Goal: Task Accomplishment & Management: Use online tool/utility

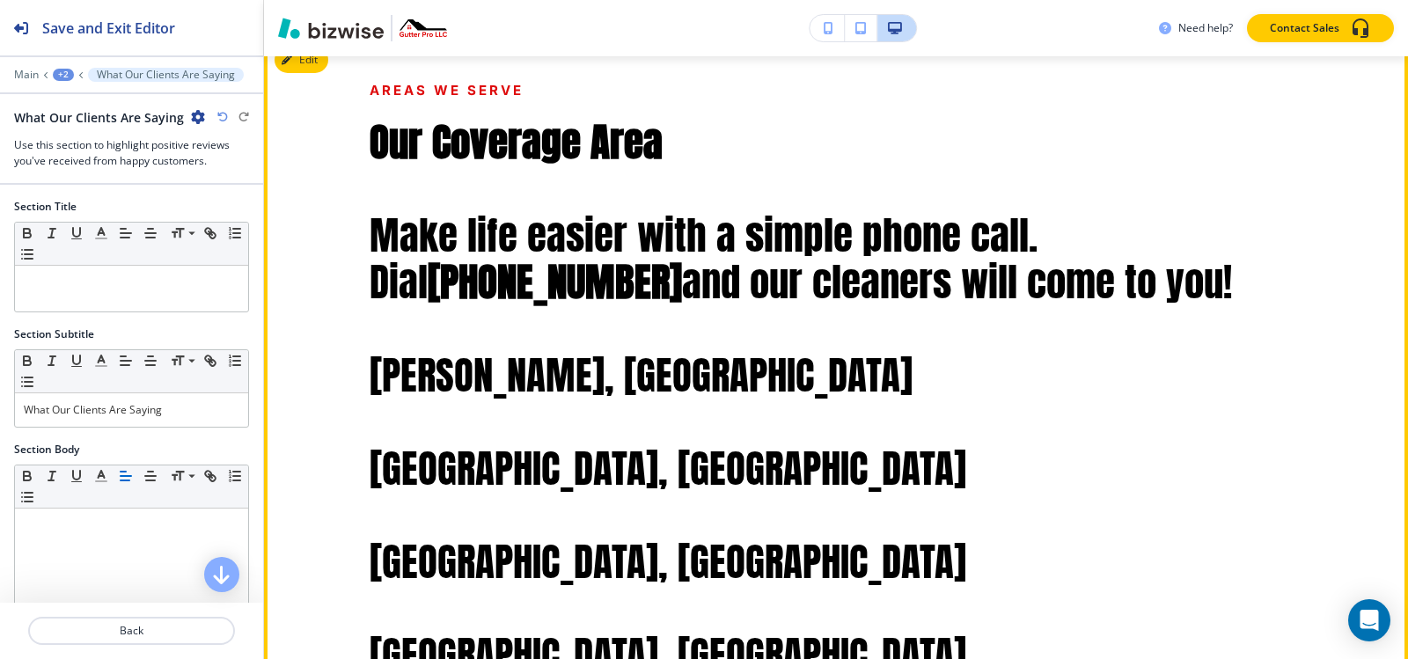
scroll to position [6544, 0]
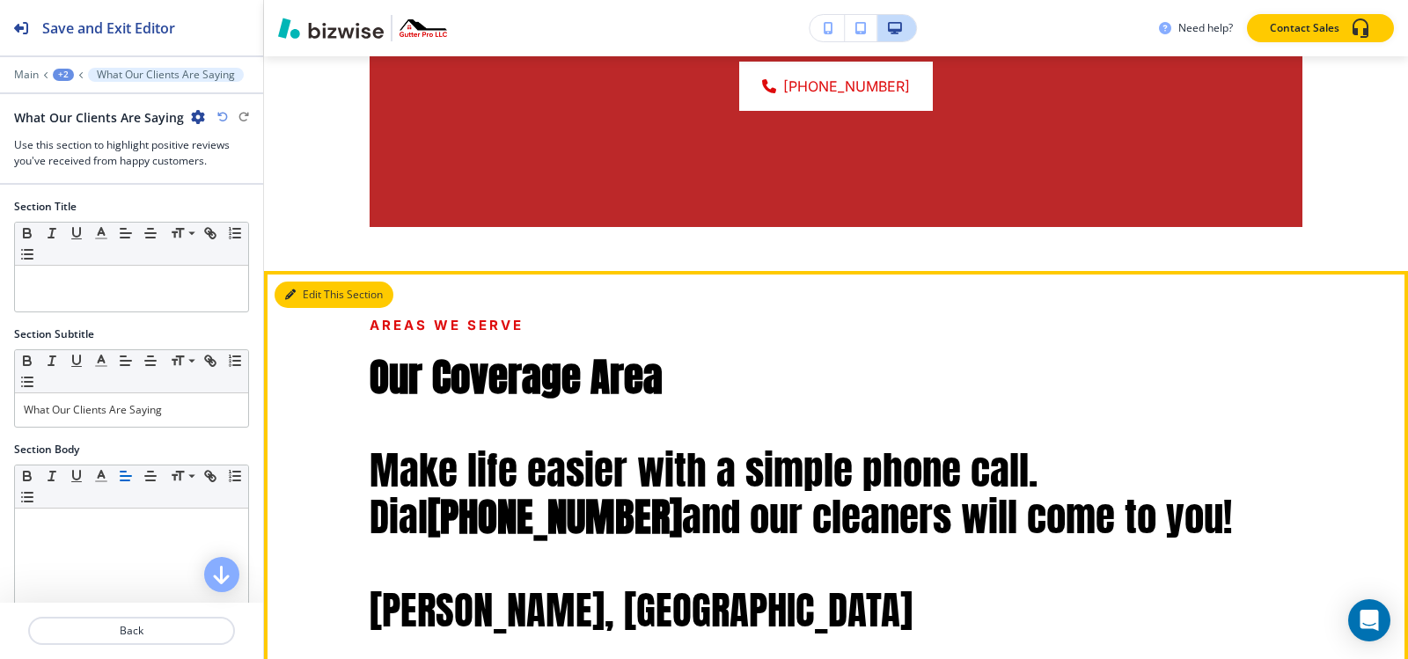
click at [308, 282] on button "Edit This Section" at bounding box center [334, 295] width 119 height 26
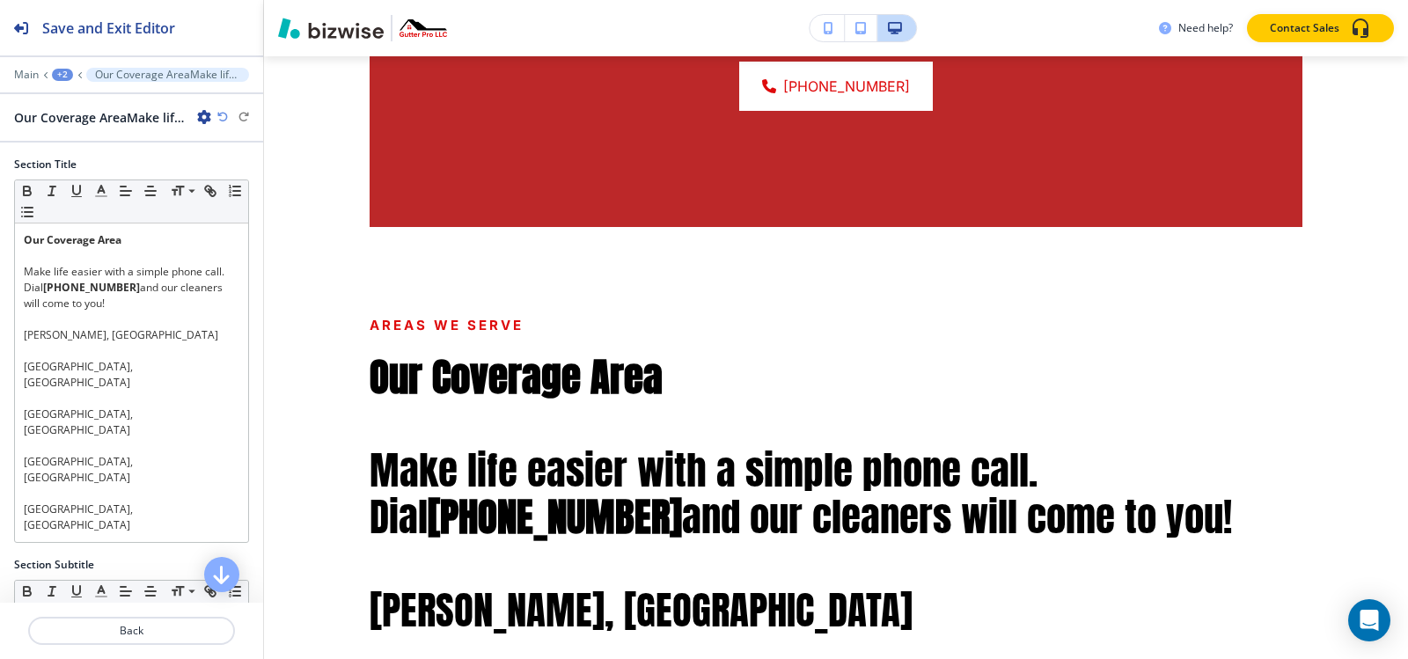
scroll to position [6701, 0]
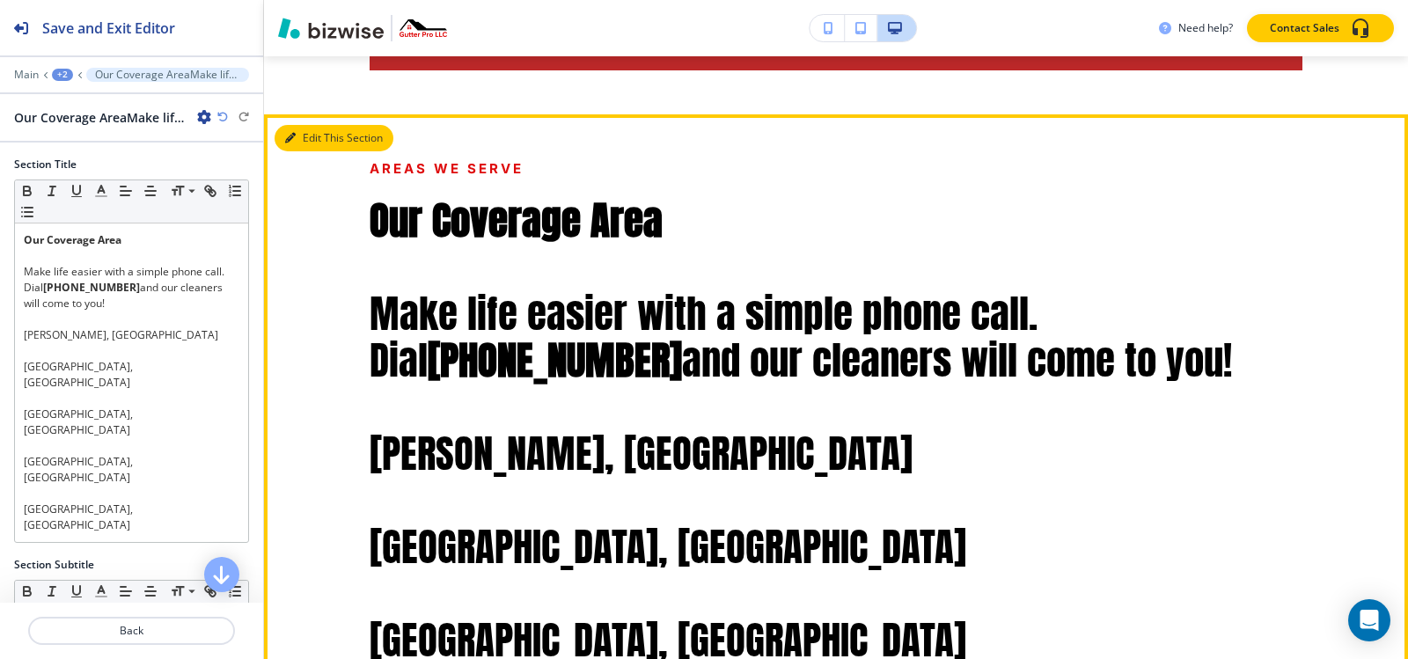
click at [304, 125] on button "Edit This Section" at bounding box center [334, 138] width 119 height 26
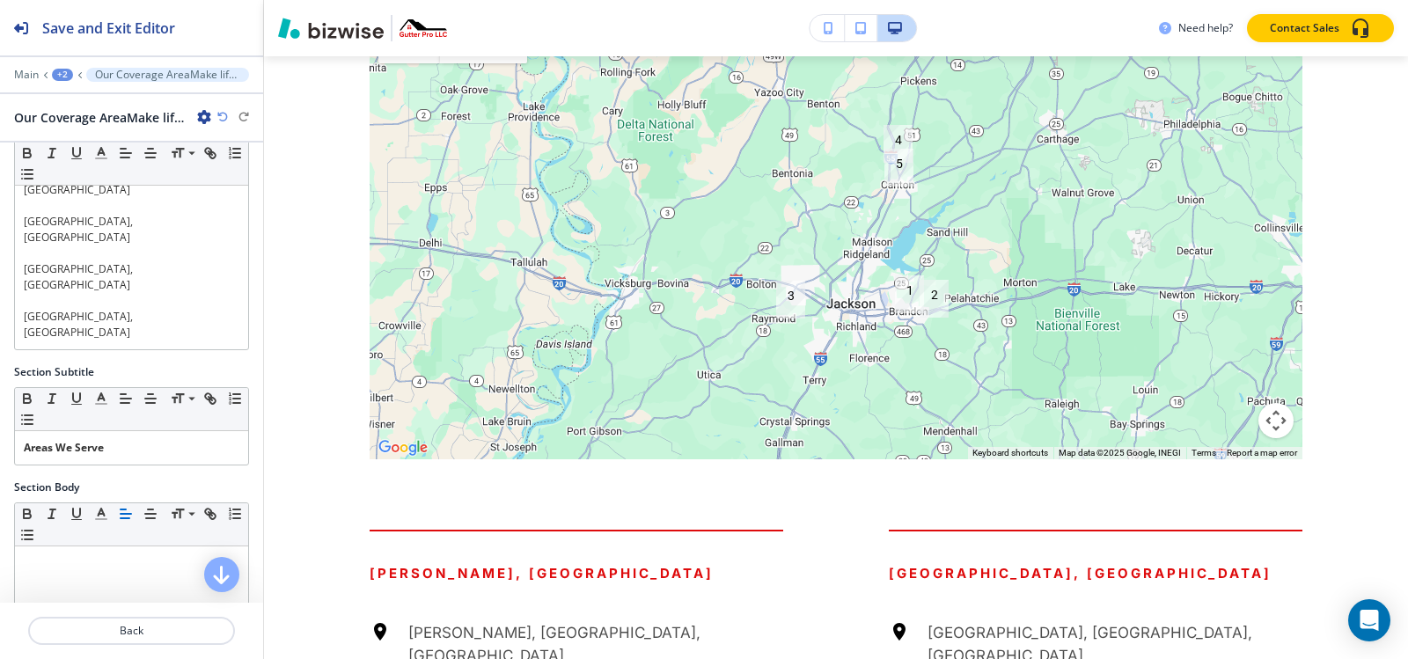
scroll to position [0, 0]
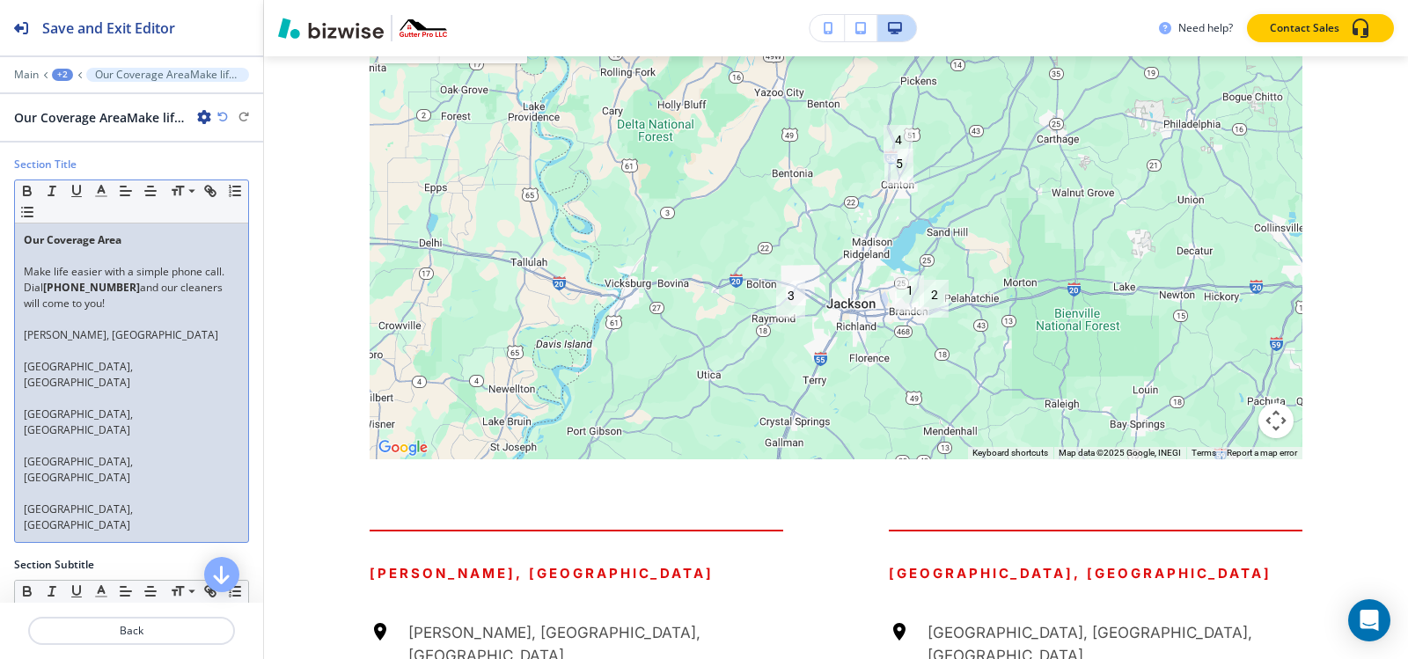
click at [148, 454] on p "[GEOGRAPHIC_DATA], [GEOGRAPHIC_DATA]" at bounding box center [132, 470] width 216 height 32
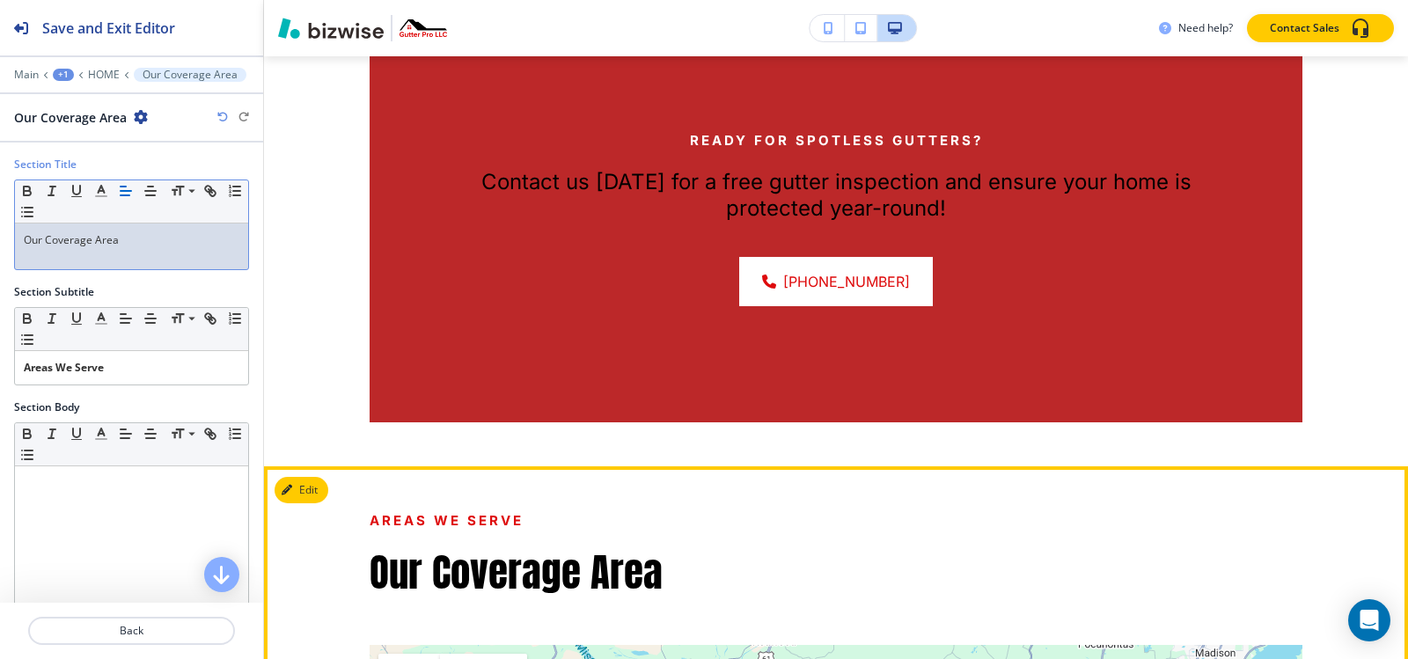
scroll to position [6701, 0]
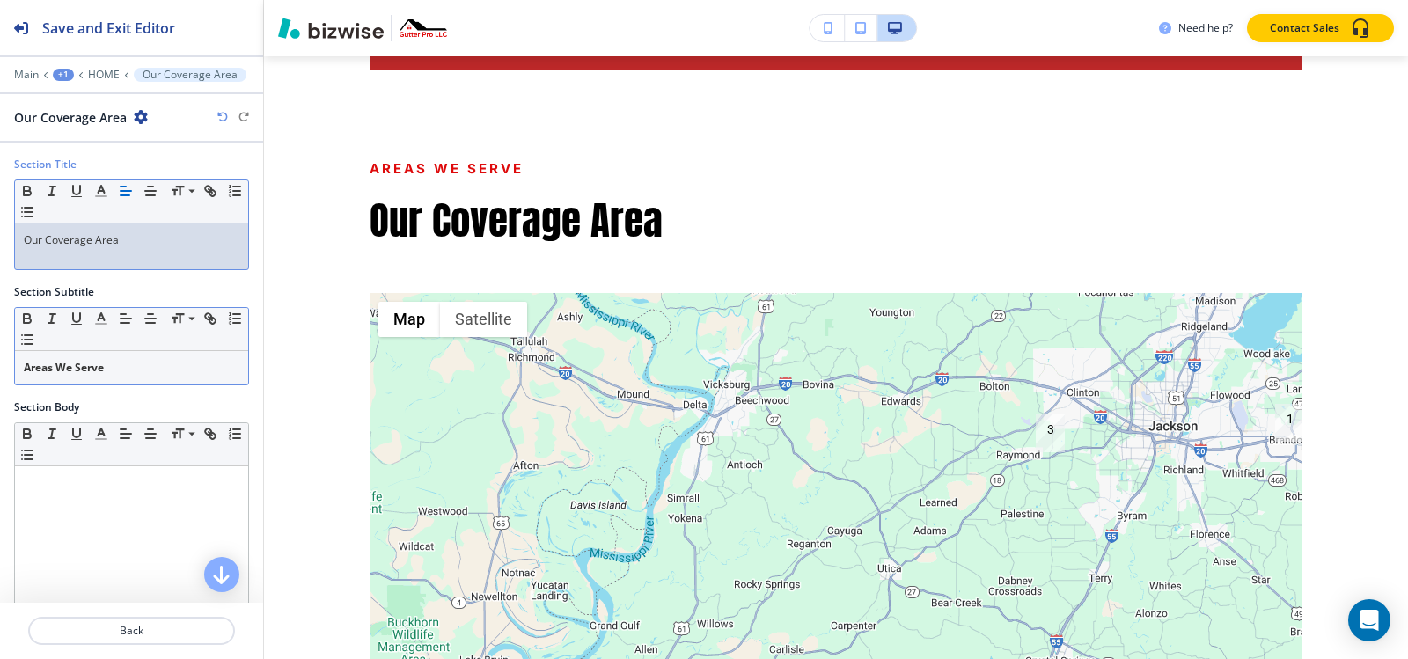
click at [107, 368] on p "Areas We Serve" at bounding box center [132, 368] width 216 height 16
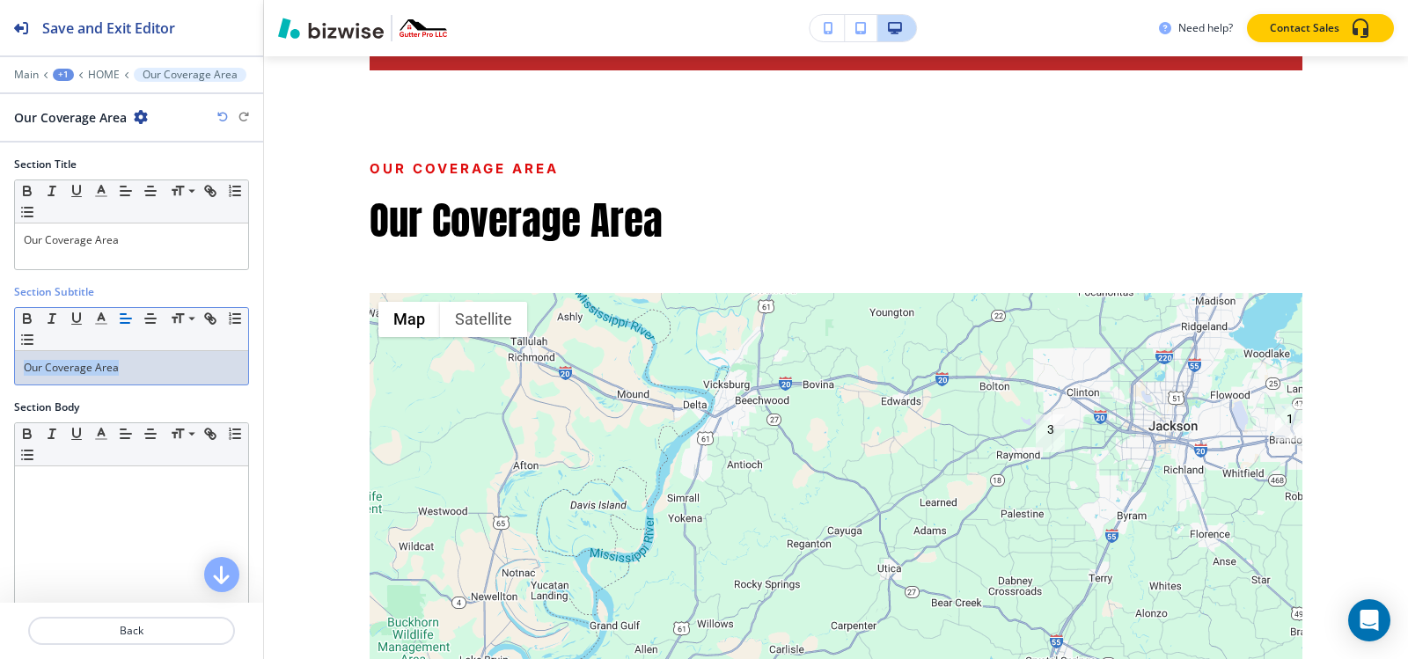
click at [0, 362] on div "Section Subtitle Small Normal Large Huge Our Coverage Area" at bounding box center [131, 341] width 263 height 115
click at [99, 319] on polyline "button" at bounding box center [102, 316] width 6 height 7
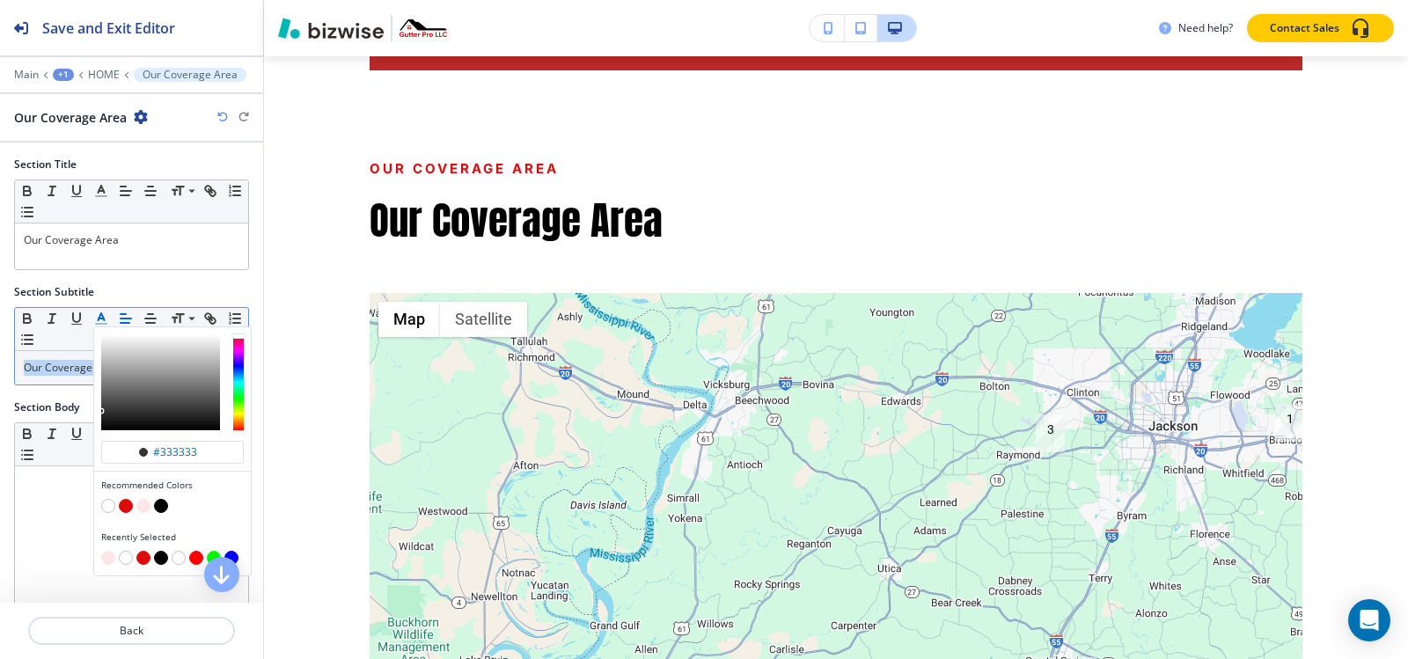
click at [165, 506] on button "button" at bounding box center [161, 506] width 14 height 14
type input "#000000"
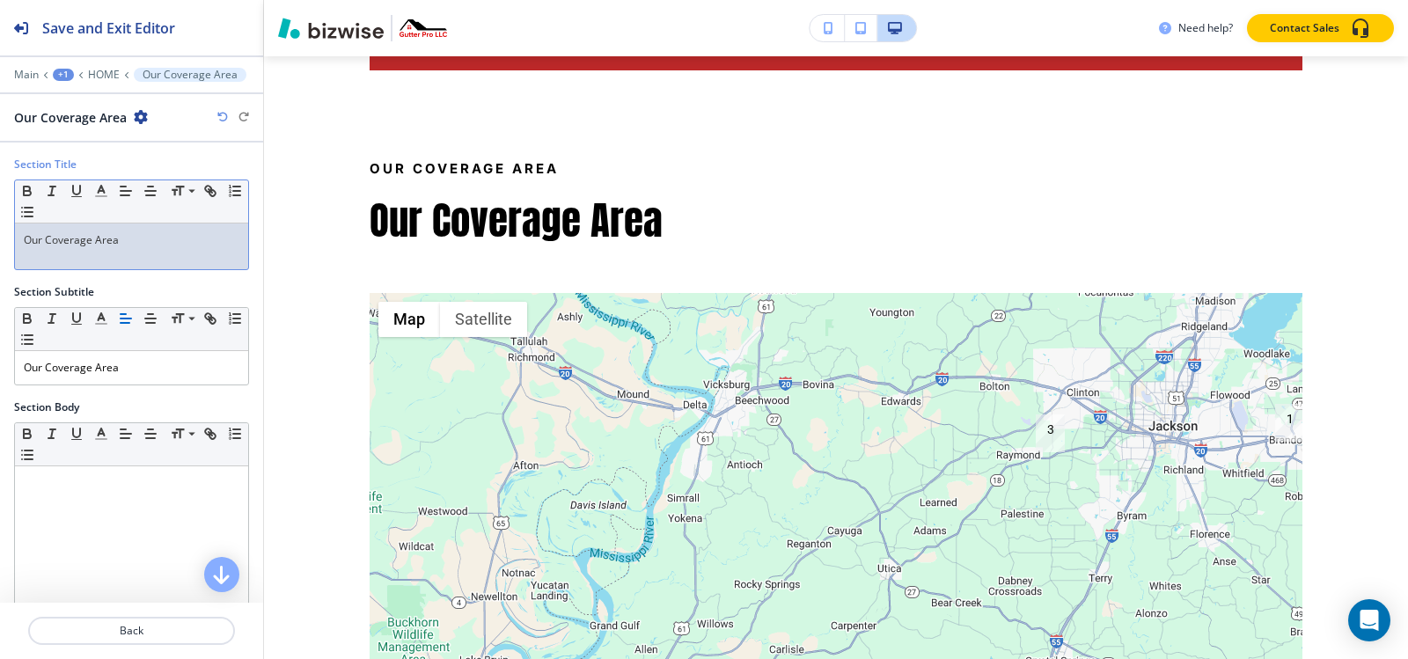
click at [119, 248] on div "Our Coverage Area" at bounding box center [131, 247] width 233 height 46
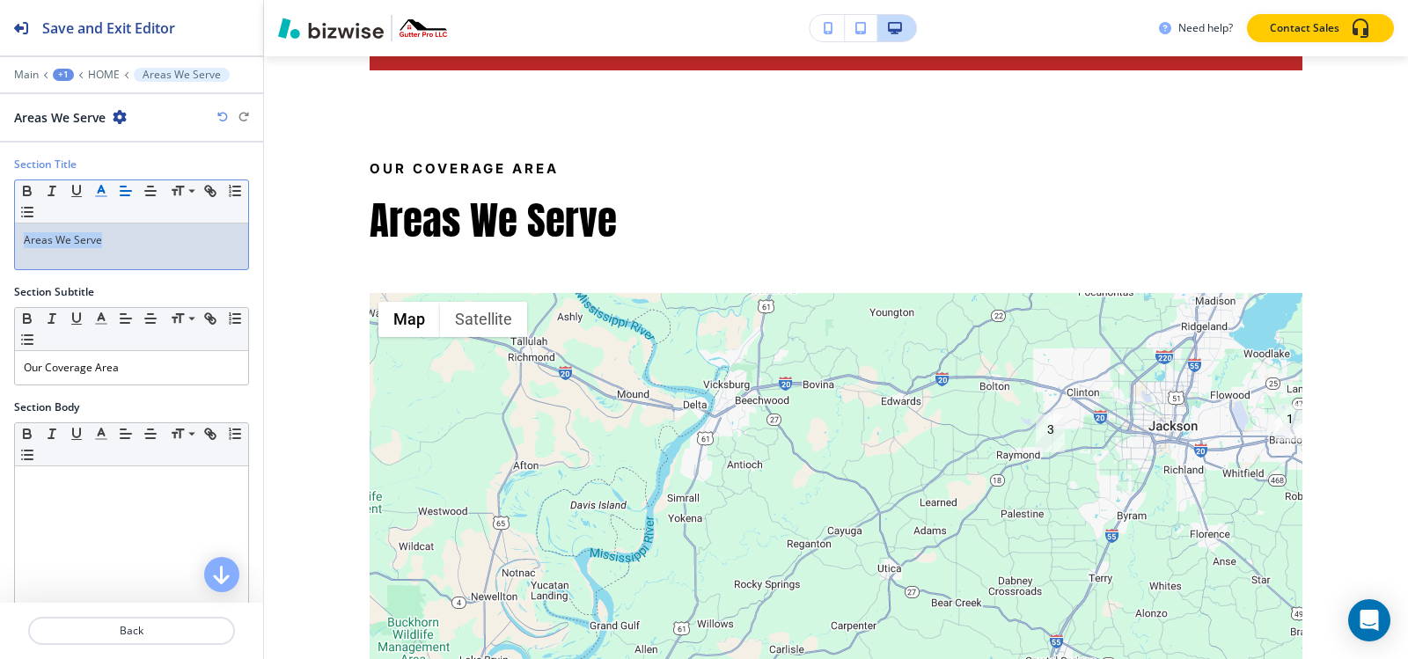
click at [101, 196] on line "button" at bounding box center [101, 196] width 11 height 0
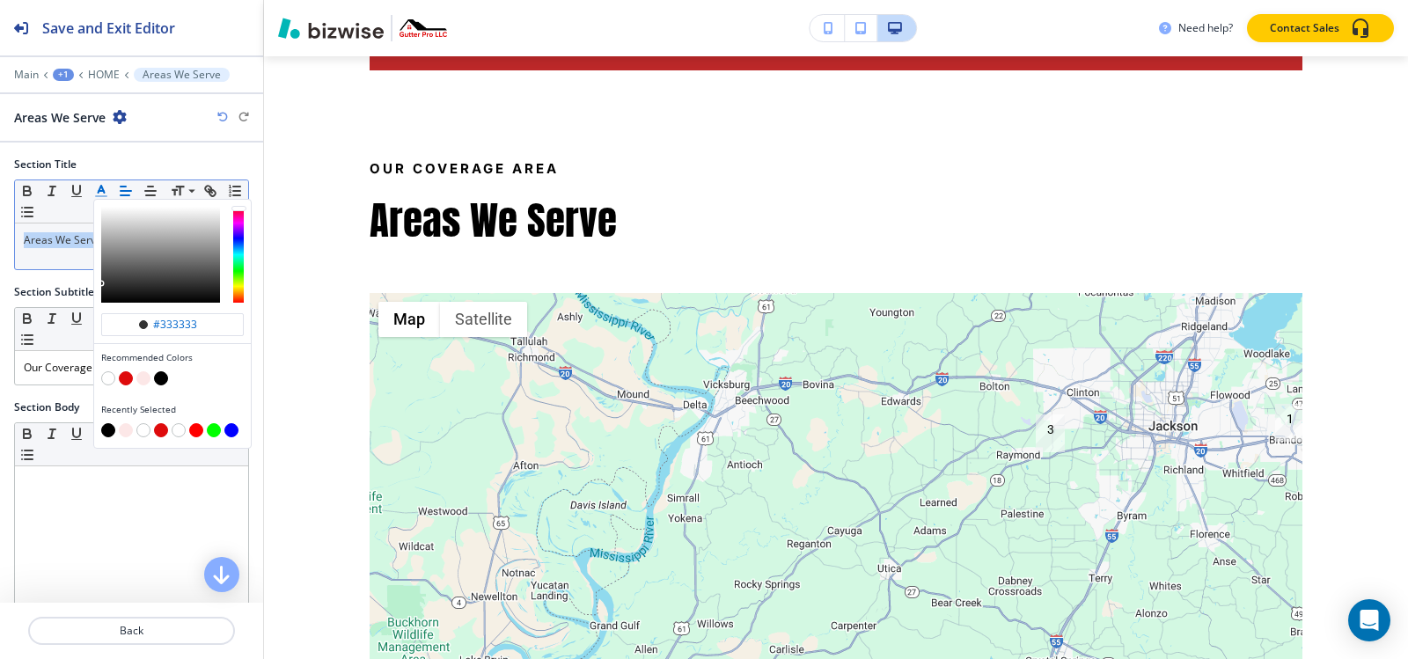
click at [125, 380] on button "button" at bounding box center [126, 378] width 14 height 14
type input "#de0b0c"
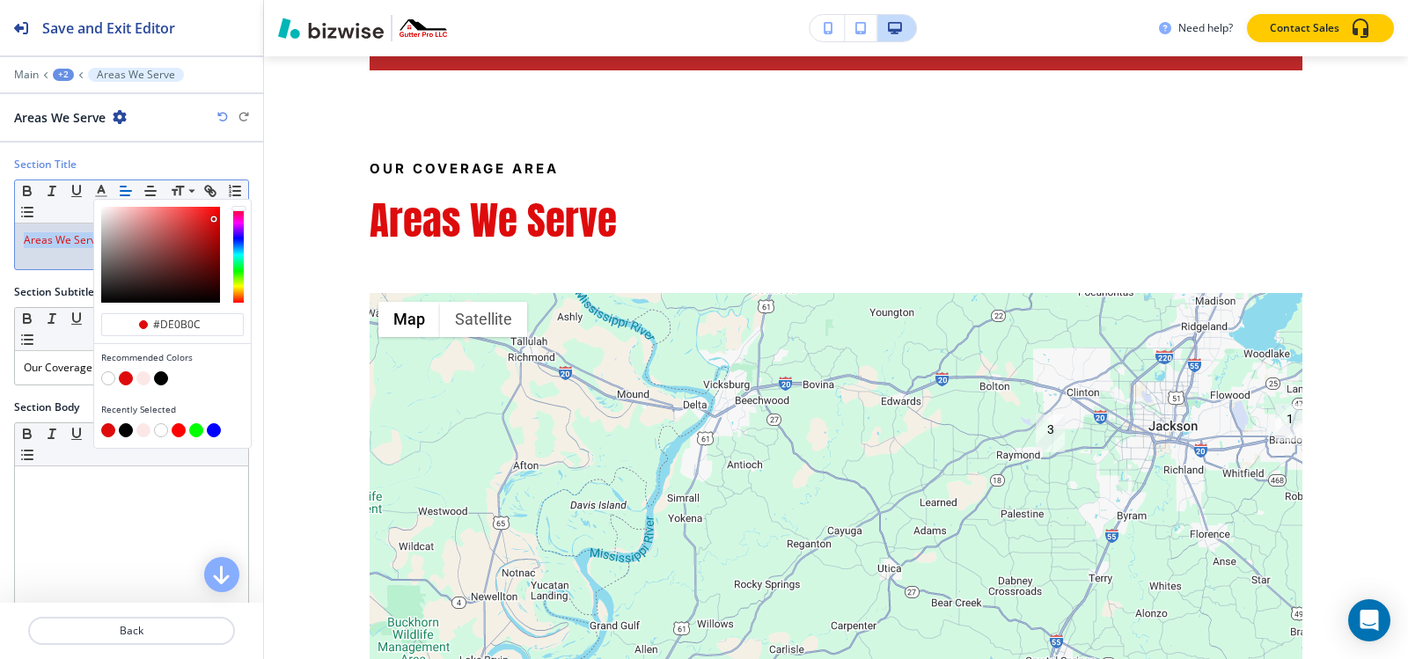
click at [35, 248] on div "Areas We Serve" at bounding box center [131, 247] width 233 height 46
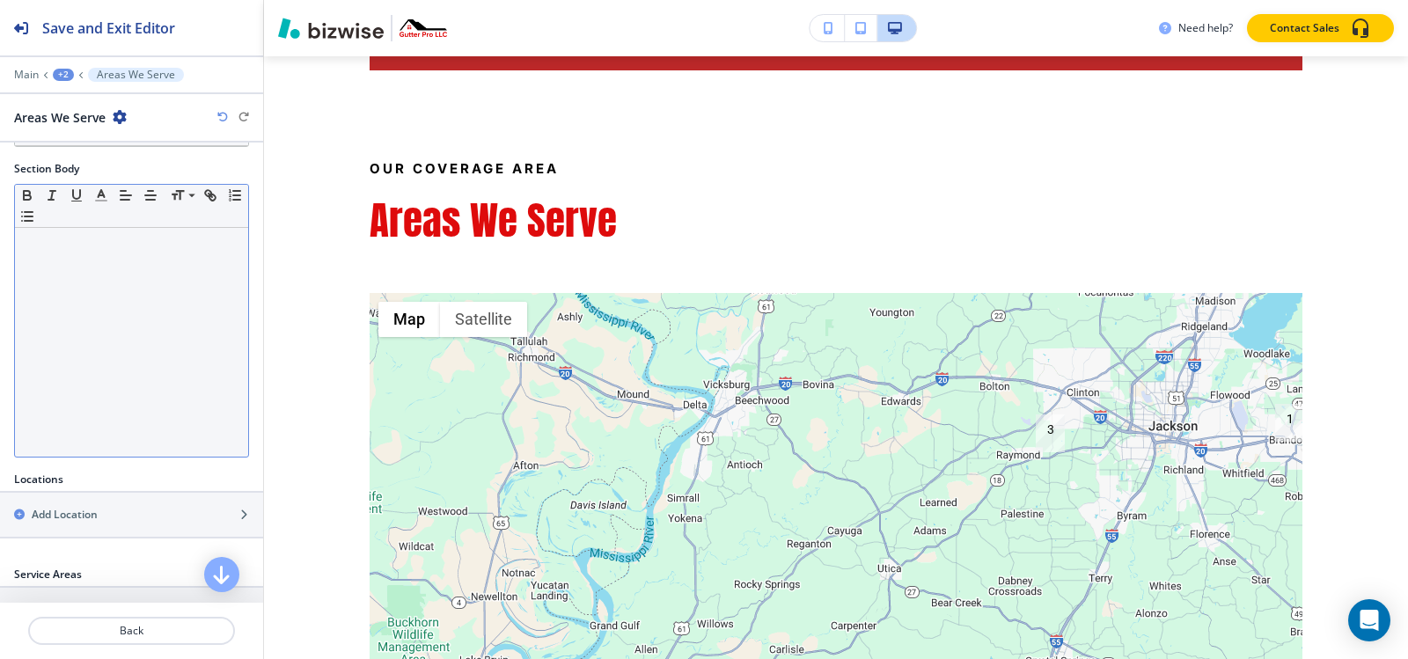
scroll to position [264, 0]
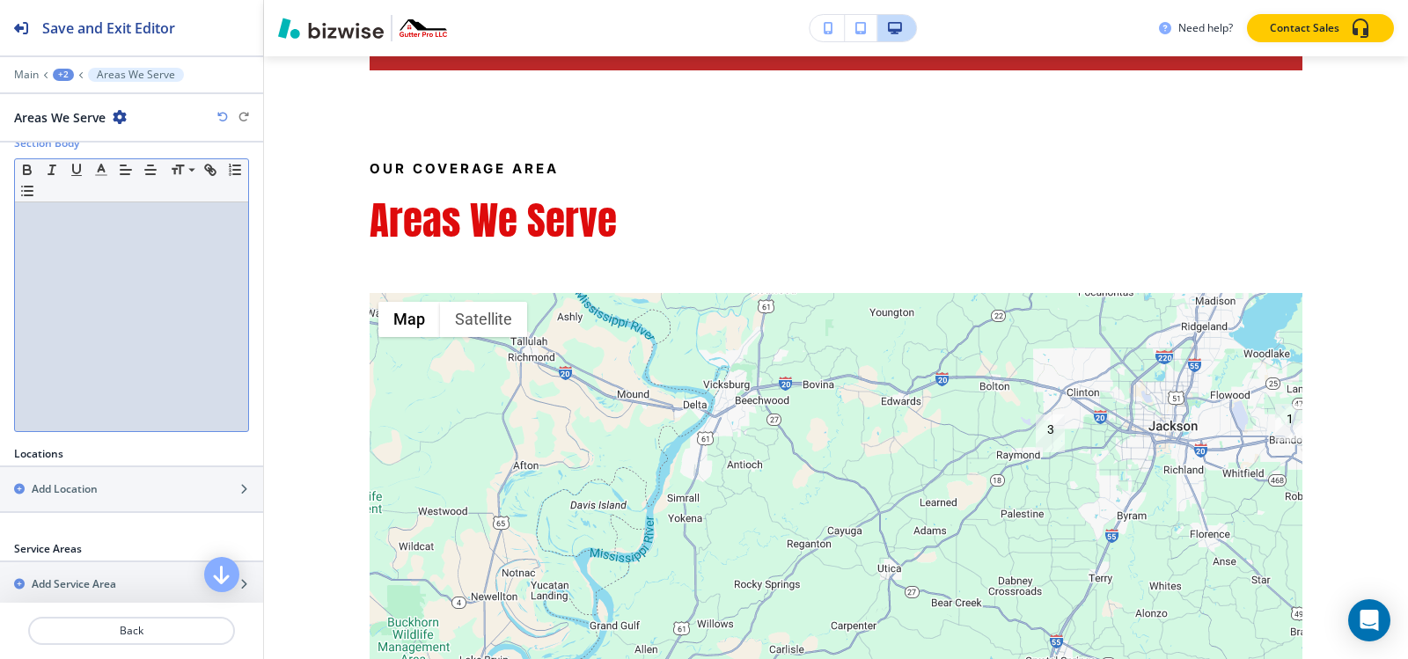
click at [135, 268] on div at bounding box center [131, 316] width 233 height 229
paste div
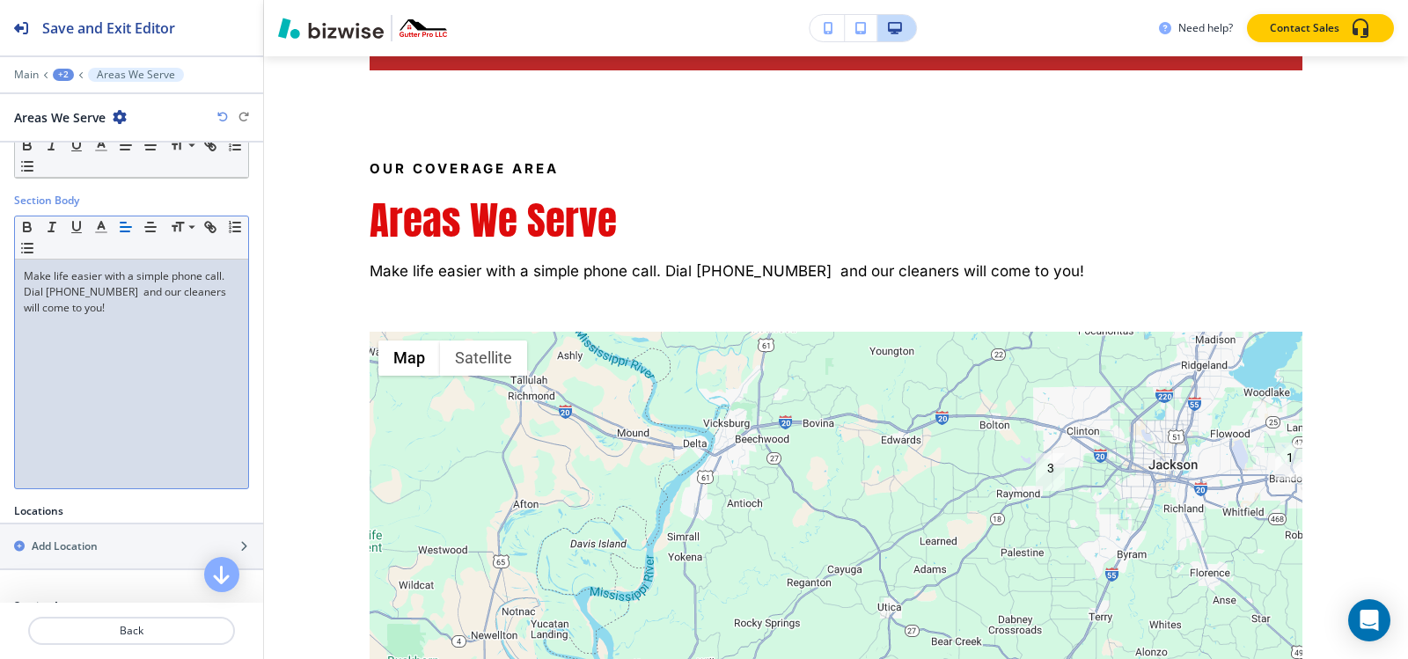
scroll to position [176, 0]
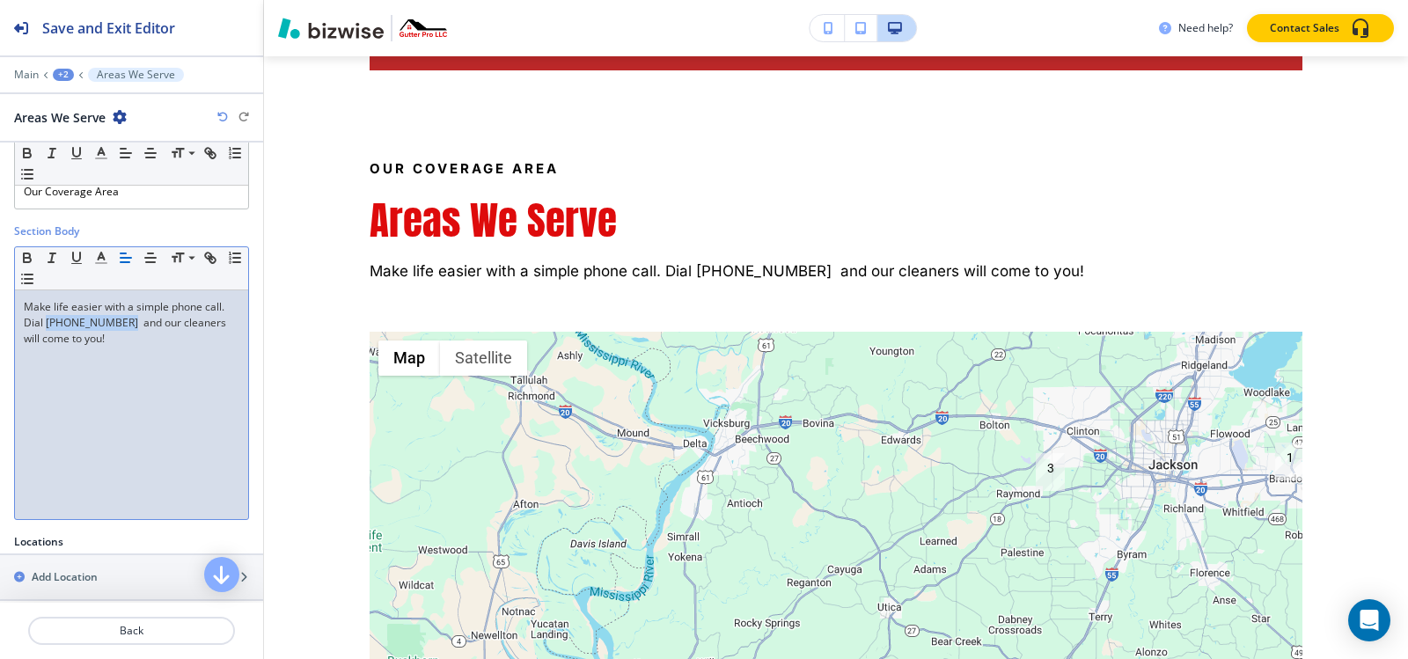
drag, startPoint x: 45, startPoint y: 321, endPoint x: 116, endPoint y: 321, distance: 71.3
click at [116, 321] on p "Make life easier with a simple phone call. Dial (601) 624-3831 and our cleaners…" at bounding box center [132, 323] width 216 height 48
click at [94, 262] on icon "button" at bounding box center [101, 258] width 16 height 16
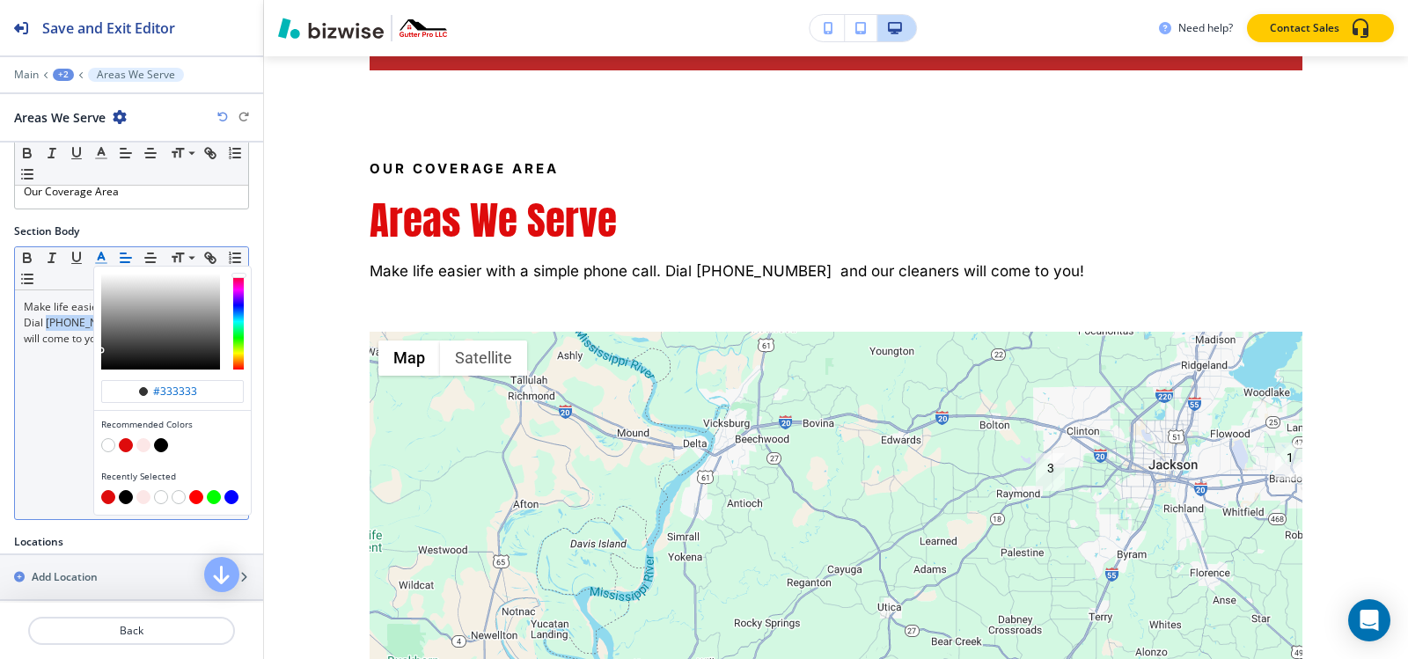
click at [127, 444] on button "button" at bounding box center [126, 445] width 14 height 14
type input "#de0b0c"
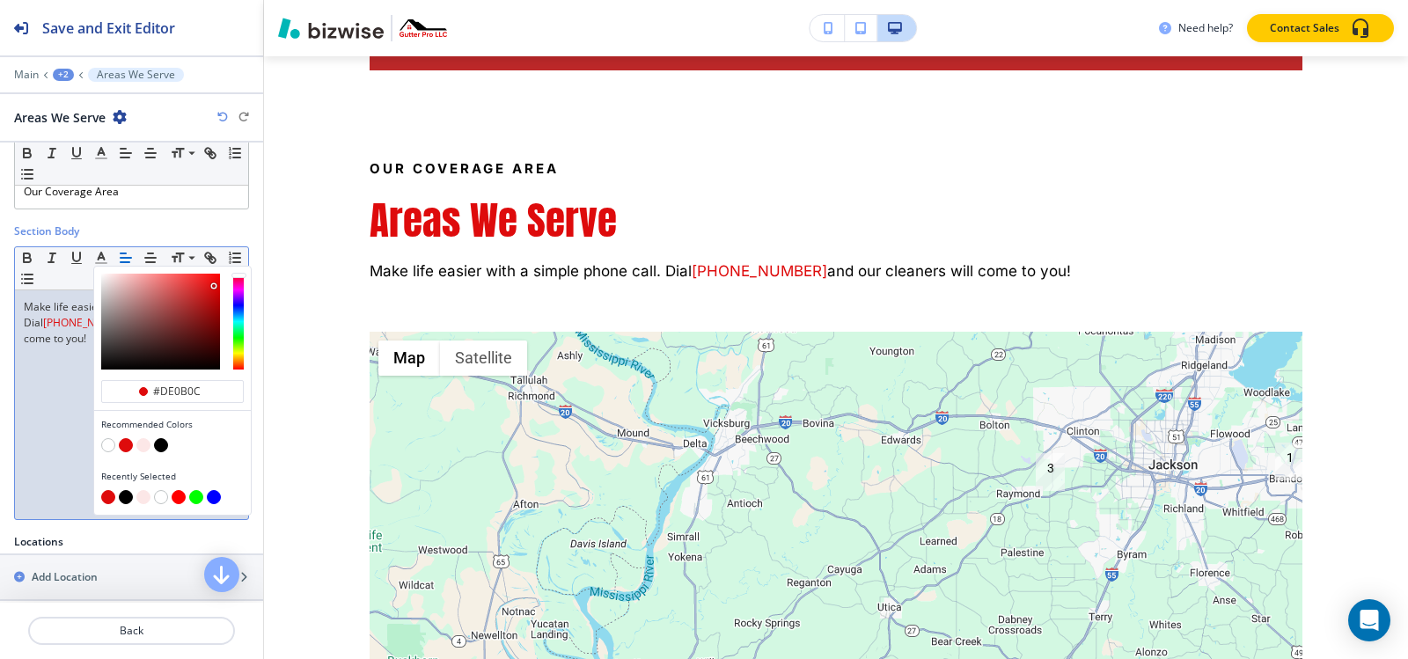
click at [53, 369] on div "Make life easier with a simple phone call. Dial (601) 624-3831 and our cleaners…" at bounding box center [131, 404] width 233 height 229
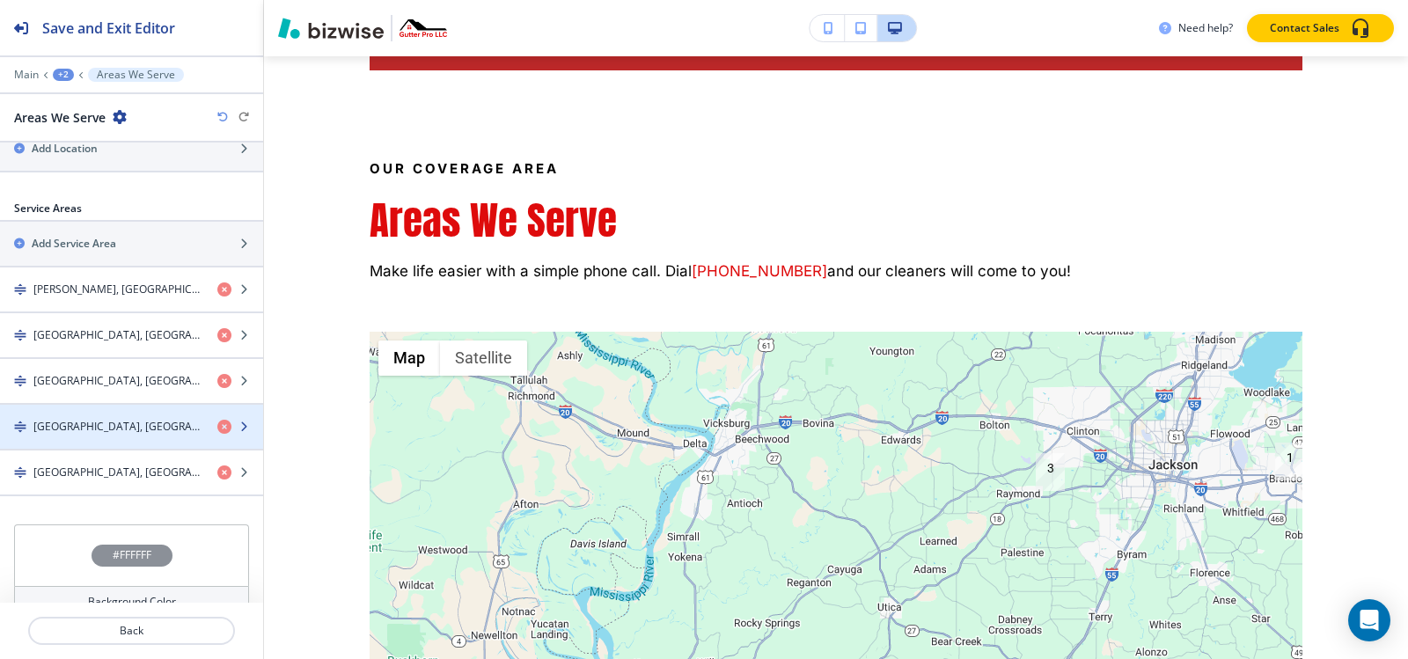
scroll to position [616, 0]
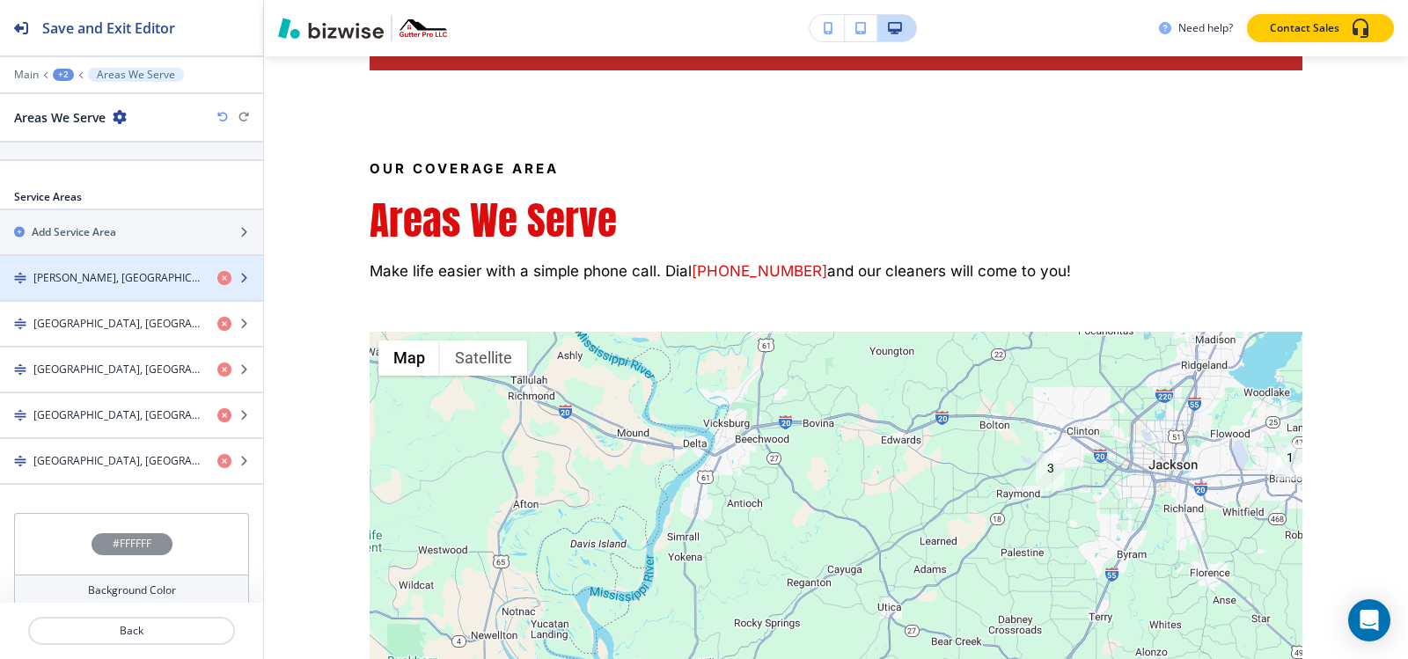
click at [84, 274] on h4 "[PERSON_NAME], [GEOGRAPHIC_DATA]" at bounding box center [118, 278] width 170 height 16
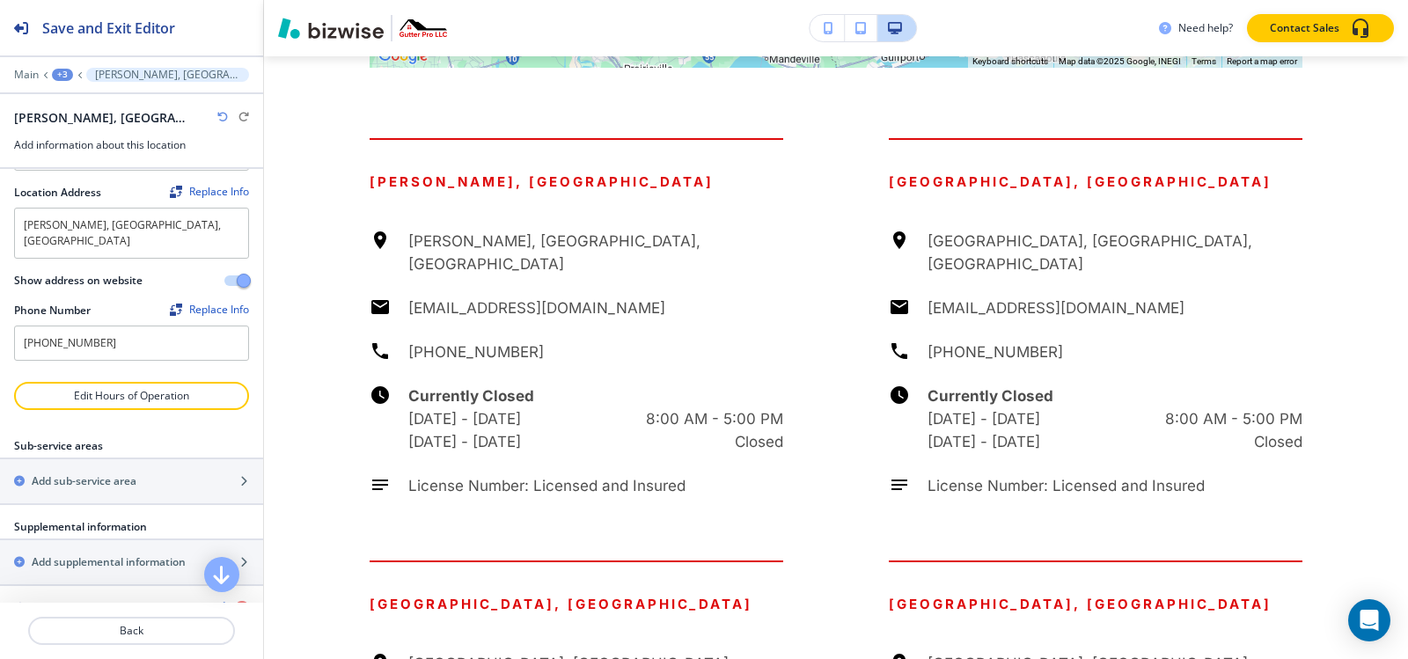
scroll to position [0, 0]
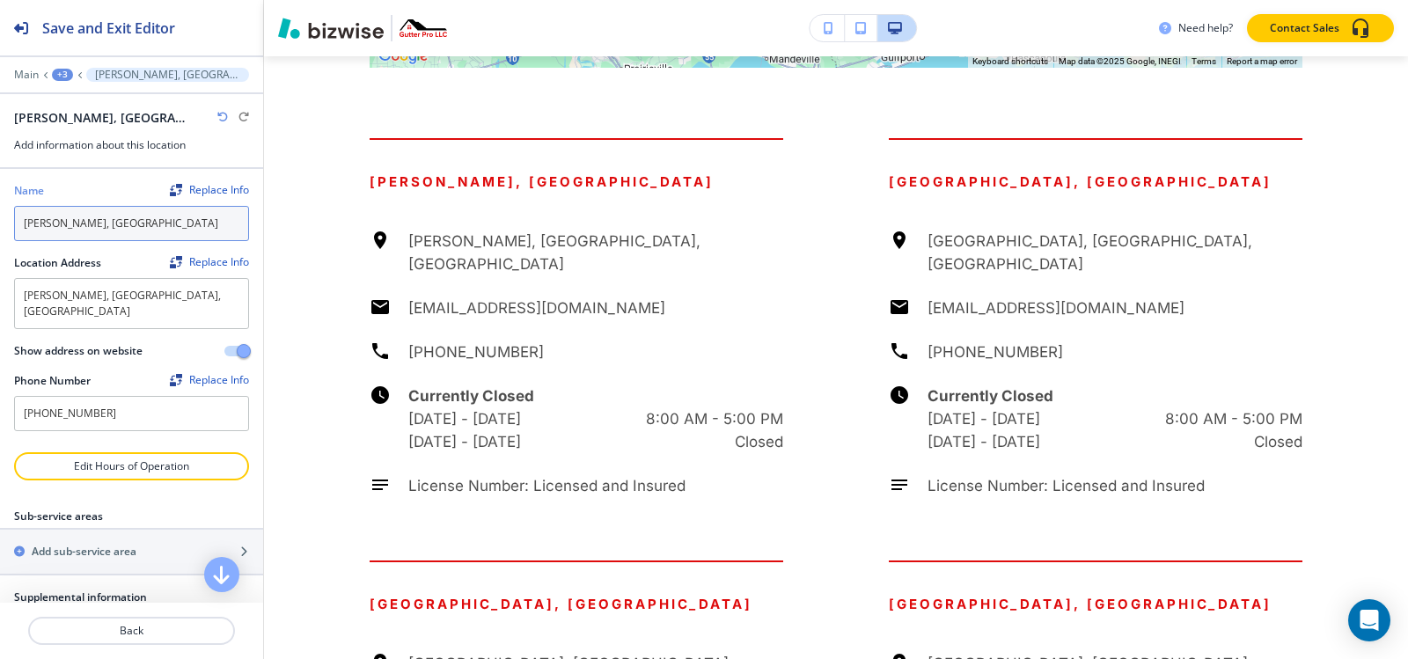
click at [154, 230] on input "[PERSON_NAME], [GEOGRAPHIC_DATA]" at bounding box center [131, 223] width 235 height 35
click at [68, 79] on div "+3" at bounding box center [62, 75] width 21 height 12
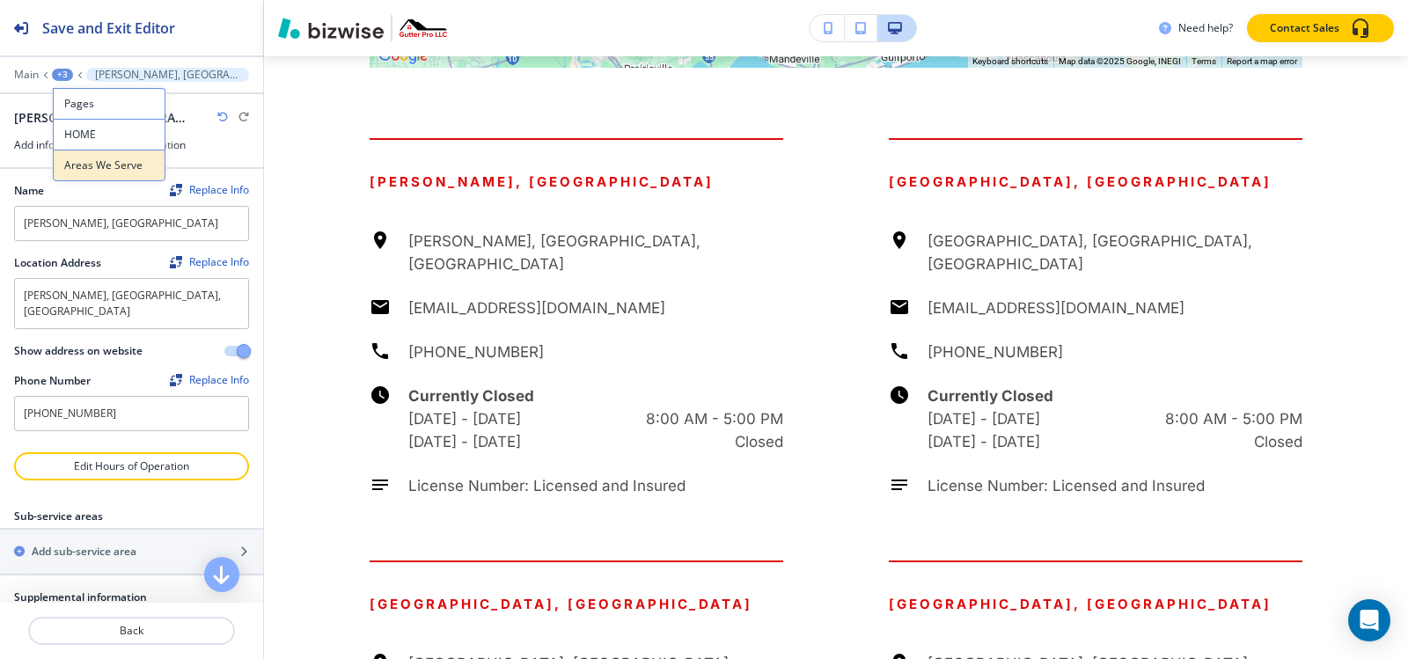
click at [86, 172] on p "Areas We Serve" at bounding box center [109, 166] width 90 height 16
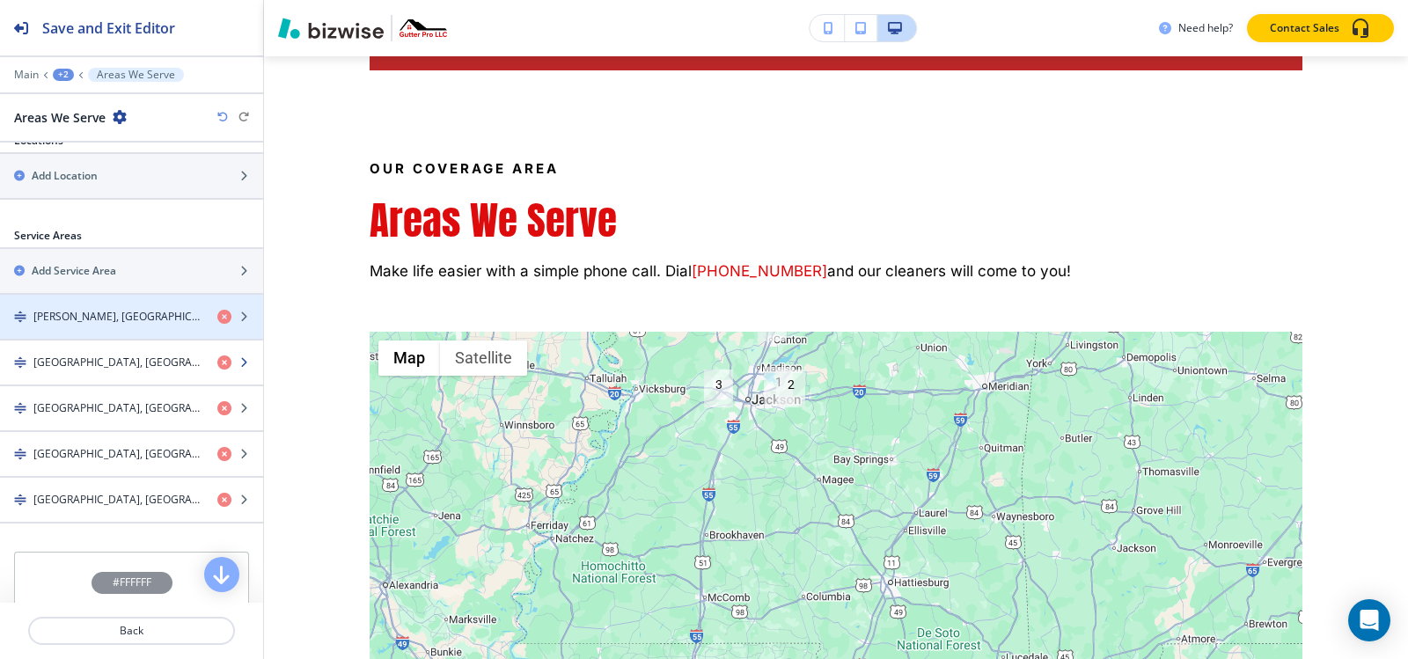
scroll to position [546, 0]
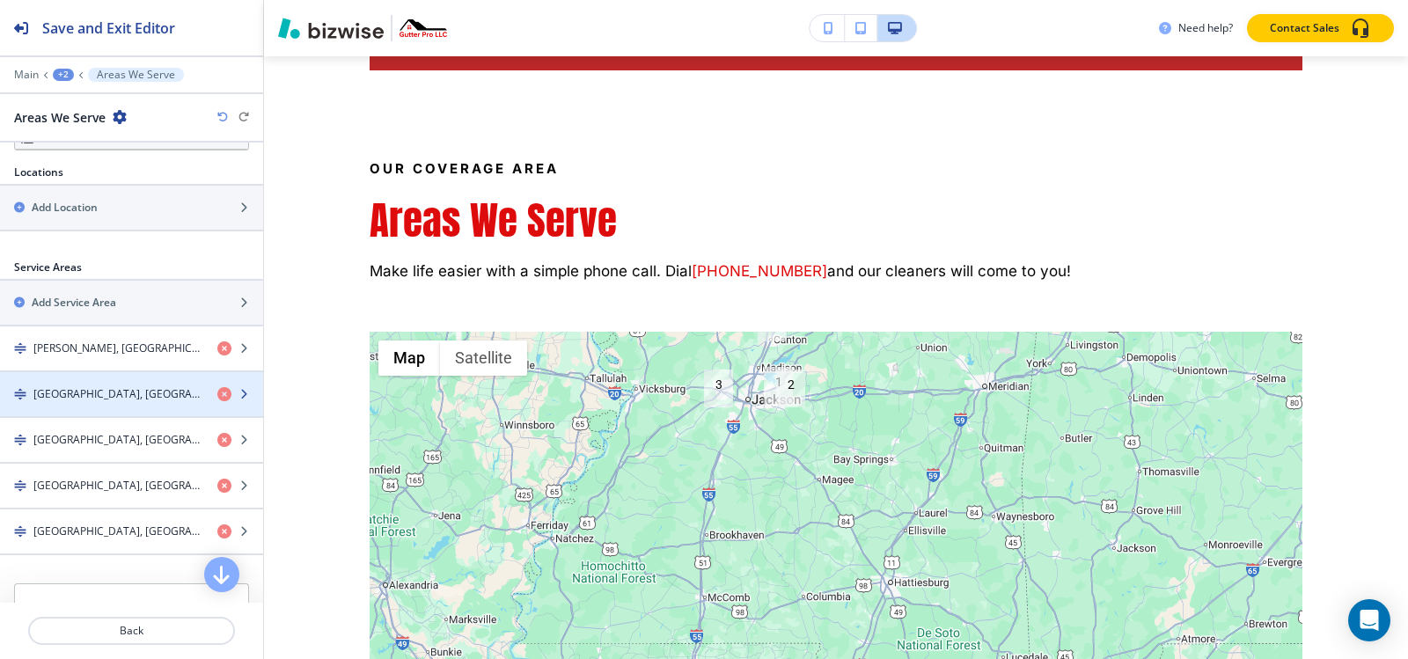
click at [86, 392] on h4 "[GEOGRAPHIC_DATA], [GEOGRAPHIC_DATA]" at bounding box center [118, 394] width 170 height 16
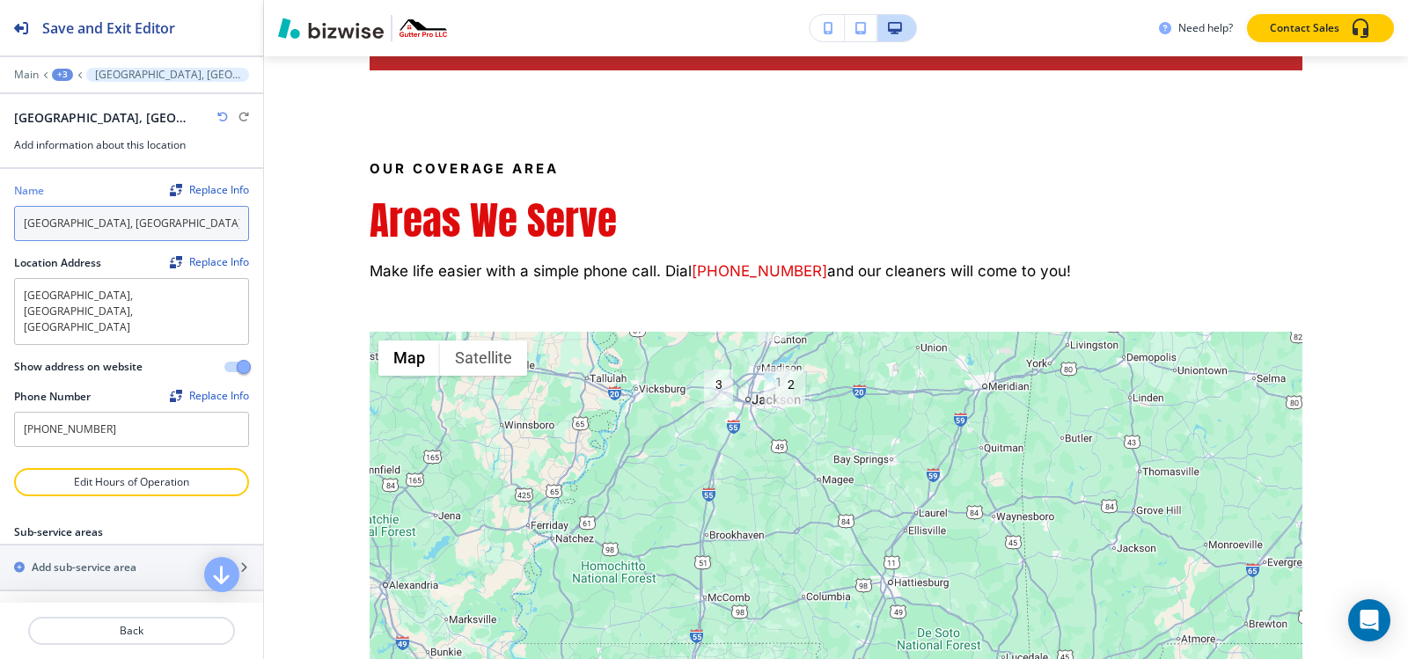
click at [120, 231] on input "[GEOGRAPHIC_DATA], [GEOGRAPHIC_DATA]" at bounding box center [131, 223] width 235 height 35
click at [70, 79] on div "+3" at bounding box center [62, 75] width 21 height 12
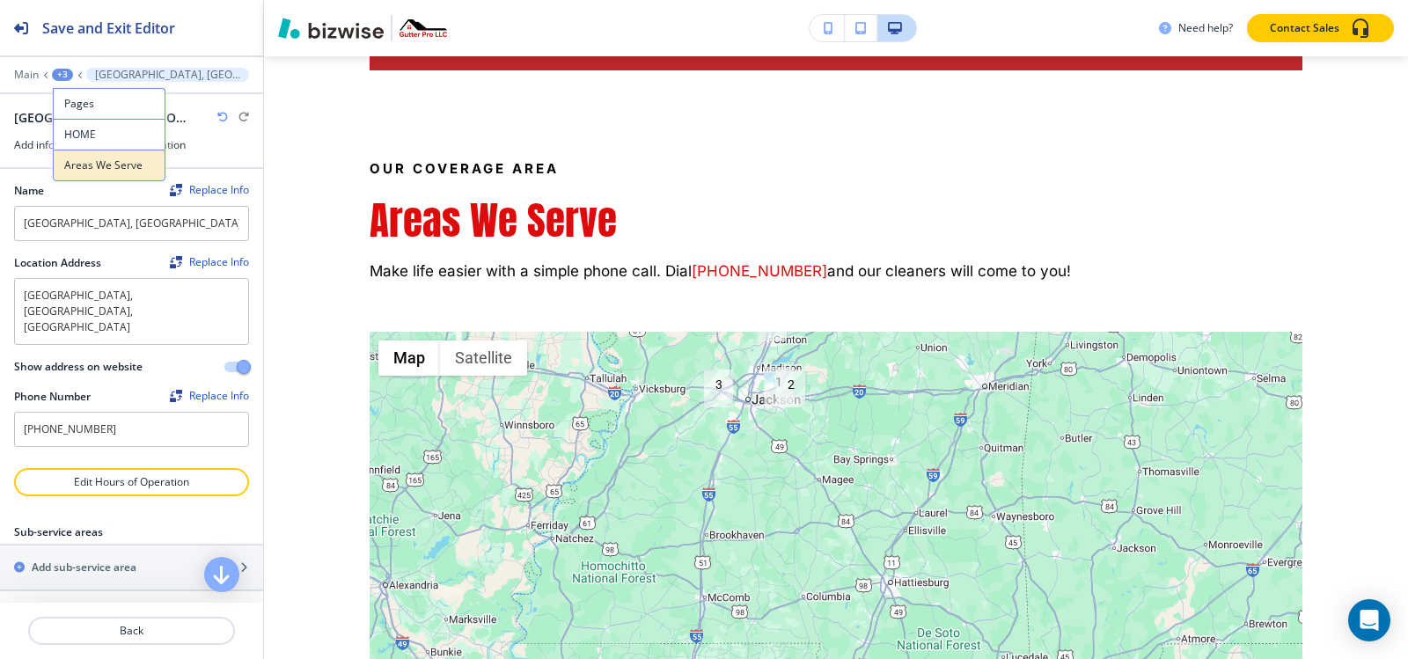
click at [99, 164] on p "Areas We Serve" at bounding box center [109, 166] width 90 height 16
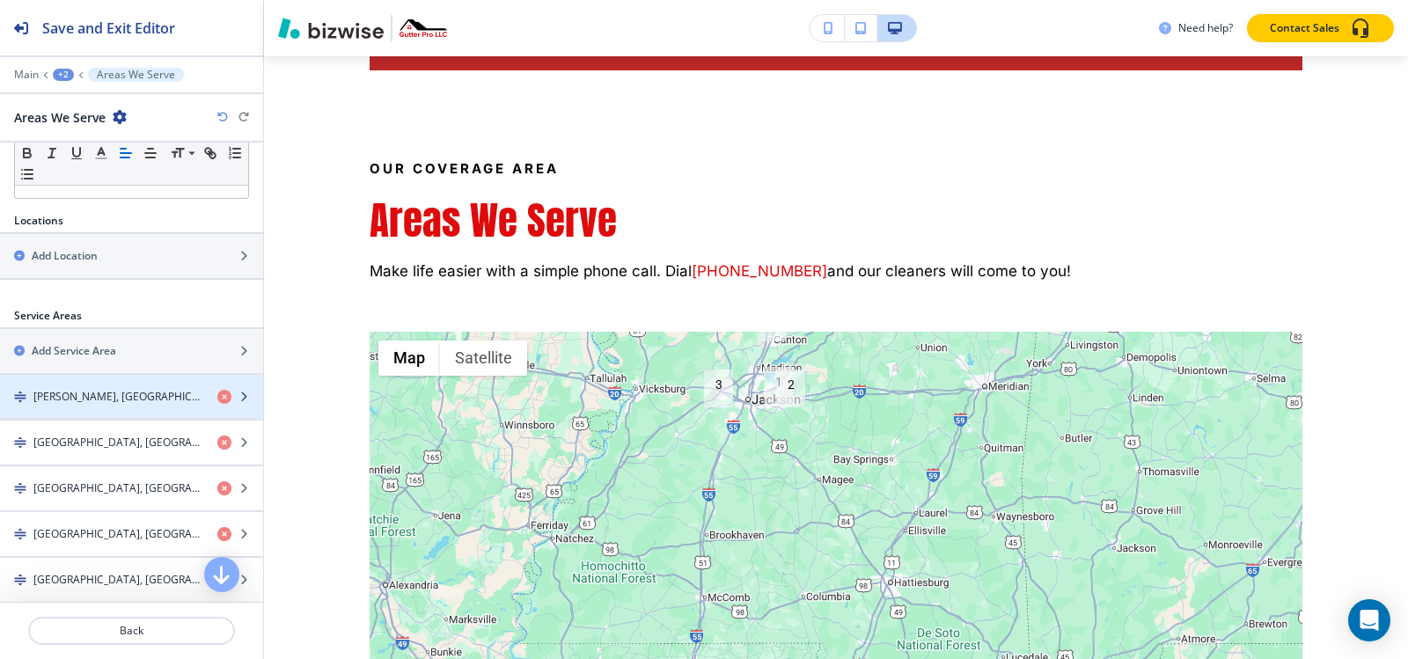
scroll to position [634, 0]
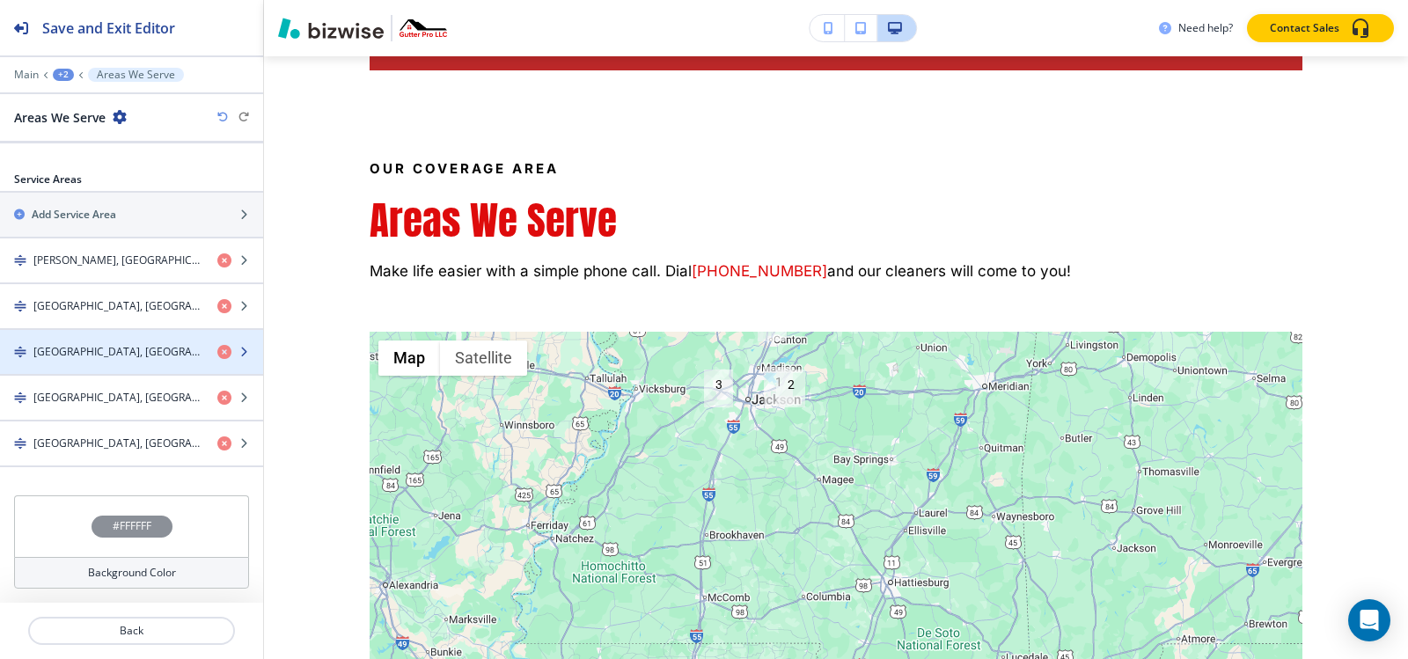
click at [89, 356] on h4 "[GEOGRAPHIC_DATA], [GEOGRAPHIC_DATA]" at bounding box center [118, 352] width 170 height 16
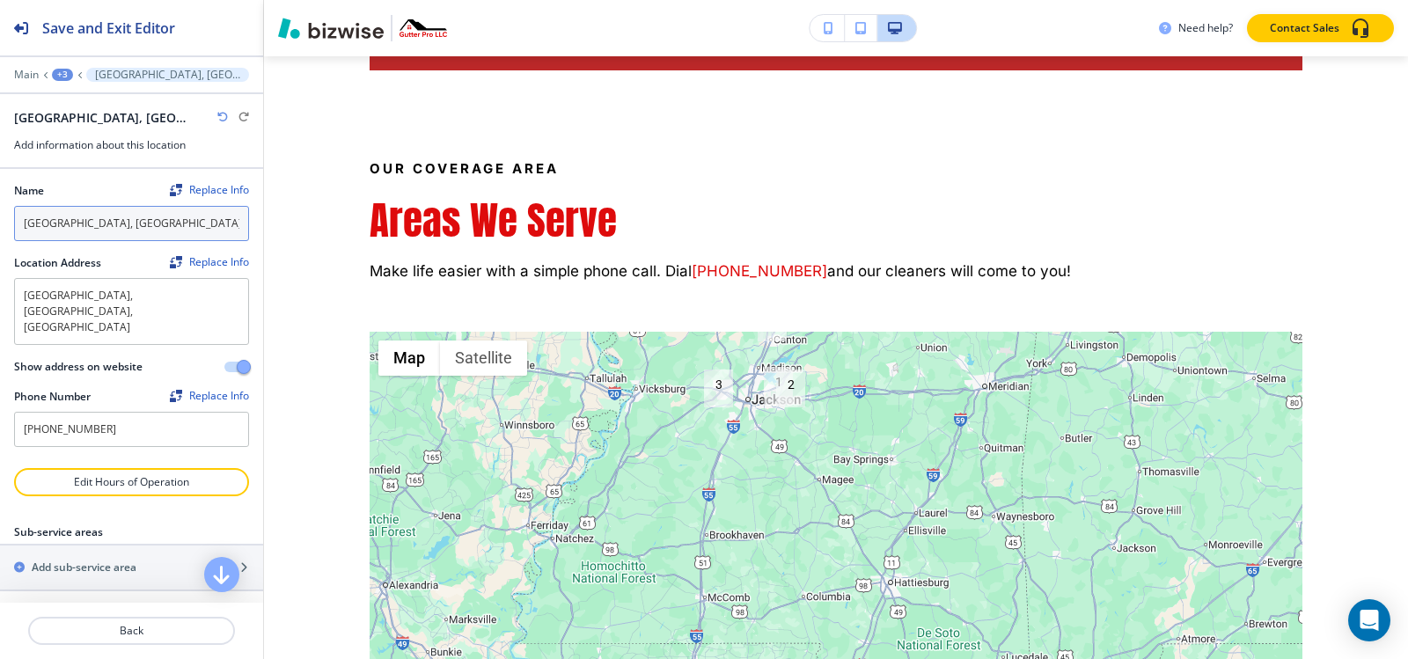
click at [129, 231] on input "[GEOGRAPHIC_DATA], [GEOGRAPHIC_DATA]" at bounding box center [131, 223] width 235 height 35
click at [64, 77] on div "+3" at bounding box center [62, 75] width 21 height 12
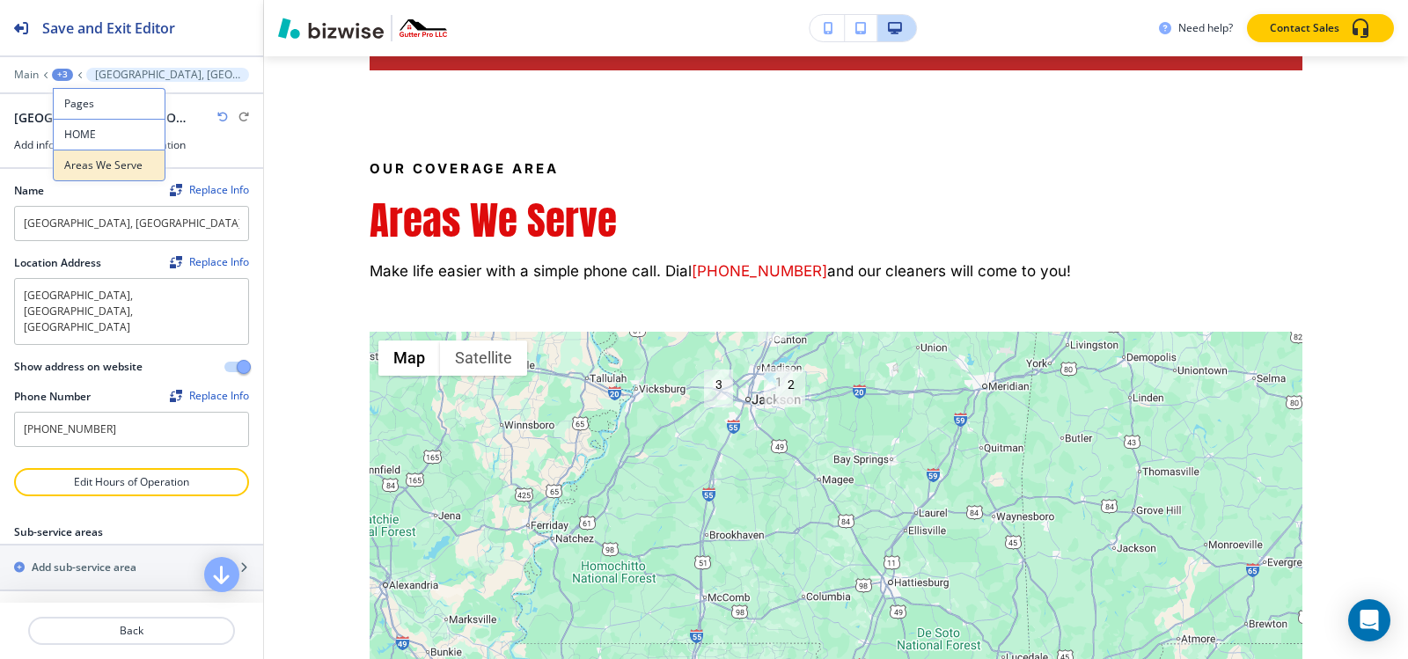
click at [119, 165] on p "Areas We Serve" at bounding box center [109, 166] width 90 height 16
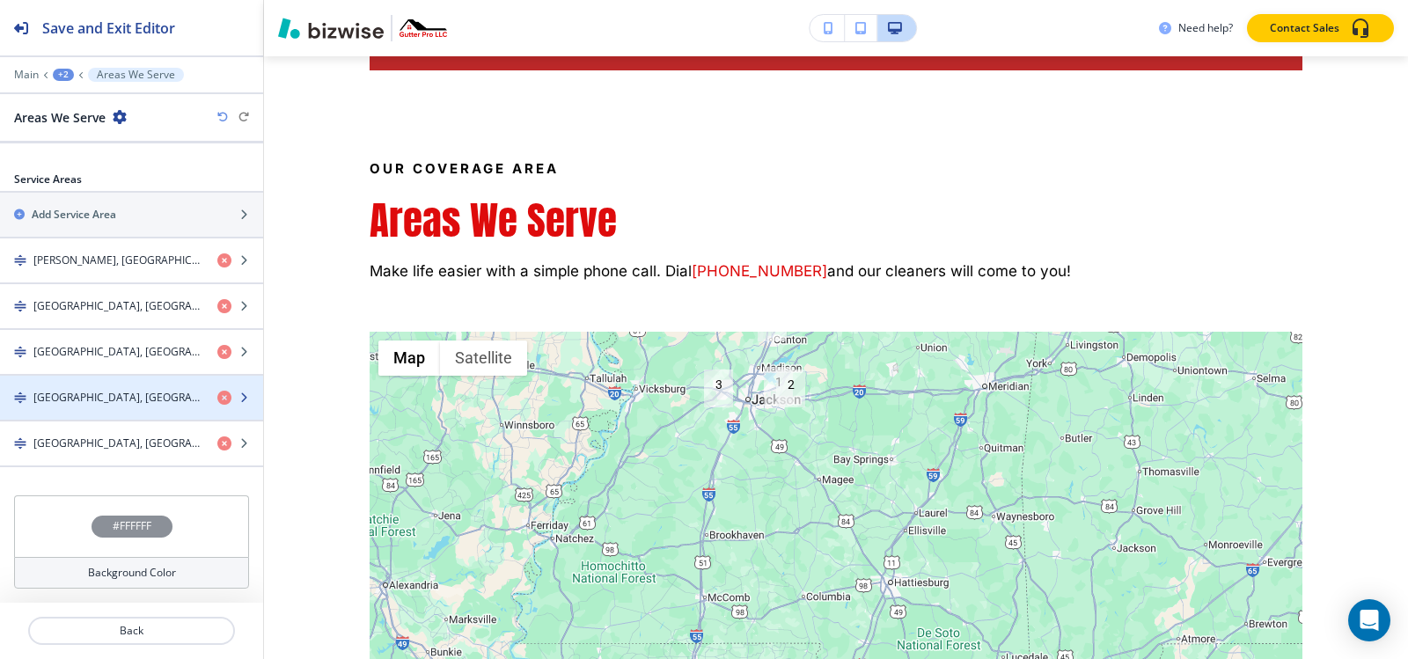
click at [96, 387] on div "button" at bounding box center [131, 383] width 263 height 14
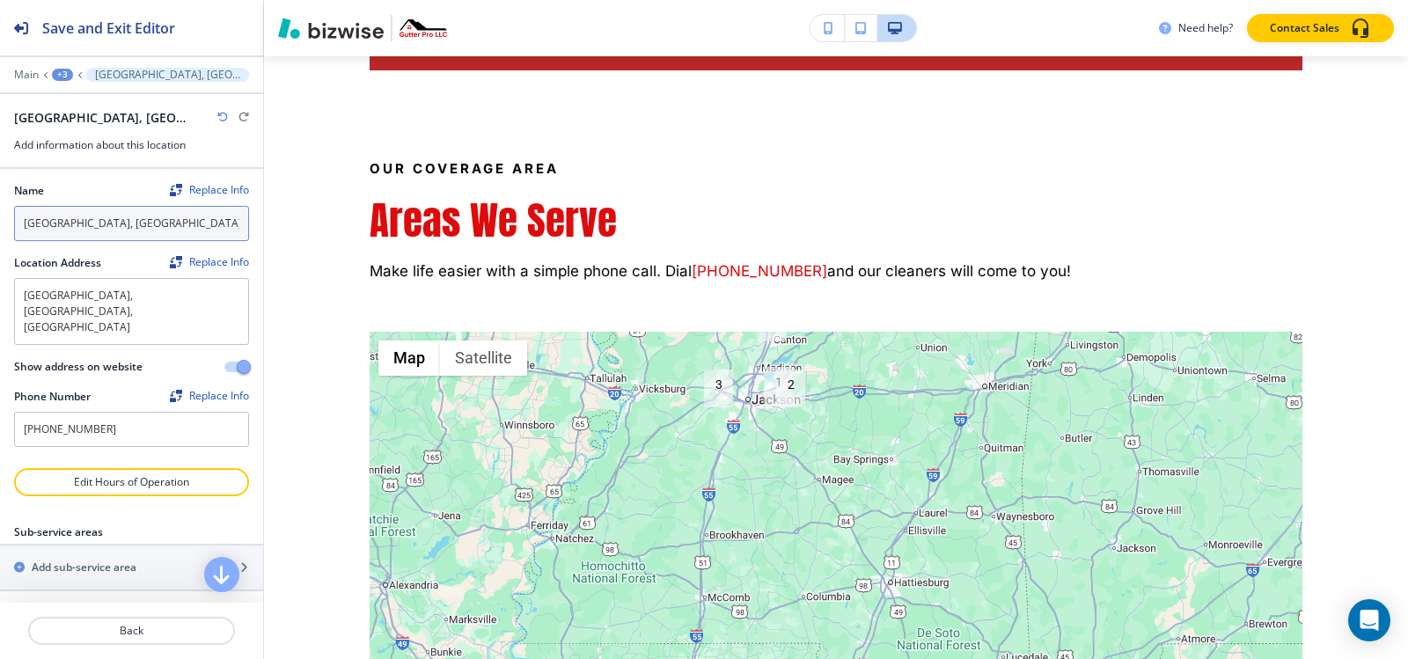
click at [136, 228] on input "[GEOGRAPHIC_DATA], [GEOGRAPHIC_DATA]" at bounding box center [131, 223] width 235 height 35
click at [55, 71] on div "+3" at bounding box center [62, 75] width 21 height 12
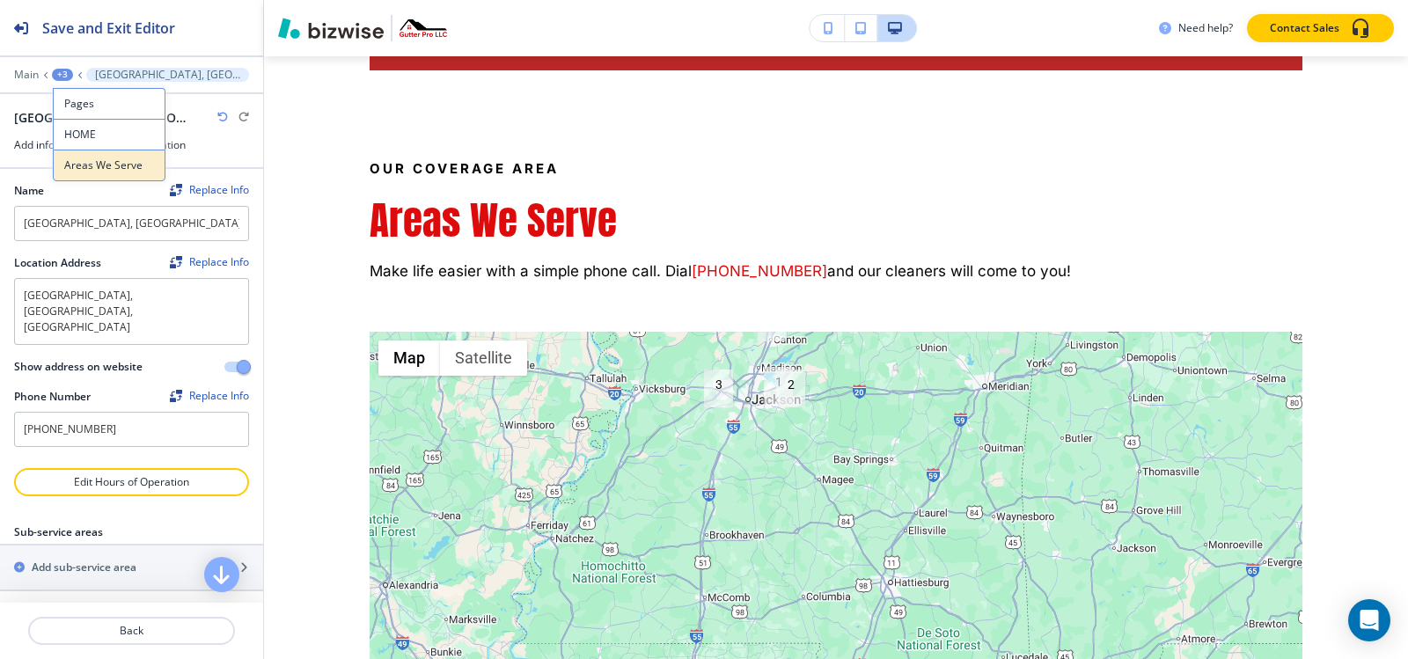
click at [127, 171] on p "Areas We Serve" at bounding box center [109, 166] width 90 height 16
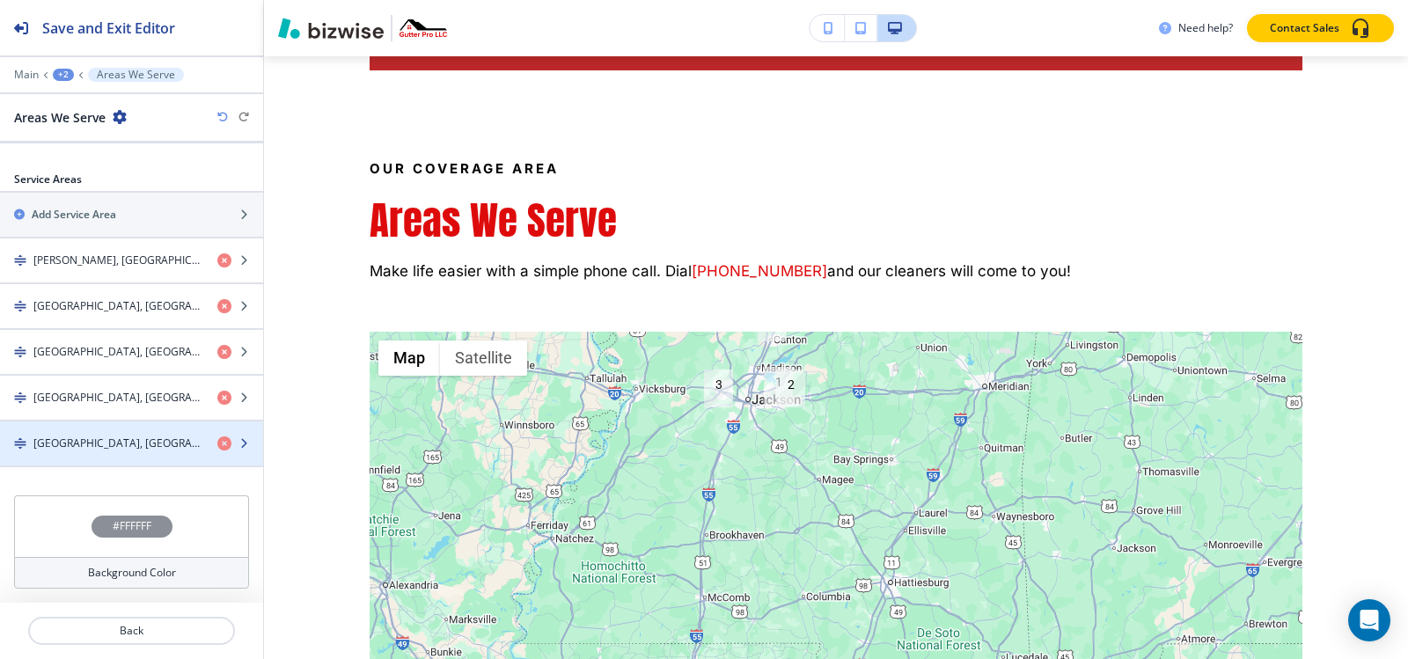
click at [72, 451] on div "button" at bounding box center [131, 458] width 263 height 14
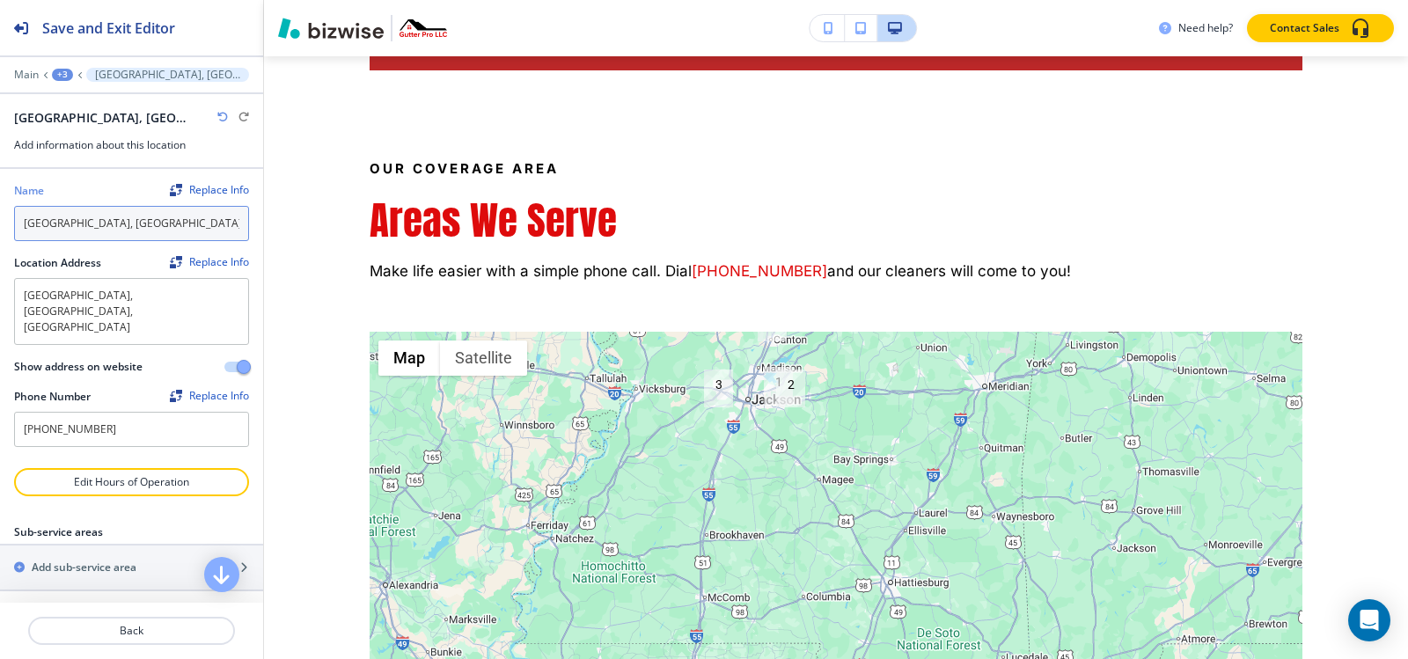
click at [136, 231] on input "[GEOGRAPHIC_DATA], [GEOGRAPHIC_DATA]" at bounding box center [131, 223] width 235 height 35
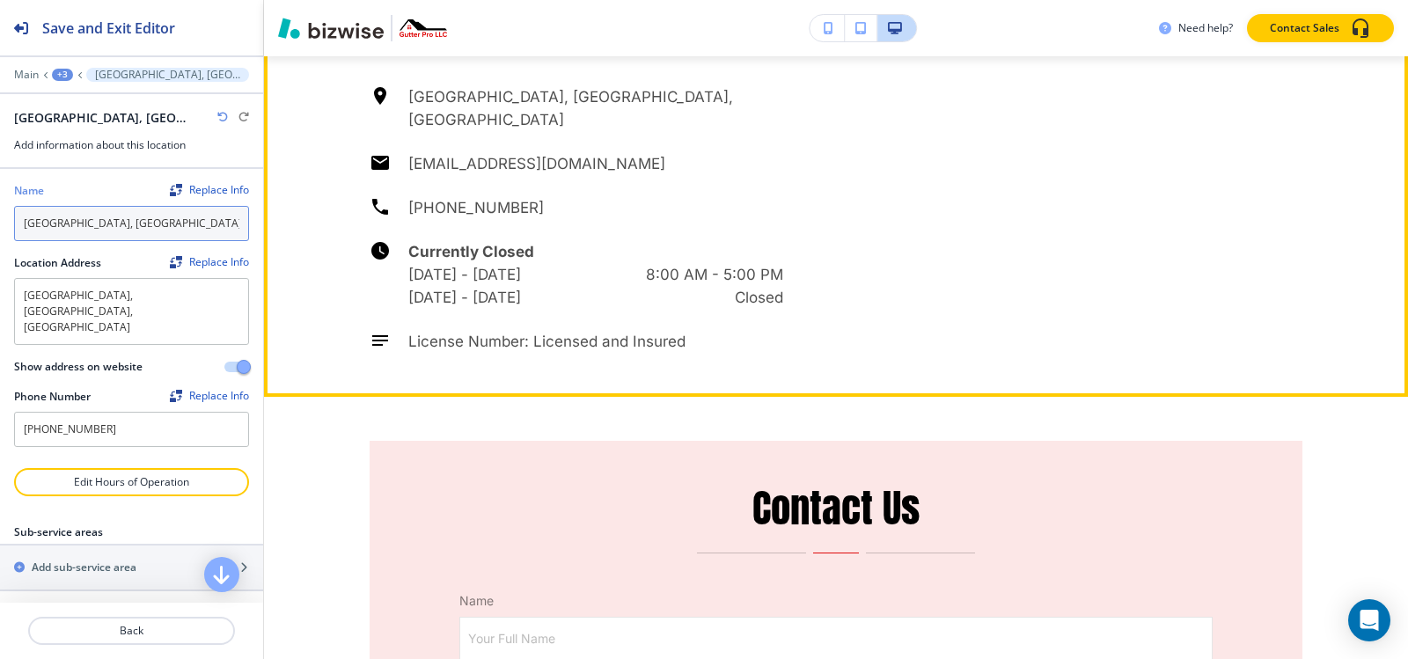
scroll to position [8549, 0]
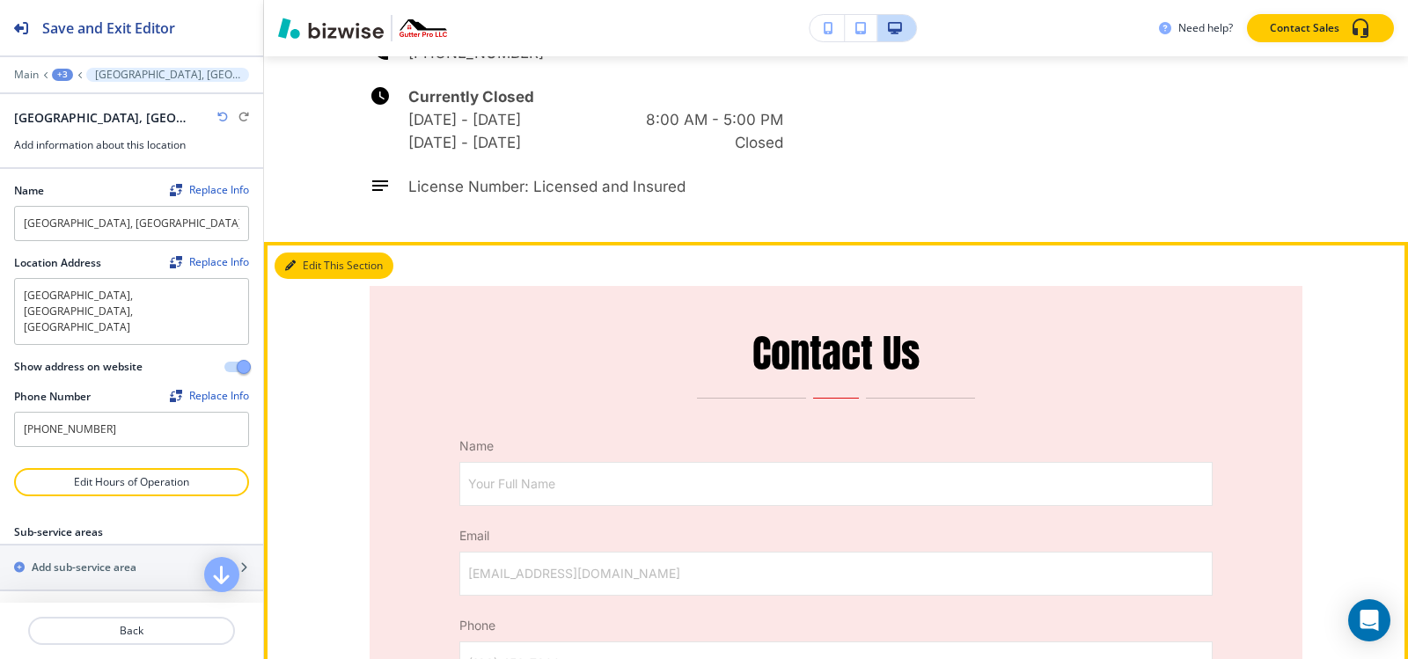
click at [290, 260] on icon "button" at bounding box center [290, 265] width 11 height 11
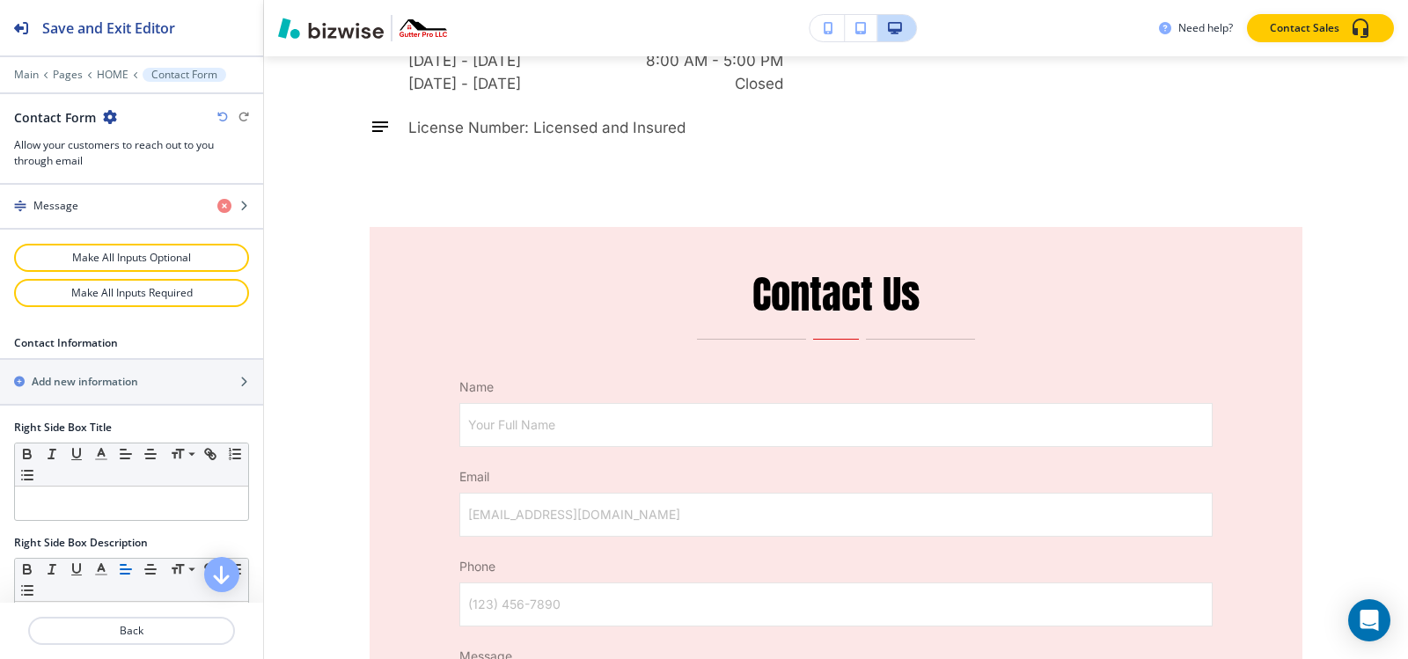
scroll to position [880, 0]
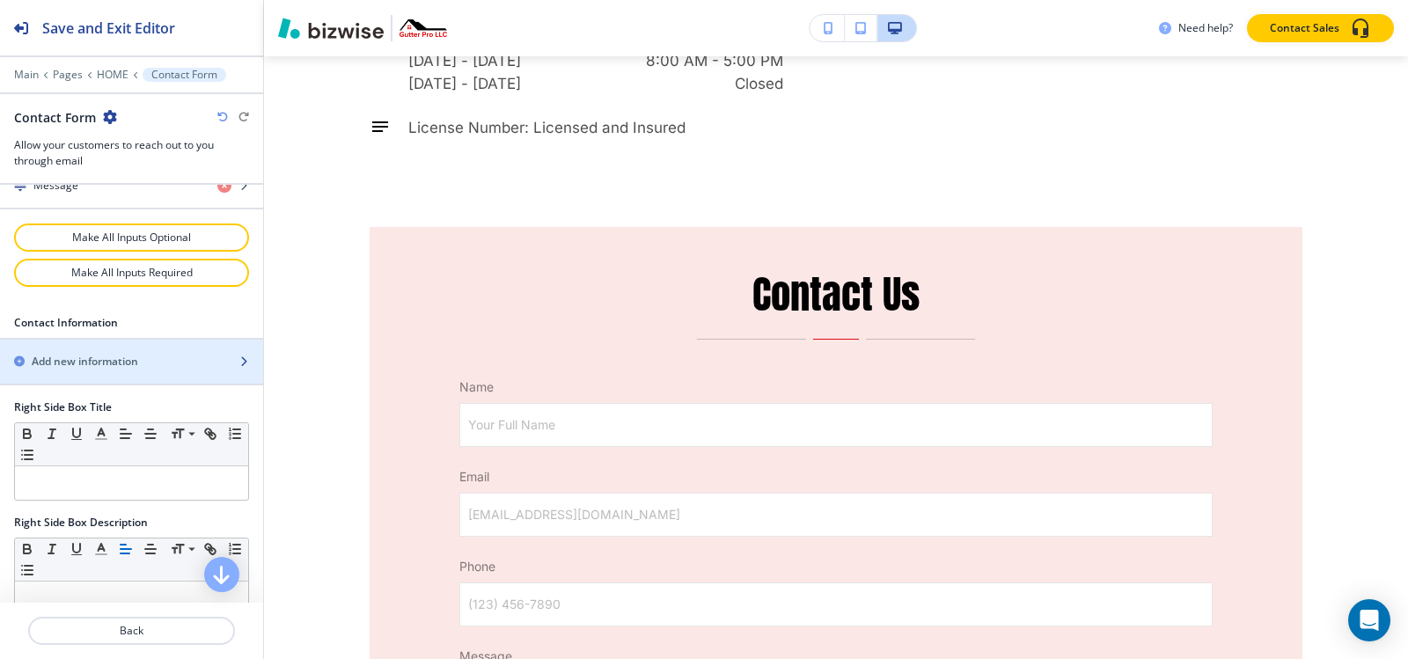
click at [121, 361] on h2 "Add new information" at bounding box center [85, 362] width 106 height 16
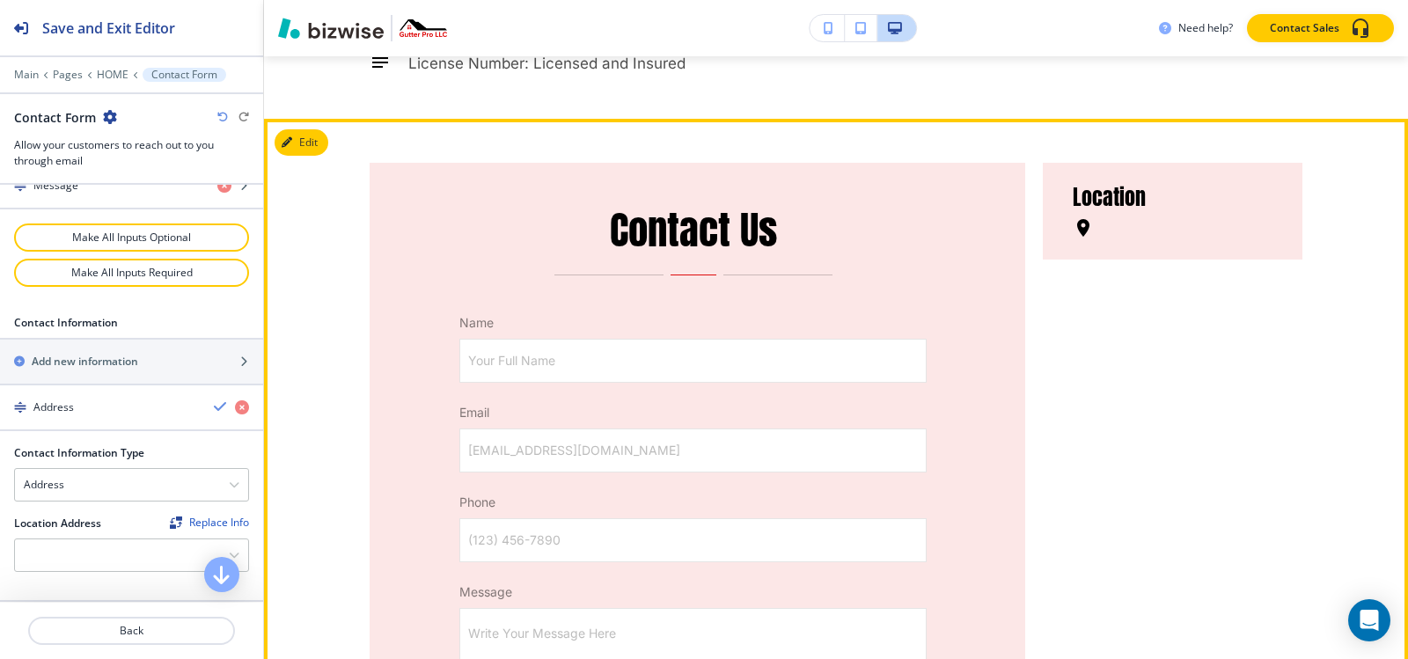
scroll to position [8784, 0]
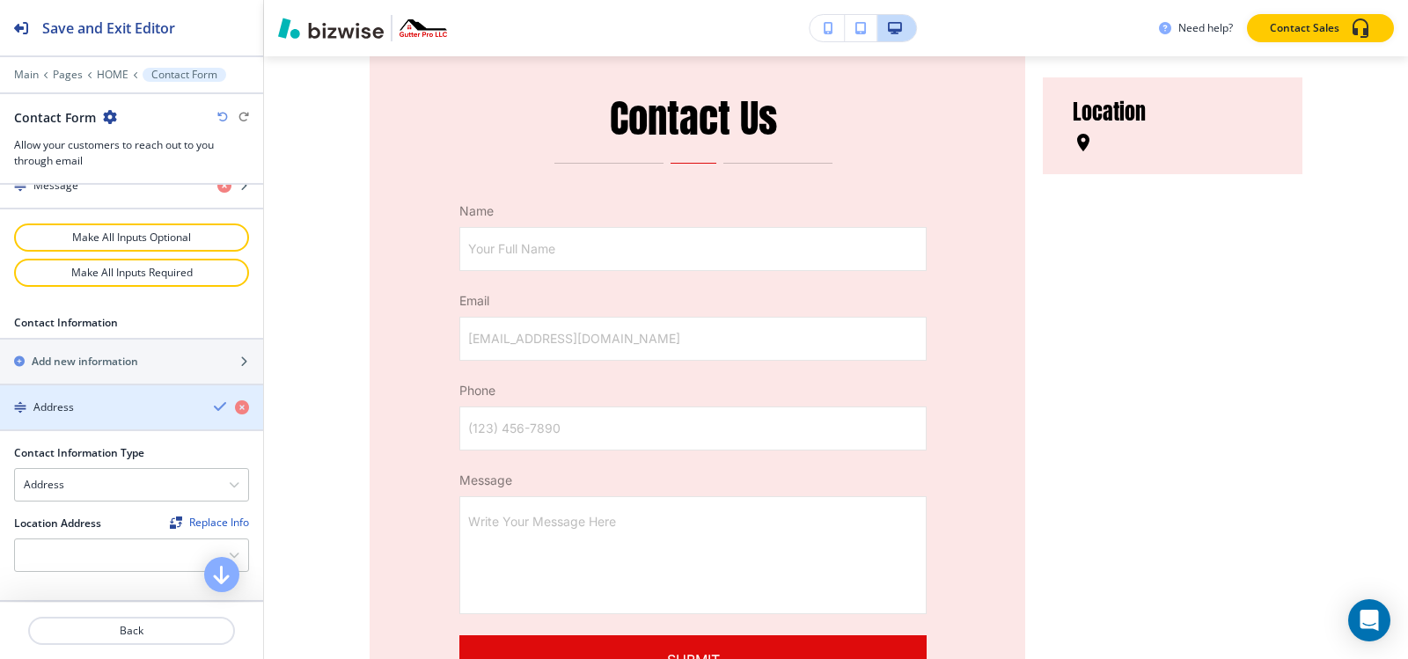
click at [66, 413] on h4 "Address" at bounding box center [53, 408] width 40 height 16
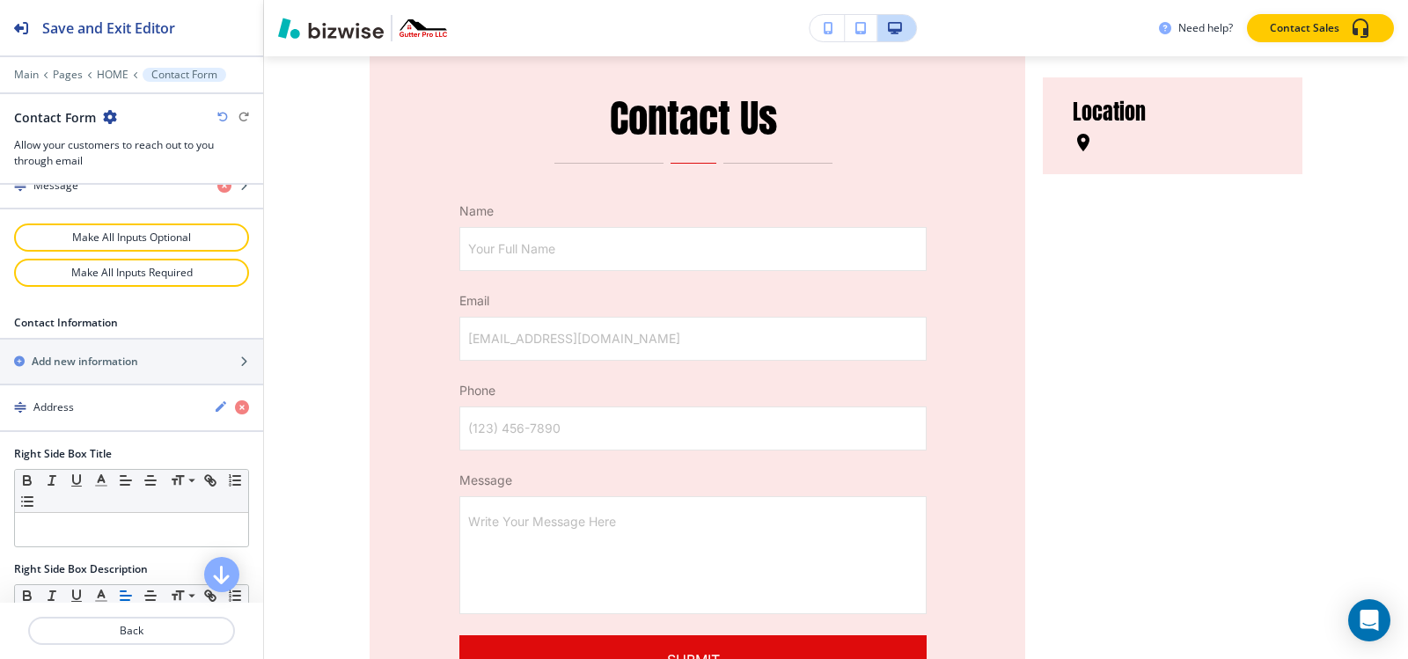
click at [66, 413] on h4 "Address" at bounding box center [53, 408] width 40 height 16
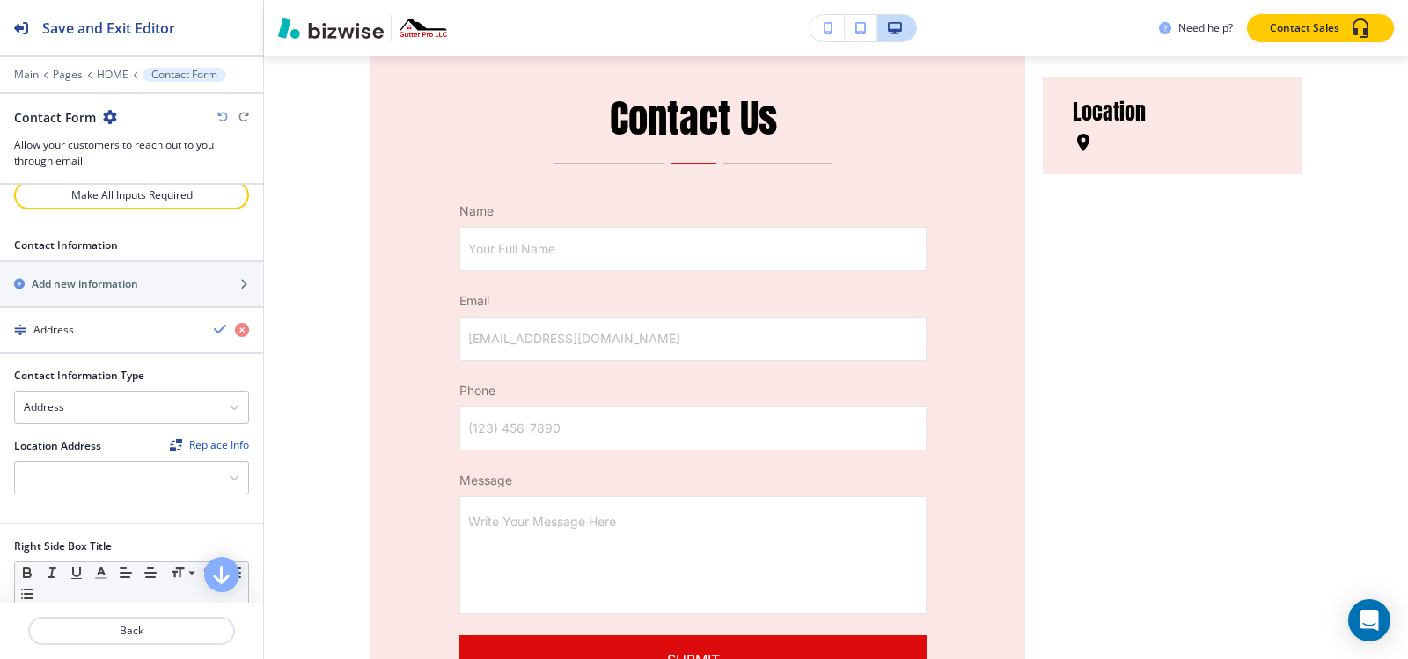
scroll to position [1056, 0]
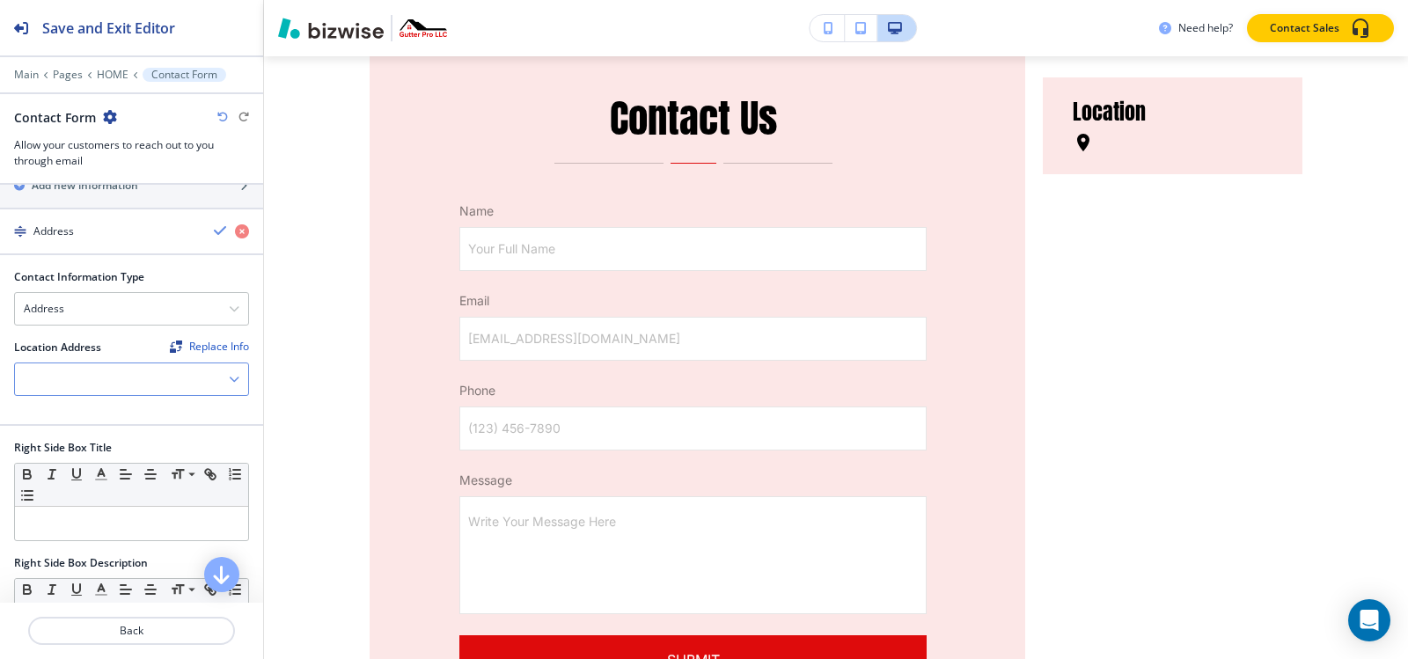
click at [118, 388] on div at bounding box center [131, 379] width 233 height 32
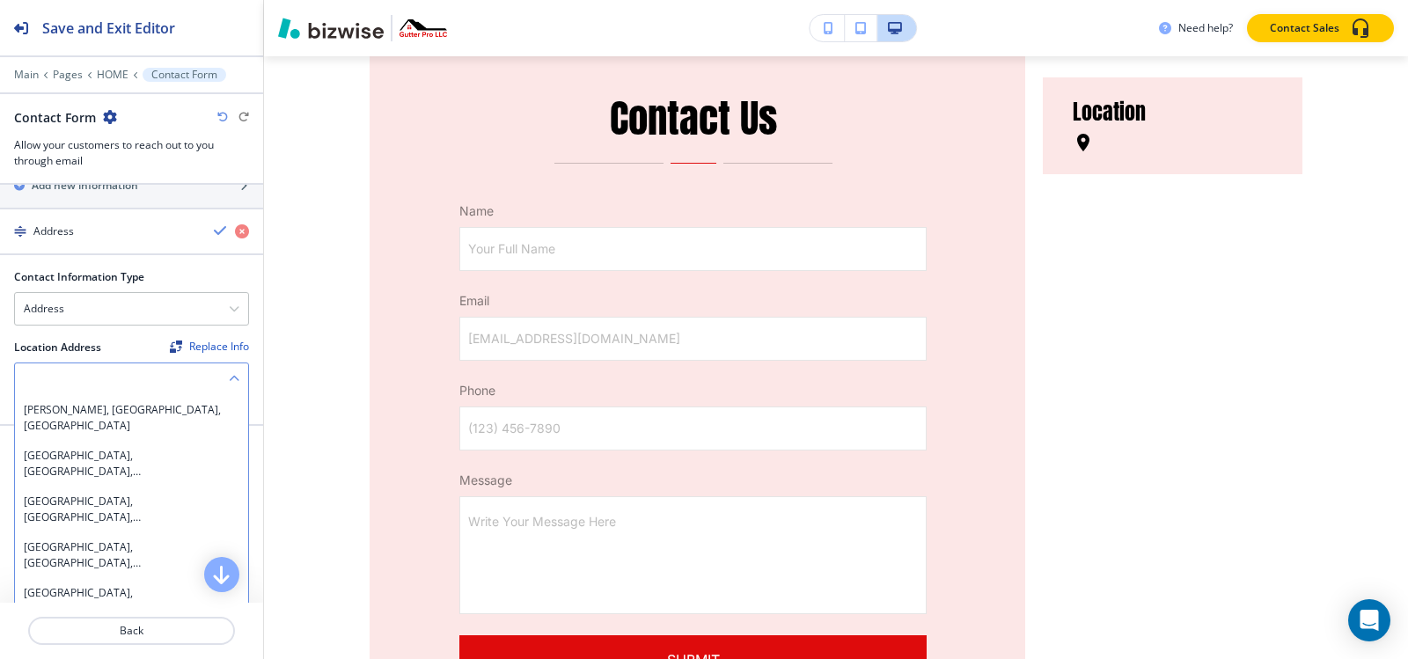
click at [92, 376] on div at bounding box center [131, 379] width 233 height 32
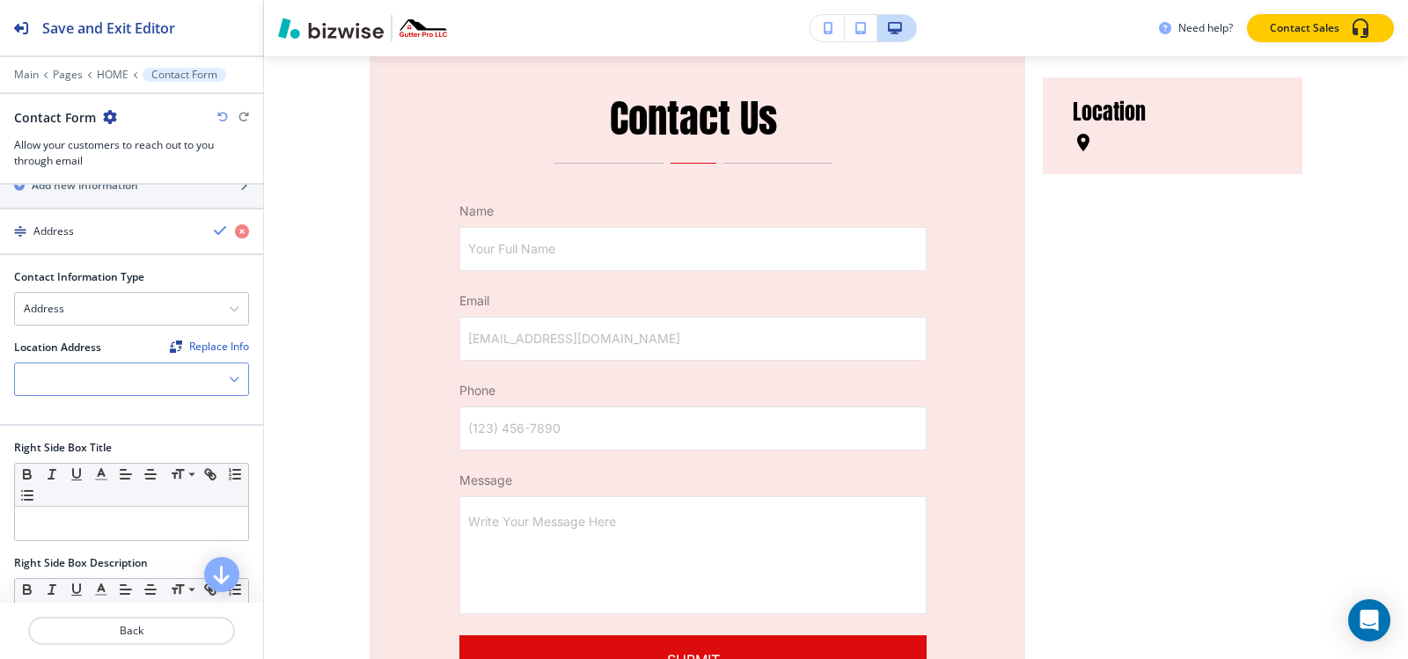
click at [91, 376] on div at bounding box center [131, 379] width 233 height 32
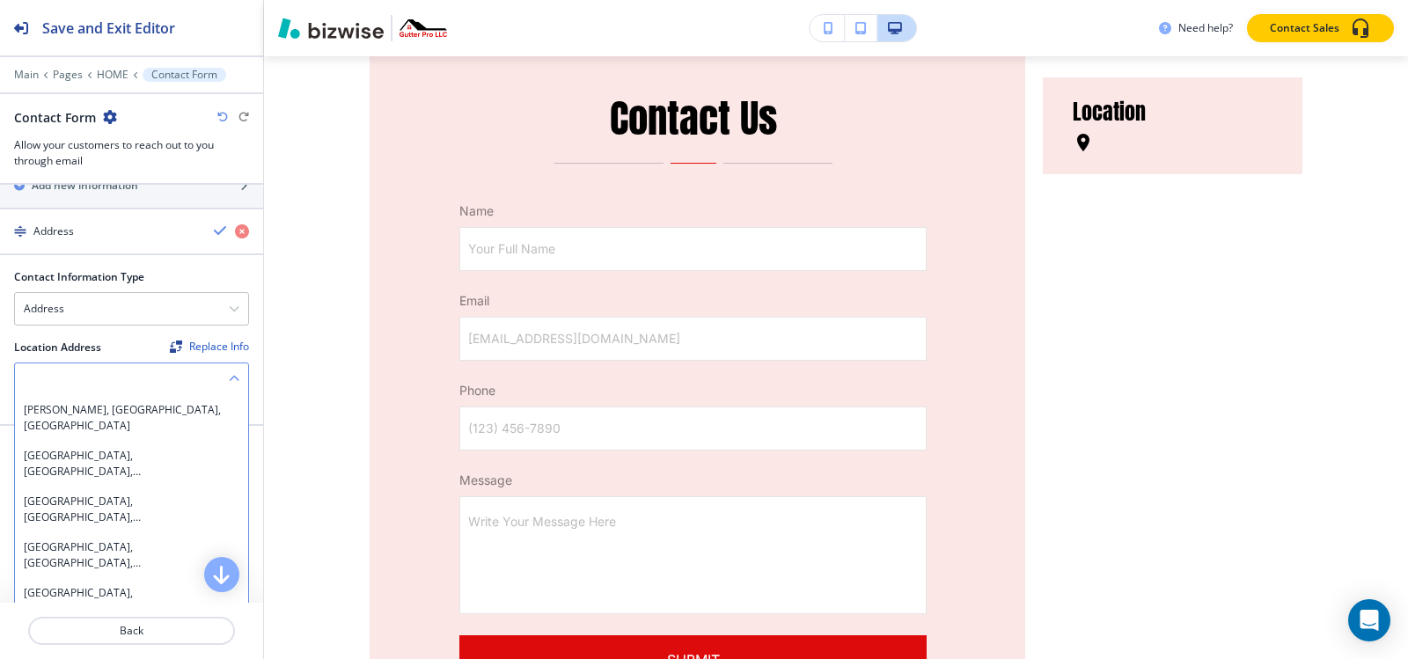
click at [74, 378] on div at bounding box center [131, 379] width 233 height 32
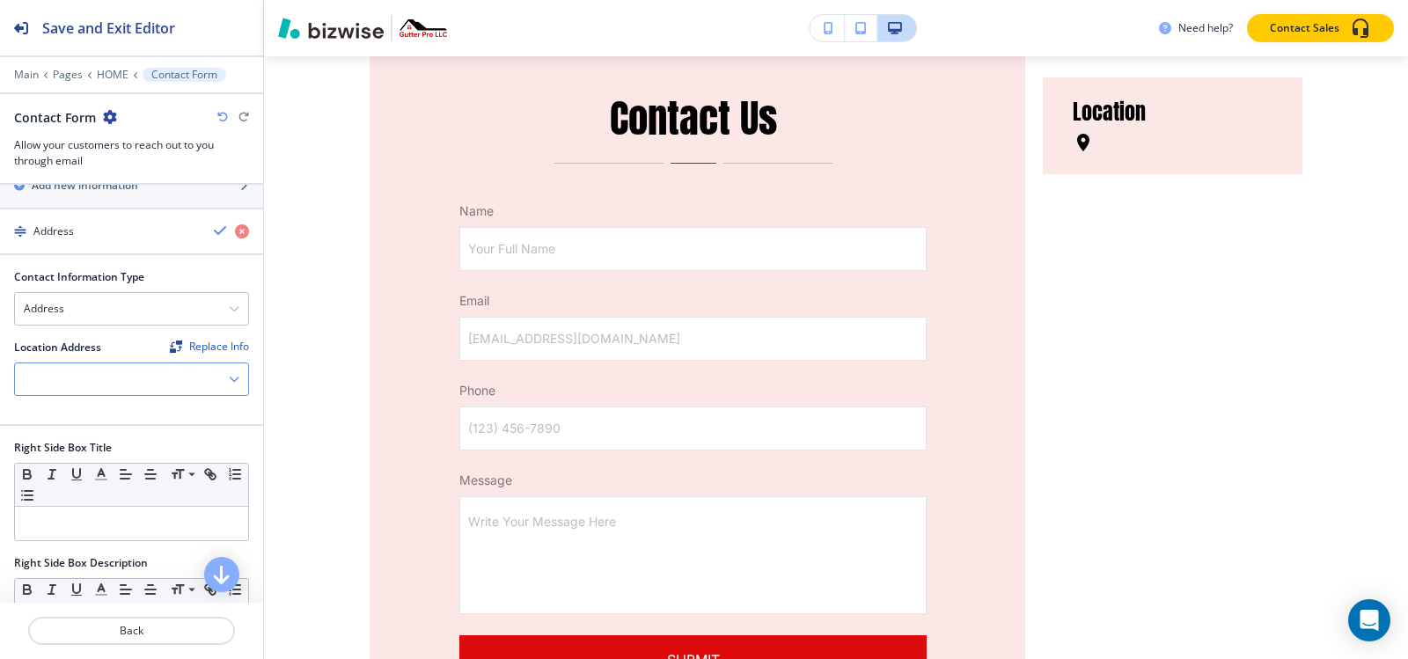
click at [73, 377] on div at bounding box center [131, 379] width 233 height 32
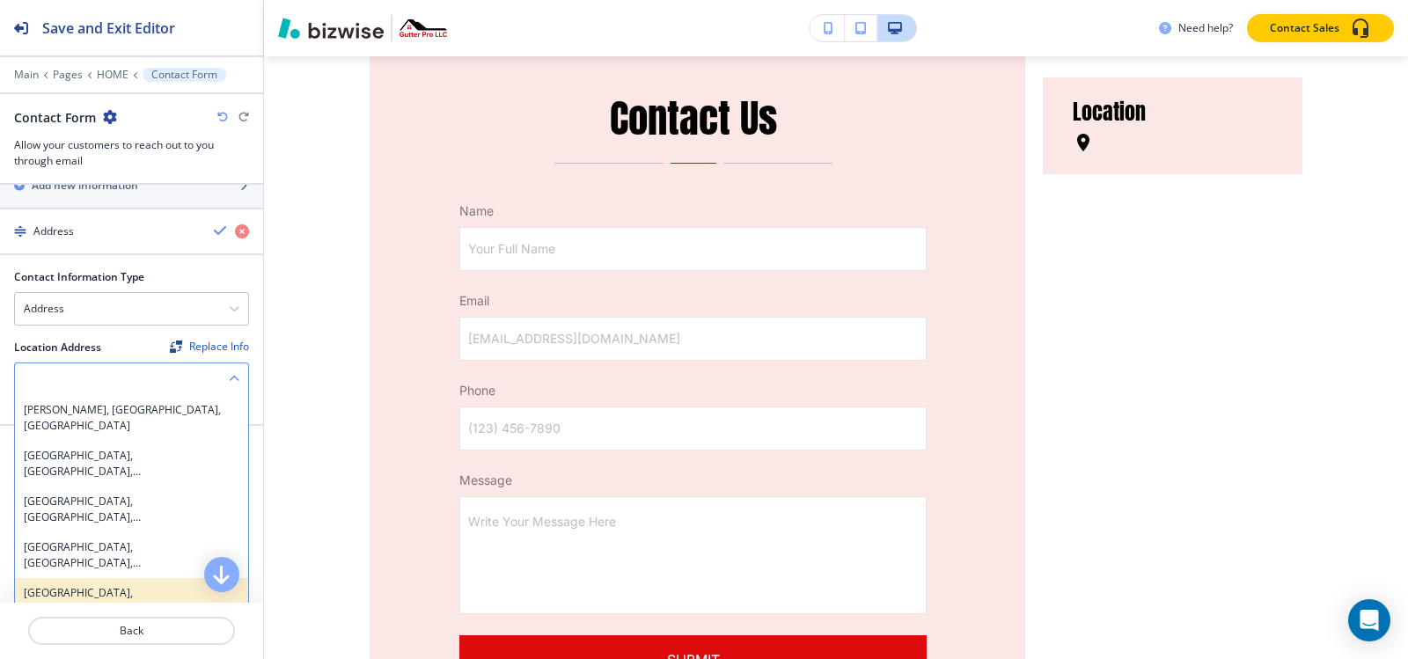
click at [75, 585] on h4 "[GEOGRAPHIC_DATA], [GEOGRAPHIC_DATA], [GEOGRAPHIC_DATA]" at bounding box center [132, 601] width 216 height 32
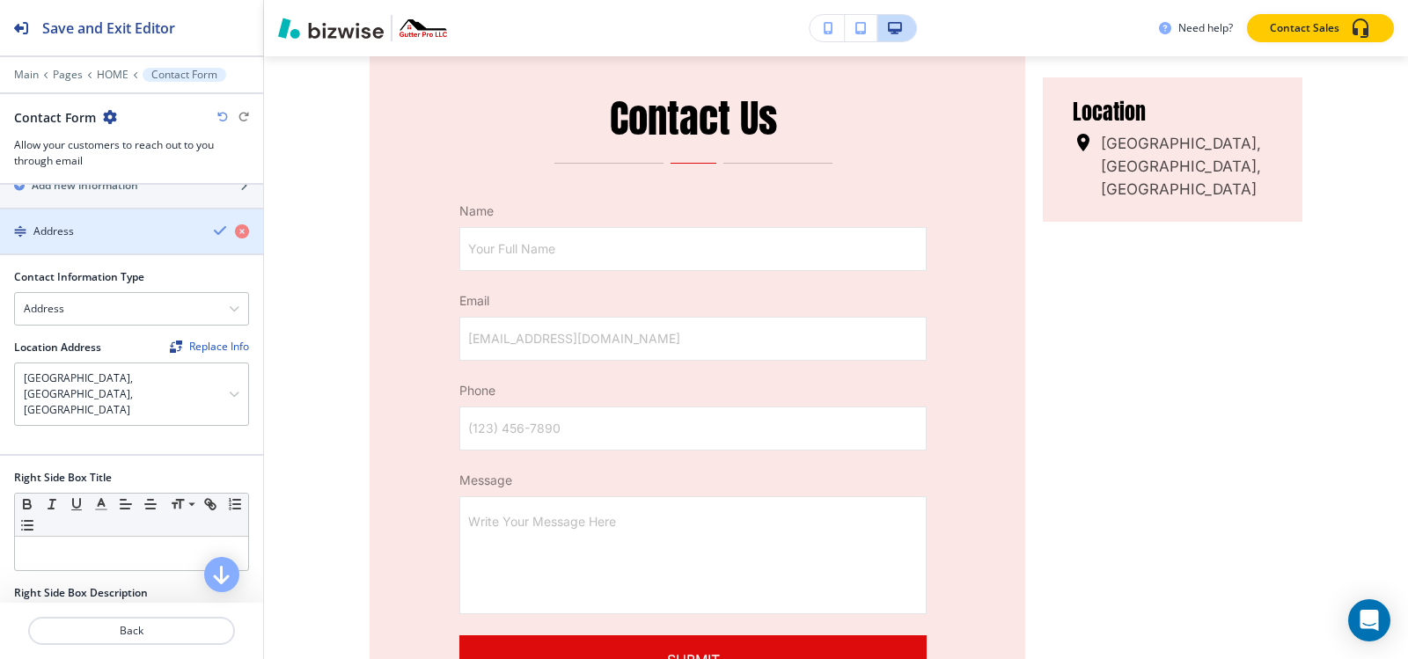
click at [71, 239] on div "button" at bounding box center [131, 246] width 263 height 14
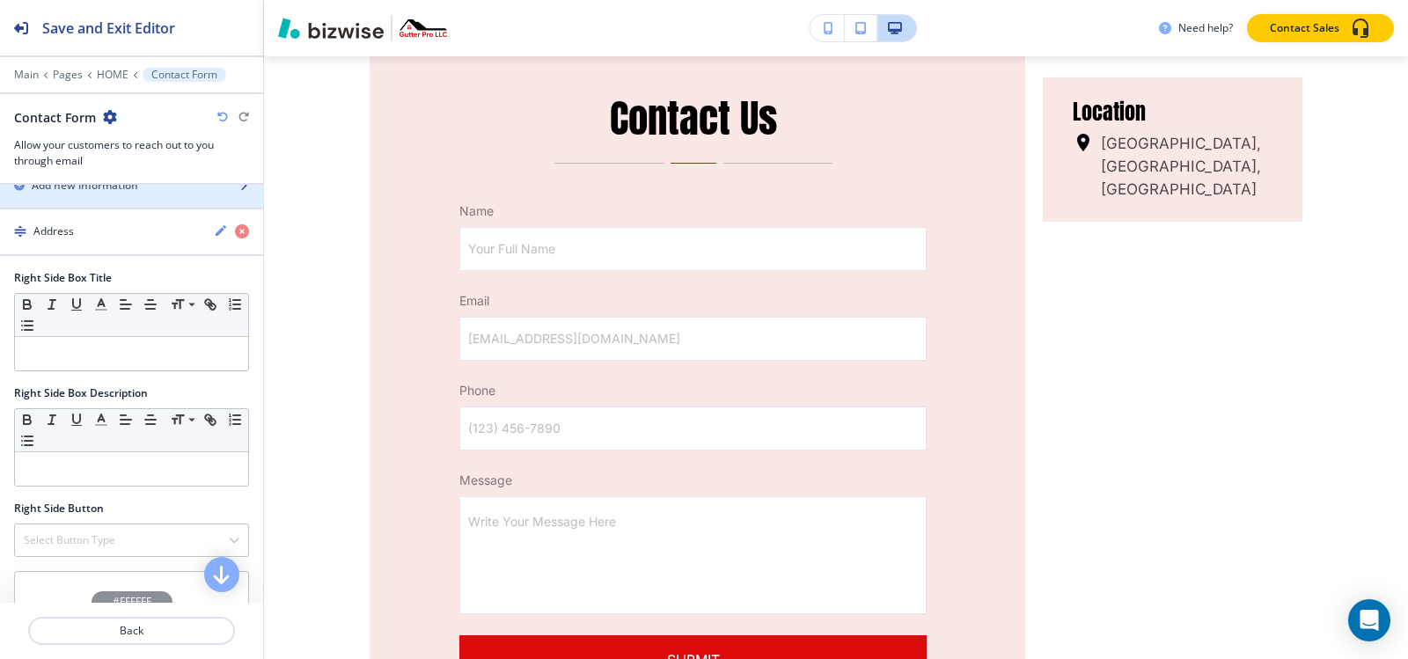
click at [75, 198] on div "button" at bounding box center [131, 201] width 263 height 14
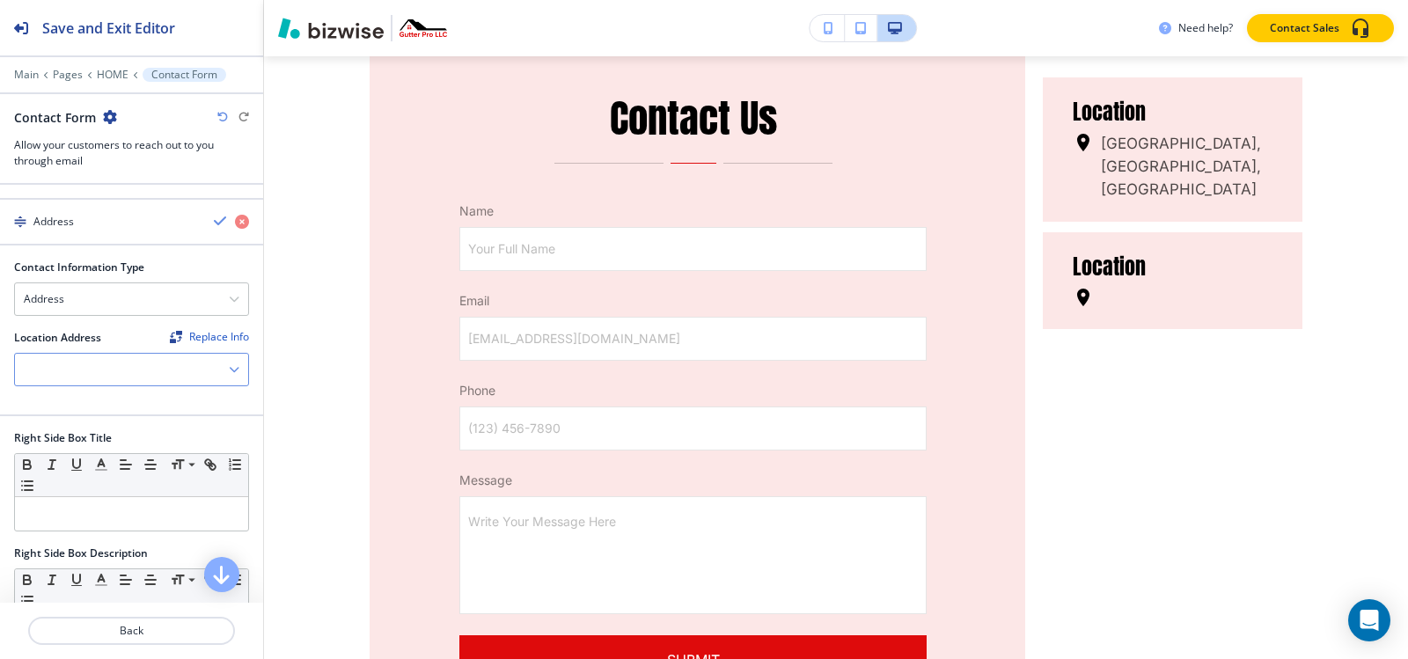
scroll to position [1144, 0]
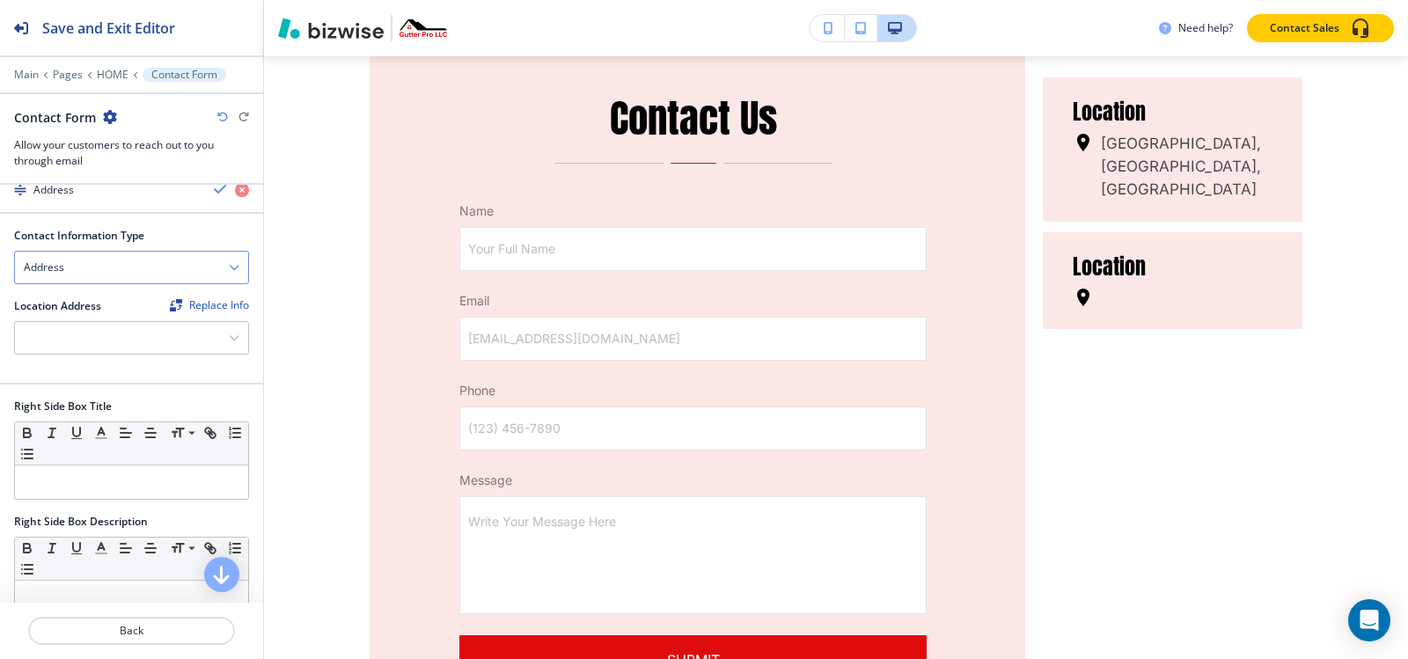
click at [86, 272] on div "Address" at bounding box center [131, 268] width 233 height 32
click at [87, 320] on h4 "Phone Number" at bounding box center [132, 328] width 216 height 16
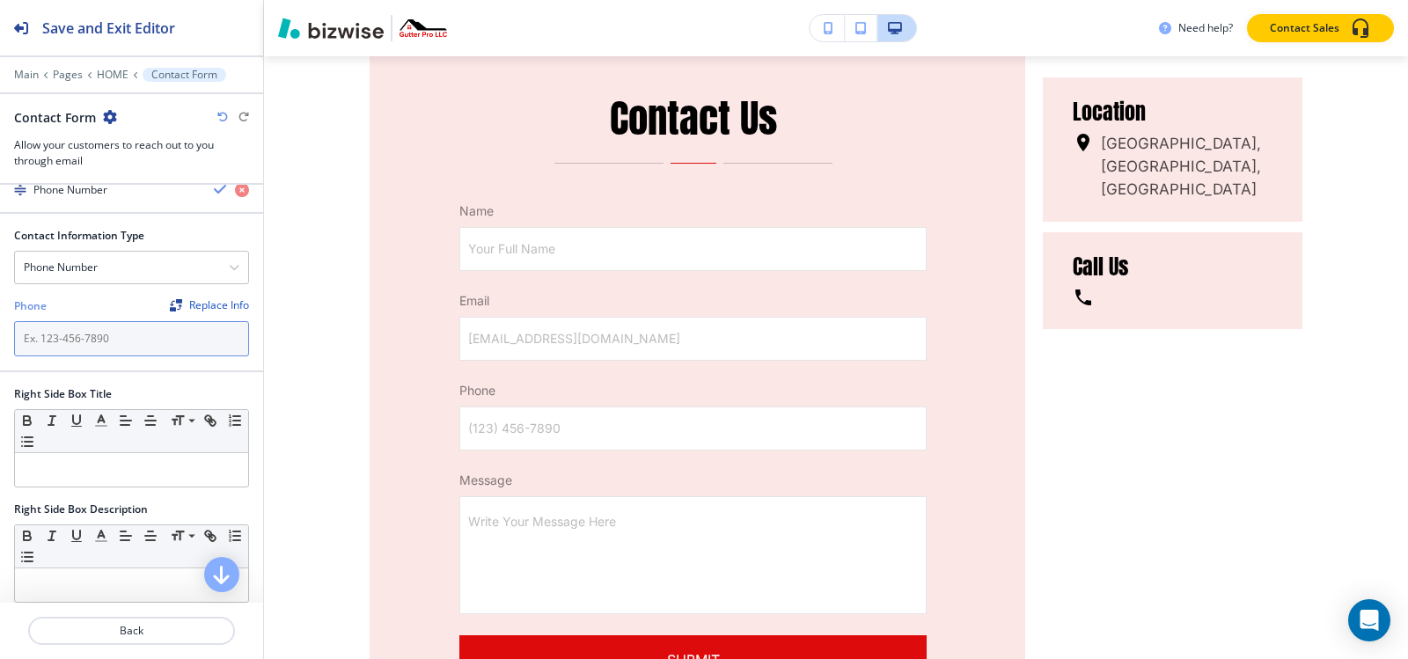
click at [92, 334] on input "text" at bounding box center [131, 338] width 235 height 35
paste input "[PHONE_NUMBER]"
type input "[PHONE_NUMBER]"
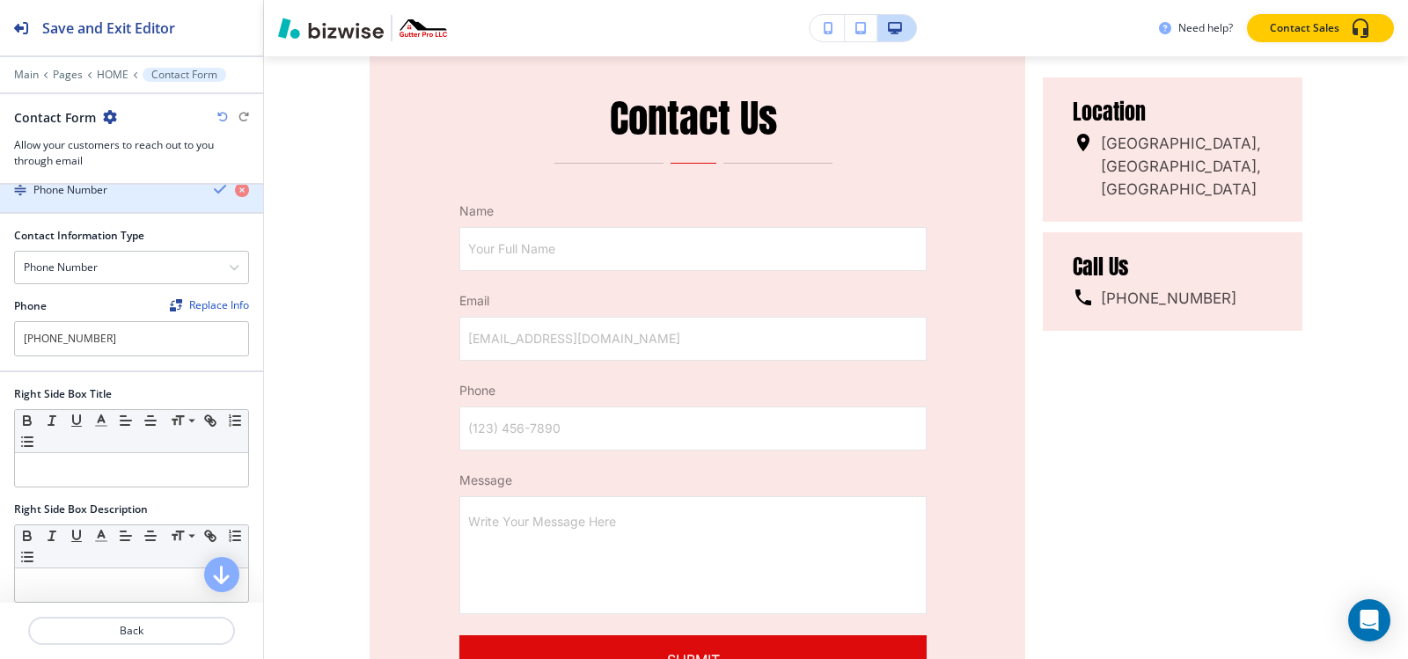
click at [134, 203] on div "button" at bounding box center [131, 205] width 263 height 14
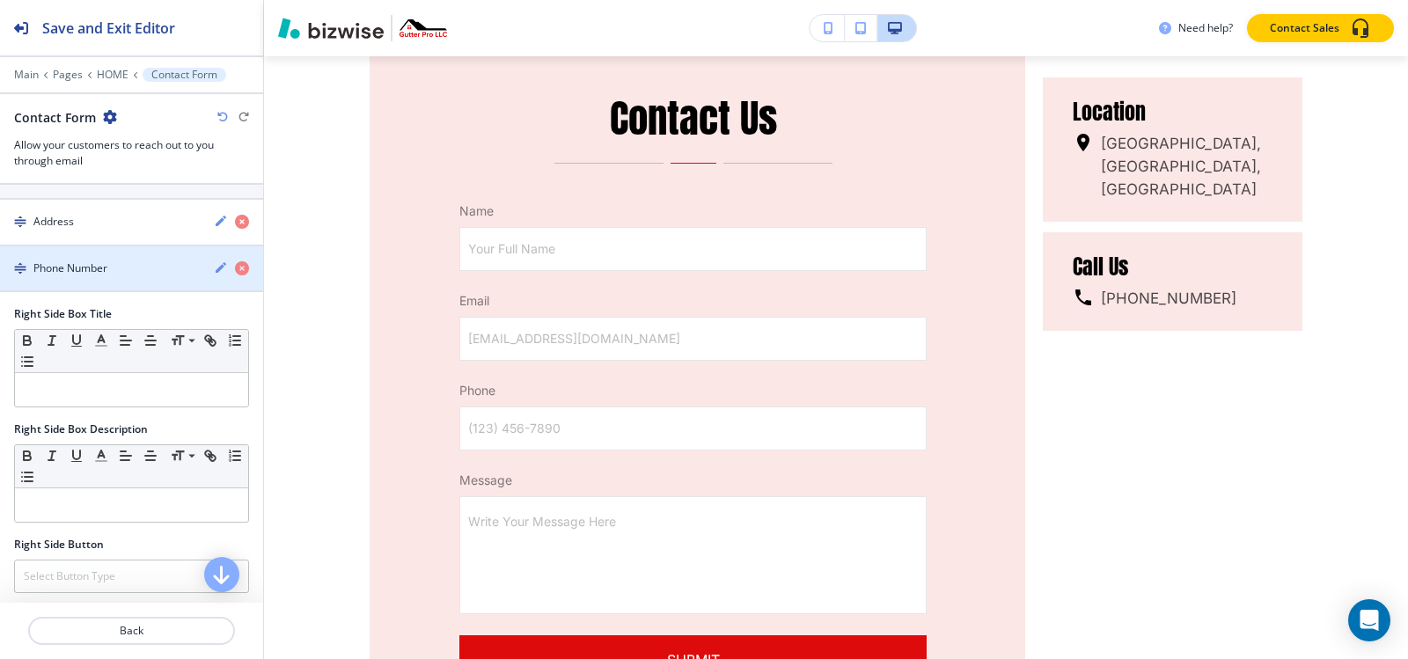
scroll to position [1056, 0]
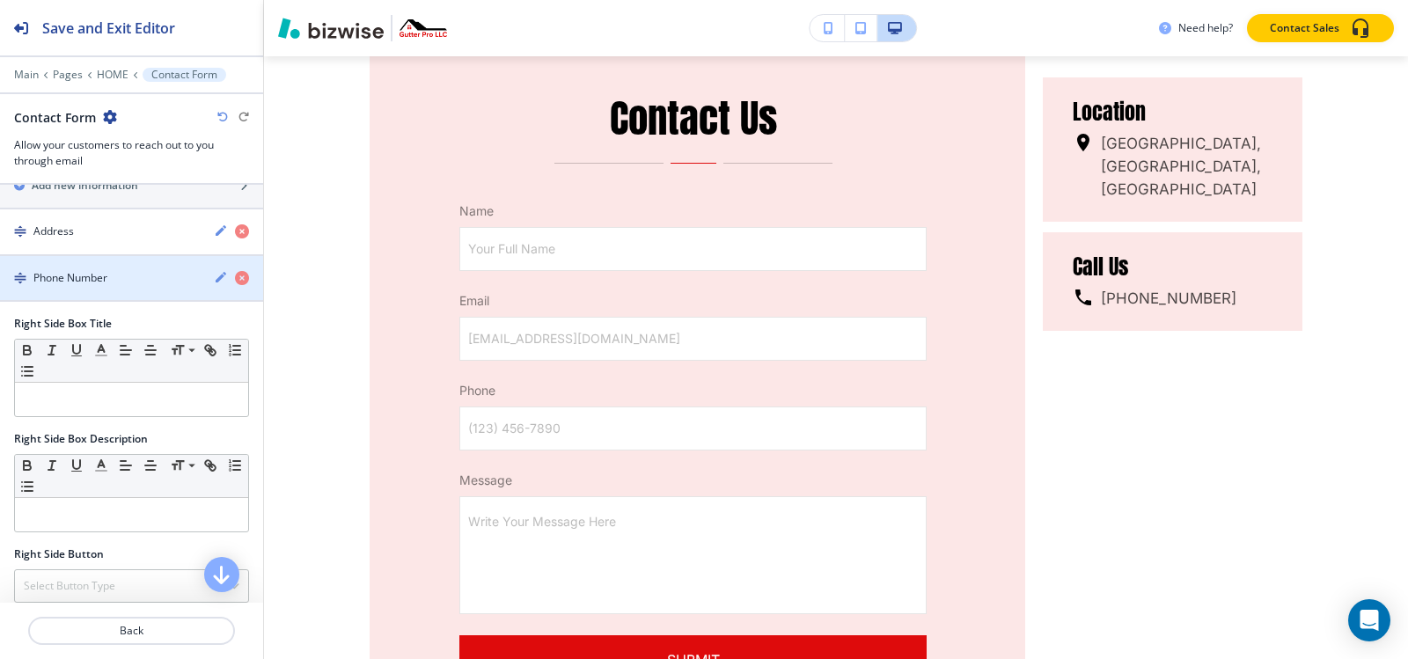
click at [117, 278] on div "Phone Number" at bounding box center [100, 278] width 200 height 16
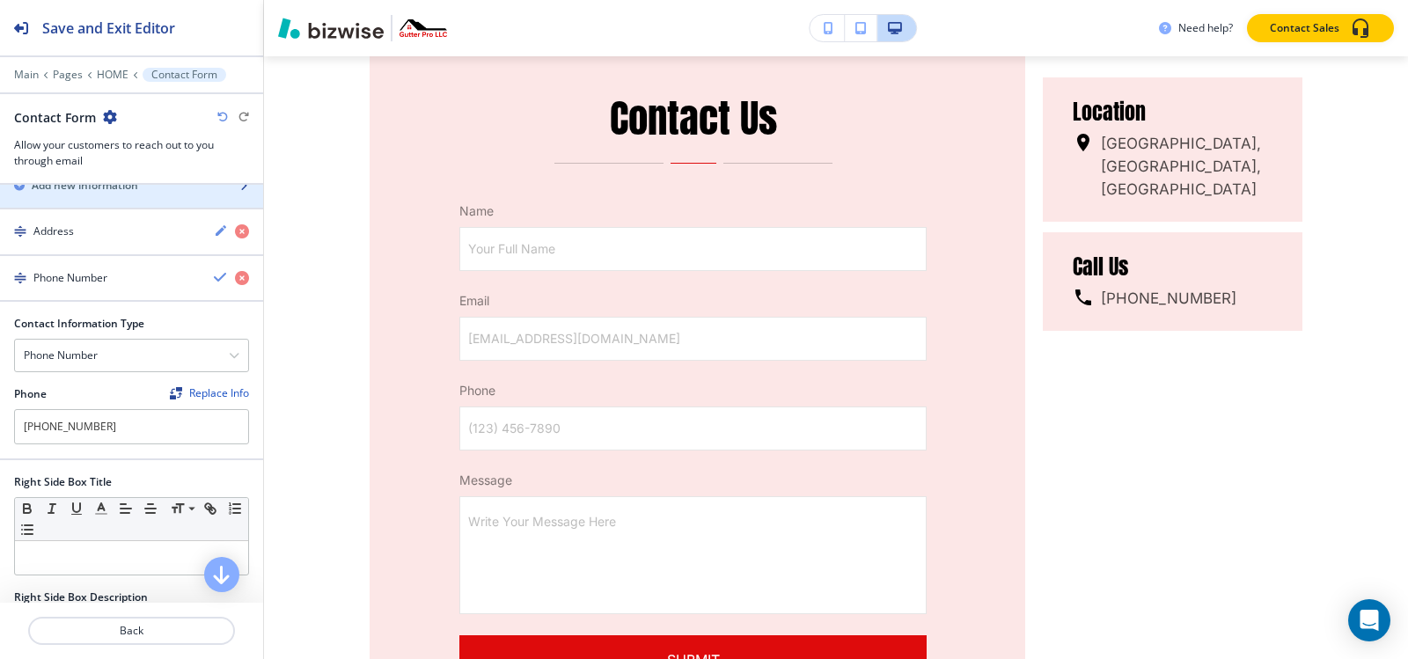
click at [110, 194] on div "button" at bounding box center [131, 201] width 263 height 14
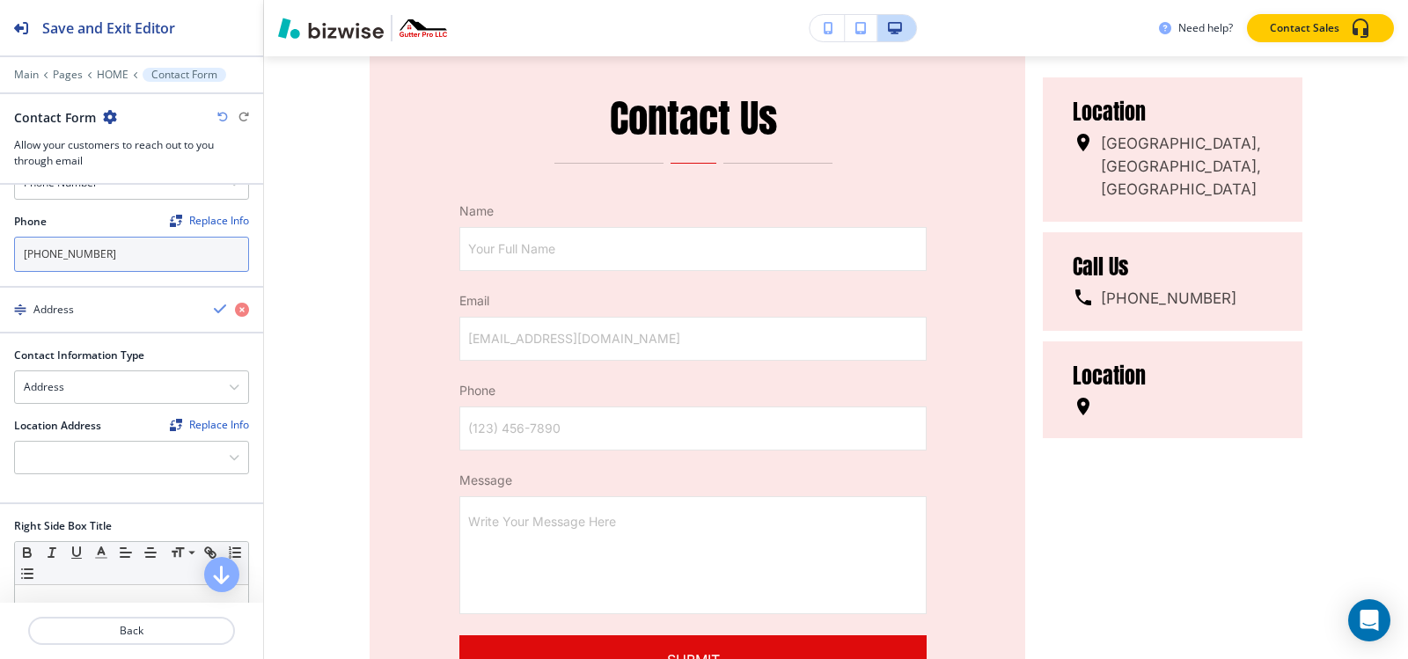
scroll to position [1232, 0]
click at [88, 392] on div "Address" at bounding box center [131, 384] width 233 height 32
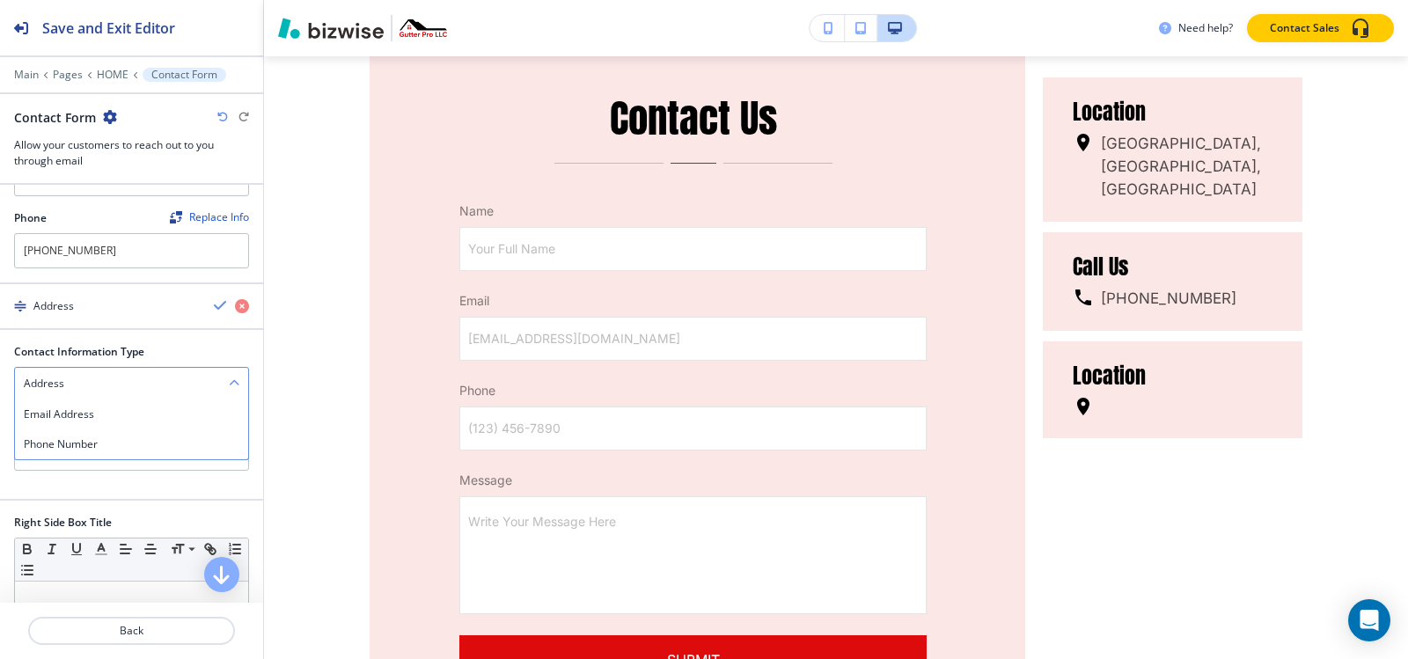
scroll to position [1320, 0]
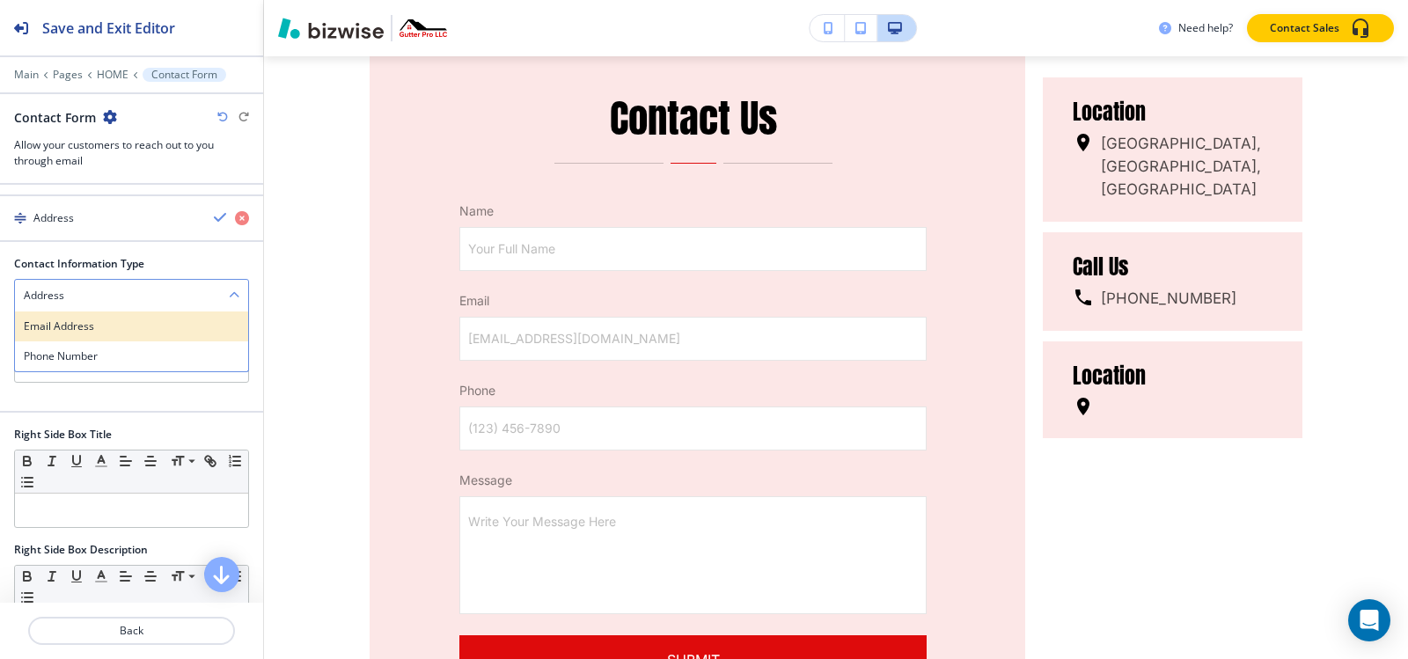
click at [107, 327] on h4 "Email Address" at bounding box center [132, 327] width 216 height 16
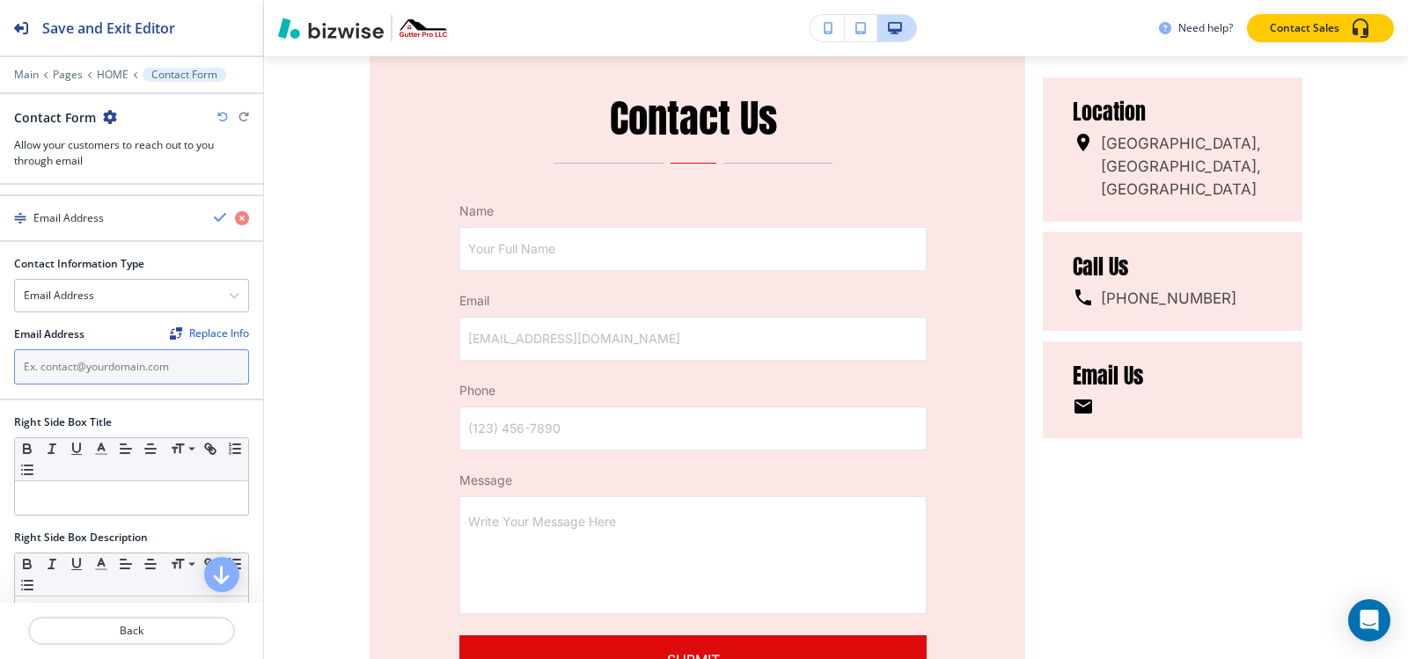
click at [122, 367] on input "text" at bounding box center [131, 366] width 235 height 35
paste input "[EMAIL_ADDRESS][DOMAIN_NAME]"
type input "[EMAIL_ADDRESS][DOMAIN_NAME]"
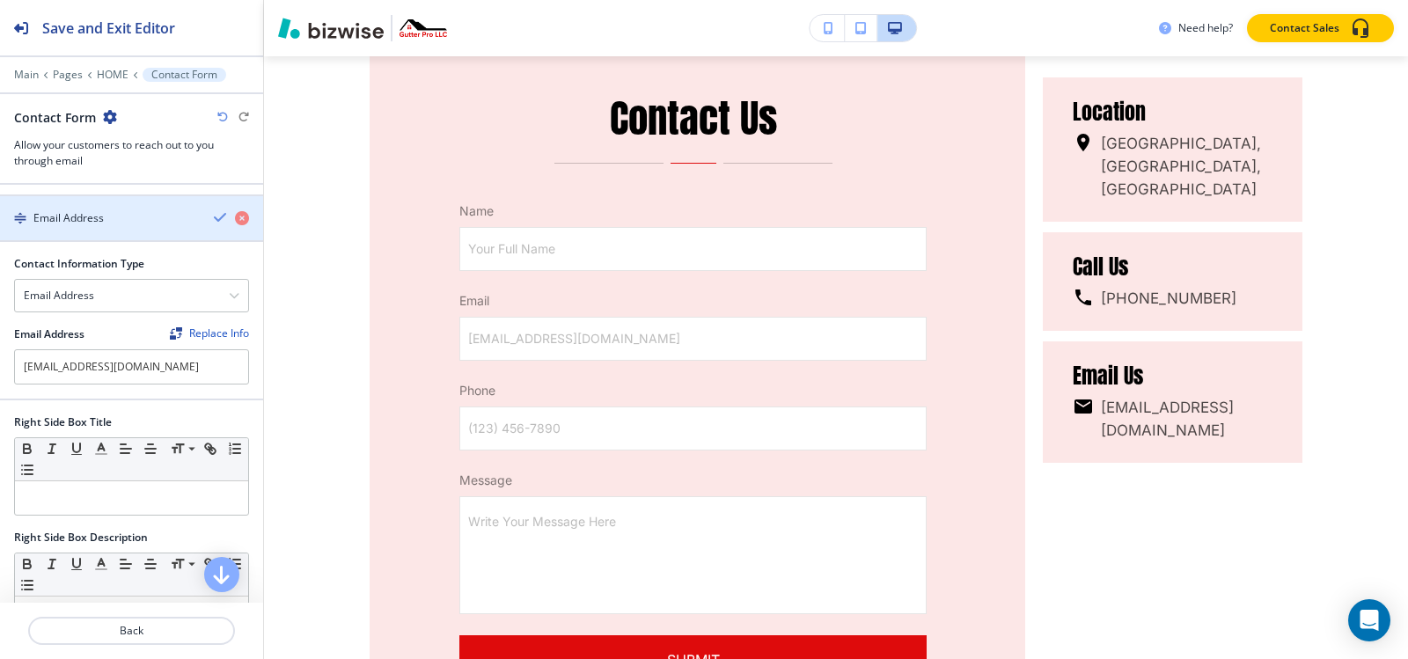
click at [138, 219] on div "Email Address" at bounding box center [100, 218] width 200 height 16
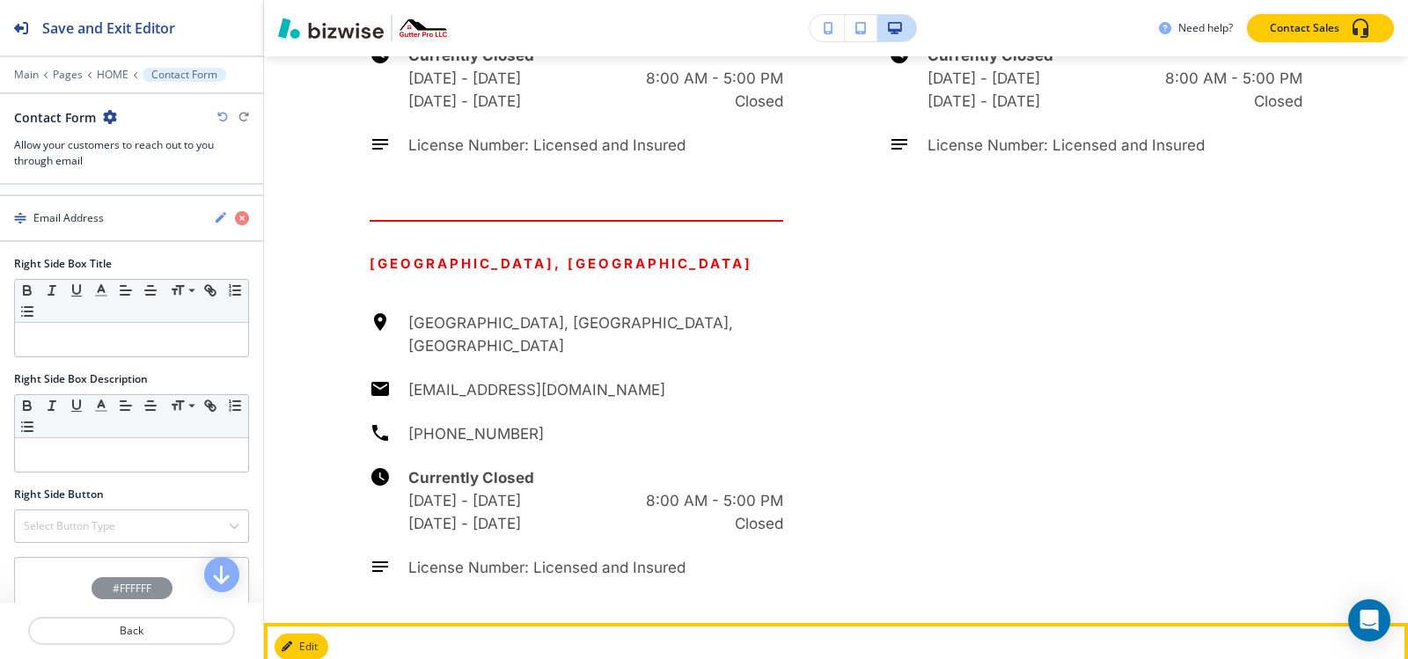
scroll to position [8432, 0]
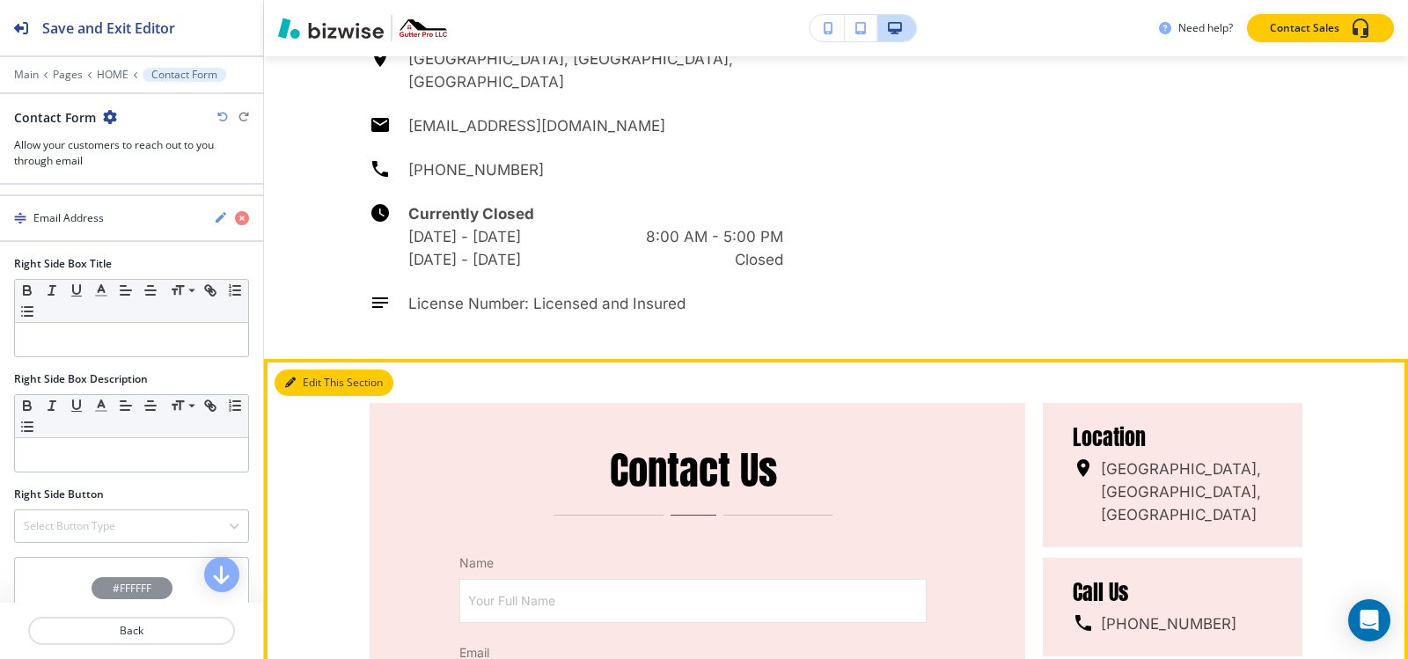
click at [312, 370] on button "Edit This Section" at bounding box center [334, 383] width 119 height 26
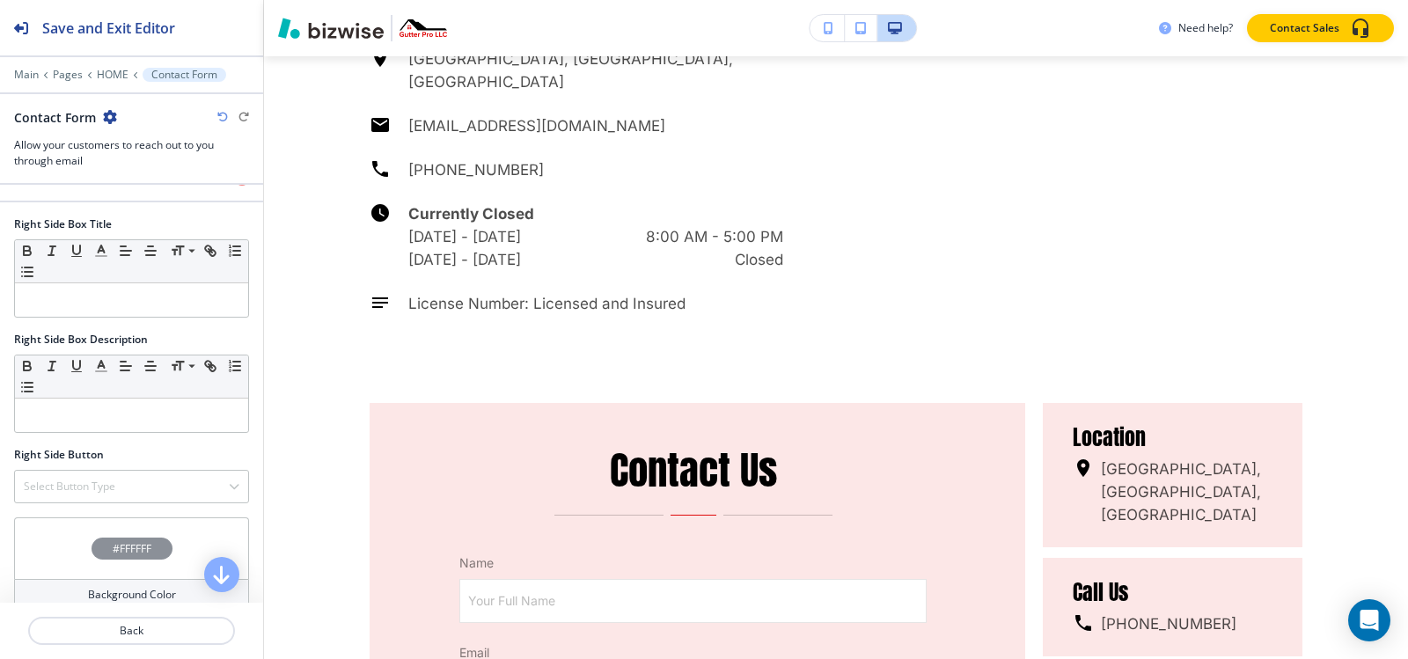
scroll to position [1382, 0]
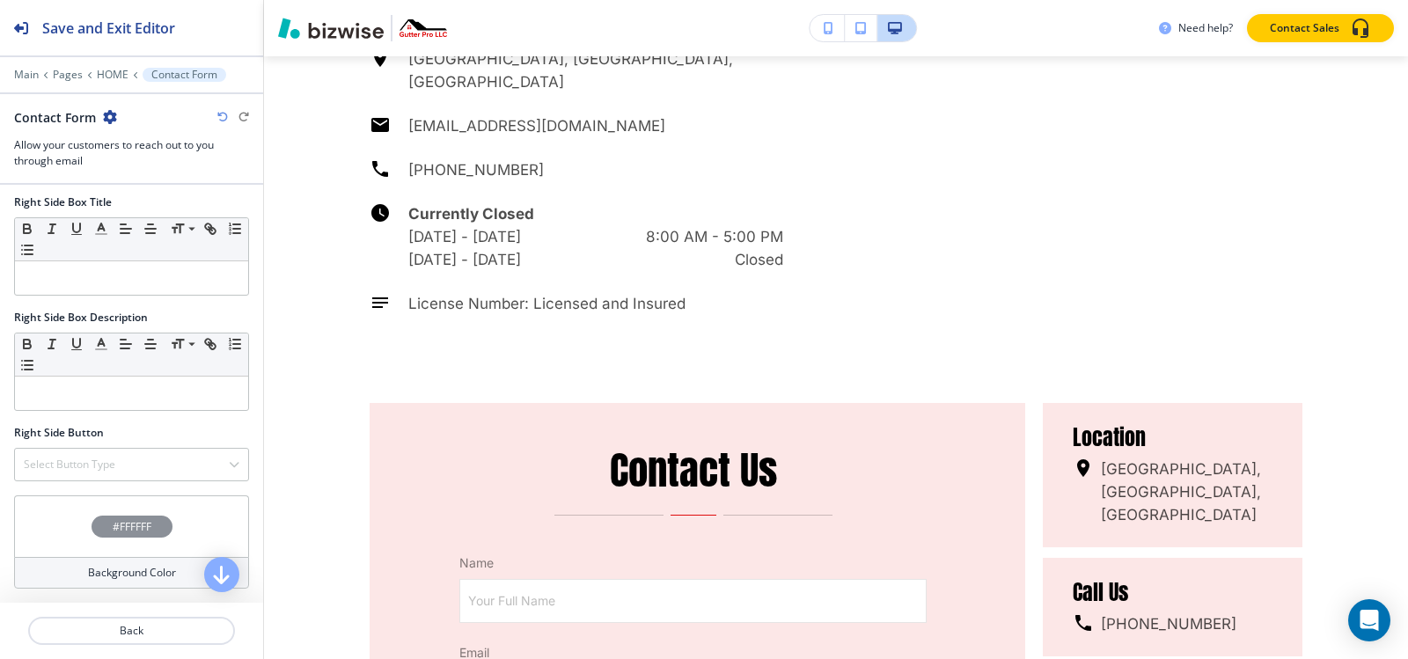
click at [114, 534] on h4 "#FFFFFF" at bounding box center [132, 527] width 39 height 16
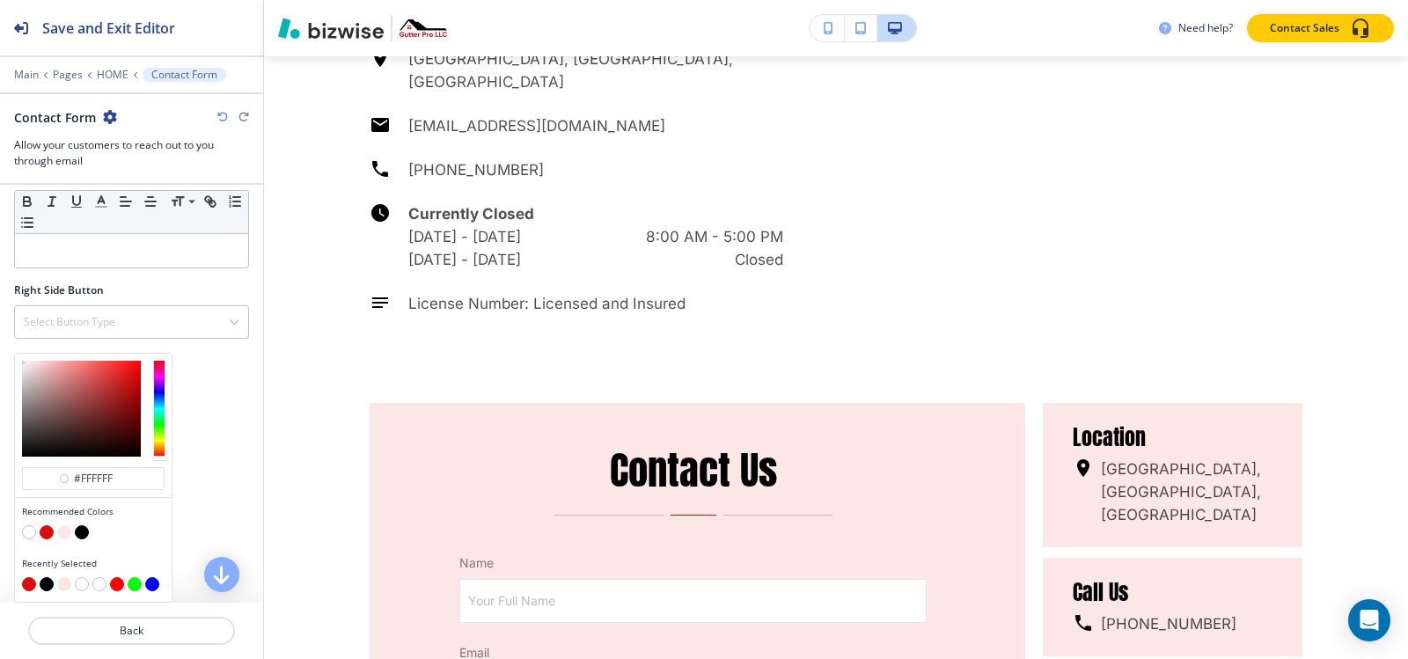
click at [66, 536] on button "button" at bounding box center [64, 532] width 14 height 14
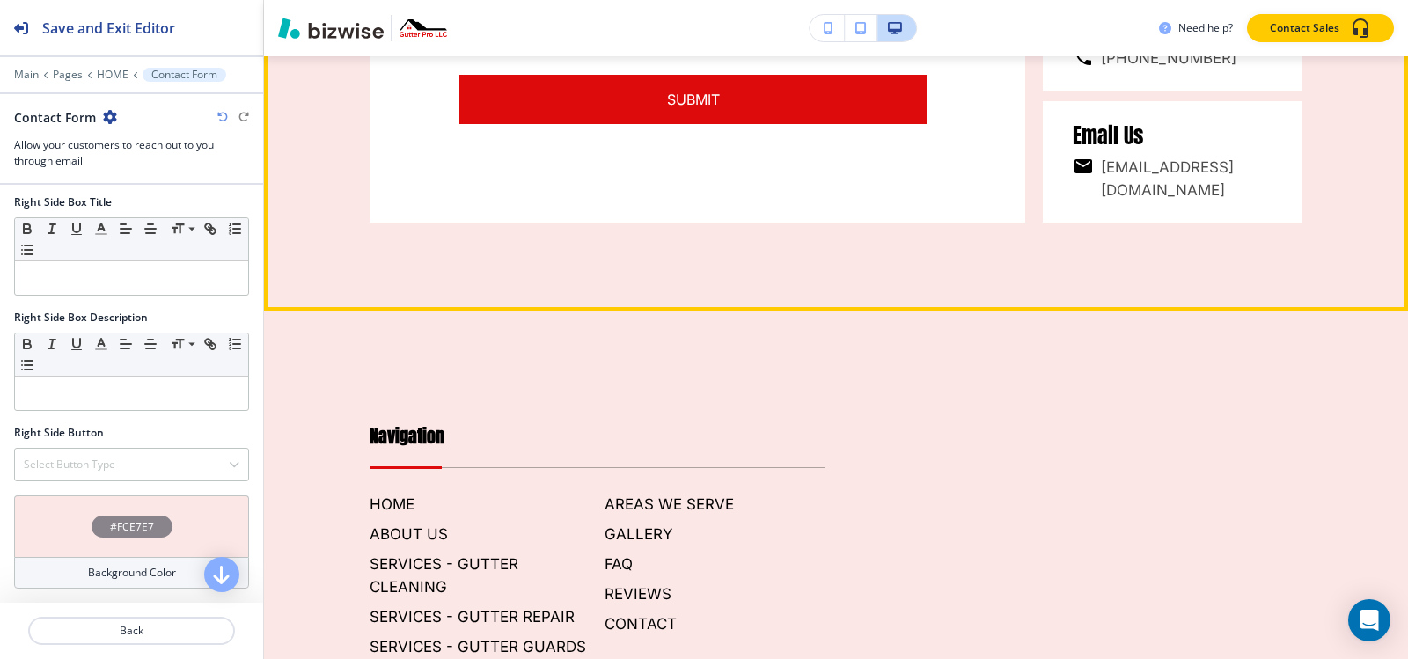
scroll to position [9576, 0]
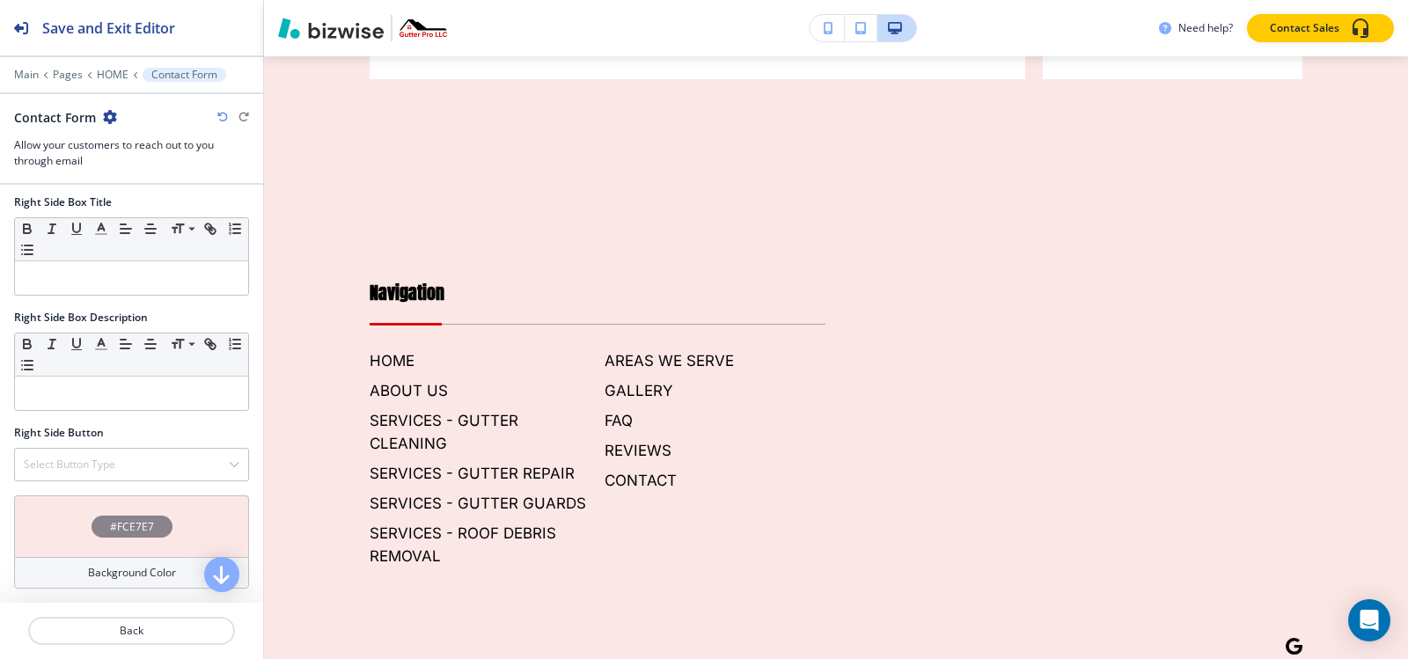
click at [145, 517] on div "#FCE7E7" at bounding box center [132, 527] width 81 height 22
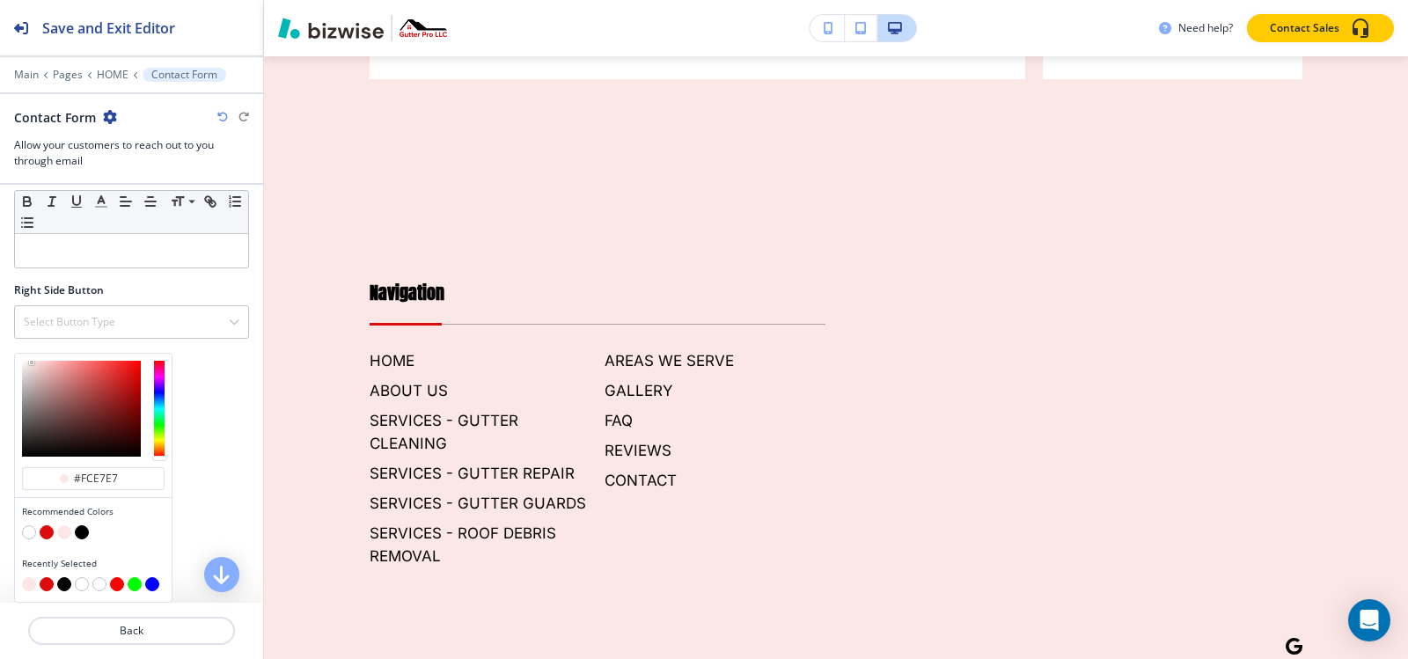
click at [47, 532] on button "button" at bounding box center [47, 532] width 14 height 14
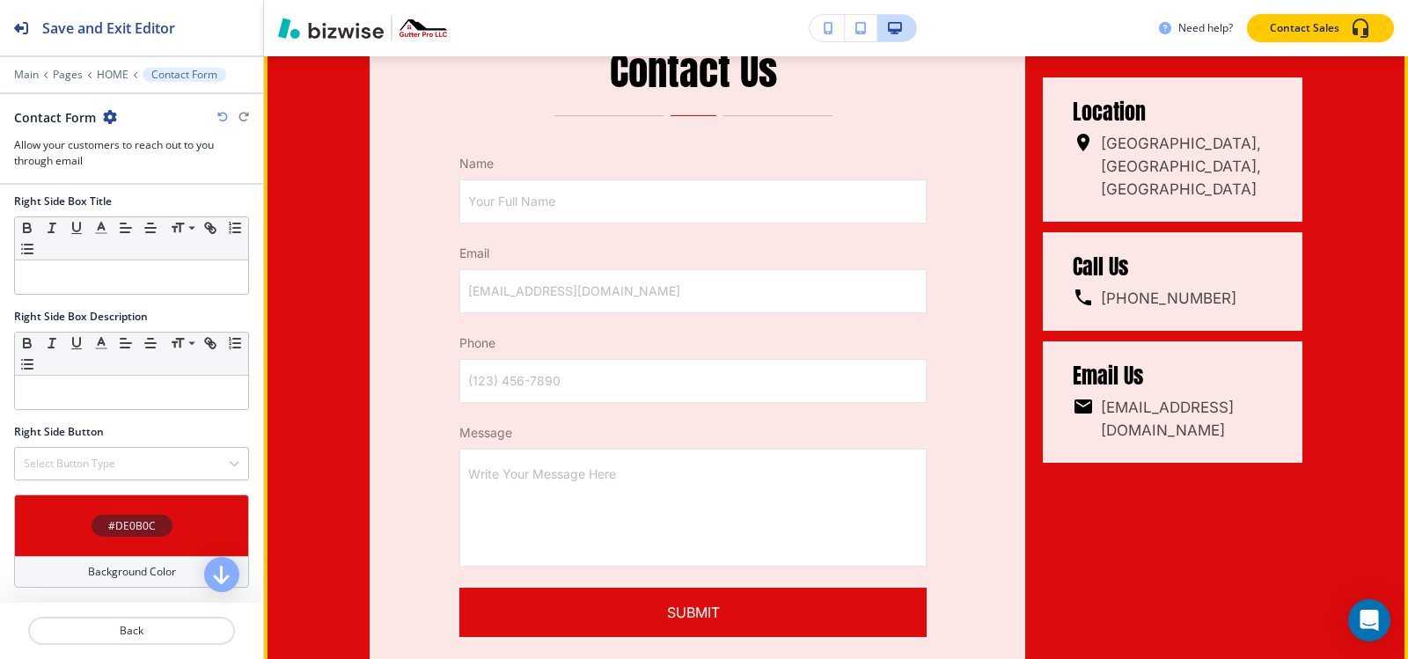
scroll to position [8872, 0]
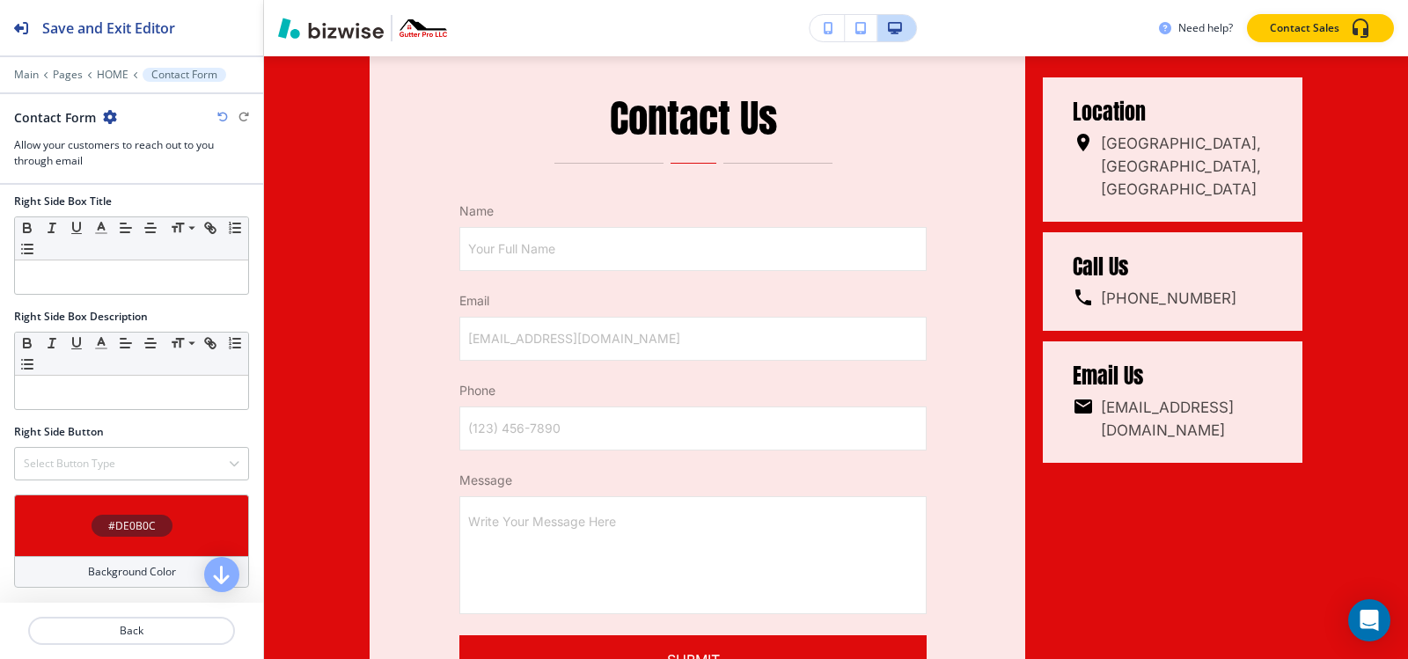
click at [142, 526] on h4 "#DE0B0C" at bounding box center [132, 526] width 48 height 16
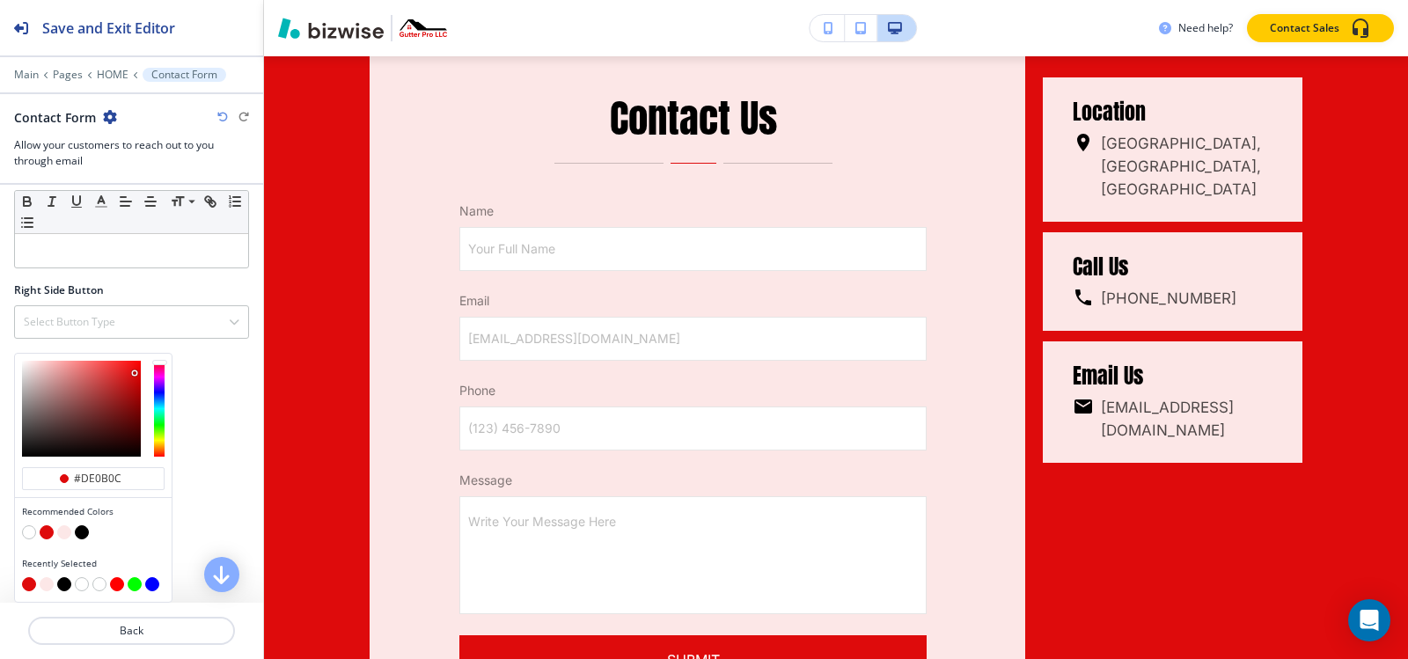
click at [83, 532] on button "button" at bounding box center [82, 532] width 14 height 14
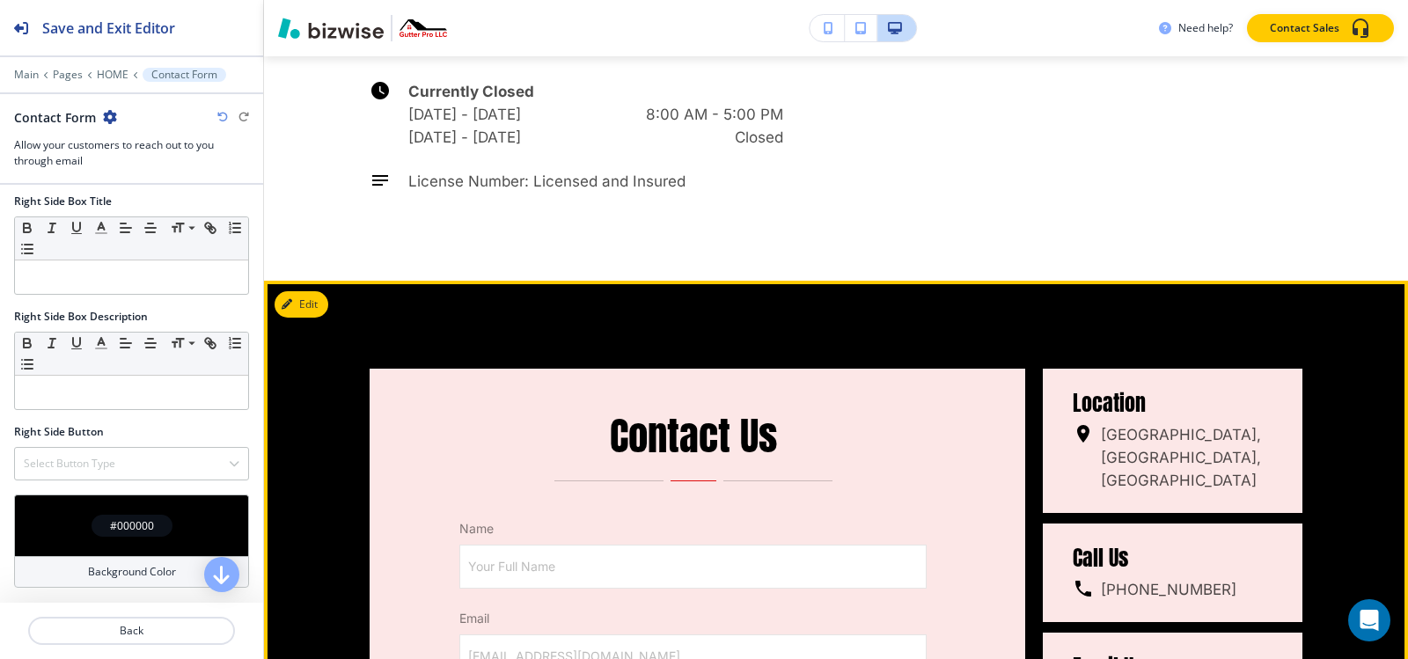
scroll to position [8256, 0]
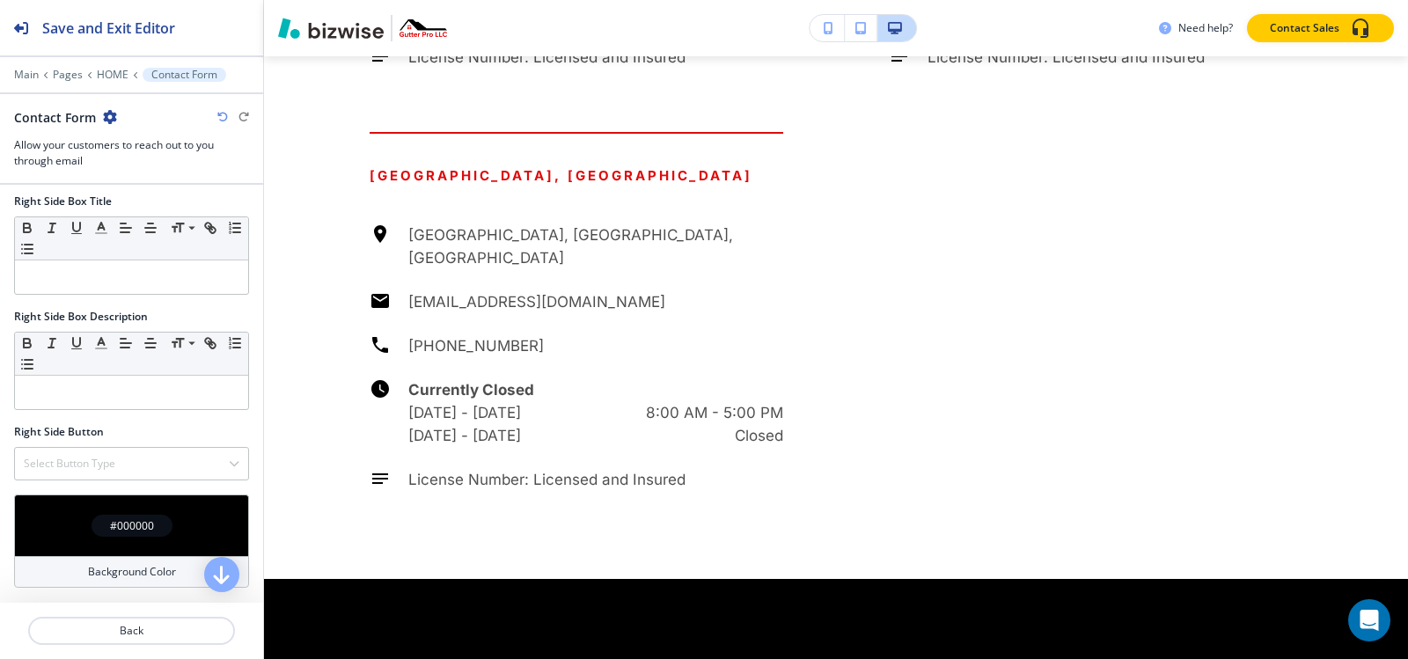
click at [121, 524] on h4 "#000000" at bounding box center [132, 526] width 44 height 16
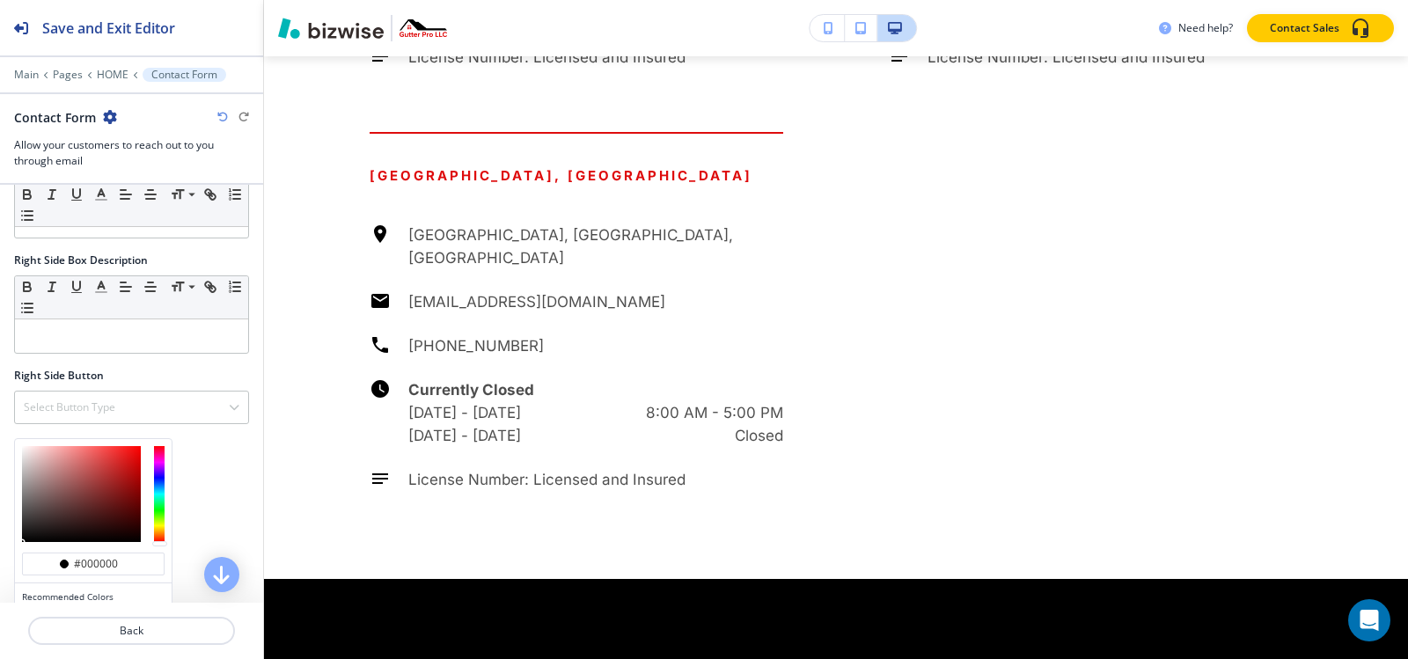
scroll to position [1524, 0]
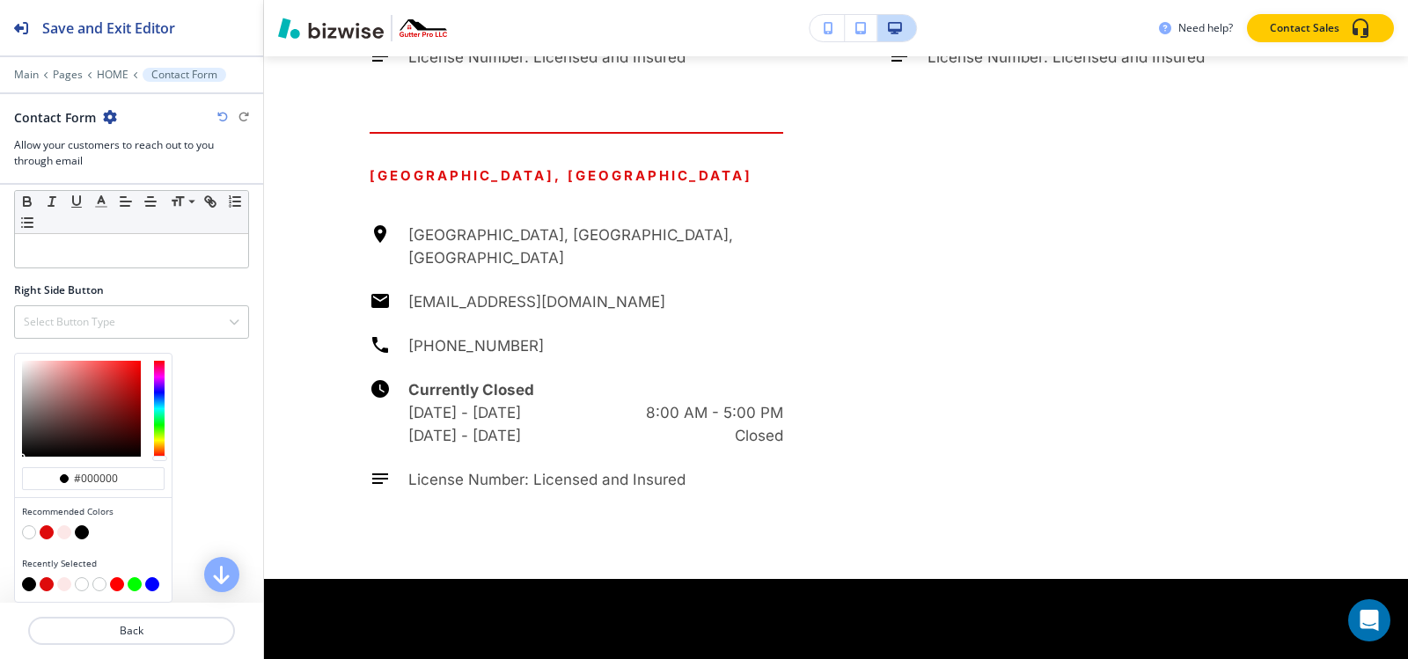
click at [25, 531] on button "button" at bounding box center [29, 532] width 14 height 14
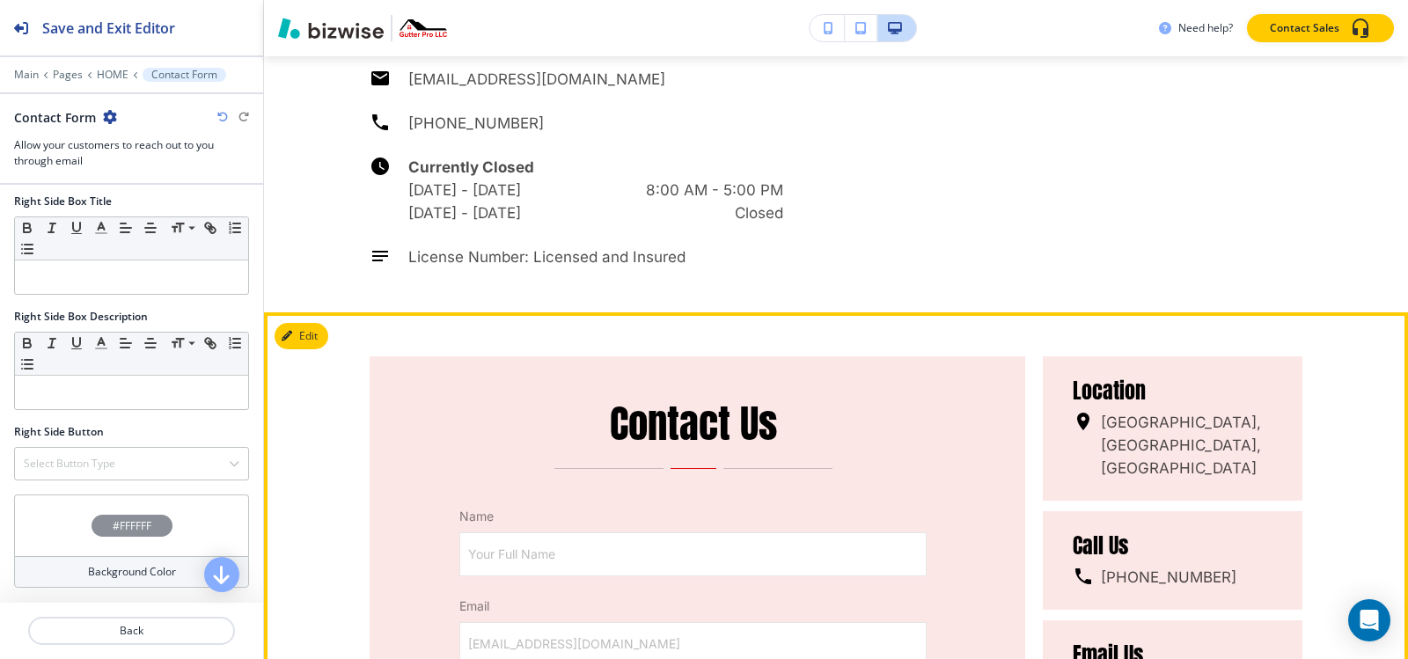
scroll to position [8608, 0]
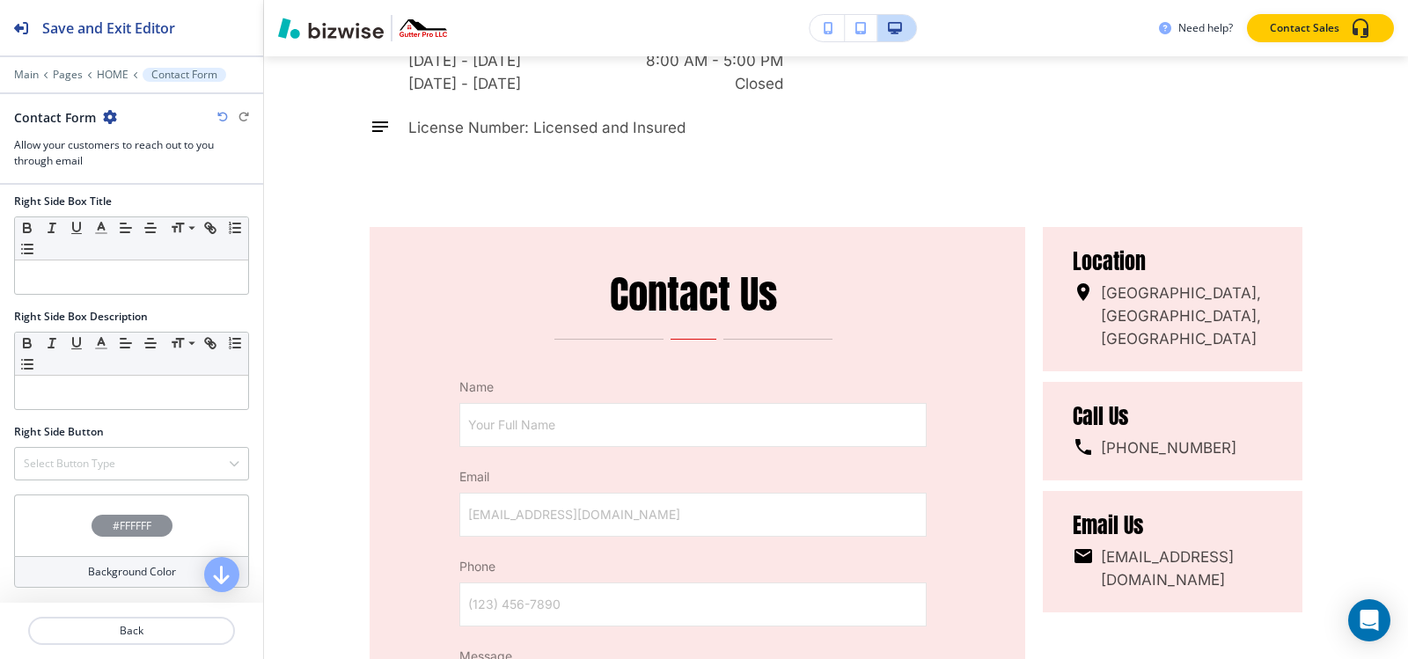
click at [124, 527] on h4 "#FFFFFF" at bounding box center [132, 526] width 39 height 16
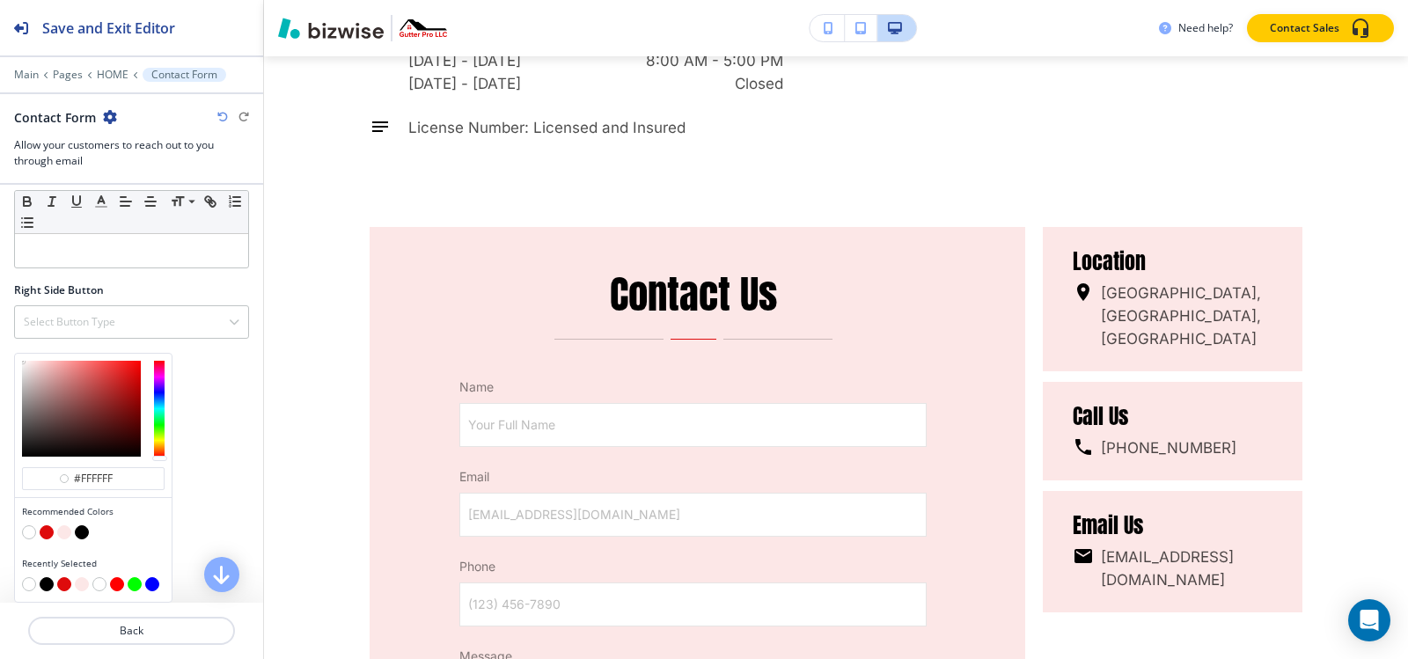
click at [64, 533] on button "button" at bounding box center [64, 532] width 14 height 14
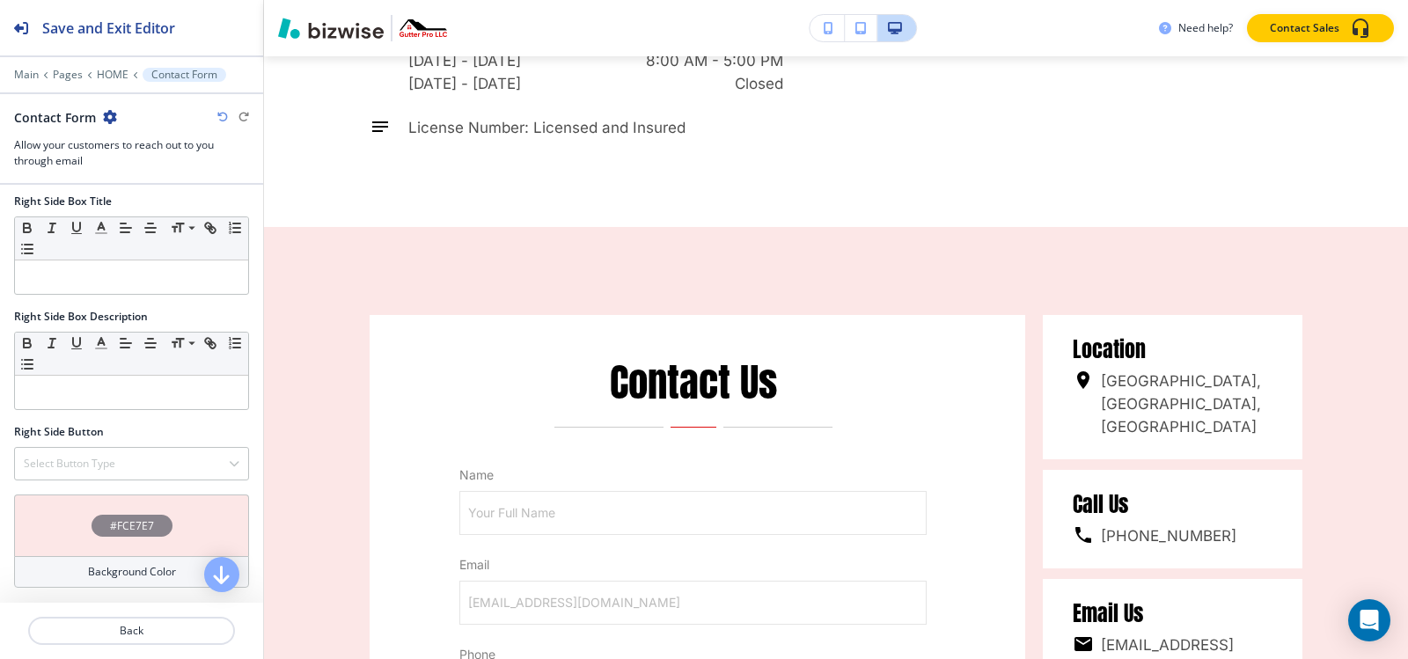
scroll to position [1382, 0]
click at [101, 517] on div "#FCE7E7" at bounding box center [132, 526] width 81 height 22
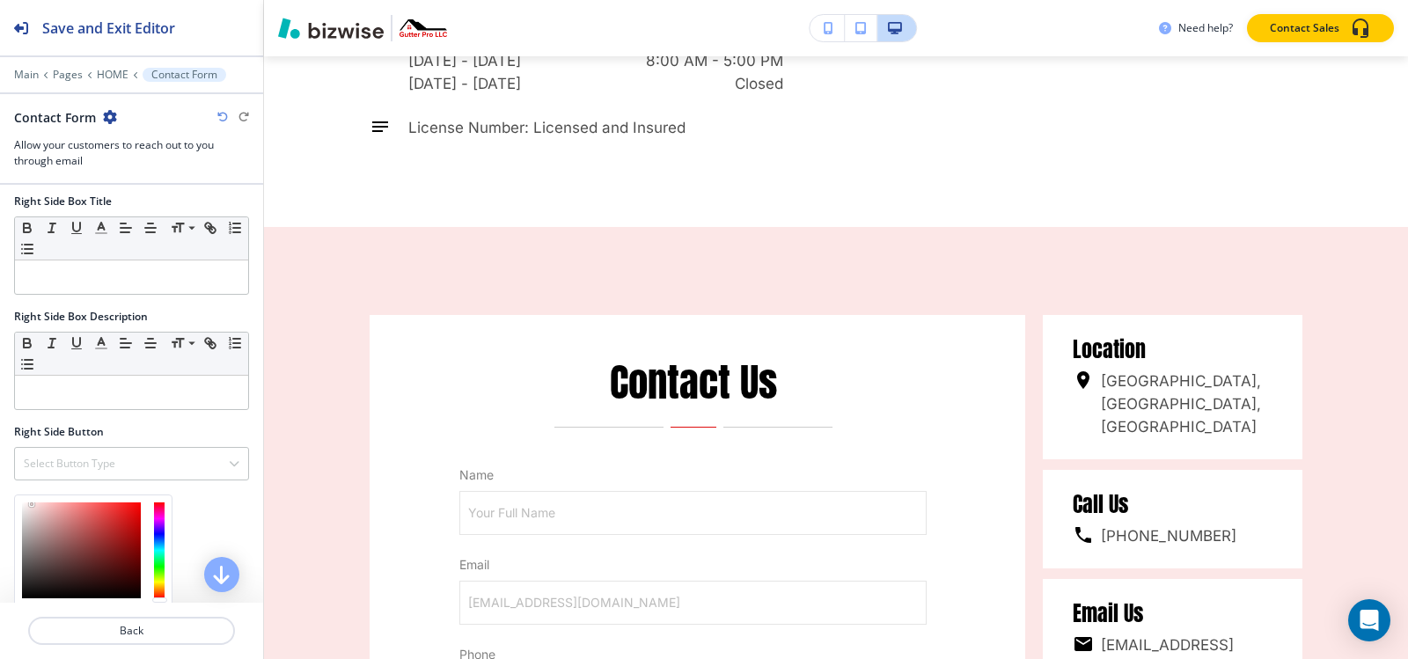
scroll to position [1524, 0]
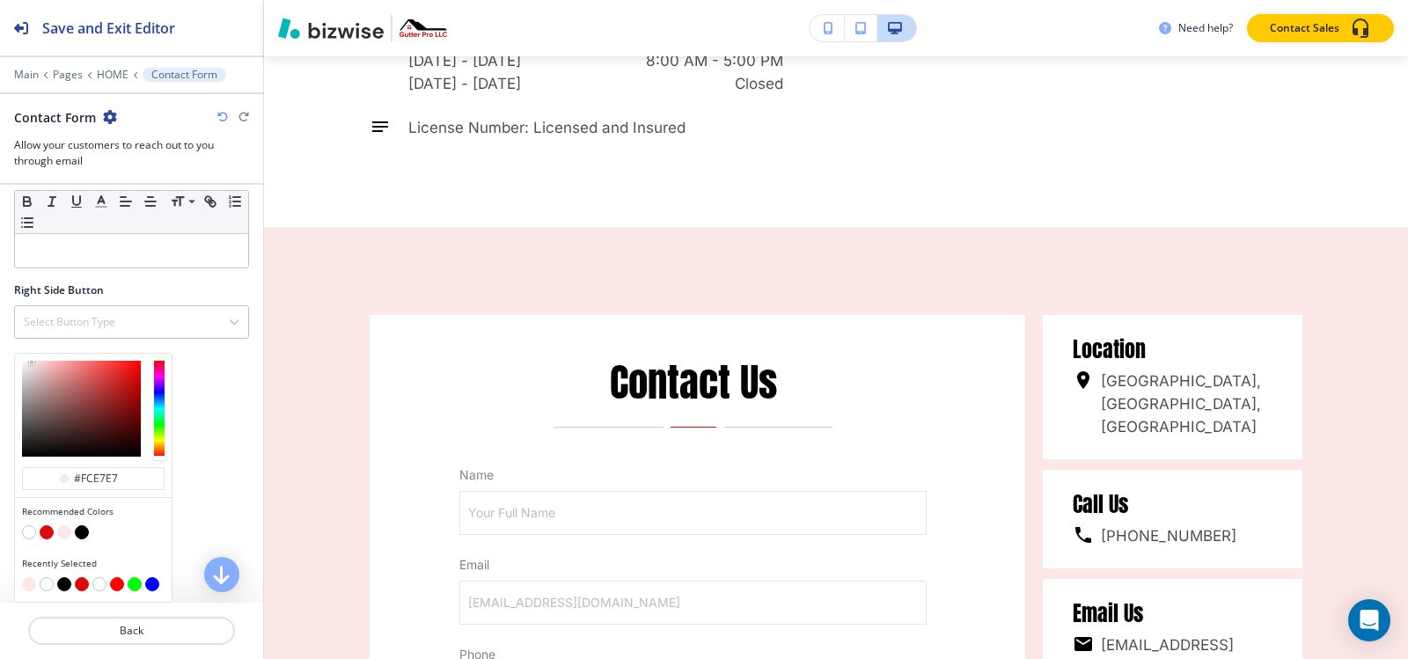
click at [28, 532] on button "button" at bounding box center [29, 532] width 14 height 14
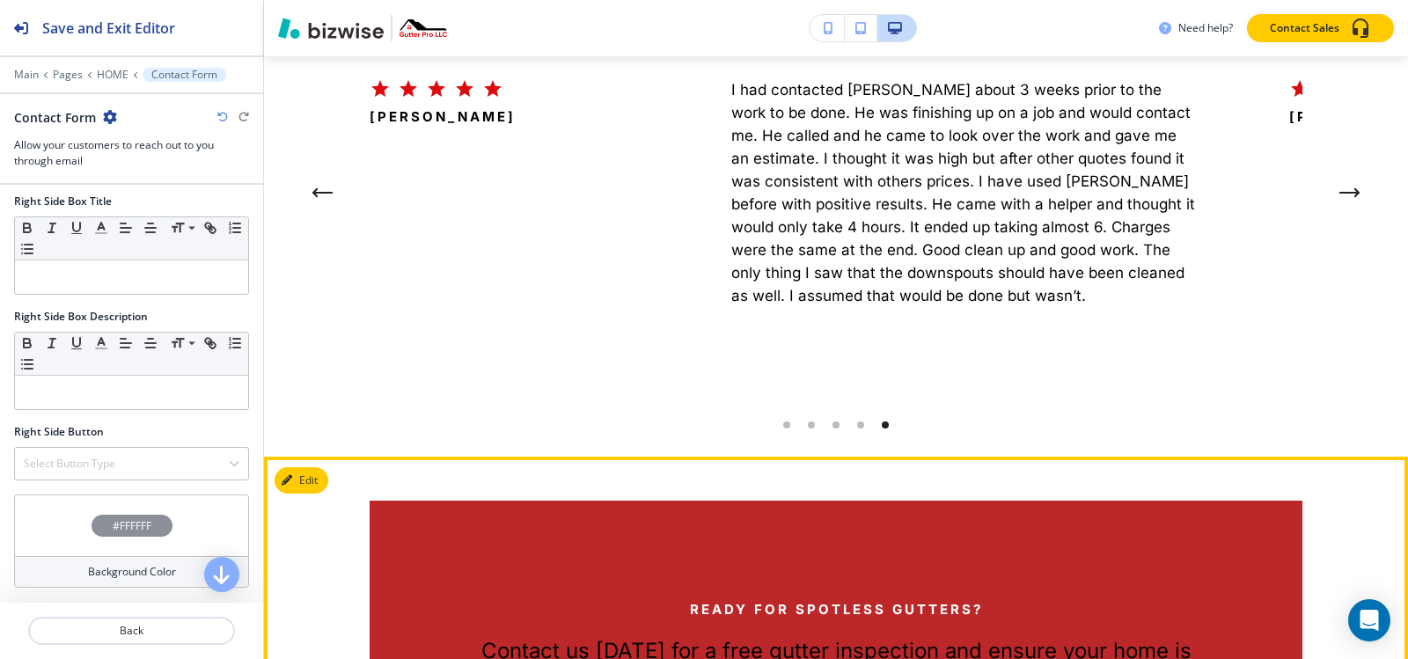
scroll to position [6056, 0]
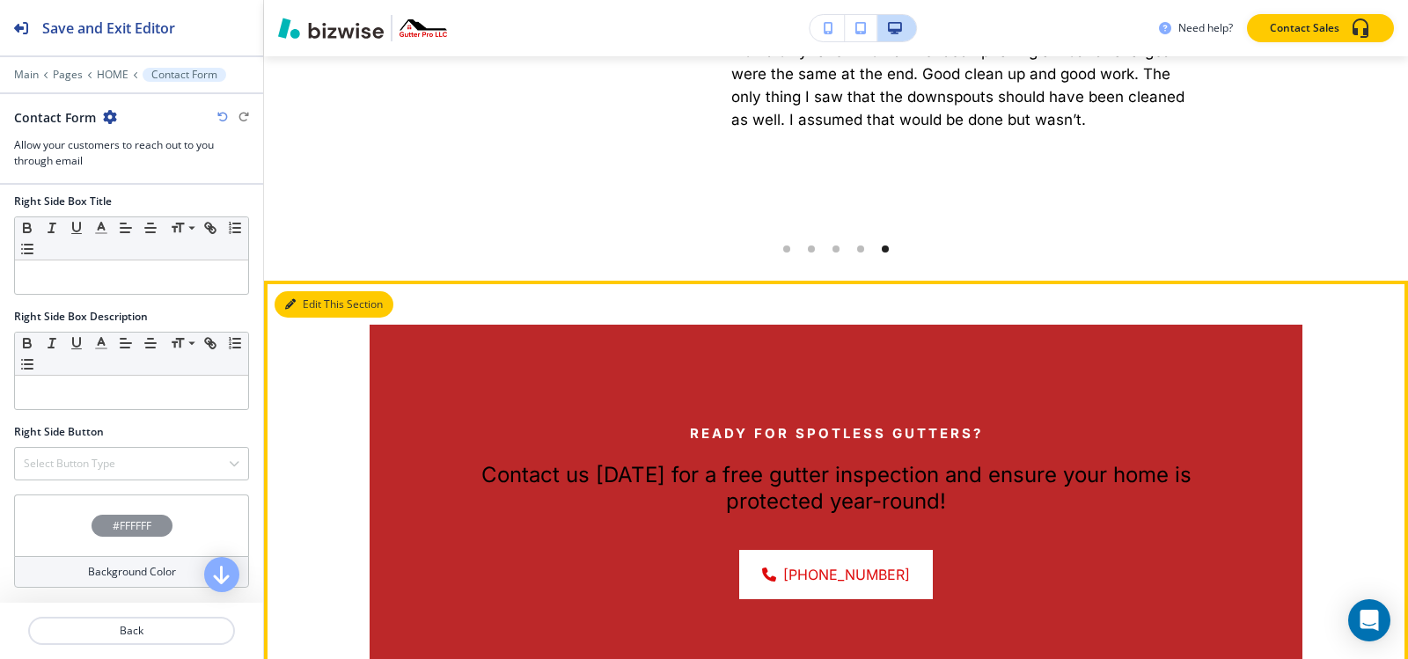
click at [297, 291] on button "Edit This Section" at bounding box center [334, 304] width 119 height 26
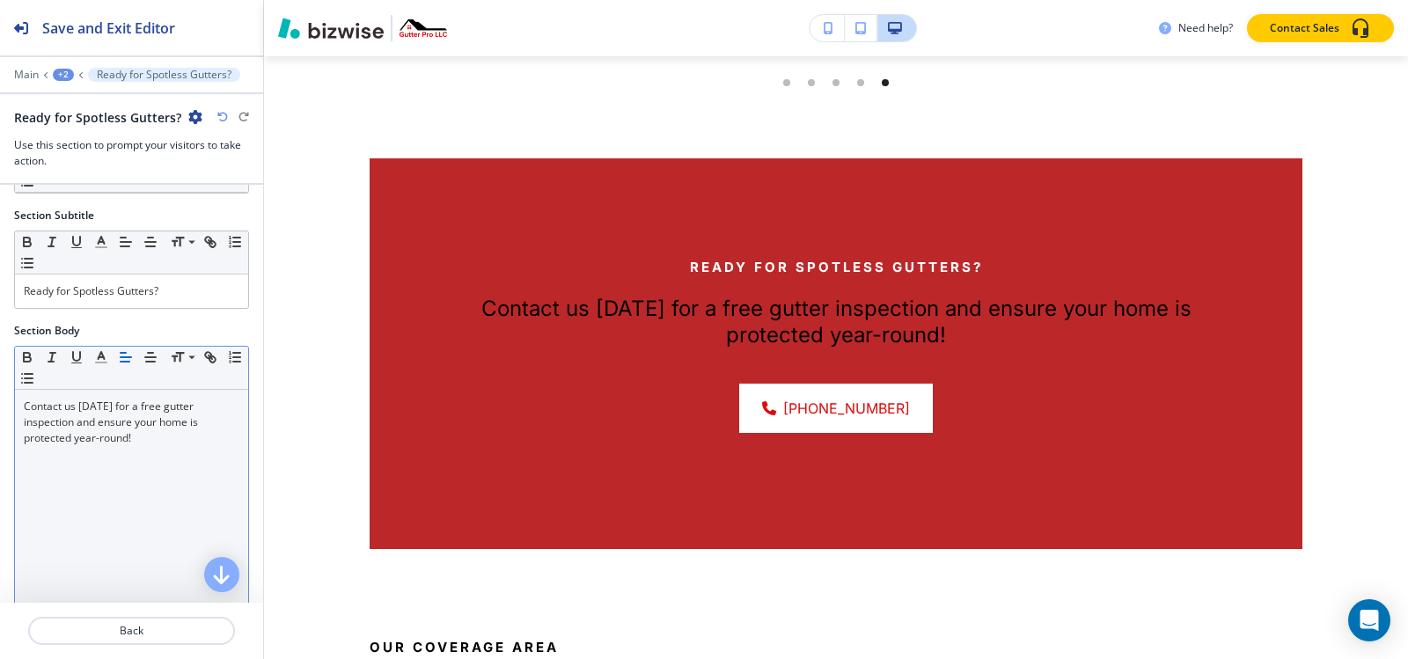
scroll to position [88, 0]
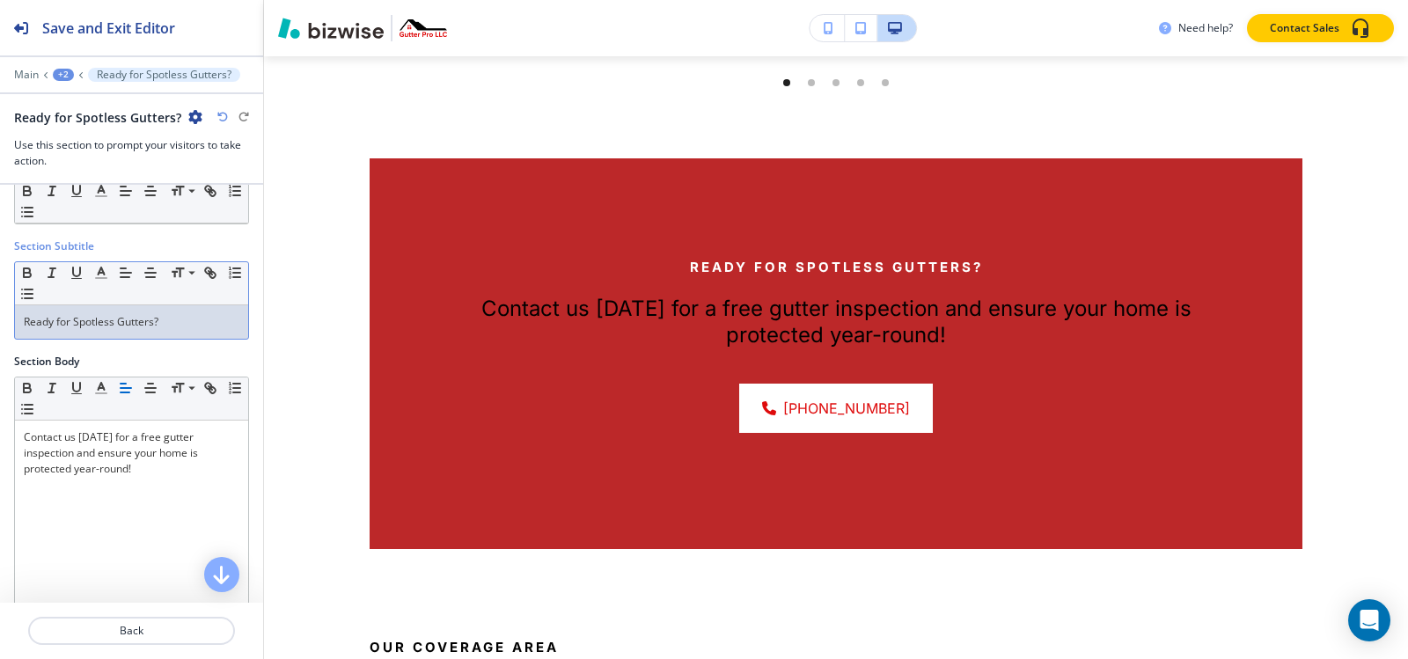
click at [181, 318] on p "Ready for Spotless Gutters?" at bounding box center [132, 322] width 216 height 16
copy p "Ready for Spotless Gutters?"
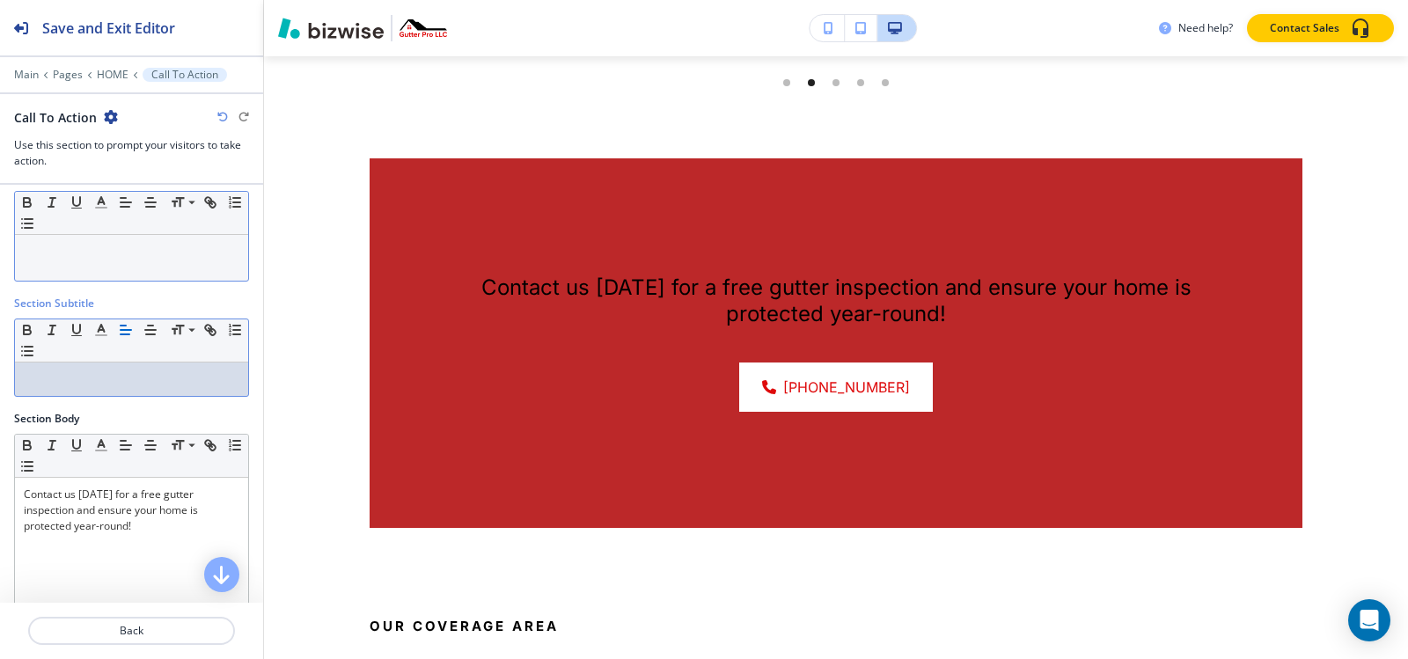
scroll to position [0, 0]
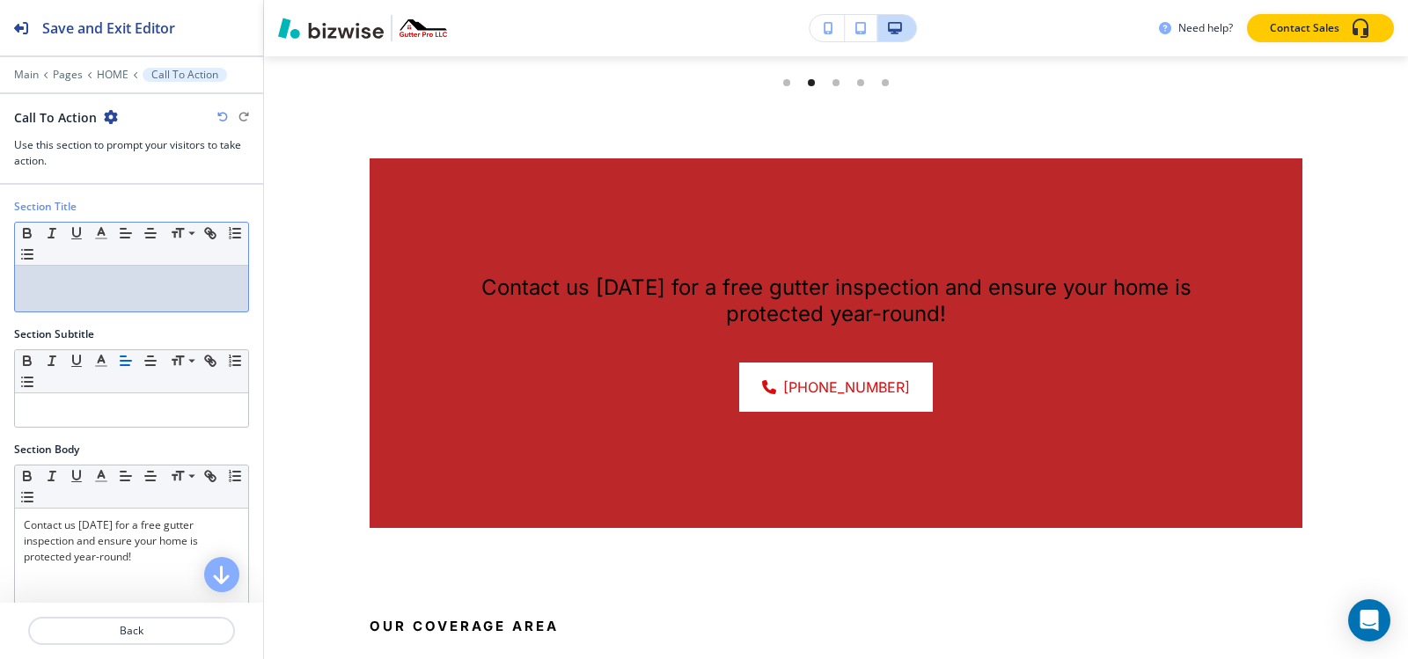
click at [144, 285] on p at bounding box center [132, 283] width 216 height 16
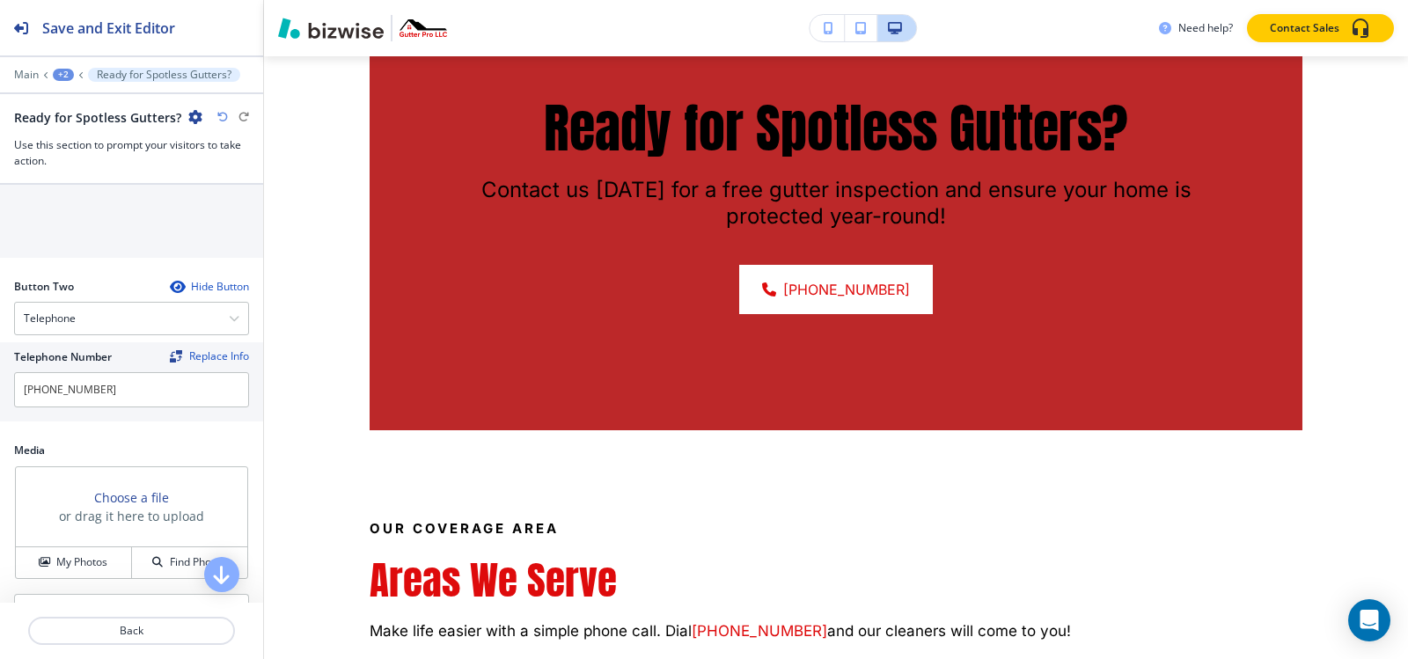
scroll to position [704, 0]
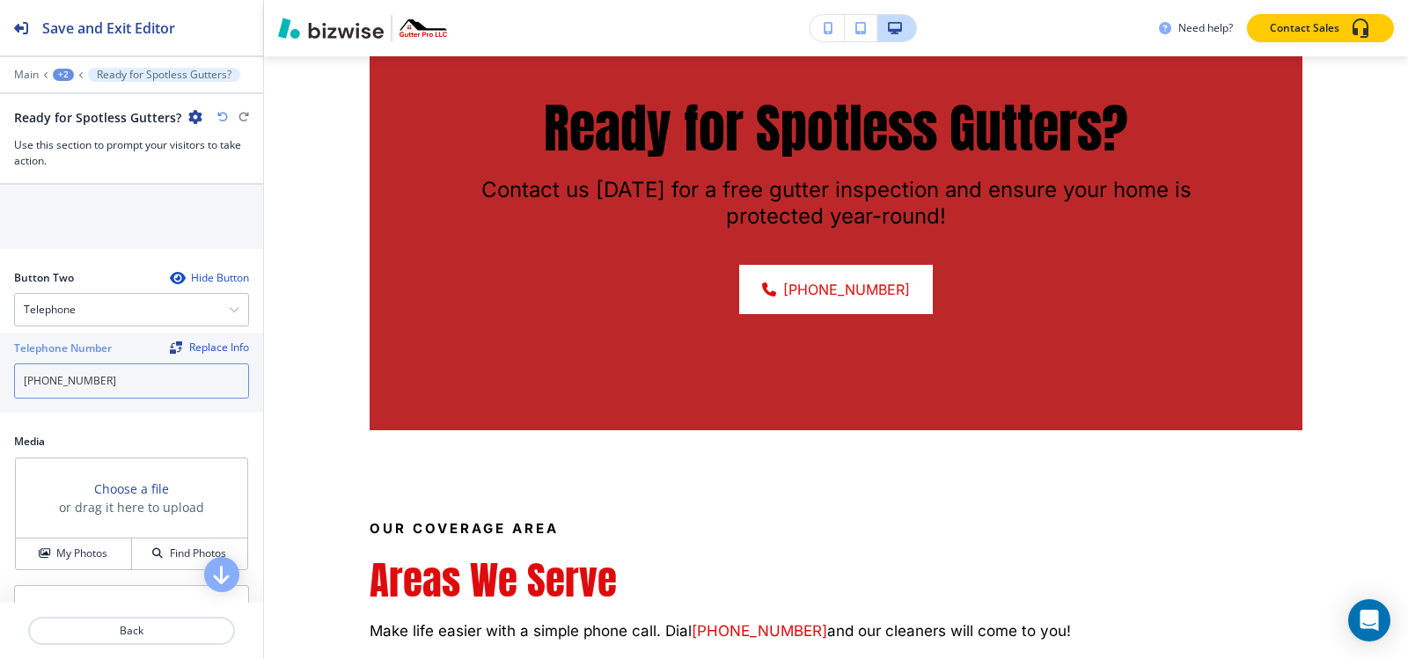
click at [99, 379] on input "[PHONE_NUMBER]" at bounding box center [131, 380] width 235 height 35
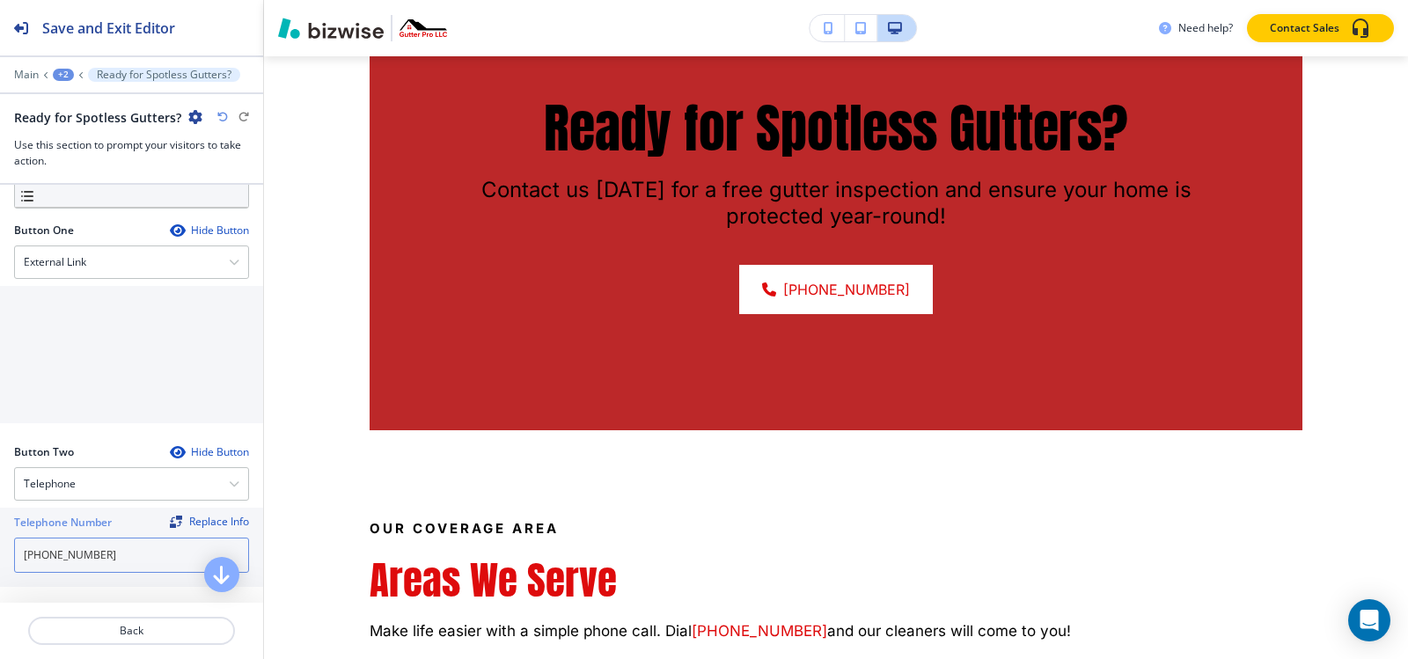
scroll to position [528, 0]
click at [90, 260] on div "External Link" at bounding box center [131, 264] width 233 height 32
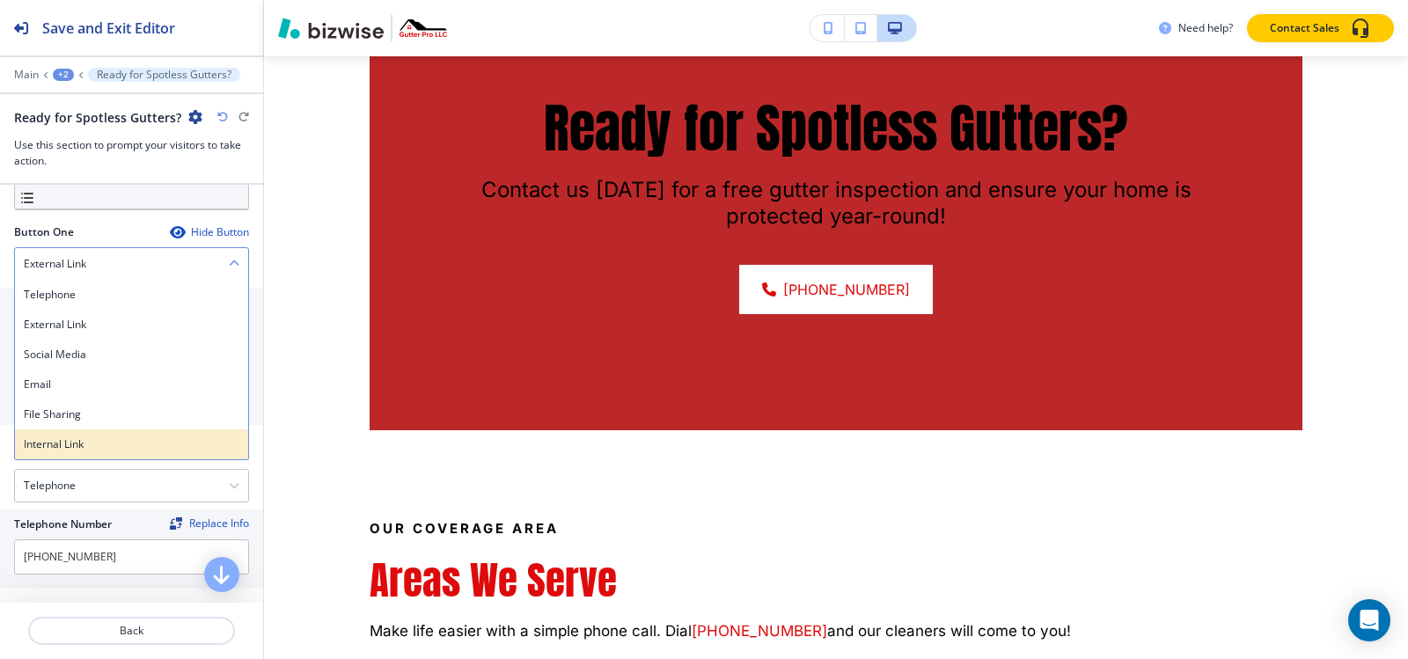
click at [74, 439] on h4 "Internal Link" at bounding box center [132, 444] width 216 height 16
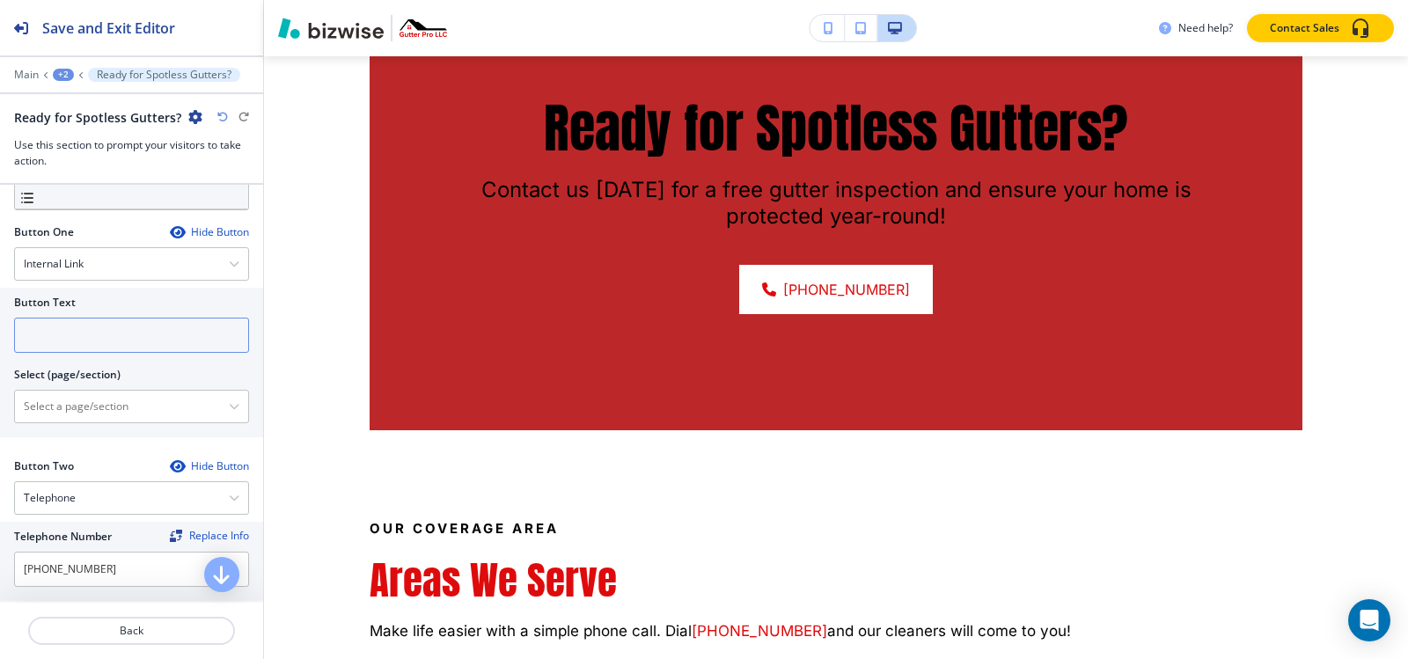
click at [99, 341] on input "text" at bounding box center [131, 335] width 235 height 35
paste input "[PHONE_NUMBER]"
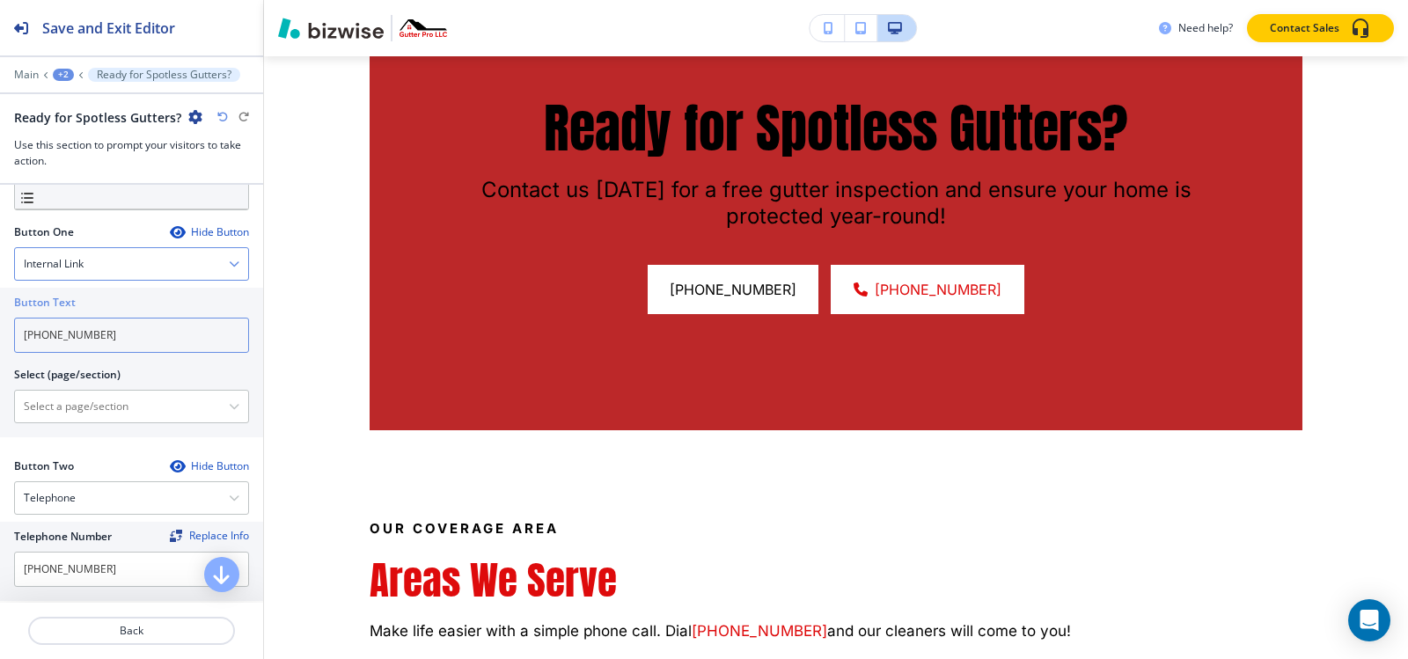
type input "[PHONE_NUMBER]"
click at [128, 261] on div "Internal Link" at bounding box center [131, 264] width 233 height 32
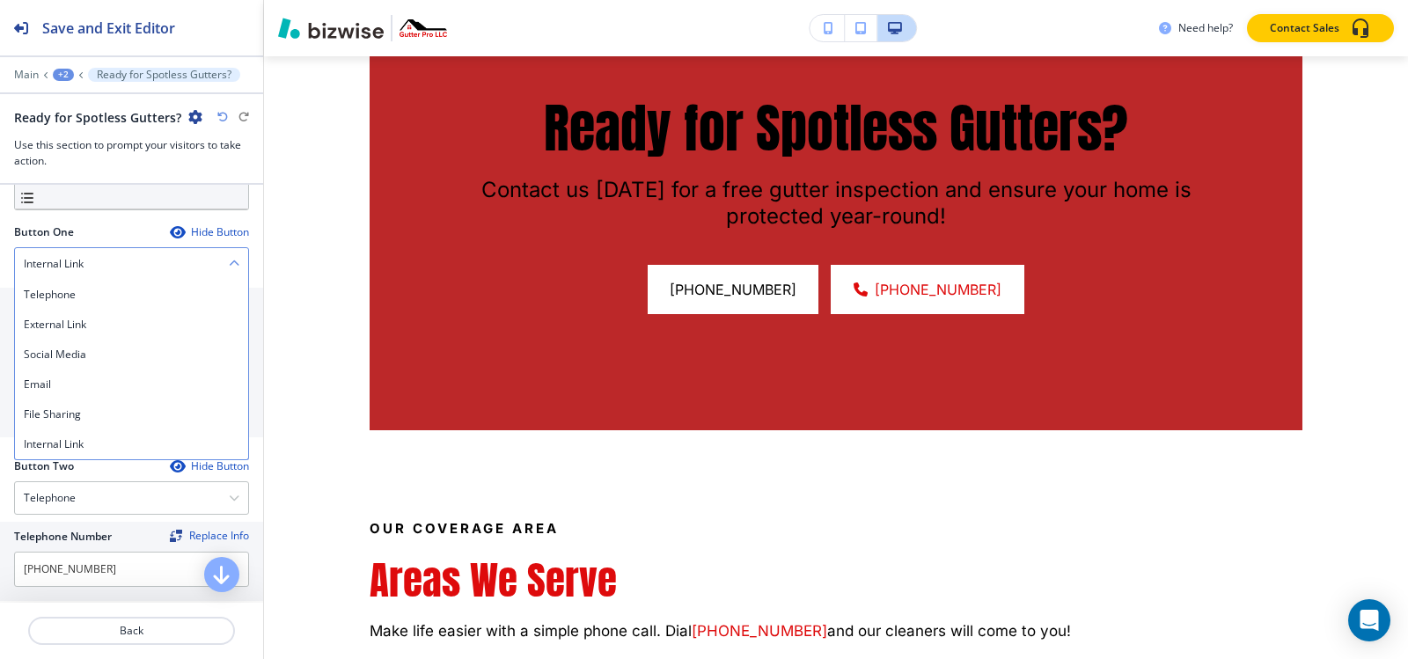
click at [132, 260] on div "Internal Link" at bounding box center [131, 264] width 233 height 32
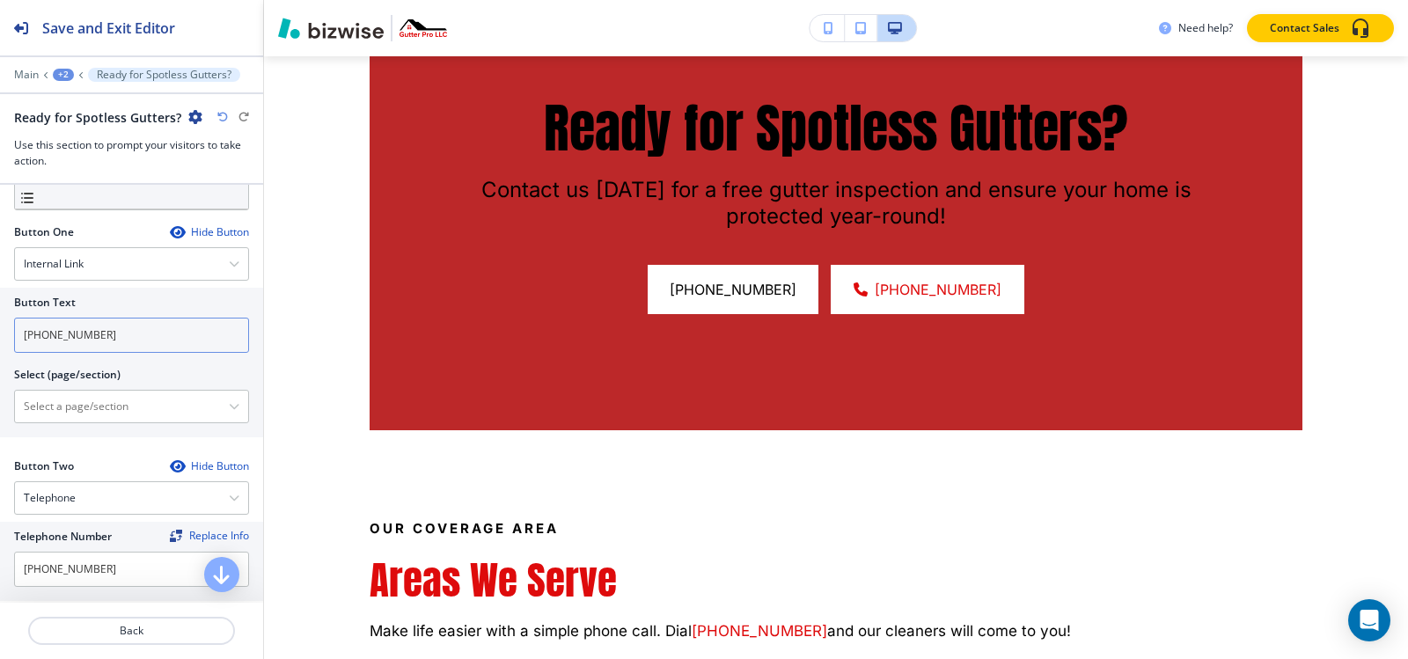
click at [107, 335] on input "[PHONE_NUMBER]" at bounding box center [131, 335] width 235 height 35
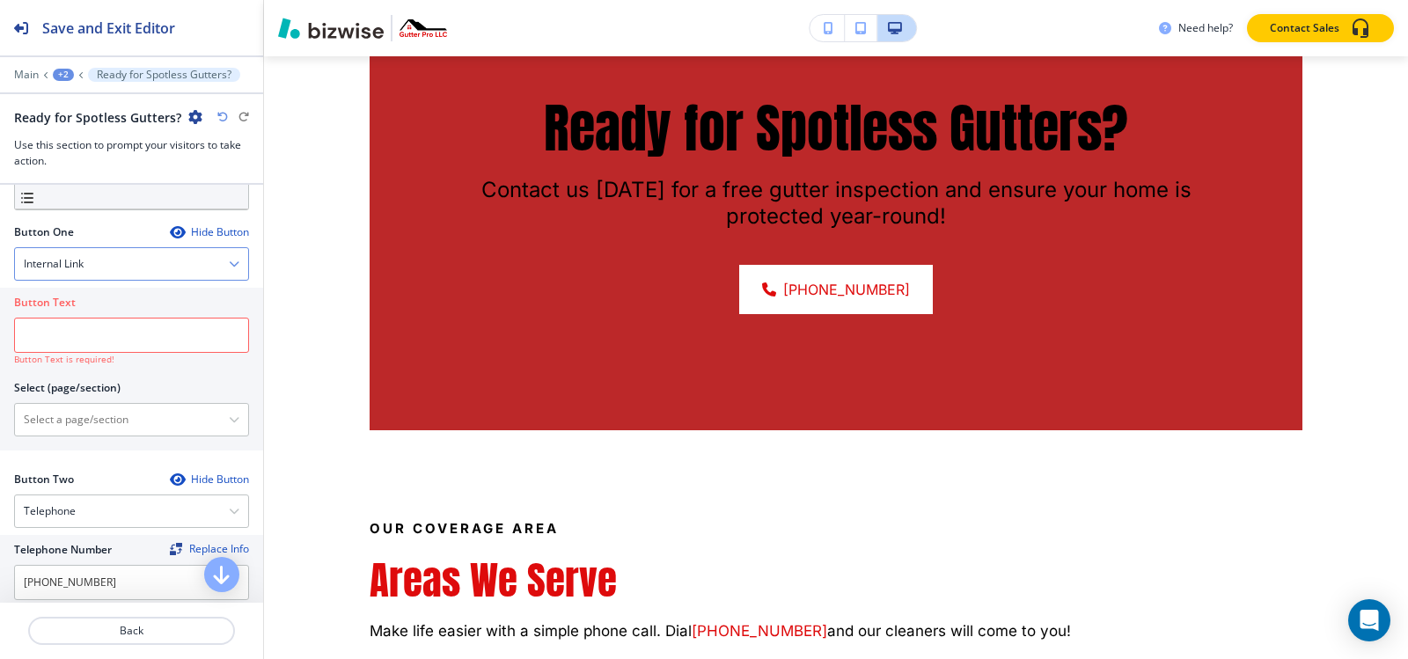
click at [99, 264] on div "Internal Link" at bounding box center [131, 264] width 233 height 32
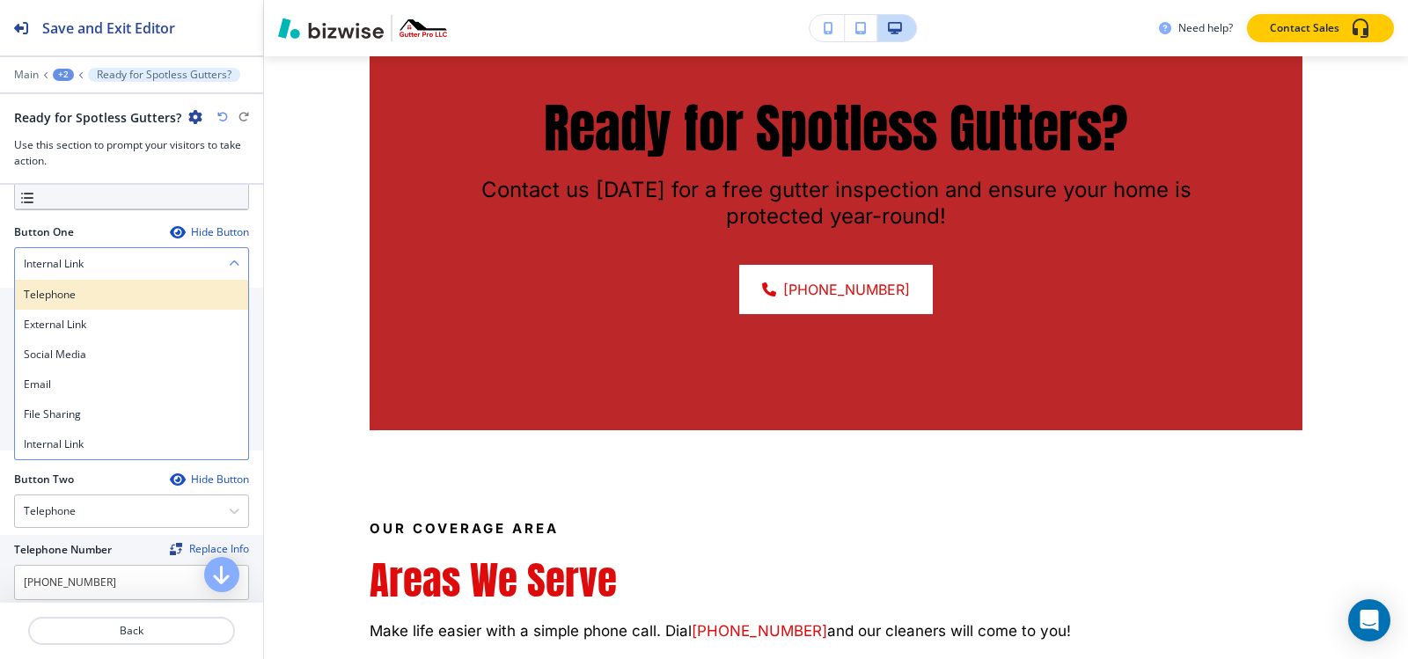
click at [84, 306] on div "Telephone" at bounding box center [131, 295] width 233 height 30
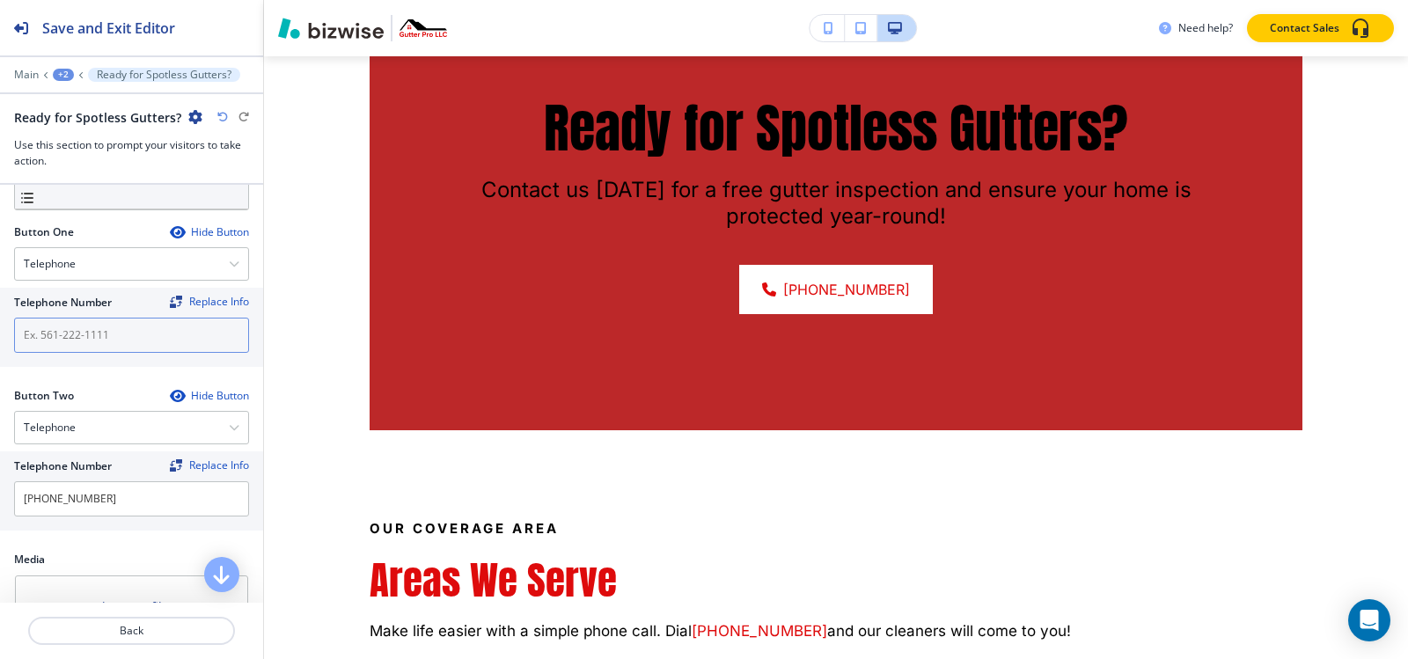
click at [88, 345] on input "text" at bounding box center [131, 335] width 235 height 35
paste input "[PHONE_NUMBER]"
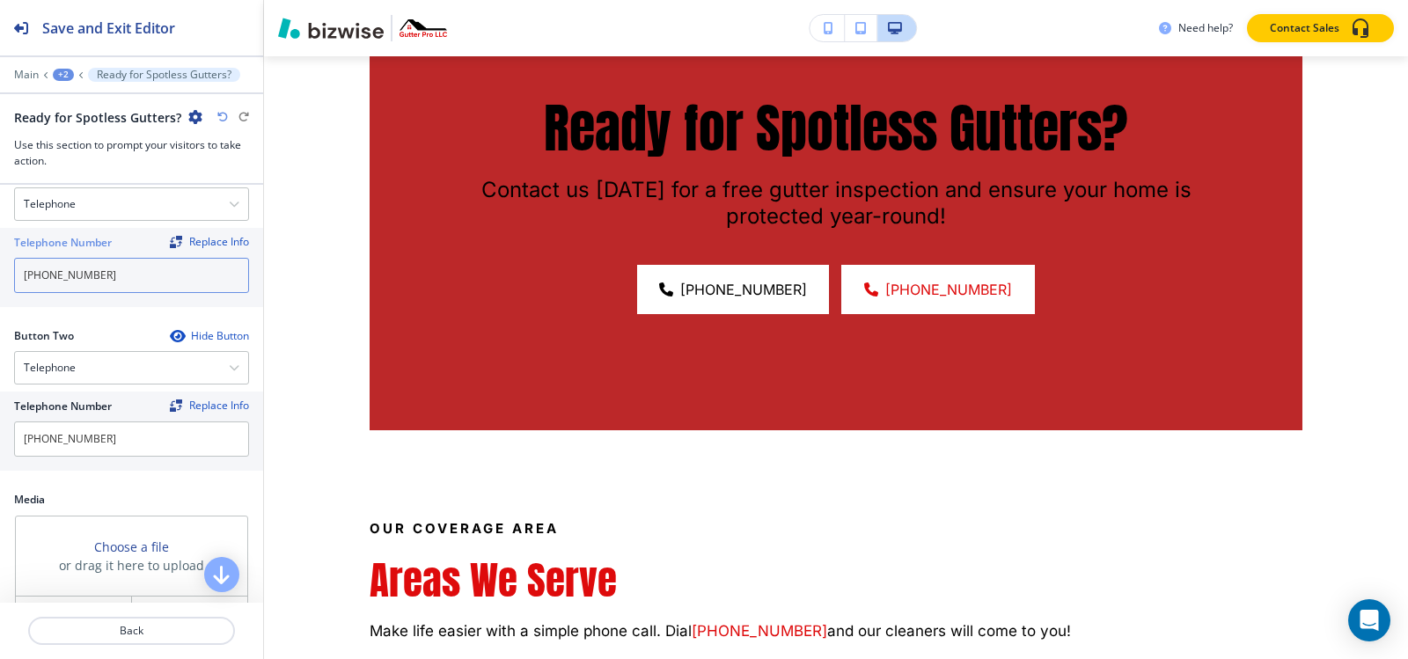
scroll to position [616, 0]
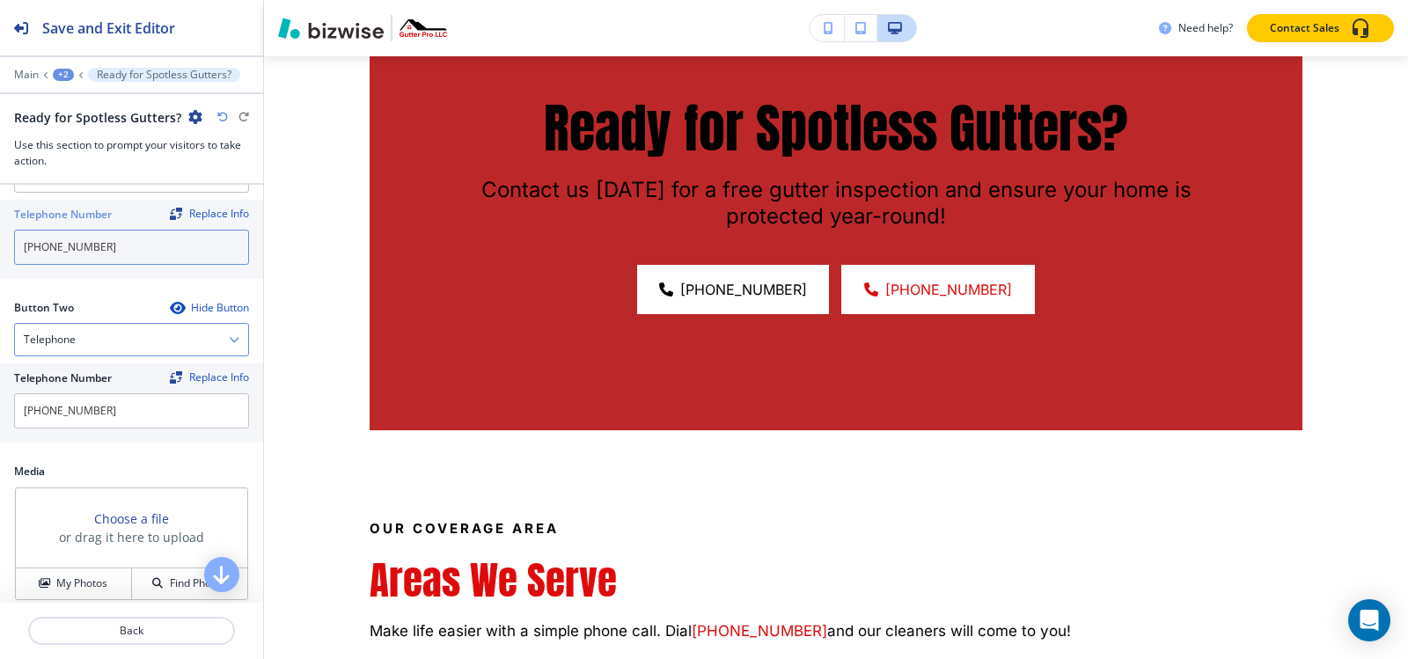
type input "[PHONE_NUMBER]"
click at [88, 334] on div "Telephone" at bounding box center [131, 340] width 233 height 32
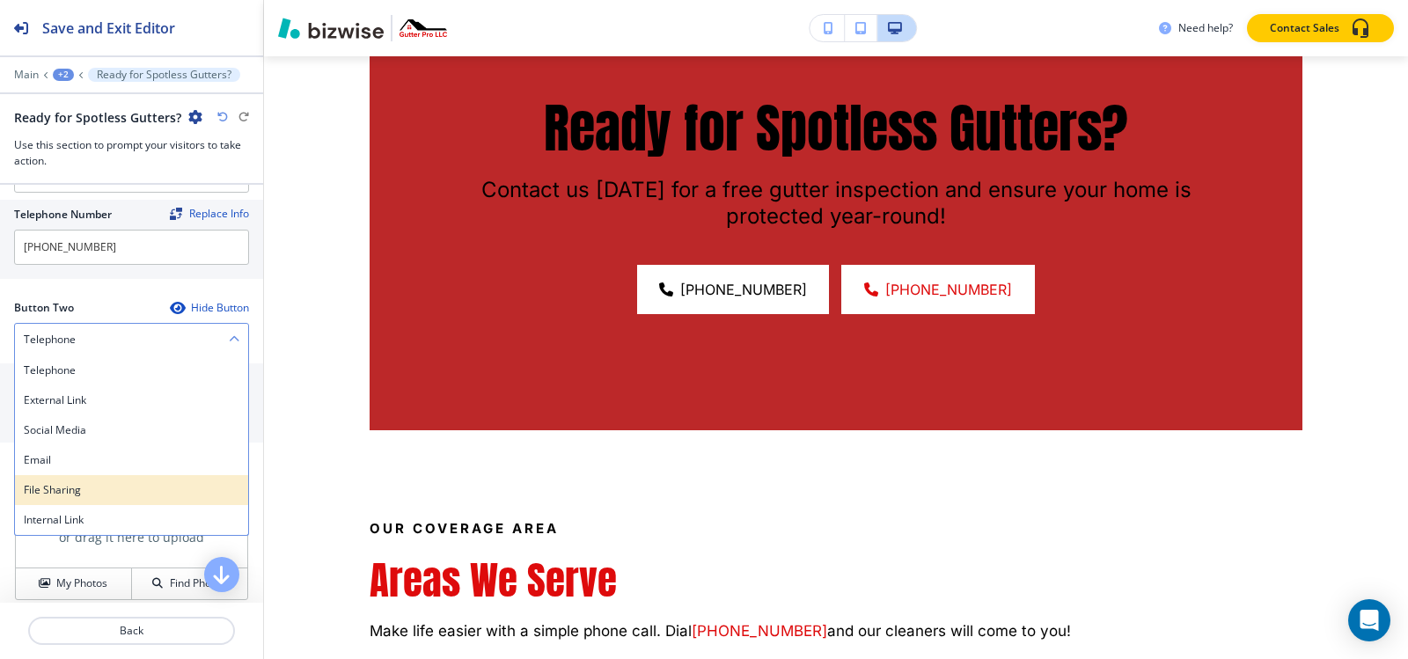
click at [77, 503] on div "File Sharing" at bounding box center [131, 490] width 233 height 30
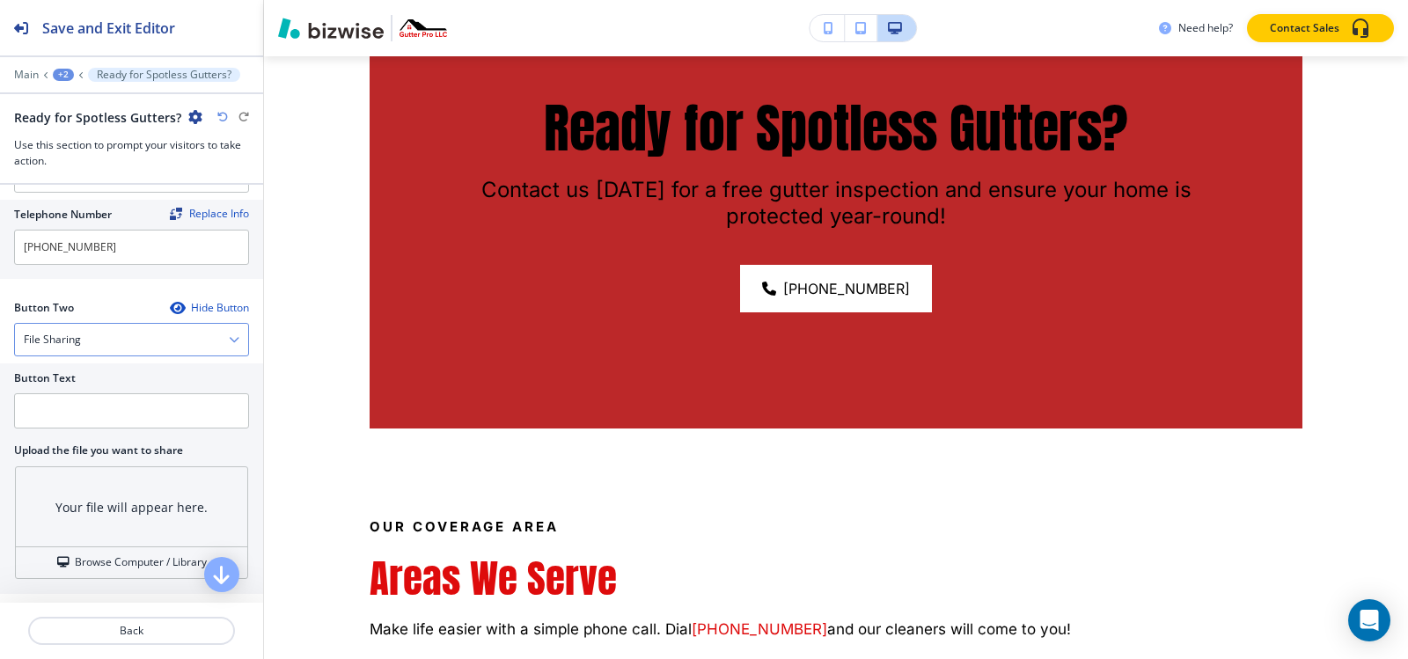
click at [106, 339] on div "File Sharing" at bounding box center [131, 340] width 233 height 32
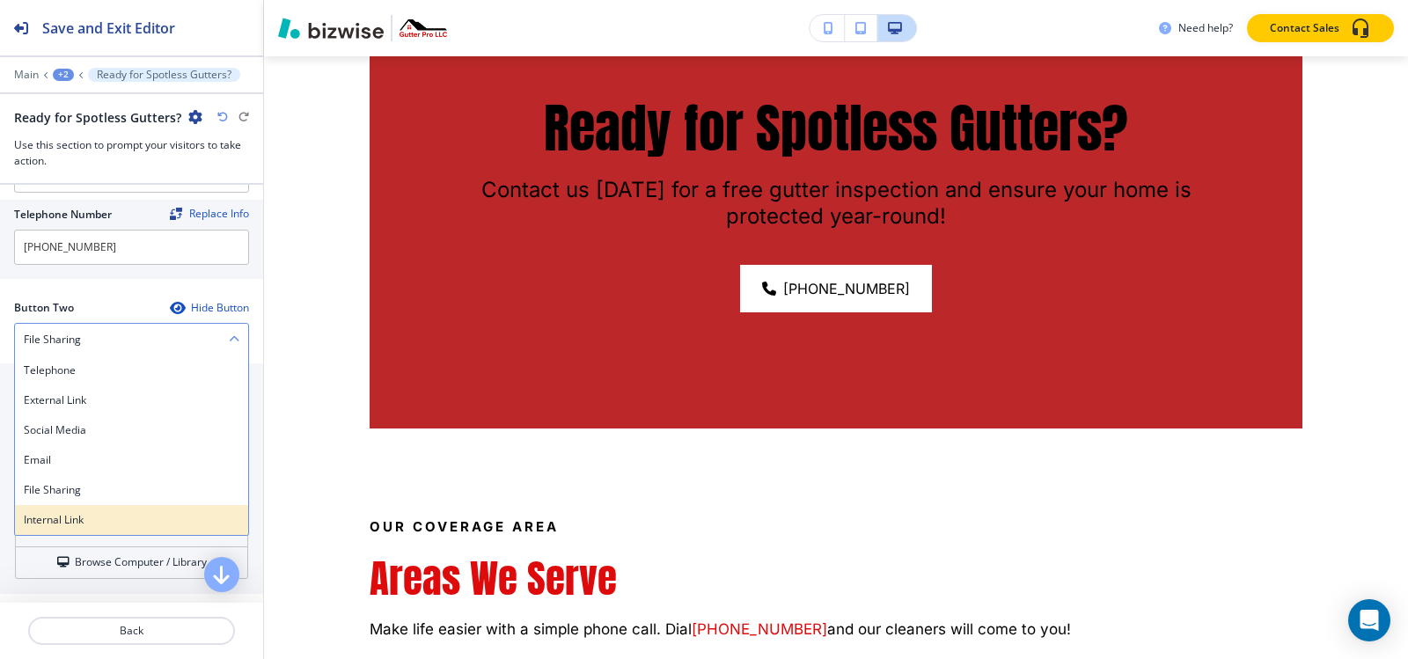
click at [68, 514] on h4 "Internal Link" at bounding box center [132, 520] width 216 height 16
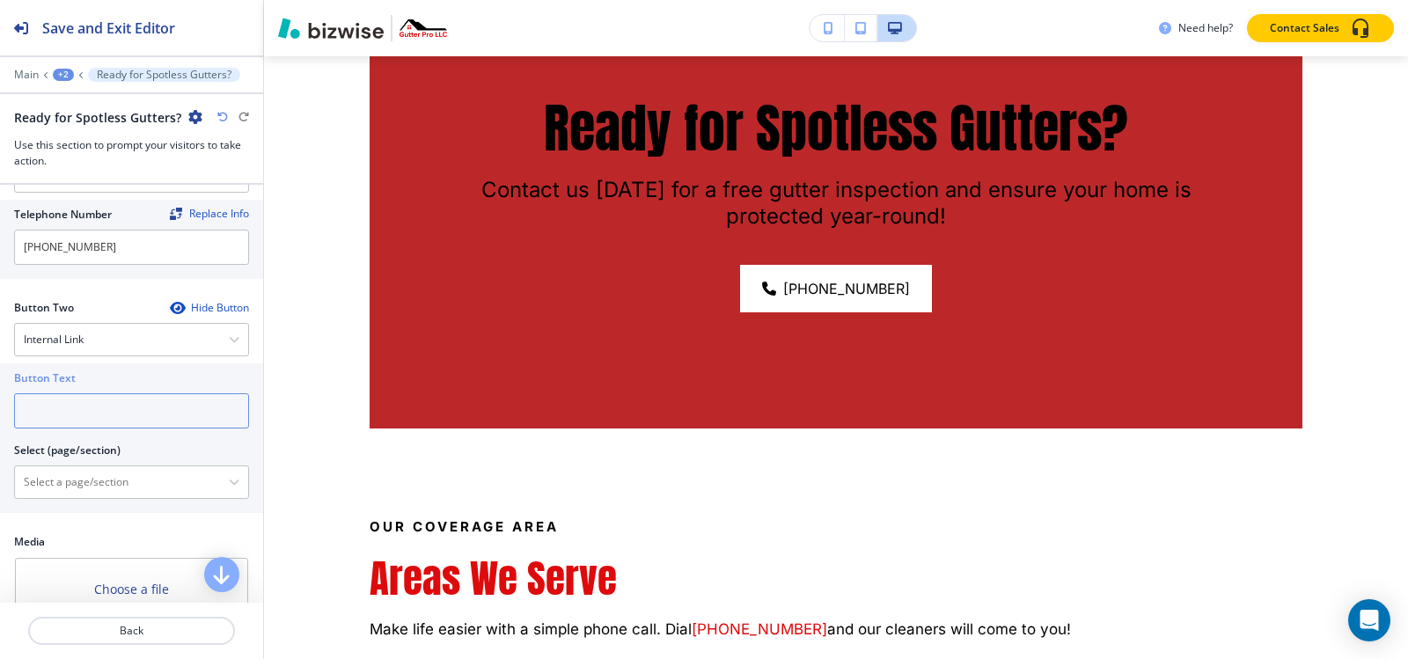
click at [94, 415] on input "text" at bounding box center [131, 410] width 235 height 35
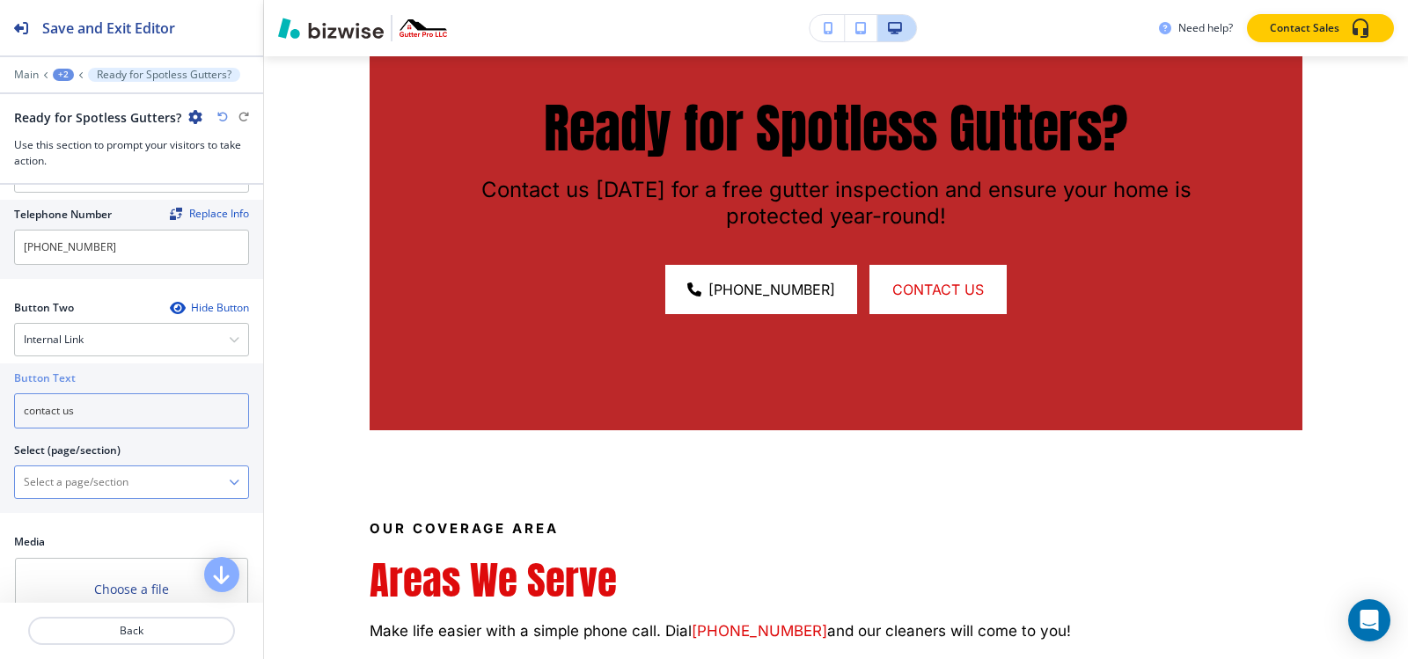
type input "contact us"
click at [104, 474] on \(page\/section\) "Manual Input" at bounding box center [122, 482] width 214 height 30
paste \(page\/section\) "contact us"
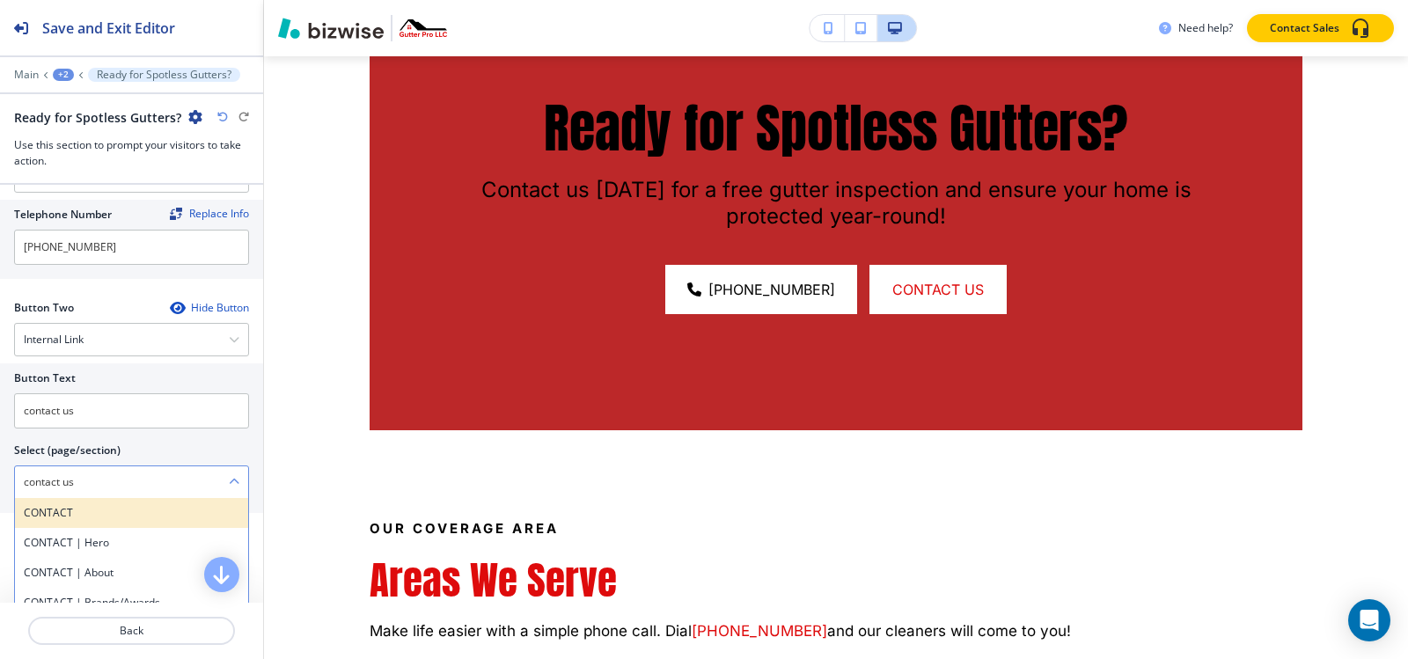
click at [69, 519] on h4 "CONTACT" at bounding box center [132, 513] width 216 height 16
type \(page\/section\) "CONTACT"
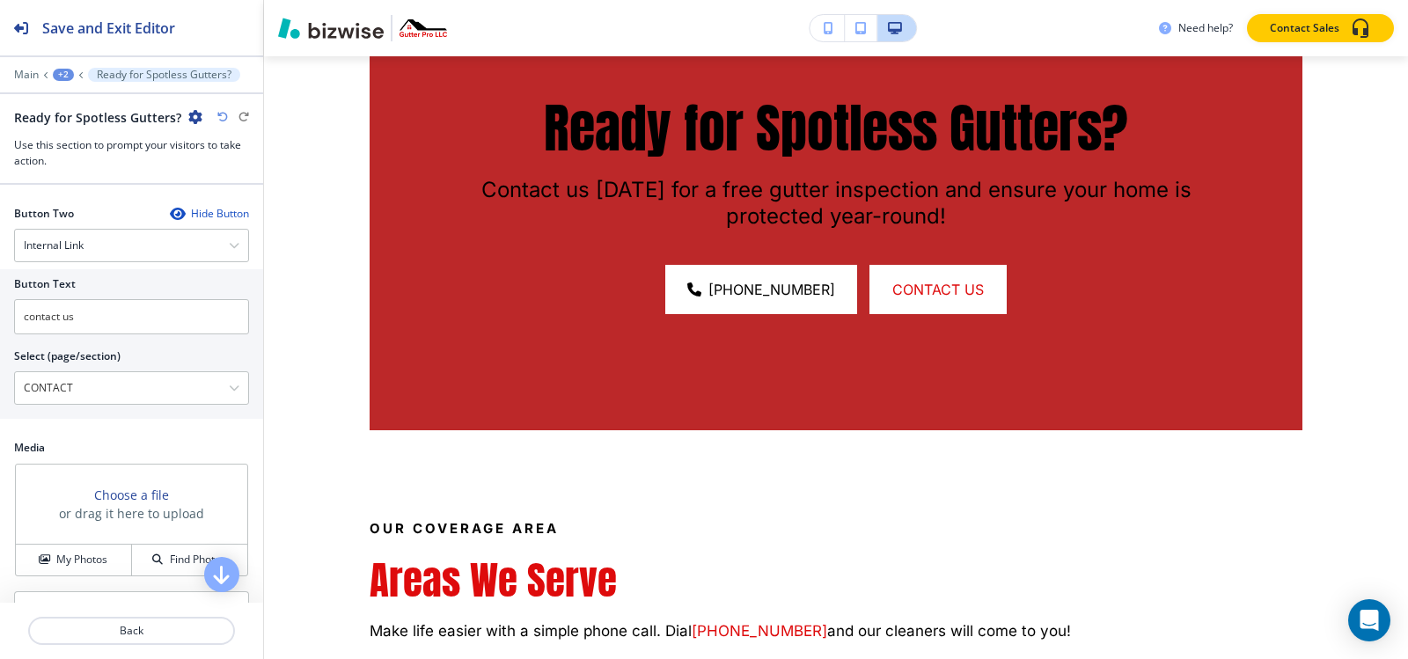
scroll to position [806, 0]
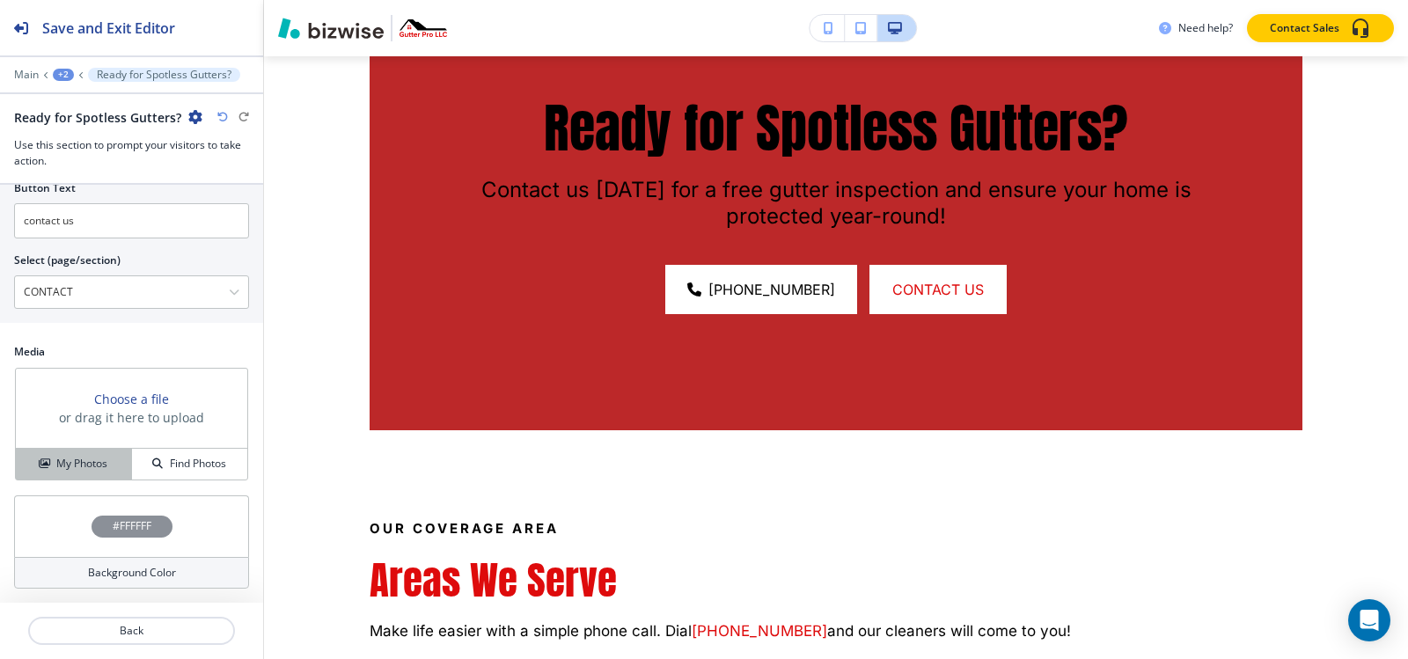
click at [52, 467] on div "My Photos" at bounding box center [73, 464] width 115 height 16
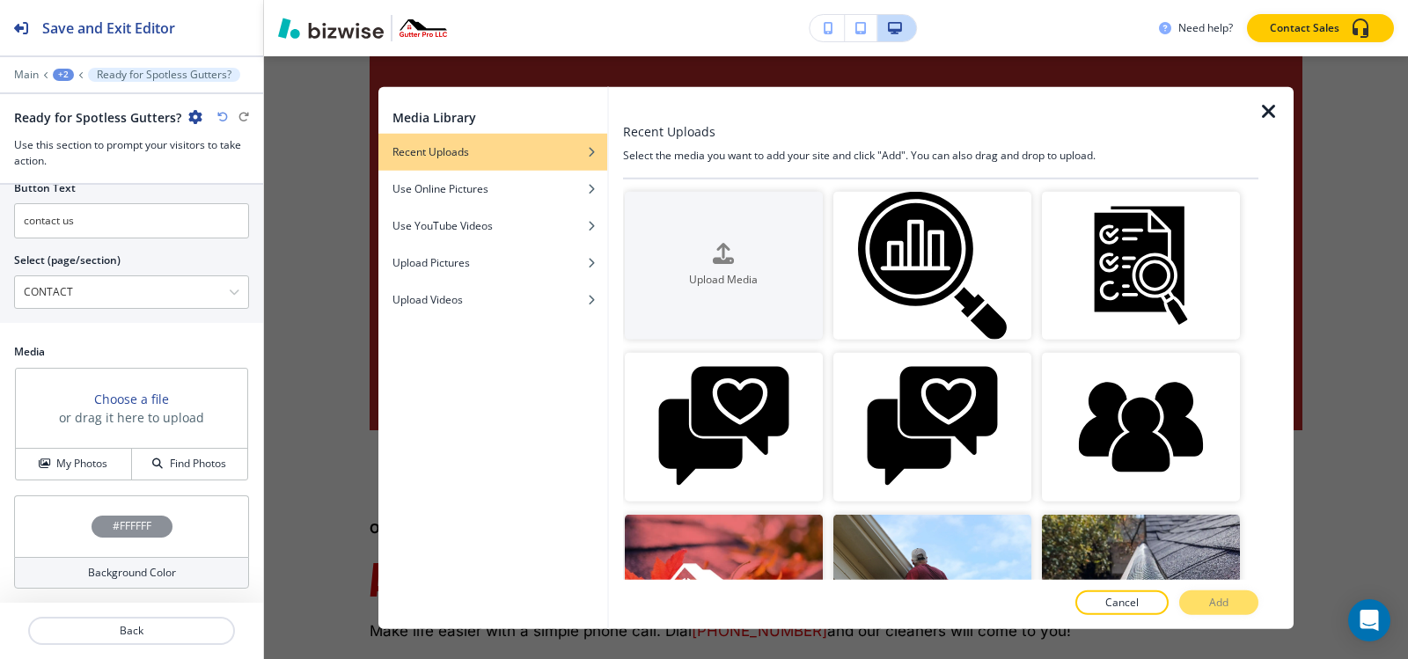
scroll to position [440, 0]
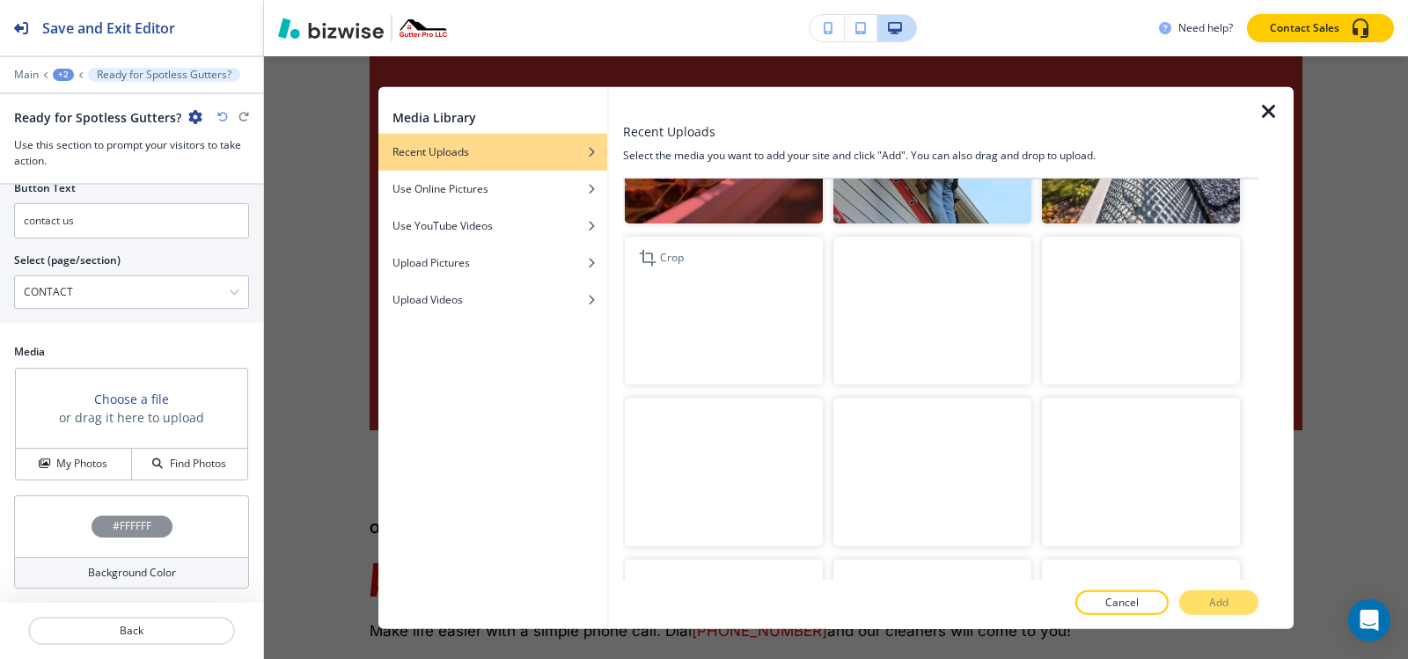
click at [737, 312] on img "button" at bounding box center [724, 310] width 198 height 149
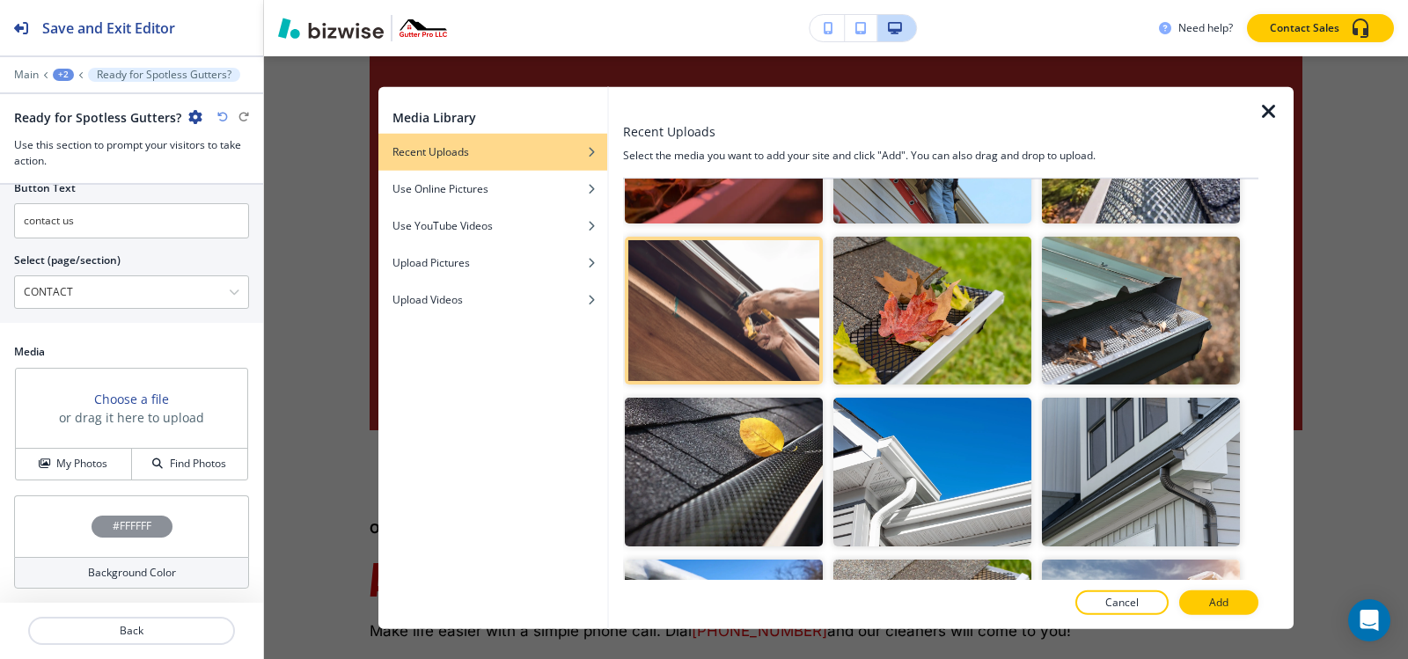
click at [704, 461] on img "button" at bounding box center [724, 472] width 198 height 149
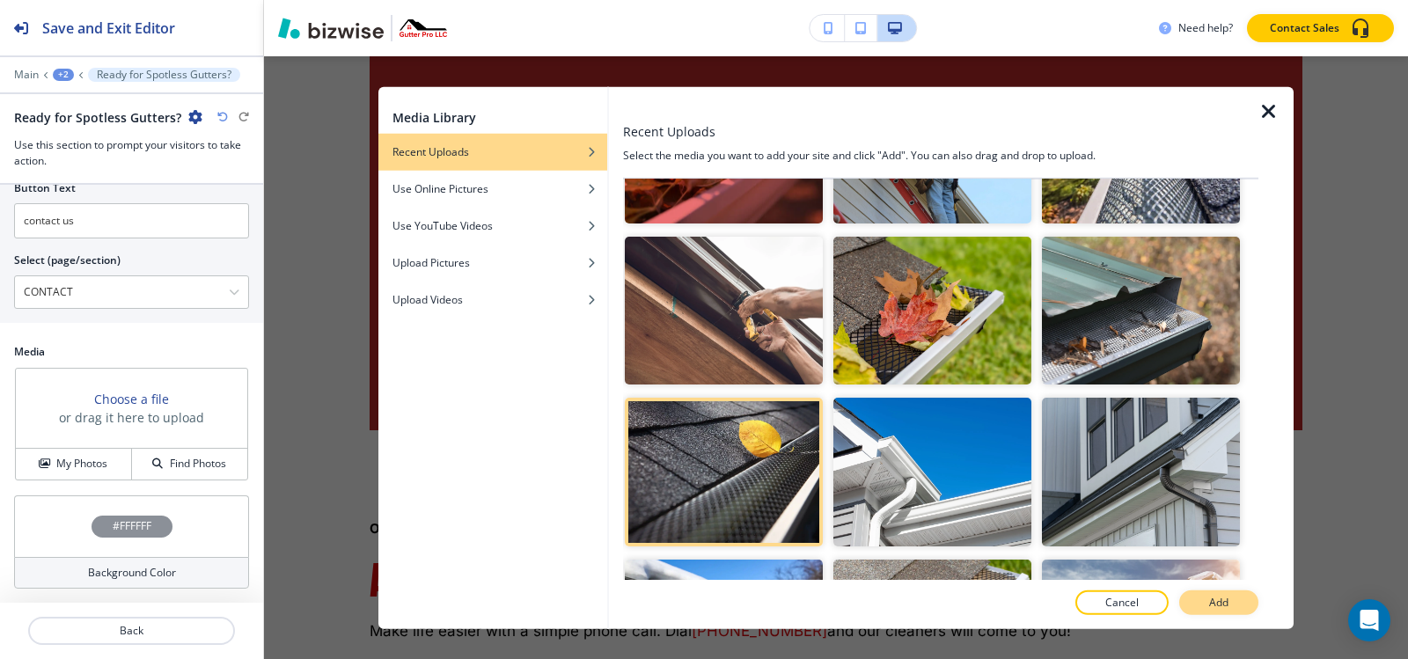
click at [1200, 604] on button "Add" at bounding box center [1218, 602] width 79 height 25
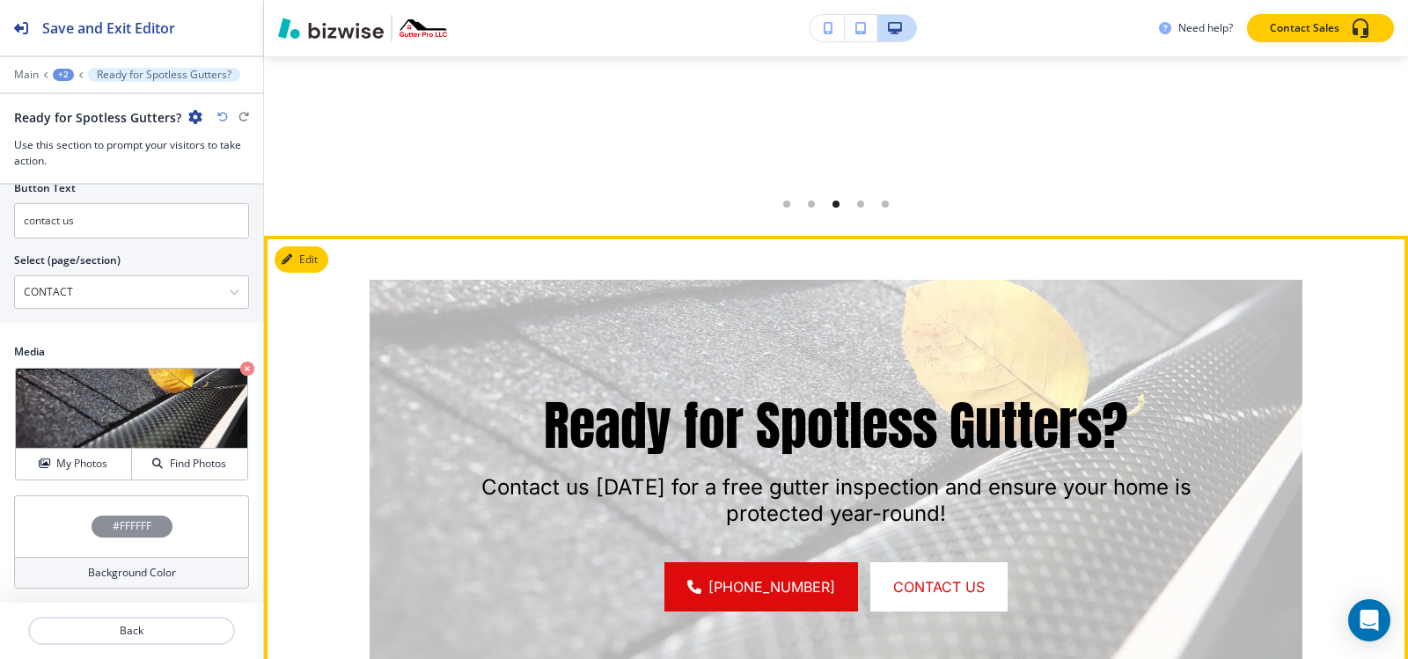
scroll to position [6046, 0]
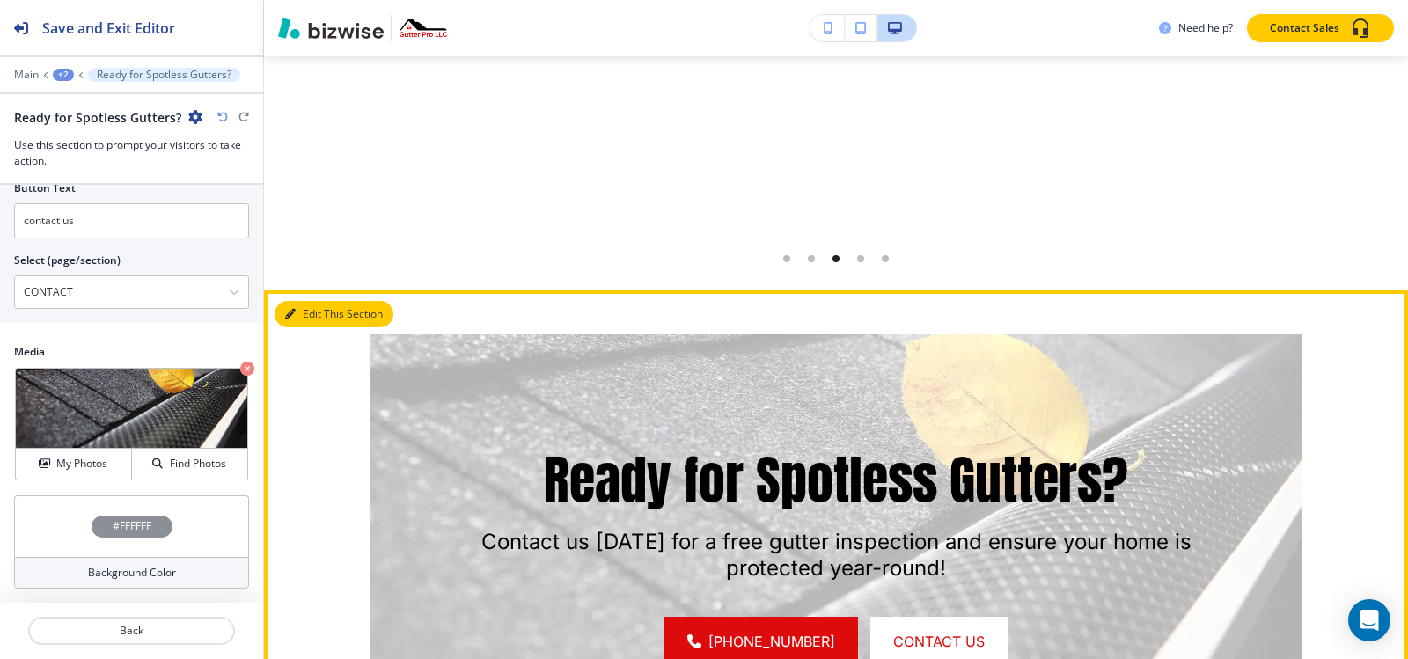
click at [311, 301] on button "Edit This Section" at bounding box center [334, 314] width 119 height 26
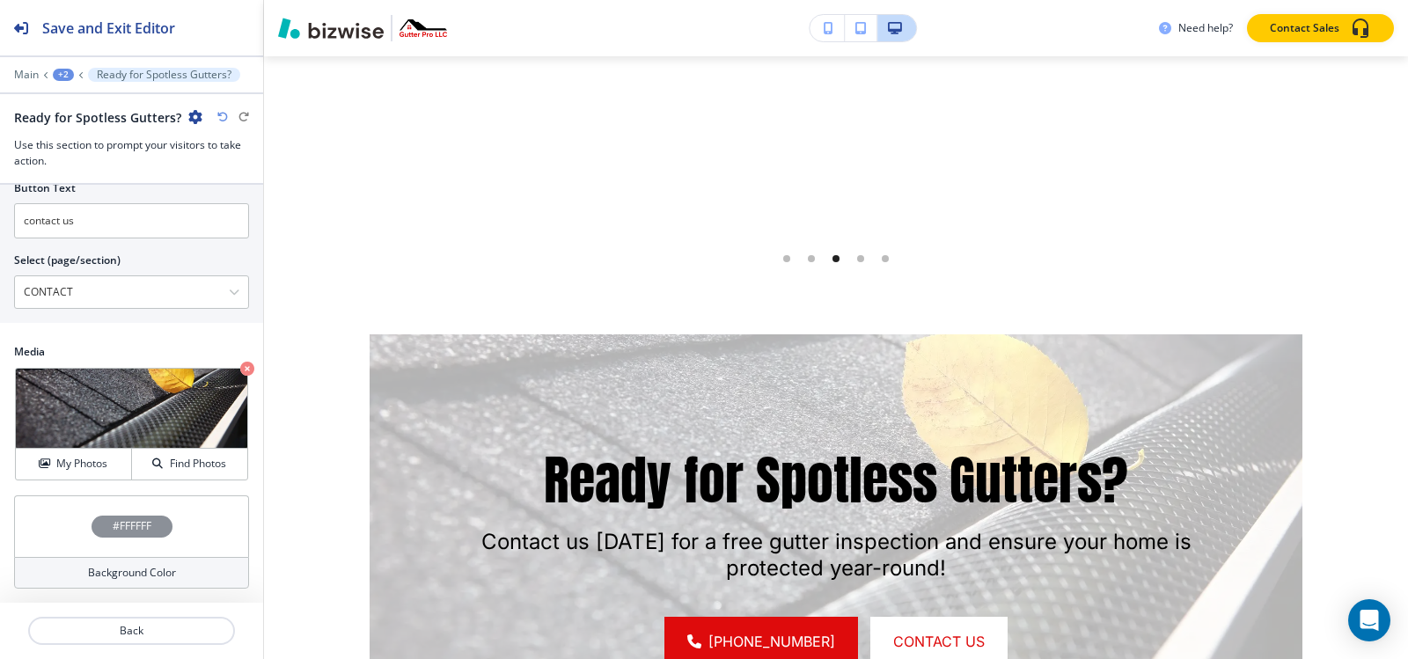
click at [128, 530] on h4 "#FFFFFF" at bounding box center [132, 526] width 39 height 16
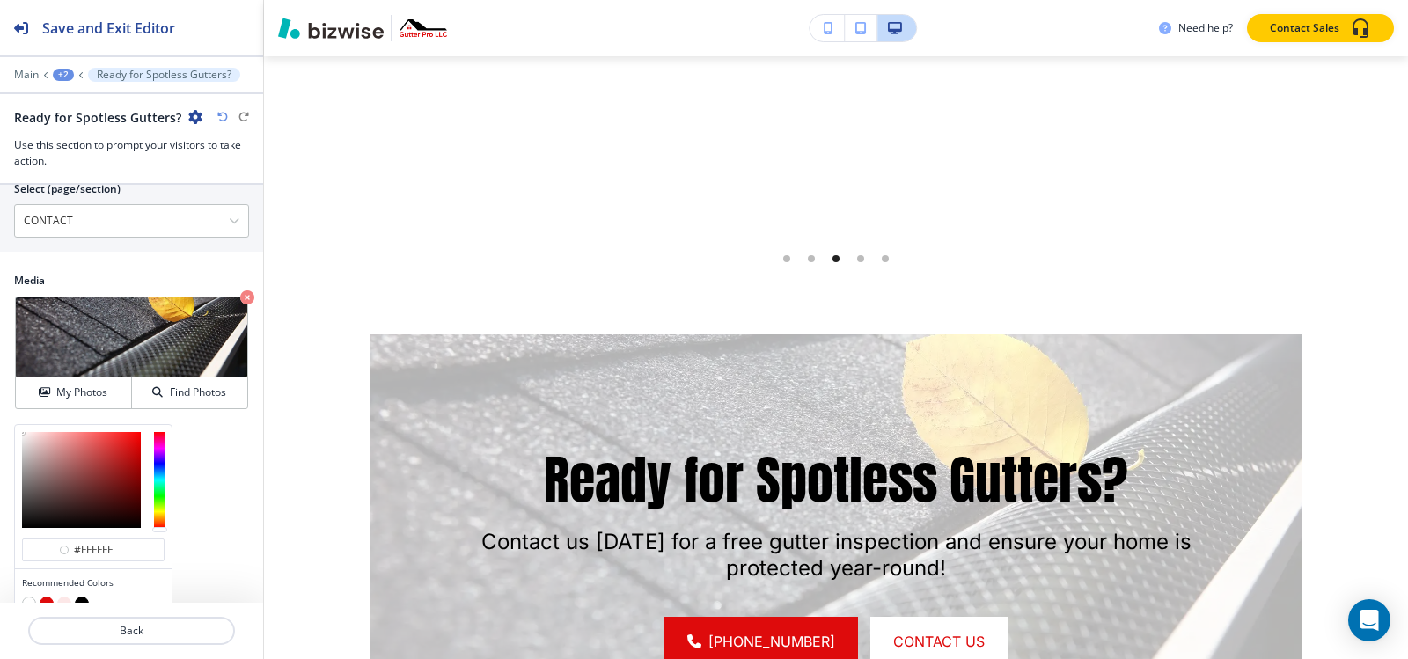
scroll to position [949, 0]
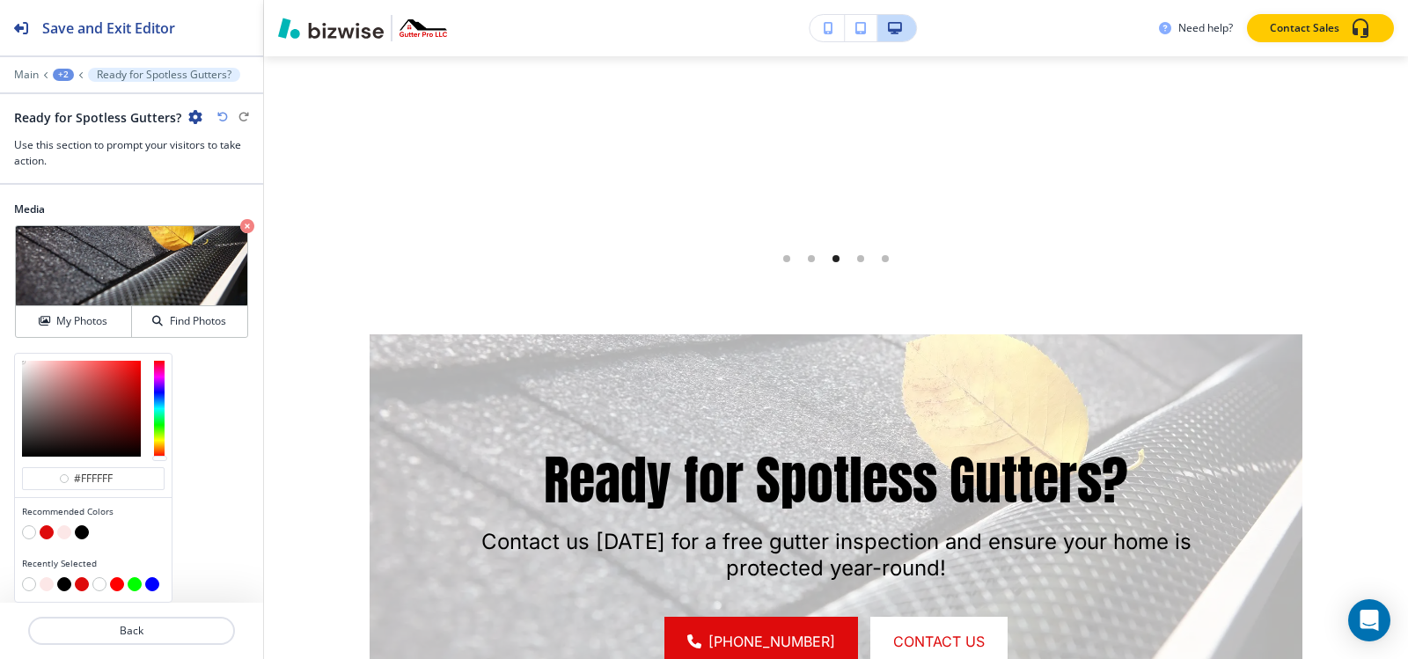
click at [47, 533] on button "button" at bounding box center [47, 532] width 14 height 14
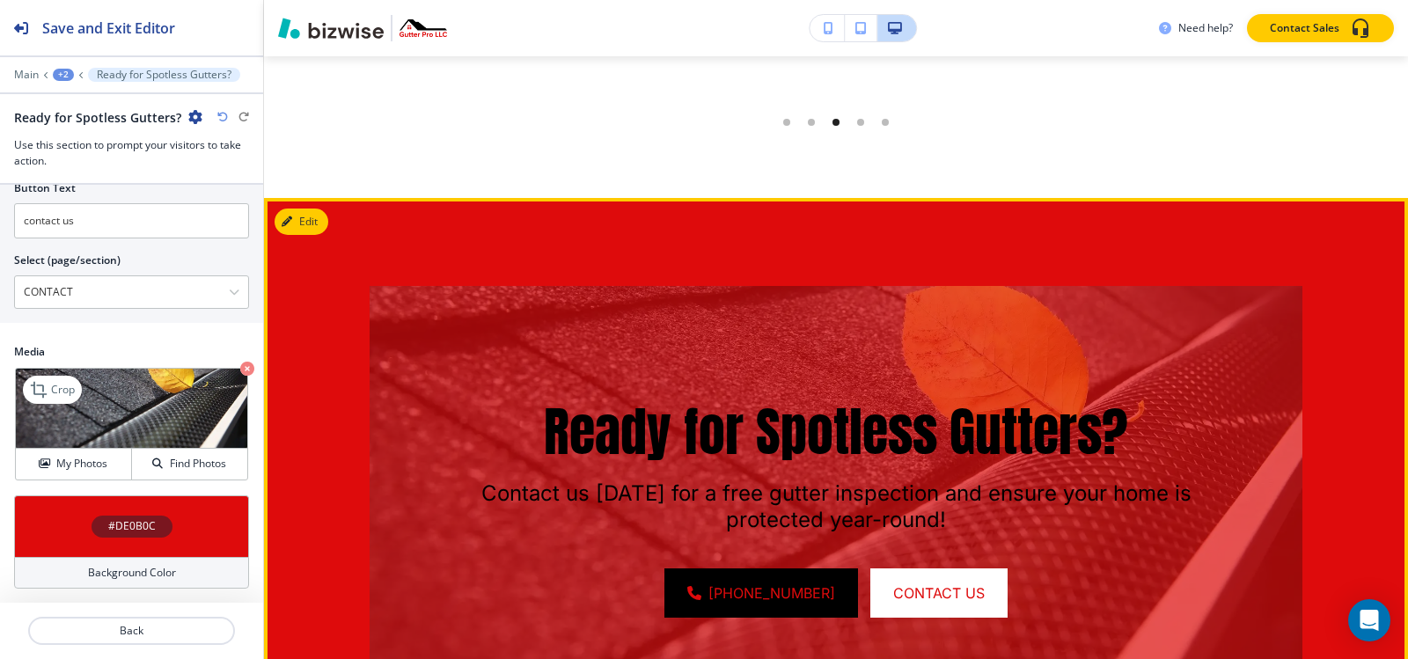
scroll to position [6310, 0]
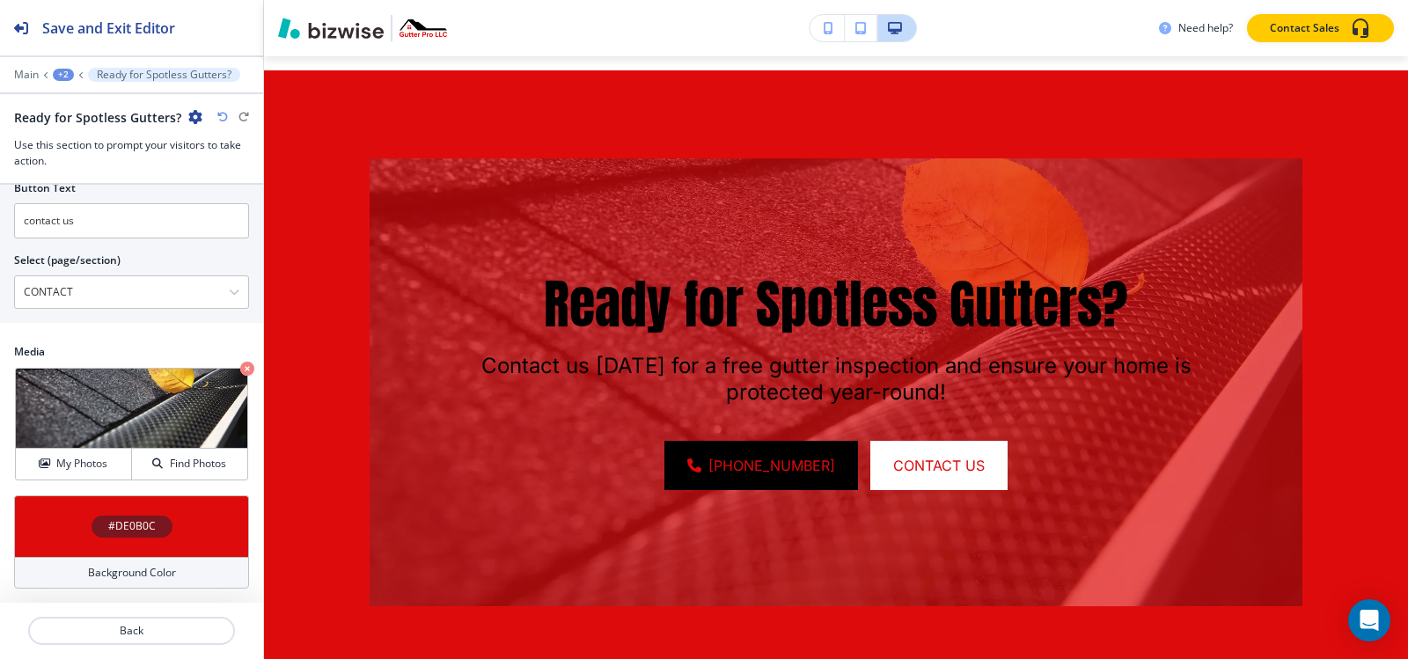
click at [101, 520] on div "#DE0B0C" at bounding box center [132, 527] width 81 height 22
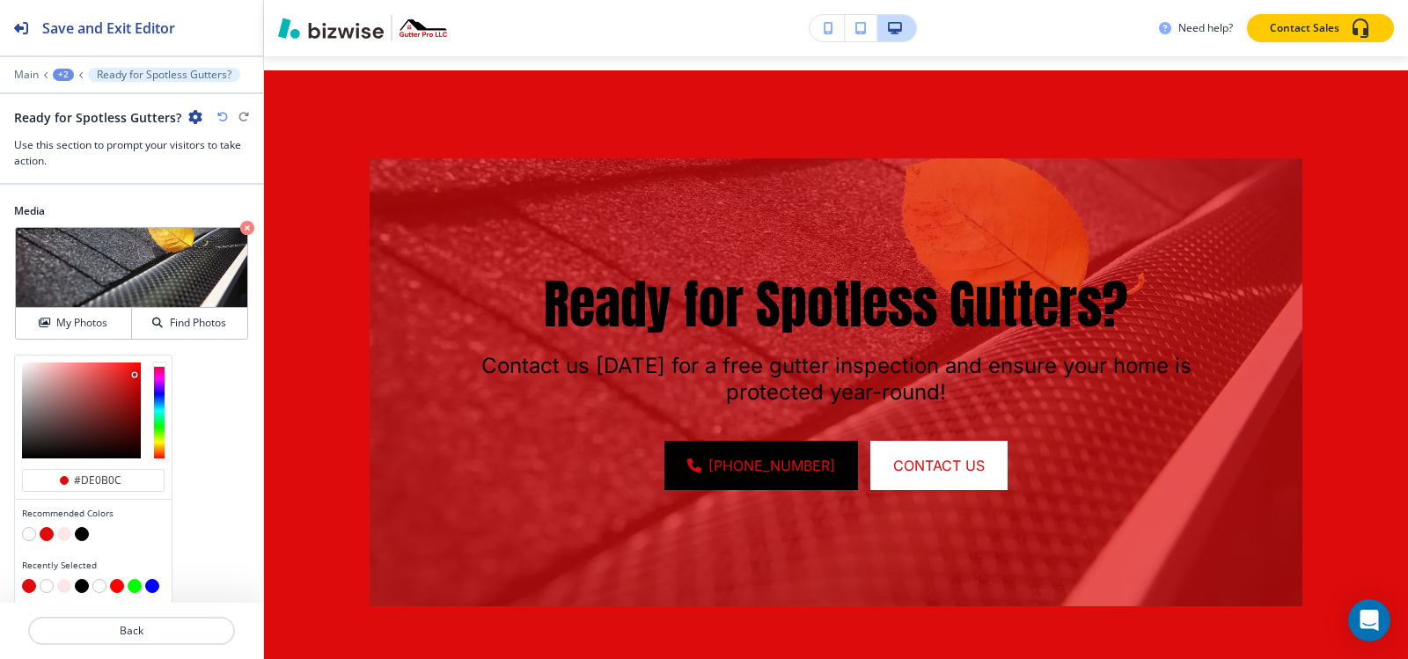
scroll to position [949, 0]
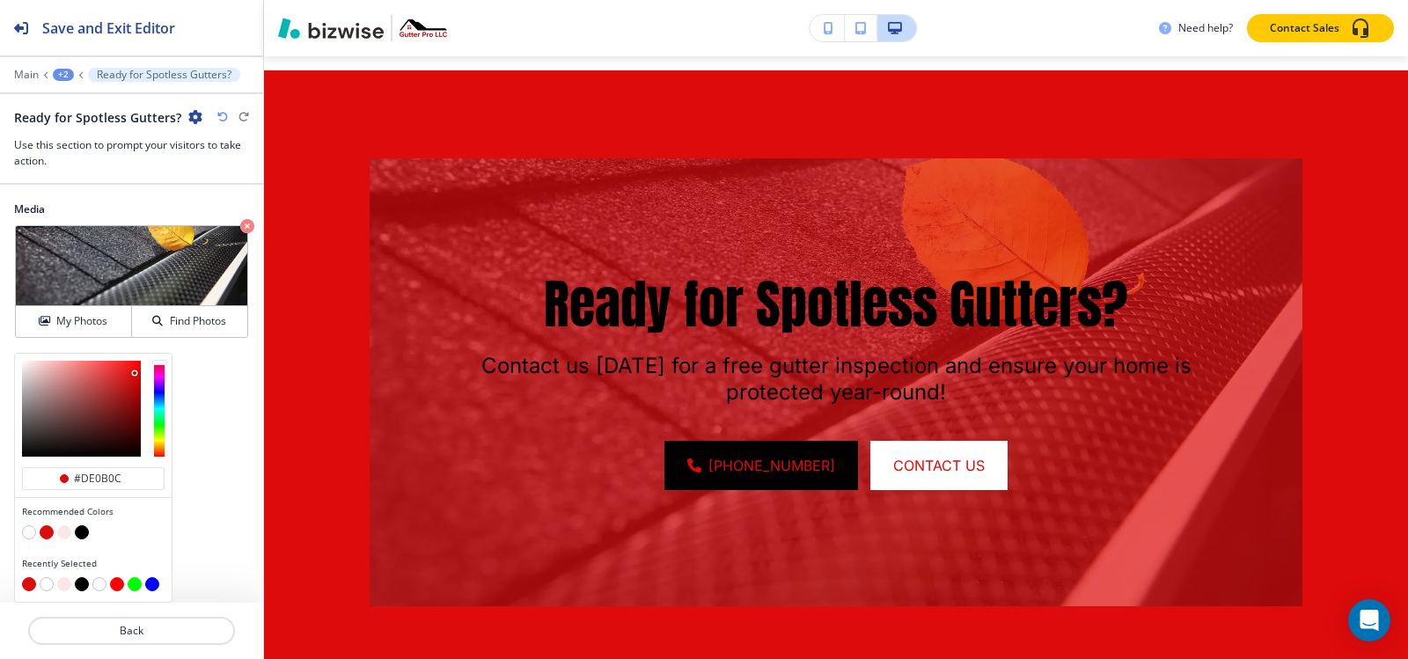
click at [79, 534] on button "button" at bounding box center [82, 532] width 14 height 14
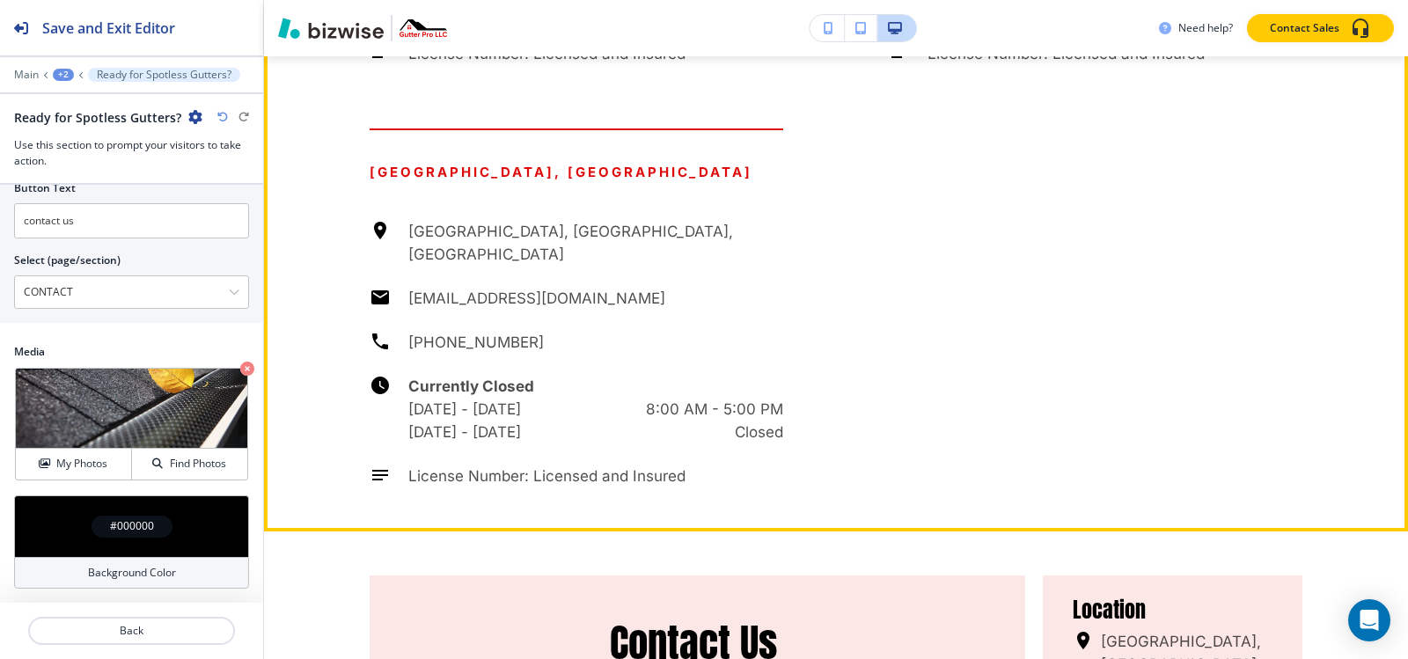
scroll to position [8774, 0]
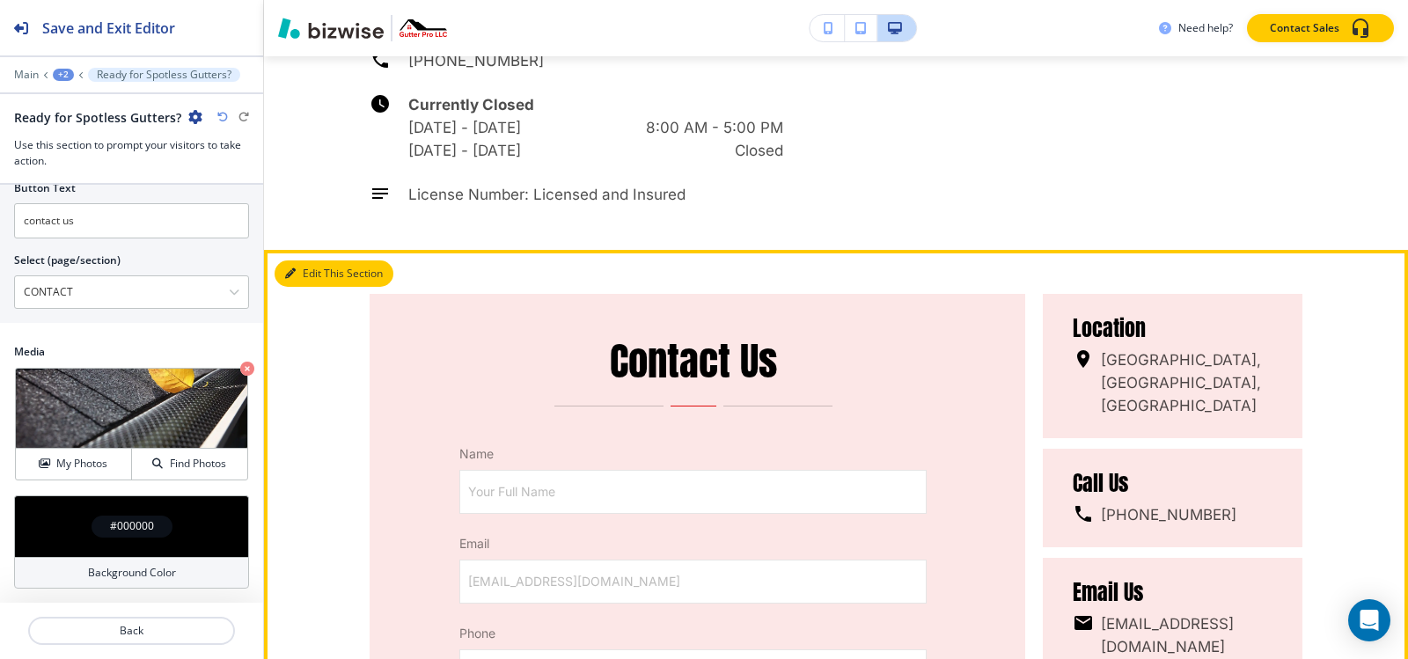
click at [302, 260] on button "Edit This Section" at bounding box center [334, 273] width 119 height 26
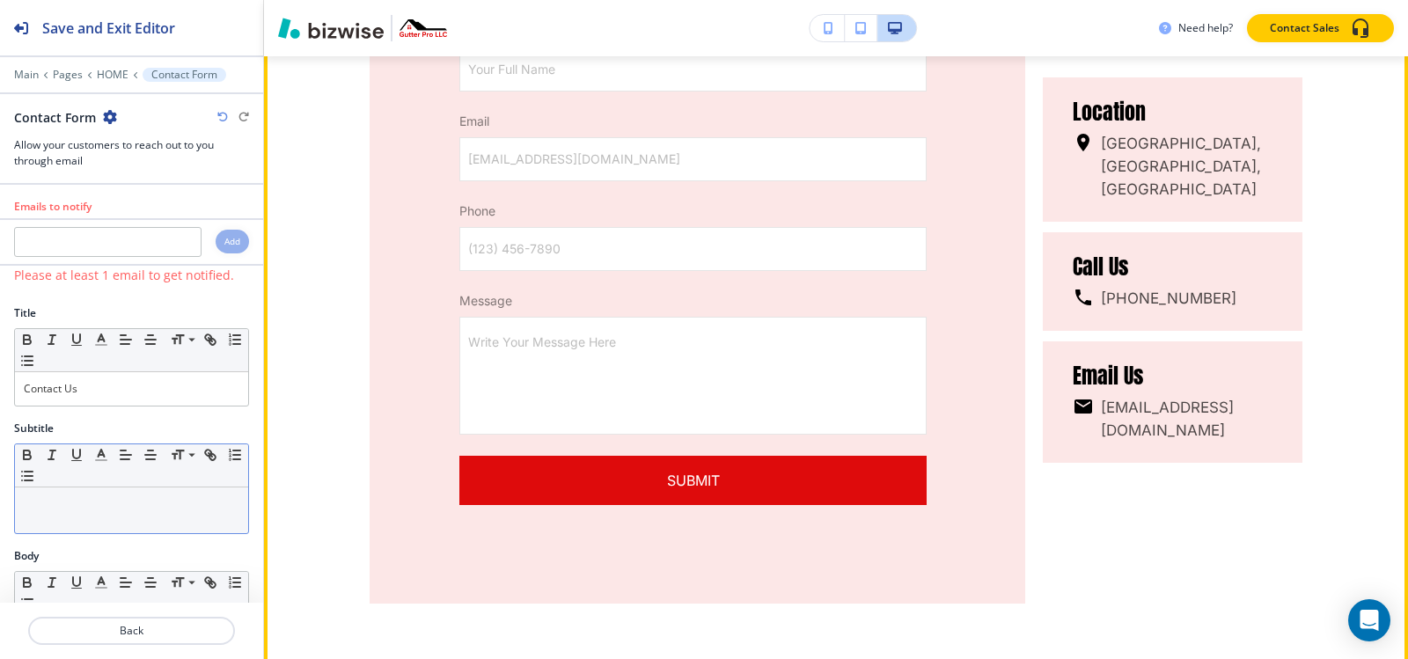
scroll to position [9281, 0]
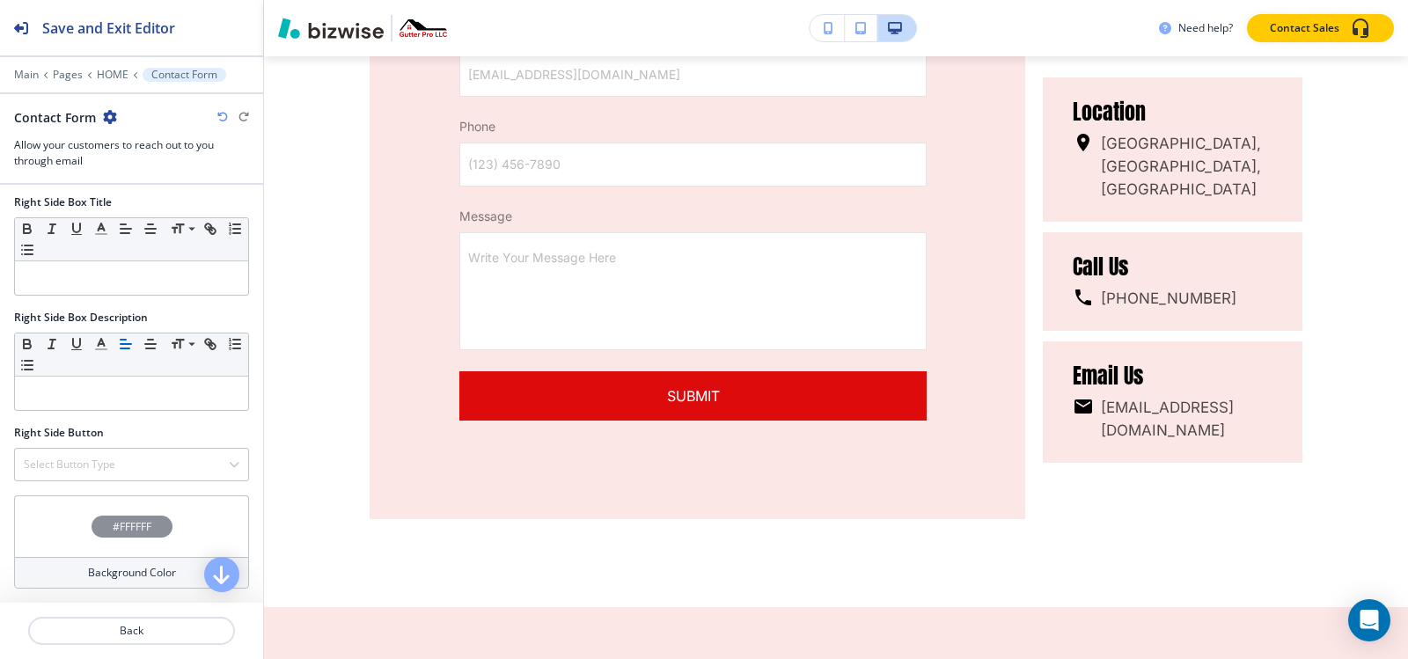
click at [113, 524] on h4 "#FFFFFF" at bounding box center [132, 527] width 39 height 16
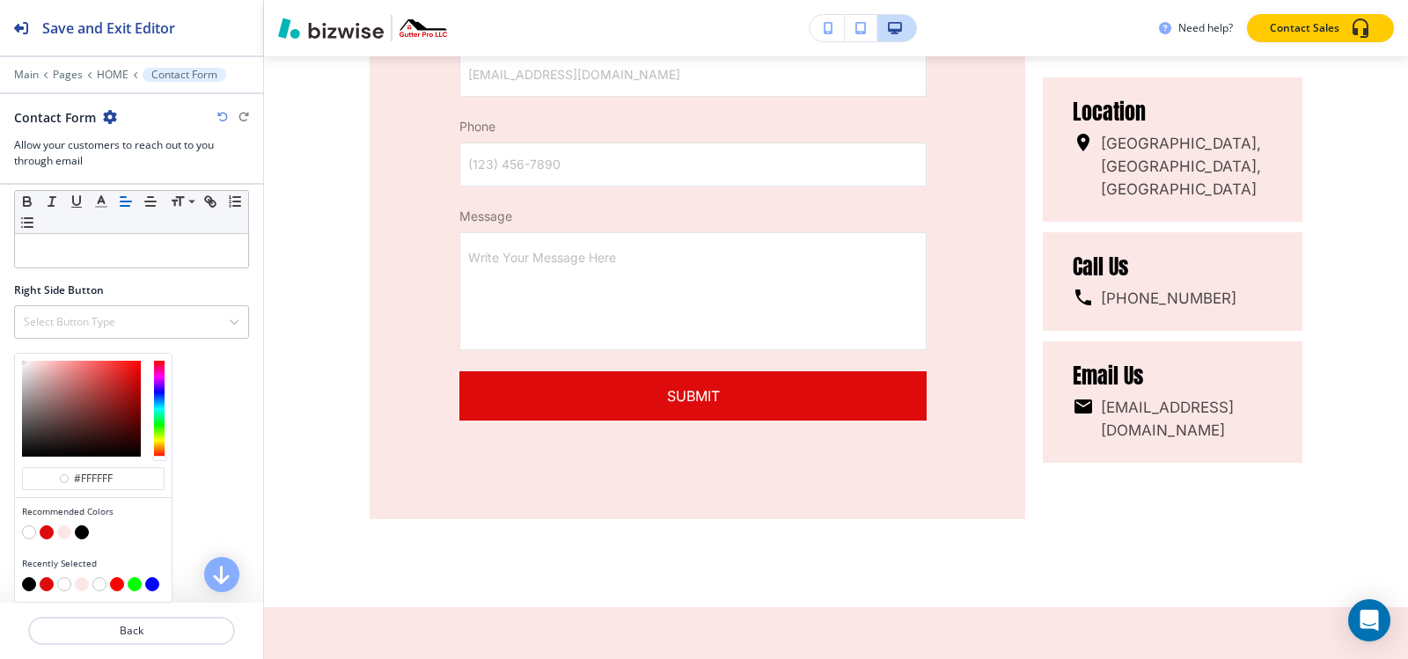
click at [64, 533] on button "button" at bounding box center [64, 532] width 14 height 14
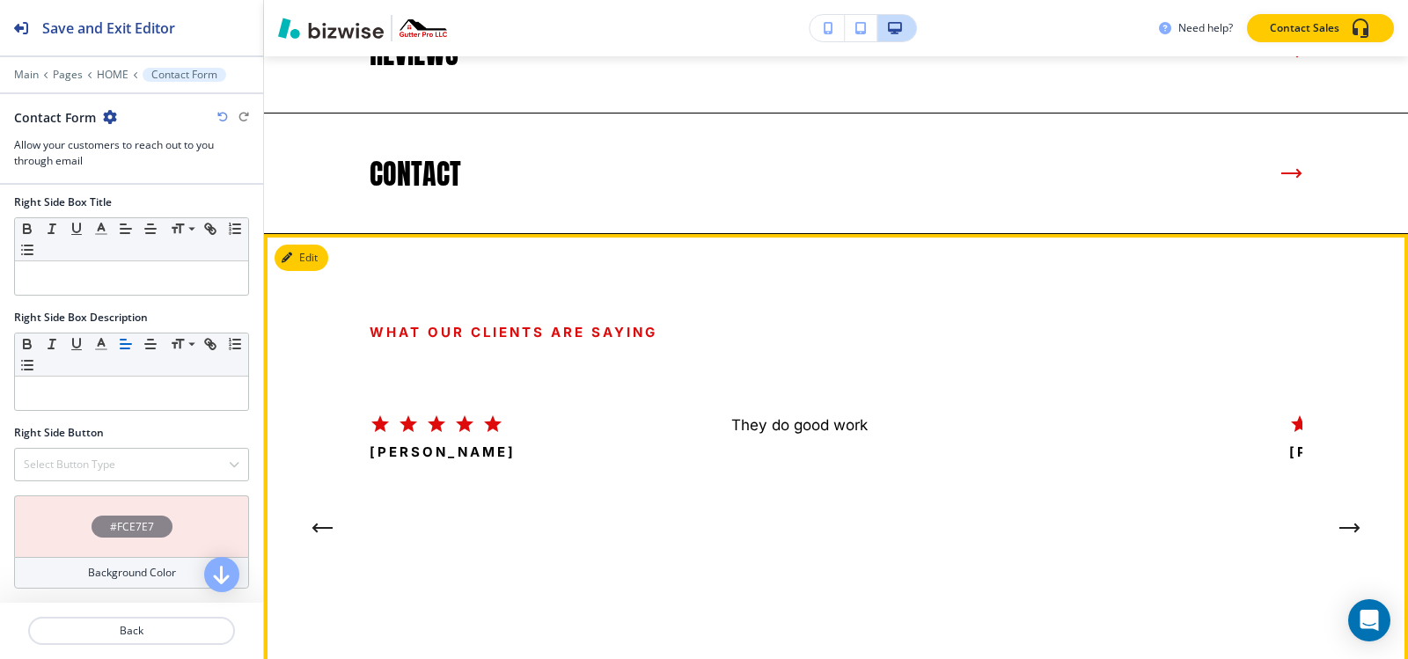
scroll to position [5365, 0]
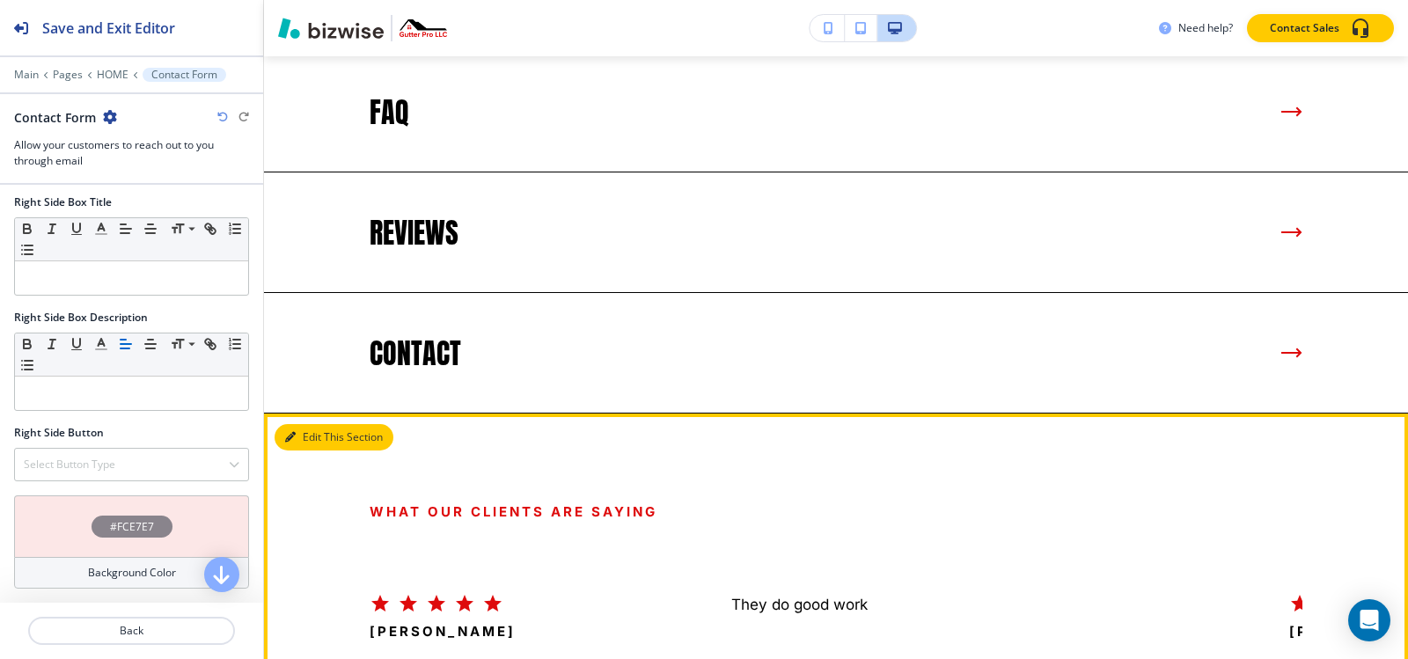
click at [307, 424] on button "Edit This Section" at bounding box center [334, 437] width 119 height 26
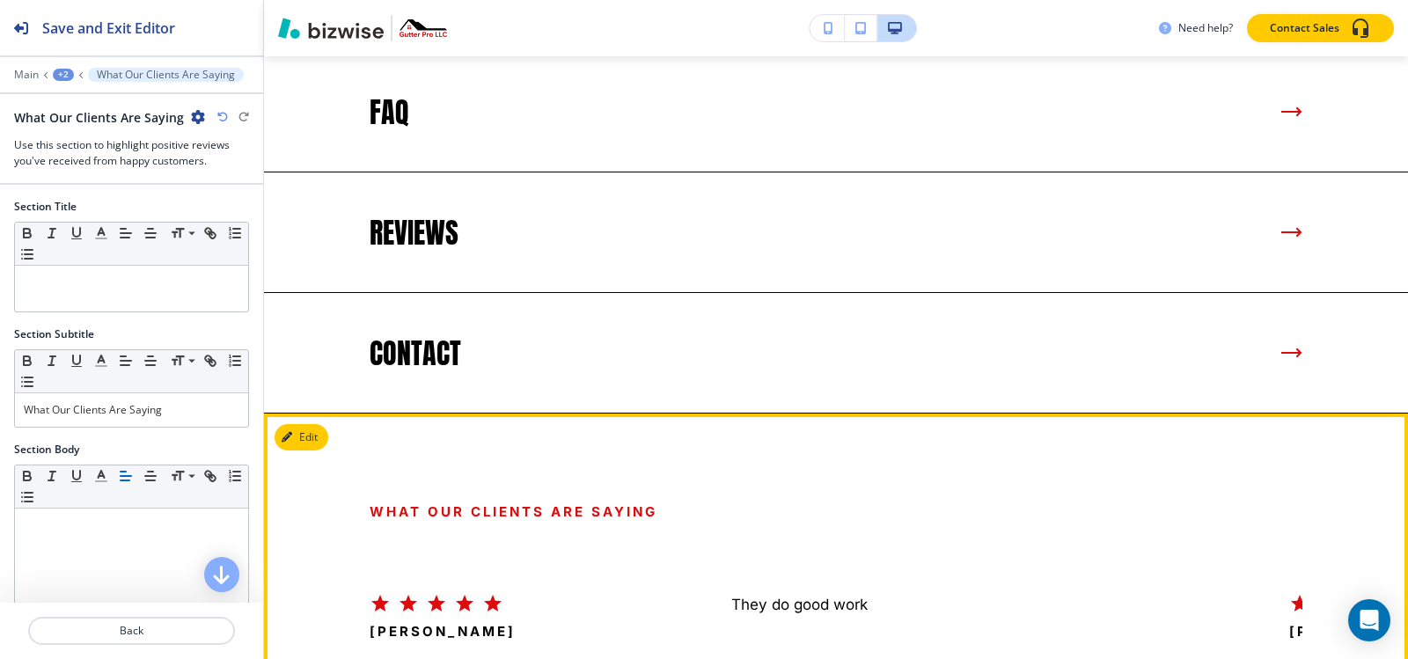
scroll to position [5664, 0]
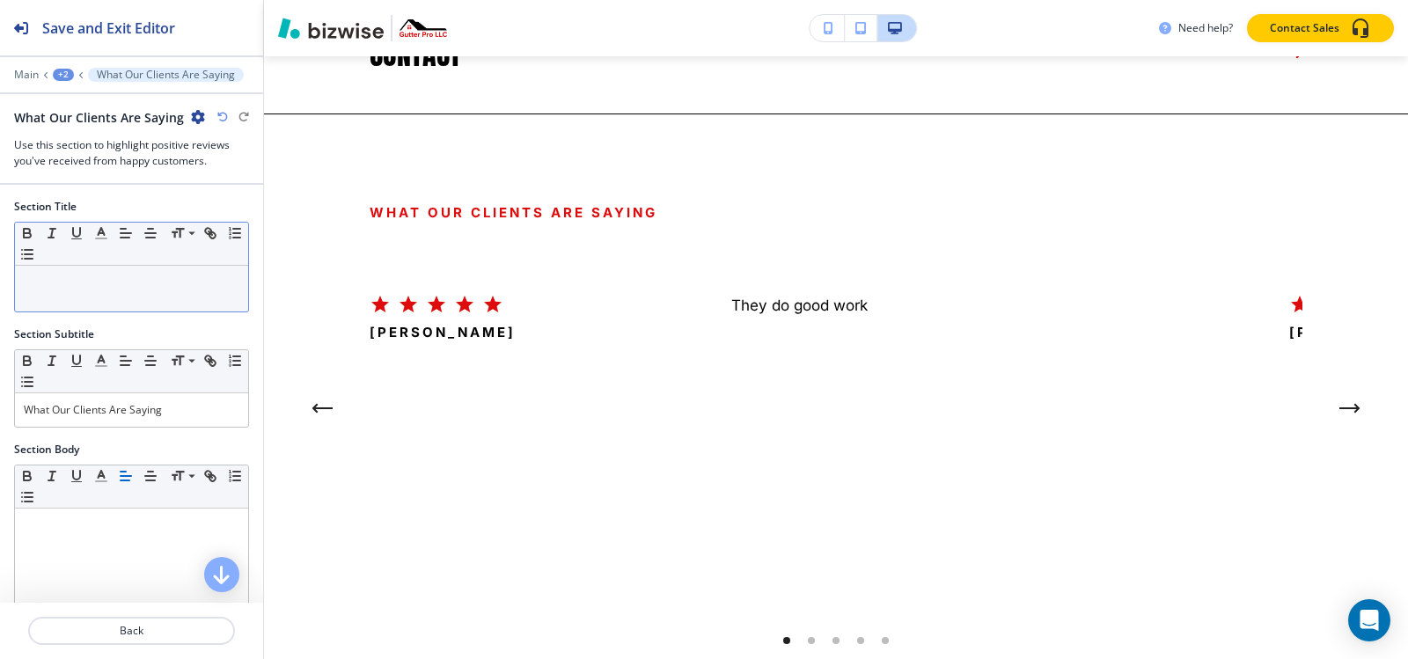
click at [127, 293] on div at bounding box center [131, 289] width 233 height 46
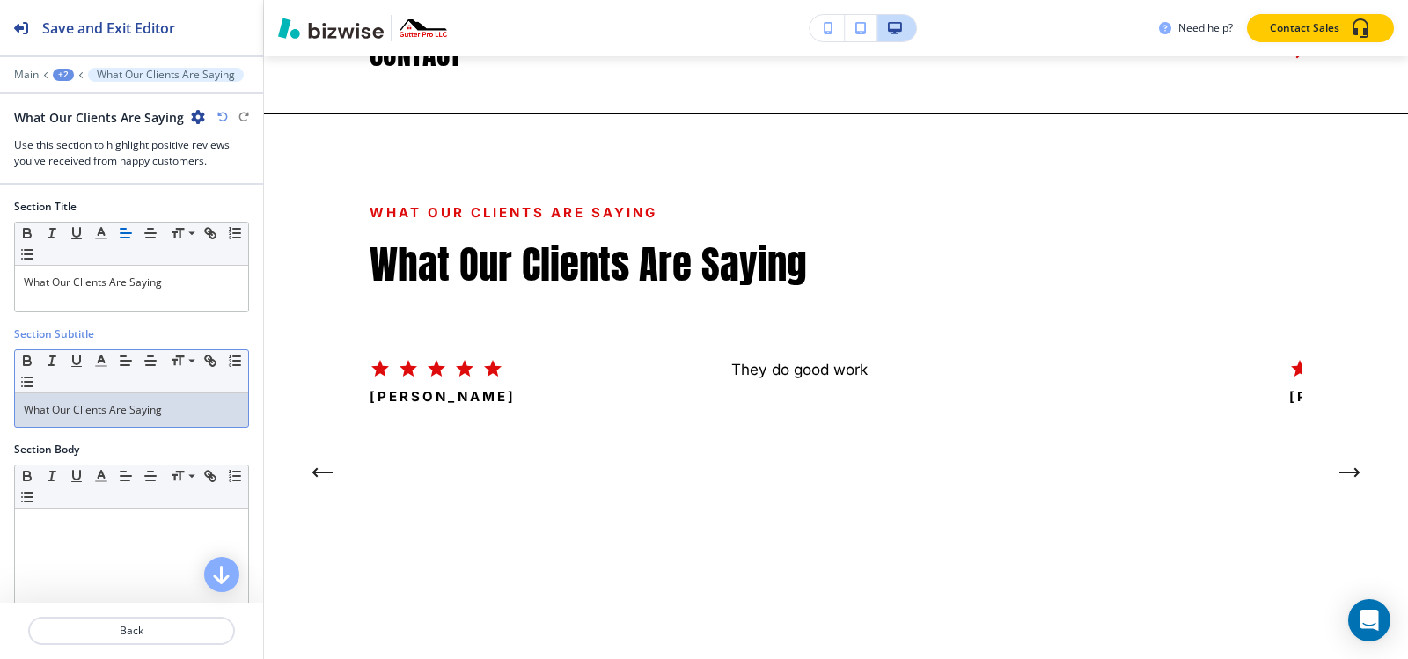
click at [183, 407] on p "What Our Clients Are Saying" at bounding box center [132, 410] width 216 height 16
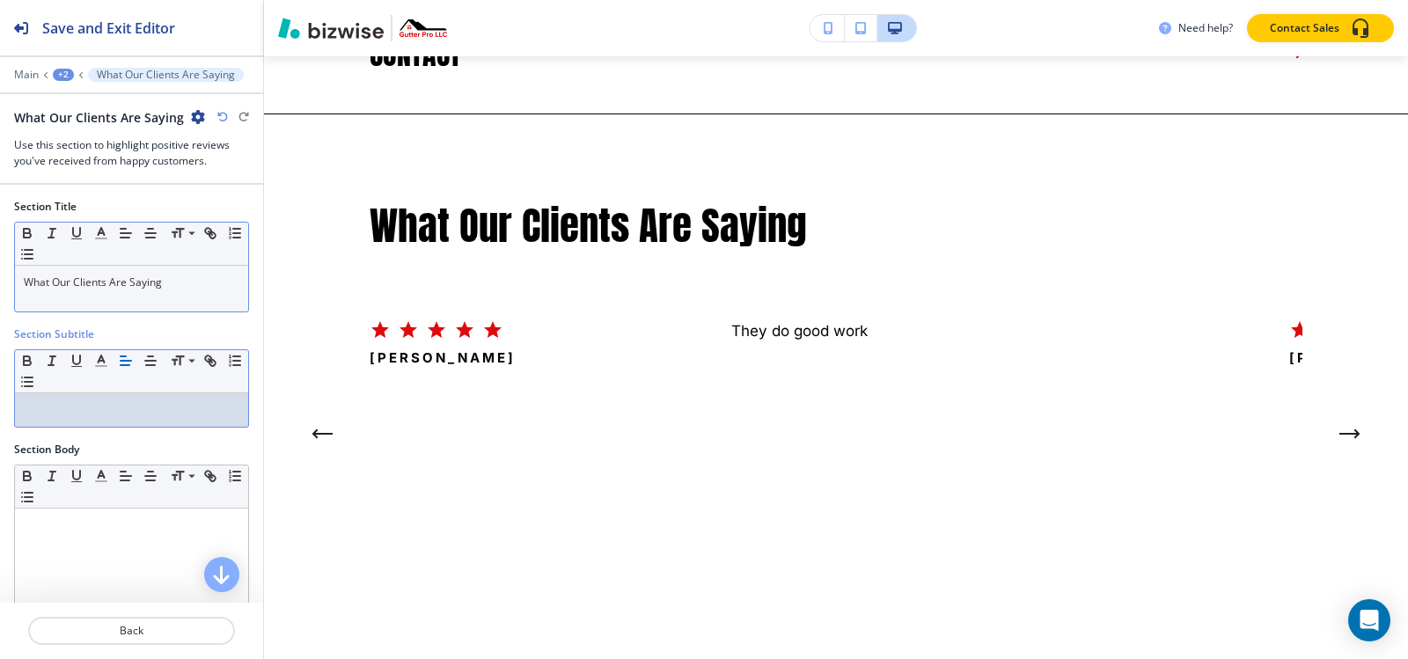
click at [206, 291] on div "What Our Clients Are Saying" at bounding box center [131, 289] width 233 height 46
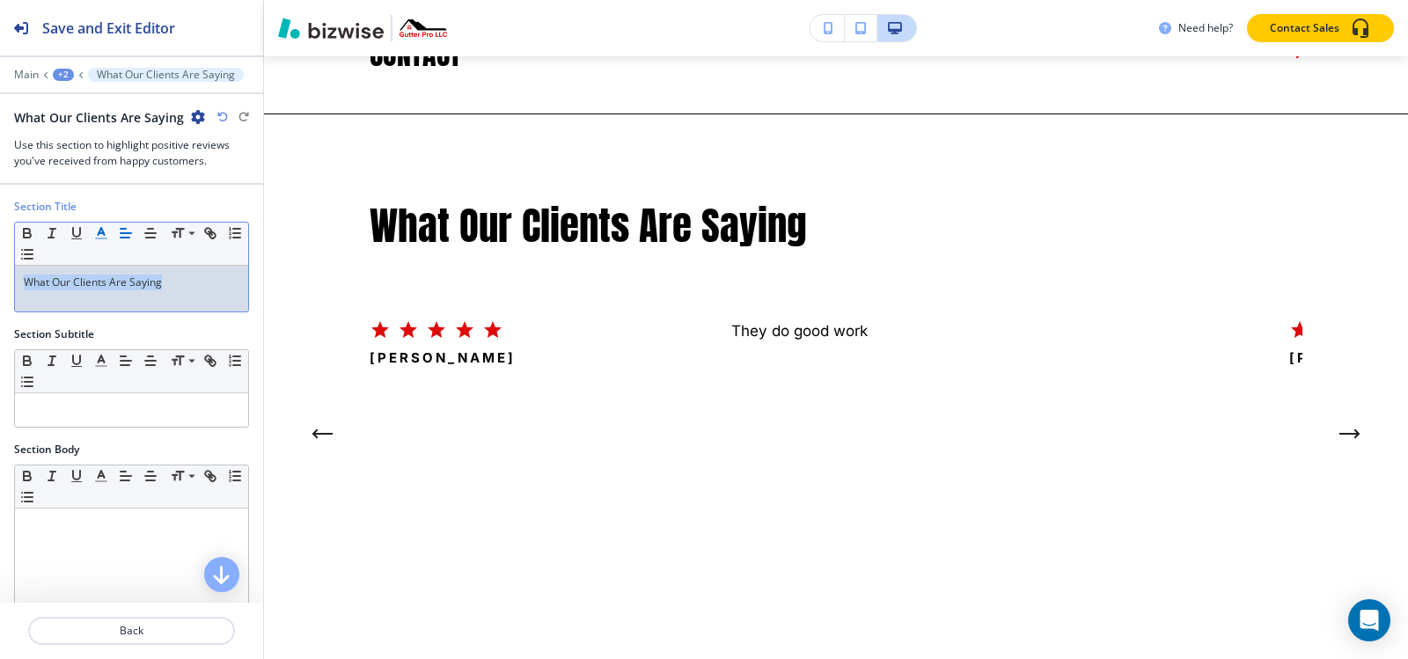
click at [110, 233] on button "button" at bounding box center [101, 233] width 25 height 21
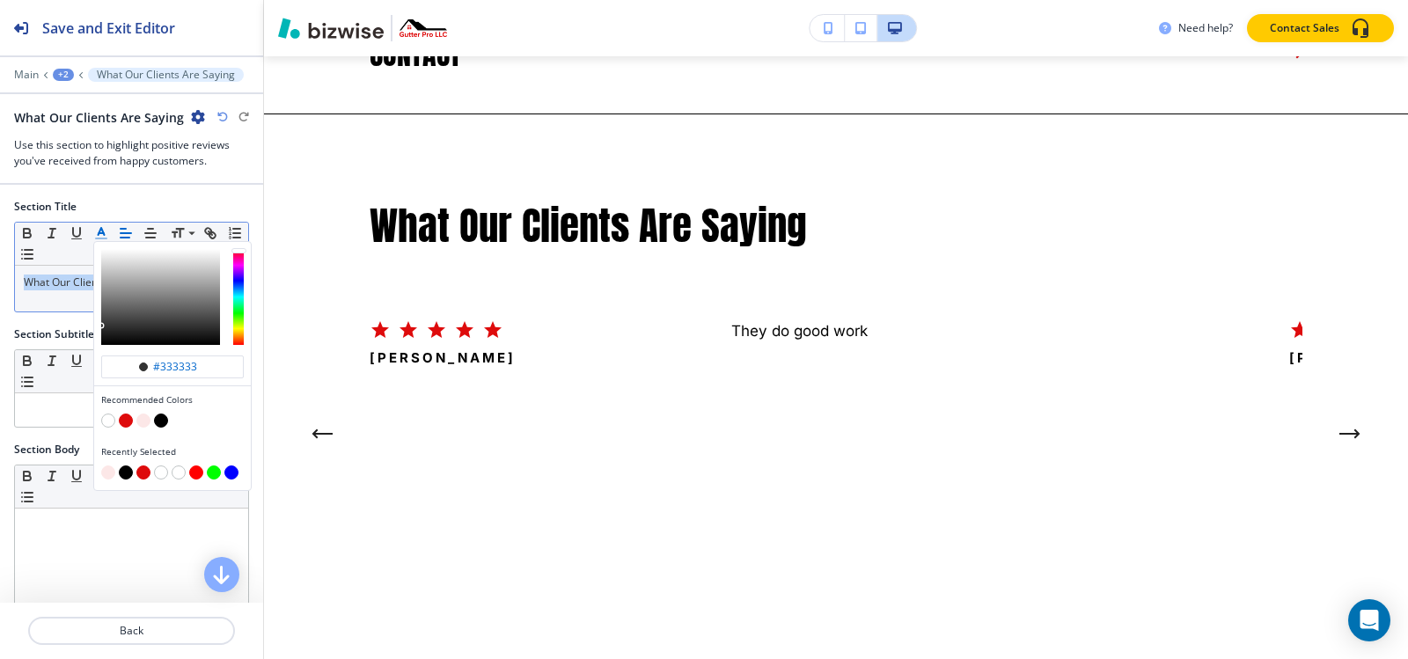
click at [128, 421] on button "button" at bounding box center [126, 421] width 14 height 14
type input "#de0b0c"
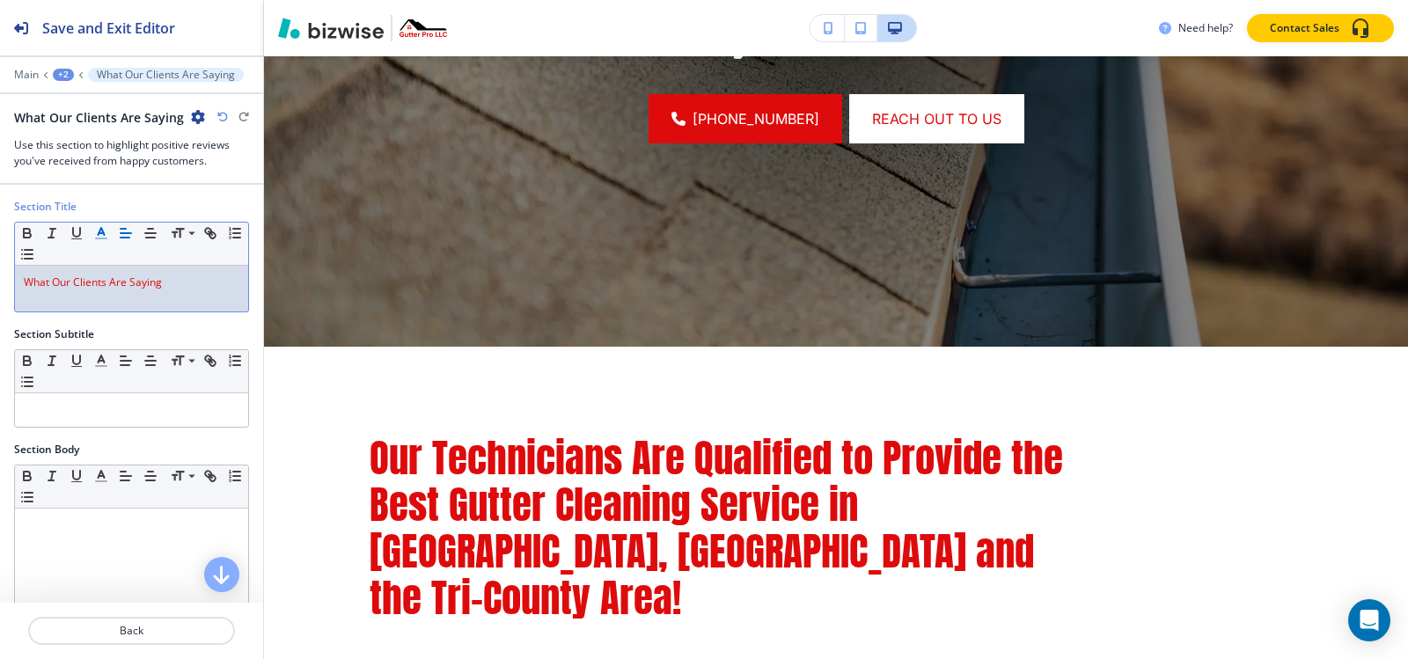
scroll to position [0, 0]
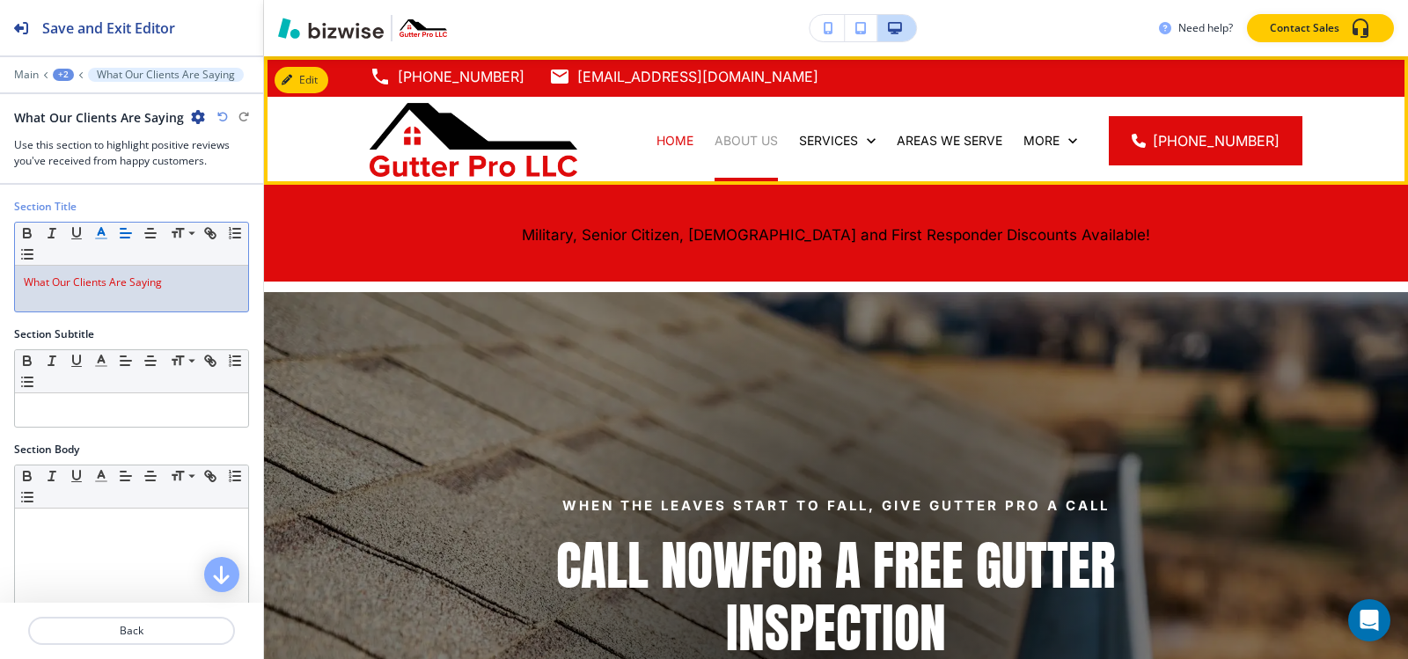
click at [746, 138] on p "ABOUT US" at bounding box center [746, 141] width 63 height 18
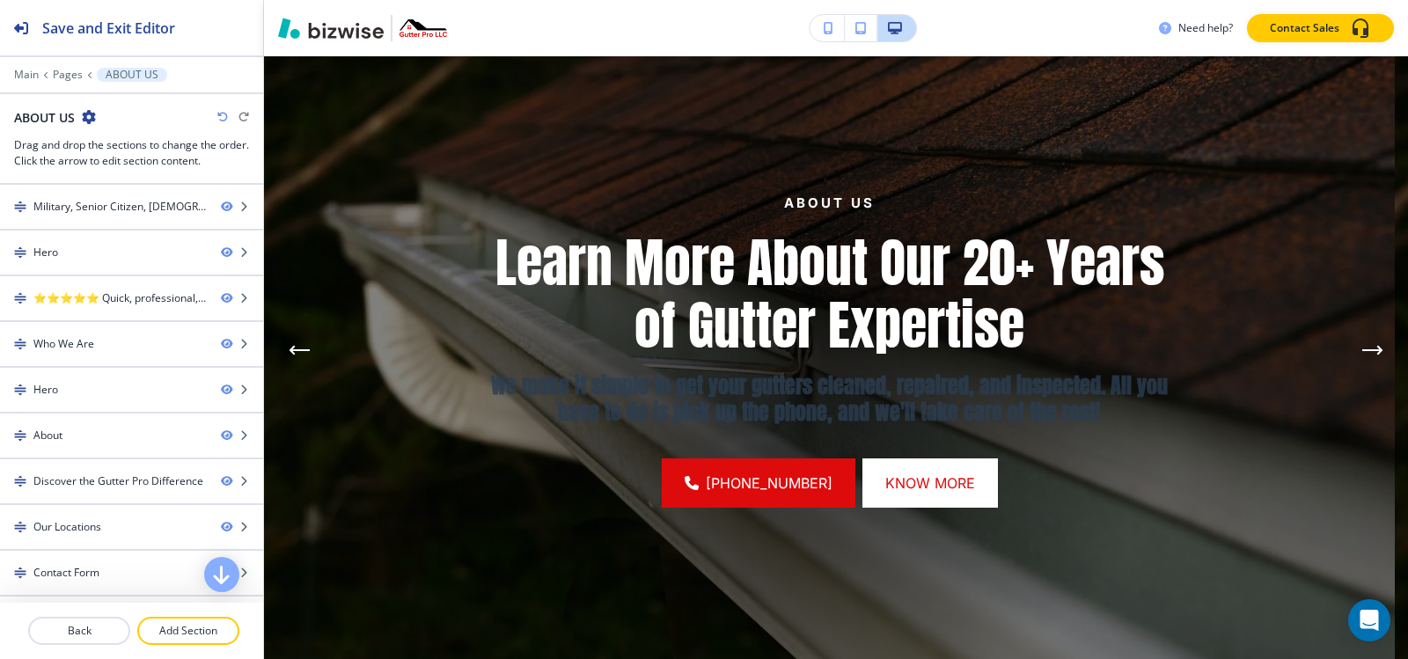
scroll to position [176, 0]
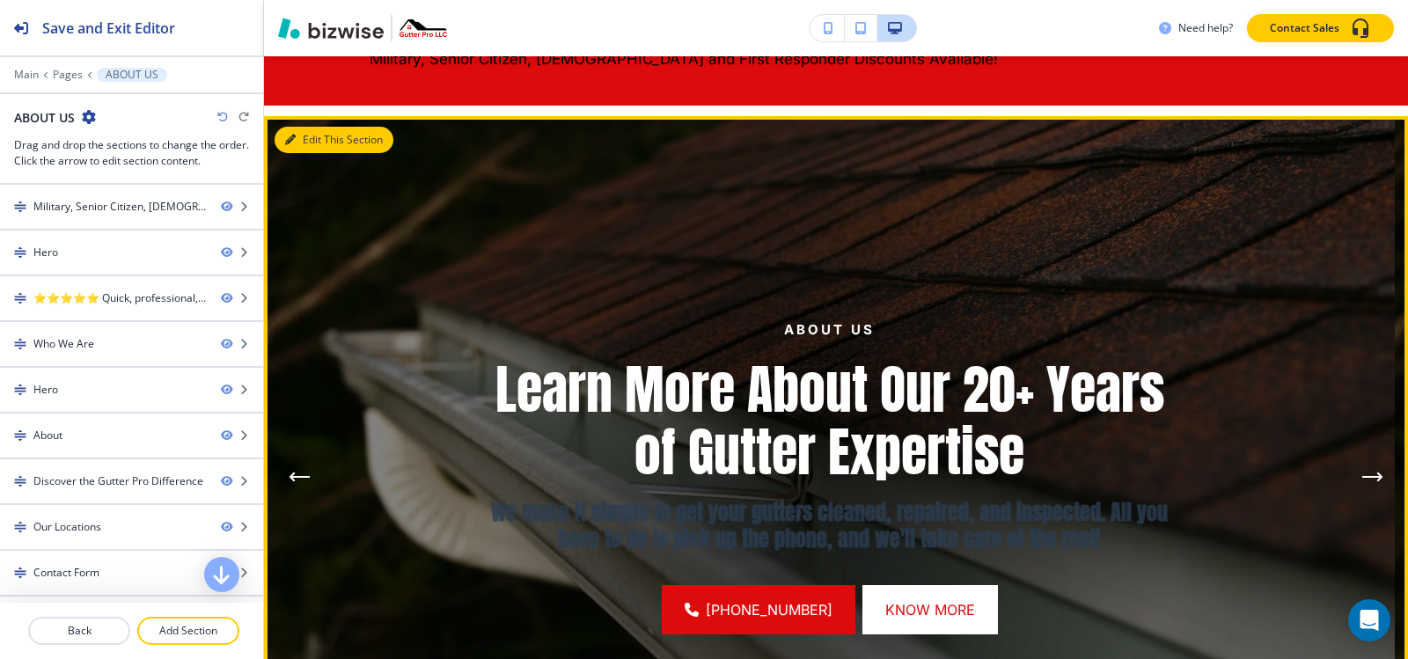
click at [314, 143] on button "Edit This Section" at bounding box center [334, 140] width 119 height 26
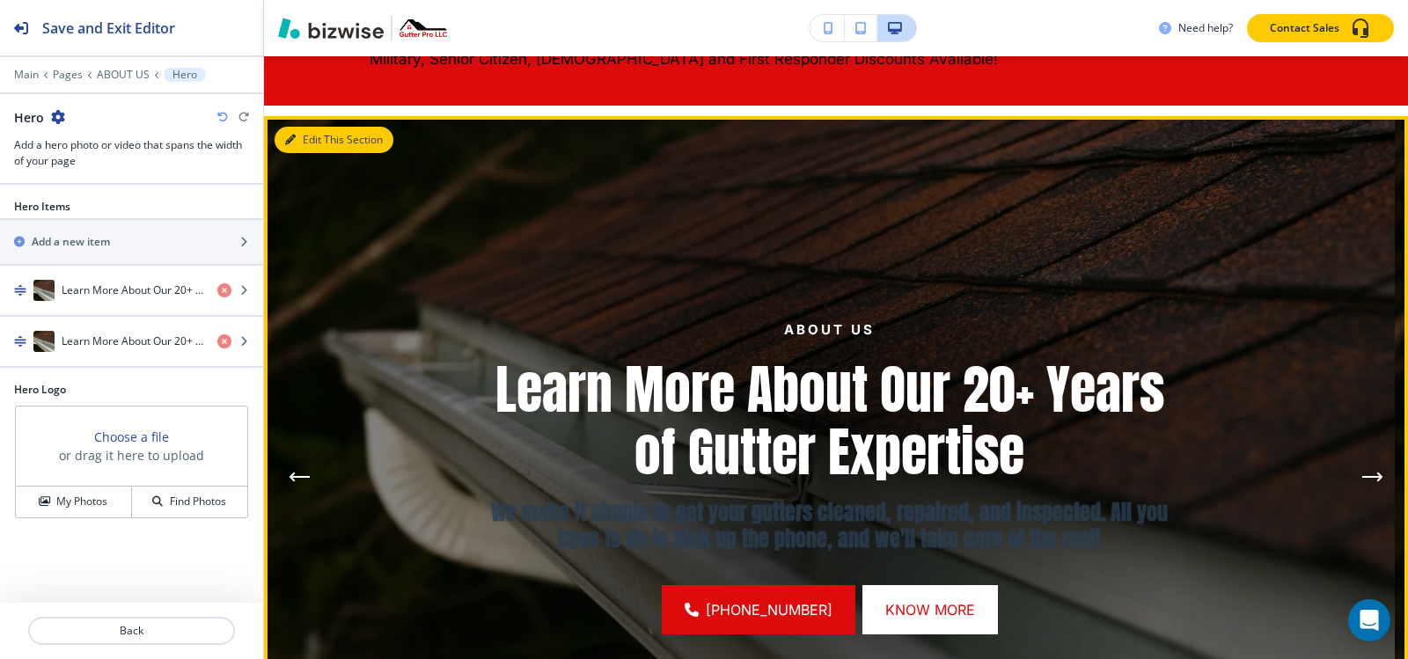
scroll to position [236, 0]
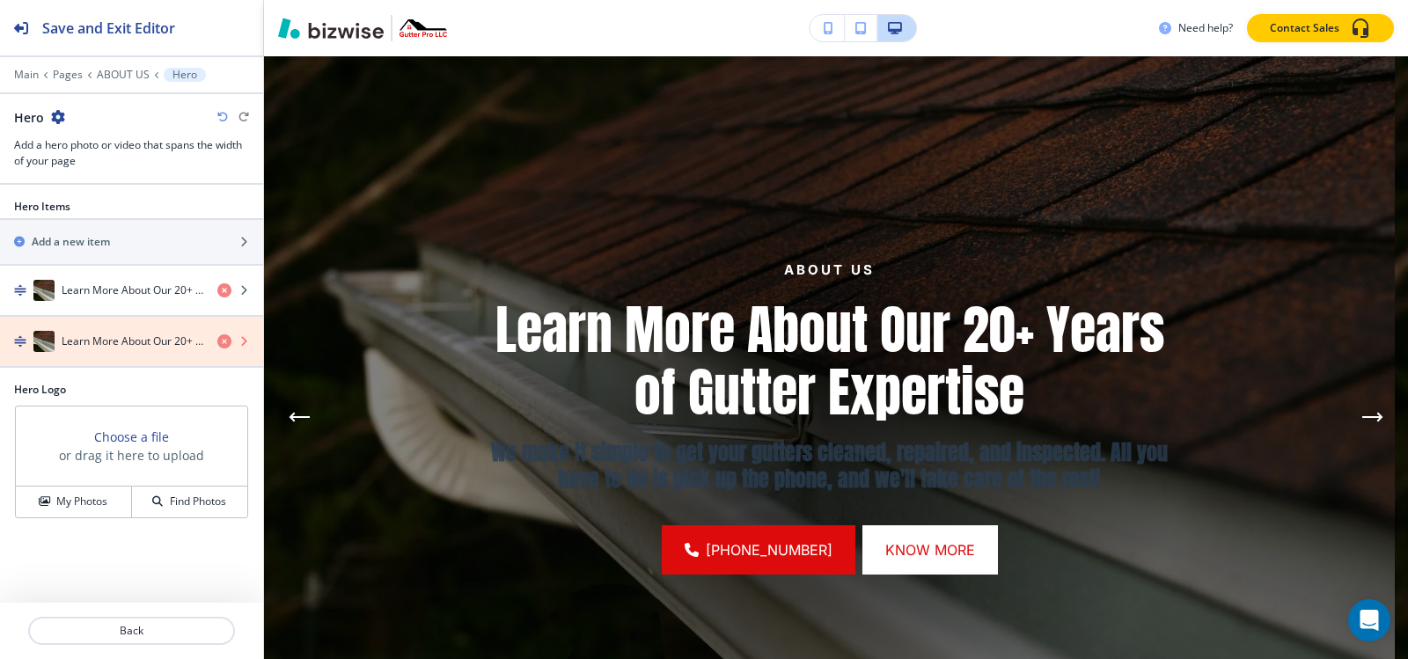
click at [224, 341] on icon "button" at bounding box center [224, 341] width 14 height 14
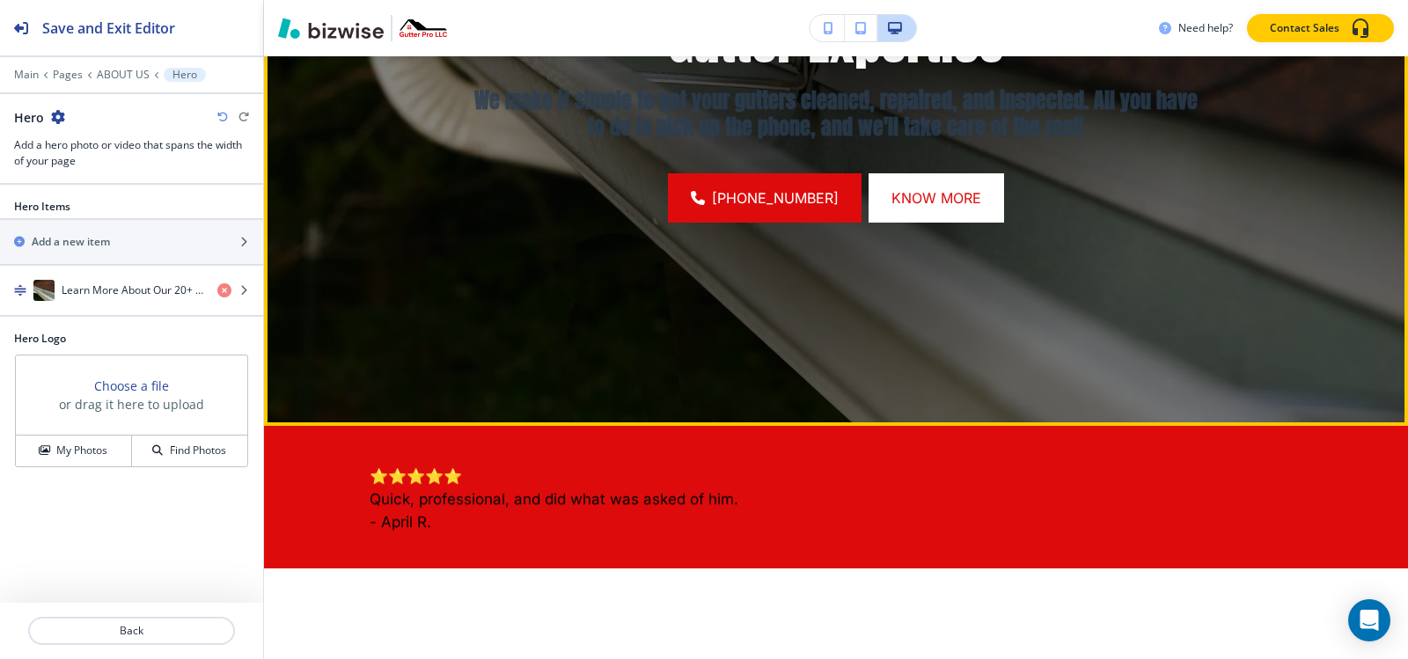
scroll to position [0, 0]
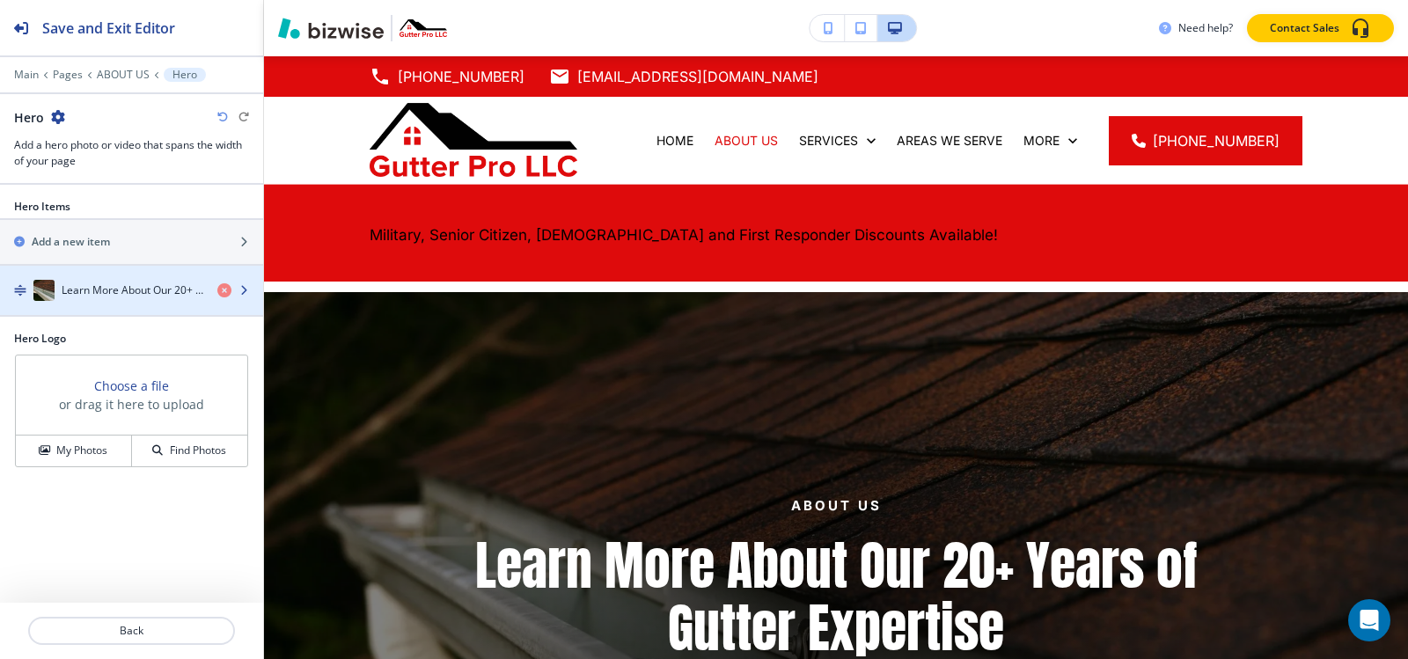
click at [113, 305] on div "button" at bounding box center [131, 308] width 263 height 14
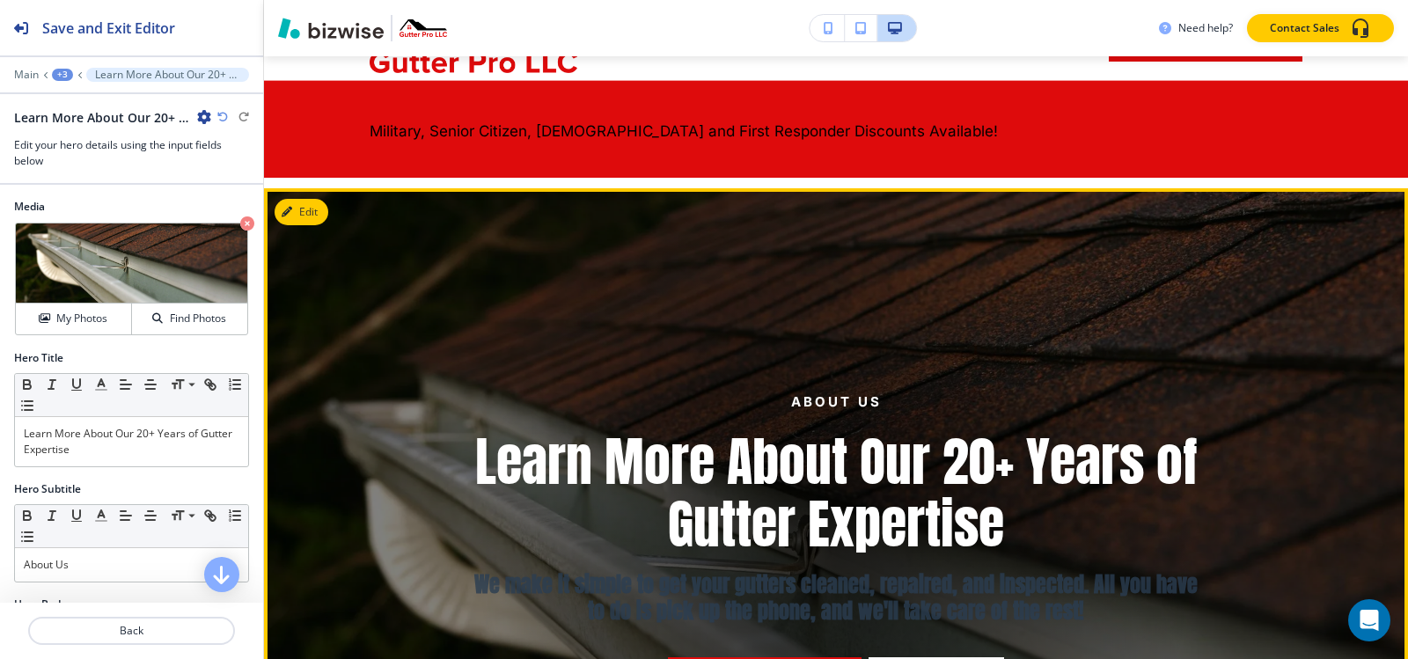
scroll to position [88, 0]
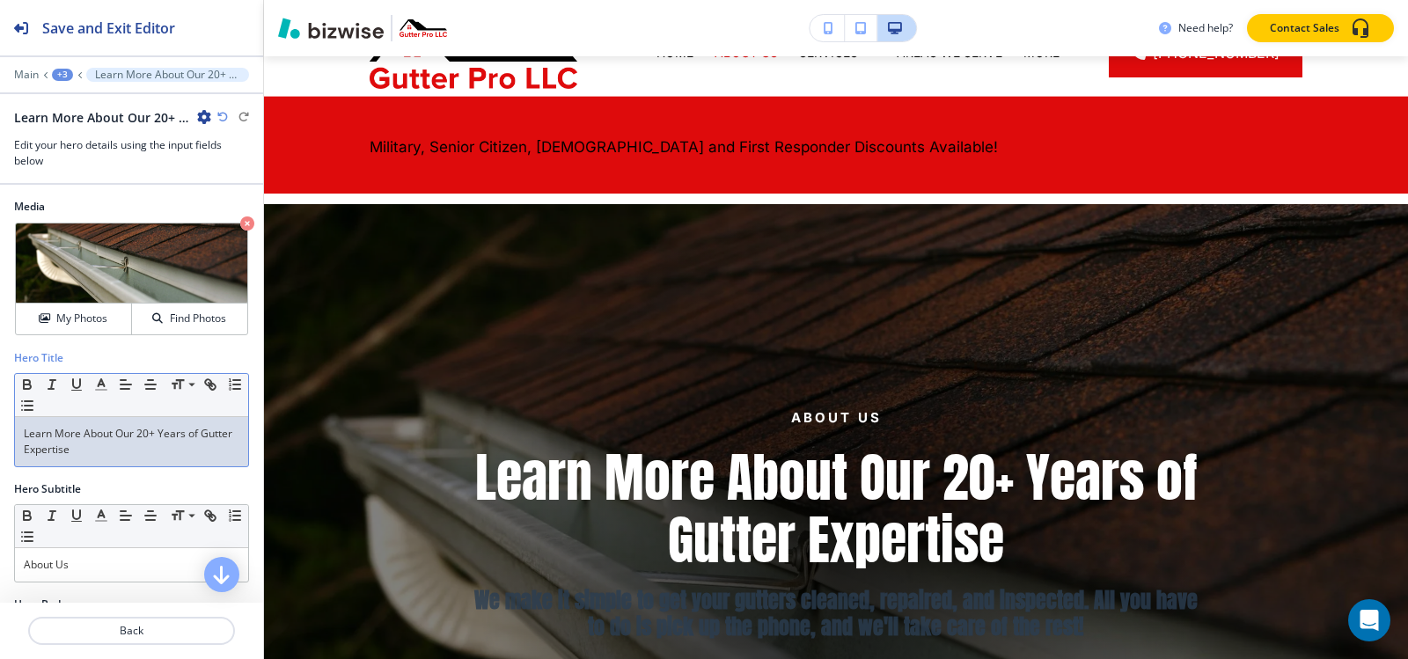
click at [129, 452] on p "Learn More About Our 20+ Years of Gutter Expertise" at bounding box center [132, 442] width 216 height 32
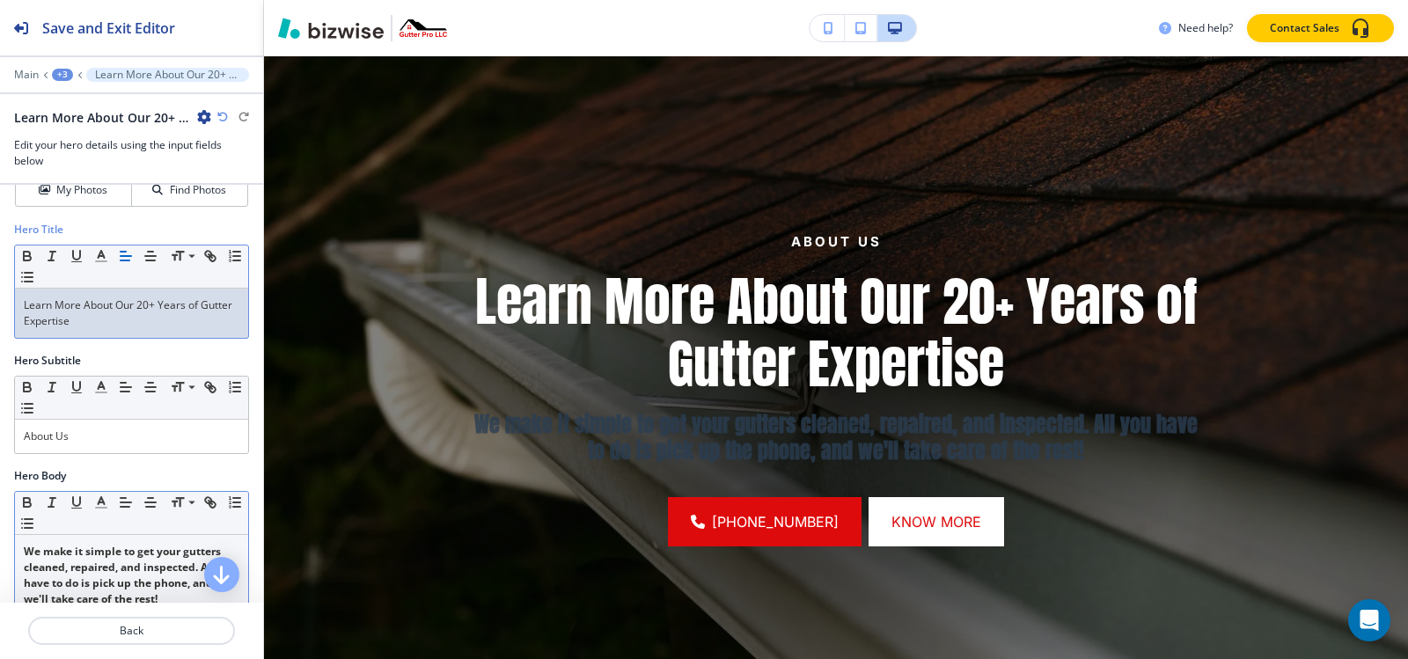
scroll to position [264, 0]
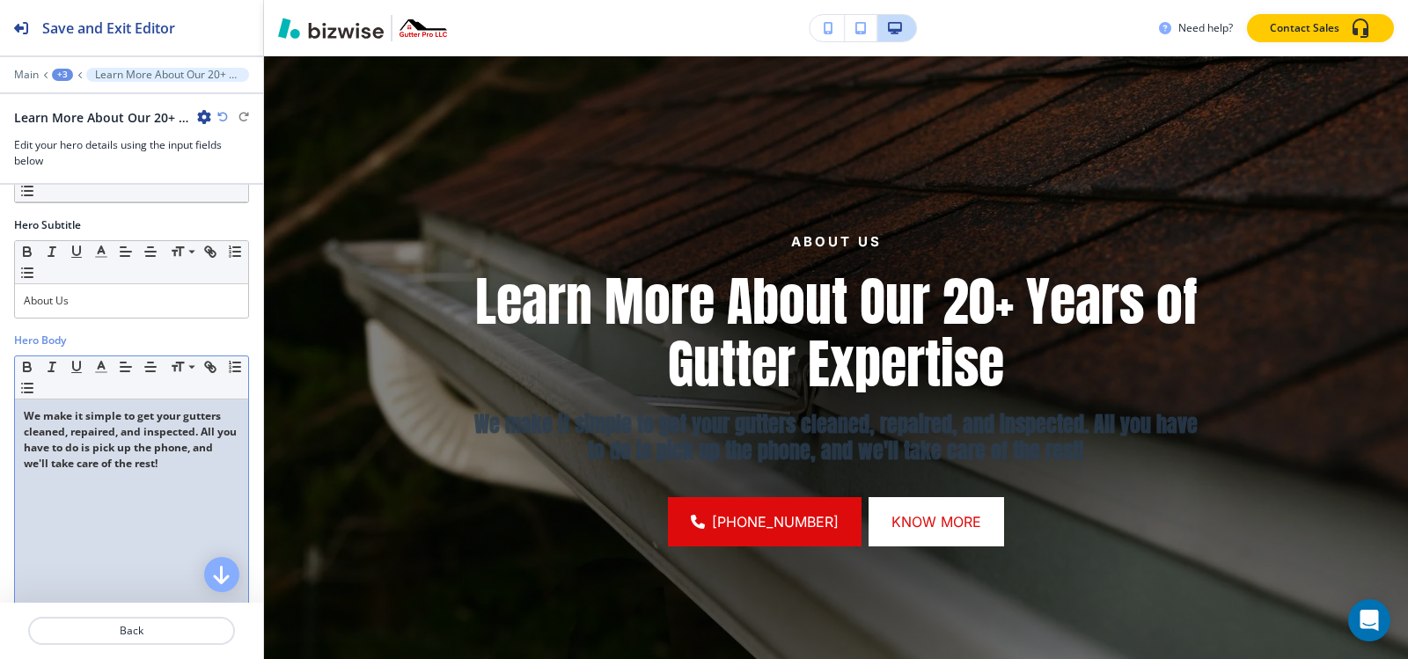
click at [99, 465] on strong "We make it simple to get your gutters cleaned, repaired, and inspected. All you…" at bounding box center [132, 439] width 216 height 62
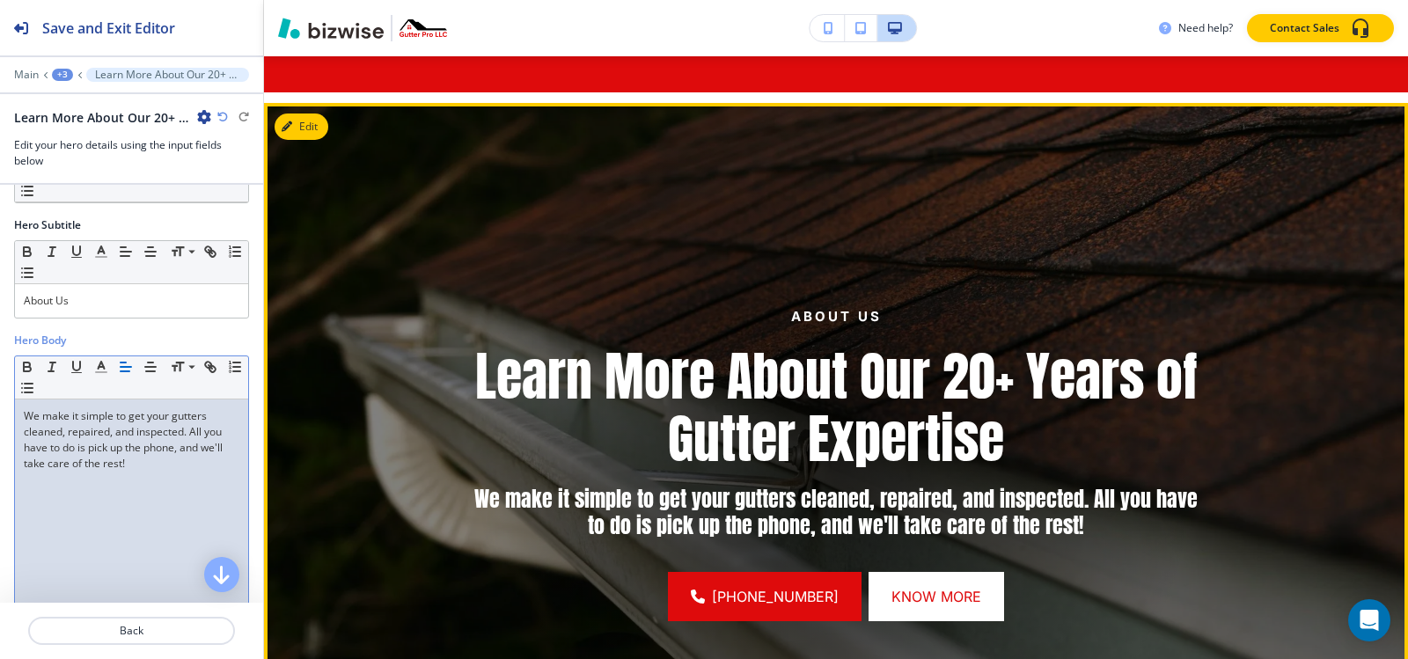
scroll to position [0, 0]
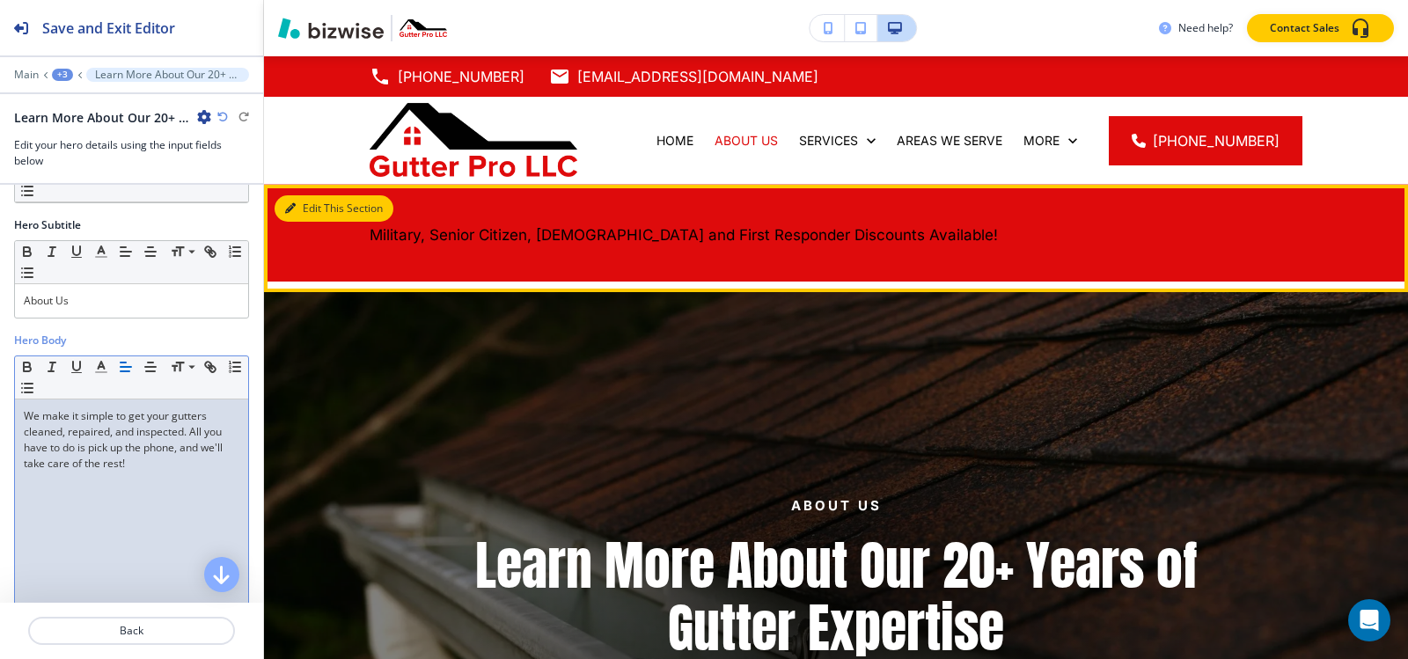
click at [304, 202] on button "Edit This Section" at bounding box center [334, 208] width 119 height 26
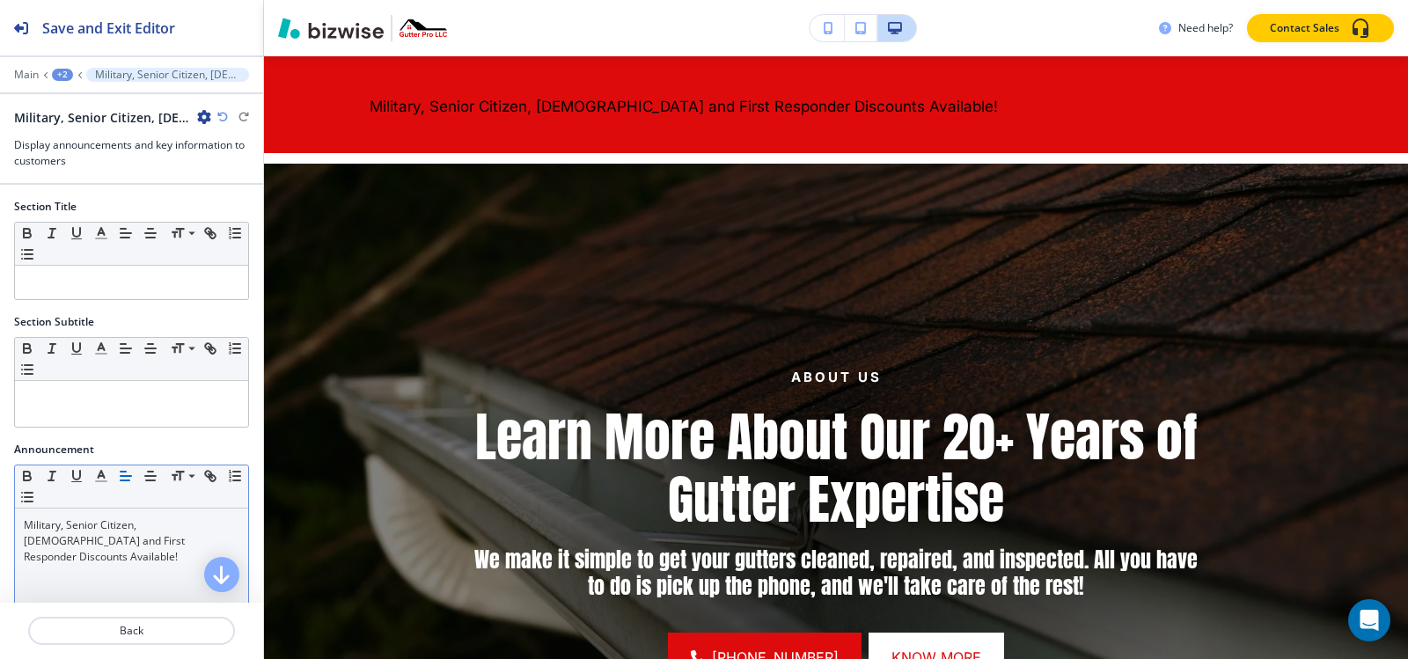
scroll to position [88, 0]
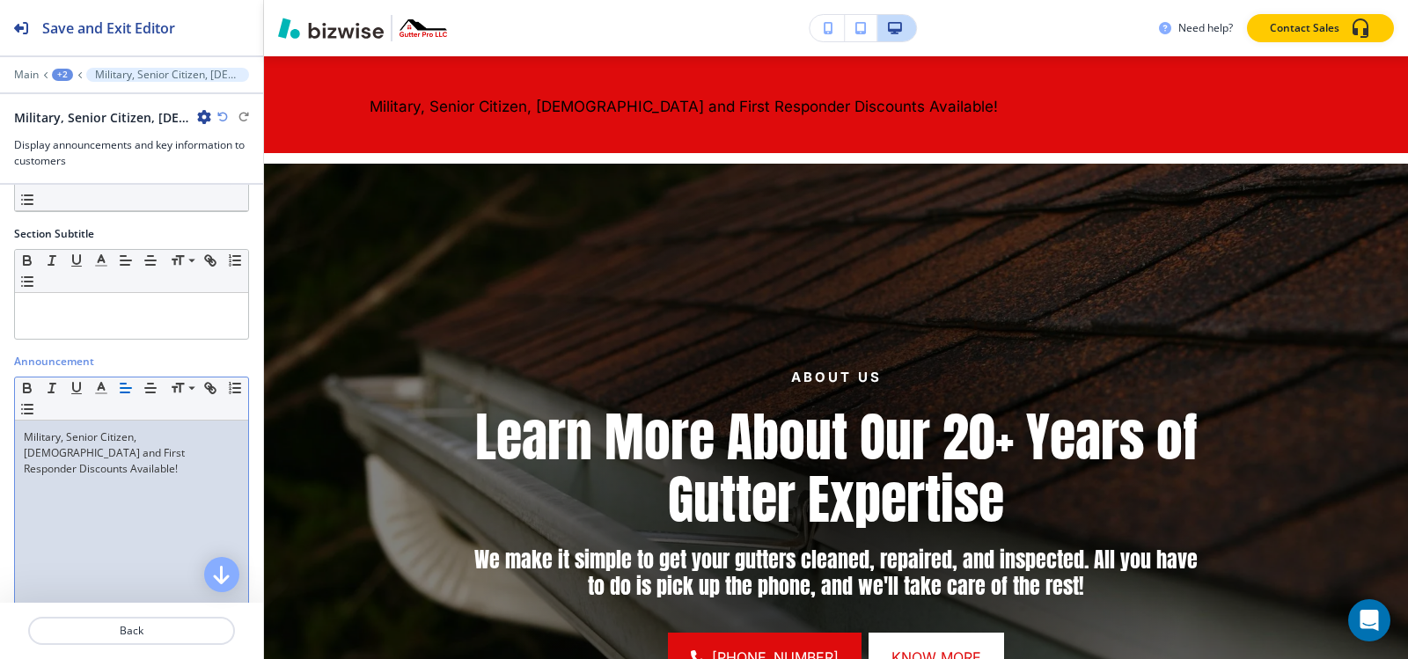
click at [151, 469] on div "Military, Senior Citizen, [DEMOGRAPHIC_DATA] and First Responder Discounts Avai…" at bounding box center [131, 535] width 233 height 229
click at [148, 389] on icon "button" at bounding box center [151, 388] width 16 height 16
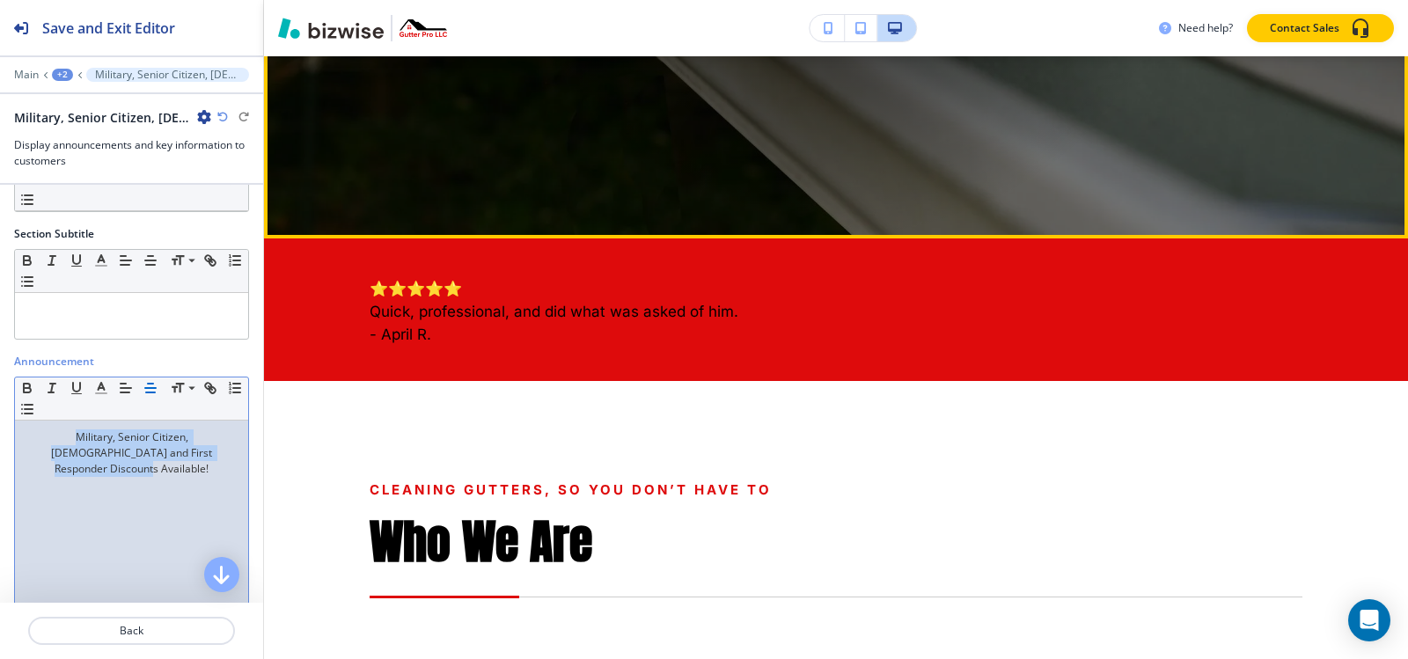
scroll to position [1008, 0]
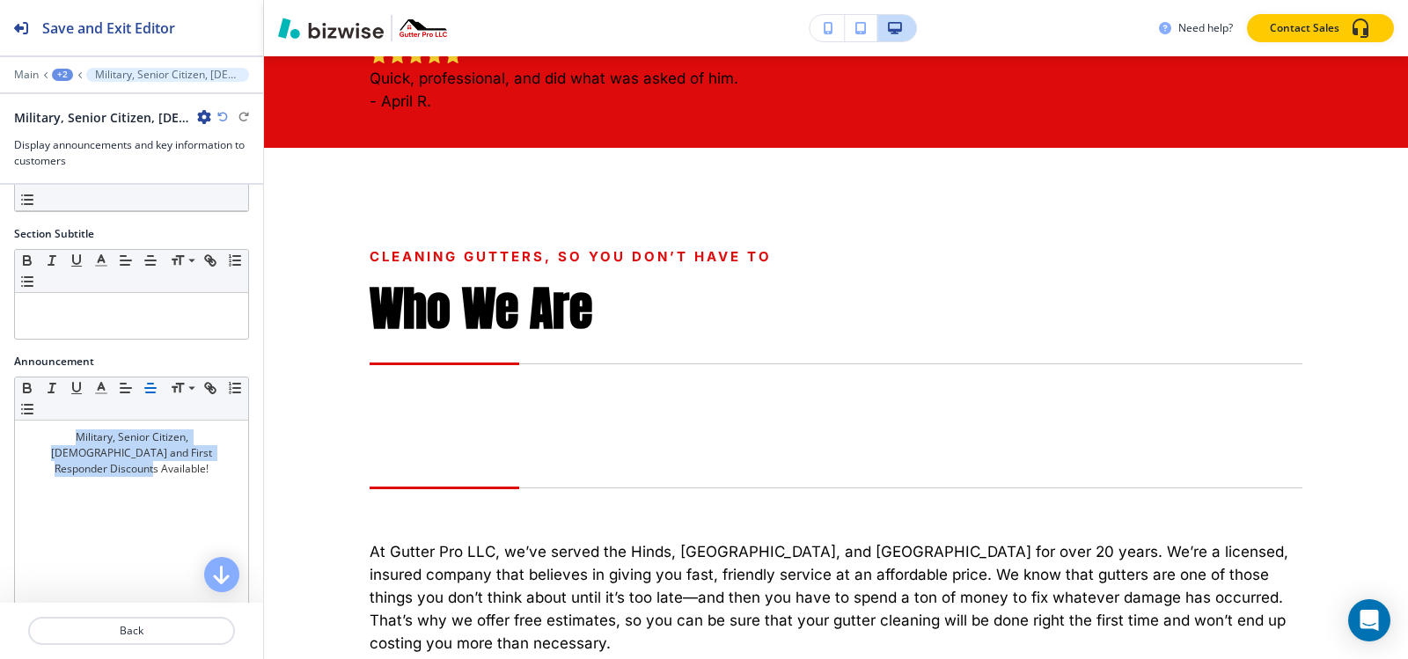
click at [66, 70] on div "+2" at bounding box center [62, 75] width 21 height 12
click at [76, 108] on p "Pages" at bounding box center [108, 104] width 90 height 16
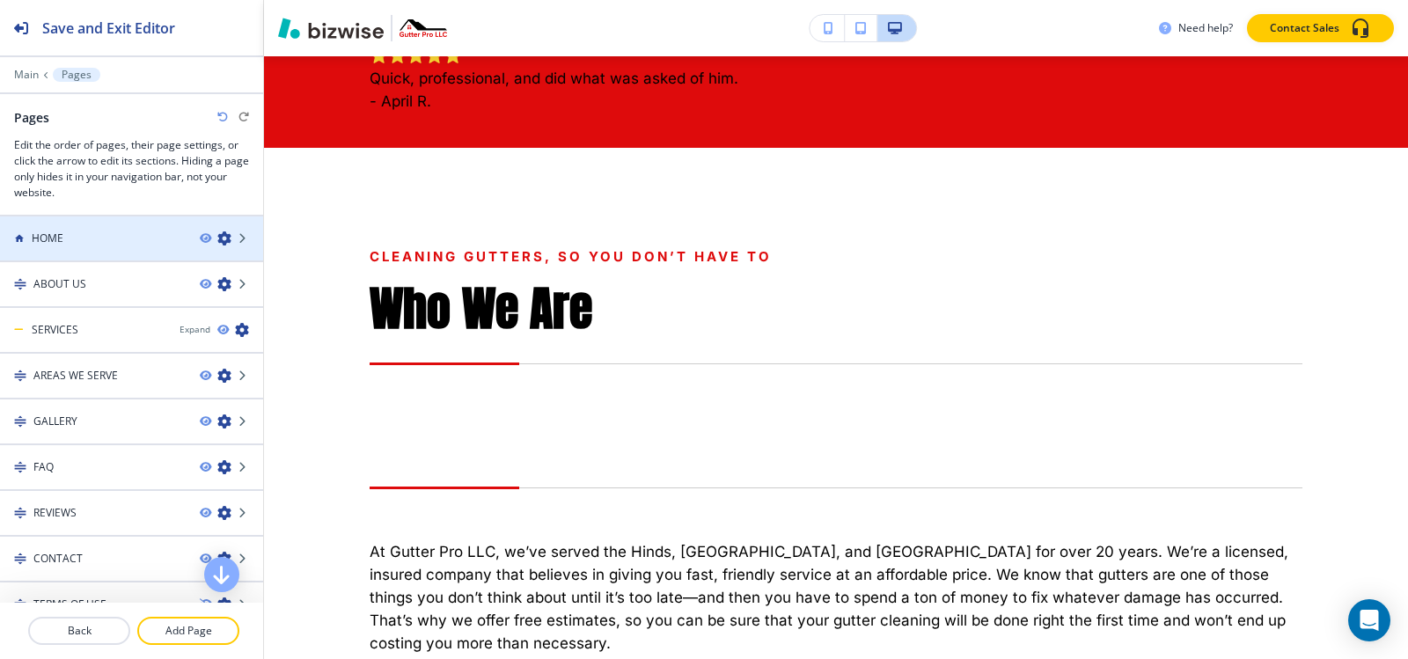
click at [82, 241] on div "HOME" at bounding box center [93, 239] width 186 height 16
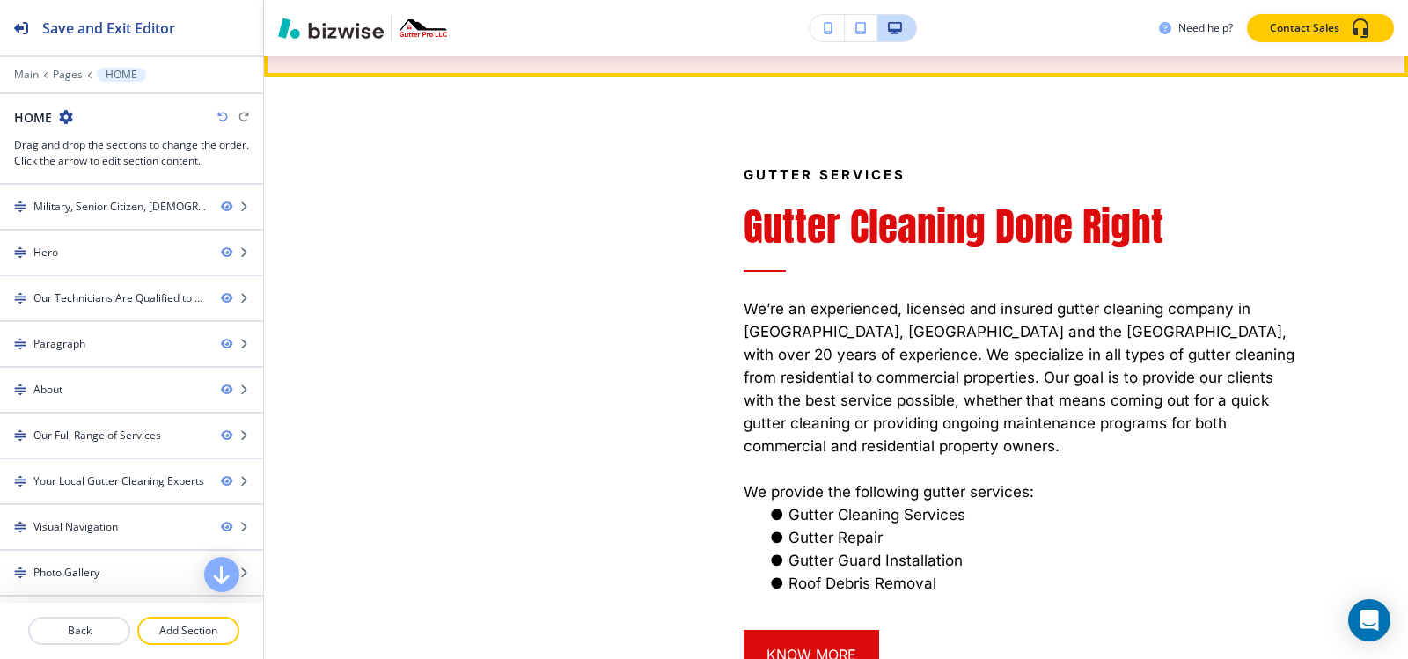
scroll to position [2288, 0]
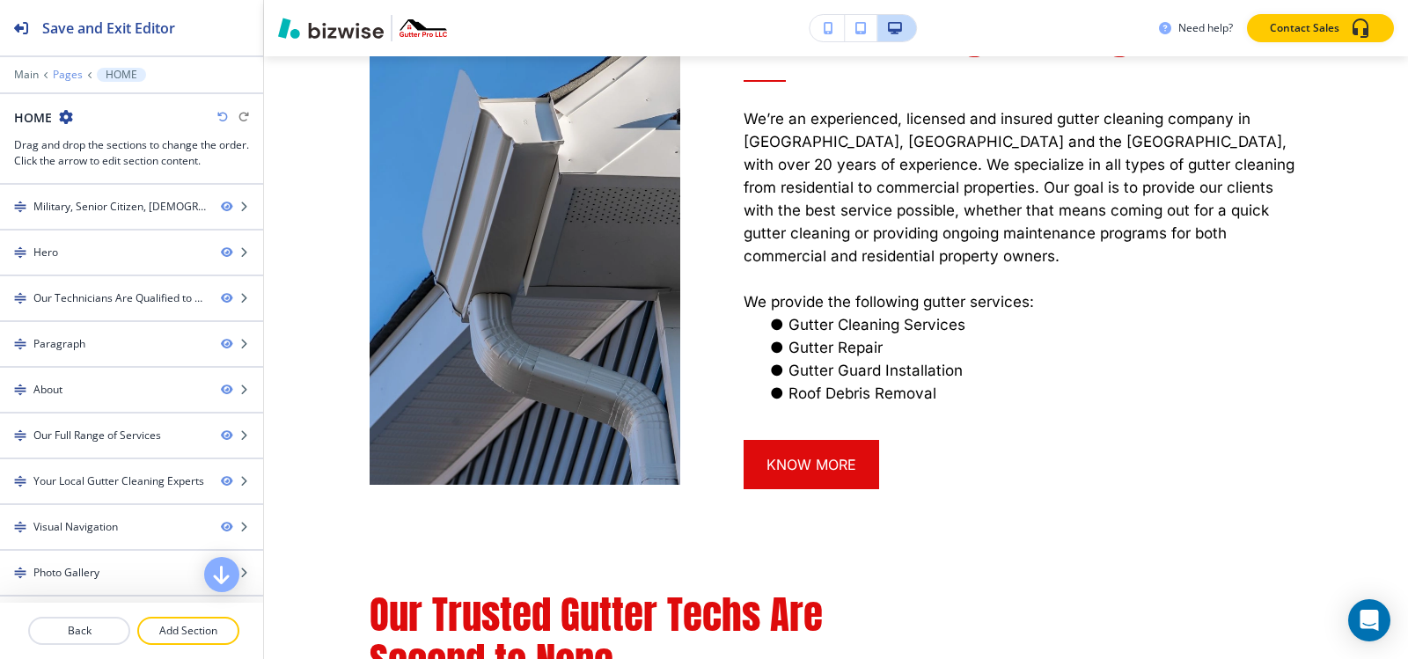
click at [62, 75] on p "Pages" at bounding box center [68, 75] width 30 height 12
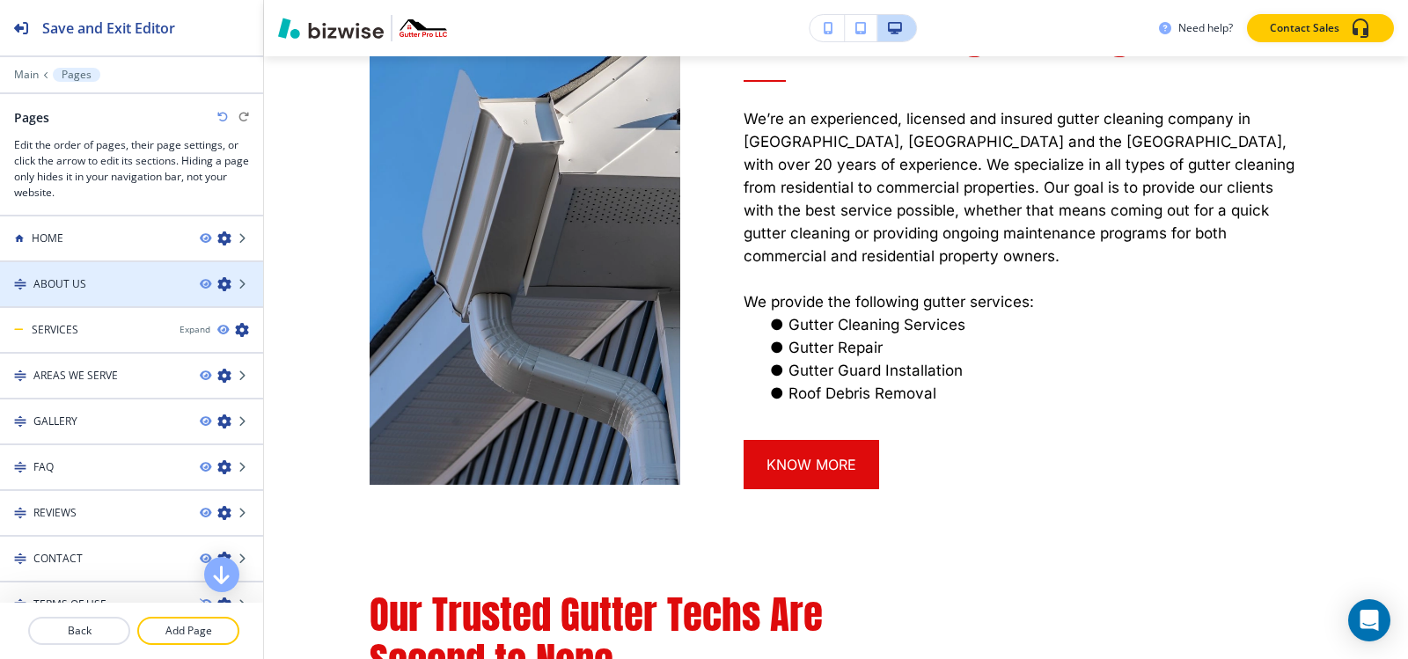
click at [84, 288] on h4 "ABOUT US" at bounding box center [59, 284] width 53 height 16
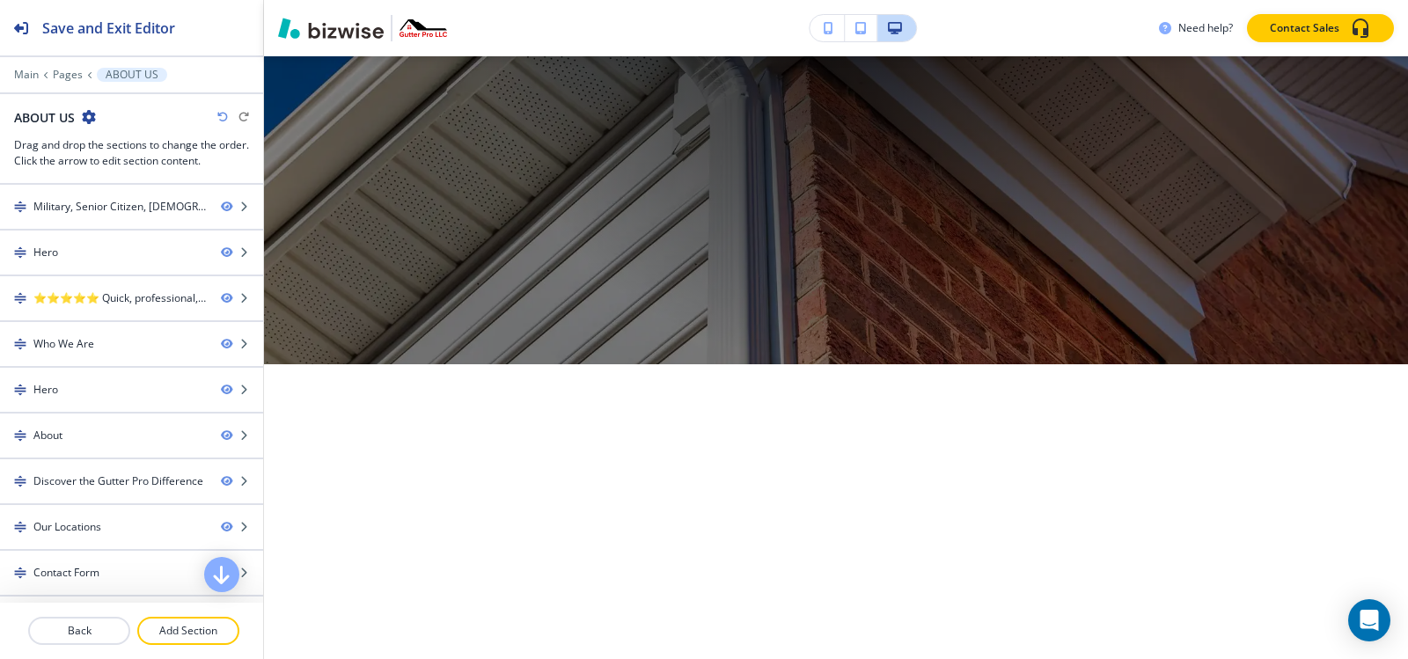
scroll to position [0, 0]
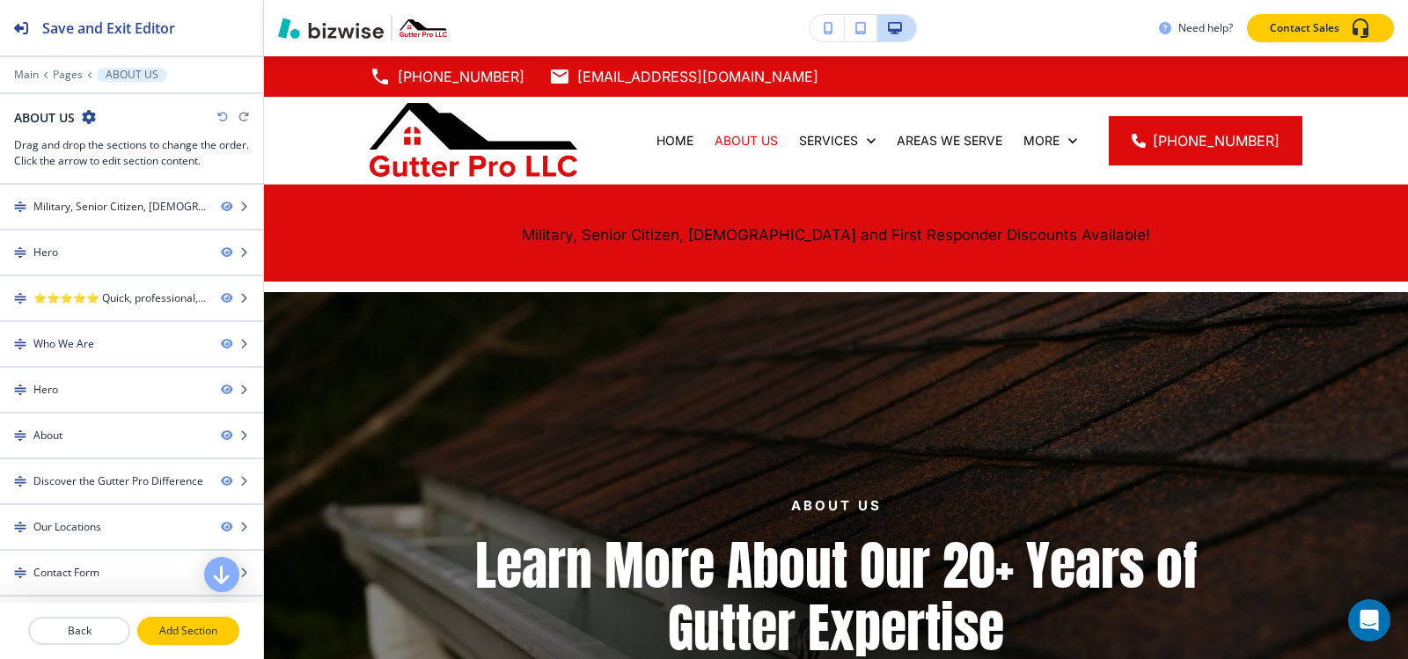
click at [163, 627] on p "Add Section" at bounding box center [188, 631] width 99 height 16
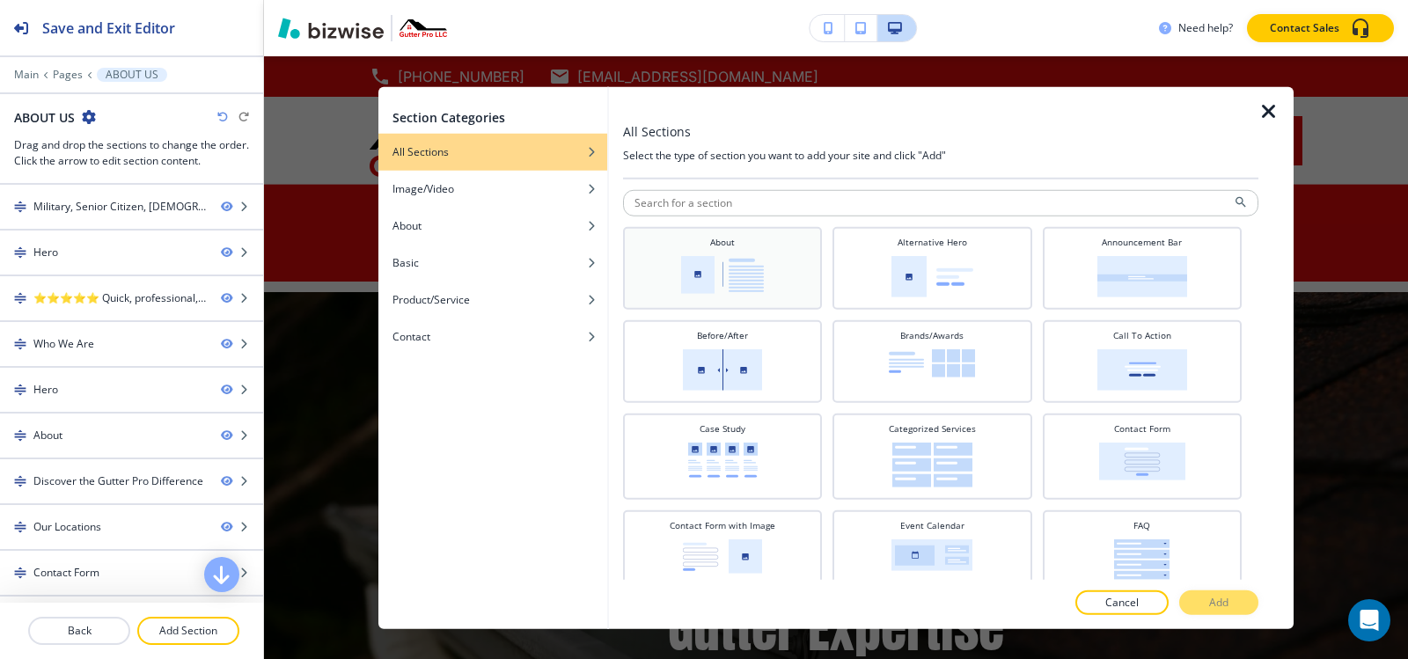
click at [713, 262] on img at bounding box center [722, 274] width 83 height 38
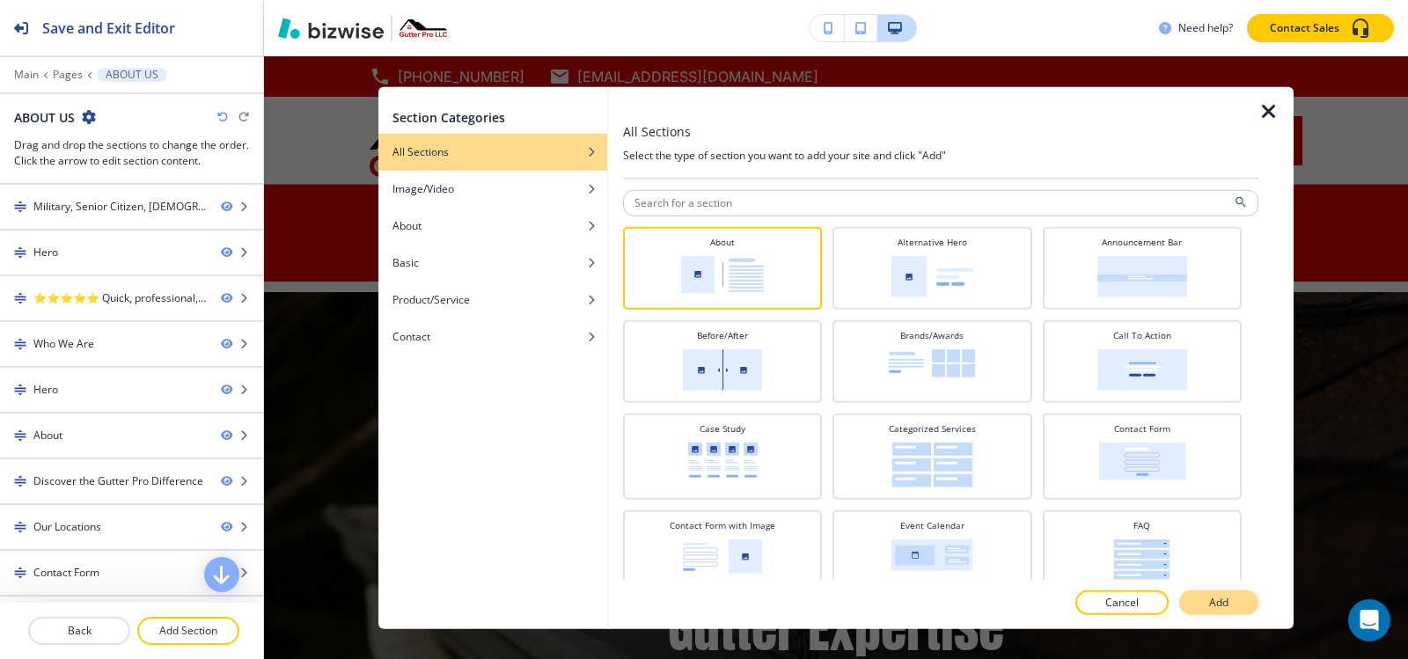
click at [1230, 603] on button "Add" at bounding box center [1218, 602] width 79 height 25
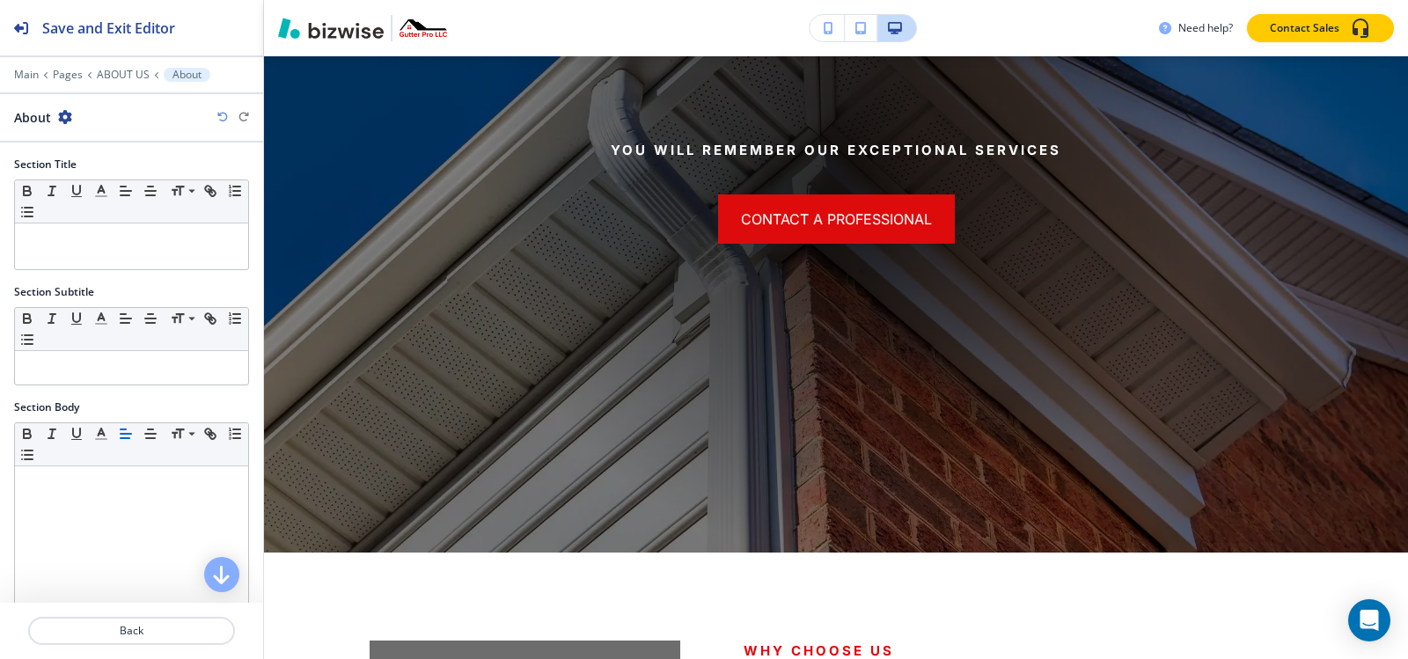
scroll to position [6947, 0]
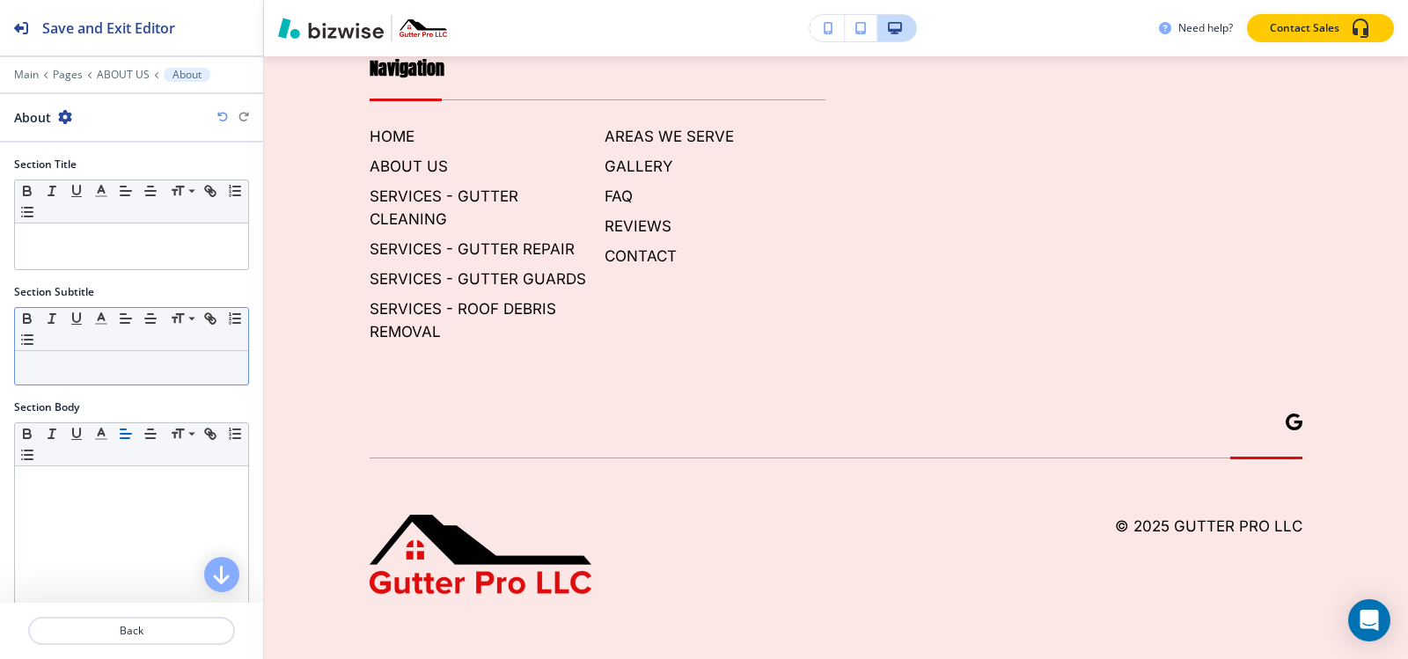
click at [137, 364] on p at bounding box center [132, 368] width 216 height 16
click at [101, 320] on icon "button" at bounding box center [101, 319] width 16 height 16
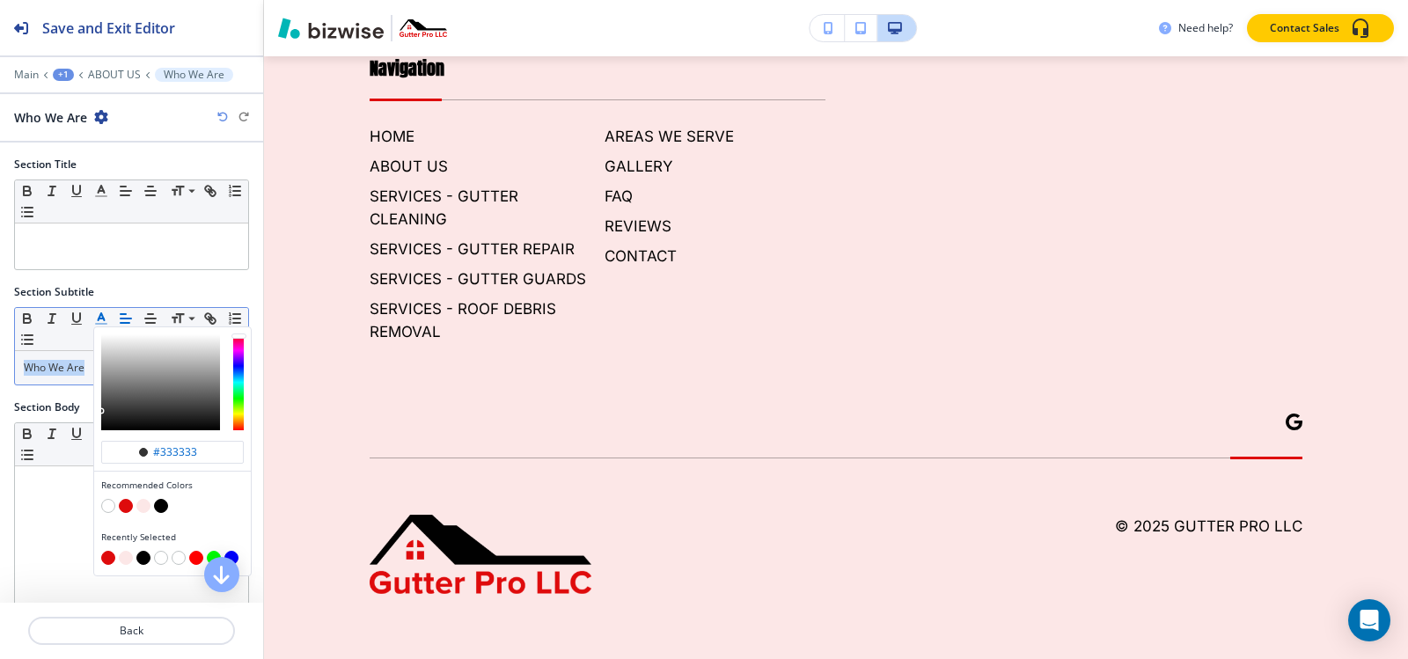
click at [165, 509] on button "button" at bounding box center [161, 506] width 14 height 14
type input "#000000"
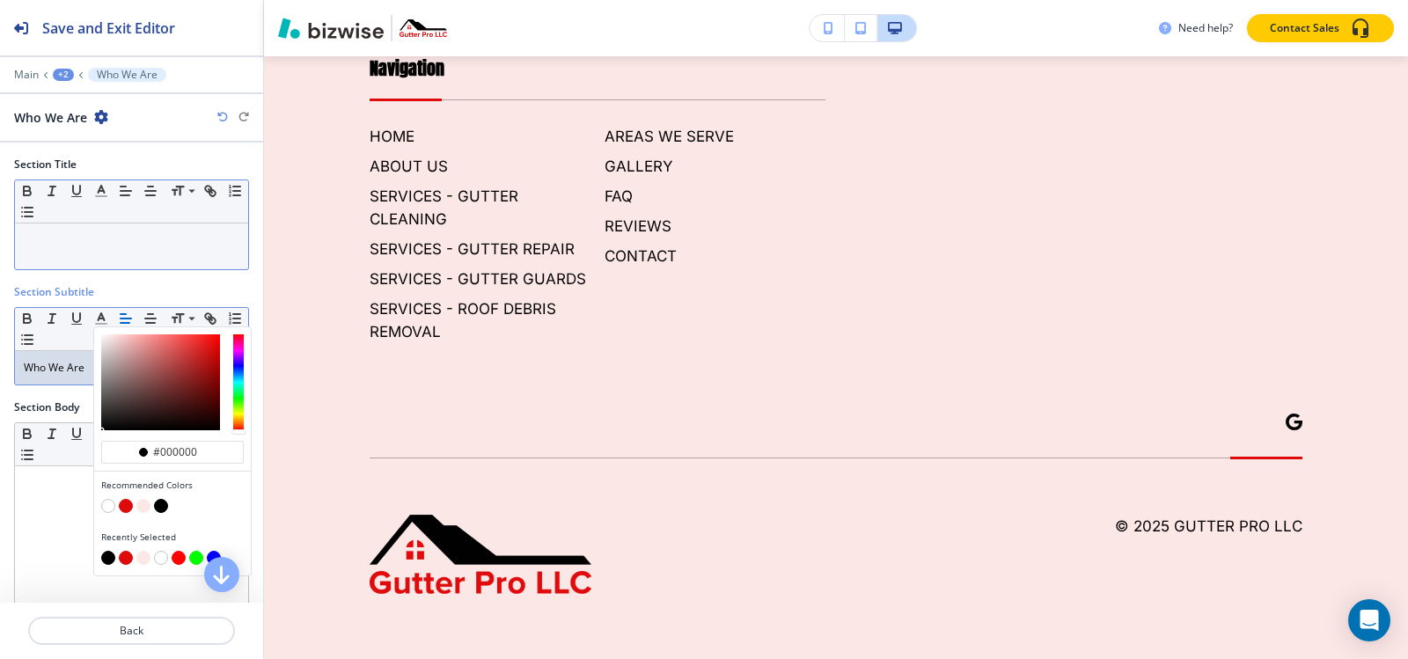
click at [63, 253] on div at bounding box center [131, 247] width 233 height 46
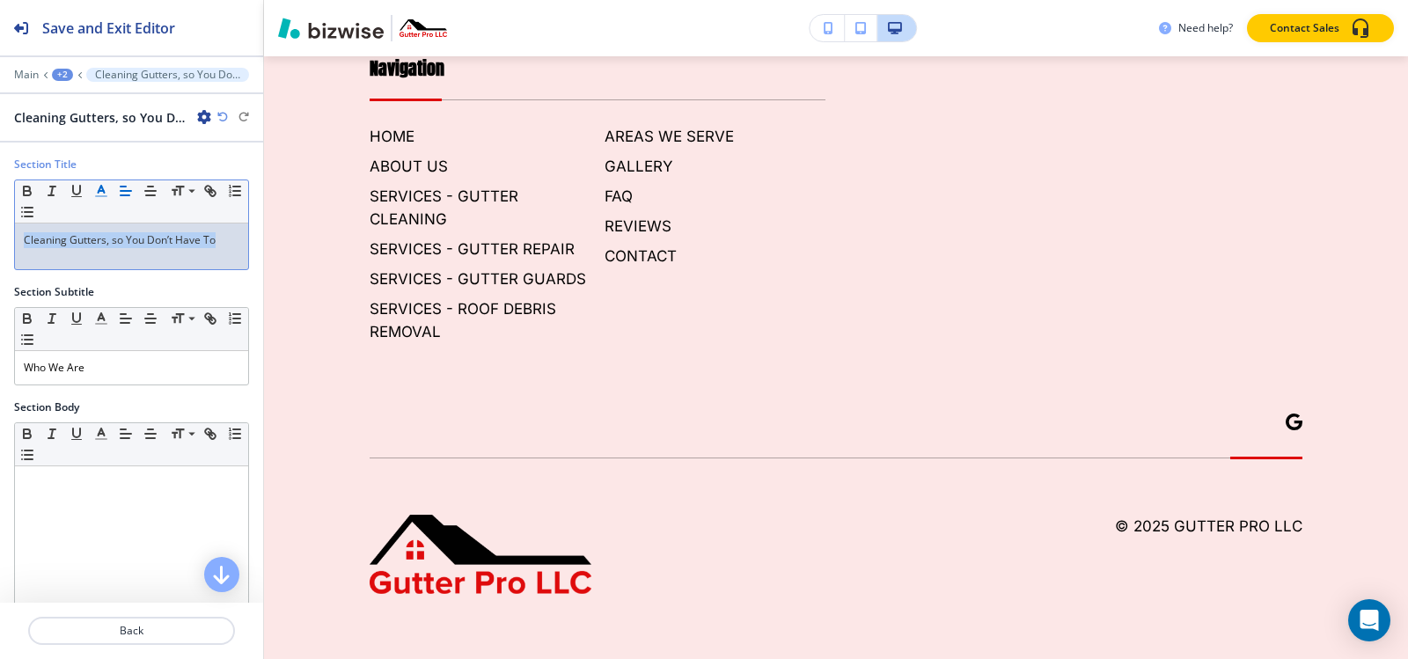
click at [106, 193] on icon "button" at bounding box center [101, 191] width 16 height 16
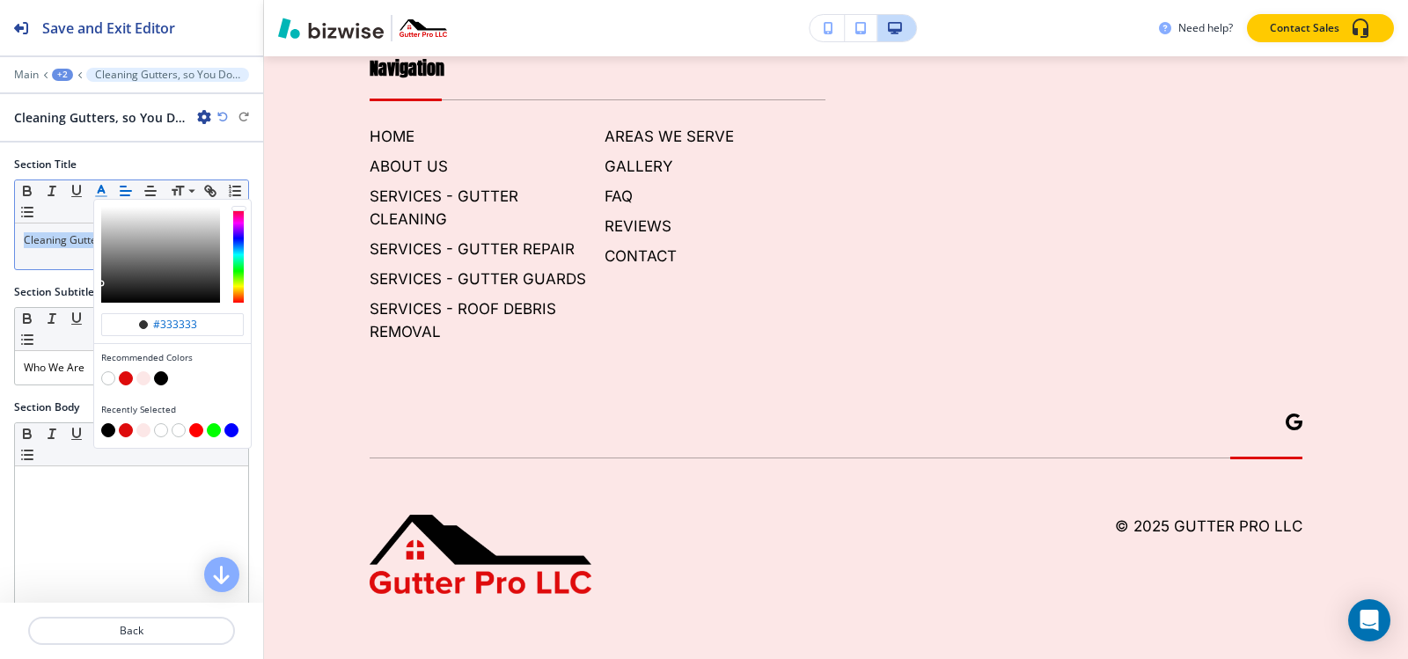
click at [124, 378] on button "button" at bounding box center [126, 378] width 14 height 14
type input "#de0b0c"
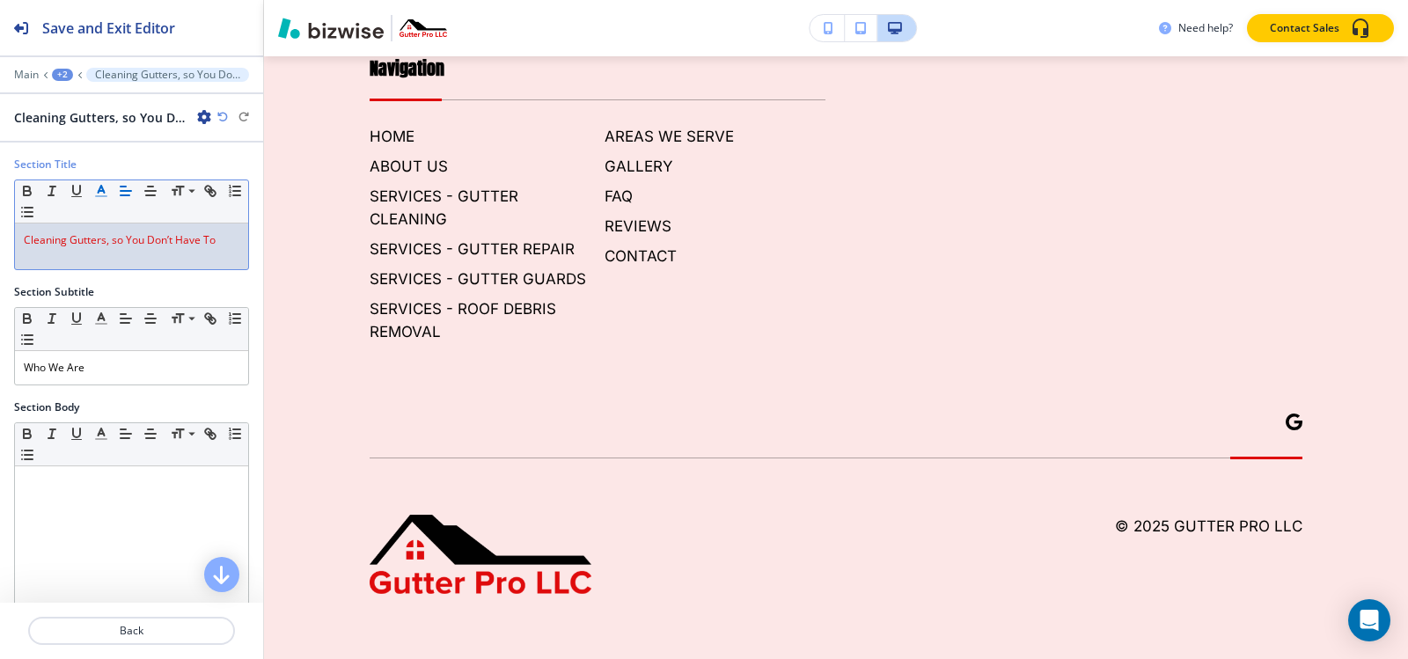
click at [61, 253] on div "Cleaning Gutters, so You Don’t Have To" at bounding box center [131, 247] width 233 height 46
click at [172, 377] on div "Who We Are" at bounding box center [131, 367] width 233 height 33
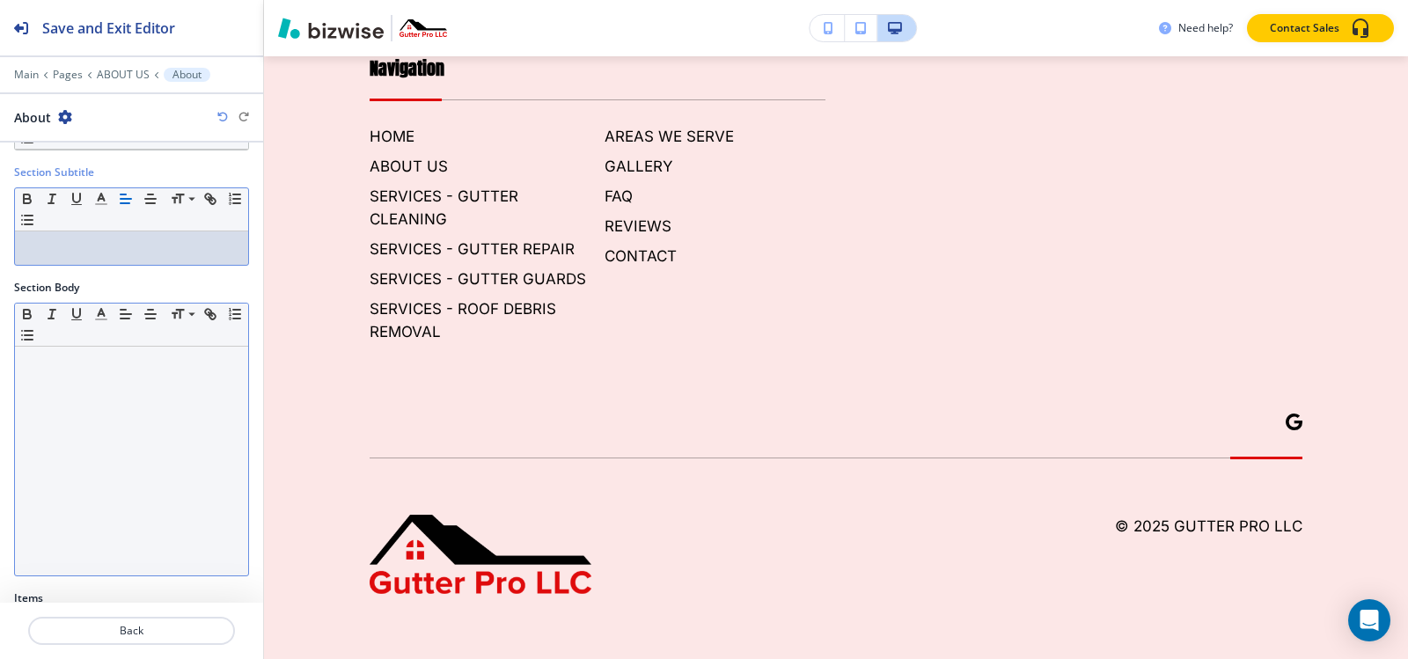
scroll to position [296, 0]
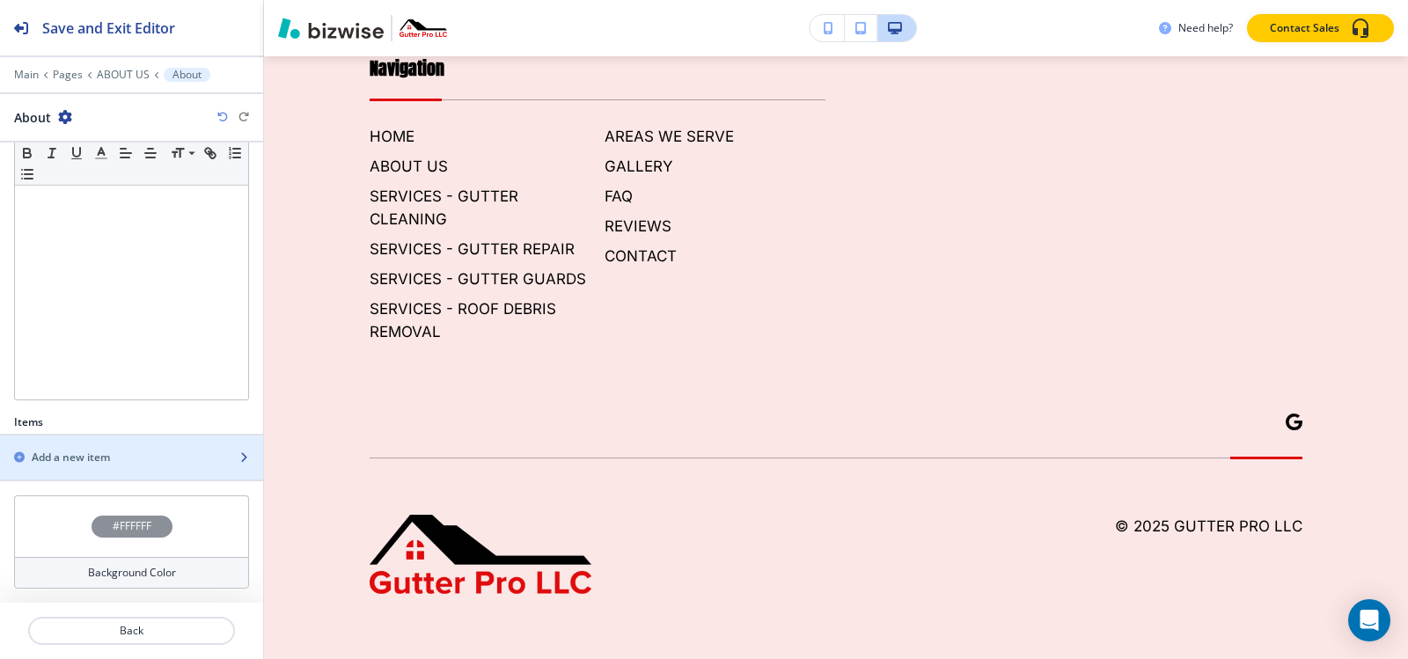
click at [128, 448] on div "button" at bounding box center [131, 443] width 263 height 14
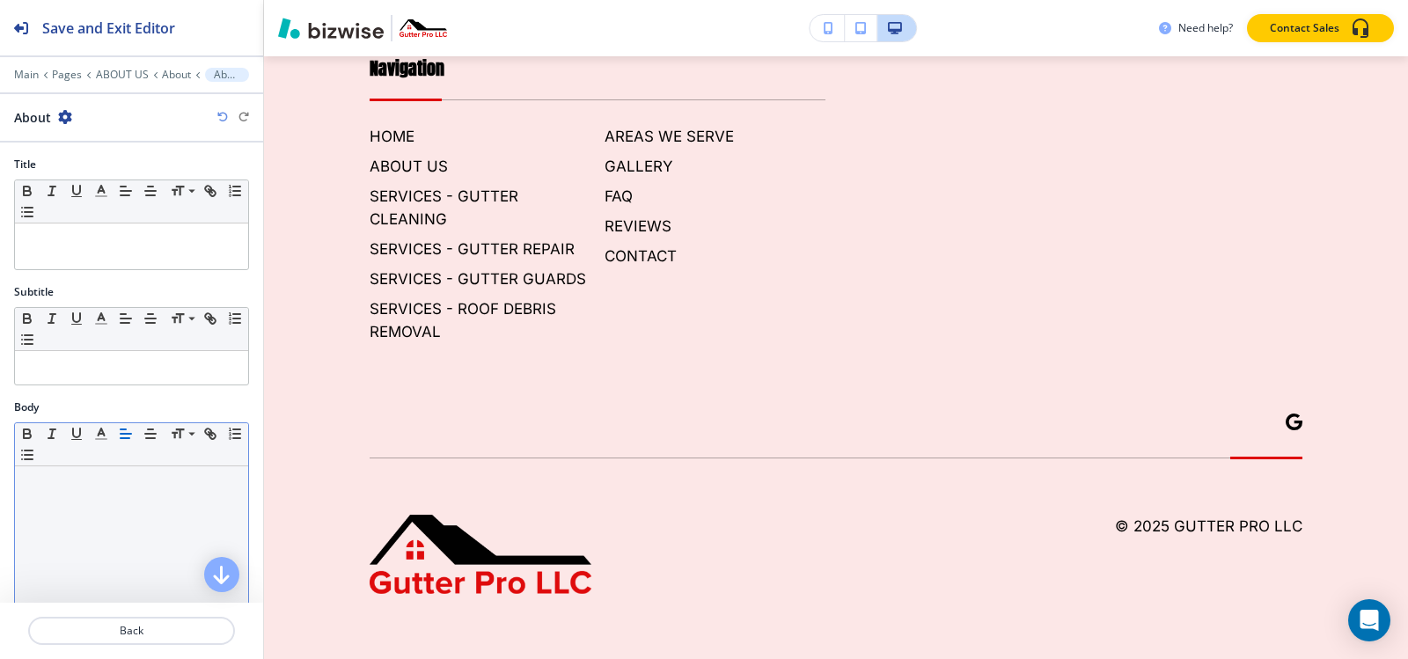
scroll to position [7181, 0]
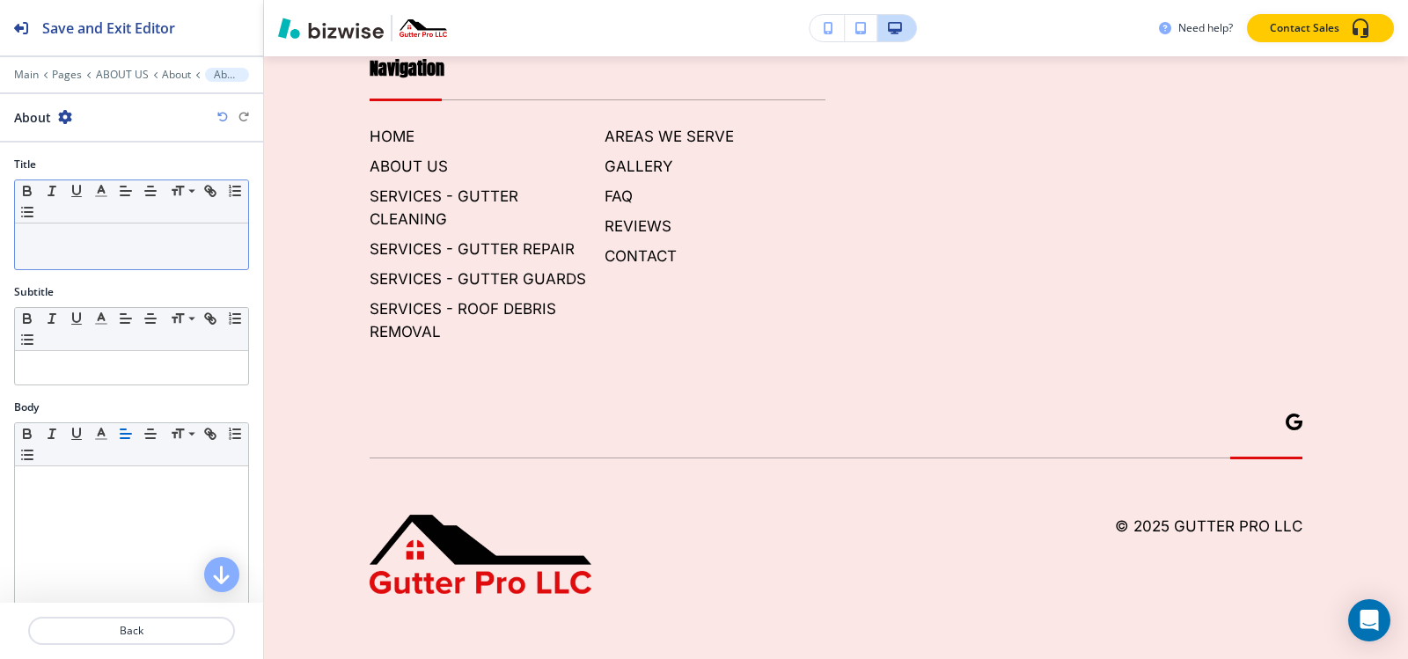
click at [128, 253] on div at bounding box center [131, 247] width 233 height 46
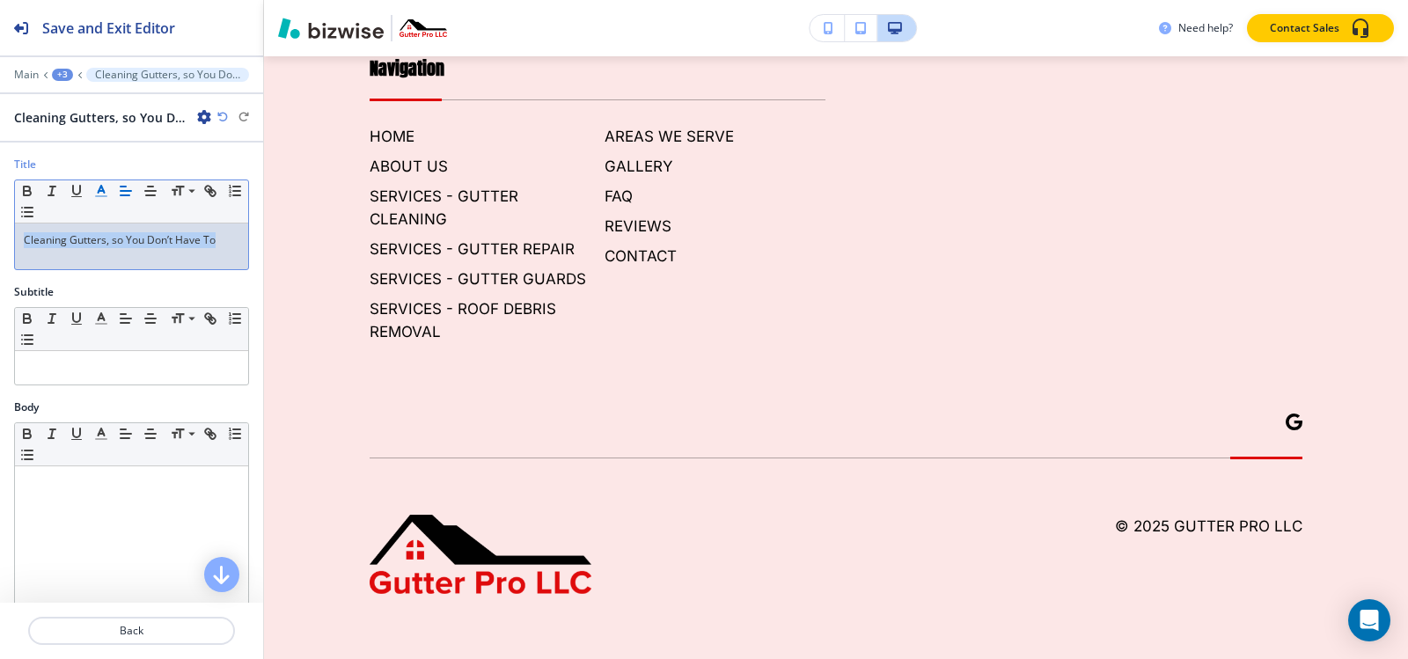
click at [102, 193] on icon "button" at bounding box center [101, 191] width 16 height 16
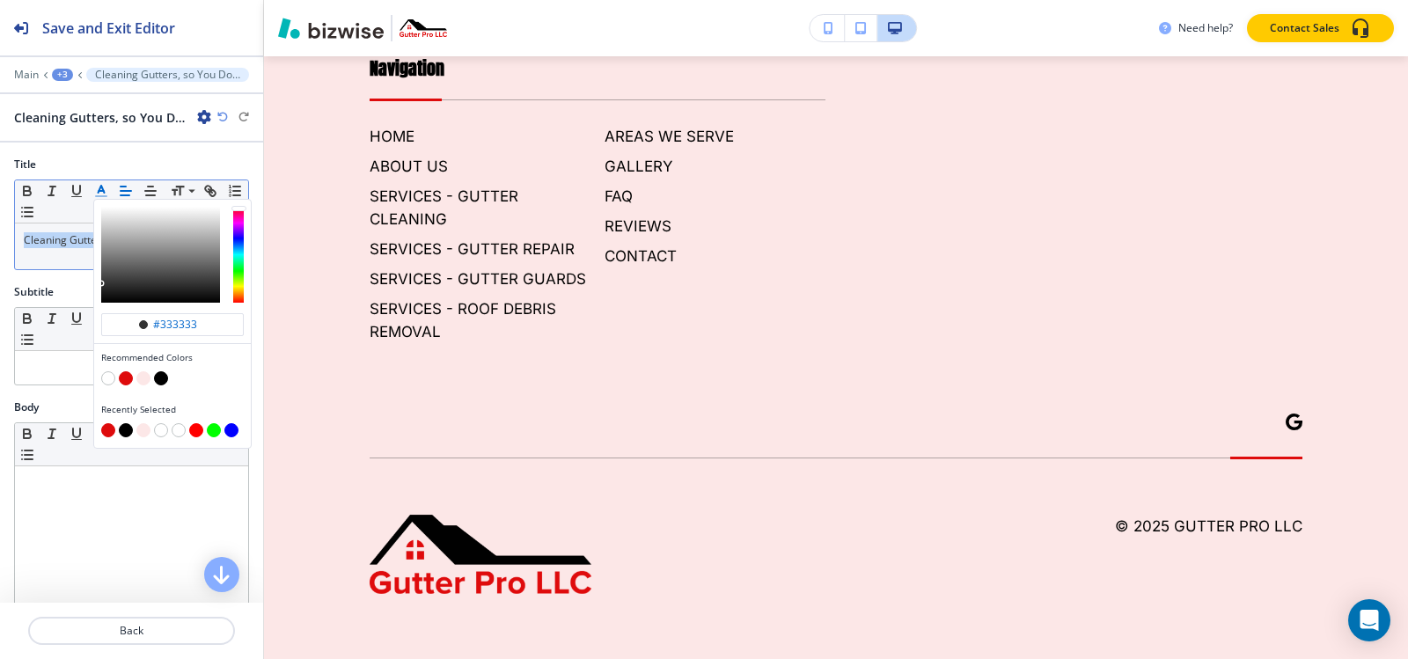
click at [121, 379] on button "button" at bounding box center [126, 378] width 14 height 14
type input "#de0b0c"
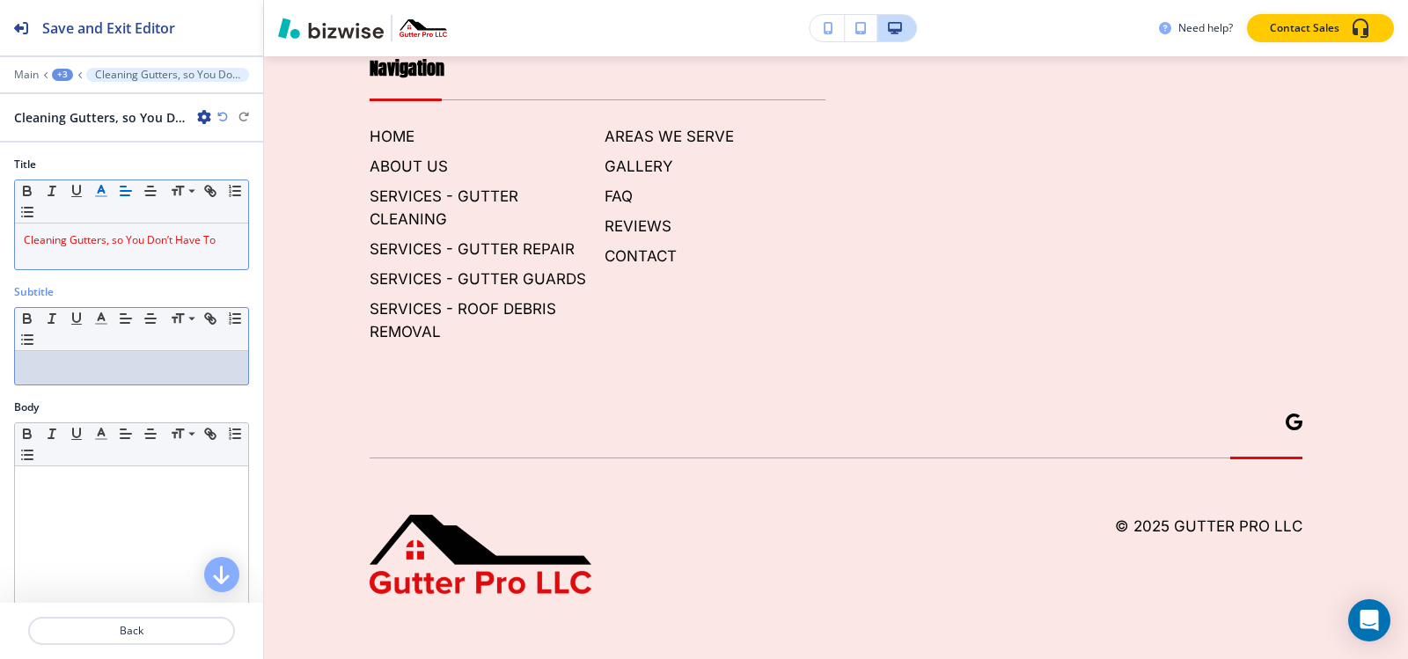
click at [40, 373] on p at bounding box center [132, 368] width 216 height 16
click at [103, 320] on icon "button" at bounding box center [101, 319] width 16 height 16
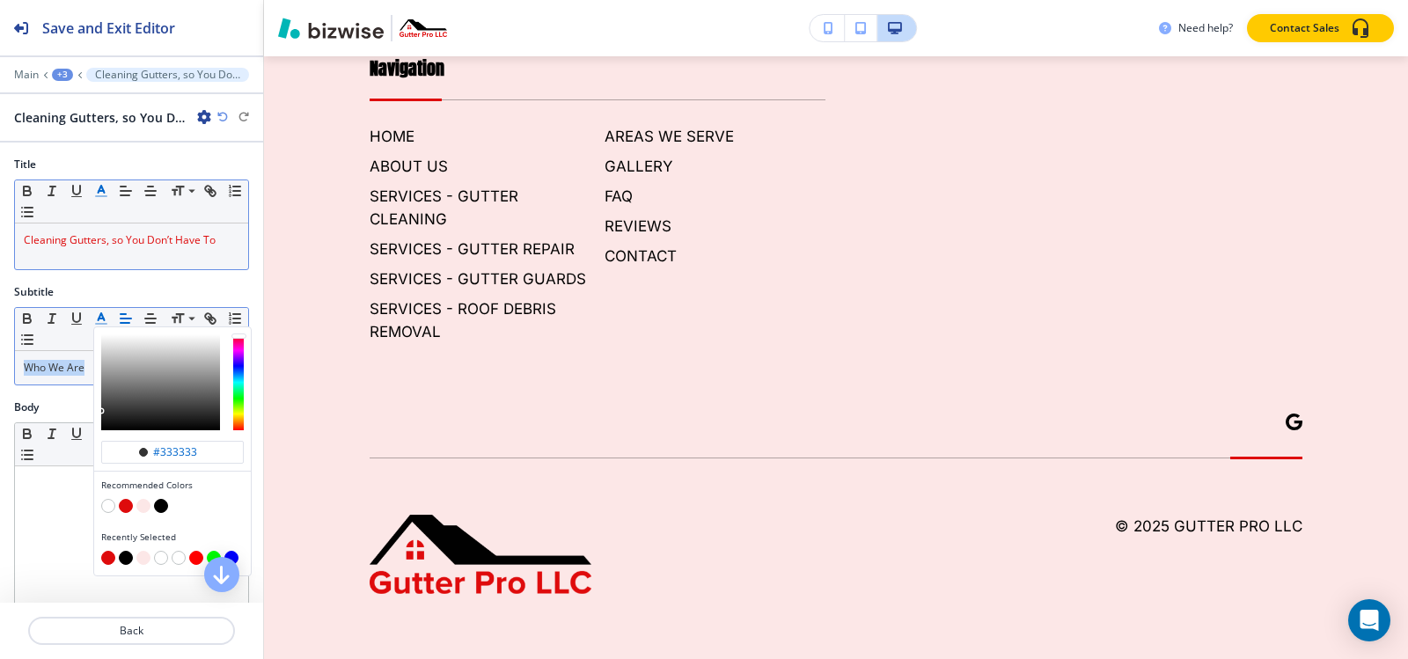
click at [164, 505] on button "button" at bounding box center [161, 506] width 14 height 14
type input "#000000"
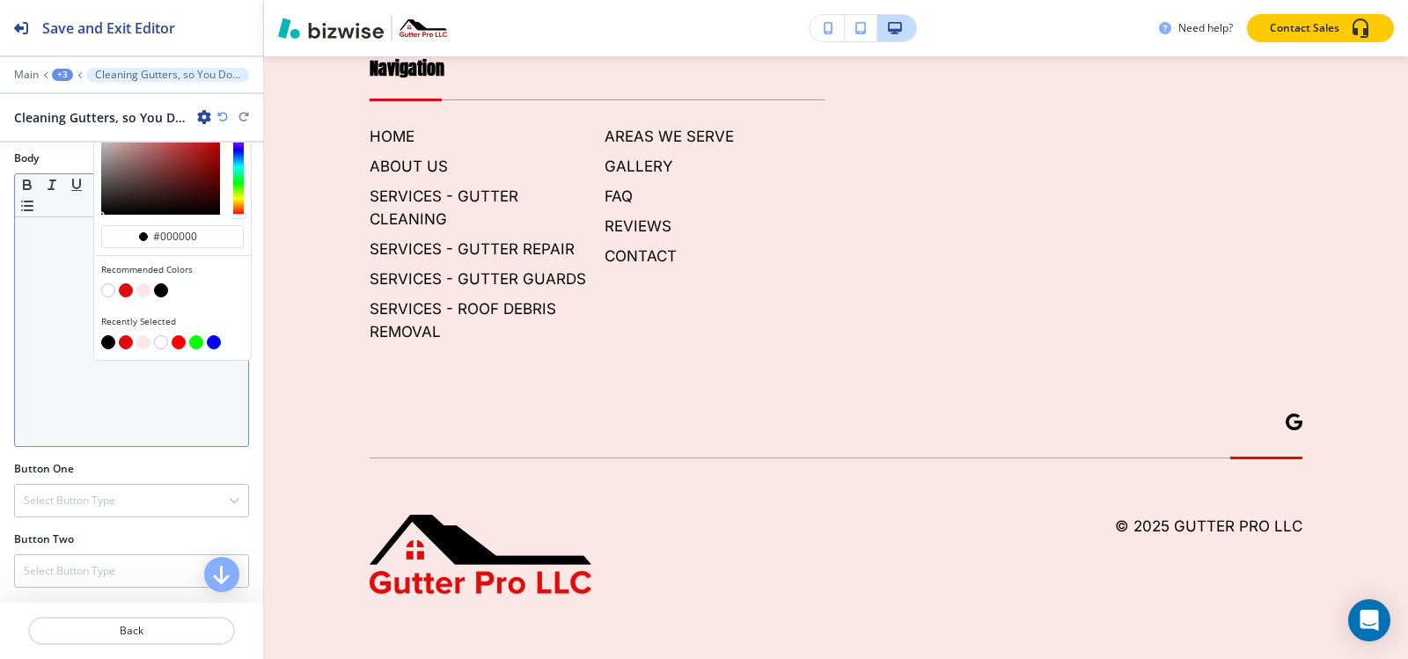
scroll to position [264, 0]
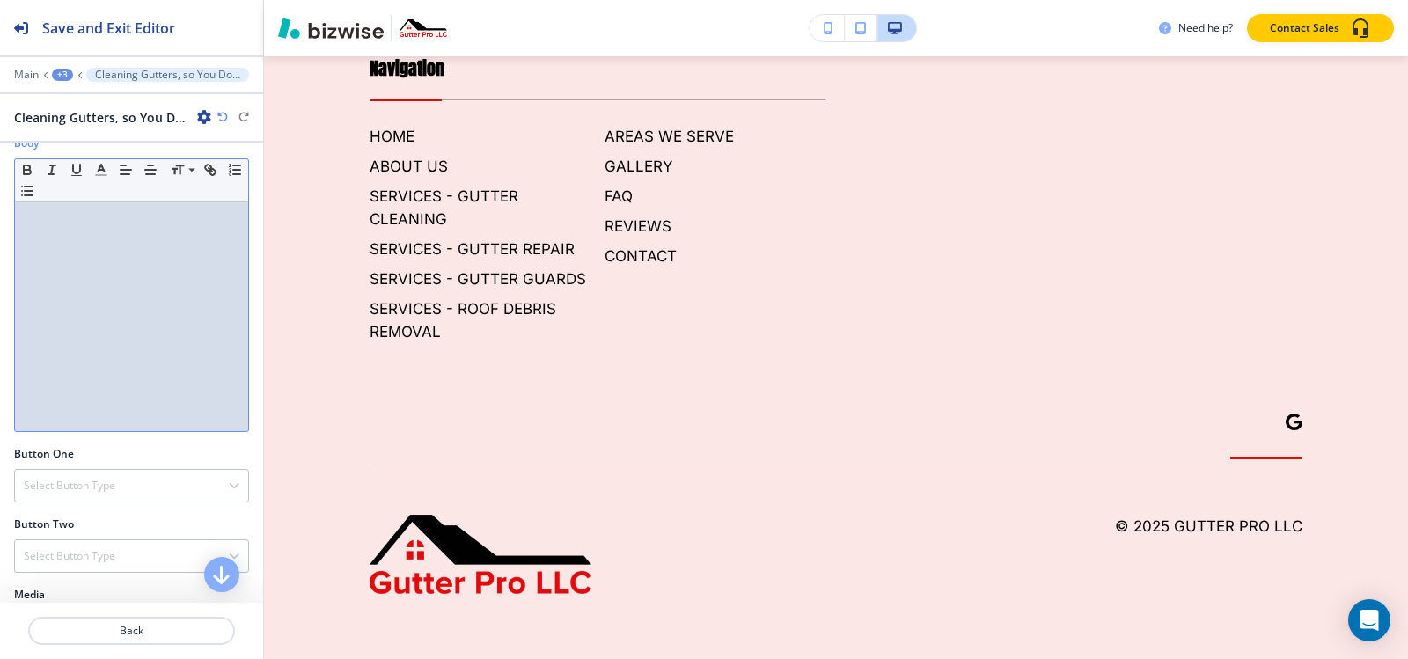
click at [67, 327] on div at bounding box center [131, 316] width 233 height 229
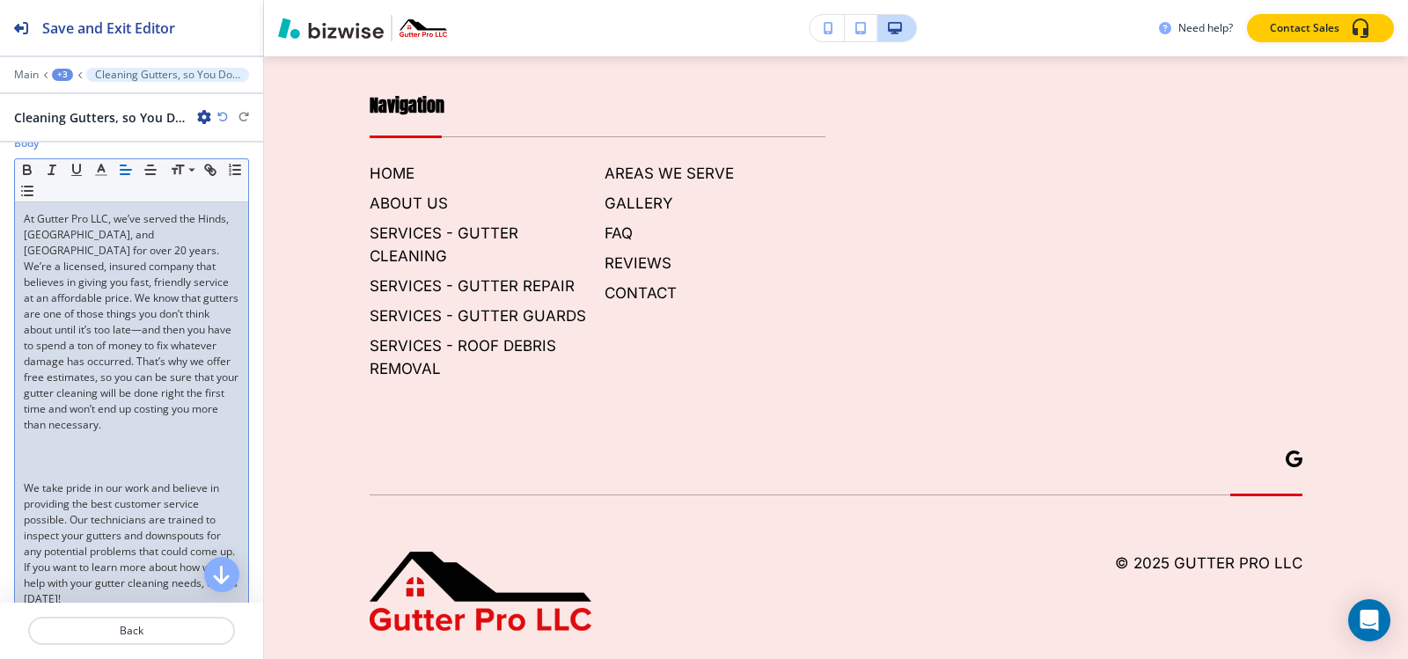
scroll to position [0, 0]
click at [56, 465] on div "At Gutter Pro LLC, we’ve served the Hinds, [GEOGRAPHIC_DATA], and [GEOGRAPHIC_D…" at bounding box center [131, 409] width 233 height 414
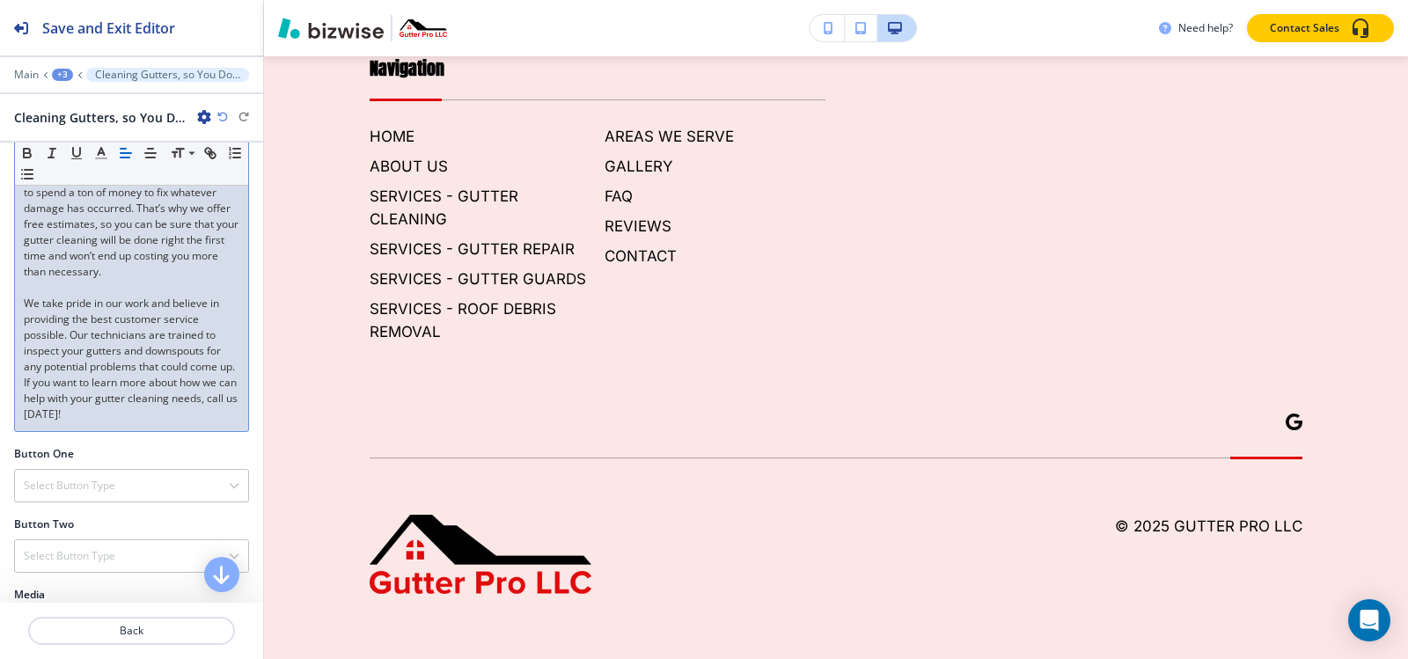
scroll to position [440, 0]
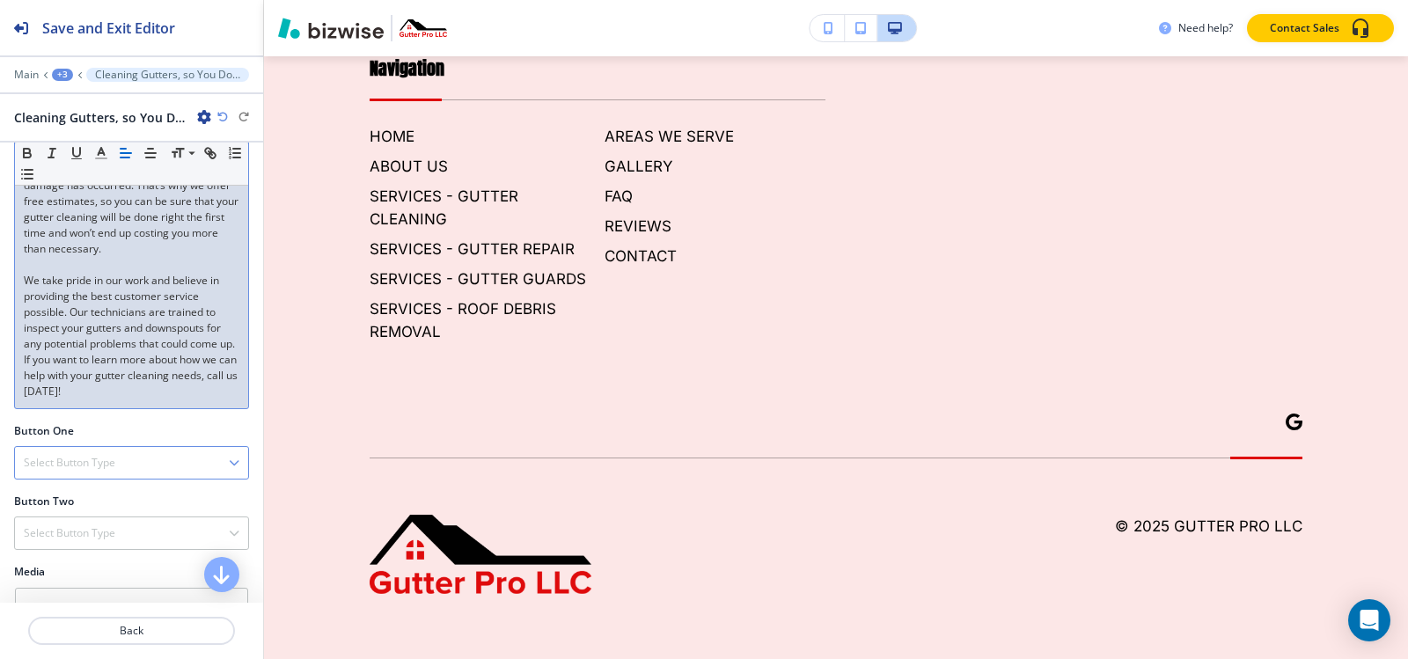
click at [84, 458] on h4 "Select Button Type" at bounding box center [70, 463] width 92 height 16
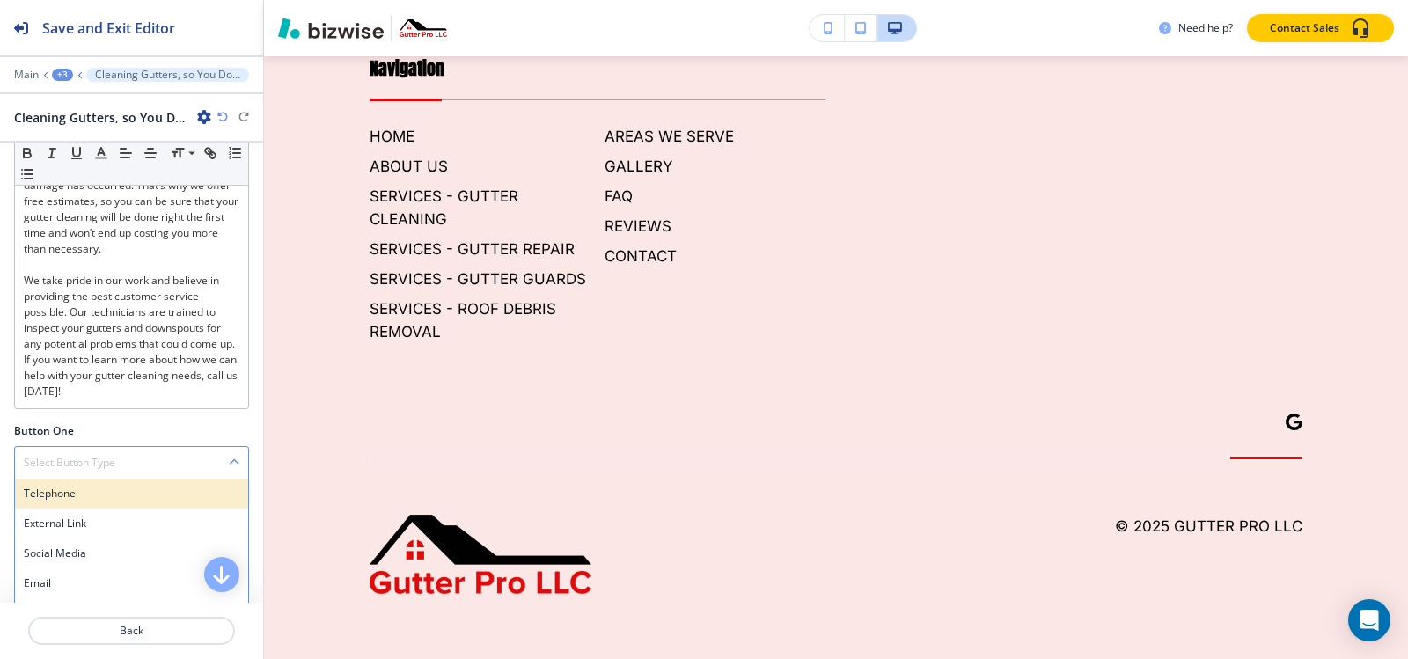
click at [57, 495] on h4 "Telephone" at bounding box center [132, 494] width 216 height 16
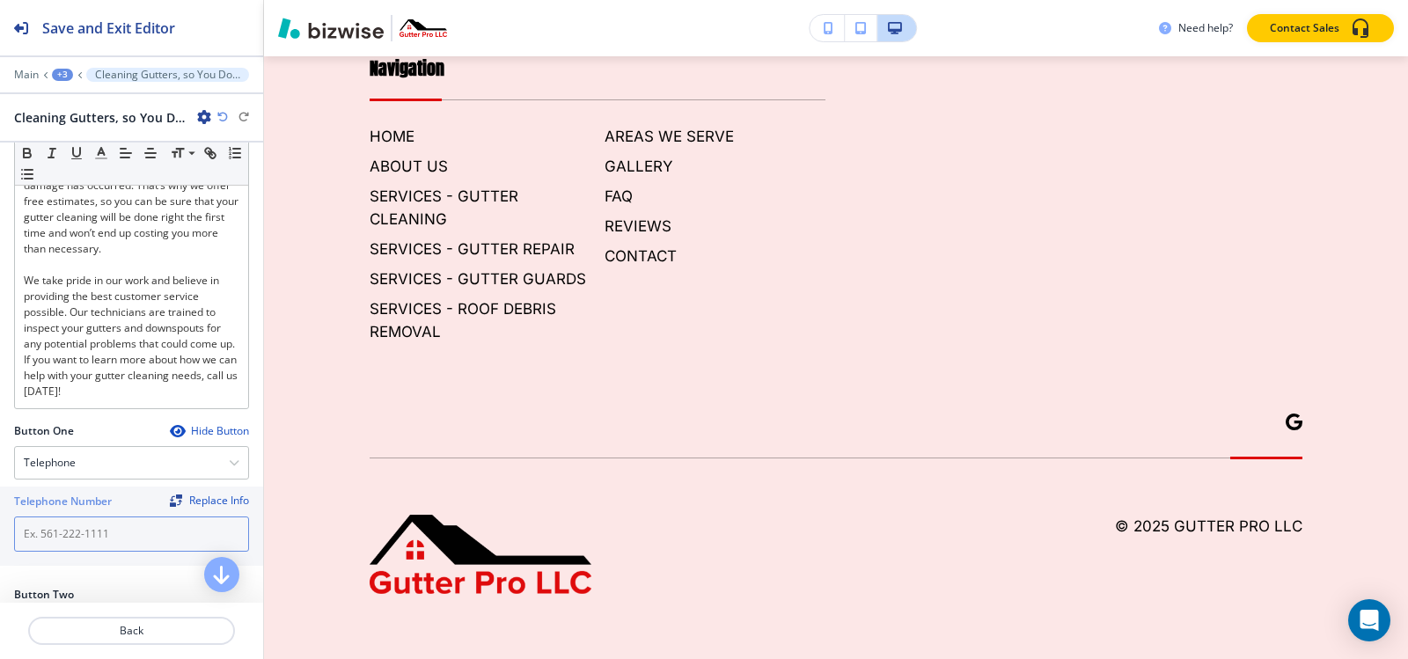
click at [67, 522] on input "text" at bounding box center [131, 534] width 235 height 35
paste input "[PHONE_NUMBER]"
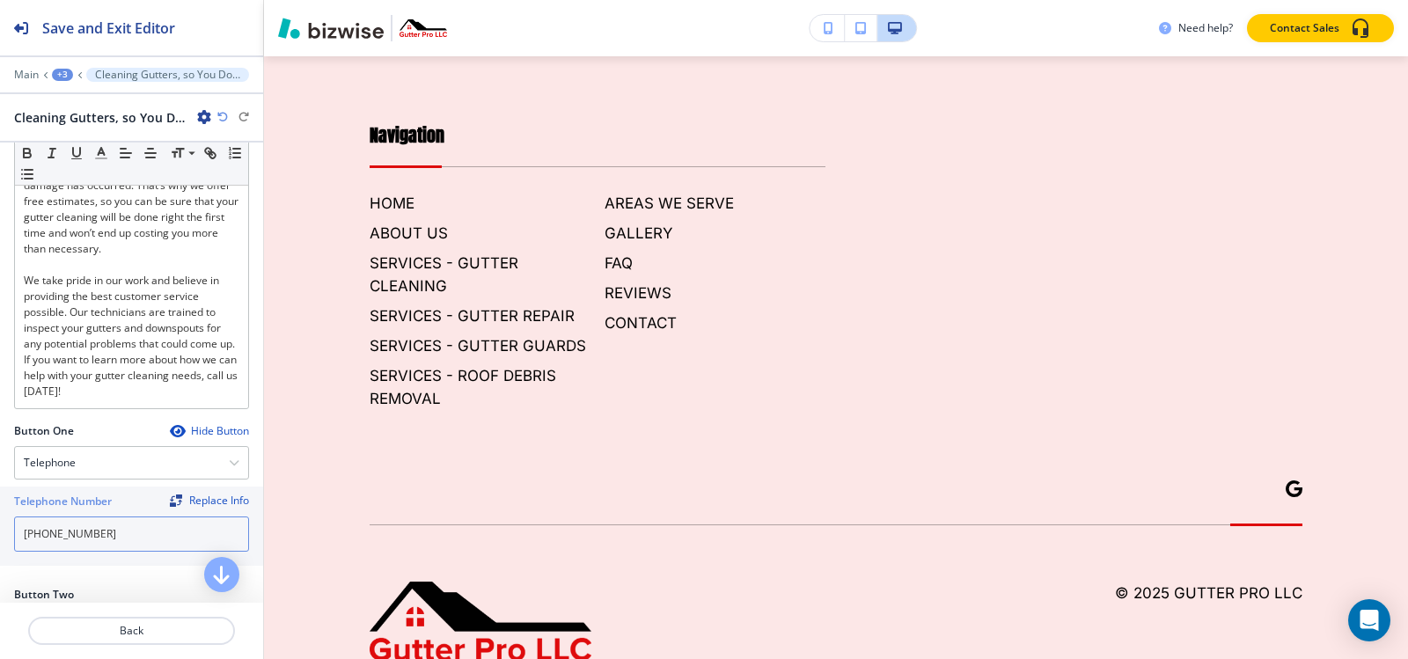
type input "[PHONE_NUMBER]"
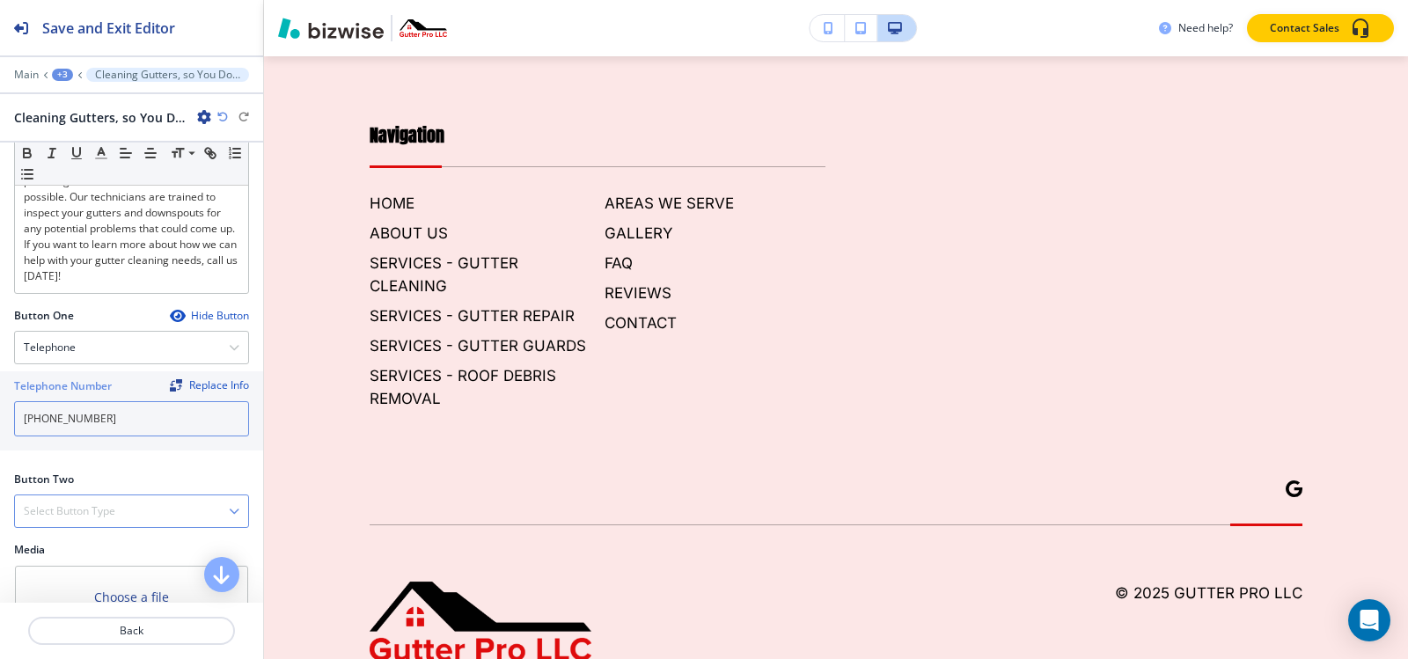
scroll to position [727, 0]
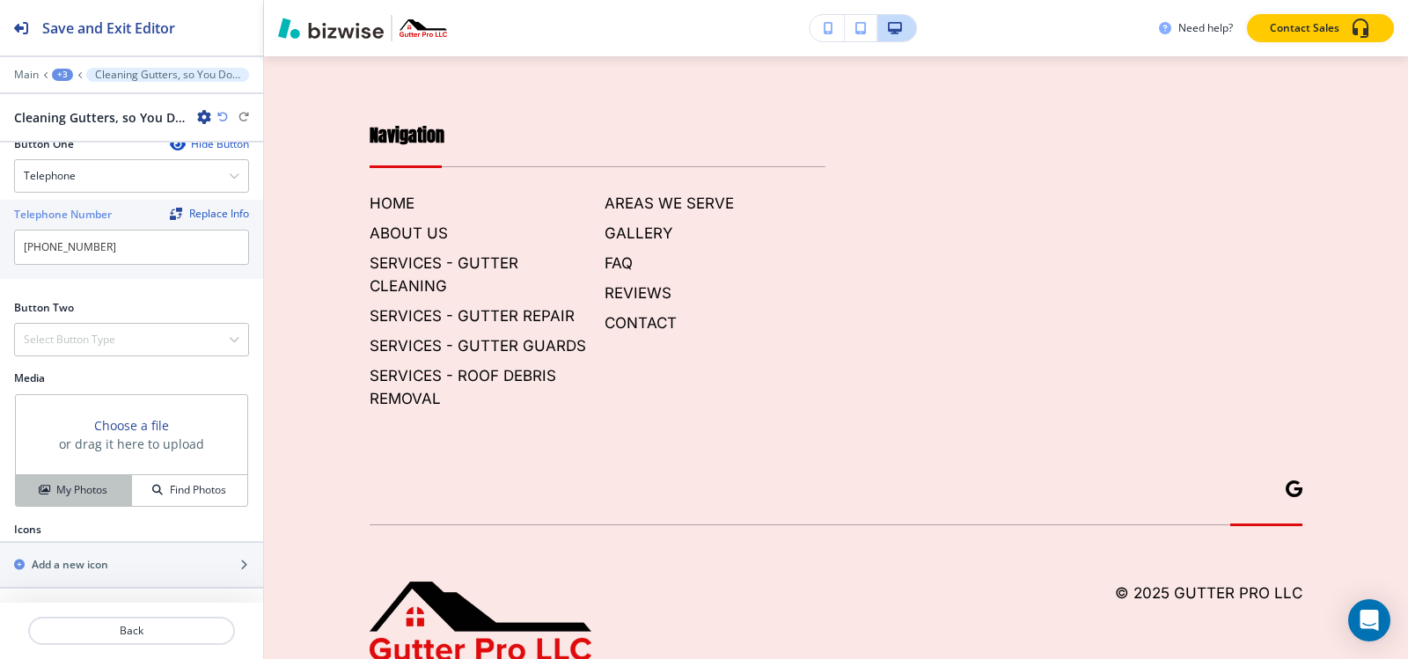
click at [84, 497] on h4 "My Photos" at bounding box center [81, 490] width 51 height 16
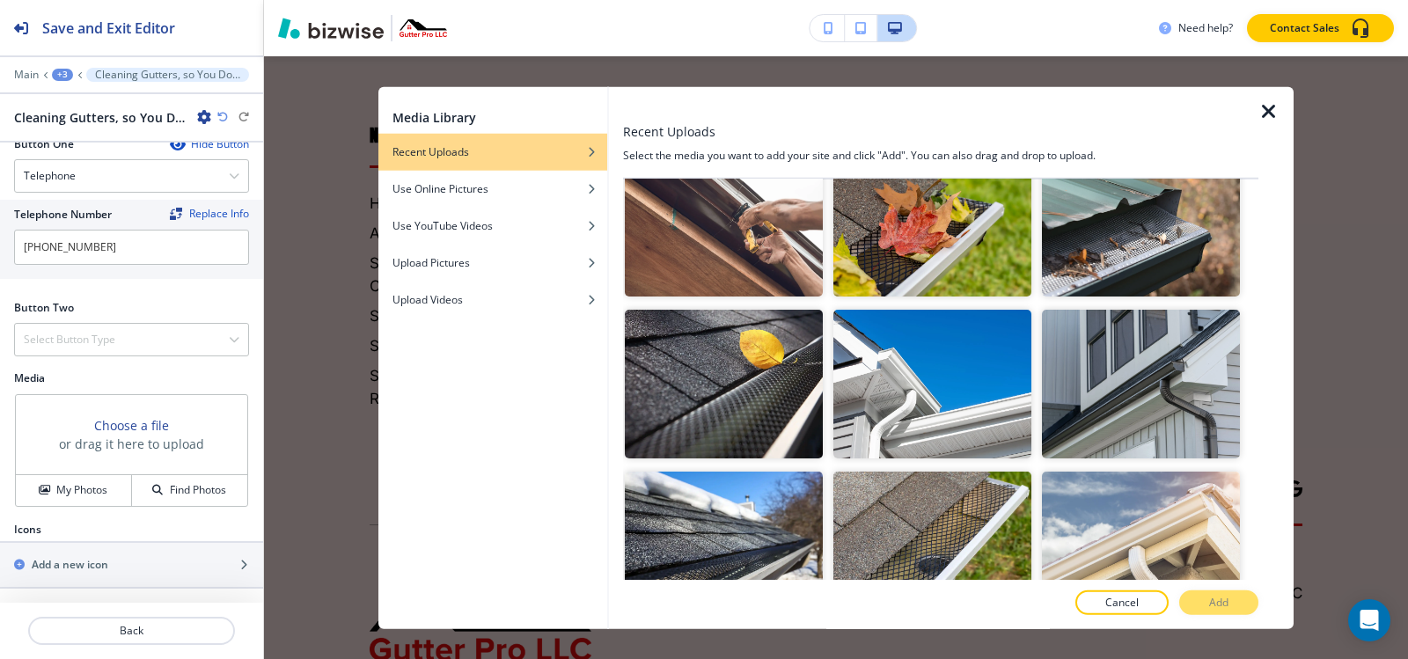
scroll to position [440, 0]
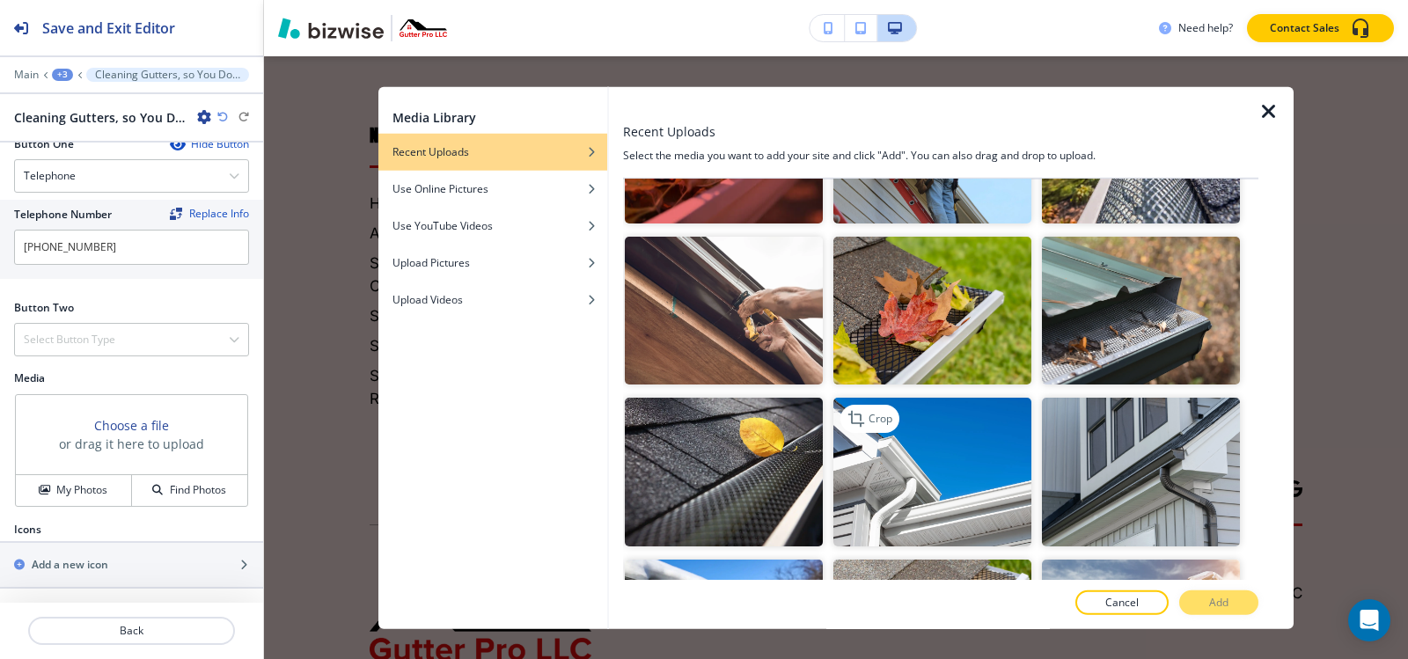
click at [958, 488] on img "button" at bounding box center [932, 472] width 198 height 149
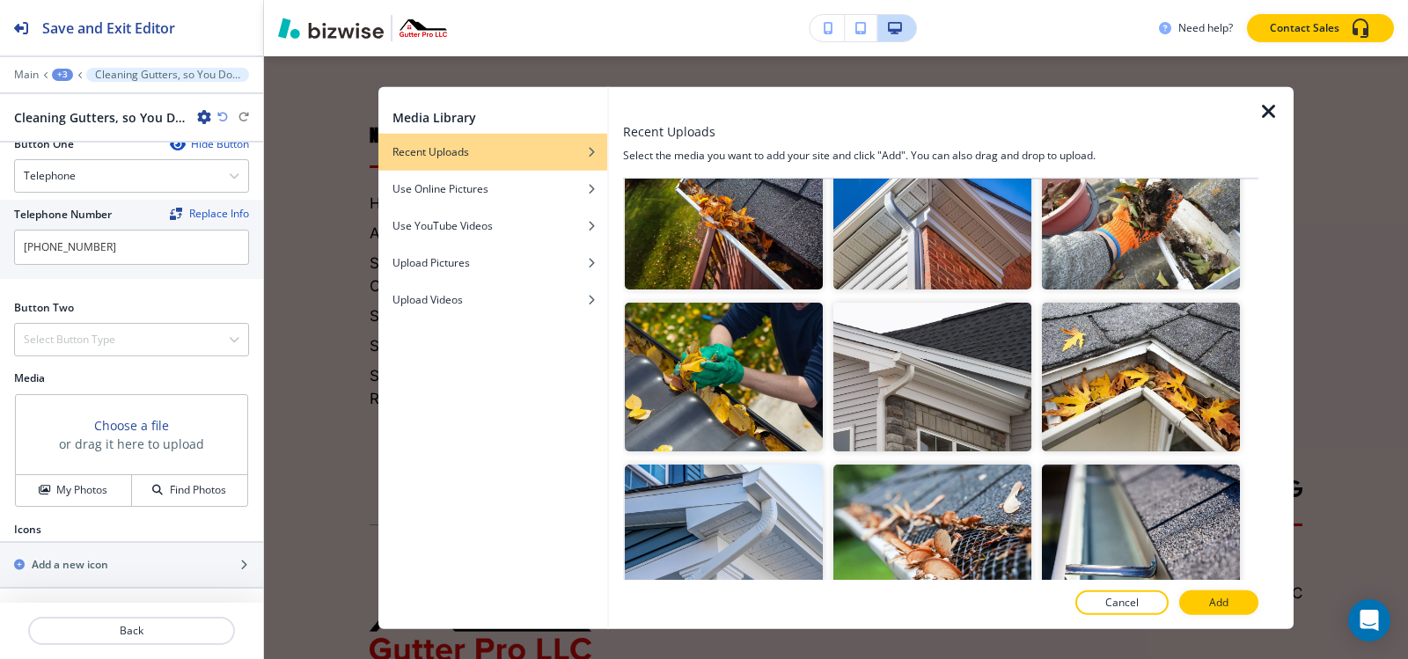
scroll to position [1320, 0]
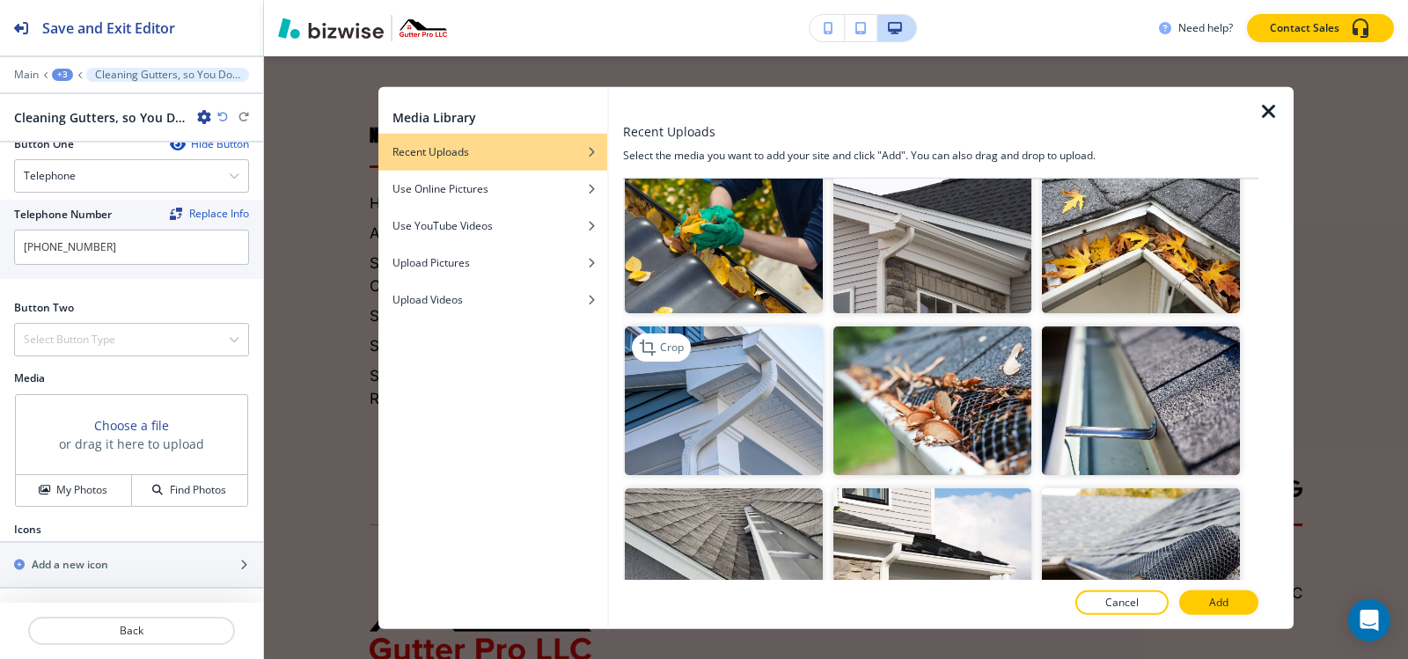
click at [782, 376] on img "button" at bounding box center [724, 400] width 198 height 149
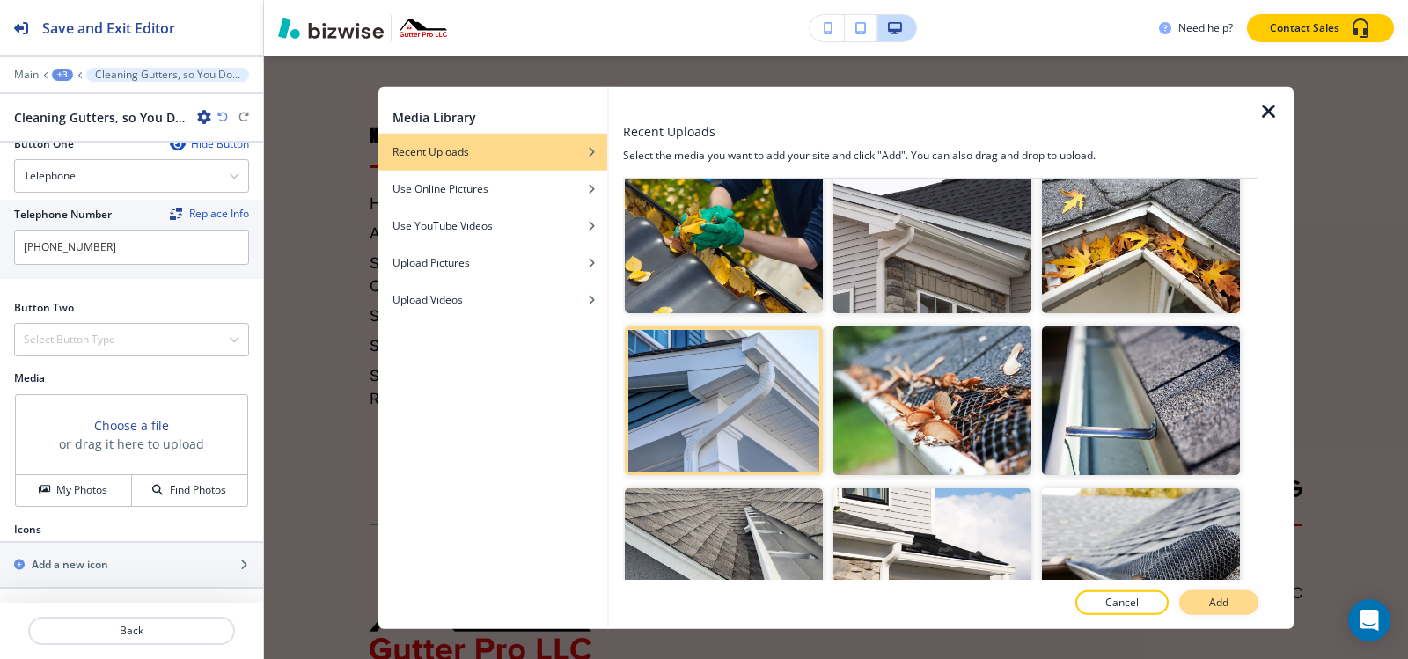
click at [1206, 597] on button "Add" at bounding box center [1218, 602] width 79 height 25
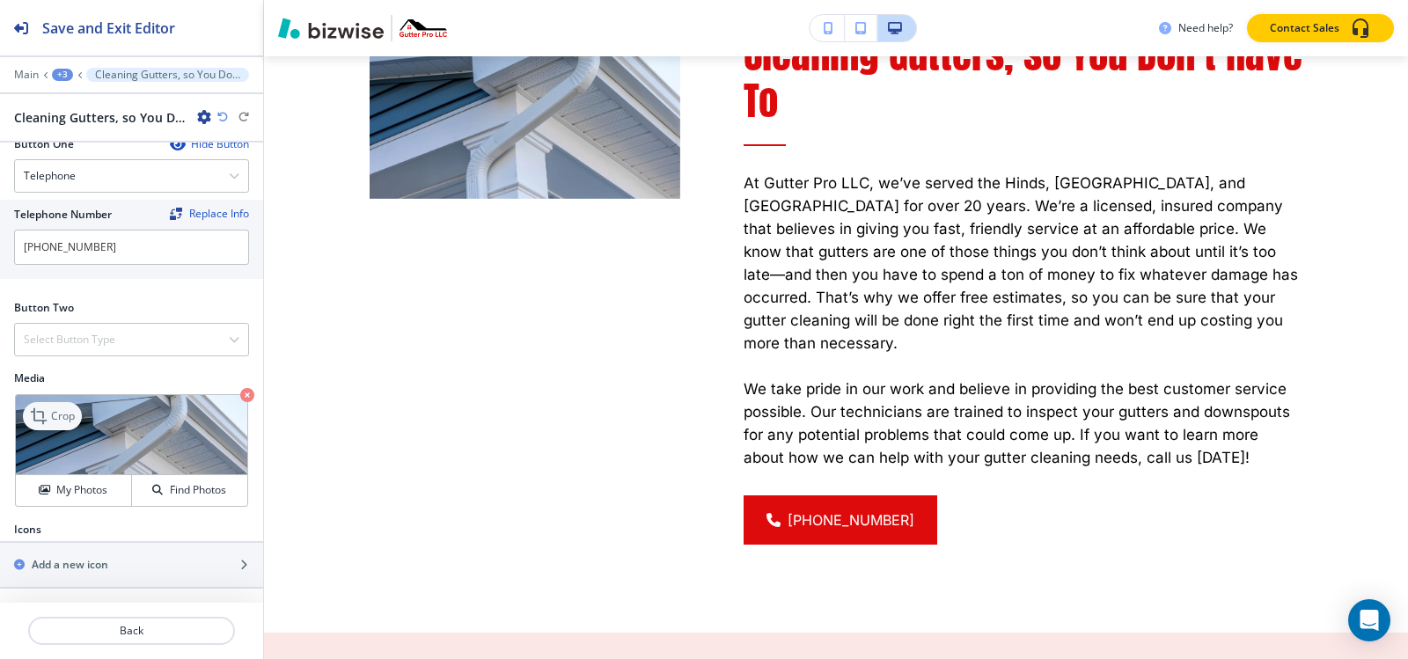
click at [64, 421] on p "Crop" at bounding box center [63, 416] width 24 height 16
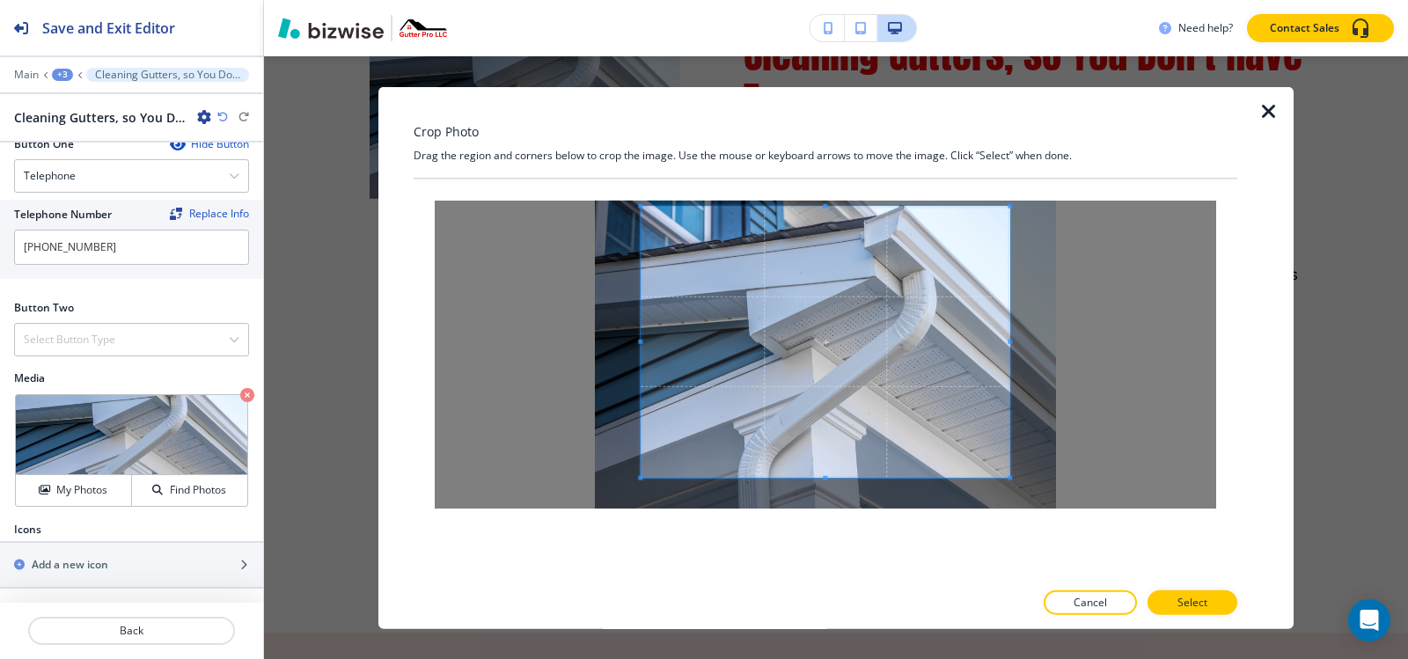
click at [825, 120] on div "Crop Photo Drag the region and corners below to crop the image. Use the mouse o…" at bounding box center [826, 357] width 824 height 543
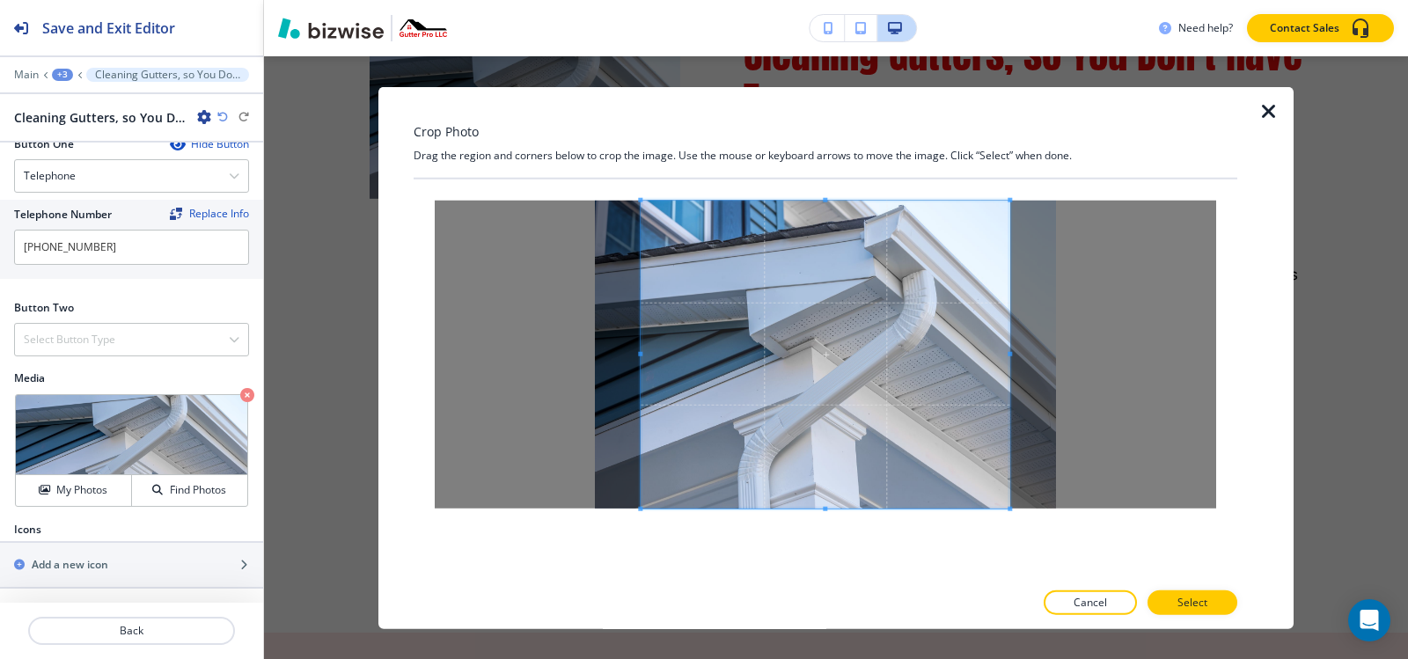
click at [834, 563] on div at bounding box center [826, 379] width 824 height 401
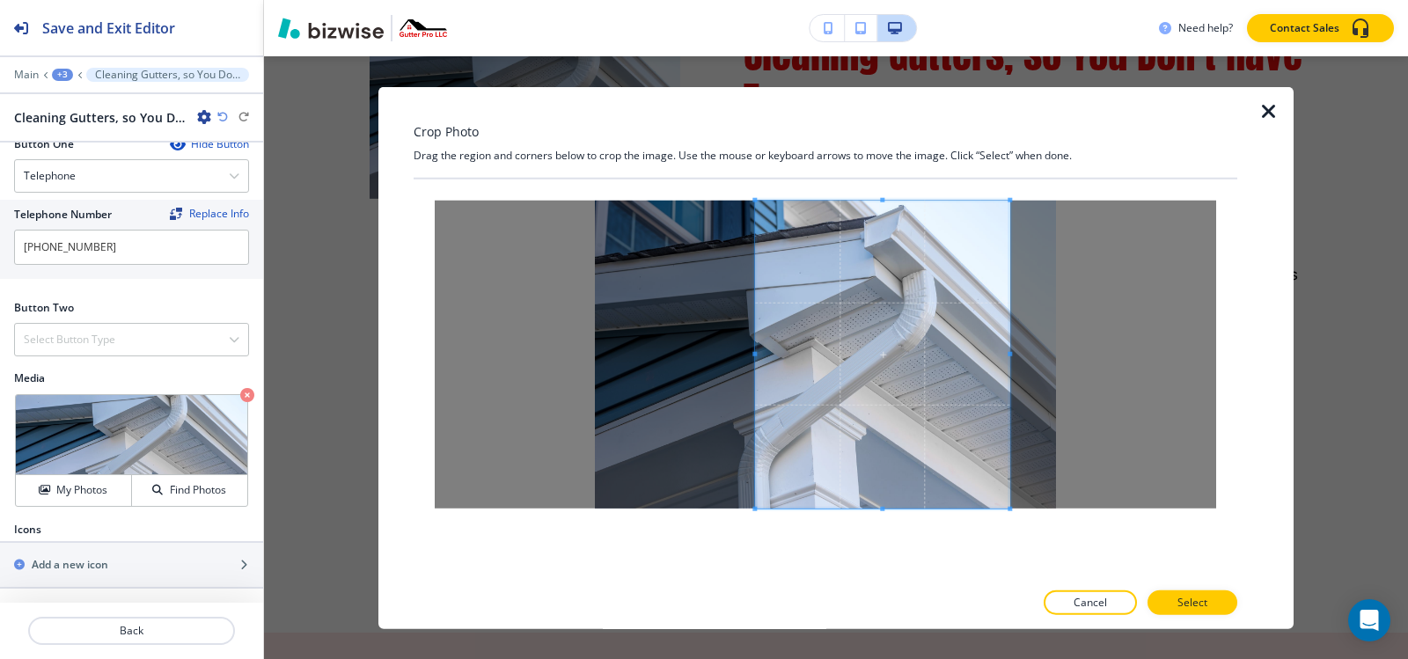
click at [753, 354] on span at bounding box center [754, 353] width 4 height 4
click at [1223, 602] on button "Select" at bounding box center [1192, 602] width 90 height 25
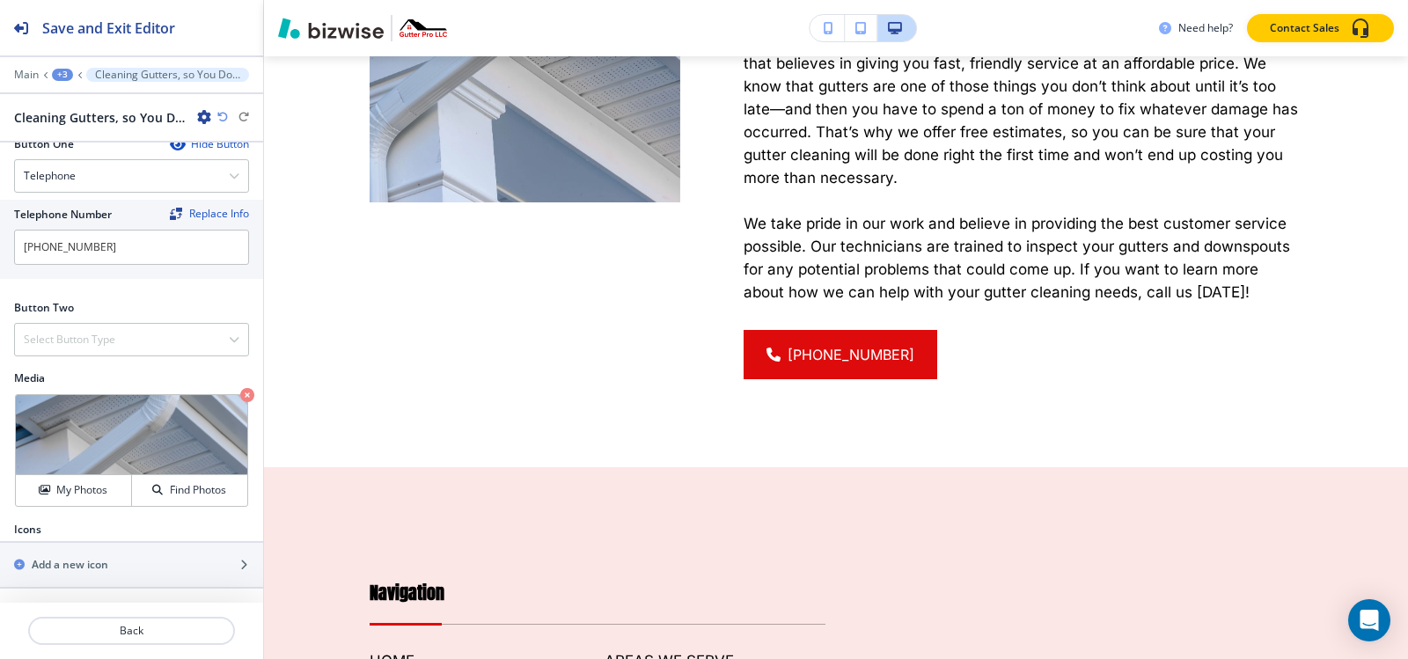
scroll to position [7357, 0]
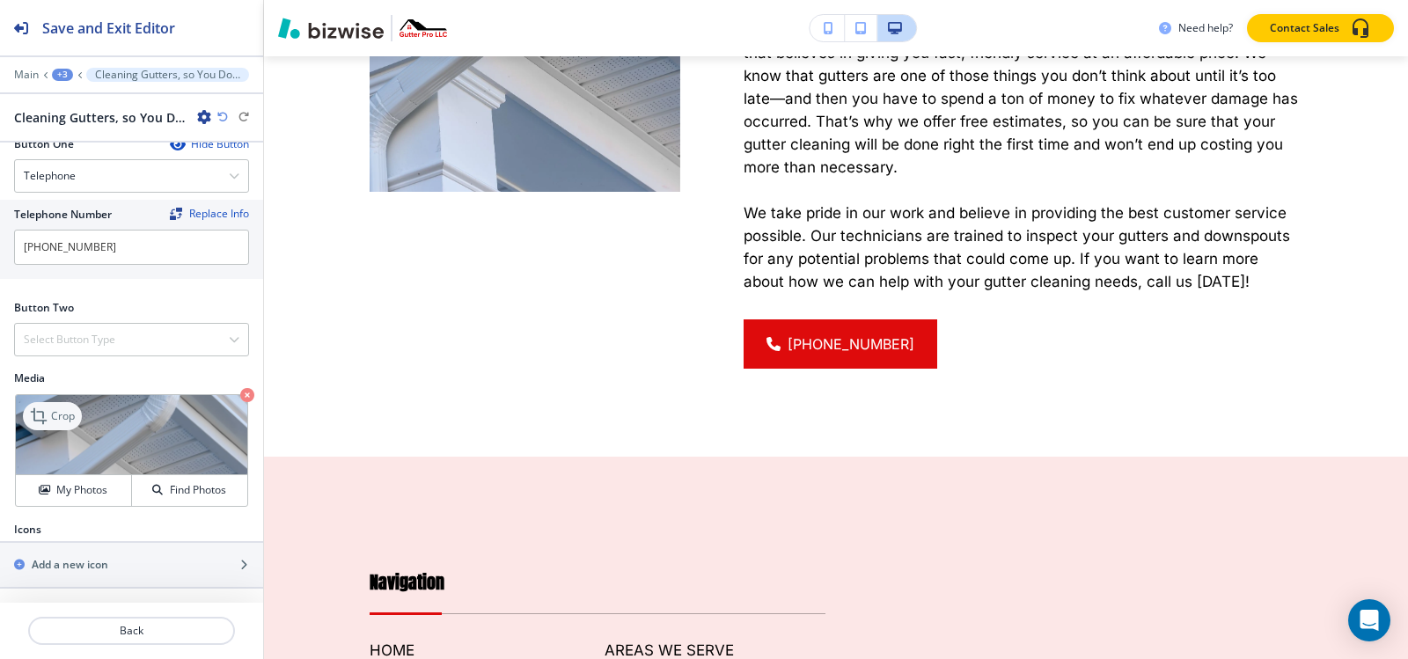
click at [67, 422] on p "Crop" at bounding box center [63, 416] width 24 height 16
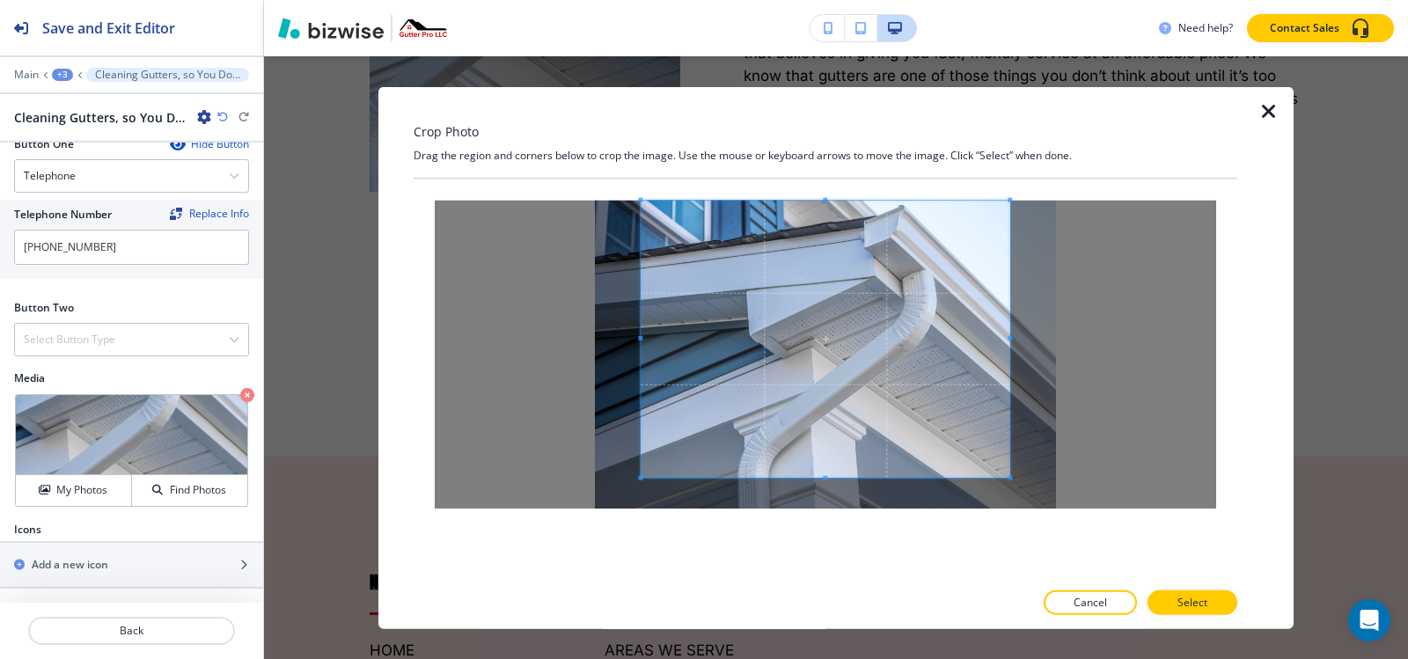
click at [846, 128] on div "Crop Photo Drag the region and corners below to crop the image. Use the mouse o…" at bounding box center [826, 357] width 824 height 543
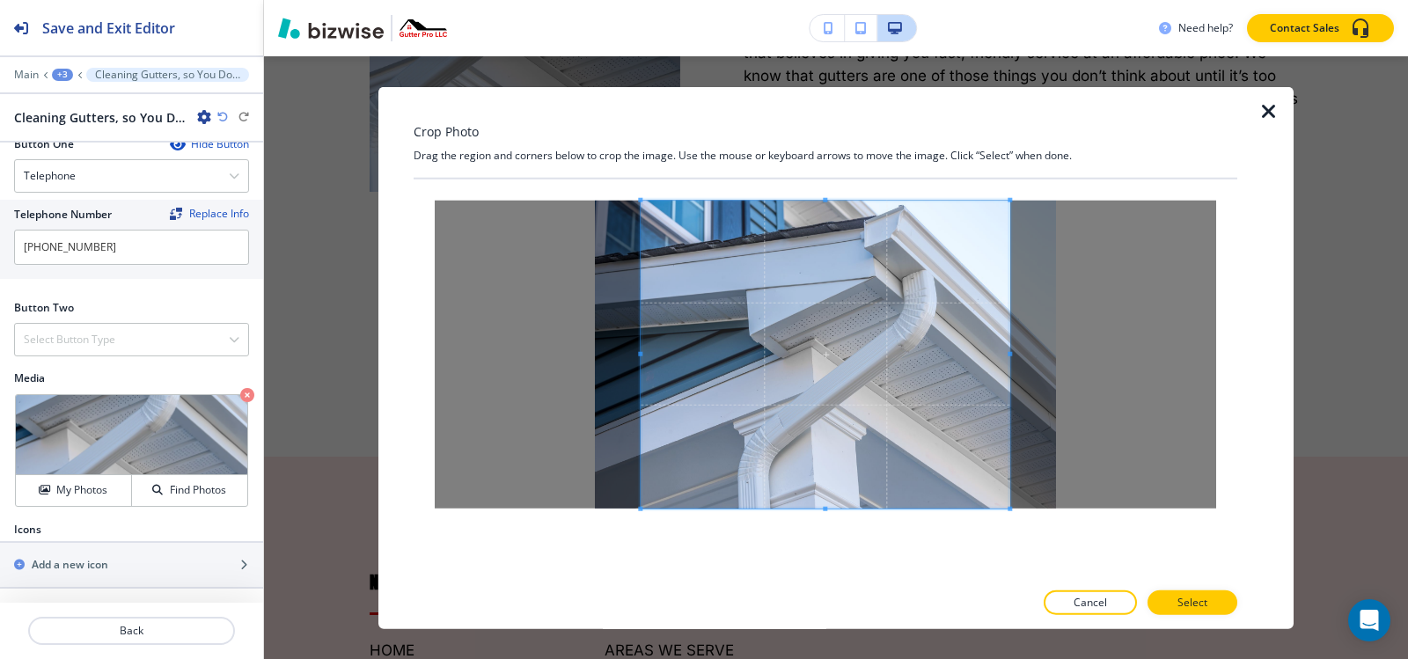
click at [814, 572] on div at bounding box center [826, 379] width 824 height 401
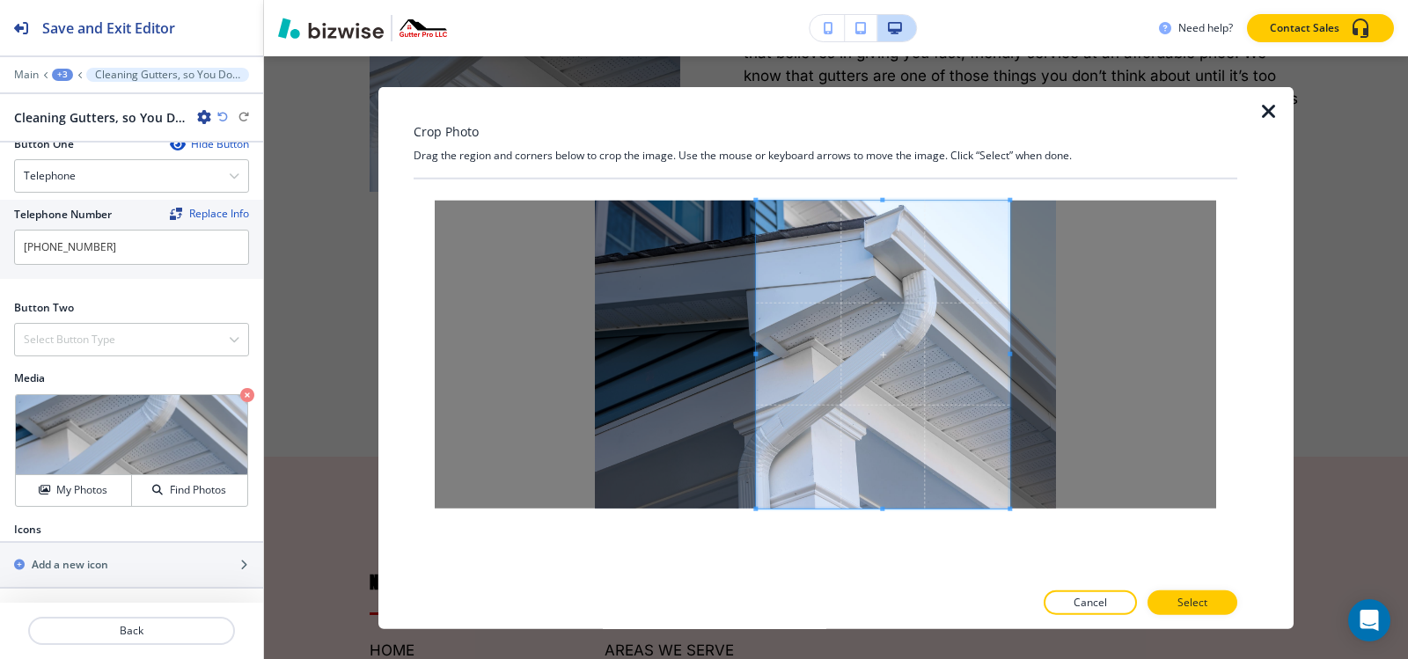
click at [755, 352] on span at bounding box center [755, 353] width 4 height 4
click at [768, 354] on span at bounding box center [767, 353] width 4 height 4
click at [1176, 606] on button "Select" at bounding box center [1192, 602] width 90 height 25
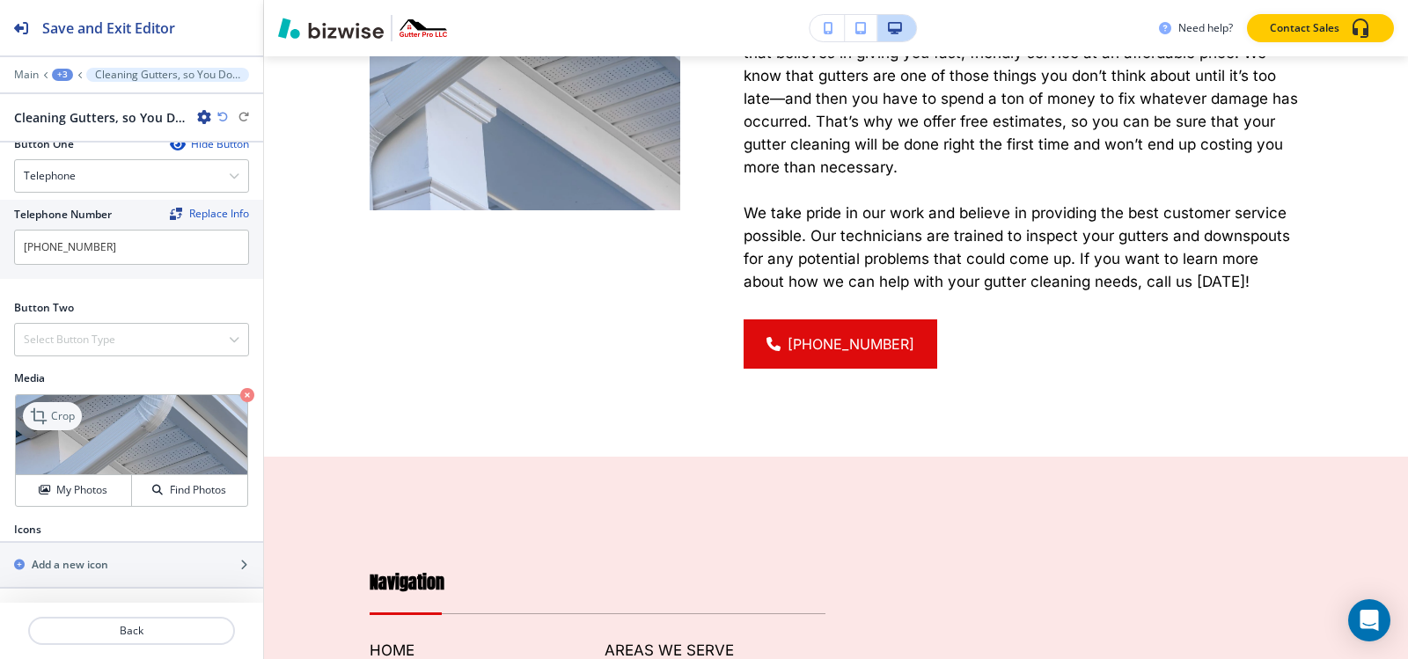
click at [45, 402] on div "Crop" at bounding box center [52, 416] width 59 height 28
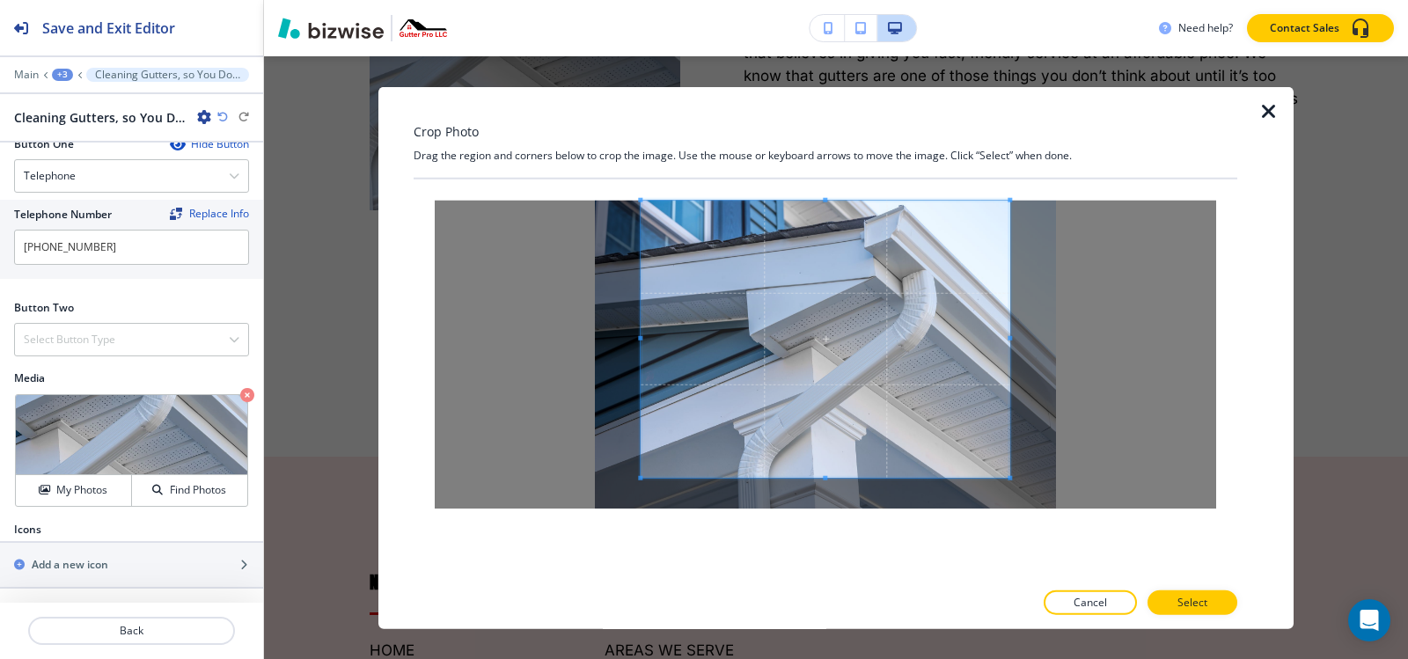
click at [832, 123] on div "Crop Photo Drag the region and corners below to crop the image. Use the mouse o…" at bounding box center [826, 357] width 824 height 543
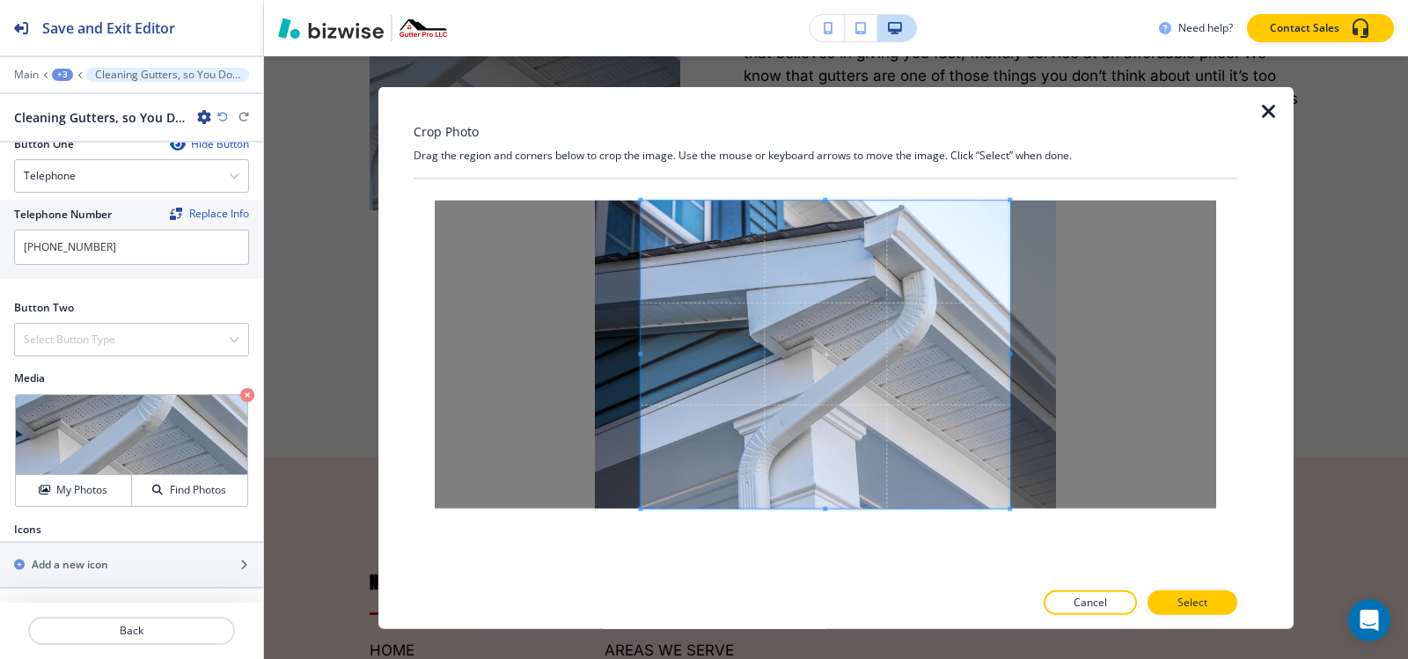
click at [826, 598] on div "Crop Photo Drag the region and corners below to crop the image. Use the mouse o…" at bounding box center [826, 357] width 824 height 543
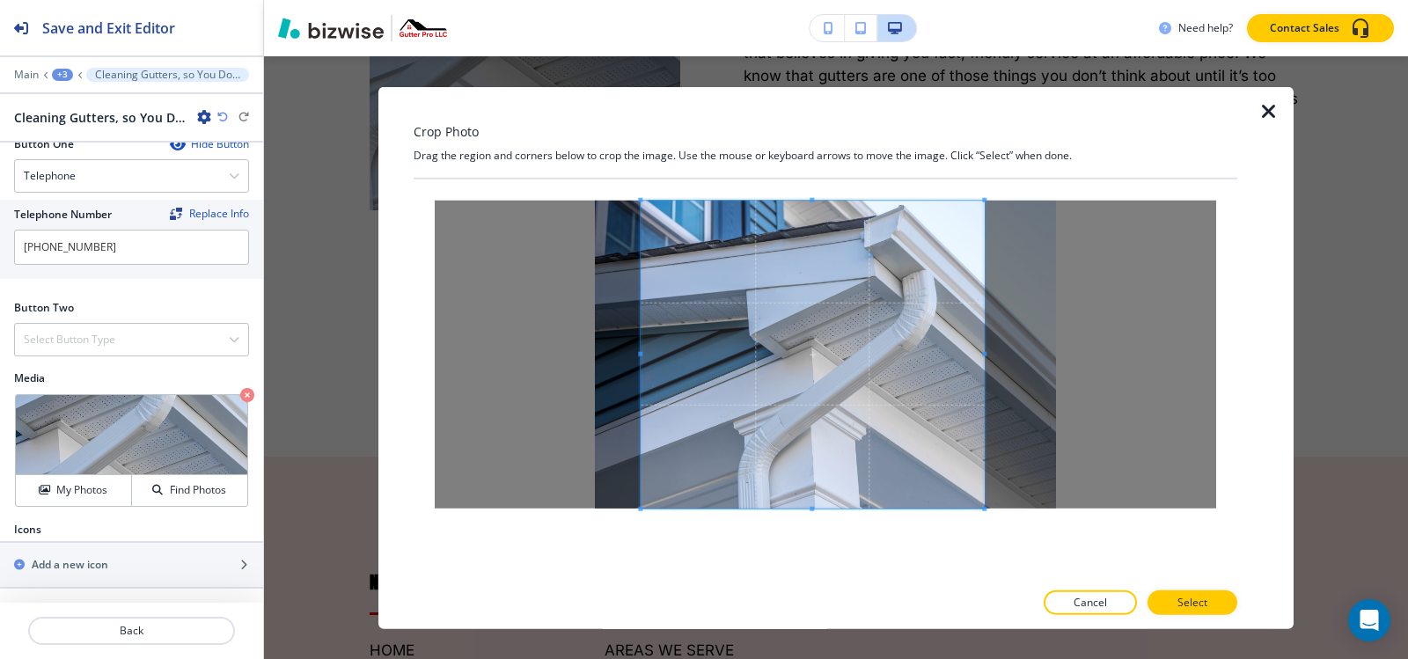
click at [985, 354] on span at bounding box center [985, 353] width 4 height 4
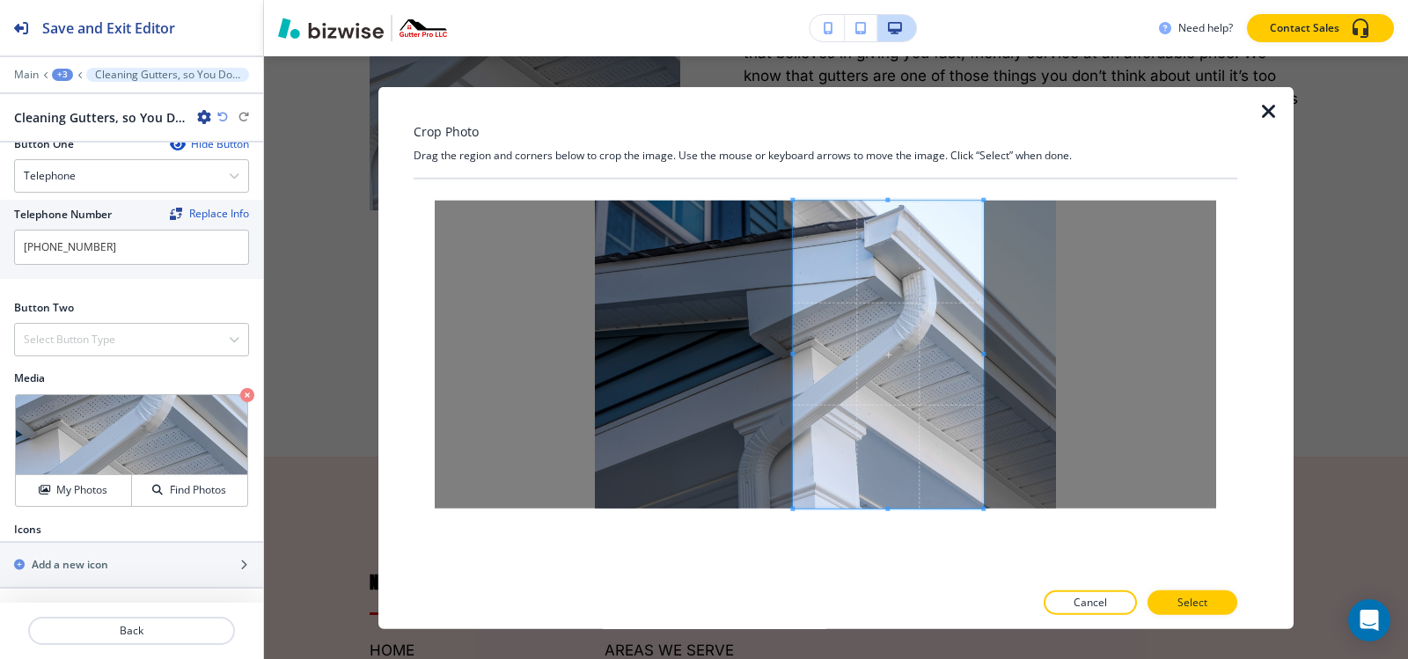
click at [804, 370] on div at bounding box center [888, 354] width 190 height 308
click at [1213, 598] on button "Select" at bounding box center [1192, 602] width 90 height 25
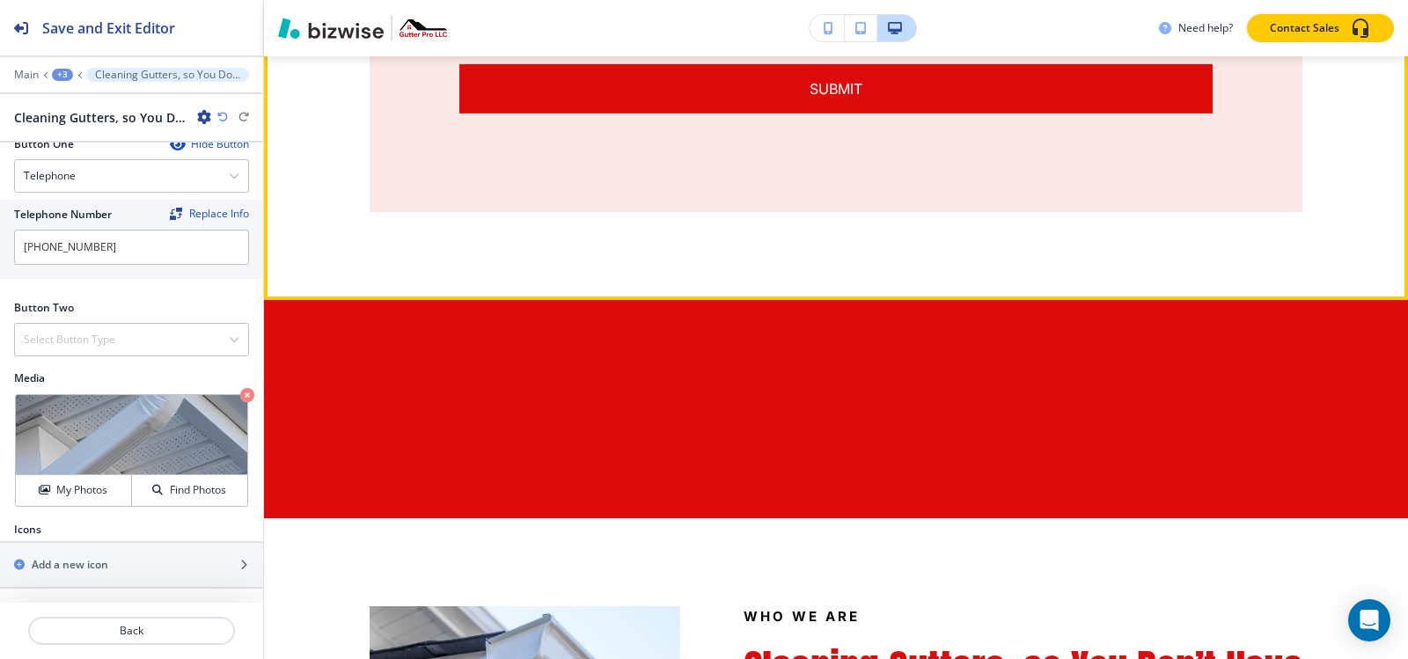
scroll to position [6565, 0]
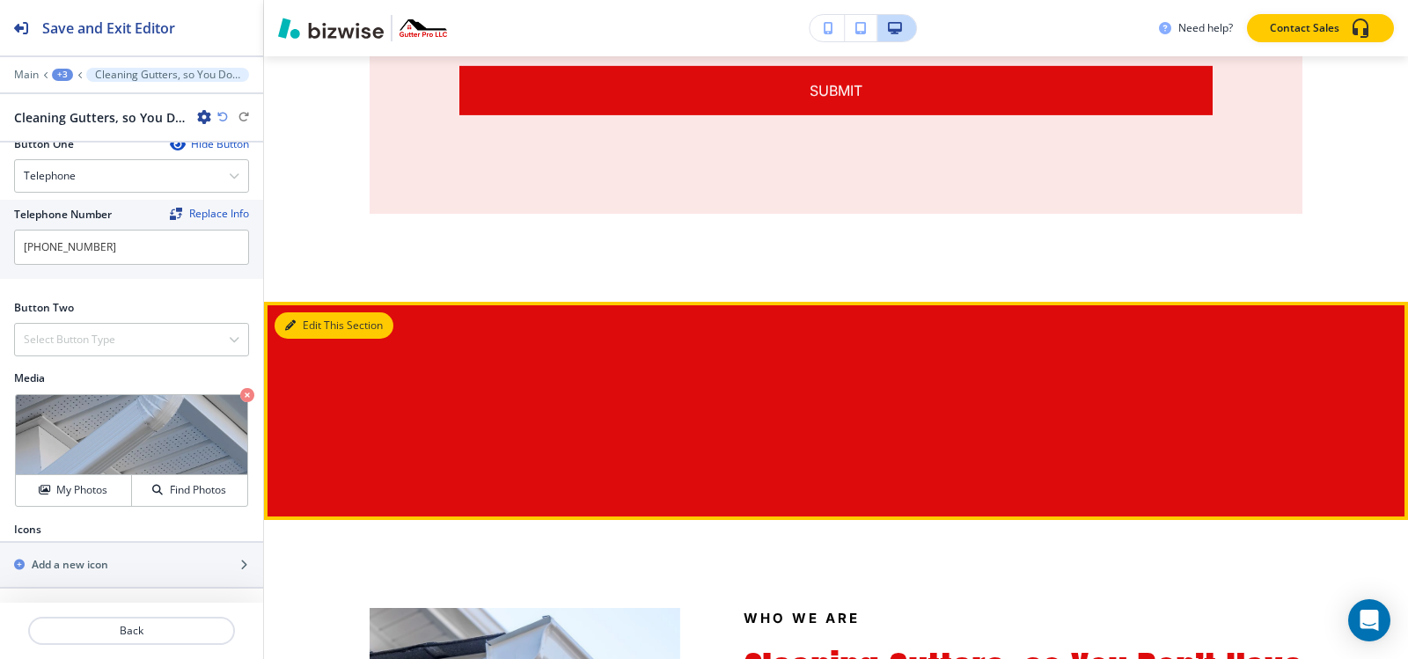
click at [299, 312] on button "Edit This Section" at bounding box center [334, 325] width 119 height 26
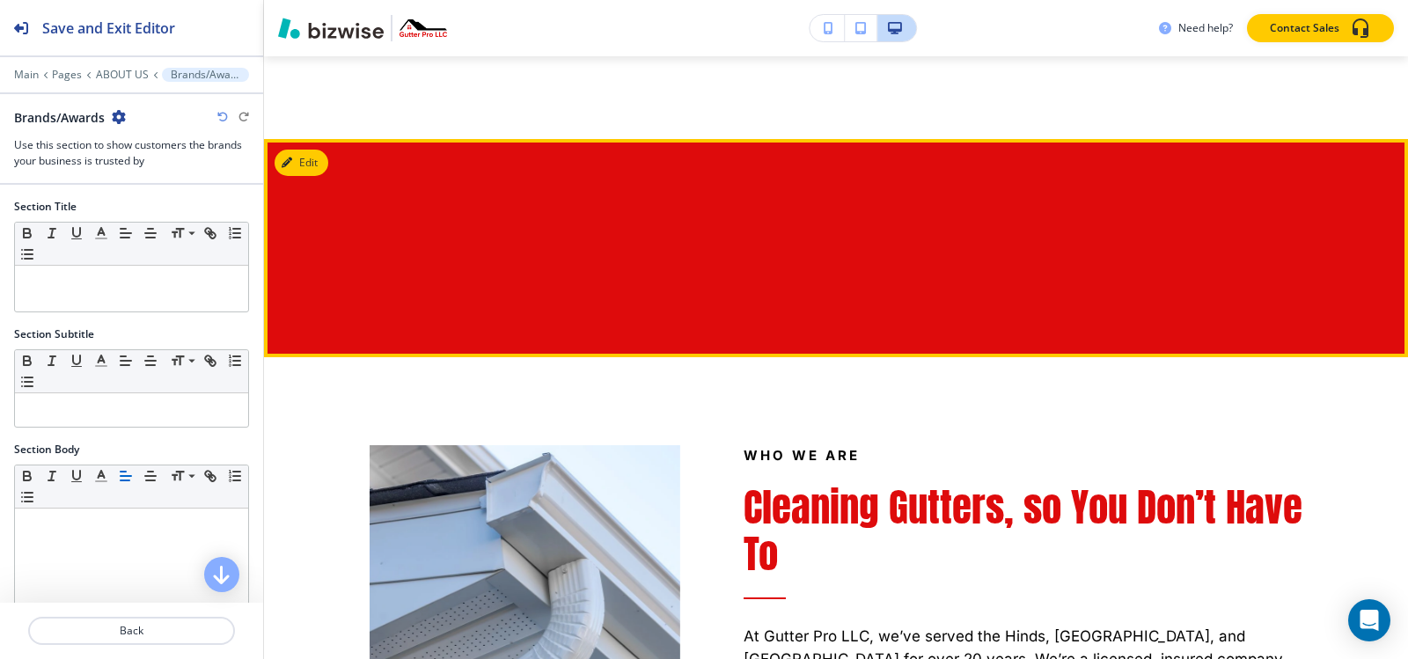
scroll to position [6728, 0]
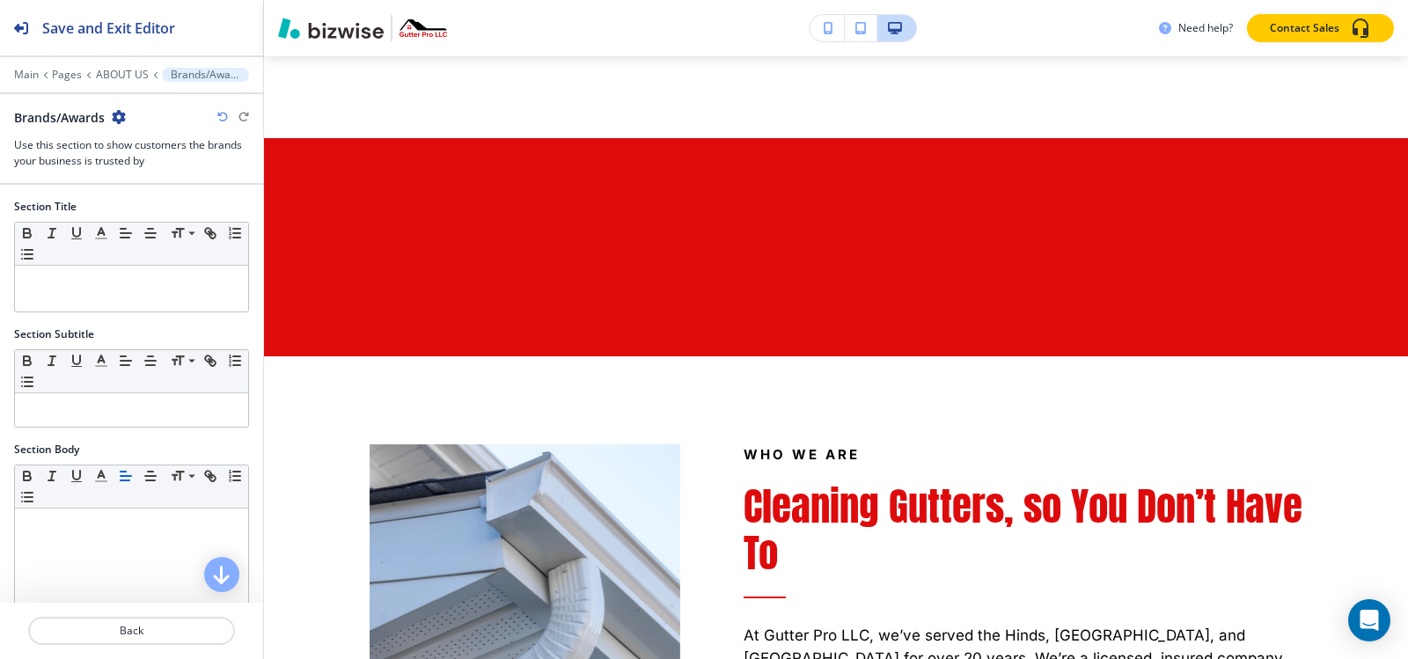
click at [118, 114] on icon "button" at bounding box center [119, 117] width 14 height 14
click at [162, 205] on p "Delete Section" at bounding box center [169, 210] width 90 height 16
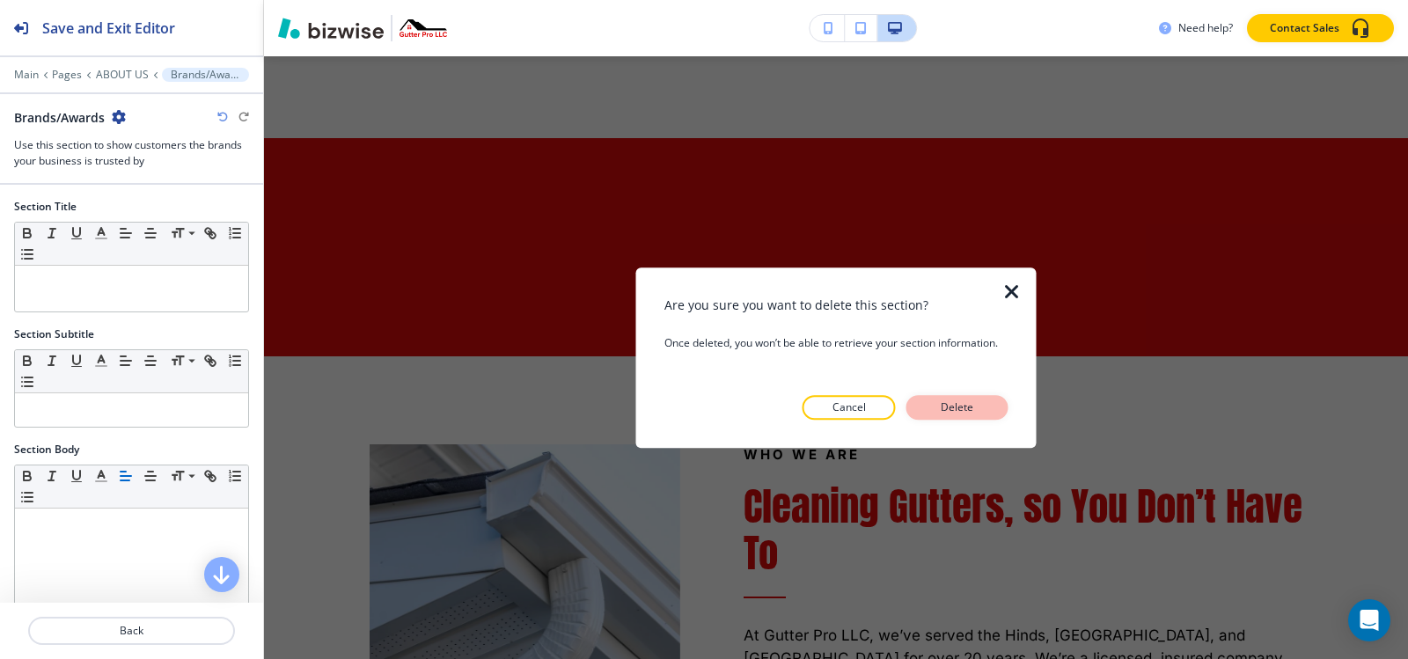
click at [971, 407] on p "Delete" at bounding box center [957, 408] width 42 height 16
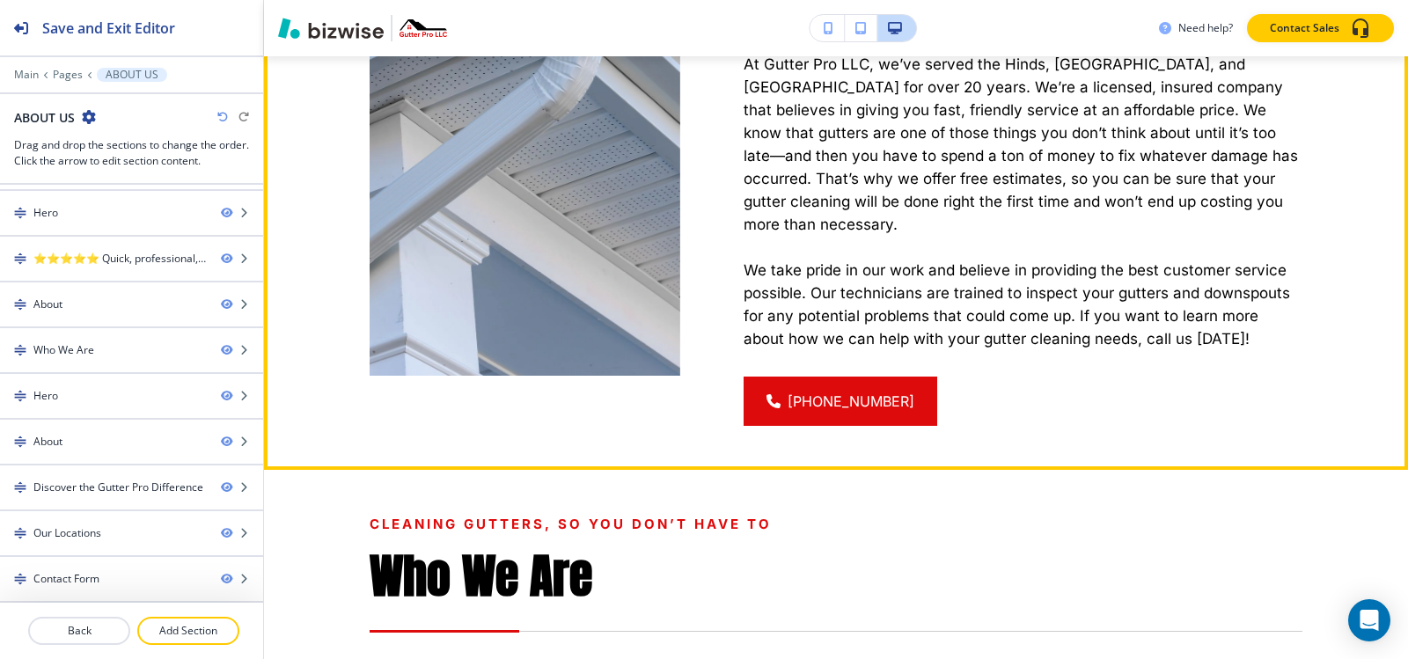
scroll to position [1463, 0]
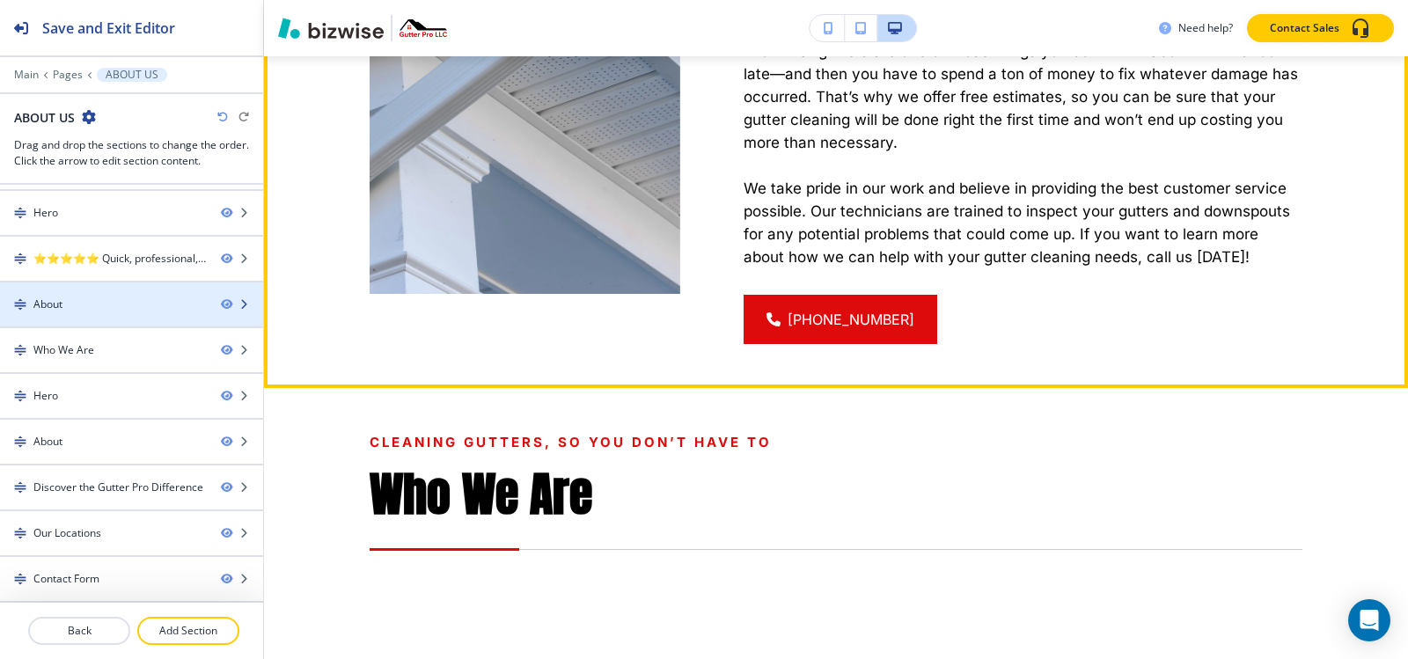
click at [110, 311] on div "About" at bounding box center [103, 305] width 207 height 16
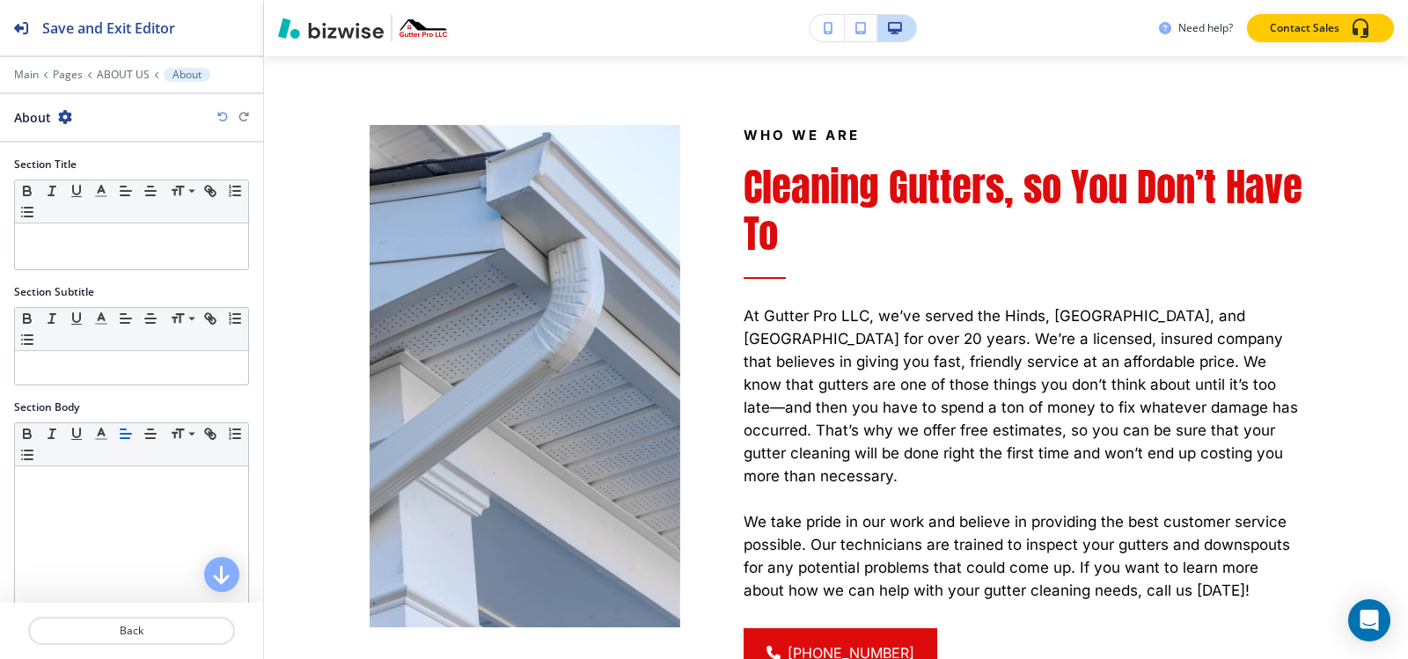
scroll to position [1111, 0]
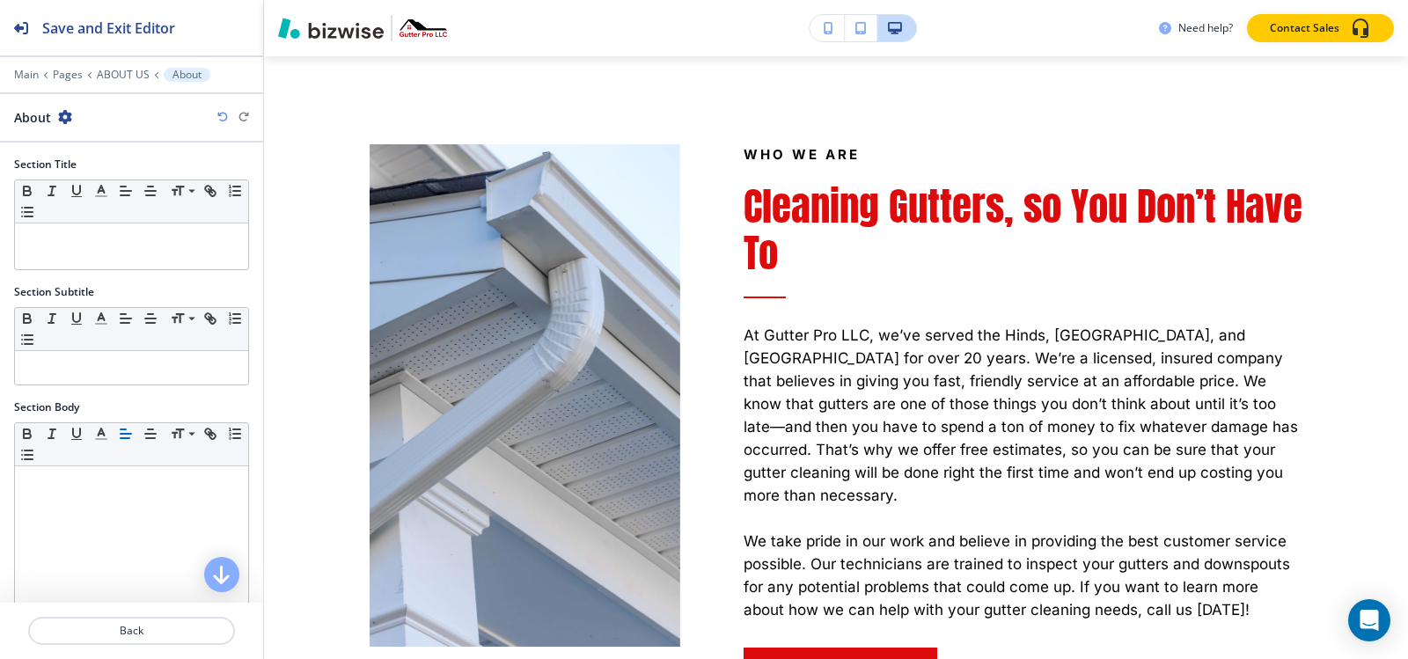
click at [65, 114] on icon "button" at bounding box center [65, 117] width 14 height 14
click at [97, 175] on p "Duplicate Section" at bounding box center [114, 179] width 90 height 16
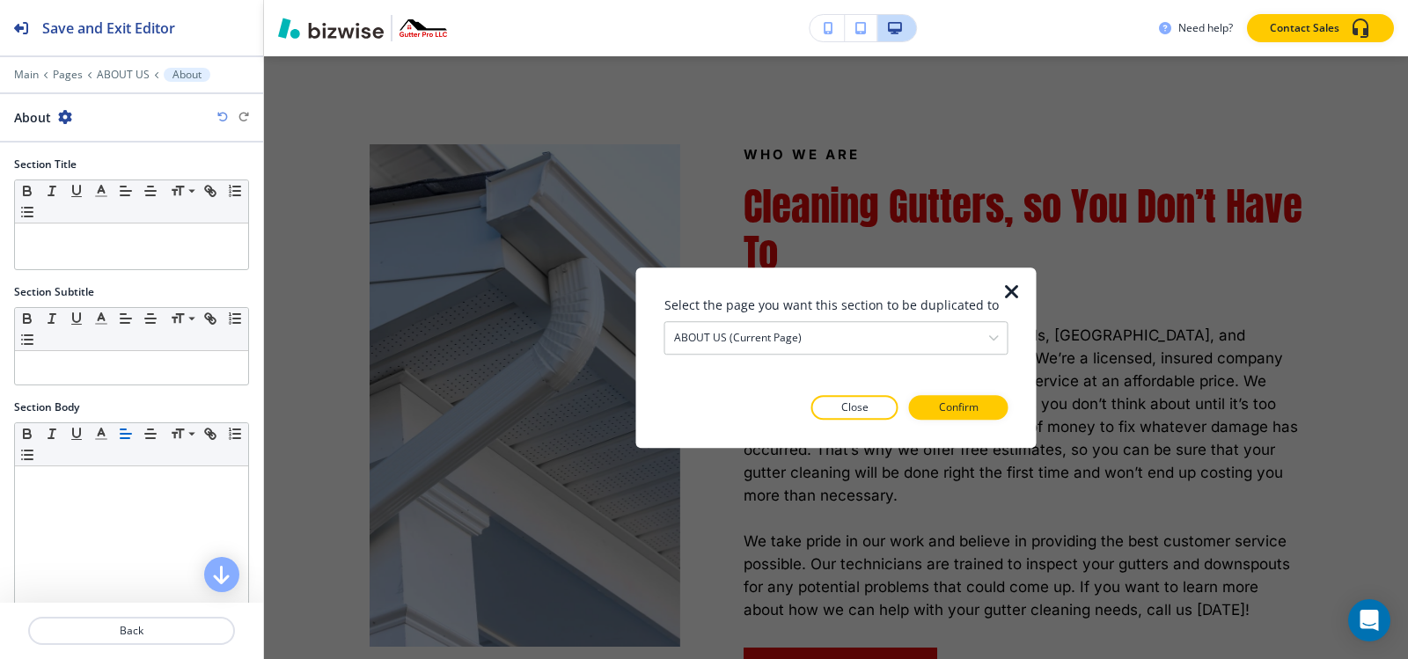
click at [1011, 290] on icon "button" at bounding box center [1011, 292] width 21 height 21
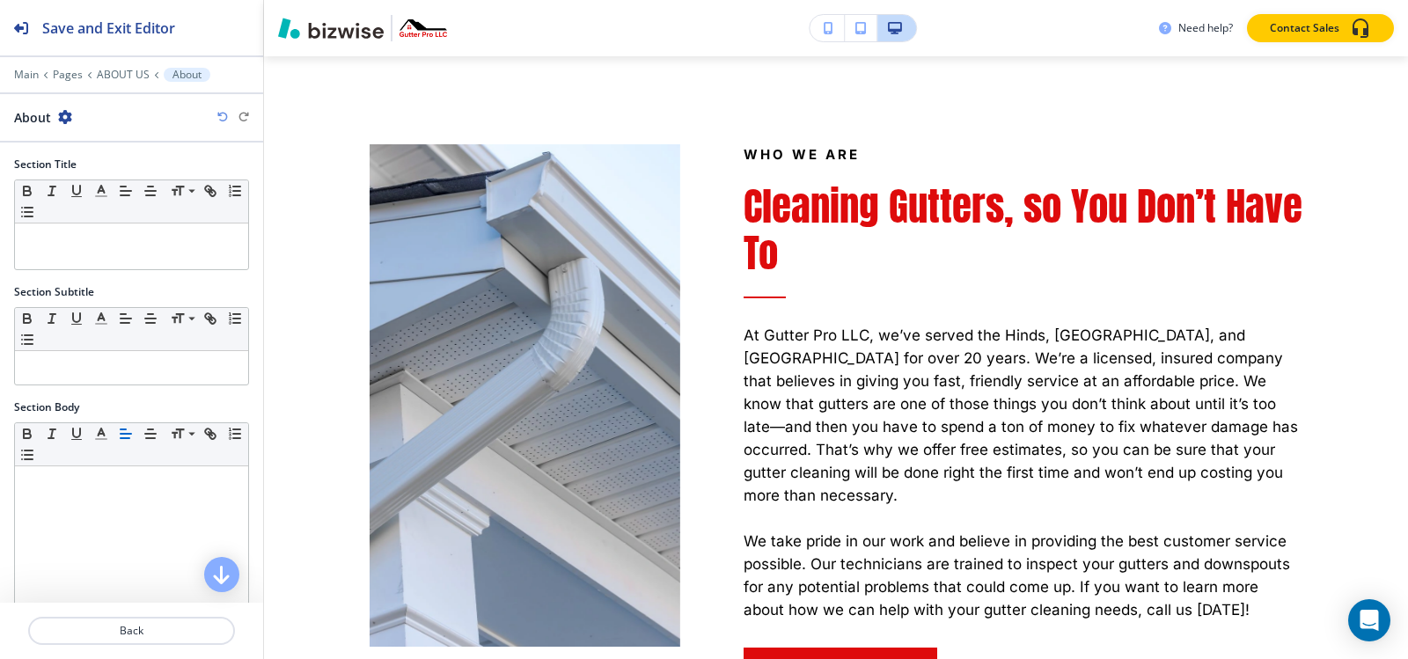
click at [63, 118] on icon "button" at bounding box center [65, 117] width 14 height 14
drag, startPoint x: 98, startPoint y: 153, endPoint x: 196, endPoint y: 180, distance: 102.3
click at [98, 152] on p "Rename Section" at bounding box center [114, 148] width 90 height 16
click at [119, 124] on input "About" at bounding box center [105, 116] width 182 height 35
paste input "Who We Are"
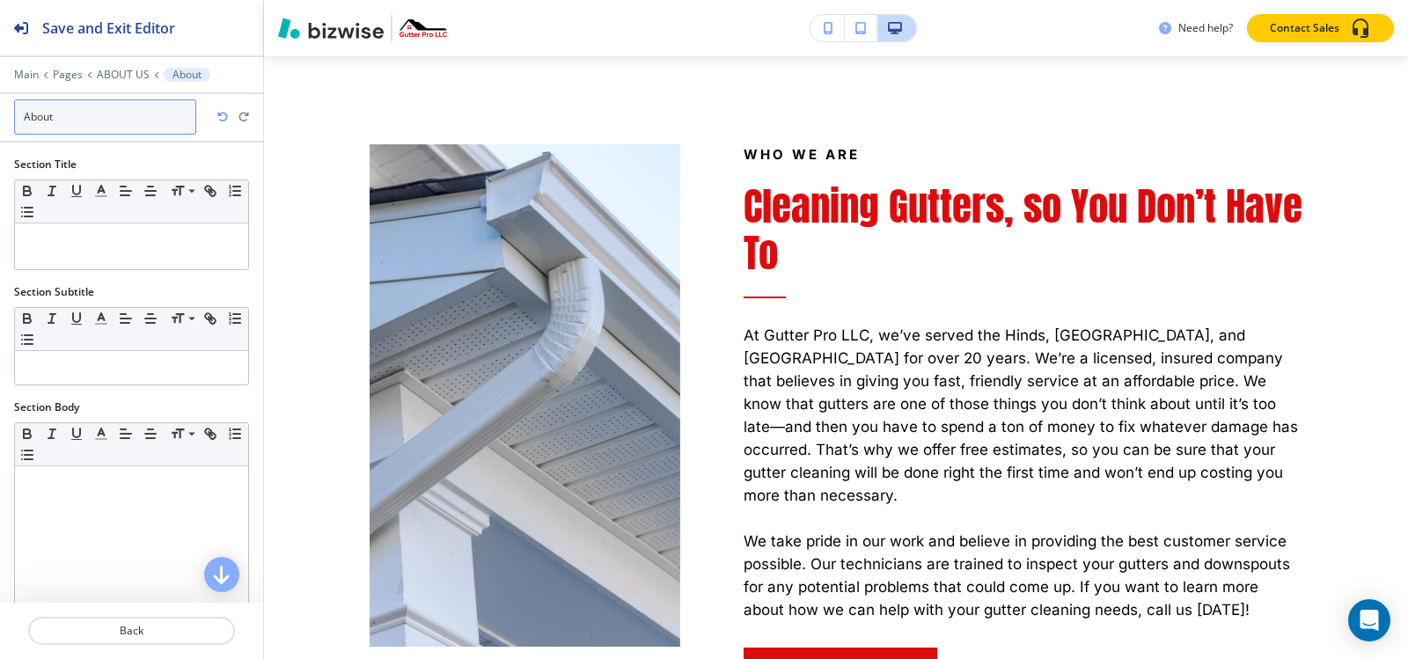
type input "Who We Are"
click at [240, 85] on div at bounding box center [131, 87] width 263 height 11
click at [108, 78] on p "ABOUT US" at bounding box center [123, 75] width 53 height 12
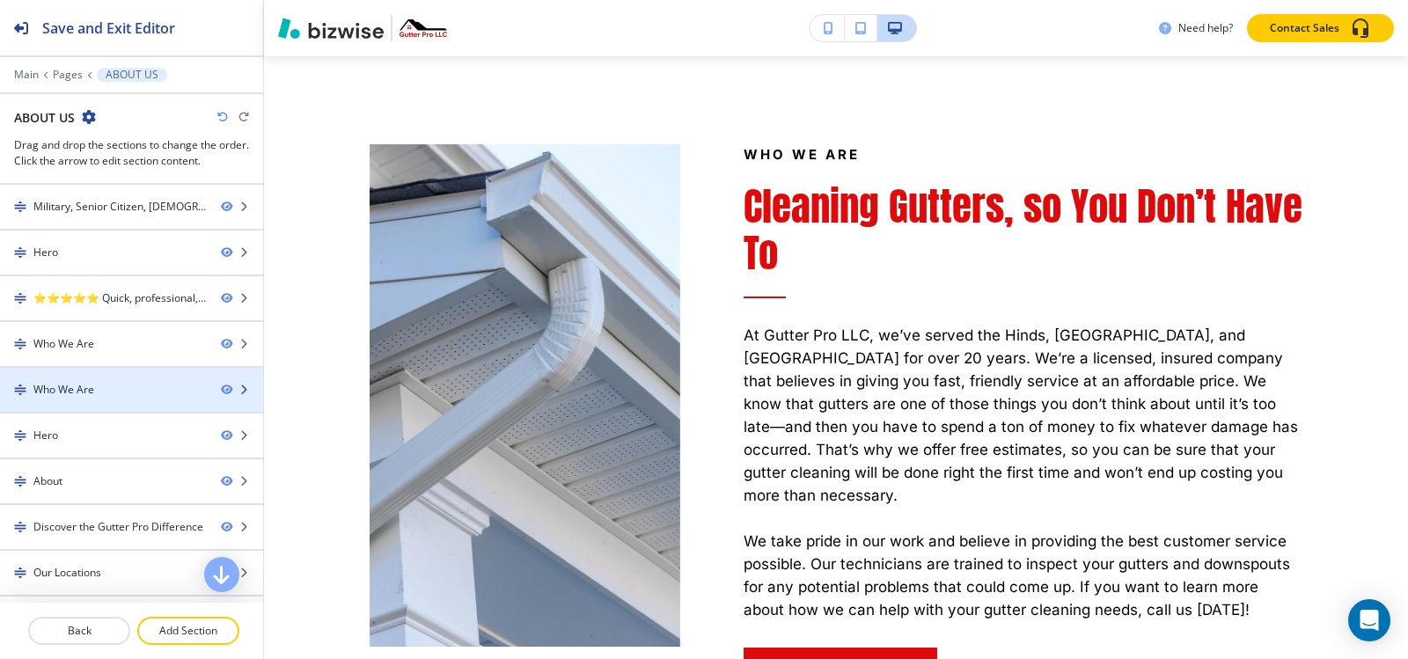
click at [70, 382] on div "Who We Are" at bounding box center [63, 390] width 61 height 16
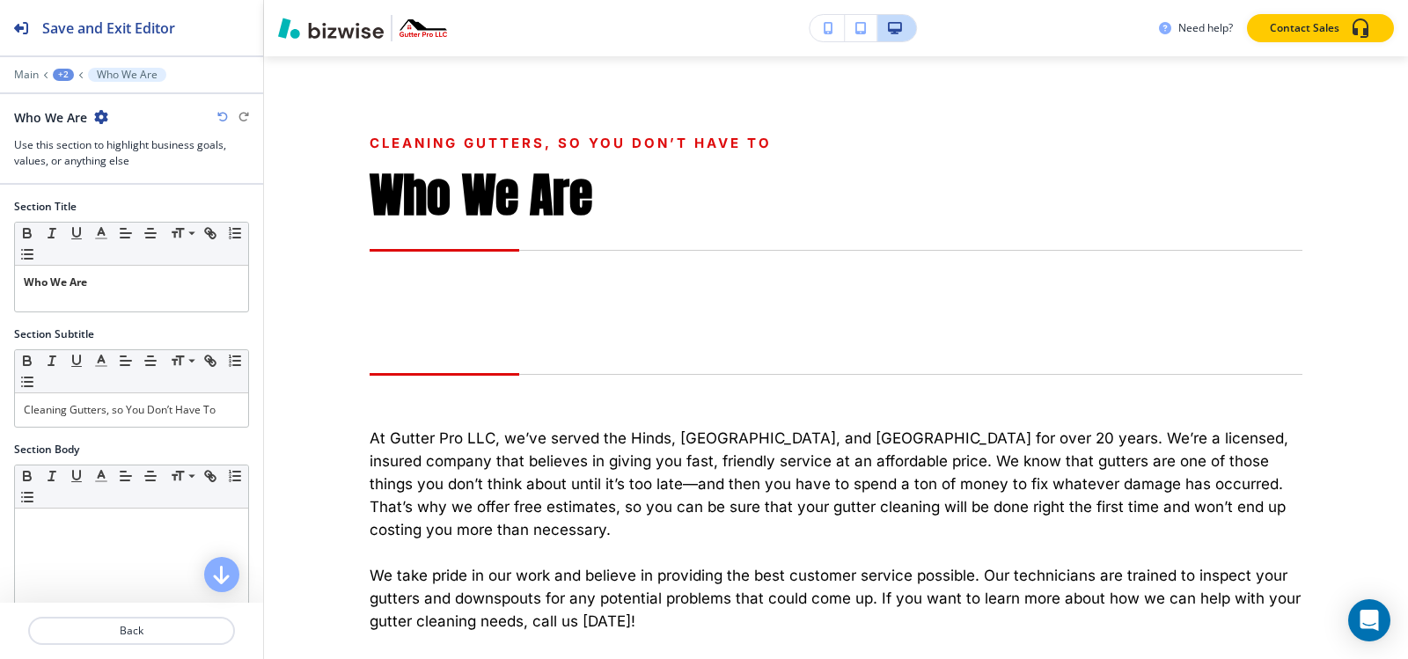
scroll to position [1772, 0]
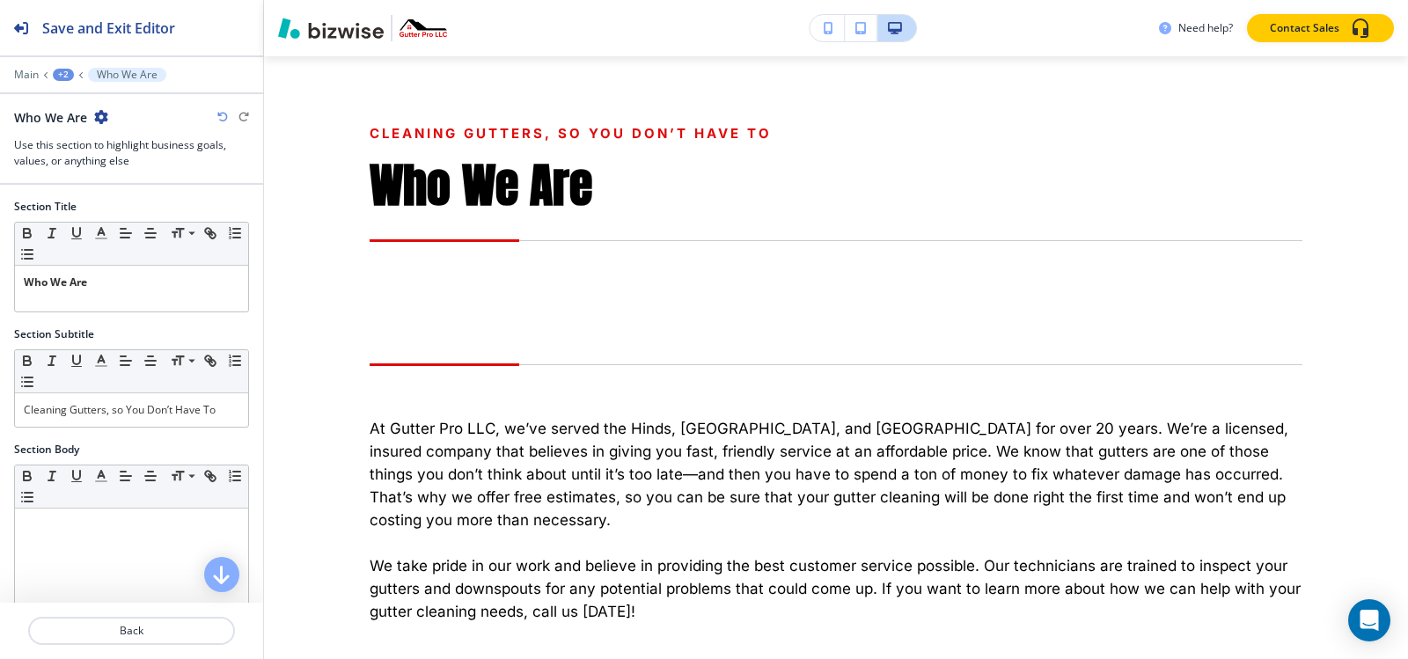
click at [99, 115] on icon "button" at bounding box center [101, 117] width 14 height 14
click at [131, 211] on p "Delete Section" at bounding box center [151, 210] width 90 height 16
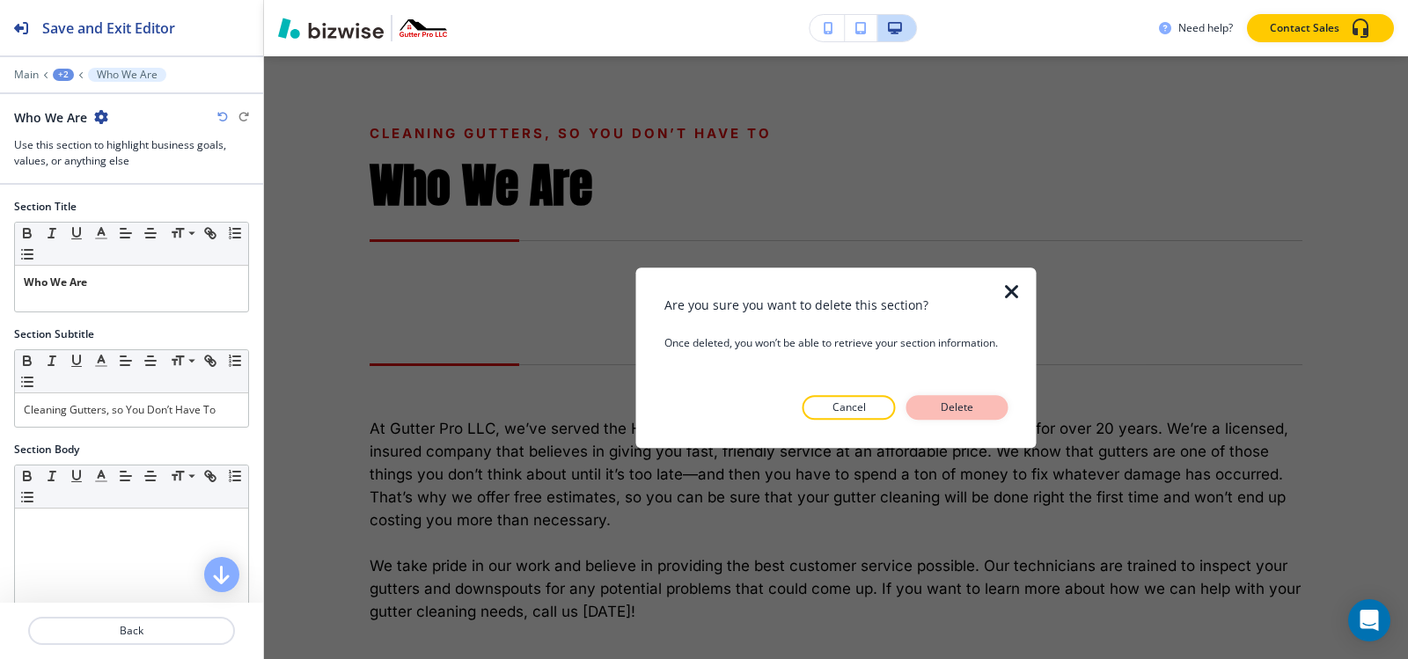
click at [973, 412] on p "Delete" at bounding box center [957, 408] width 42 height 16
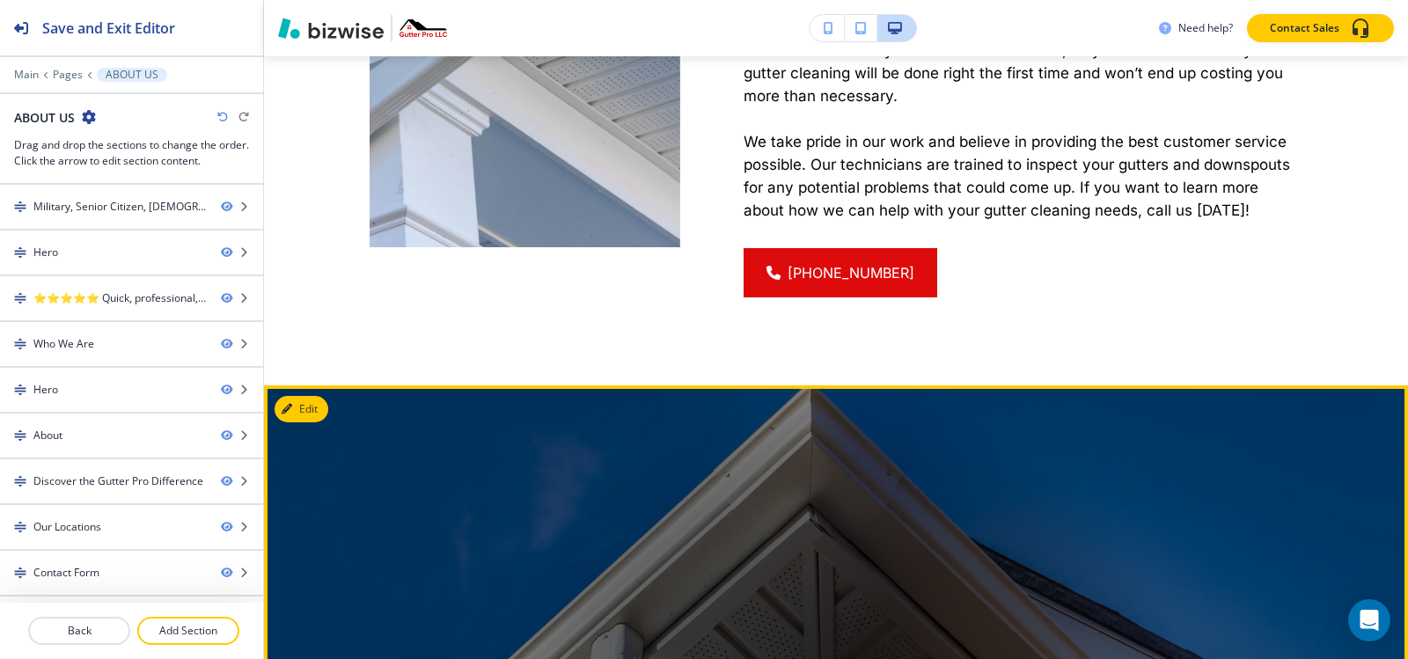
scroll to position [1684, 0]
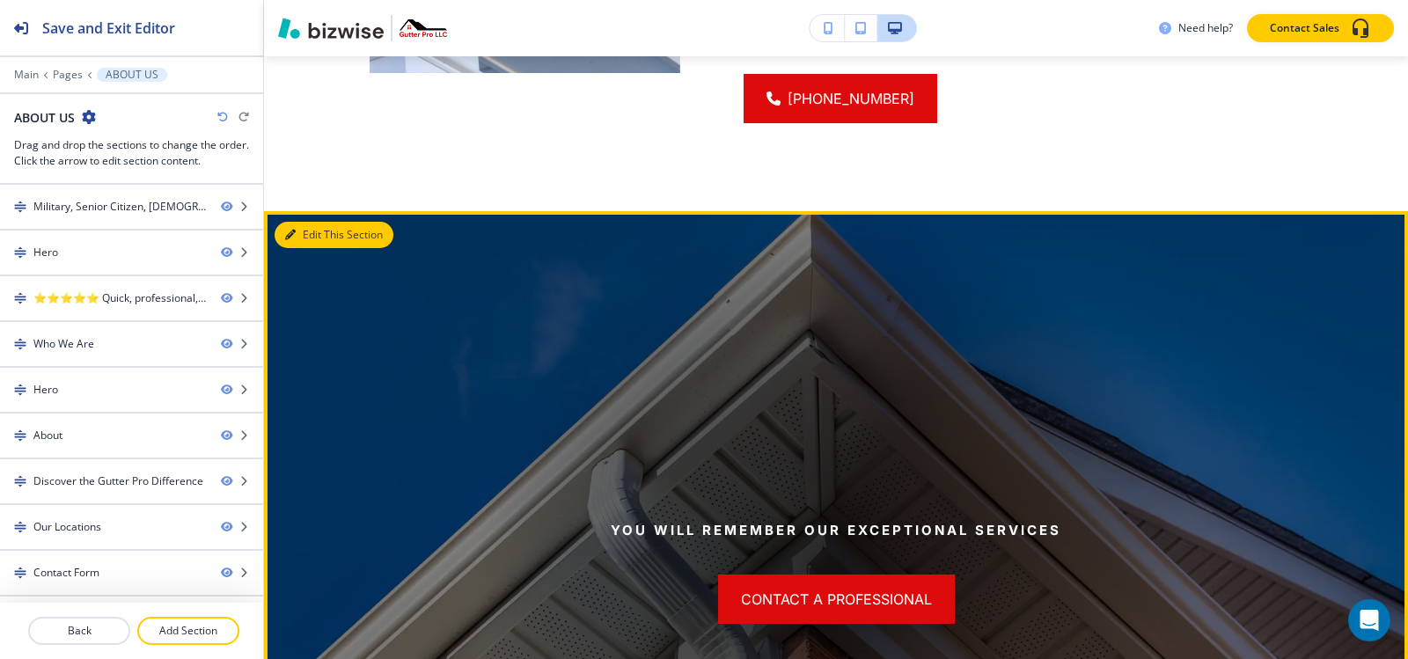
click at [304, 222] on button "Edit This Section" at bounding box center [334, 235] width 119 height 26
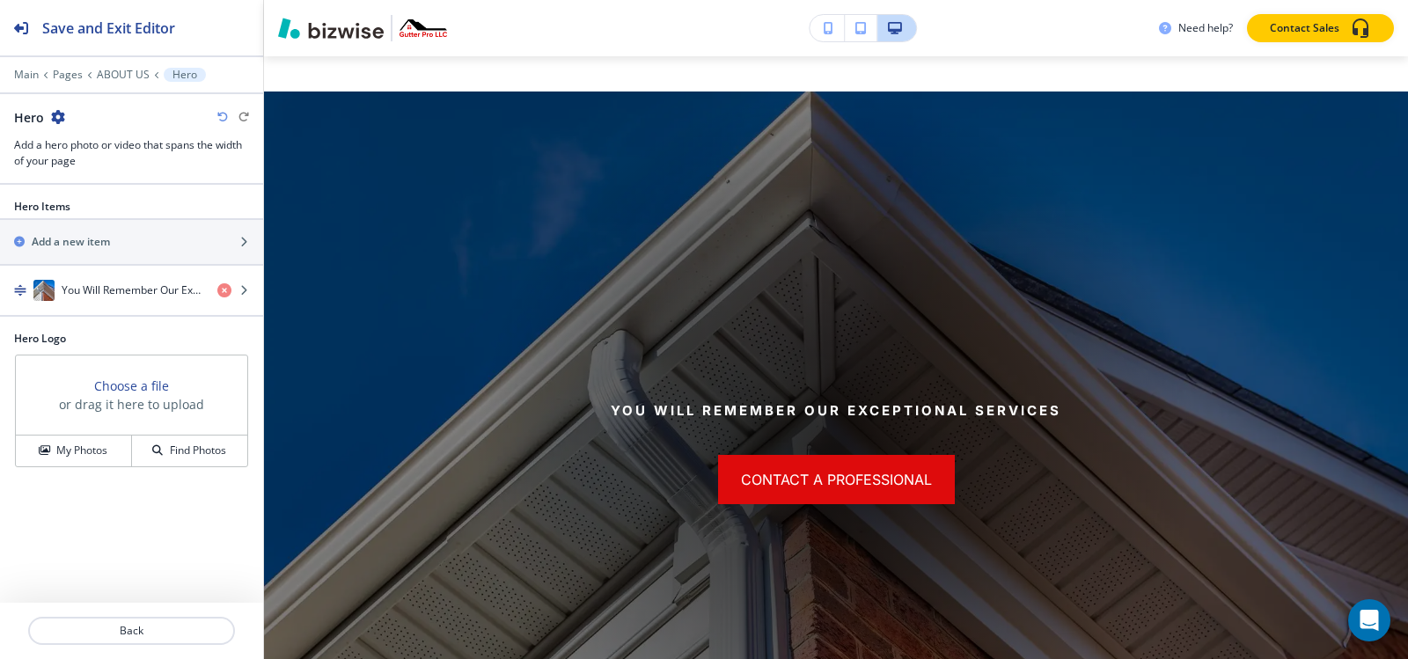
scroll to position [1816, 0]
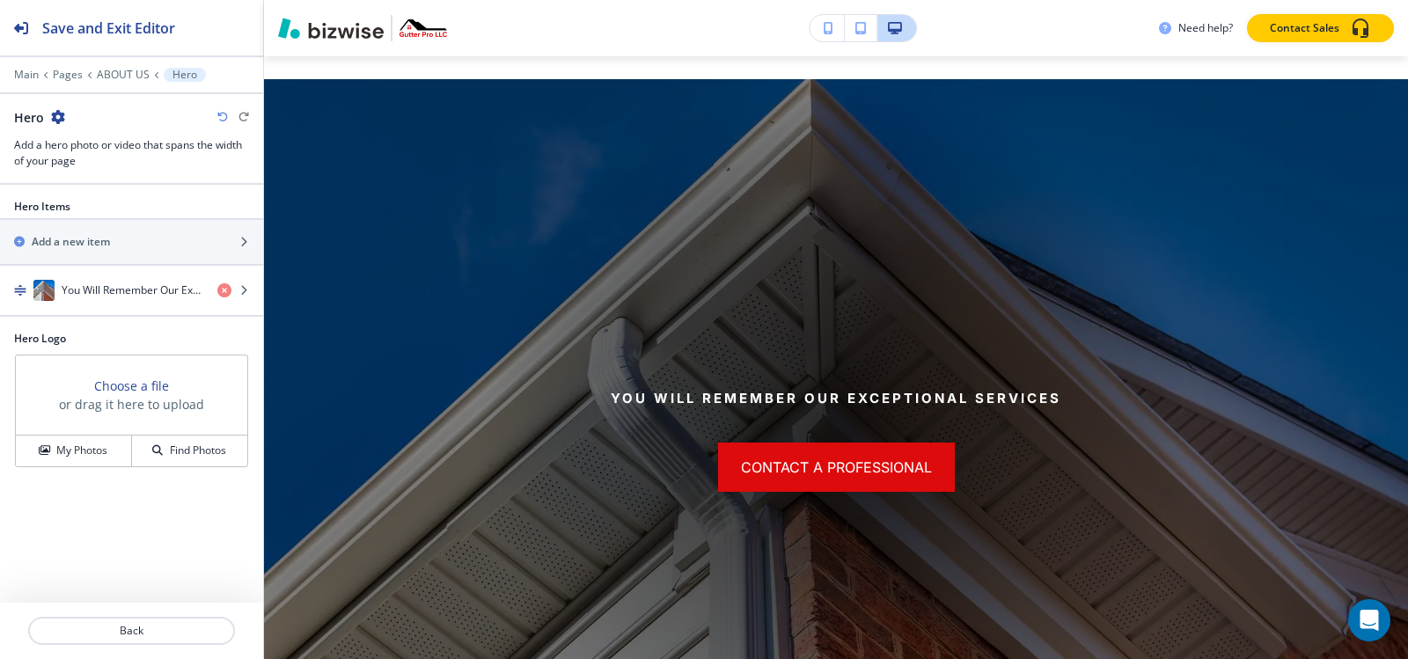
click at [62, 119] on icon "button" at bounding box center [58, 117] width 14 height 14
click at [144, 205] on p "Delete Section" at bounding box center [107, 210] width 90 height 16
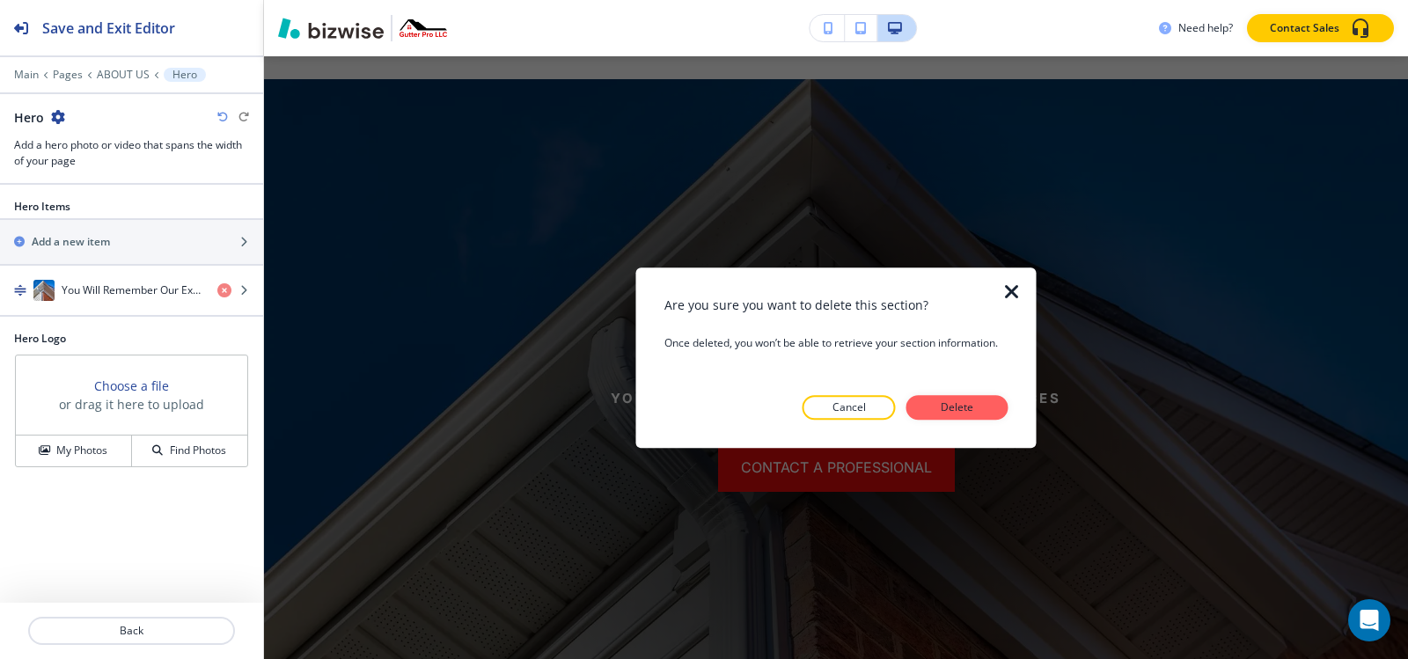
drag, startPoint x: 976, startPoint y: 406, endPoint x: 967, endPoint y: 401, distance: 9.8
click at [975, 406] on p "Delete" at bounding box center [957, 408] width 42 height 16
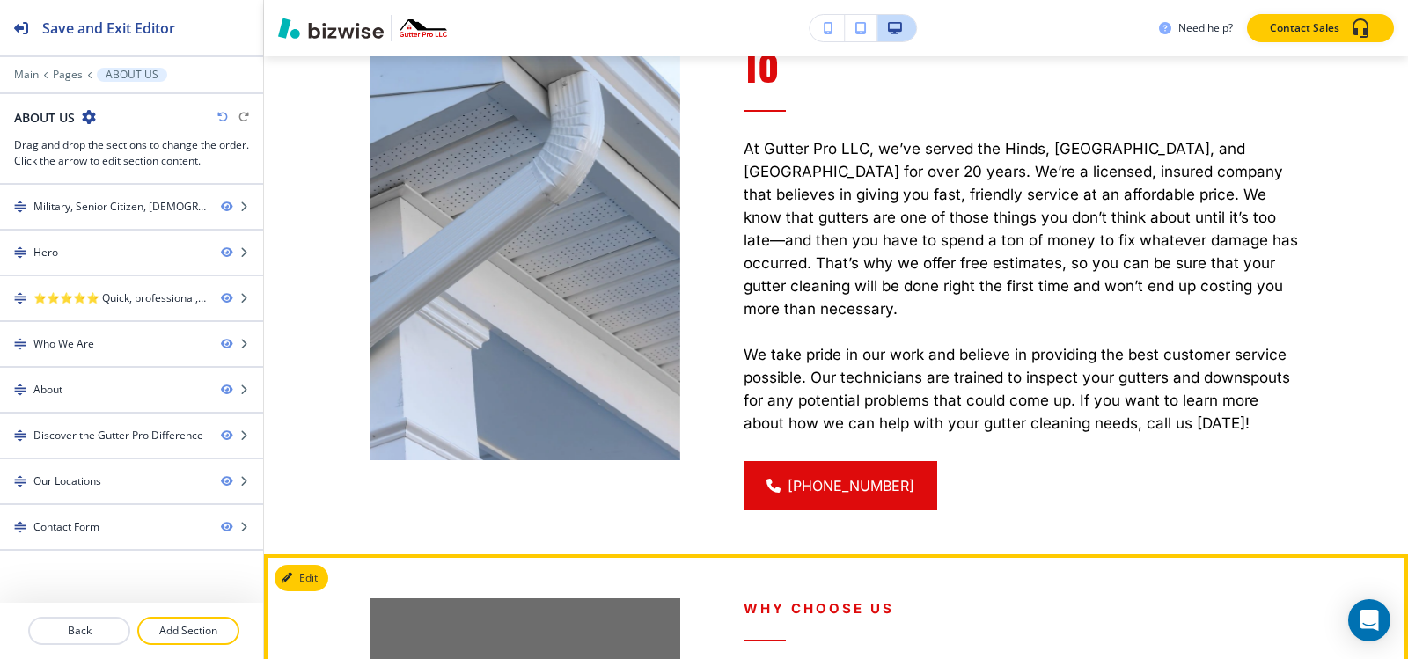
scroll to position [1288, 0]
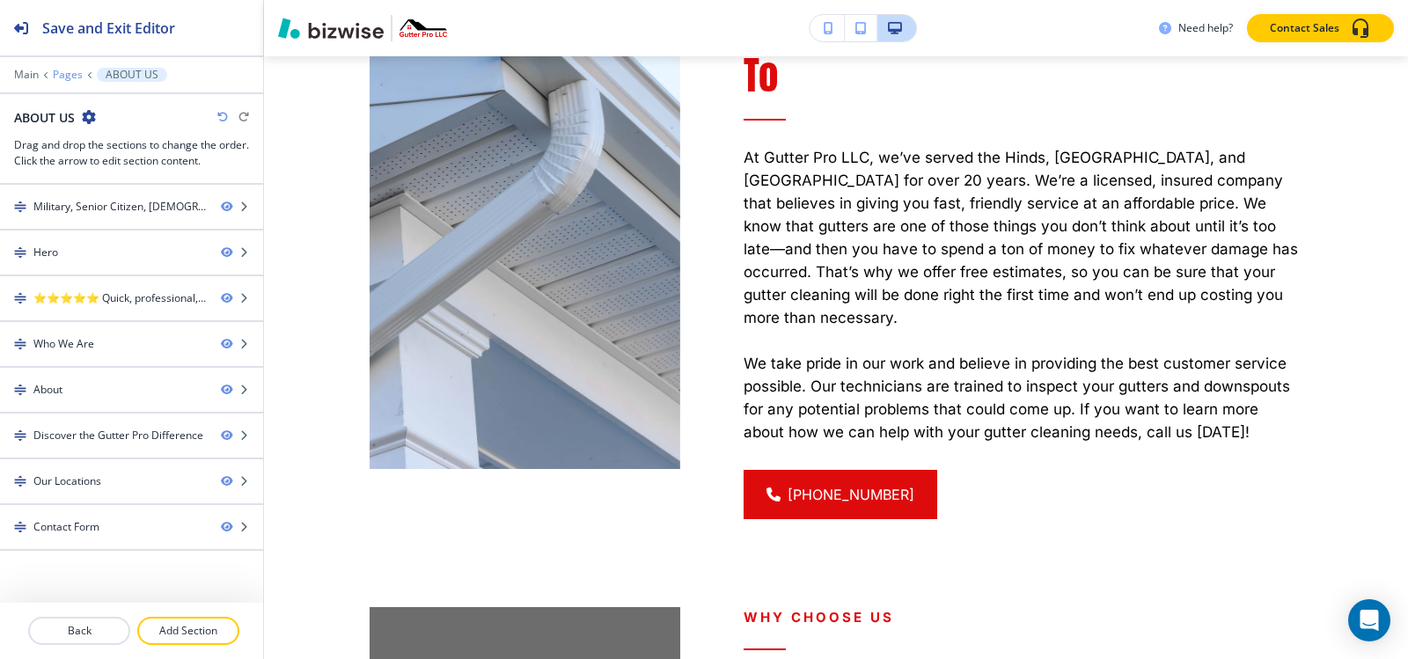
click at [77, 73] on p "Pages" at bounding box center [68, 75] width 30 height 12
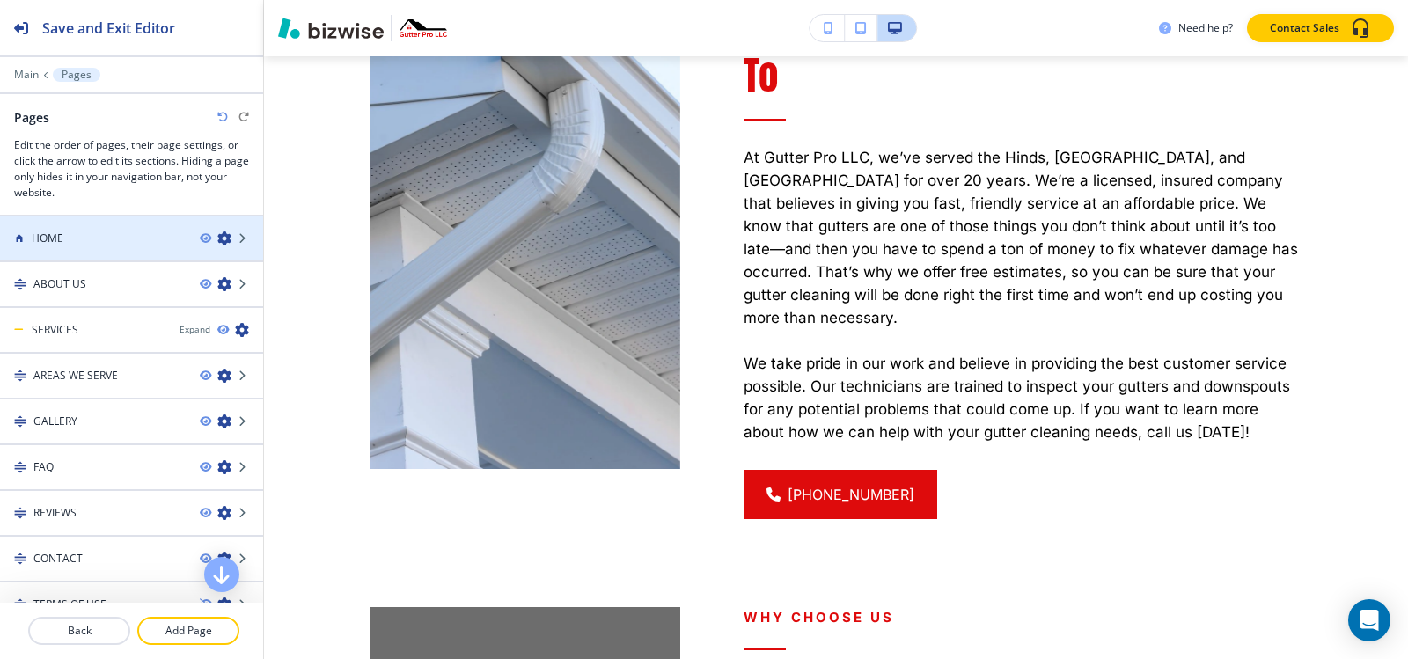
click at [70, 233] on div "HOME" at bounding box center [93, 239] width 186 height 16
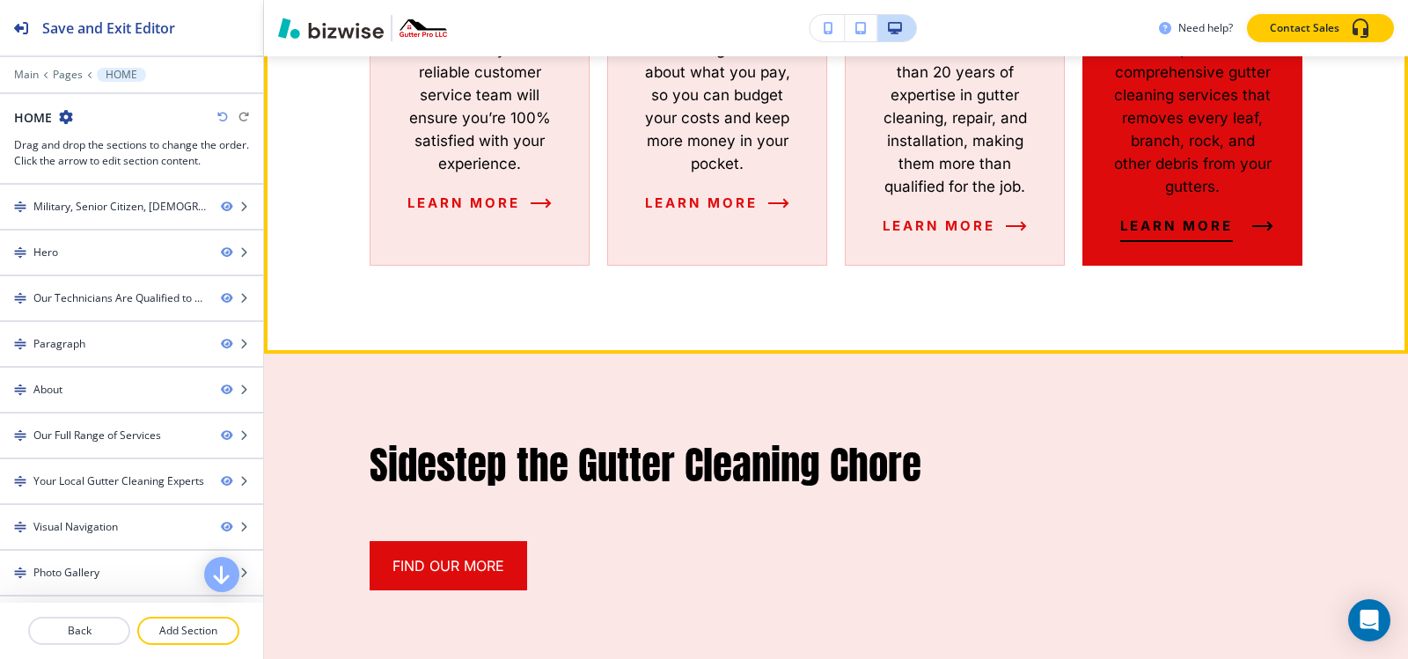
scroll to position [1320, 0]
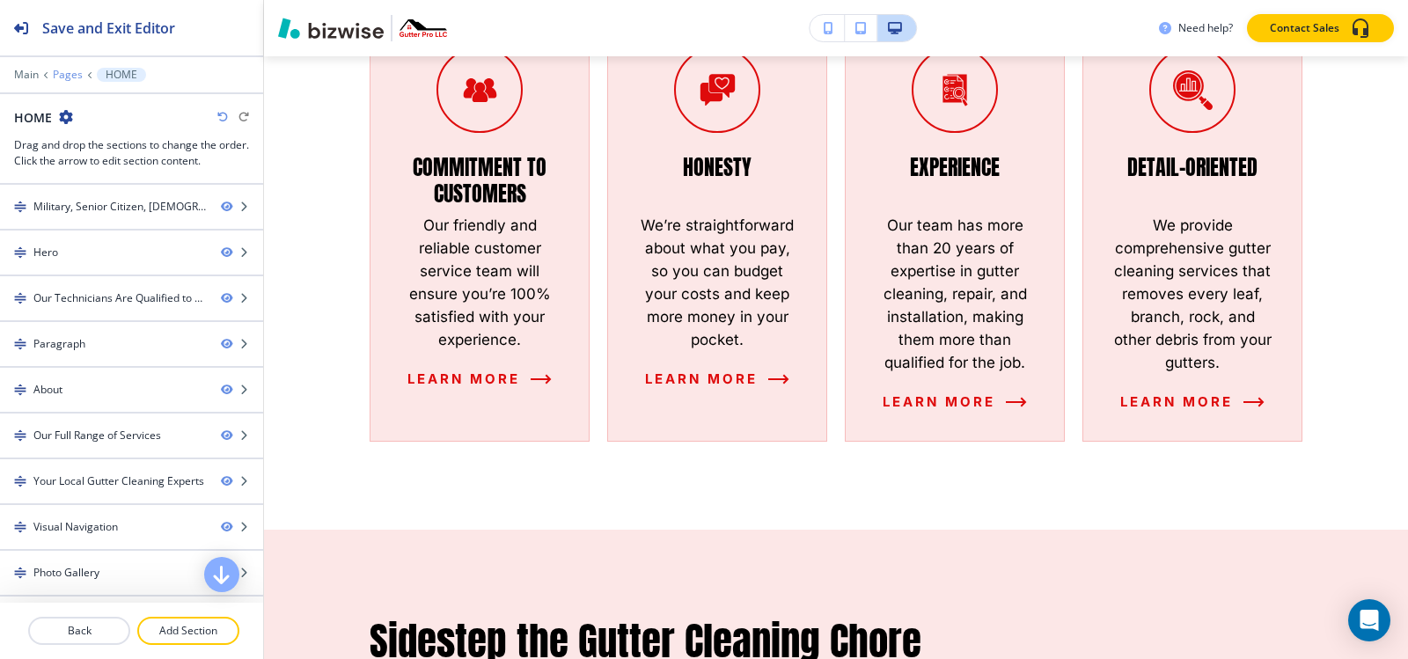
click at [63, 75] on p "Pages" at bounding box center [68, 75] width 30 height 12
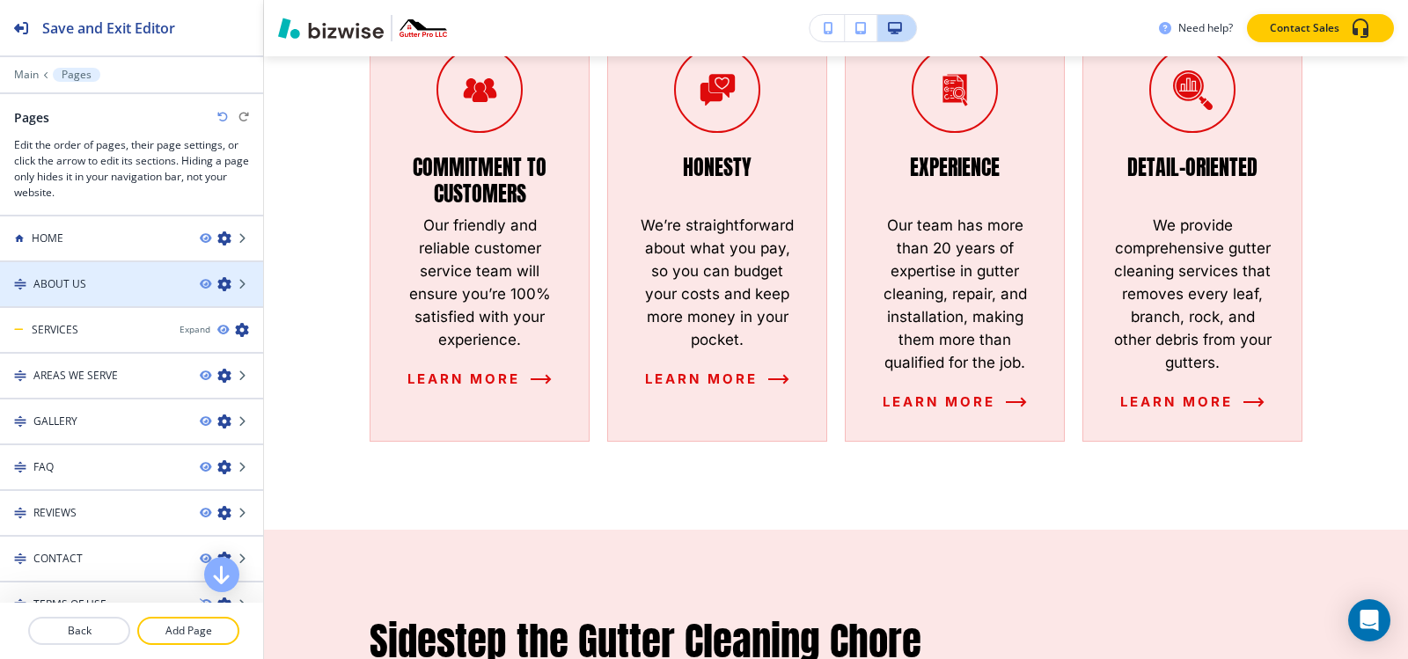
click at [76, 286] on h4 "ABOUT US" at bounding box center [59, 284] width 53 height 16
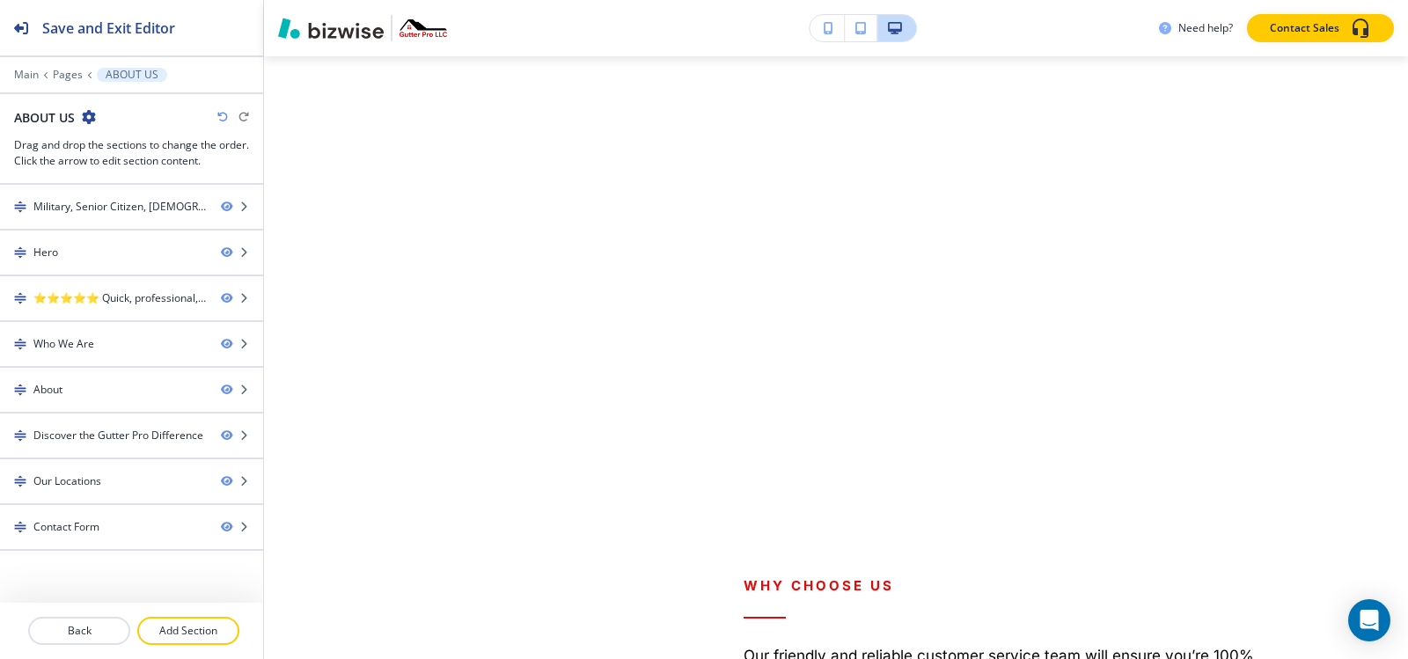
scroll to position [0, 0]
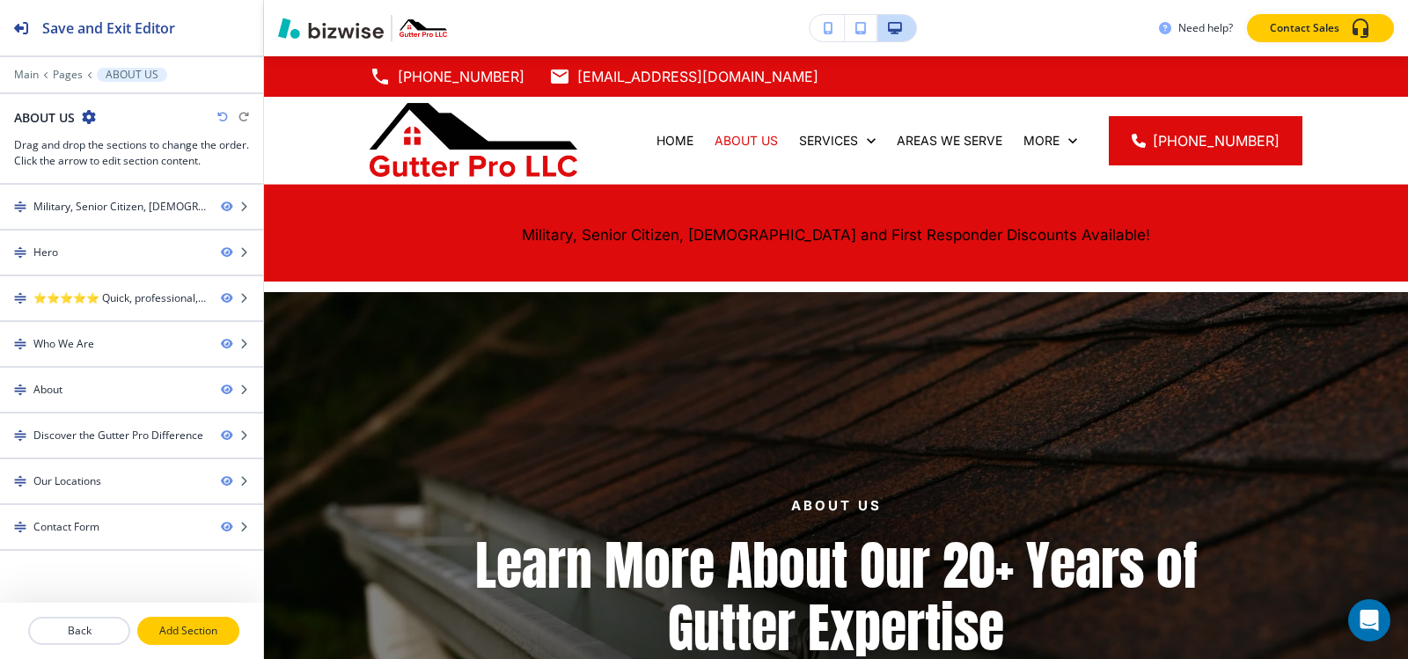
click at [190, 624] on p "Add Section" at bounding box center [188, 631] width 99 height 16
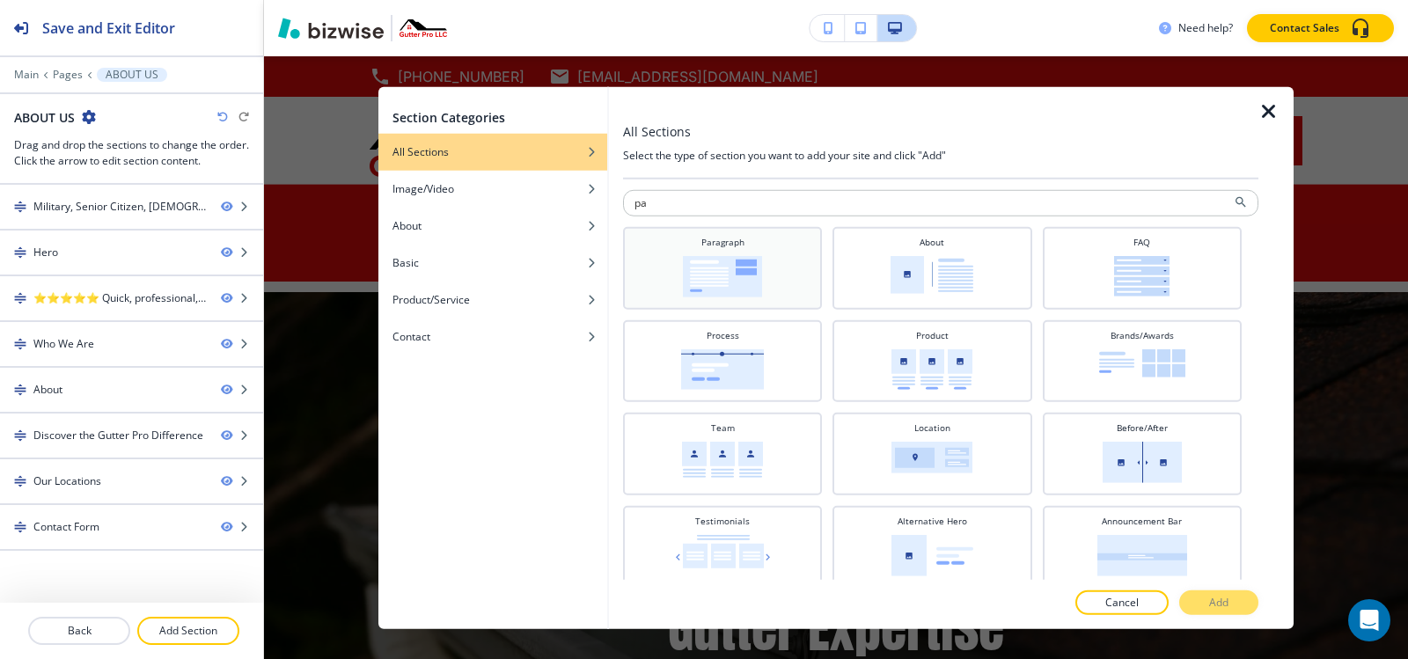
type input "pa"
click at [708, 301] on div "Paragraph" at bounding box center [722, 267] width 199 height 83
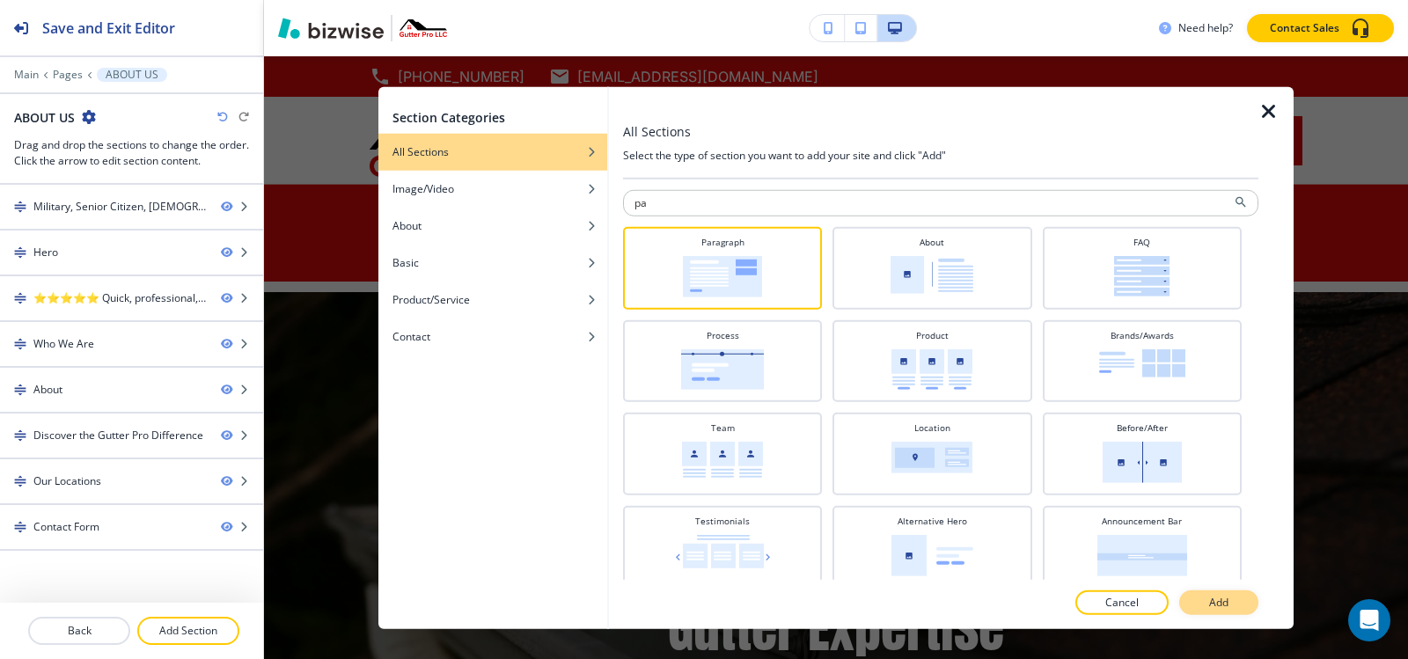
click at [1227, 606] on p "Add" at bounding box center [1218, 603] width 19 height 16
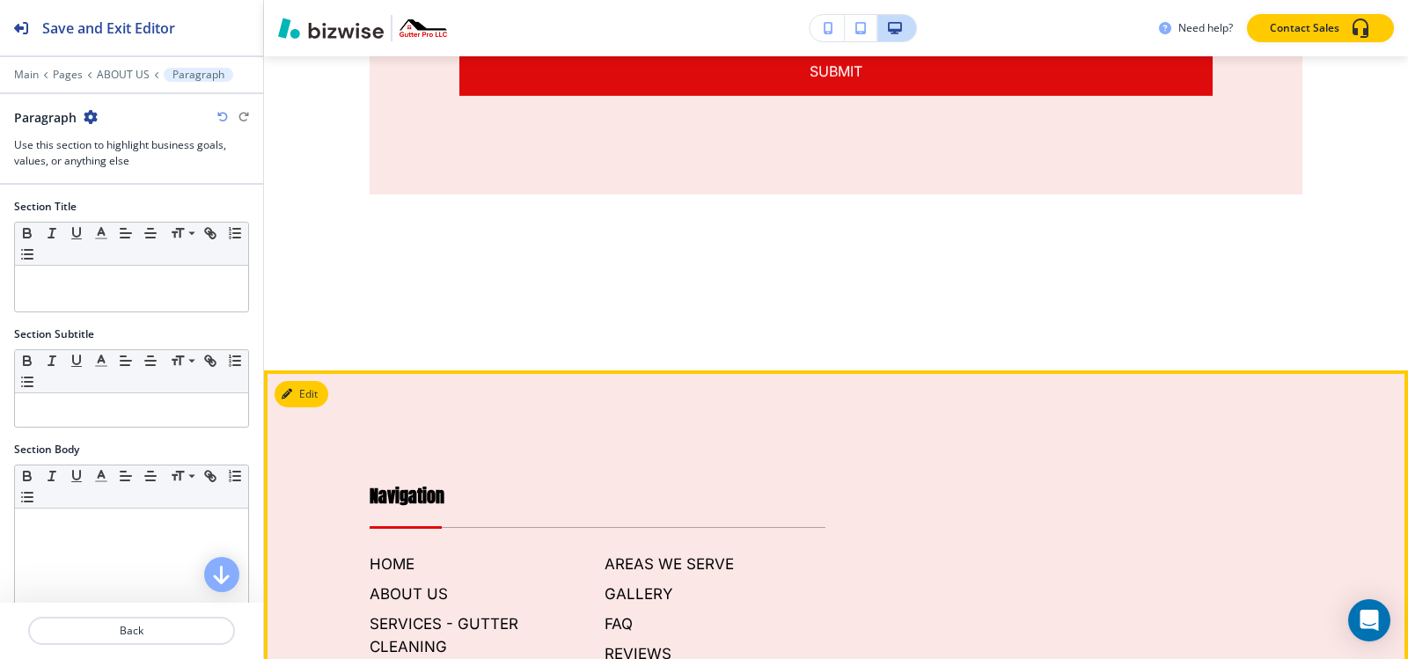
scroll to position [4938, 0]
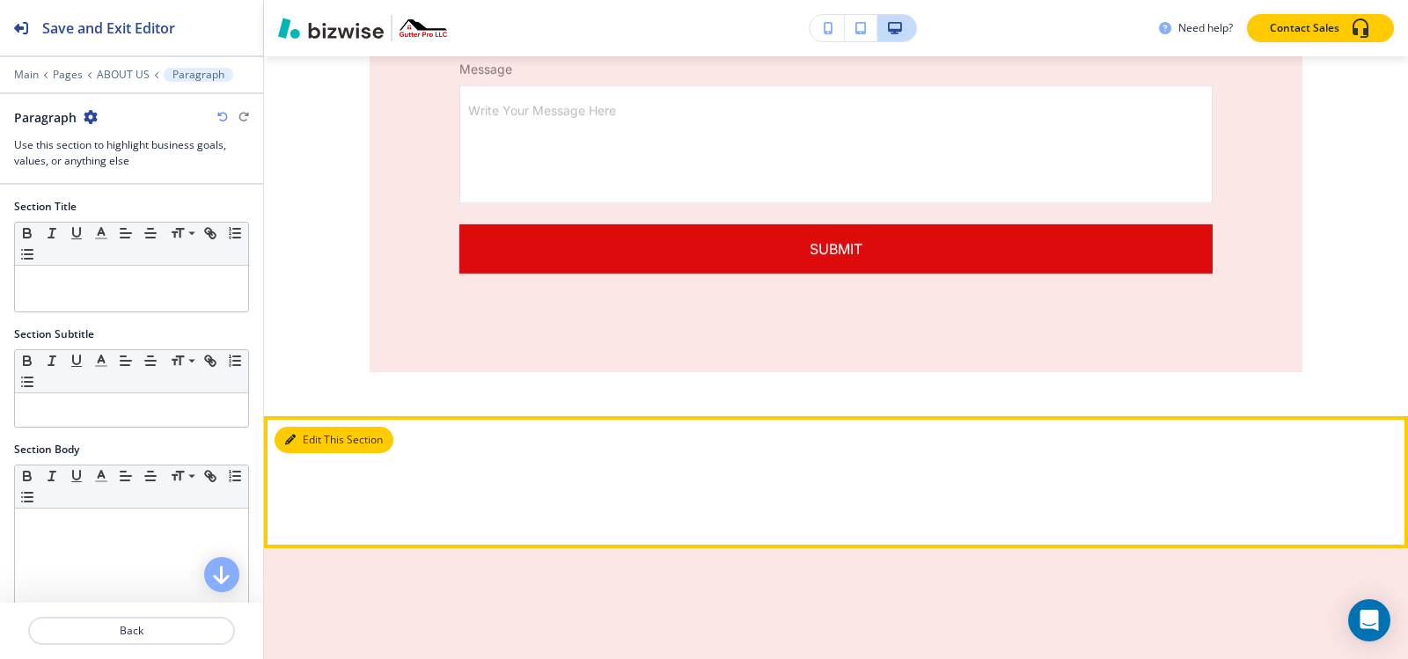
click at [305, 427] on button "Edit This Section" at bounding box center [334, 440] width 119 height 26
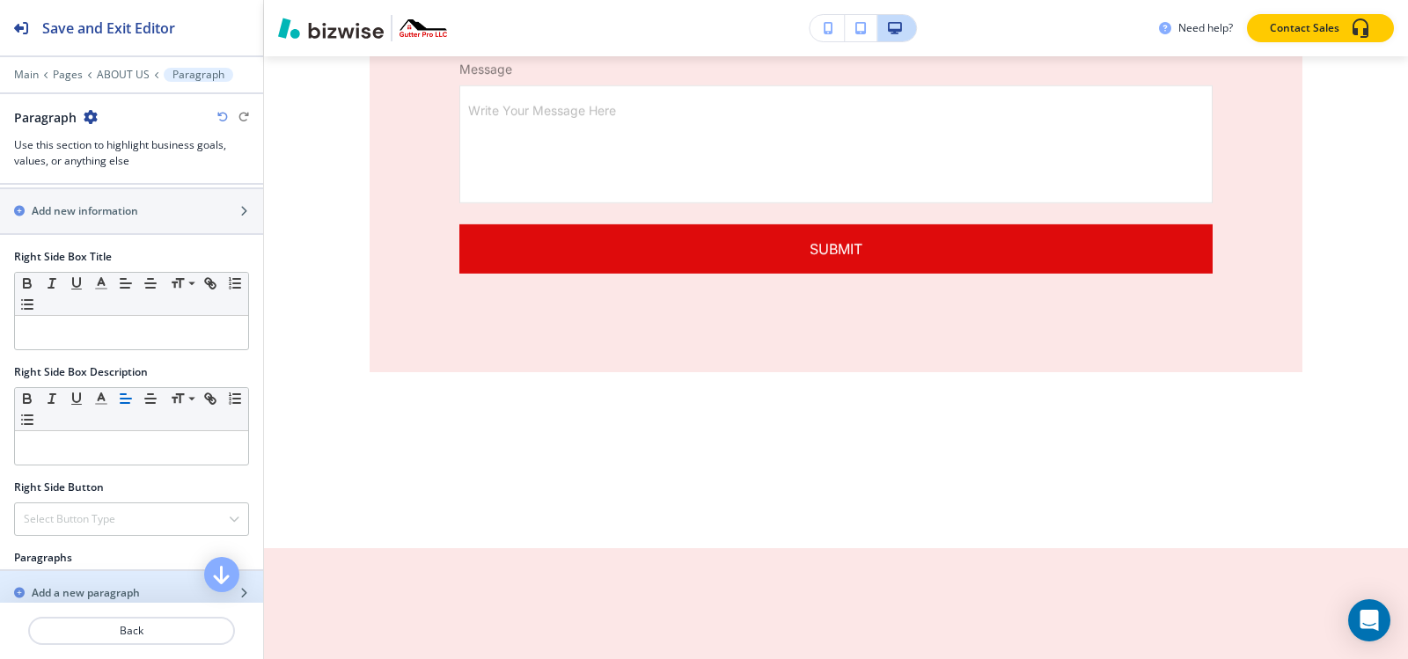
scroll to position [737, 0]
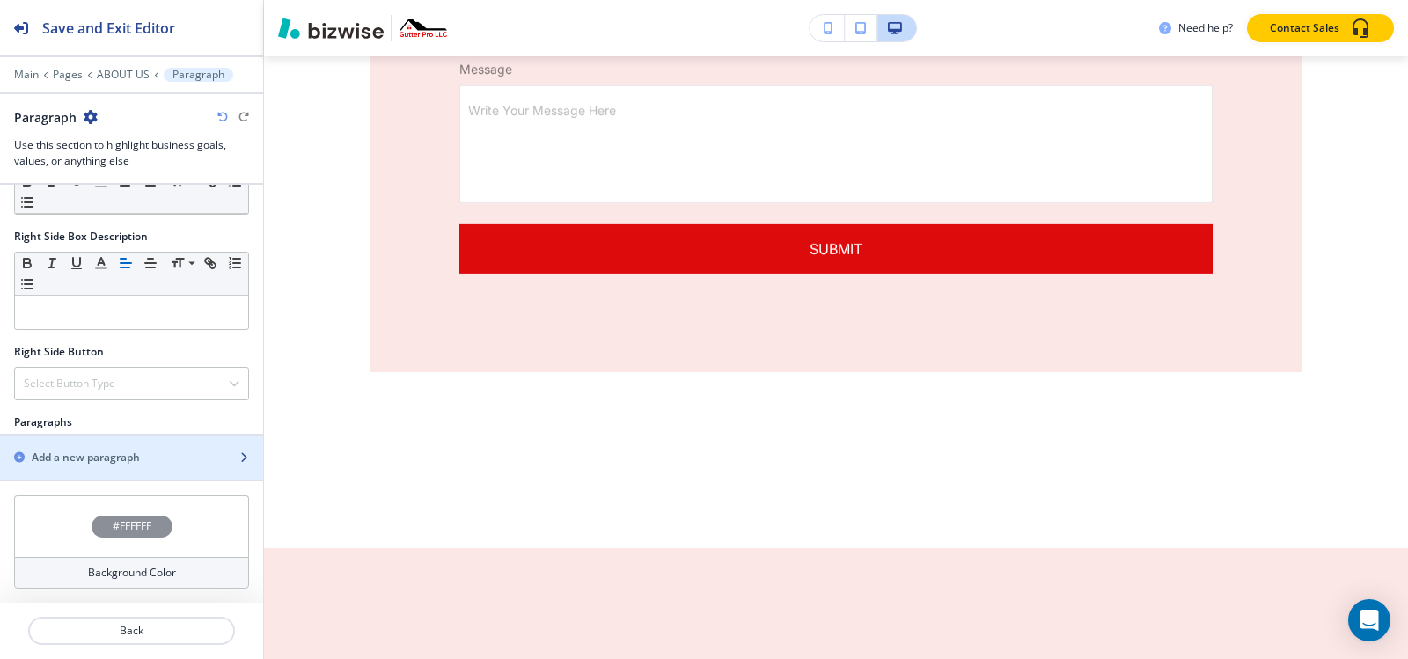
click at [75, 459] on h2 "Add a new paragraph" at bounding box center [86, 458] width 108 height 16
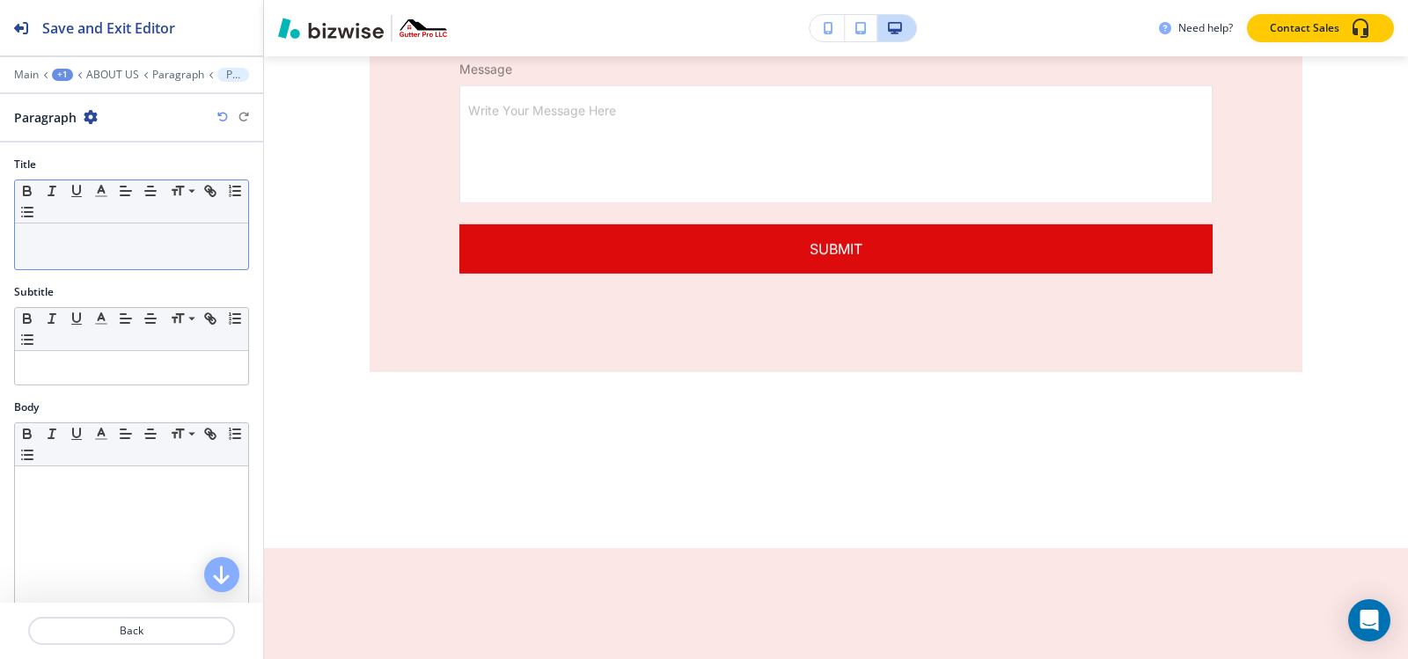
click at [92, 261] on div at bounding box center [131, 247] width 233 height 46
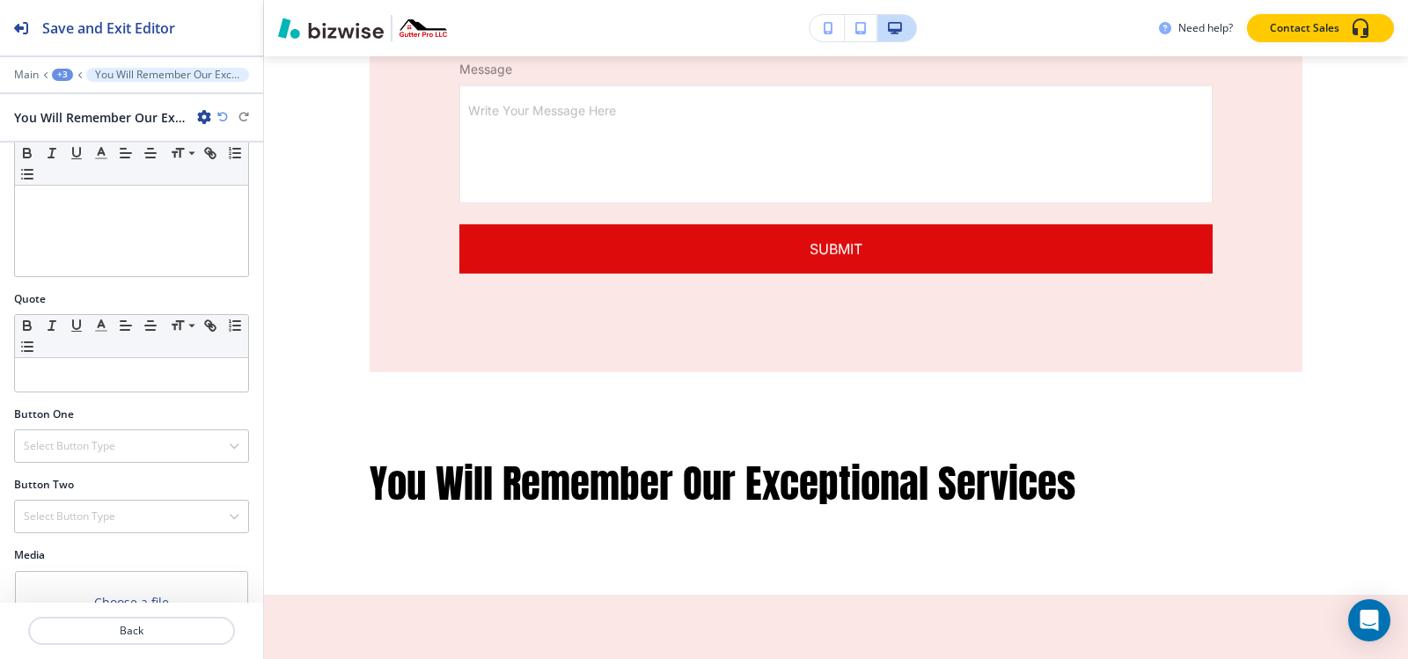
scroll to position [518, 0]
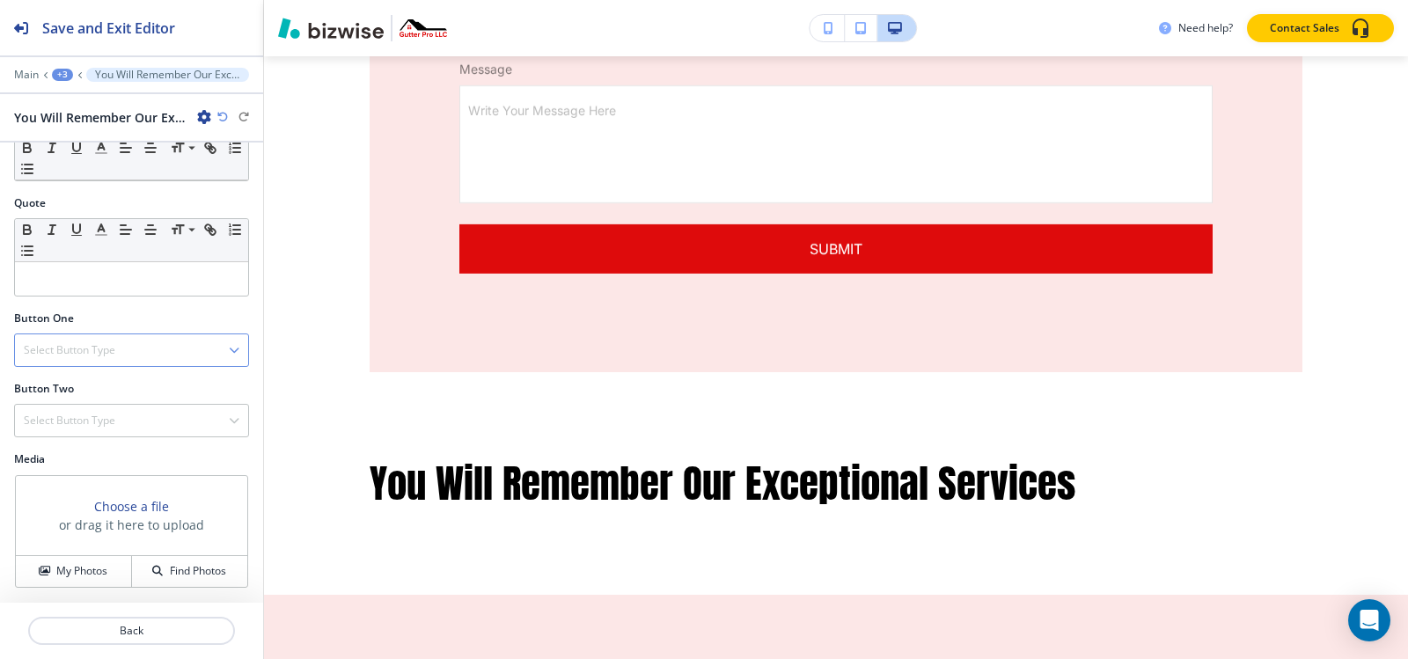
click at [81, 349] on h4 "Select Button Type" at bounding box center [70, 350] width 92 height 16
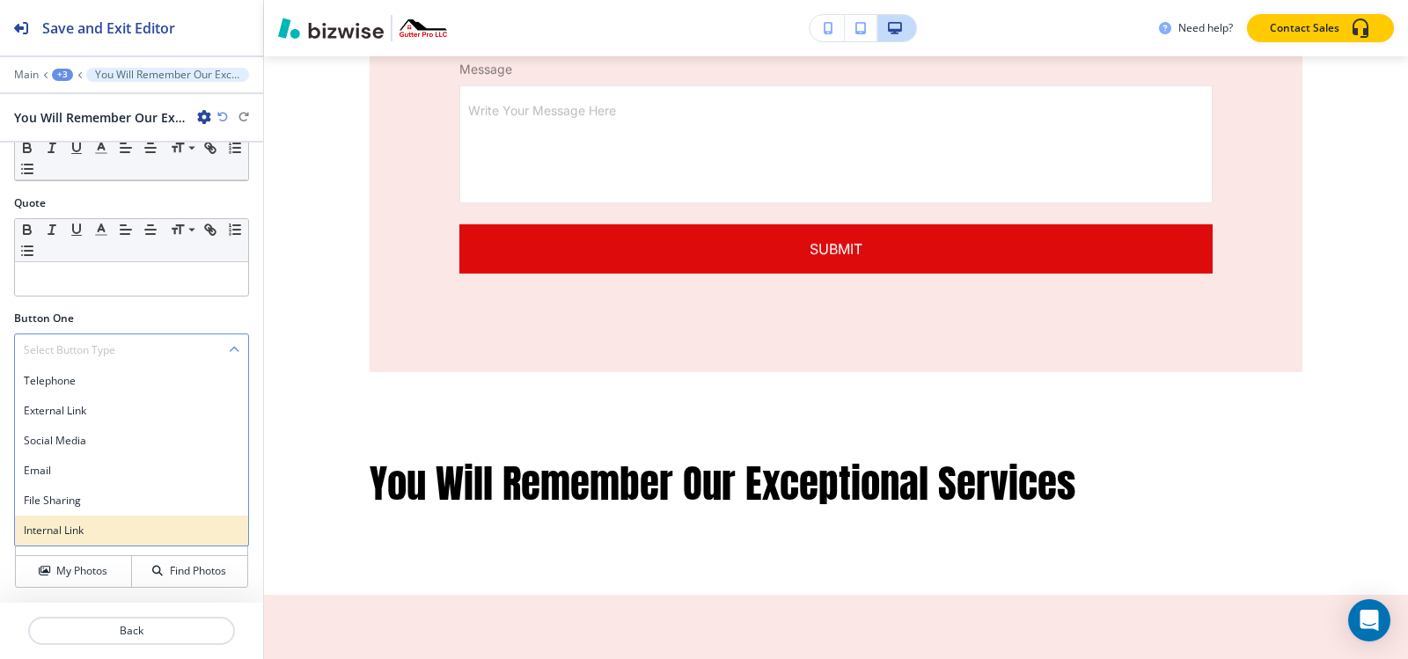
click at [68, 524] on h4 "Internal Link" at bounding box center [132, 531] width 216 height 16
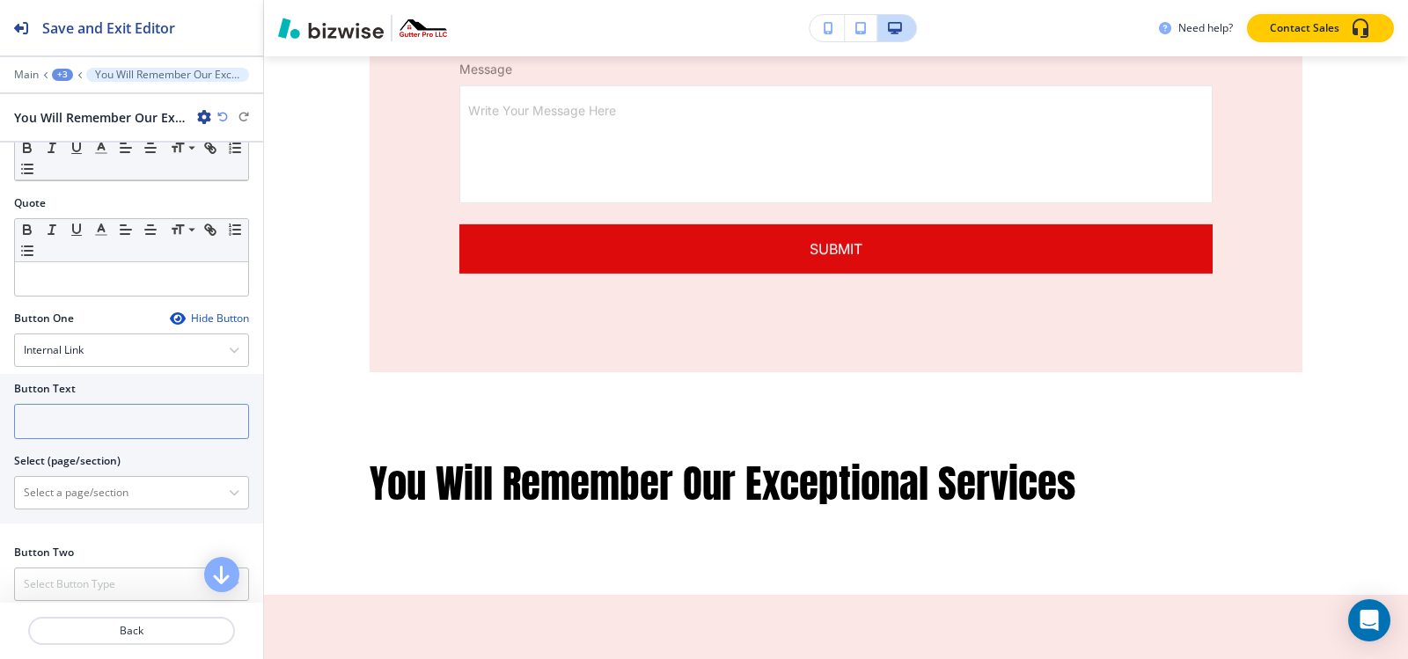
click at [78, 423] on input "text" at bounding box center [131, 421] width 235 height 35
type input "c"
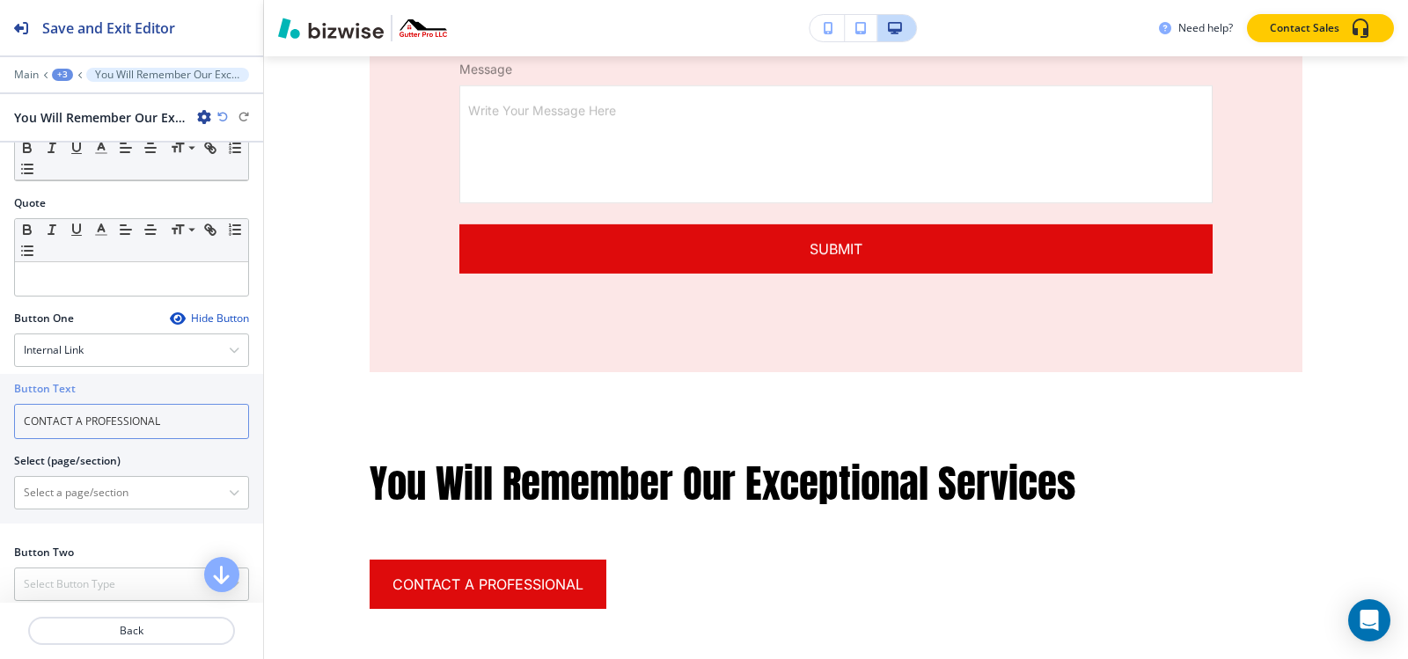
type input "CONTACT A PROFESSIONAL"
drag, startPoint x: 70, startPoint y: 417, endPoint x: 0, endPoint y: 417, distance: 69.5
click at [0, 417] on div "Button Text CONTACT A PROFESSIONAL Select (page/section) HOME HOME | Military, …" at bounding box center [131, 449] width 263 height 150
click at [106, 505] on \(page\/section\) "Manual Input" at bounding box center [122, 493] width 214 height 30
paste \(page\/section\) "CONTACT"
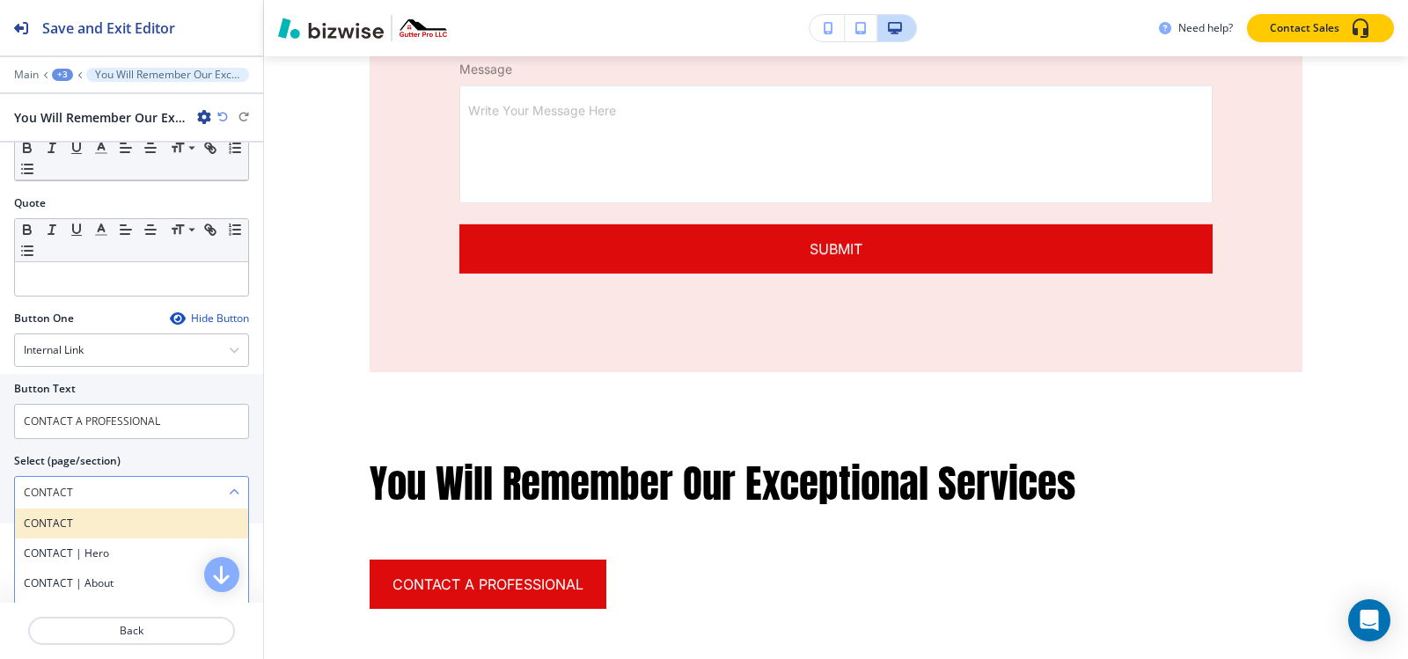
type \(page\/section\) "CONTACT"
click at [77, 524] on h4 "CONTACT" at bounding box center [132, 524] width 216 height 16
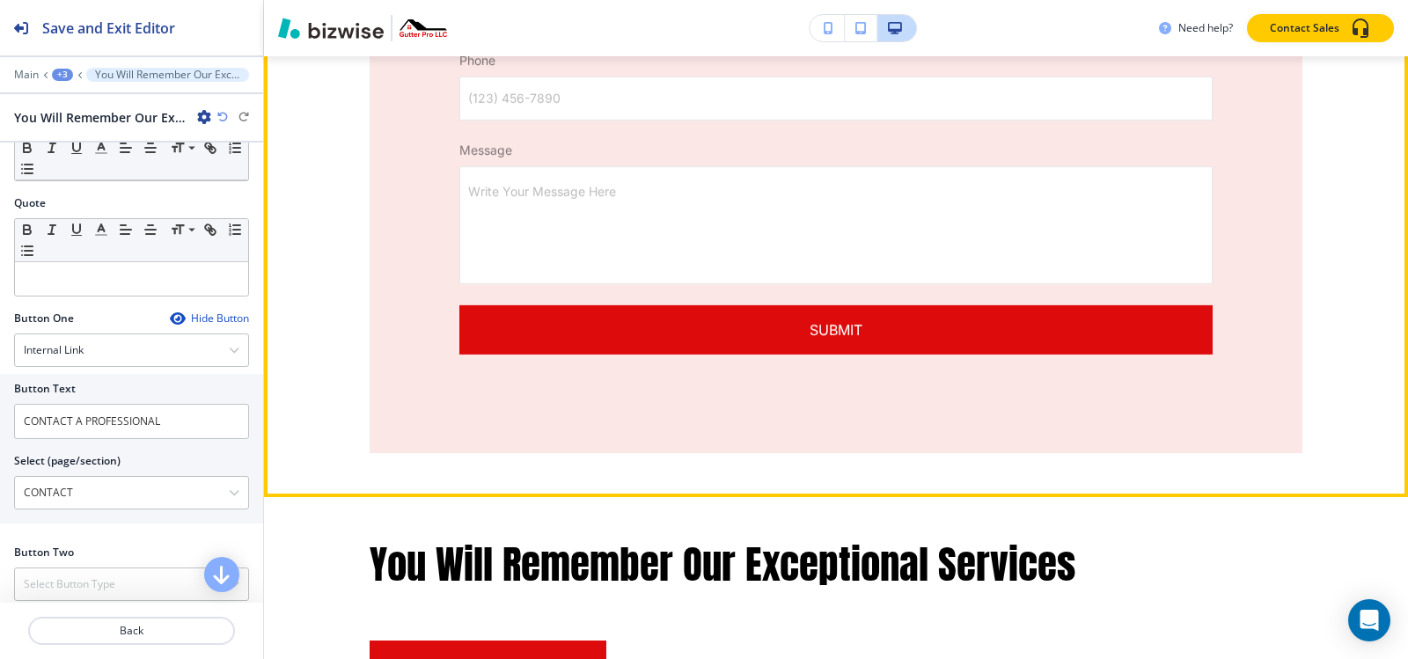
scroll to position [4762, 0]
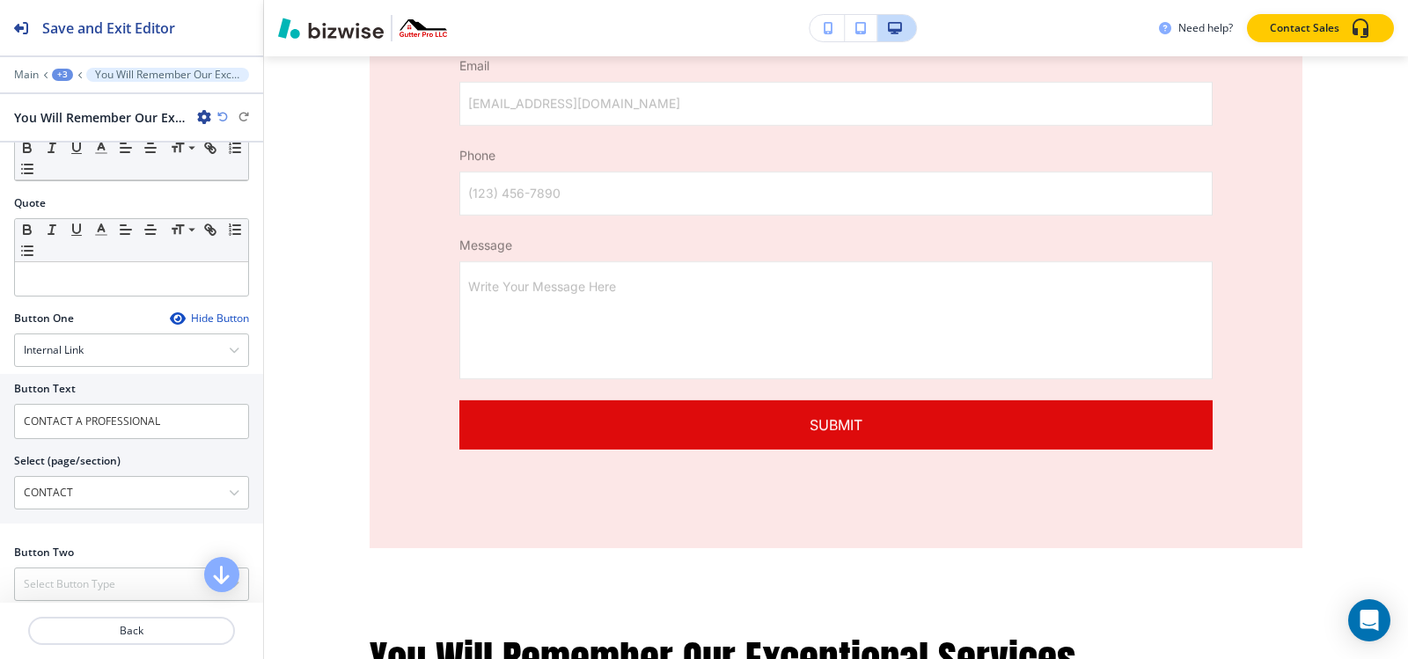
click at [57, 75] on div "+3" at bounding box center [62, 75] width 21 height 12
click at [94, 166] on p "Paragraph" at bounding box center [108, 166] width 90 height 16
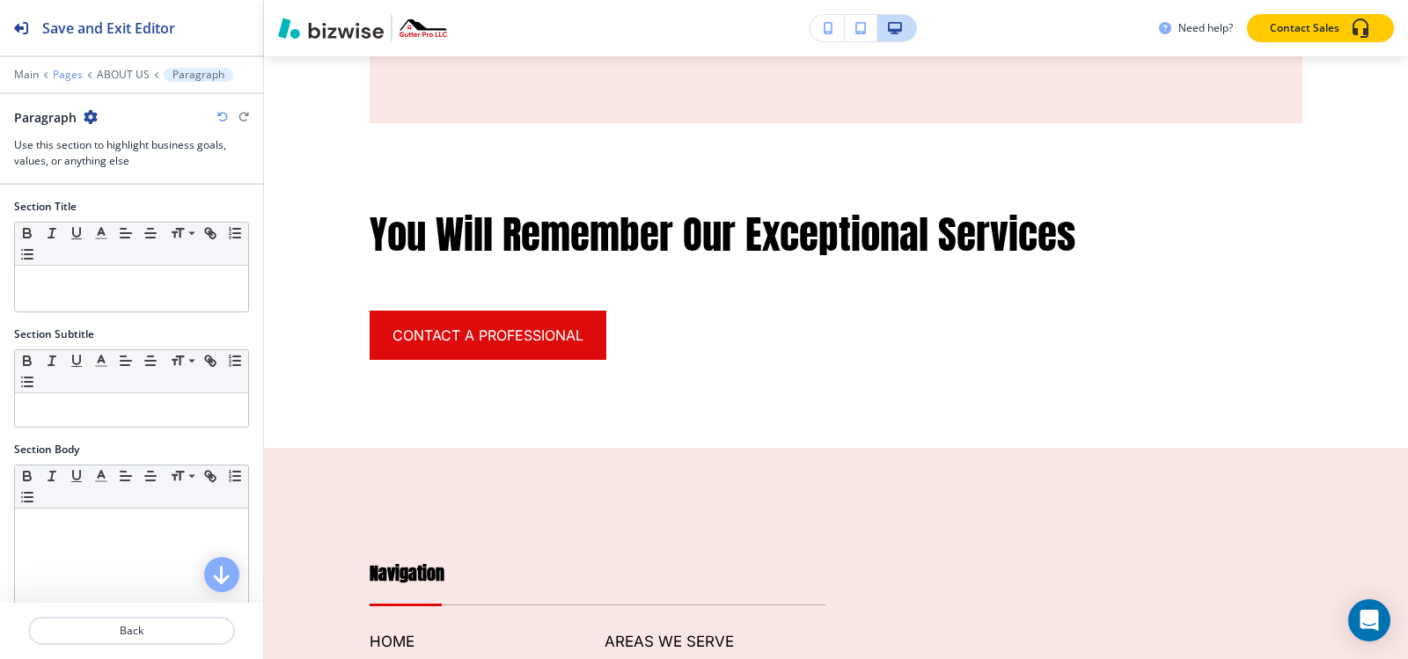
scroll to position [5202, 0]
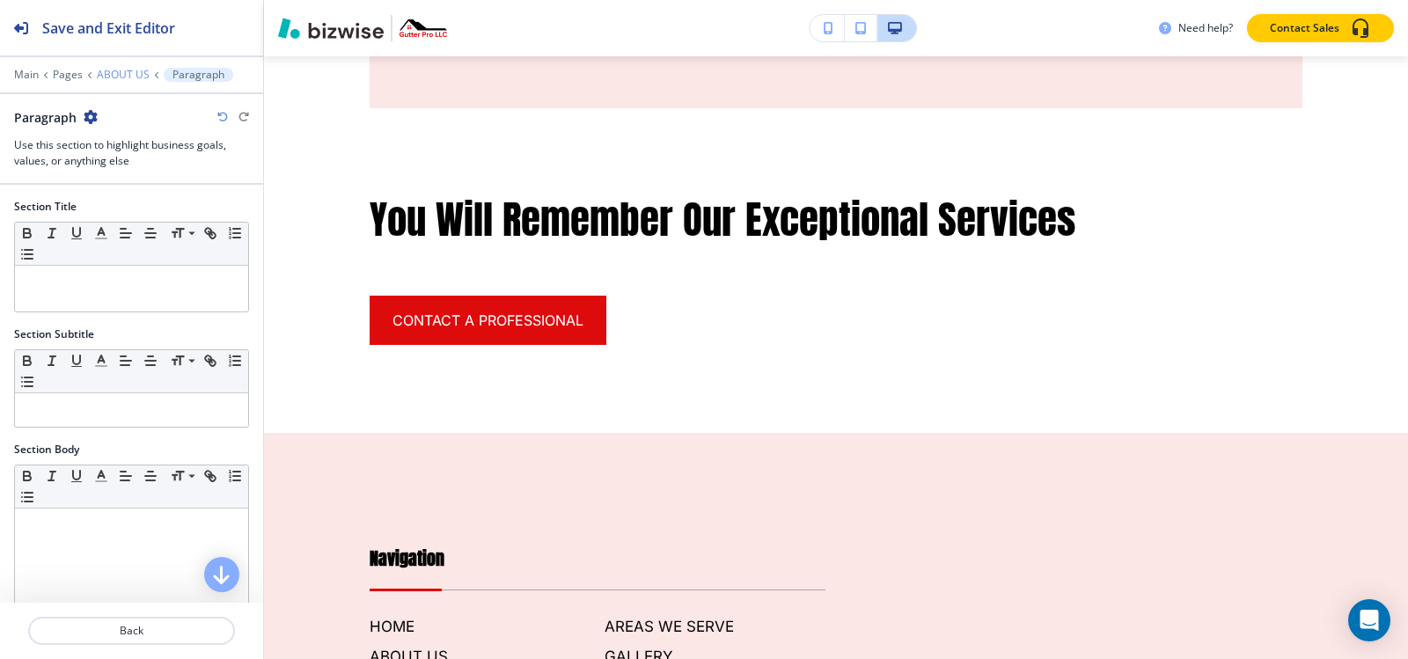
click at [118, 70] on p "ABOUT US" at bounding box center [123, 75] width 53 height 12
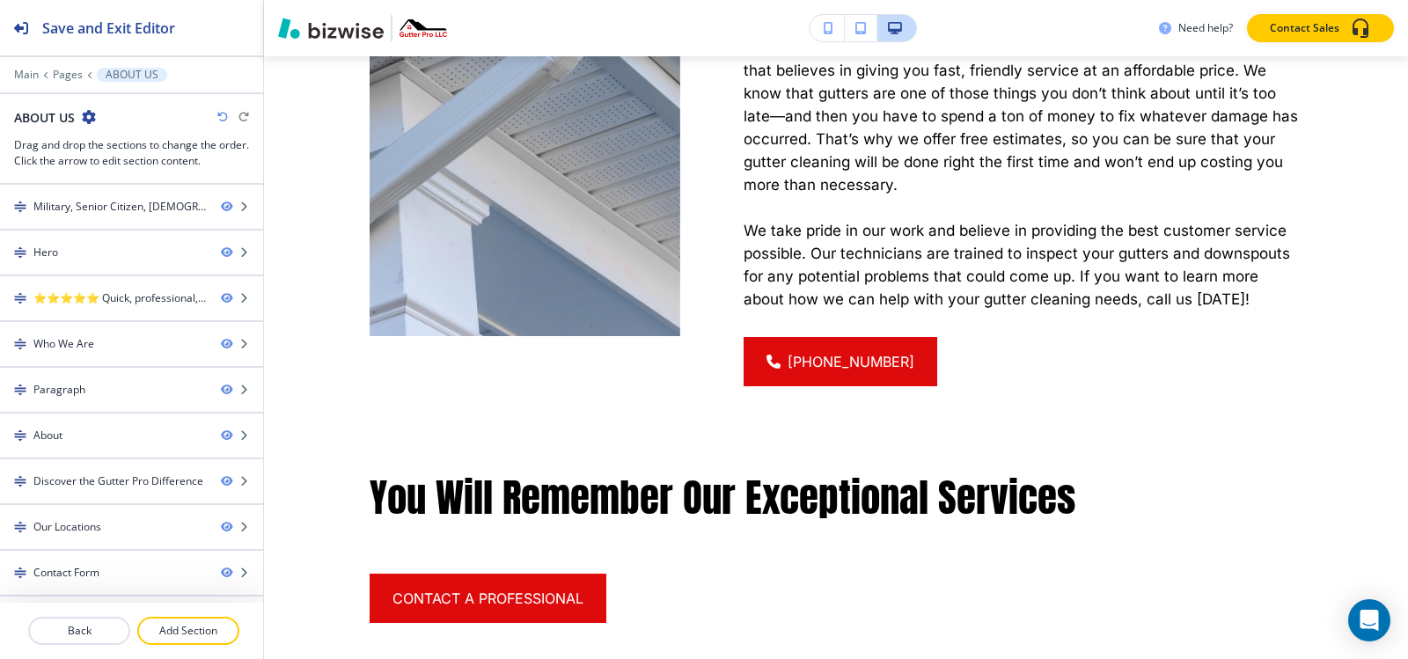
scroll to position [1420, 0]
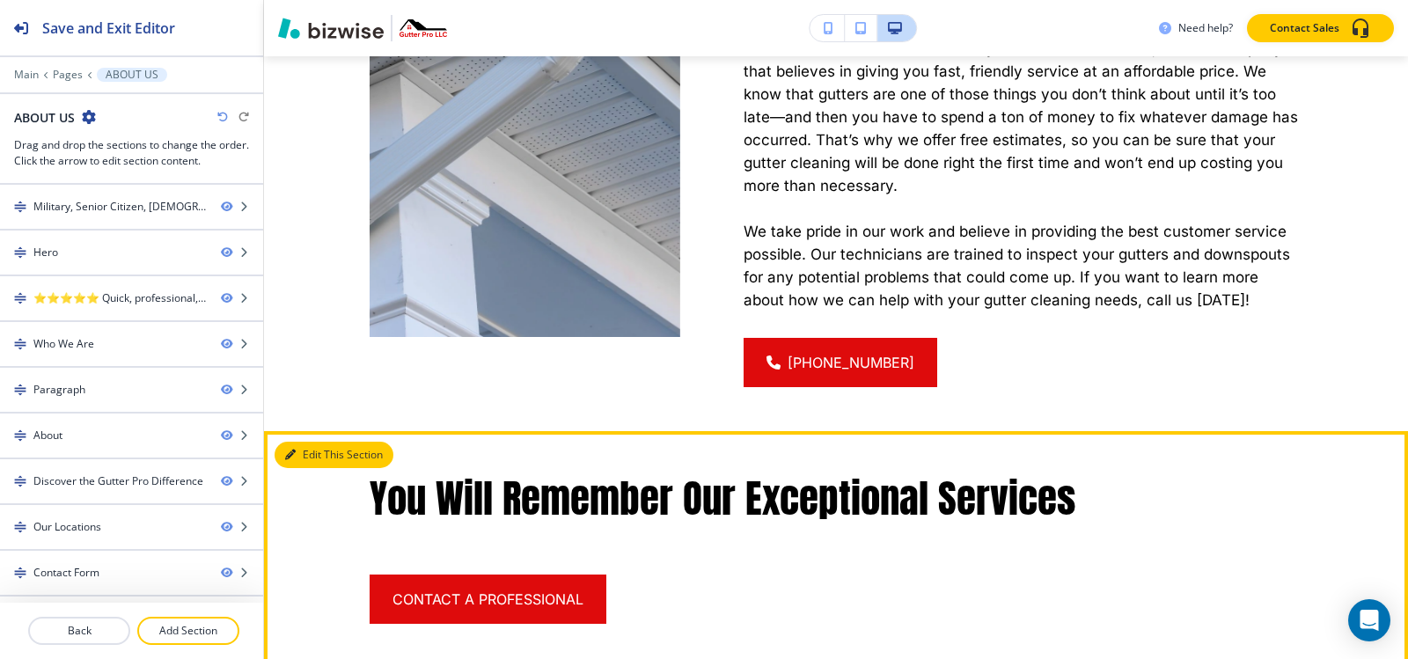
click at [298, 442] on button "Edit This Section" at bounding box center [334, 455] width 119 height 26
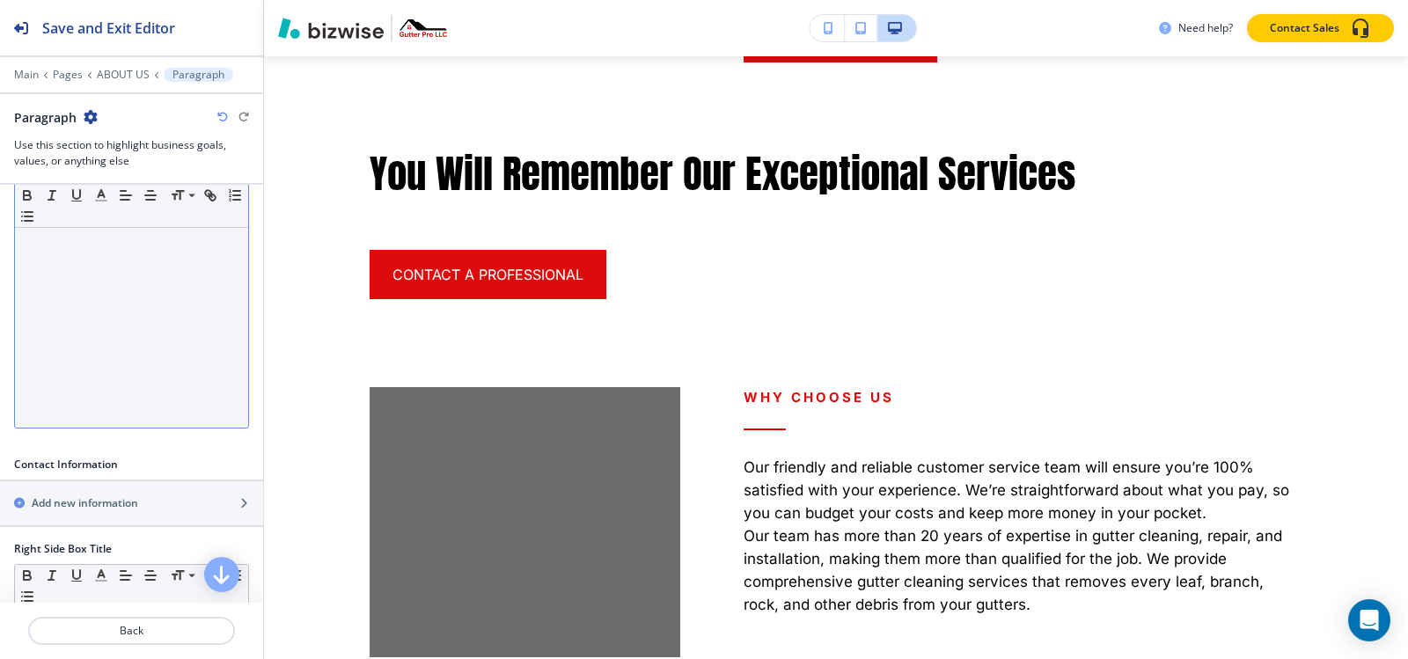
scroll to position [1772, 0]
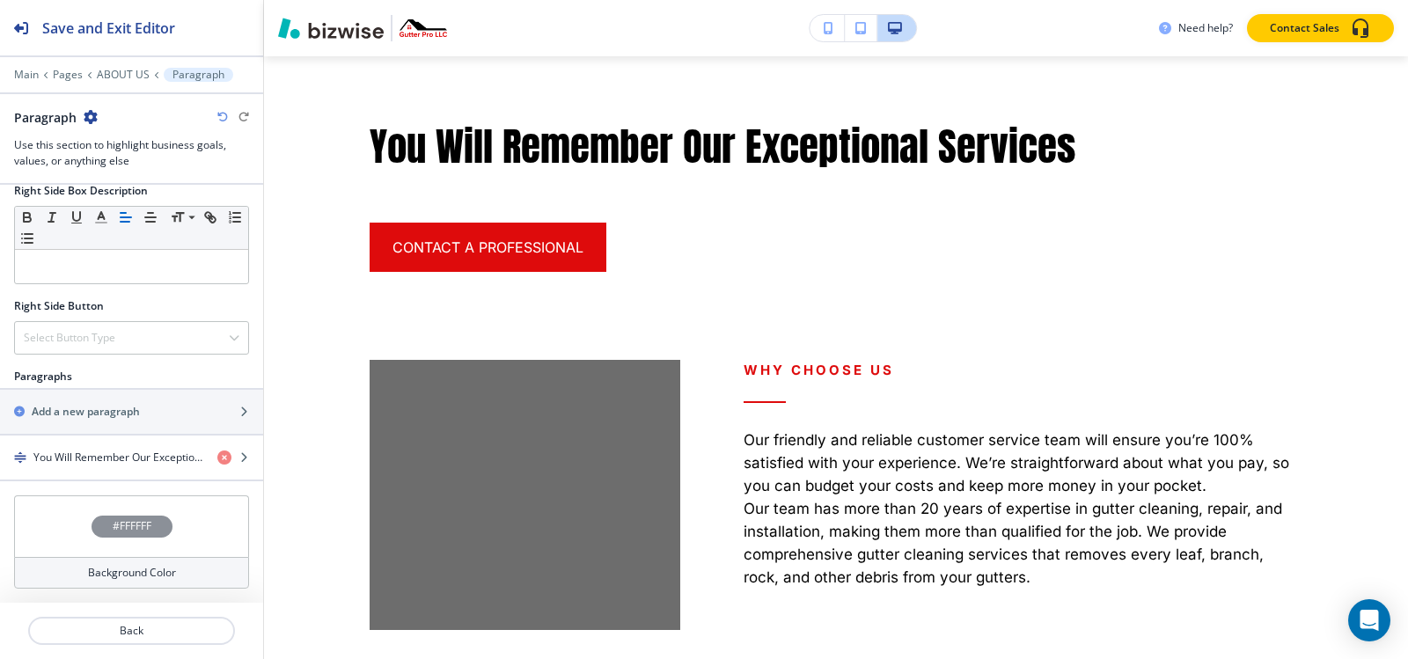
click at [109, 516] on div "#FFFFFF" at bounding box center [132, 527] width 81 height 22
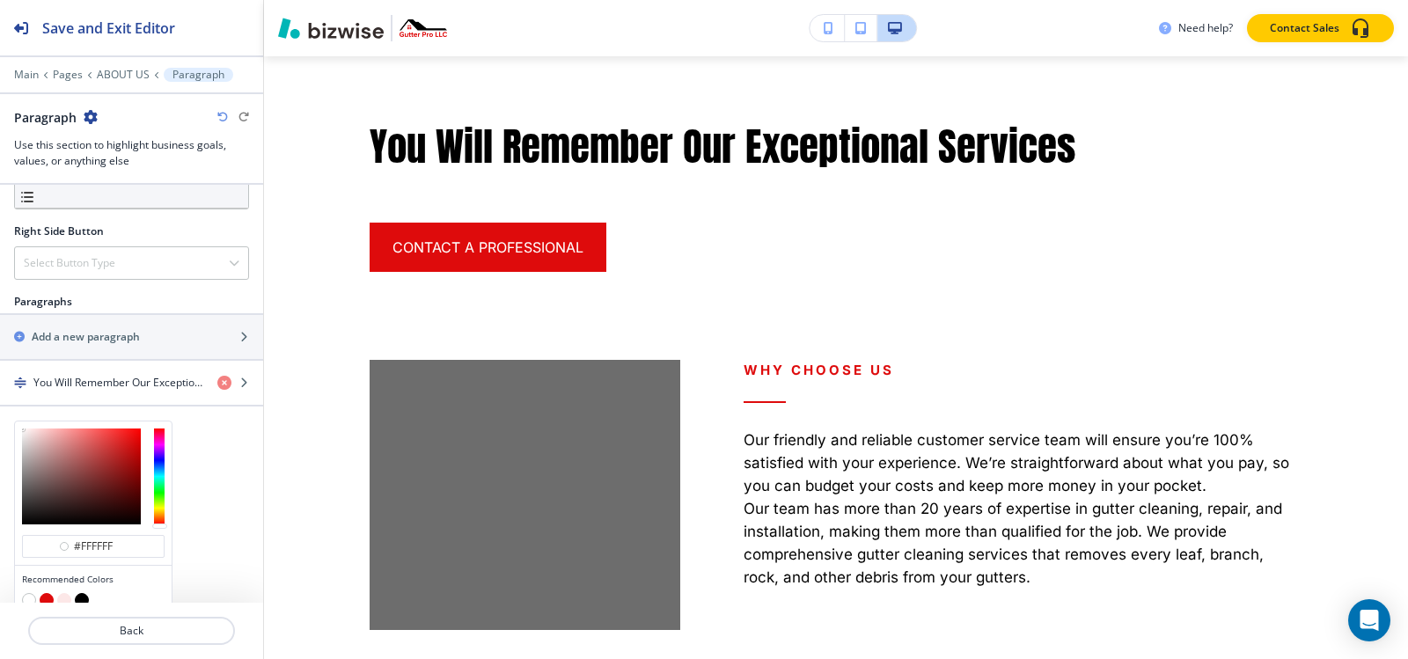
scroll to position [926, 0]
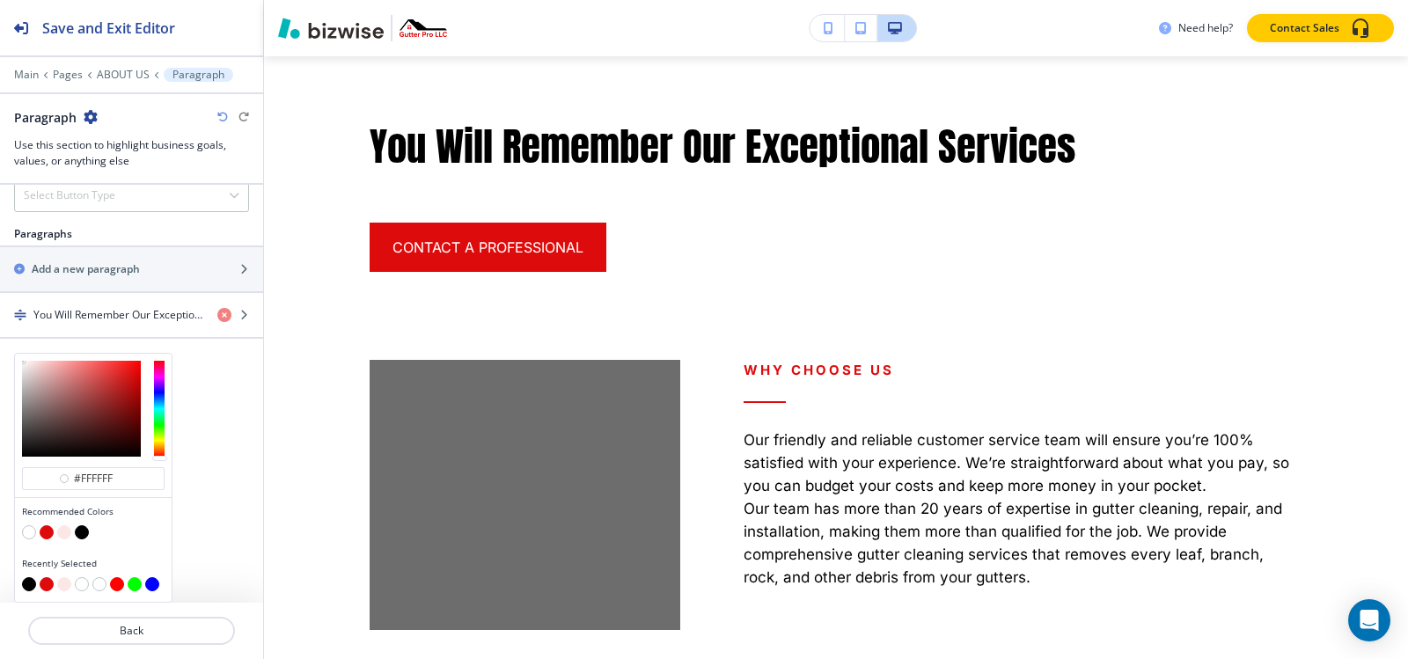
click at [64, 534] on button "button" at bounding box center [64, 532] width 14 height 14
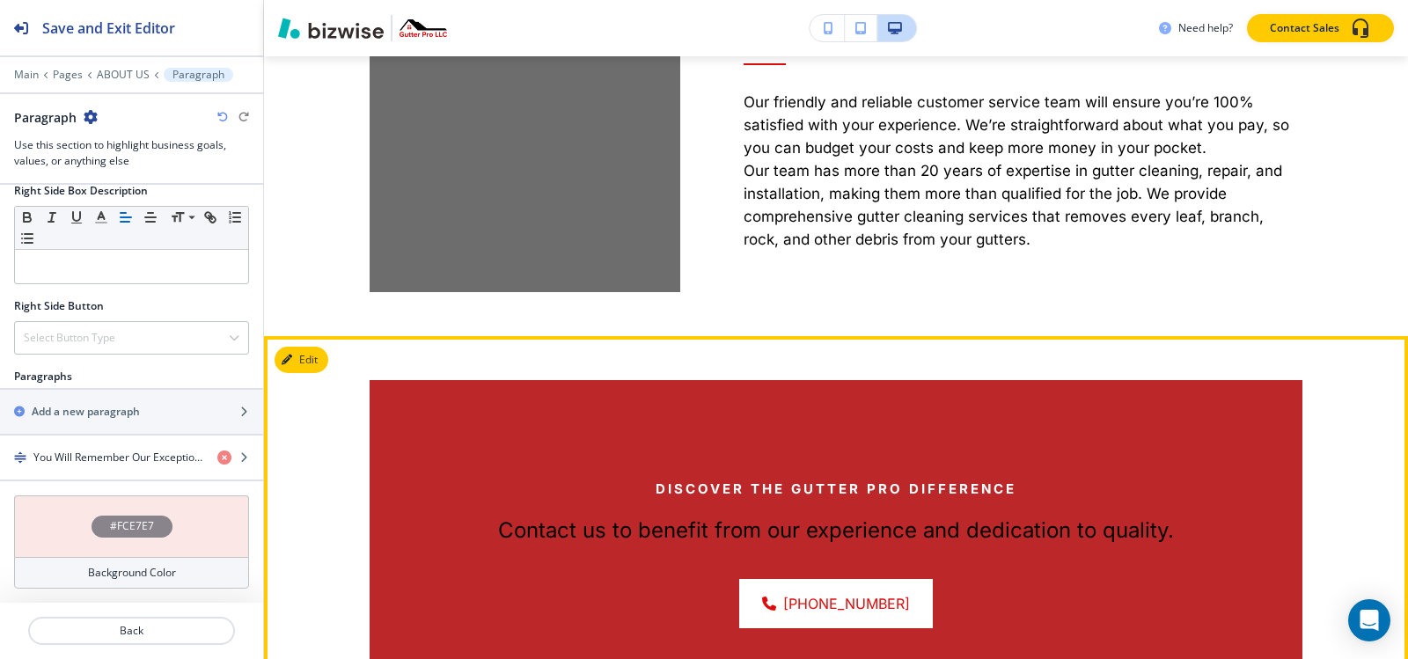
scroll to position [1992, 0]
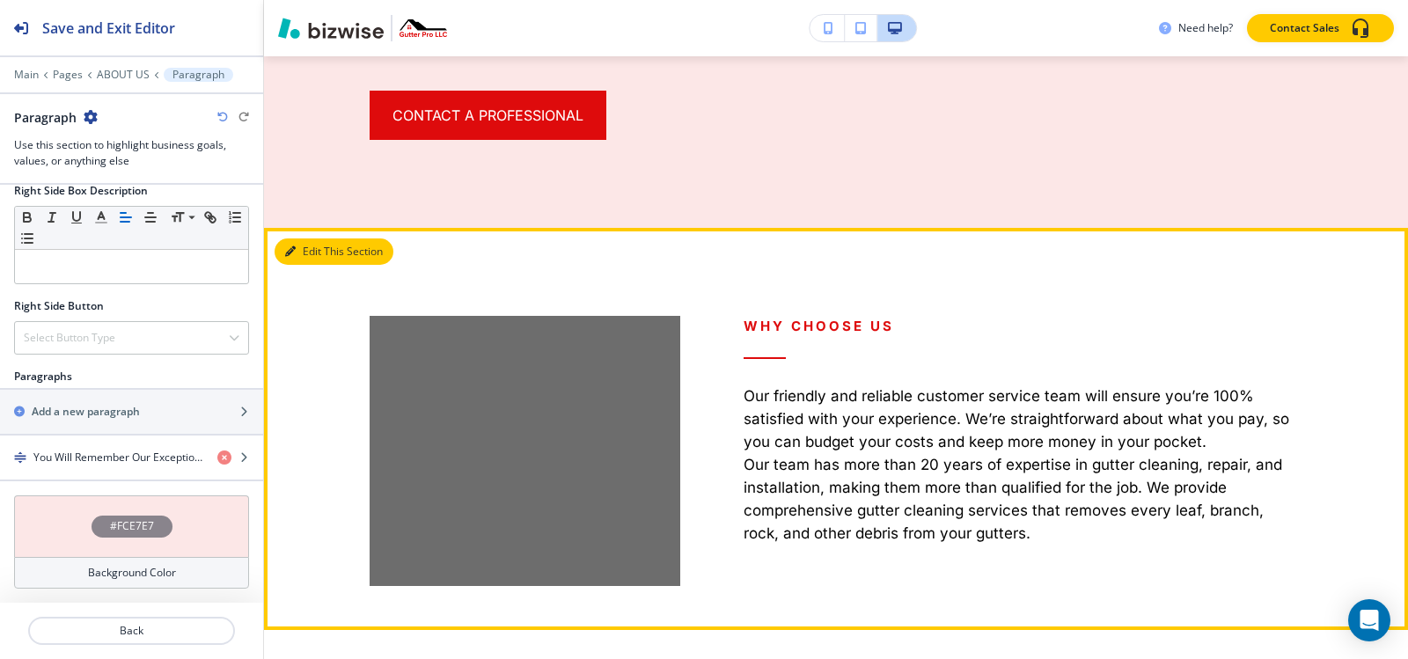
click at [298, 238] on button "Edit This Section" at bounding box center [334, 251] width 119 height 26
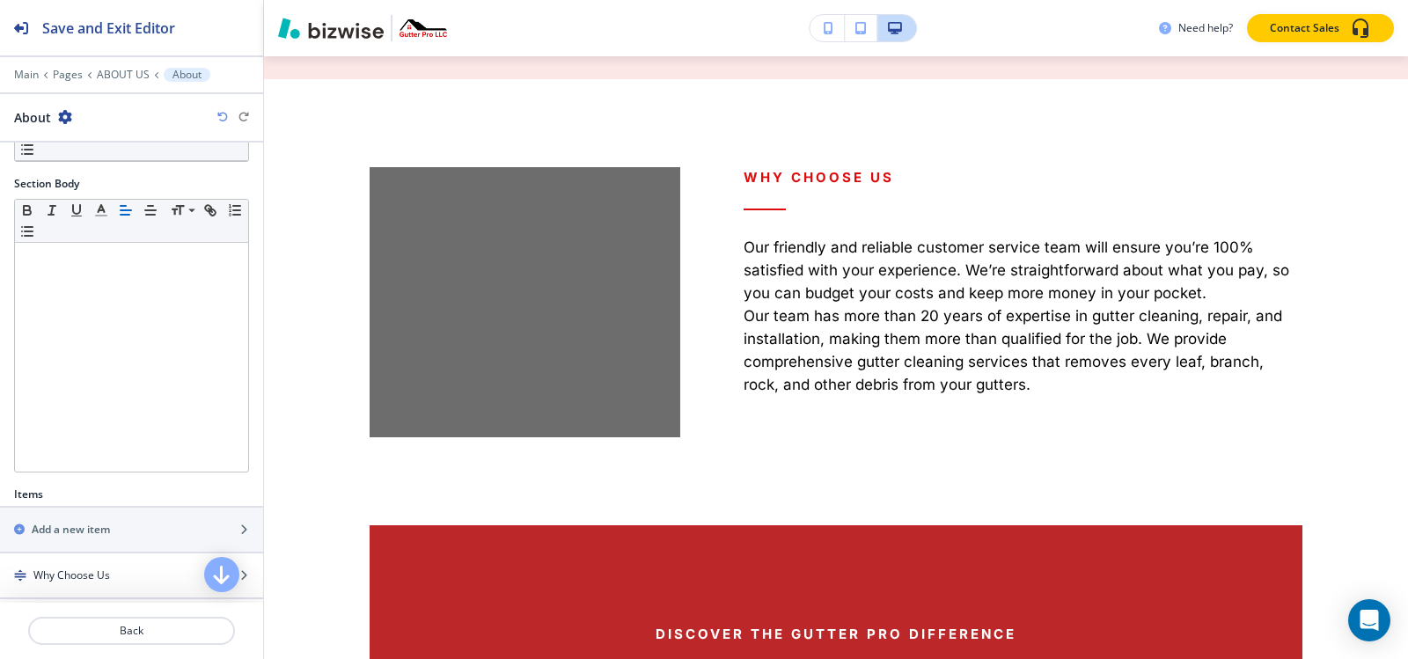
scroll to position [341, 0]
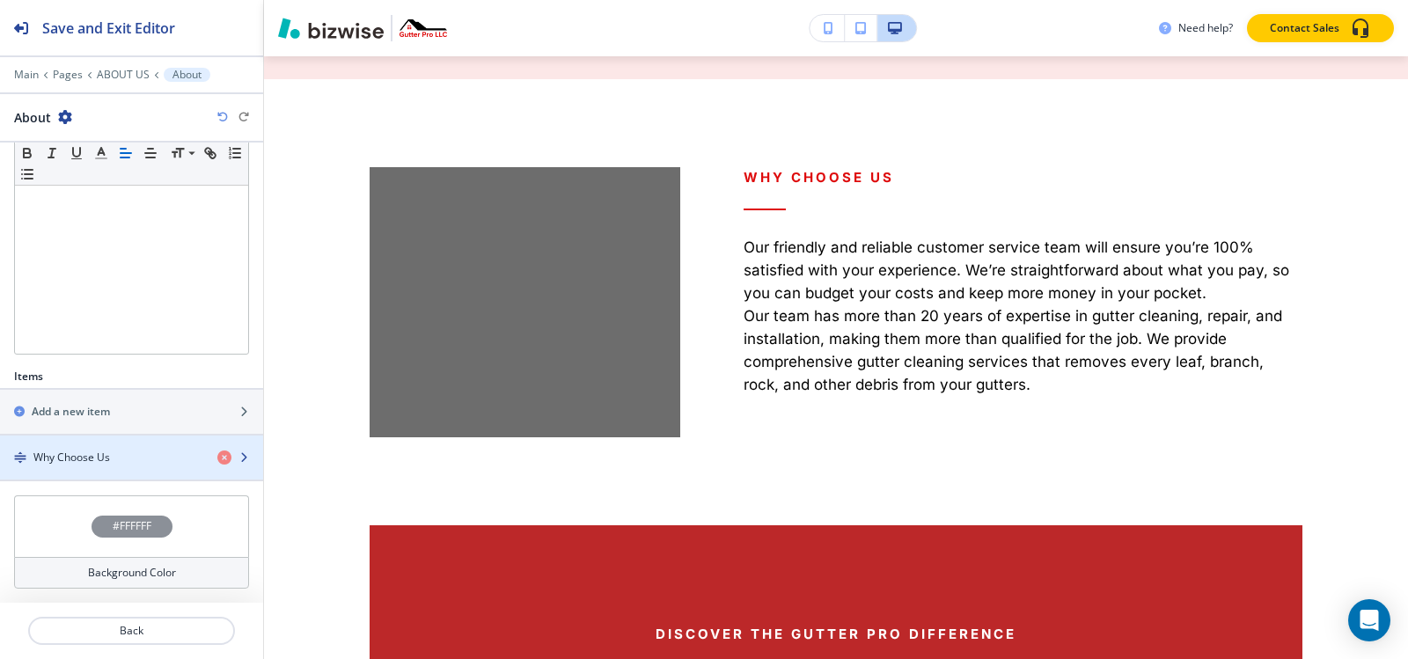
click at [86, 458] on h4 "Why Choose Us" at bounding box center [71, 458] width 77 height 16
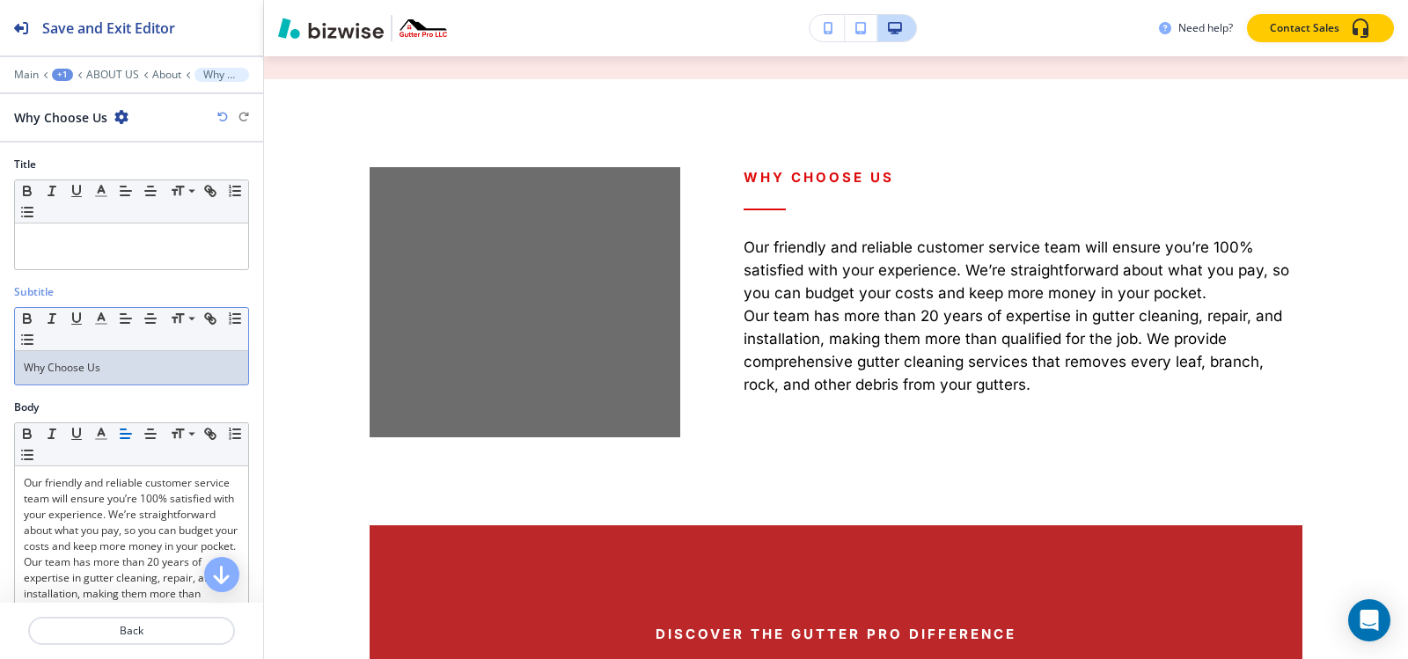
click at [127, 375] on p "Why Choose Us" at bounding box center [132, 368] width 216 height 16
copy p "Why Choose Us"
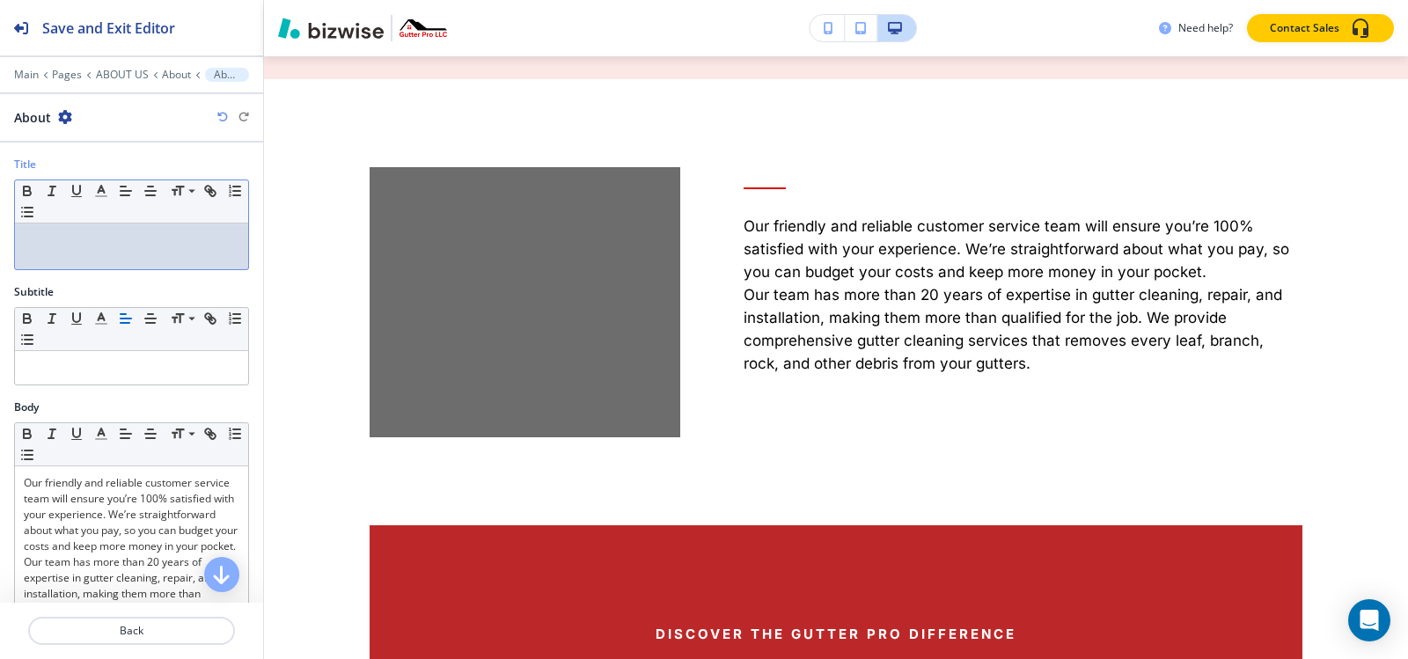
click at [123, 253] on div at bounding box center [131, 247] width 233 height 46
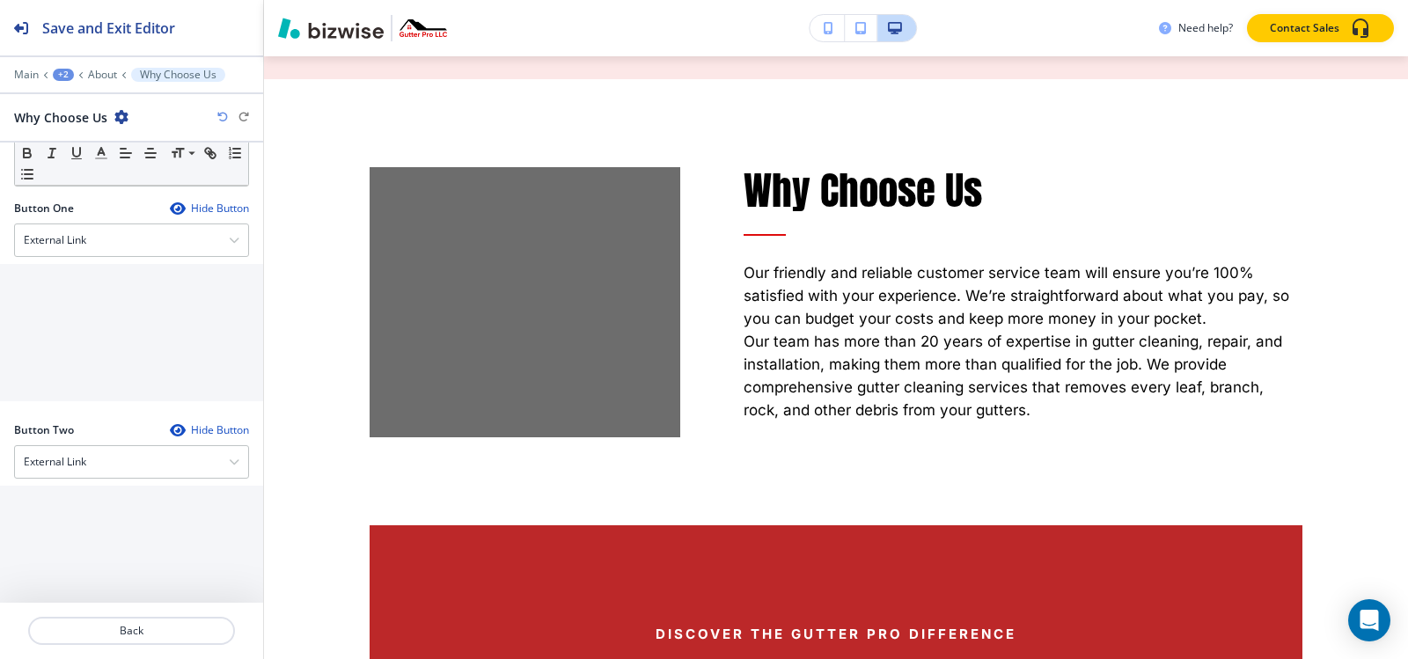
scroll to position [783, 0]
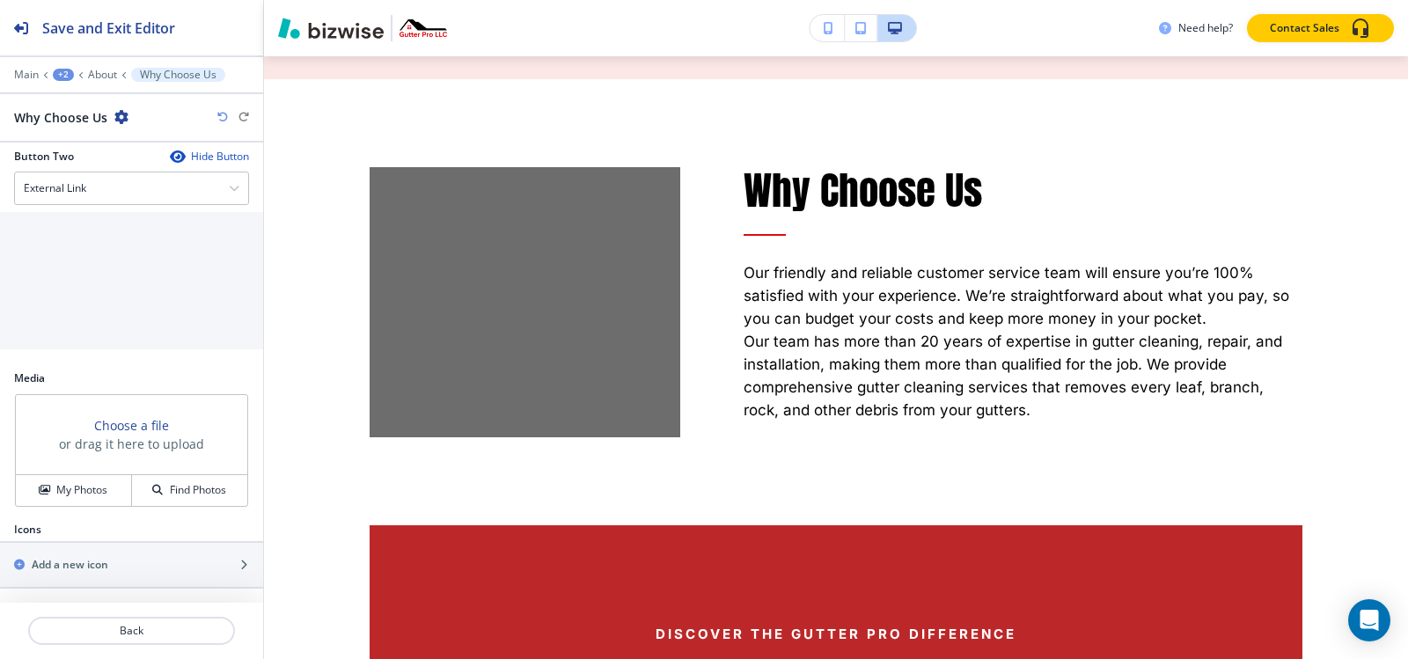
click at [77, 465] on div "Choose a file or drag it here to upload" at bounding box center [131, 435] width 231 height 80
click at [77, 498] on h4 "My Photos" at bounding box center [81, 490] width 51 height 16
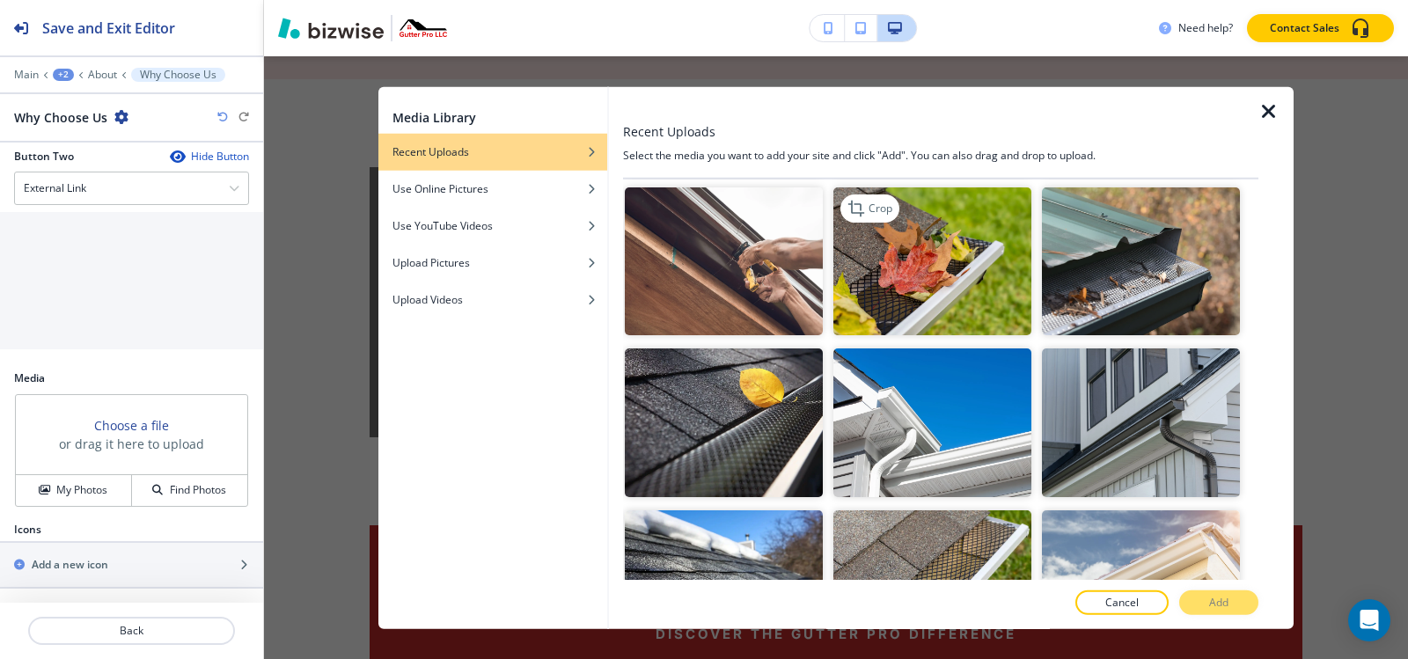
scroll to position [528, 0]
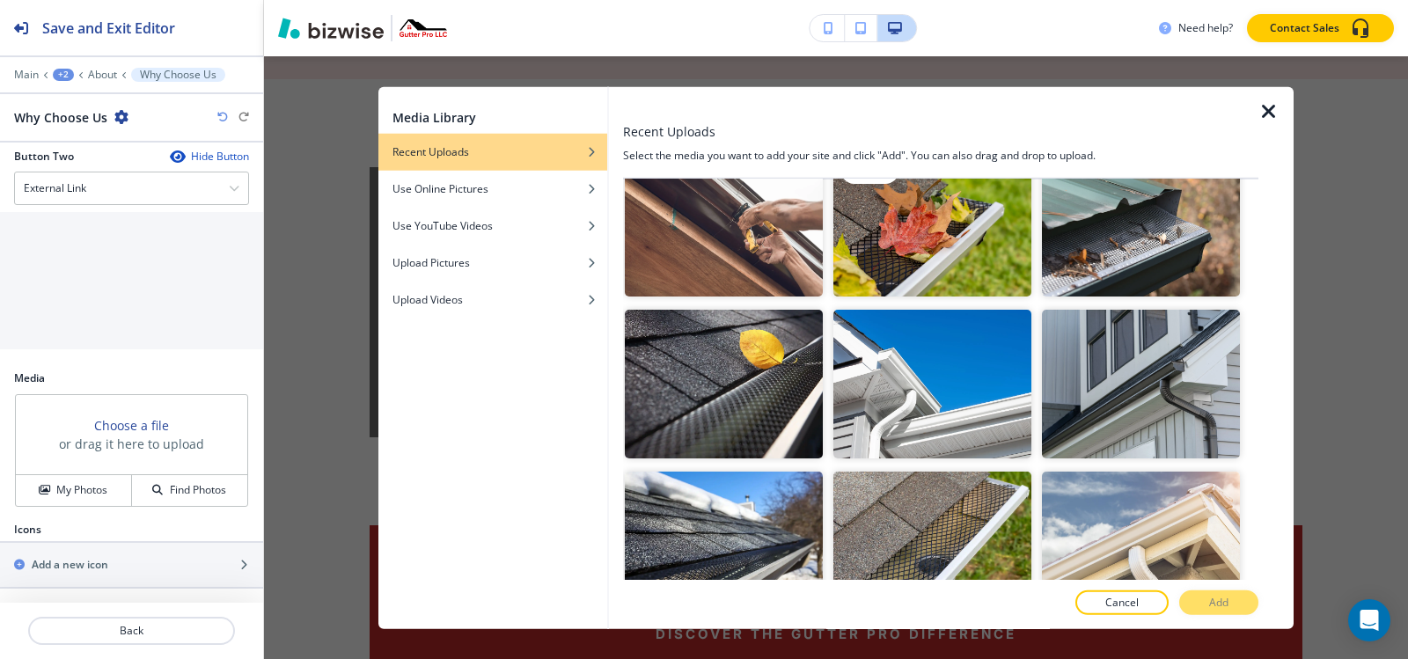
click at [933, 223] on img "button" at bounding box center [932, 222] width 198 height 149
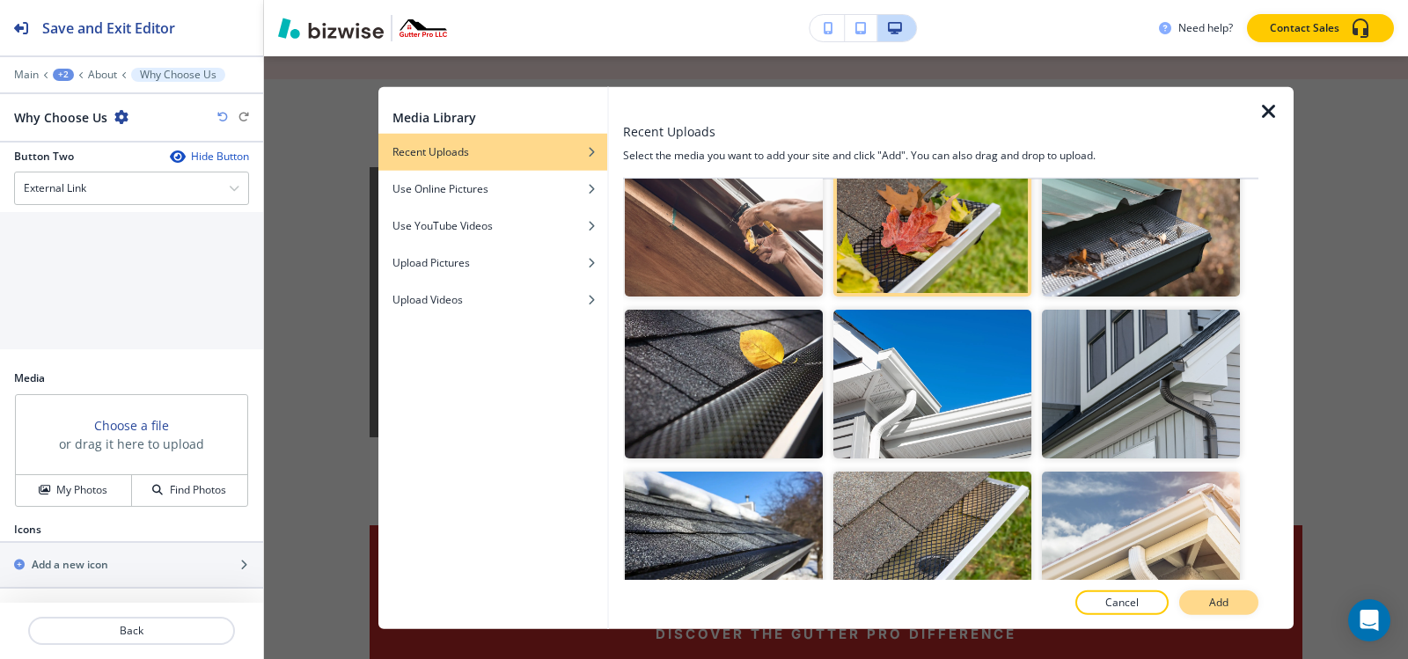
click at [1222, 602] on p "Add" at bounding box center [1218, 603] width 19 height 16
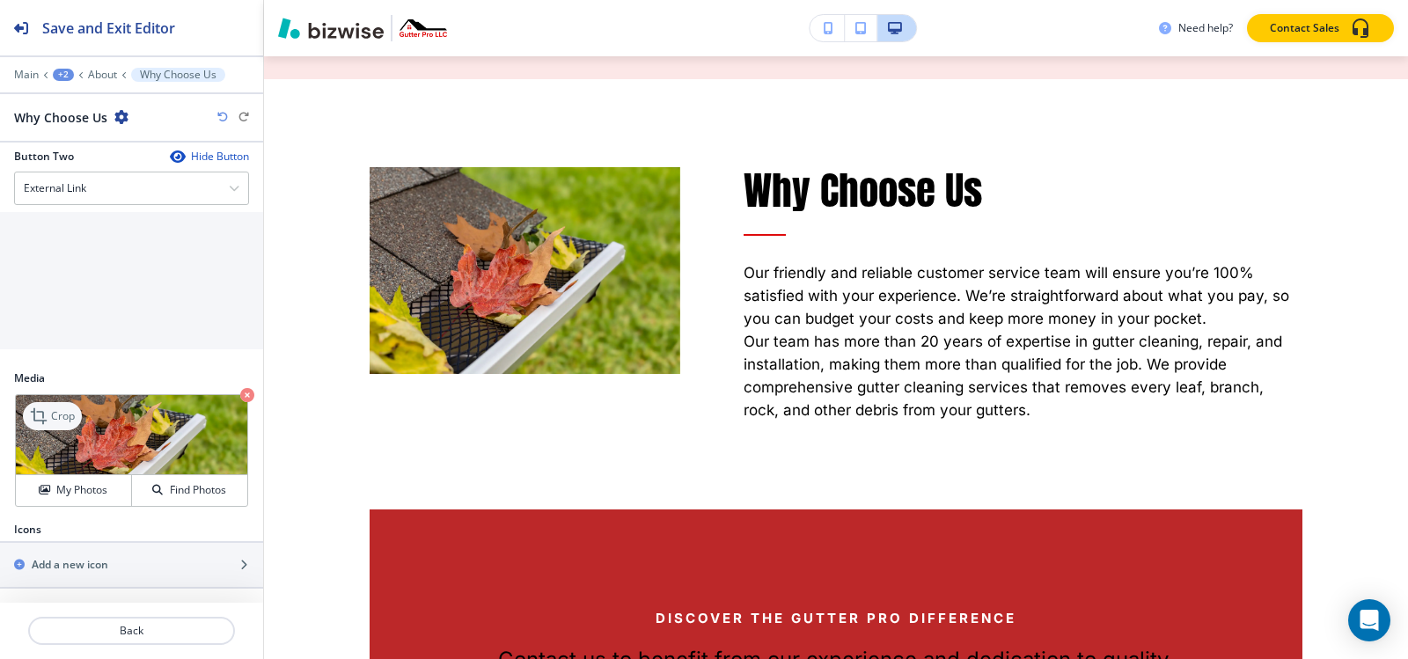
click at [38, 408] on icon at bounding box center [40, 416] width 21 height 21
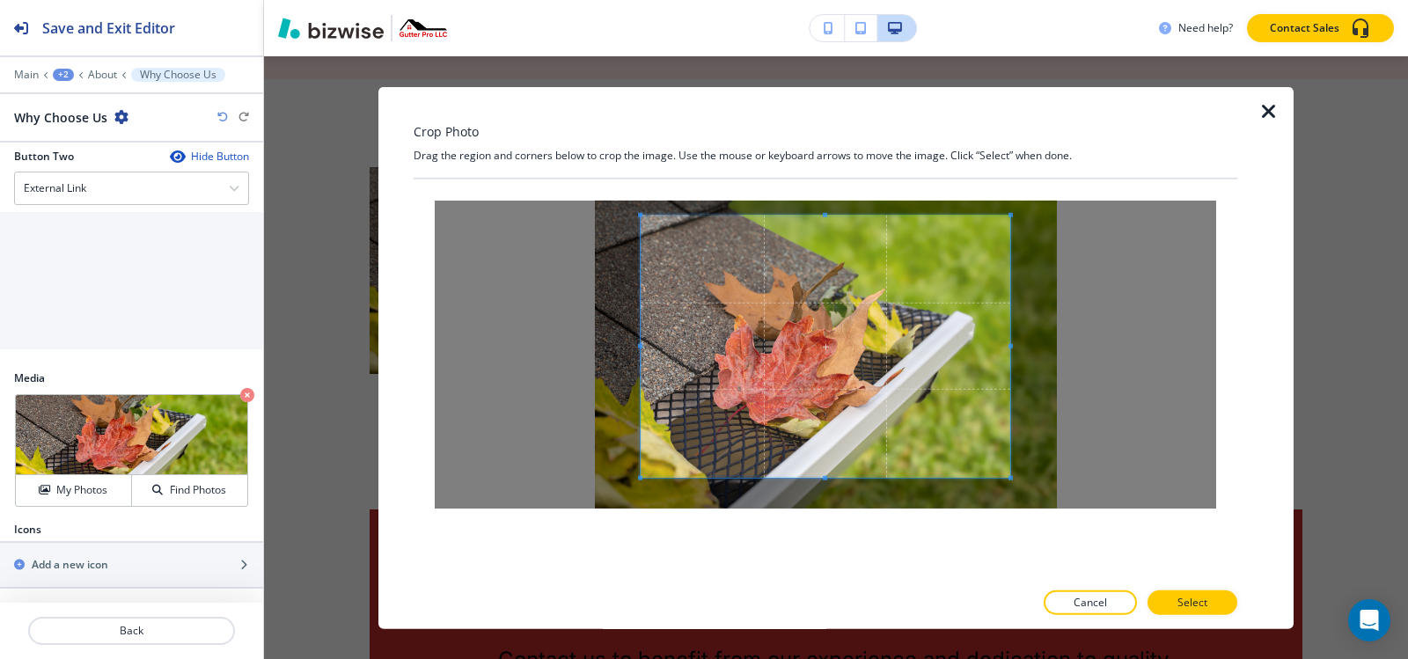
click at [828, 215] on div at bounding box center [826, 346] width 370 height 262
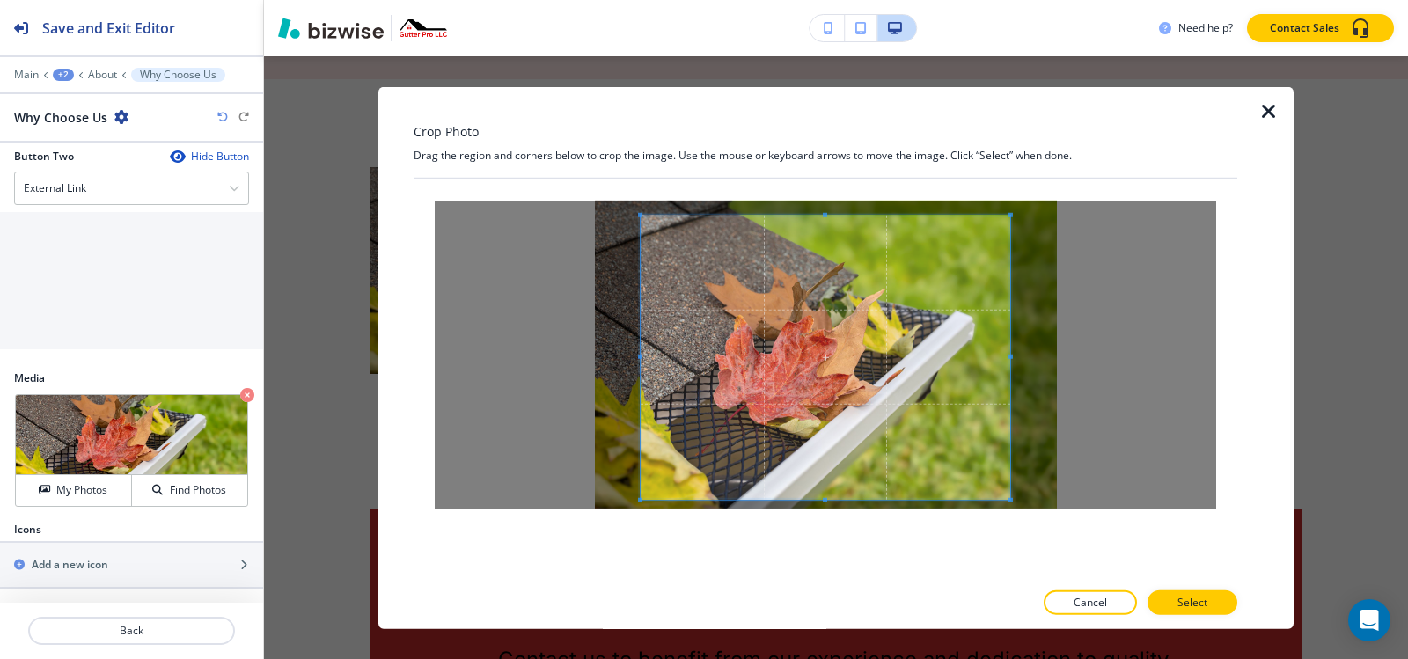
click at [827, 499] on div at bounding box center [826, 357] width 370 height 284
click at [1192, 608] on p "Select" at bounding box center [1192, 603] width 30 height 16
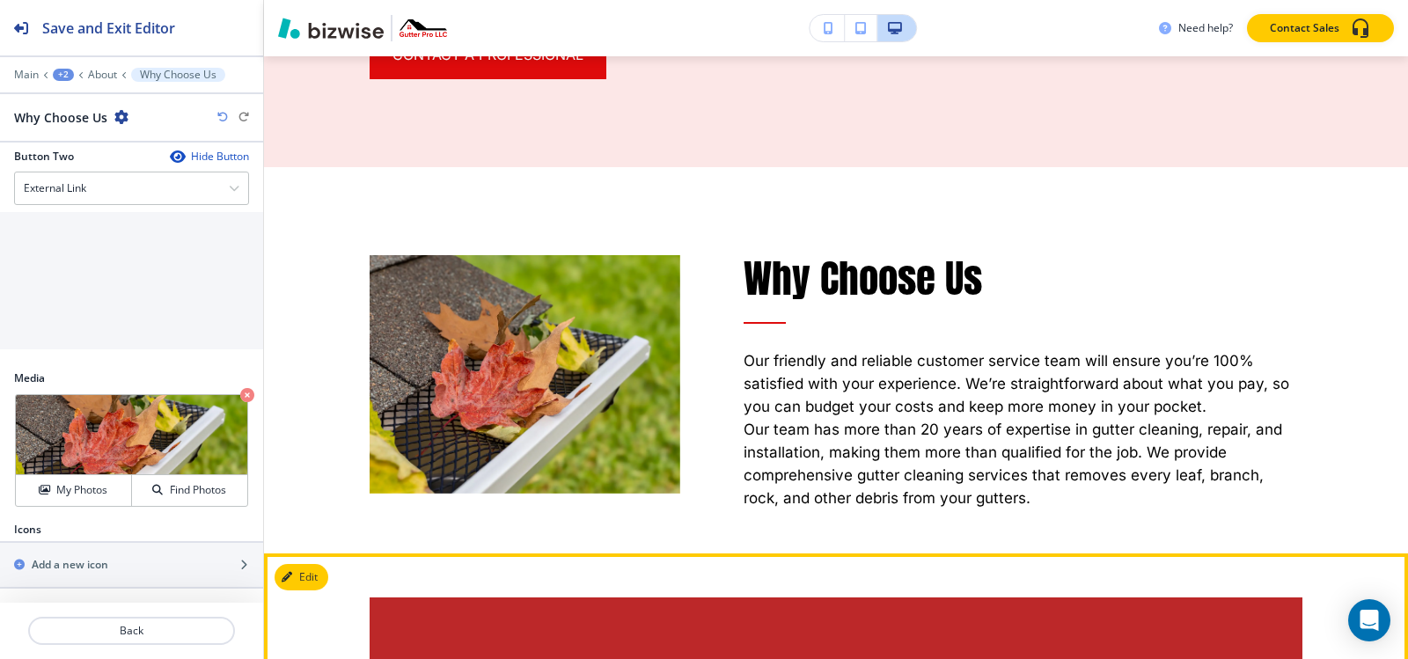
scroll to position [2493, 0]
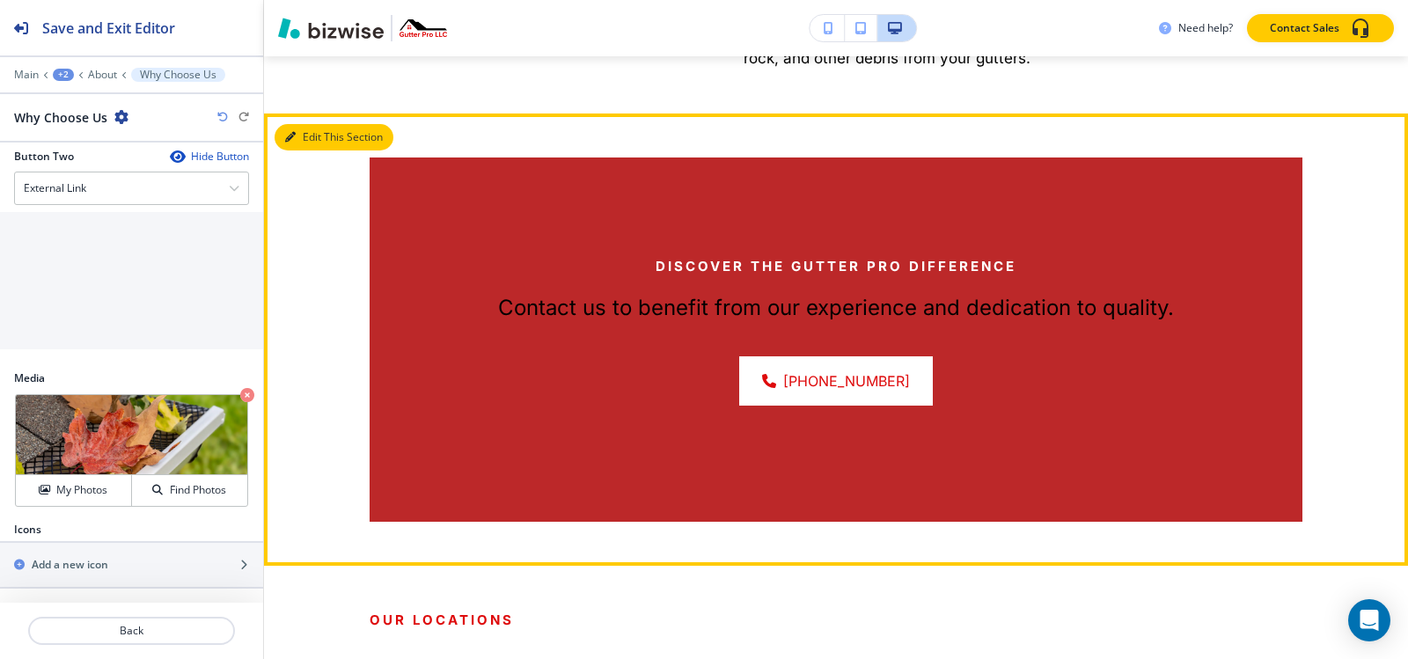
click at [312, 124] on button "Edit This Section" at bounding box center [334, 137] width 119 height 26
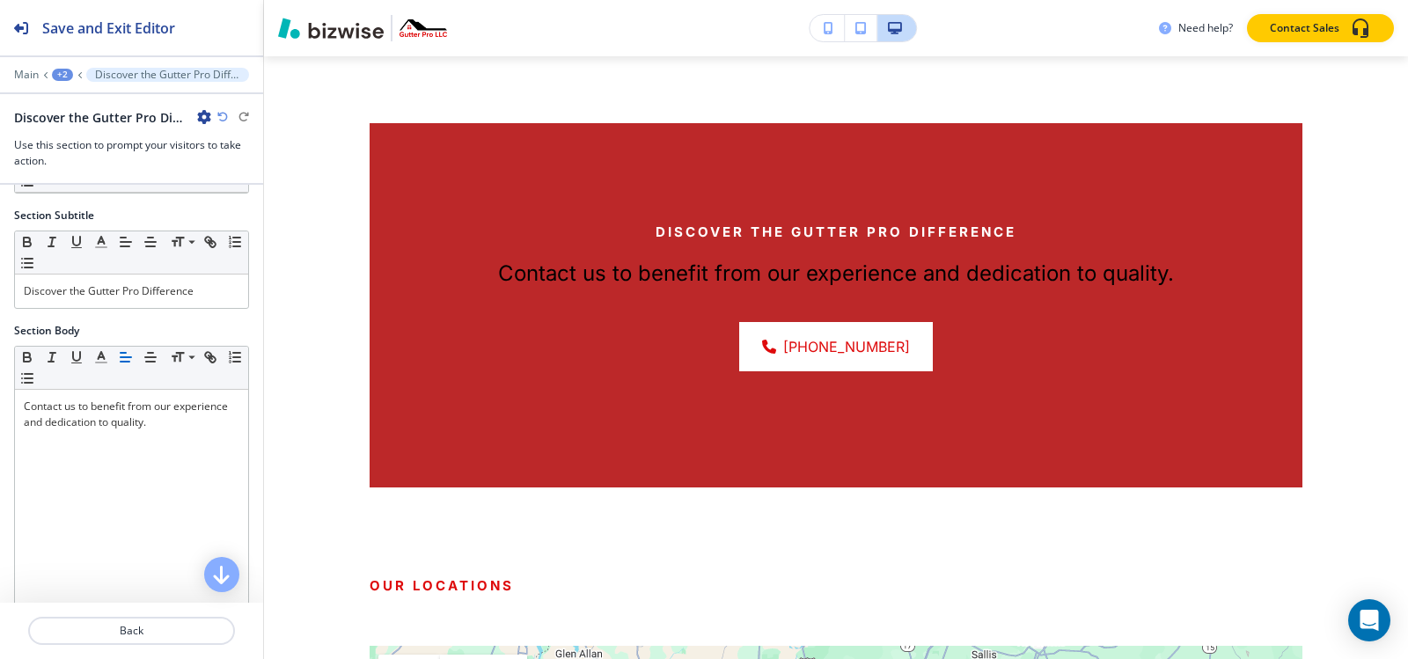
scroll to position [88, 0]
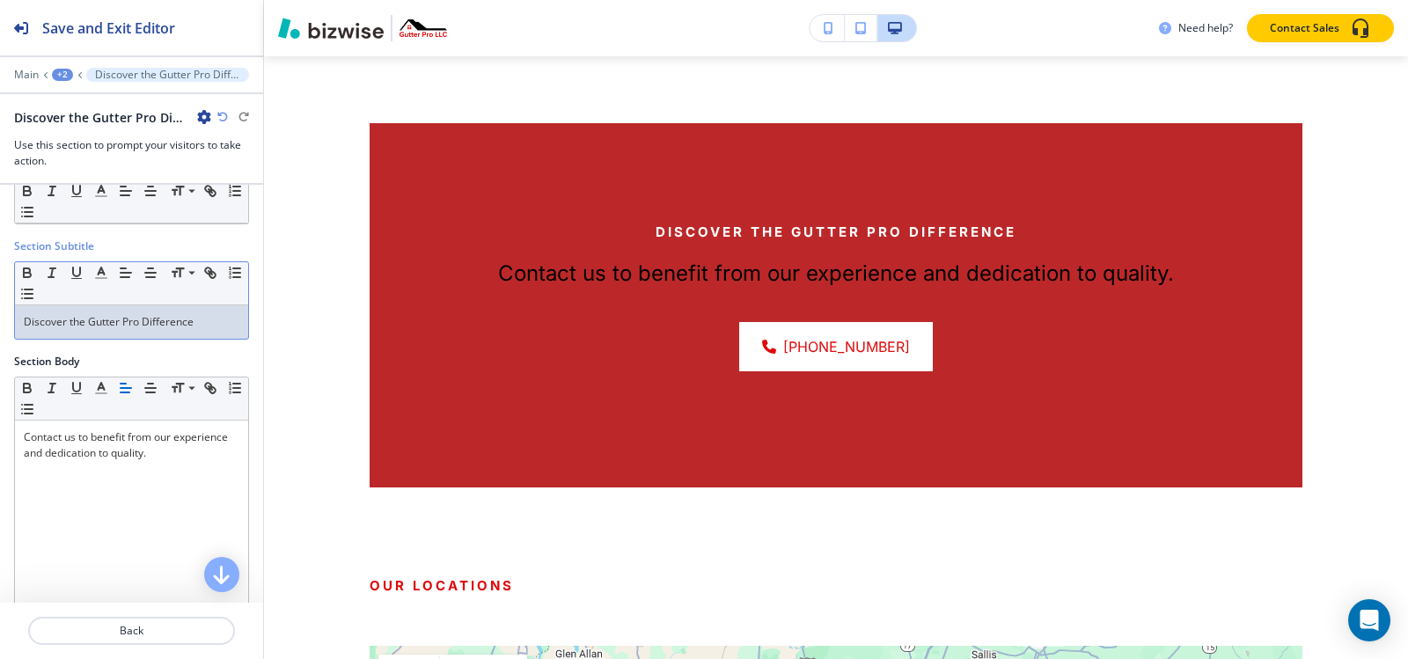
click at [179, 326] on p "Discover the Gutter Pro Difference" at bounding box center [132, 322] width 216 height 16
copy p "Discover the Gutter Pro Difference"
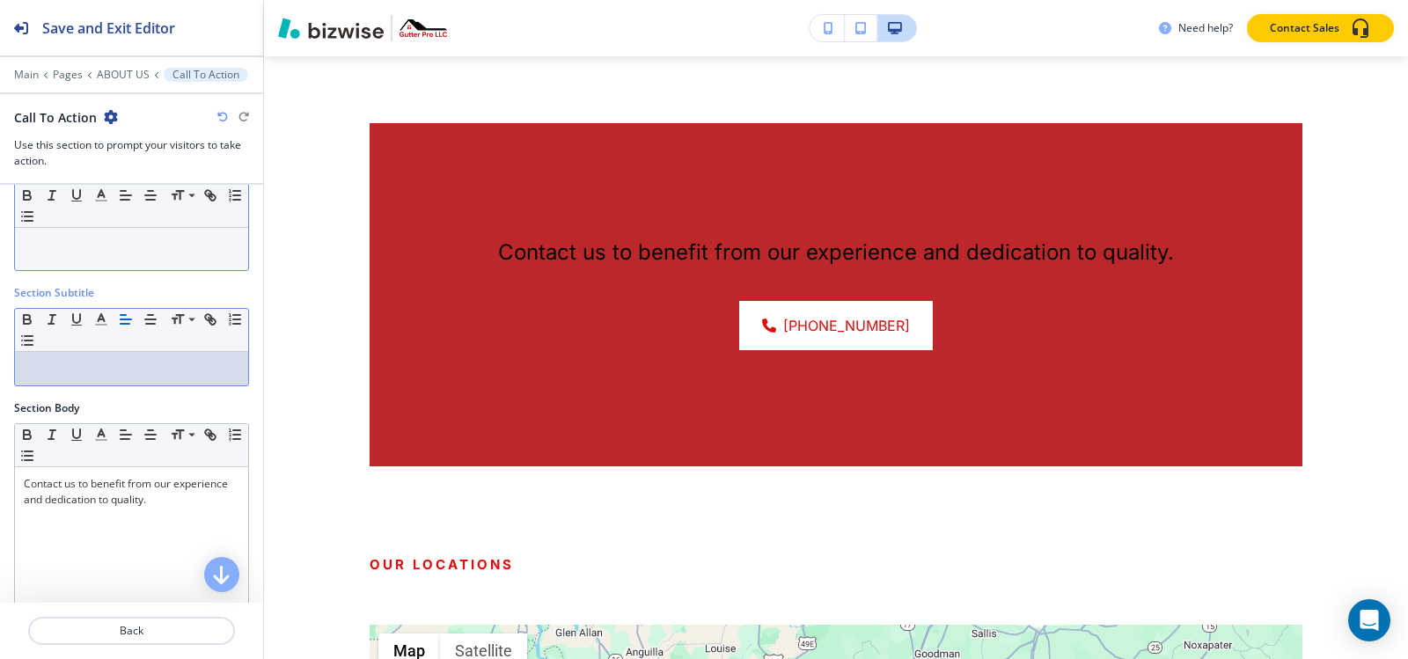
scroll to position [0, 0]
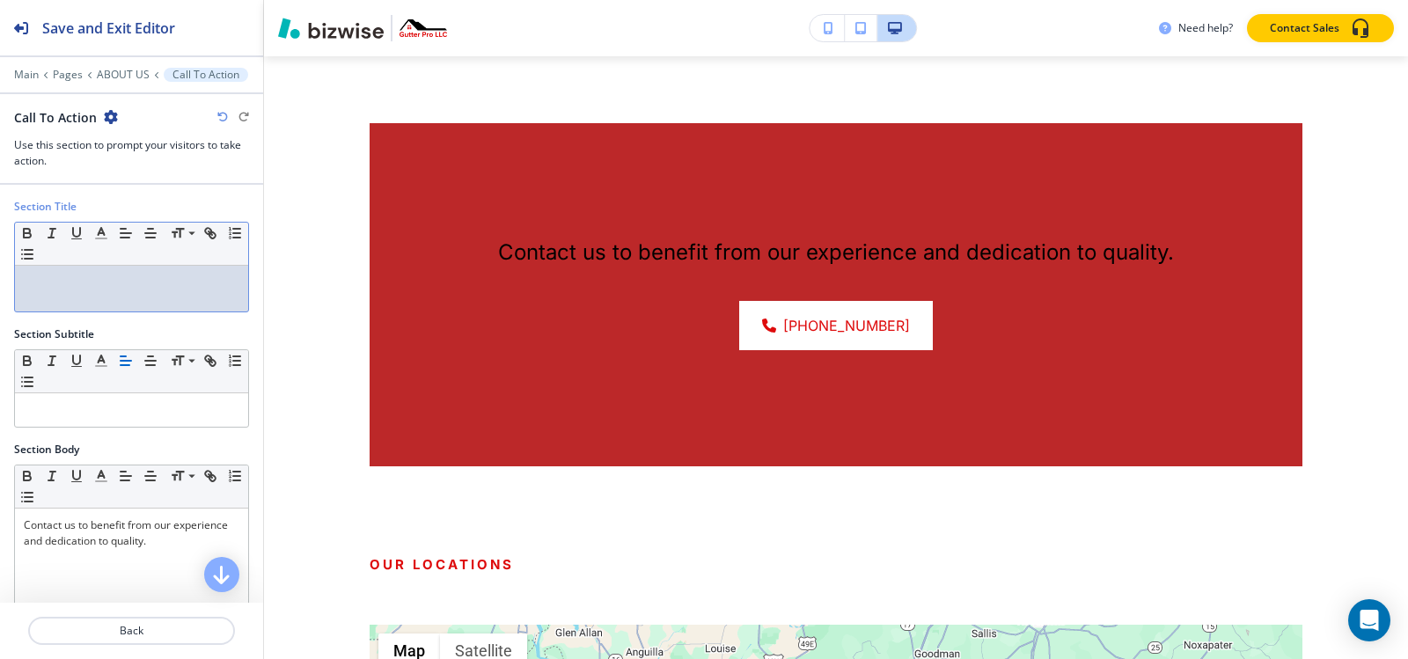
click at [154, 290] on div at bounding box center [131, 289] width 233 height 46
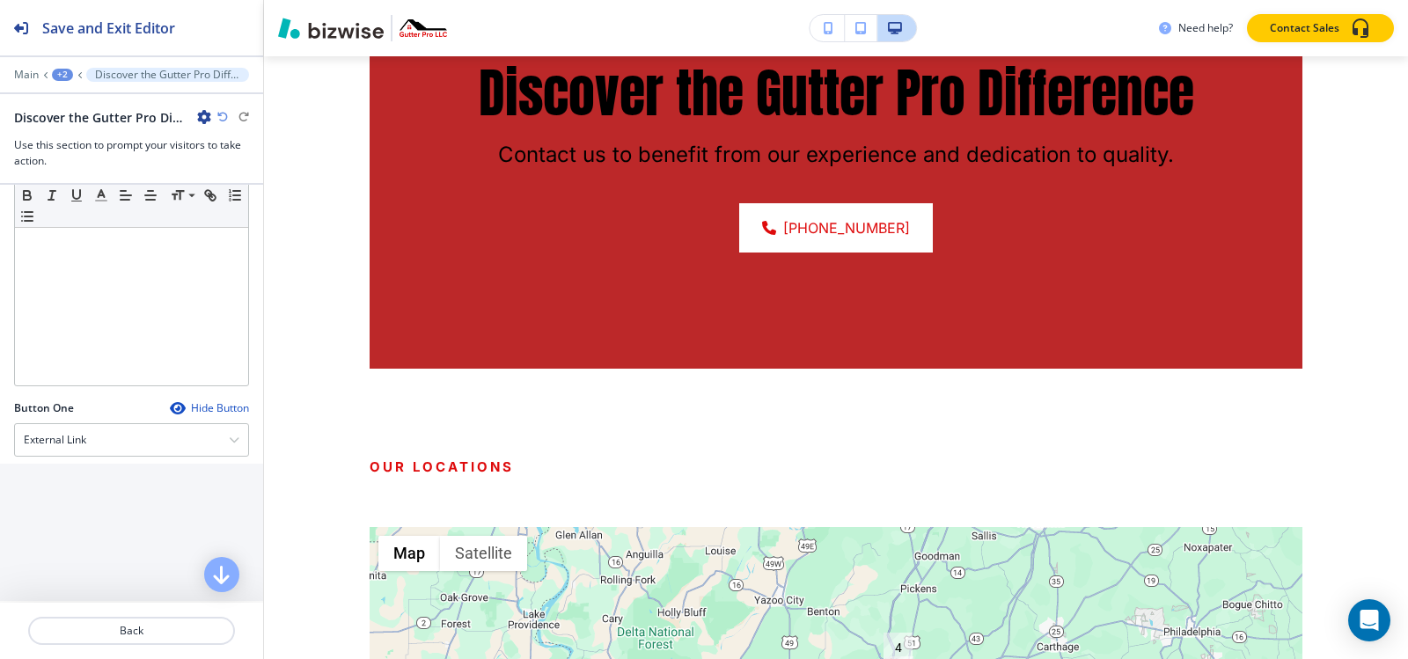
scroll to position [616, 0]
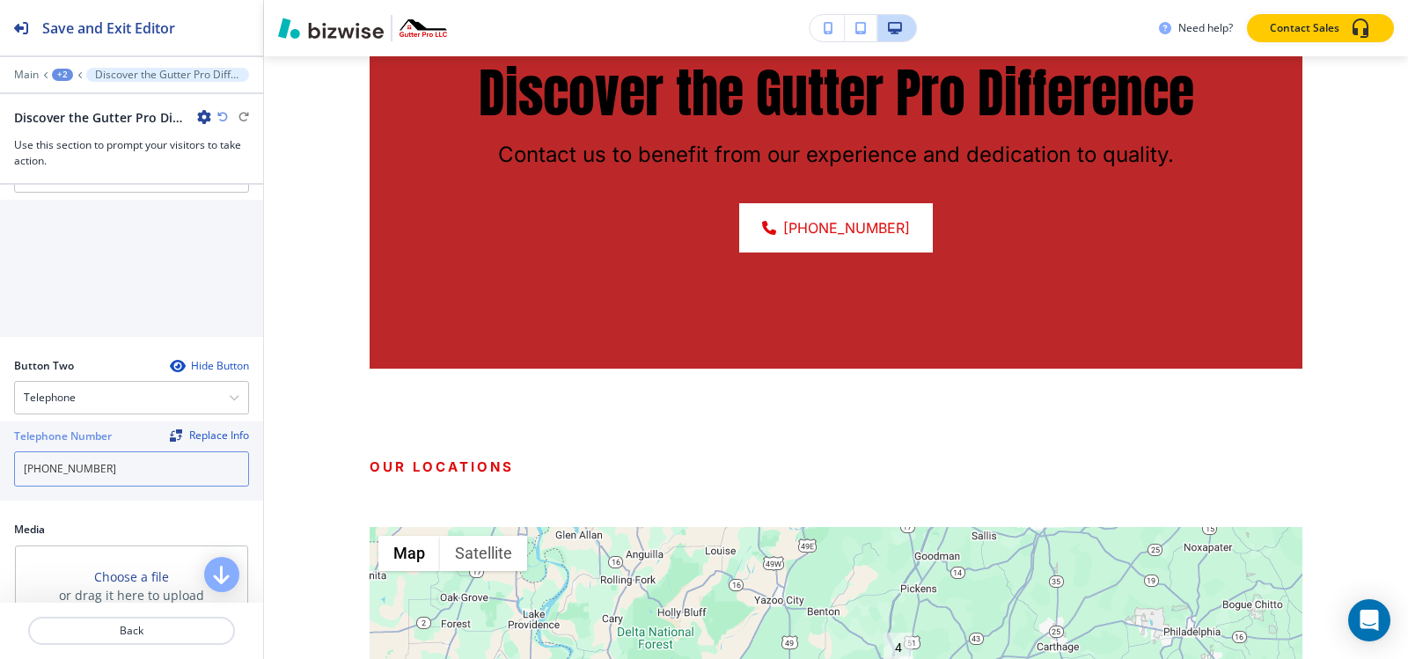
click at [123, 472] on input "[PHONE_NUMBER]" at bounding box center [131, 468] width 235 height 35
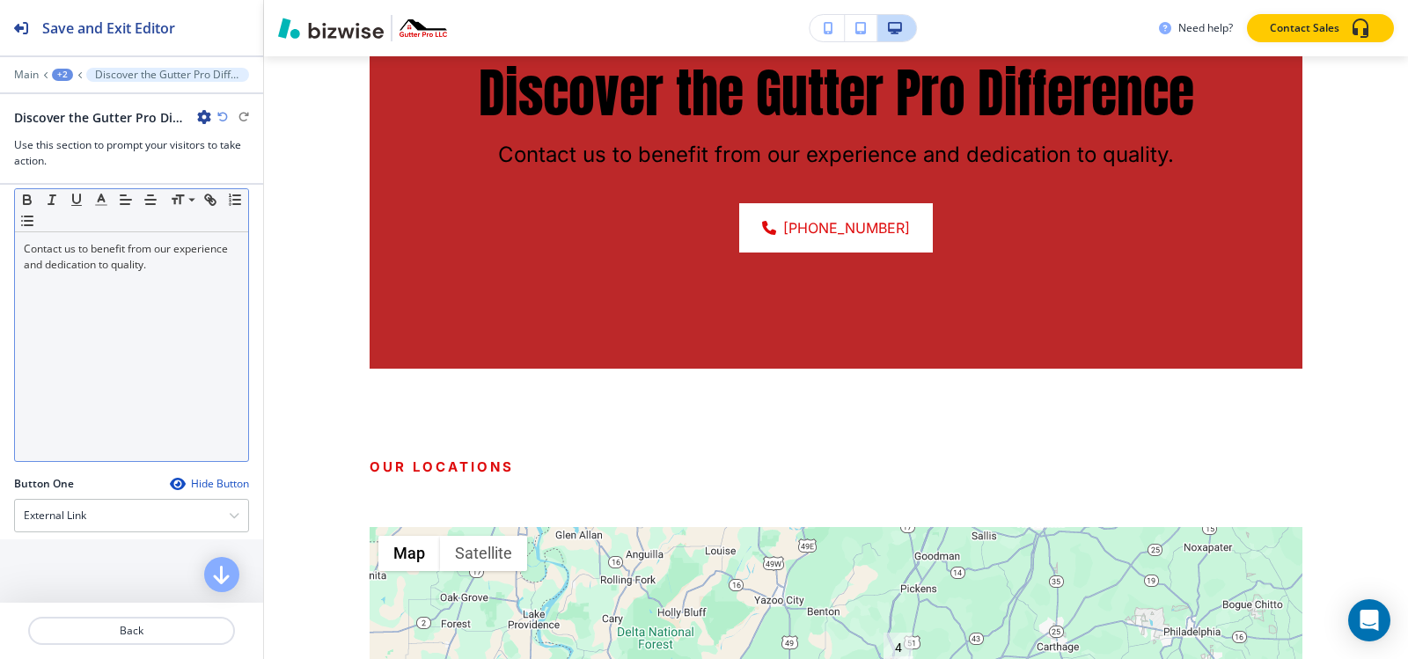
scroll to position [352, 0]
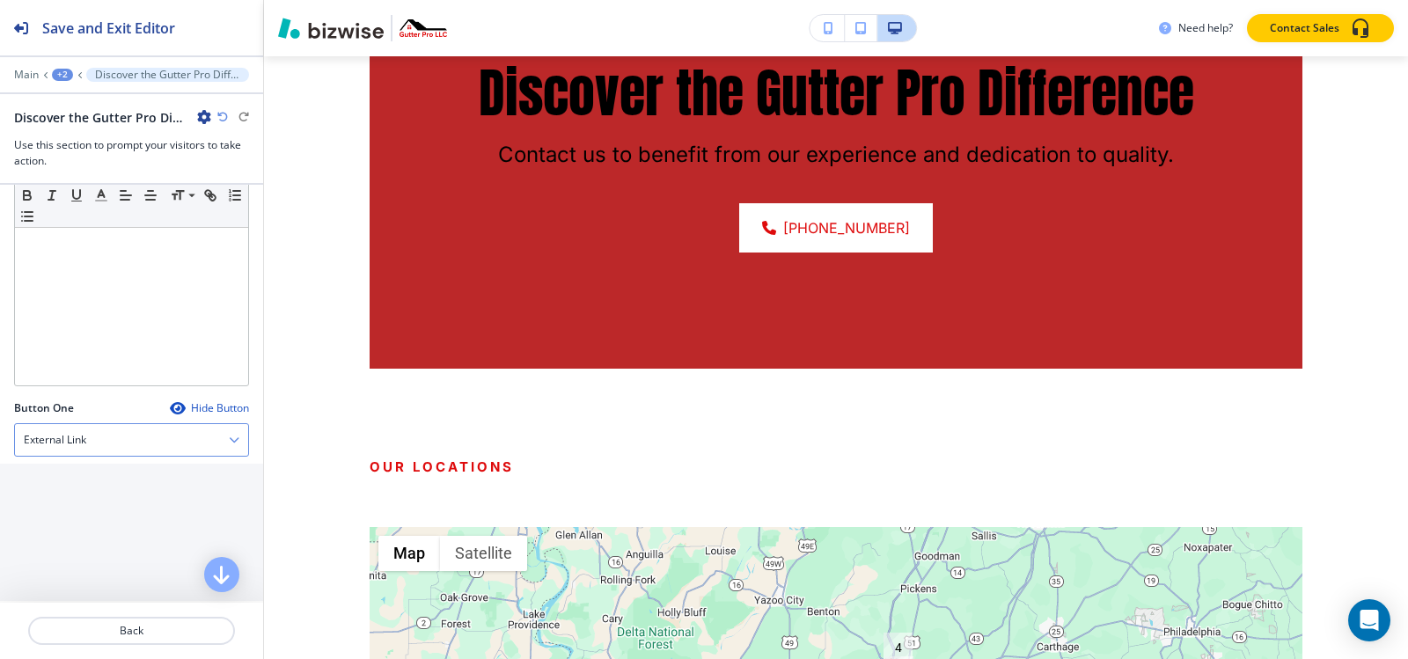
click at [128, 440] on div "External Link" at bounding box center [131, 440] width 233 height 32
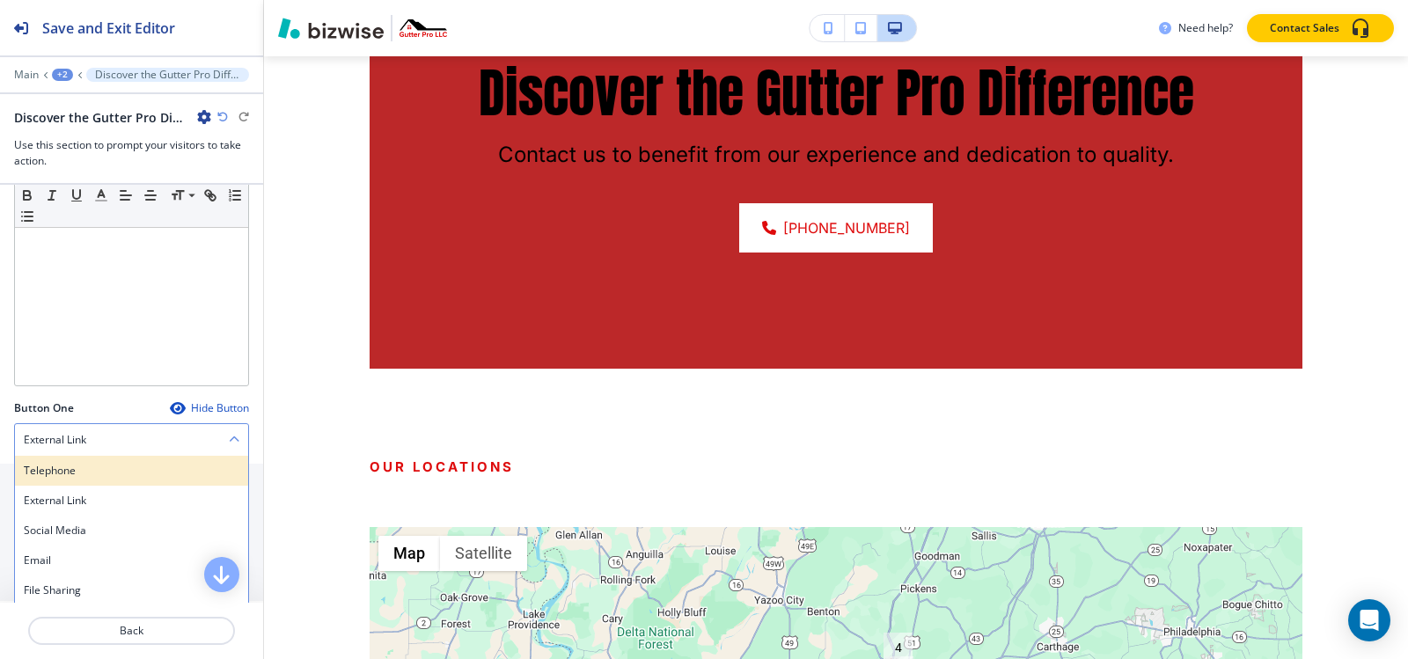
click at [62, 468] on h4 "Telephone" at bounding box center [132, 471] width 216 height 16
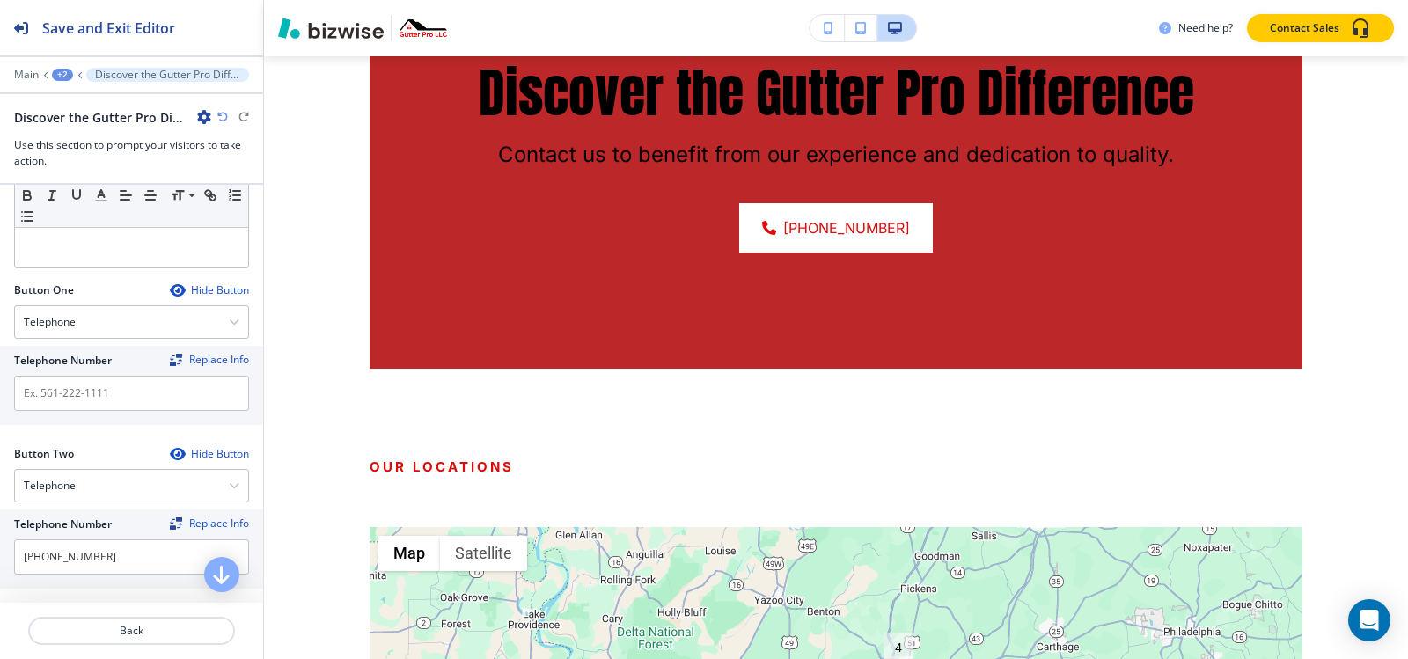
scroll to position [616, 0]
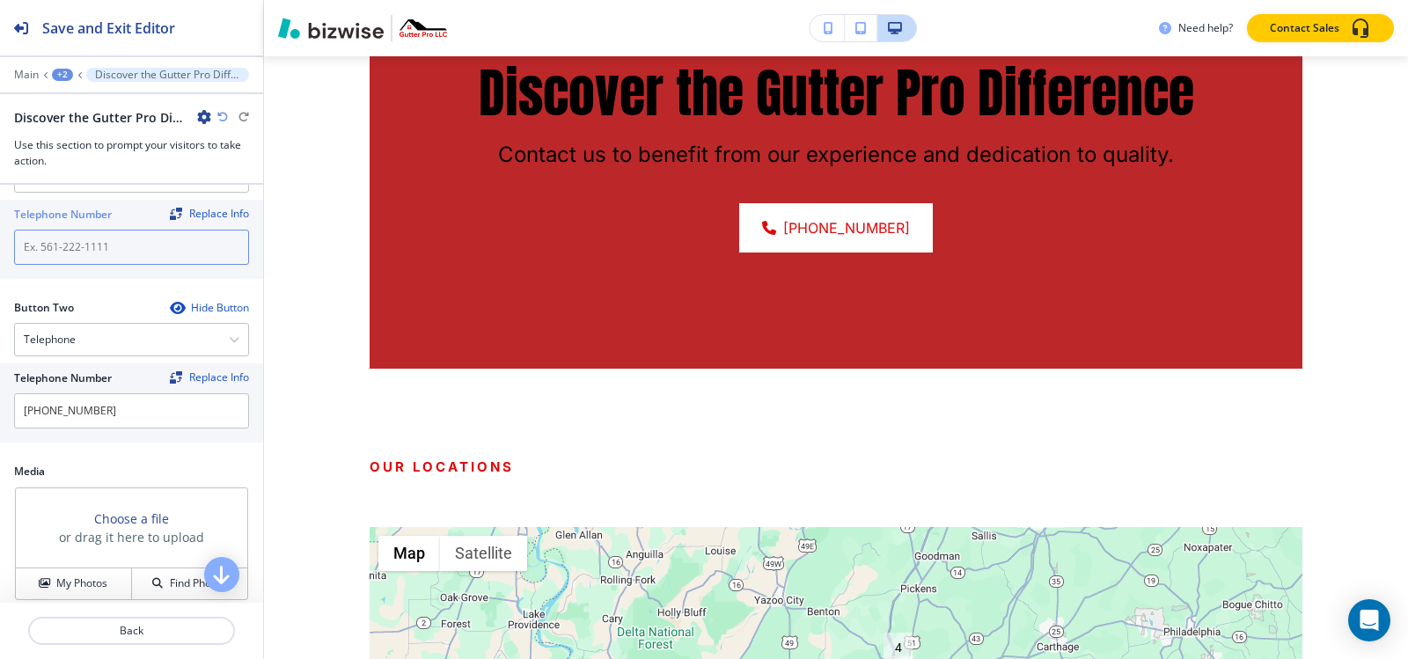
click at [109, 260] on input "text" at bounding box center [131, 247] width 235 height 35
paste input "[PHONE_NUMBER]"
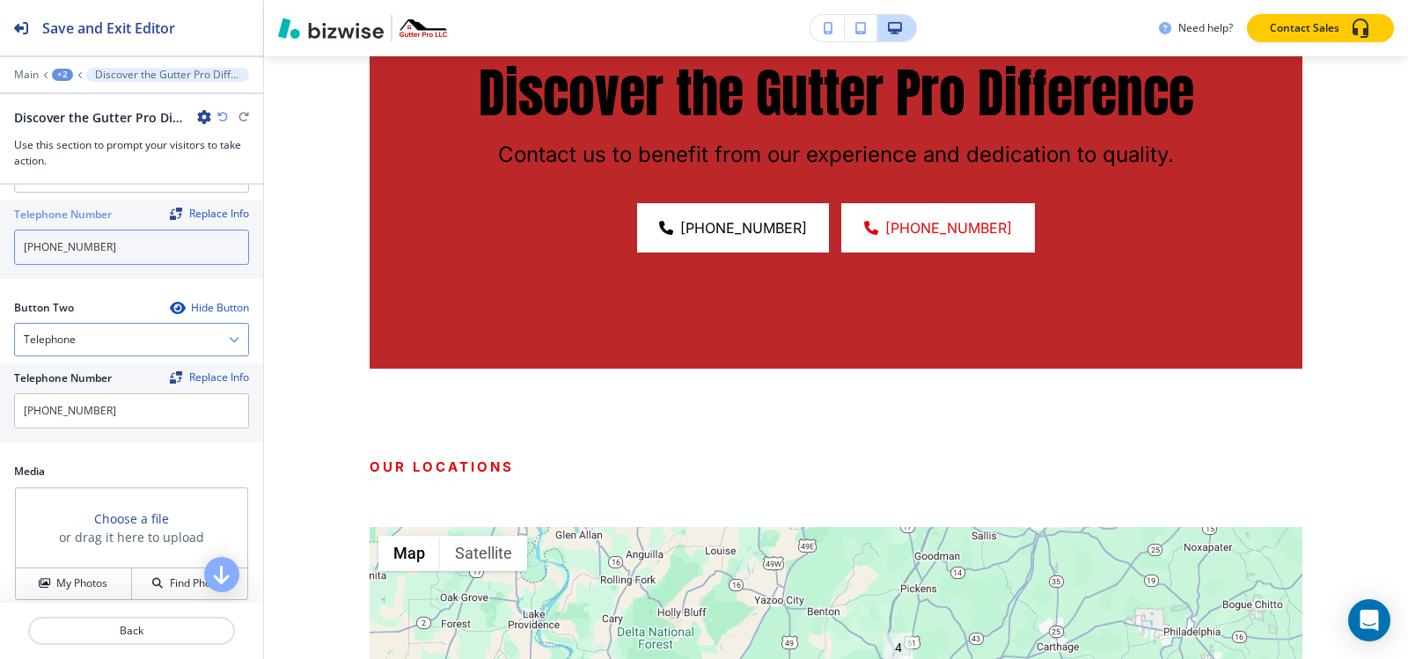
type input "[PHONE_NUMBER]"
click at [92, 344] on div "Telephone" at bounding box center [131, 340] width 233 height 32
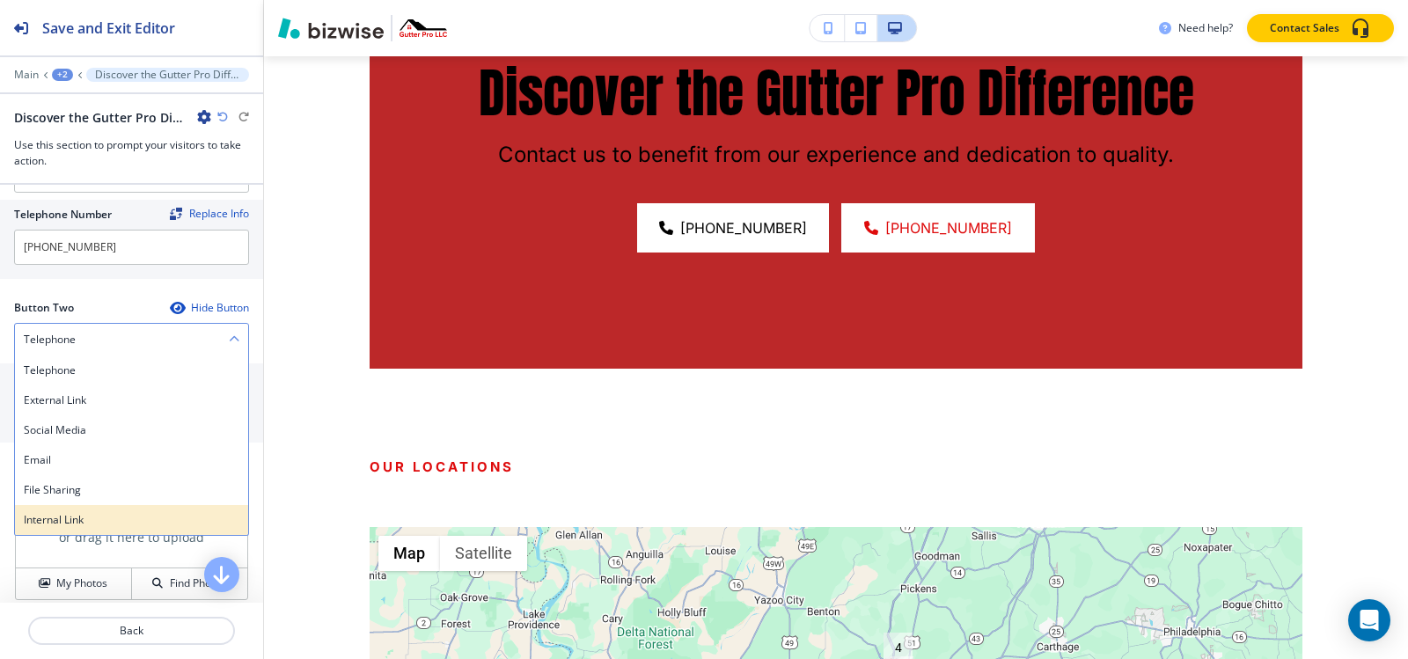
click at [66, 524] on h4 "Internal Link" at bounding box center [132, 520] width 216 height 16
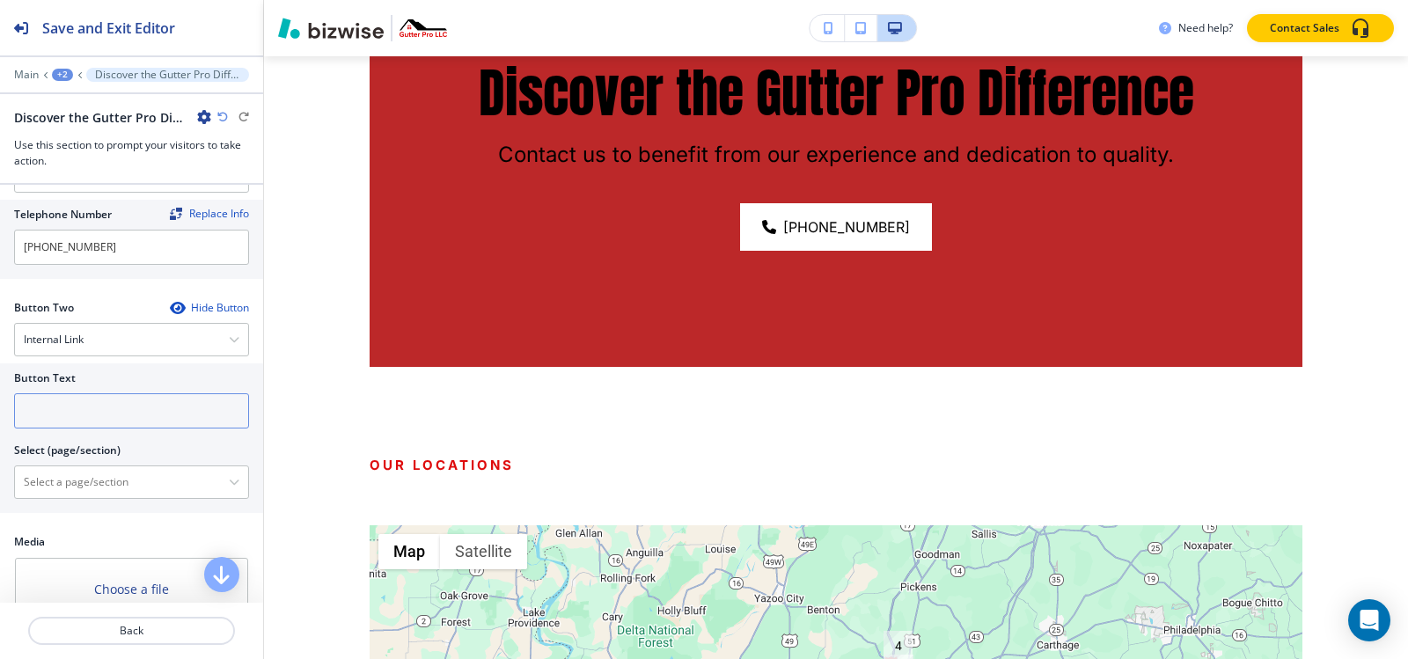
click at [89, 407] on input "text" at bounding box center [131, 410] width 235 height 35
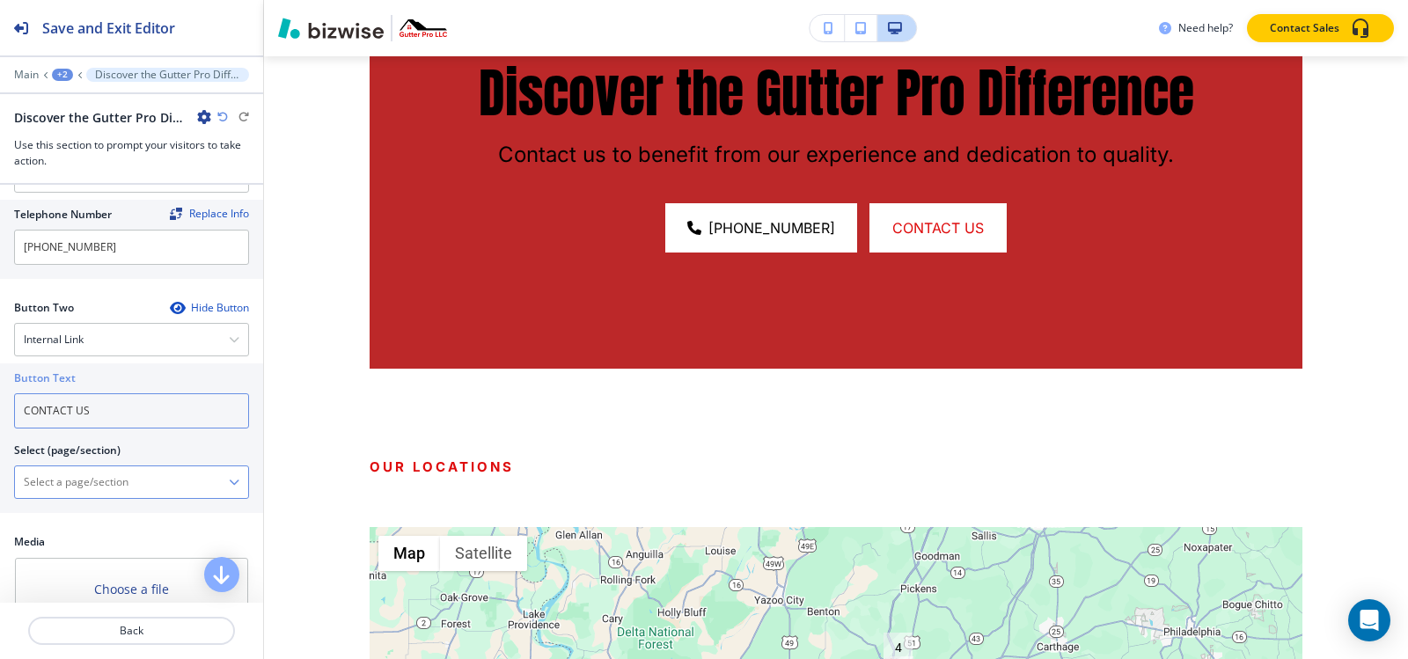
type input "CONTACT US"
click at [92, 475] on \(page\/section\) "Manual Input" at bounding box center [122, 482] width 214 height 30
paste \(page\/section\) "CONTACT US"
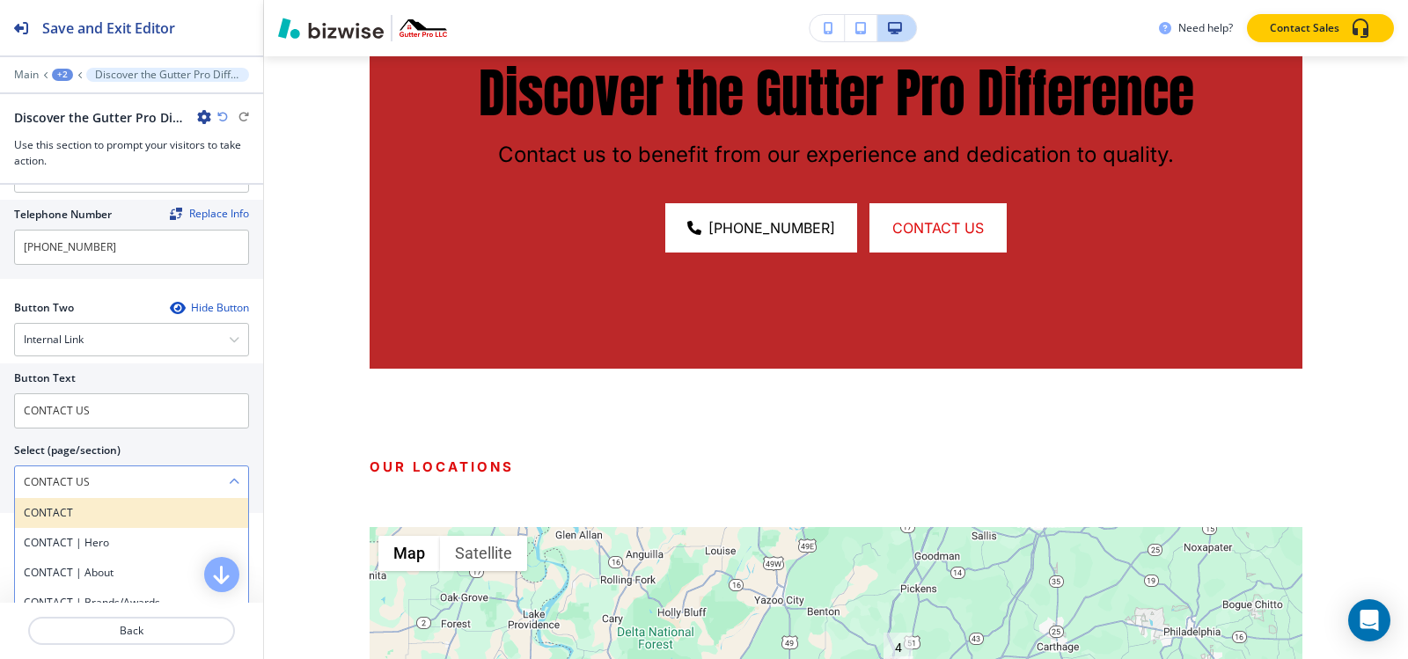
click at [78, 507] on h4 "CONTACT" at bounding box center [132, 513] width 216 height 16
type \(page\/section\) "CONTACT"
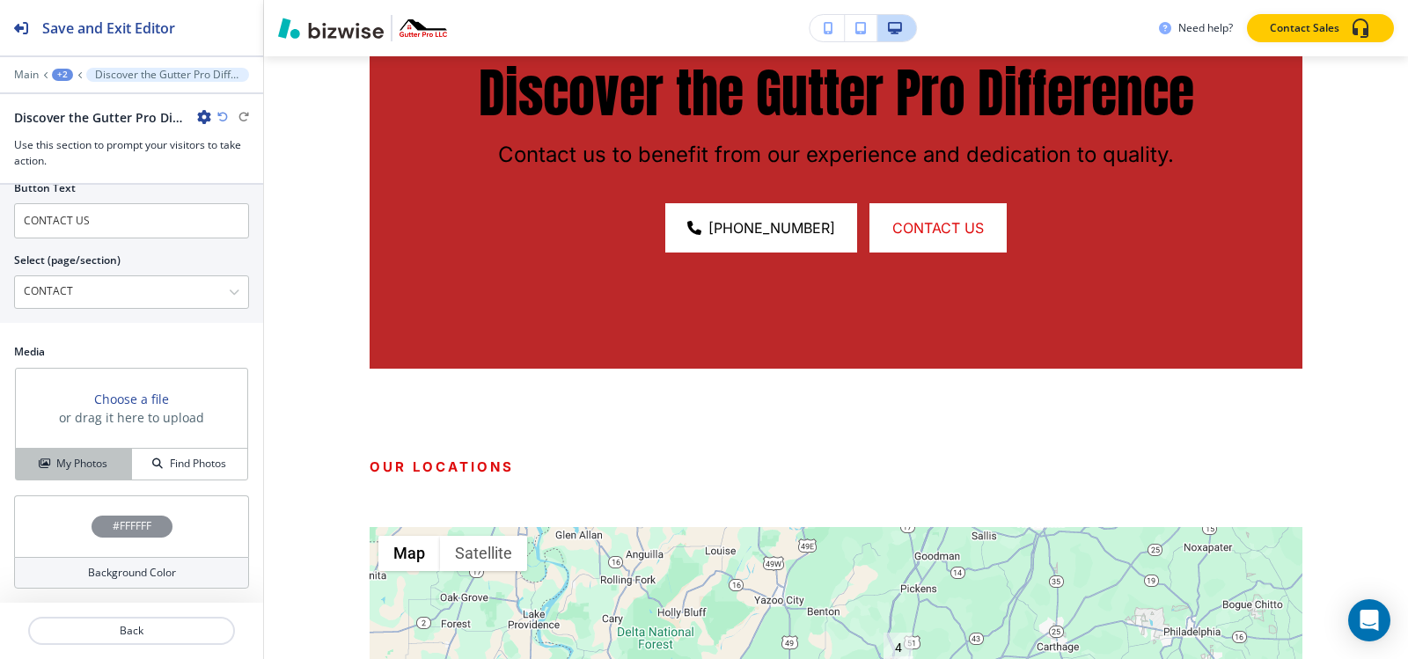
click at [89, 465] on h4 "My Photos" at bounding box center [81, 464] width 51 height 16
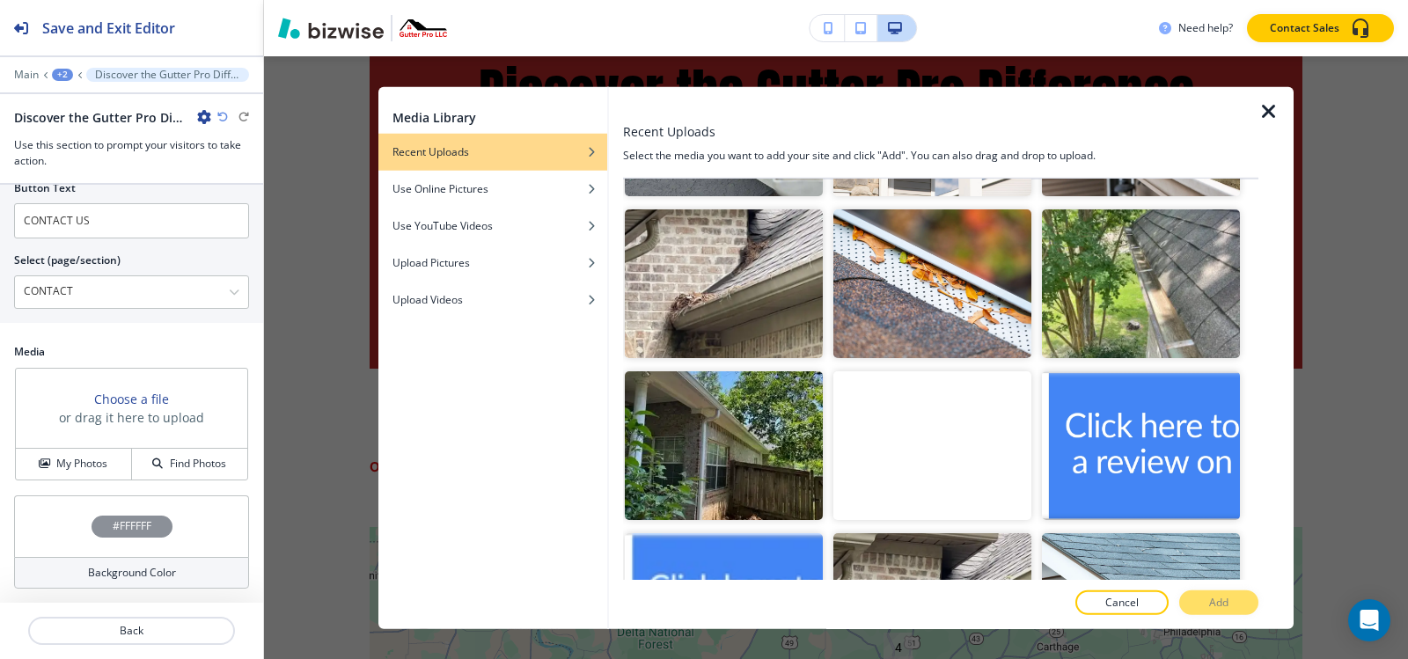
scroll to position [1672, 0]
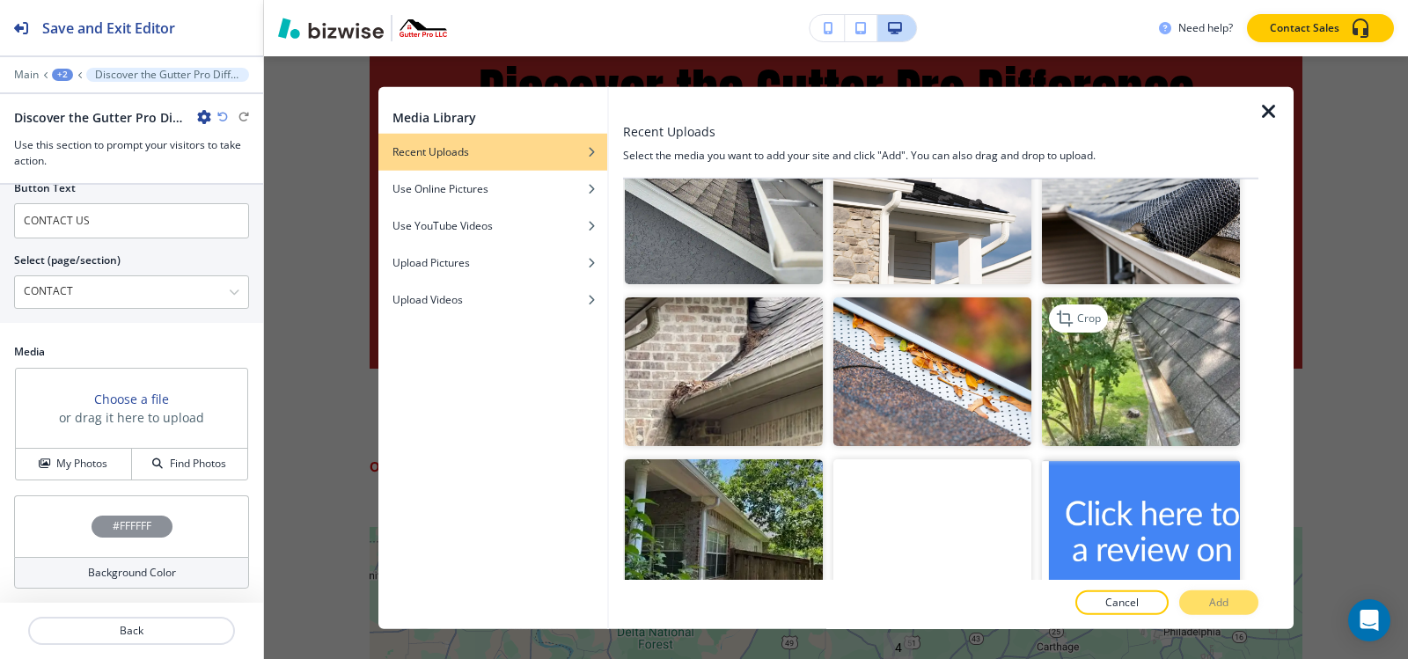
click at [1130, 348] on img "button" at bounding box center [1141, 371] width 198 height 149
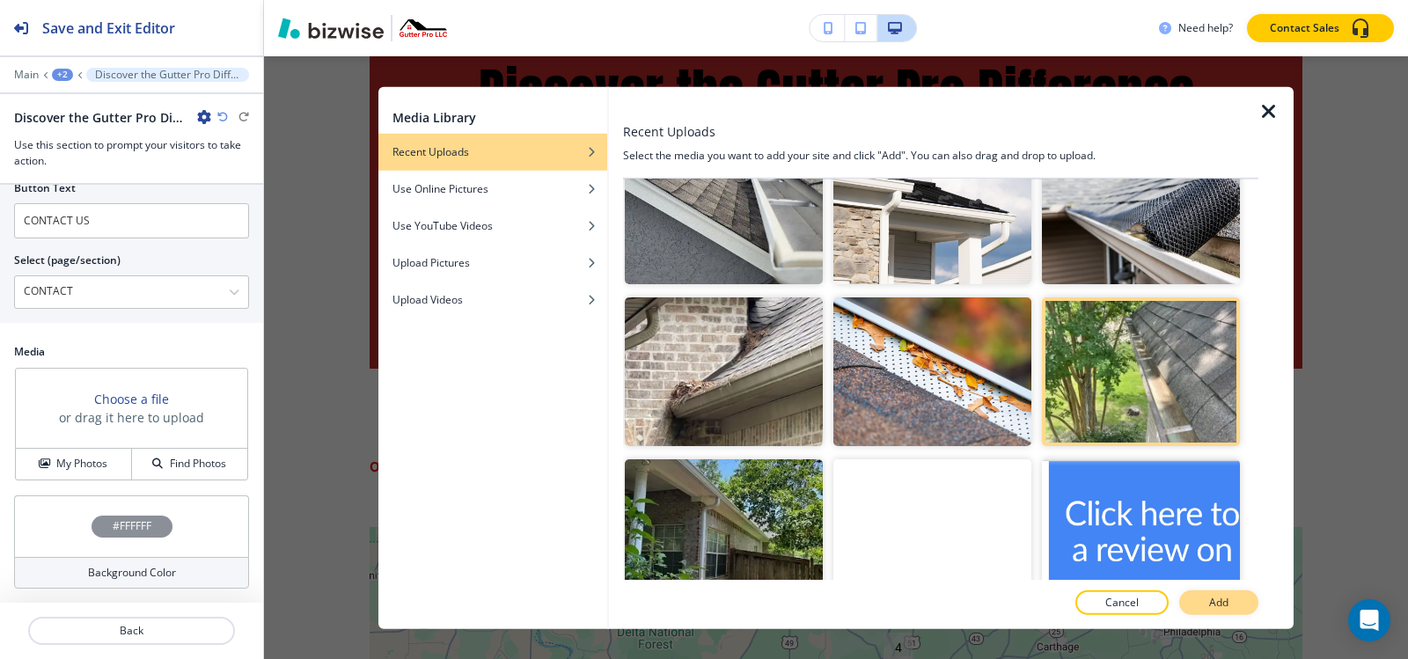
click at [1213, 608] on p "Add" at bounding box center [1218, 603] width 19 height 16
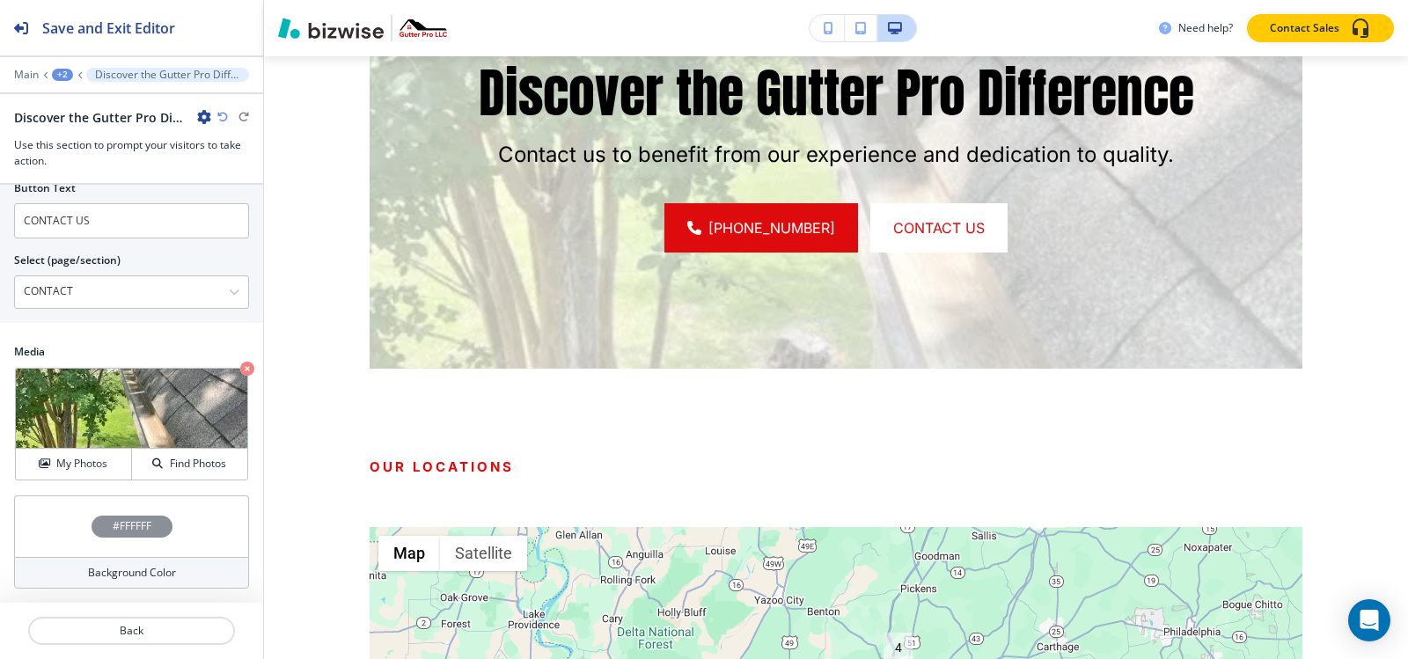
click at [121, 533] on h4 "#FFFFFF" at bounding box center [132, 526] width 39 height 16
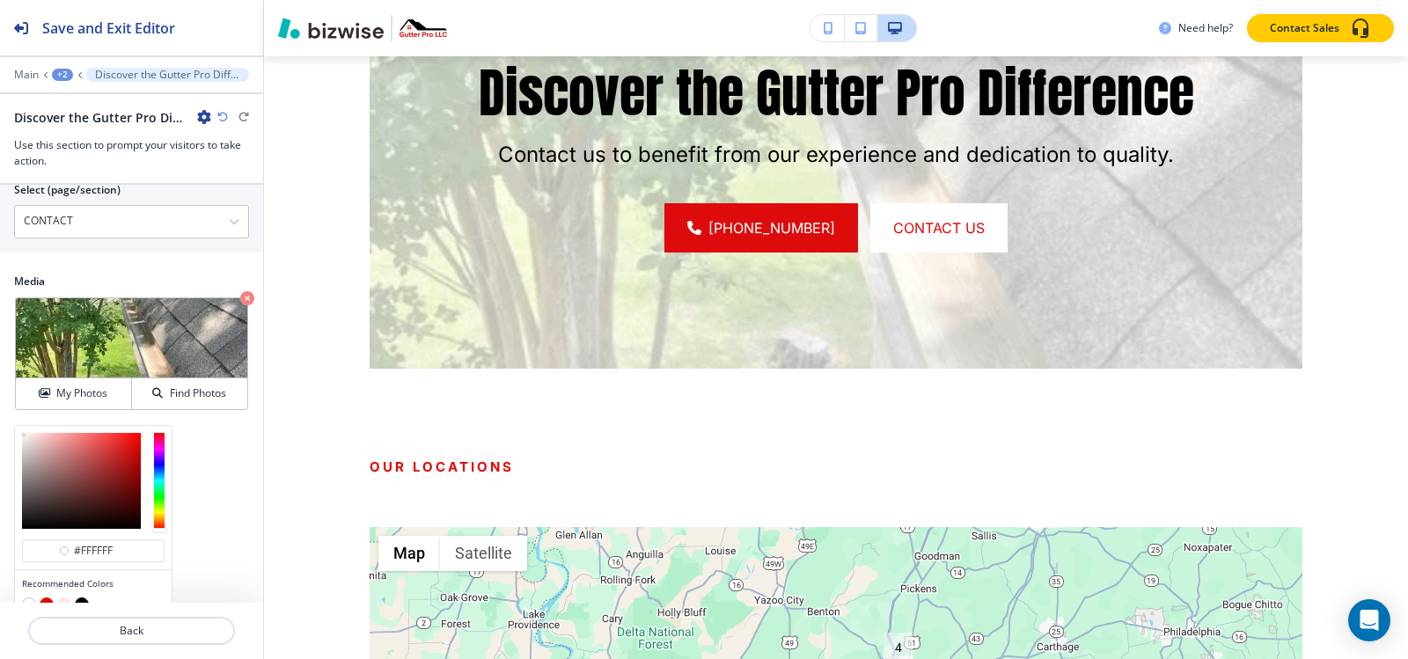
scroll to position [949, 0]
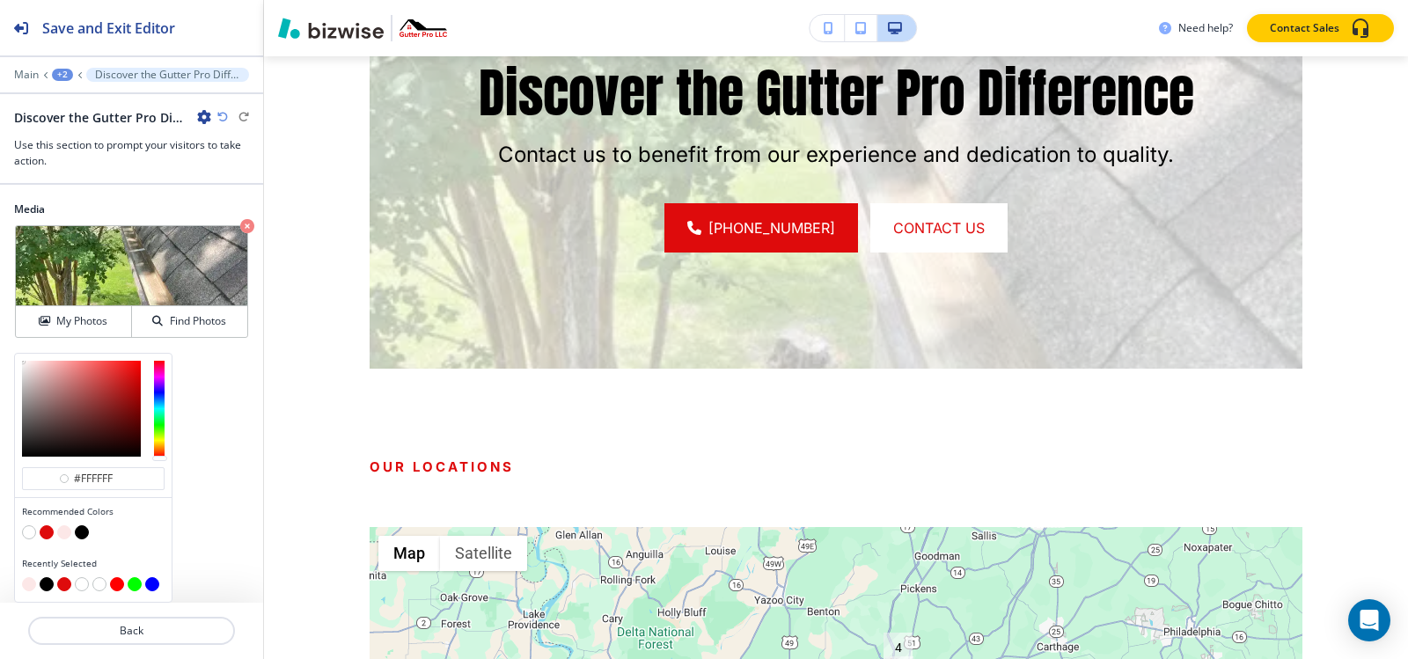
click at [79, 532] on button "button" at bounding box center [82, 532] width 14 height 14
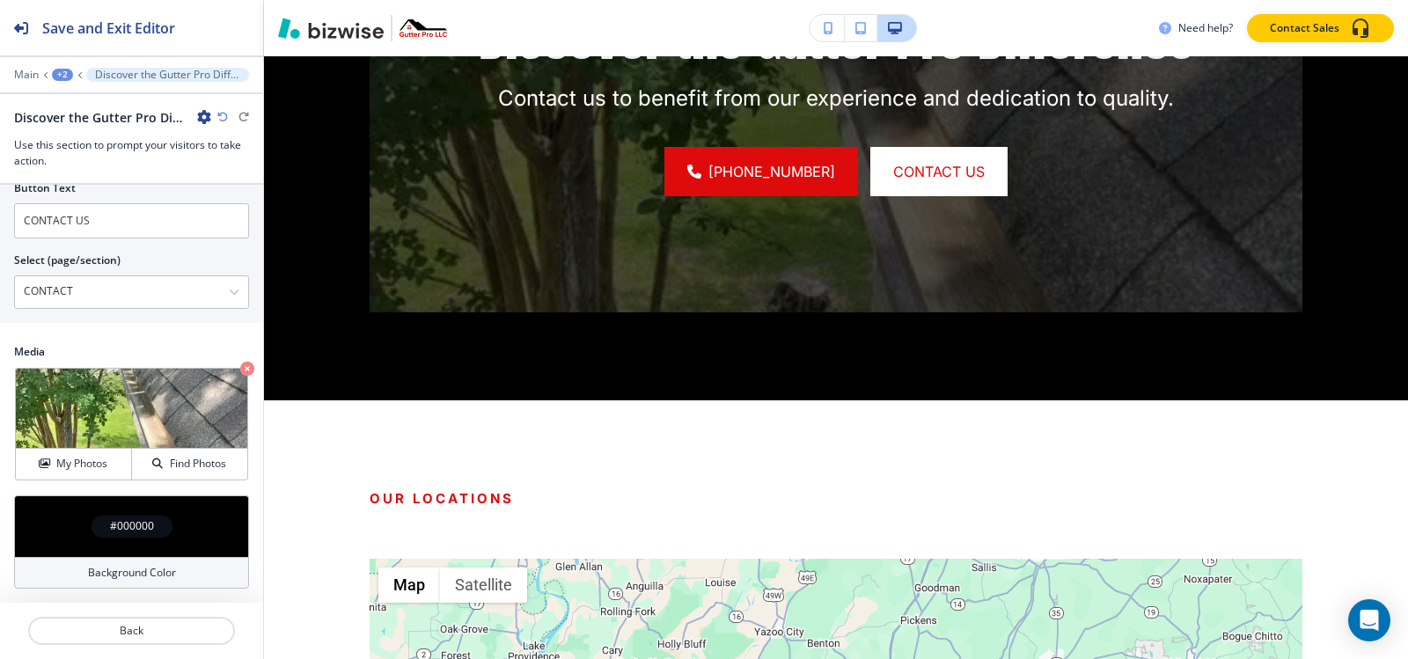
scroll to position [2835, 0]
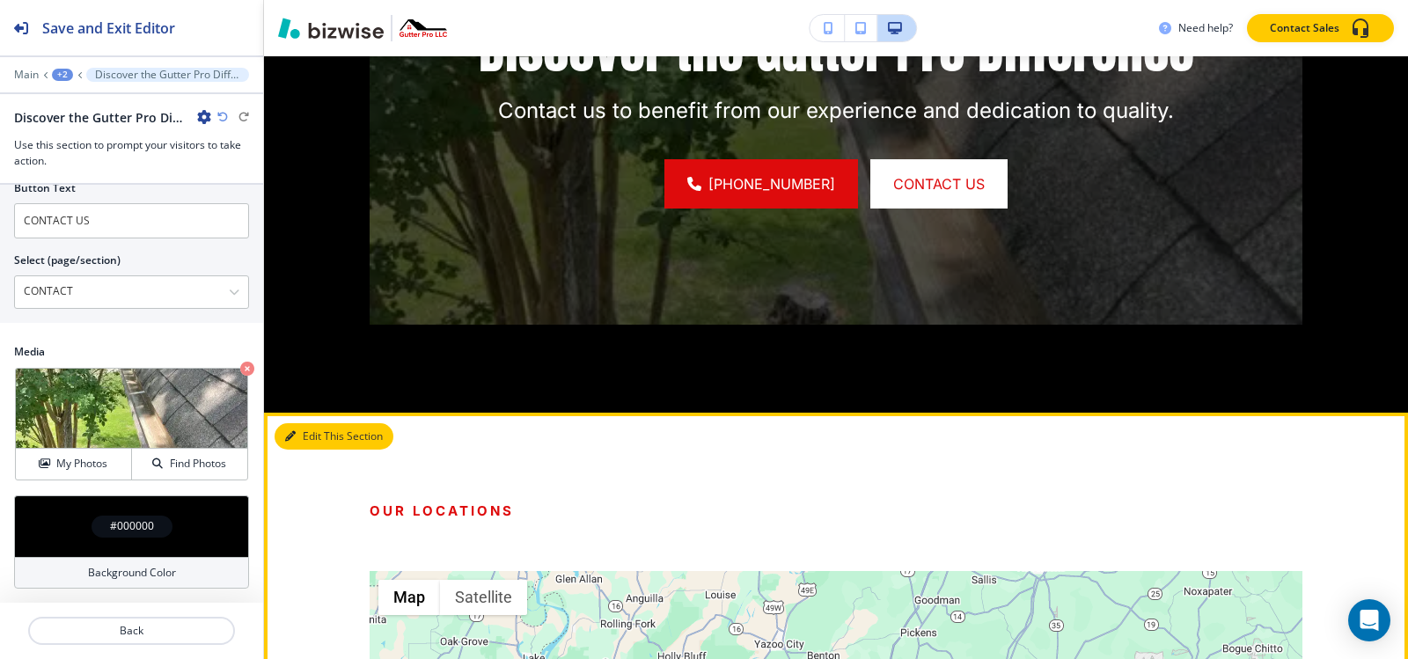
click at [296, 423] on button "Edit This Section" at bounding box center [334, 436] width 119 height 26
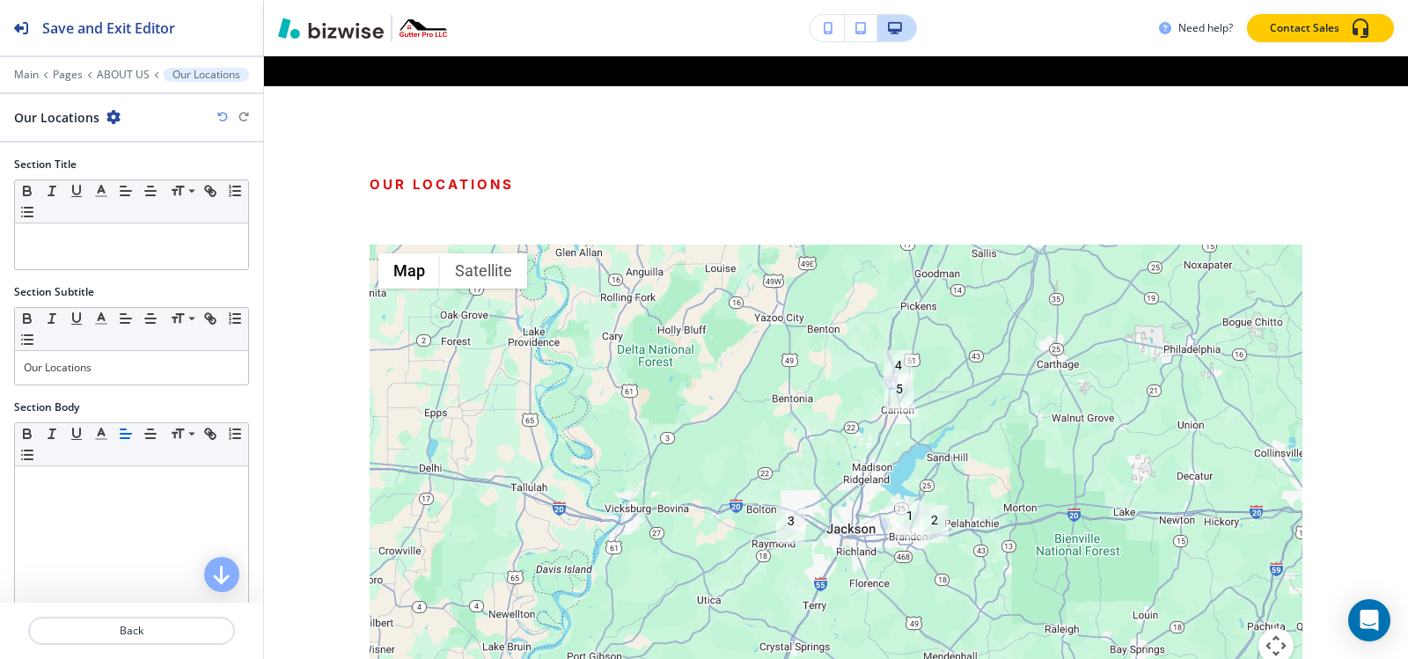
scroll to position [3169, 0]
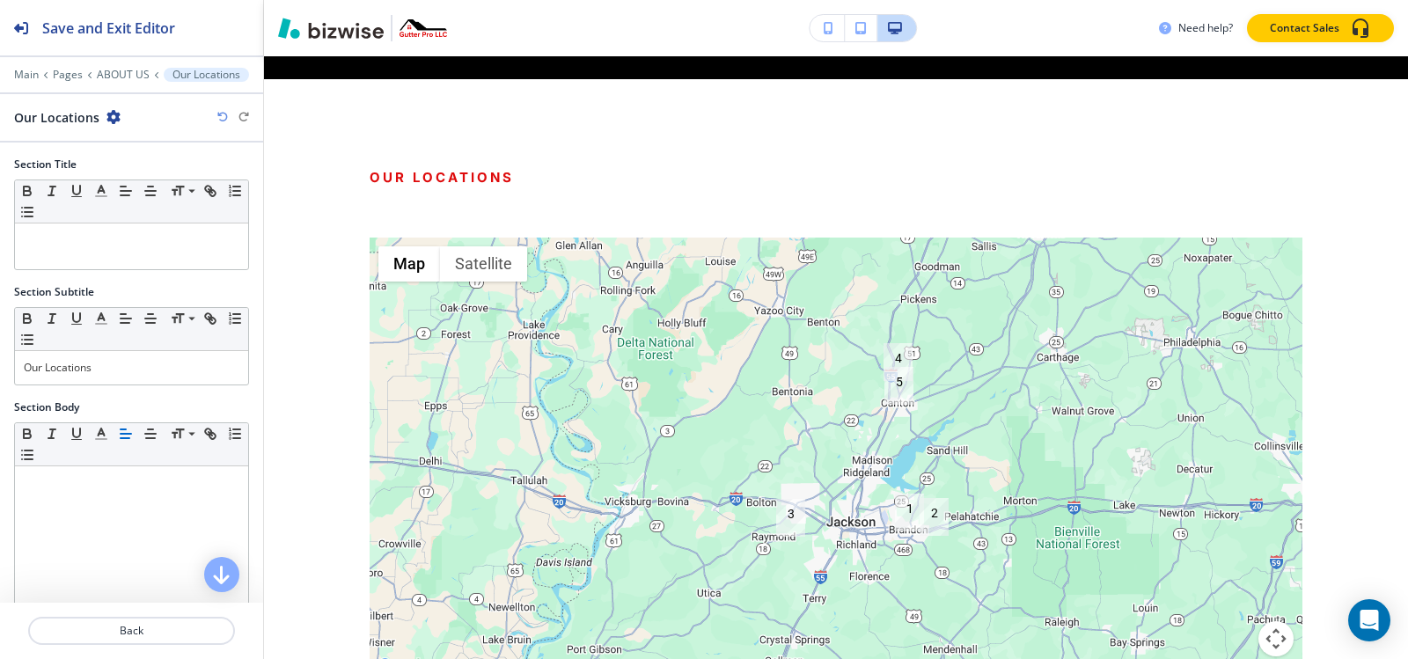
click at [107, 120] on icon "button" at bounding box center [113, 117] width 14 height 14
click at [151, 215] on p "Delete Section" at bounding box center [161, 210] width 90 height 16
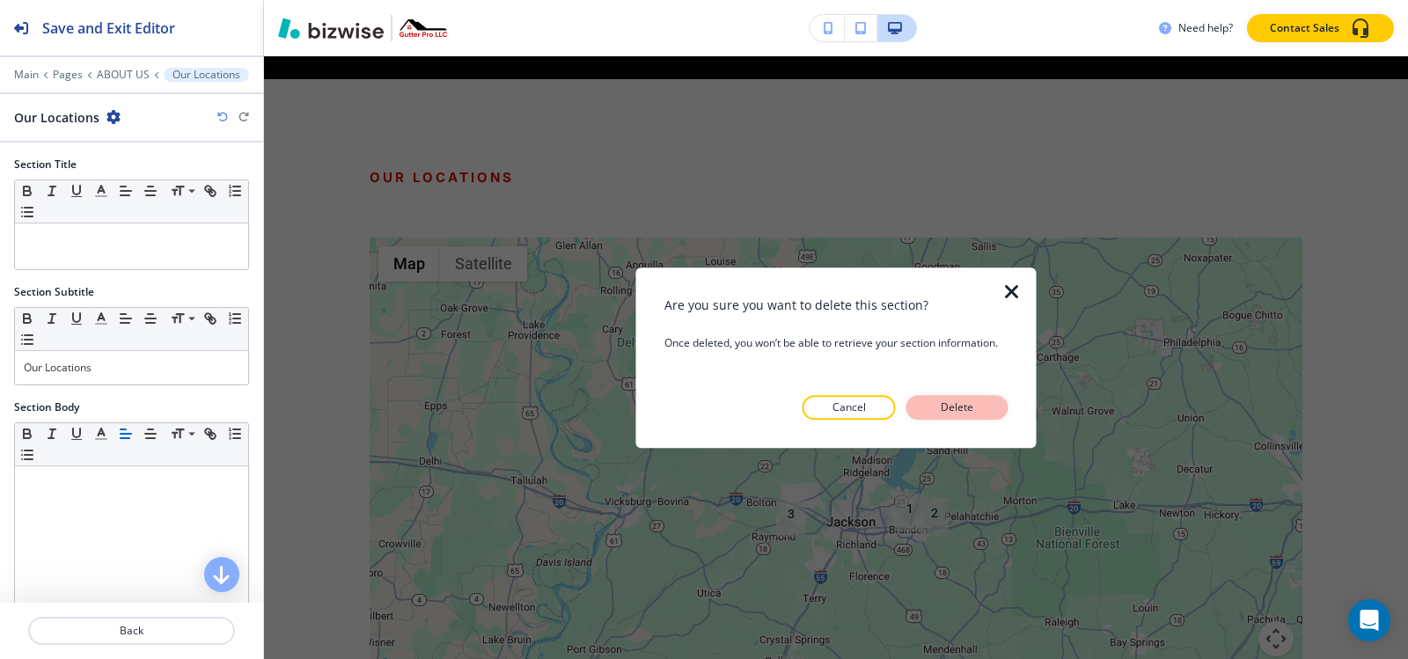
click at [978, 413] on p "Delete" at bounding box center [957, 408] width 42 height 16
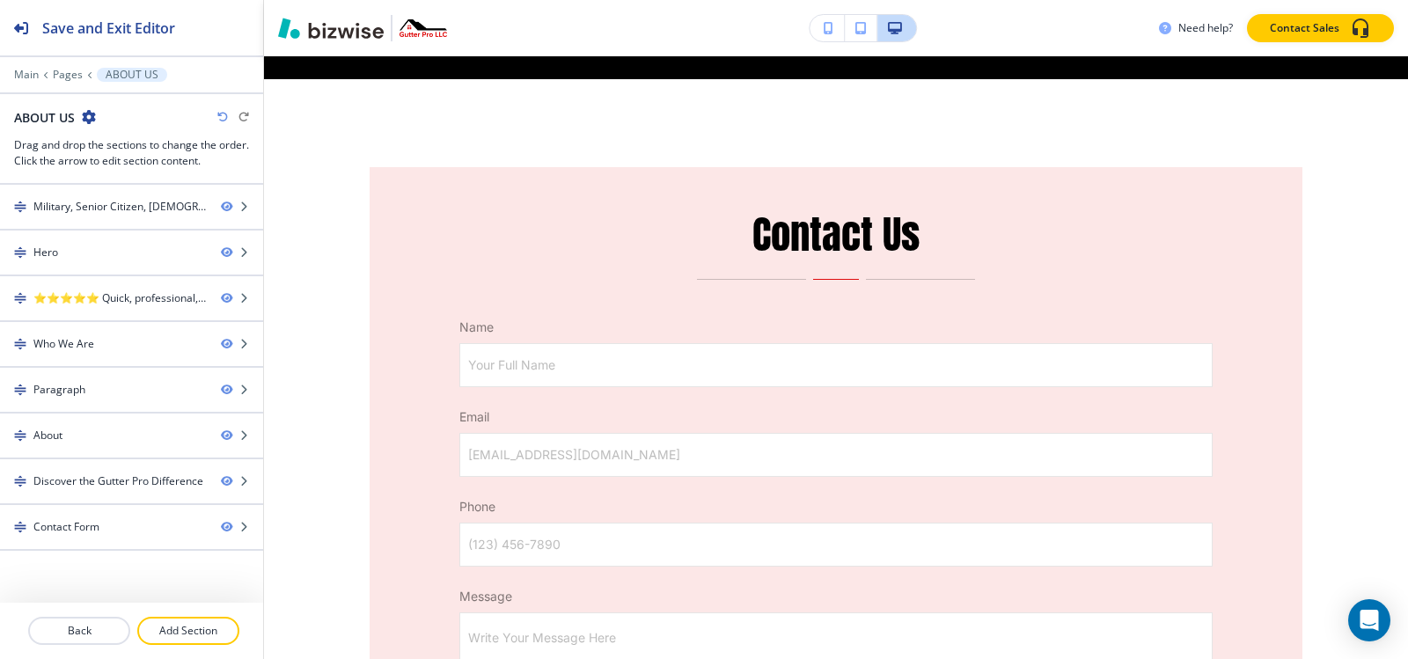
click at [61, 83] on div at bounding box center [131, 87] width 263 height 11
click at [68, 83] on div at bounding box center [131, 87] width 263 height 11
click at [68, 77] on p "Pages" at bounding box center [68, 75] width 30 height 12
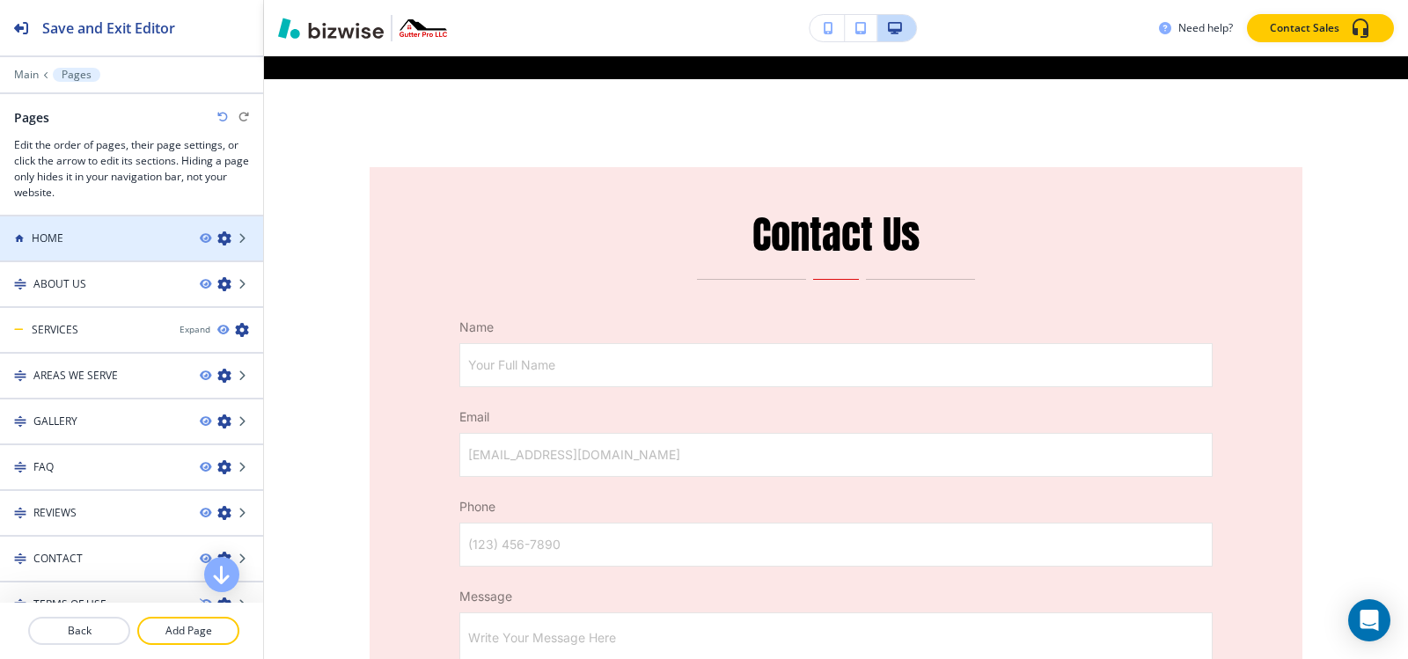
click at [82, 239] on div "HOME" at bounding box center [93, 239] width 186 height 16
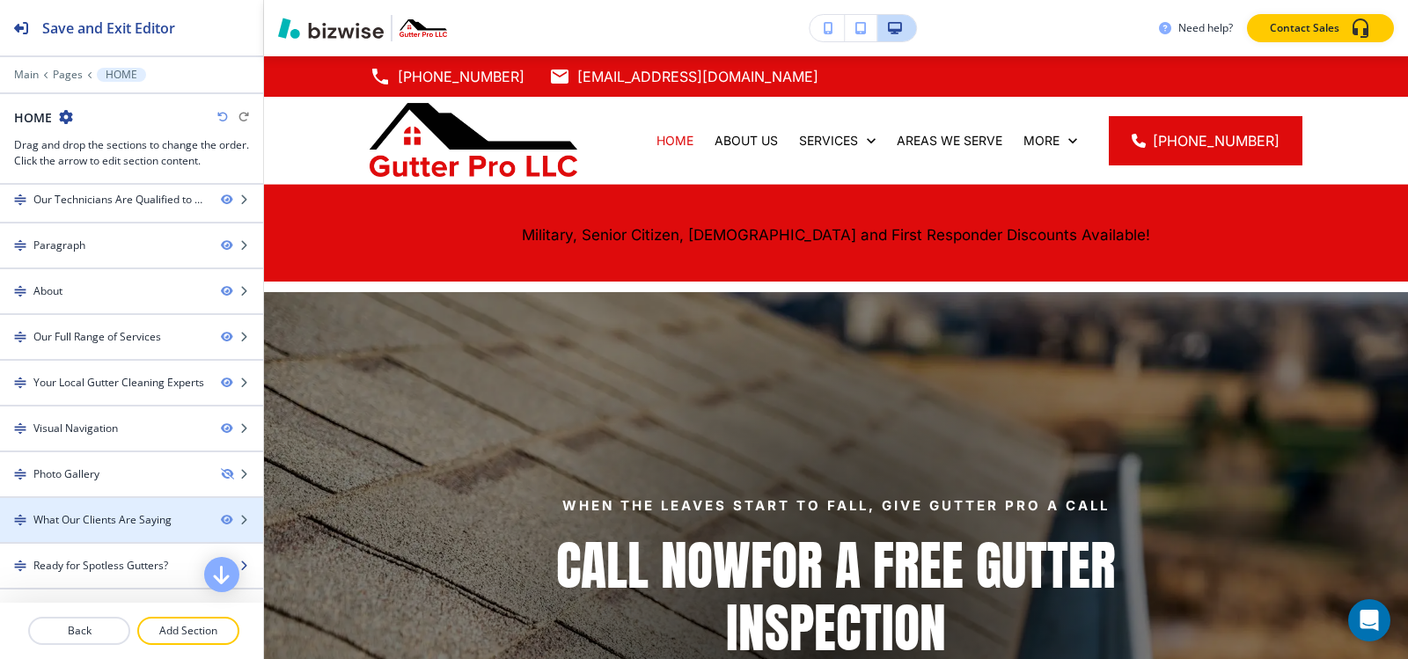
scroll to position [177, 0]
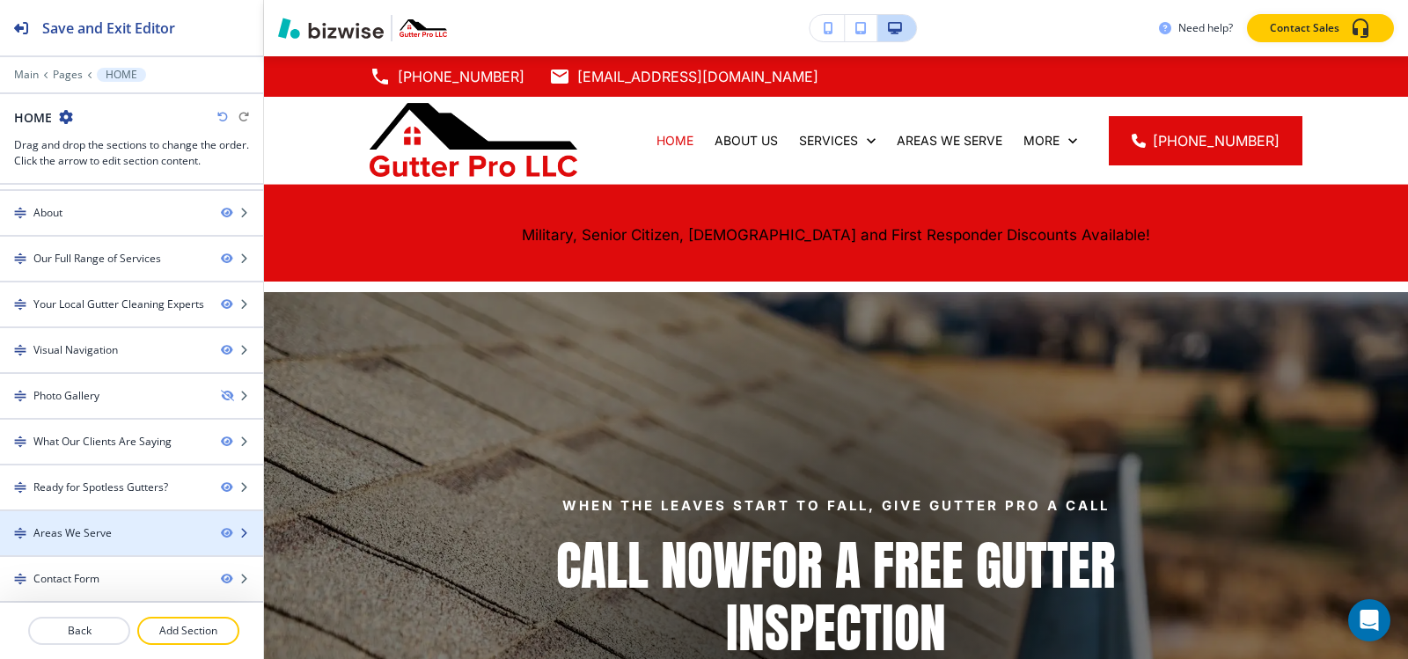
click at [84, 533] on div "Areas We Serve" at bounding box center [72, 533] width 78 height 16
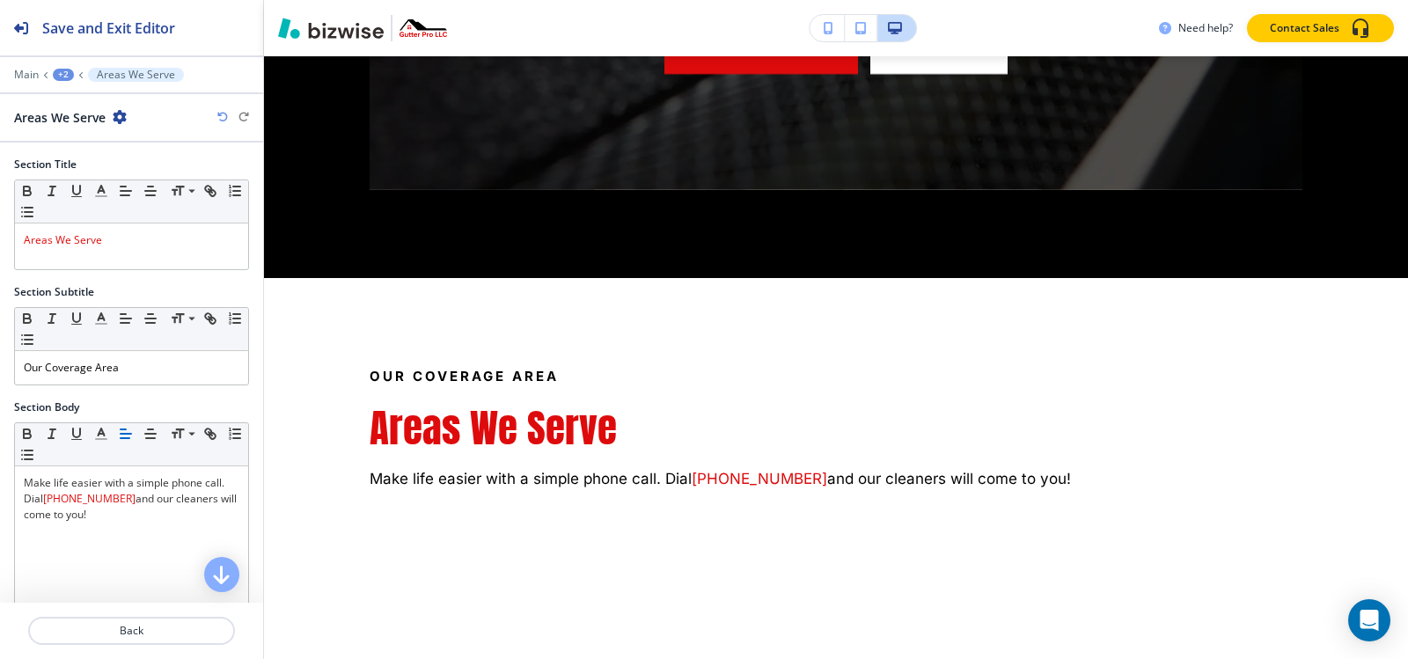
click at [117, 114] on icon "button" at bounding box center [120, 117] width 14 height 14
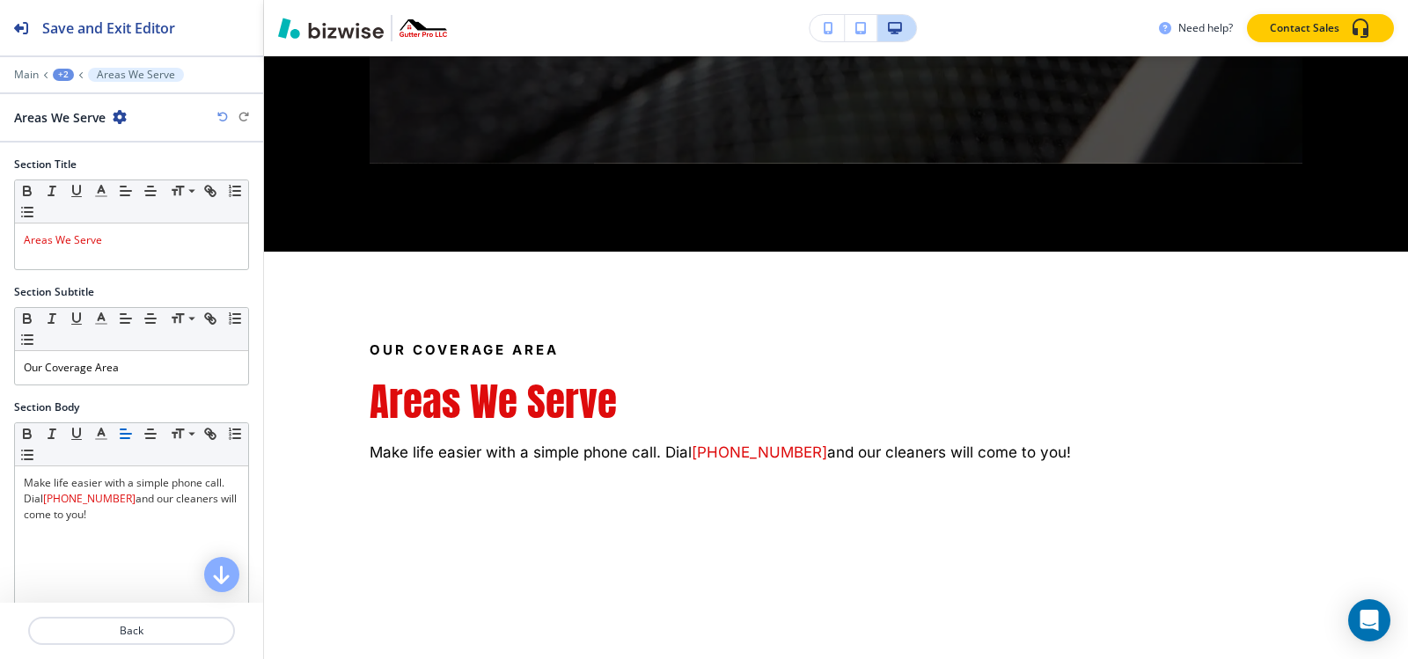
scroll to position [6727, 0]
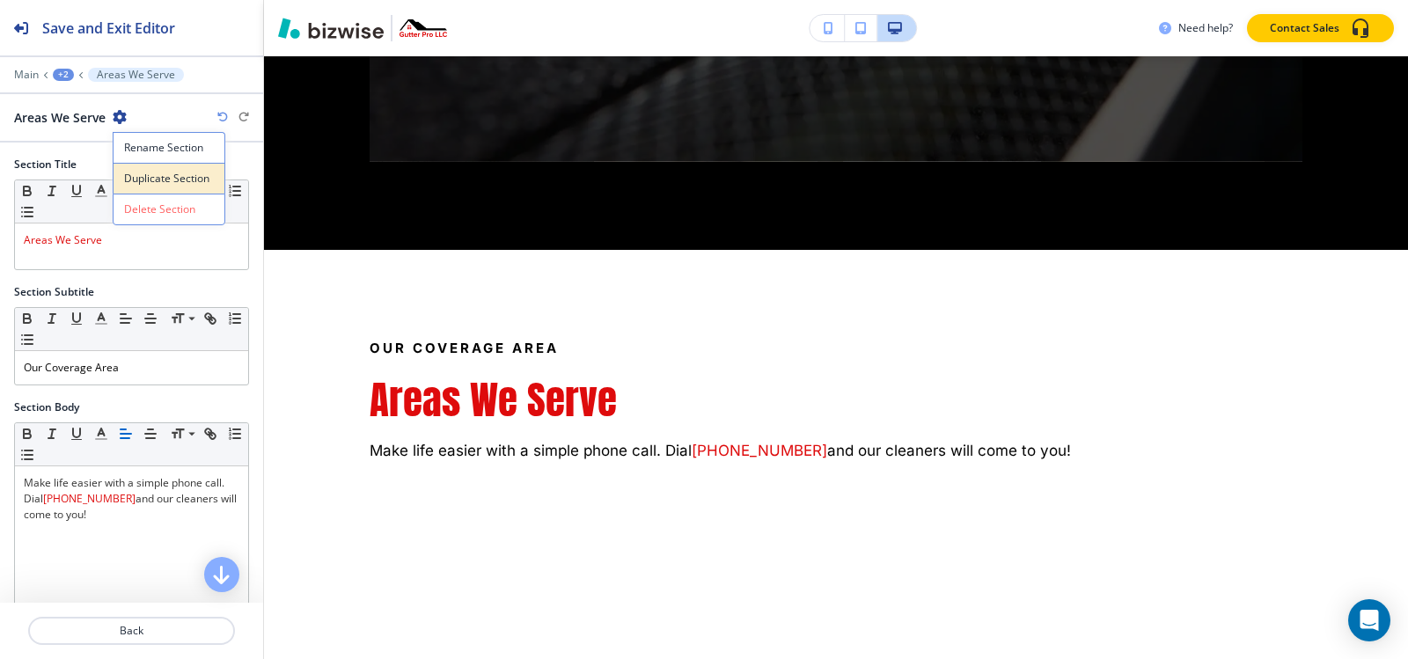
click at [138, 173] on p "Duplicate Section" at bounding box center [169, 179] width 90 height 16
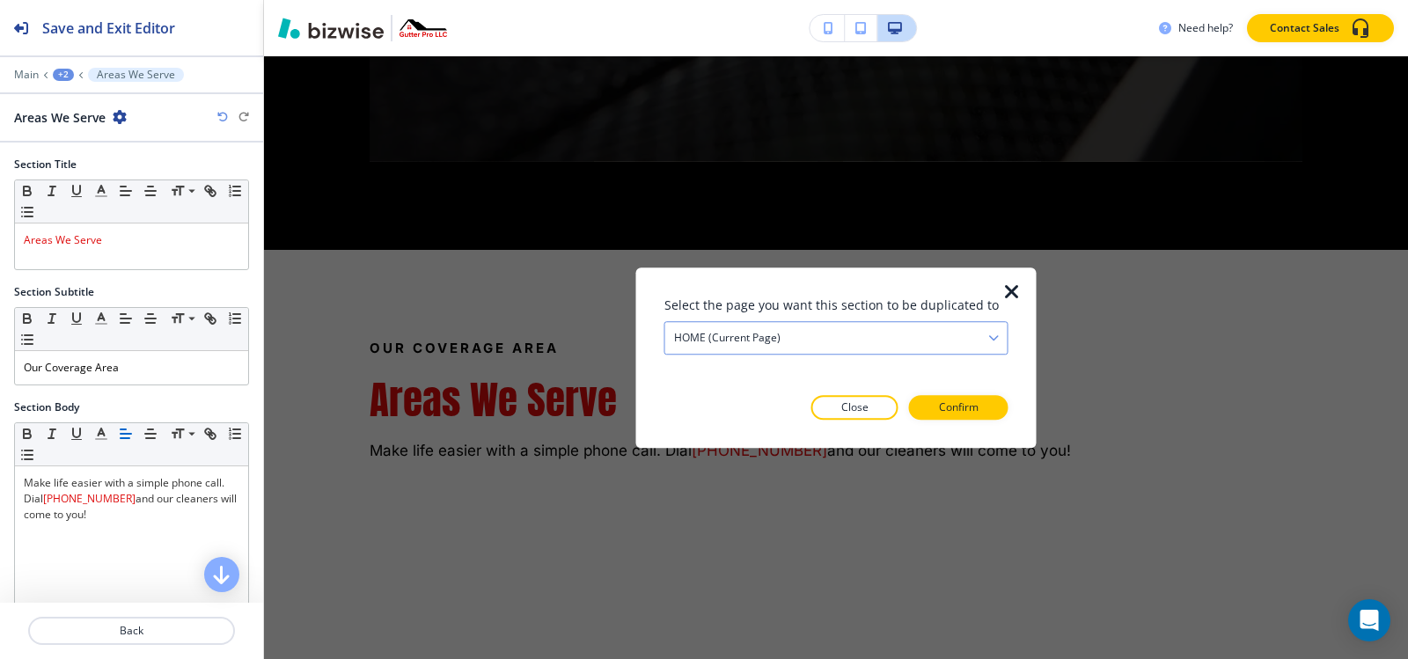
click at [810, 334] on div "HOME (current page)" at bounding box center [836, 338] width 342 height 32
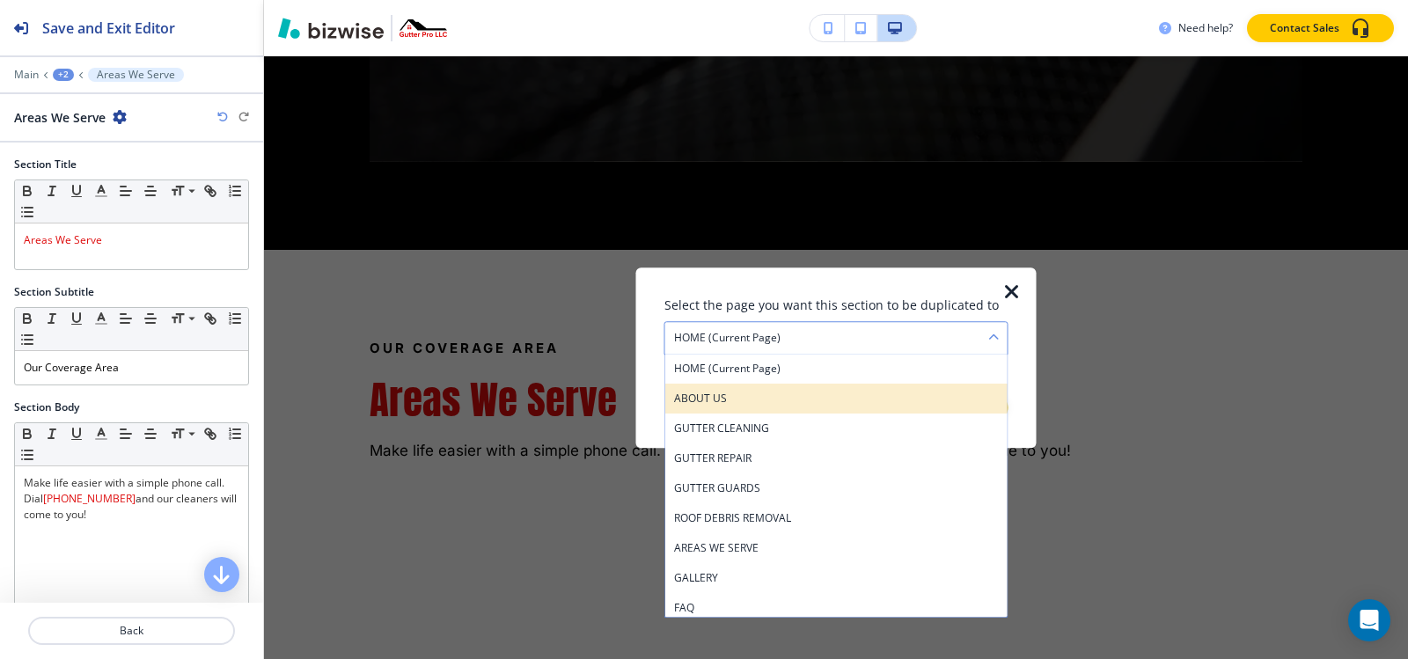
click at [724, 393] on h4 "ABOUT US" at bounding box center [836, 399] width 325 height 16
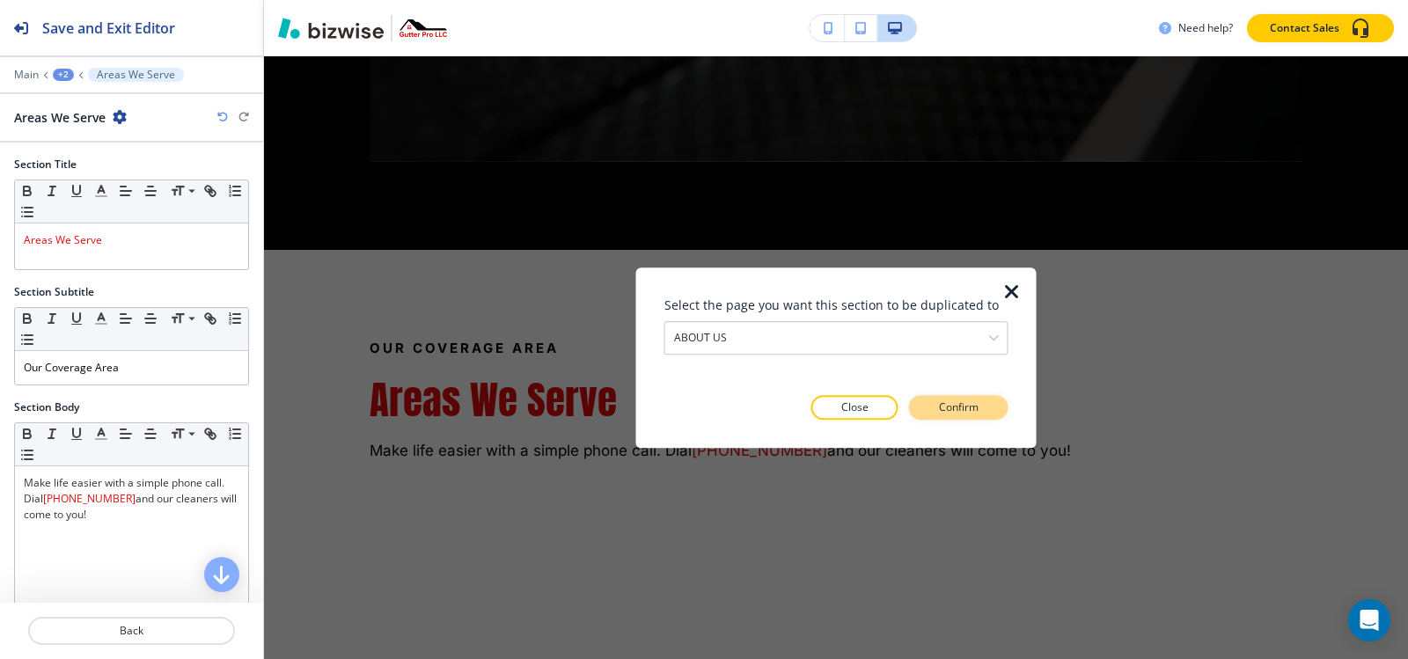
click at [977, 403] on p "Confirm" at bounding box center [959, 408] width 40 height 16
click at [976, 410] on p "Take me there" at bounding box center [942, 408] width 71 height 16
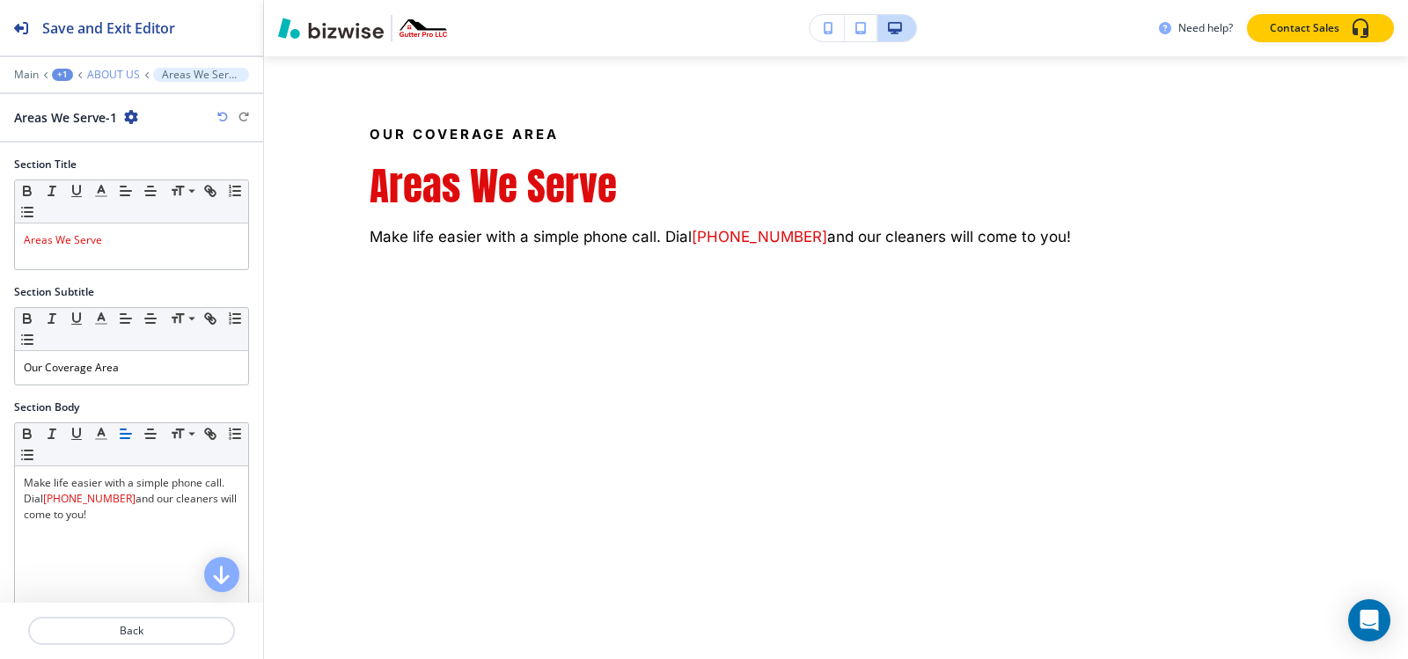
scroll to position [4033, 0]
click at [121, 78] on p "ABOUT US" at bounding box center [113, 75] width 53 height 12
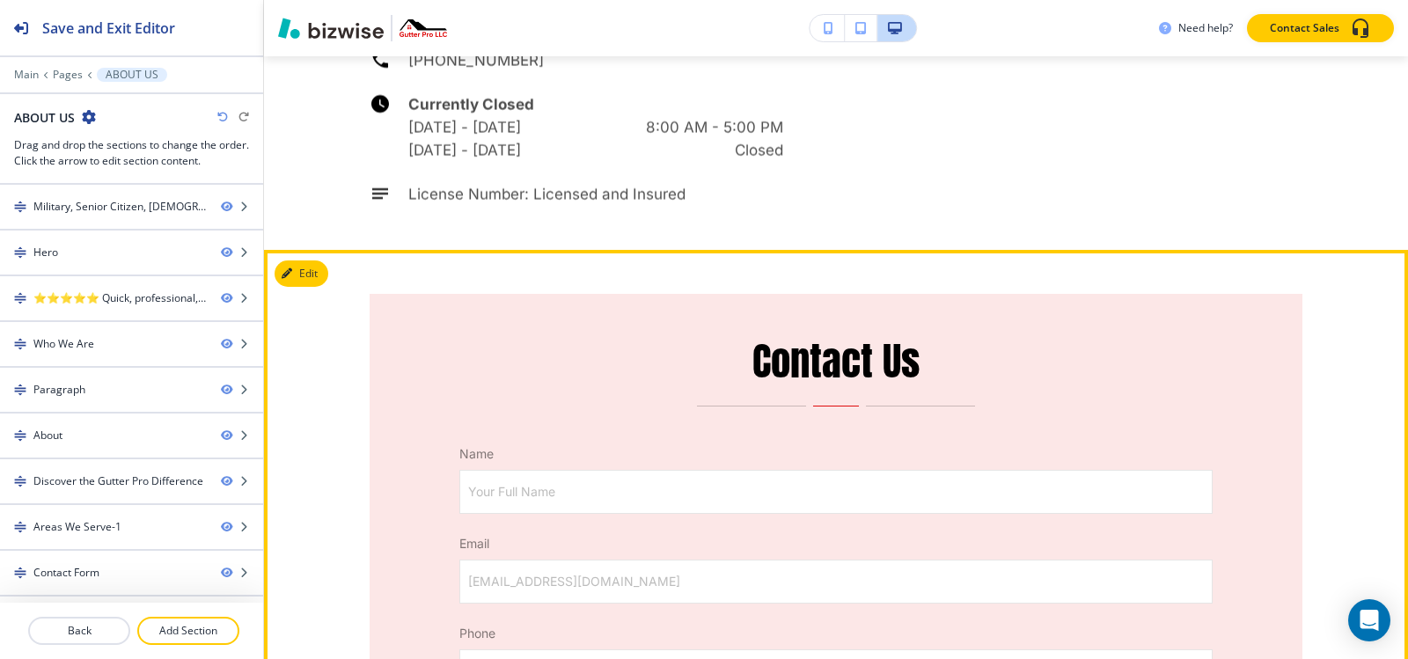
scroll to position [4841, 0]
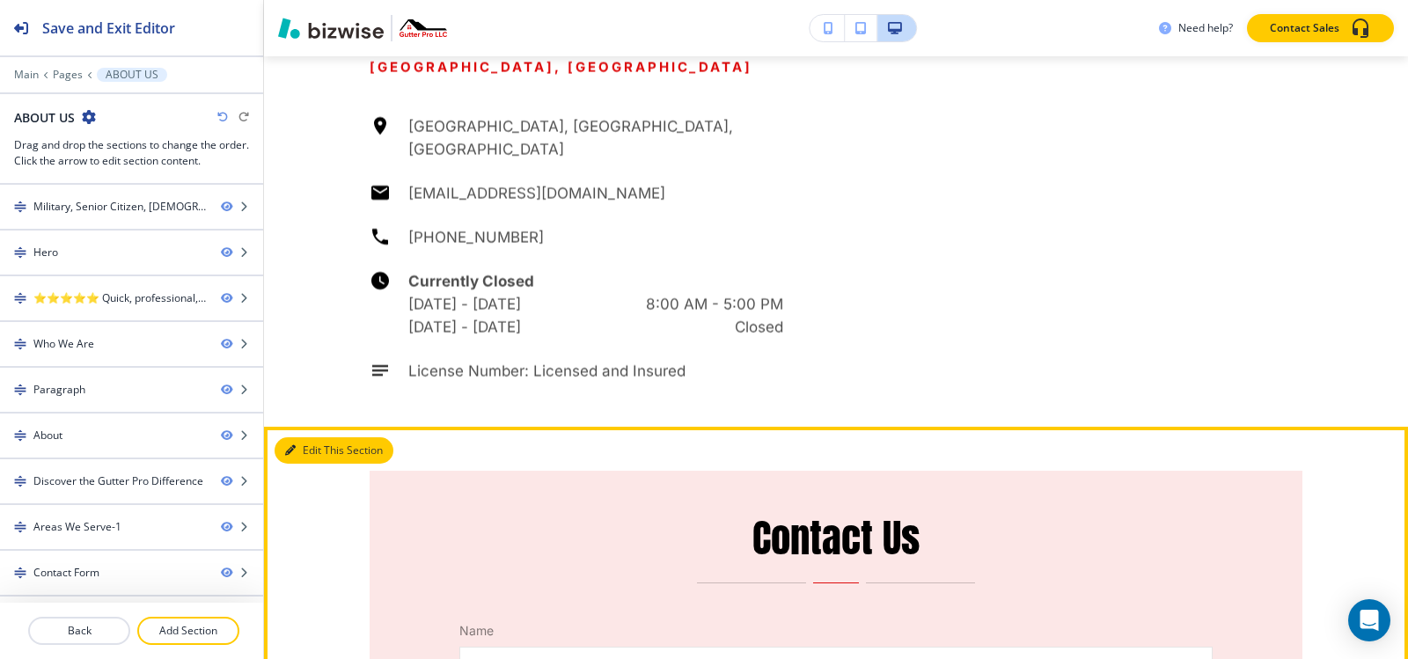
click at [319, 437] on button "Edit This Section" at bounding box center [334, 450] width 119 height 26
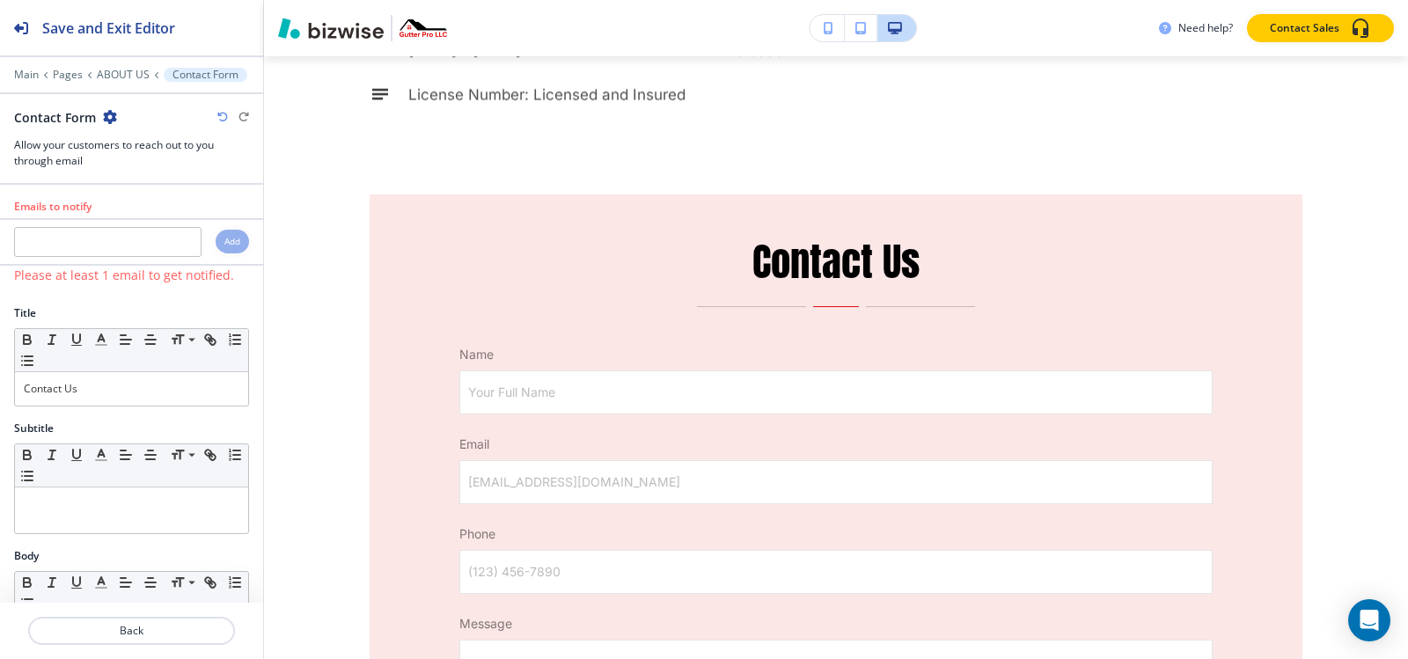
scroll to position [5120, 0]
click at [106, 113] on icon "button" at bounding box center [110, 117] width 14 height 14
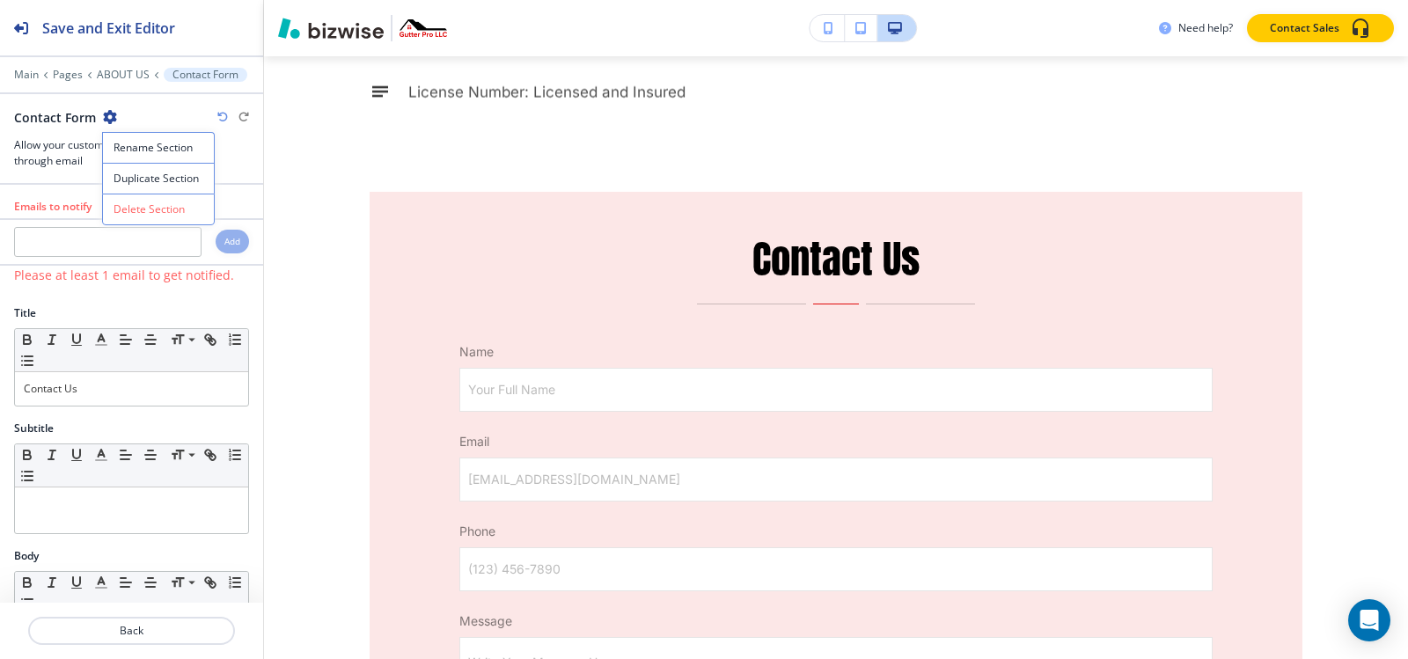
drag, startPoint x: 140, startPoint y: 216, endPoint x: 164, endPoint y: 219, distance: 24.0
click at [140, 215] on p "Delete Section" at bounding box center [159, 210] width 90 height 16
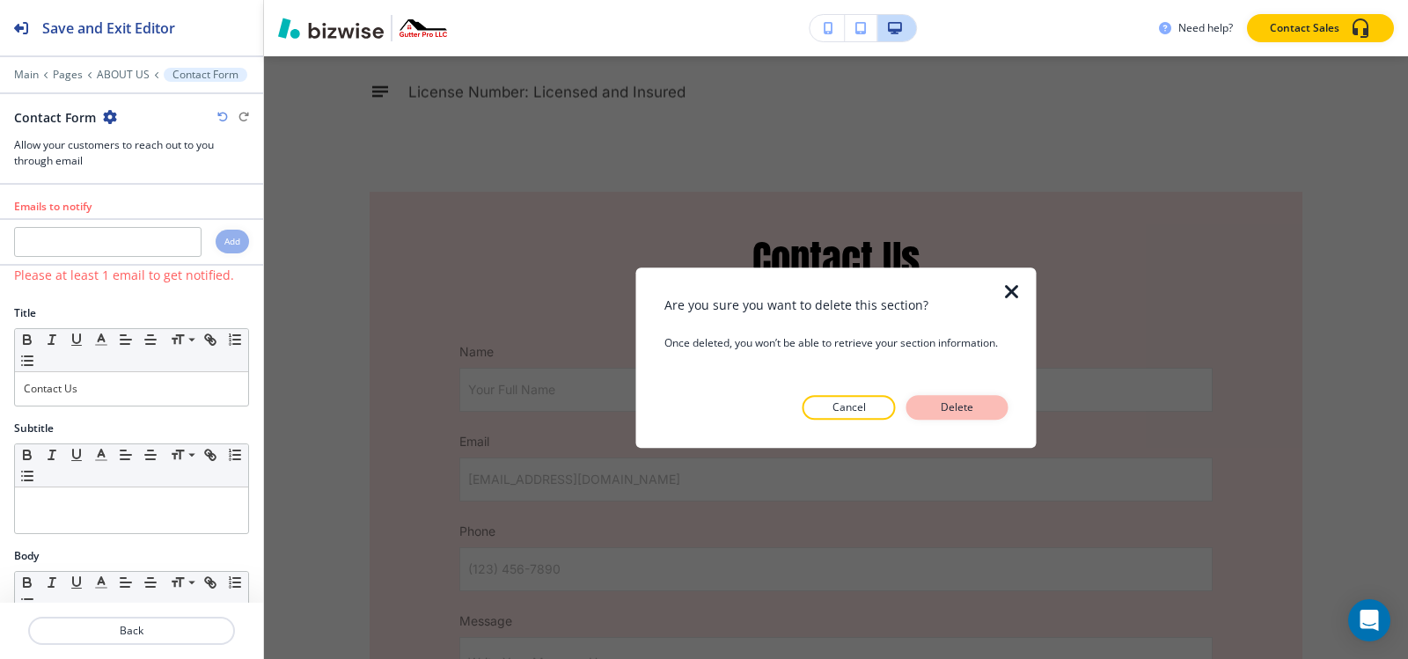
click at [922, 413] on button "Delete" at bounding box center [957, 407] width 102 height 25
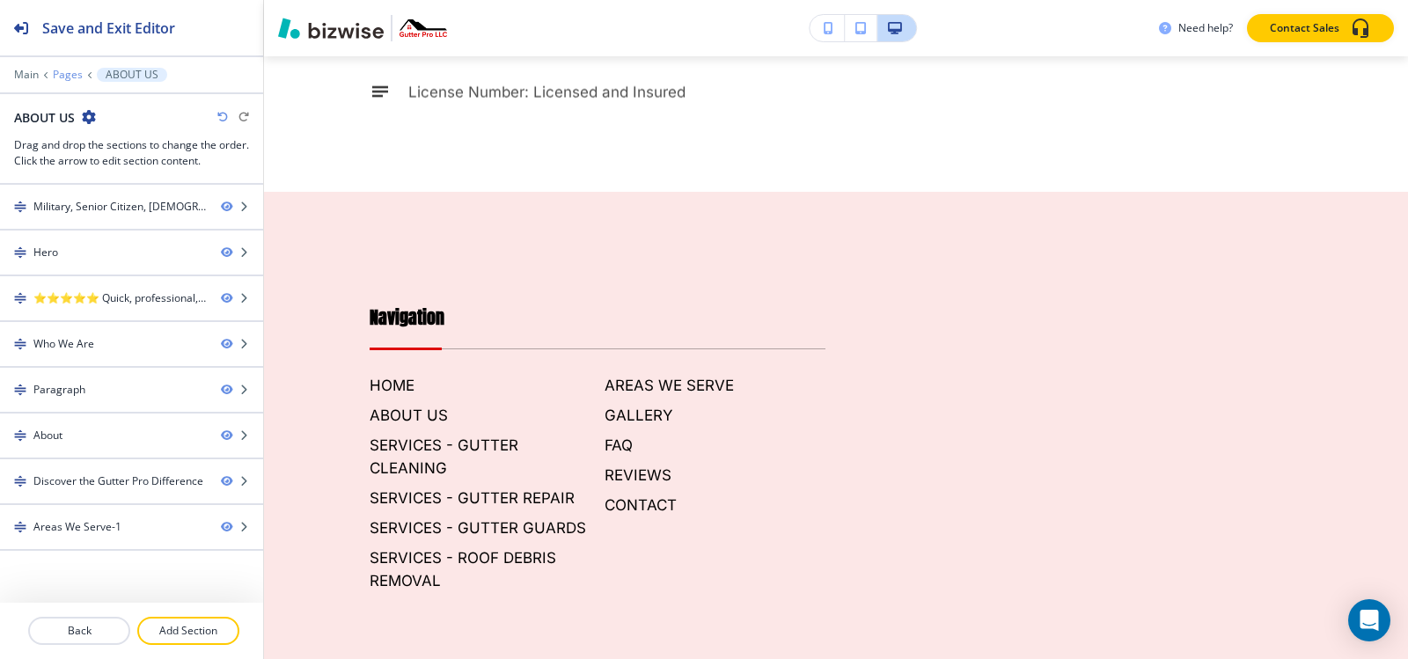
click at [61, 75] on p "Pages" at bounding box center [68, 75] width 30 height 12
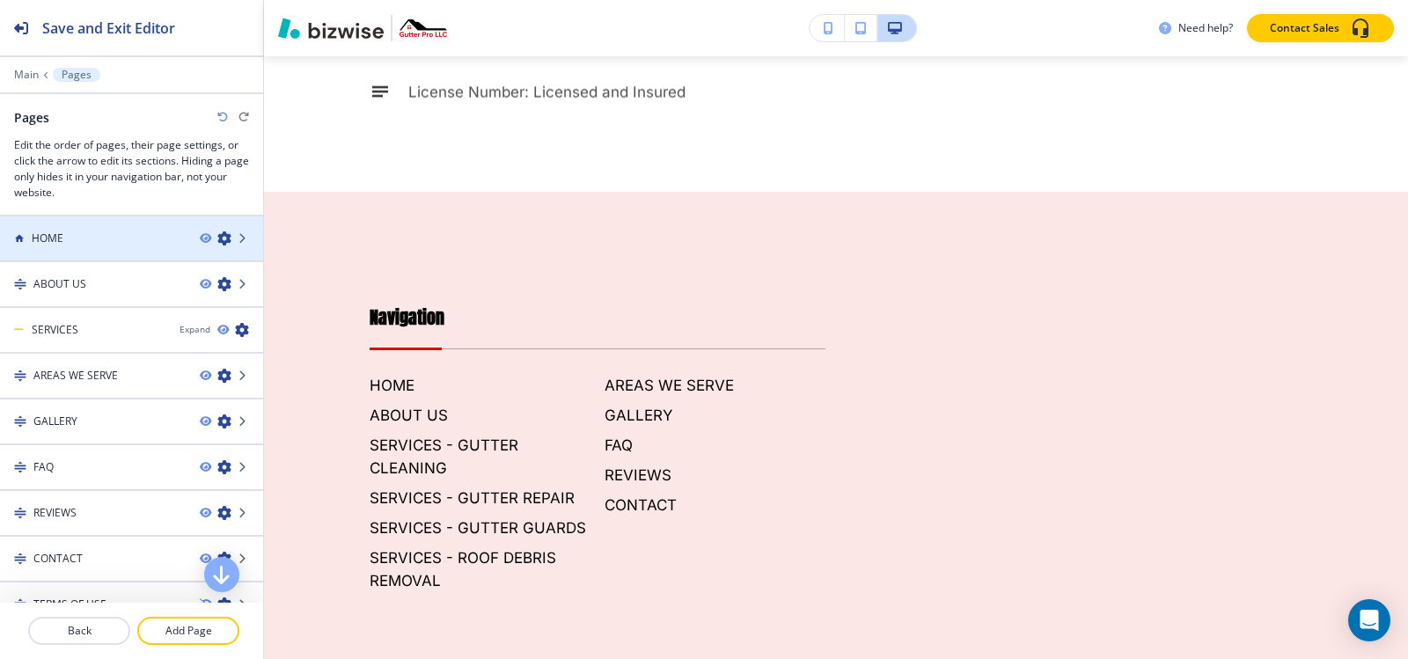
click at [76, 238] on div "HOME" at bounding box center [93, 239] width 186 height 16
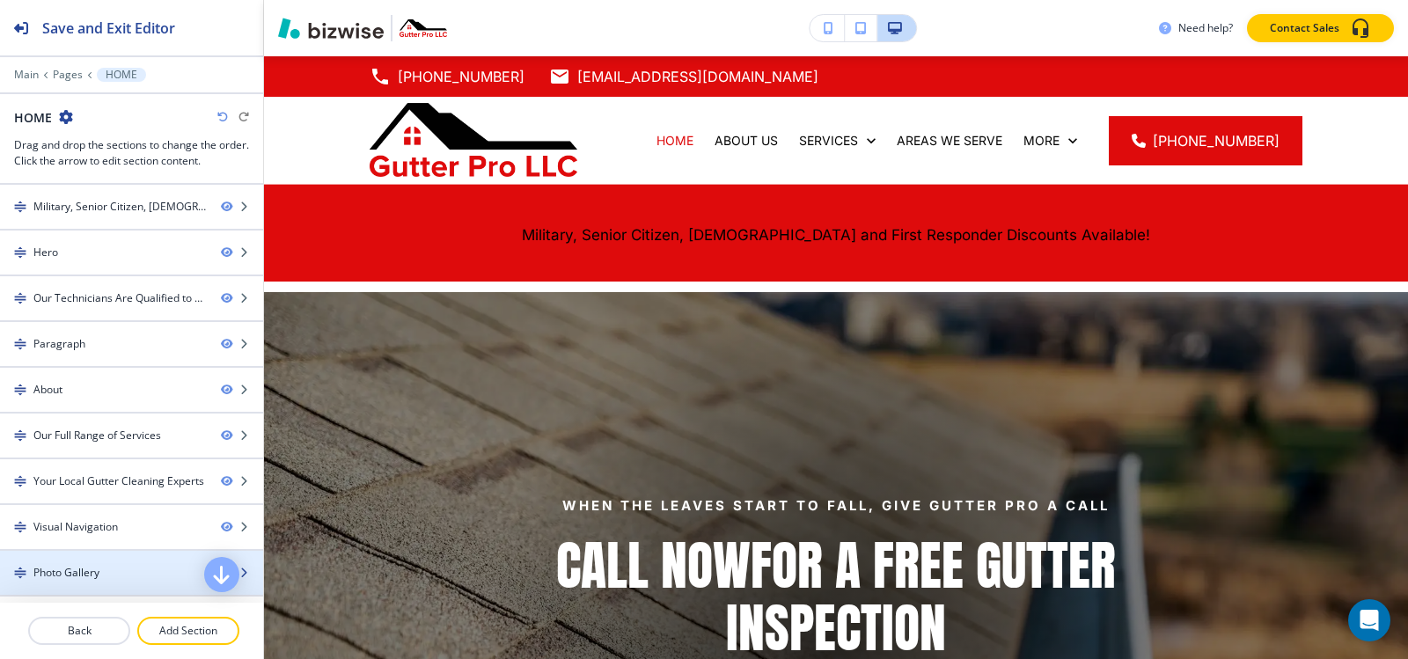
scroll to position [177, 0]
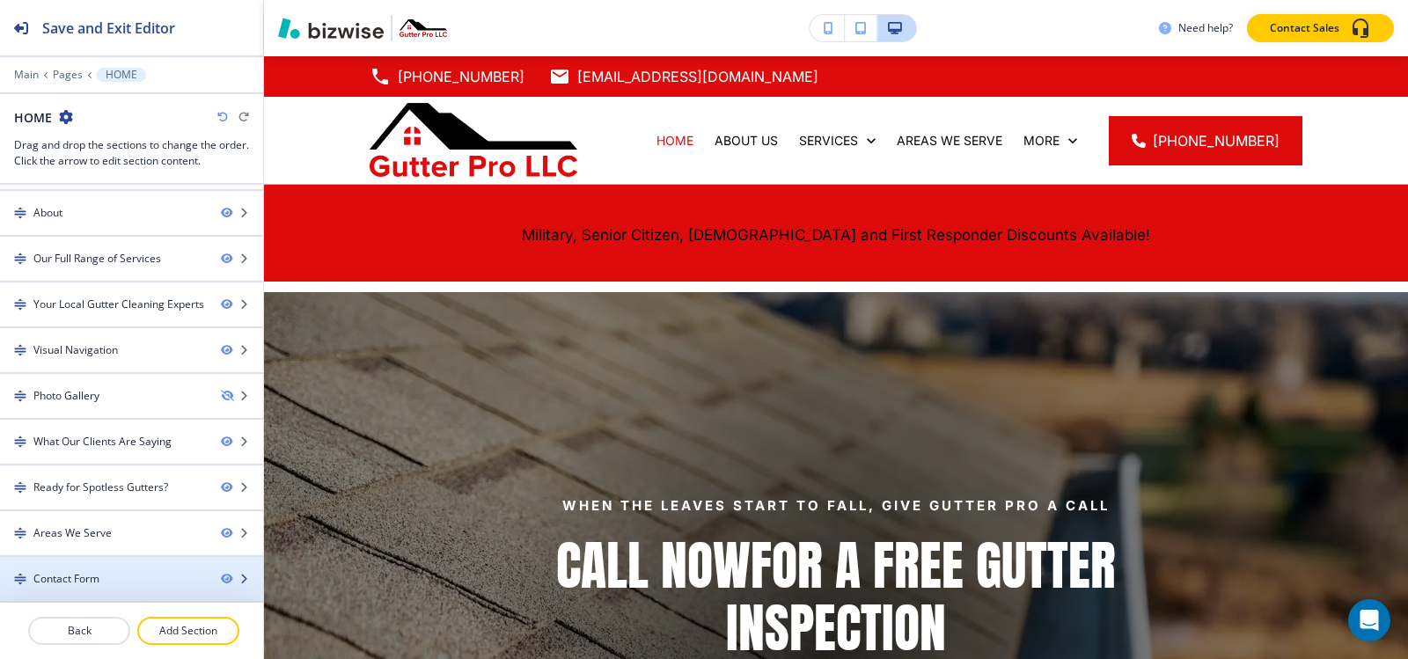
click at [97, 576] on div "Contact Form" at bounding box center [66, 579] width 66 height 16
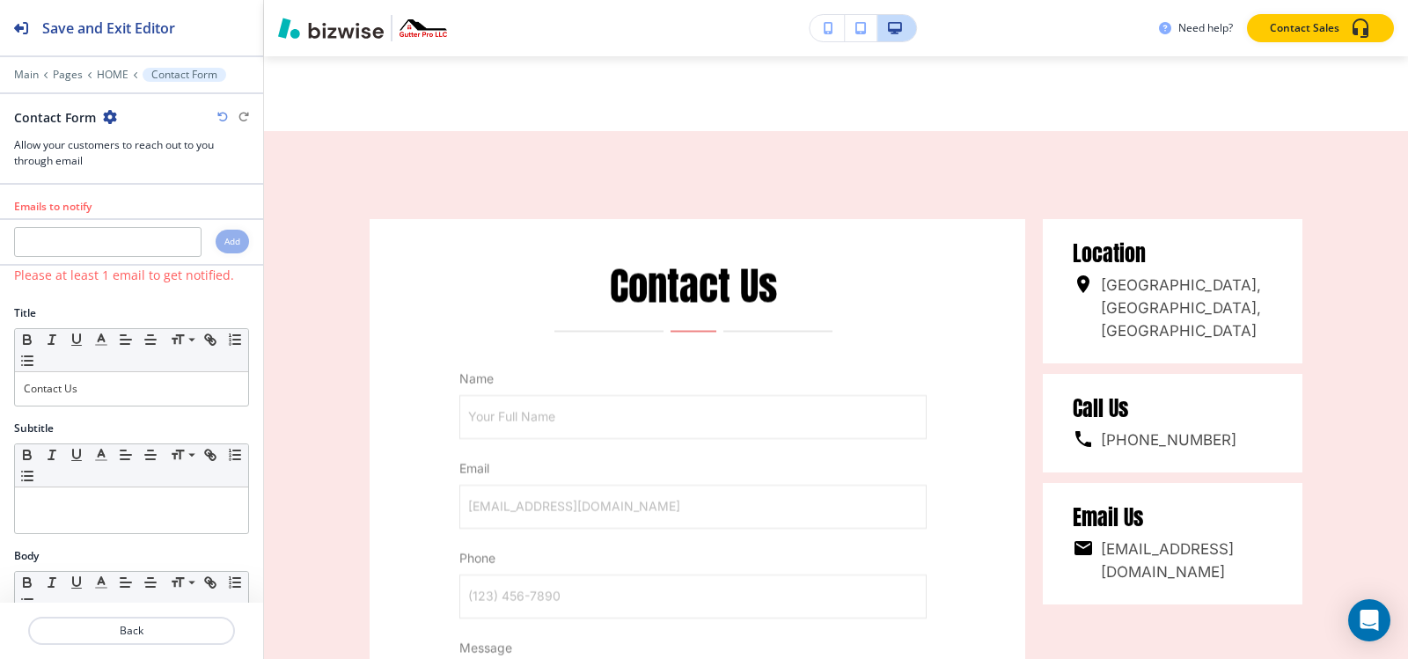
scroll to position [8934, 0]
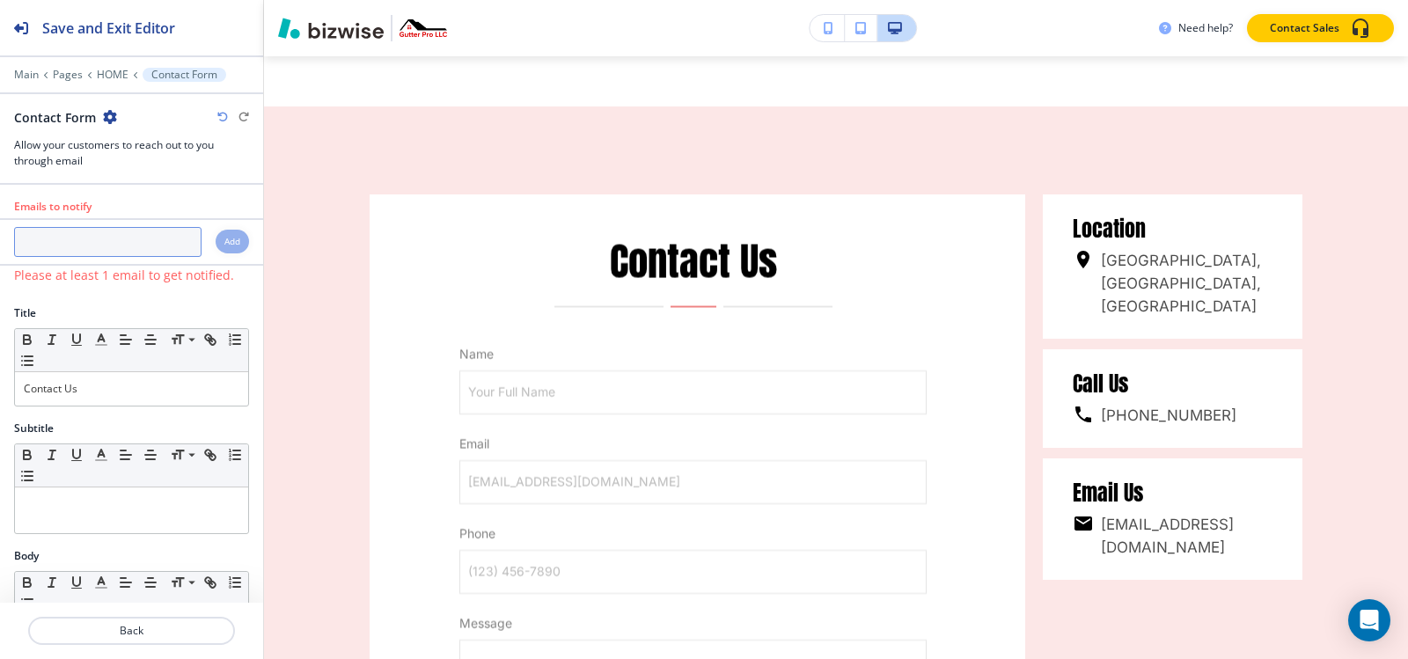
click at [118, 250] on input "text" at bounding box center [107, 242] width 187 height 30
paste input "[EMAIL_ADDRESS][DOMAIN_NAME]"
type input "[EMAIL_ADDRESS][DOMAIN_NAME]"
click at [227, 240] on div "Add" at bounding box center [232, 242] width 33 height 24
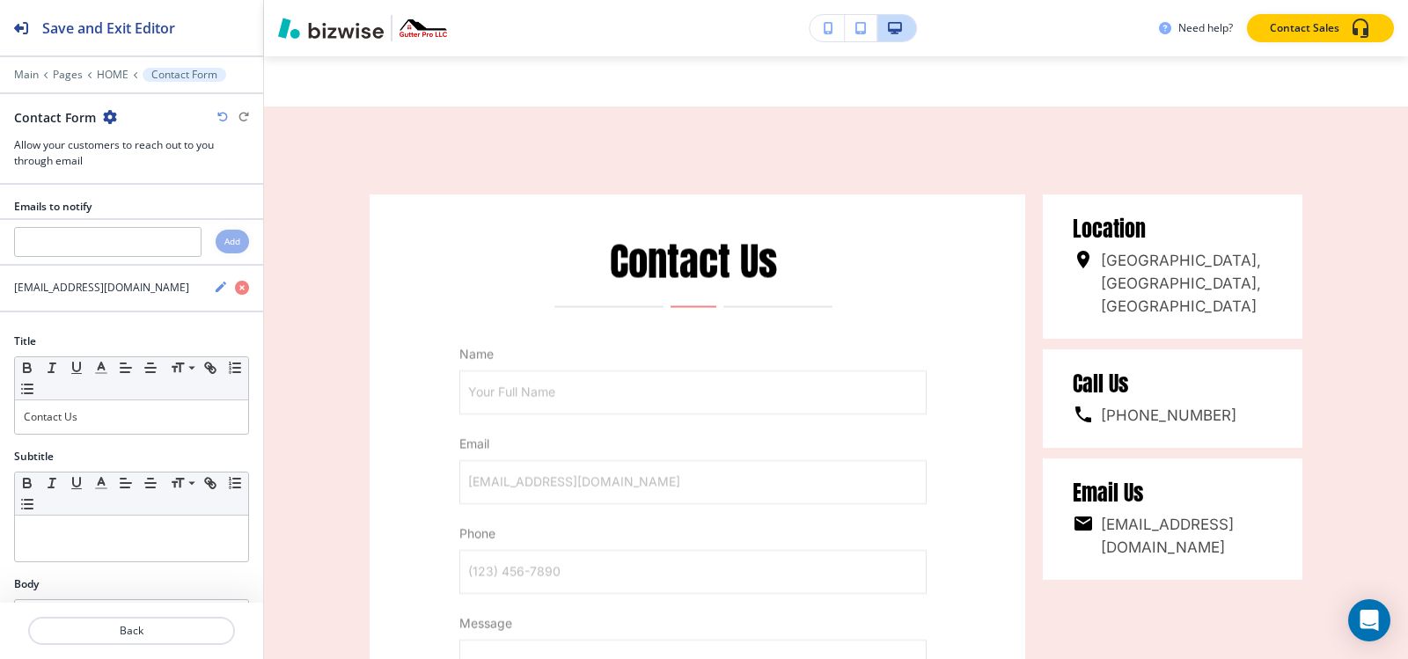
click at [105, 121] on icon "button" at bounding box center [110, 117] width 14 height 14
click at [131, 170] on button "Duplicate Section" at bounding box center [158, 178] width 113 height 31
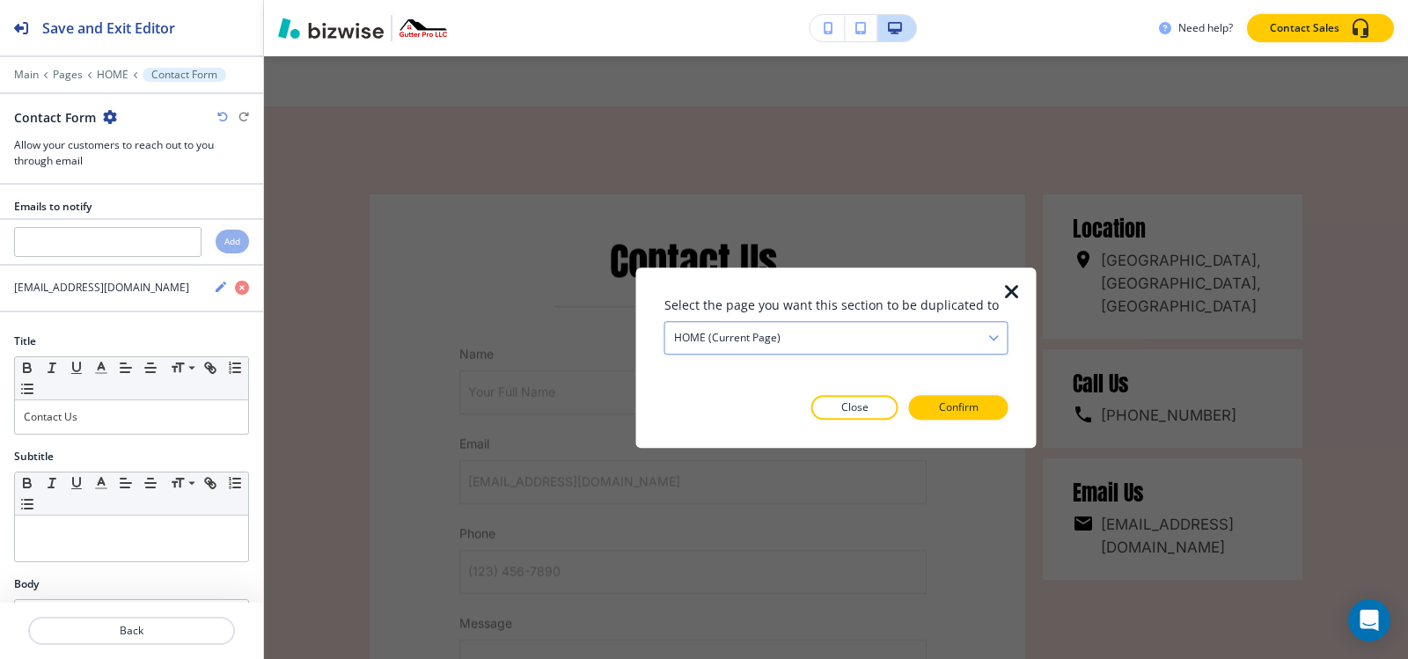
click at [763, 344] on h4 "HOME (current page)" at bounding box center [727, 338] width 106 height 16
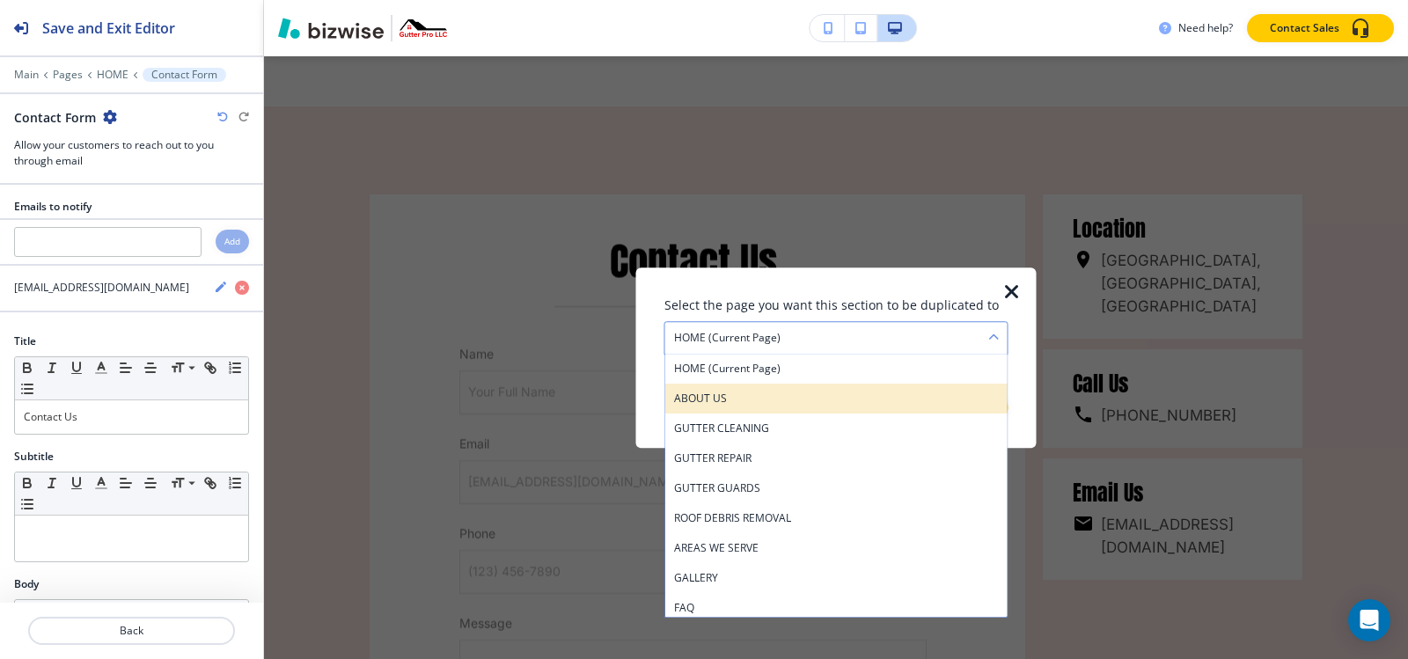
click at [752, 409] on div "ABOUT US" at bounding box center [836, 399] width 342 height 30
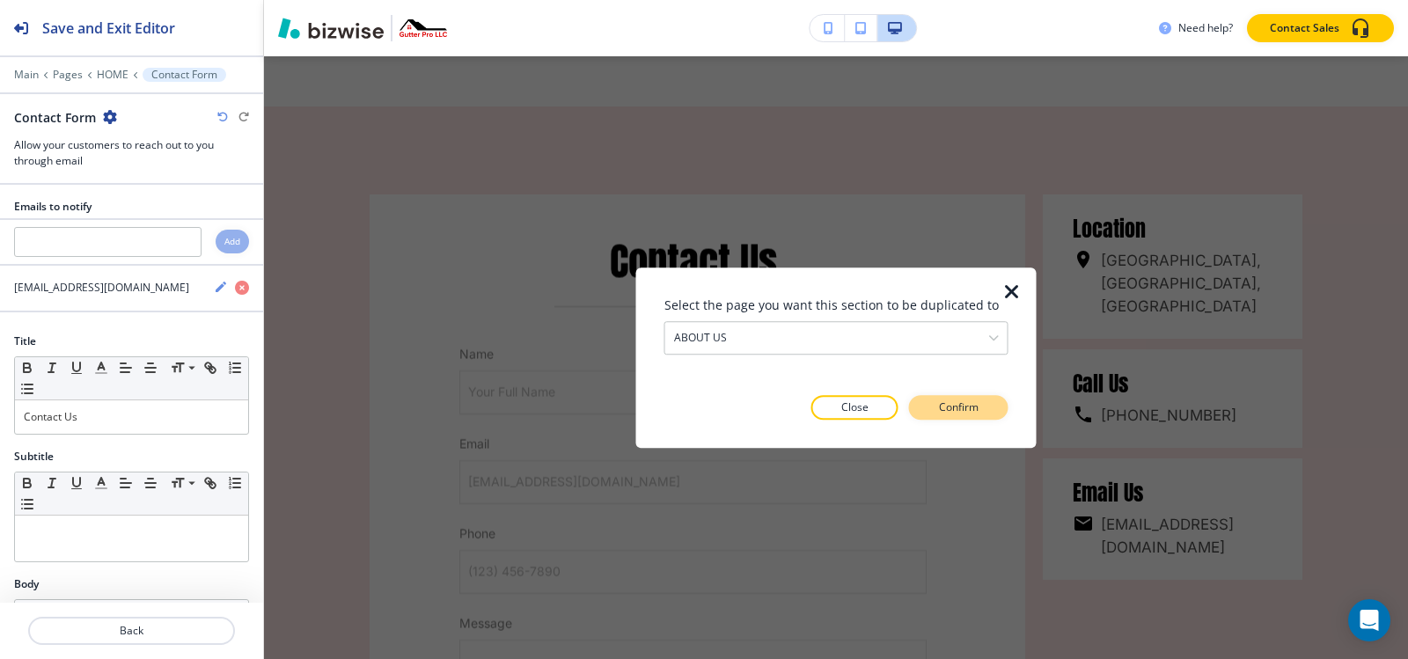
click at [986, 395] on button "Confirm" at bounding box center [958, 407] width 99 height 25
click at [986, 406] on button "Take me there" at bounding box center [942, 407] width 131 height 25
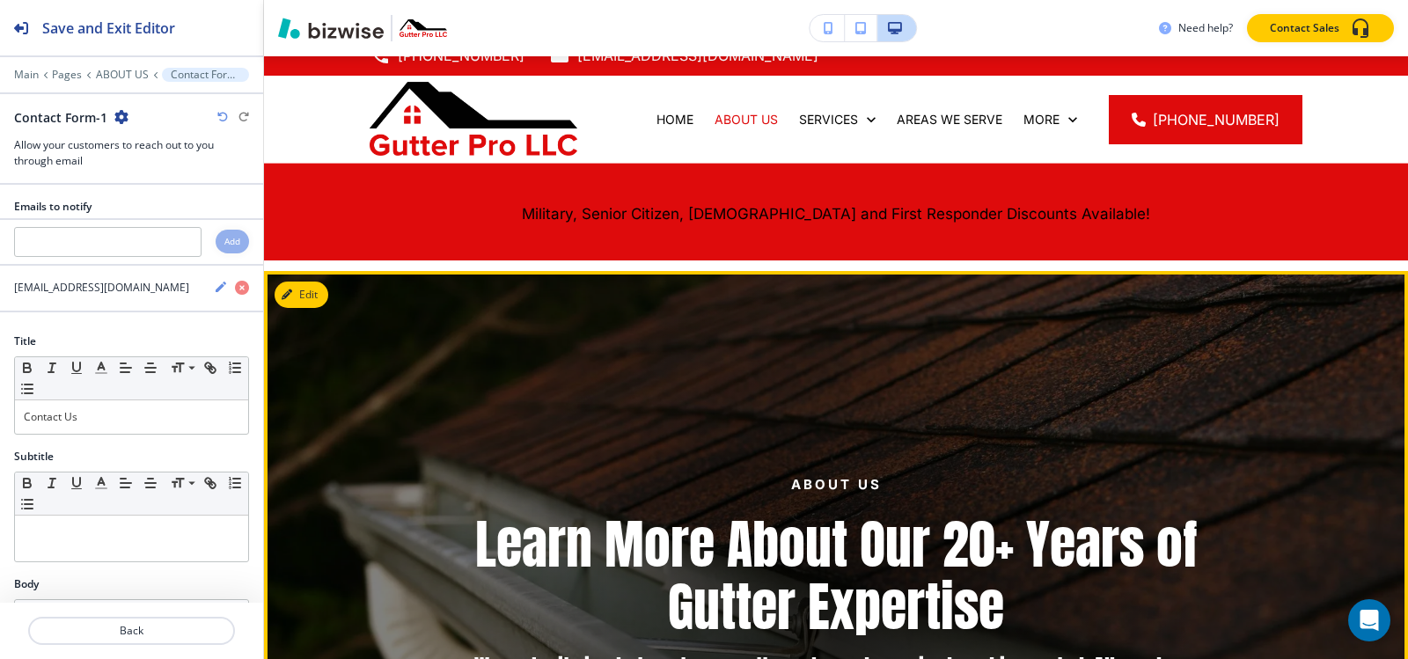
scroll to position [0, 0]
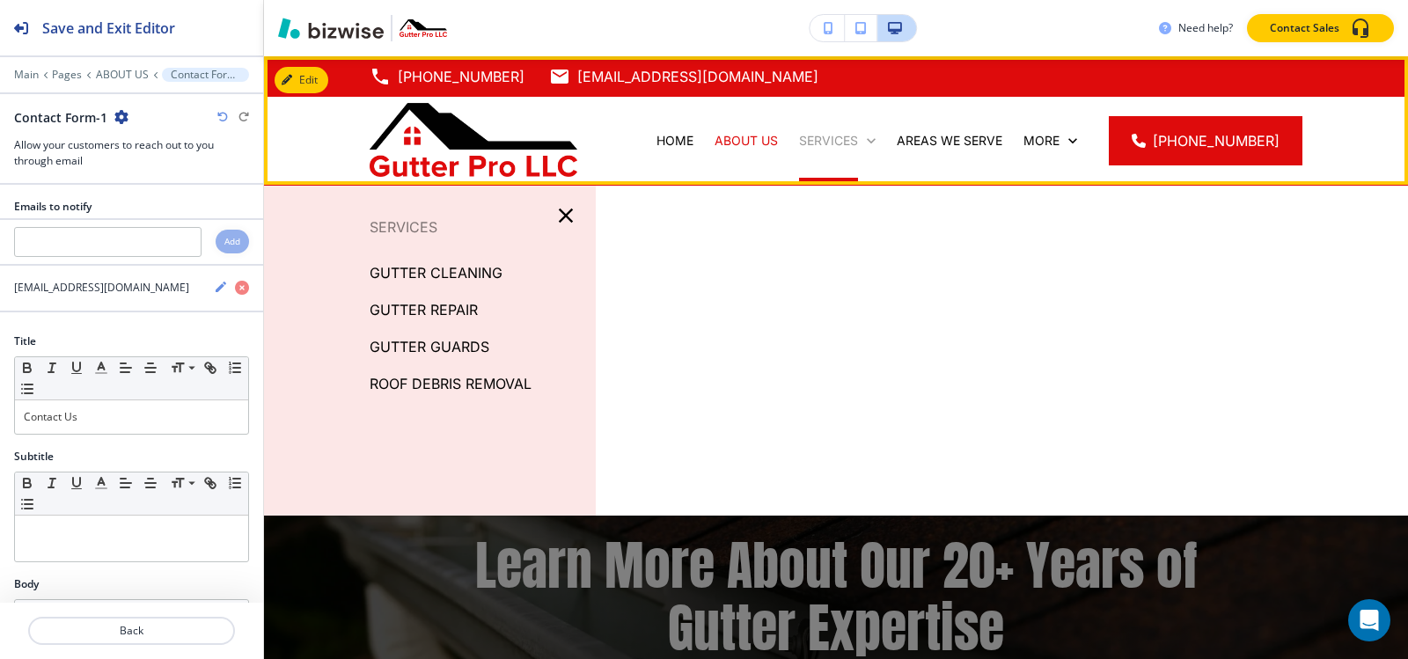
click at [836, 141] on p "SERVICES" at bounding box center [828, 141] width 59 height 18
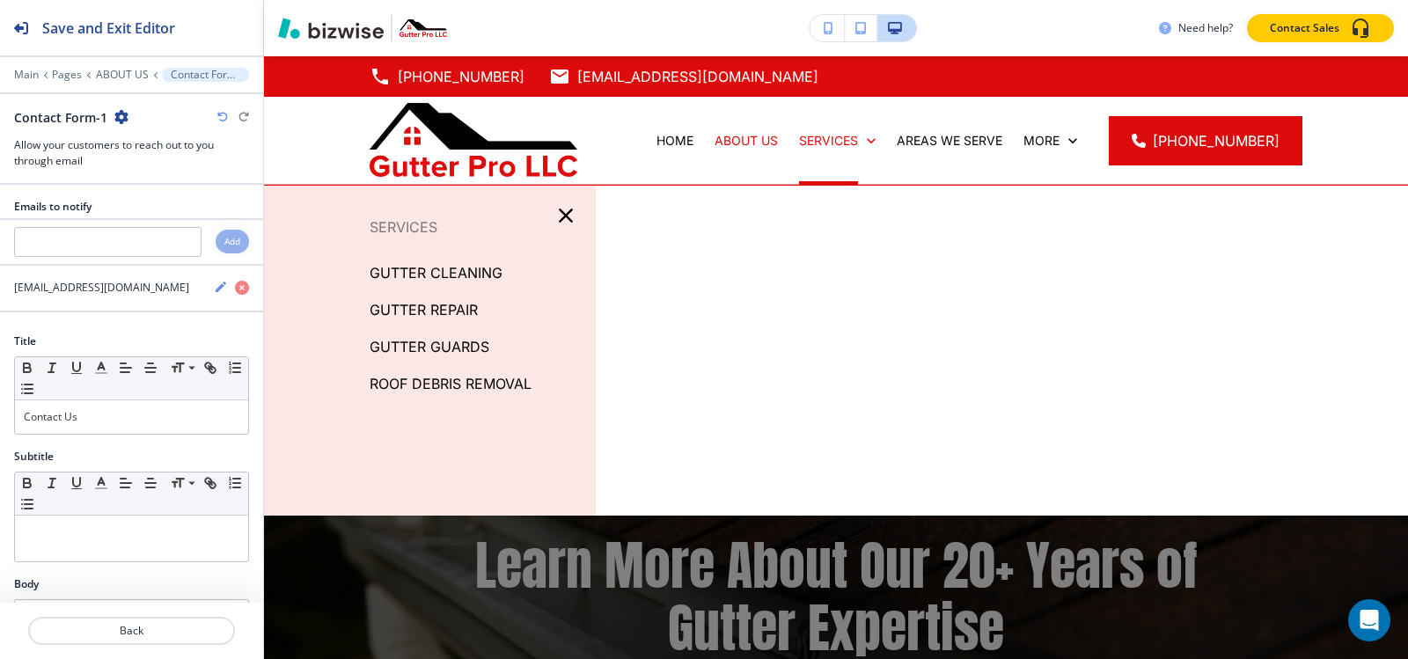
click at [436, 267] on p "GUTTER CLEANING" at bounding box center [436, 273] width 133 height 26
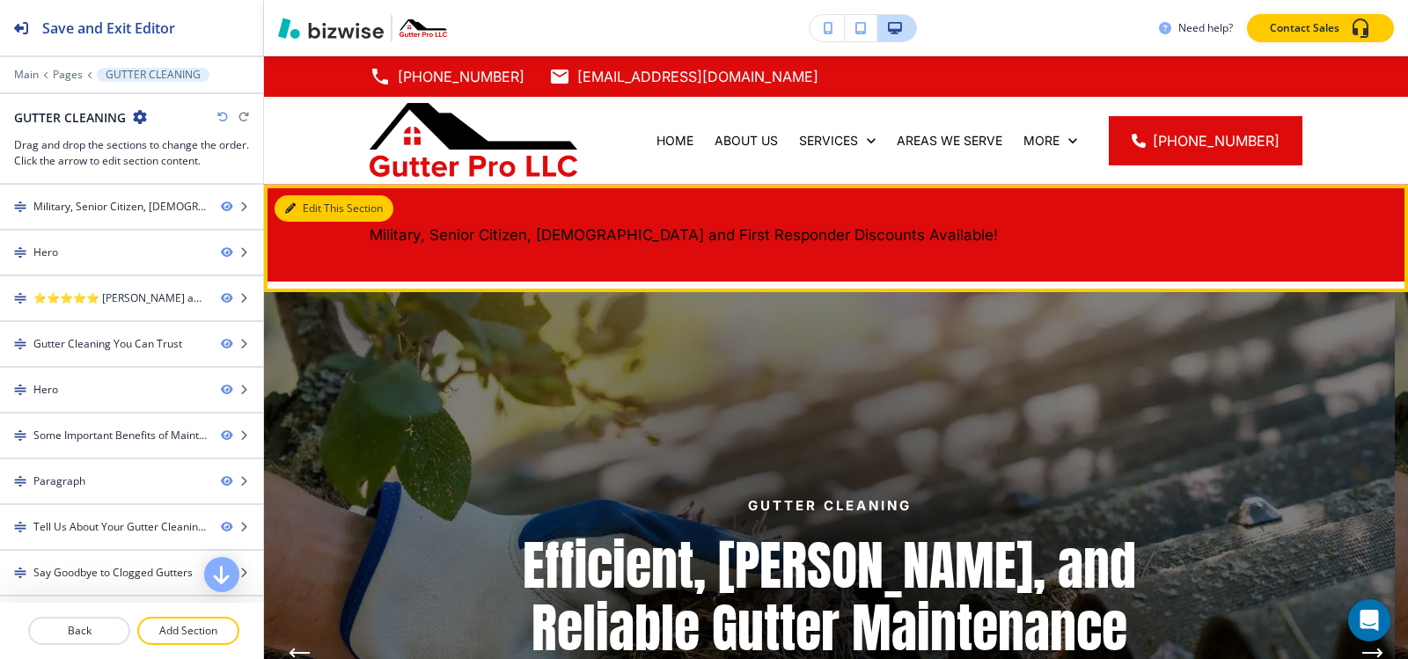
click at [315, 213] on button "Edit This Section" at bounding box center [334, 208] width 119 height 26
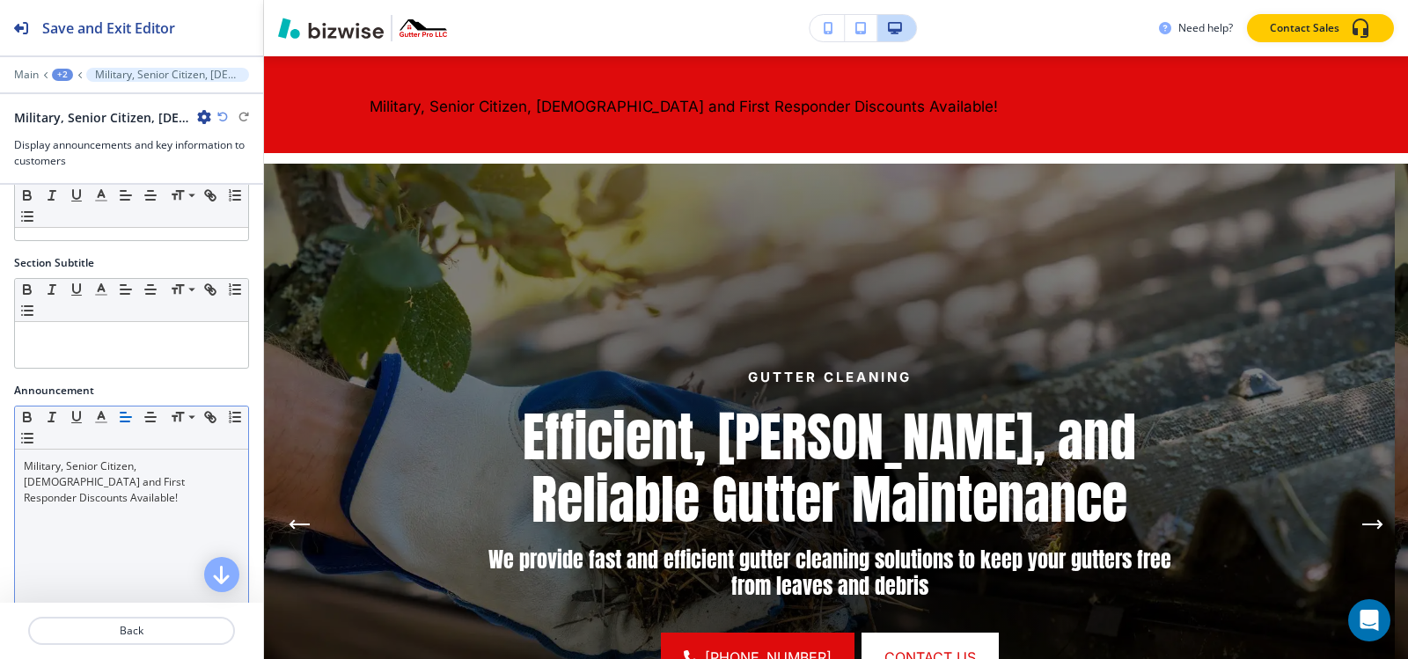
scroll to position [88, 0]
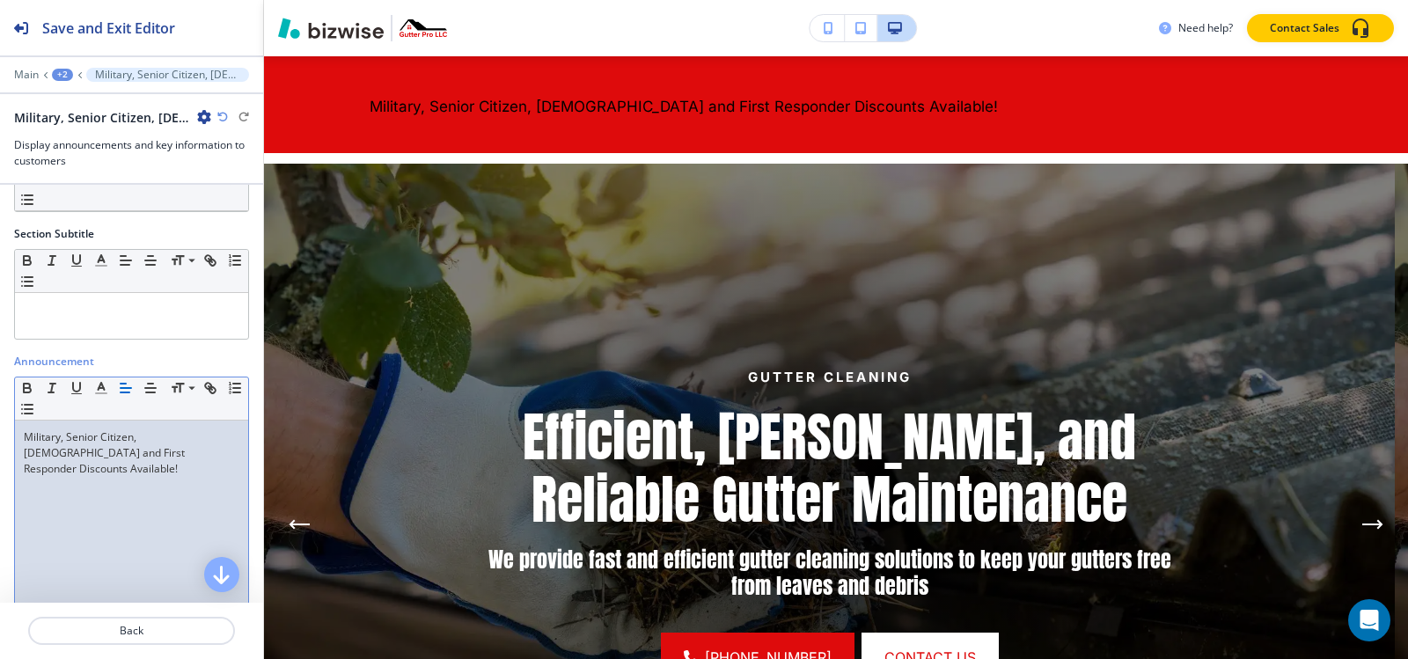
click at [120, 421] on div "Military, Senior Citizen, [DEMOGRAPHIC_DATA] and First Responder Discounts Avai…" at bounding box center [131, 535] width 233 height 229
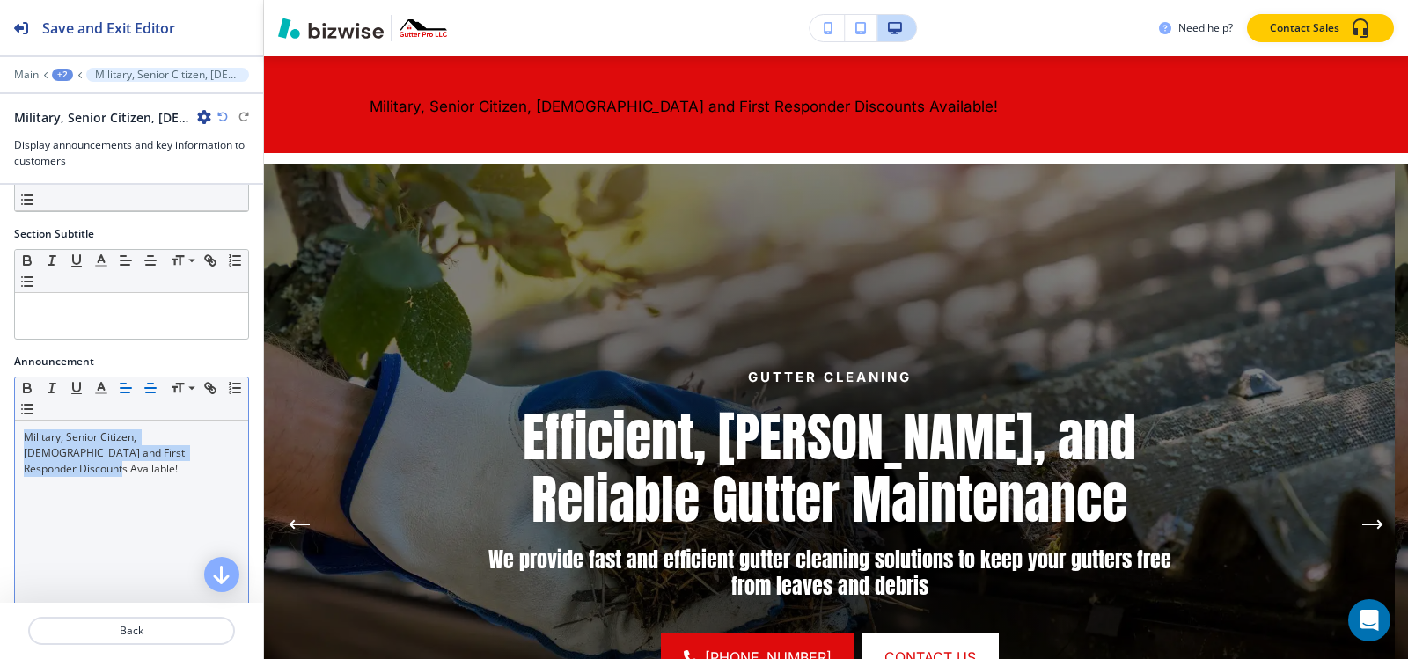
click at [152, 385] on icon "button" at bounding box center [151, 388] width 16 height 16
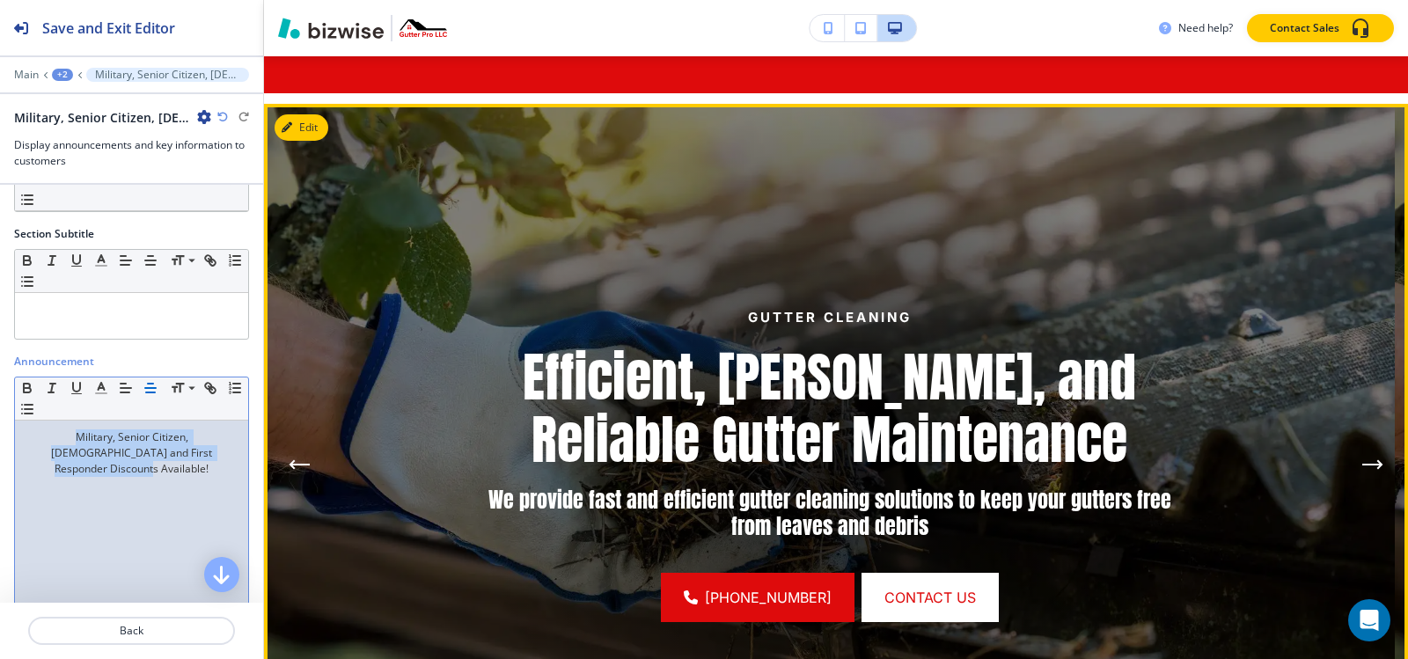
scroll to position [216, 0]
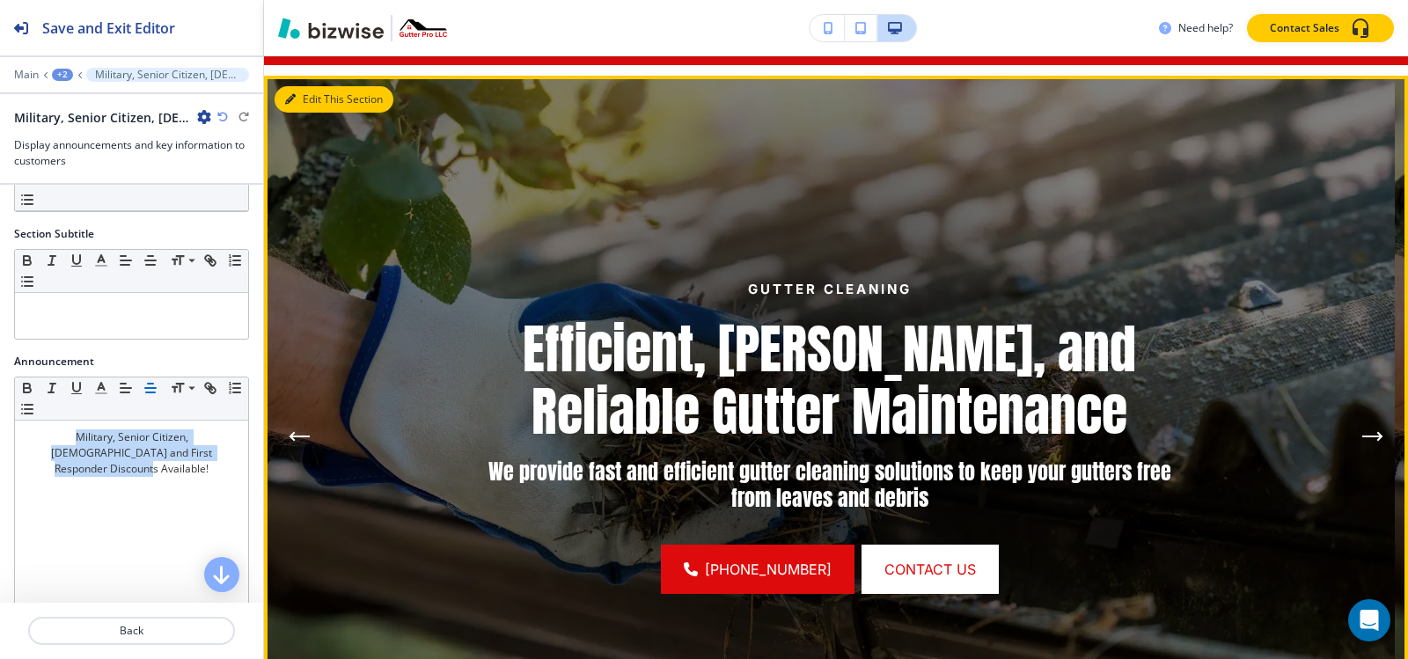
click at [320, 103] on button "Edit This Section" at bounding box center [334, 99] width 119 height 26
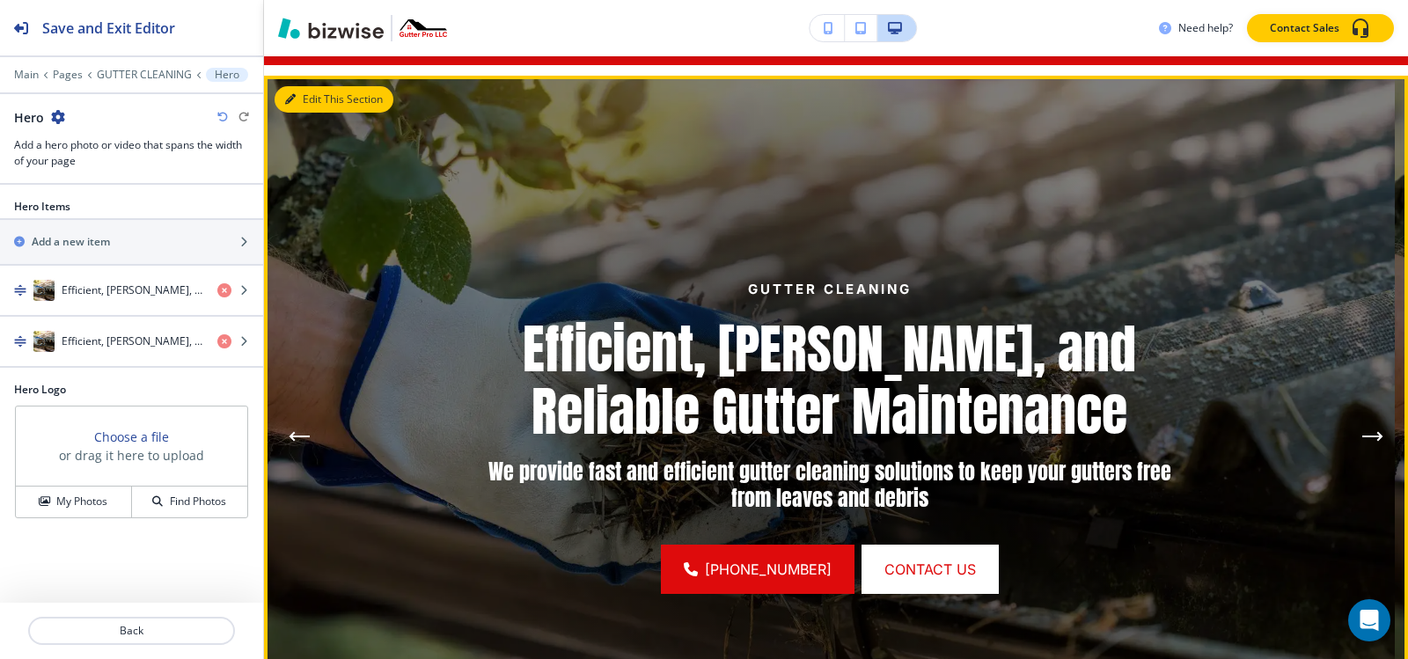
scroll to position [236, 0]
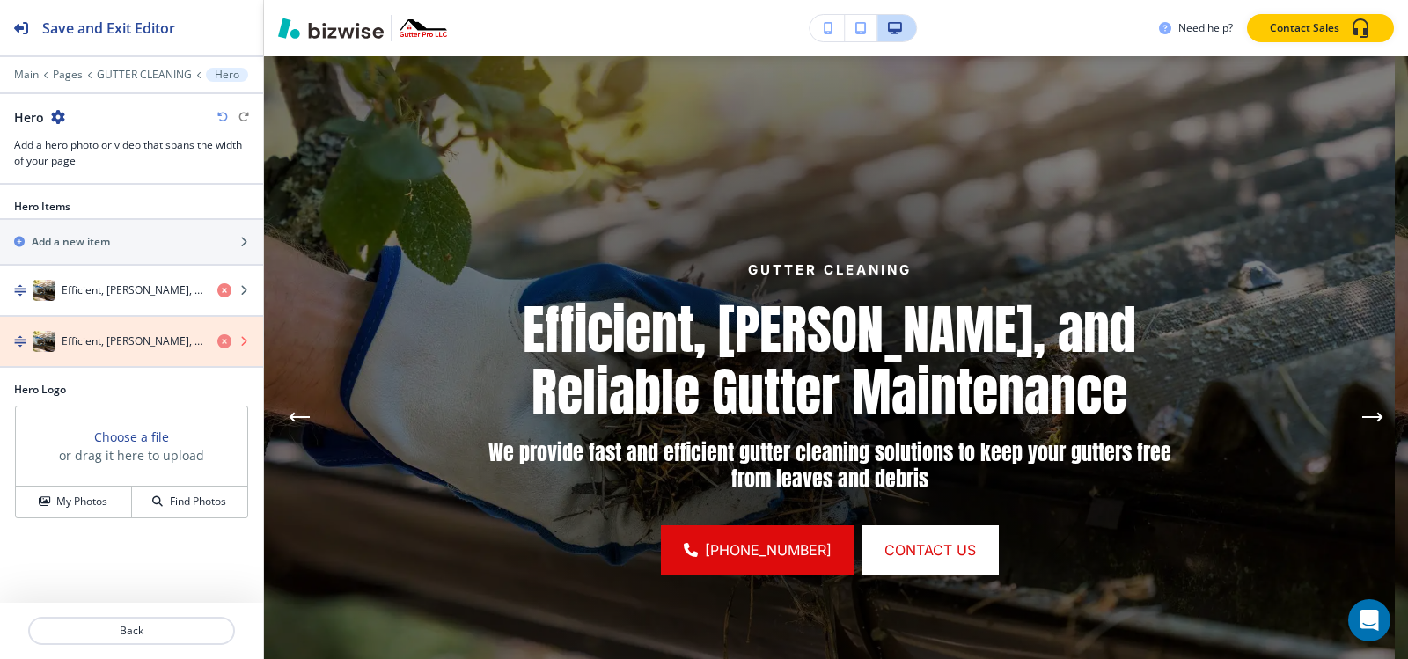
click at [220, 343] on icon "button" at bounding box center [224, 341] width 14 height 14
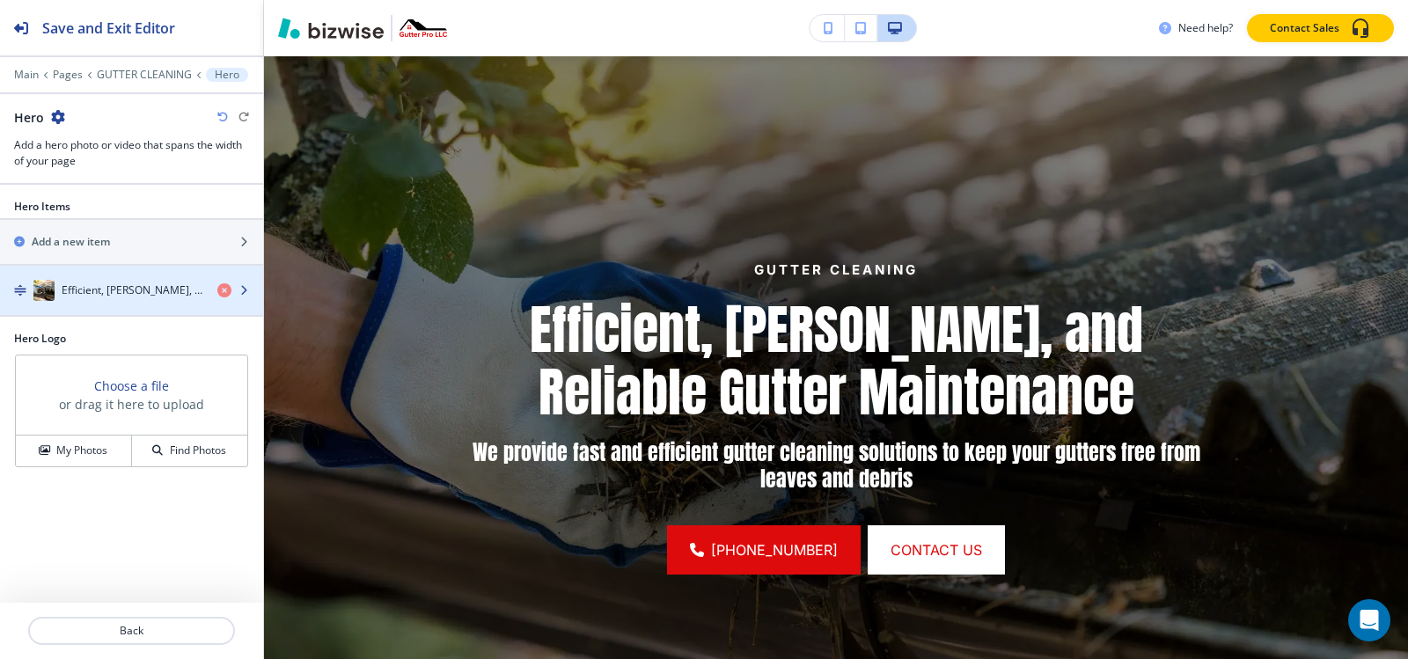
click at [158, 292] on h4 "Efficient, Thorough, and Reliable Gutter Maintenance" at bounding box center [133, 290] width 142 height 16
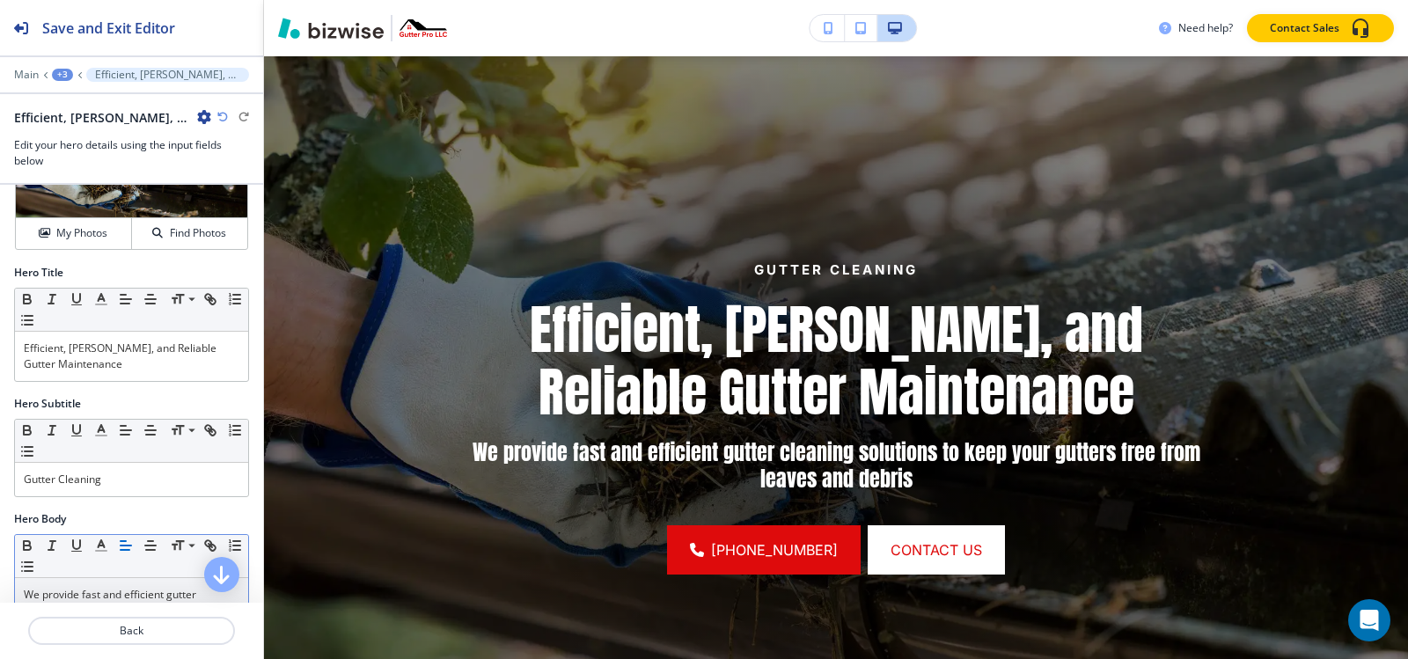
scroll to position [352, 0]
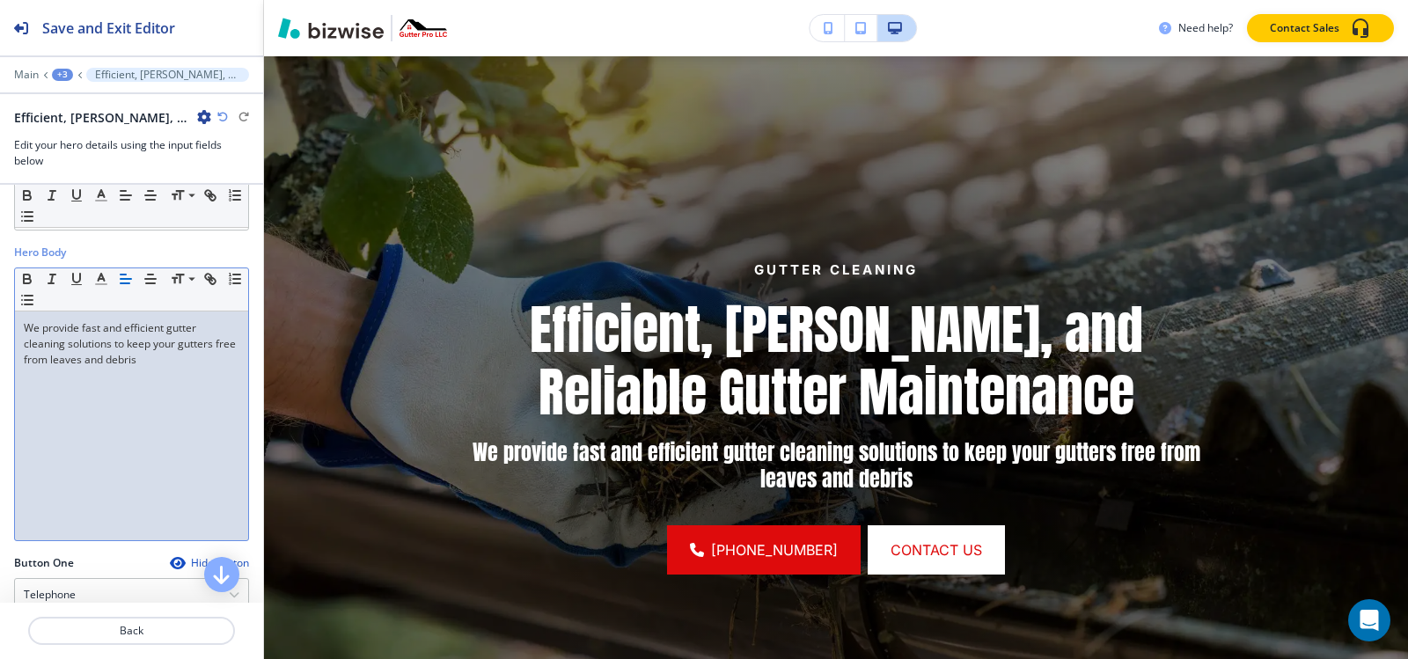
click at [112, 396] on div "We provide fast and efficient gutter cleaning solutions to keep your gutters fr…" at bounding box center [131, 426] width 233 height 229
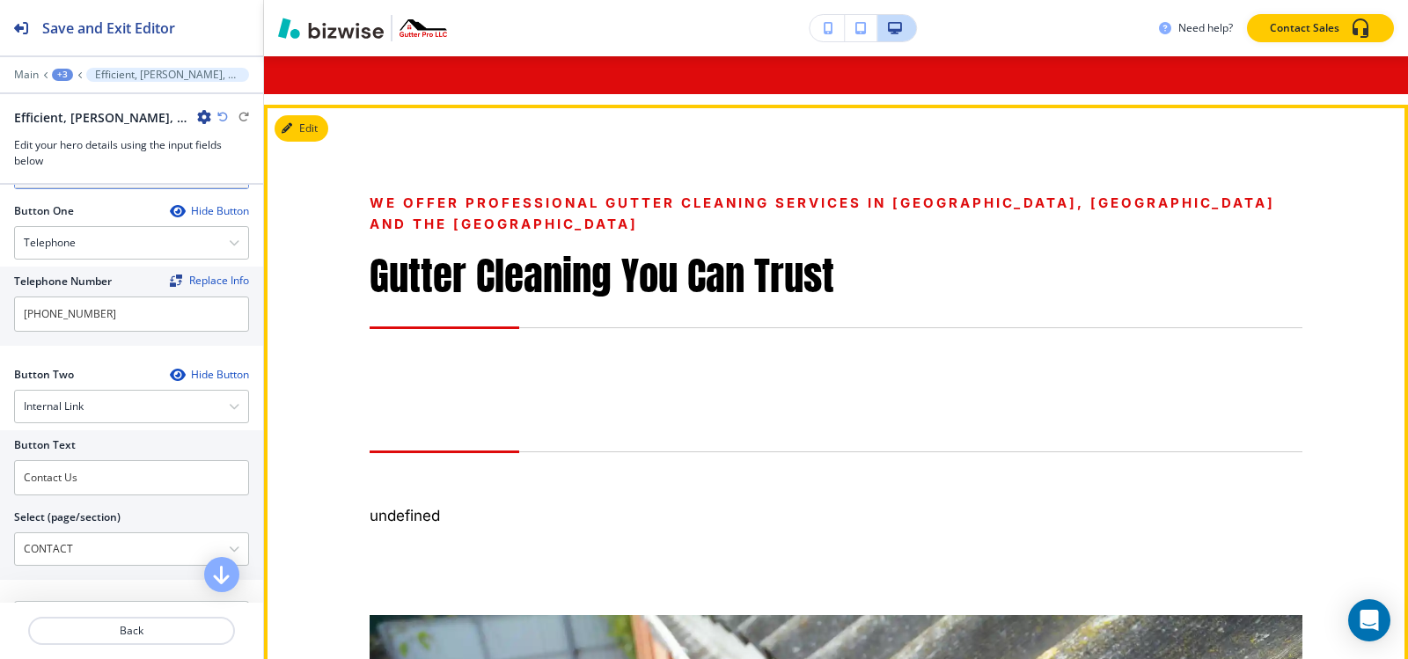
scroll to position [968, 0]
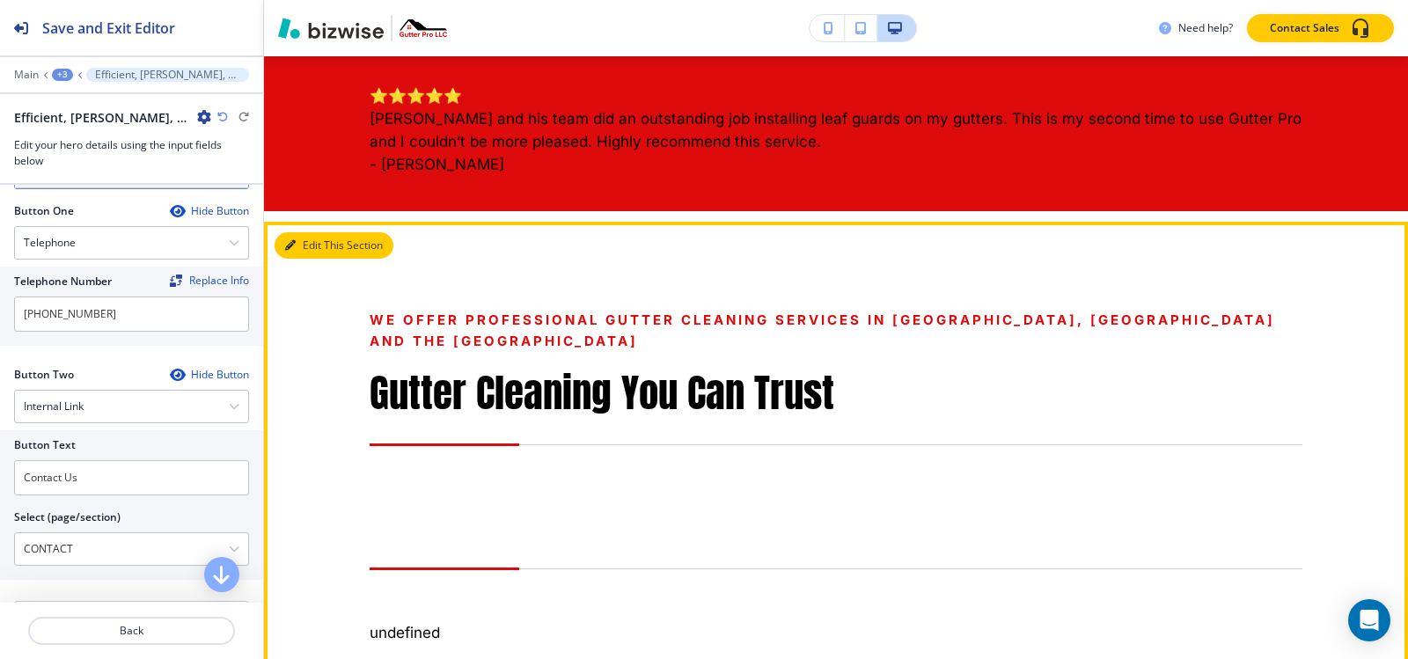
click at [299, 245] on button "Edit This Section" at bounding box center [334, 245] width 119 height 26
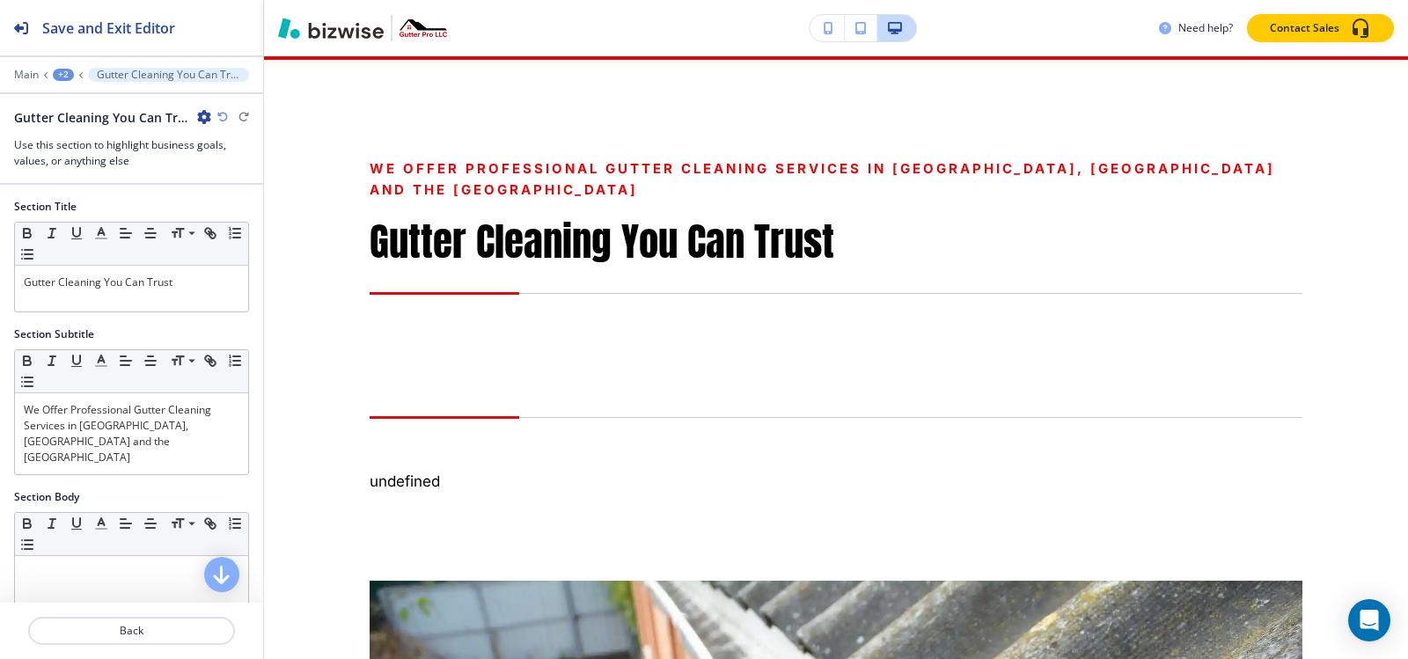
scroll to position [1133, 0]
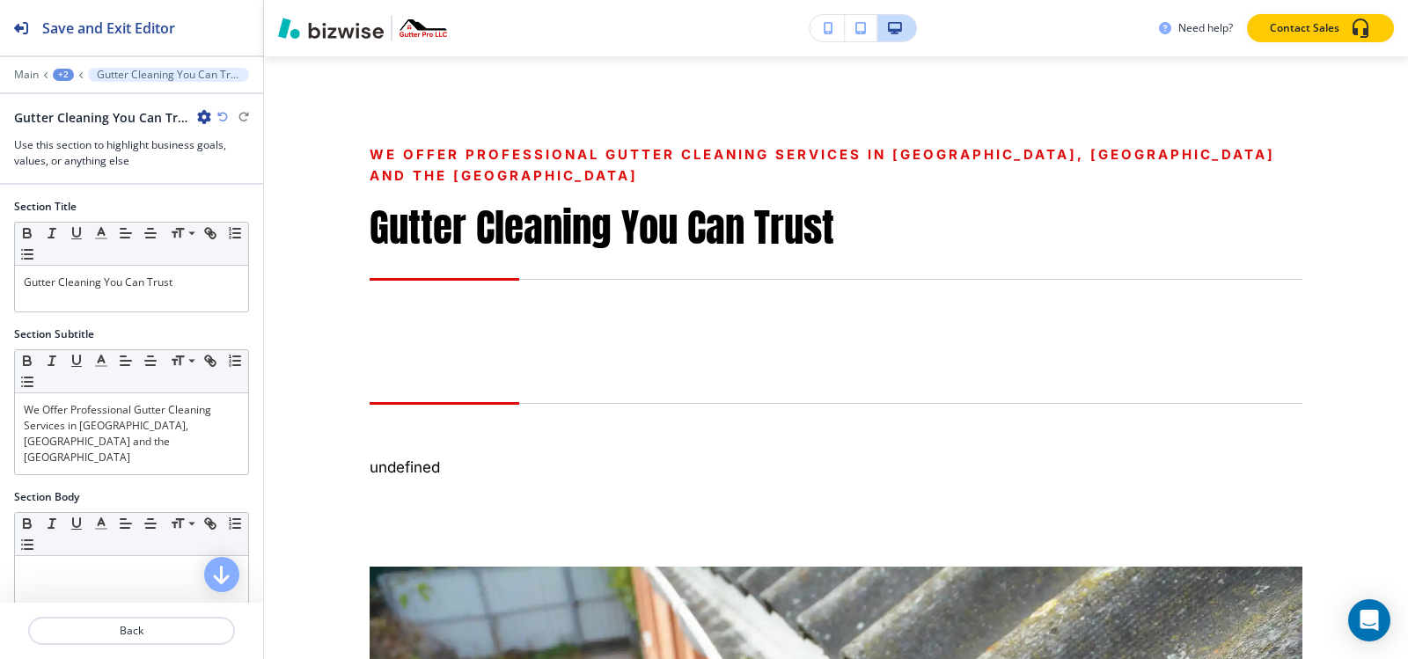
click at [202, 122] on icon "button" at bounding box center [204, 117] width 14 height 14
click at [226, 207] on p "Delete Section" at bounding box center [254, 210] width 90 height 16
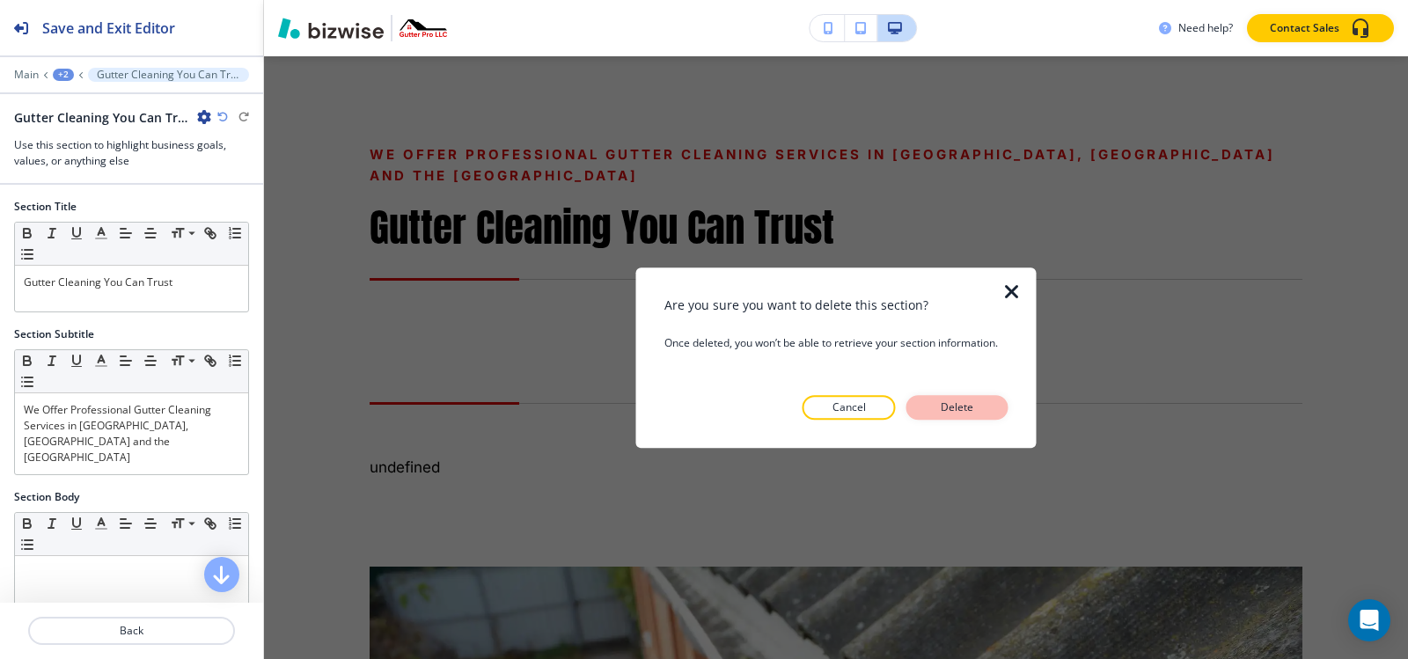
click at [938, 411] on p "Delete" at bounding box center [957, 408] width 42 height 16
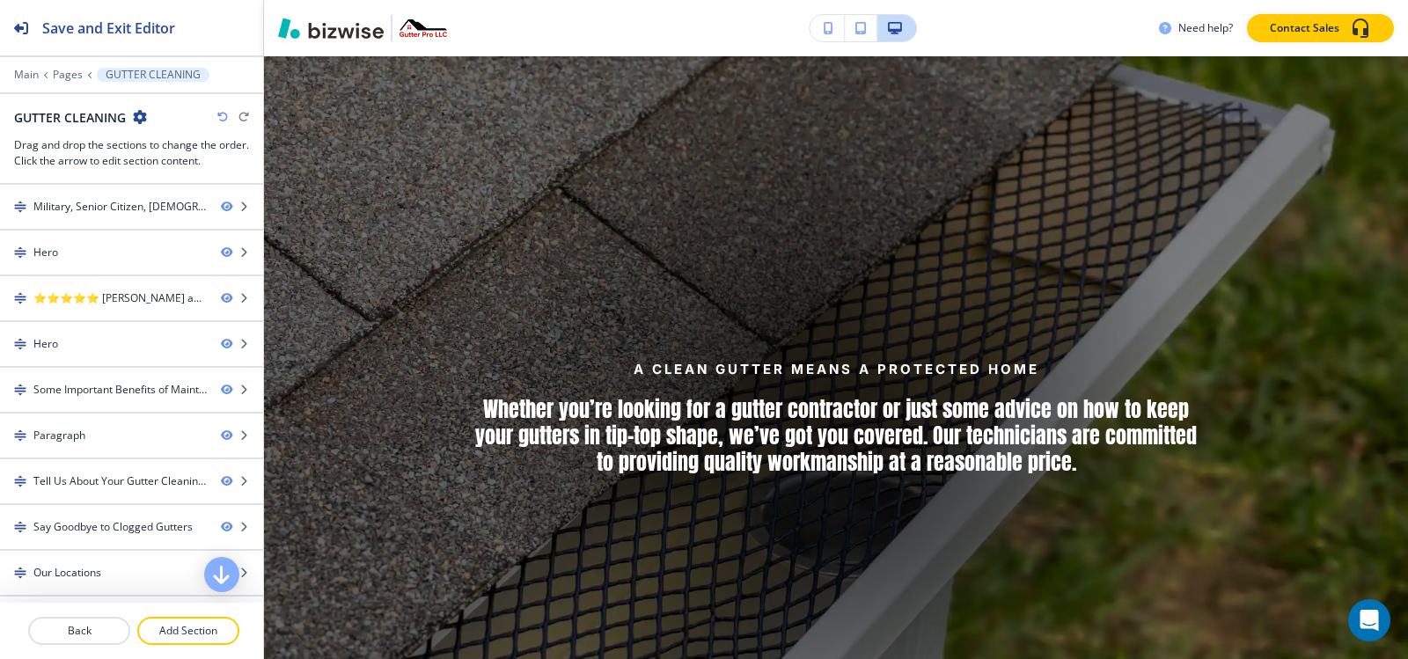
scroll to position [1573, 0]
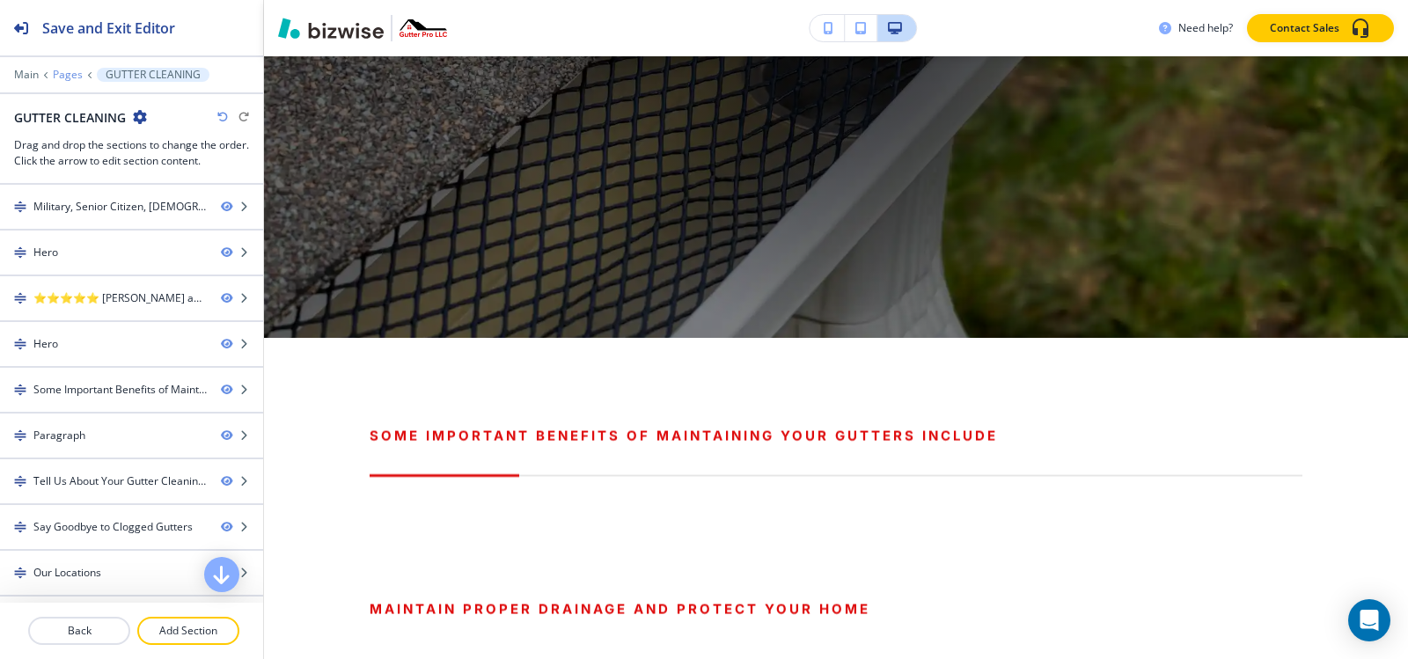
click at [69, 80] on p "Pages" at bounding box center [68, 75] width 30 height 12
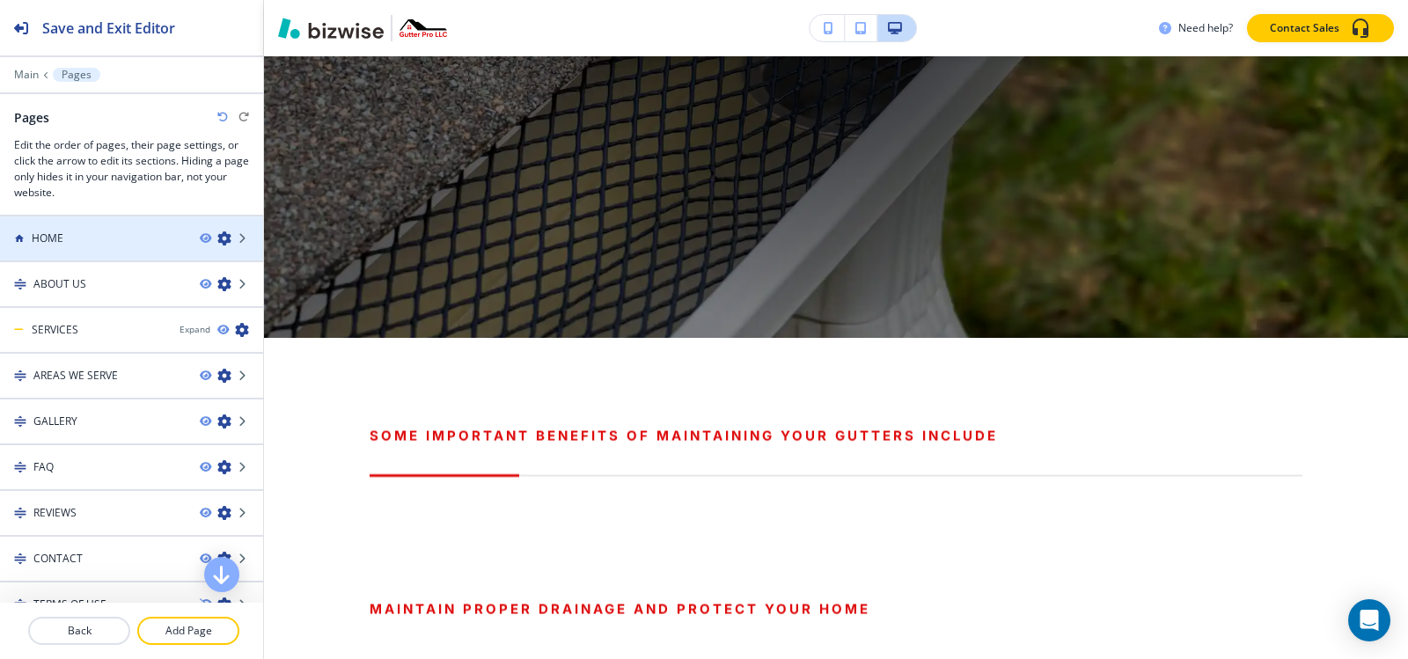
click at [65, 231] on div "HOME" at bounding box center [93, 239] width 186 height 16
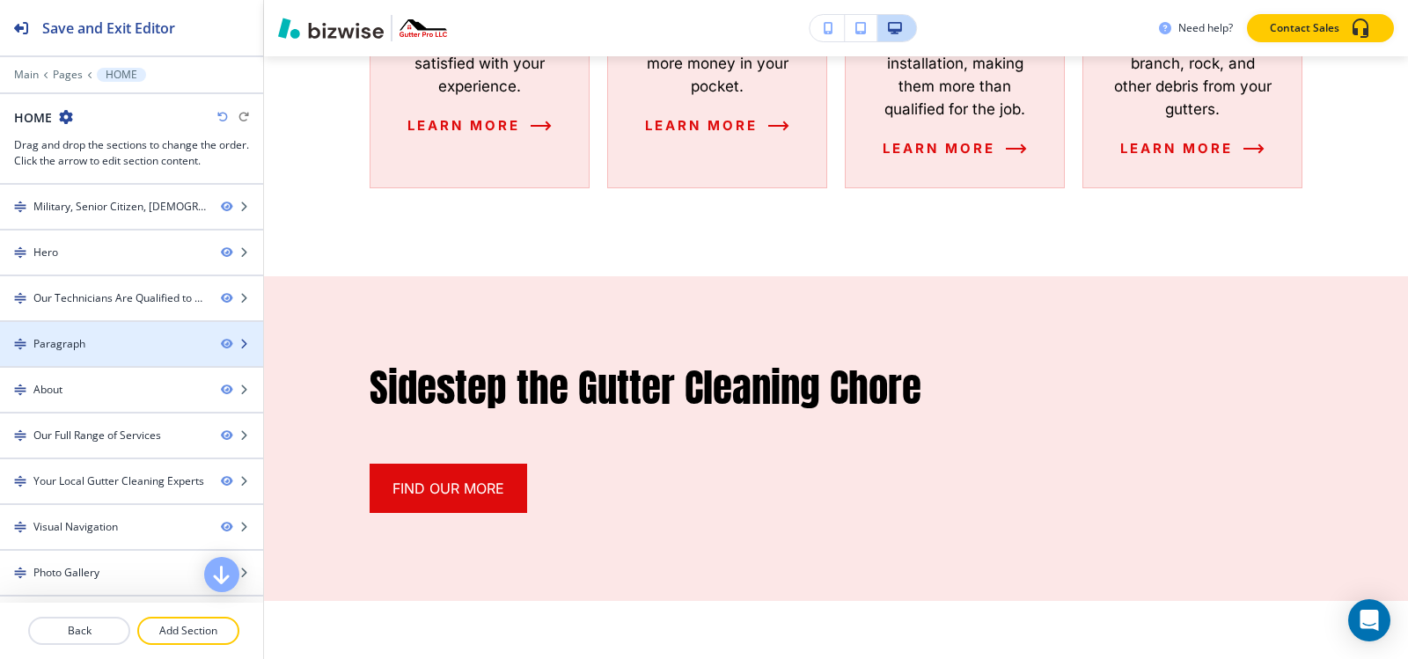
scroll to position [0, 0]
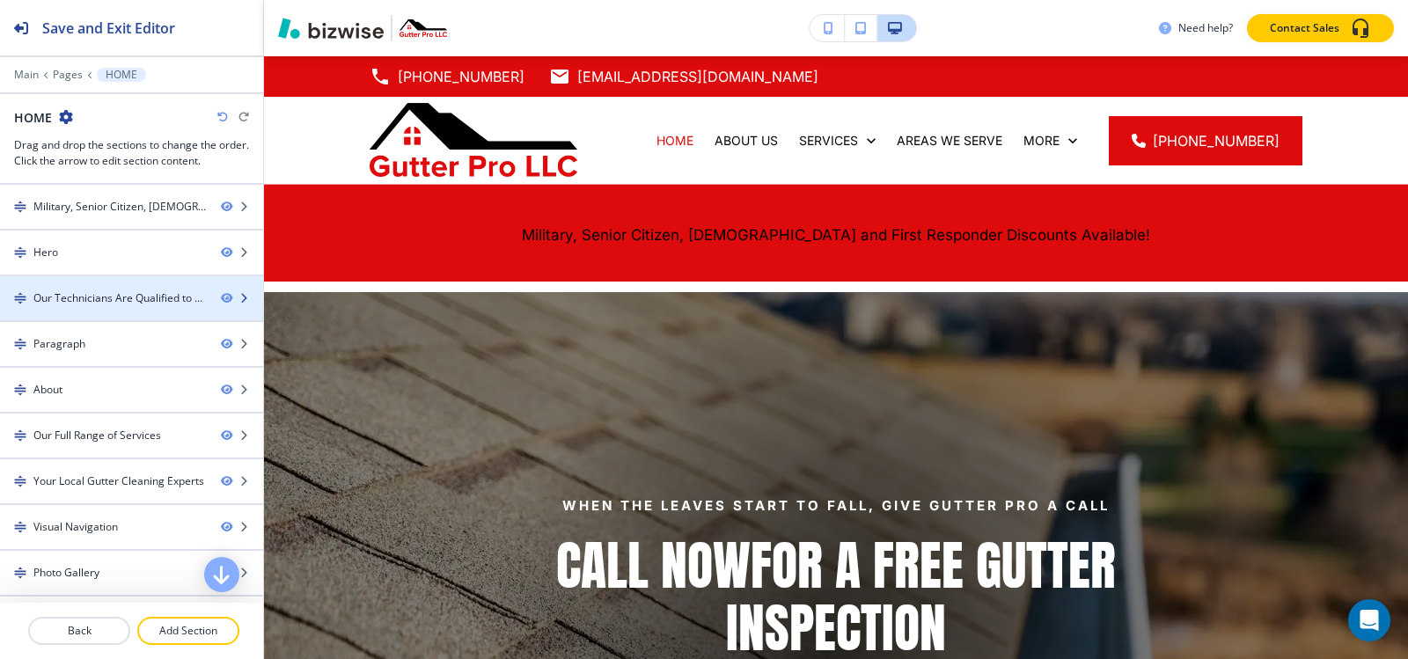
click at [98, 300] on div "Our Technicians Are Qualified to Provide the Best Gutter Cleaning Service in Ca…" at bounding box center [119, 298] width 173 height 16
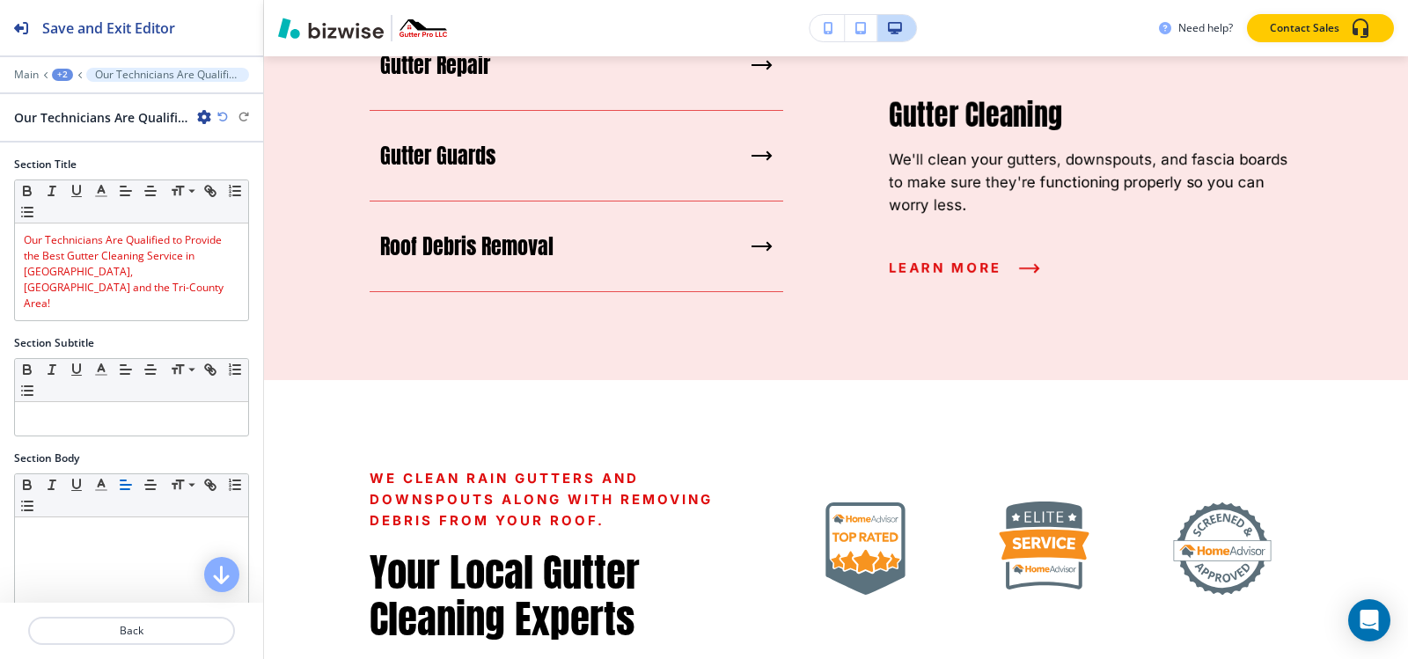
scroll to position [3245, 0]
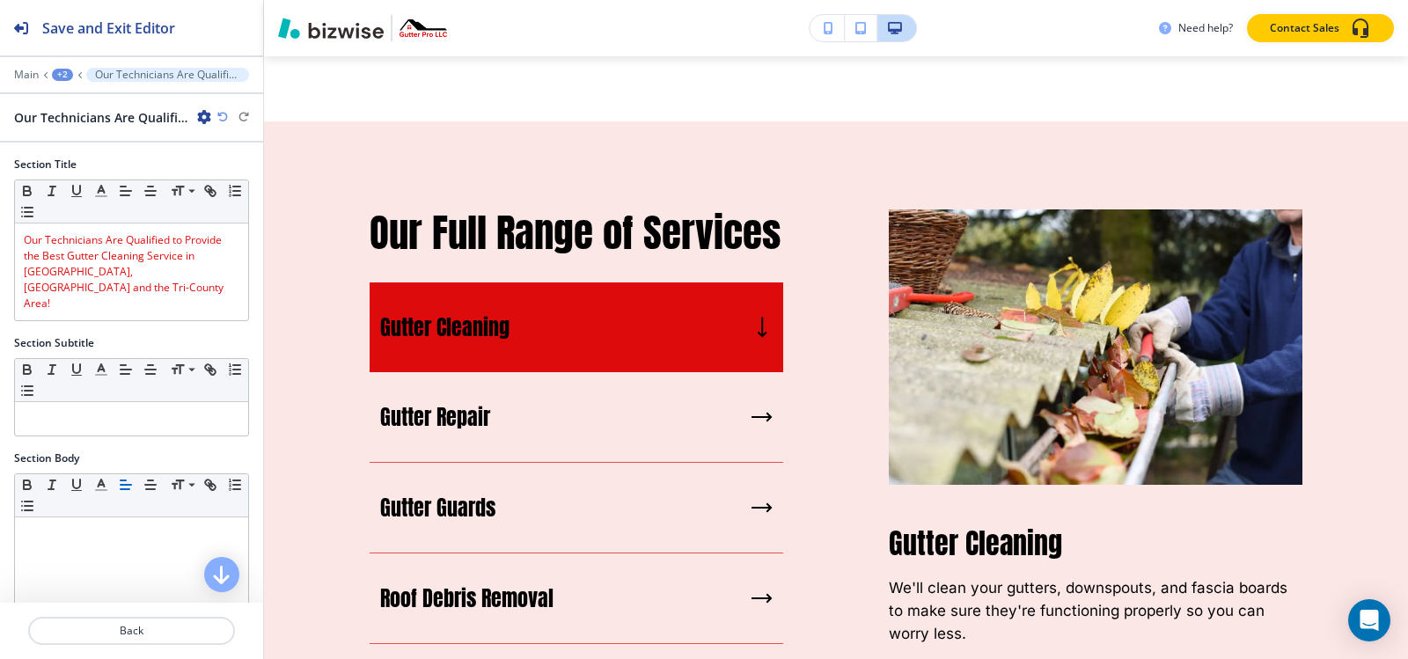
click at [62, 79] on div "+2" at bounding box center [62, 75] width 21 height 12
click at [75, 102] on p "Pages" at bounding box center [108, 104] width 90 height 16
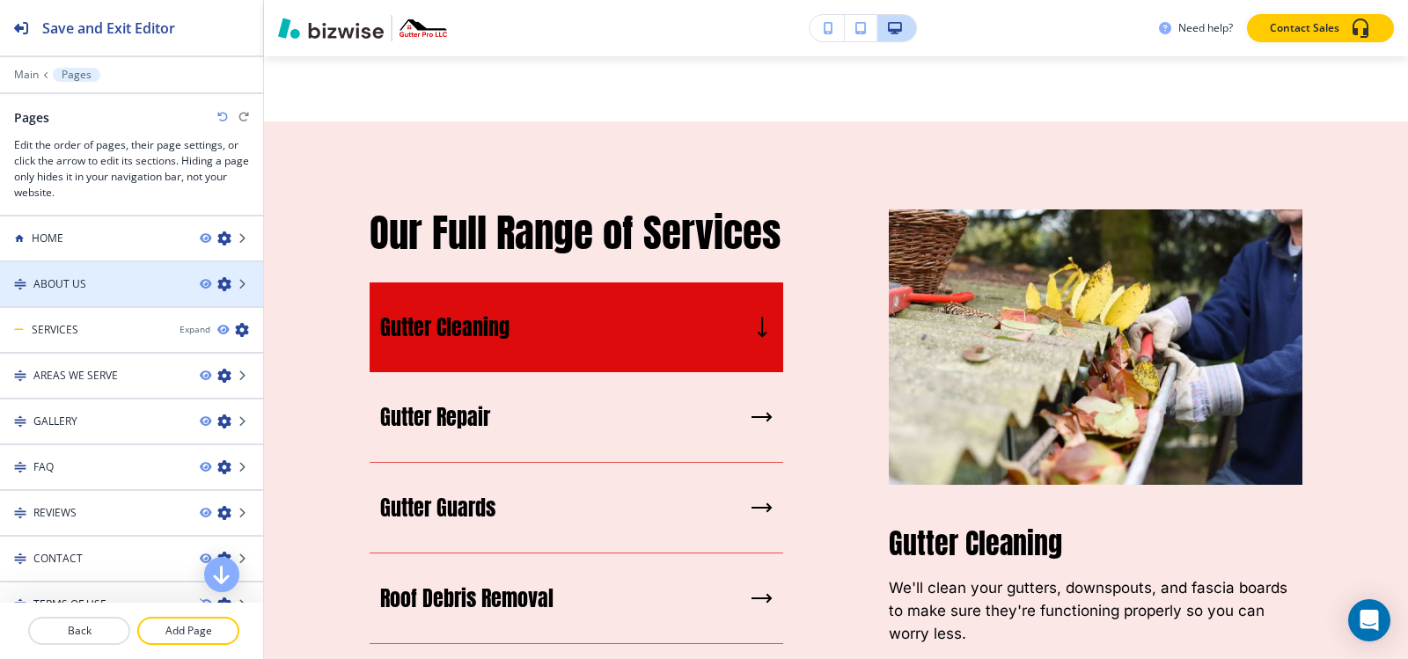
click at [56, 297] on div at bounding box center [131, 299] width 263 height 14
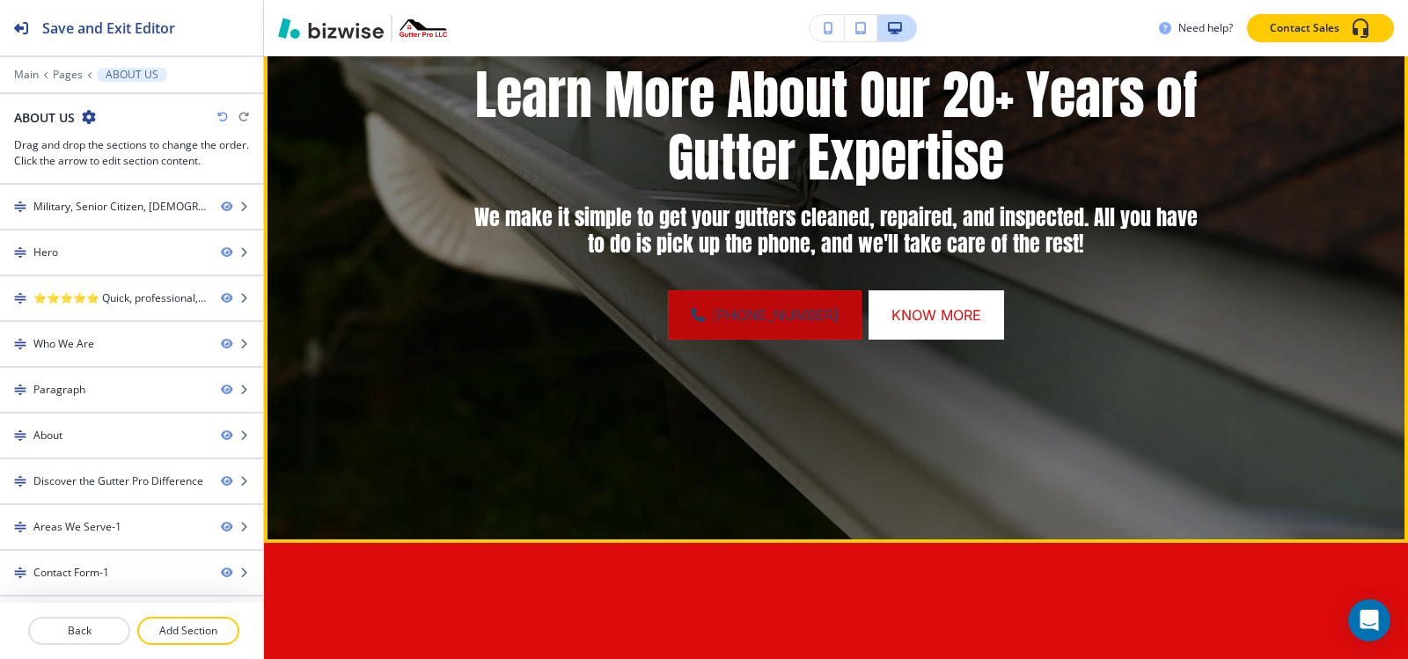
scroll to position [880, 0]
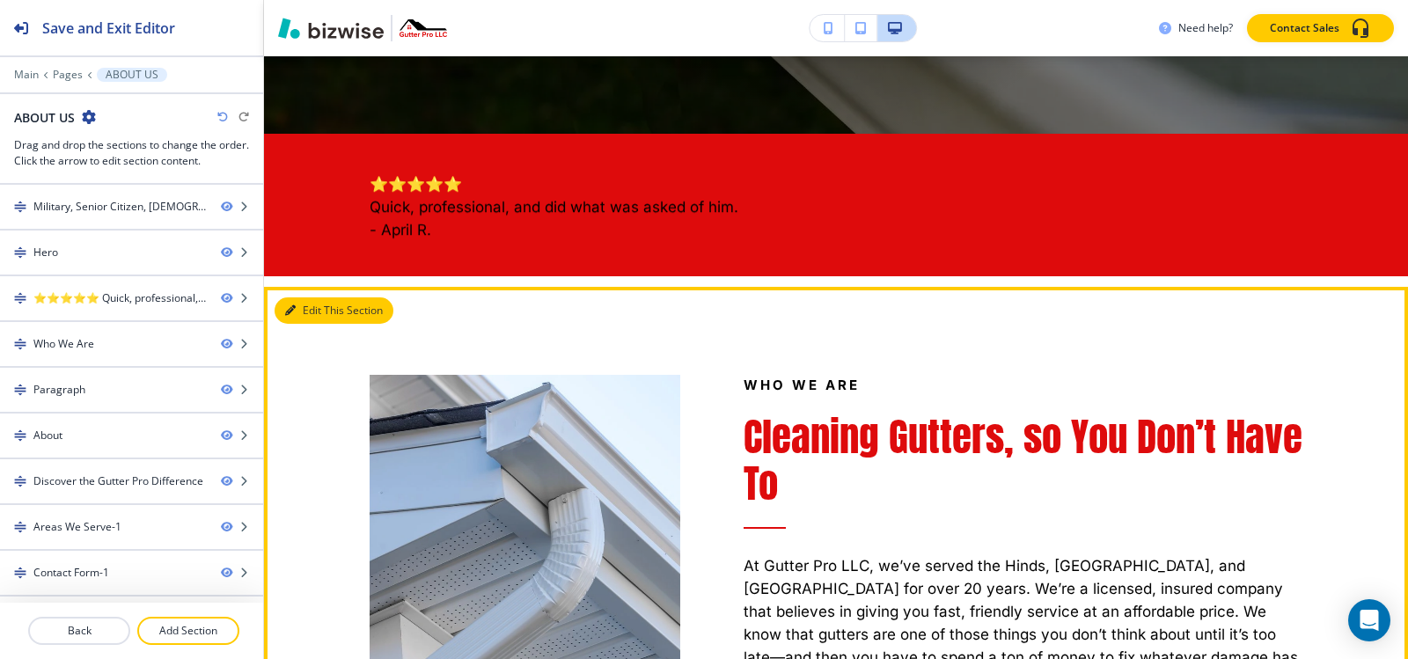
click at [327, 310] on button "Edit This Section" at bounding box center [334, 310] width 119 height 26
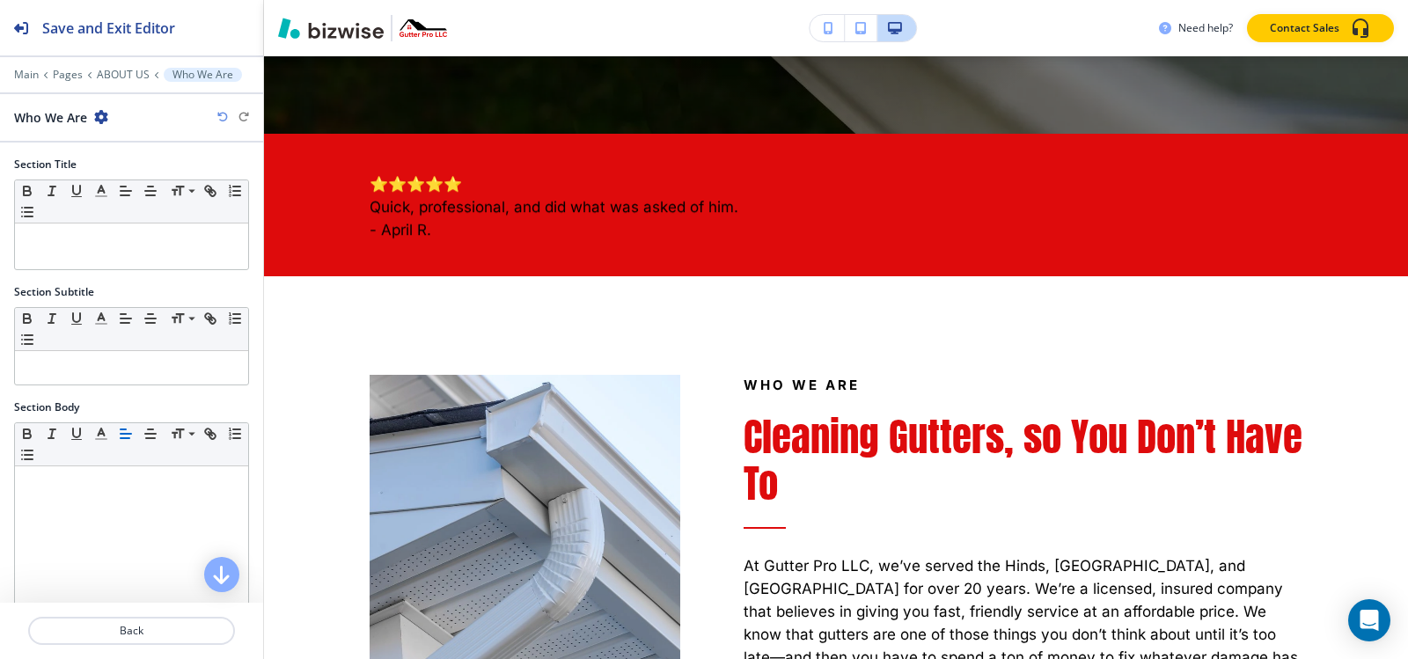
scroll to position [1111, 0]
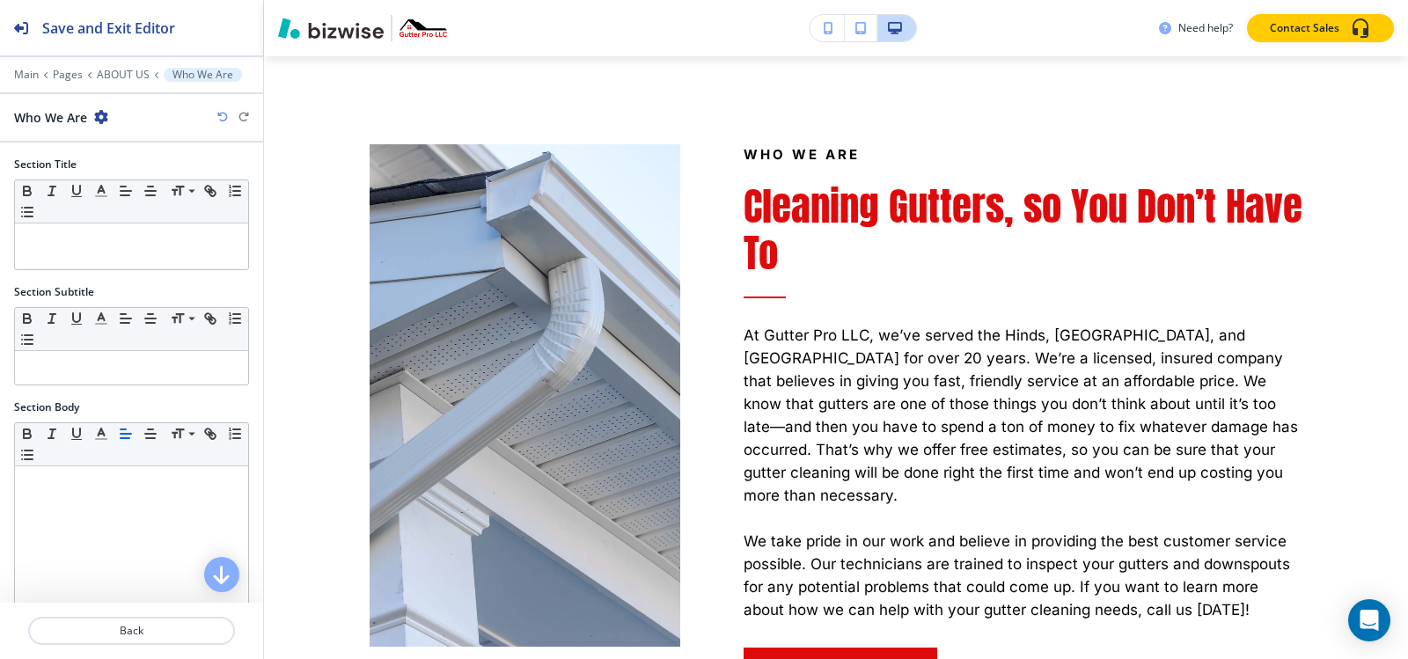
click at [99, 114] on icon "button" at bounding box center [101, 117] width 14 height 14
click at [109, 178] on p "Duplicate Section" at bounding box center [151, 179] width 90 height 16
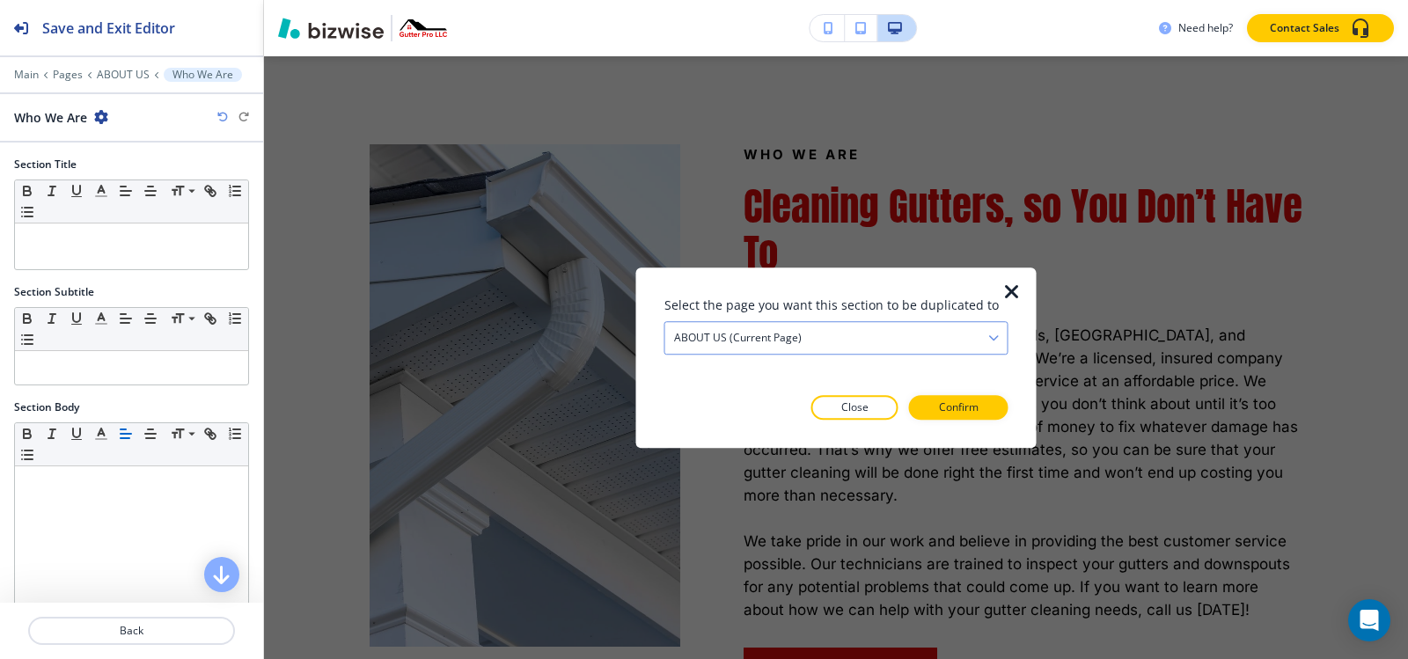
click at [693, 334] on h4 "ABOUT US (current page)" at bounding box center [738, 338] width 128 height 16
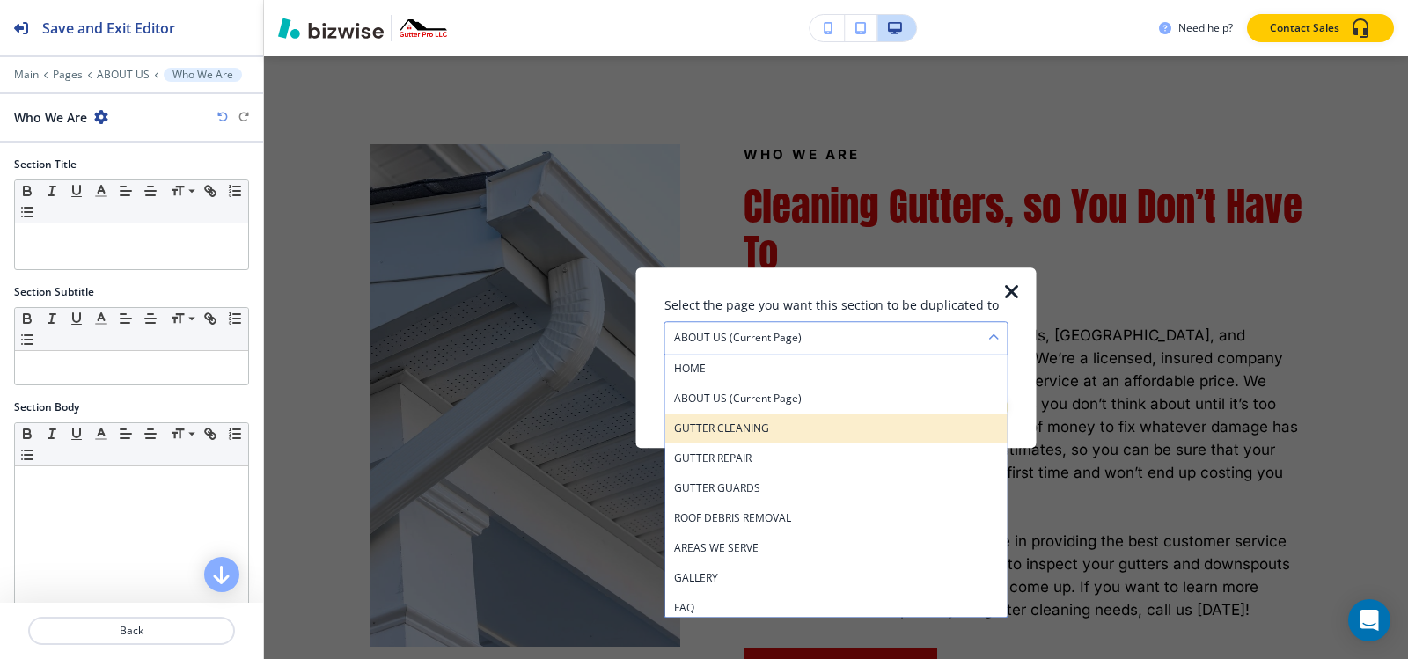
click at [775, 427] on h4 "GUTTER CLEANING" at bounding box center [836, 429] width 325 height 16
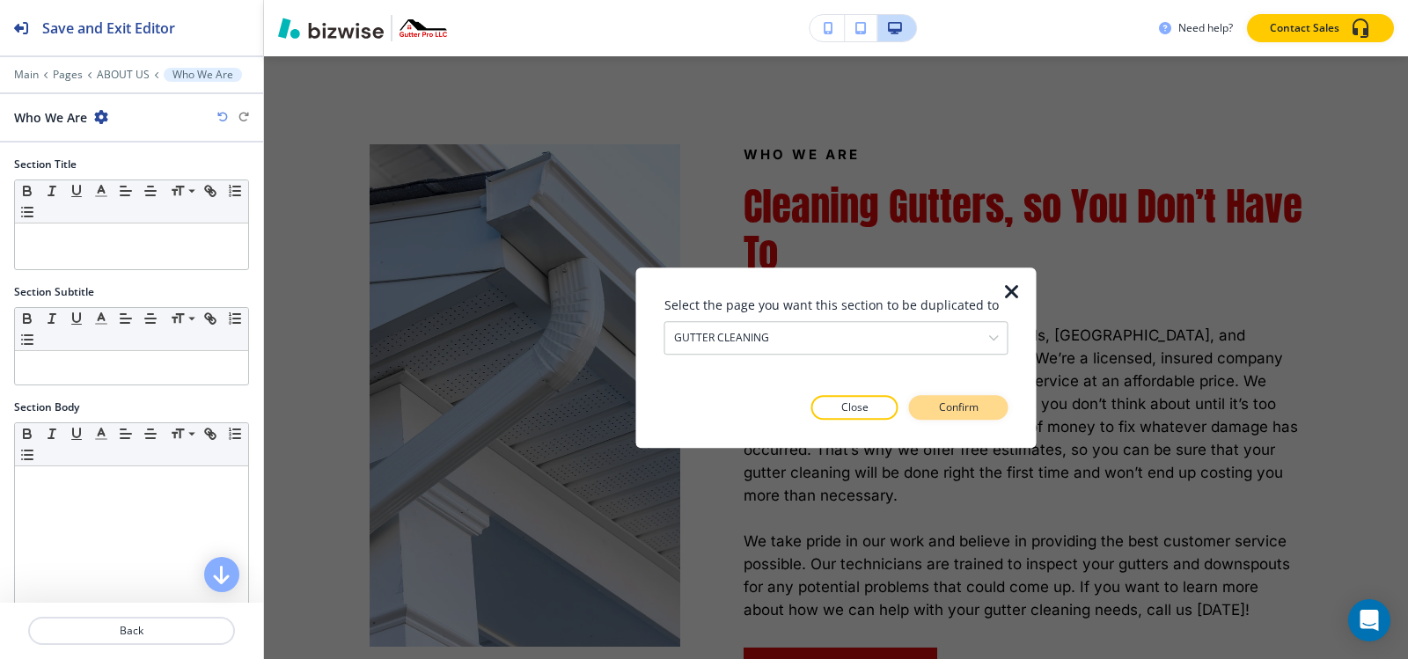
click at [949, 402] on p "Confirm" at bounding box center [959, 408] width 40 height 16
click at [956, 408] on p "Take me there" at bounding box center [942, 408] width 71 height 16
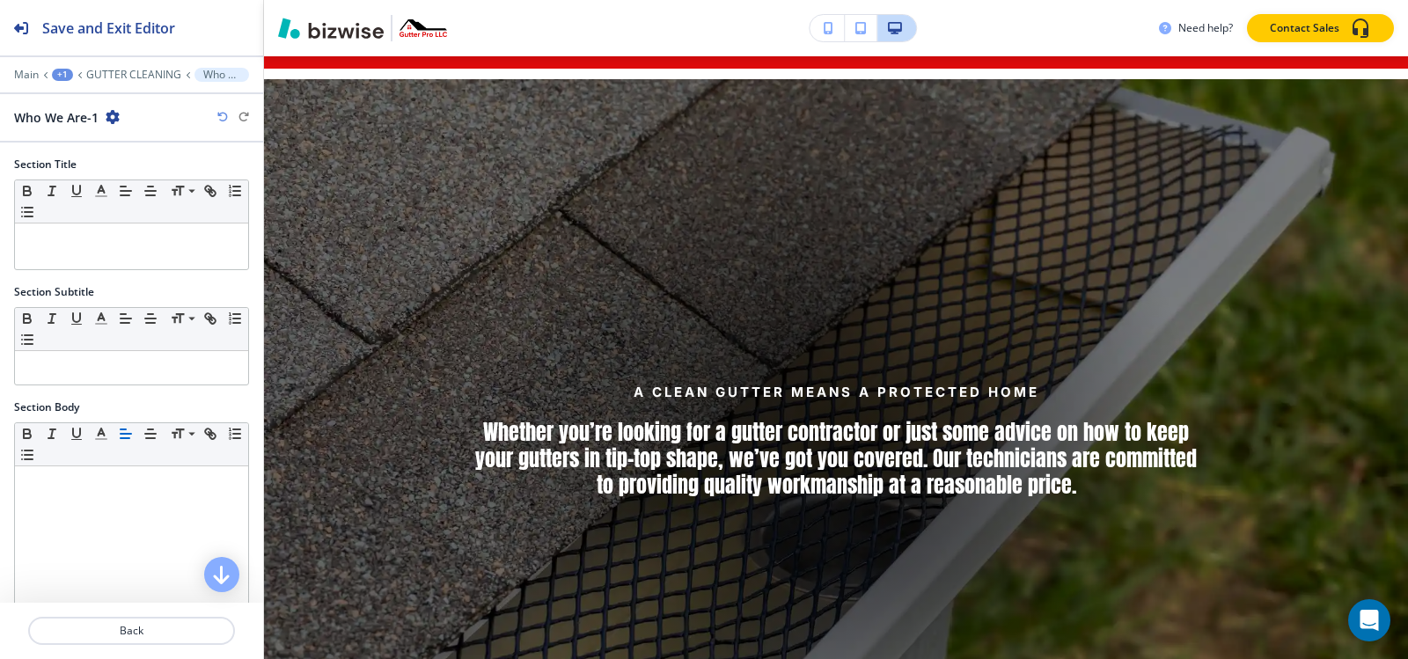
scroll to position [0, 0]
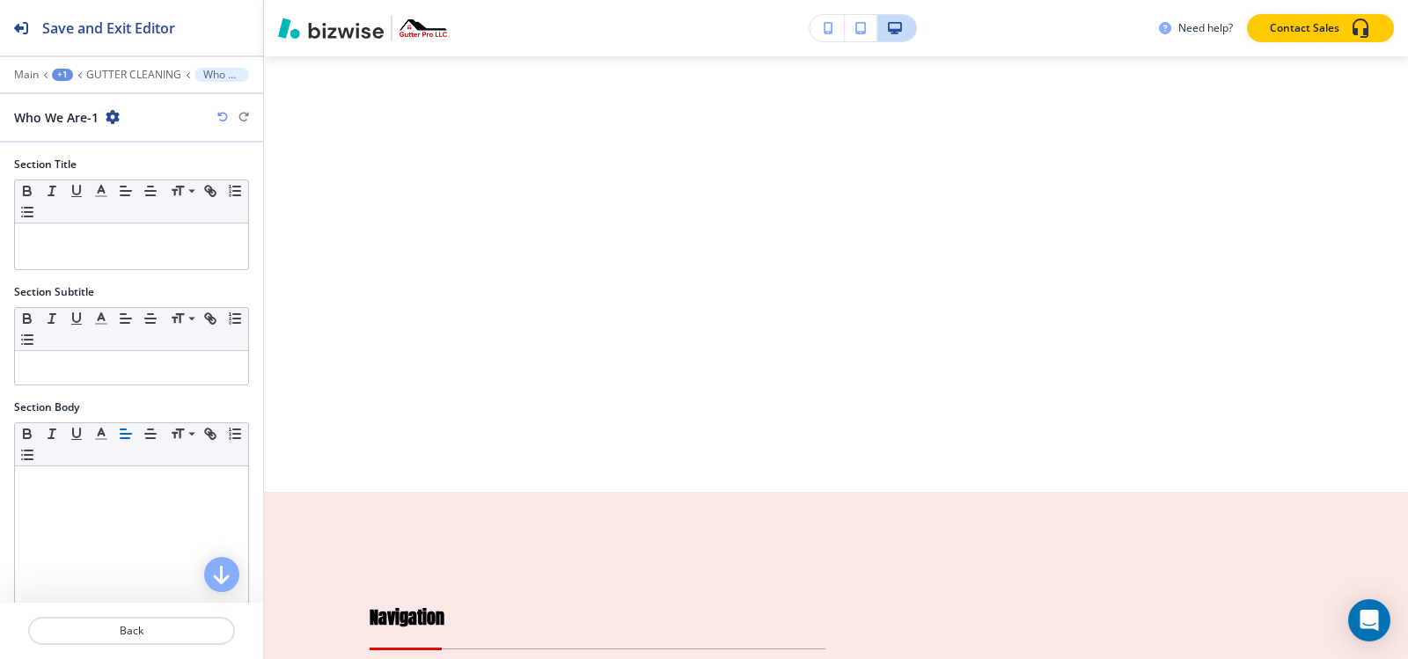
click at [110, 120] on icon "button" at bounding box center [113, 117] width 14 height 14
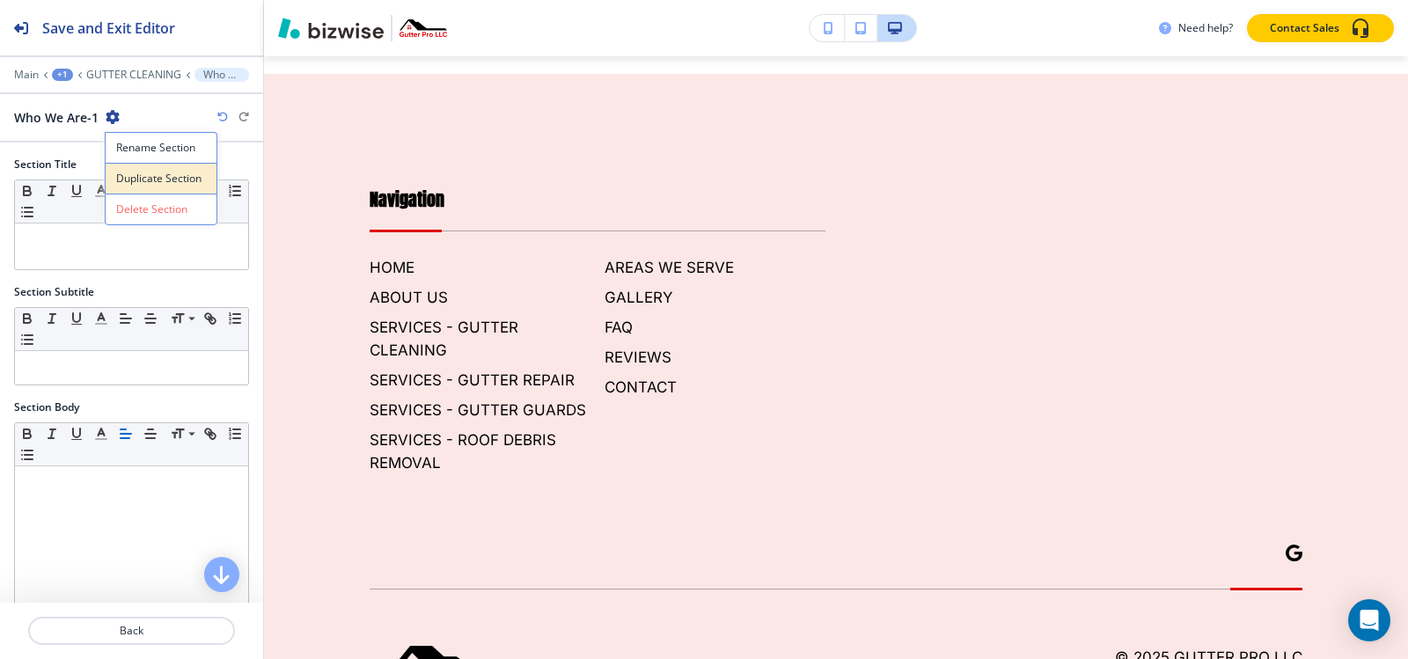
scroll to position [7020, 0]
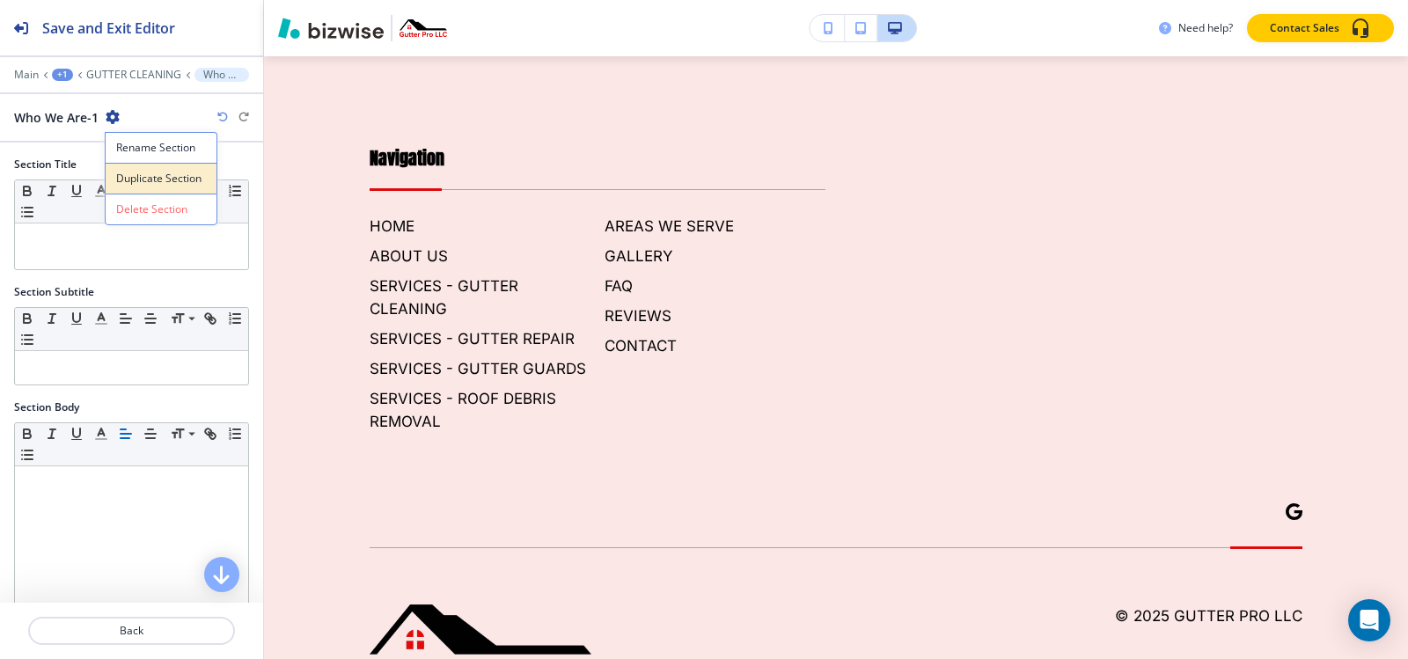
click at [134, 180] on p "Duplicate Section" at bounding box center [161, 179] width 90 height 16
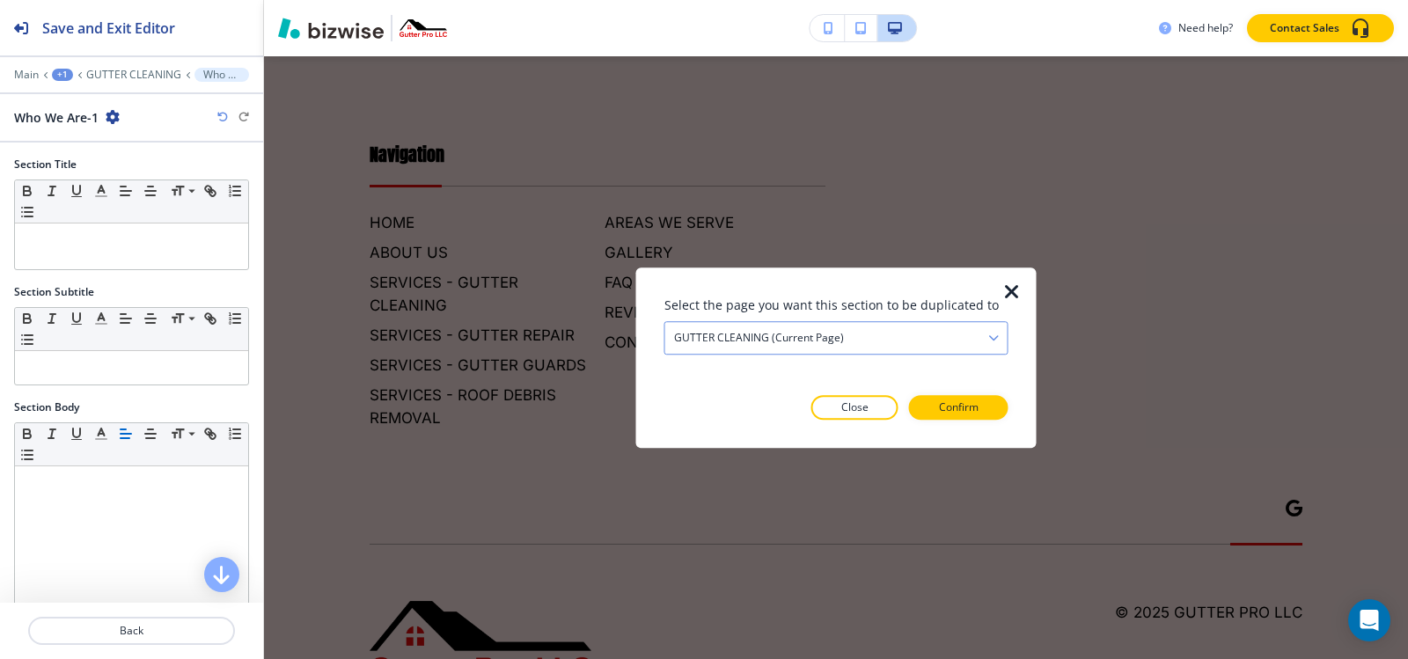
click at [751, 332] on h4 "GUTTER CLEANING (current page)" at bounding box center [759, 338] width 170 height 16
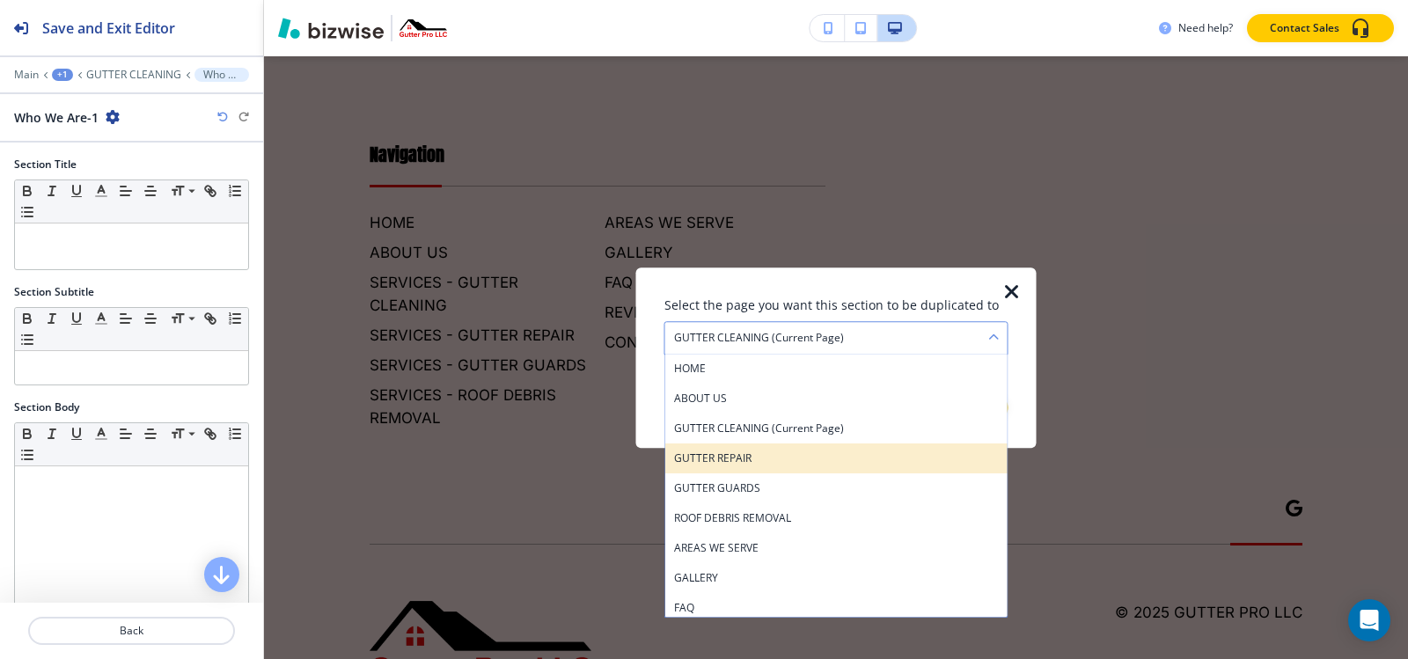
click at [740, 454] on h4 "GUTTER REPAIR" at bounding box center [836, 459] width 325 height 16
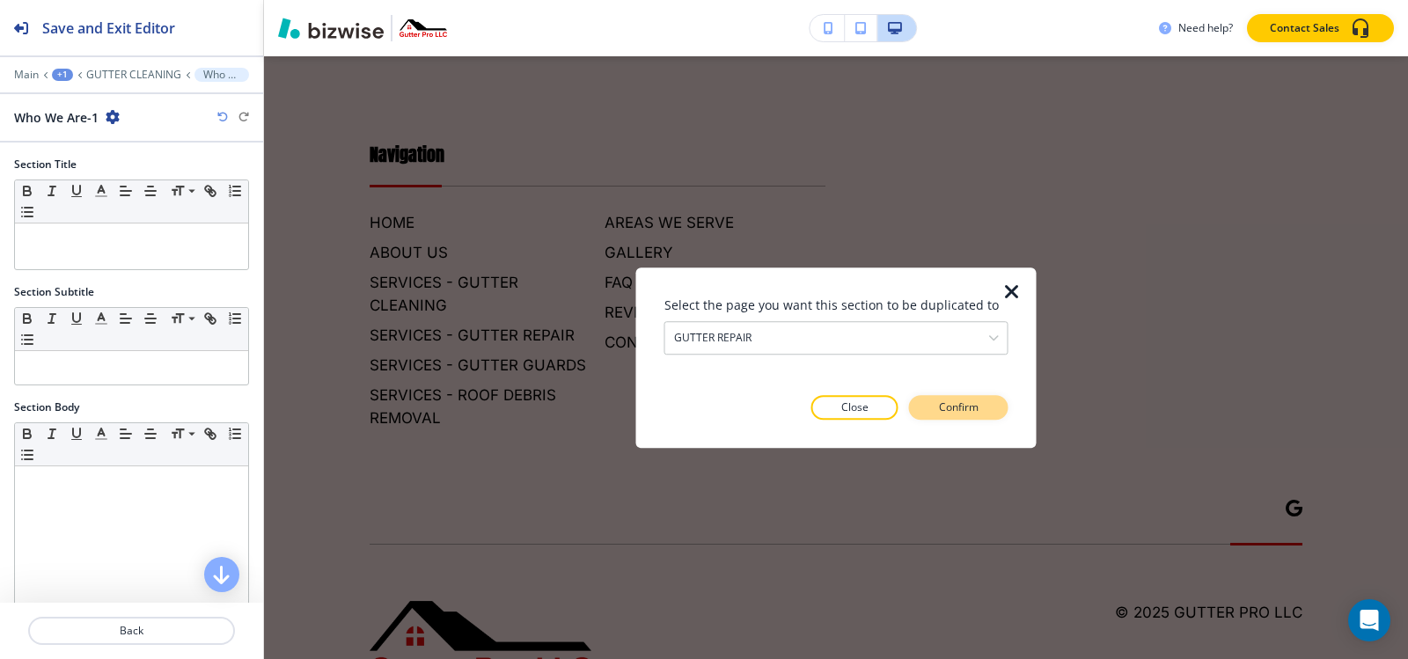
click at [987, 407] on button "Confirm" at bounding box center [958, 407] width 99 height 25
click at [987, 407] on button "Take me there" at bounding box center [942, 407] width 131 height 25
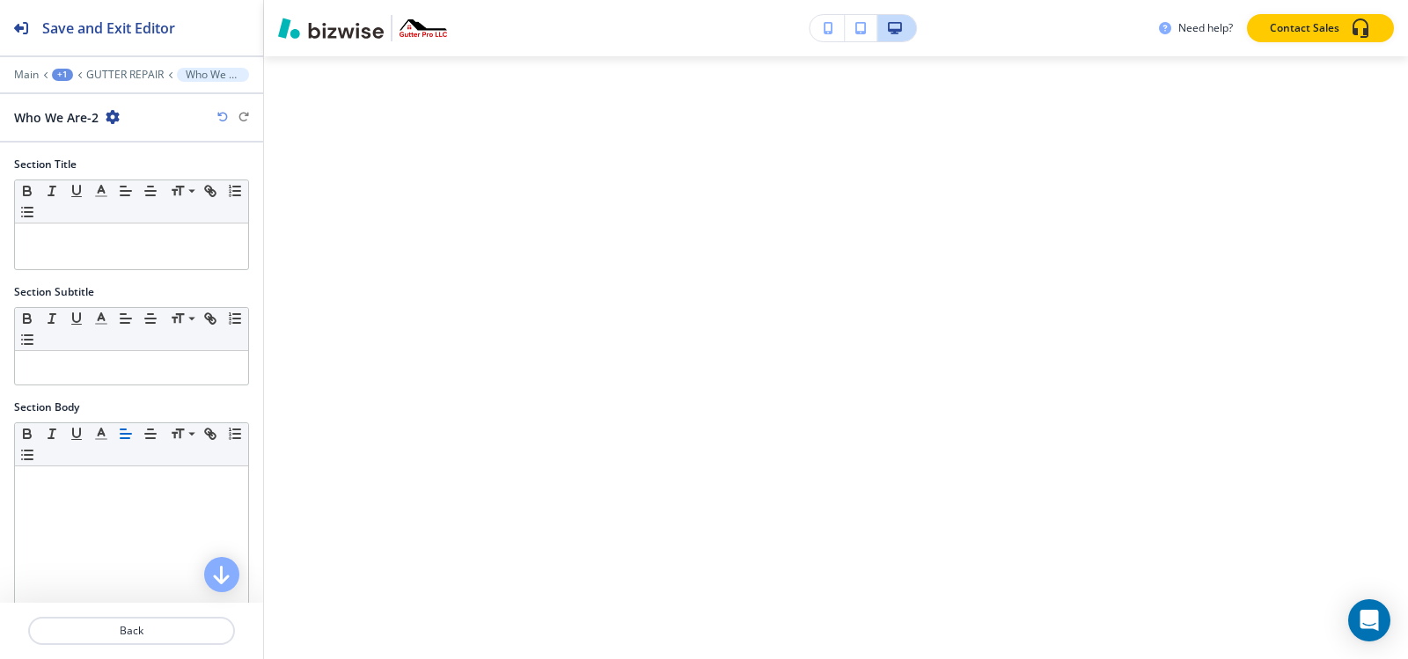
scroll to position [0, 0]
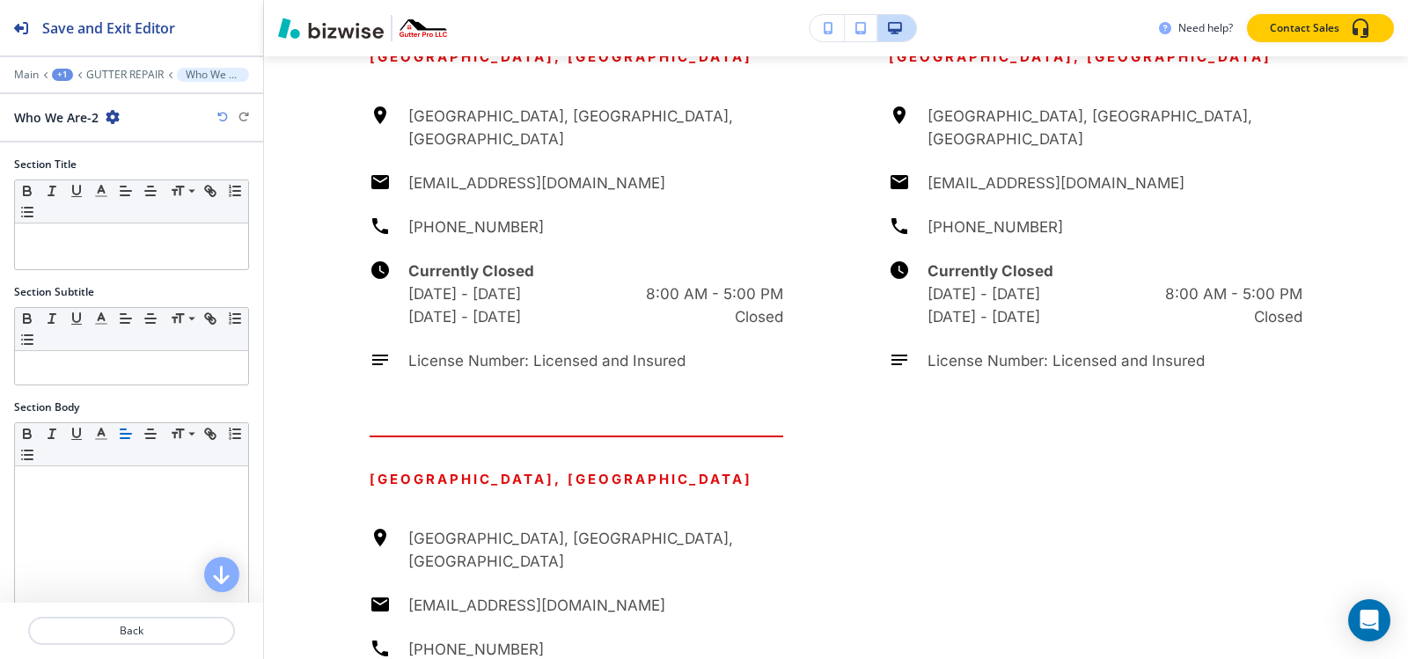
click at [62, 73] on div "+1" at bounding box center [62, 75] width 21 height 12
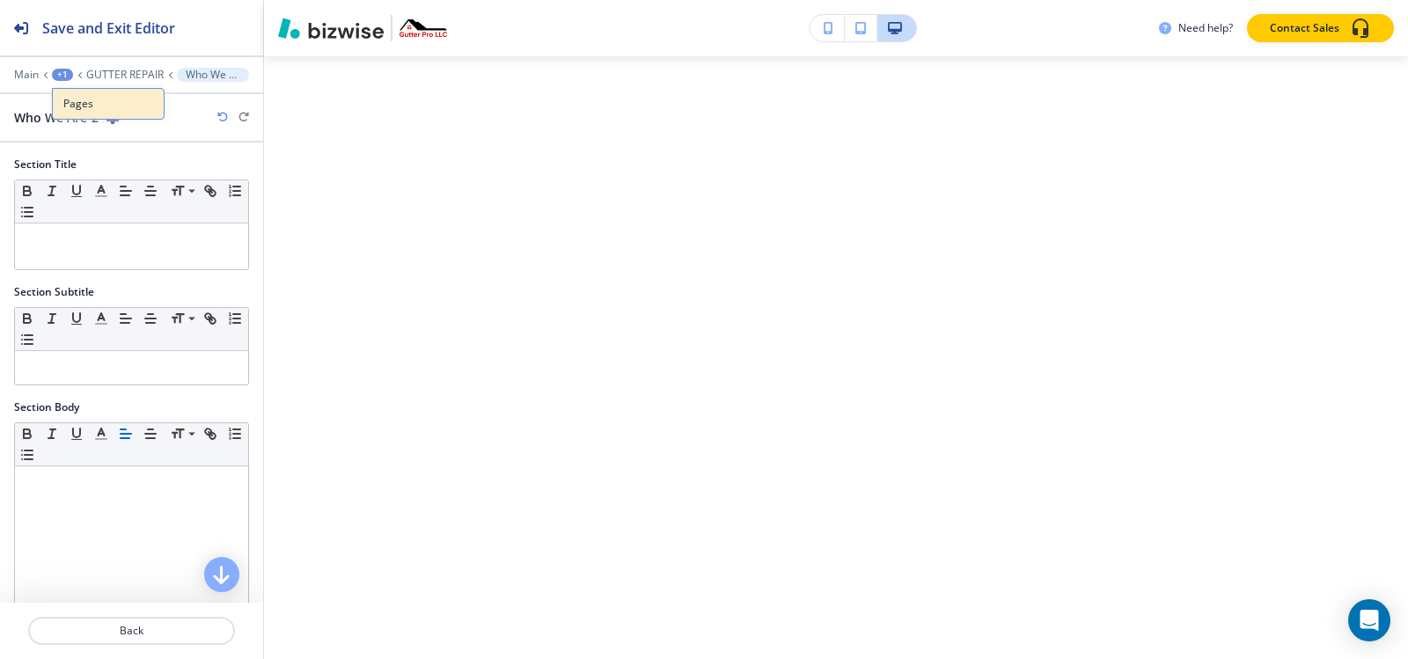
click at [73, 111] on p "Pages" at bounding box center [108, 104] width 90 height 16
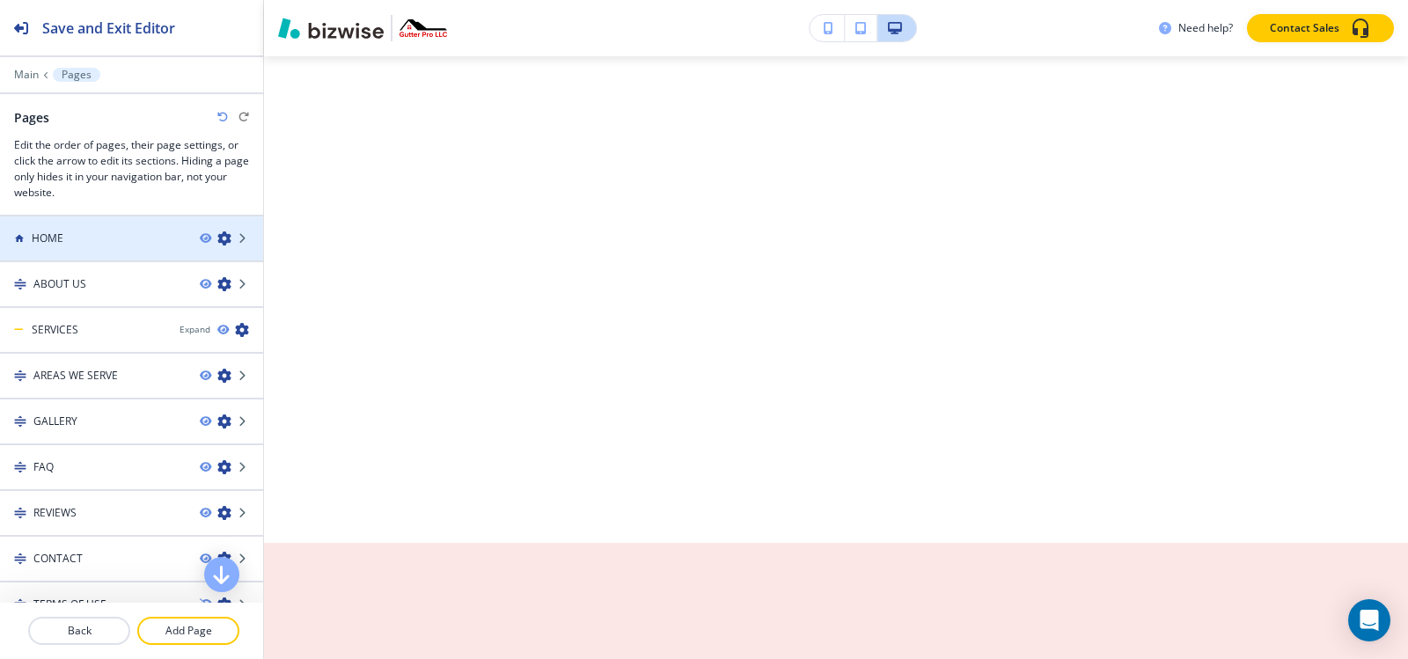
scroll to position [7068, 0]
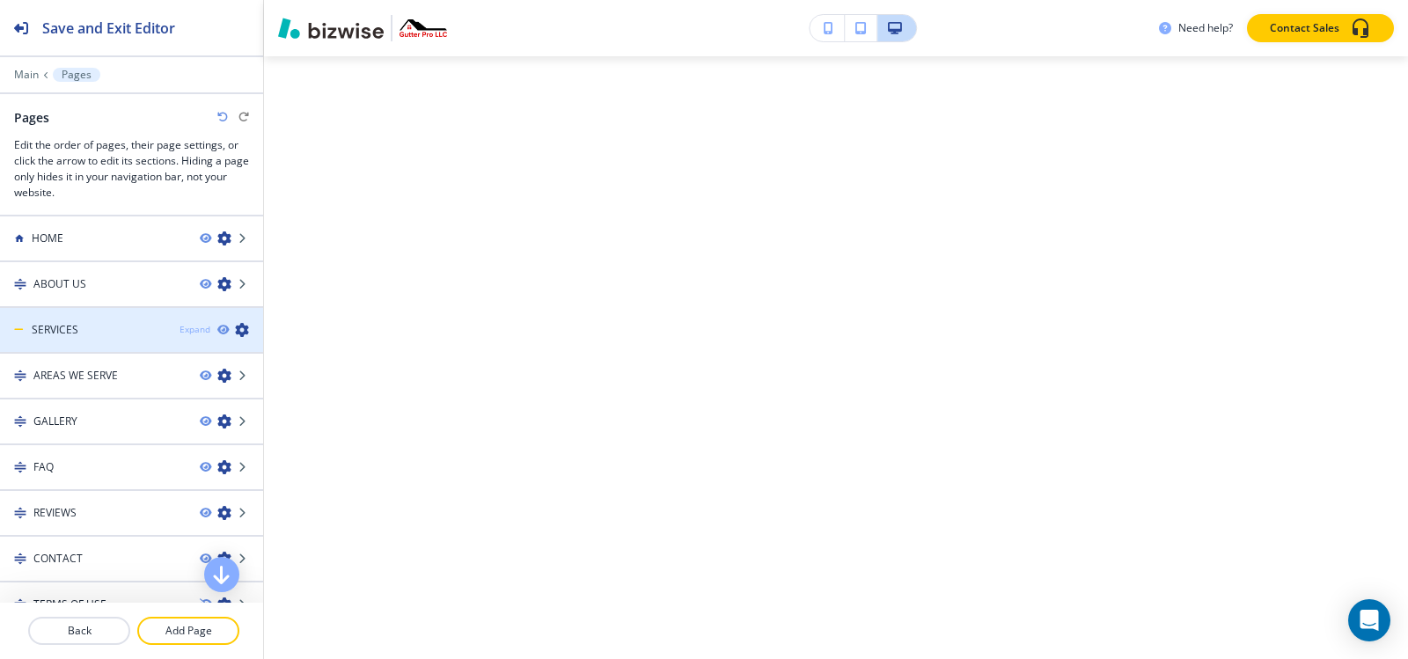
click at [186, 334] on div "Expand" at bounding box center [195, 329] width 31 height 13
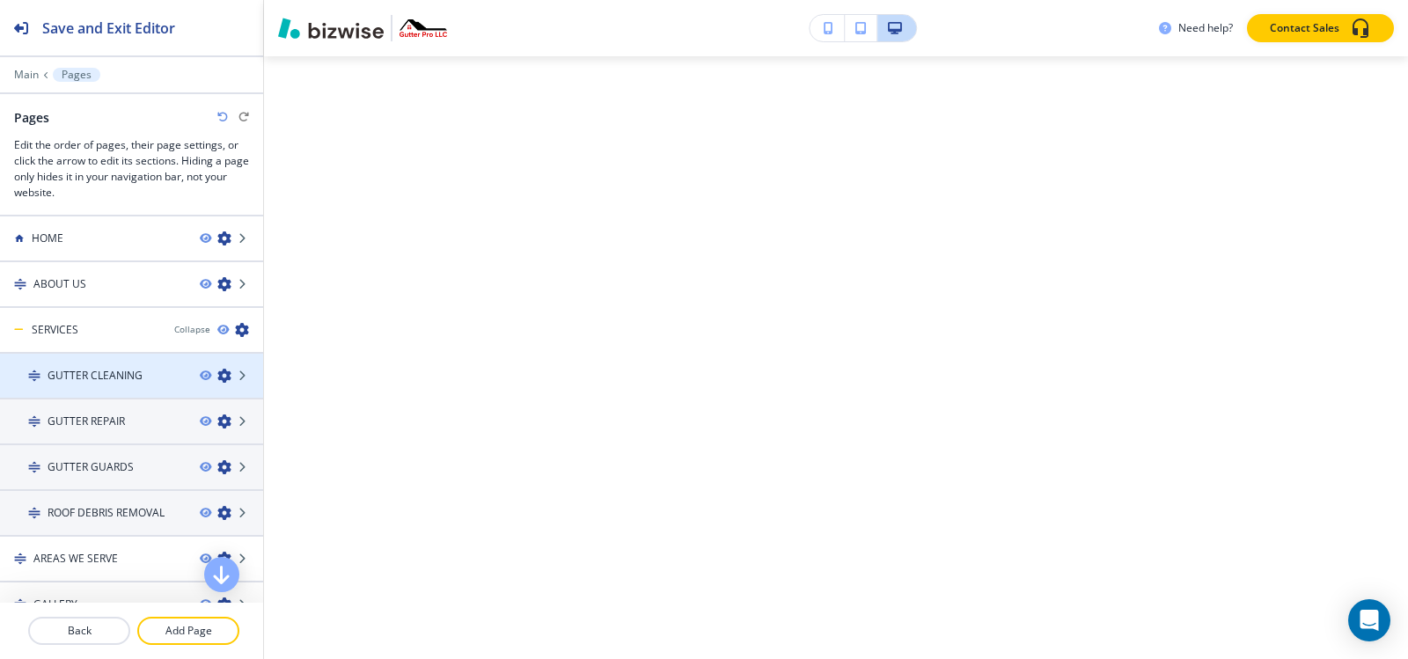
click at [98, 374] on h4 "GUTTER CLEANING" at bounding box center [95, 376] width 95 height 16
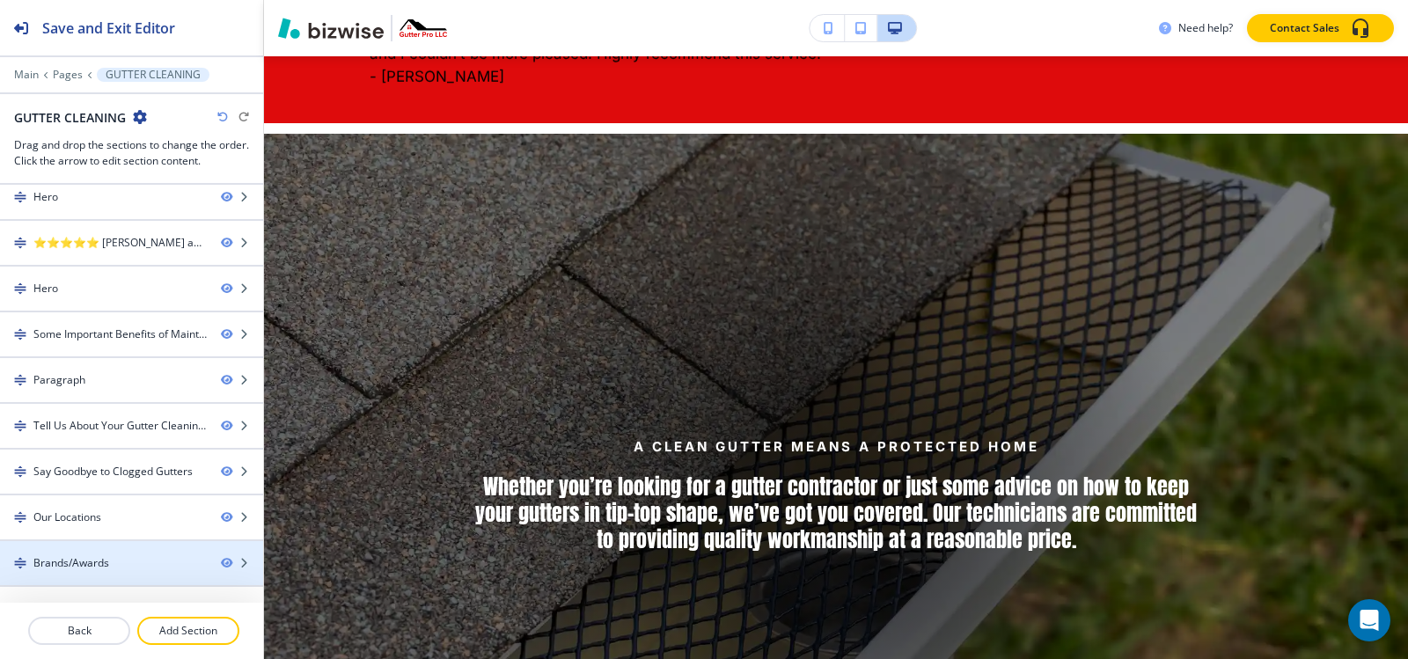
scroll to position [85, 0]
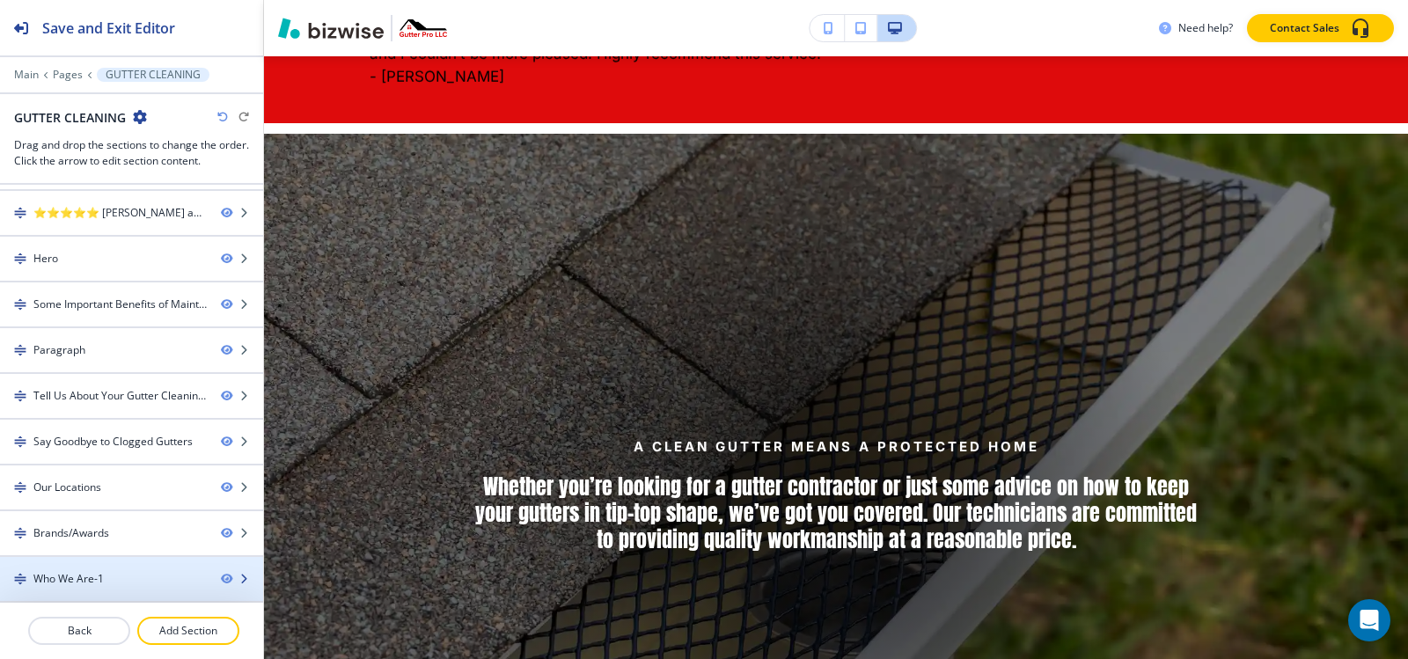
click at [104, 576] on div "Who We Are-1" at bounding box center [103, 579] width 207 height 16
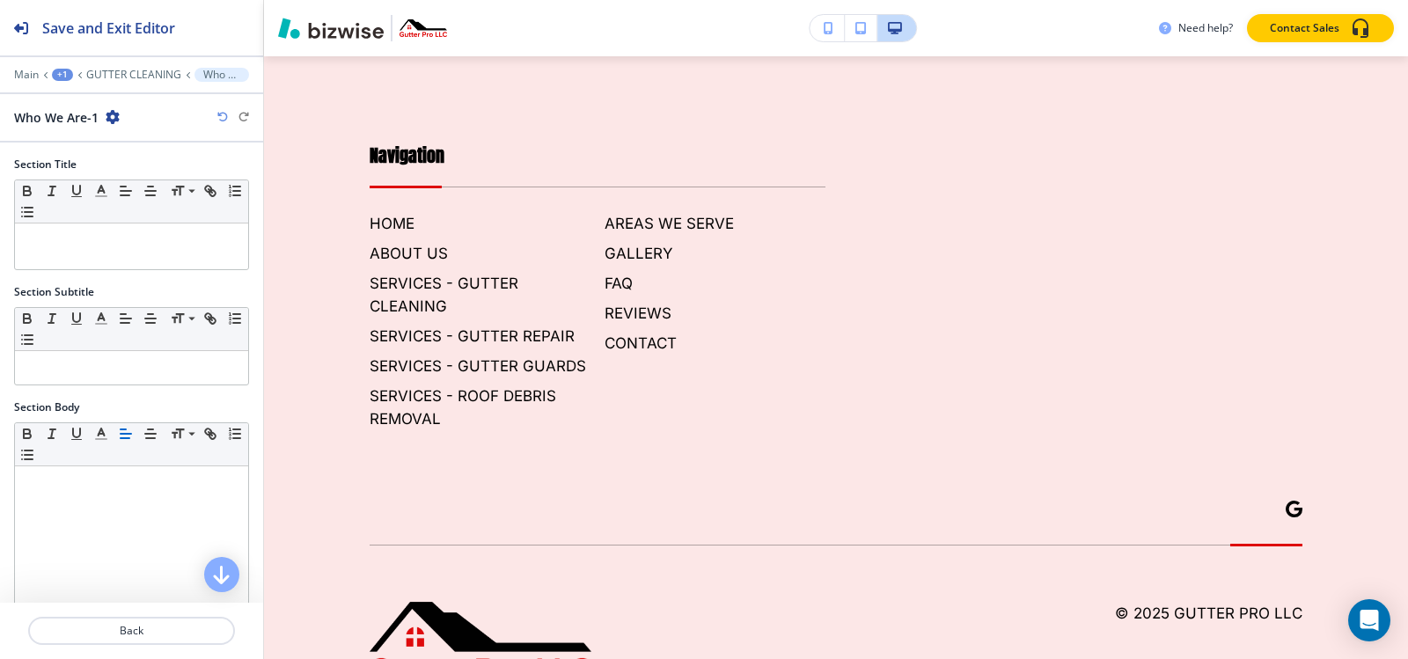
click at [106, 119] on icon "button" at bounding box center [113, 117] width 14 height 14
click at [132, 136] on button "Rename Section" at bounding box center [161, 147] width 113 height 31
click at [127, 122] on input "Who We Are-1" at bounding box center [105, 116] width 182 height 35
type input "Who We Are"
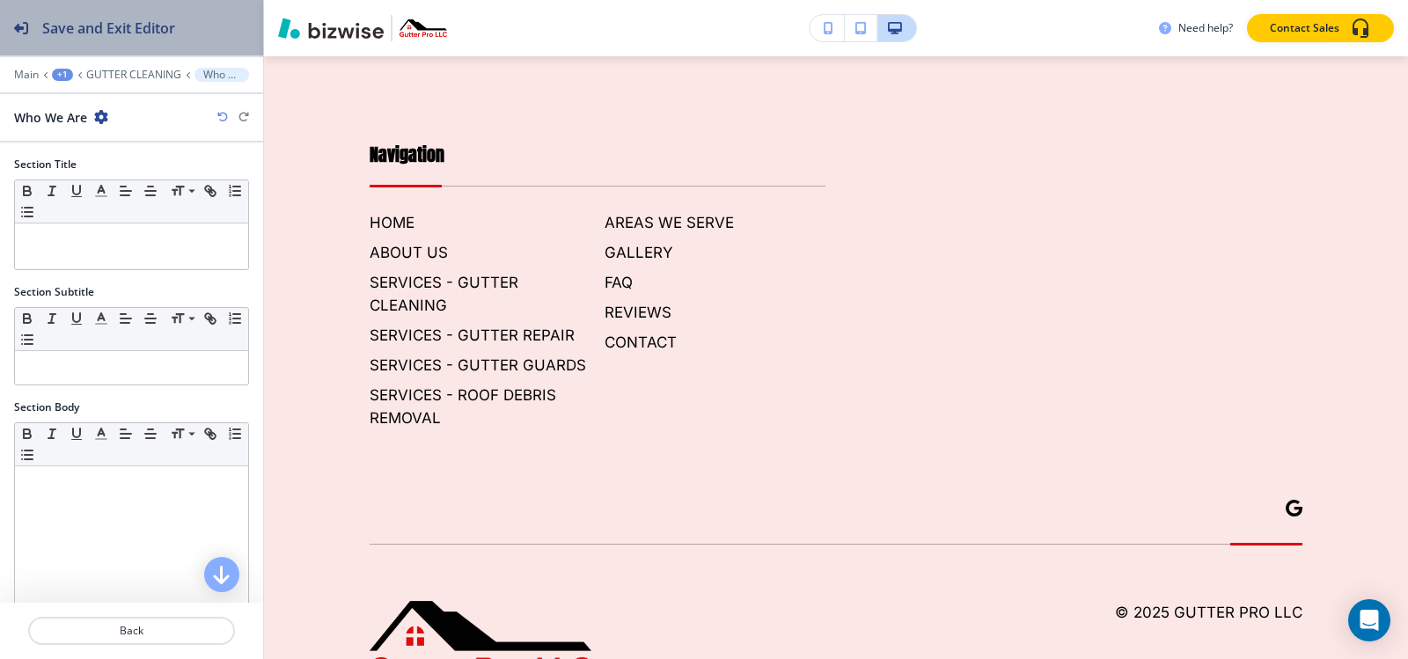
click at [201, 34] on button "Save and Exit Editor" at bounding box center [131, 27] width 263 height 55
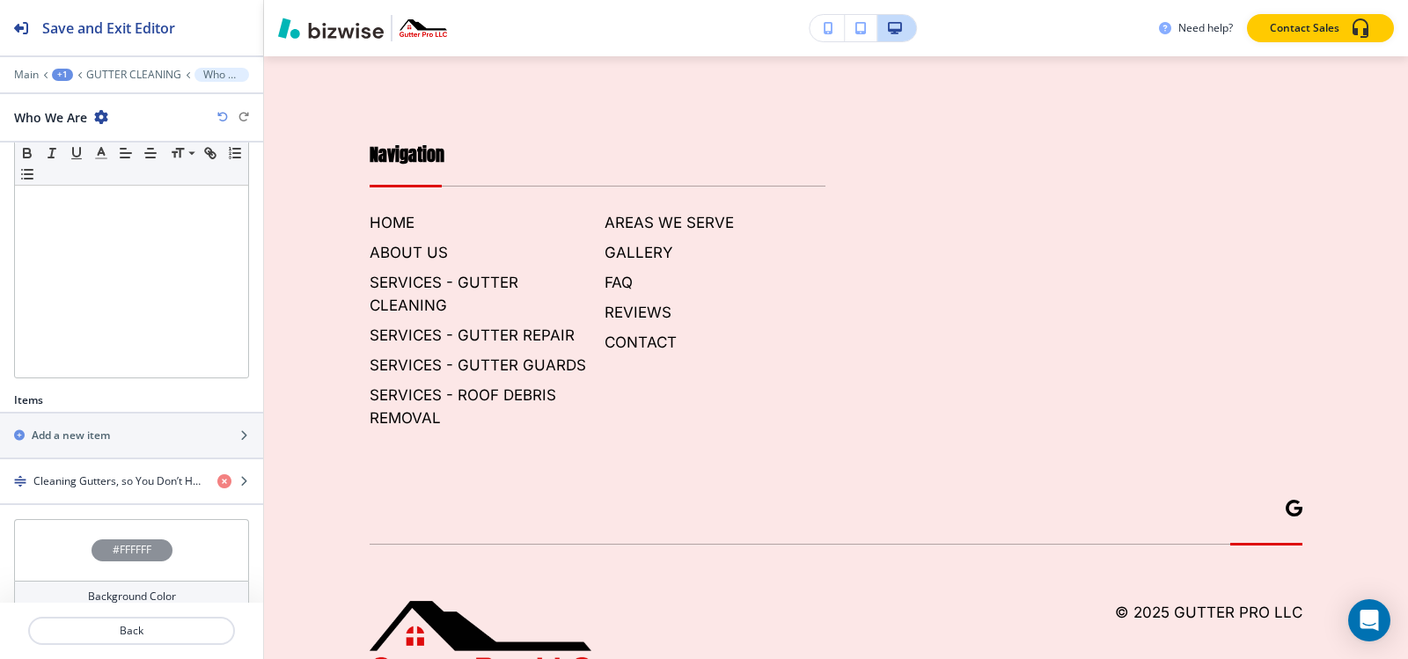
scroll to position [341, 0]
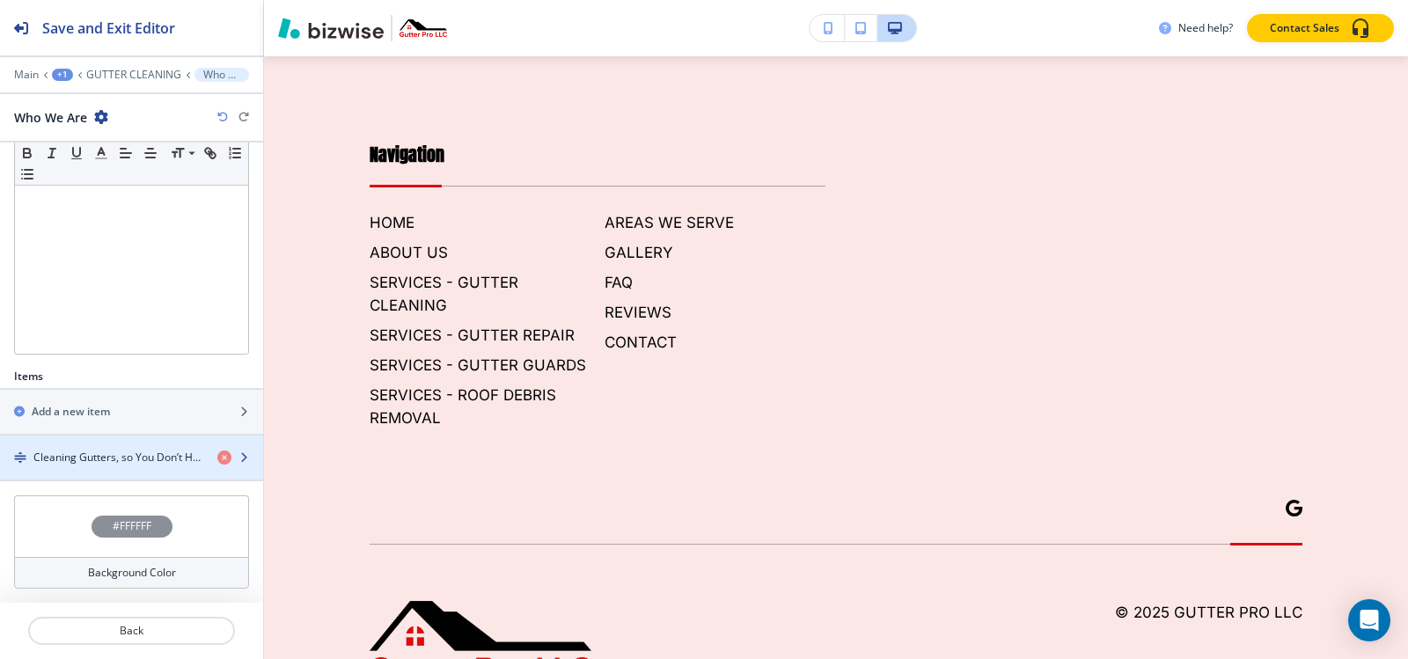
click at [68, 463] on h4 "Cleaning Gutters, so You Don’t Have To" at bounding box center [118, 458] width 170 height 16
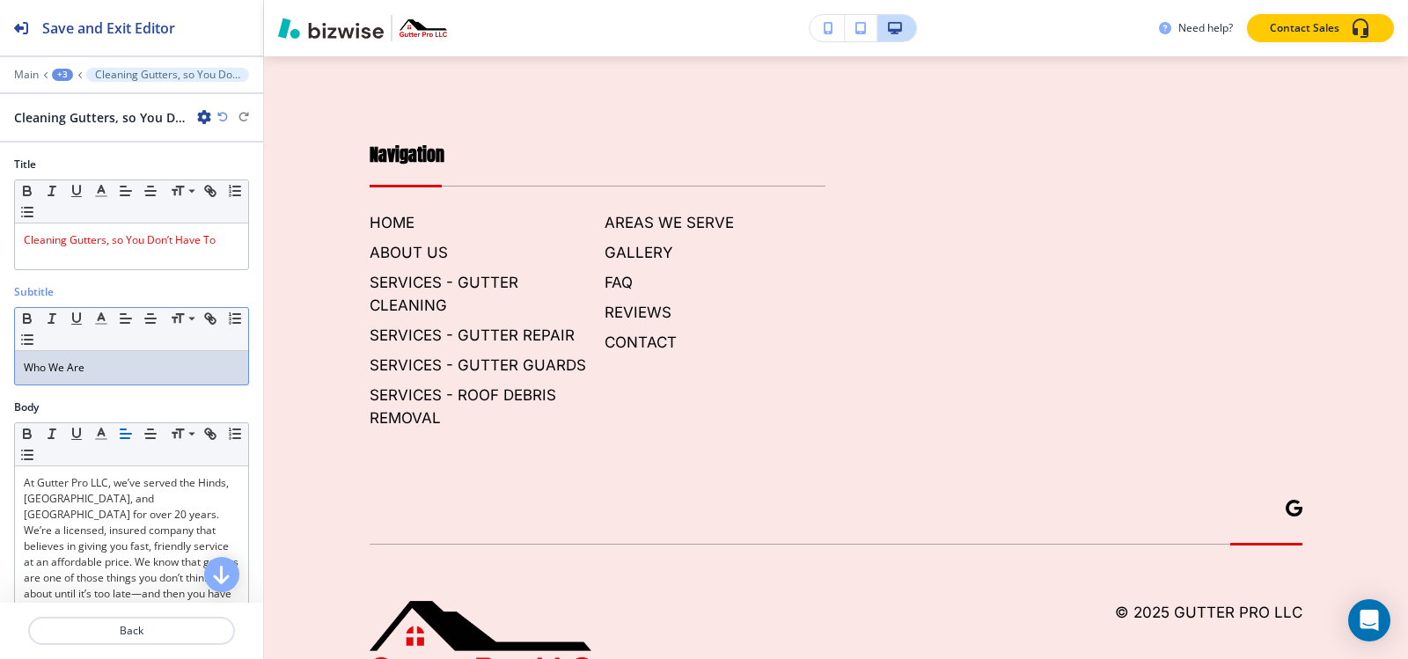
click at [103, 374] on p "Who We Are" at bounding box center [132, 368] width 216 height 16
click at [102, 321] on icon "button" at bounding box center [101, 319] width 16 height 16
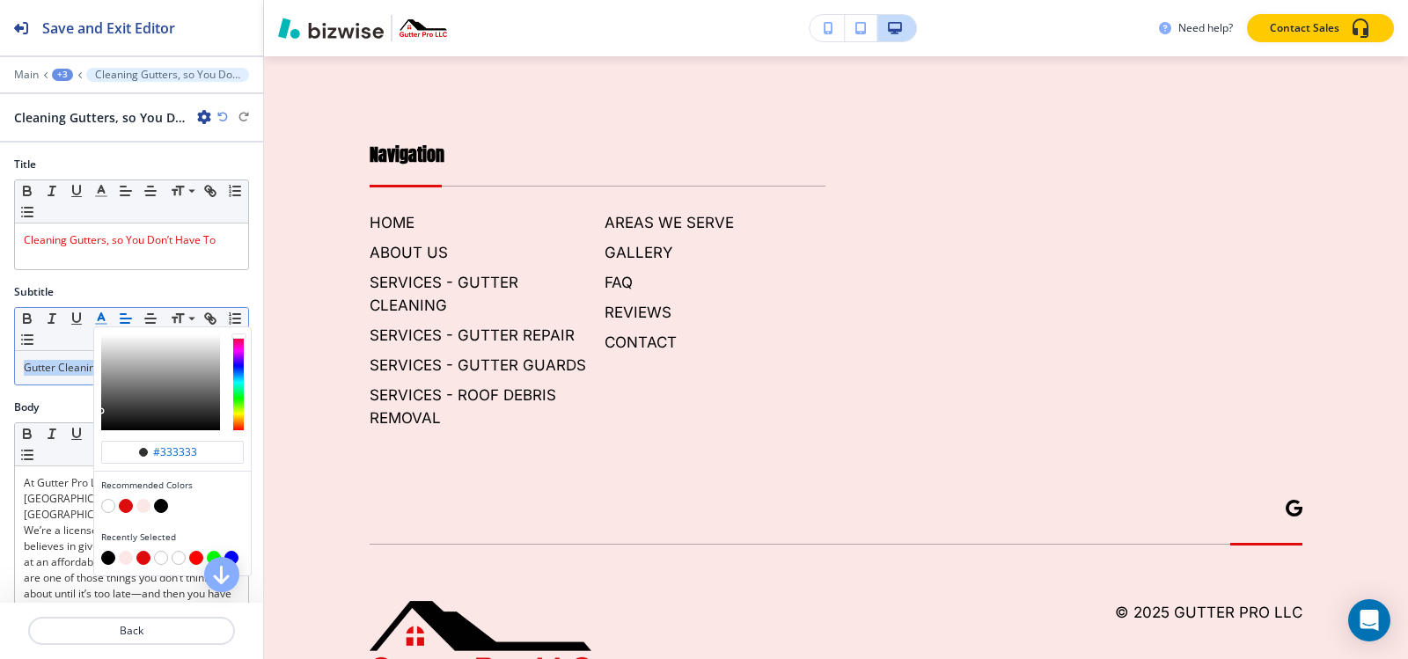
click at [161, 502] on button "button" at bounding box center [161, 506] width 14 height 14
type input "#000000"
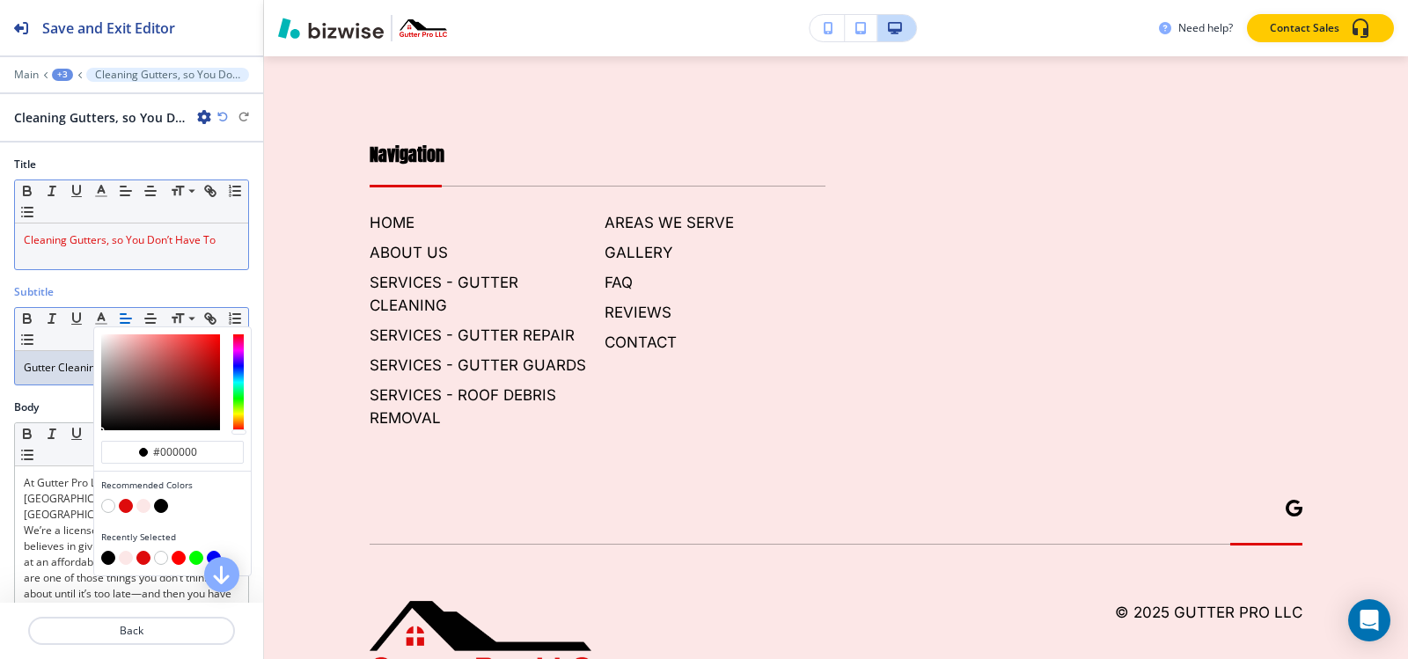
click at [116, 260] on div "Cleaning Gutters, so You Don’t Have To" at bounding box center [131, 247] width 233 height 46
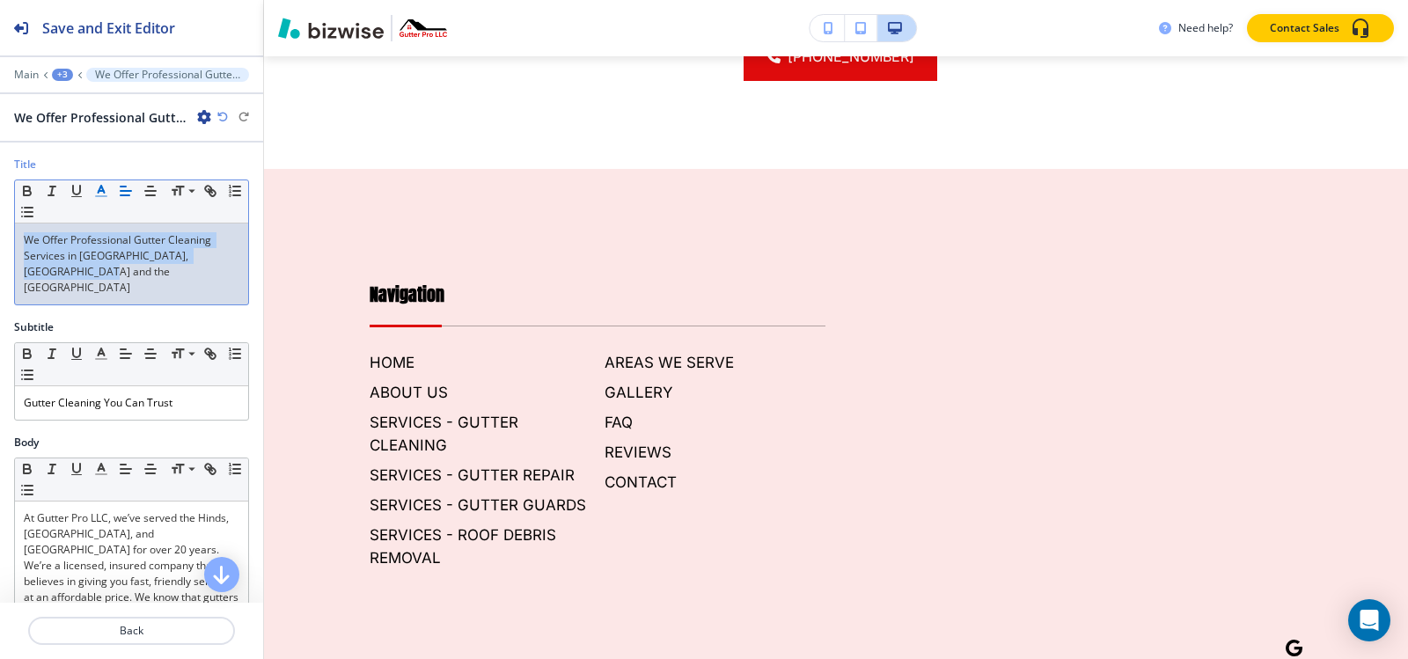
click at [105, 194] on icon "button" at bounding box center [101, 191] width 16 height 16
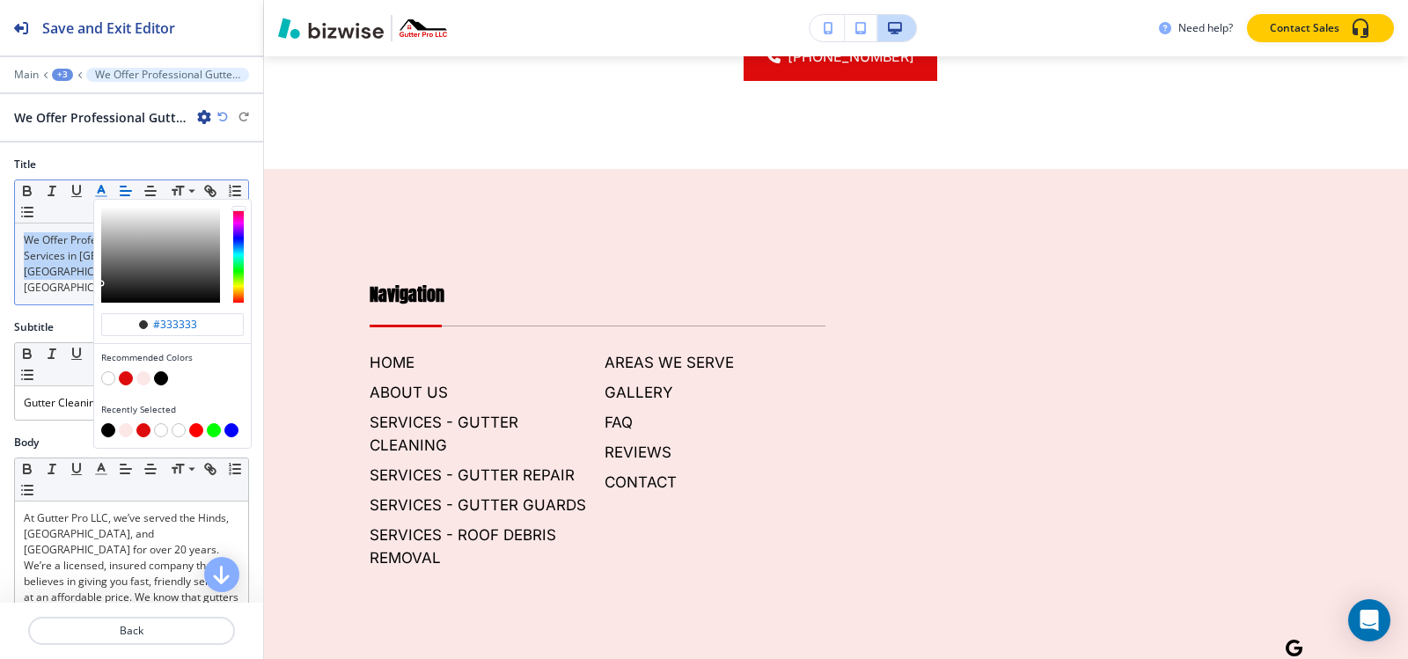
click at [121, 378] on button "button" at bounding box center [126, 378] width 14 height 14
type input "#de0b0c"
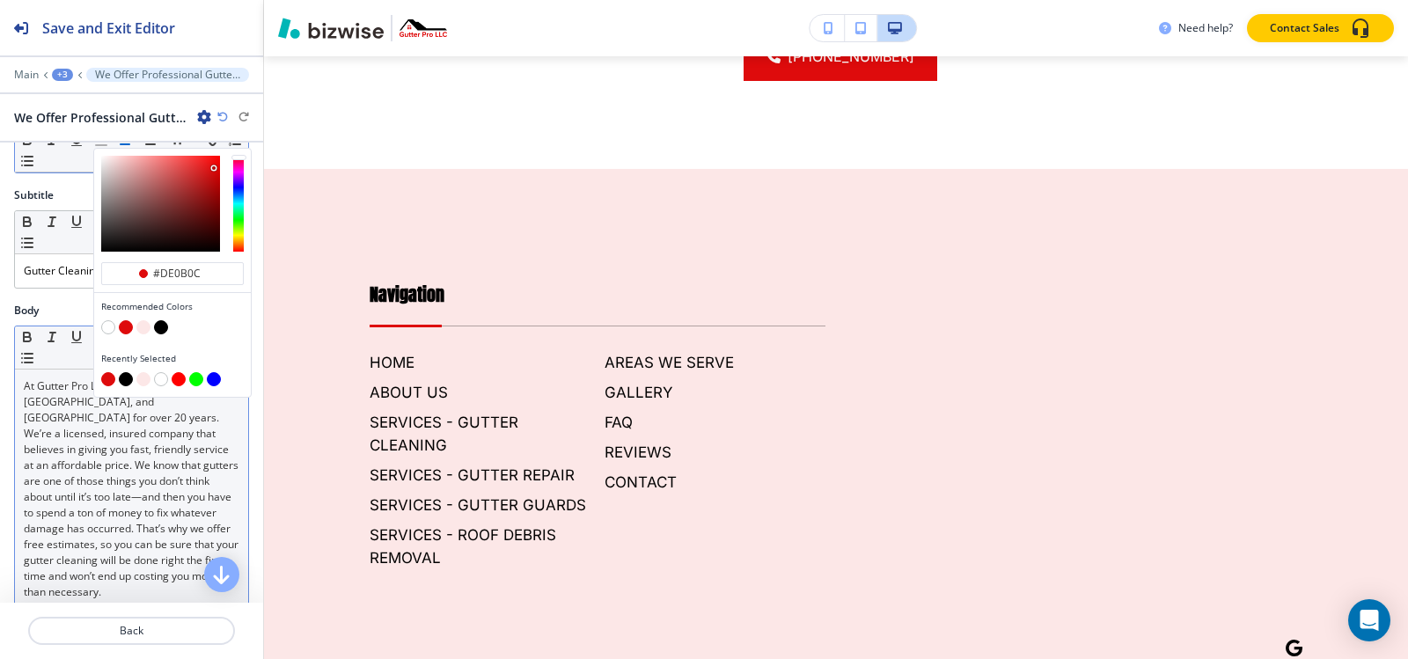
scroll to position [176, 0]
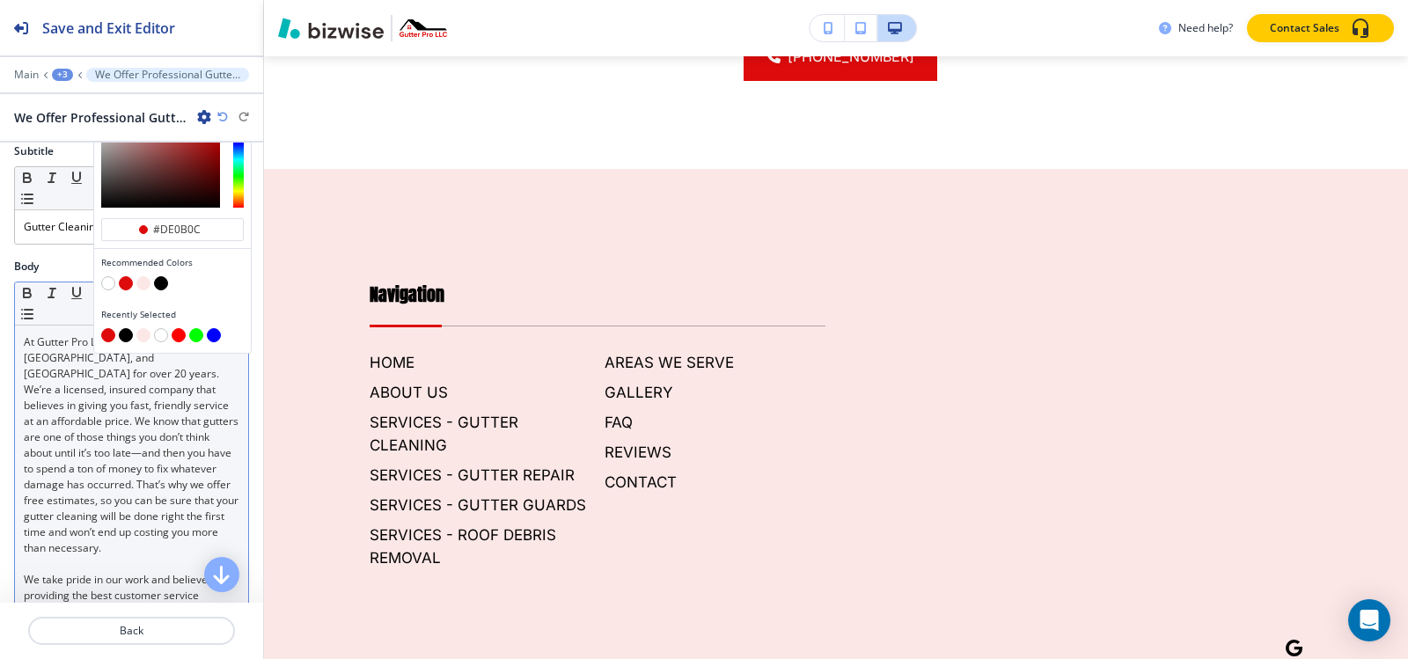
click at [106, 441] on p "At Gutter Pro LLC, we’ve served the Hinds, [GEOGRAPHIC_DATA], and [GEOGRAPHIC_D…" at bounding box center [132, 445] width 216 height 222
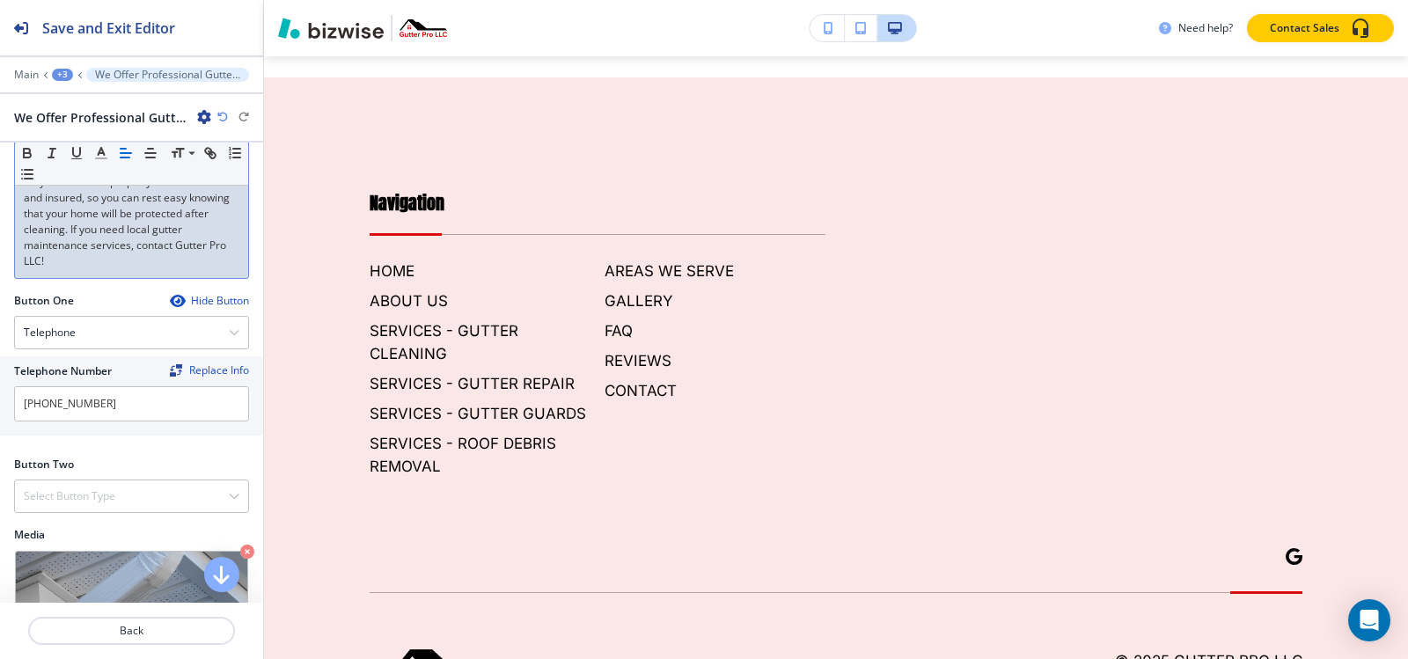
scroll to position [528, 0]
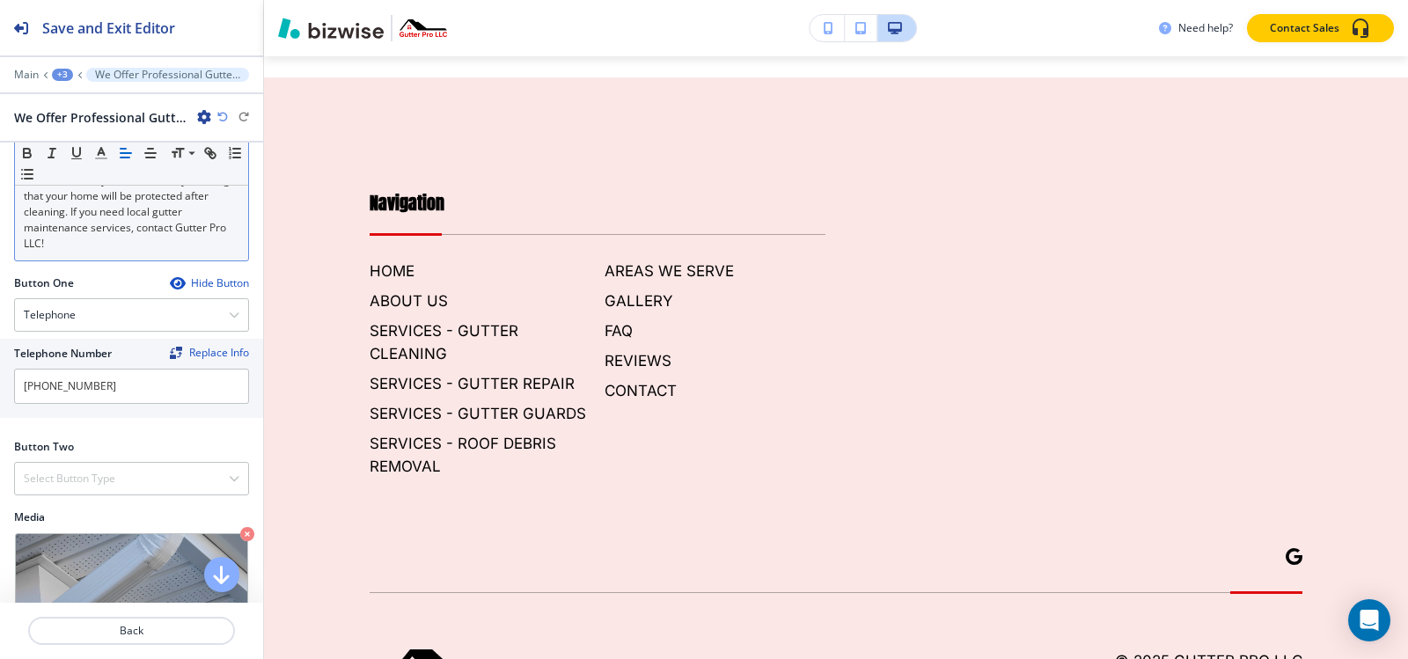
click at [170, 276] on icon "button" at bounding box center [177, 283] width 14 height 14
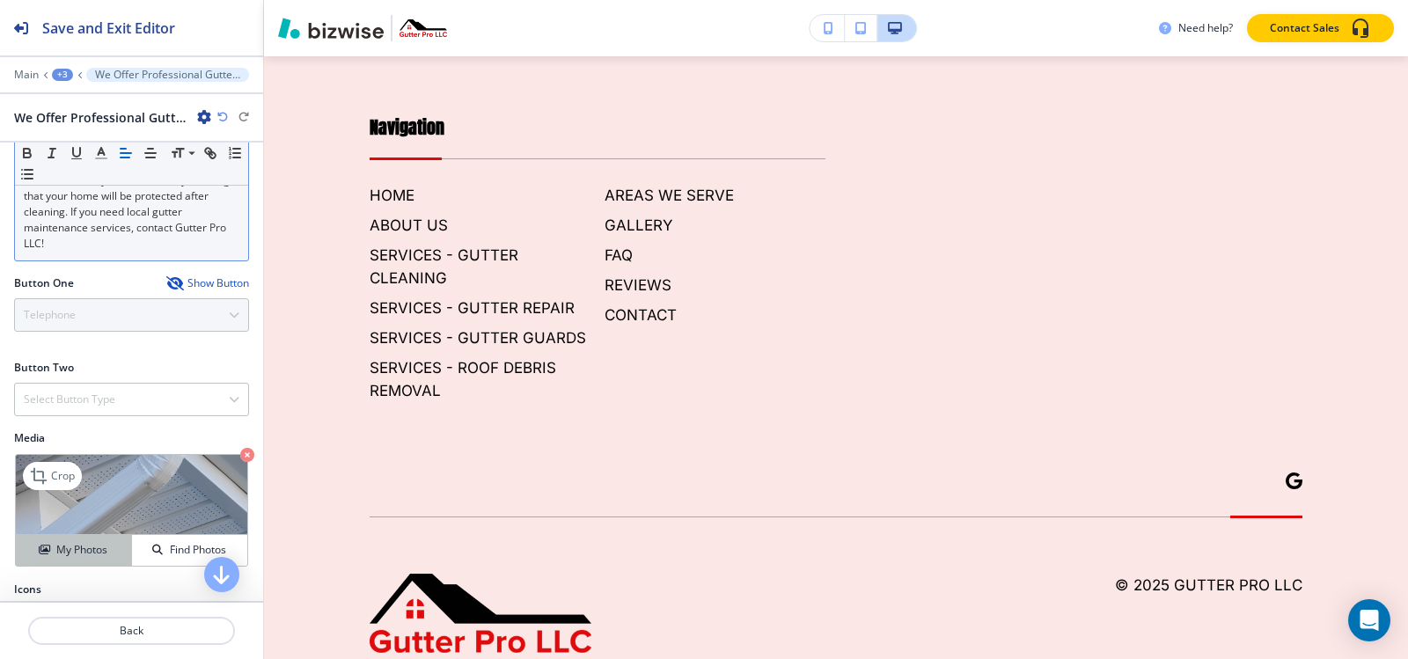
click at [78, 542] on h4 "My Photos" at bounding box center [81, 550] width 51 height 16
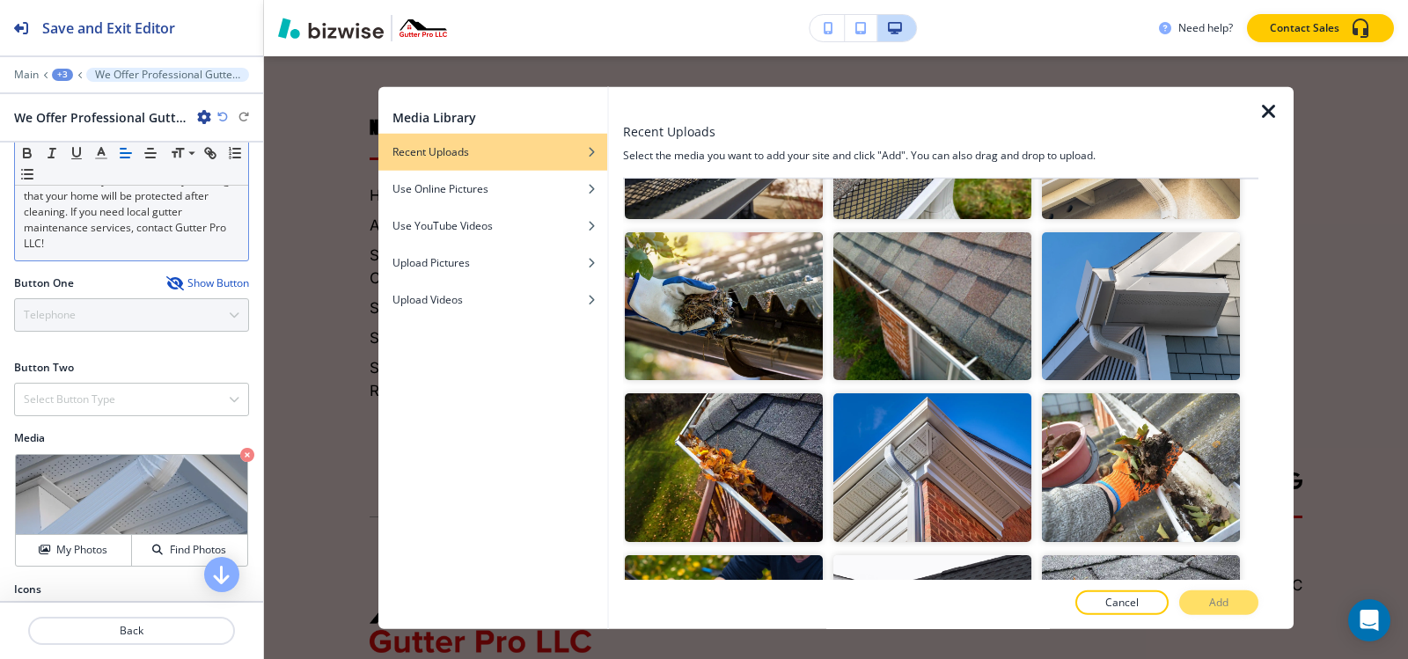
scroll to position [968, 0]
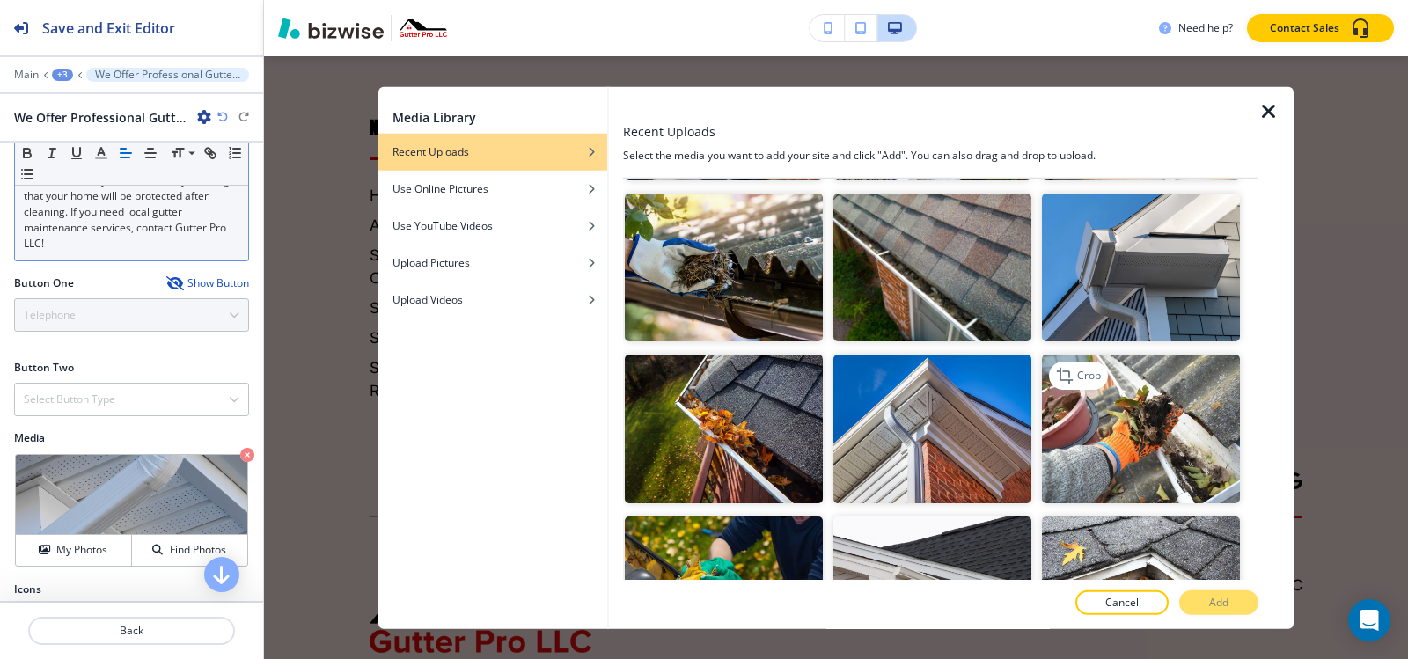
click at [1111, 397] on img "button" at bounding box center [1141, 429] width 198 height 149
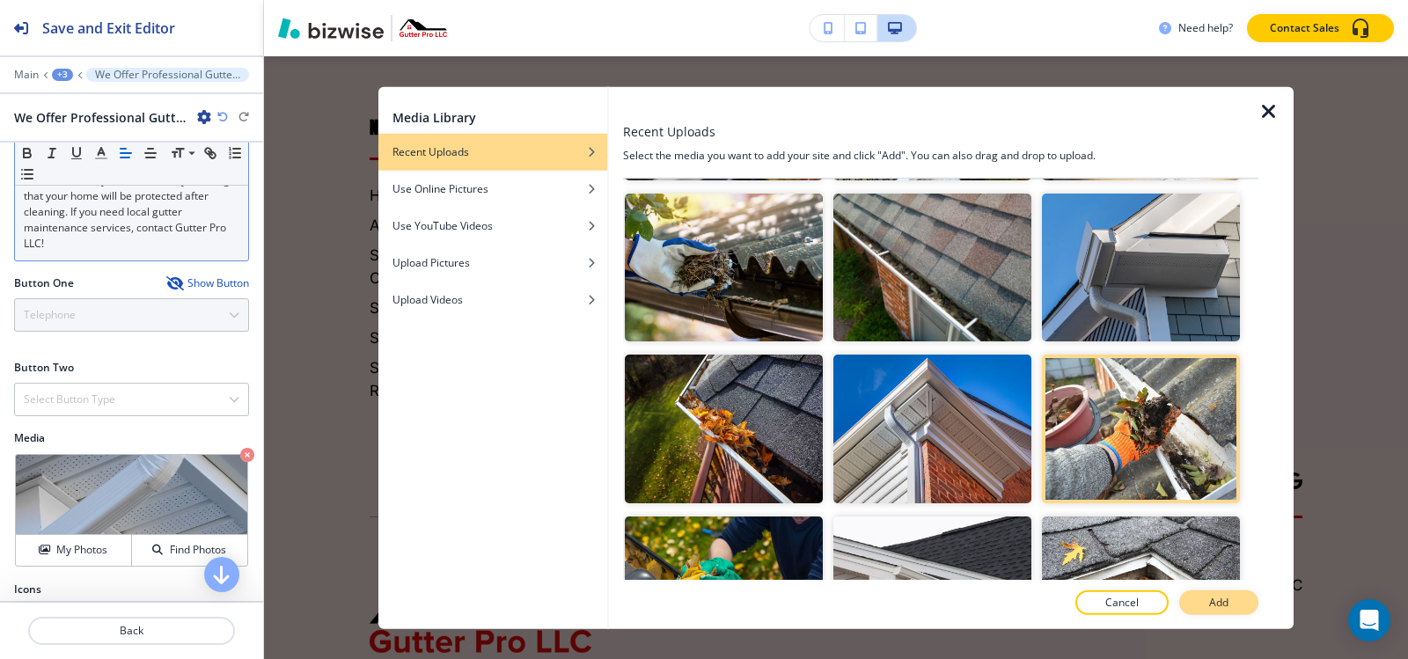
click at [1225, 612] on button "Add" at bounding box center [1218, 602] width 79 height 25
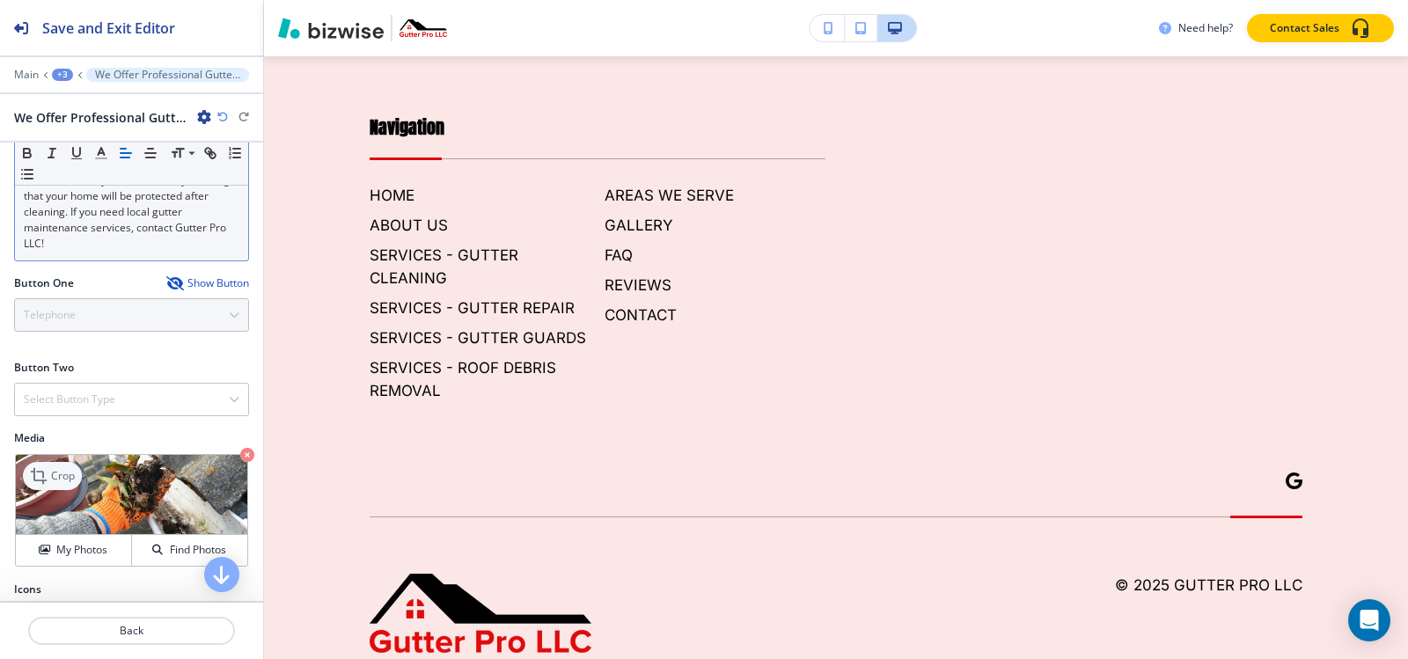
click at [42, 466] on icon at bounding box center [40, 476] width 21 height 21
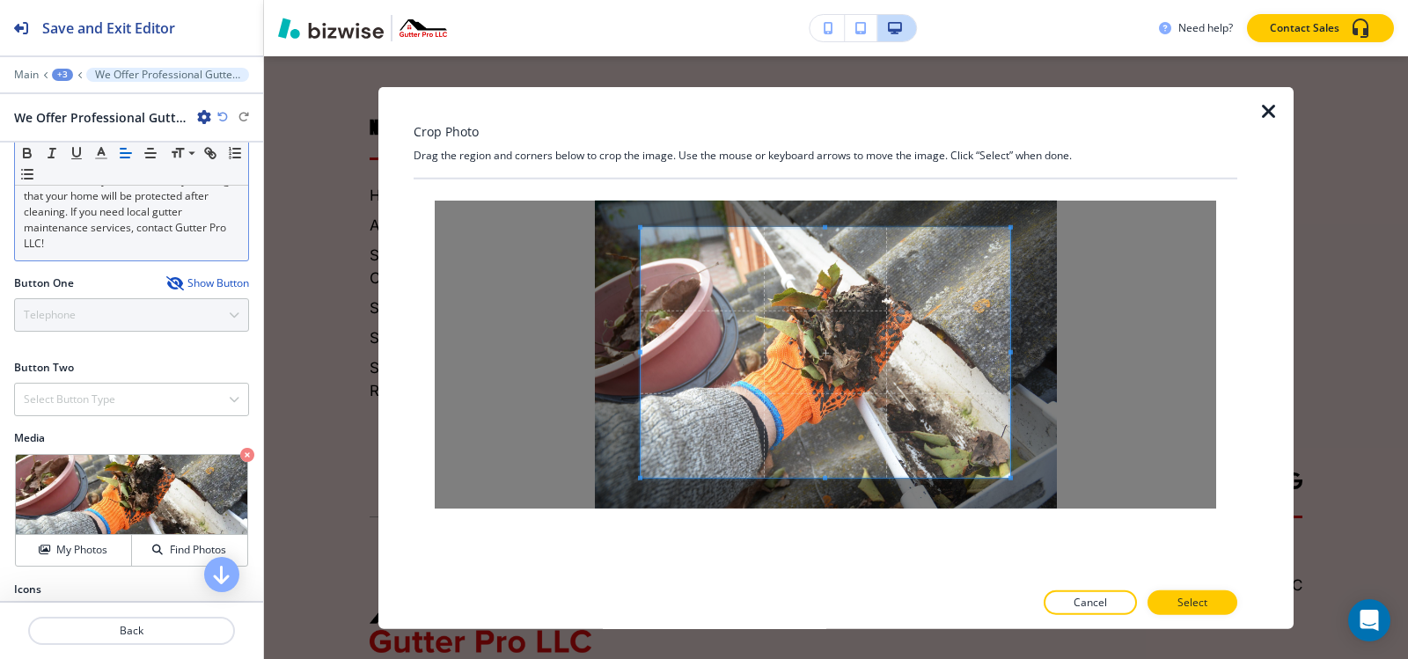
click at [826, 144] on div "Crop Photo Drag the region and corners below to crop the image. Use the mouse o…" at bounding box center [826, 357] width 824 height 543
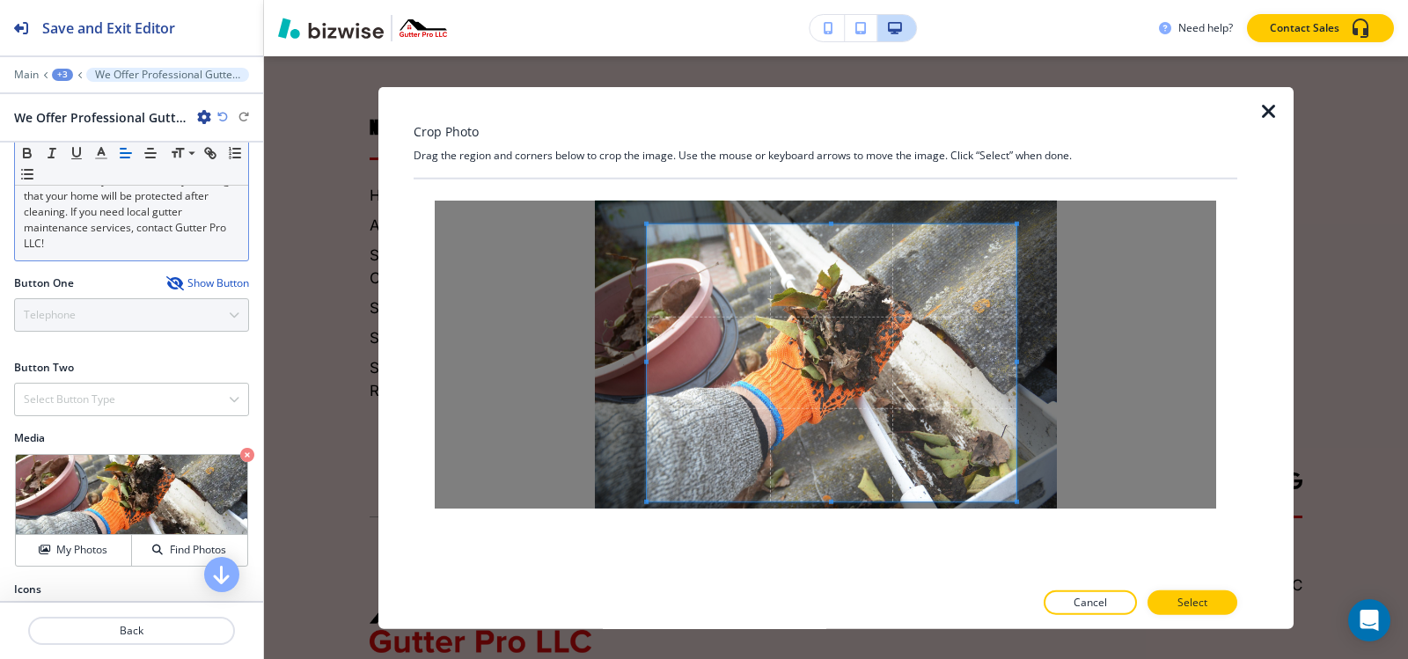
click at [831, 498] on span at bounding box center [832, 362] width 370 height 277
click at [1267, 108] on icon "button" at bounding box center [1268, 110] width 21 height 21
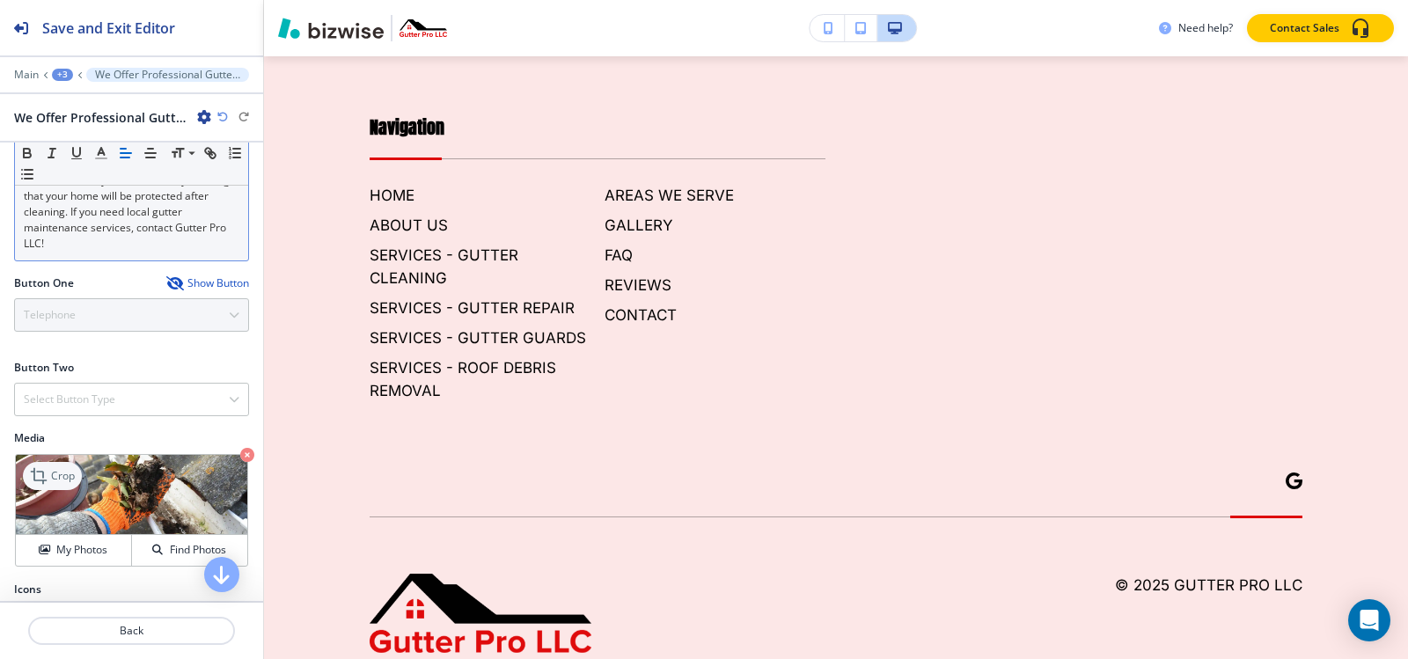
click at [54, 462] on div "Crop" at bounding box center [52, 476] width 59 height 28
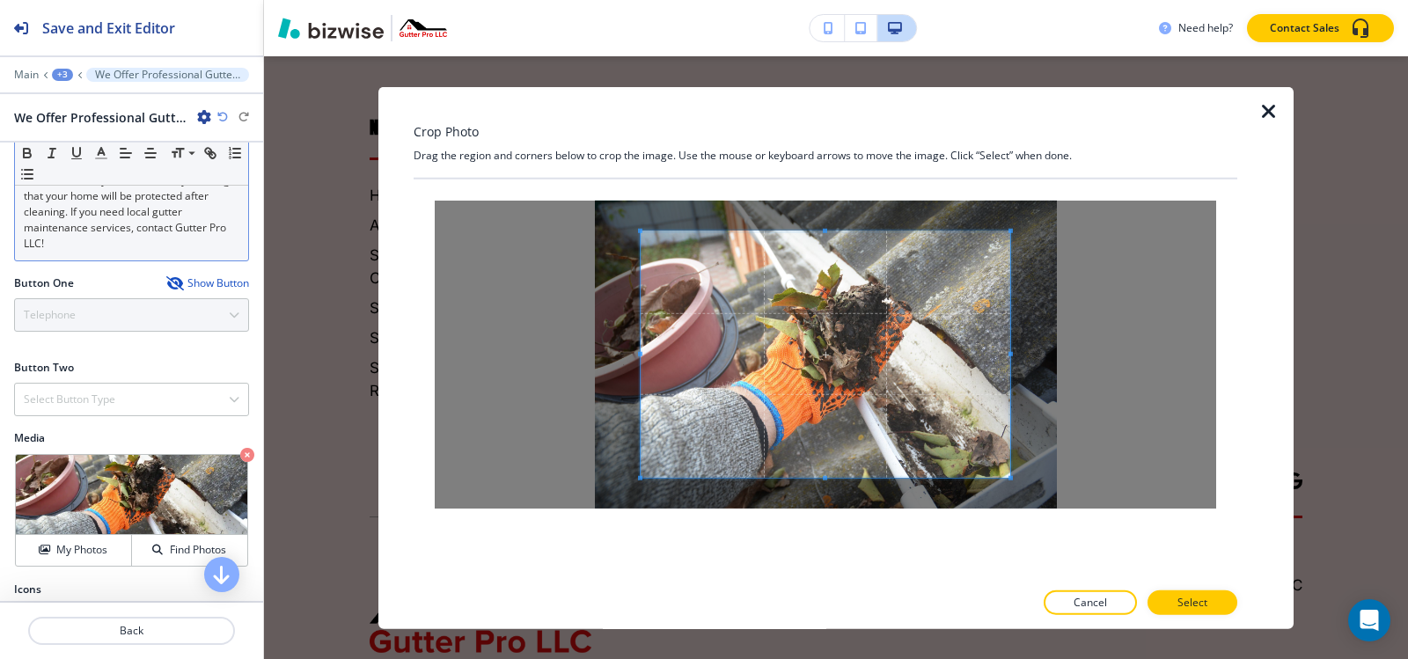
click at [827, 165] on div "Crop Photo Drag the region and corners below to crop the image. Use the mouse o…" at bounding box center [826, 357] width 824 height 543
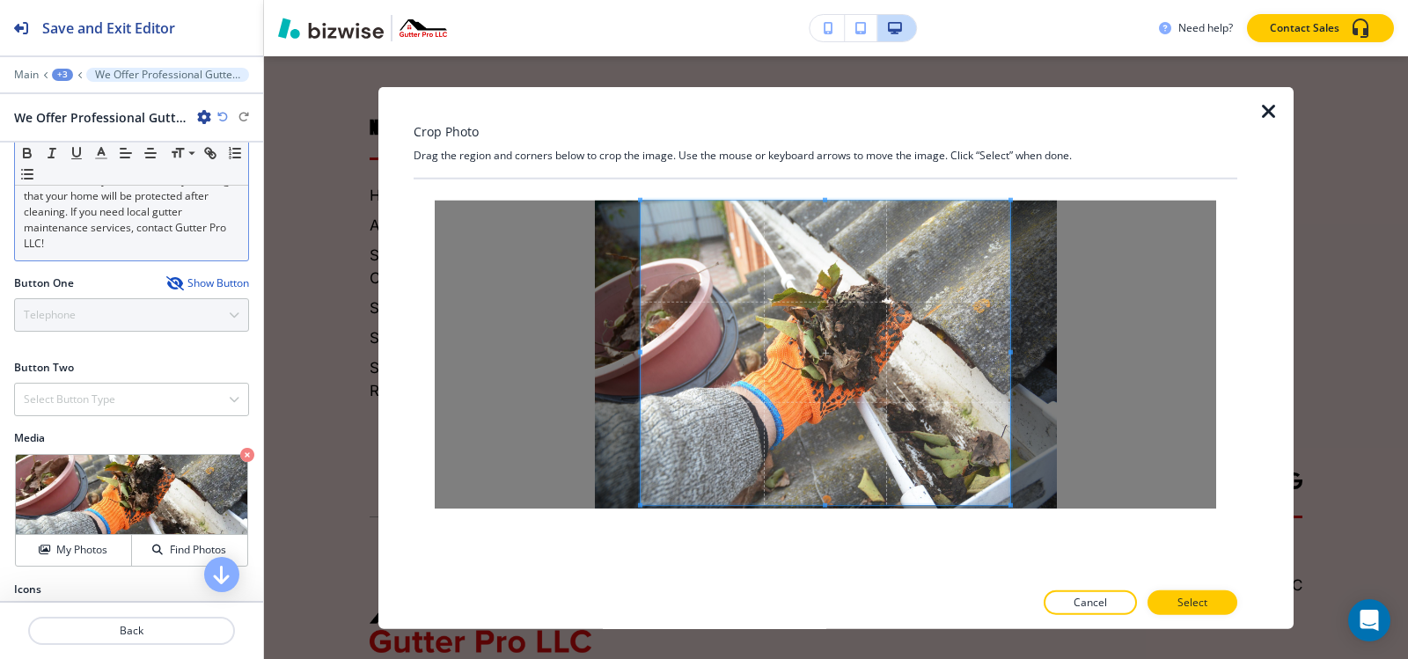
click at [835, 585] on div "Crop Photo Drag the region and corners below to crop the image. Use the mouse o…" at bounding box center [826, 357] width 824 height 543
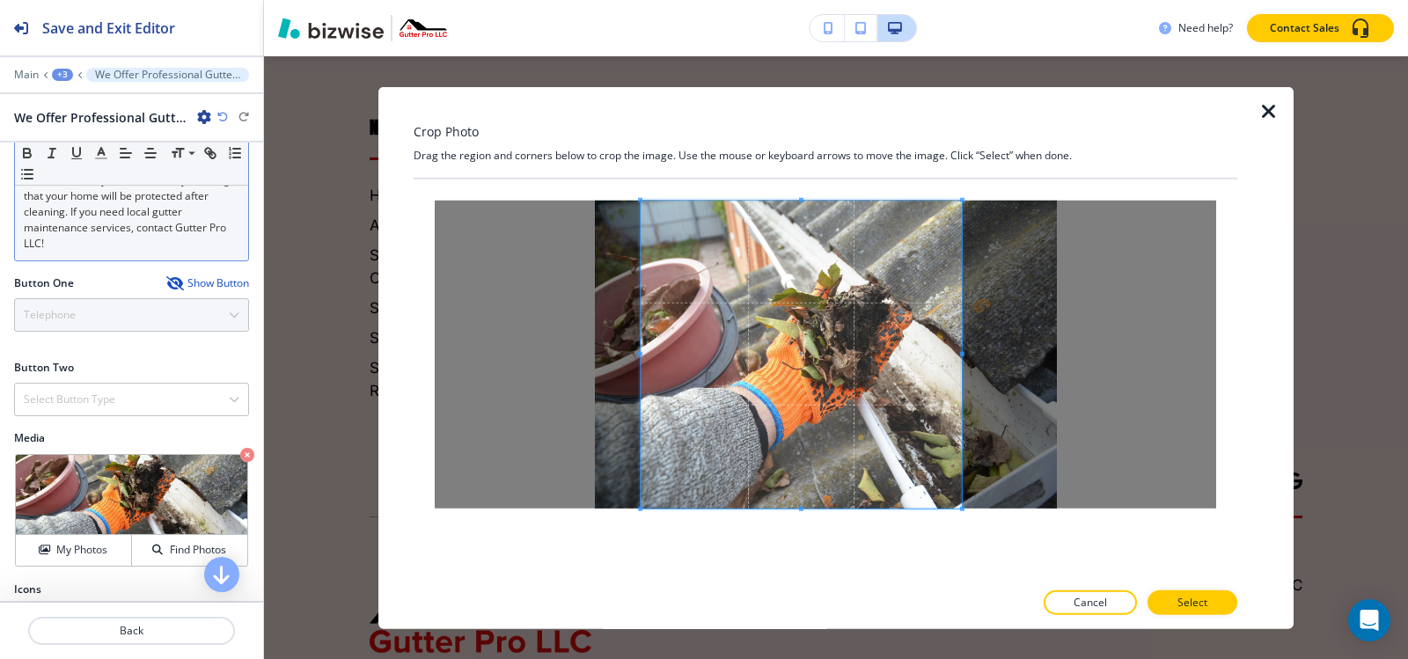
click at [960, 354] on span at bounding box center [962, 353] width 4 height 4
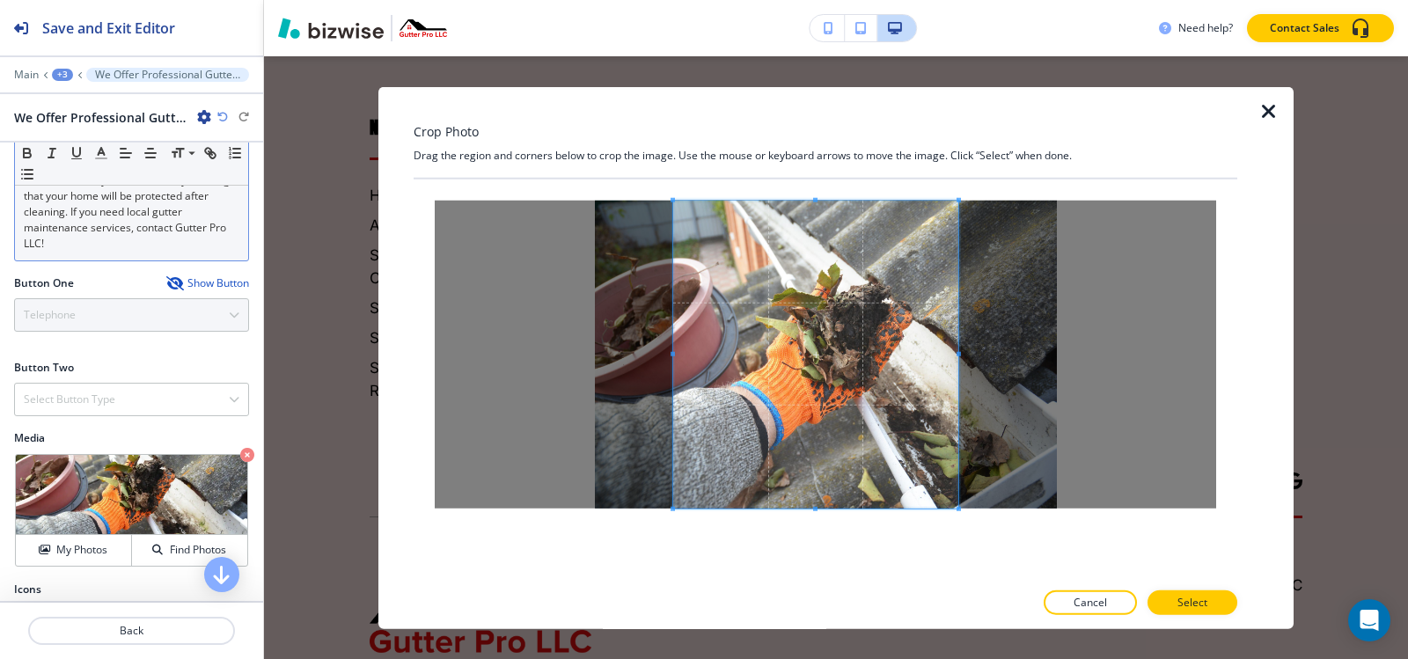
click at [674, 354] on span at bounding box center [673, 353] width 4 height 4
click at [1182, 604] on p "Select" at bounding box center [1192, 603] width 30 height 16
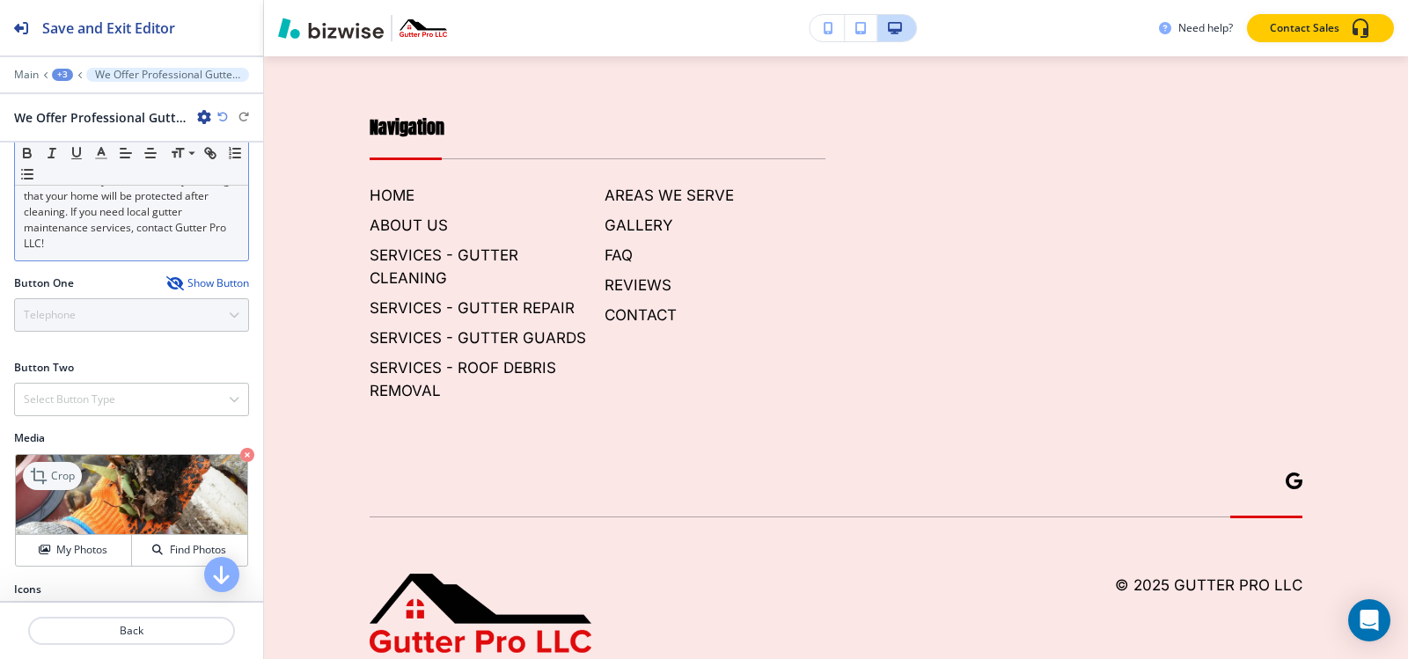
click at [62, 468] on p "Crop" at bounding box center [63, 476] width 24 height 16
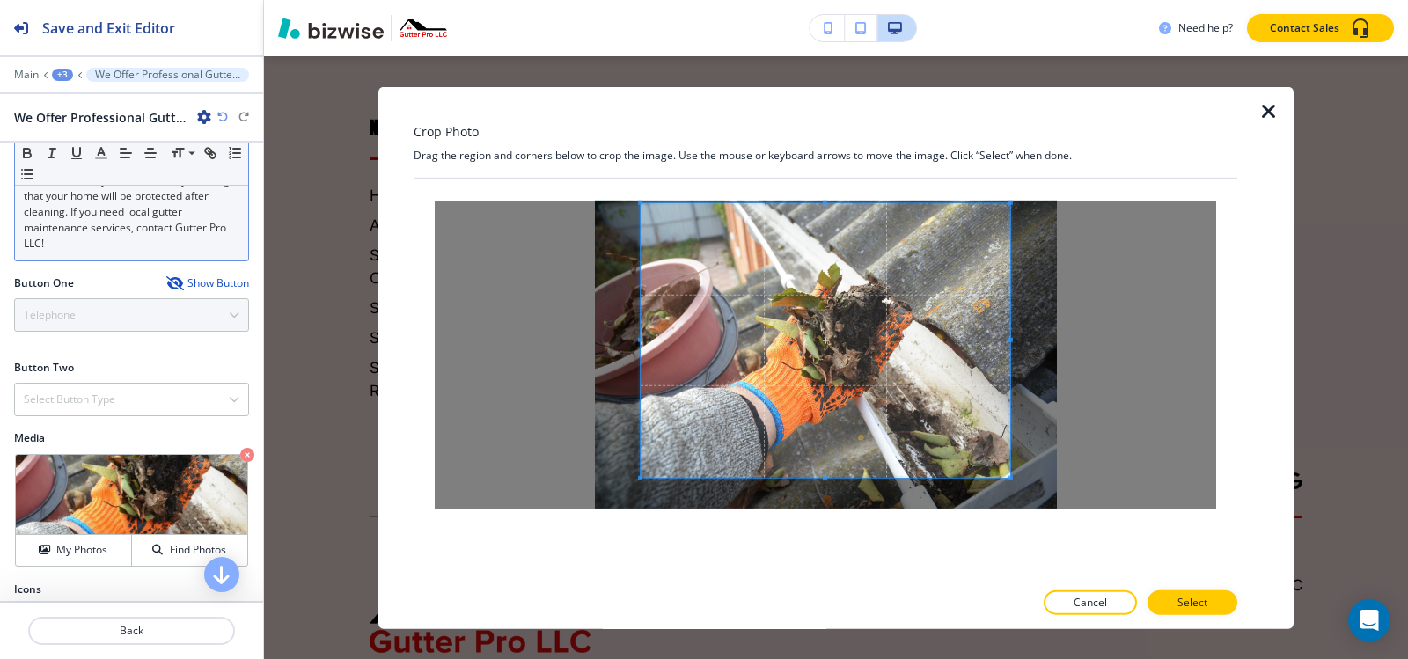
click at [837, 157] on div "Crop Photo Drag the region and corners below to crop the image. Use the mouse o…" at bounding box center [826, 357] width 824 height 543
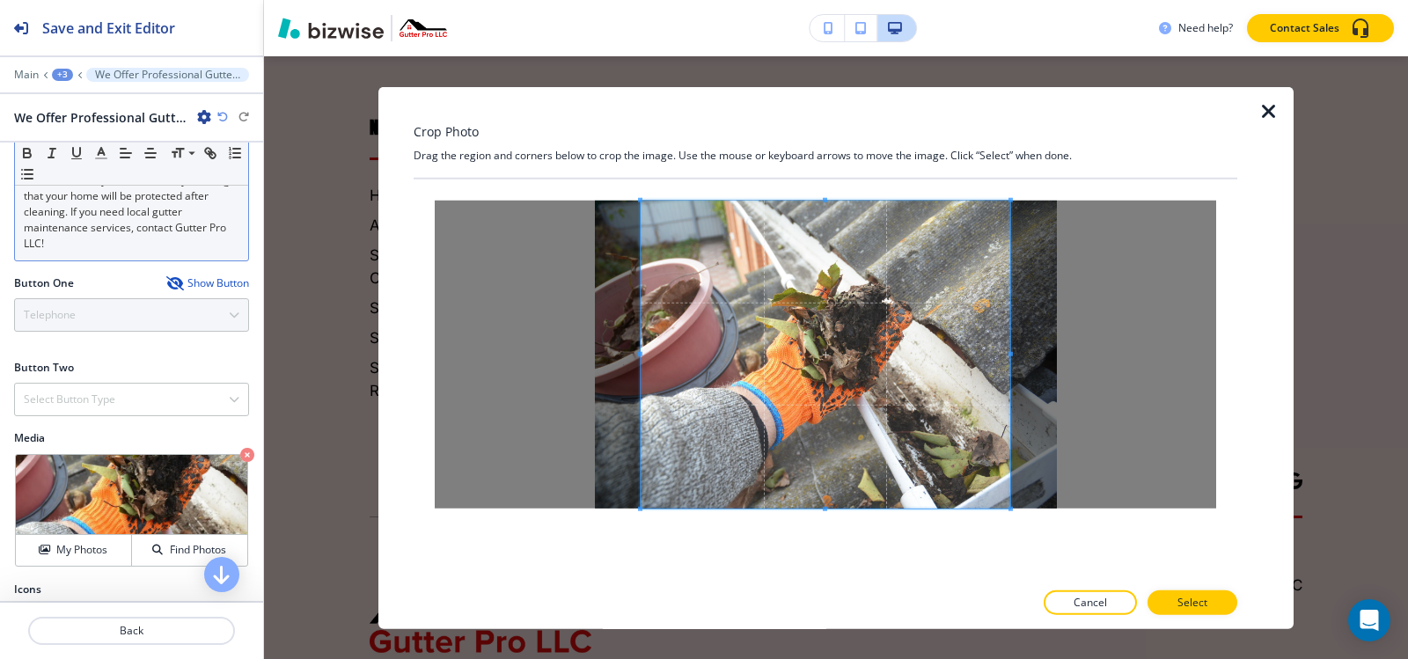
click at [839, 550] on div at bounding box center [826, 379] width 824 height 401
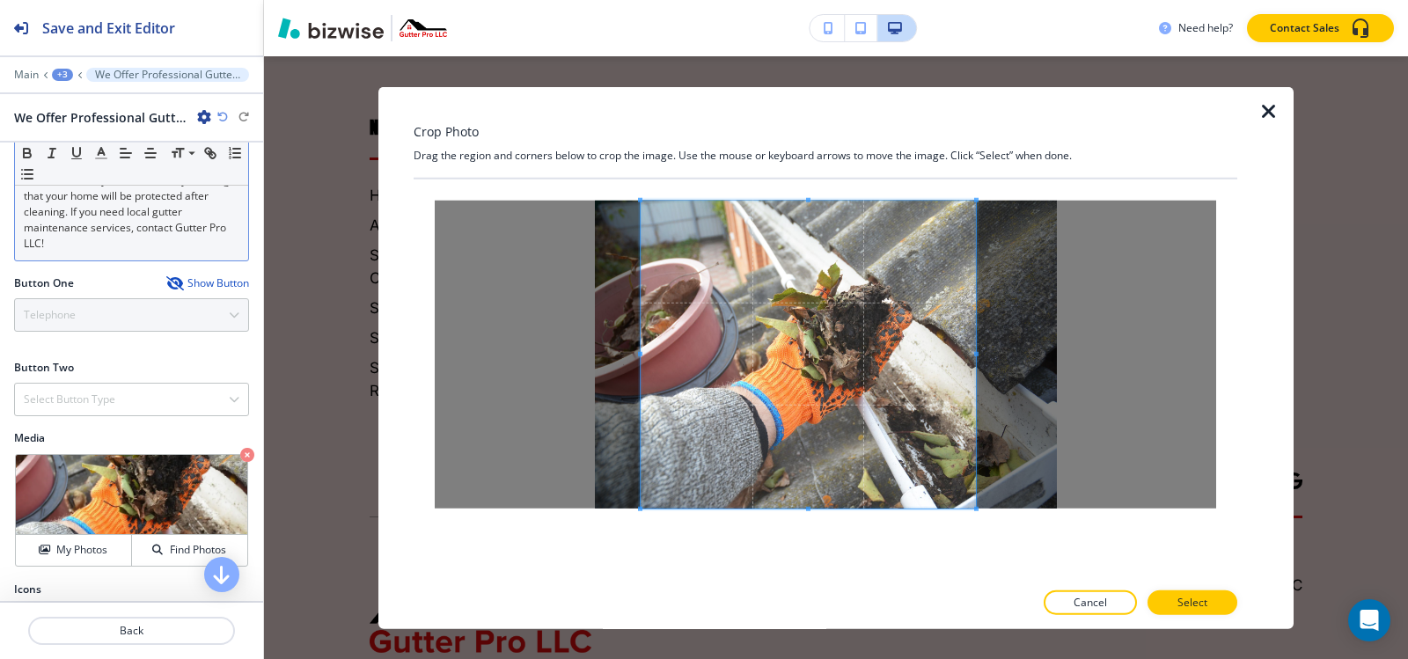
click at [973, 353] on div at bounding box center [808, 354] width 335 height 308
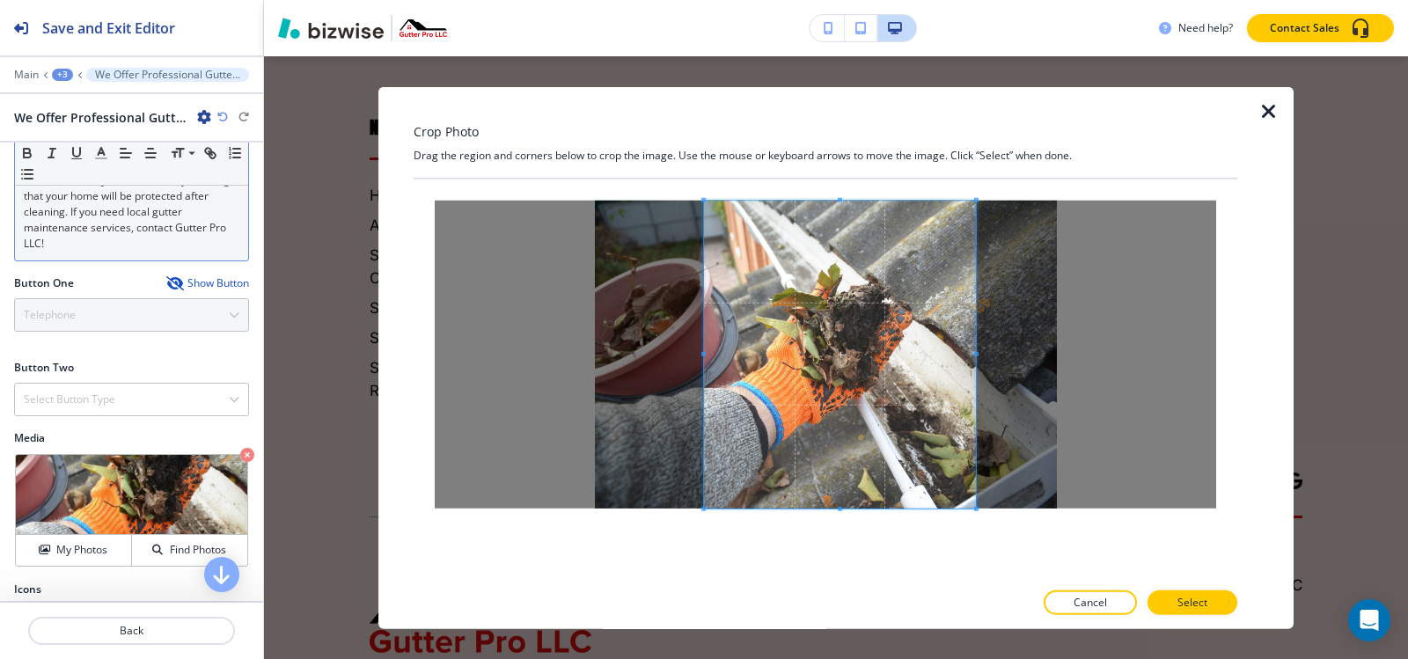
click at [708, 354] on div at bounding box center [840, 354] width 272 height 308
click at [1176, 592] on button "Select" at bounding box center [1192, 602] width 90 height 25
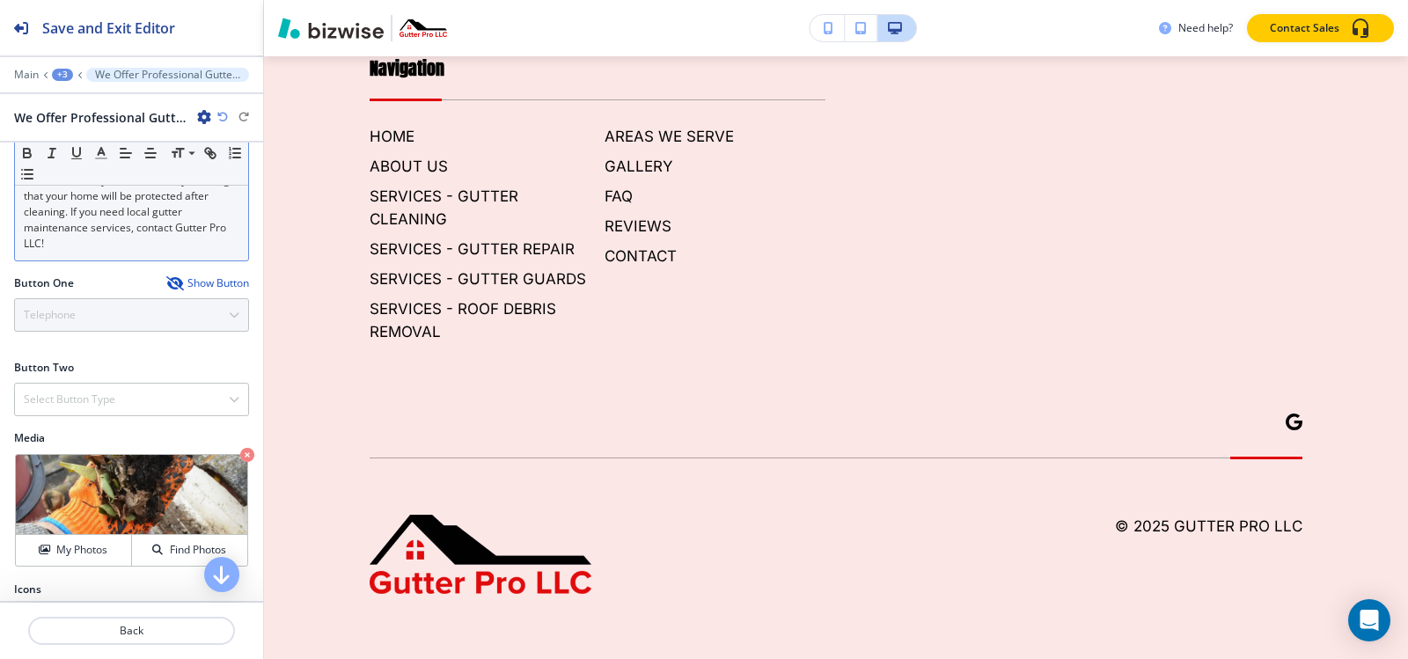
scroll to position [7196, 0]
click at [65, 468] on p "Crop" at bounding box center [63, 476] width 24 height 16
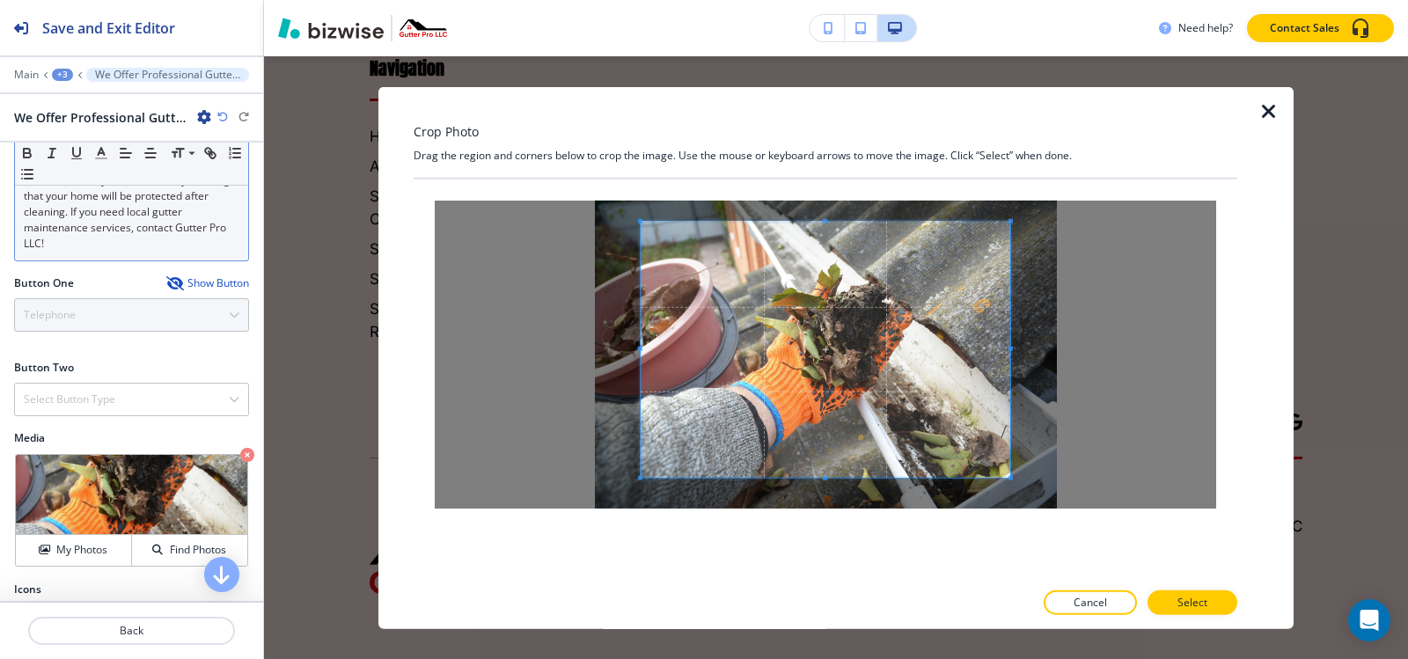
click at [870, 88] on div "Crop Photo Drag the region and corners below to crop the image. Use the mouse o…" at bounding box center [826, 357] width 824 height 543
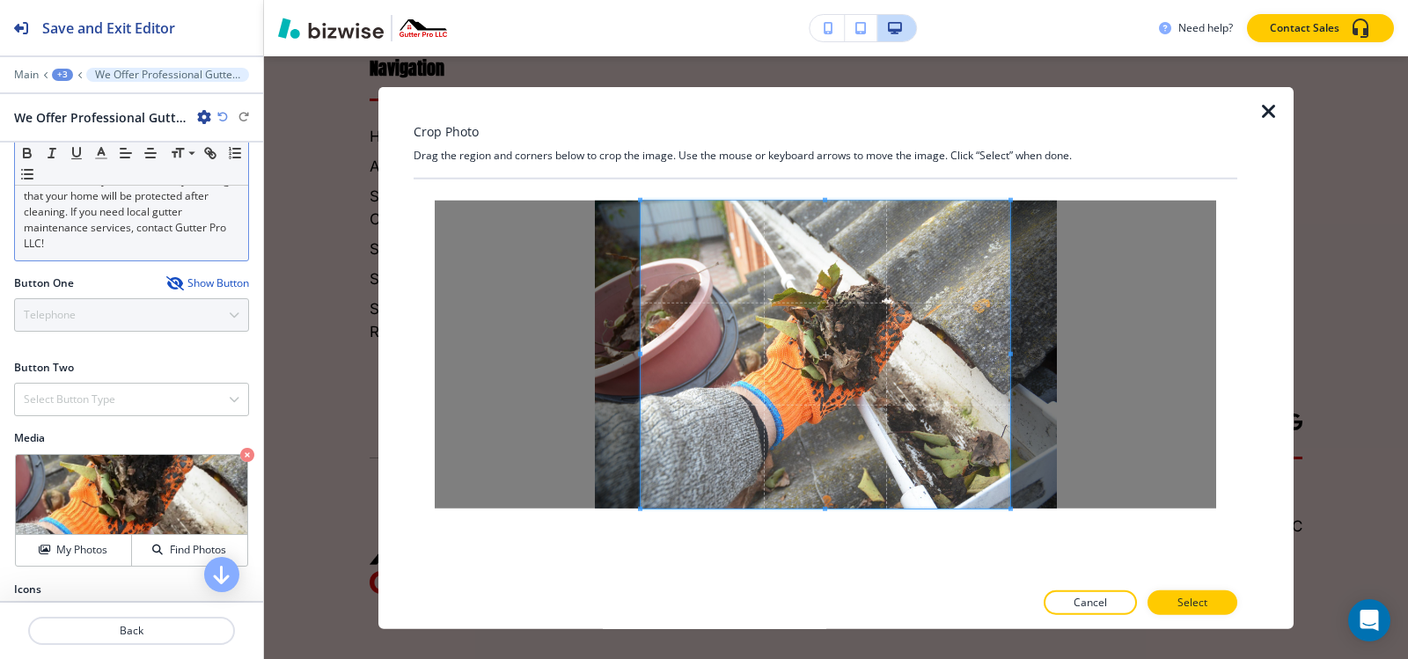
click at [830, 533] on div at bounding box center [826, 379] width 824 height 401
click at [642, 353] on span at bounding box center [826, 354] width 370 height 308
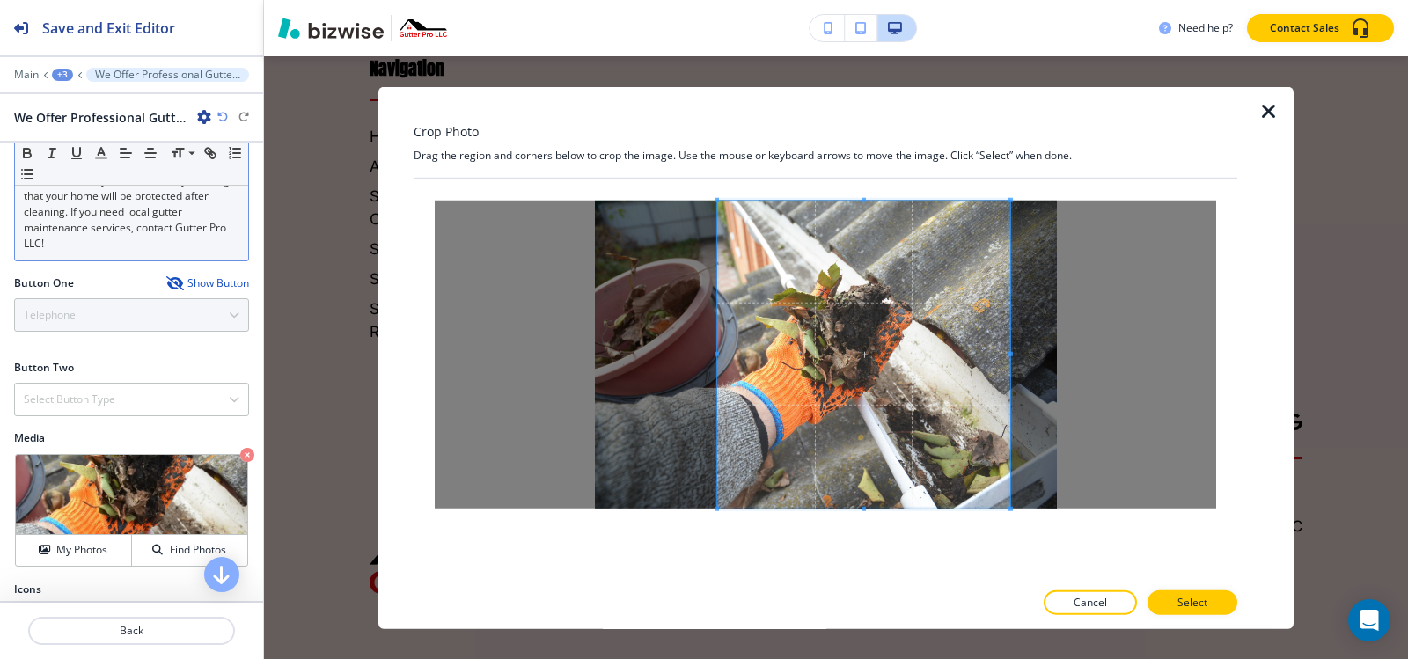
click at [715, 354] on span at bounding box center [717, 353] width 4 height 4
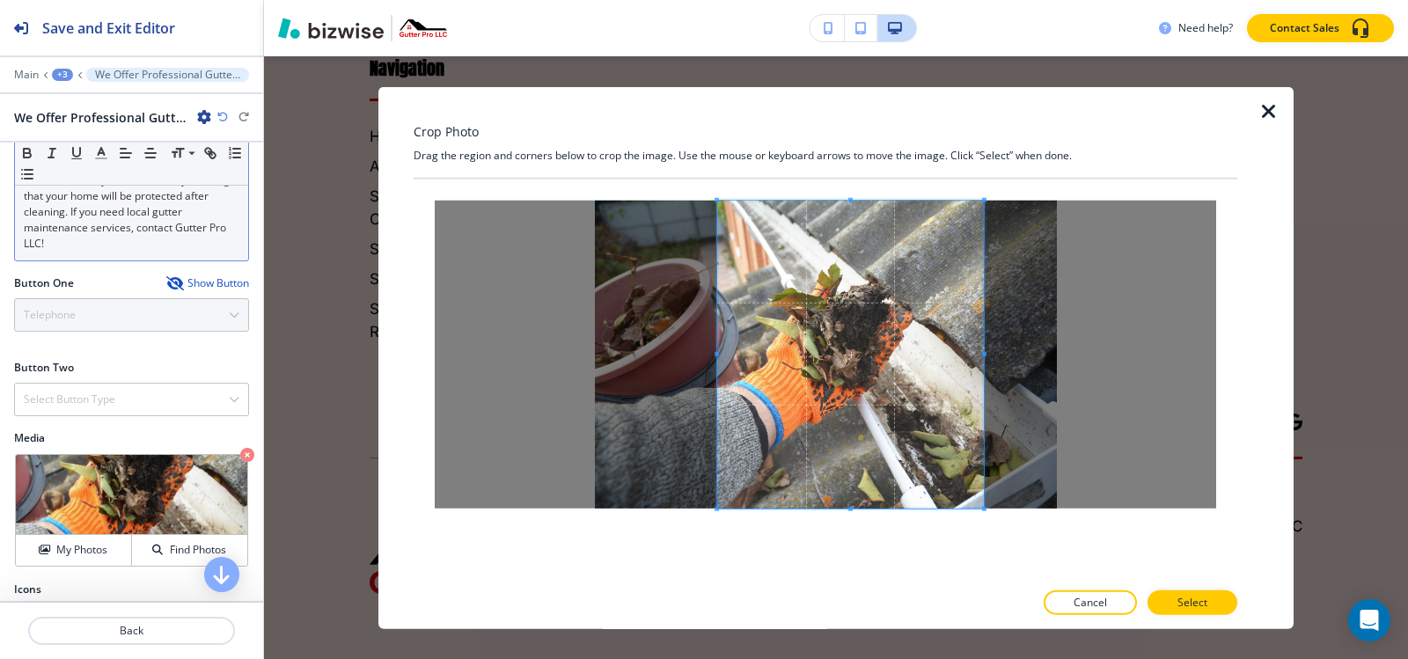
click at [980, 354] on div at bounding box center [850, 354] width 267 height 308
click at [1180, 600] on p "Select" at bounding box center [1192, 603] width 30 height 16
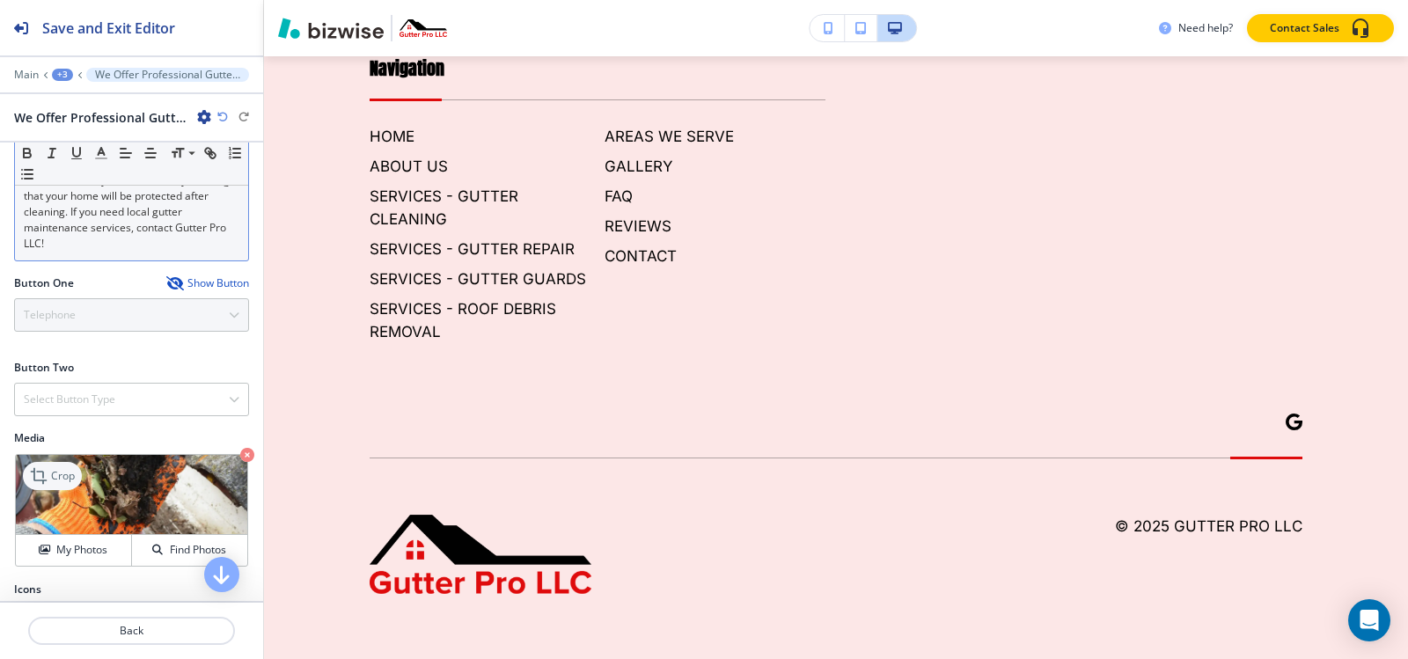
click at [54, 468] on p "Crop" at bounding box center [63, 476] width 24 height 16
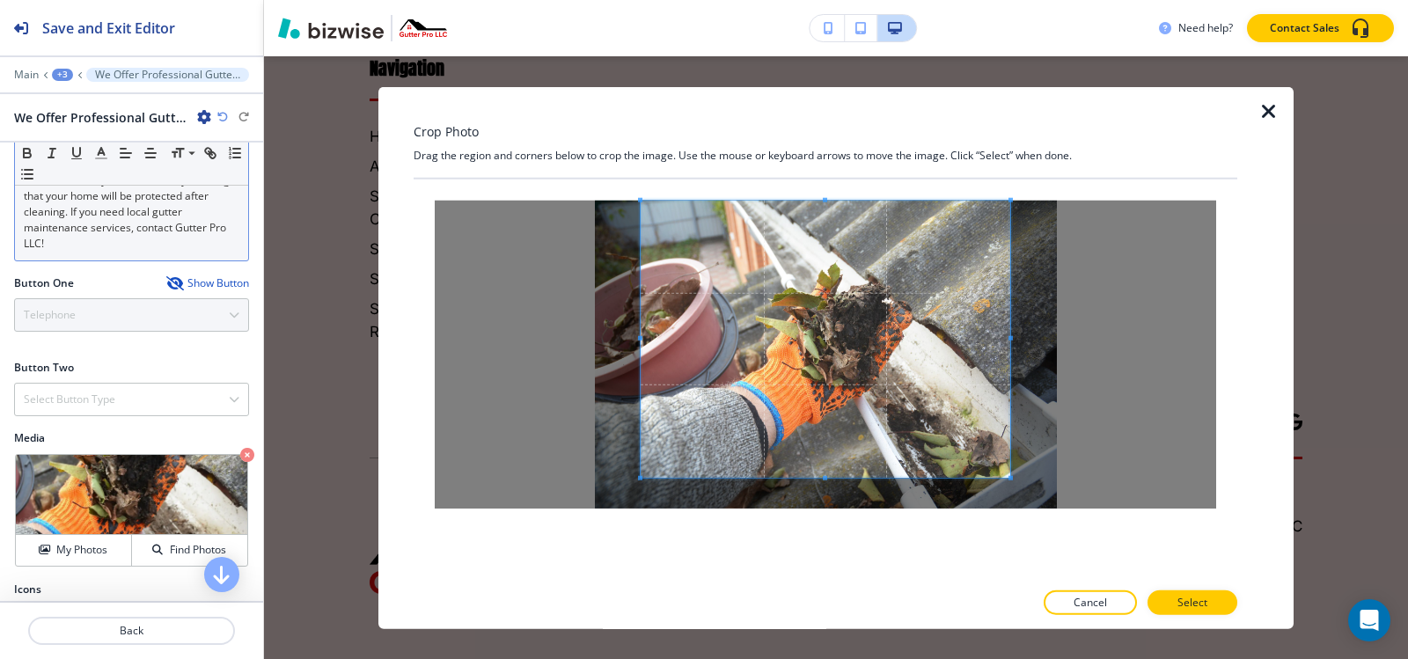
click at [836, 164] on div "Crop Photo Drag the region and corners below to crop the image. Use the mouse o…" at bounding box center [826, 357] width 824 height 543
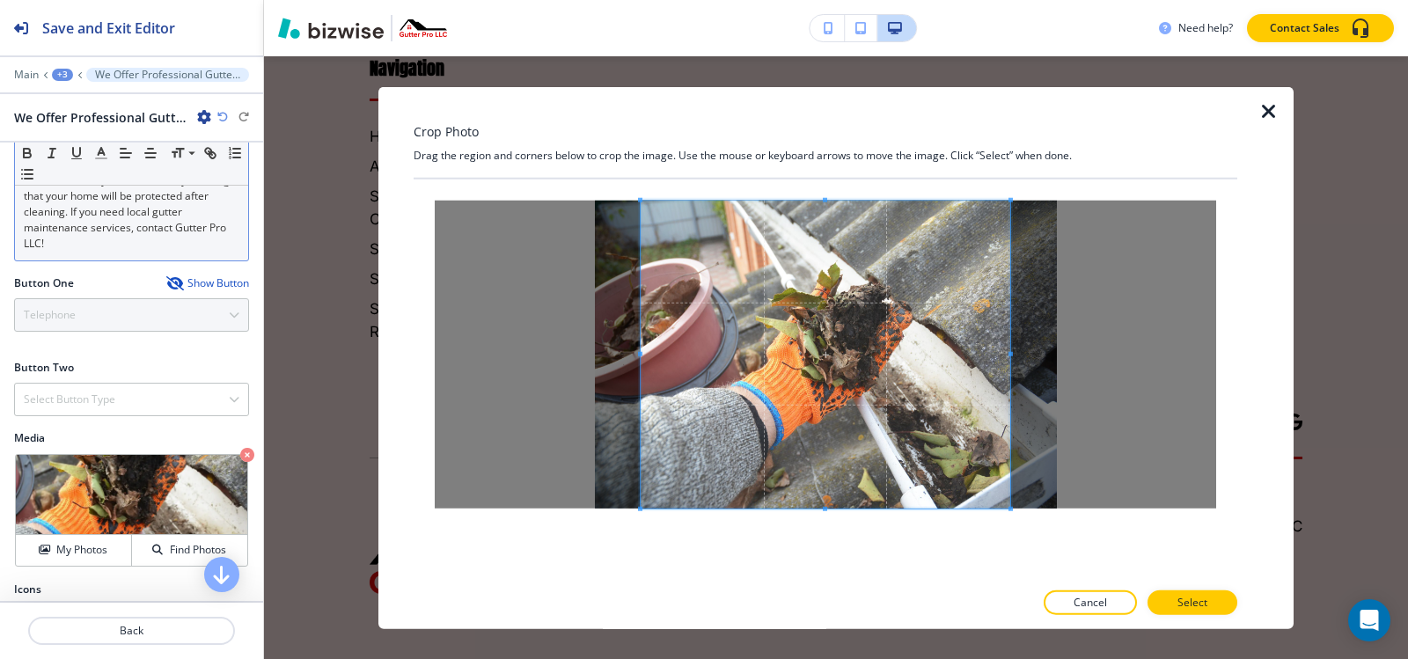
click at [822, 553] on div at bounding box center [826, 379] width 824 height 401
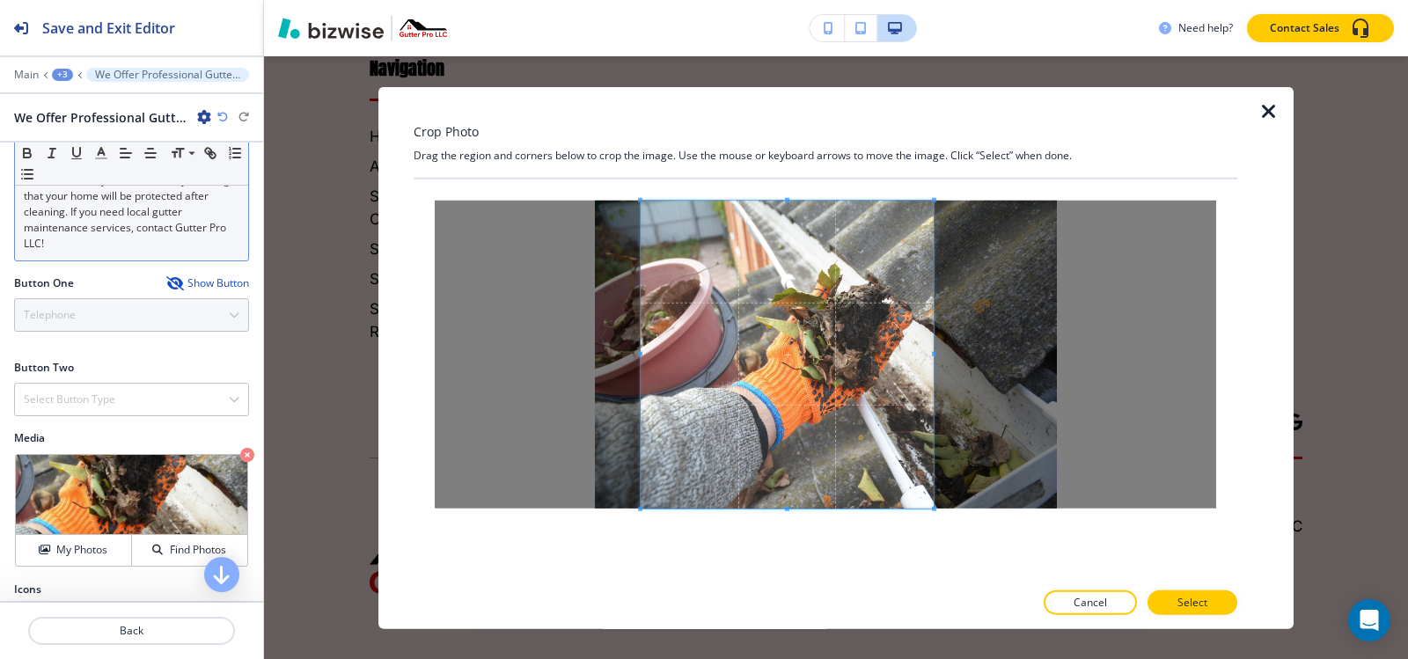
click at [934, 355] on span at bounding box center [934, 353] width 4 height 4
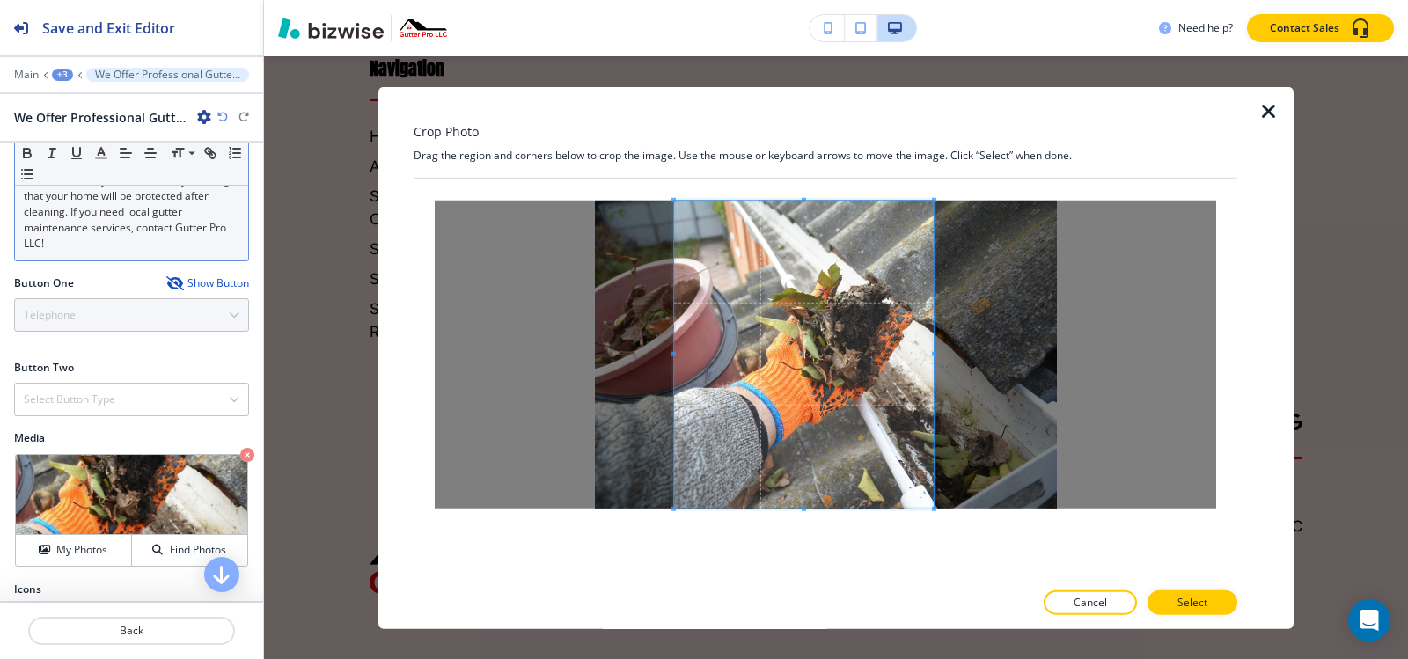
click at [674, 353] on span at bounding box center [673, 353] width 4 height 4
click at [685, 353] on span at bounding box center [684, 353] width 4 height 4
click at [1186, 599] on p "Select" at bounding box center [1192, 603] width 30 height 16
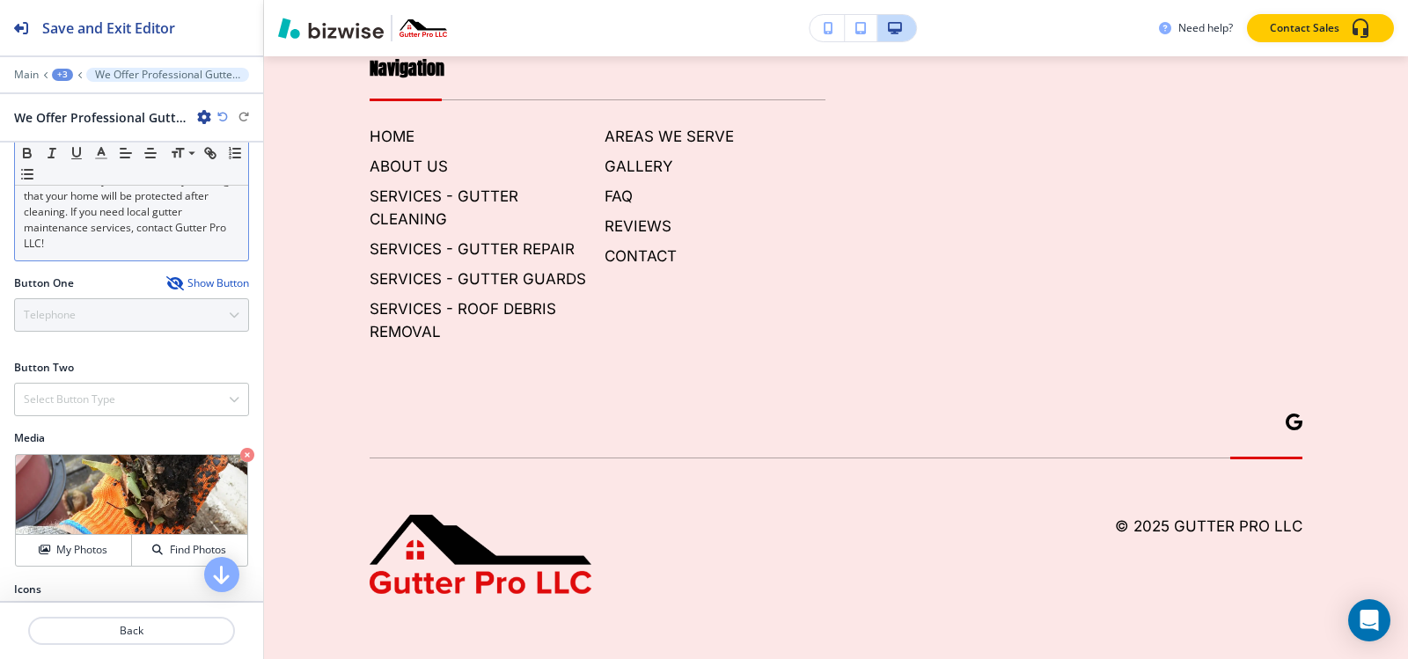
click at [58, 70] on div "+3" at bounding box center [62, 75] width 21 height 12
click at [95, 165] on p "Who We Are" at bounding box center [108, 166] width 90 height 16
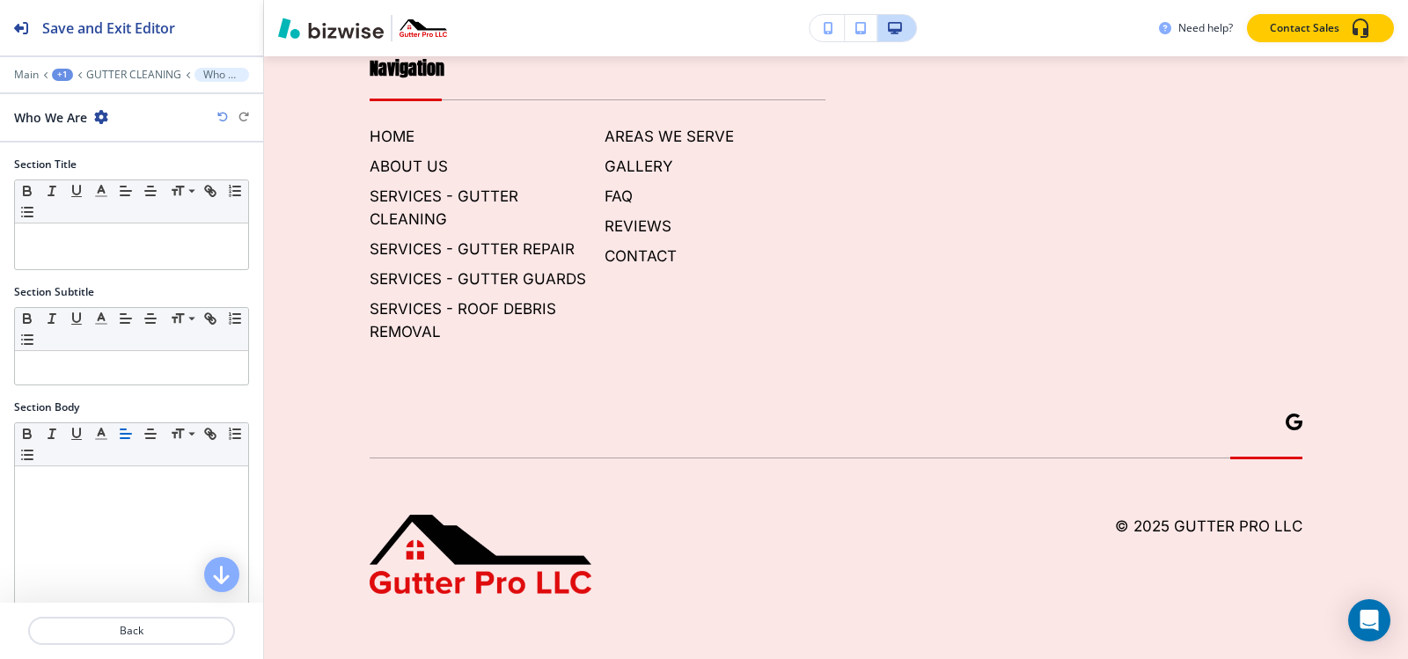
scroll to position [7020, 0]
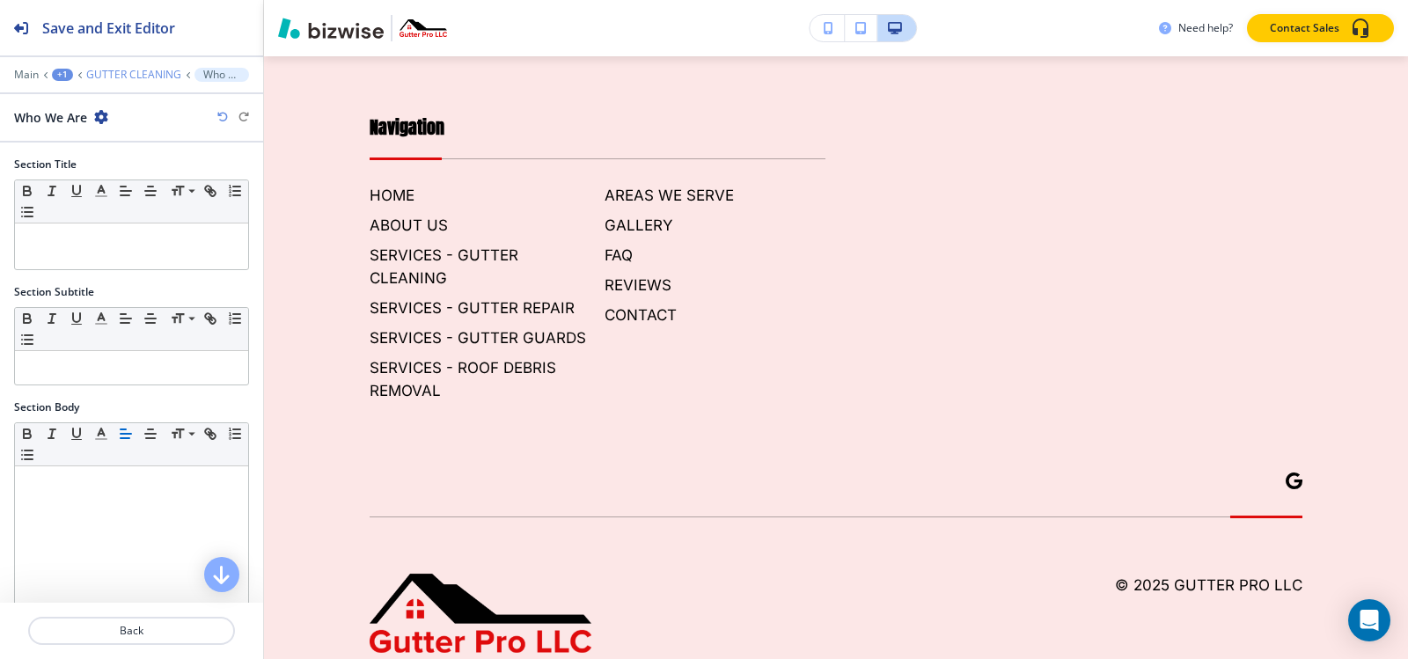
click at [127, 76] on p "GUTTER CLEANING" at bounding box center [133, 75] width 95 height 12
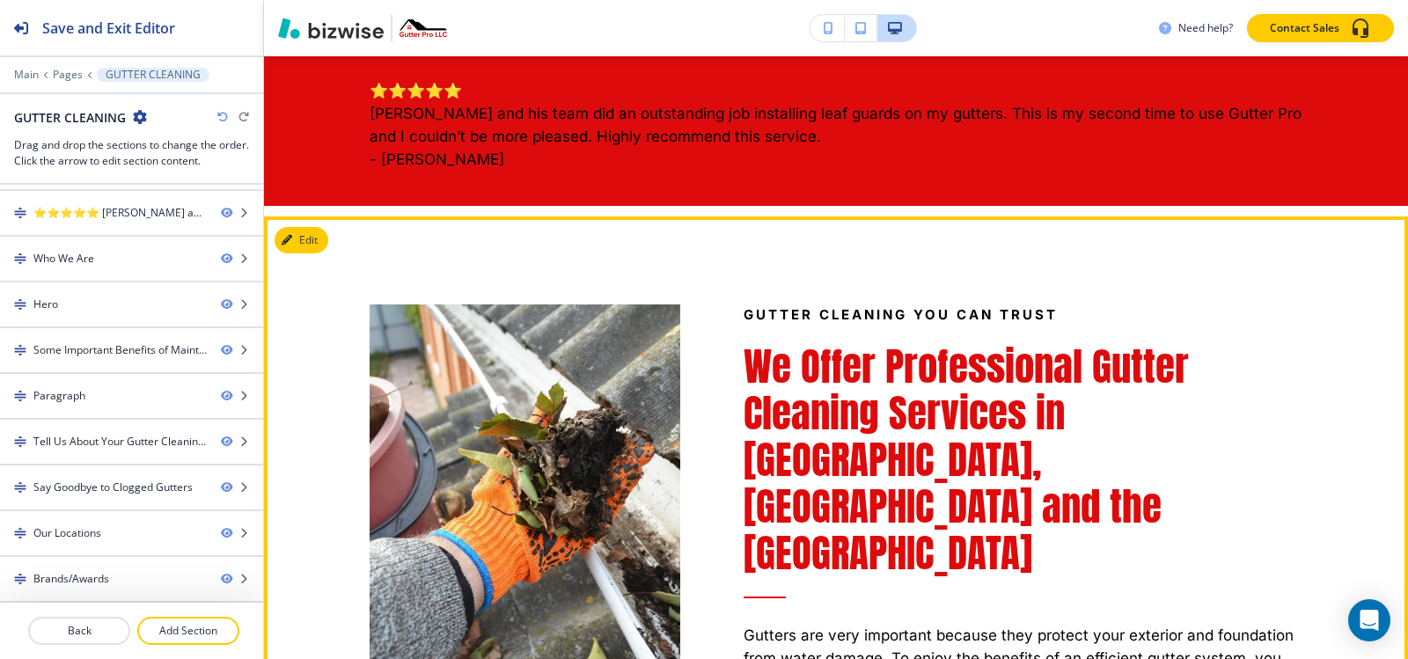
scroll to position [693, 0]
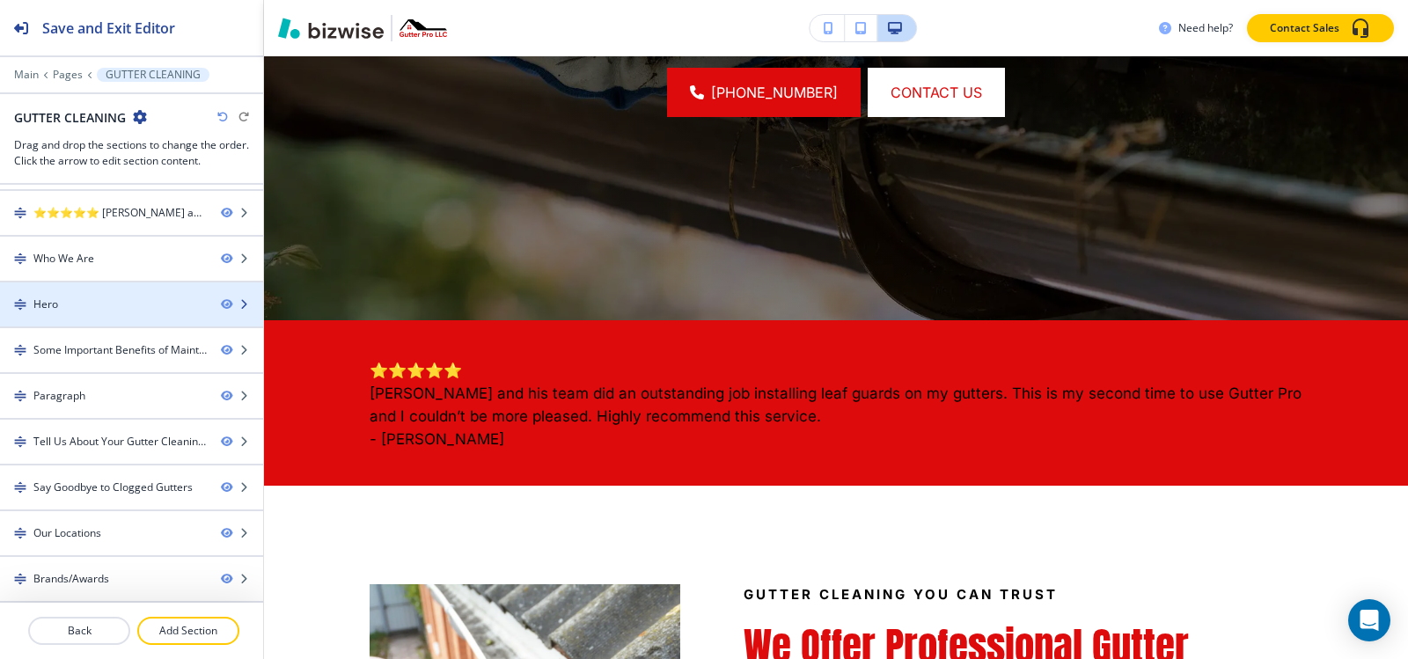
click at [98, 312] on div at bounding box center [131, 319] width 263 height 14
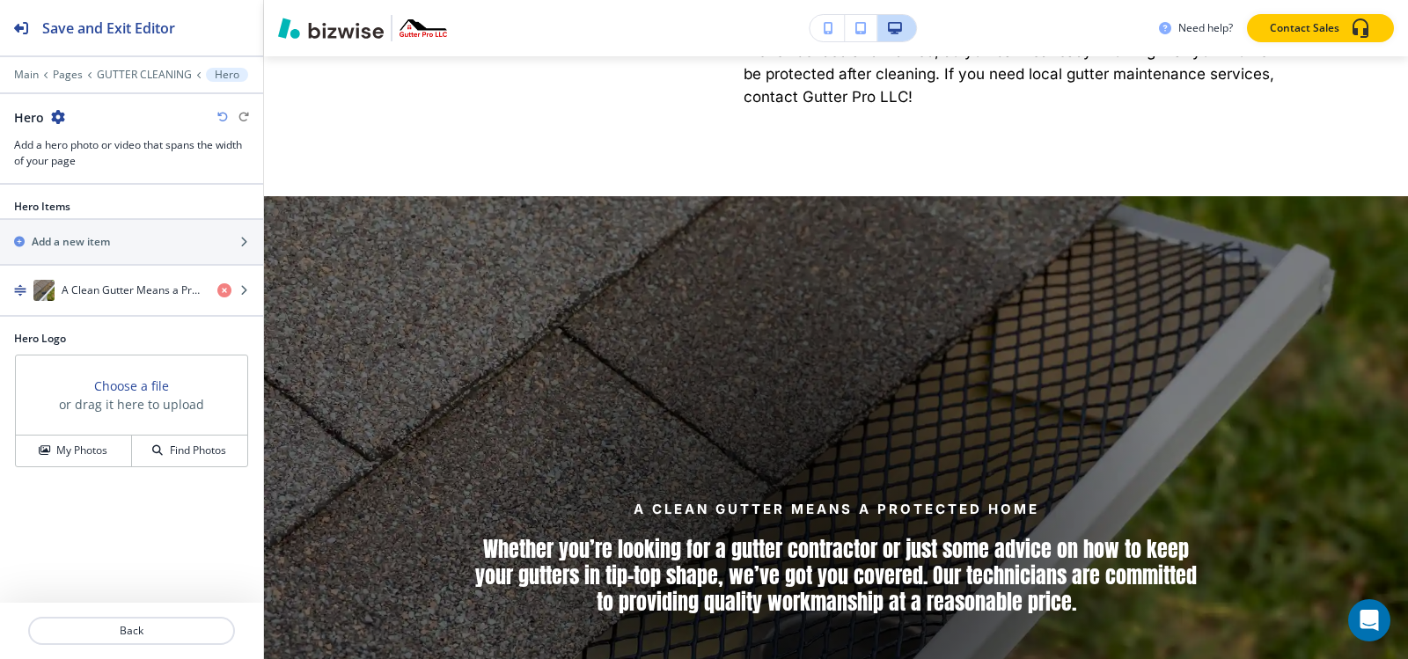
scroll to position [1719, 0]
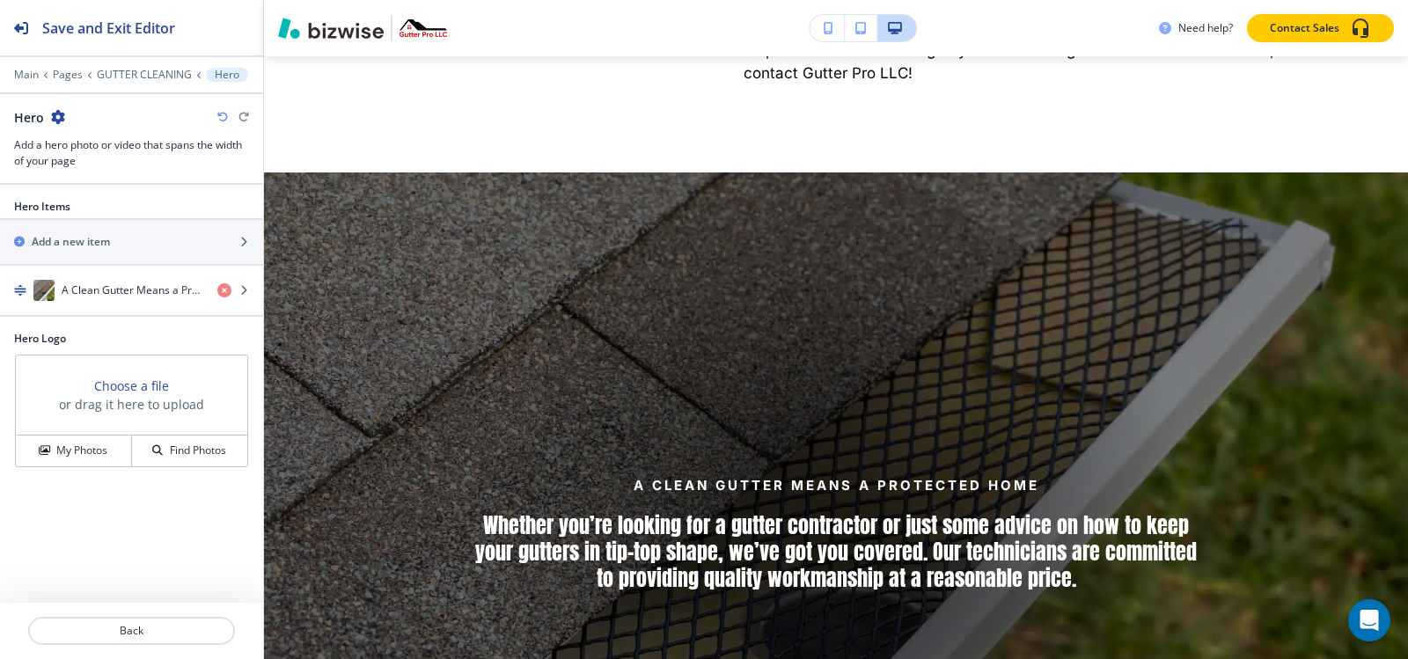
click at [62, 121] on icon "button" at bounding box center [58, 117] width 14 height 14
click at [92, 205] on p "Delete Section" at bounding box center [107, 210] width 90 height 16
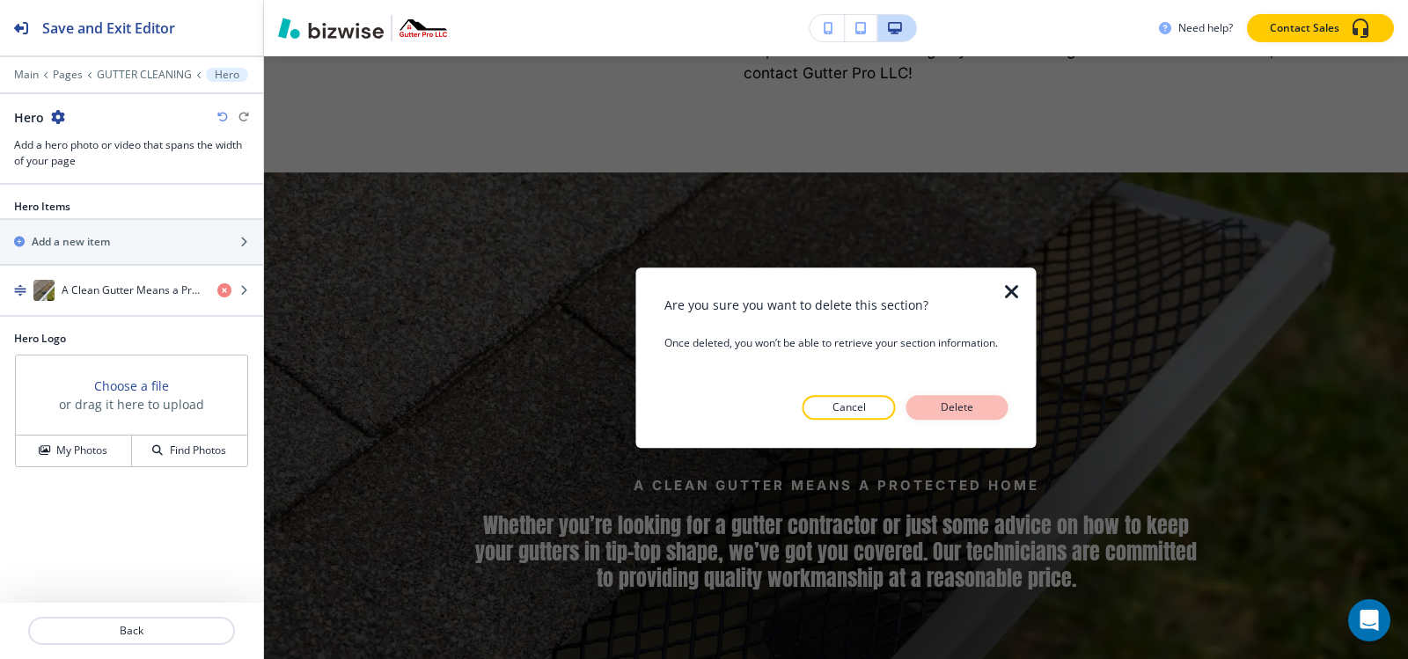
click at [958, 409] on p "Delete" at bounding box center [957, 408] width 42 height 16
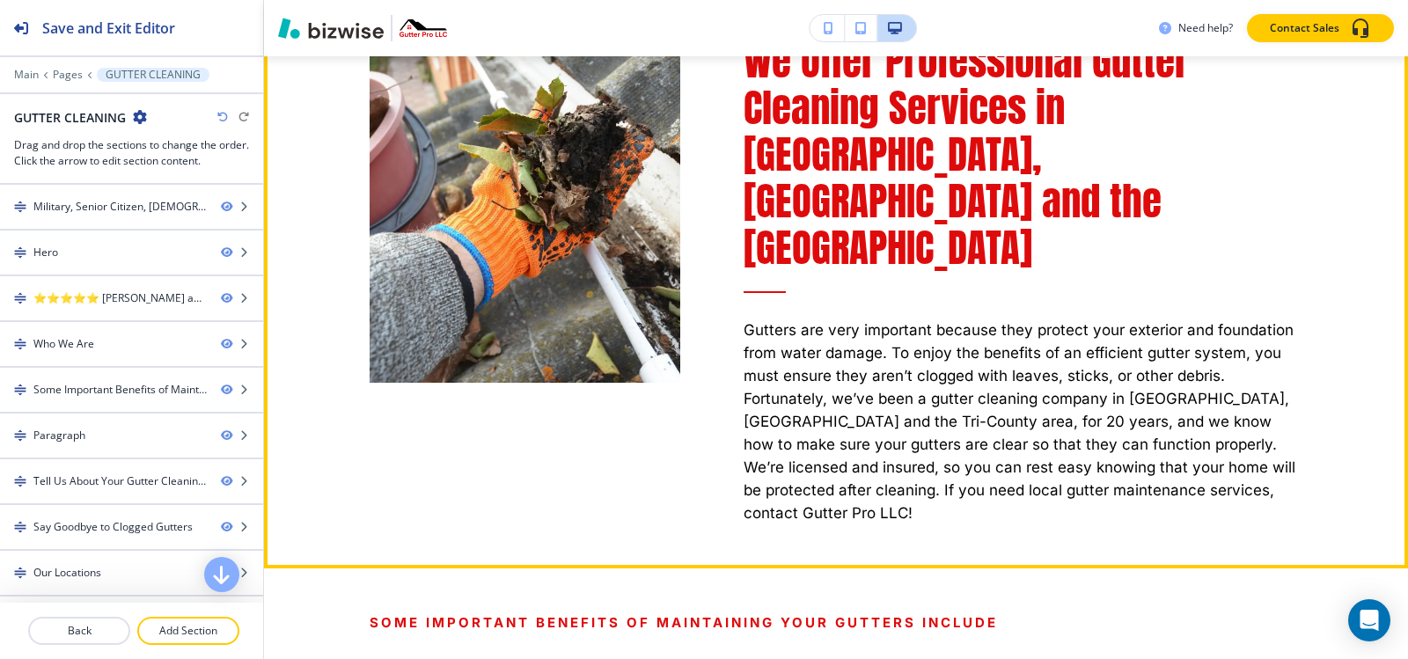
scroll to position [927, 0]
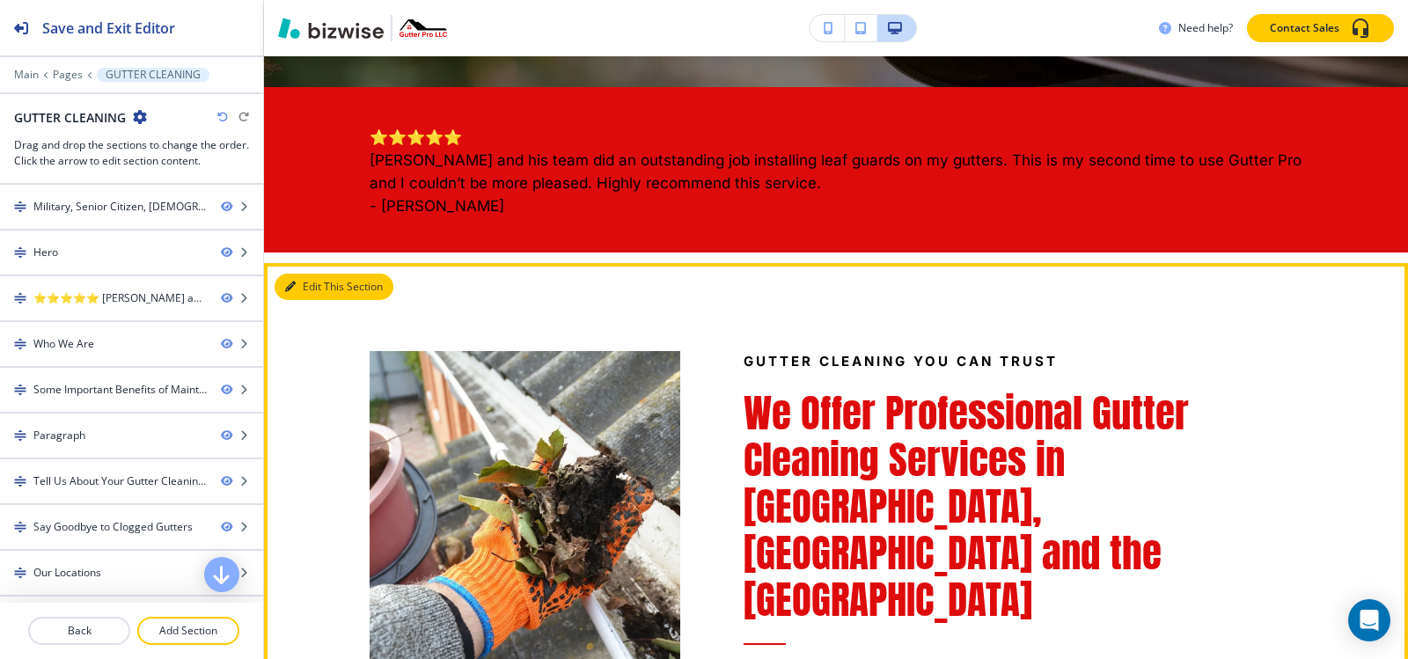
click at [294, 282] on icon "button" at bounding box center [290, 287] width 11 height 11
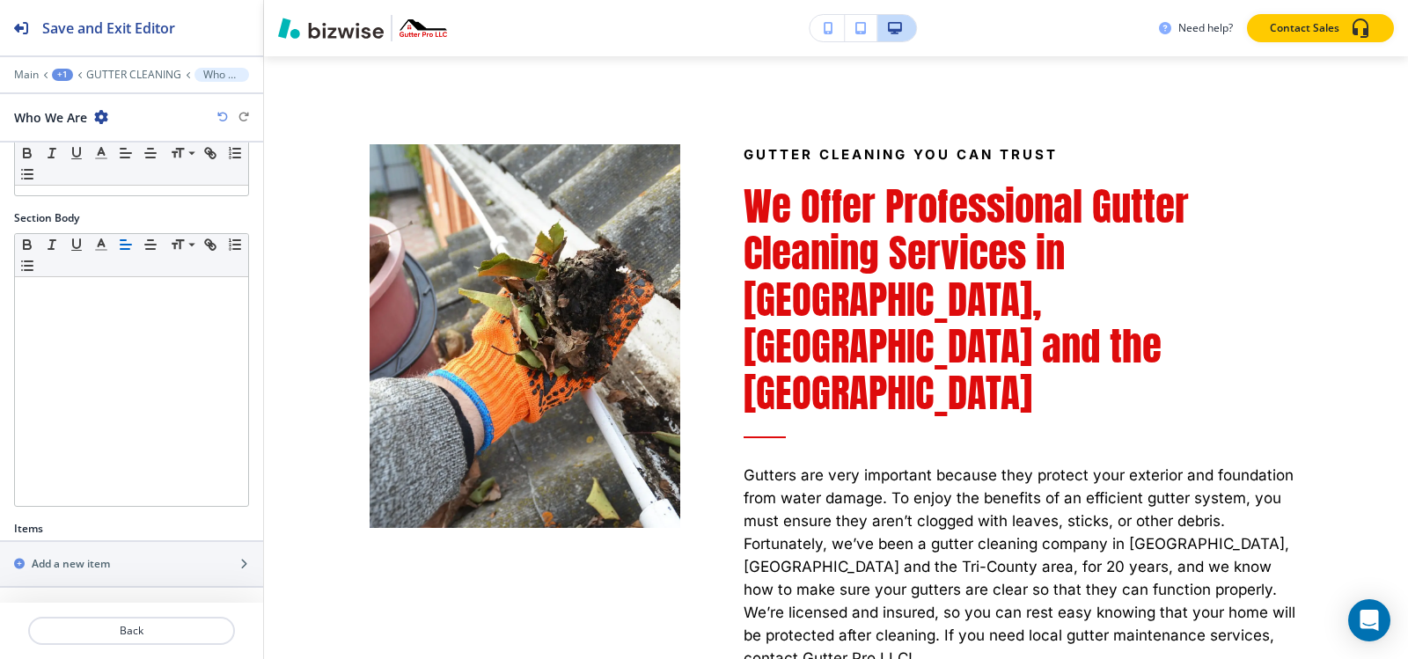
scroll to position [341, 0]
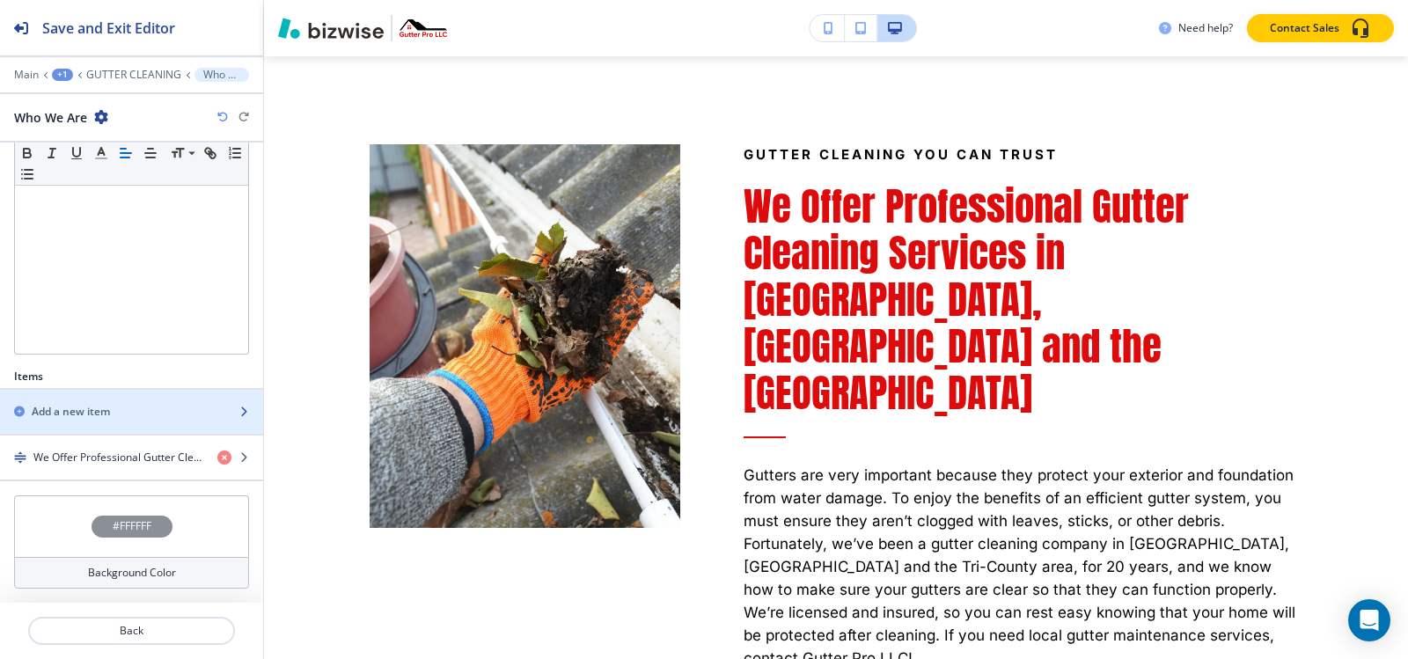
click at [86, 408] on h2 "Add a new item" at bounding box center [71, 412] width 78 height 16
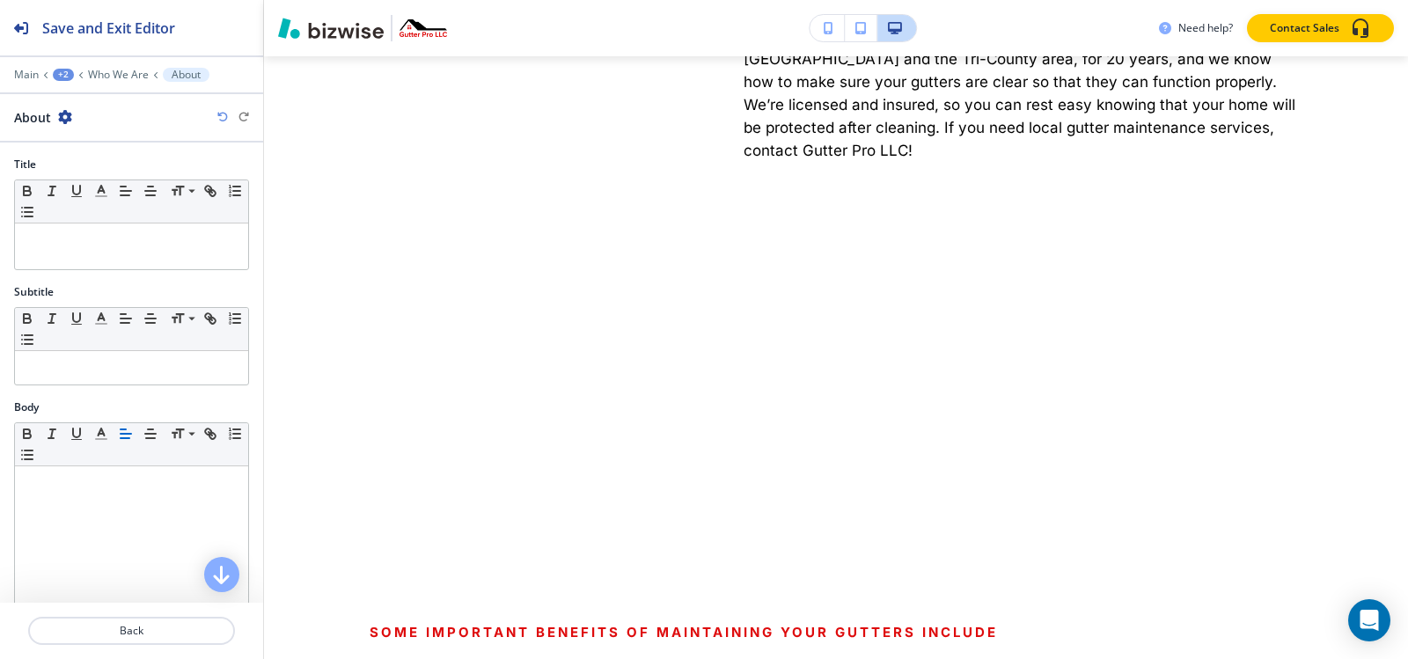
scroll to position [1645, 0]
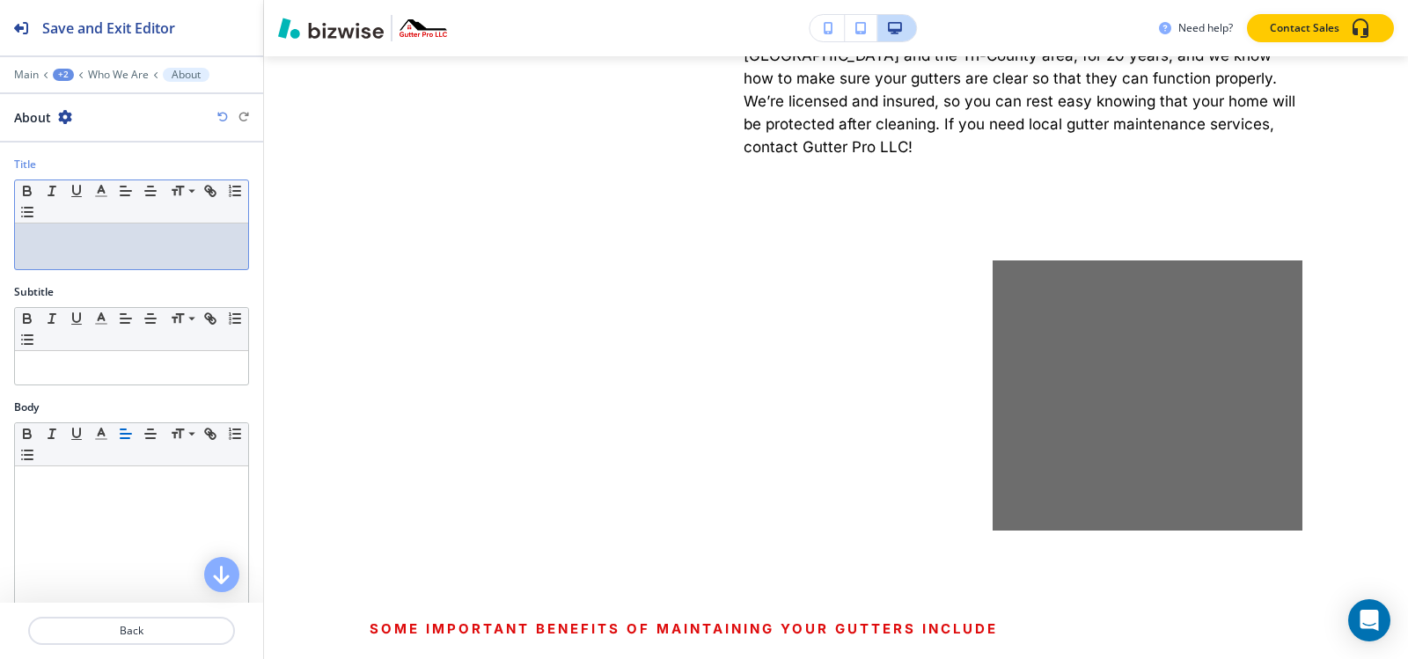
click at [90, 241] on p at bounding box center [132, 240] width 216 height 16
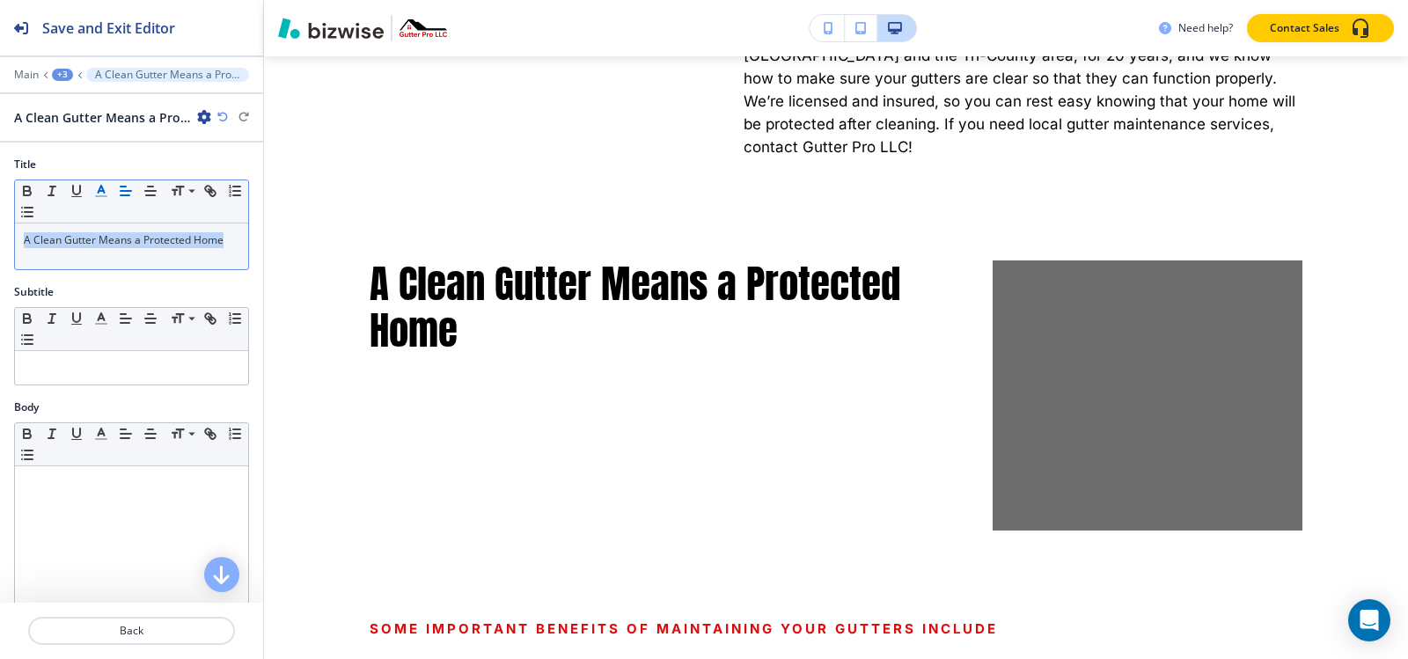
click at [106, 196] on line "button" at bounding box center [101, 196] width 11 height 0
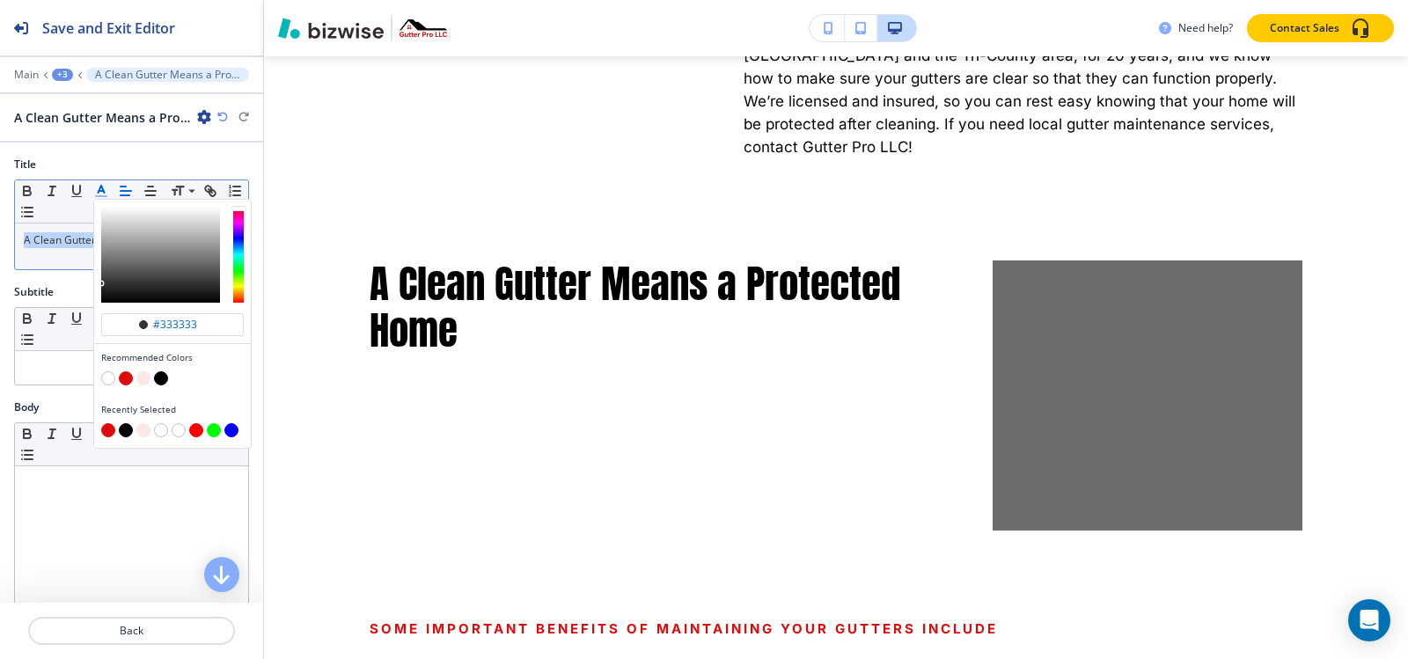
click at [126, 374] on button "button" at bounding box center [126, 378] width 14 height 14
type input "#de0b0c"
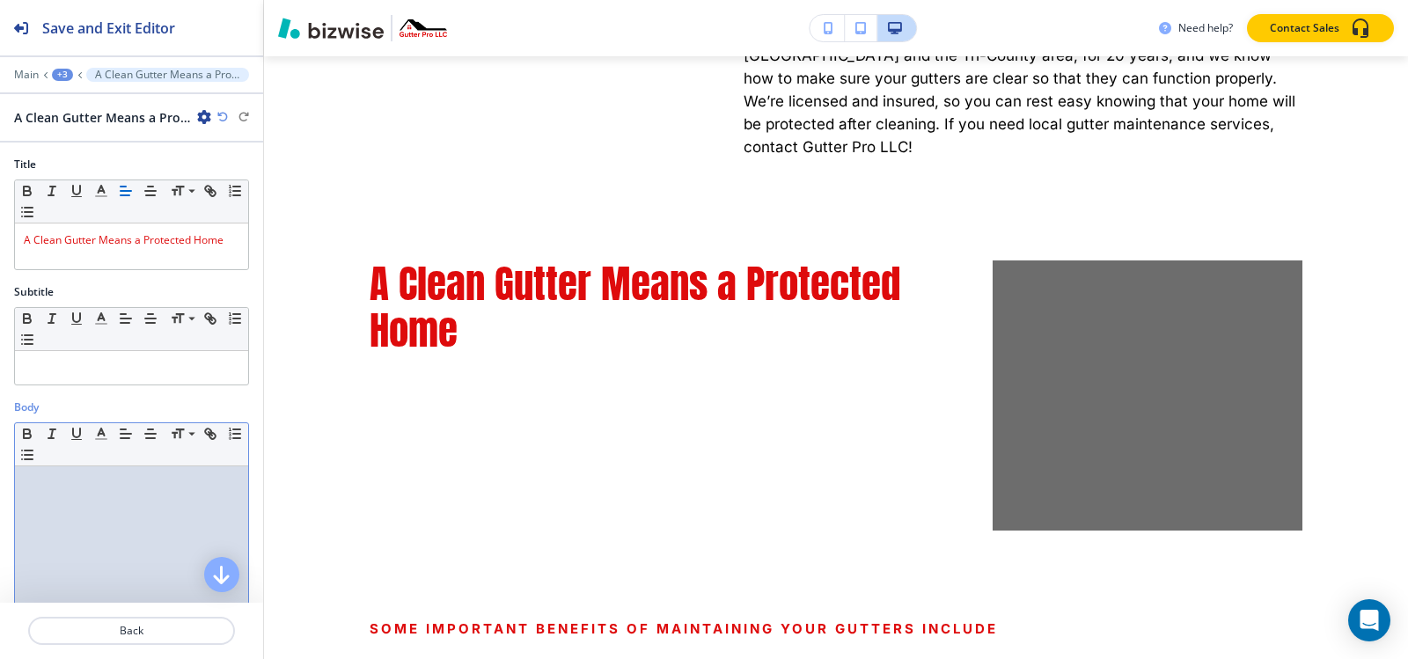
click at [155, 512] on div at bounding box center [131, 580] width 233 height 229
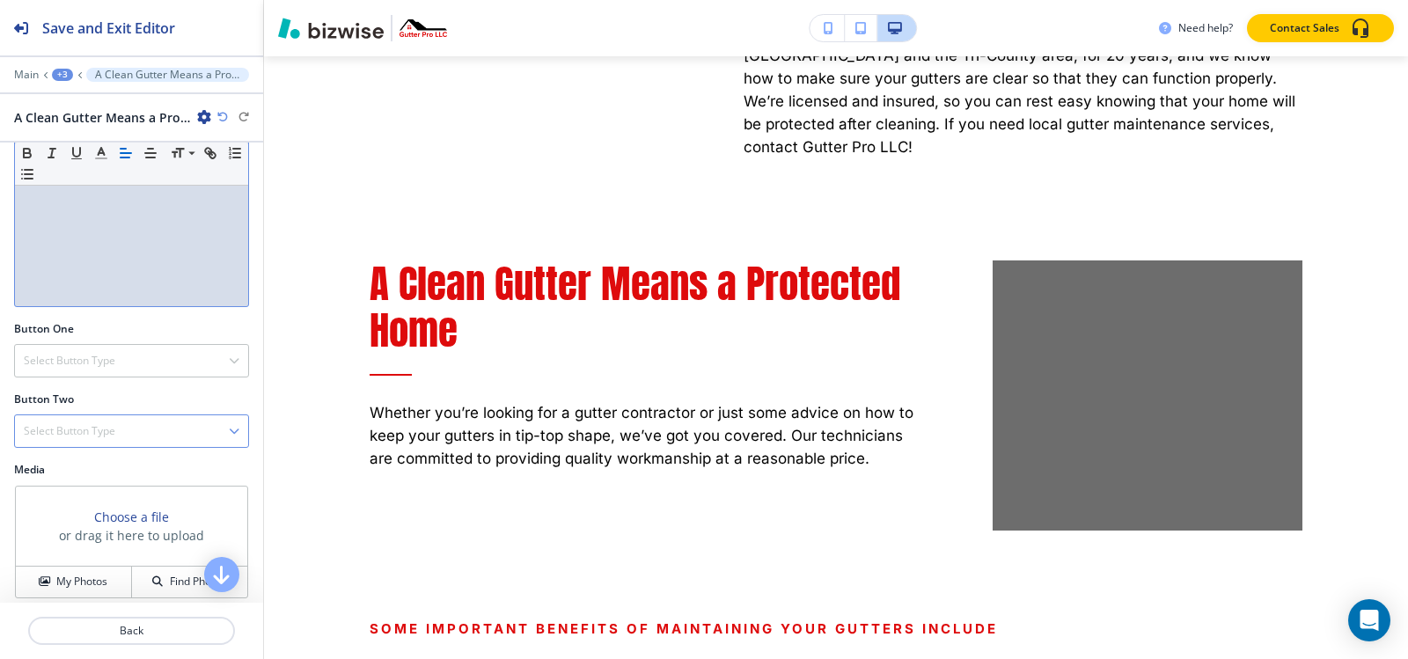
scroll to position [440, 0]
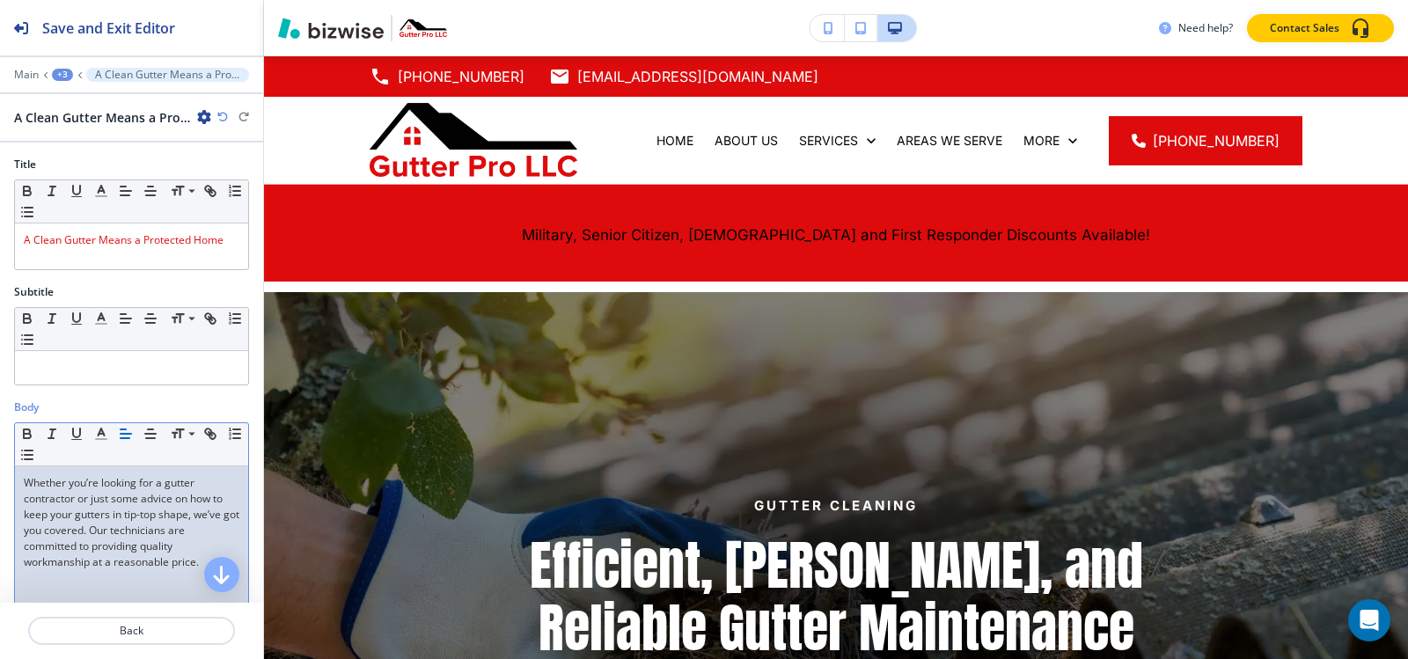
scroll to position [1645, 0]
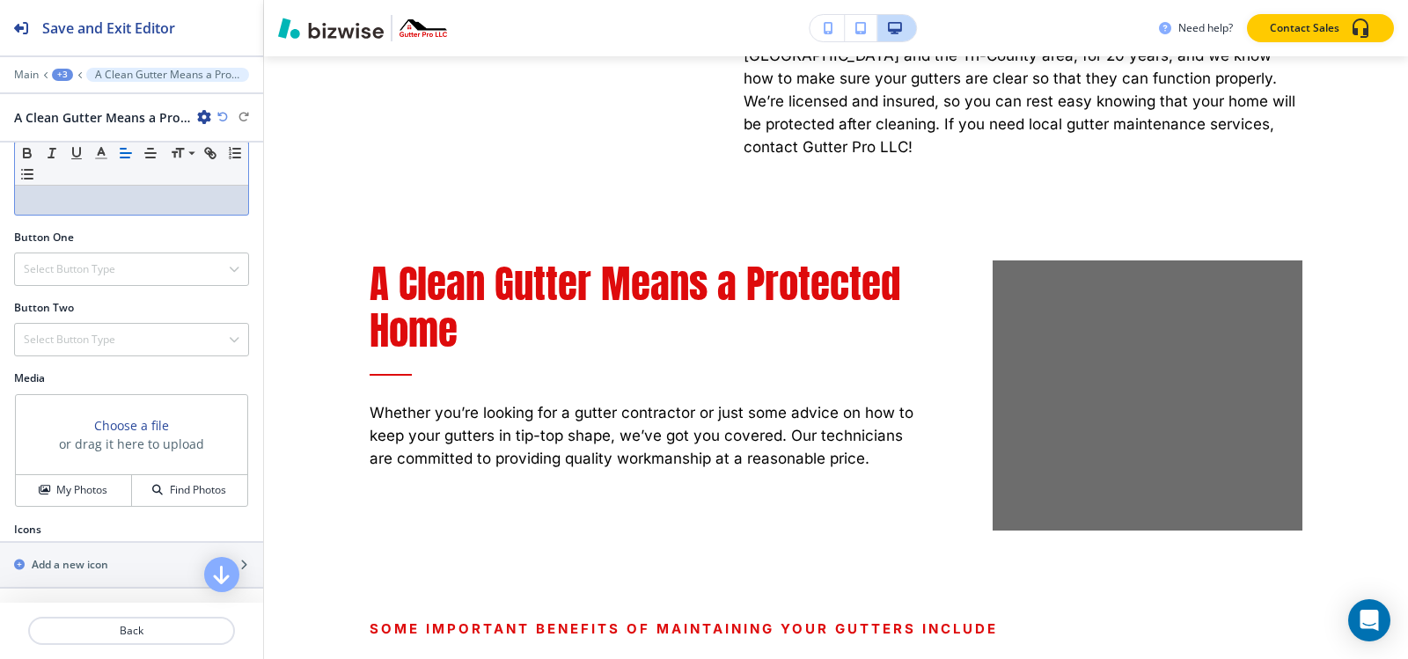
click at [71, 532] on div "Icons" at bounding box center [131, 530] width 263 height 16
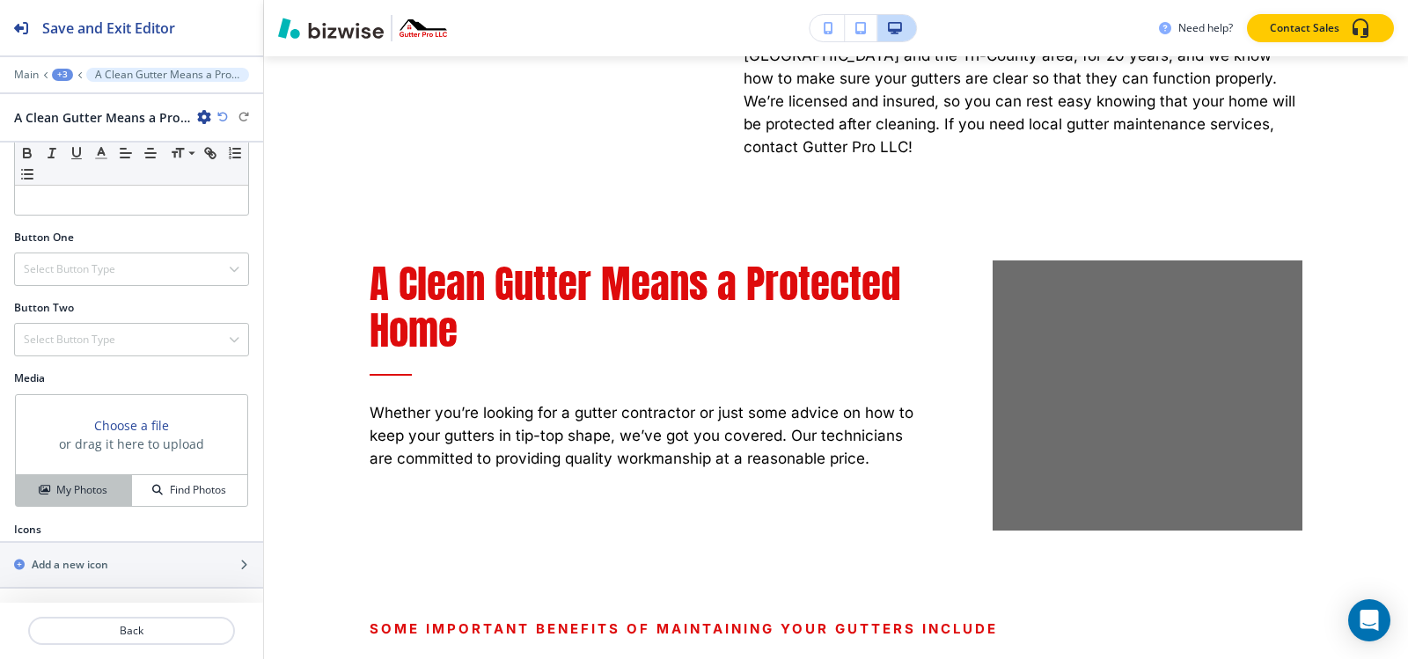
click at [81, 493] on h4 "My Photos" at bounding box center [81, 490] width 51 height 16
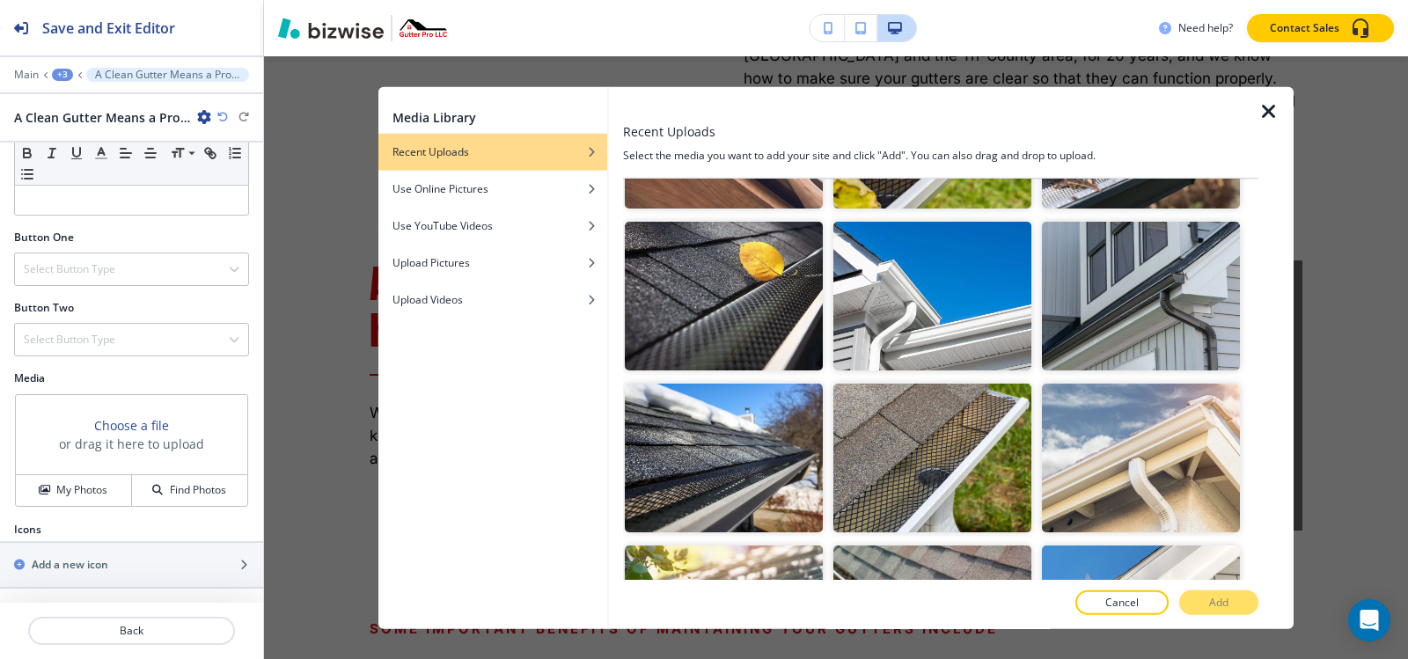
scroll to position [704, 0]
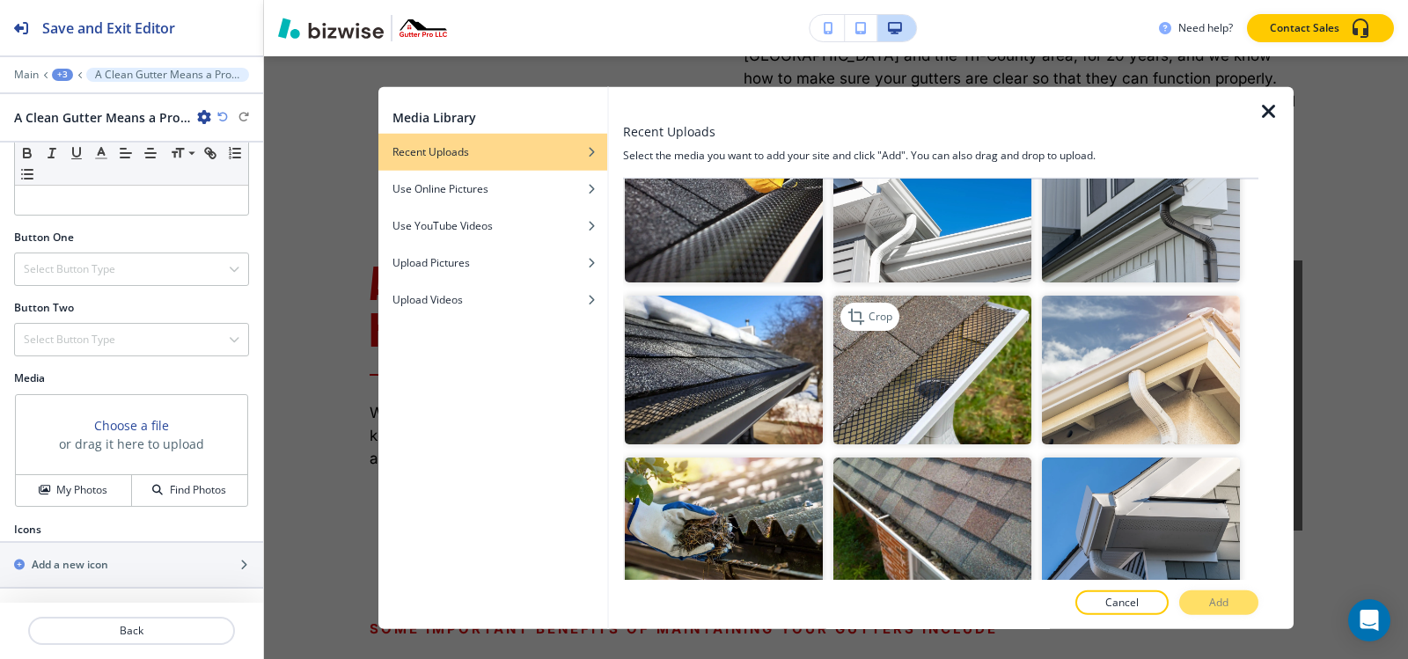
click at [957, 372] on img "button" at bounding box center [932, 370] width 198 height 149
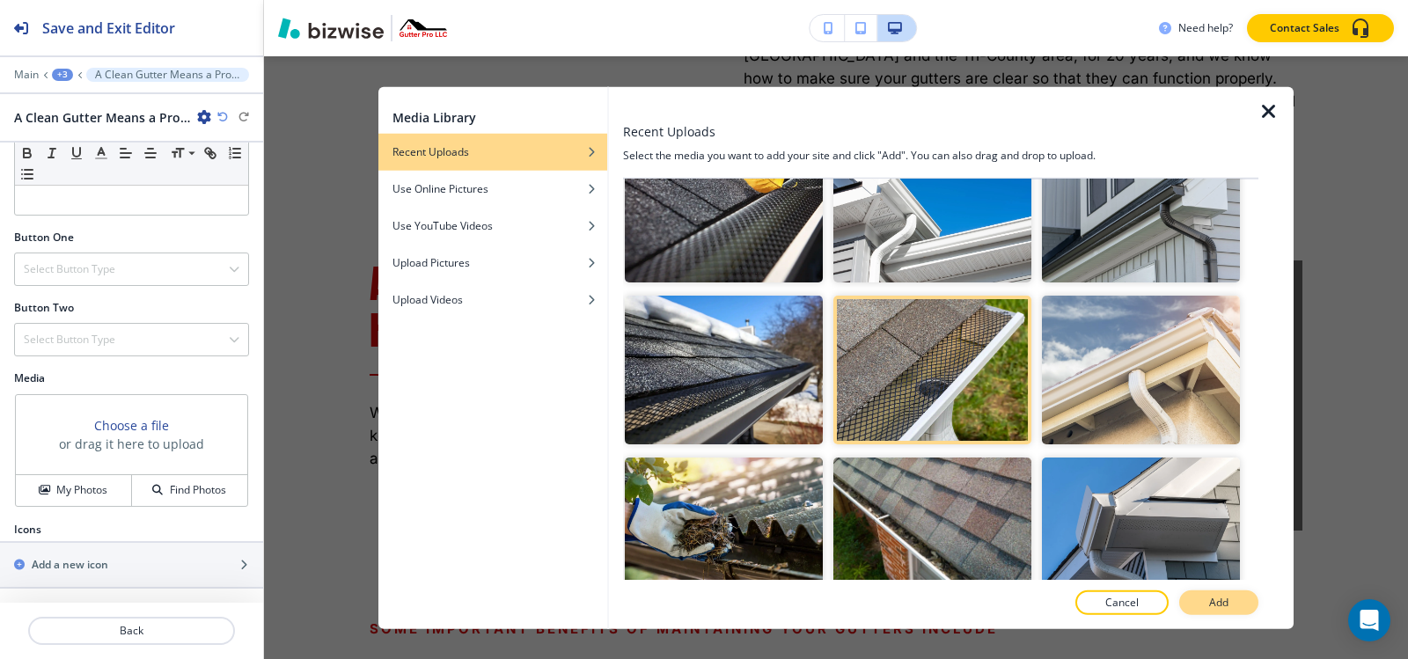
click at [1203, 609] on button "Add" at bounding box center [1218, 602] width 79 height 25
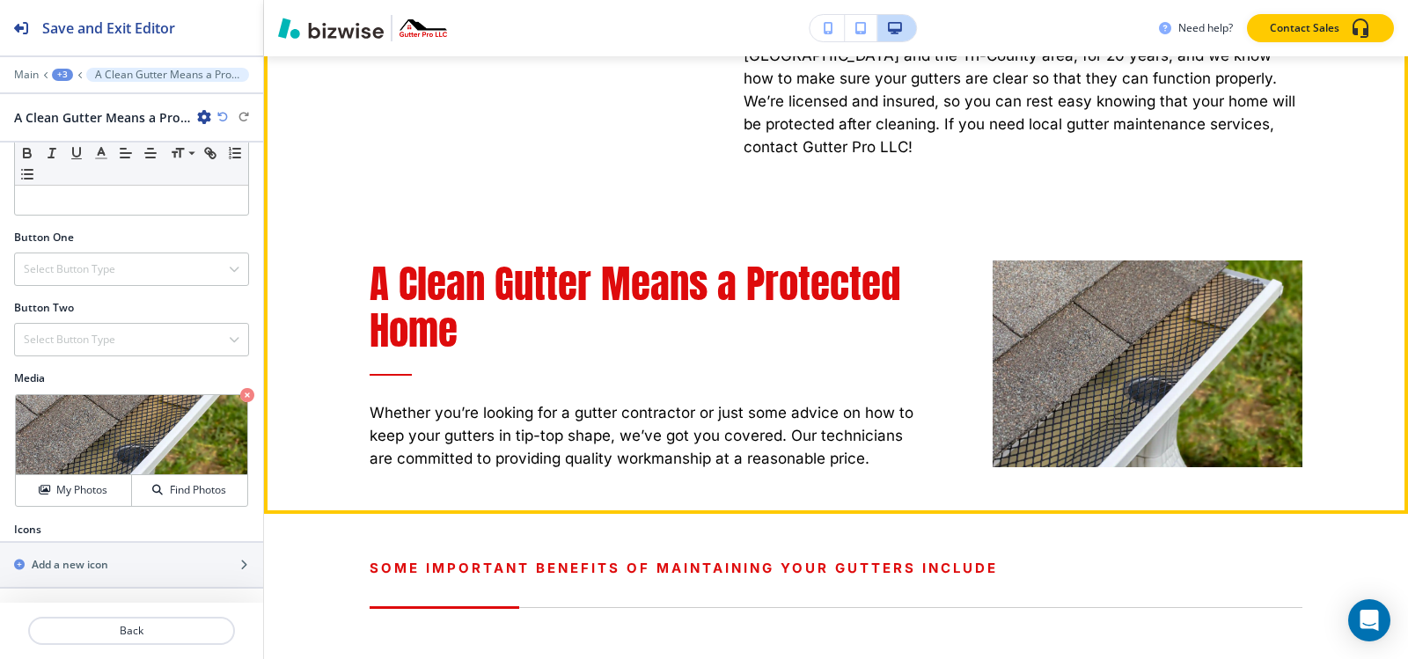
scroll to position [1557, 0]
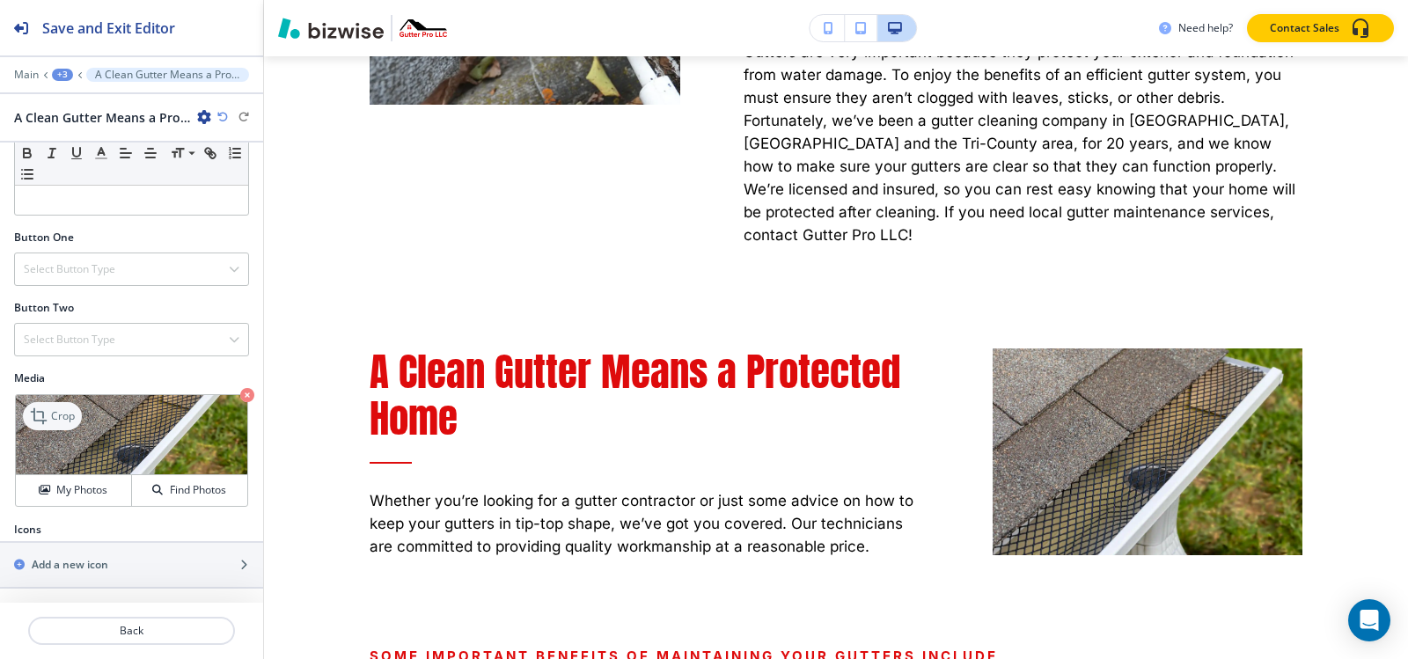
click at [44, 422] on icon at bounding box center [40, 416] width 21 height 21
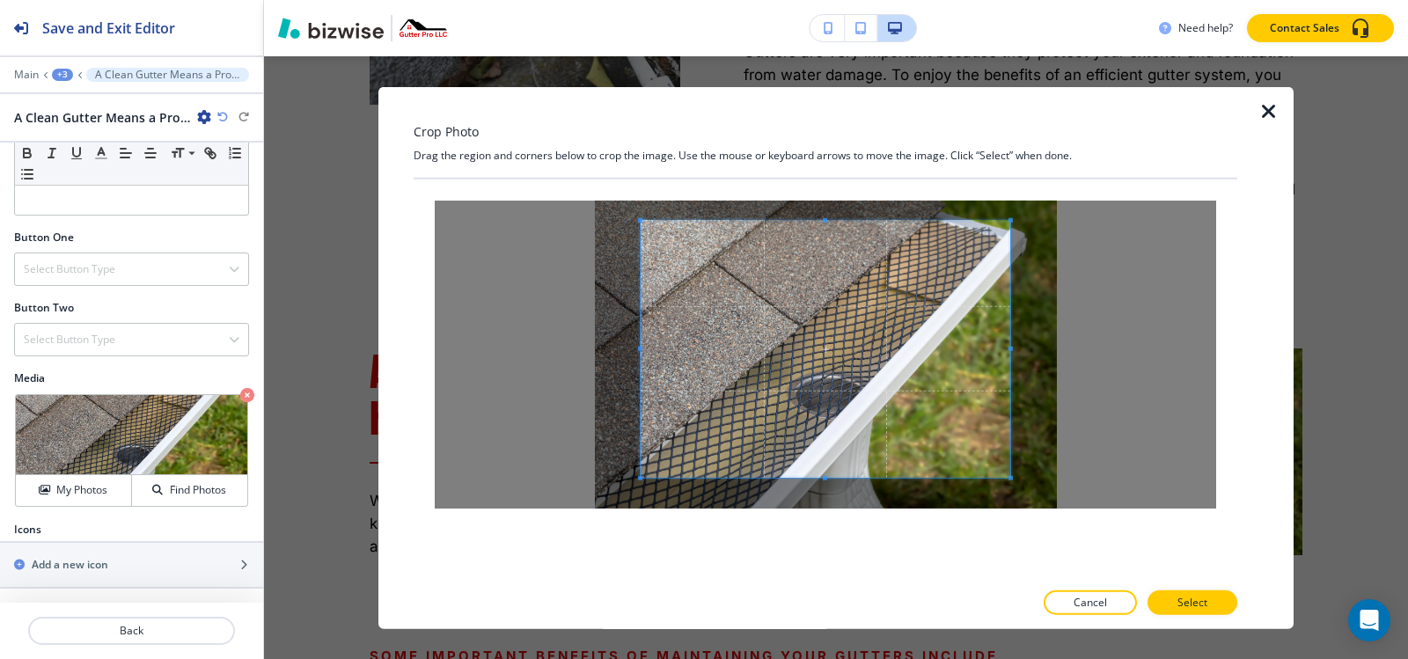
click at [826, 219] on span at bounding box center [825, 219] width 4 height 4
click at [1171, 610] on button "Select" at bounding box center [1192, 602] width 90 height 25
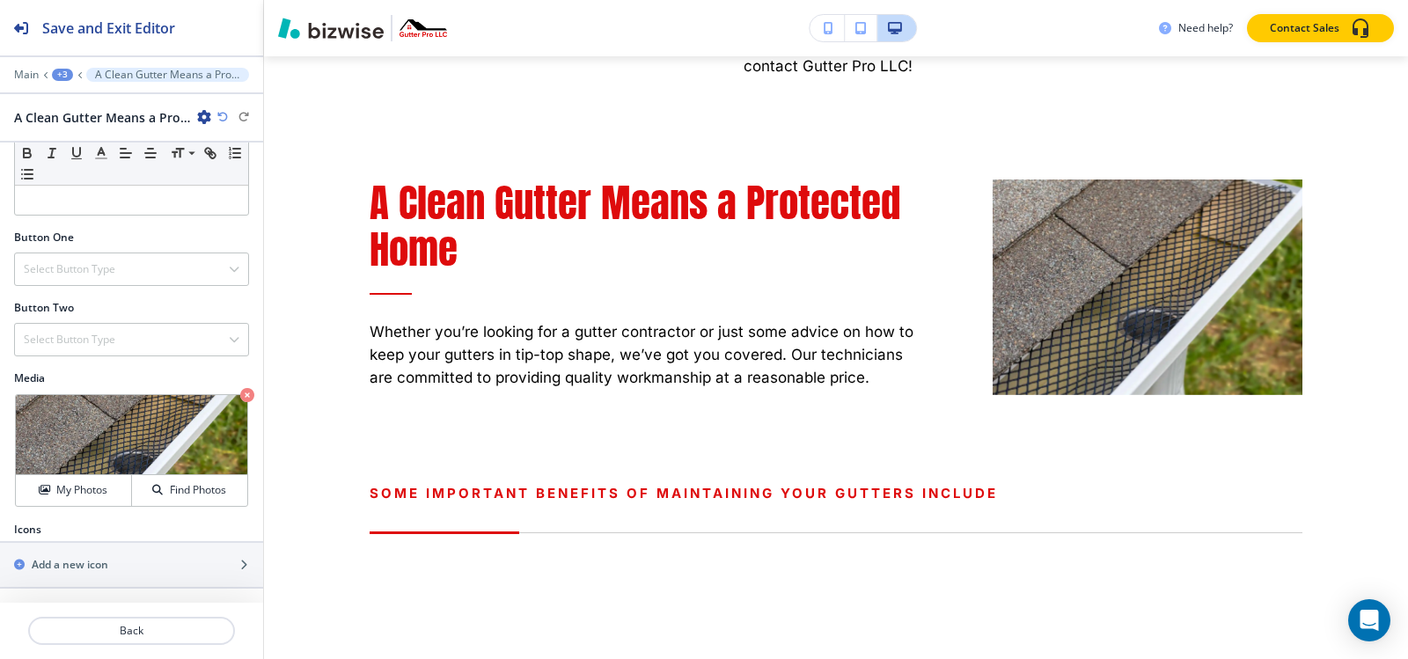
scroll to position [1733, 0]
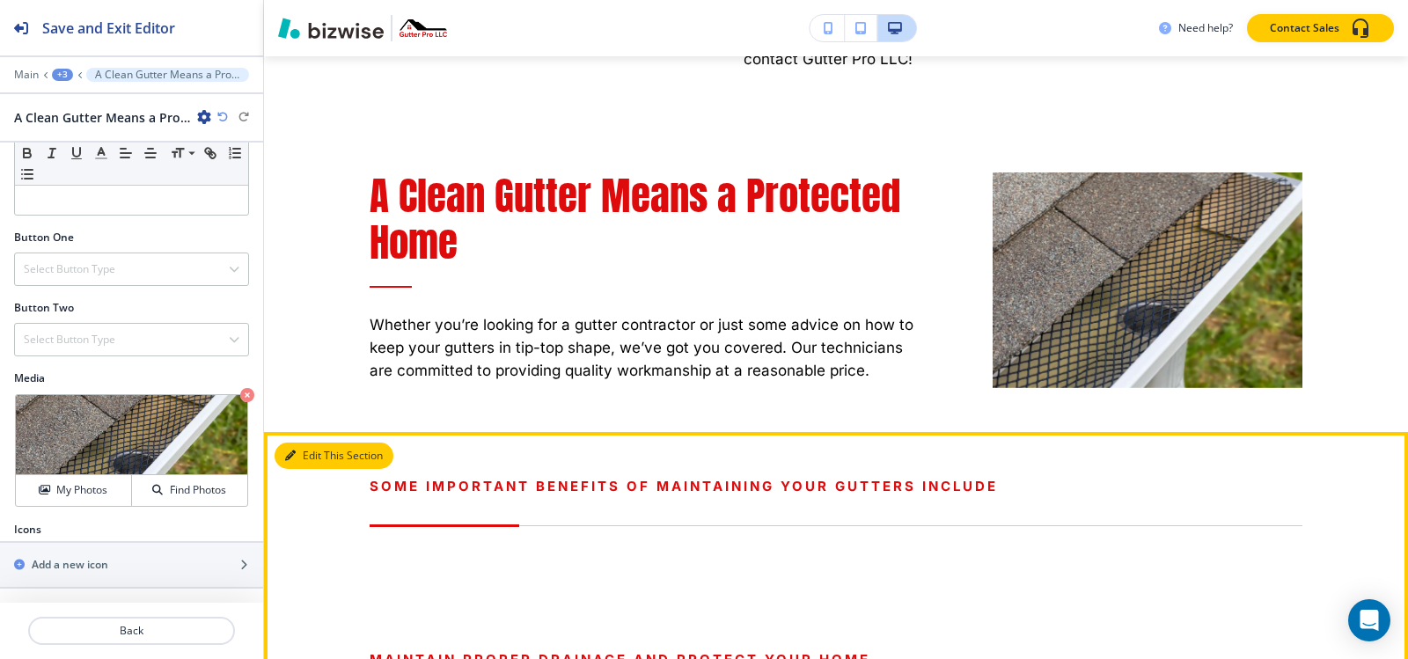
click at [297, 443] on button "Edit This Section" at bounding box center [334, 456] width 119 height 26
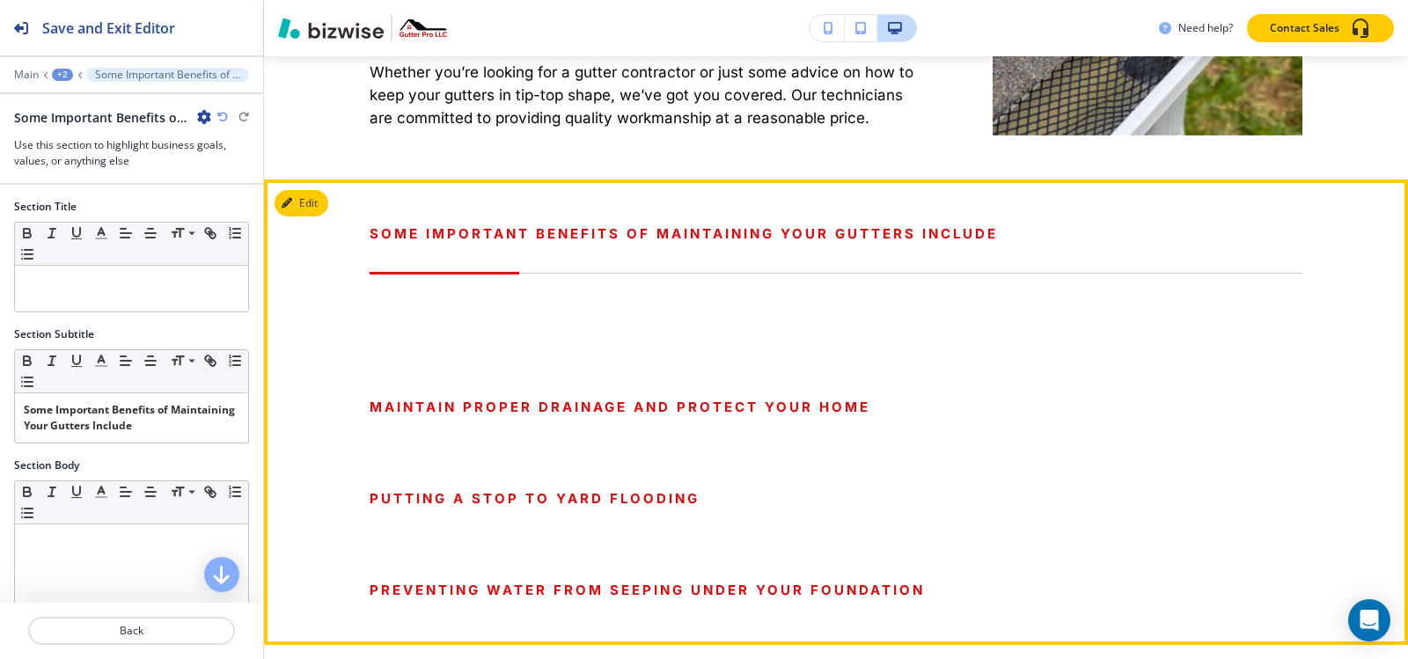
scroll to position [1989, 0]
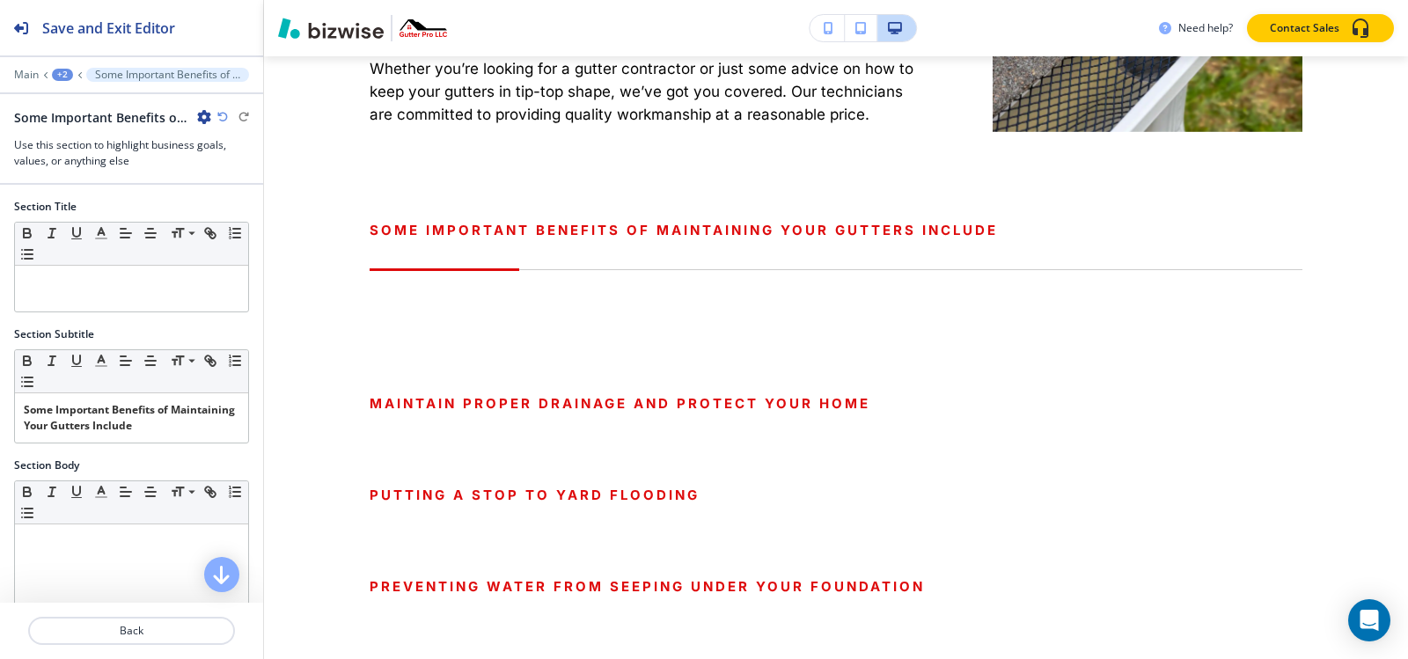
click at [200, 114] on icon "button" at bounding box center [204, 117] width 14 height 14
click at [268, 216] on p "Delete Section" at bounding box center [254, 210] width 90 height 16
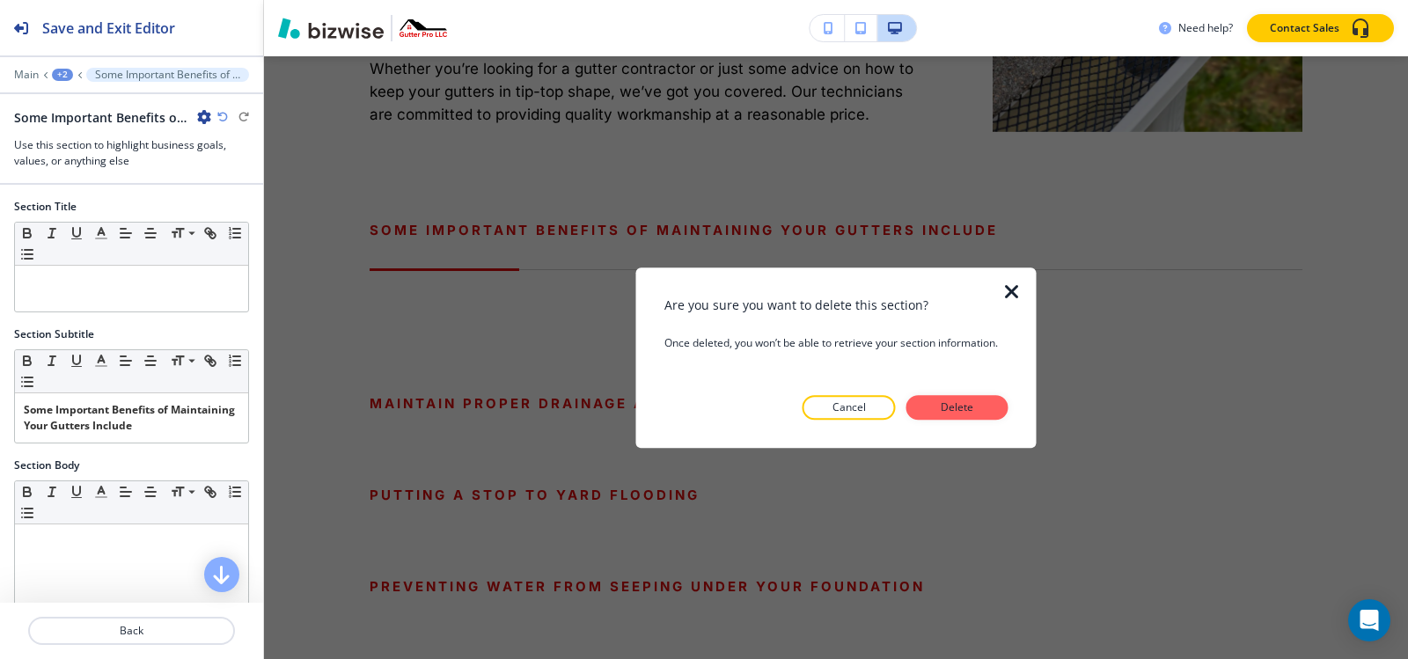
drag, startPoint x: 952, startPoint y: 398, endPoint x: 942, endPoint y: 397, distance: 9.7
click at [951, 398] on button "Delete" at bounding box center [957, 407] width 102 height 25
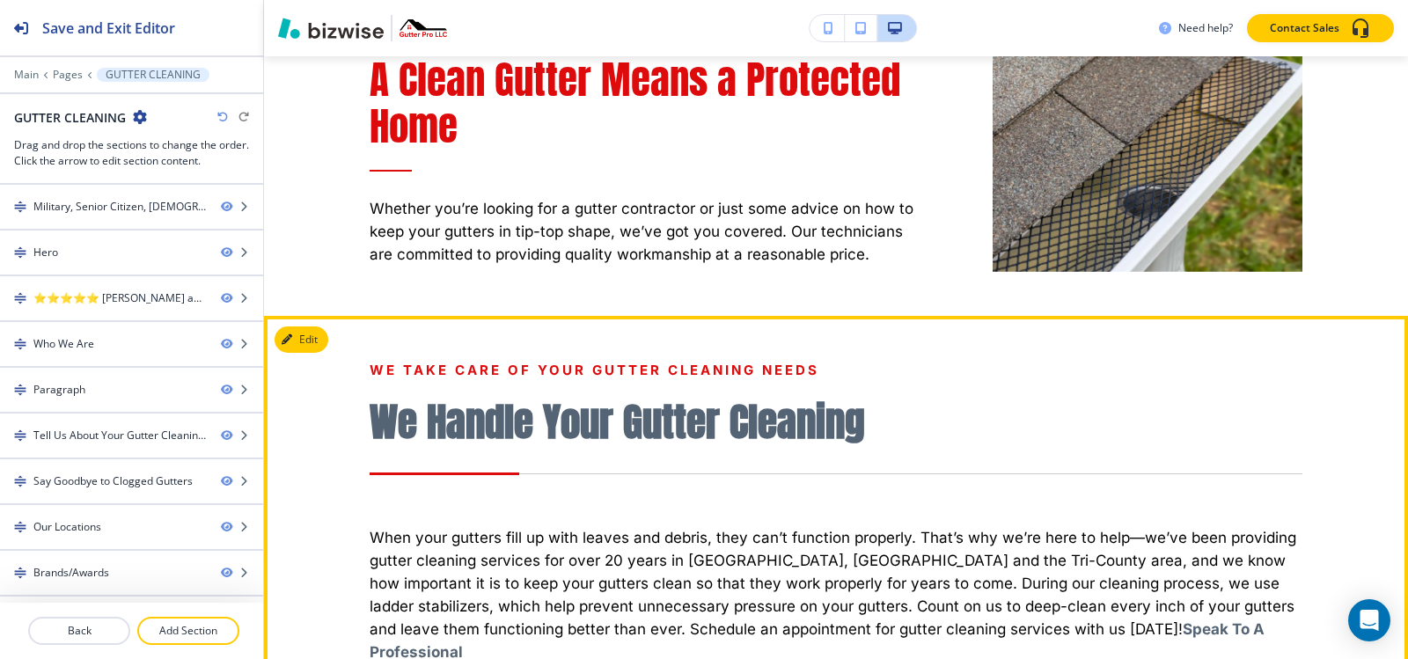
scroll to position [1875, 0]
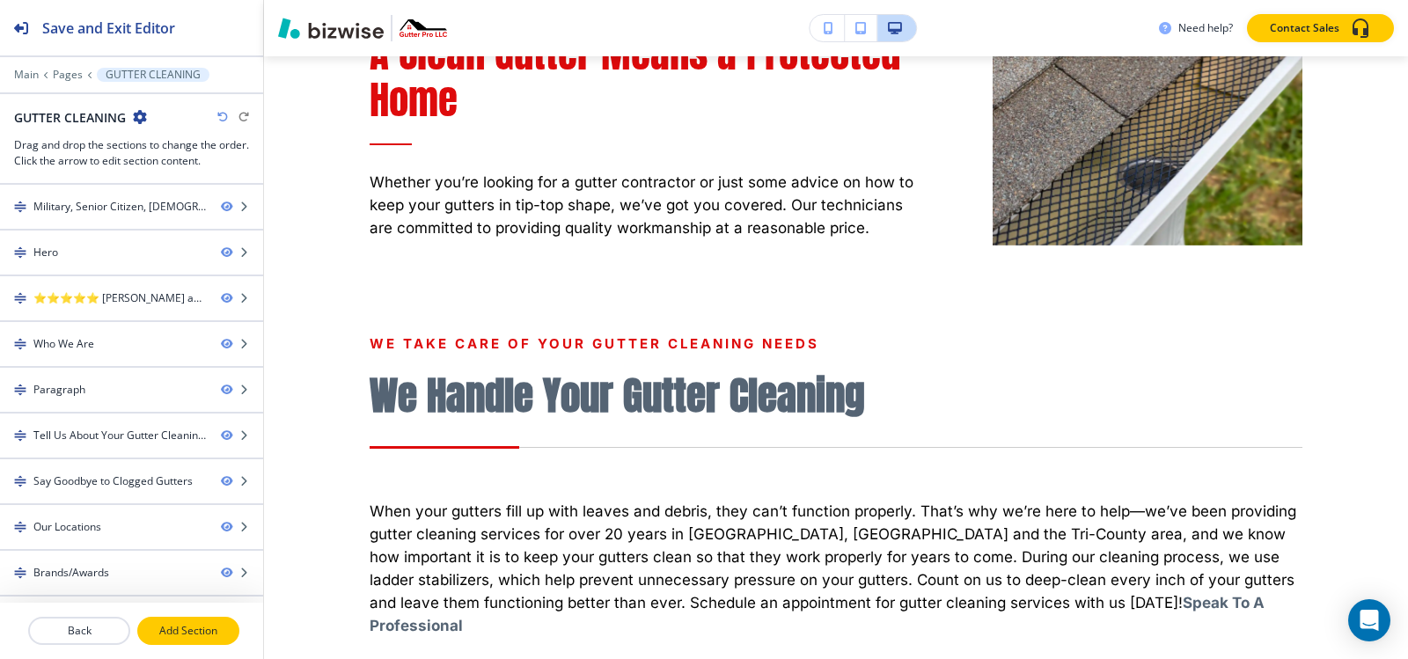
click at [158, 637] on p "Add Section" at bounding box center [188, 631] width 99 height 16
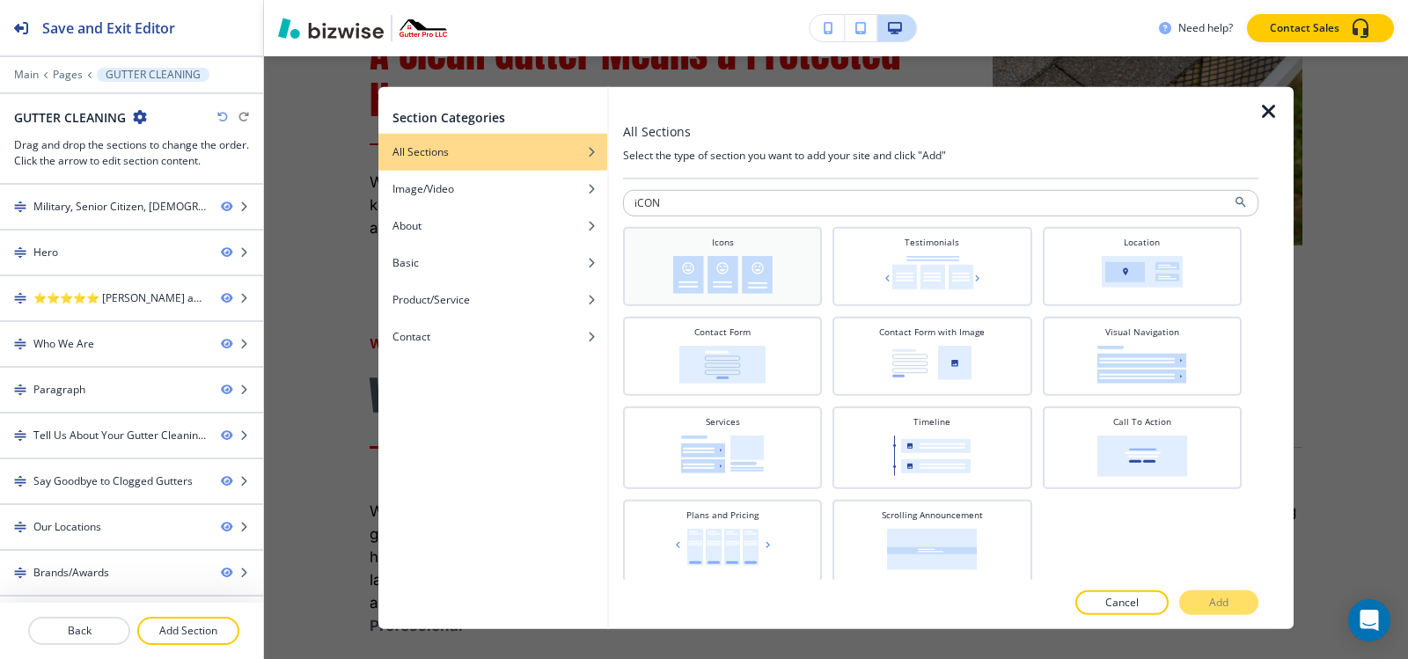
type input "iCON"
click at [759, 290] on img at bounding box center [722, 274] width 99 height 38
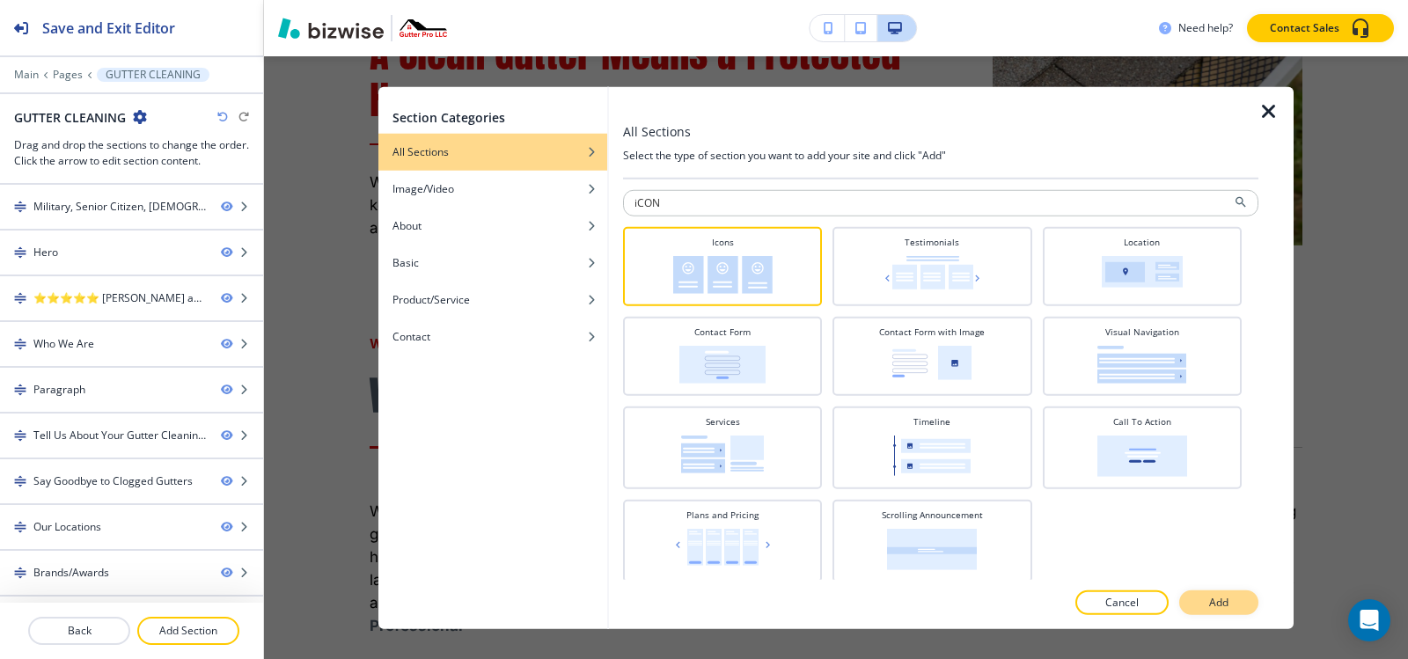
click at [1235, 601] on button "Add" at bounding box center [1218, 602] width 79 height 25
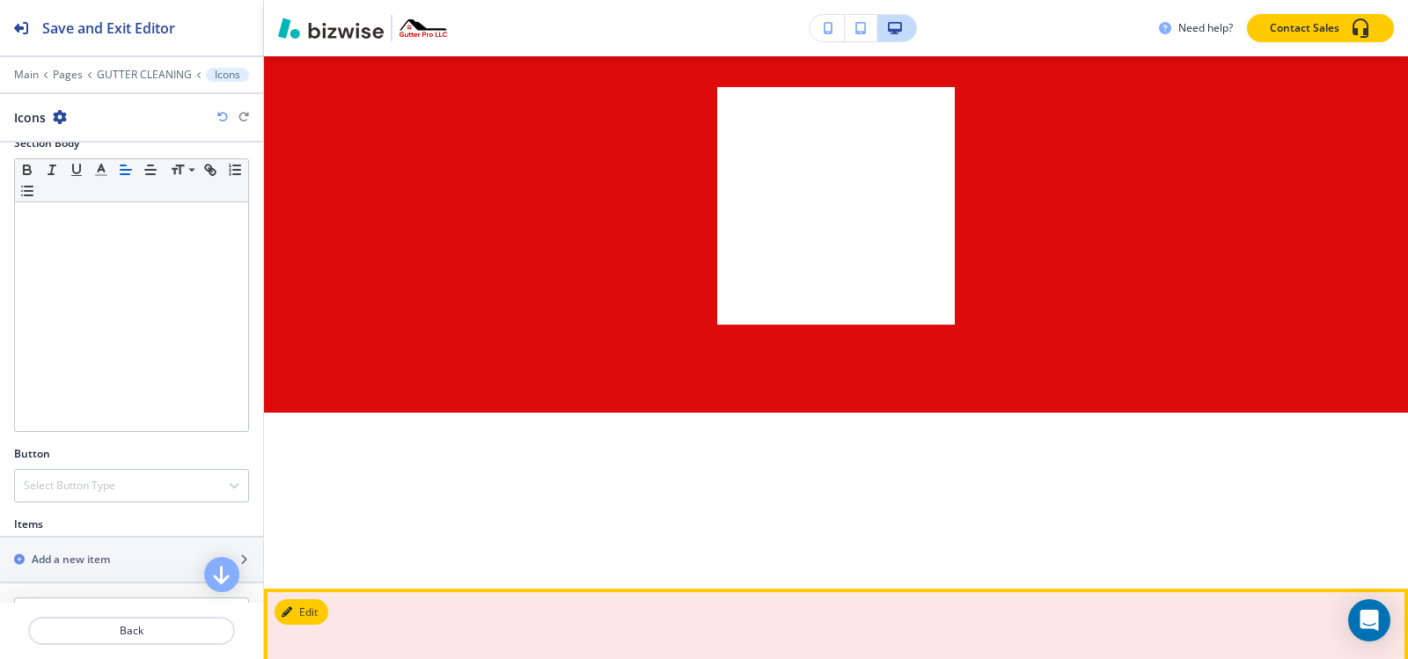
scroll to position [6381, 0]
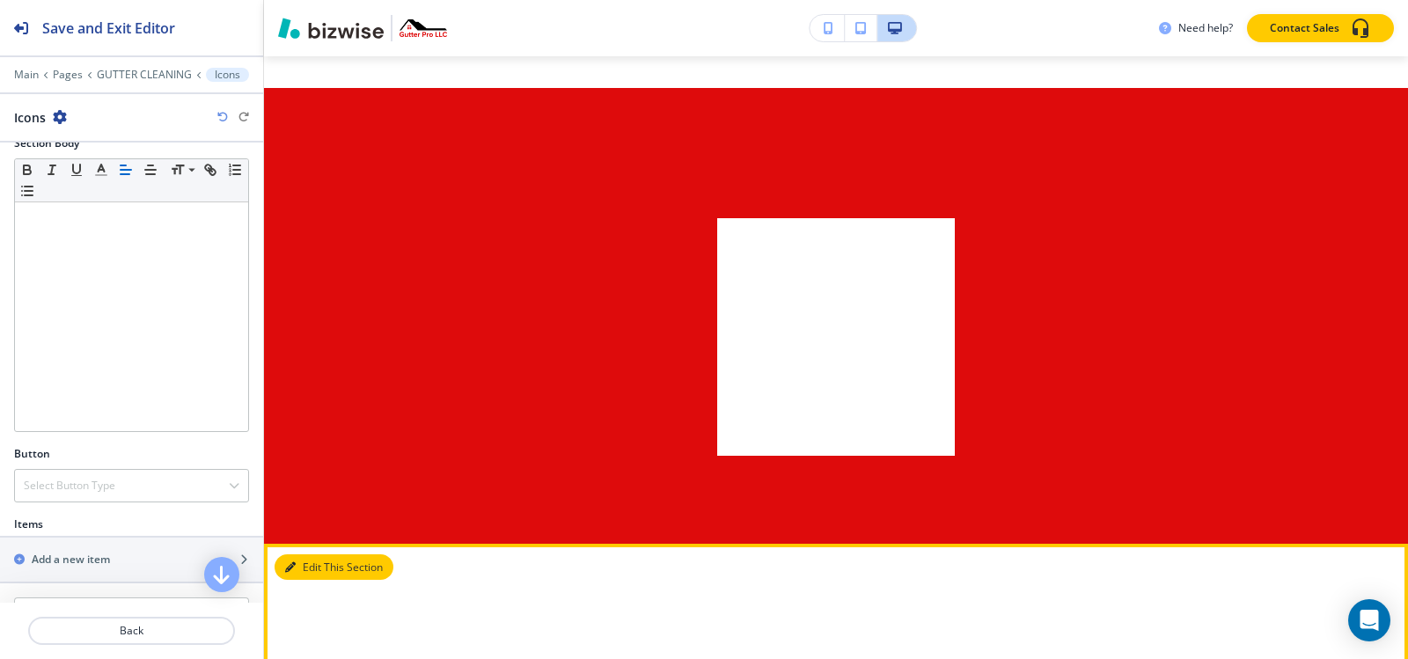
click at [304, 554] on button "Edit This Section" at bounding box center [334, 567] width 119 height 26
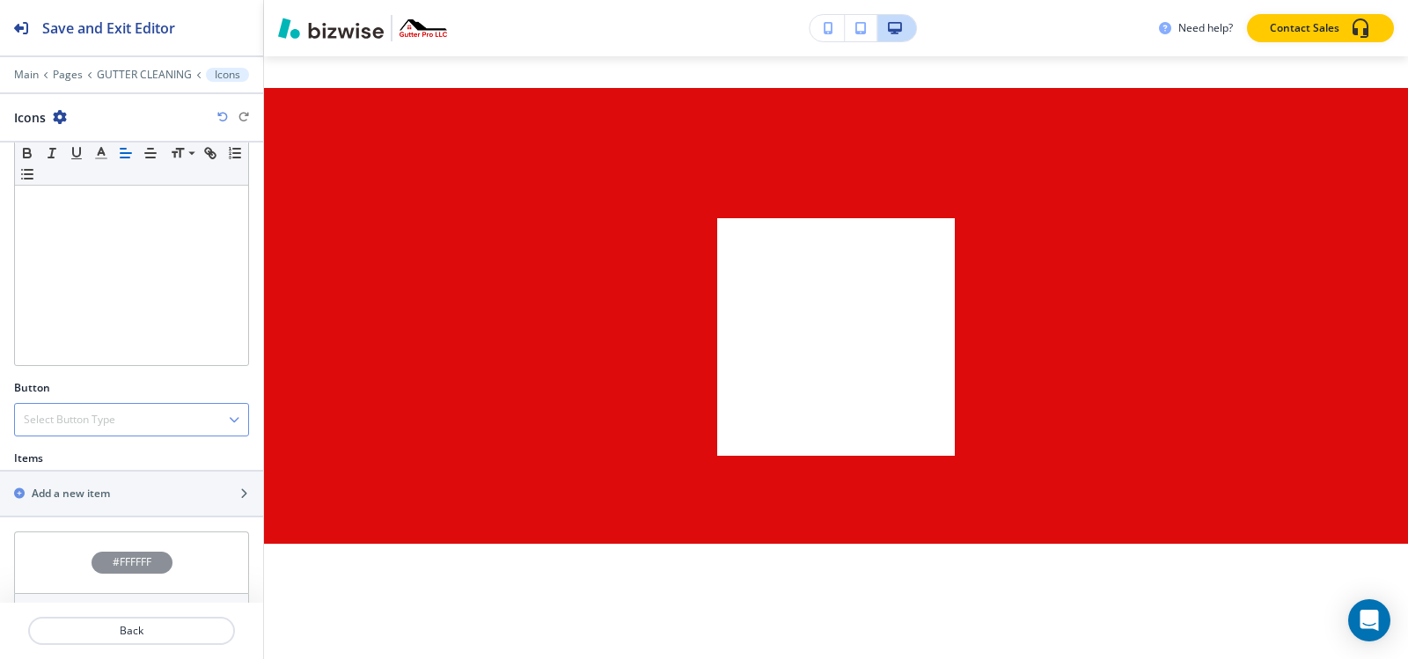
scroll to position [366, 0]
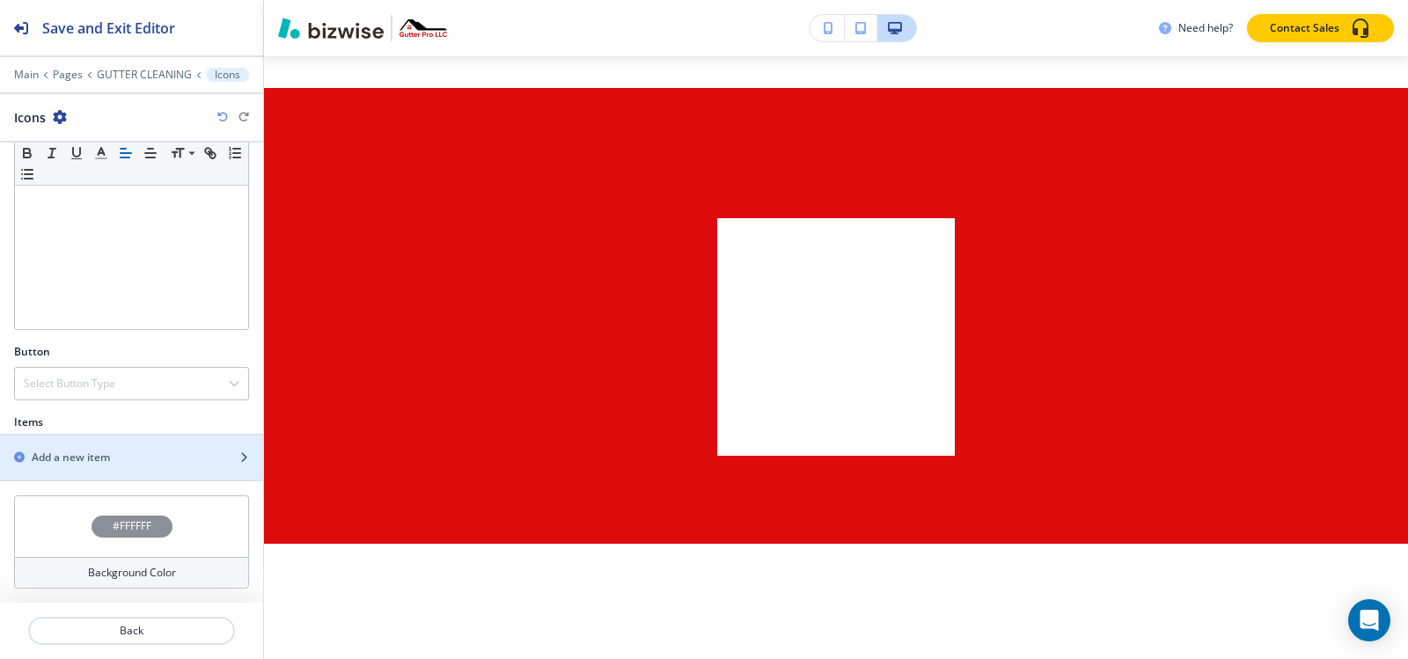
click at [75, 457] on h2 "Add a new item" at bounding box center [71, 458] width 78 height 16
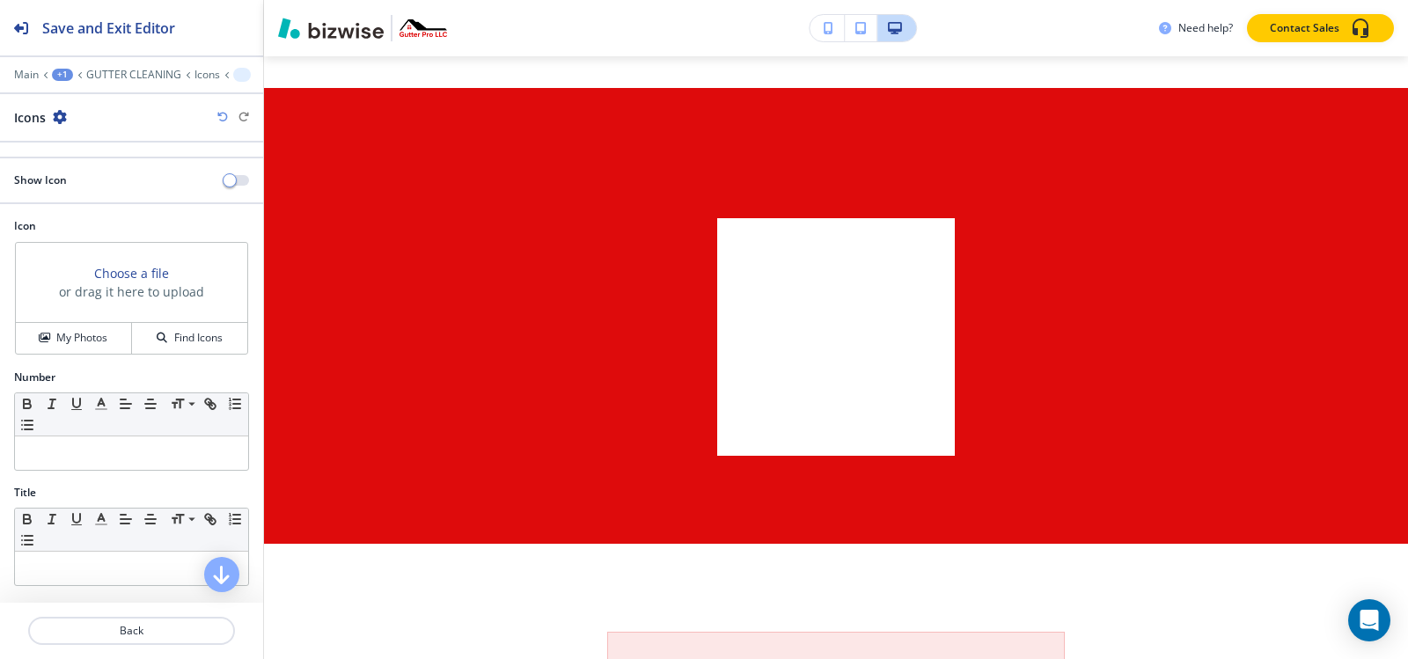
scroll to position [264, 0]
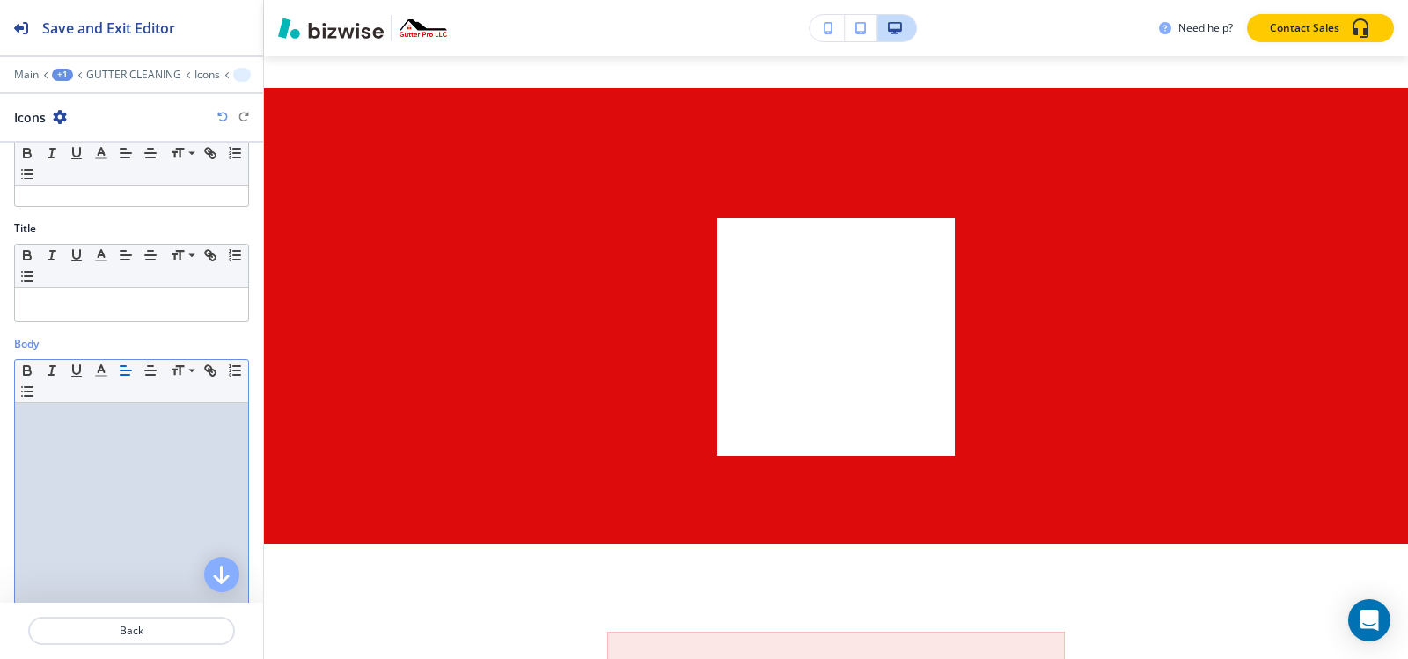
click at [87, 433] on div at bounding box center [131, 517] width 233 height 229
click at [71, 326] on div "Title Small Normal Large Huge" at bounding box center [131, 278] width 263 height 115
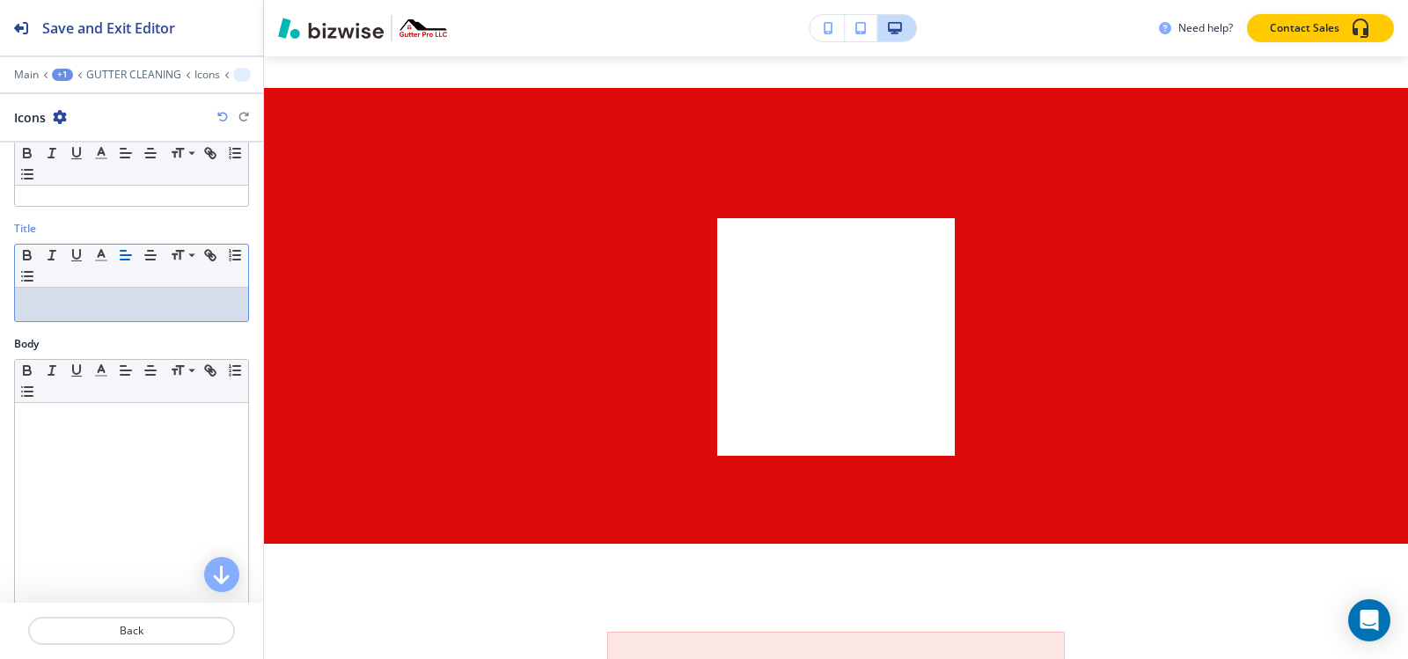
click at [76, 318] on div at bounding box center [131, 304] width 233 height 33
click at [80, 306] on p at bounding box center [132, 305] width 216 height 16
click at [65, 300] on p at bounding box center [132, 305] width 216 height 16
click at [58, 293] on div at bounding box center [131, 304] width 233 height 33
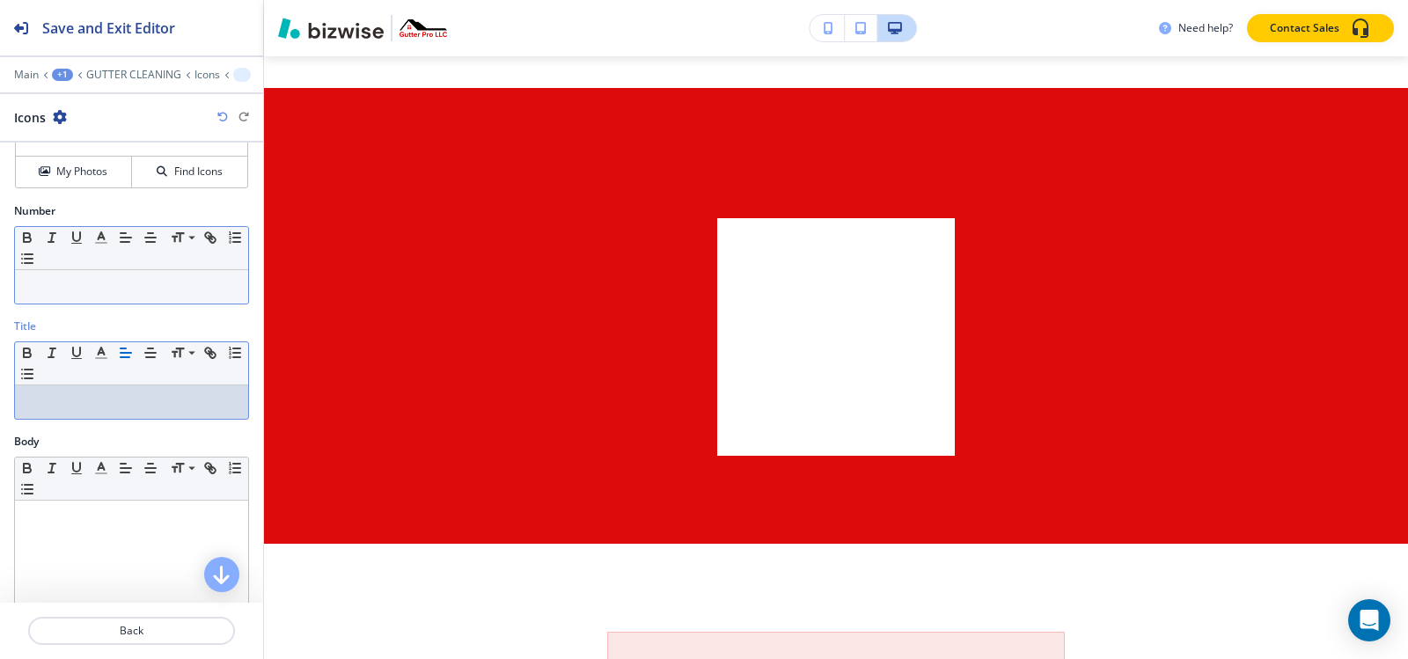
scroll to position [352, 0]
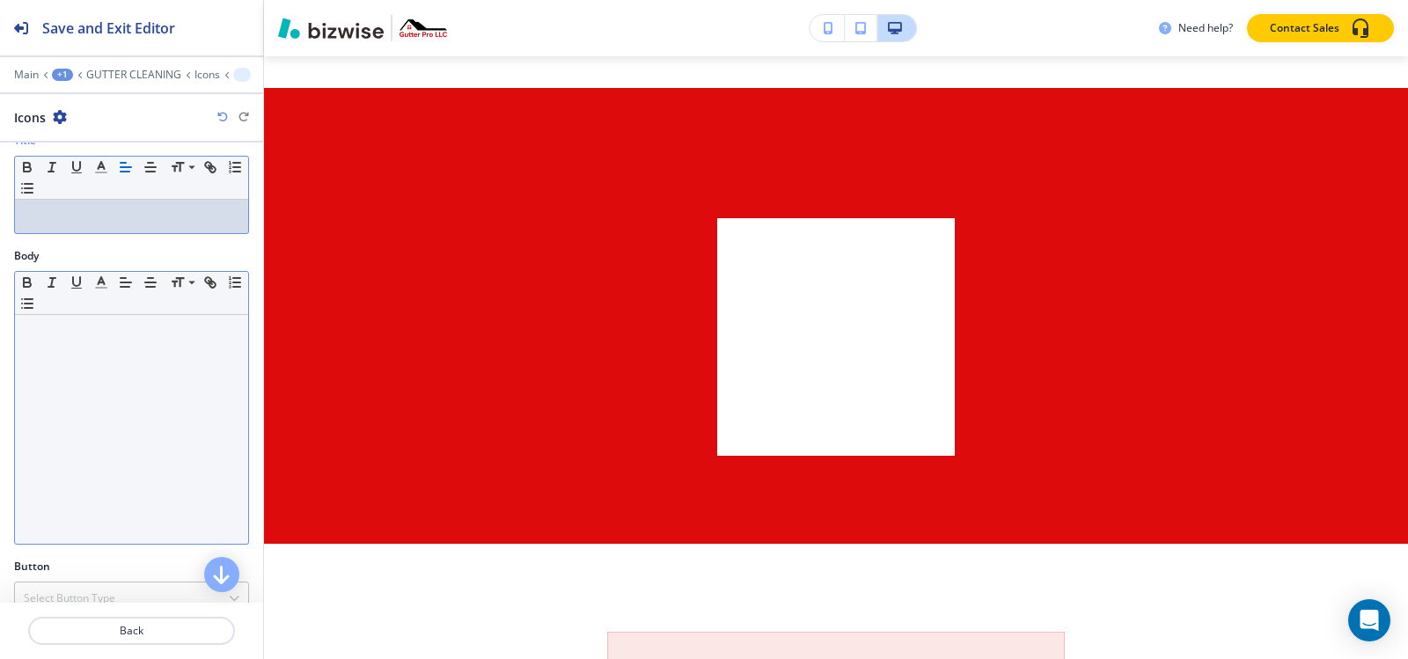
click at [95, 379] on div at bounding box center [131, 429] width 233 height 229
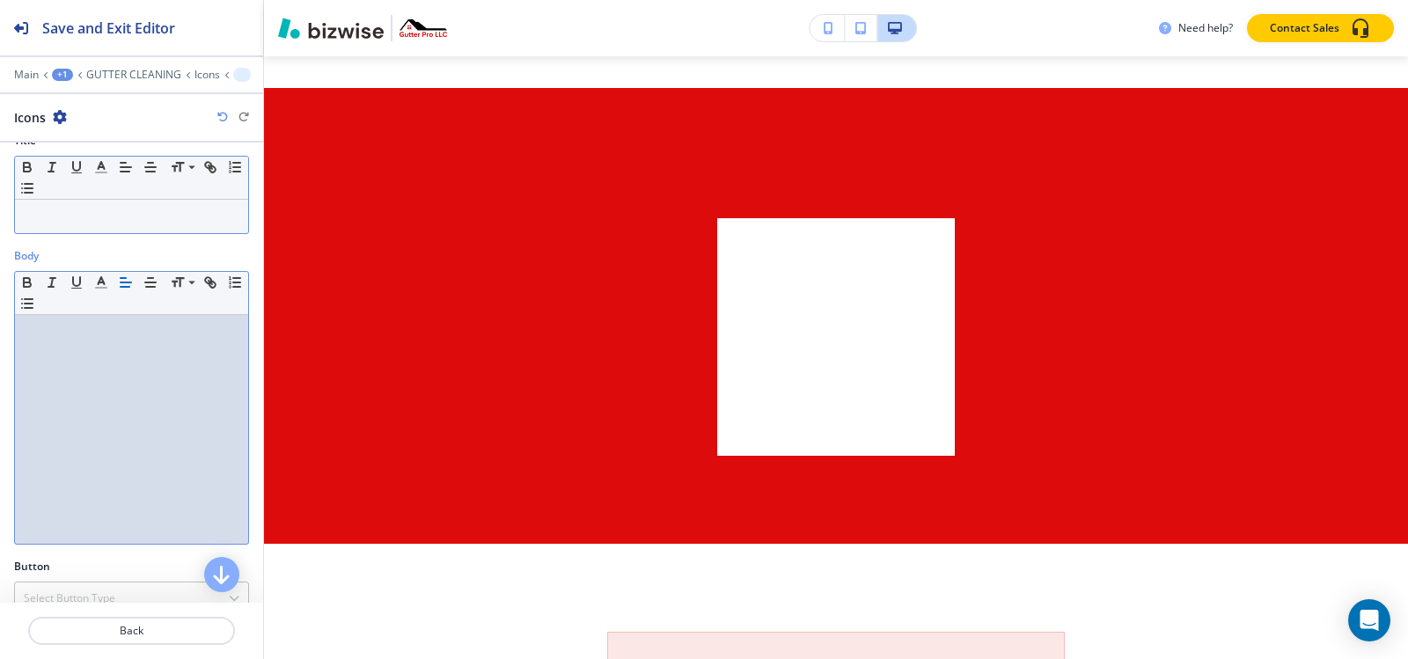
click at [118, 222] on p at bounding box center [132, 217] width 216 height 16
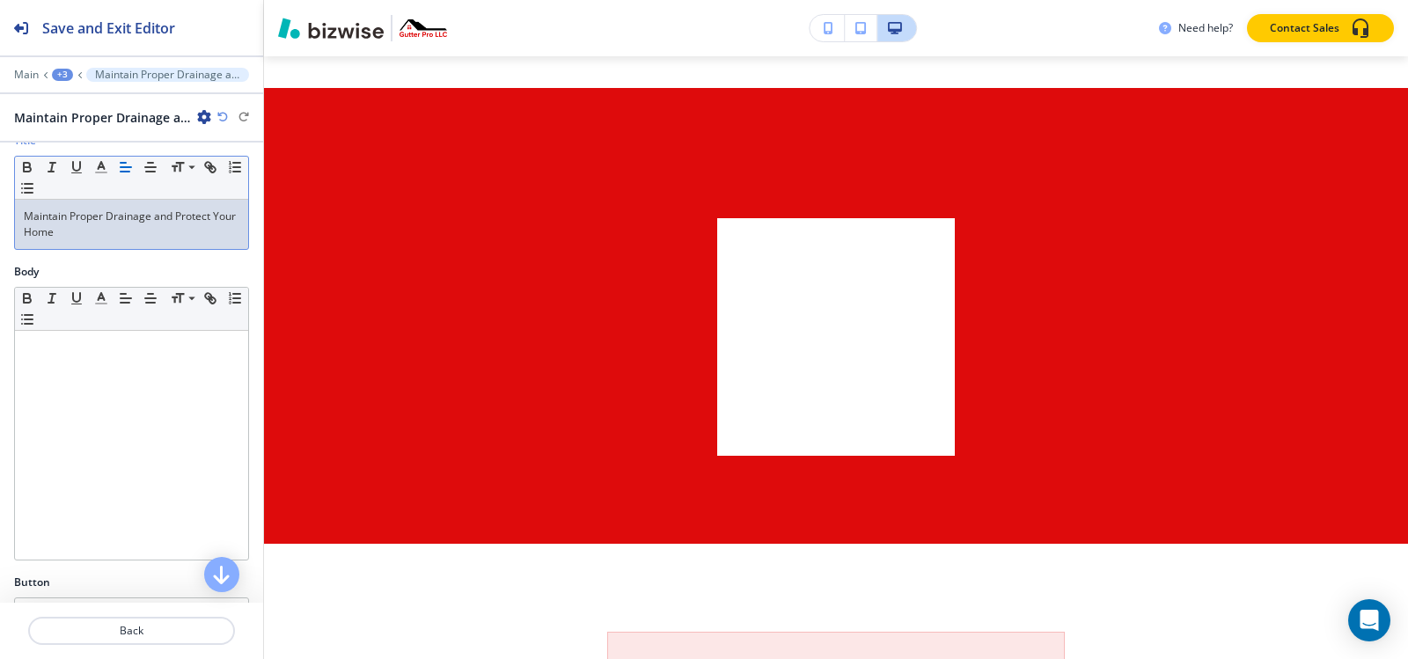
click at [117, 231] on p "Maintain Proper Drainage and Protect Your Home" at bounding box center [132, 225] width 216 height 32
click at [61, 71] on div "+3" at bounding box center [62, 75] width 21 height 12
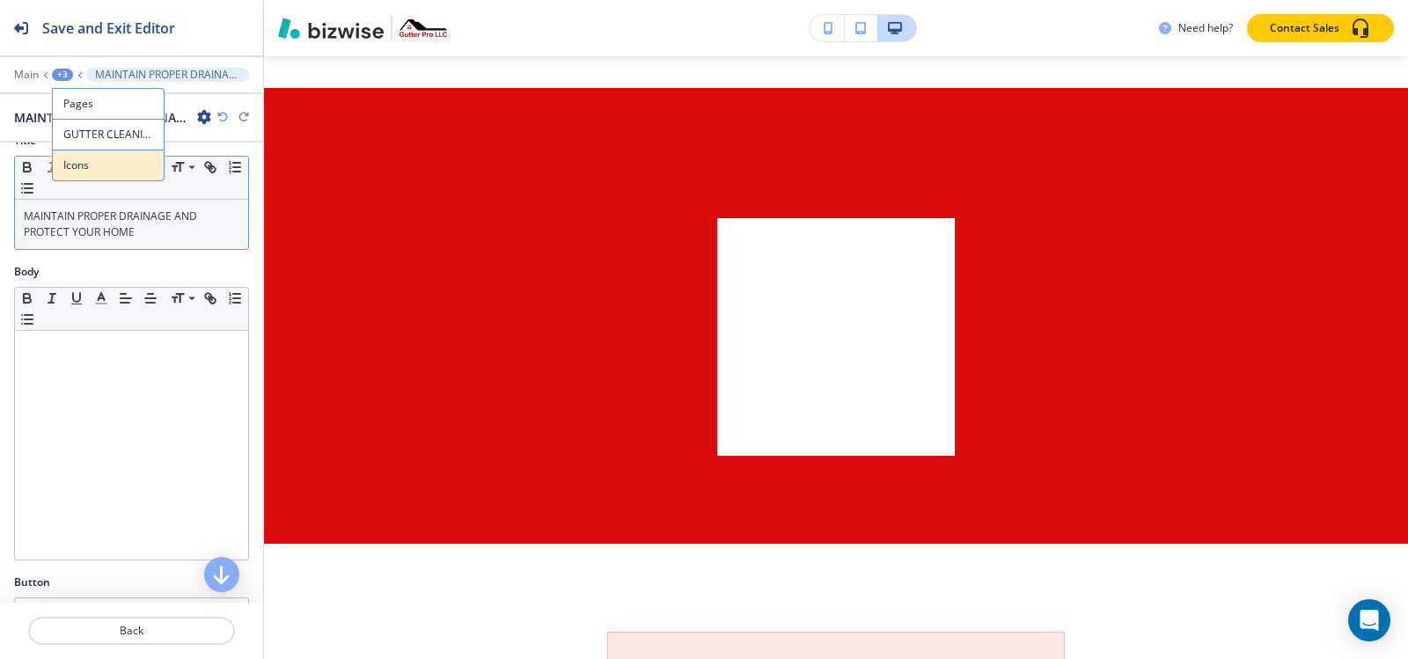
click at [82, 165] on p "Icons" at bounding box center [108, 166] width 90 height 16
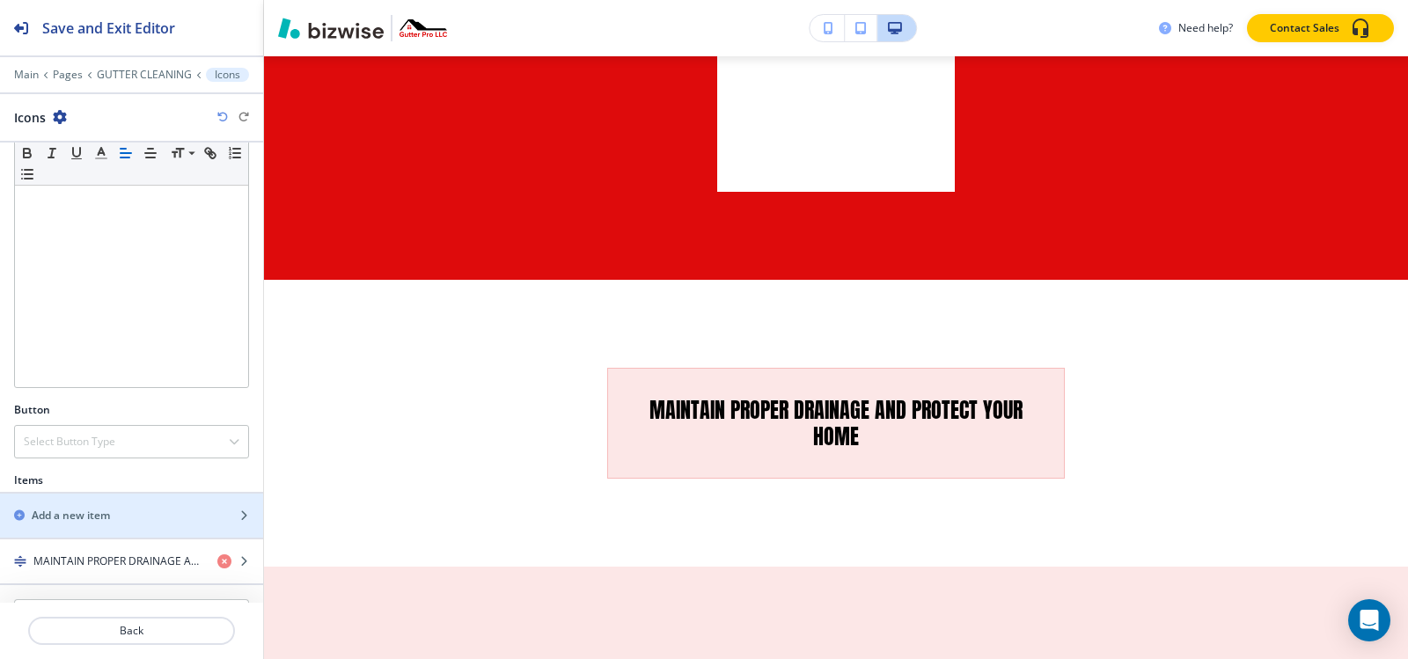
scroll to position [412, 0]
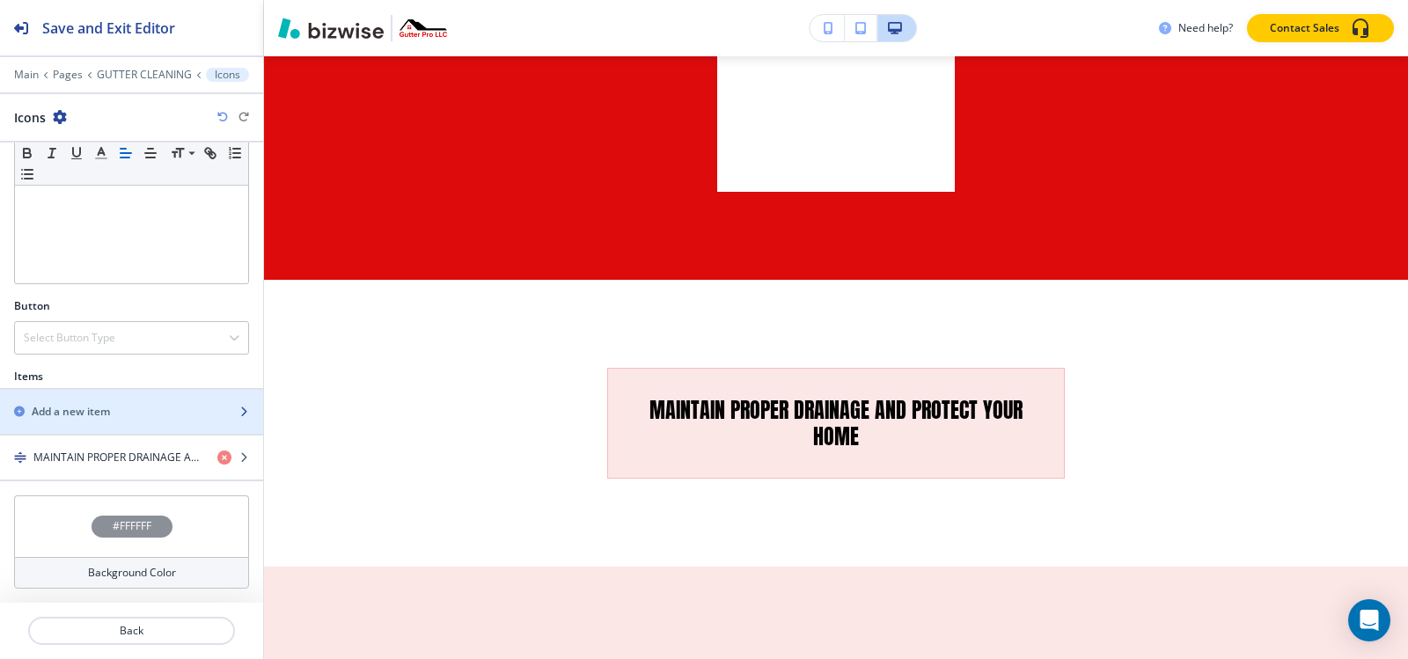
click at [110, 406] on h2 "Add a new item" at bounding box center [71, 412] width 78 height 16
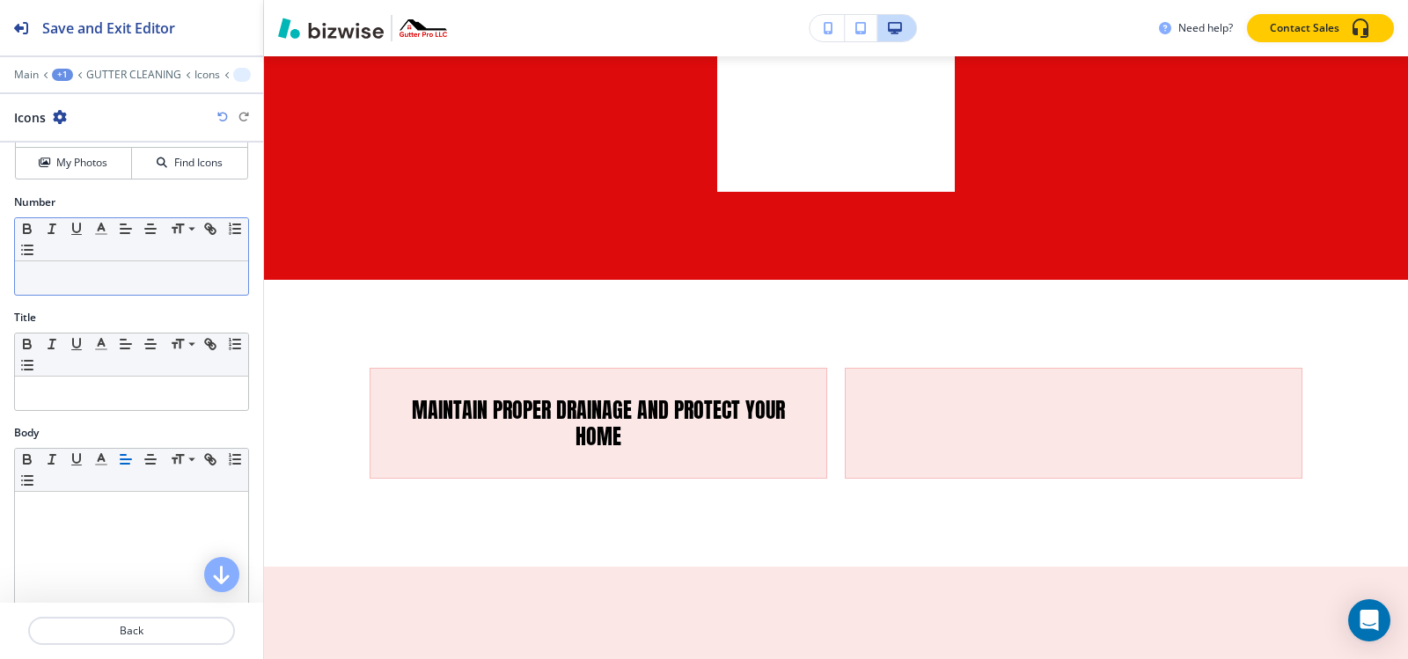
scroll to position [176, 0]
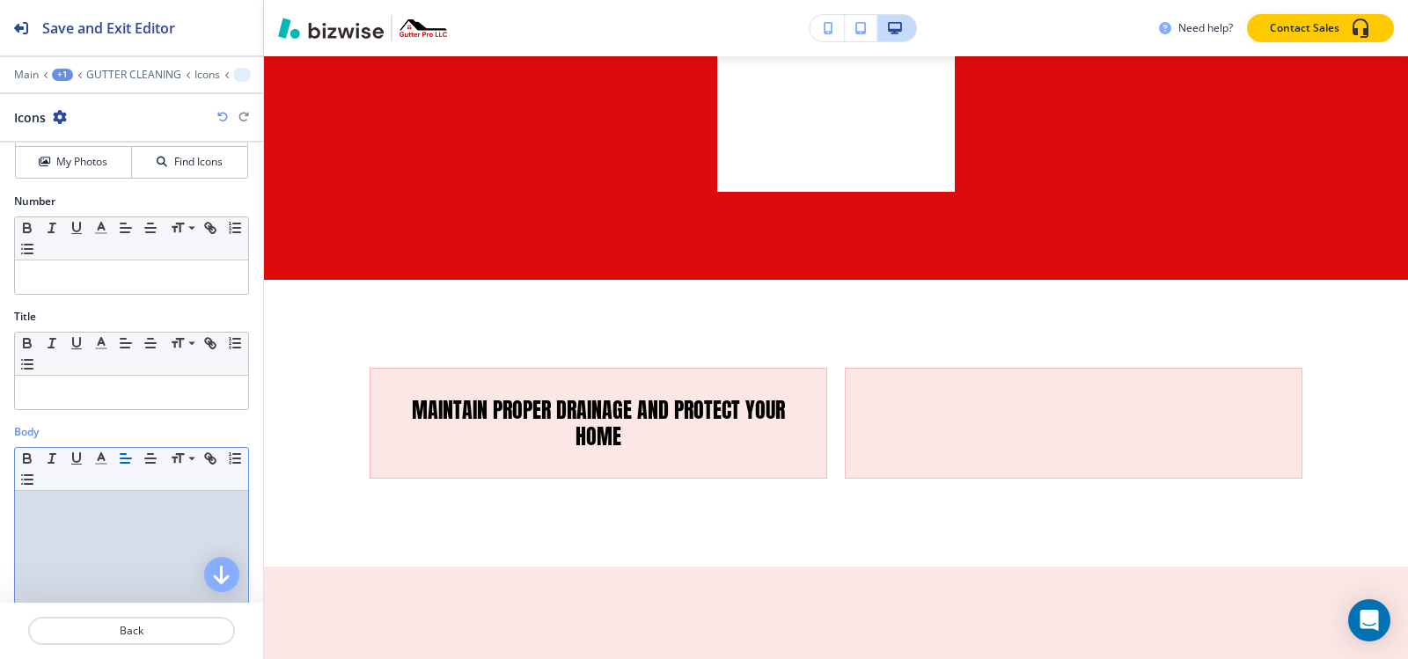
click at [69, 520] on div at bounding box center [131, 605] width 233 height 229
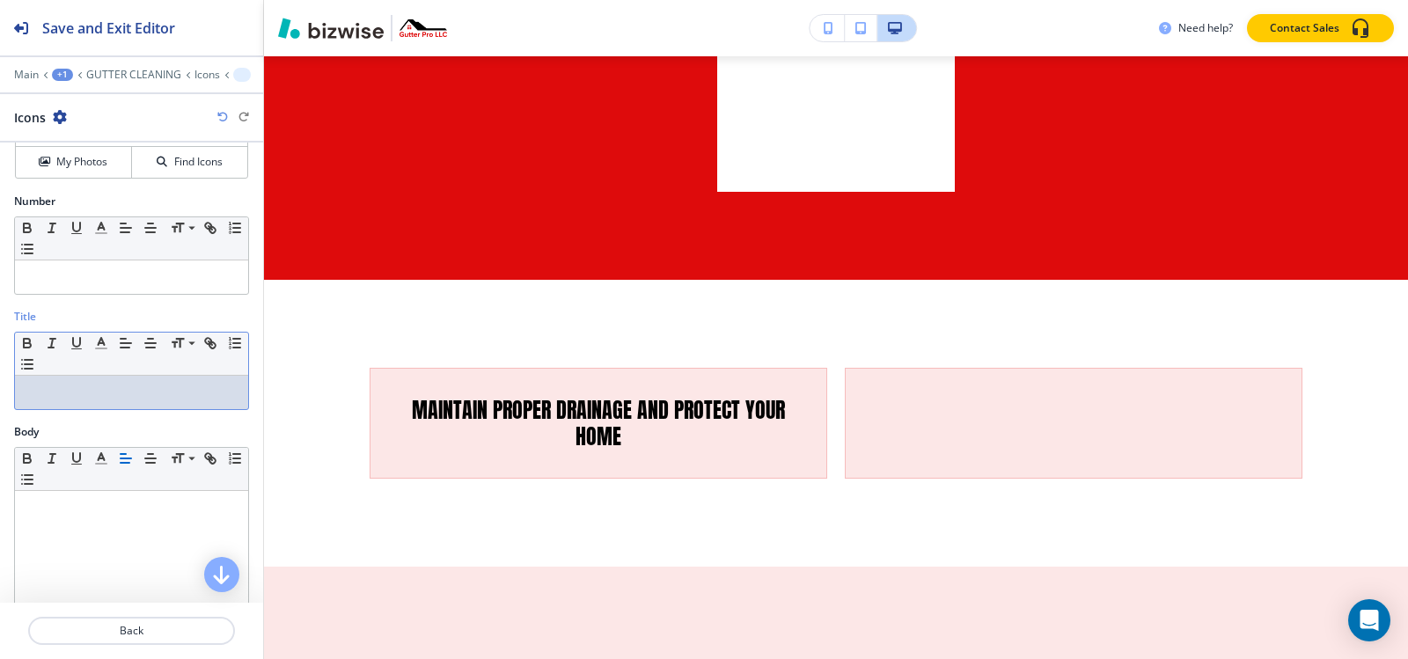
click at [83, 388] on p at bounding box center [132, 393] width 216 height 16
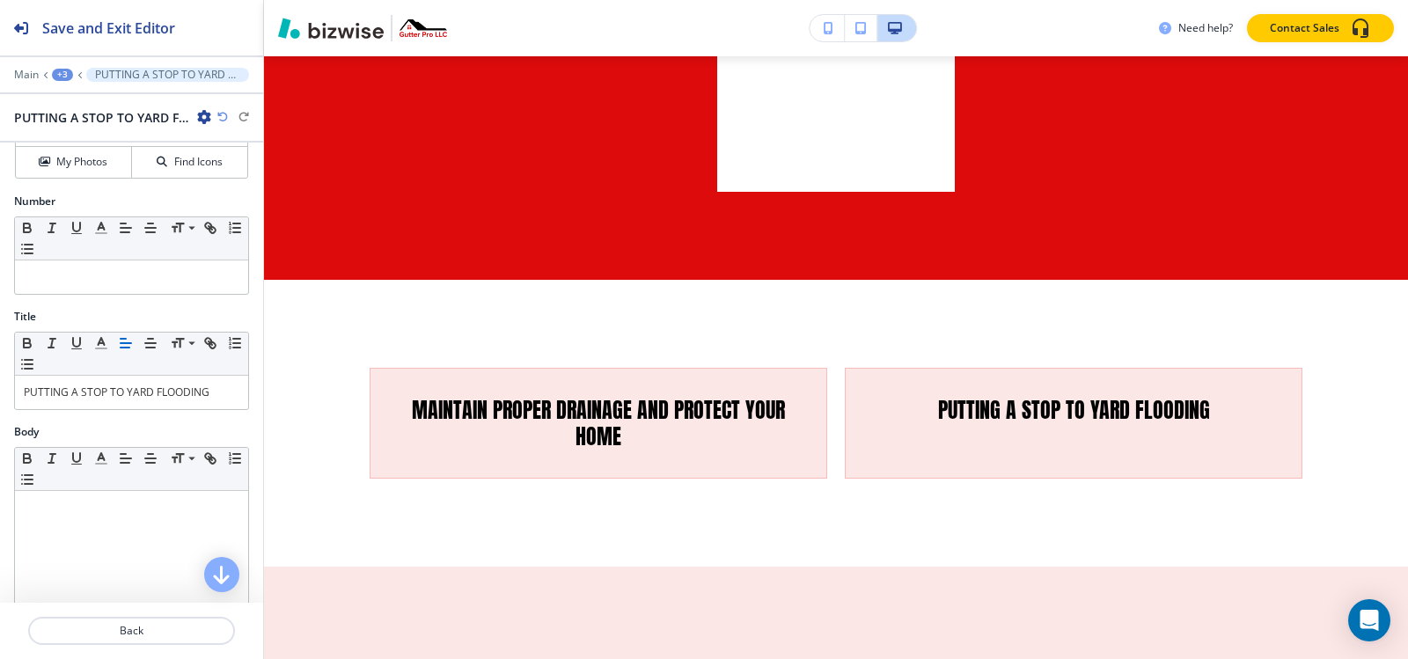
click at [66, 70] on div "+3" at bounding box center [62, 75] width 21 height 12
click at [98, 154] on button "Icons" at bounding box center [108, 166] width 113 height 32
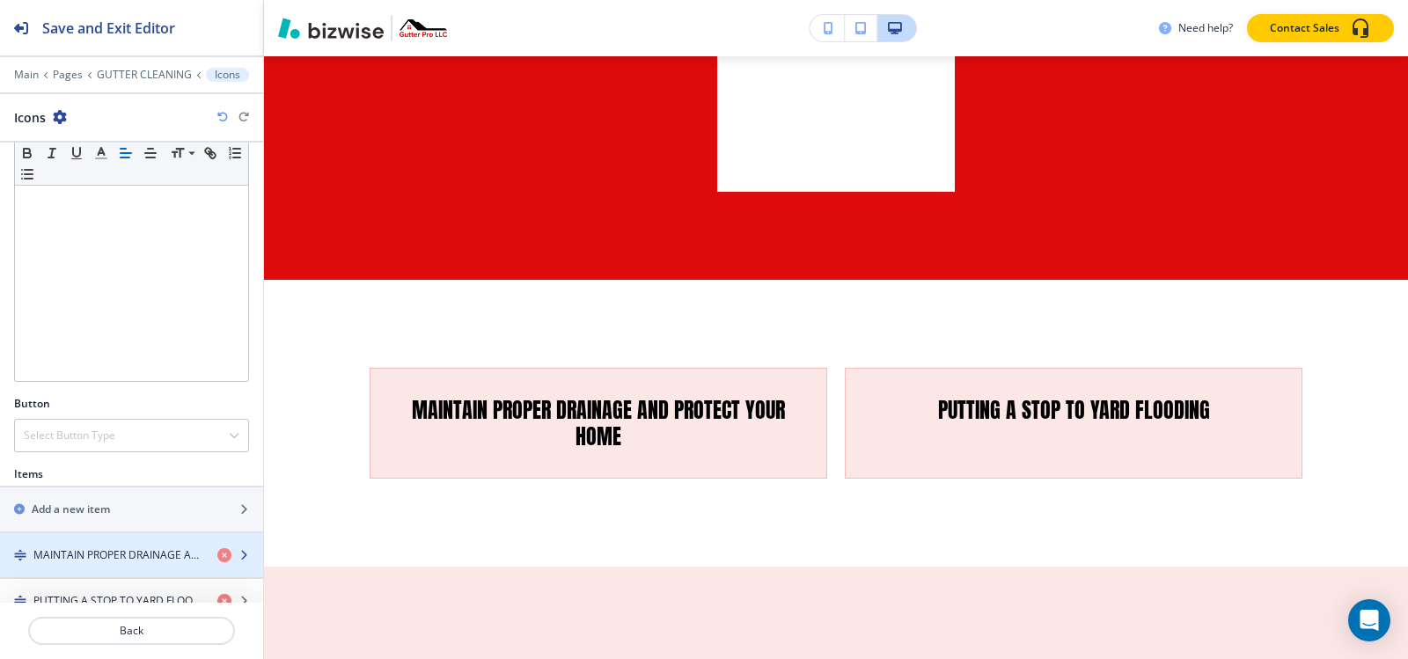
scroll to position [458, 0]
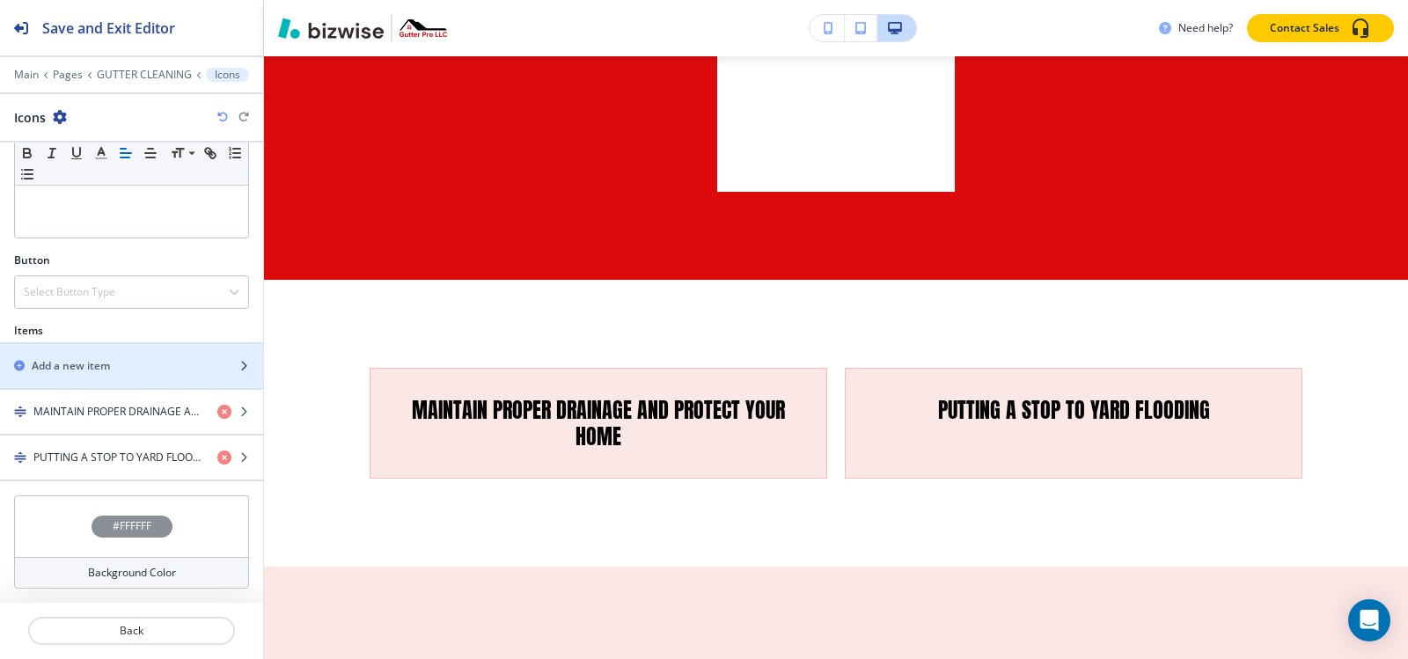
click at [96, 365] on h2 "Add a new item" at bounding box center [71, 366] width 78 height 16
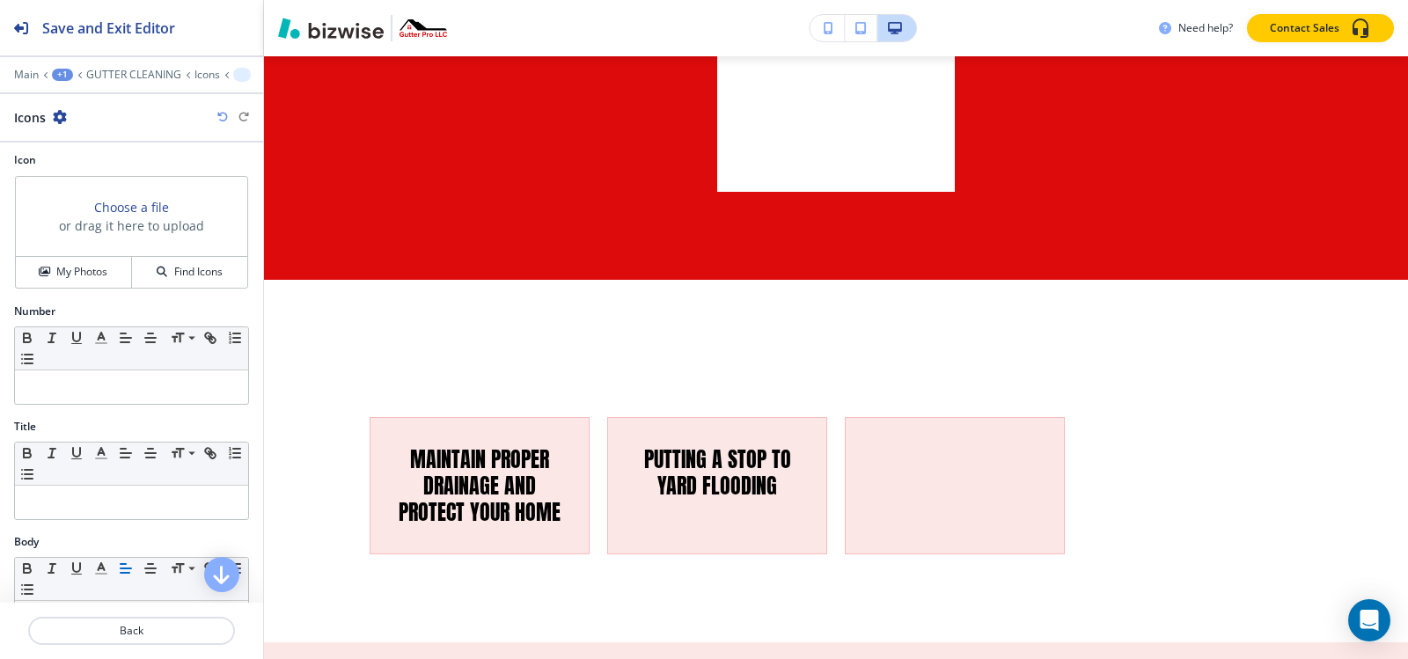
scroll to position [176, 0]
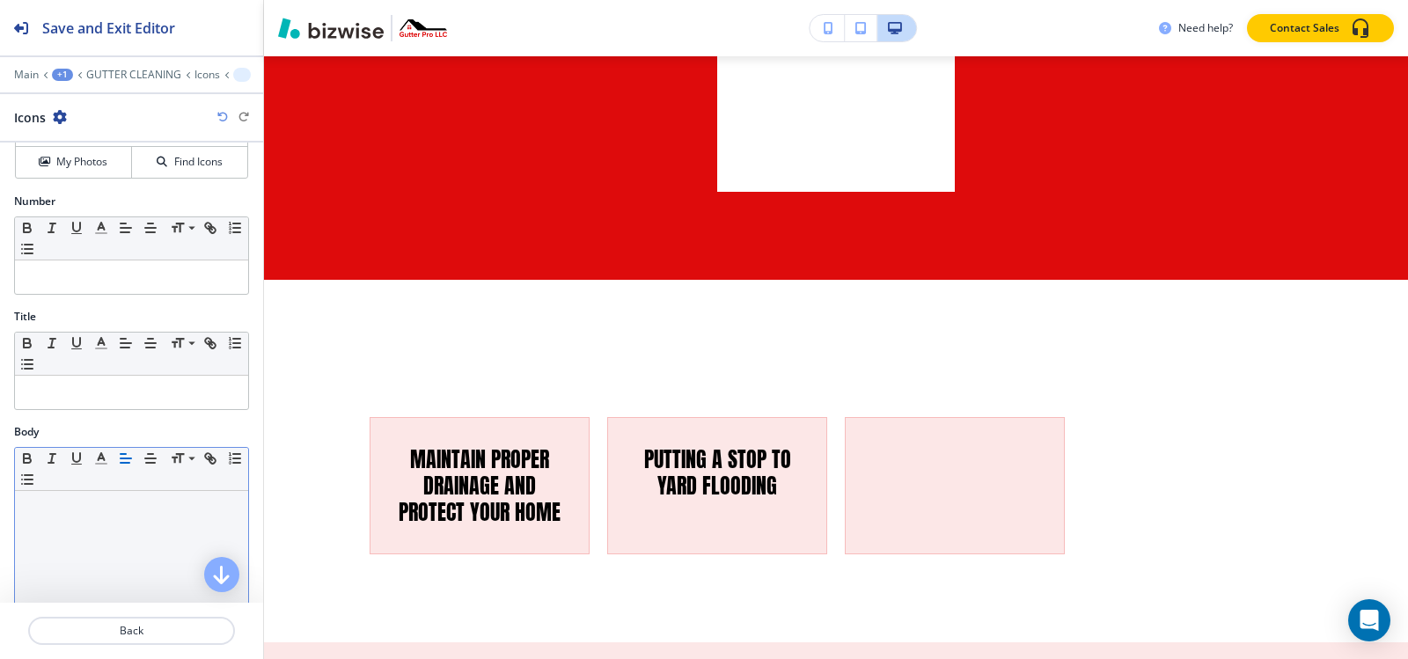
click at [85, 508] on p at bounding box center [132, 508] width 216 height 16
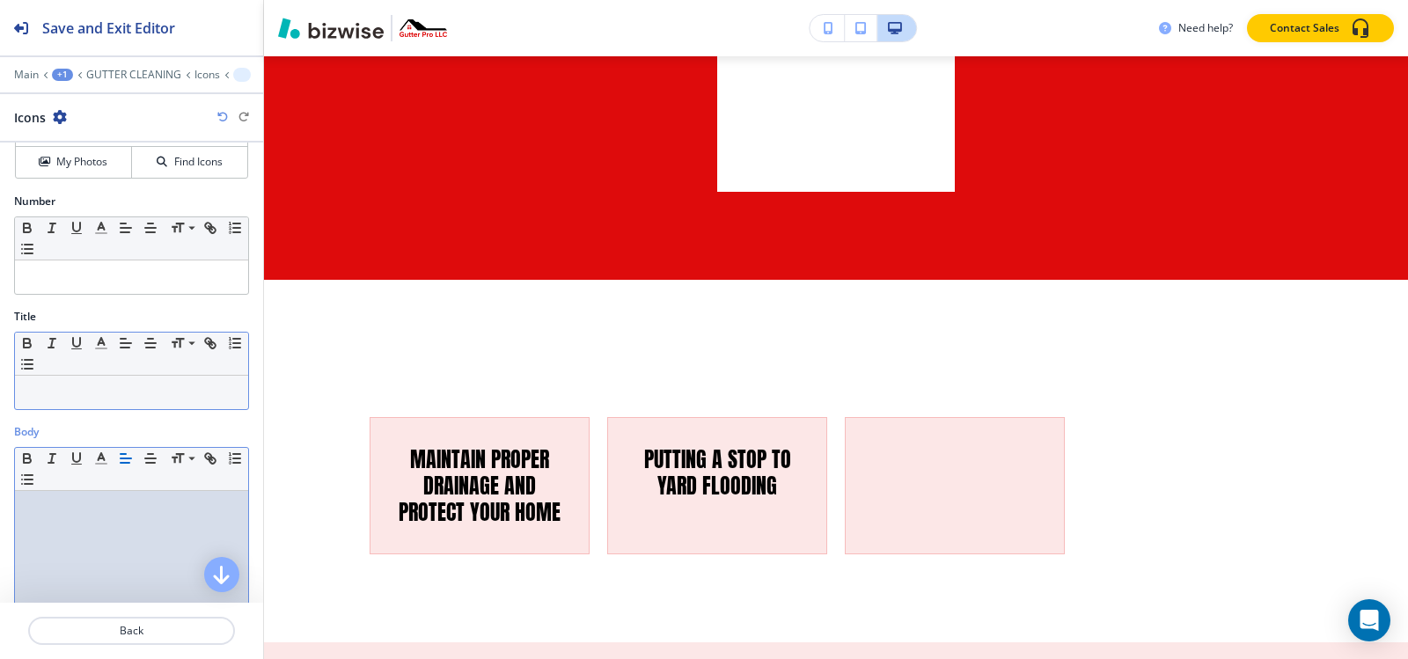
click at [81, 406] on div at bounding box center [131, 392] width 233 height 33
click at [82, 505] on p at bounding box center [132, 508] width 216 height 16
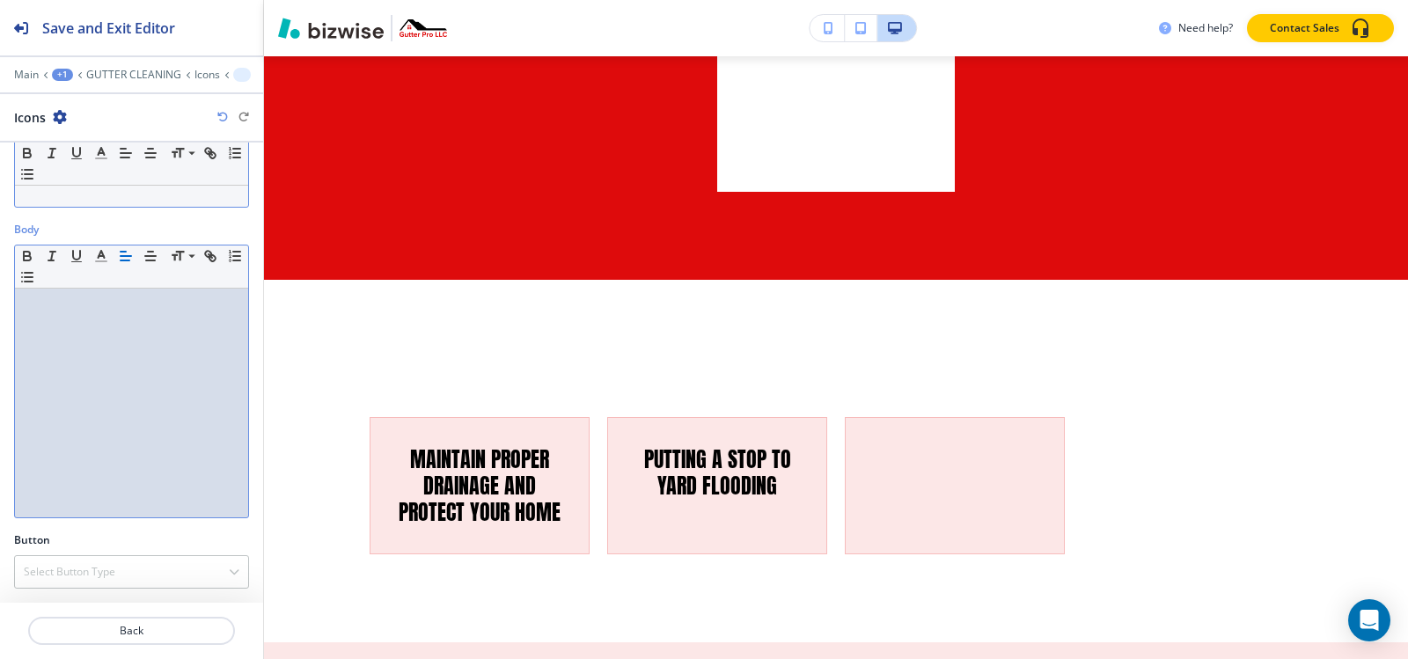
click at [100, 189] on p at bounding box center [132, 190] width 216 height 16
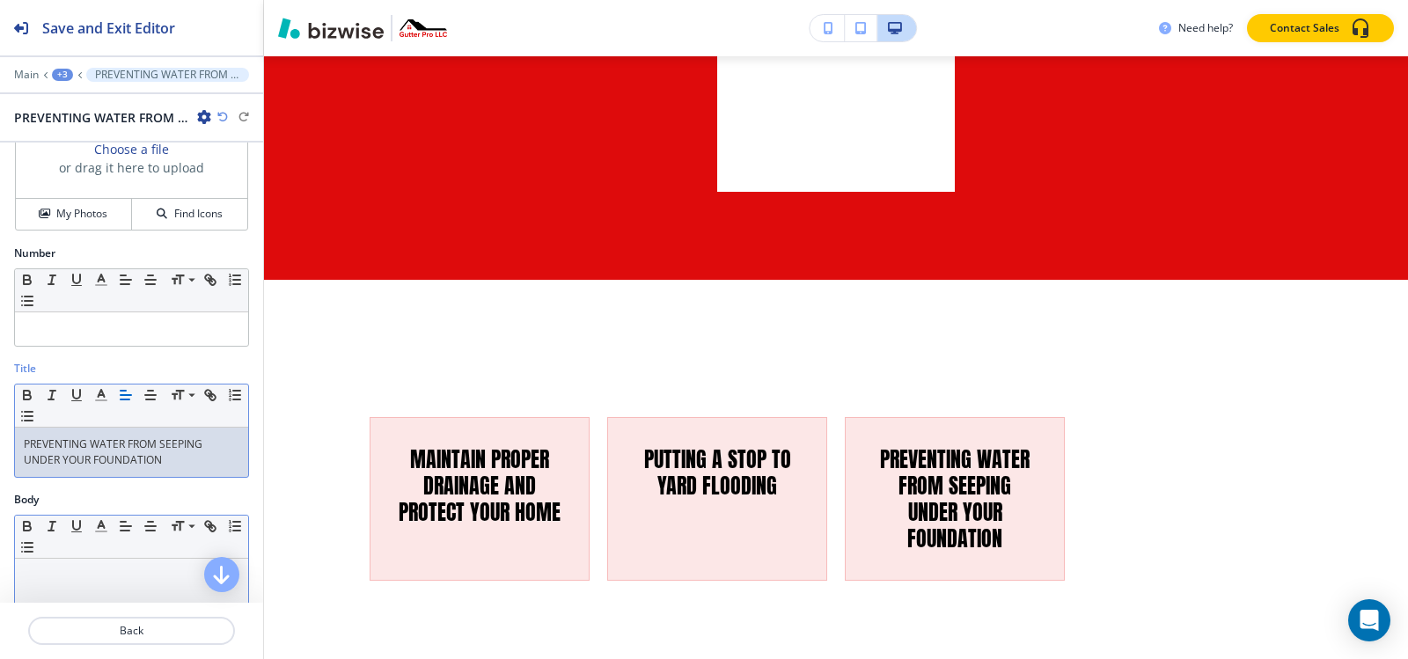
scroll to position [114, 0]
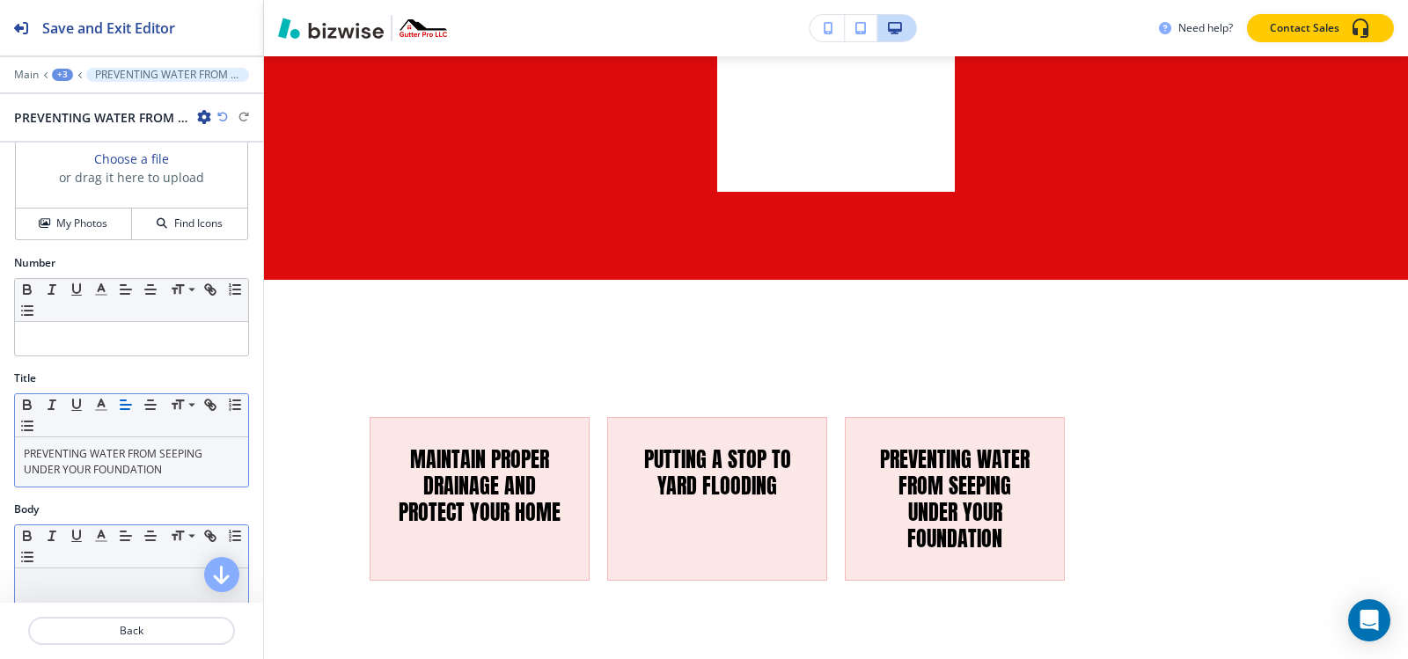
click at [59, 72] on div "+3" at bounding box center [62, 75] width 21 height 12
click at [79, 172] on p "Icons" at bounding box center [108, 166] width 90 height 16
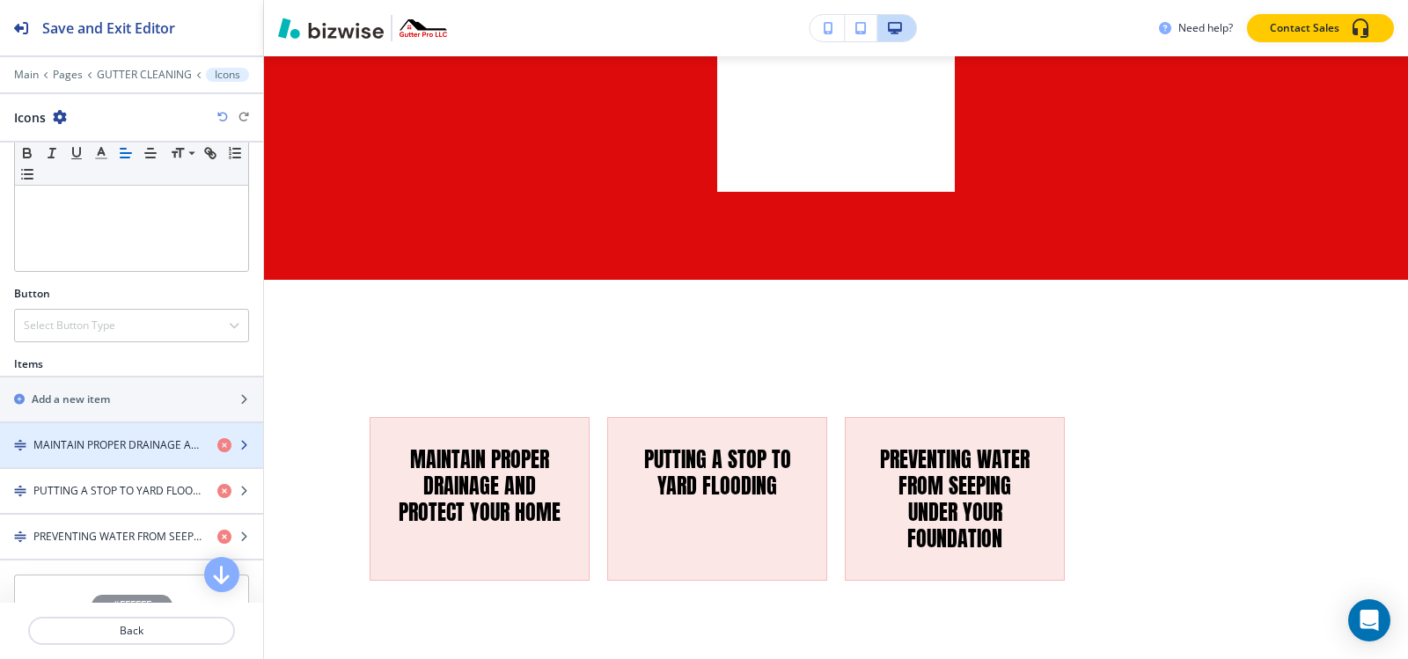
scroll to position [440, 0]
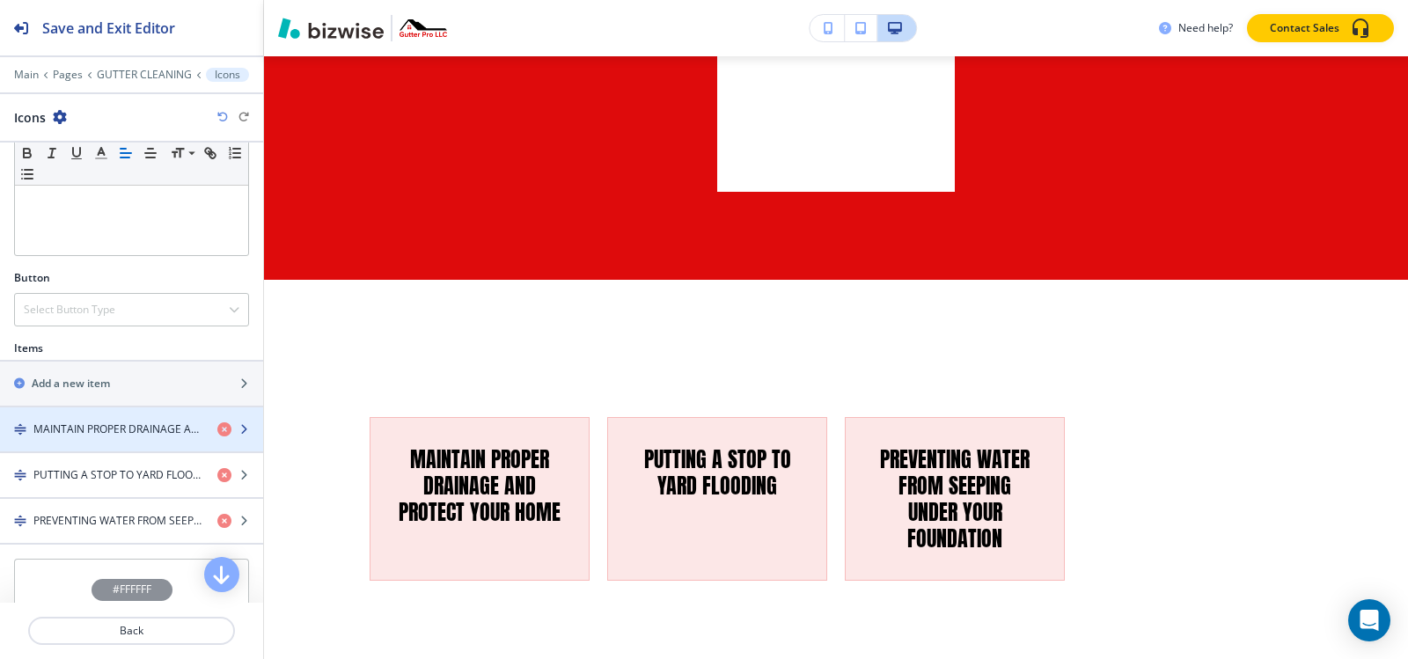
click at [90, 440] on div "button" at bounding box center [131, 444] width 263 height 14
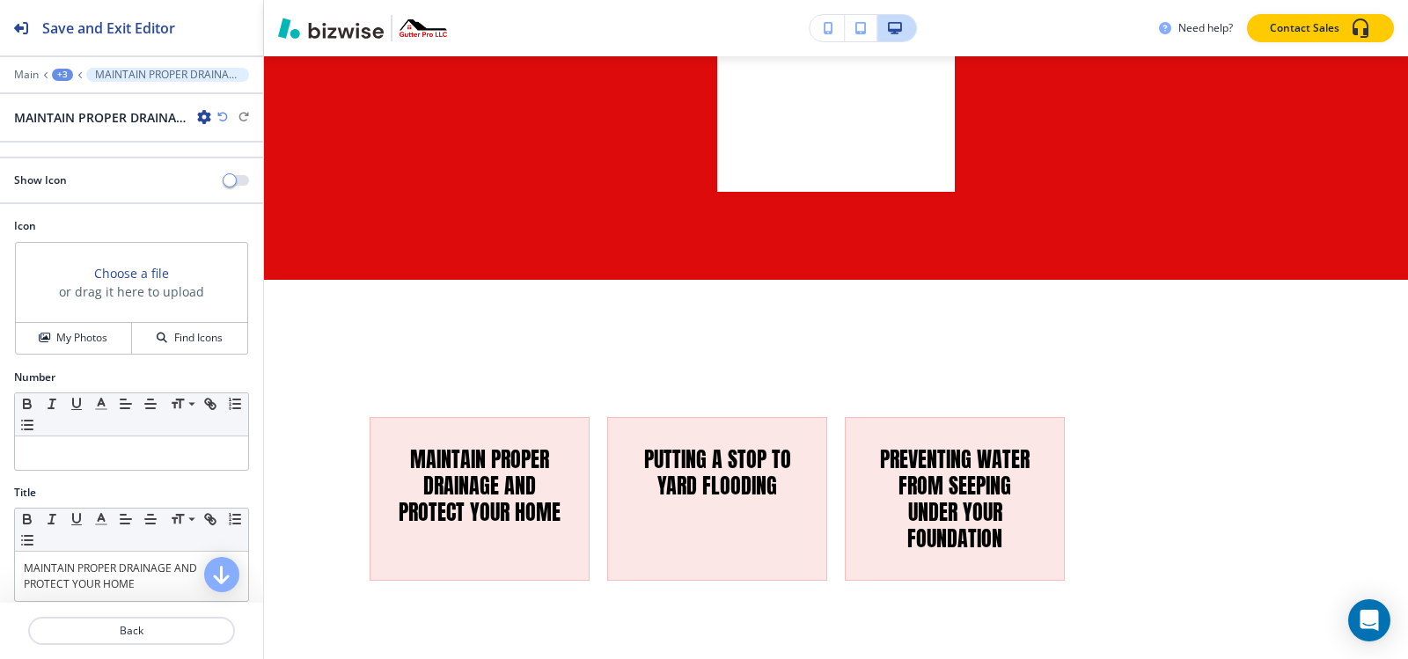
click at [224, 173] on div "Show Icon" at bounding box center [131, 180] width 263 height 16
click at [228, 180] on button "button" at bounding box center [236, 180] width 25 height 11
click at [97, 334] on h4 "My Photos" at bounding box center [81, 338] width 51 height 16
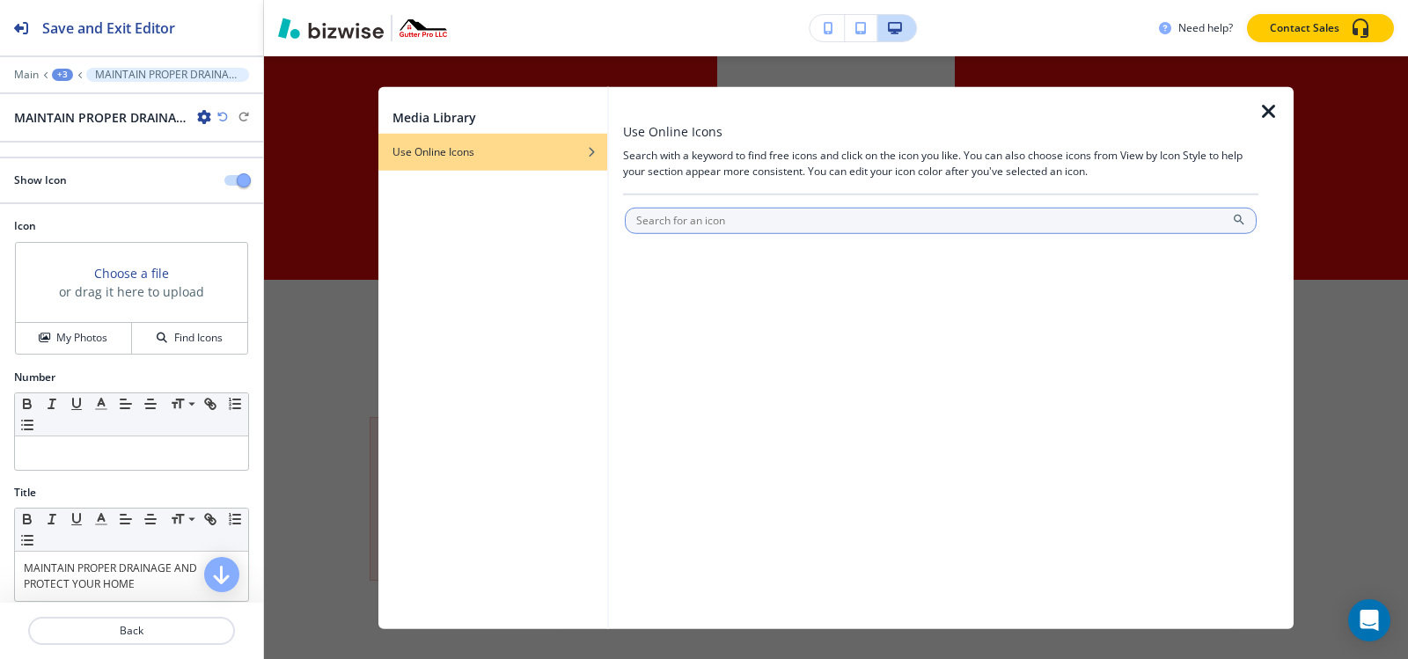
click at [717, 219] on input "text" at bounding box center [941, 220] width 632 height 26
type input "hand holding a tray"
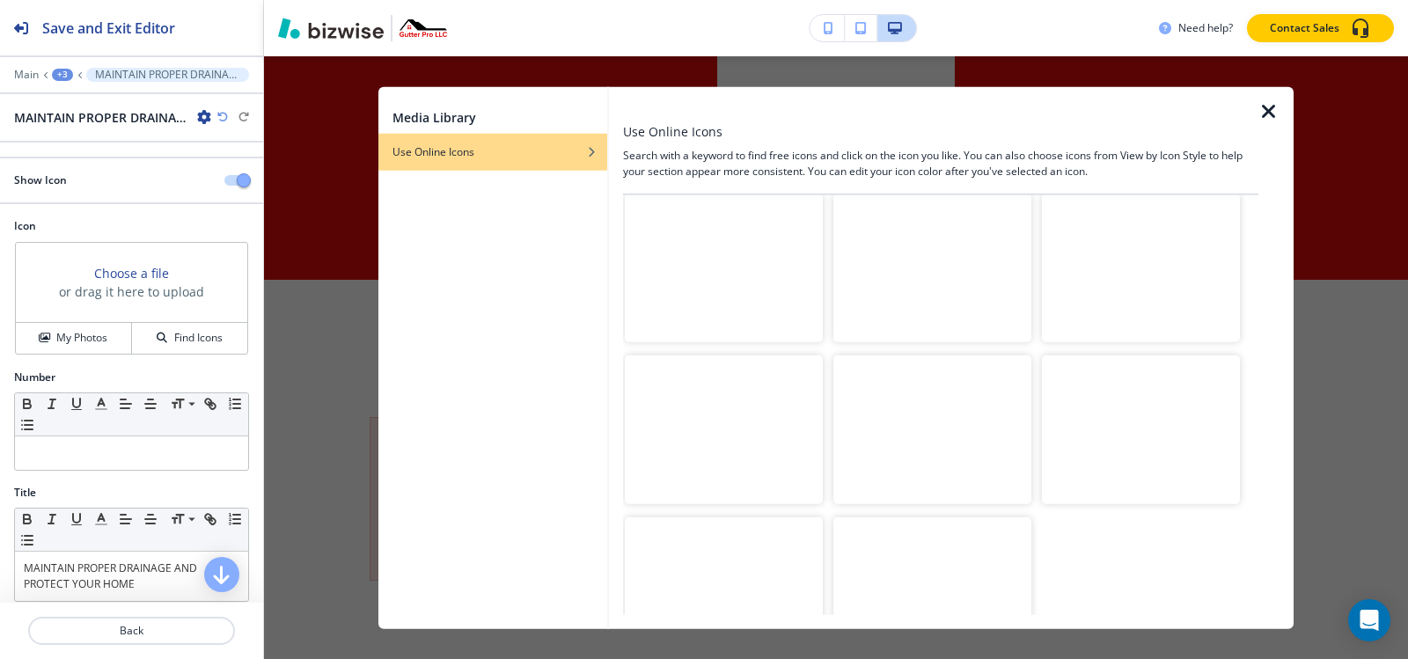
scroll to position [2323, 0]
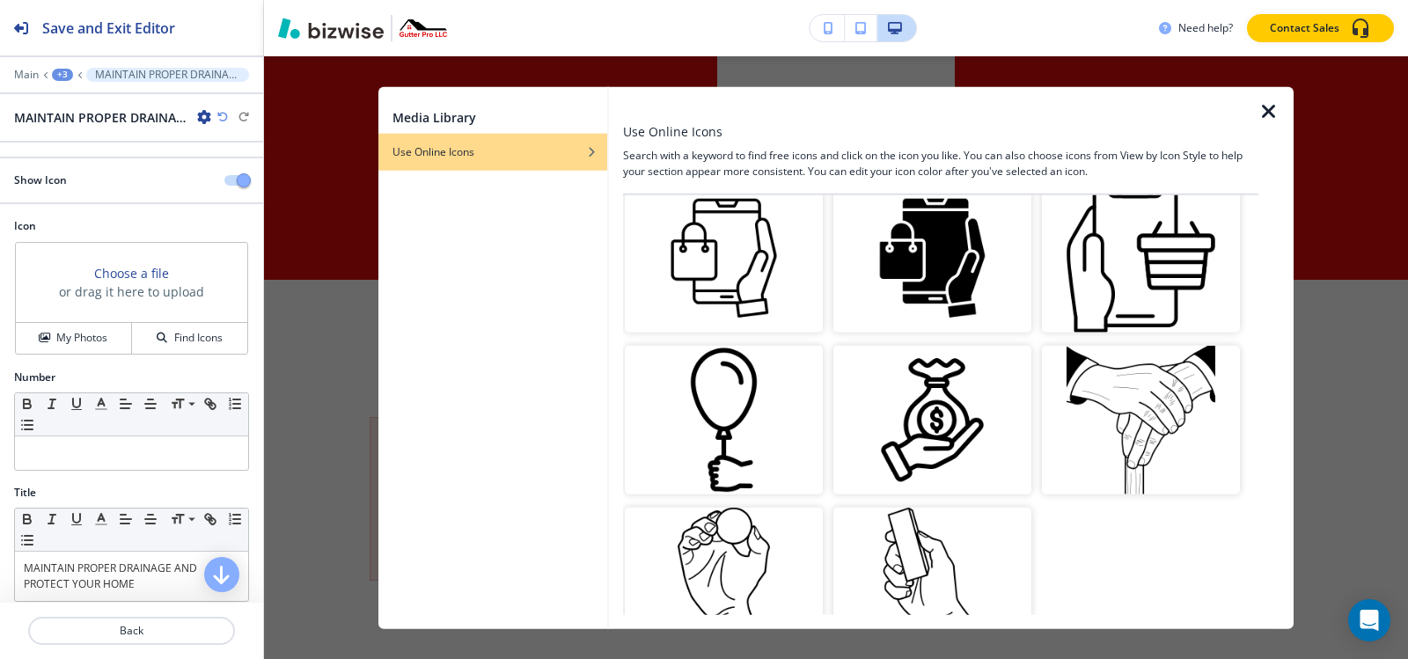
click at [1267, 113] on icon "button" at bounding box center [1268, 110] width 21 height 21
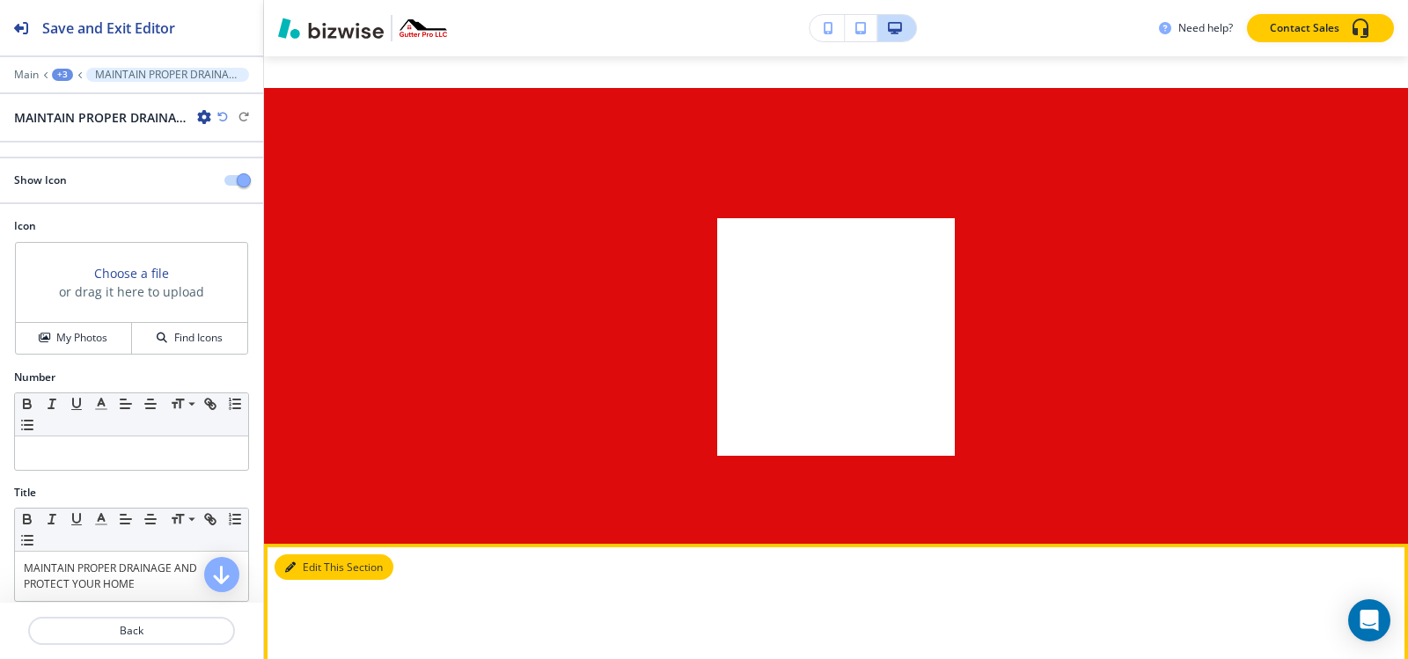
click at [298, 554] on button "Edit This Section" at bounding box center [334, 567] width 119 height 26
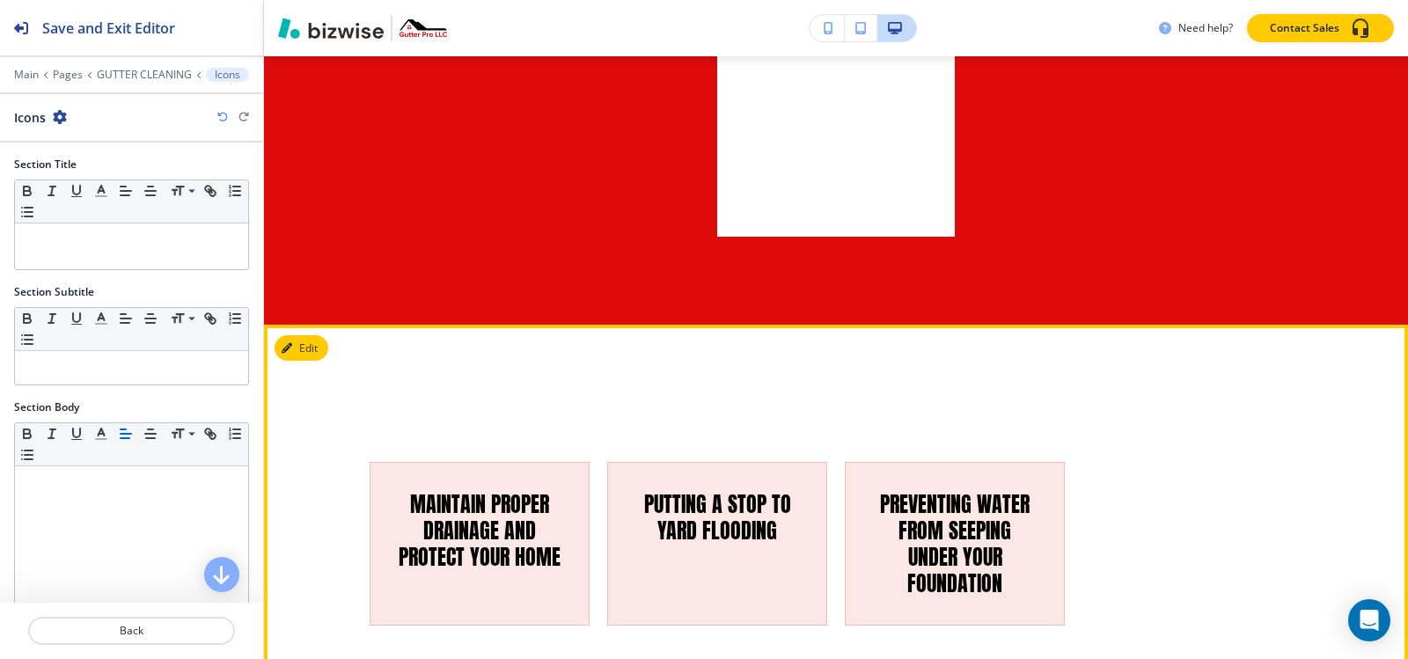
scroll to position [6645, 0]
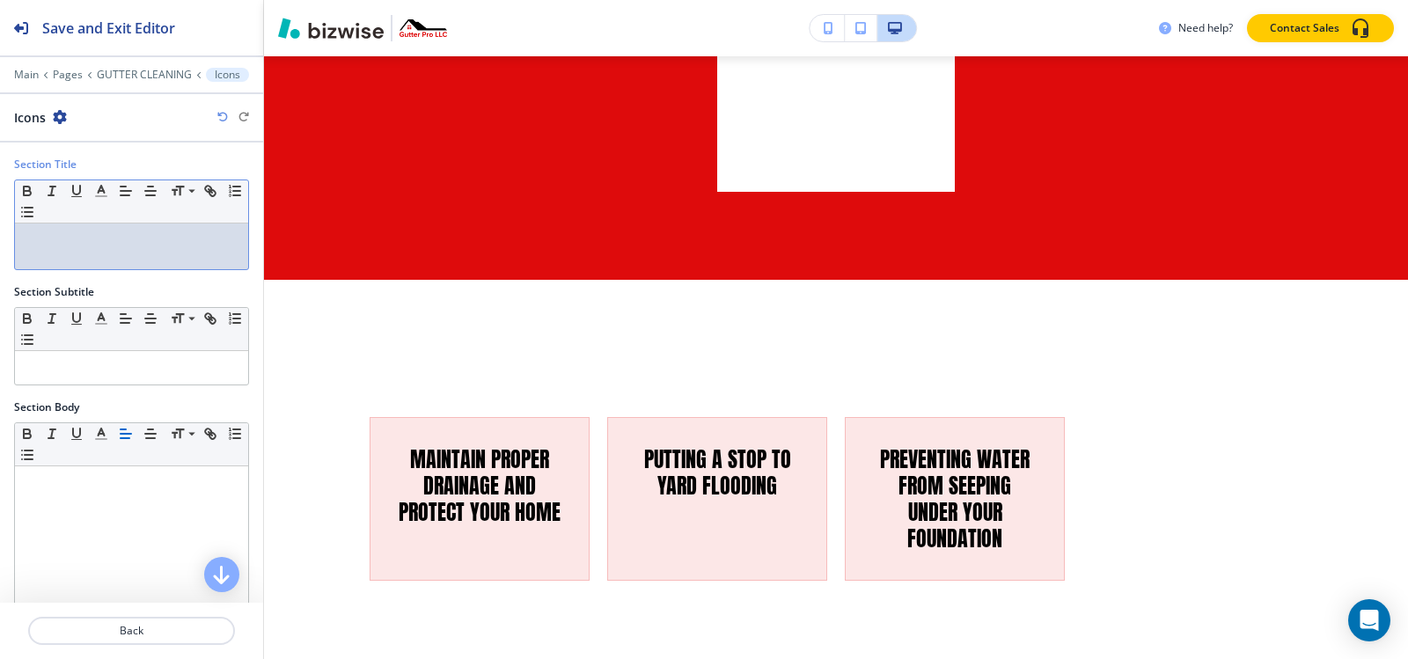
click at [65, 238] on p at bounding box center [132, 240] width 216 height 16
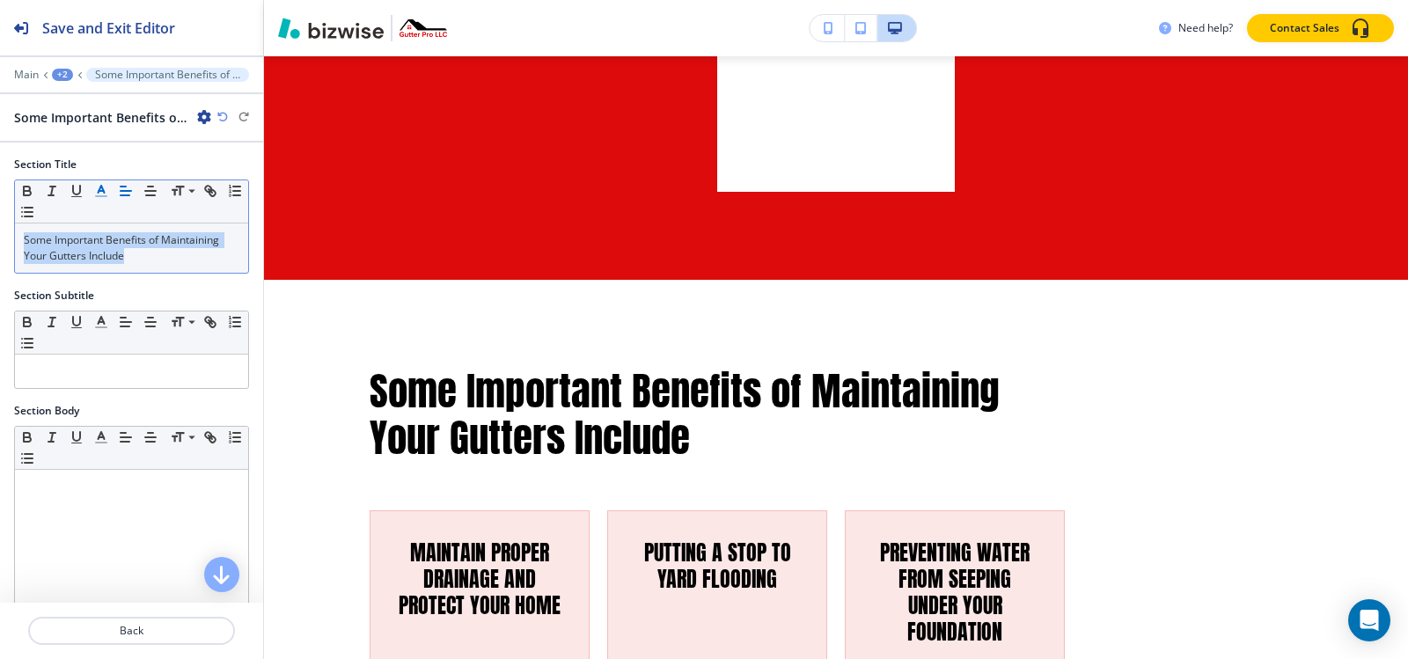
click at [102, 192] on icon "button" at bounding box center [101, 191] width 16 height 16
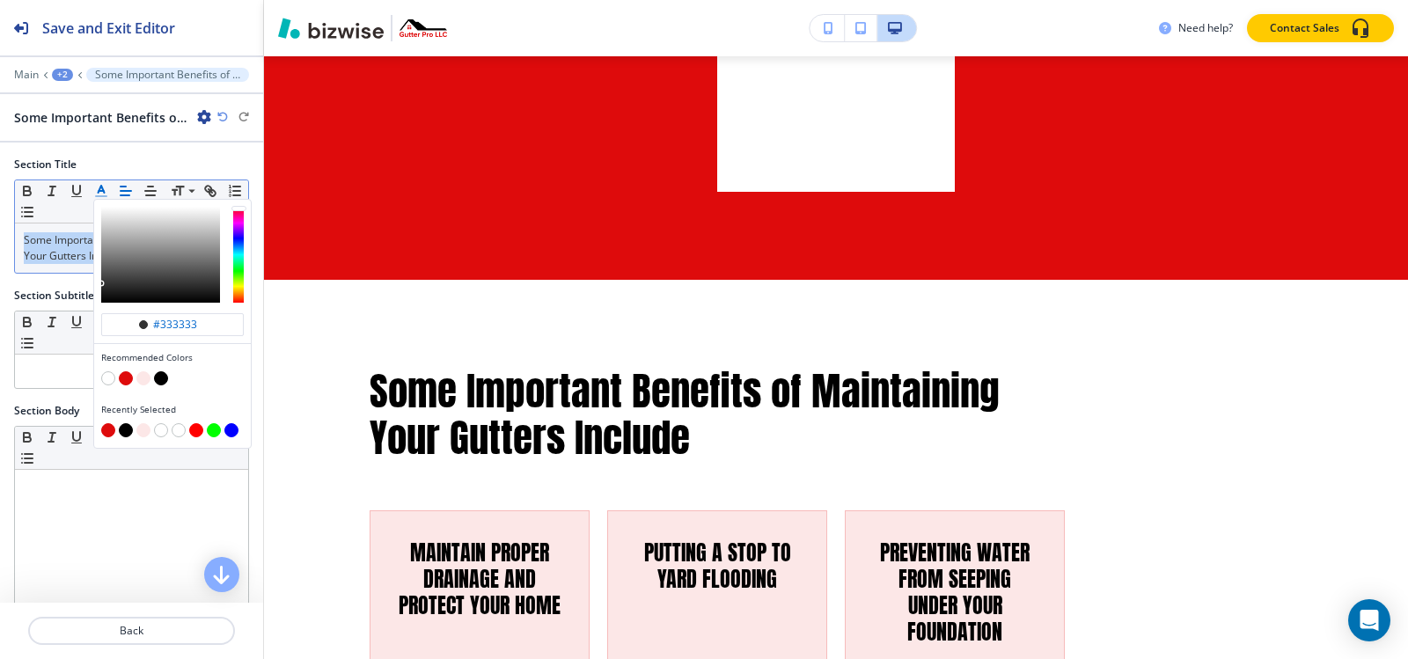
click at [122, 382] on button "button" at bounding box center [126, 378] width 14 height 14
type input "#de0b0c"
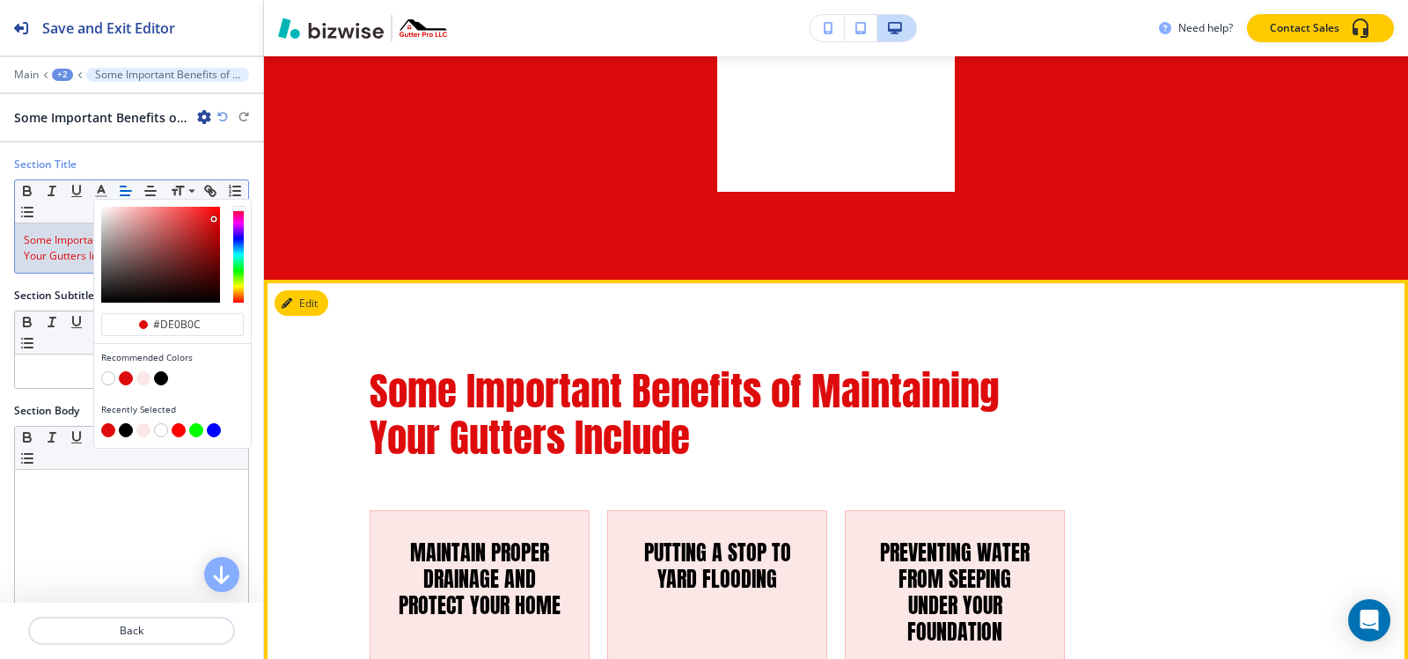
click at [1005, 361] on span "Some Important Benefits of Maintaining Your Gutters Include" at bounding box center [690, 414] width 640 height 106
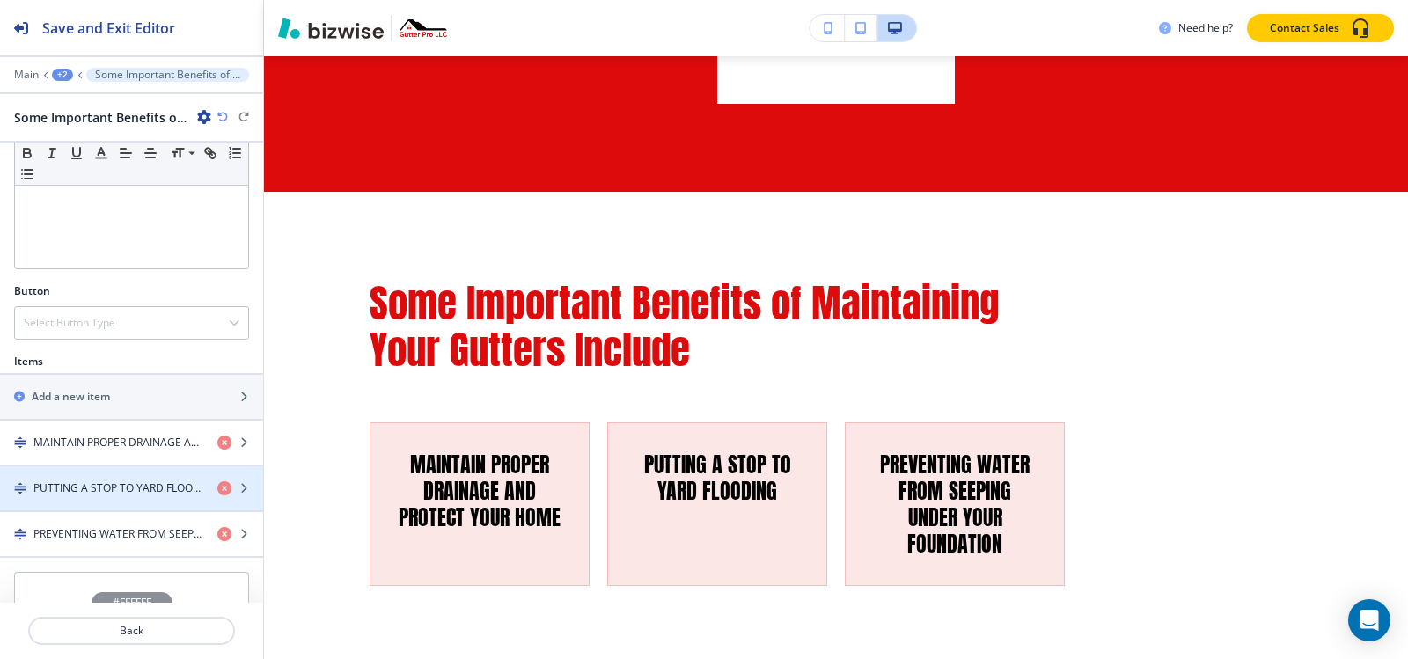
scroll to position [507, 0]
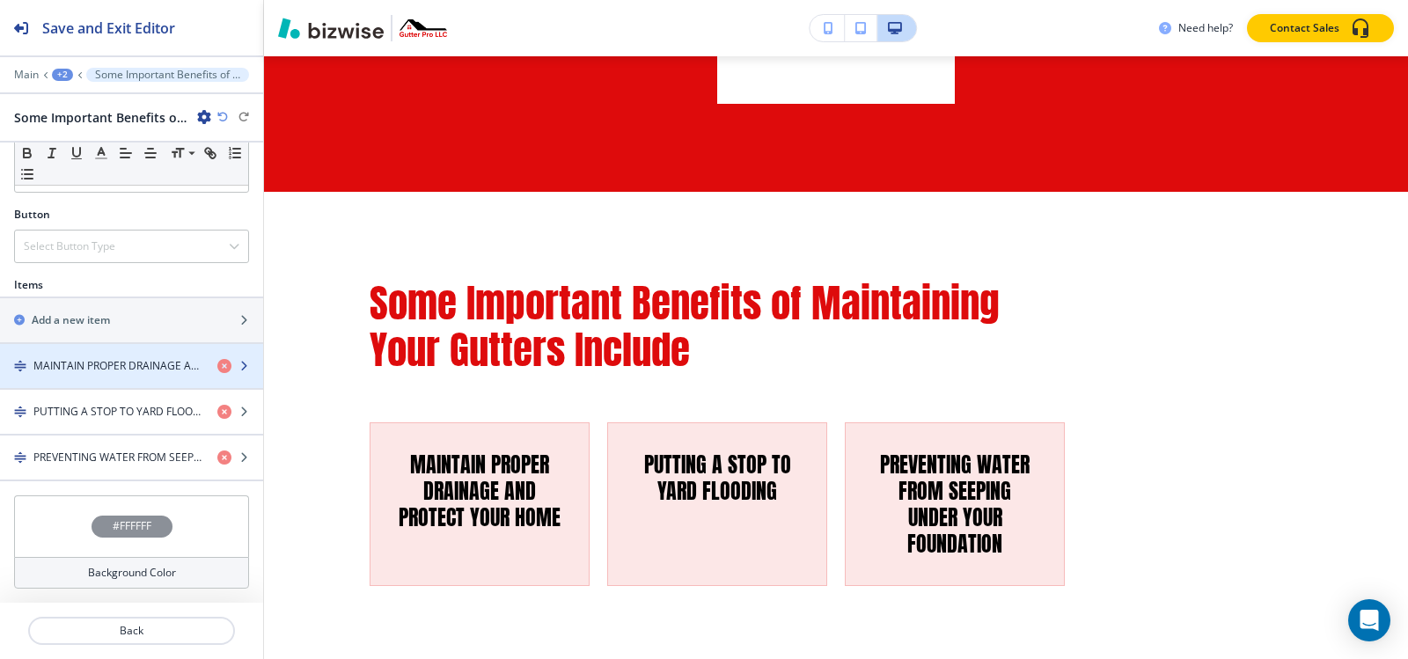
click at [75, 362] on h4 "MAINTAIN PROPER DRAINAGE AND PROTECT YOUR HOME" at bounding box center [118, 366] width 170 height 16
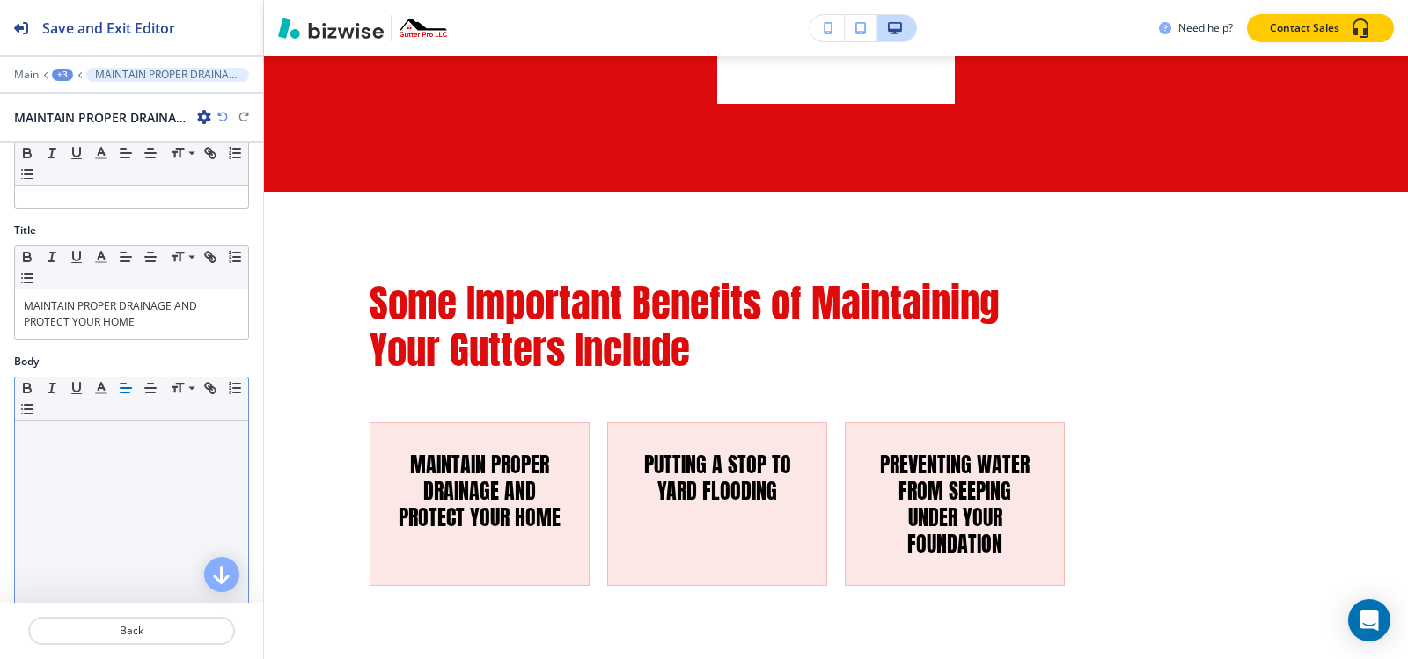
scroll to position [264, 0]
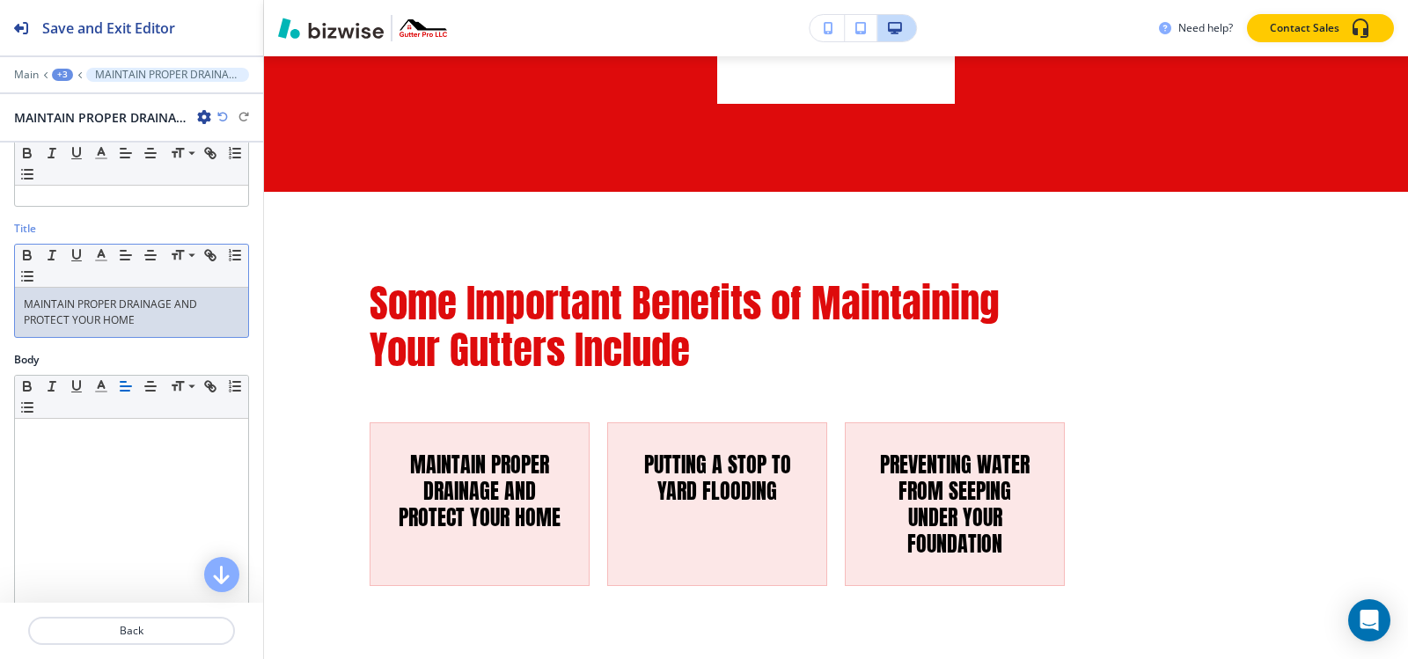
click at [120, 333] on div "MAINTAIN PROPER DRAINAGE AND PROTECT YOUR HOME" at bounding box center [131, 312] width 233 height 49
copy p "MAINTAIN PROPER DRAINAGE AND PROTECT YOUR HOME"
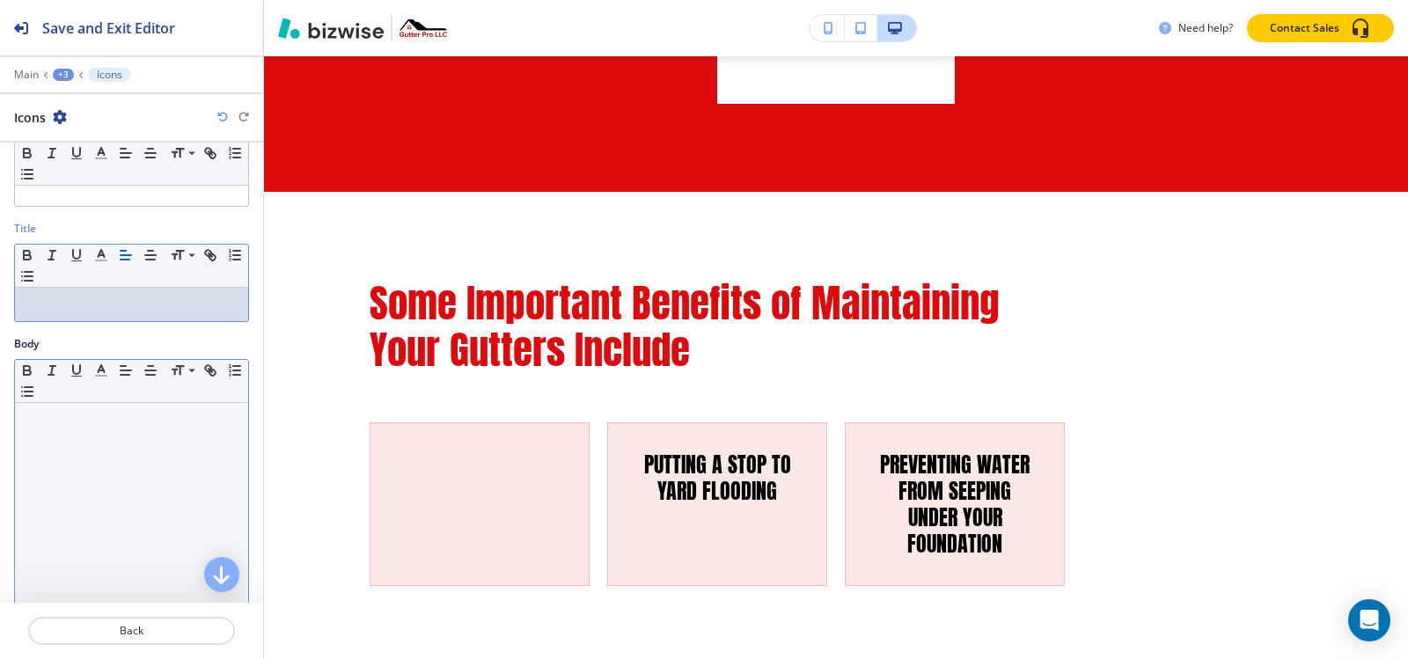
click at [73, 431] on div at bounding box center [131, 517] width 233 height 229
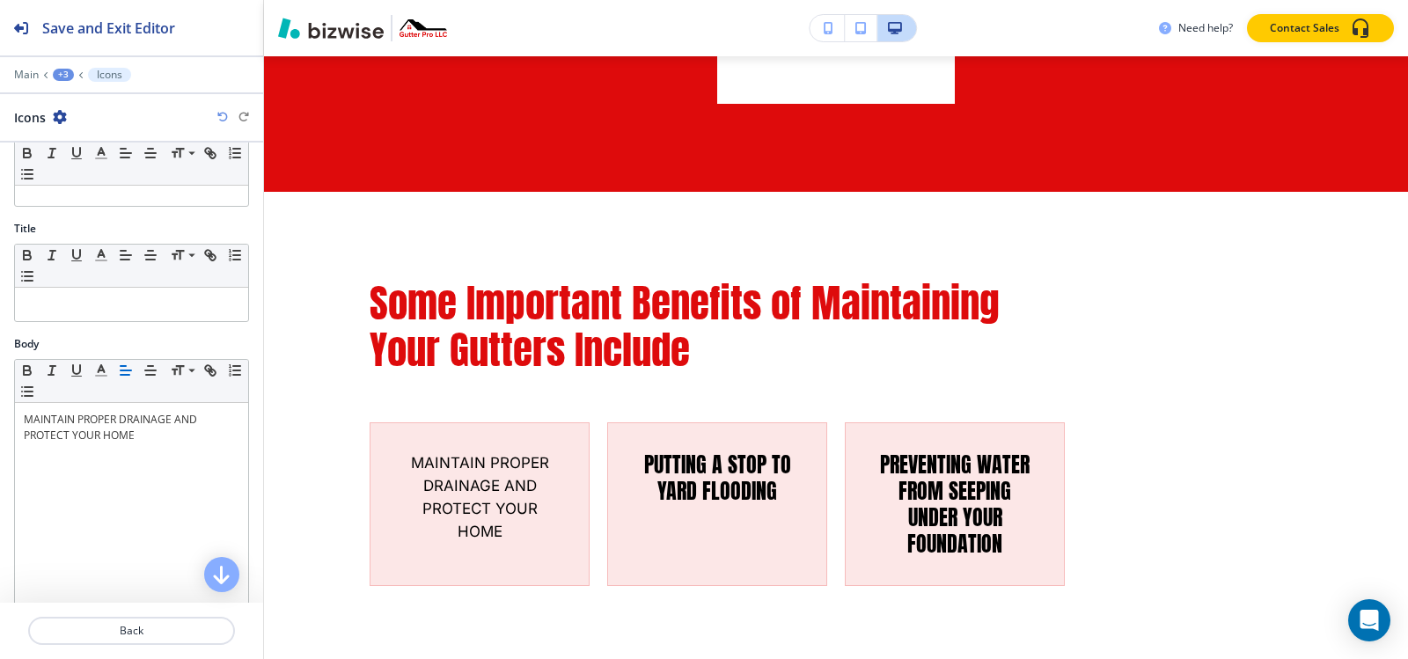
click at [66, 72] on div "+3" at bounding box center [63, 75] width 21 height 12
click at [89, 171] on p "Some Important Benefits of Maintaining Your Gutters Include" at bounding box center [109, 166] width 90 height 16
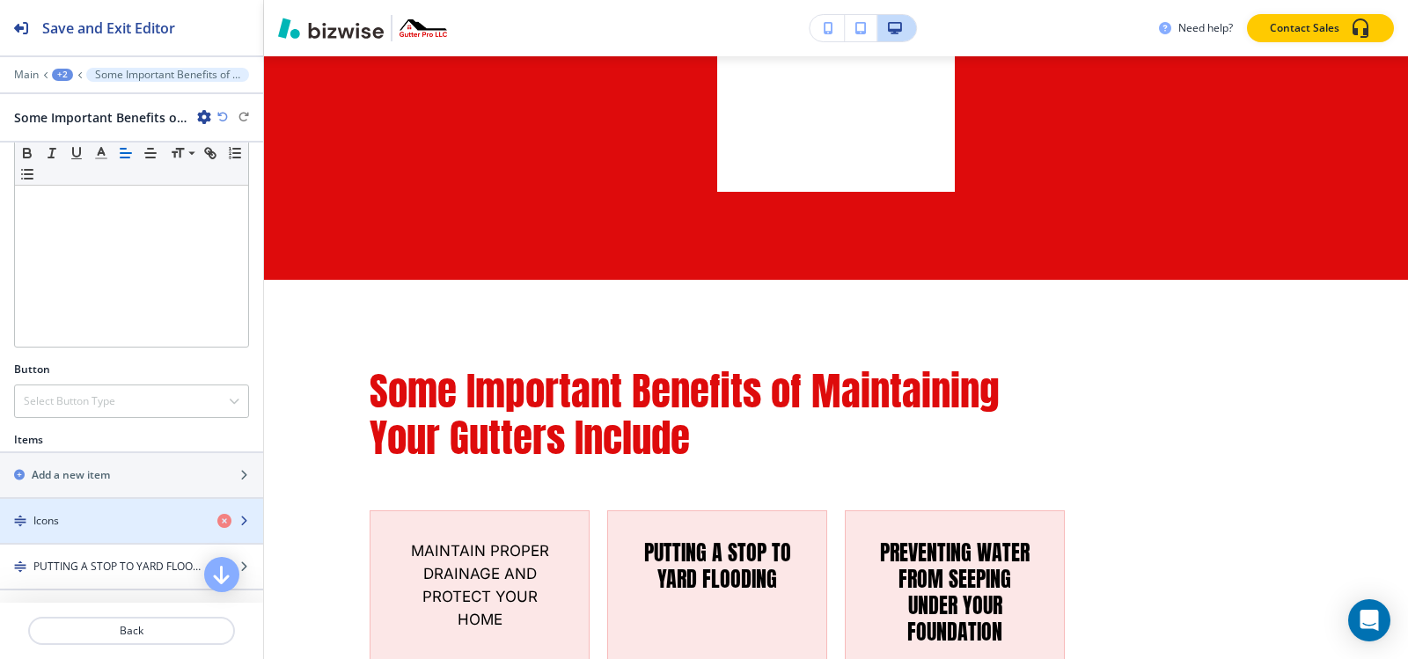
scroll to position [507, 0]
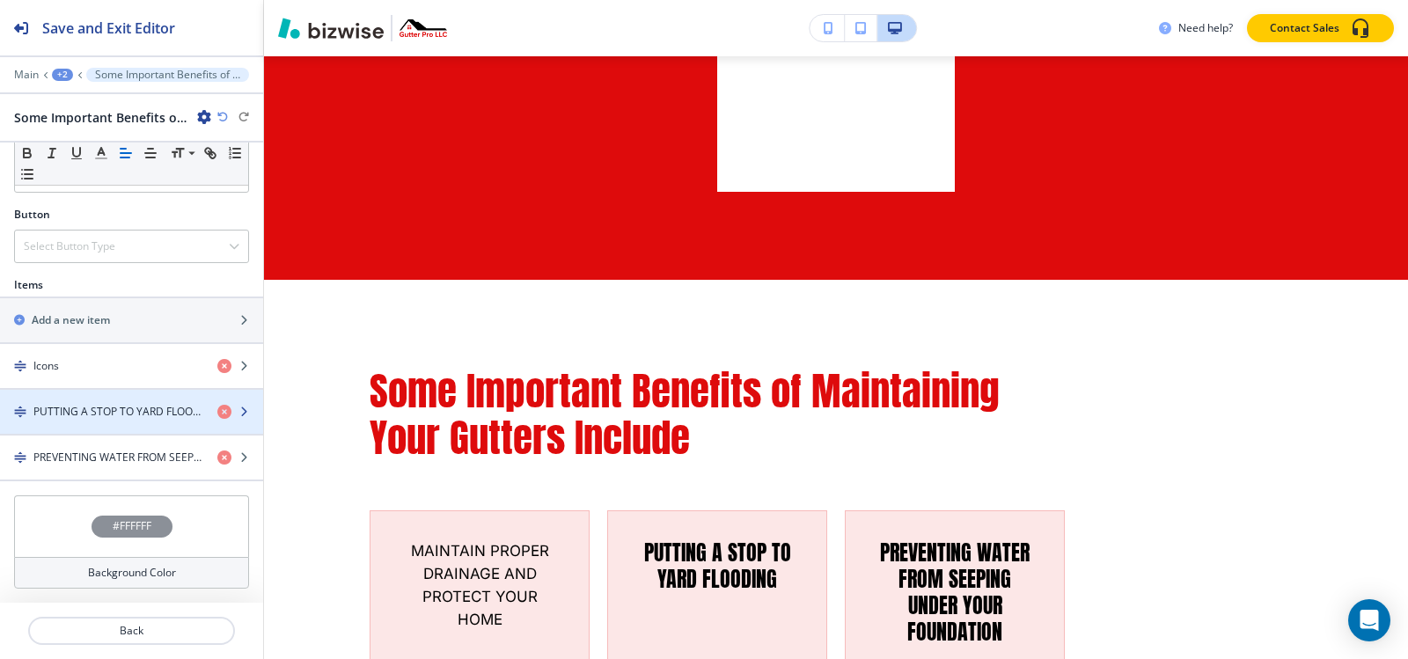
click at [87, 414] on h4 "PUTTING A STOP TO YARD FLOODING" at bounding box center [118, 412] width 170 height 16
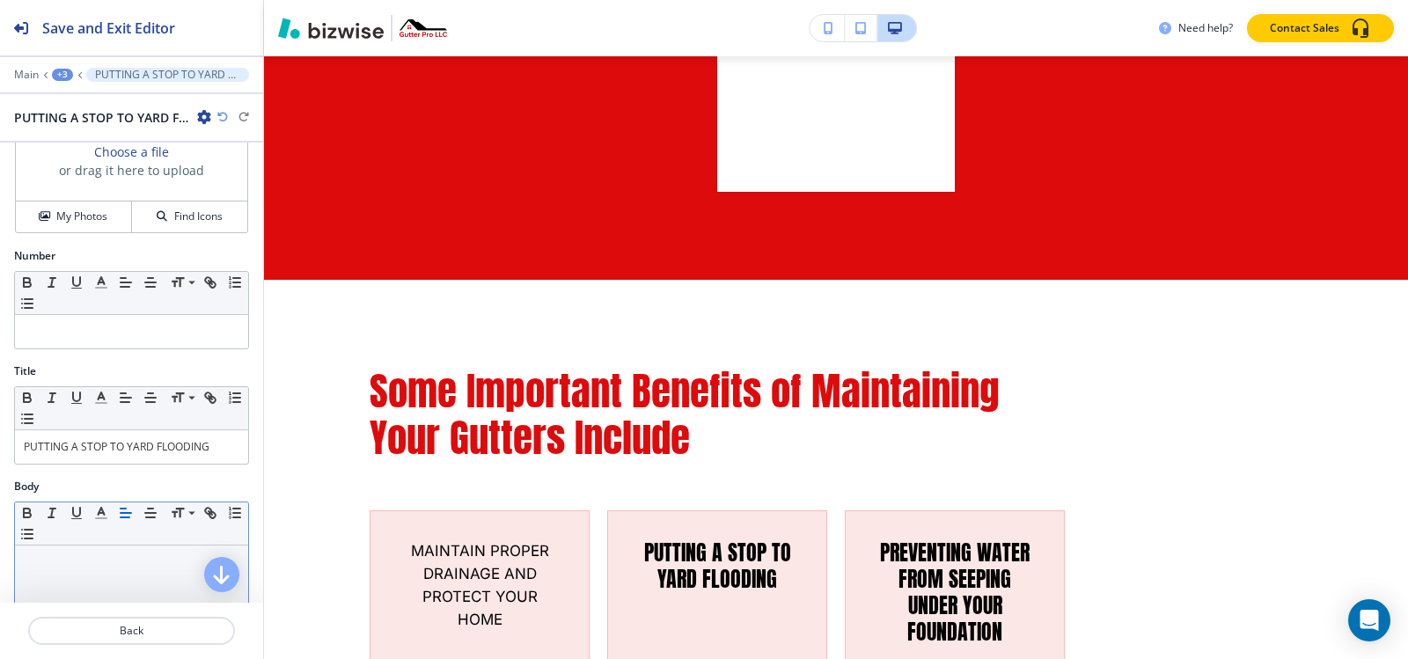
scroll to position [264, 0]
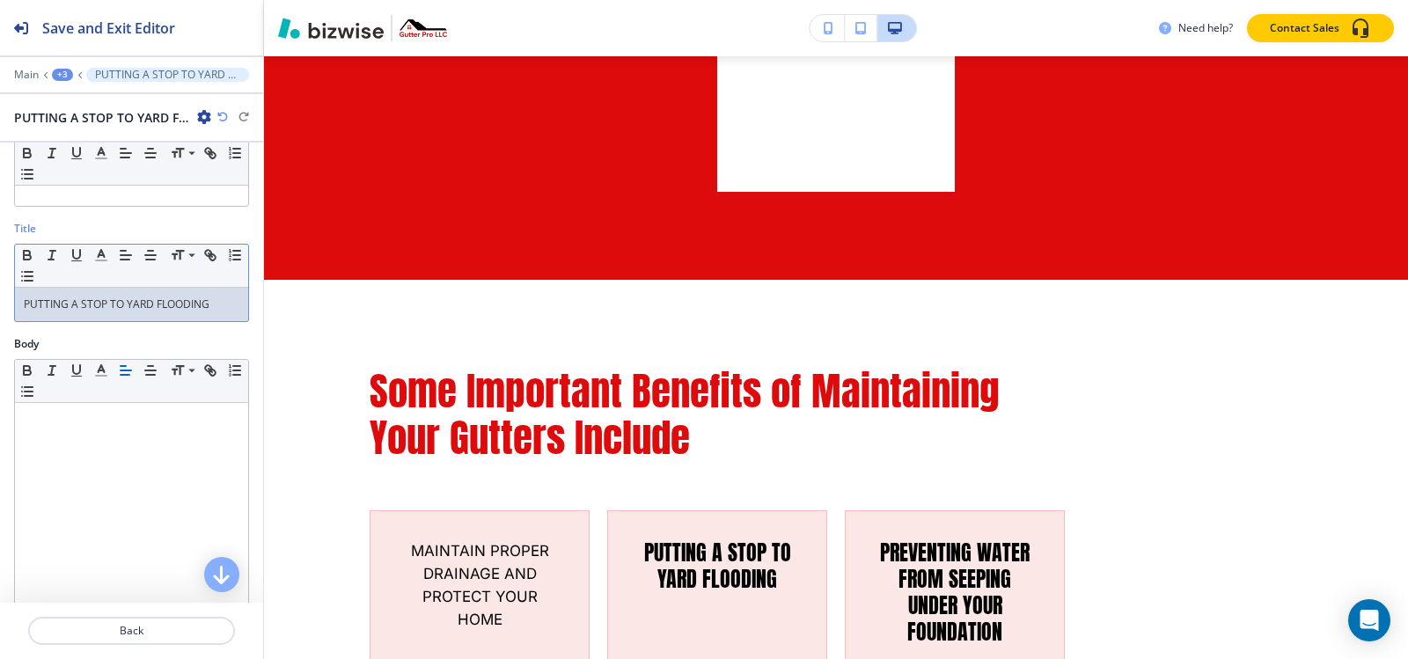
click at [113, 308] on p "PUTTING A STOP TO YARD FLOODING" at bounding box center [132, 305] width 216 height 16
copy p "PUTTING A STOP TO YARD FLOODING"
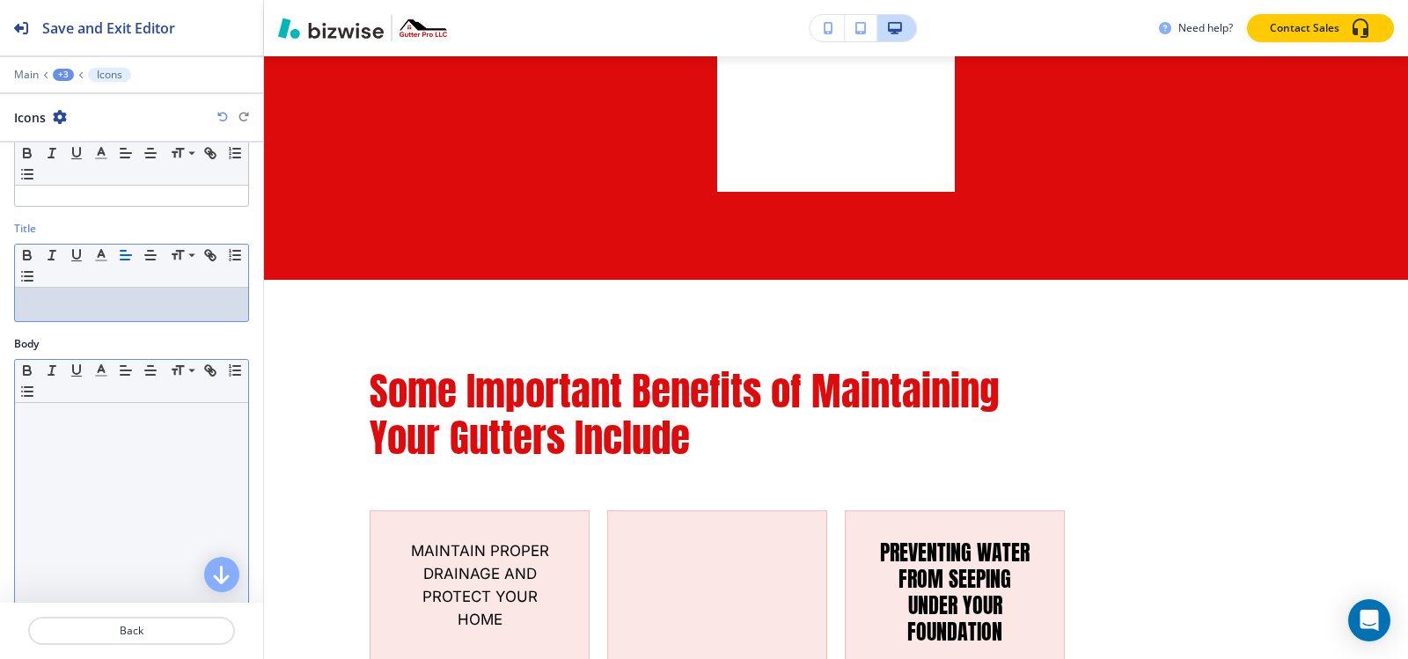
click at [63, 436] on div at bounding box center [131, 517] width 233 height 229
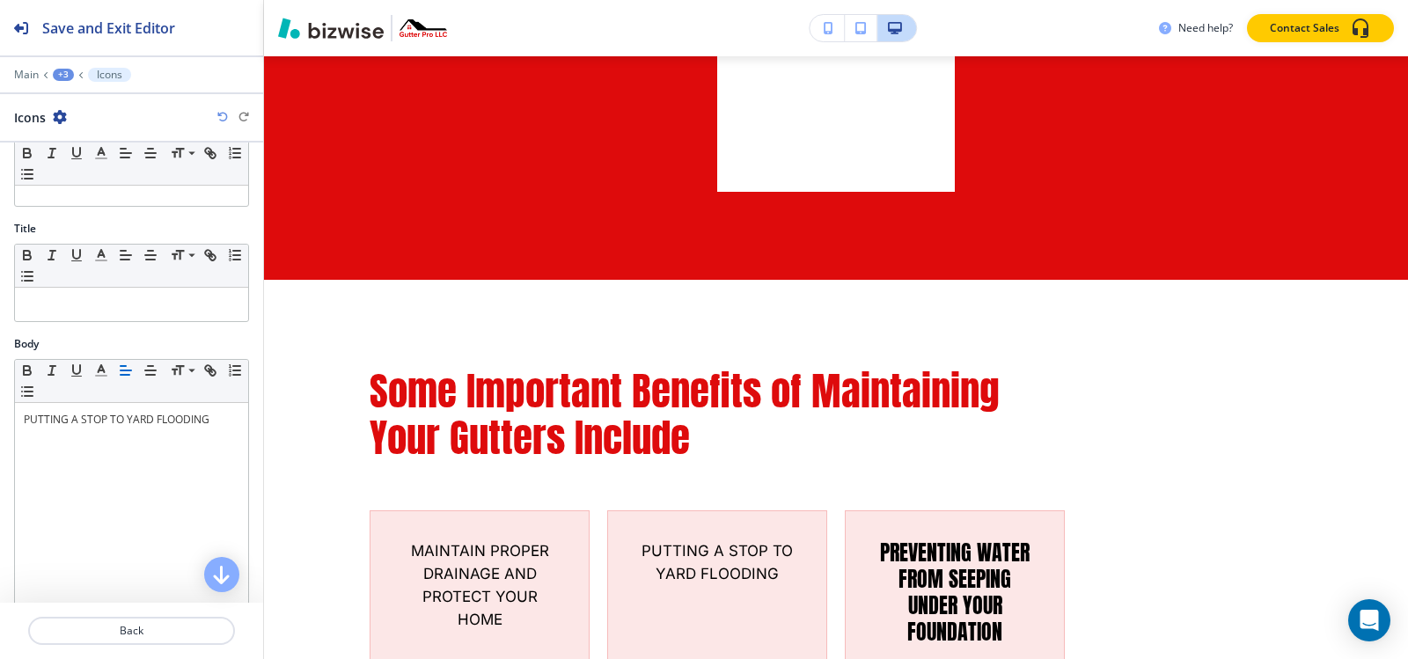
click at [61, 77] on div "+3" at bounding box center [63, 75] width 21 height 12
click at [80, 174] on button "Some Important Benefits of Maintaining Your Gutters Include" at bounding box center [109, 166] width 113 height 32
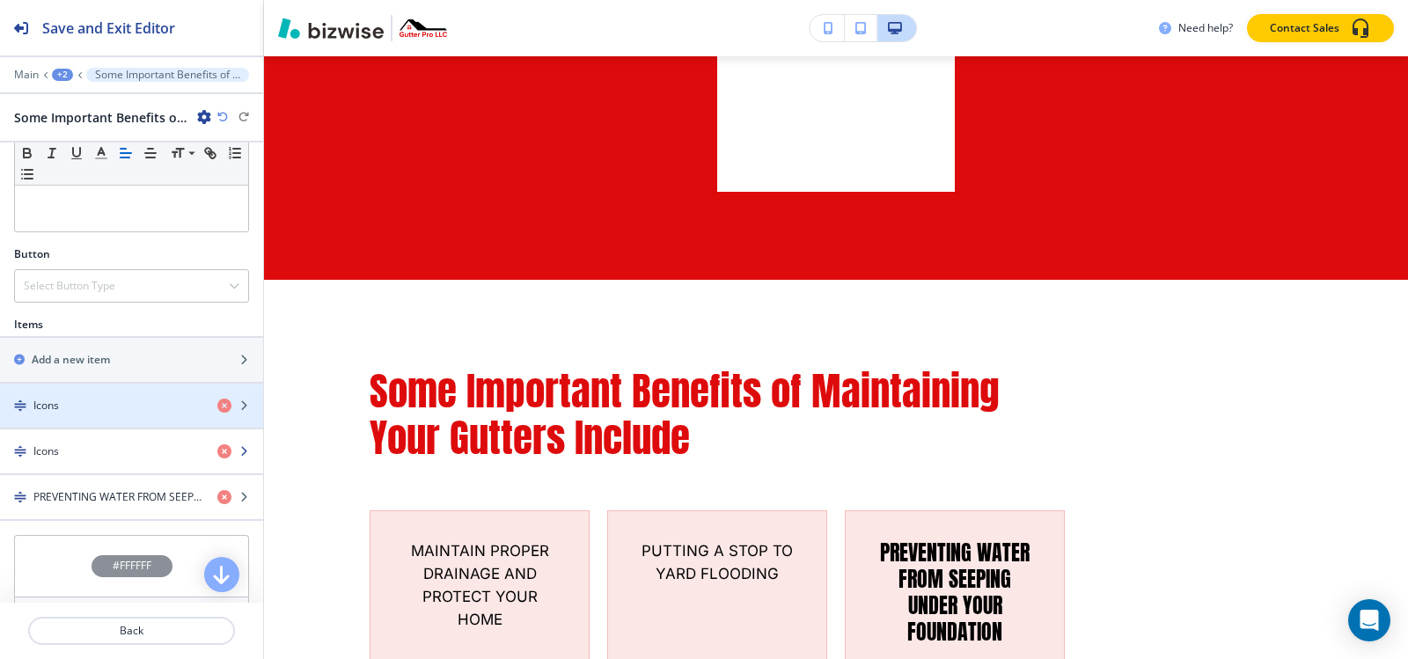
scroll to position [507, 0]
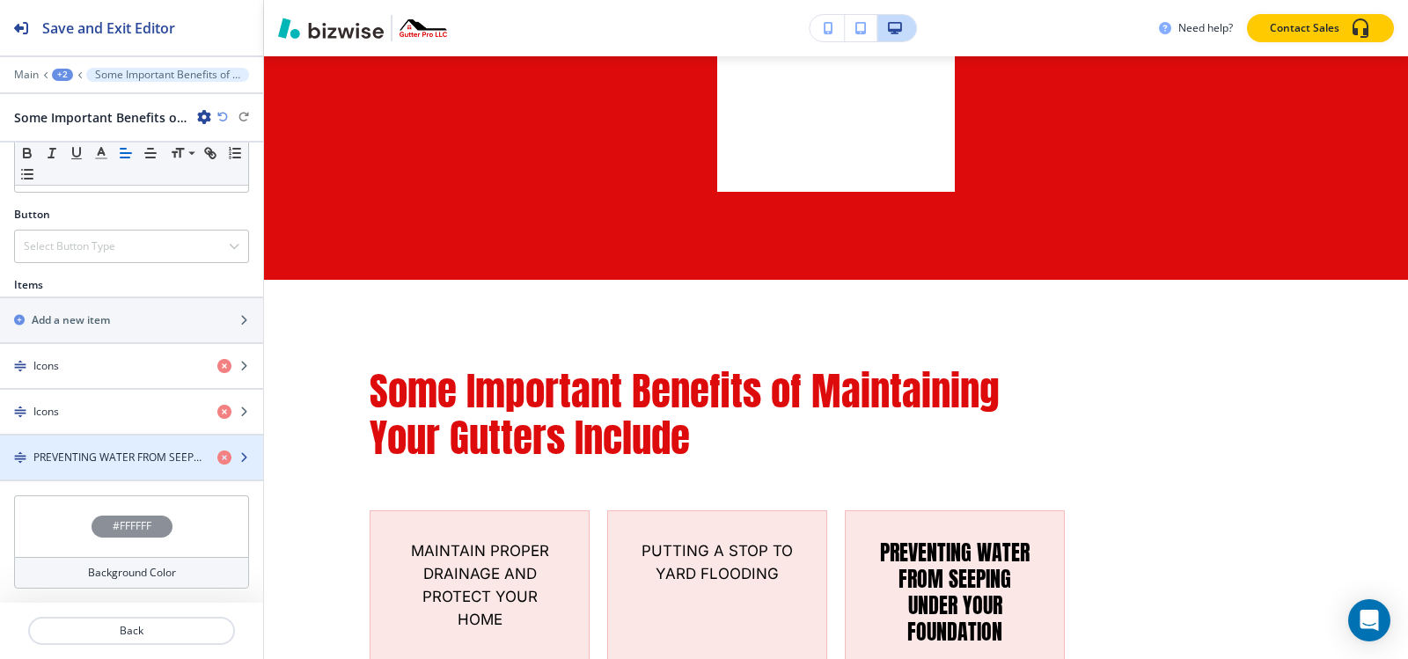
click at [91, 467] on div "button" at bounding box center [131, 473] width 263 height 14
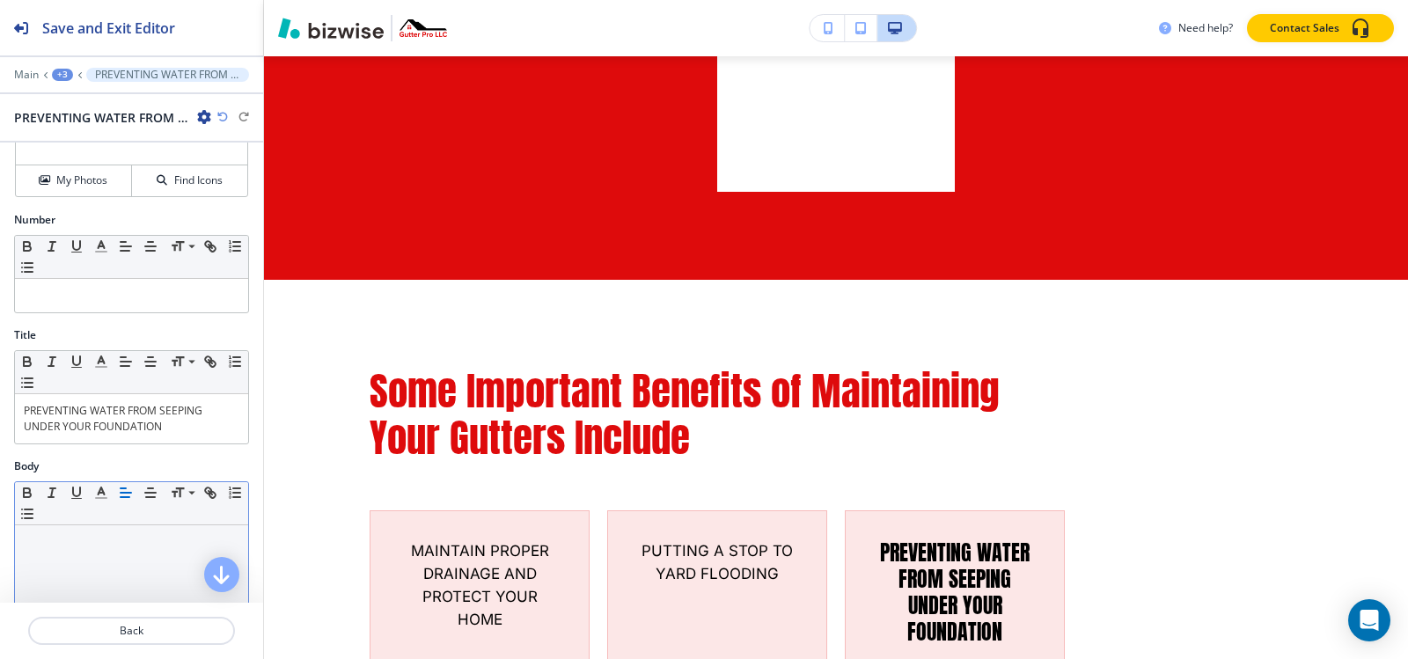
scroll to position [352, 0]
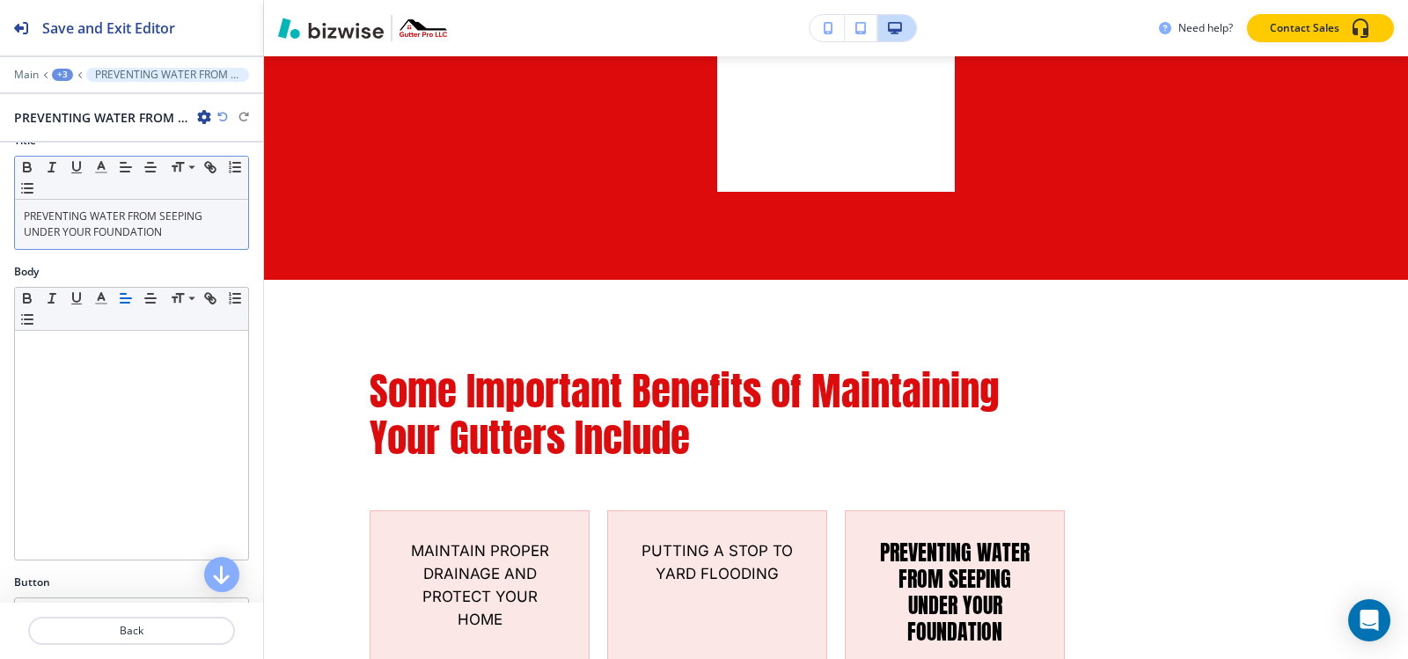
click at [121, 233] on p "PREVENTING WATER FROM SEEPING UNDER YOUR FOUNDATION" at bounding box center [132, 225] width 216 height 32
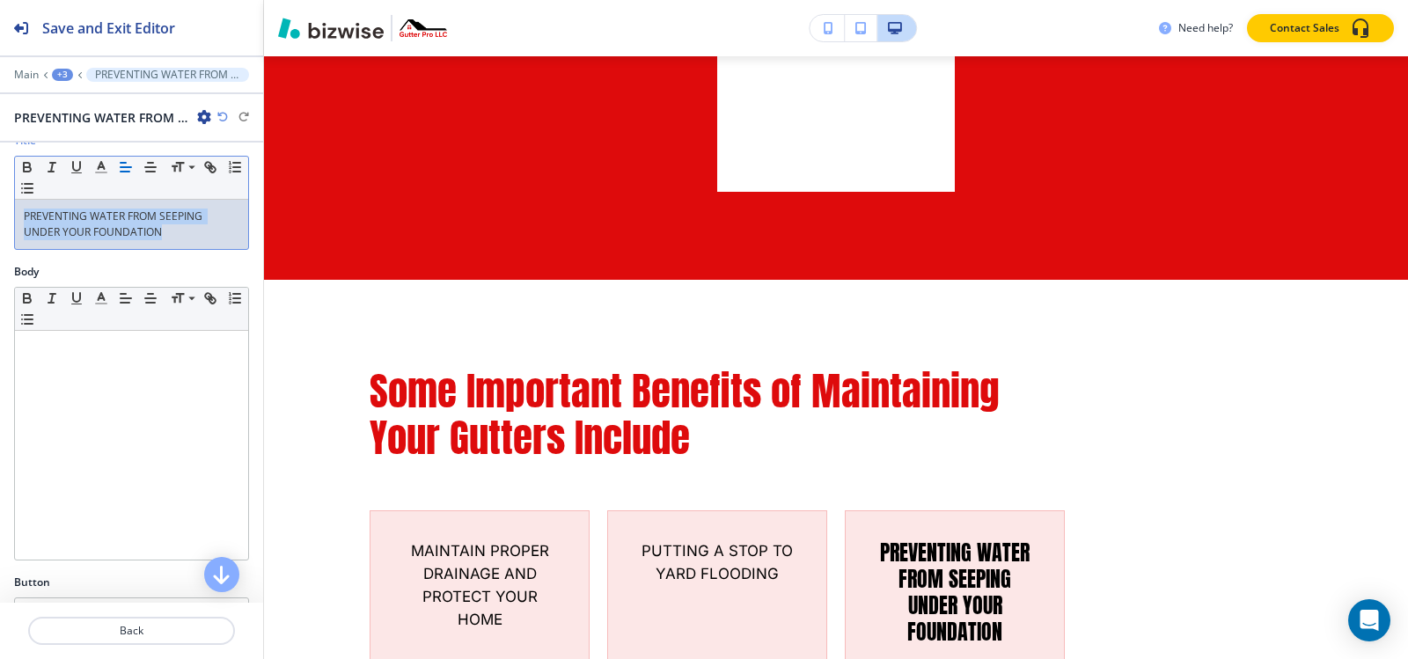
copy p "PREVENTING WATER FROM SEEPING UNDER YOUR FOUNDATION"
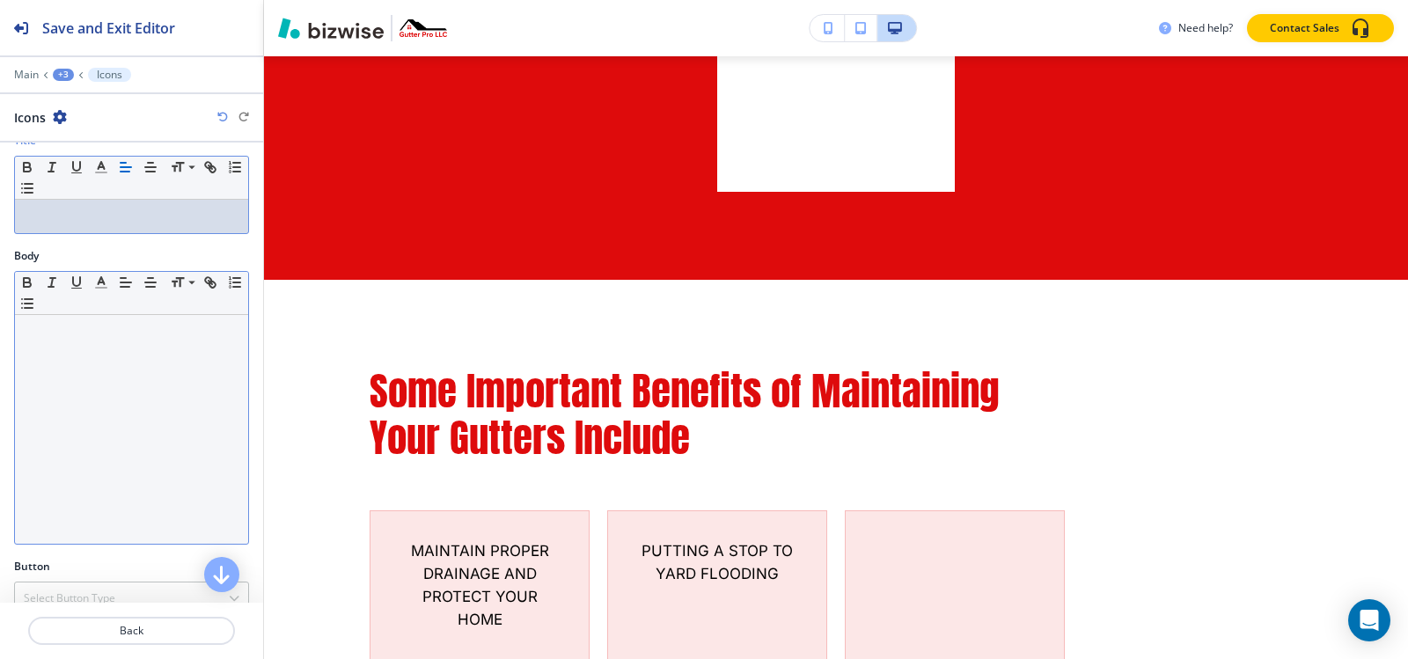
click at [83, 346] on div at bounding box center [131, 429] width 233 height 229
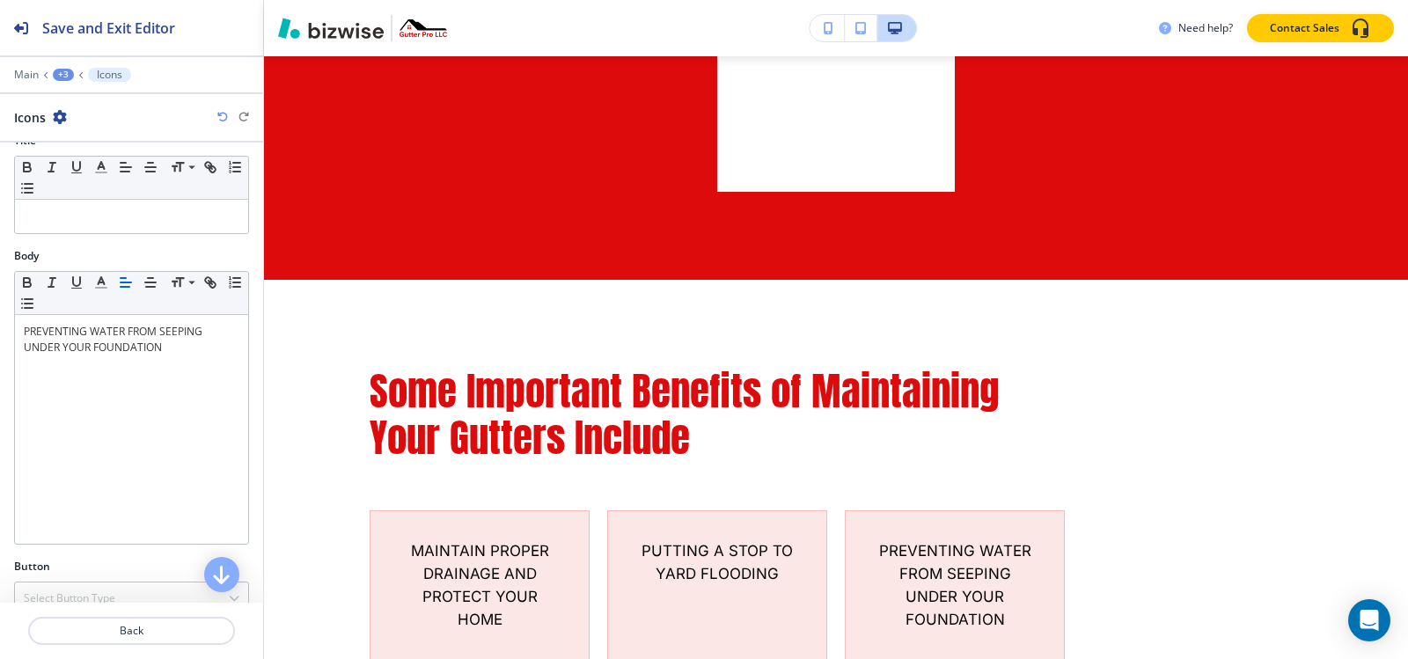
click at [62, 69] on div "+3" at bounding box center [63, 75] width 21 height 12
click at [77, 171] on p "Some Important Benefits of Maintaining Your Gutters Include" at bounding box center [109, 166] width 90 height 16
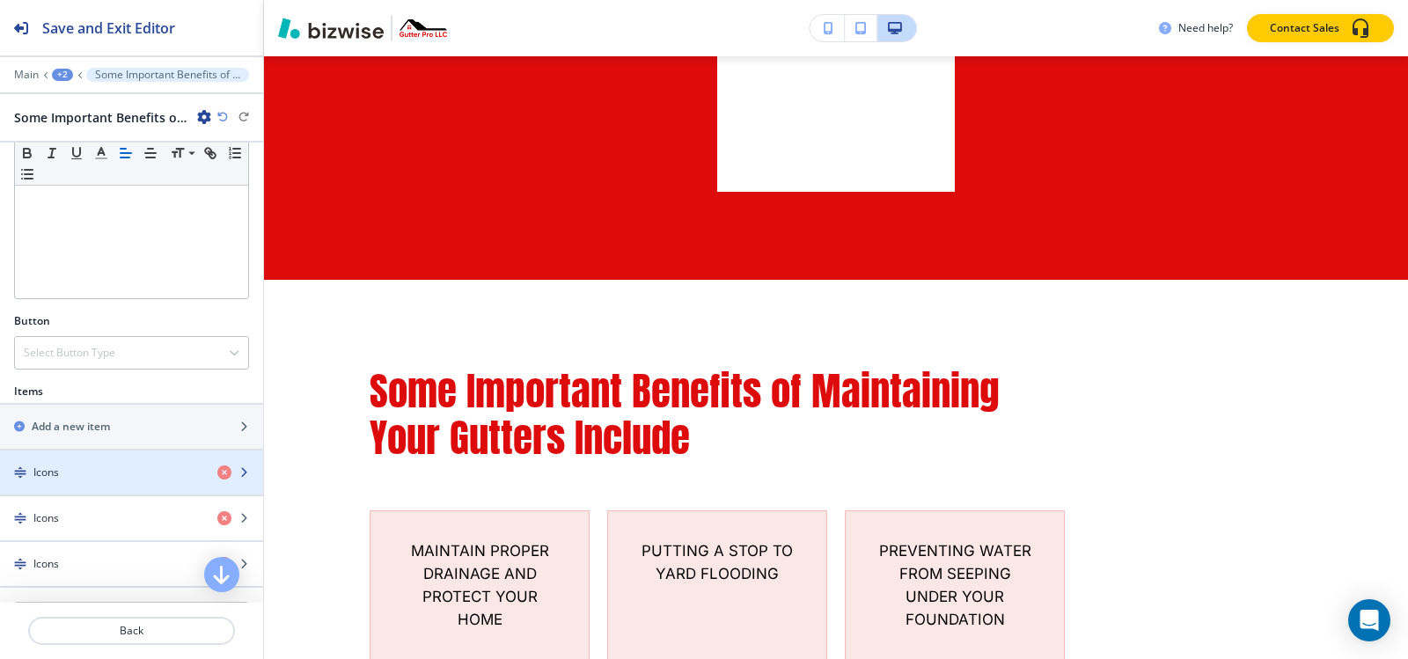
scroll to position [440, 0]
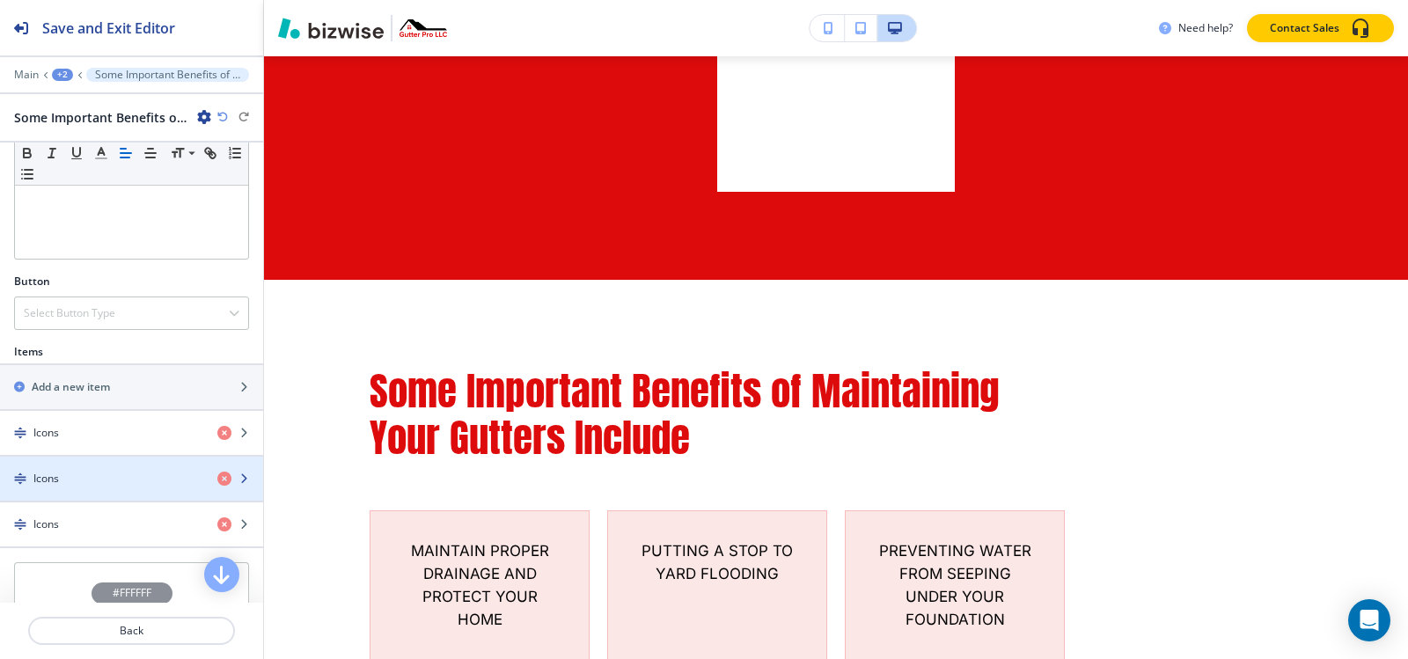
click at [66, 499] on div "button" at bounding box center [131, 494] width 263 height 14
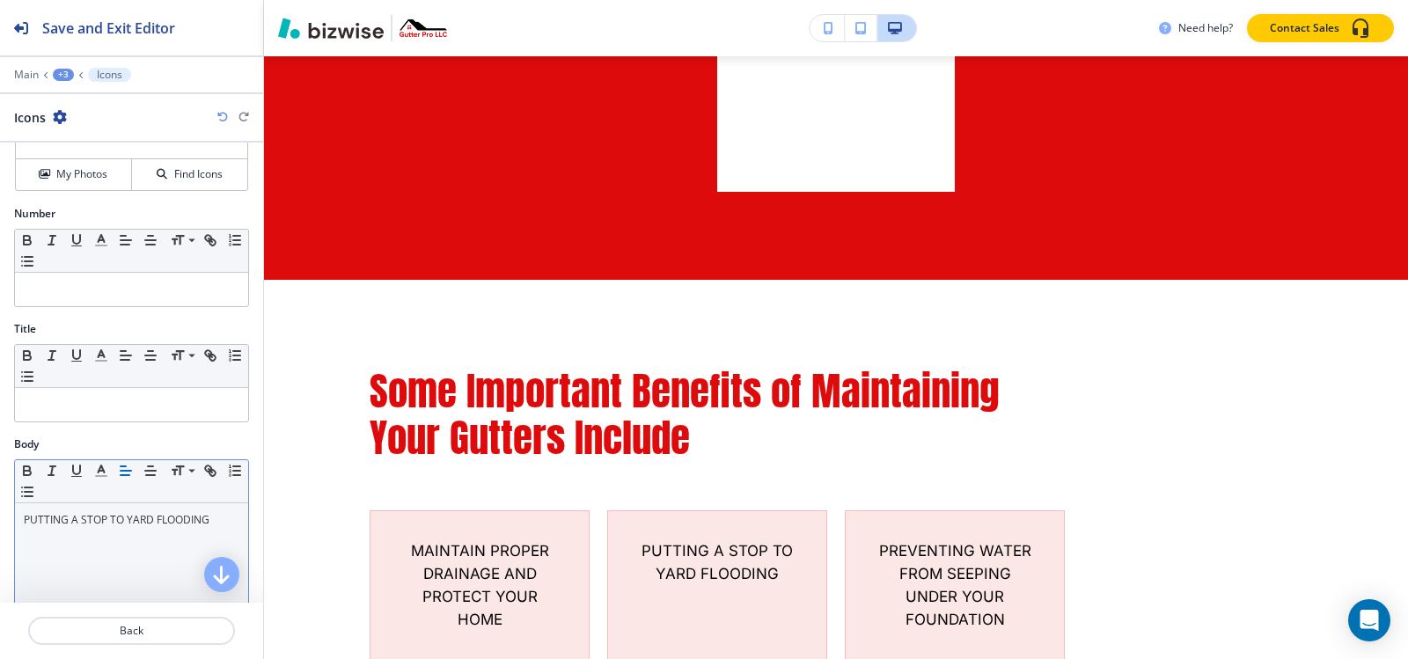
scroll to position [352, 0]
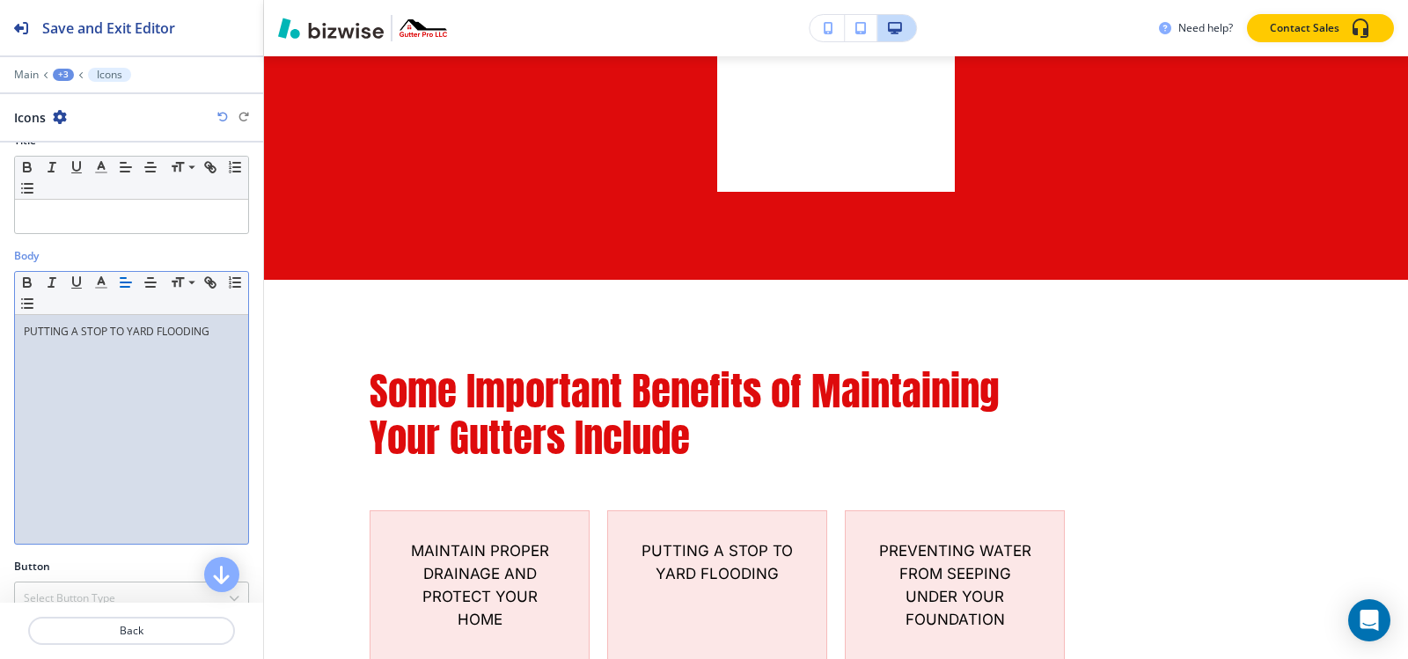
click at [111, 332] on p "PUTTING A STOP TO YARD FLOODING" at bounding box center [132, 332] width 216 height 16
click at [68, 345] on p "TO YARD FLOODING" at bounding box center [132, 348] width 216 height 16
click at [20, 351] on div "PUTTING A STOP TO YARD FLOODING" at bounding box center [131, 429] width 233 height 229
click at [83, 328] on p "PUTTING A STOP TO YARD FLOODING" at bounding box center [132, 332] width 216 height 16
click at [70, 348] on p "STOP TO YARD FLOODING" at bounding box center [132, 348] width 216 height 16
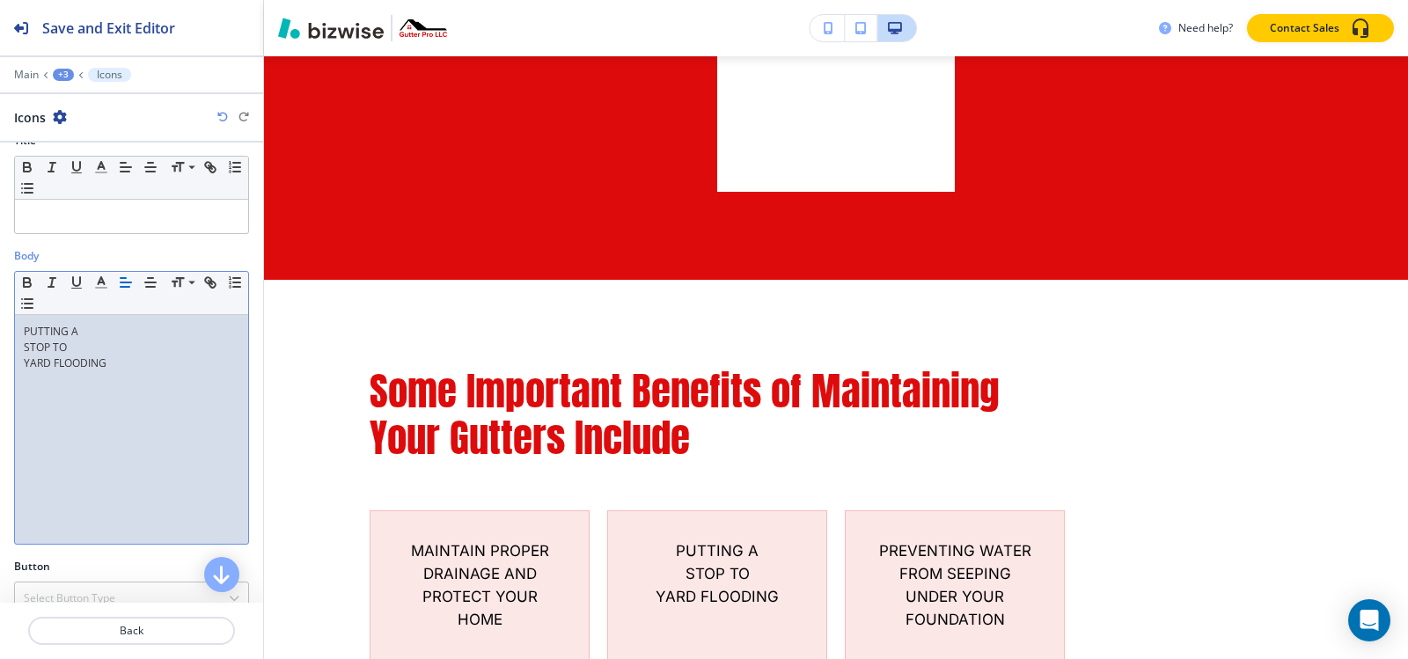
click at [54, 366] on p "YARD FLOODING" at bounding box center [132, 364] width 216 height 16
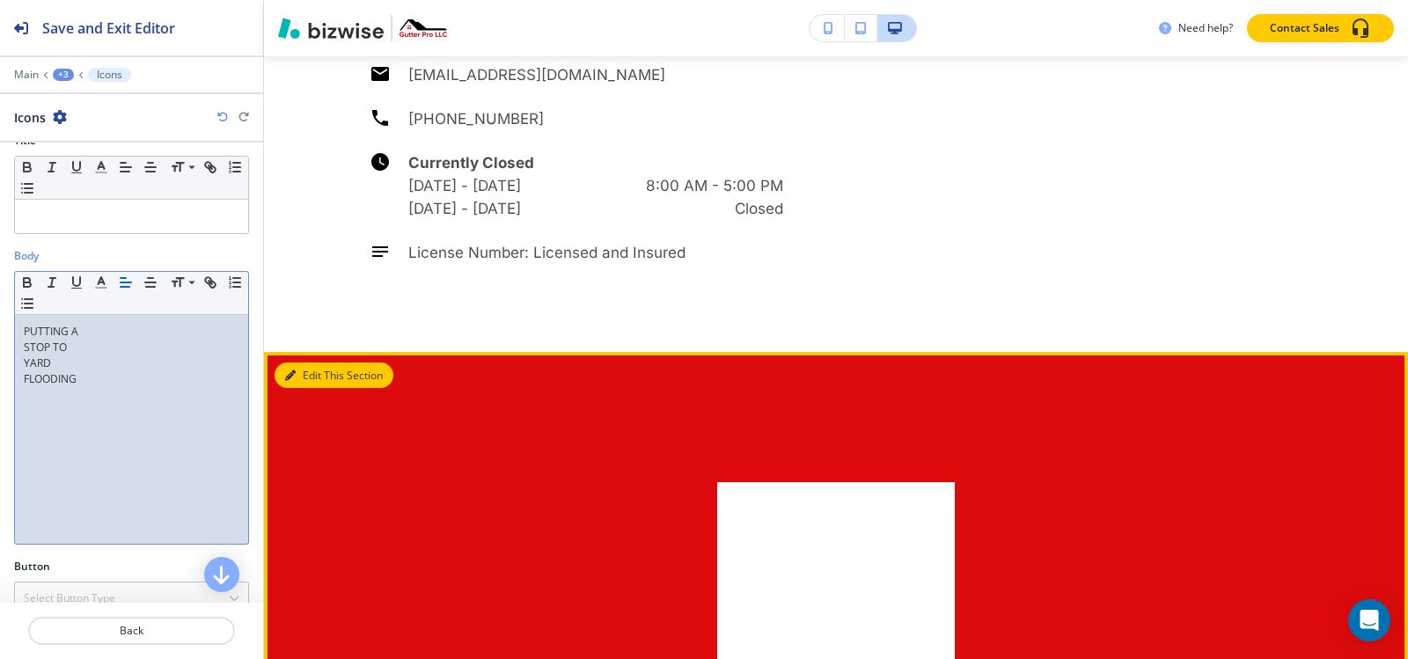
click at [306, 363] on button "Edit This Section" at bounding box center [334, 376] width 119 height 26
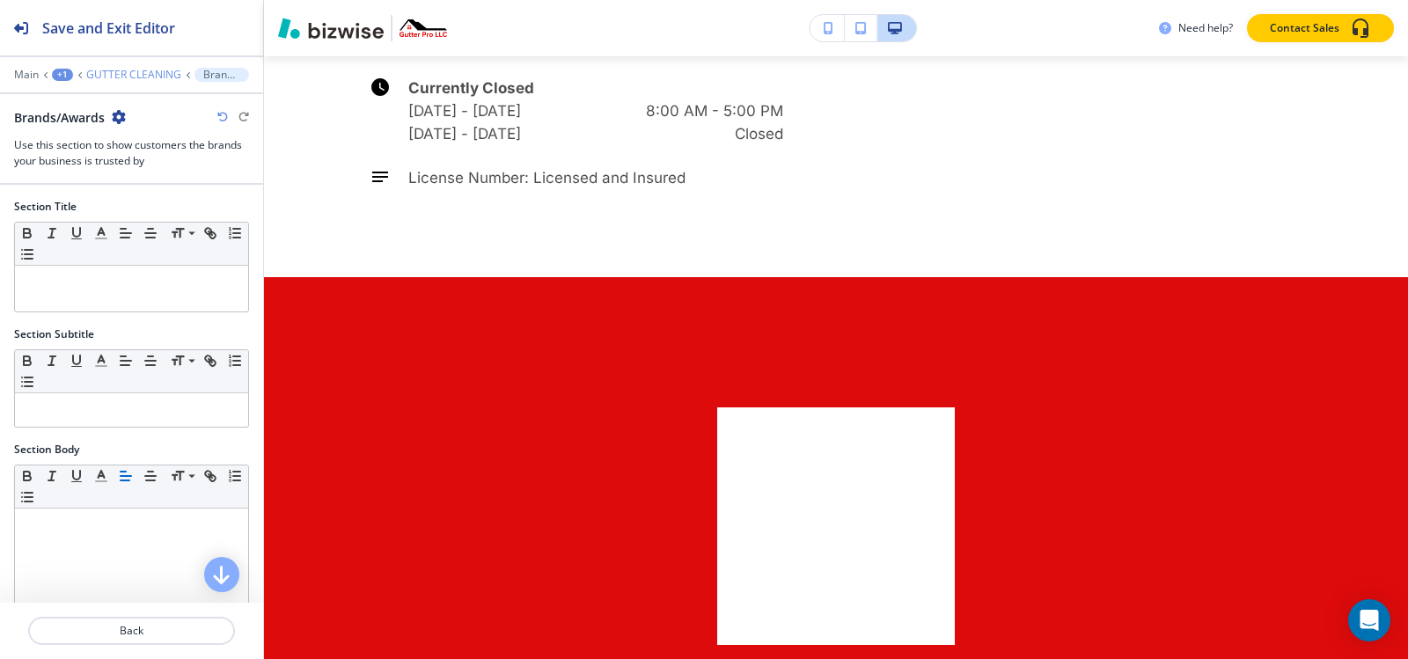
scroll to position [6192, 0]
click at [116, 120] on icon "button" at bounding box center [119, 117] width 14 height 14
drag, startPoint x: 171, startPoint y: 211, endPoint x: 222, endPoint y: 219, distance: 51.6
click at [171, 210] on p "Delete Section" at bounding box center [169, 210] width 90 height 16
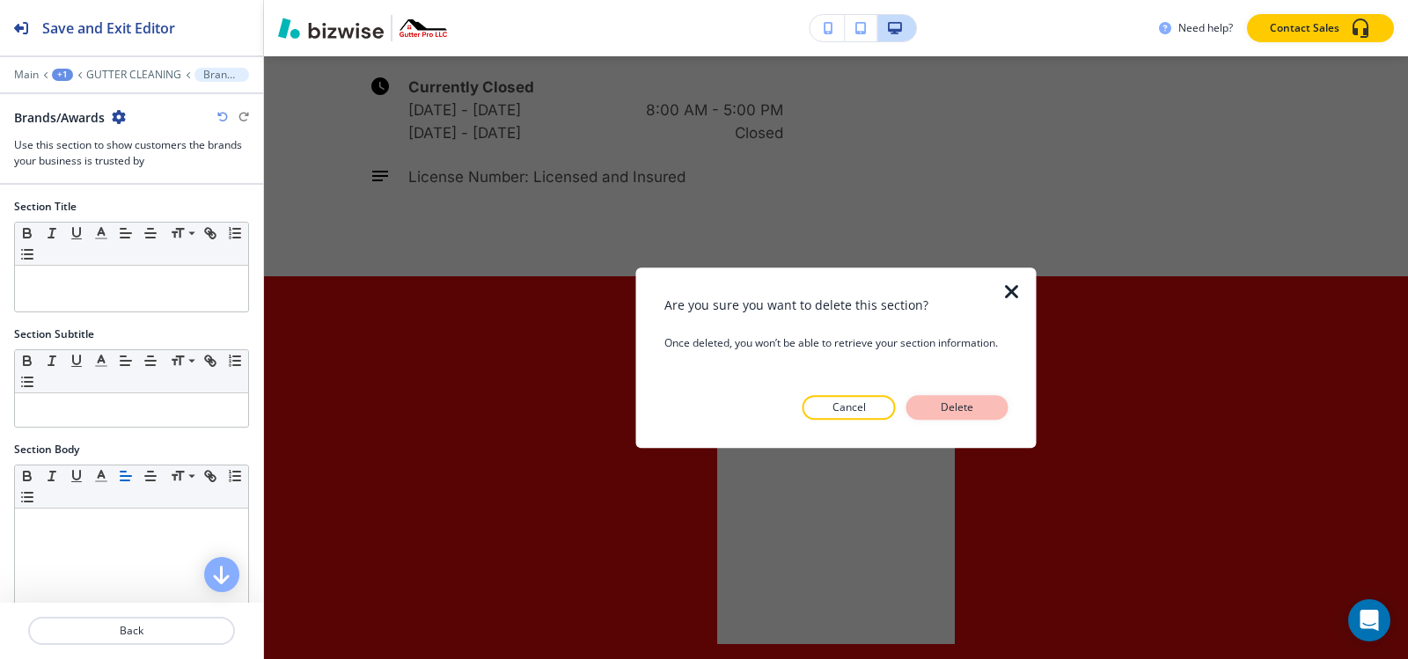
click at [935, 414] on button "Delete" at bounding box center [957, 407] width 102 height 25
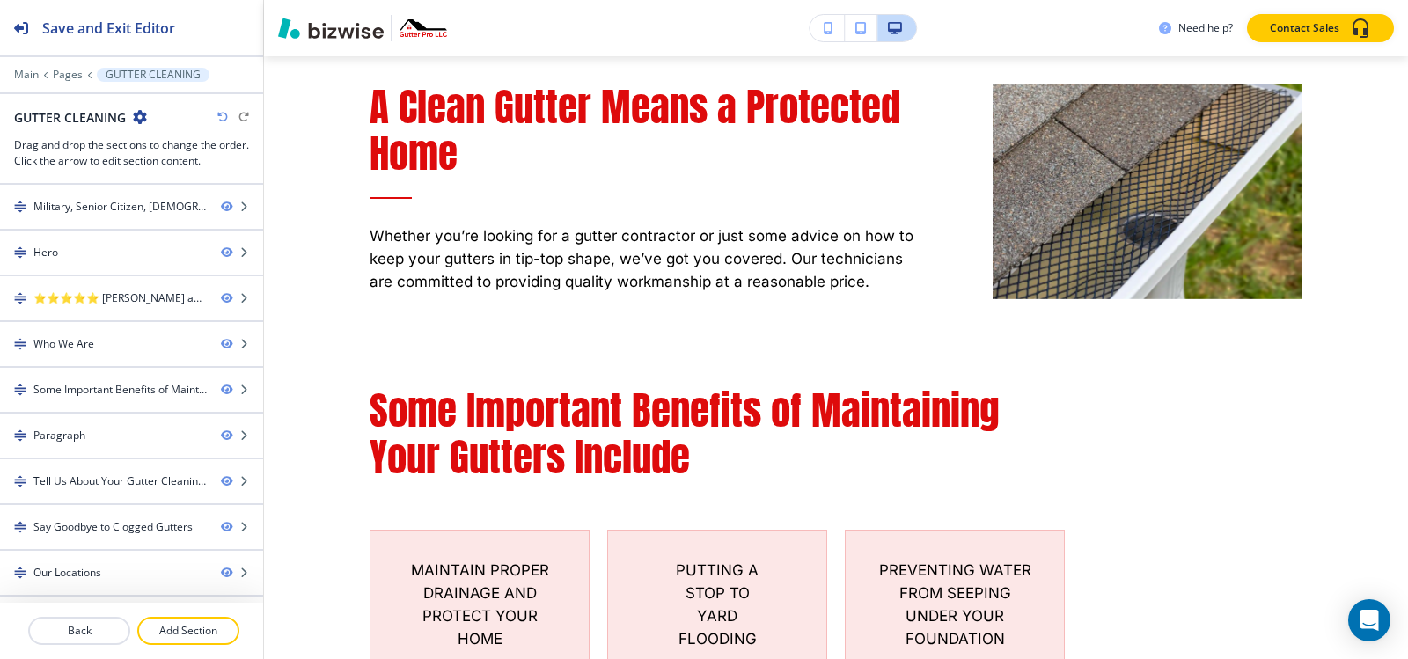
scroll to position [1989, 0]
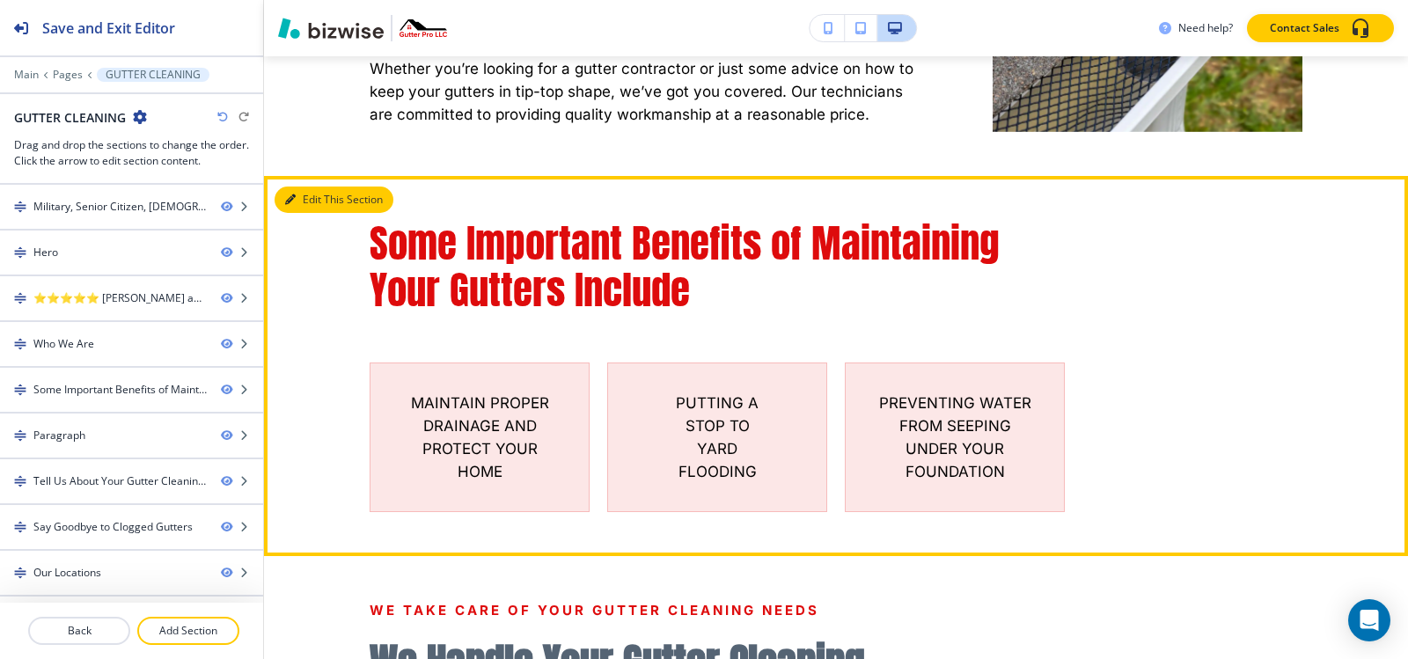
click at [317, 187] on button "Edit This Section" at bounding box center [334, 200] width 119 height 26
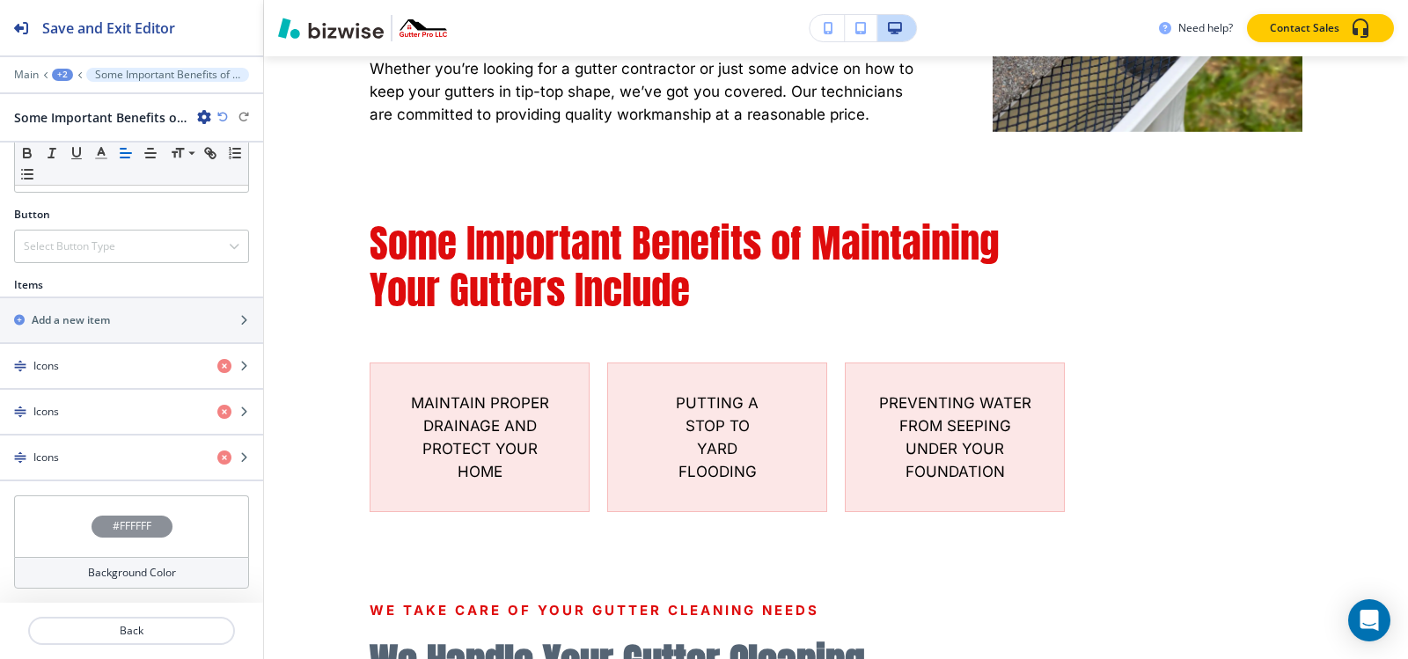
click at [113, 519] on h4 "#FFFFFF" at bounding box center [132, 526] width 39 height 16
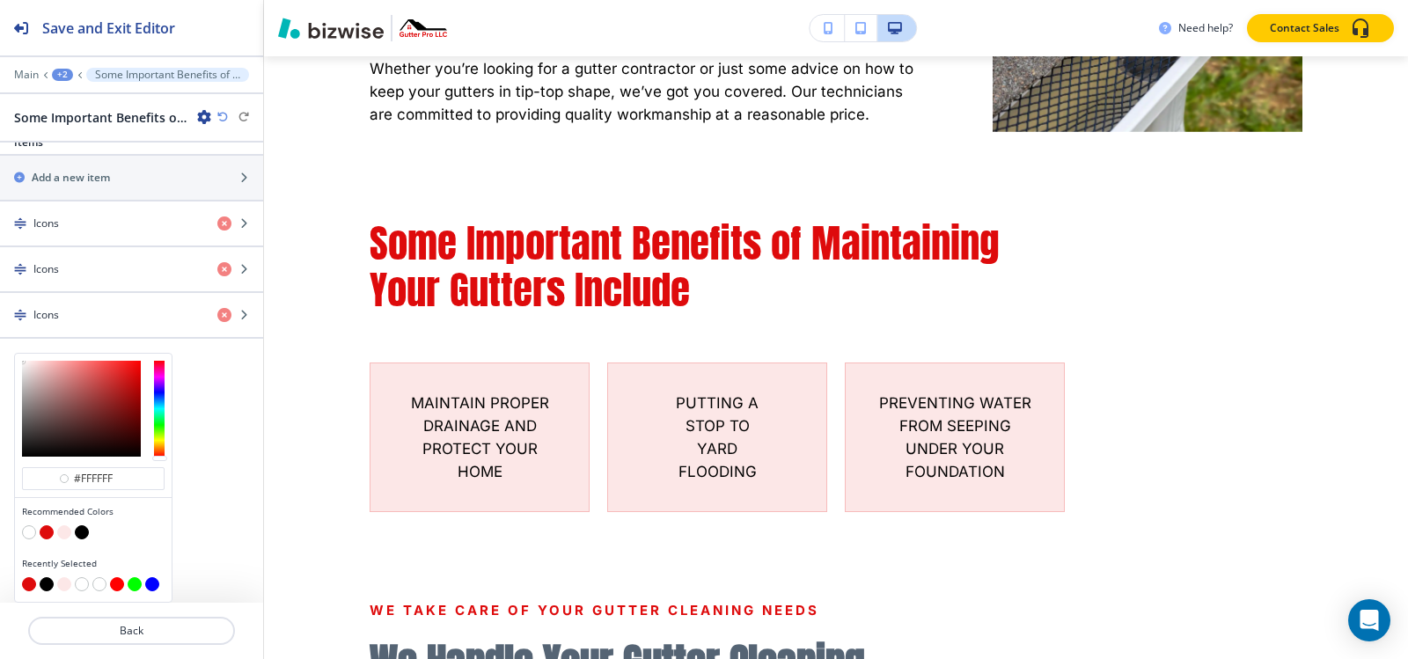
click at [63, 532] on button "button" at bounding box center [64, 532] width 14 height 14
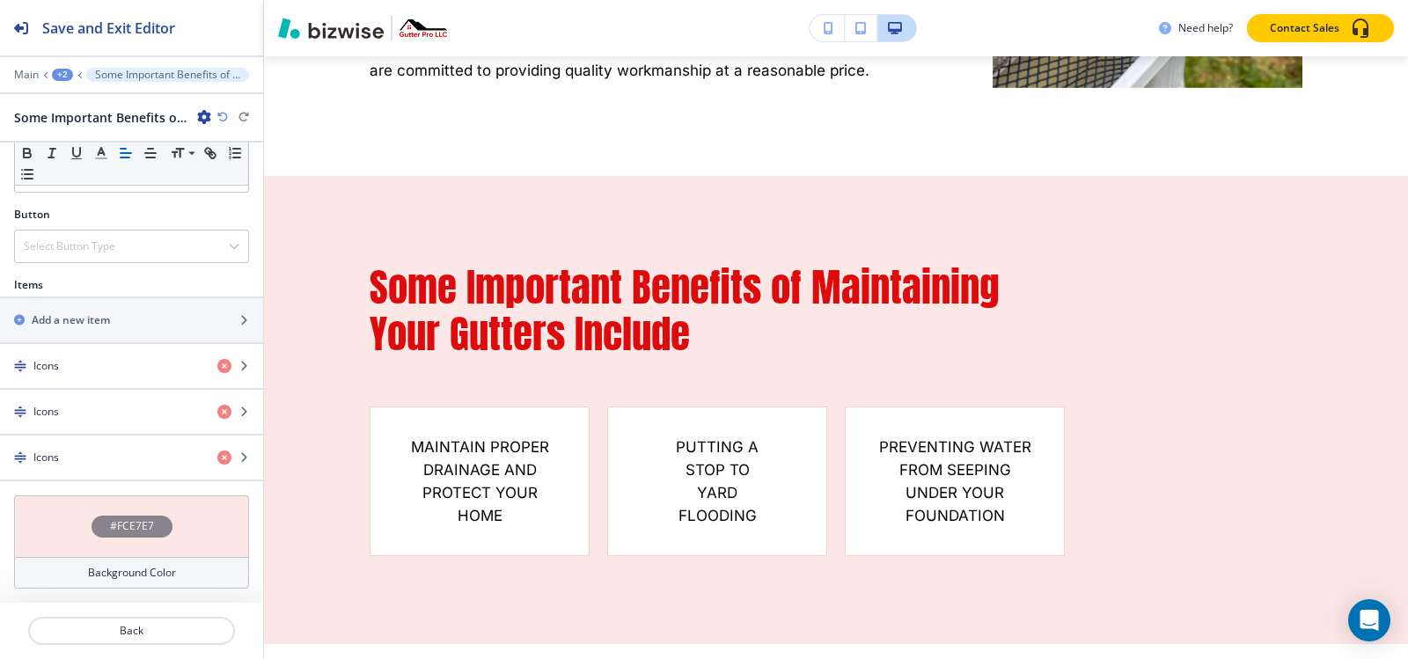
click at [132, 532] on h4 "#FCE7E7" at bounding box center [132, 526] width 44 height 16
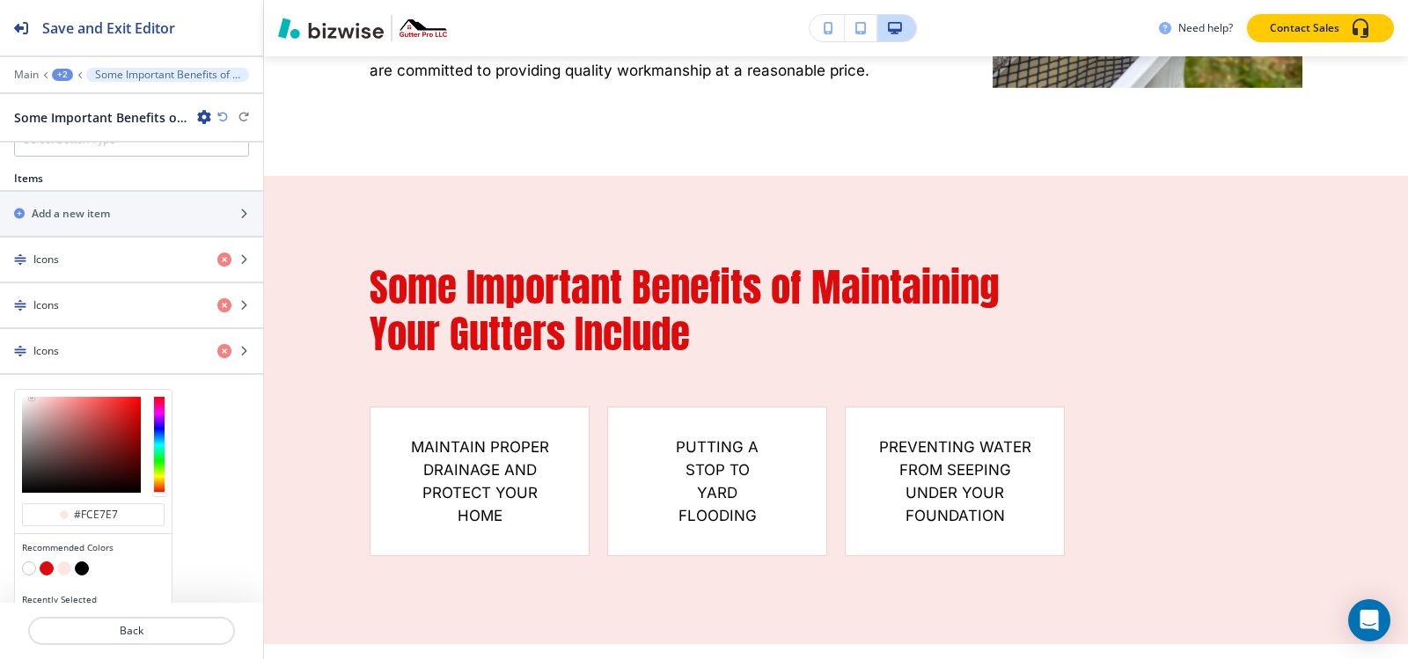
scroll to position [649, 0]
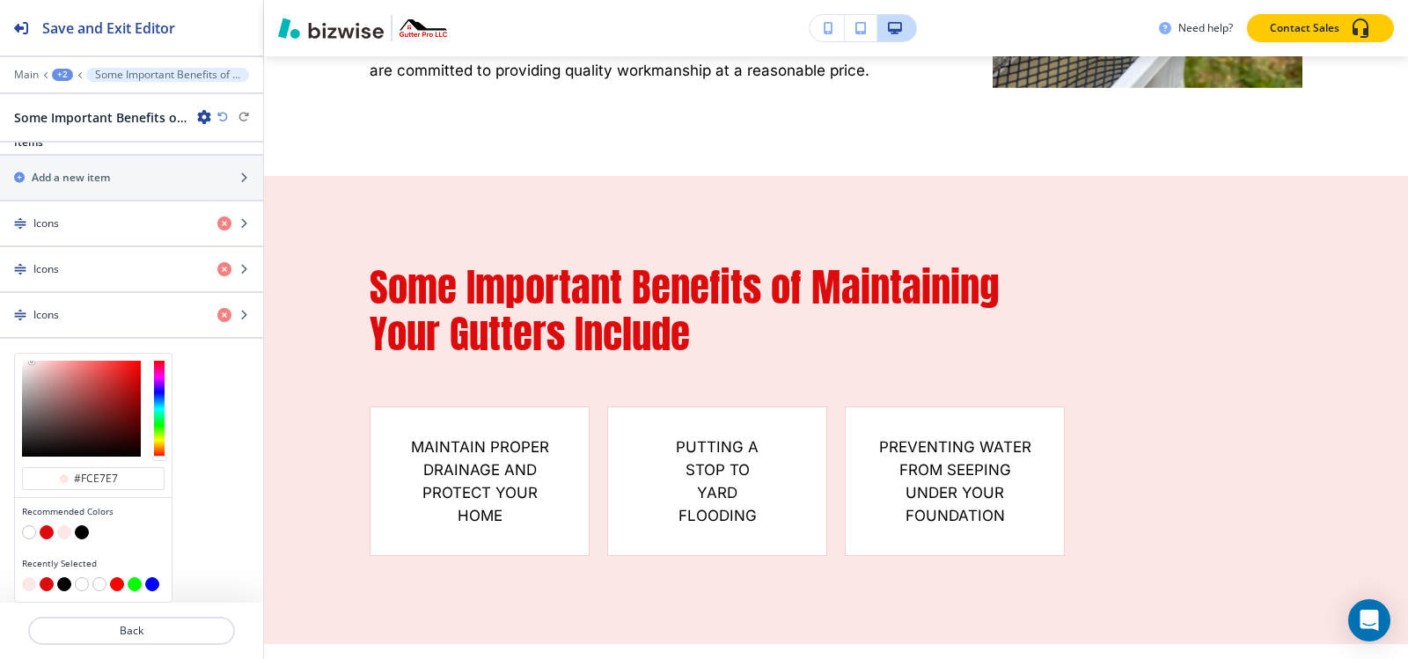
click at [31, 532] on button "button" at bounding box center [29, 532] width 14 height 14
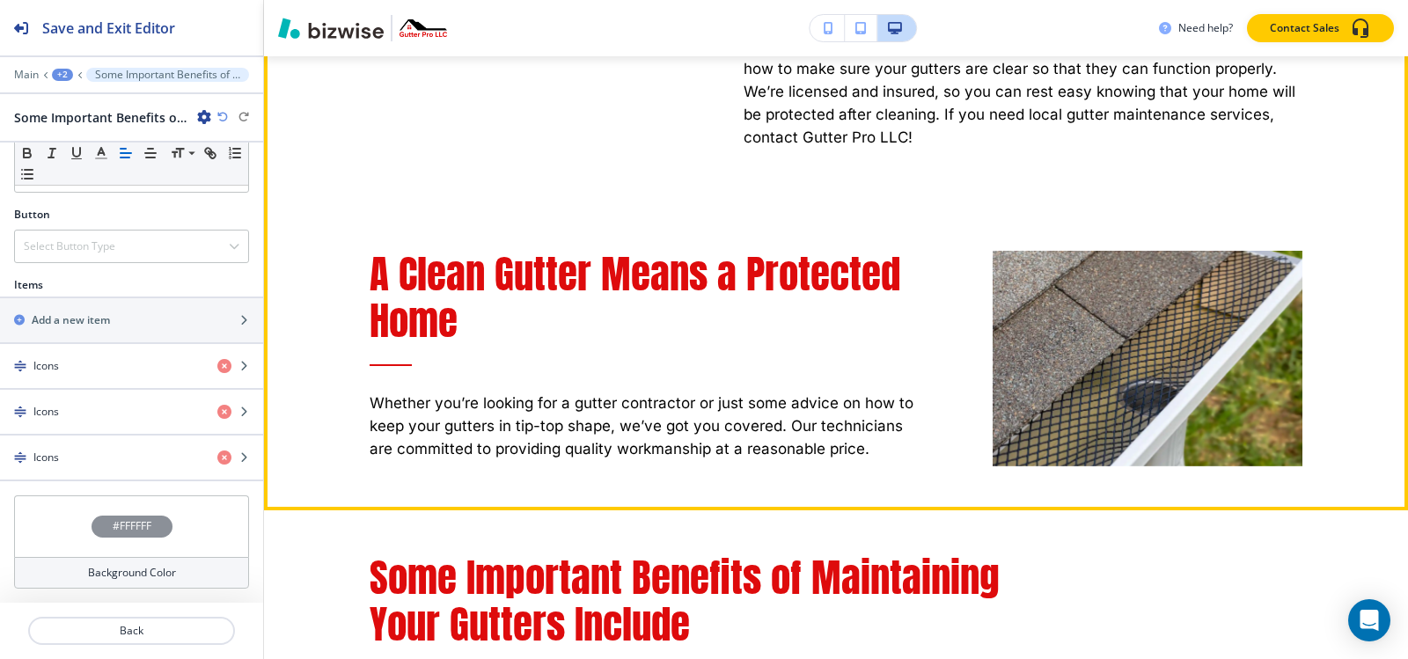
scroll to position [1725, 0]
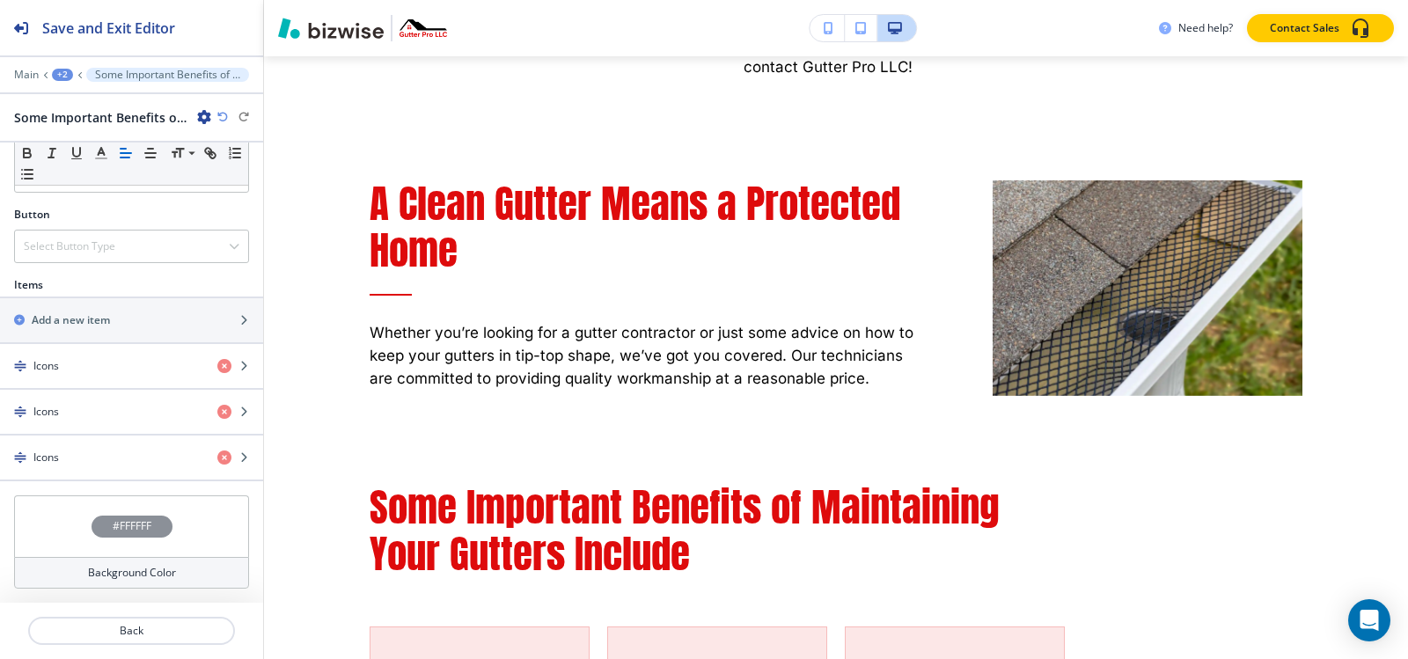
click at [121, 520] on h4 "#FFFFFF" at bounding box center [132, 526] width 39 height 16
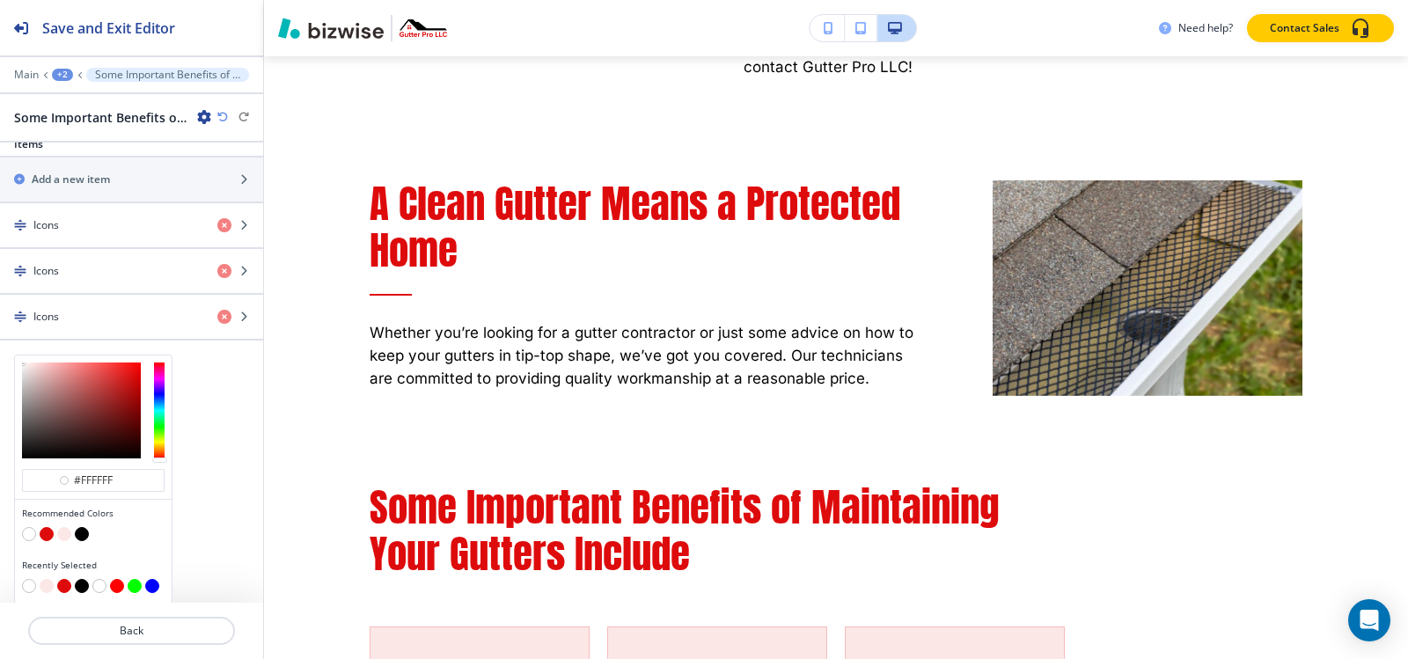
scroll to position [649, 0]
click at [67, 533] on button "button" at bounding box center [64, 532] width 14 height 14
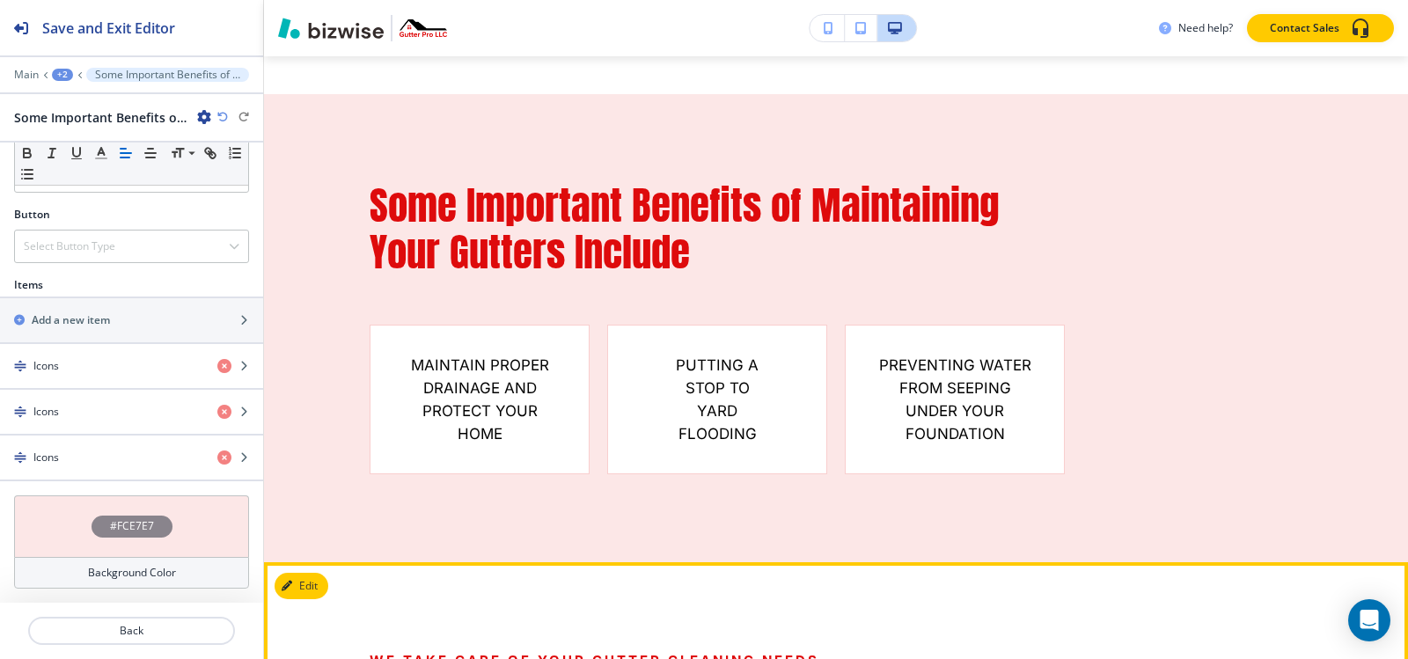
scroll to position [1989, 0]
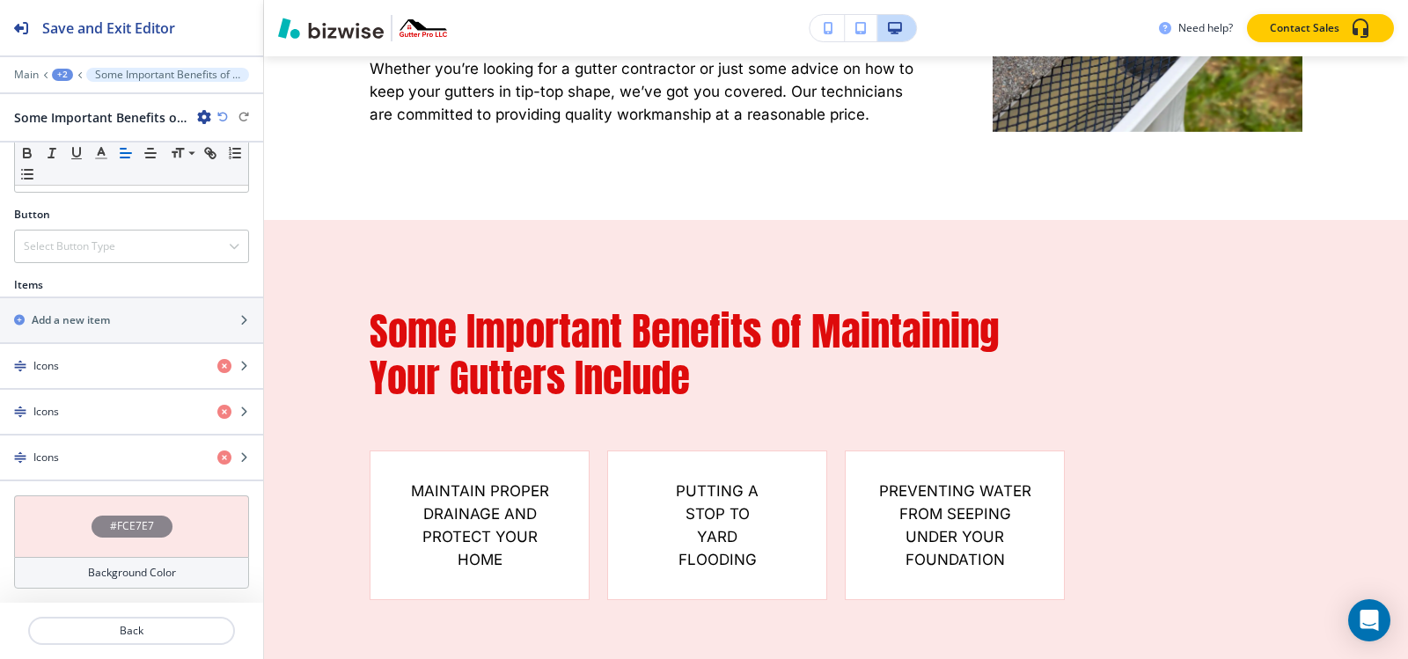
click at [149, 524] on div "#FCE7E7" at bounding box center [132, 527] width 81 height 22
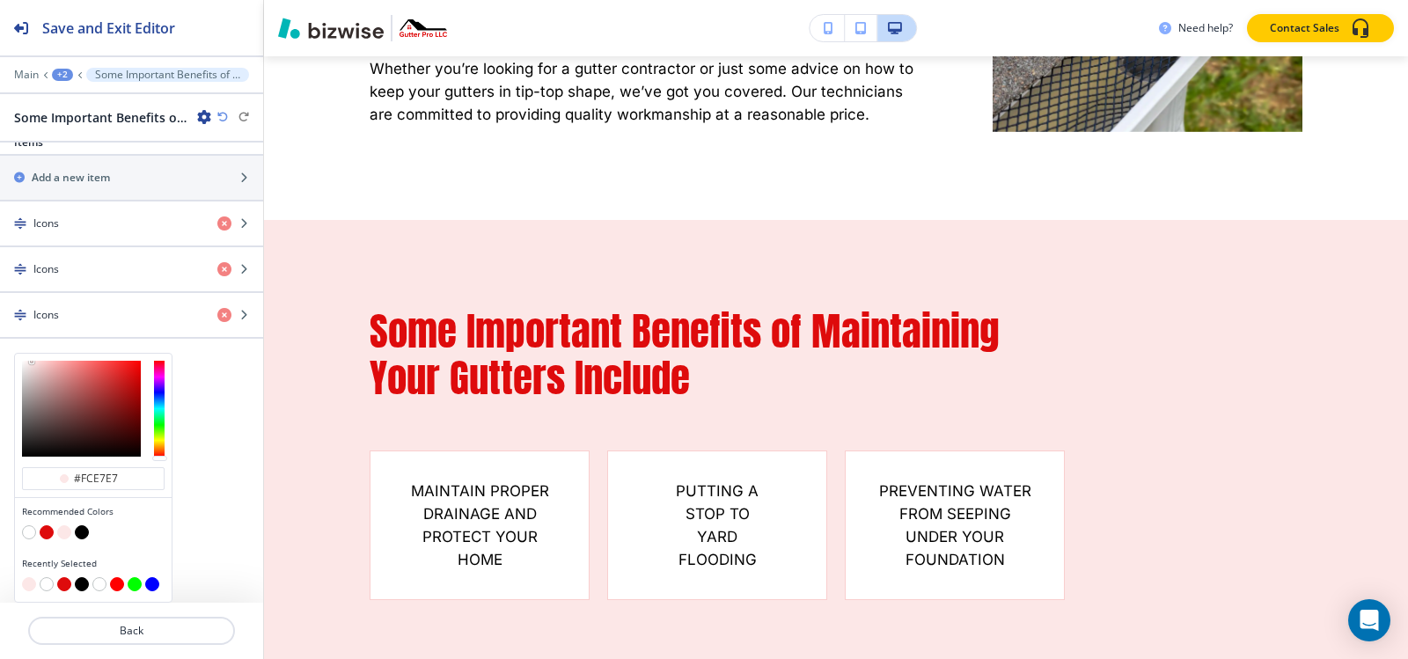
click at [81, 532] on button "button" at bounding box center [82, 532] width 14 height 14
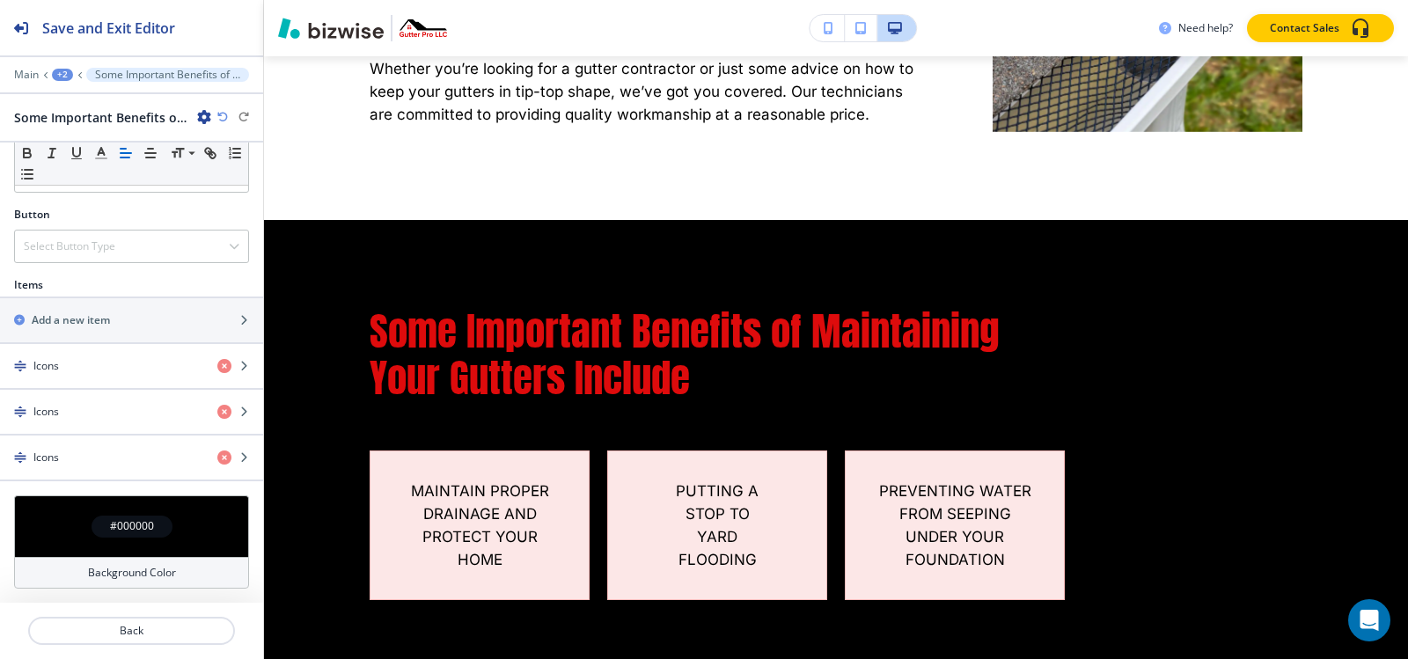
scroll to position [507, 0]
click at [118, 526] on h4 "#000000" at bounding box center [132, 526] width 44 height 16
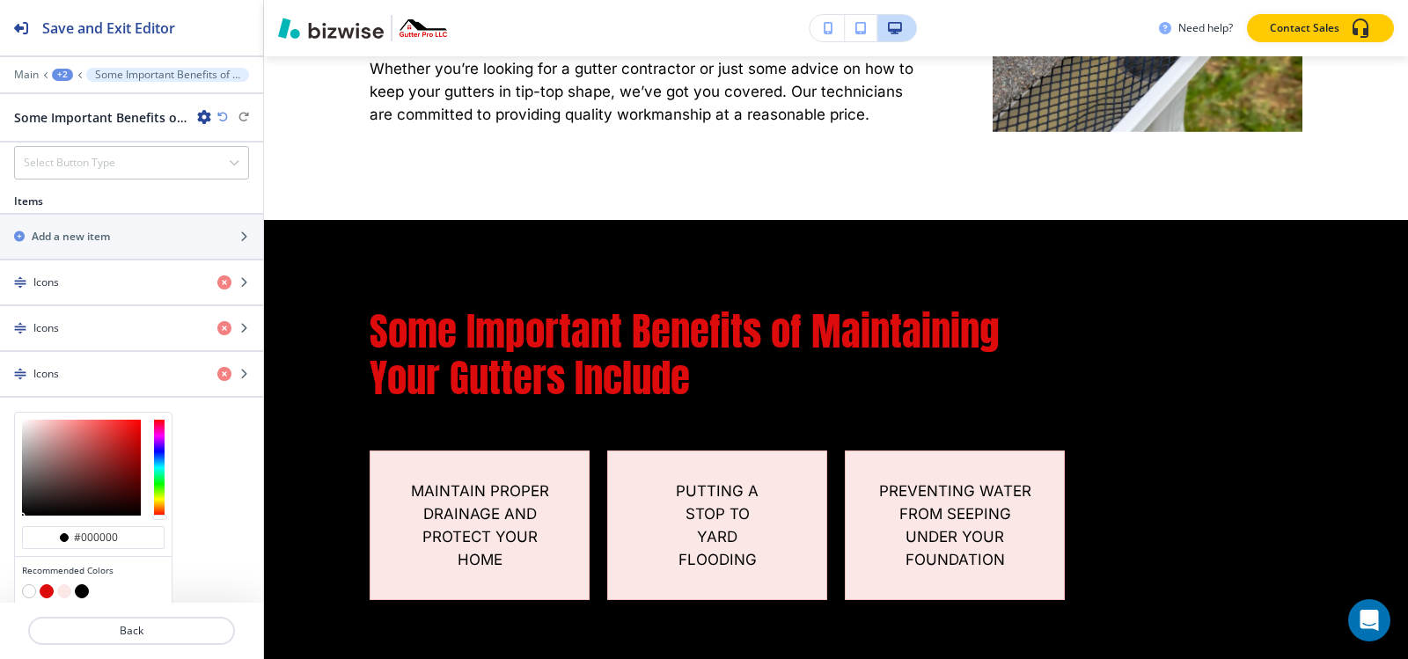
scroll to position [649, 0]
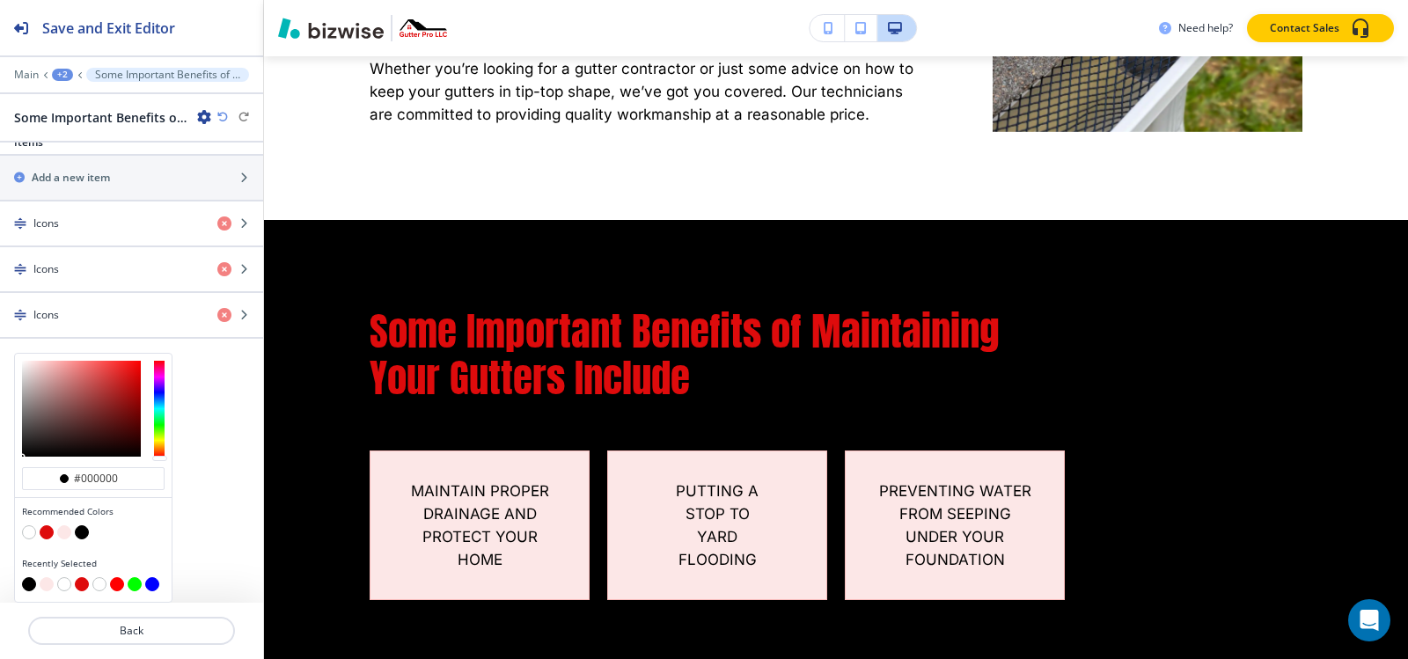
click at [62, 532] on button "button" at bounding box center [64, 532] width 14 height 14
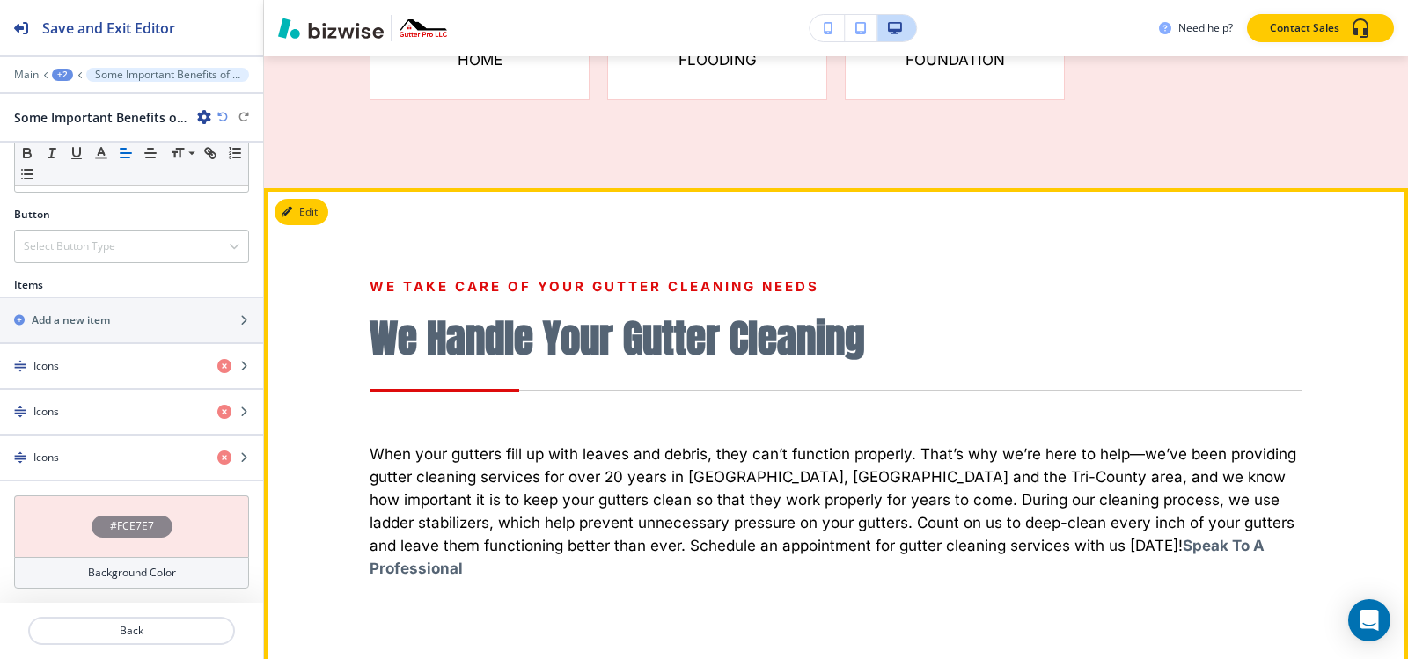
scroll to position [2429, 0]
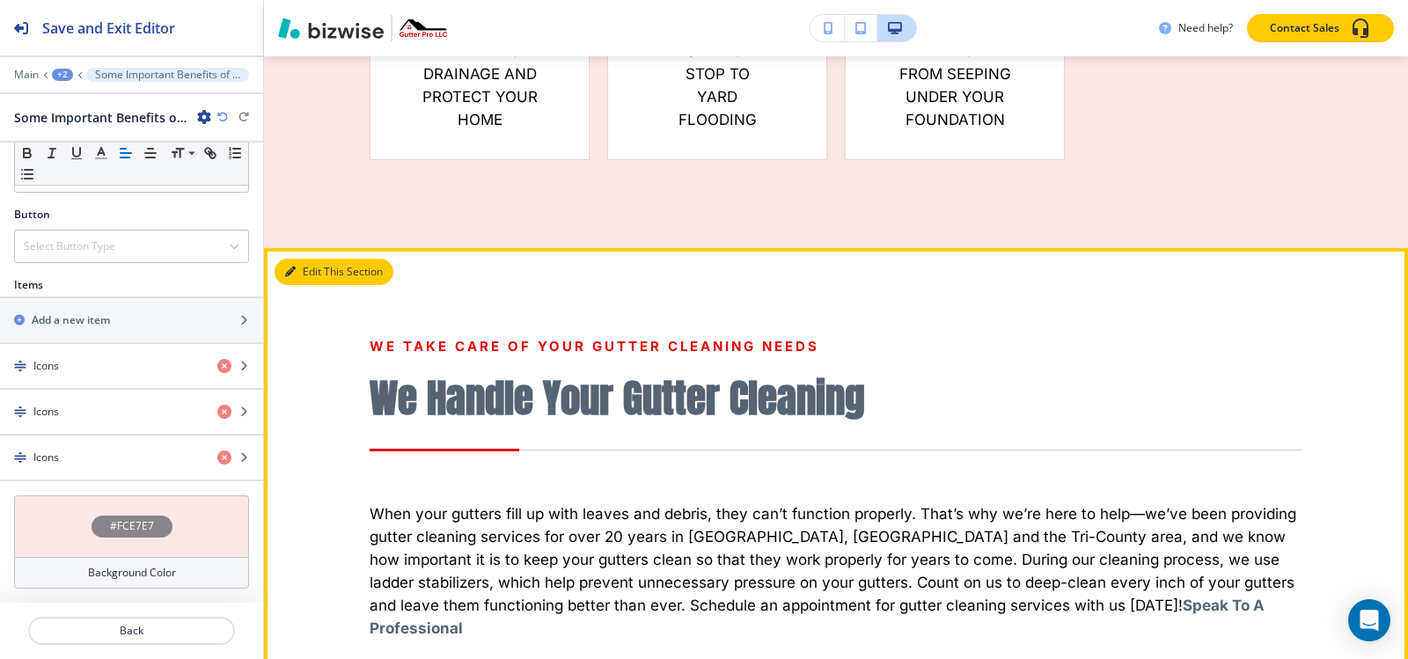
click at [320, 259] on button "Edit This Section" at bounding box center [334, 272] width 119 height 26
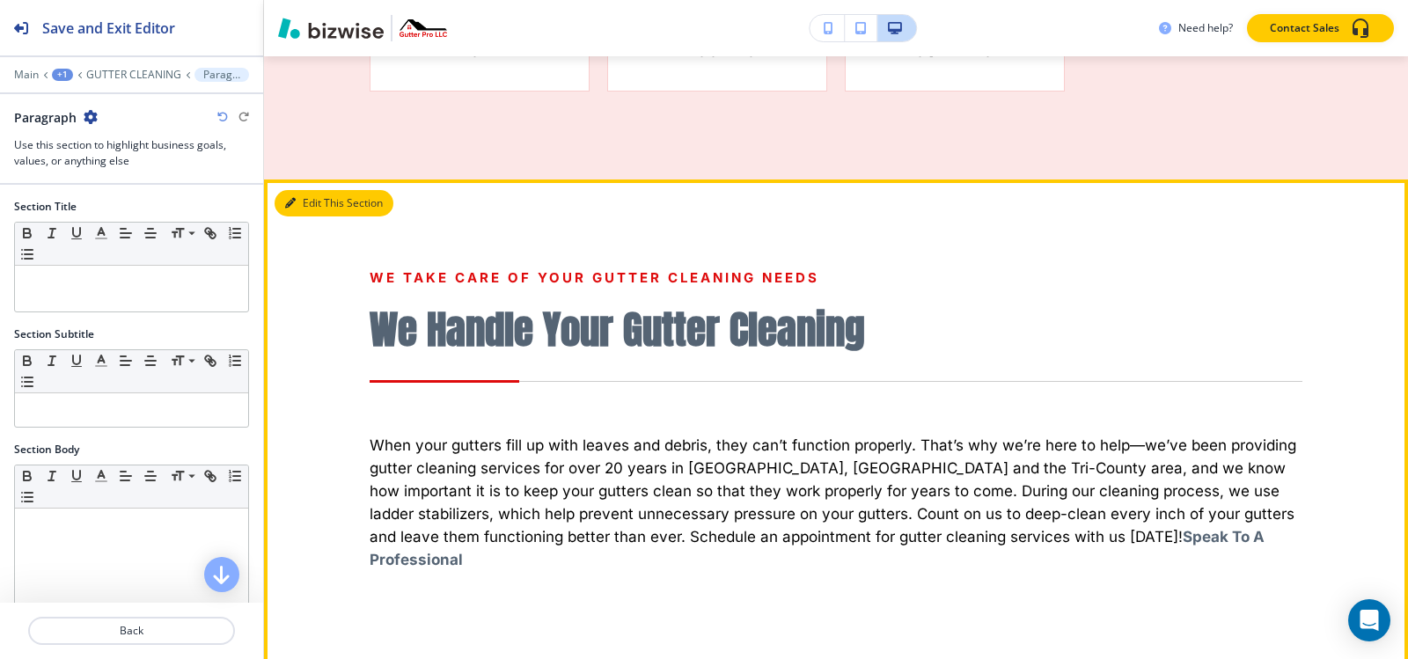
scroll to position [2501, 0]
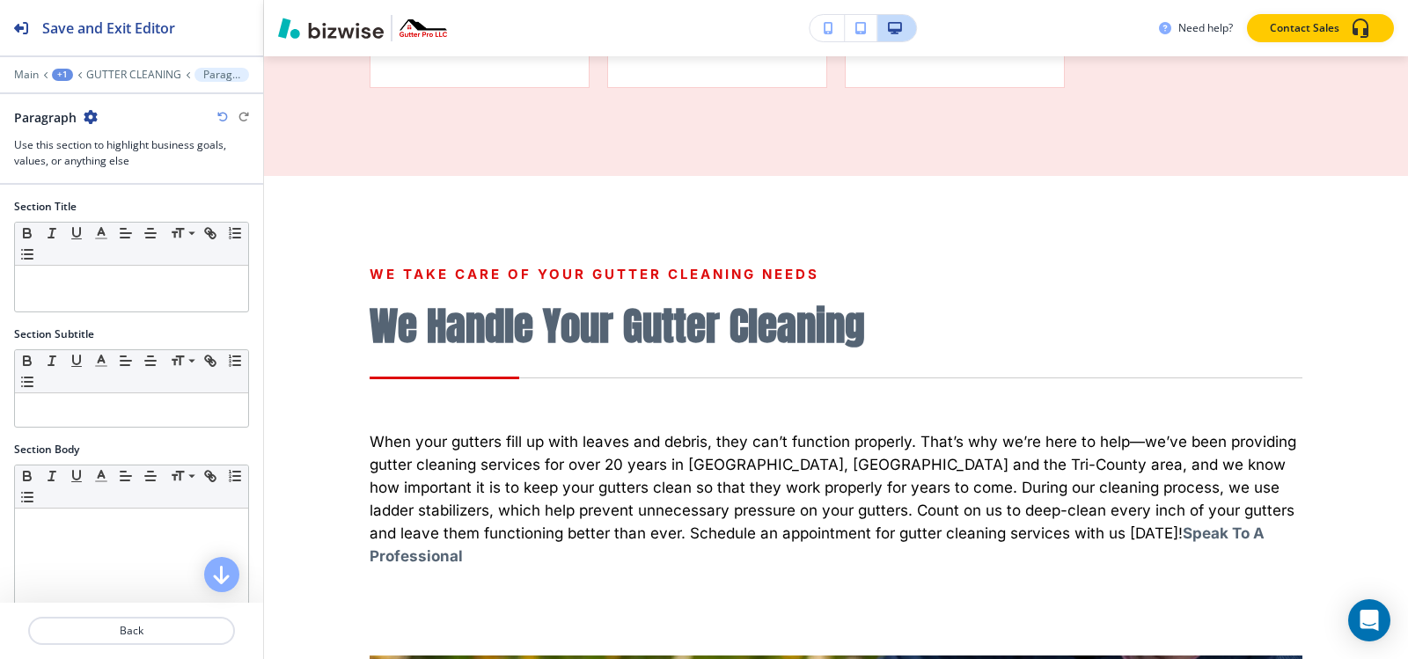
click at [91, 117] on icon "button" at bounding box center [91, 117] width 14 height 14
drag, startPoint x: 128, startPoint y: 209, endPoint x: 216, endPoint y: 267, distance: 105.4
click at [128, 209] on p "Delete Section" at bounding box center [139, 210] width 90 height 16
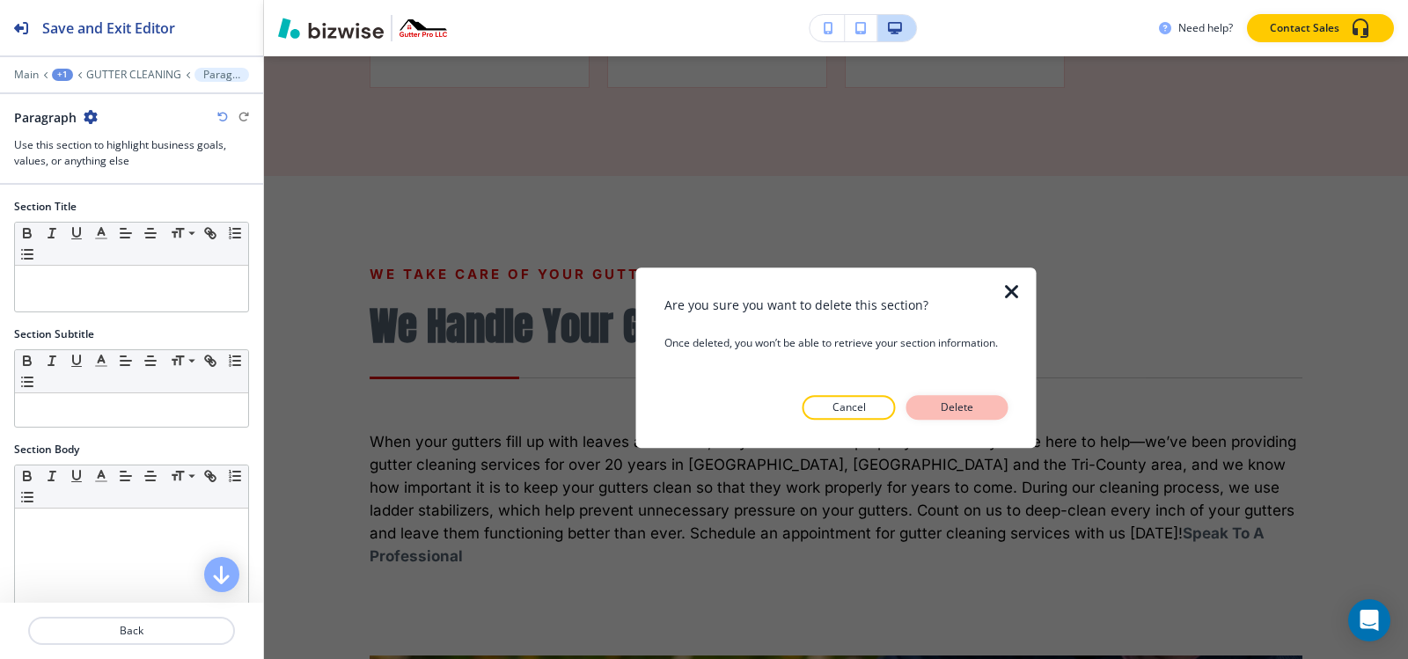
click at [935, 412] on button "Delete" at bounding box center [957, 407] width 102 height 25
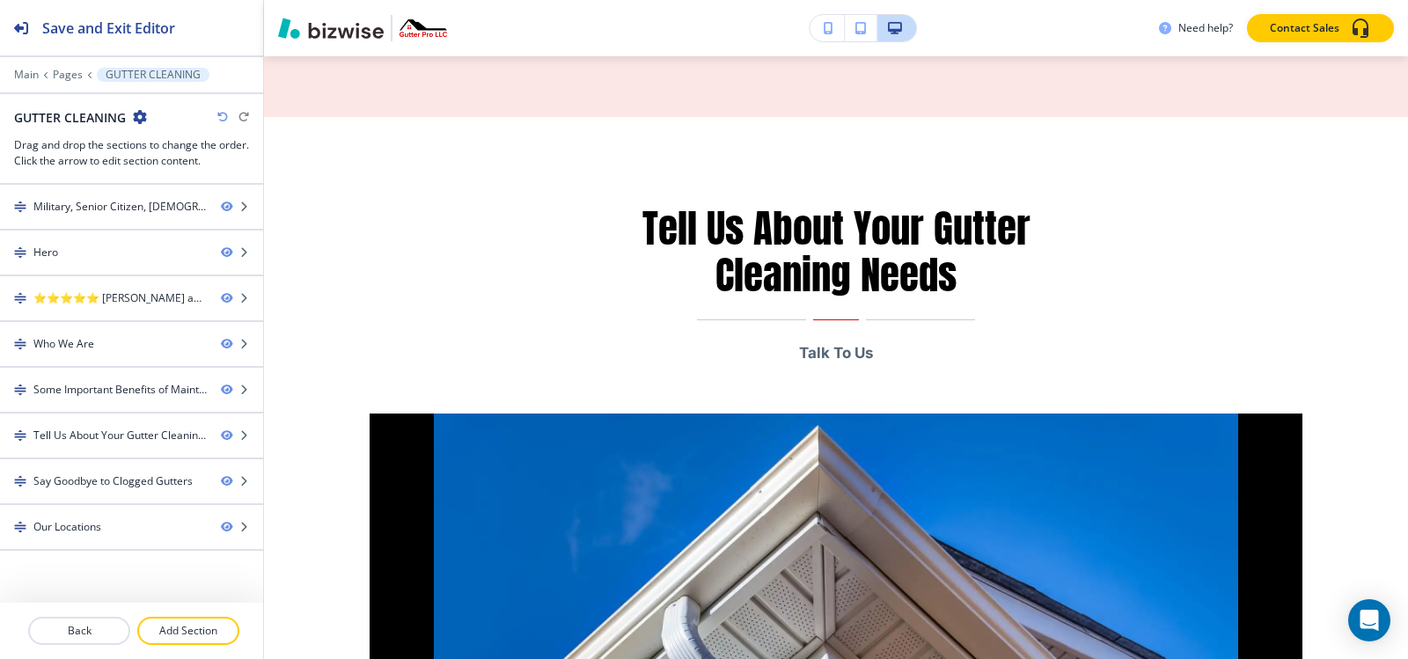
scroll to position [2589, 0]
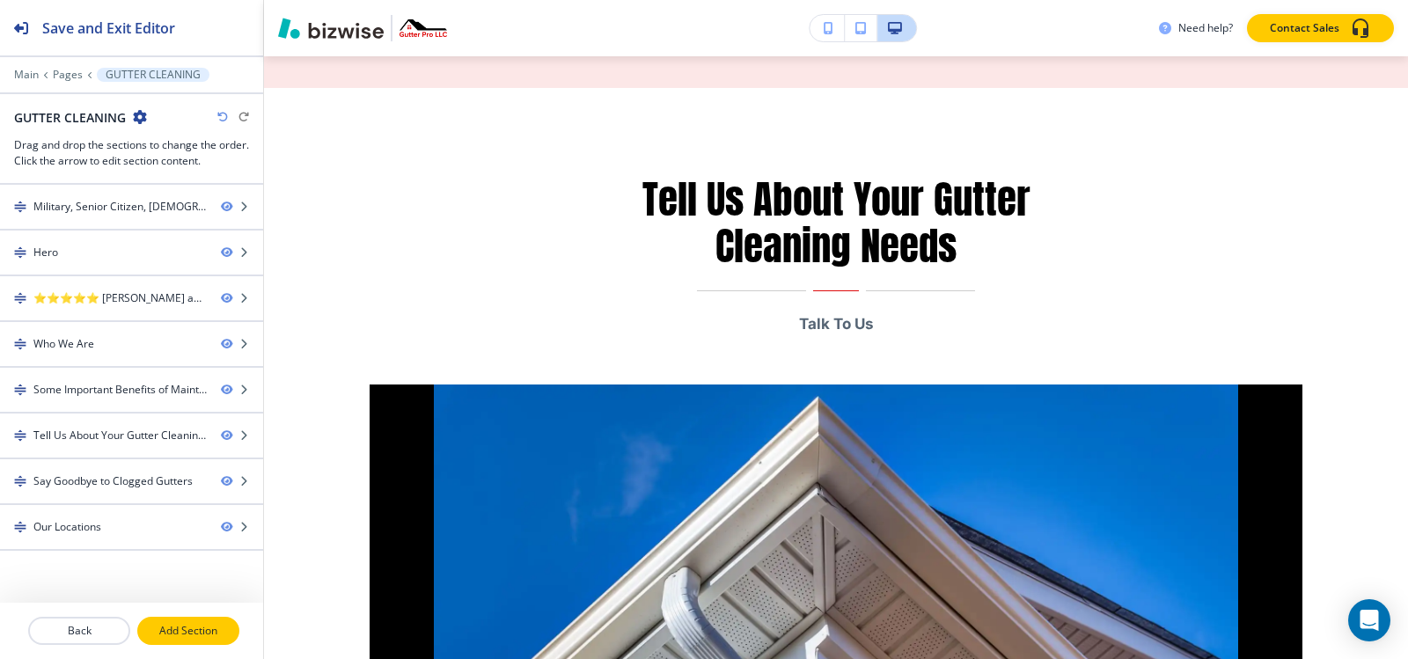
click at [193, 636] on p "Add Section" at bounding box center [188, 631] width 99 height 16
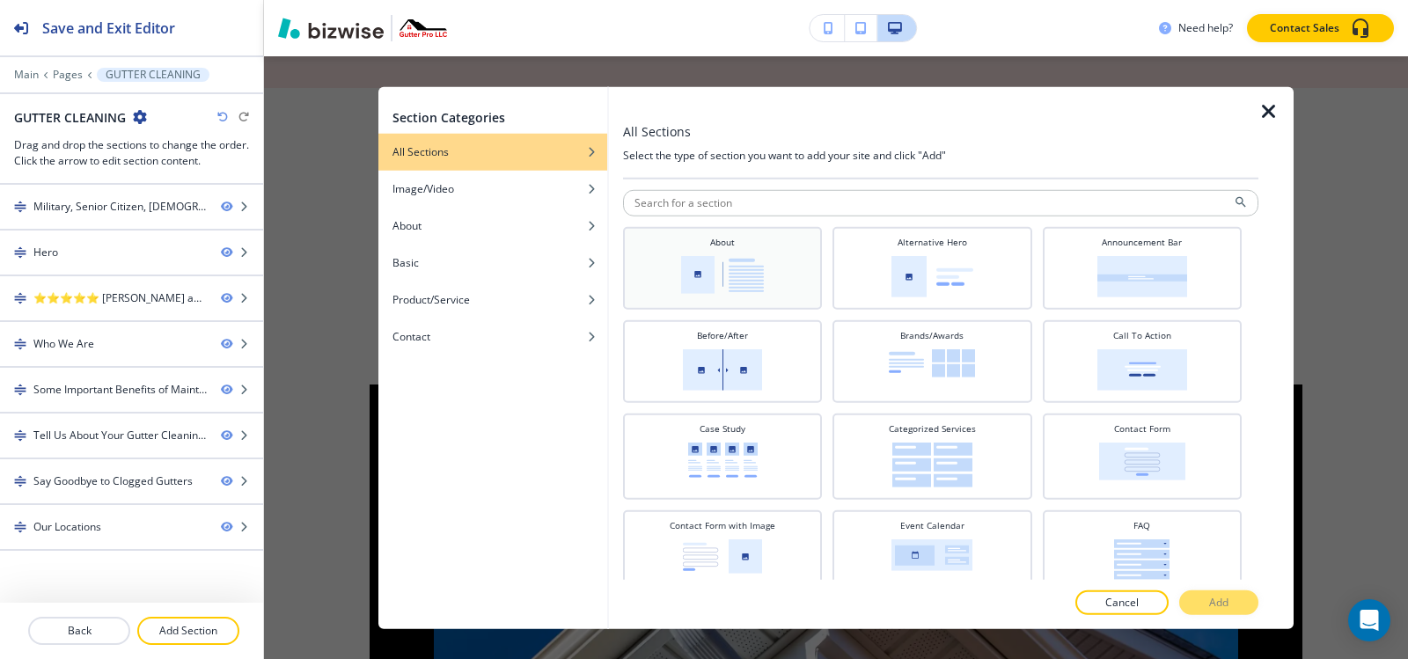
click at [722, 269] on img at bounding box center [722, 274] width 83 height 38
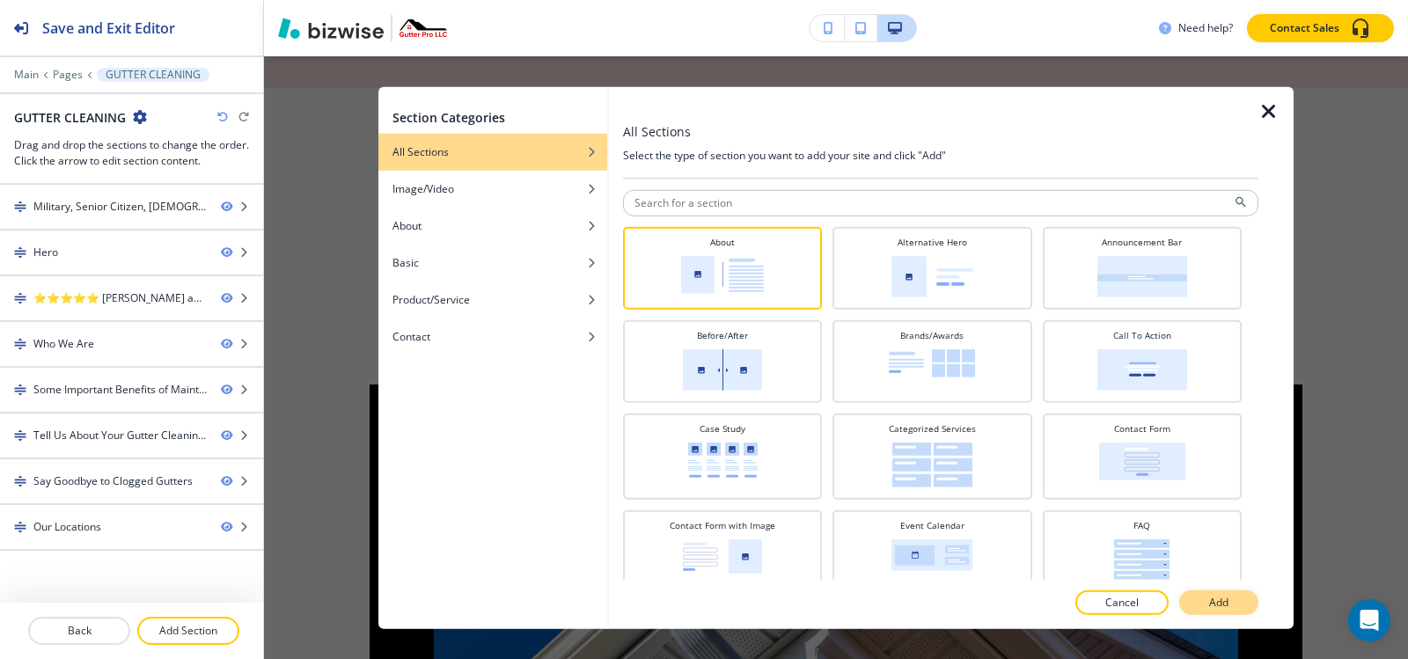
click at [1223, 605] on p "Add" at bounding box center [1218, 603] width 19 height 16
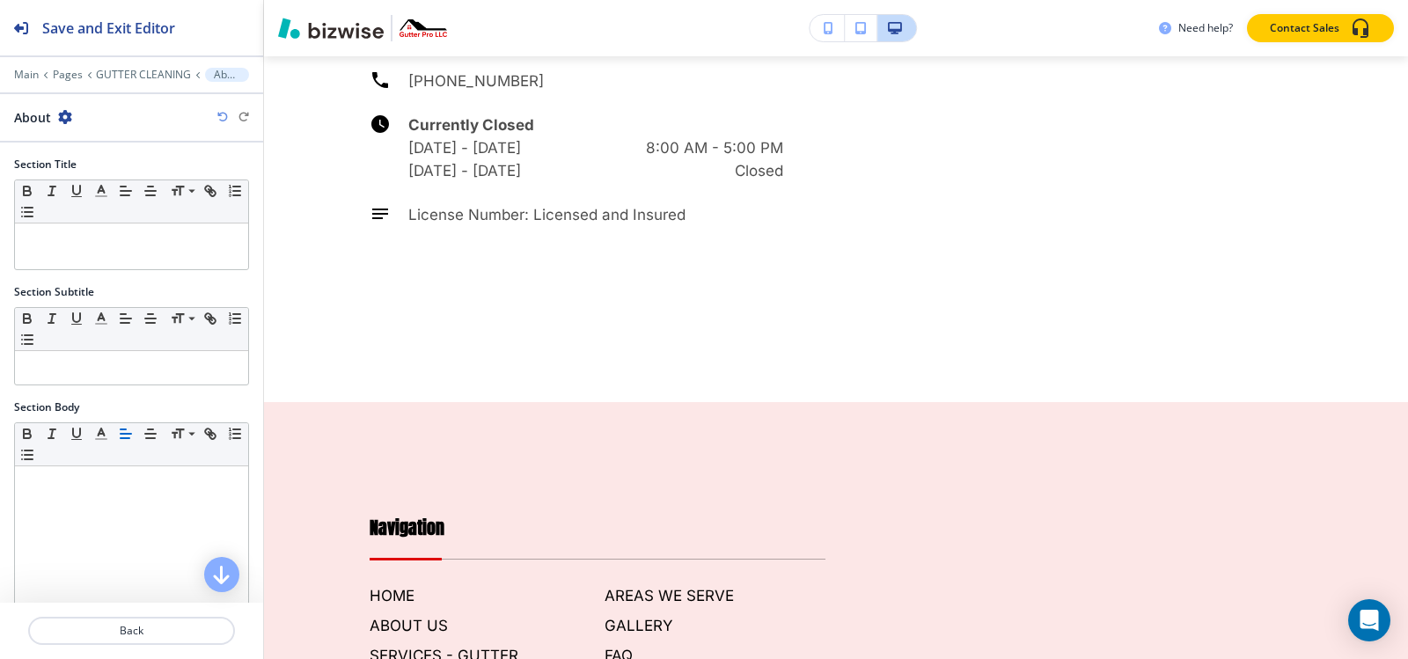
scroll to position [5634, 0]
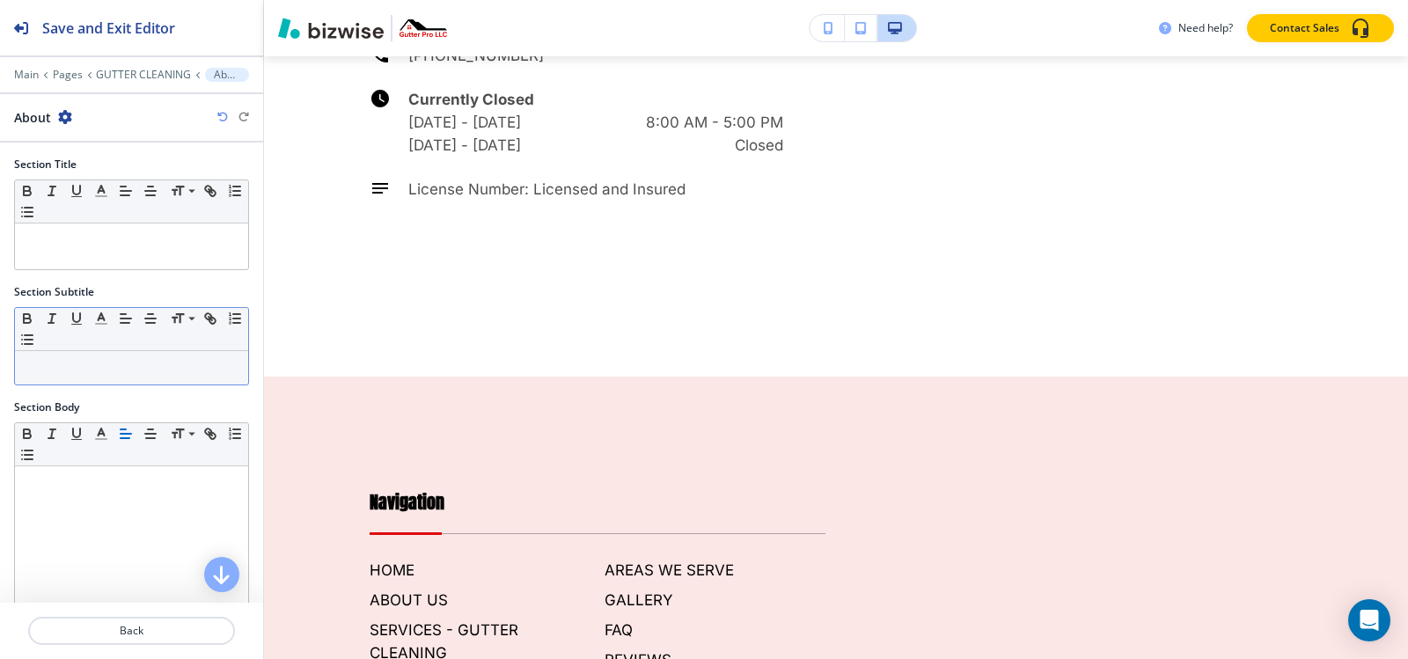
click at [119, 360] on p at bounding box center [132, 368] width 216 height 16
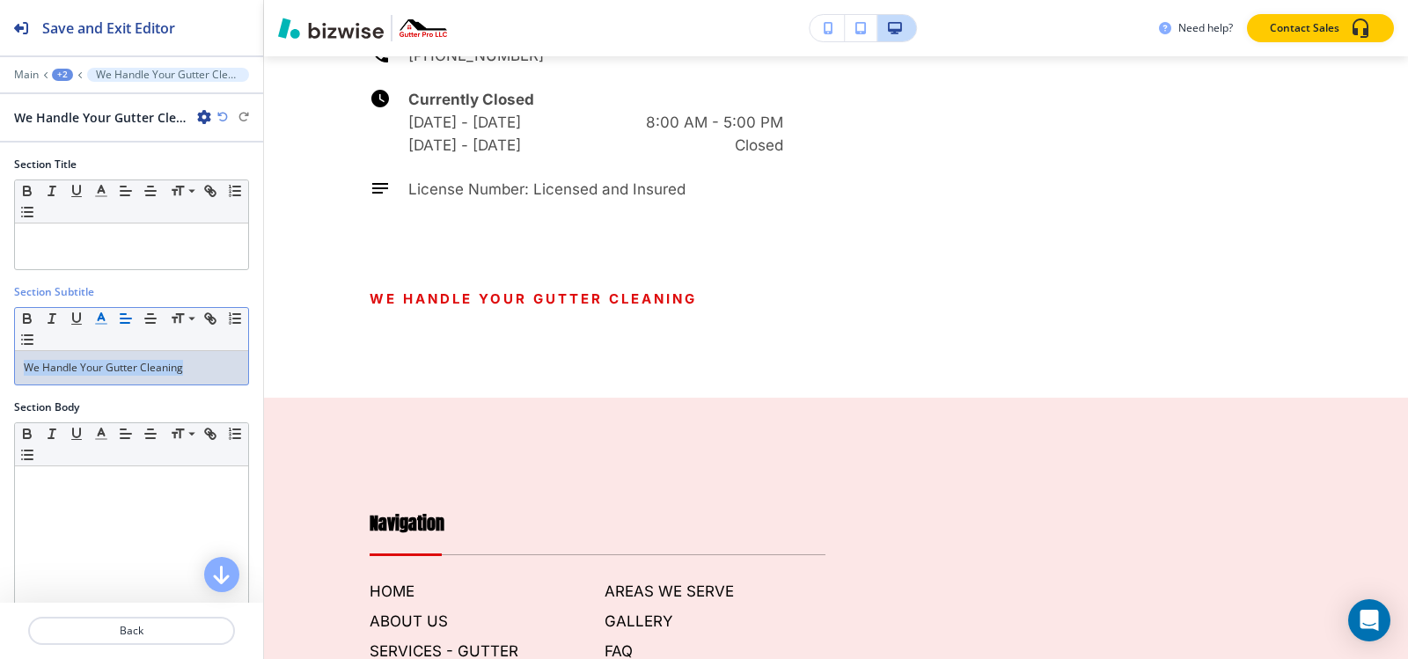
click at [103, 319] on icon "button" at bounding box center [101, 319] width 16 height 16
click at [49, 373] on p "We Handle Your Gutter Cleaning" at bounding box center [132, 368] width 216 height 16
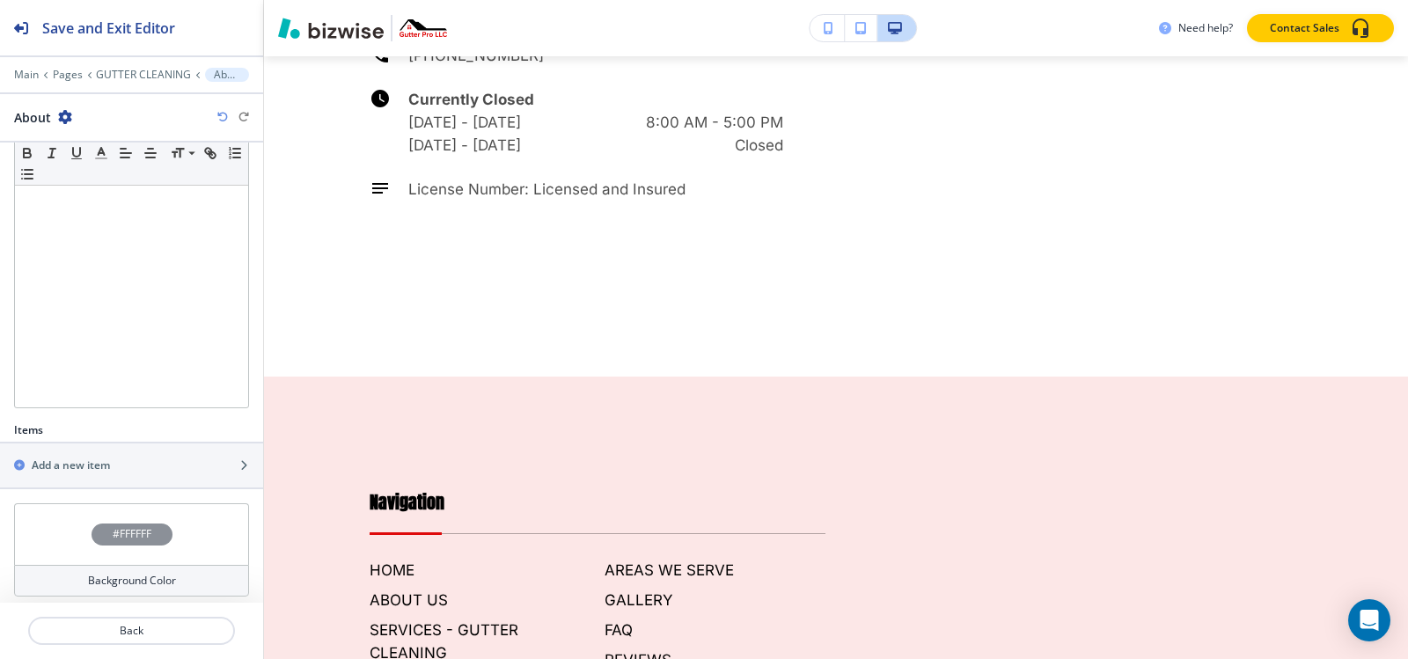
scroll to position [296, 0]
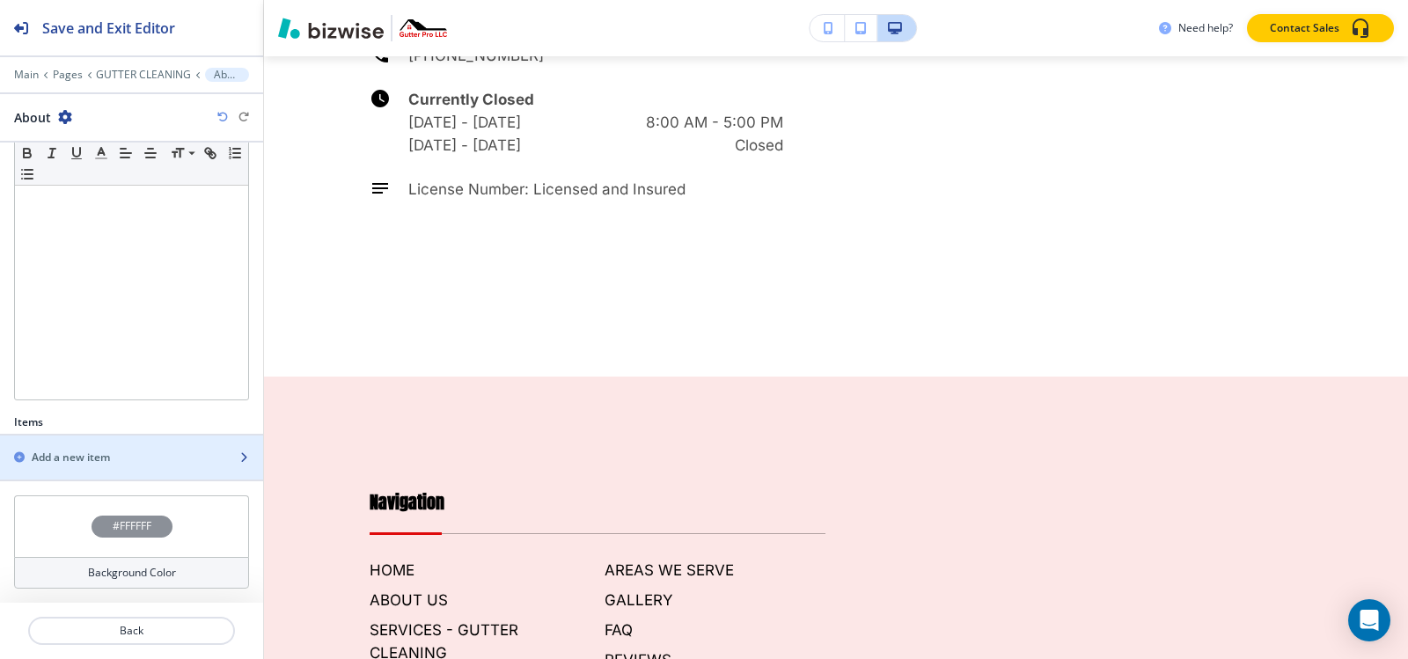
click at [48, 478] on div "button" at bounding box center [131, 473] width 263 height 14
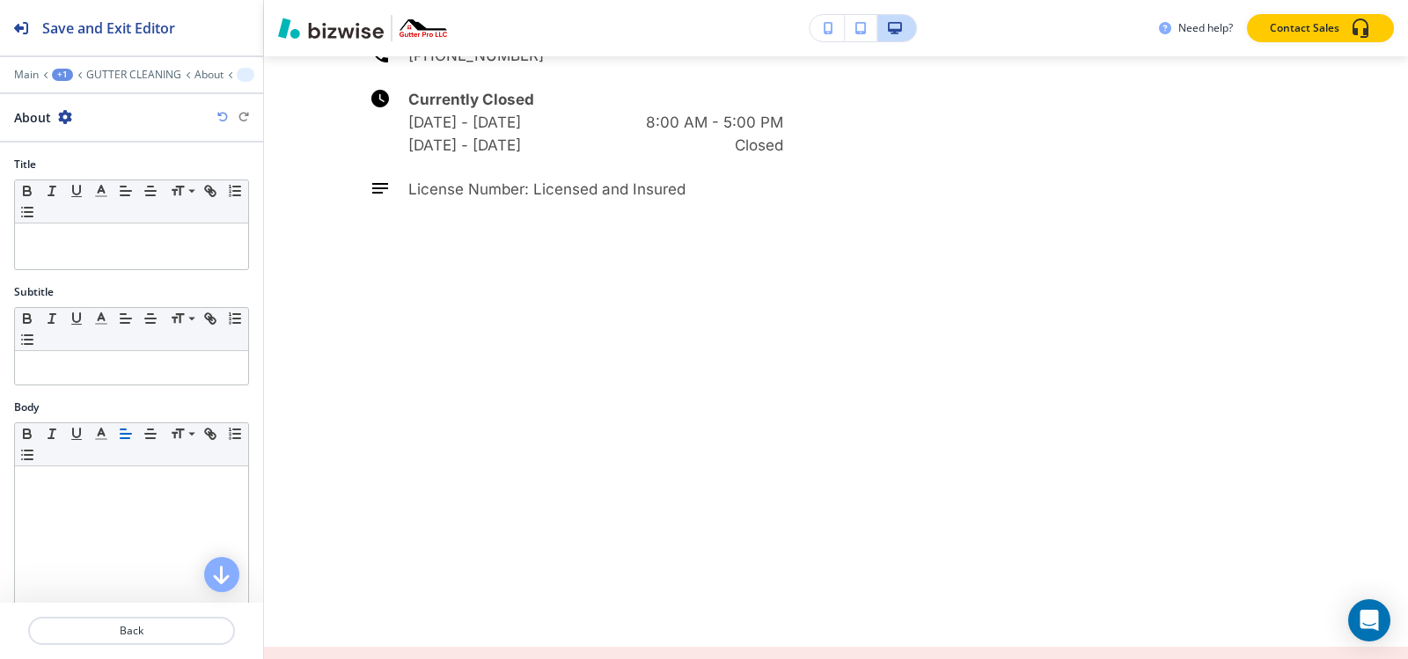
click at [40, 463] on button "button" at bounding box center [27, 454] width 25 height 21
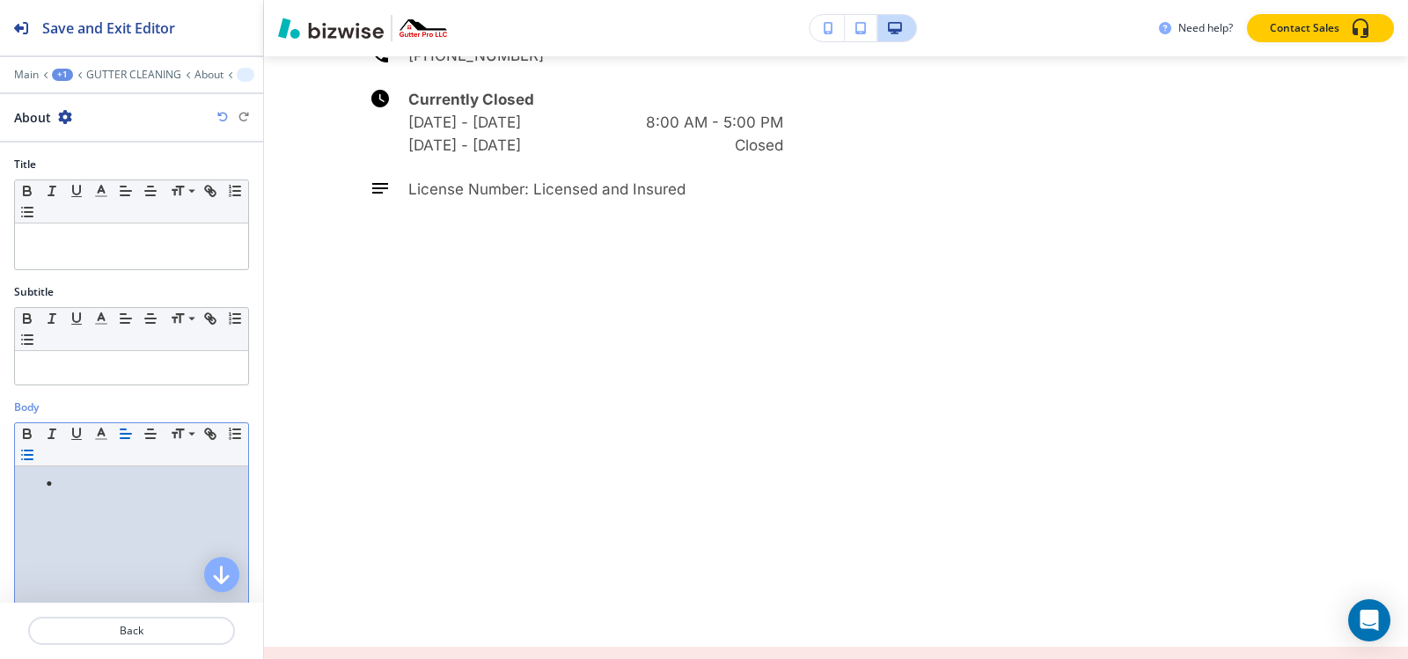
scroll to position [5590, 0]
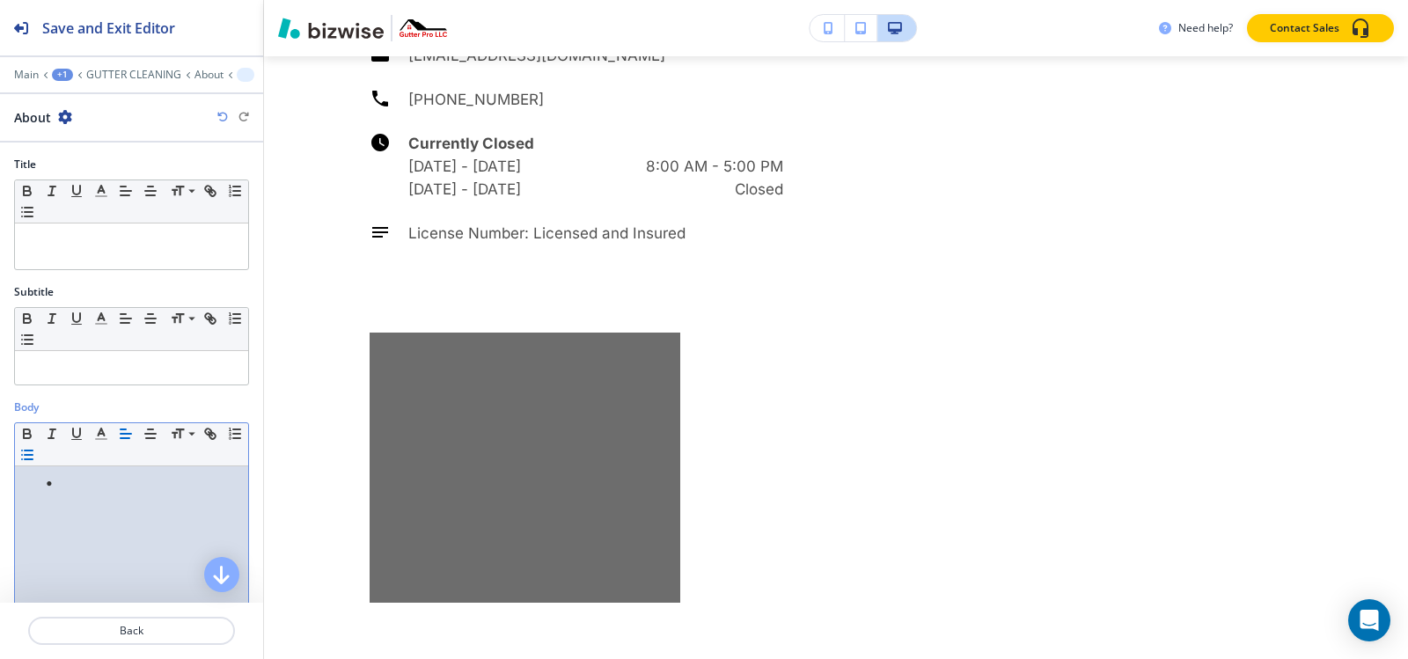
click at [138, 485] on li at bounding box center [140, 483] width 200 height 16
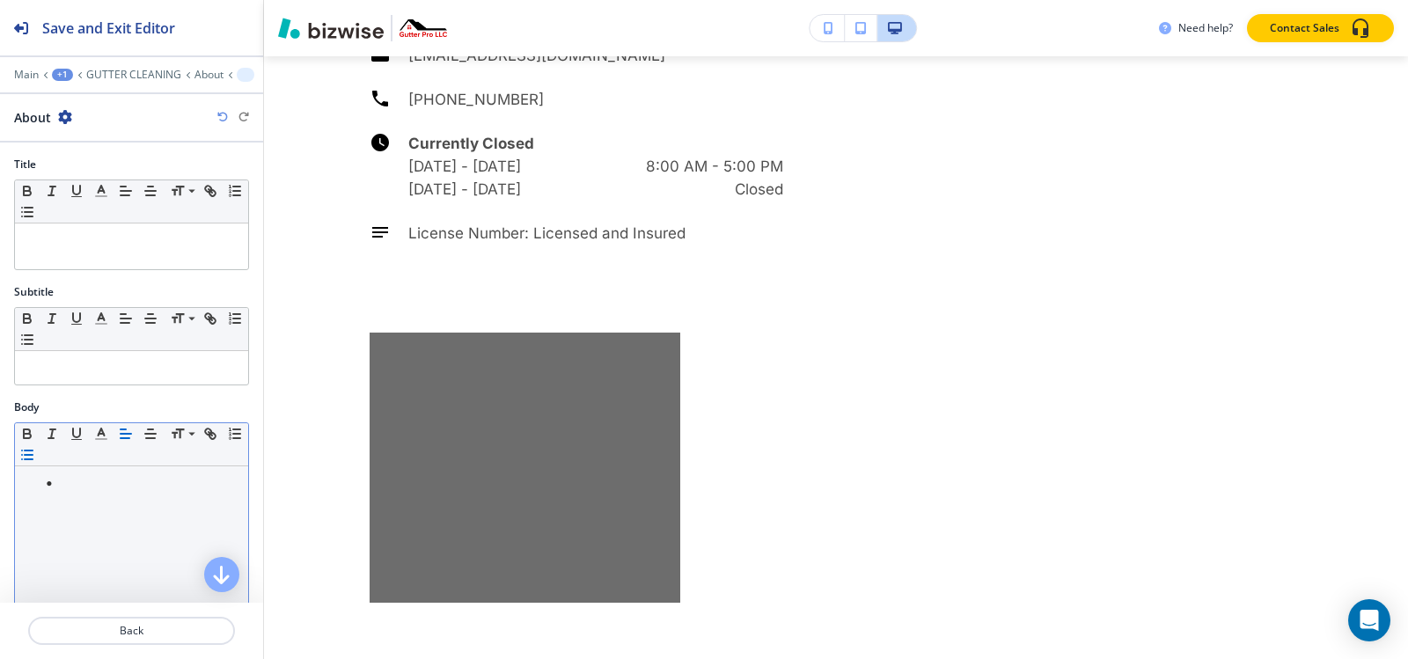
click at [40, 453] on button "button" at bounding box center [27, 454] width 25 height 21
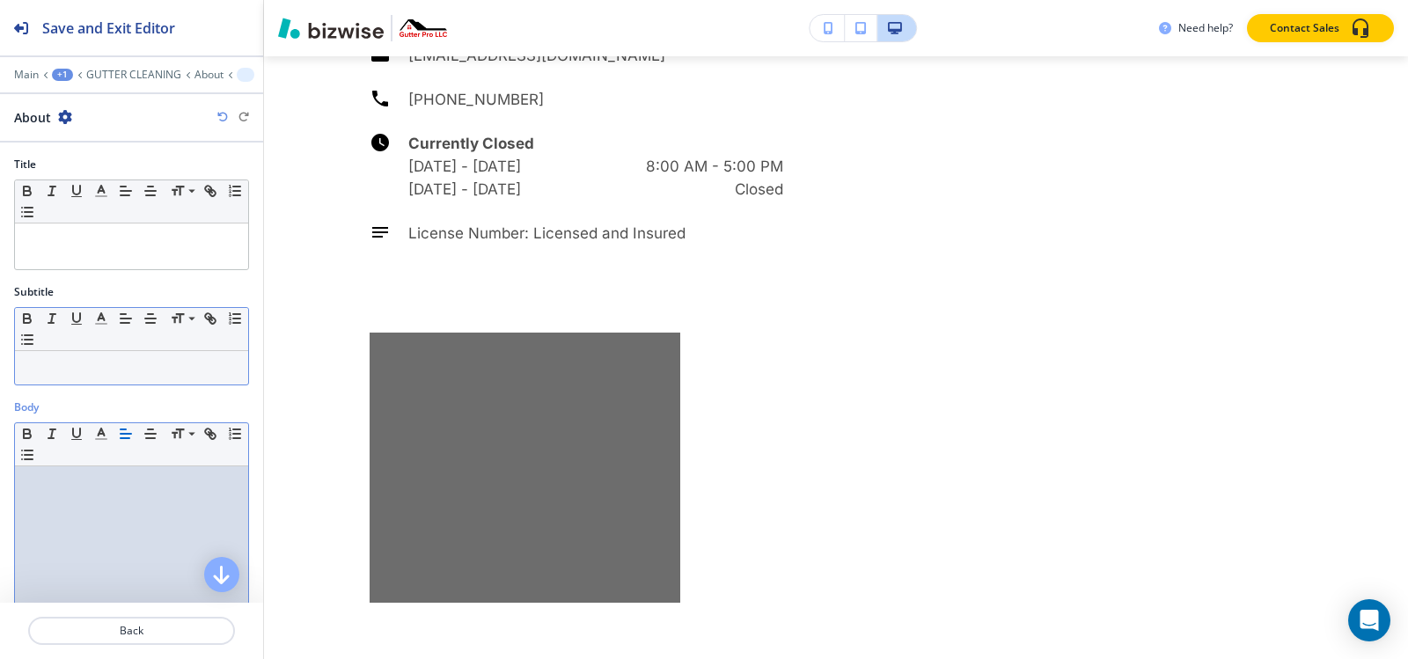
click at [83, 357] on div at bounding box center [131, 367] width 233 height 33
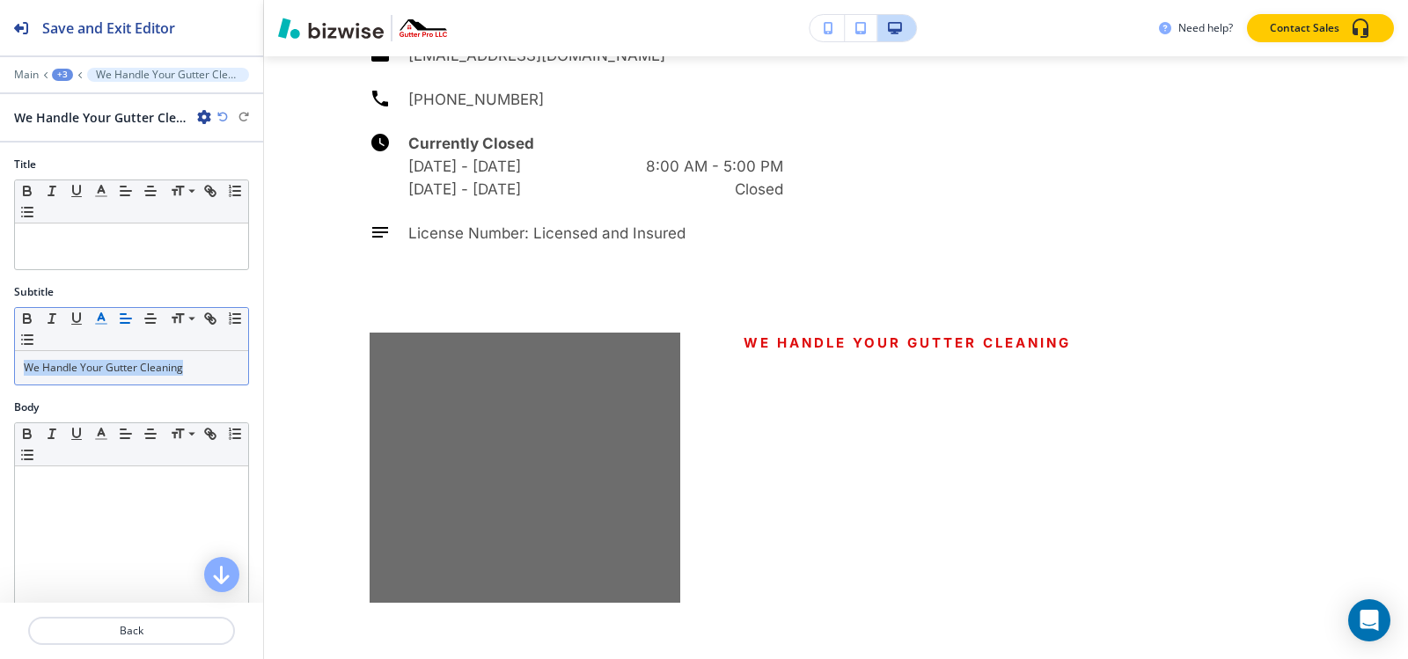
click at [107, 317] on icon "button" at bounding box center [101, 319] width 16 height 16
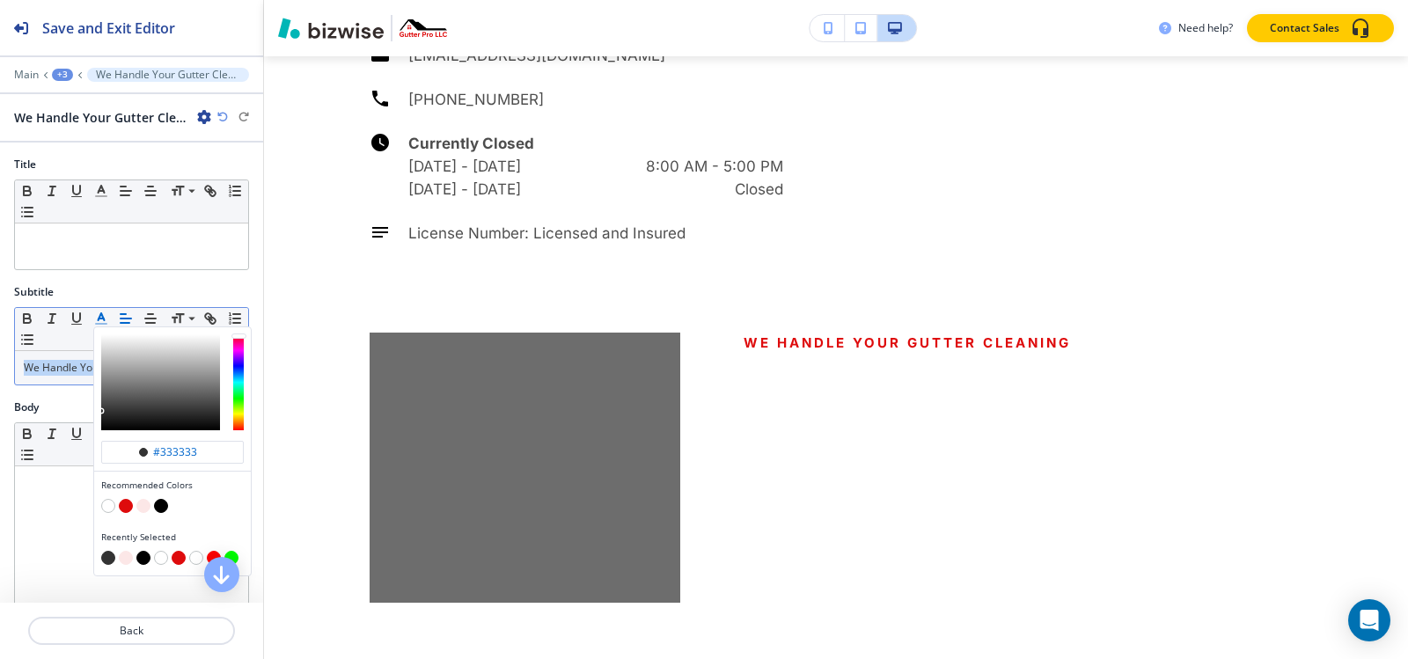
click at [165, 507] on button "button" at bounding box center [161, 506] width 14 height 14
type input "#000000"
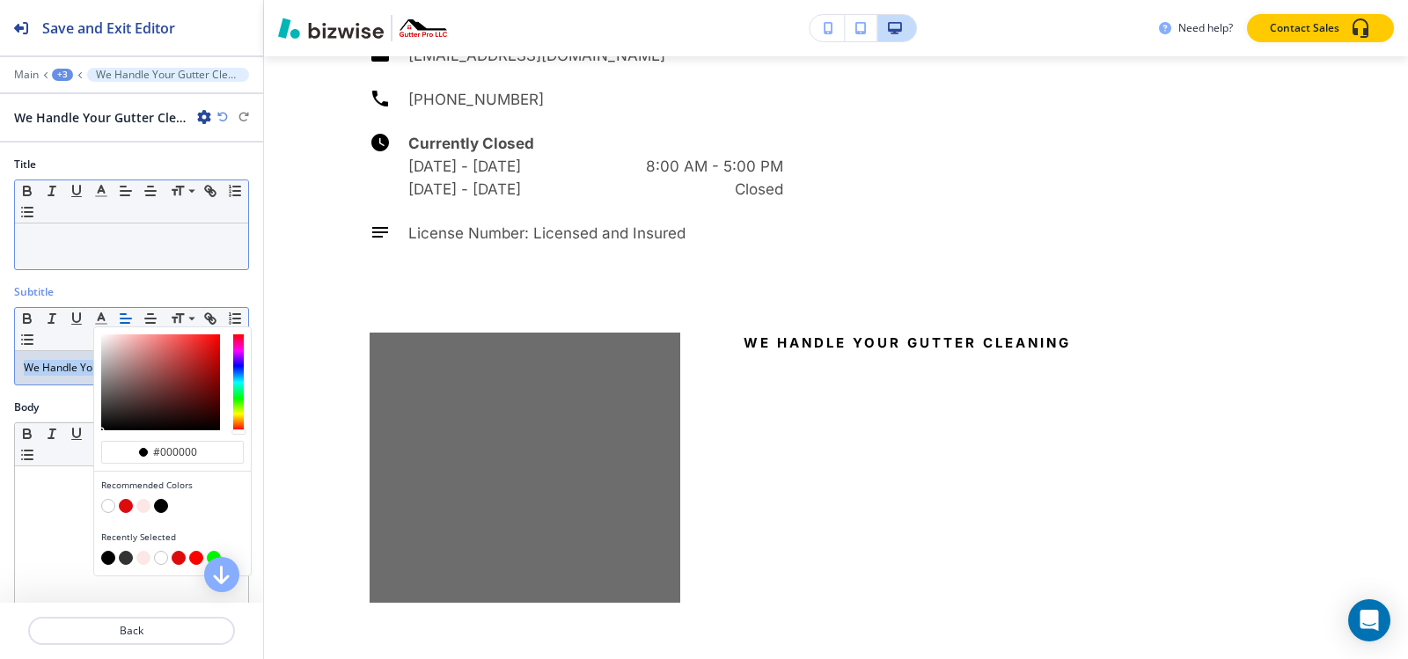
click at [102, 253] on div at bounding box center [131, 247] width 233 height 46
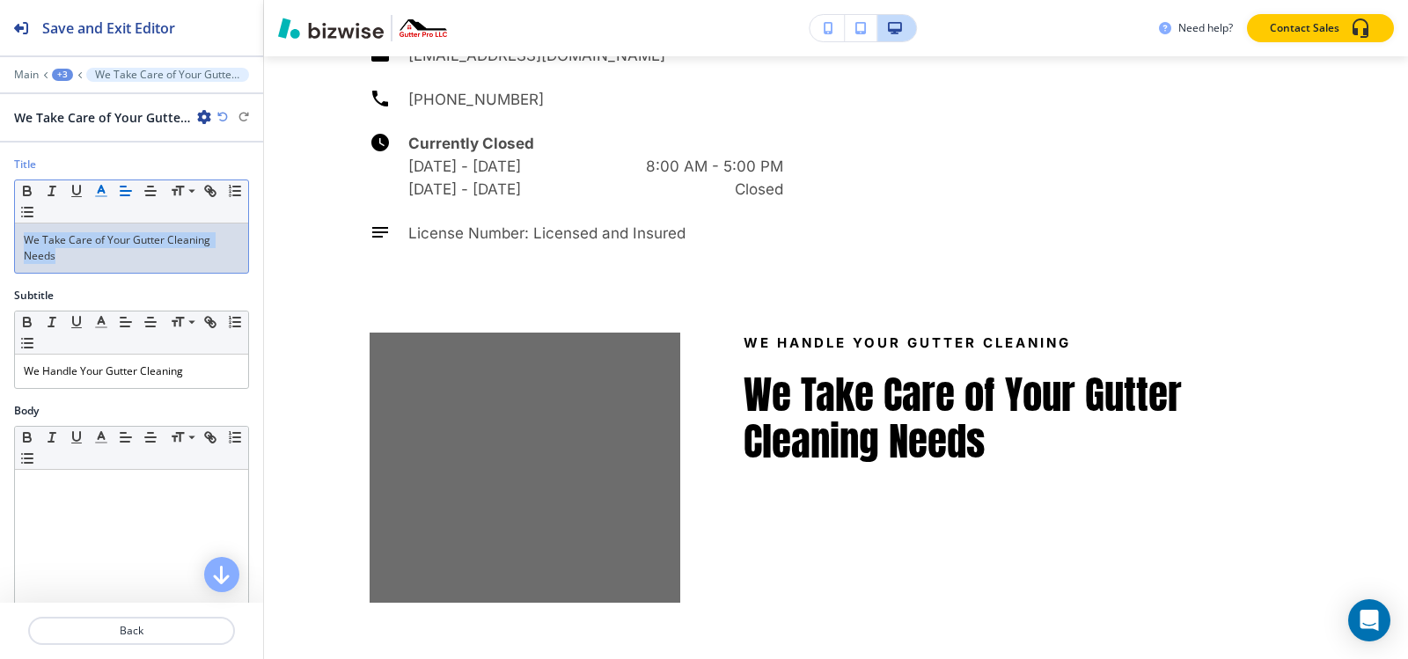
click at [101, 191] on line "button" at bounding box center [101, 191] width 4 height 0
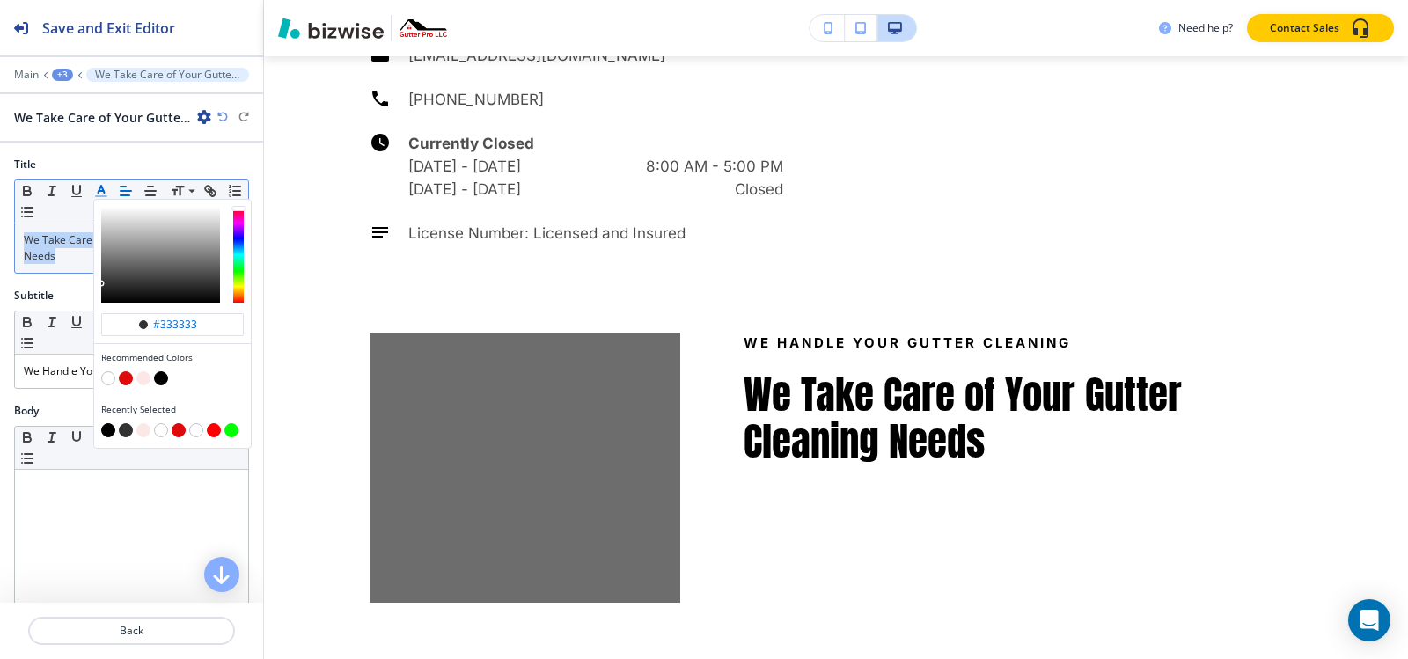
click at [128, 376] on button "button" at bounding box center [126, 378] width 14 height 14
type input "#de0b0c"
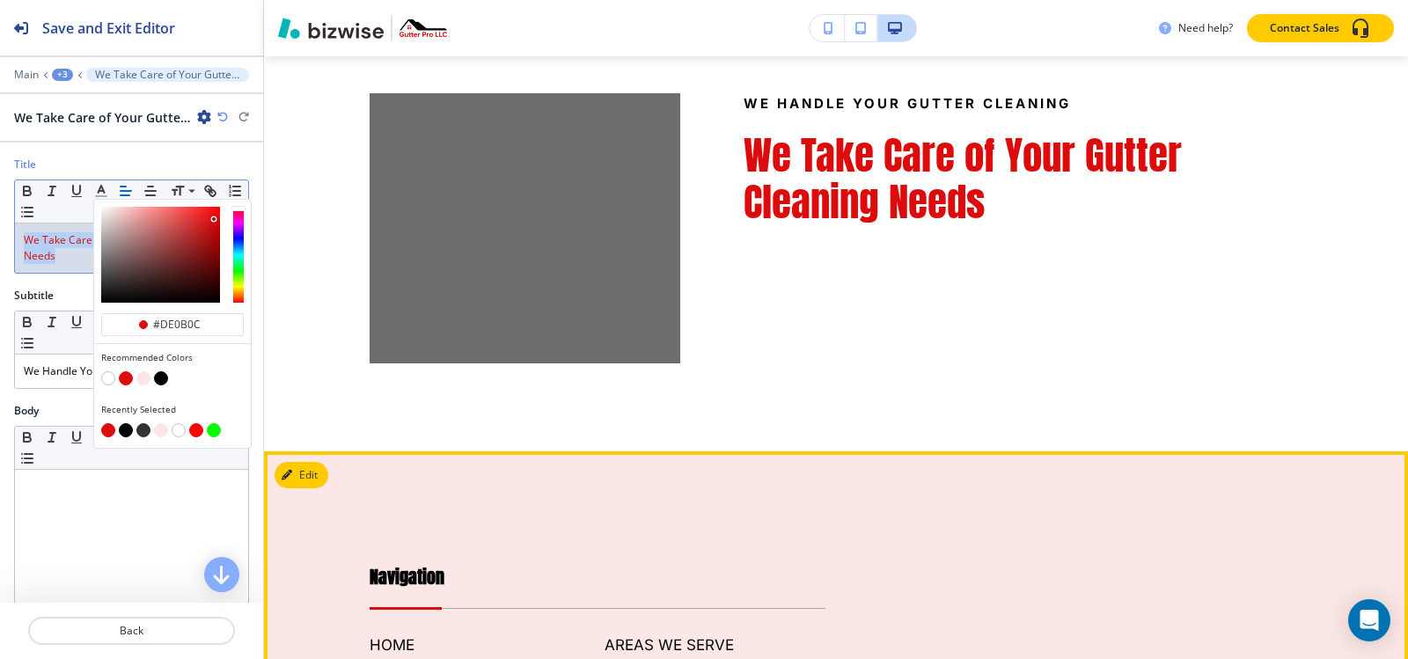
scroll to position [5854, 0]
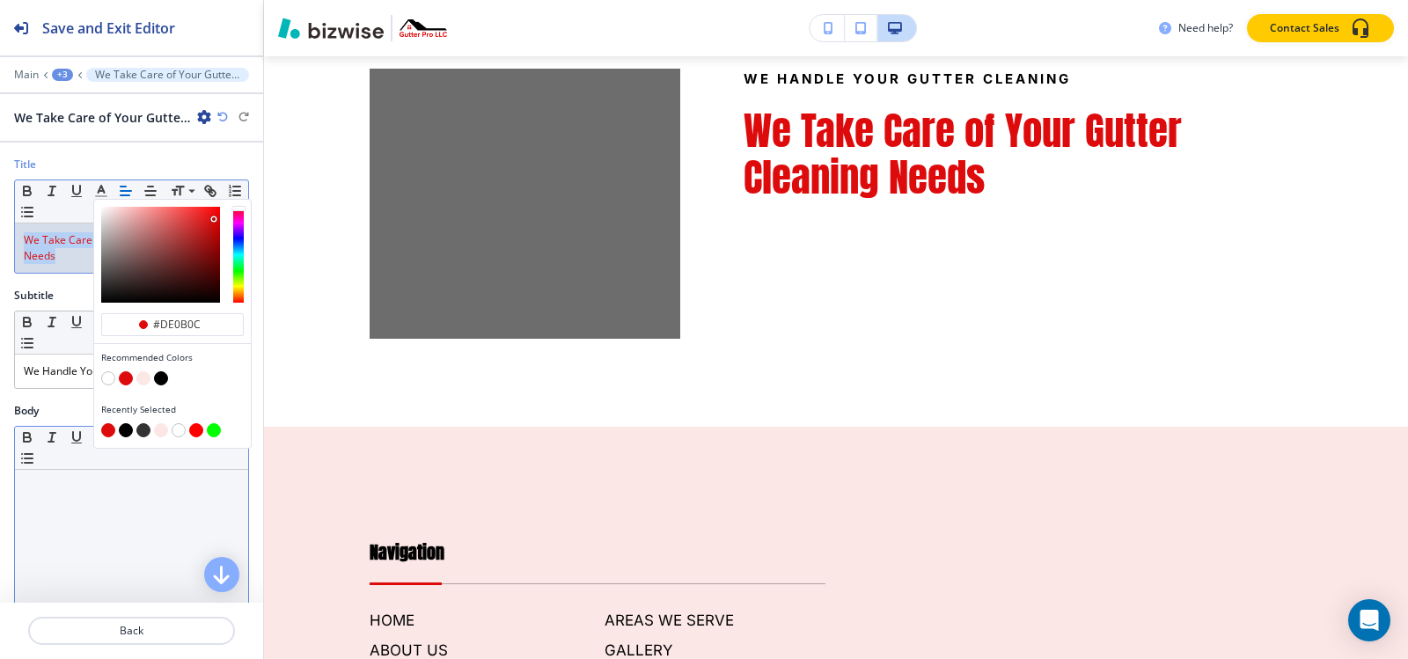
click at [43, 524] on div at bounding box center [131, 584] width 233 height 229
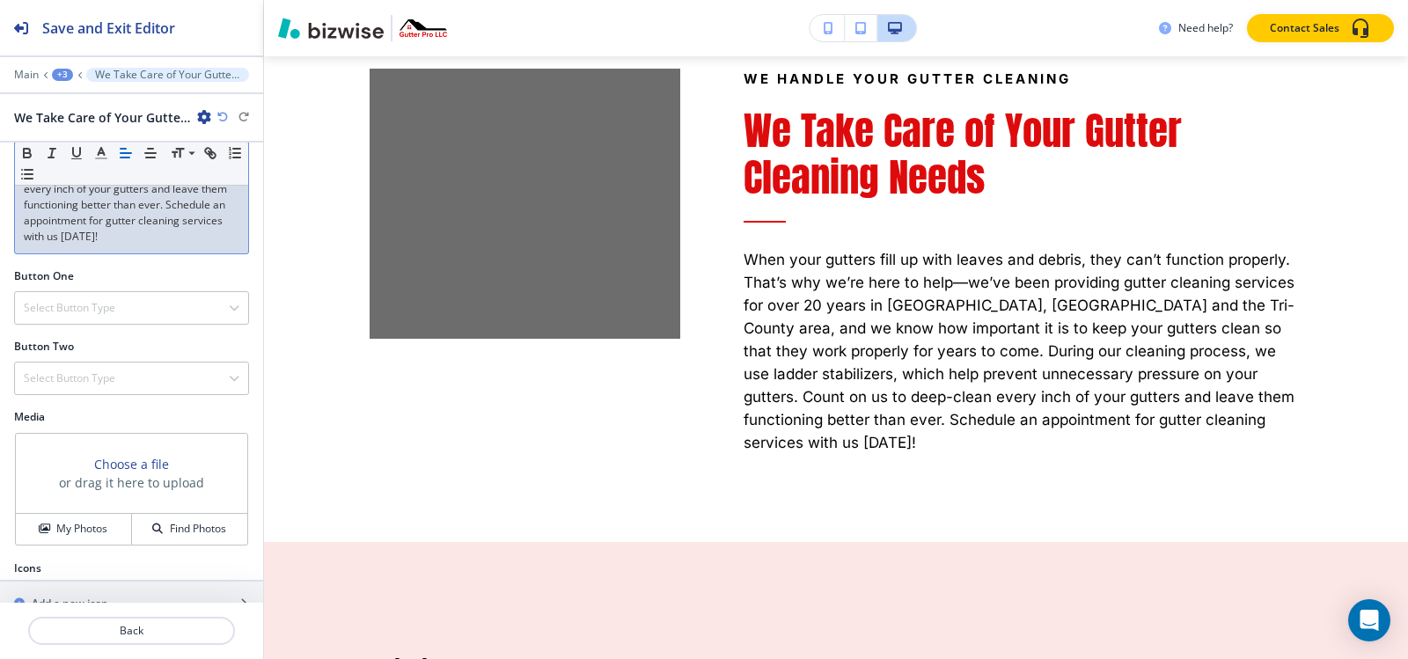
scroll to position [526, 0]
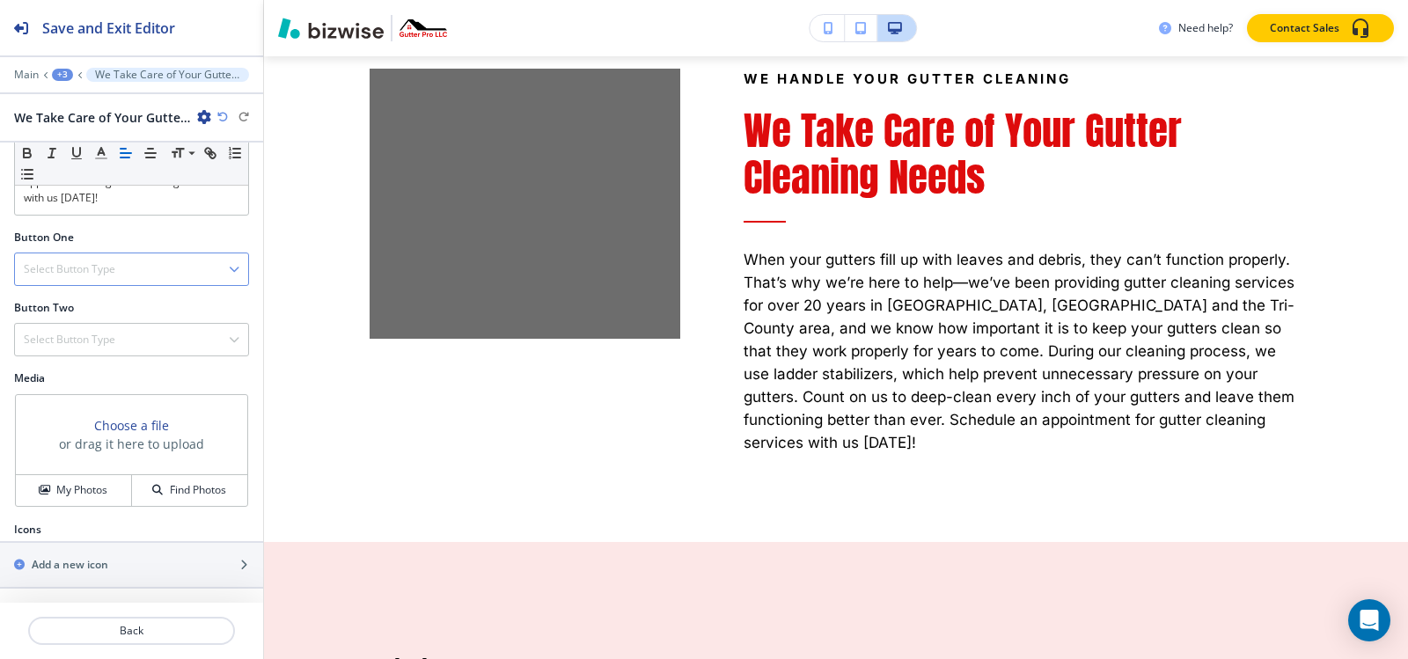
click at [77, 275] on h4 "Select Button Type" at bounding box center [70, 269] width 92 height 16
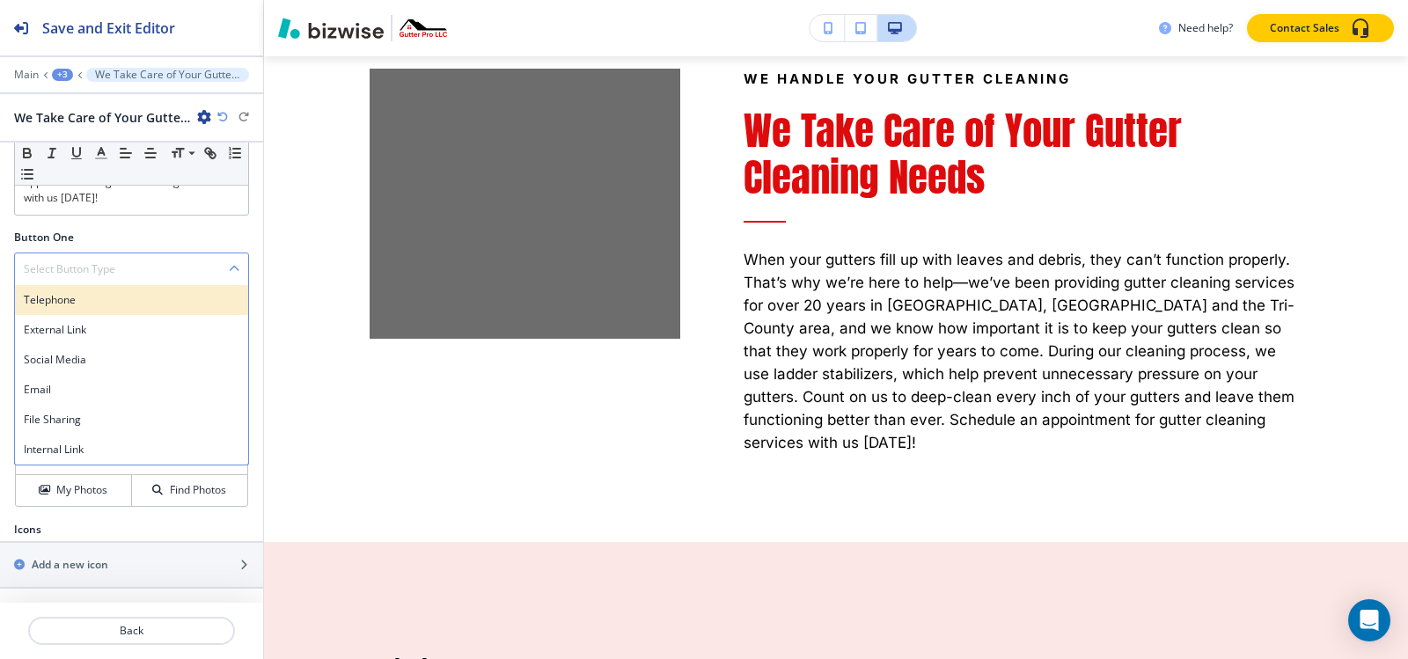
click at [77, 302] on h4 "Telephone" at bounding box center [132, 300] width 216 height 16
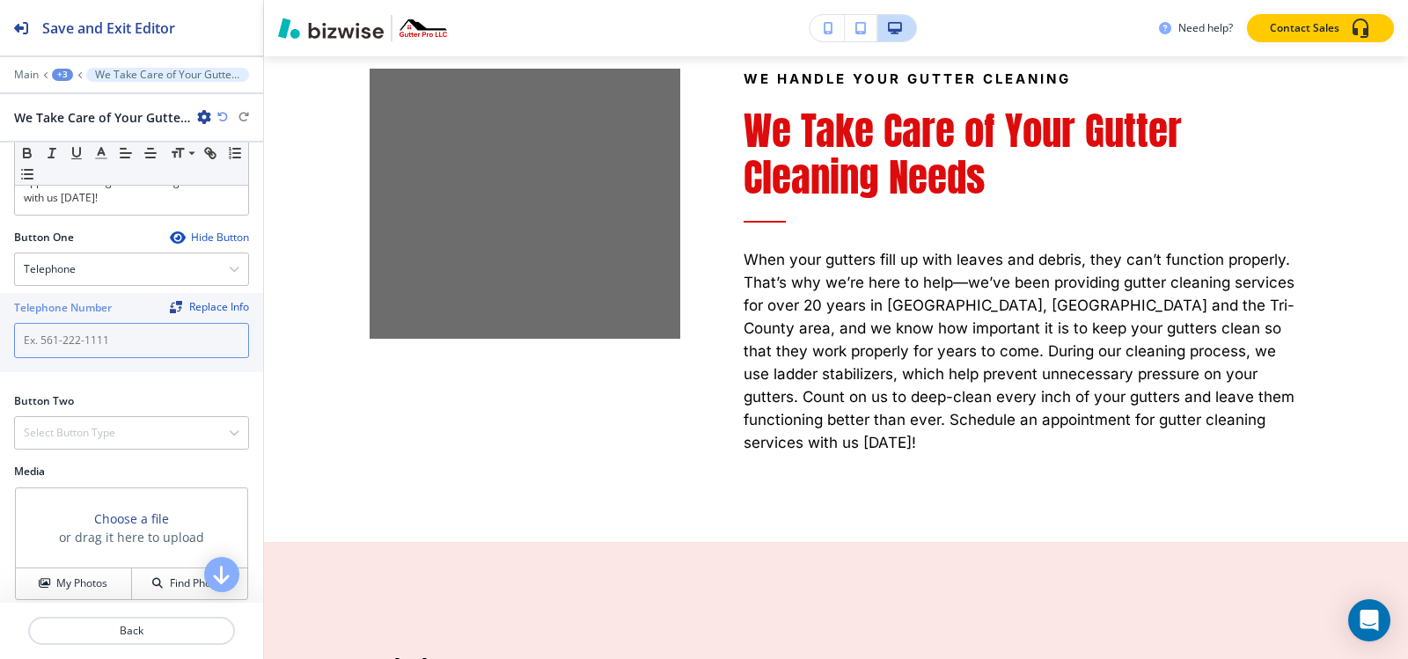
click at [83, 336] on input "text" at bounding box center [131, 340] width 235 height 35
paste input "[PHONE_NUMBER]"
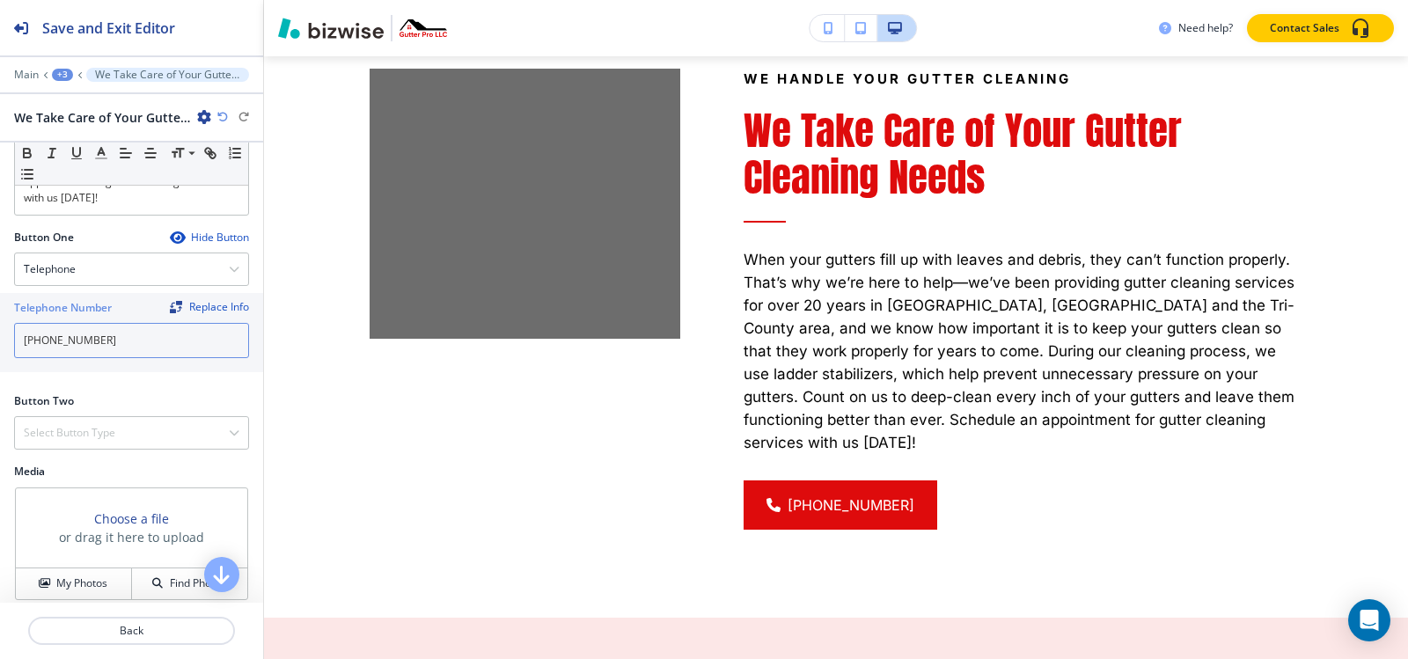
scroll to position [620, 0]
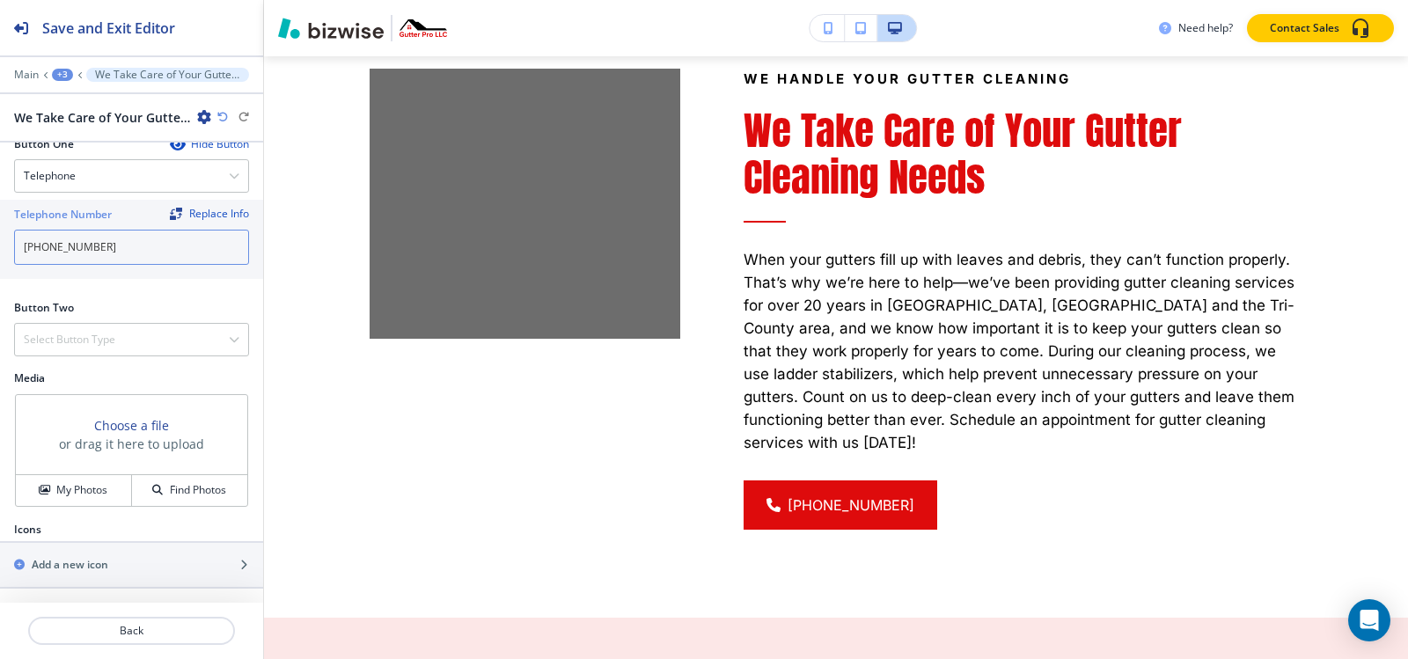
type input "[PHONE_NUMBER]"
click at [79, 495] on h4 "My Photos" at bounding box center [81, 490] width 51 height 16
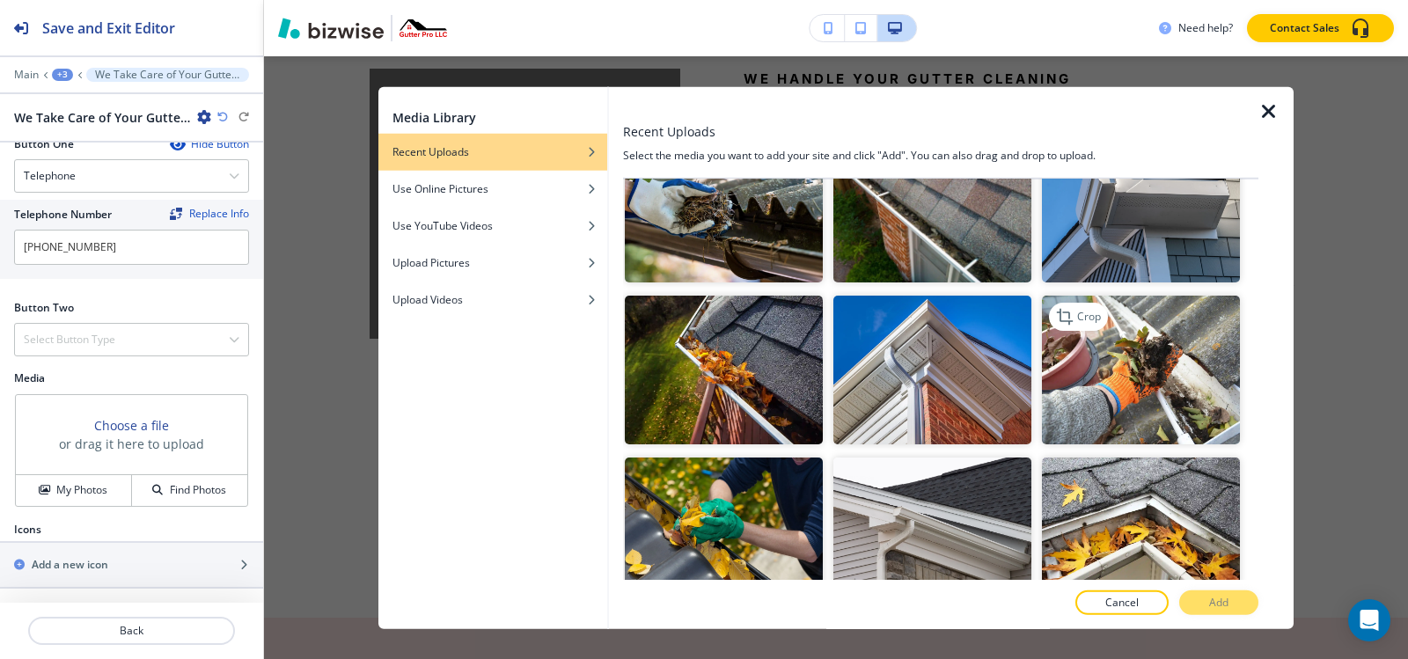
scroll to position [1144, 0]
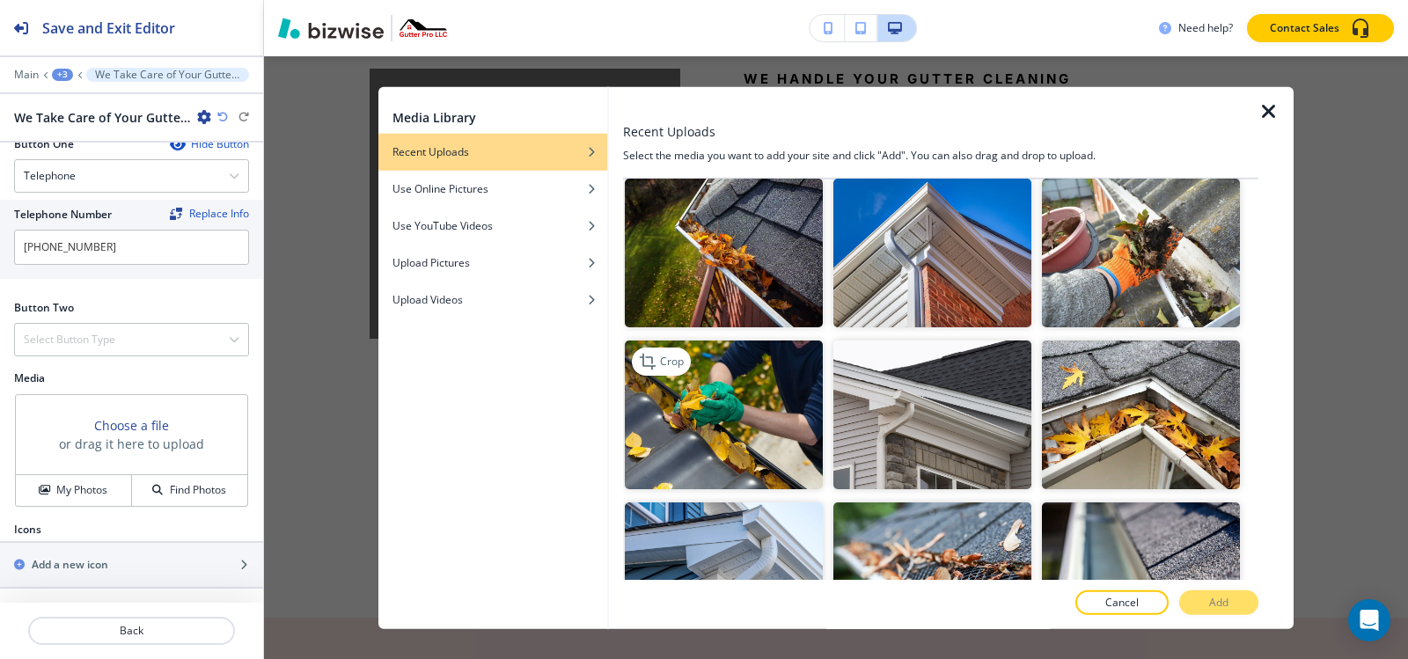
click at [764, 352] on img "button" at bounding box center [724, 415] width 198 height 149
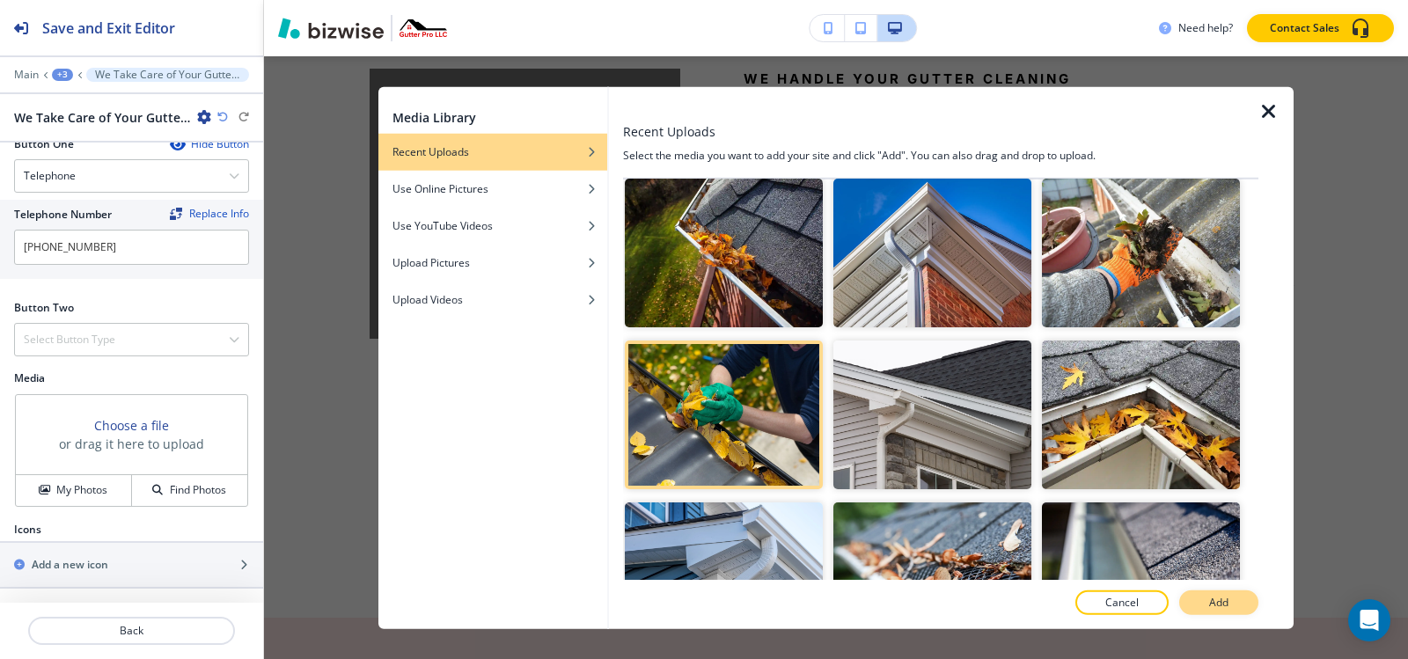
click at [1219, 604] on p "Add" at bounding box center [1218, 603] width 19 height 16
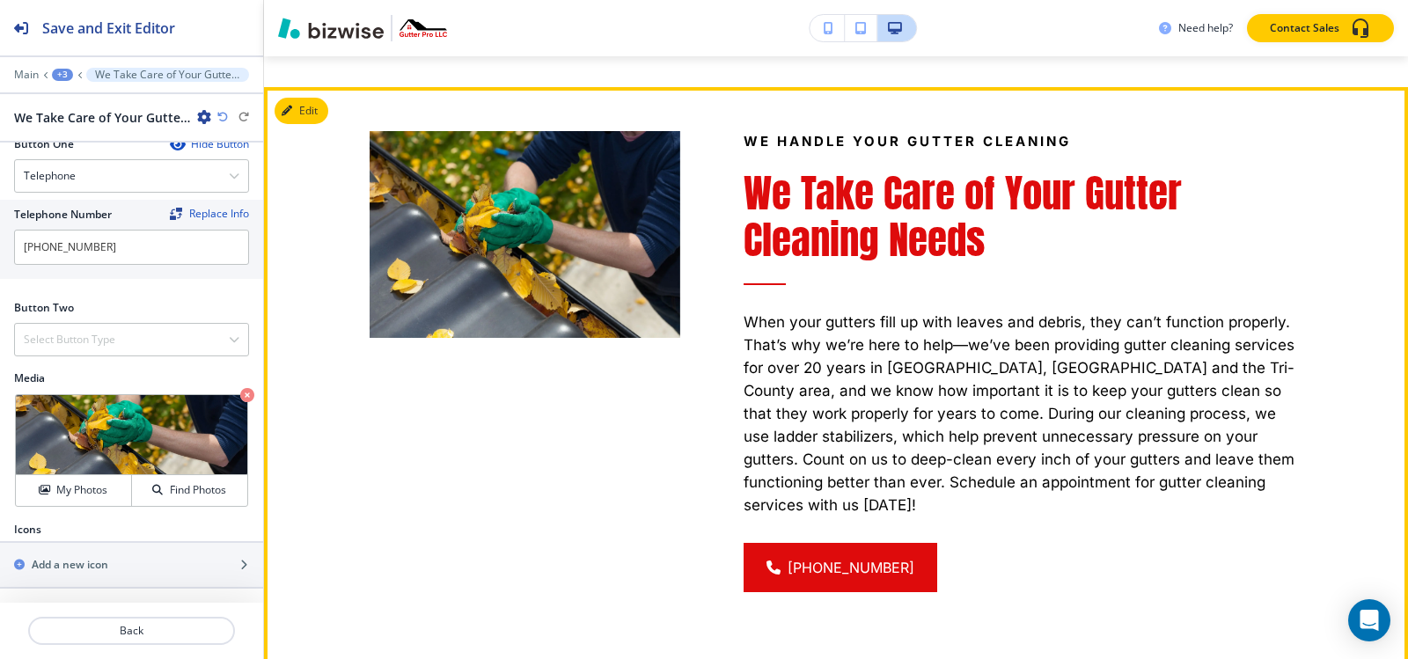
scroll to position [5590, 0]
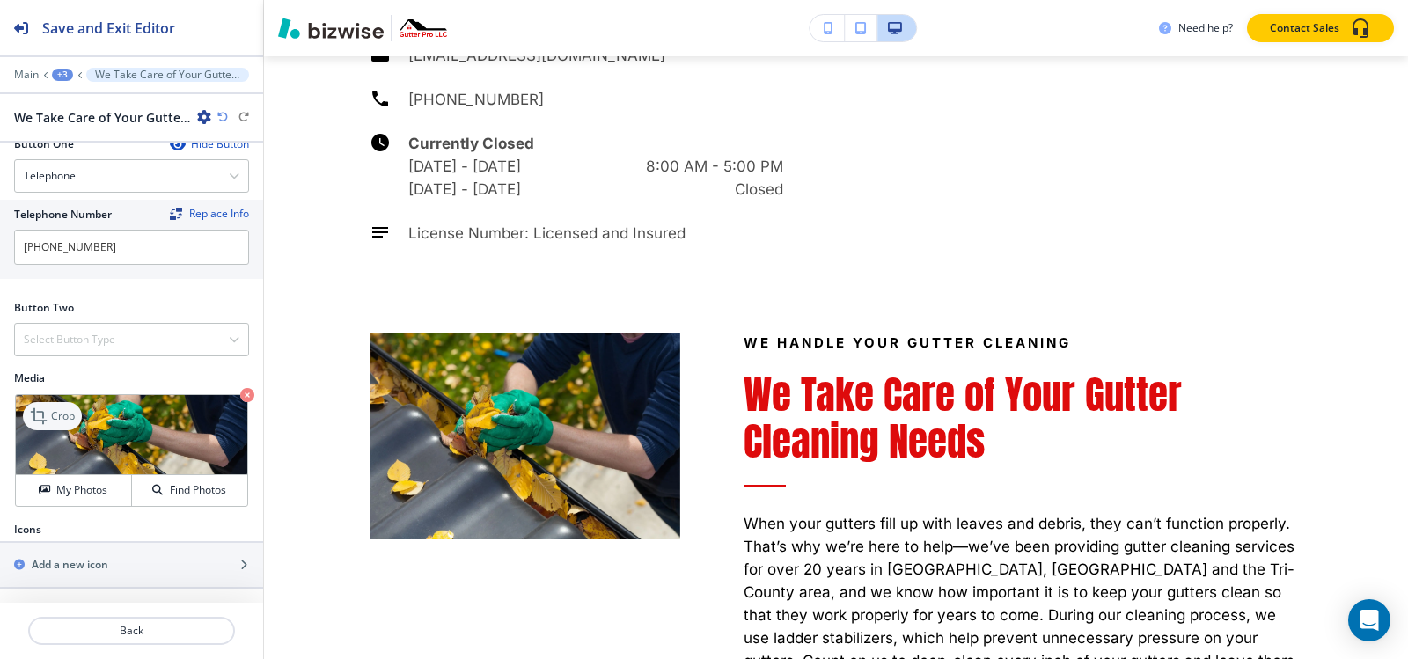
click at [48, 406] on icon at bounding box center [40, 416] width 21 height 21
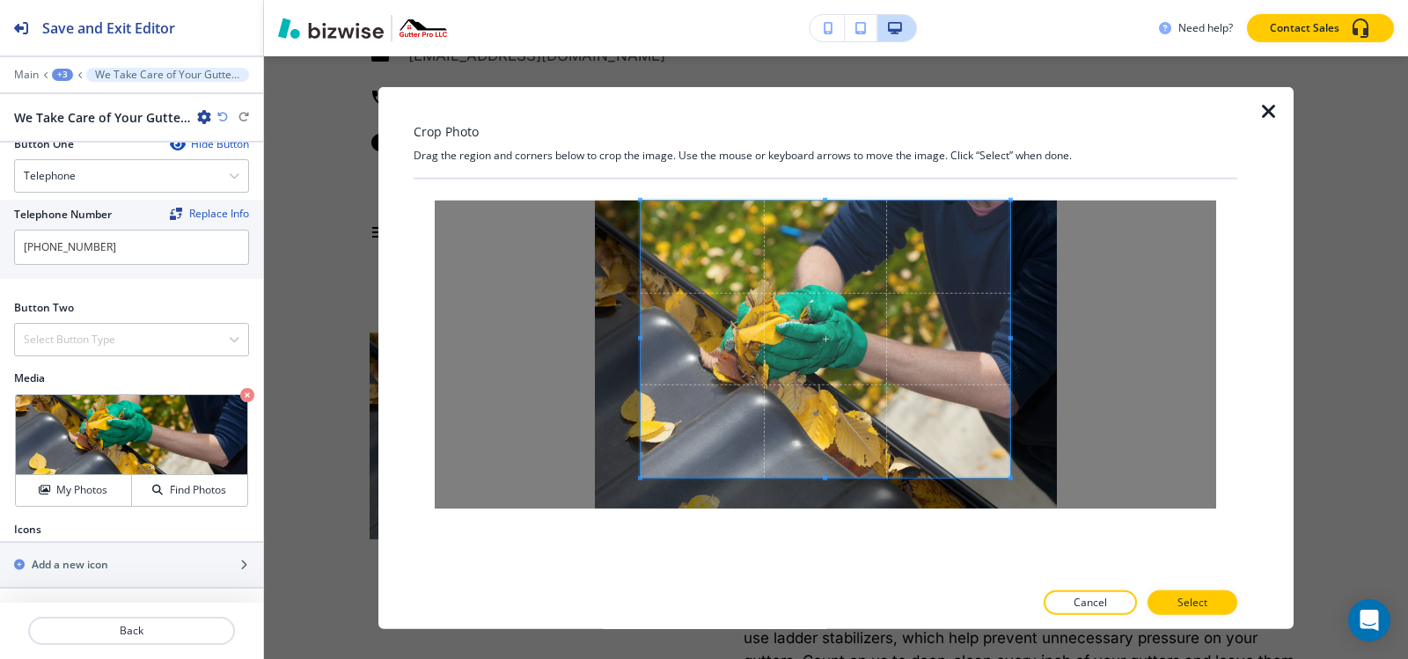
click at [838, 168] on div "Crop Photo Drag the region and corners below to crop the image. Use the mouse o…" at bounding box center [826, 357] width 824 height 543
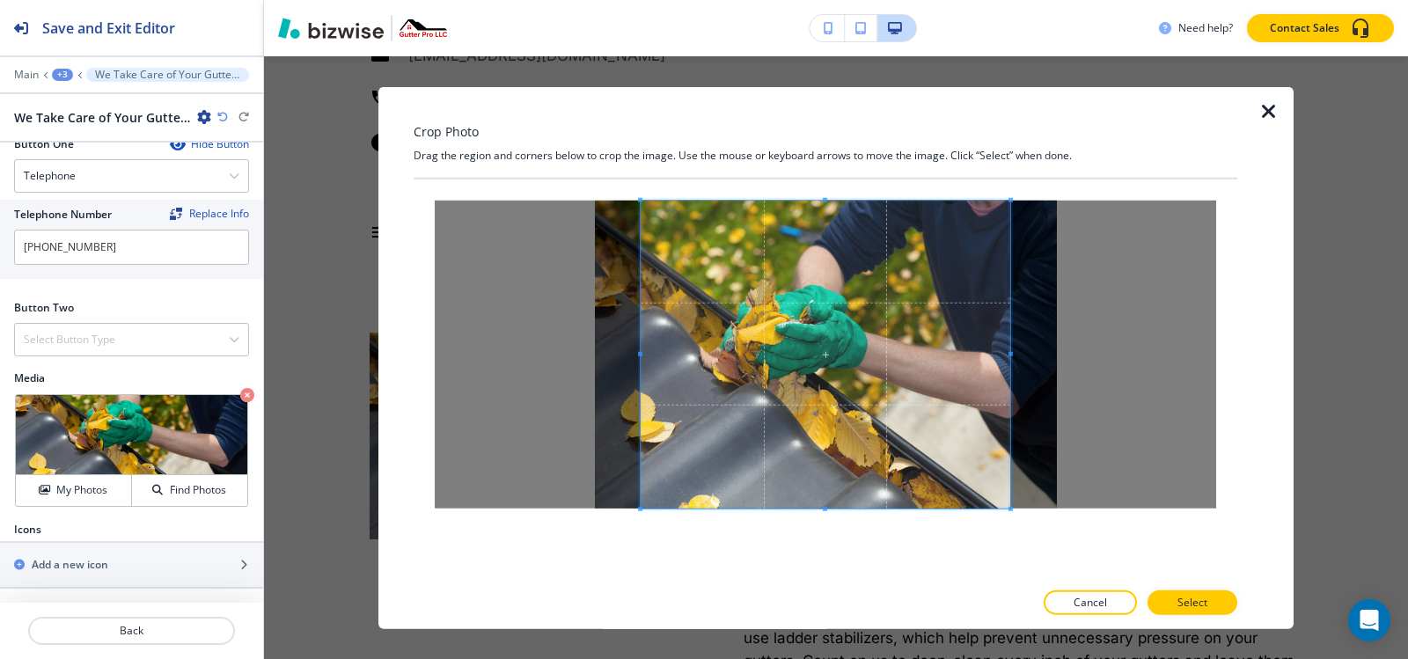
click at [825, 576] on div at bounding box center [826, 379] width 824 height 401
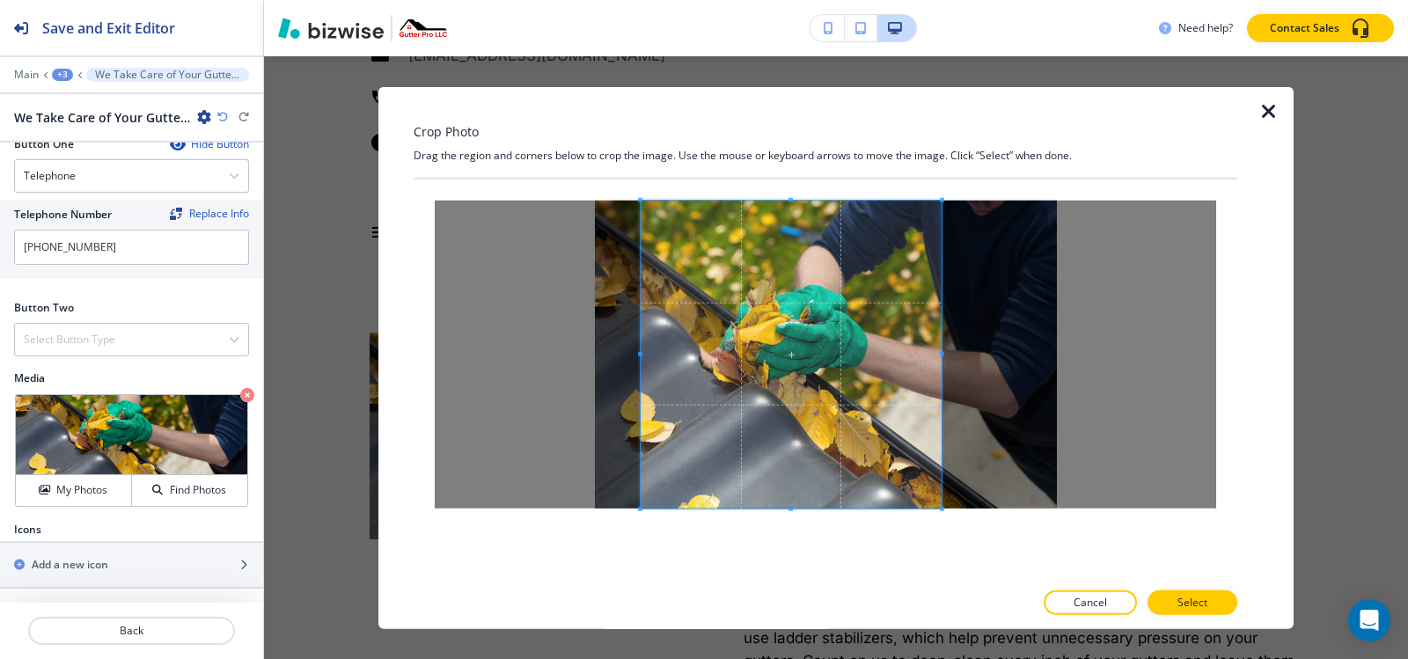
click at [941, 355] on span at bounding box center [942, 353] width 4 height 4
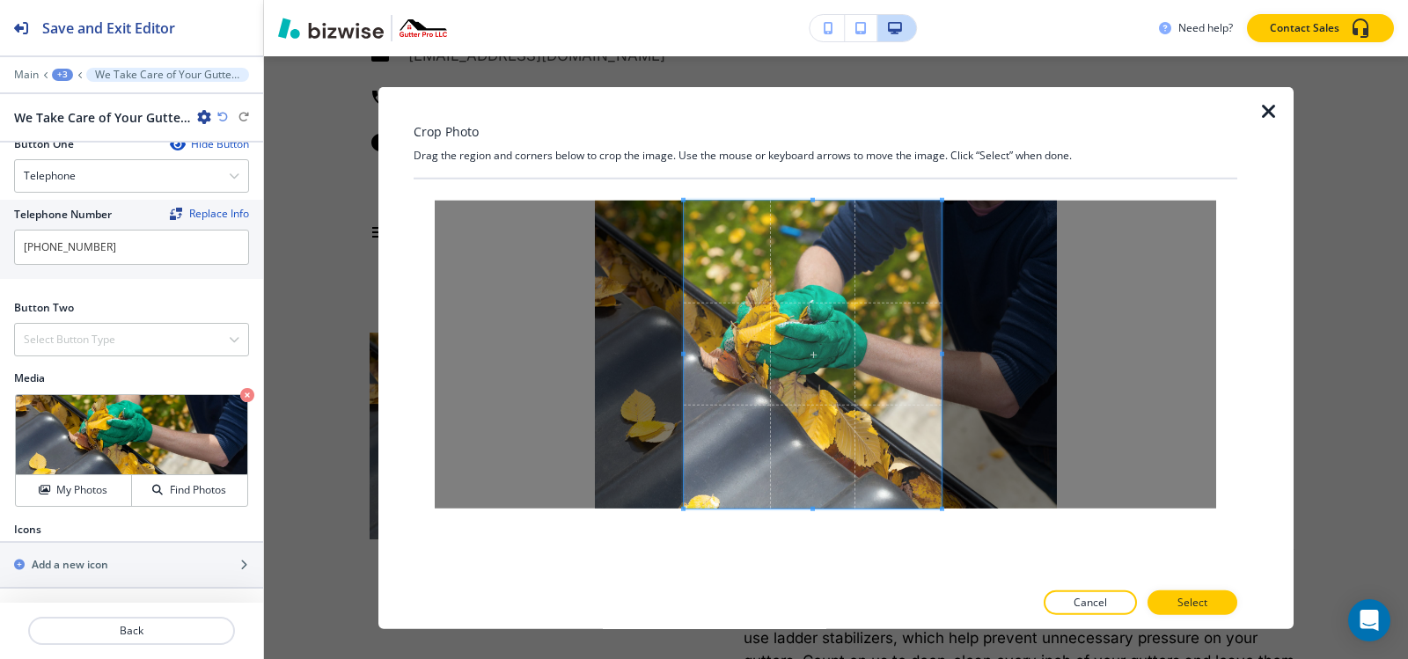
click at [687, 356] on div at bounding box center [813, 354] width 258 height 308
click at [1188, 606] on p "Select" at bounding box center [1192, 603] width 30 height 16
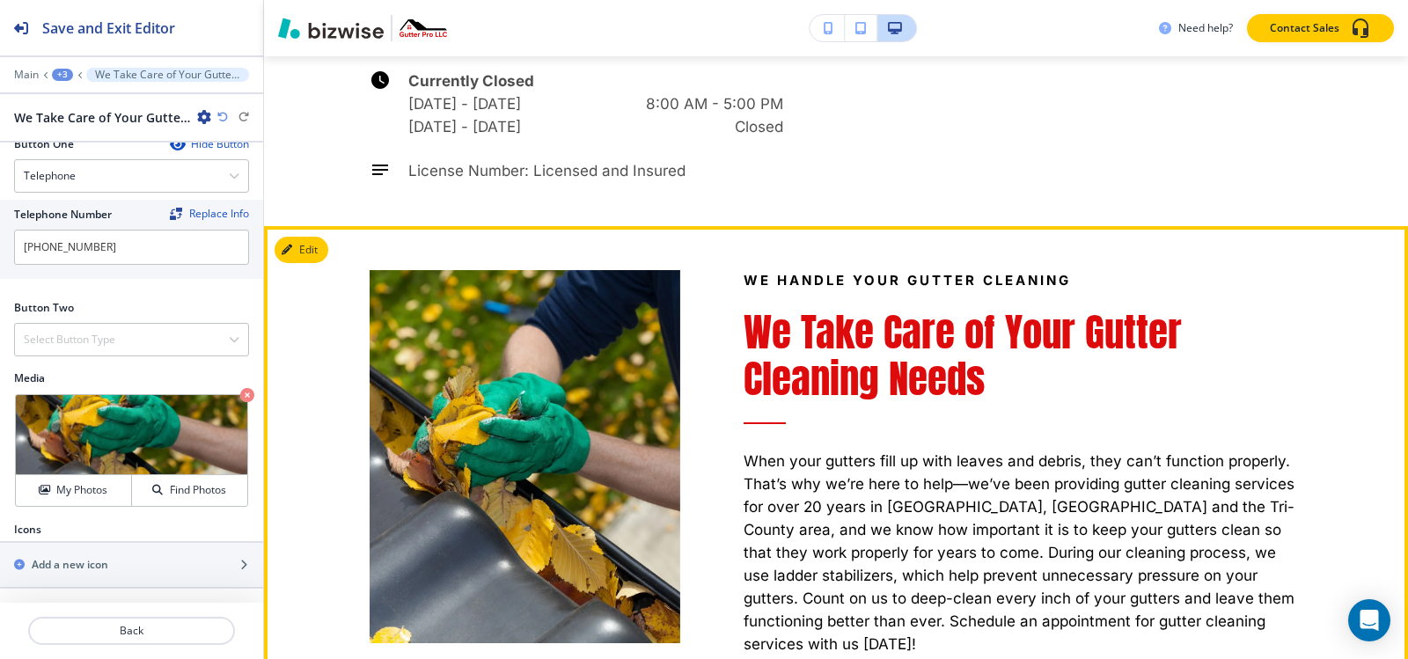
scroll to position [5678, 0]
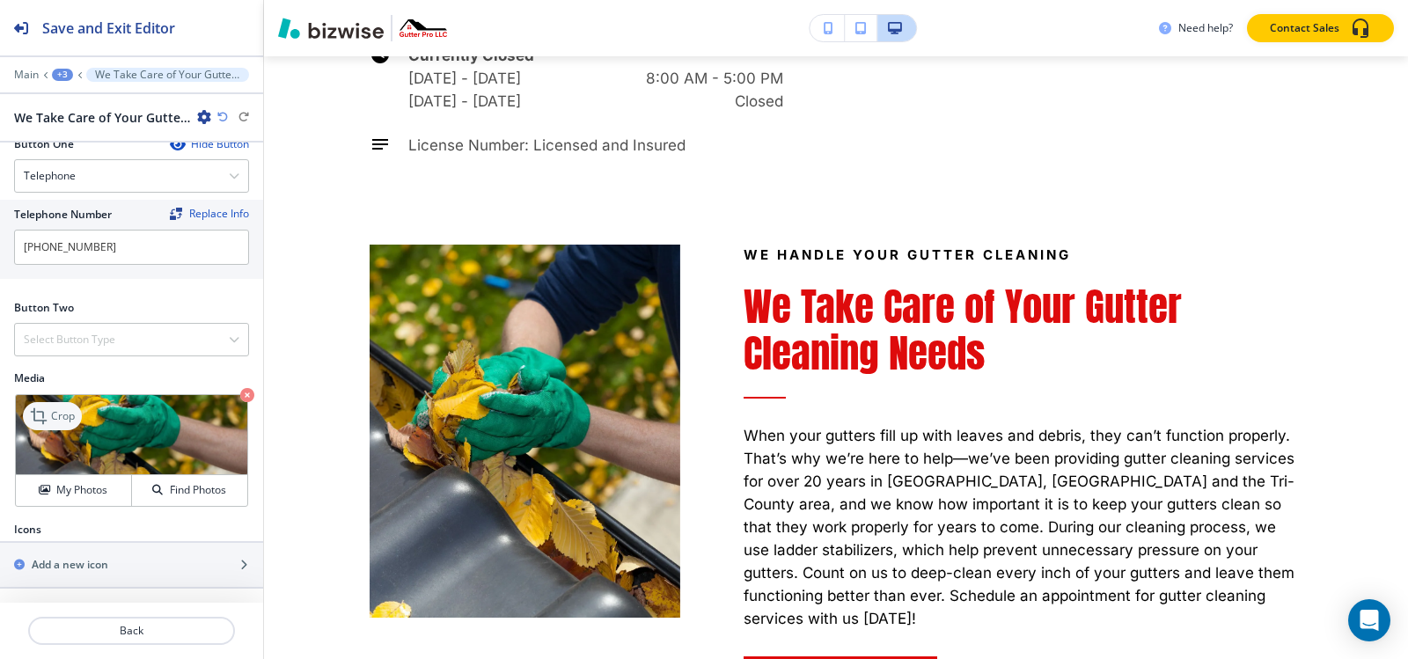
click at [74, 420] on p "Crop" at bounding box center [63, 416] width 24 height 16
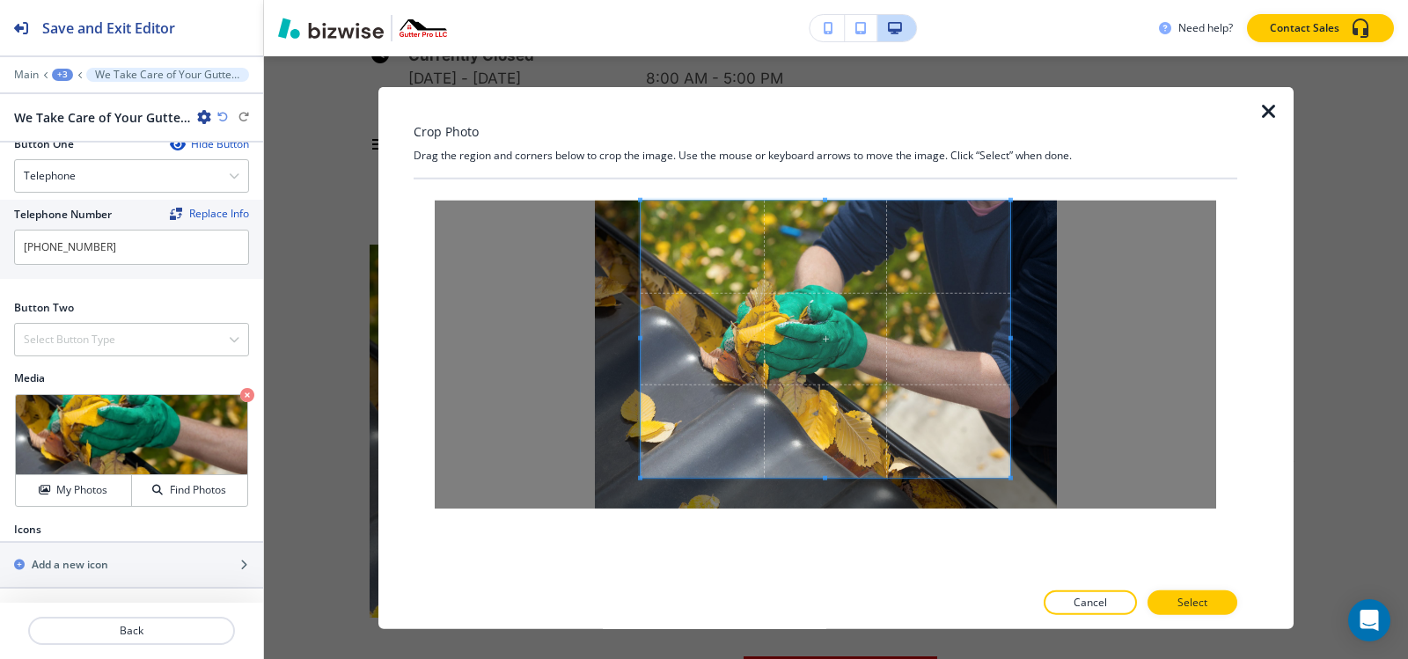
click at [839, 106] on div "Crop Photo Drag the region and corners below to crop the image. Use the mouse o…" at bounding box center [826, 357] width 824 height 543
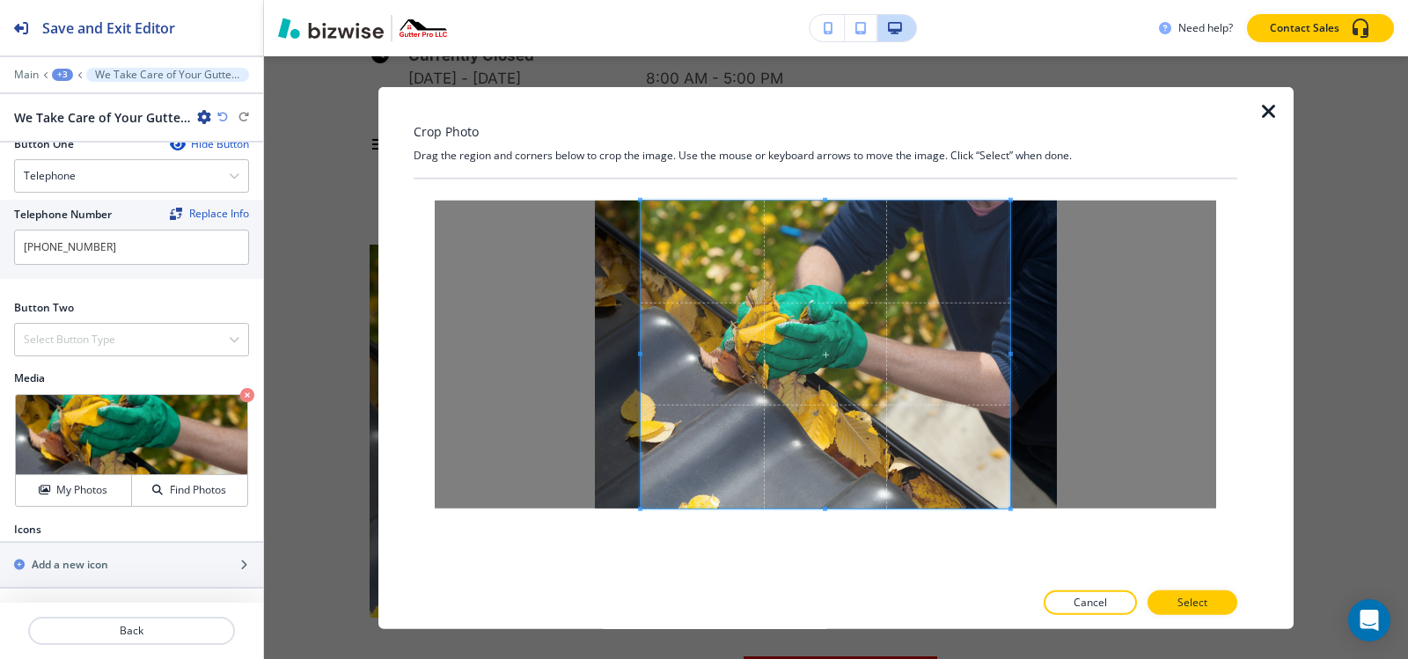
click at [852, 599] on div "Crop Photo Drag the region and corners below to crop the image. Use the mouse o…" at bounding box center [826, 357] width 824 height 543
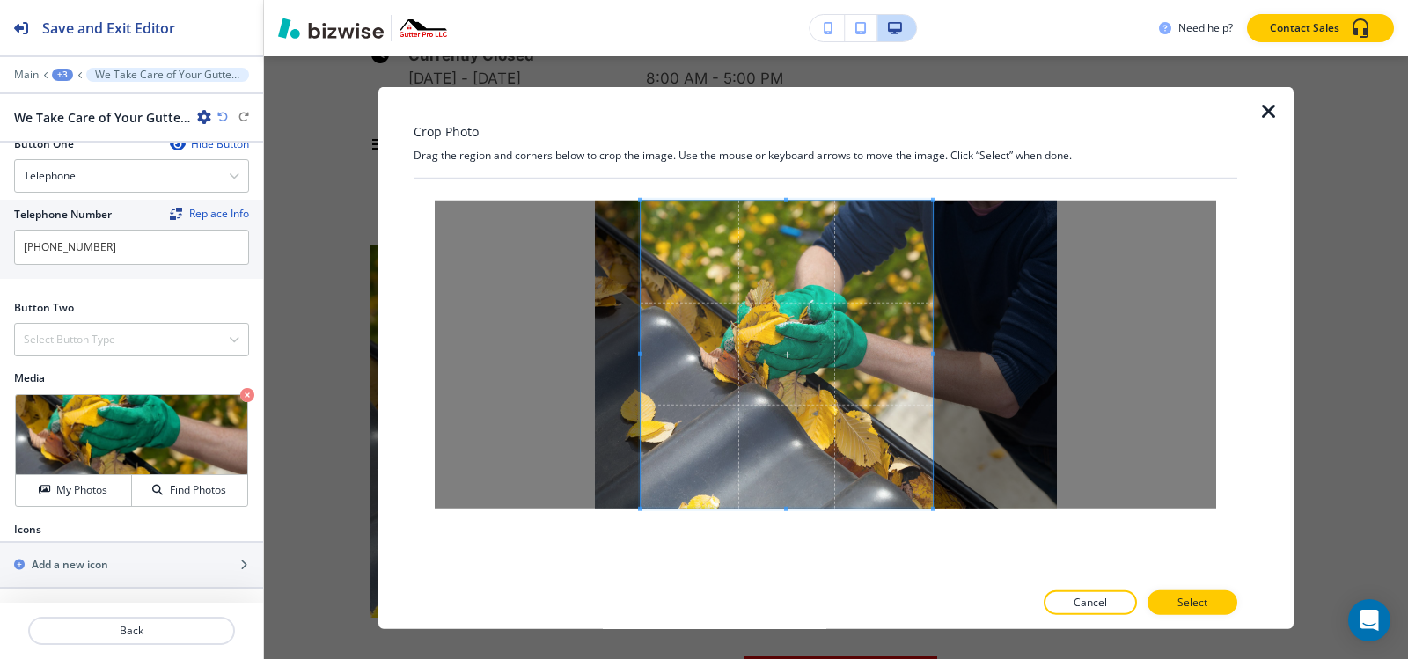
click at [933, 364] on div at bounding box center [787, 354] width 292 height 308
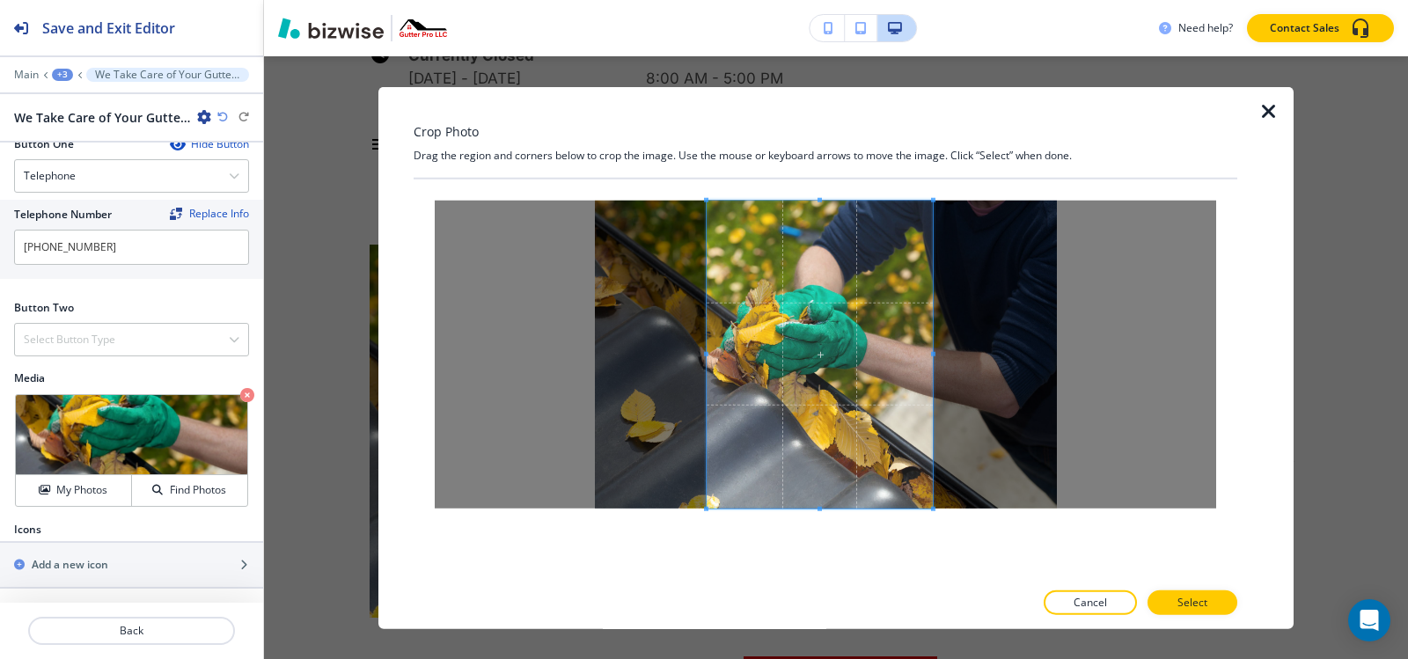
click at [706, 353] on span at bounding box center [706, 353] width 4 height 4
click at [696, 353] on span at bounding box center [697, 353] width 4 height 4
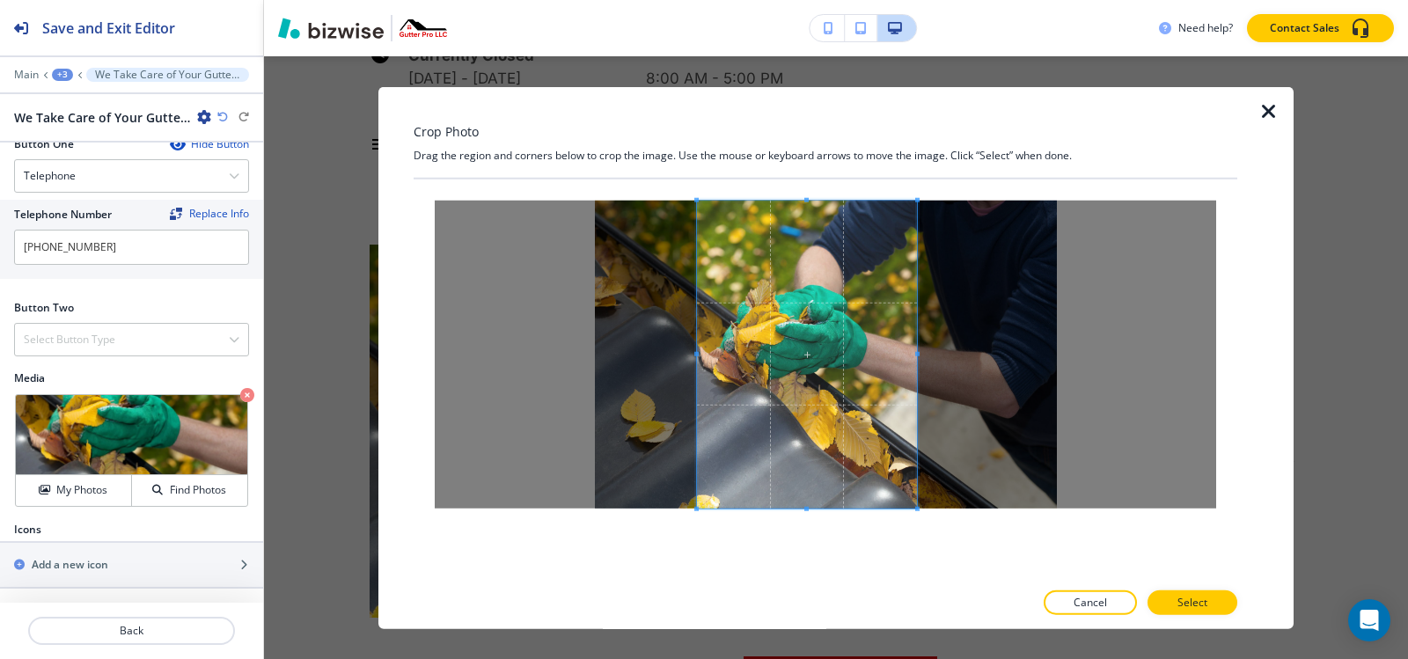
click at [916, 355] on span at bounding box center [917, 353] width 4 height 4
click at [1191, 603] on p "Select" at bounding box center [1192, 603] width 30 height 16
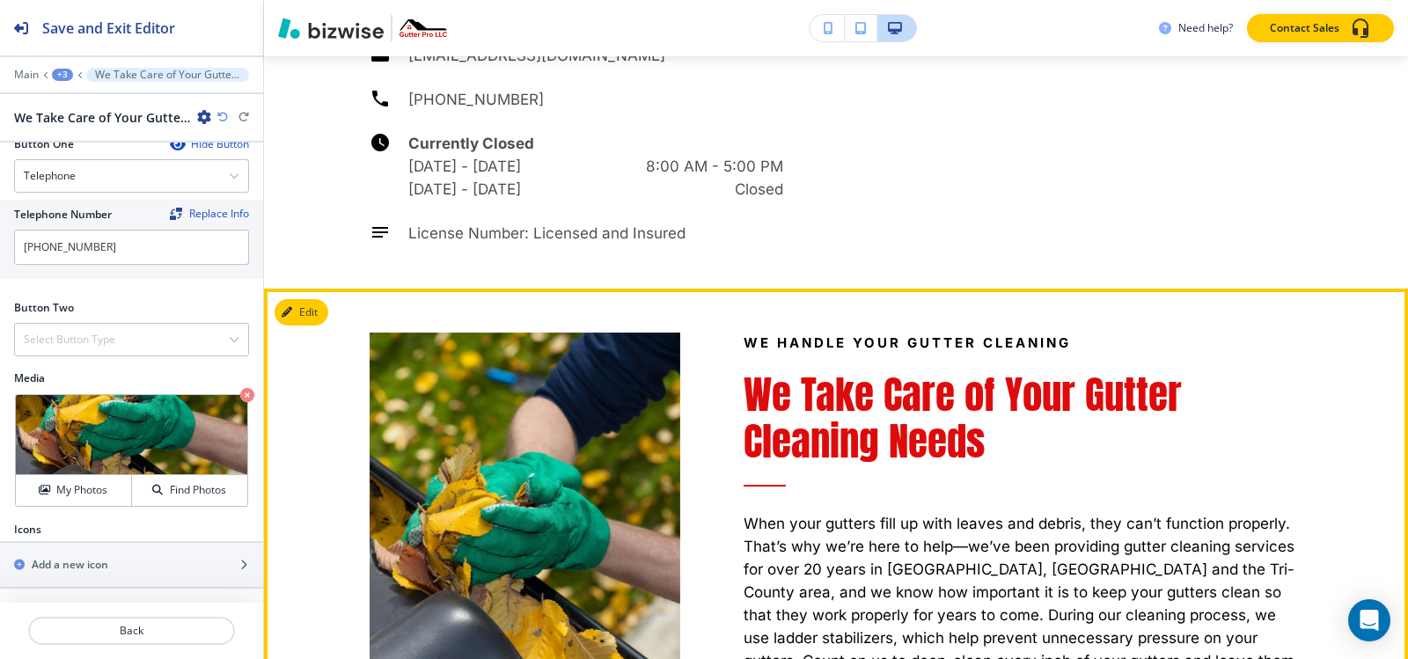
scroll to position [5238, 0]
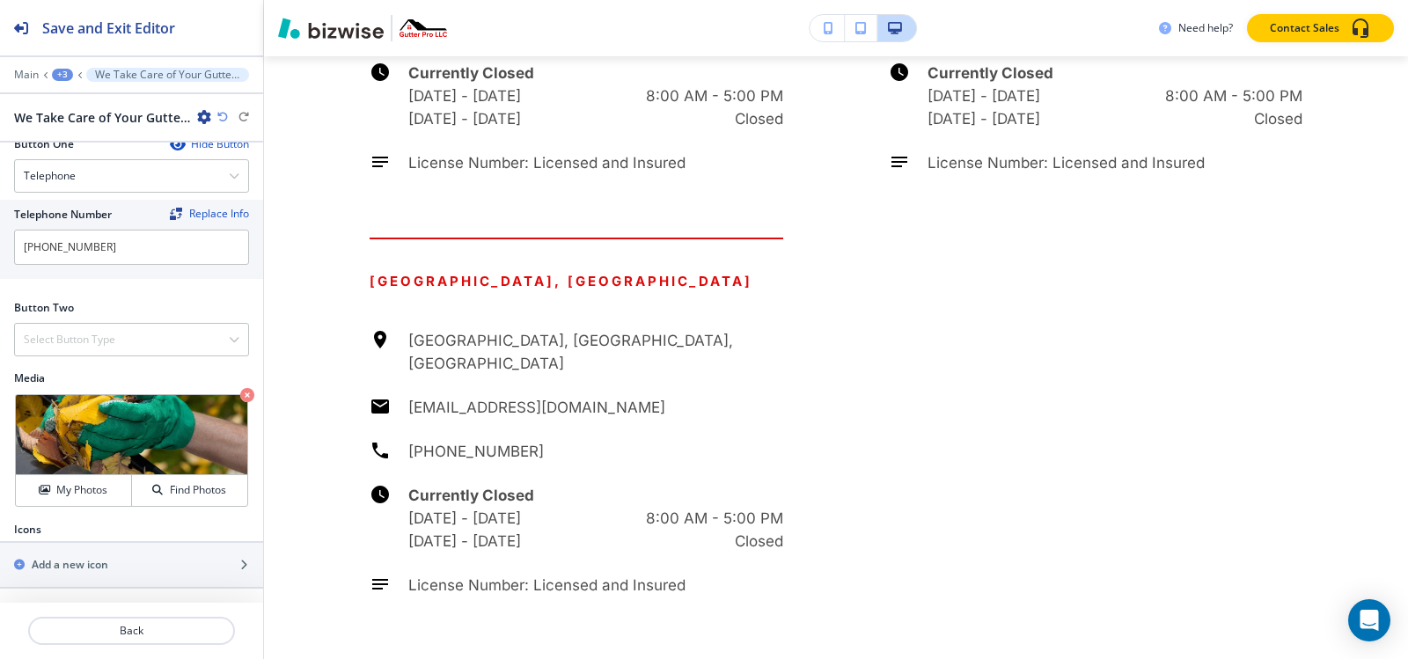
click at [71, 80] on button "+3" at bounding box center [62, 75] width 21 height 12
click at [85, 141] on p "GUTTER CLEANING" at bounding box center [108, 135] width 90 height 16
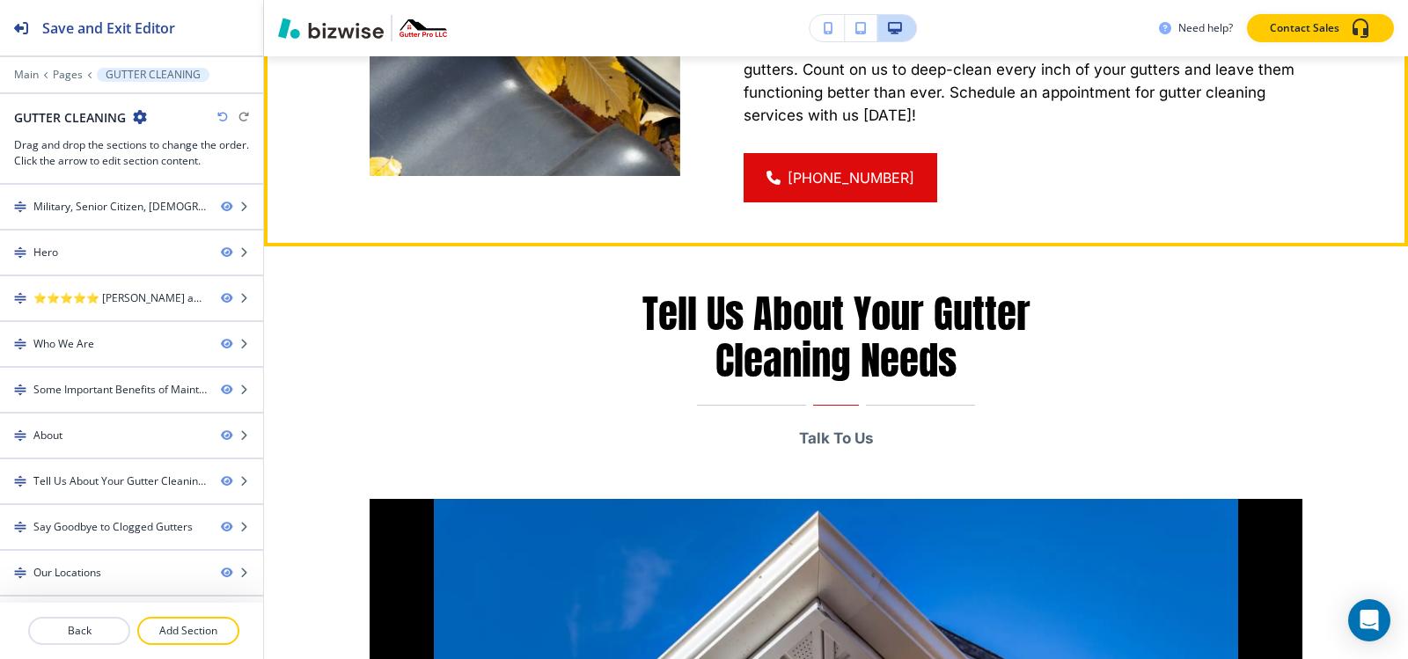
scroll to position [3029, 0]
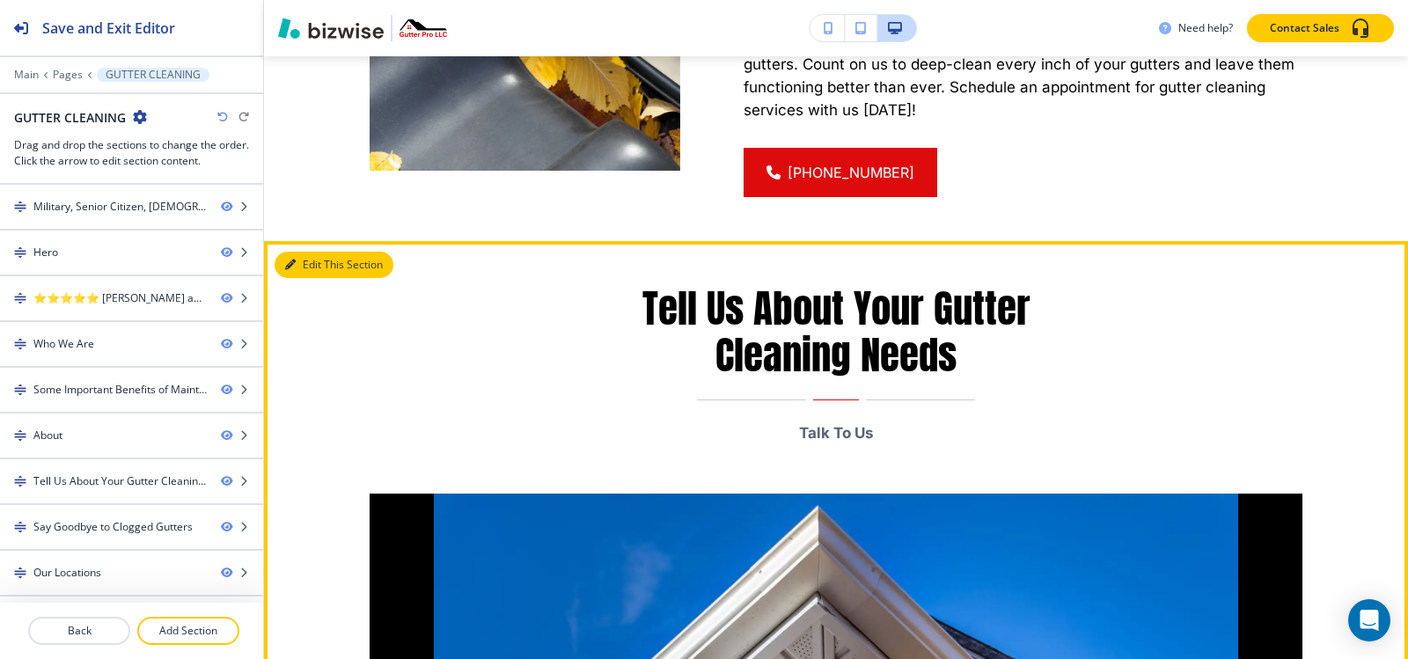
click at [297, 252] on button "Edit This Section" at bounding box center [334, 265] width 119 height 26
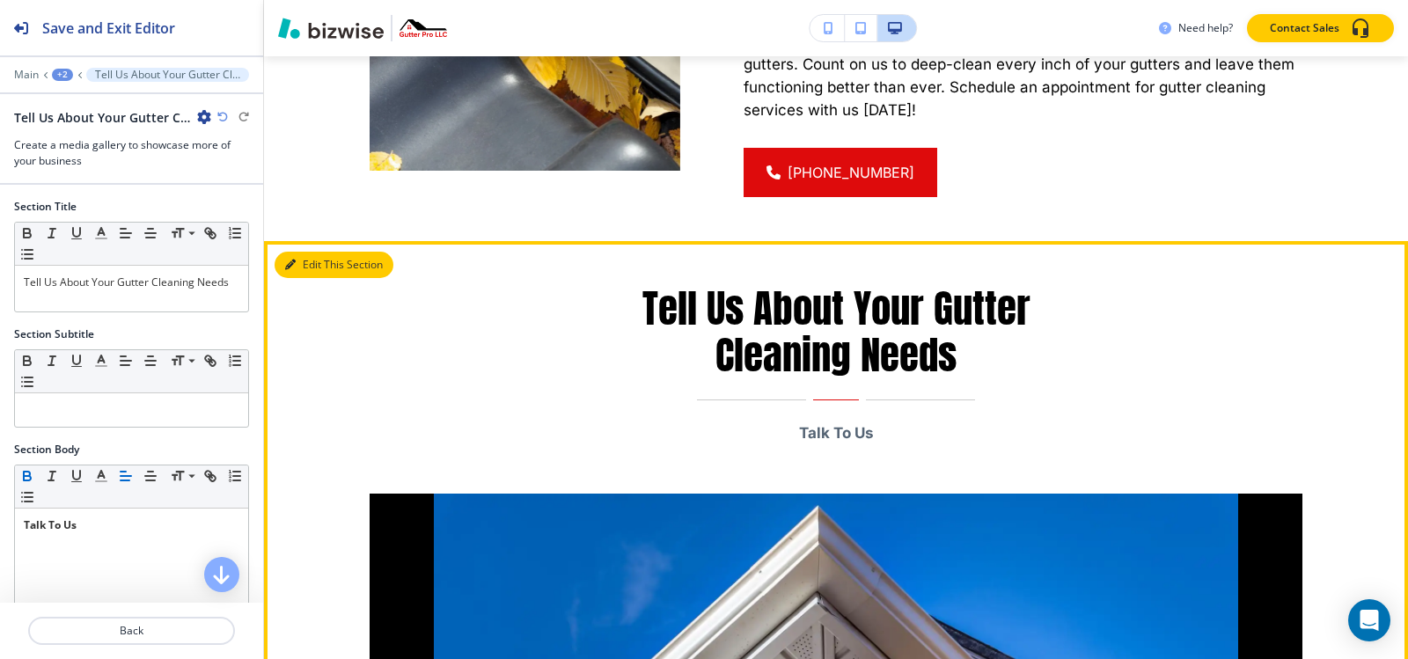
scroll to position [3071, 0]
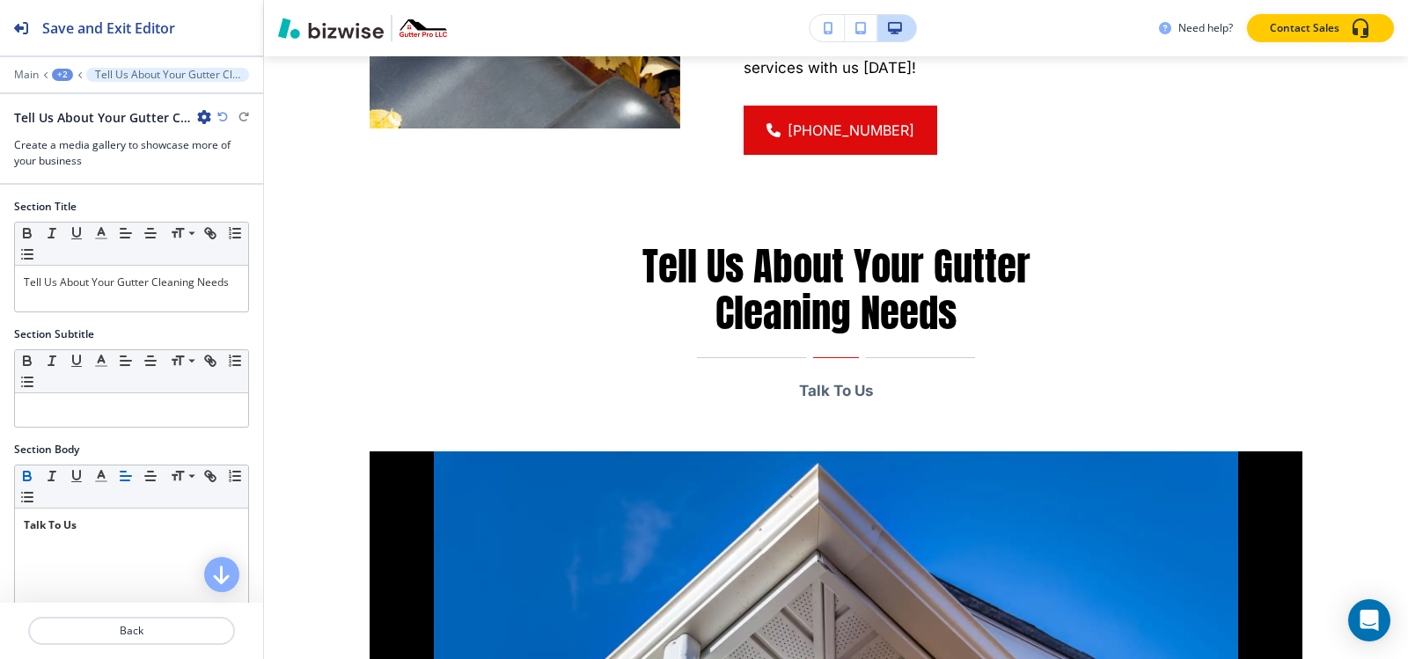
click at [206, 114] on icon "button" at bounding box center [204, 117] width 14 height 14
click at [243, 208] on p "Delete Section" at bounding box center [254, 210] width 90 height 16
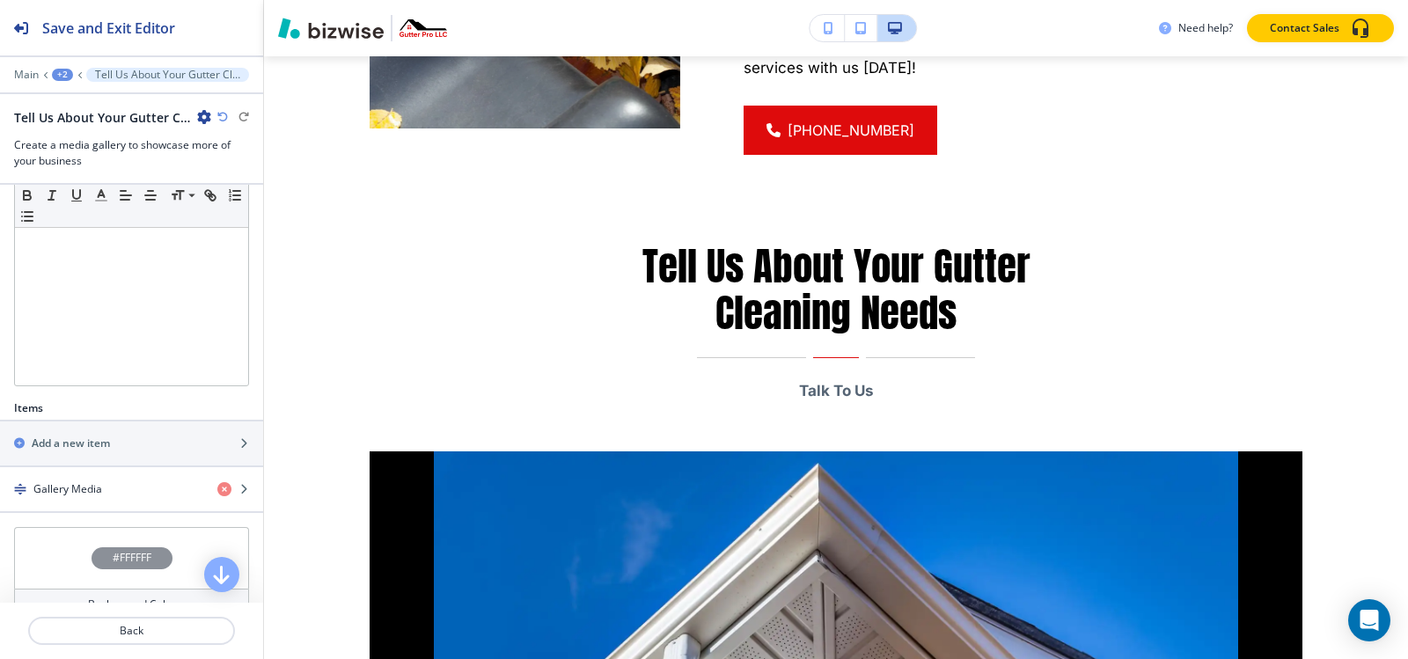
click at [206, 125] on div "Tell Us About Your Gutter Cleaning Needs" at bounding box center [112, 117] width 197 height 18
click at [204, 121] on icon "button" at bounding box center [204, 117] width 14 height 14
click at [260, 222] on button "Delete Section" at bounding box center [253, 210] width 113 height 32
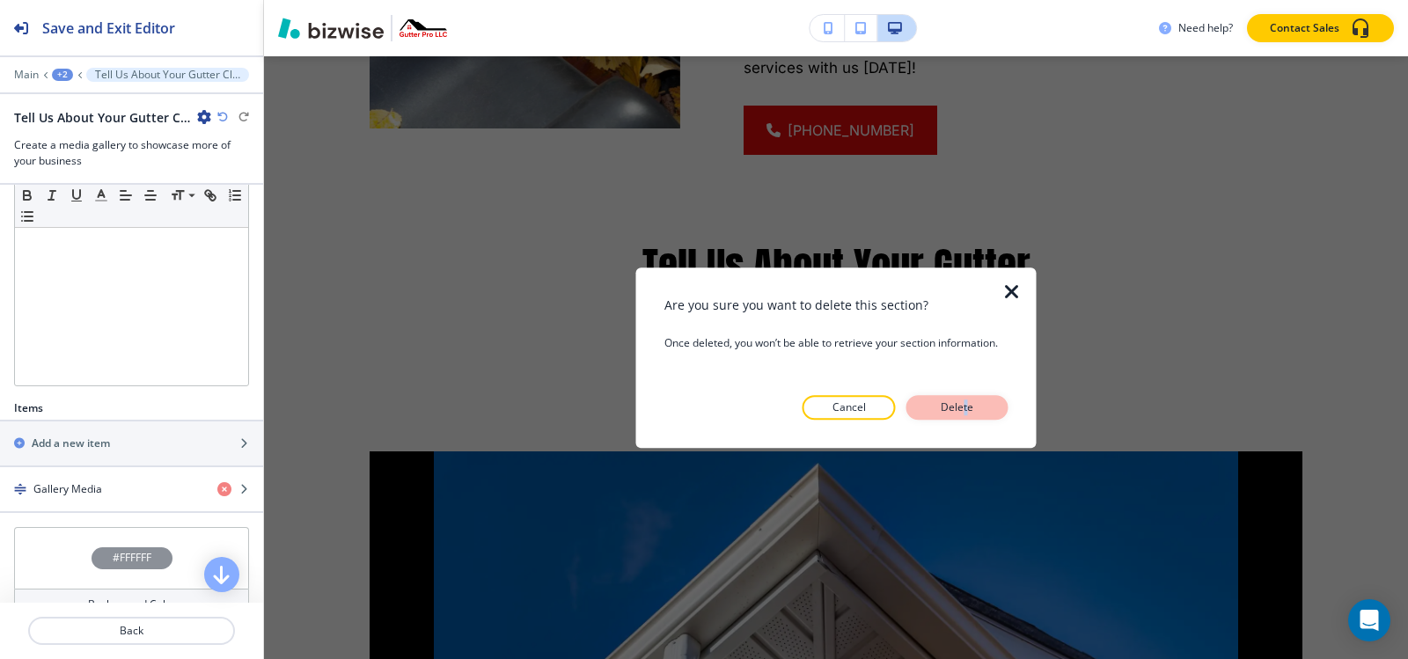
drag, startPoint x: 964, startPoint y: 392, endPoint x: 971, endPoint y: 407, distance: 16.9
click at [967, 401] on div "Are you sure you want to delete this section? Once deleted, you won’t be able t…" at bounding box center [836, 358] width 344 height 125
click at [971, 407] on p "Delete" at bounding box center [957, 408] width 42 height 16
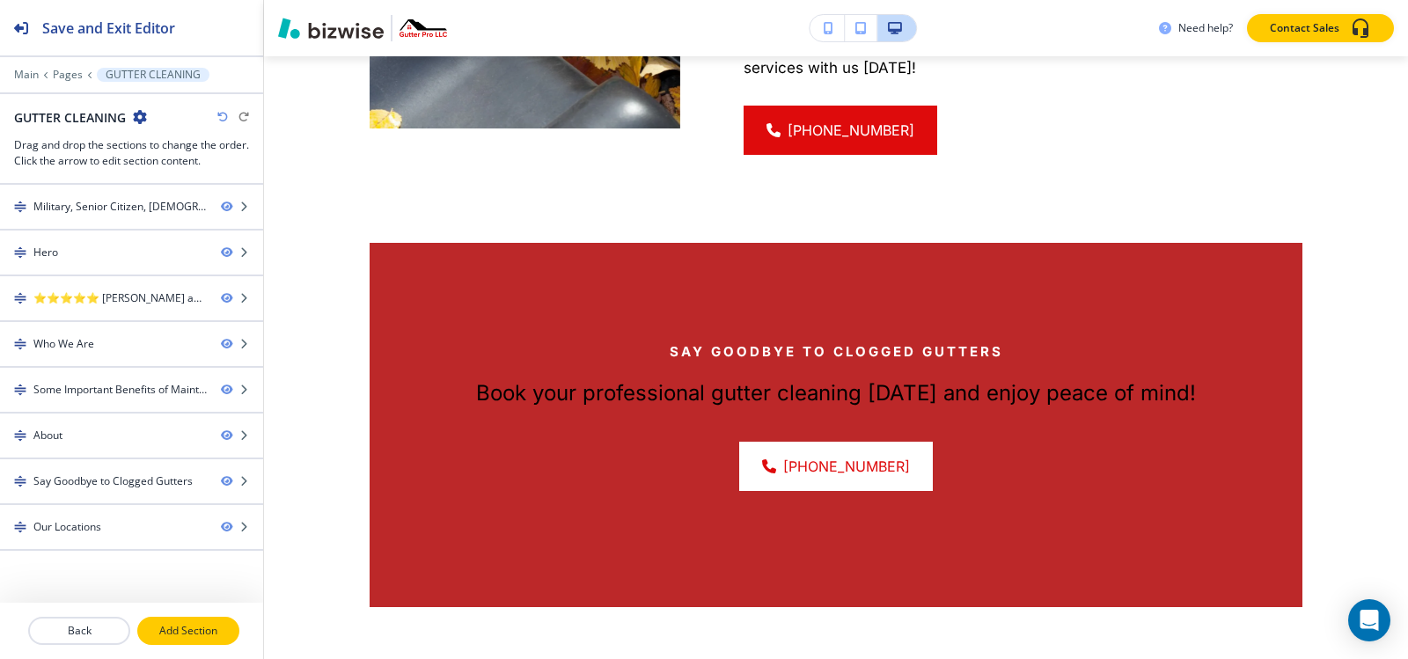
click at [159, 634] on p "Add Section" at bounding box center [188, 631] width 99 height 16
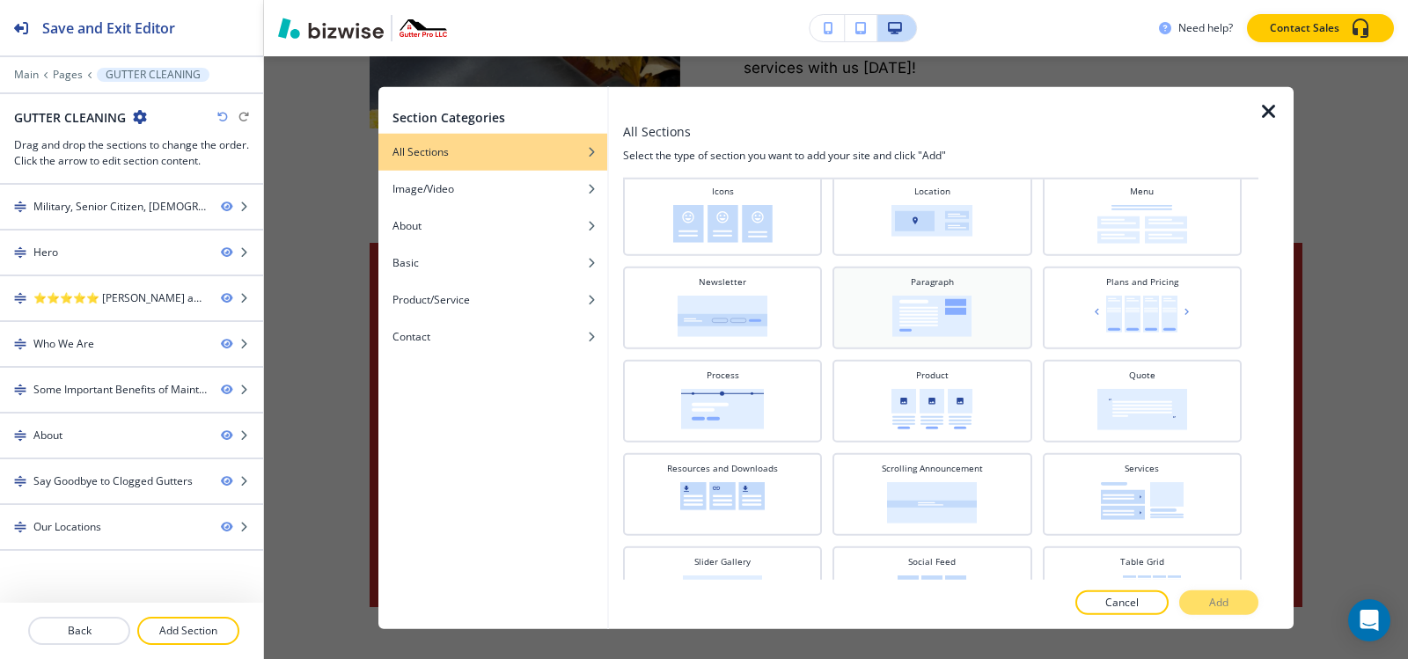
scroll to position [494, 0]
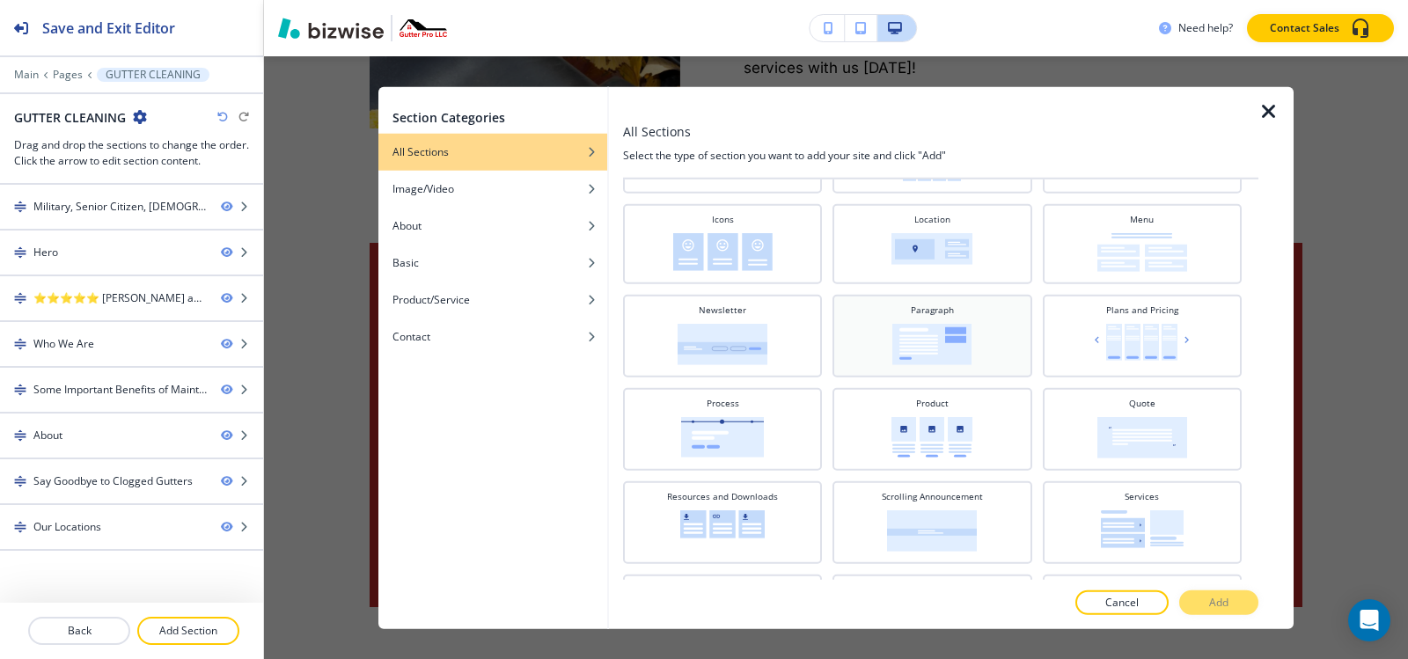
click at [964, 350] on img at bounding box center [931, 343] width 79 height 41
click at [1206, 604] on button "Add" at bounding box center [1218, 602] width 79 height 25
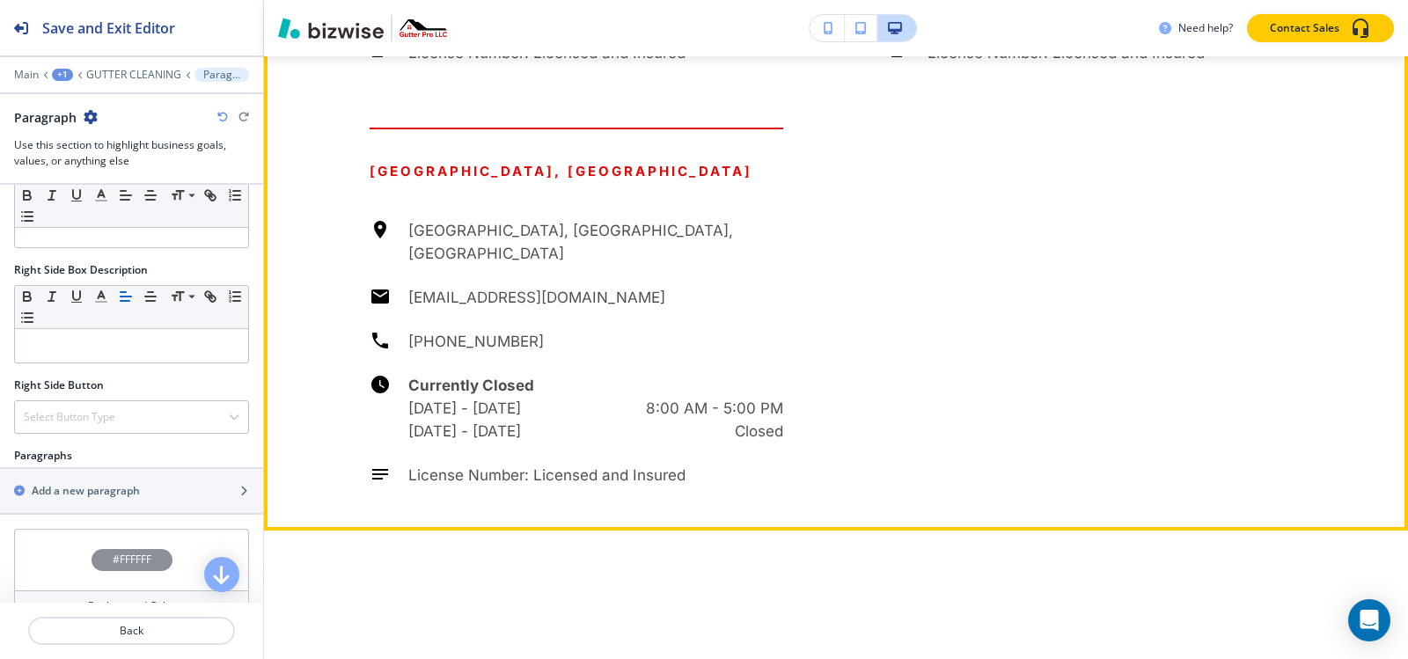
scroll to position [5063, 0]
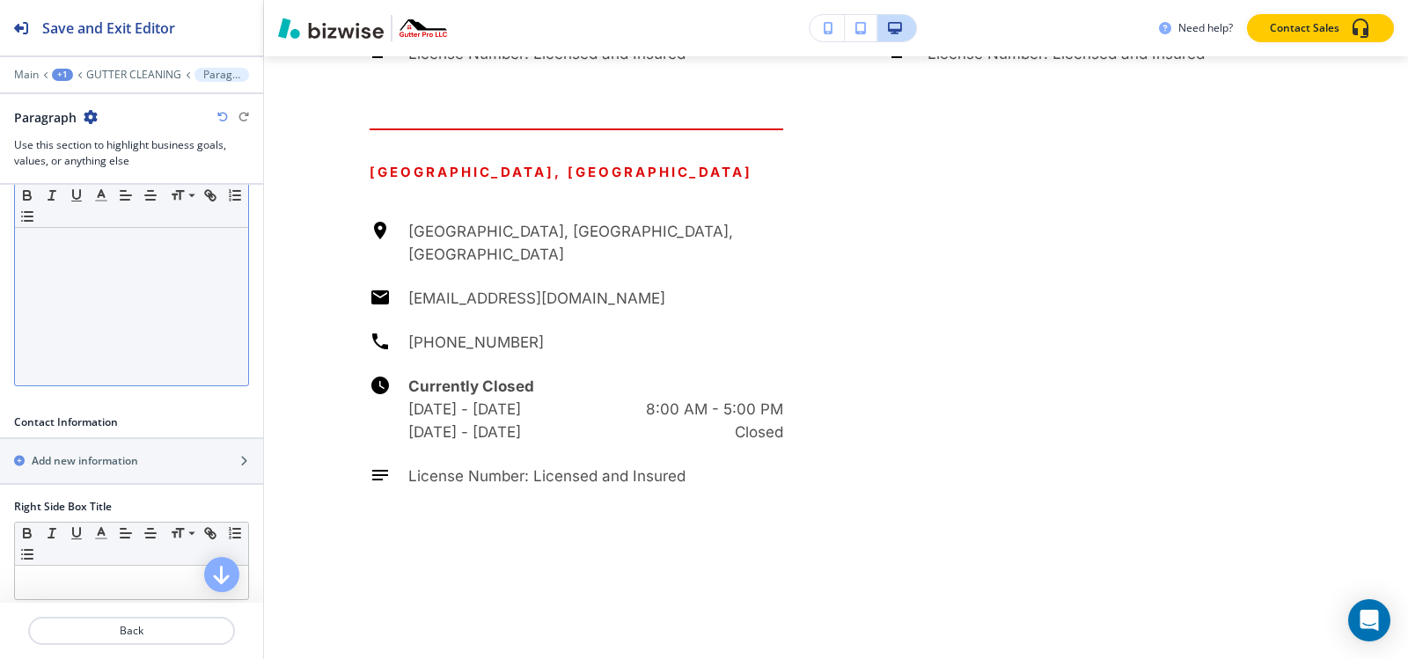
click at [101, 341] on div at bounding box center [131, 271] width 233 height 229
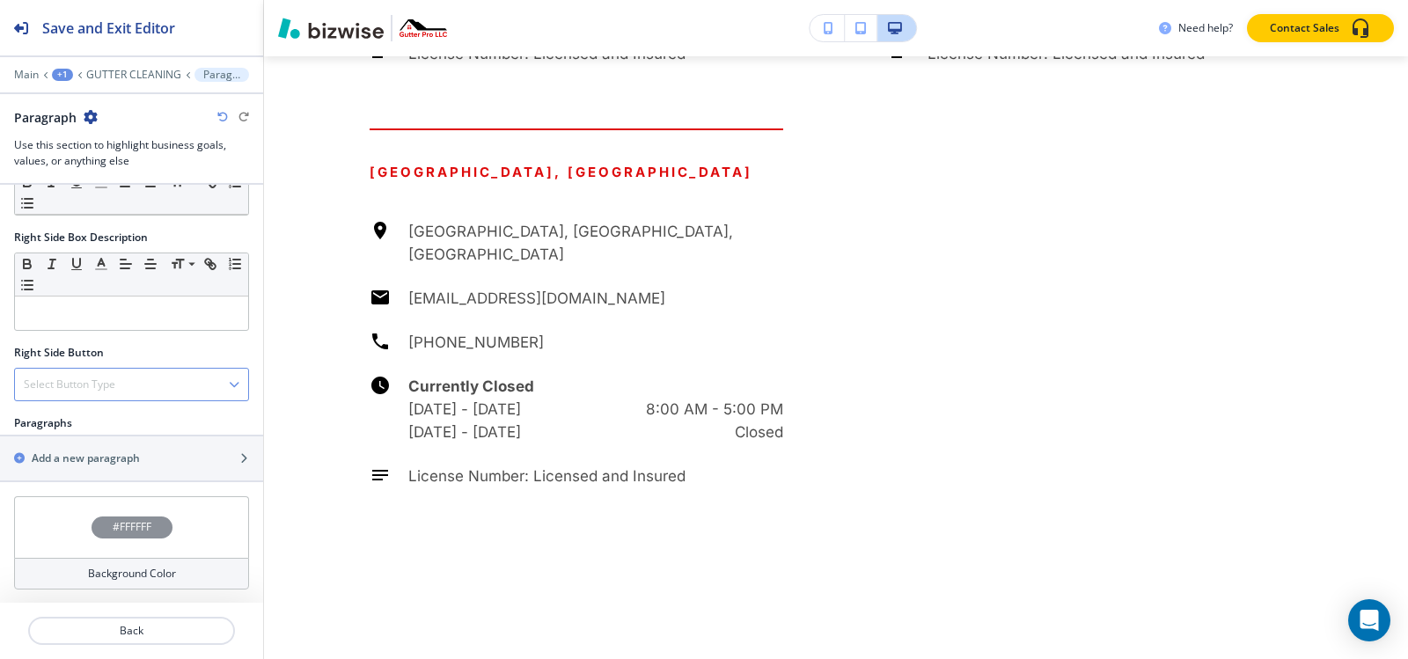
scroll to position [737, 0]
click at [77, 442] on div "button" at bounding box center [131, 443] width 263 height 14
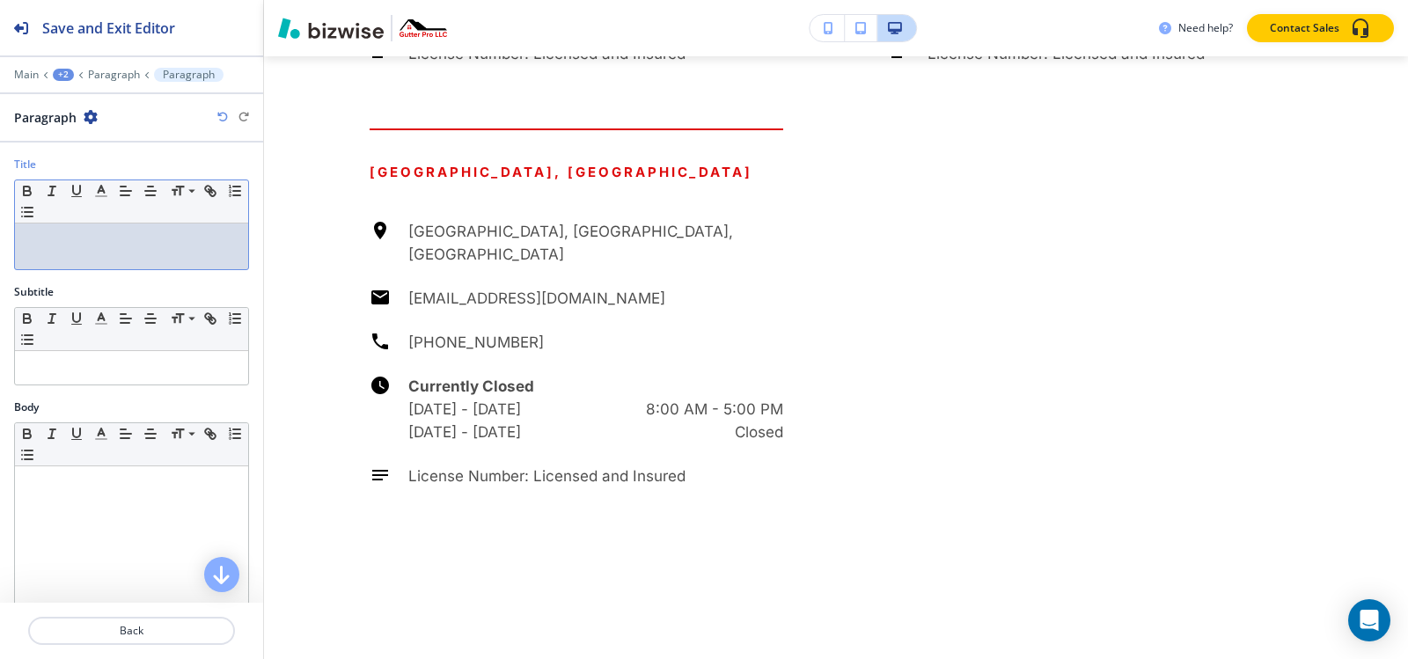
click at [55, 248] on div at bounding box center [131, 247] width 233 height 46
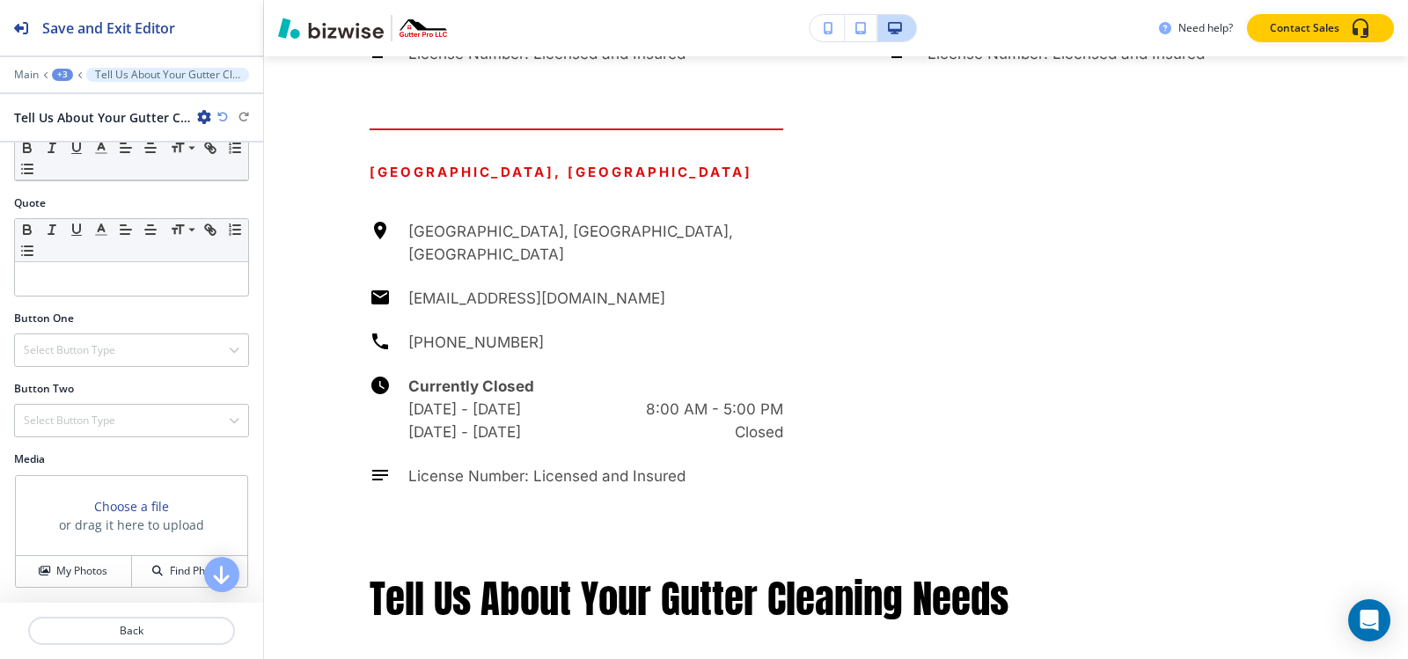
scroll to position [518, 0]
click at [67, 349] on h4 "Select Button Type" at bounding box center [70, 350] width 92 height 16
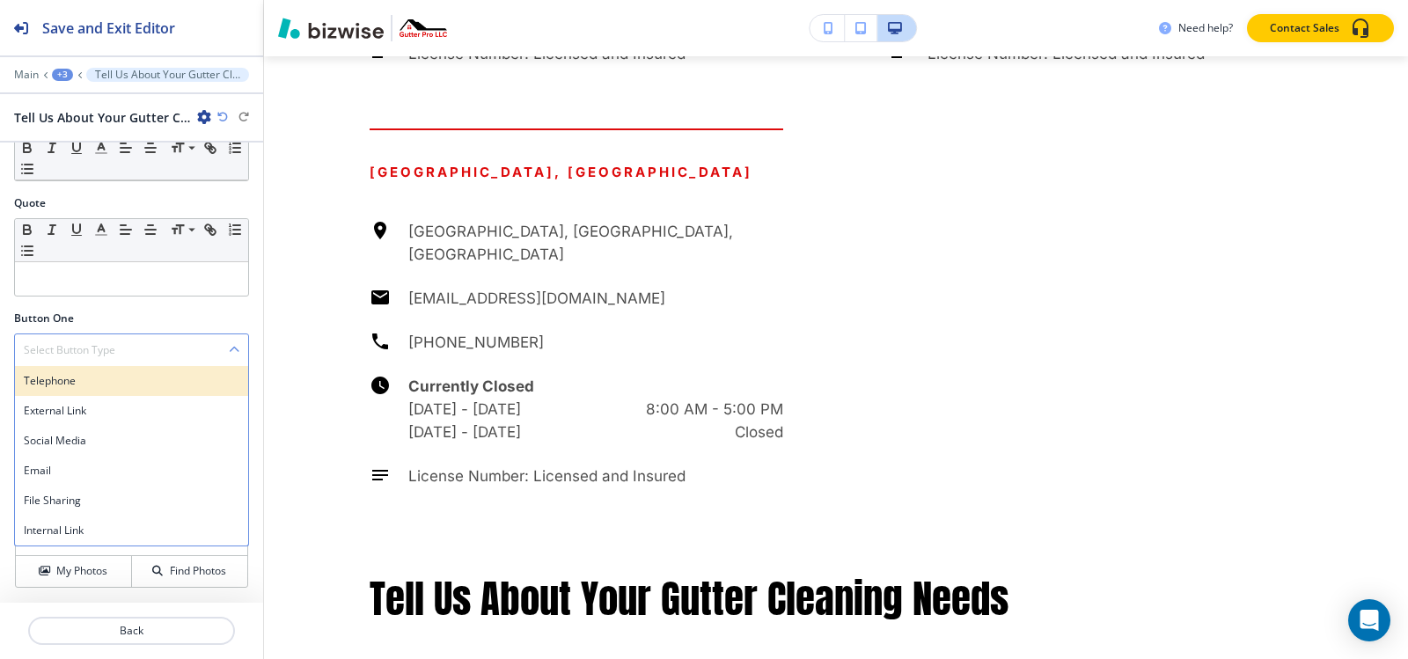
click at [77, 386] on h4 "Telephone" at bounding box center [132, 381] width 216 height 16
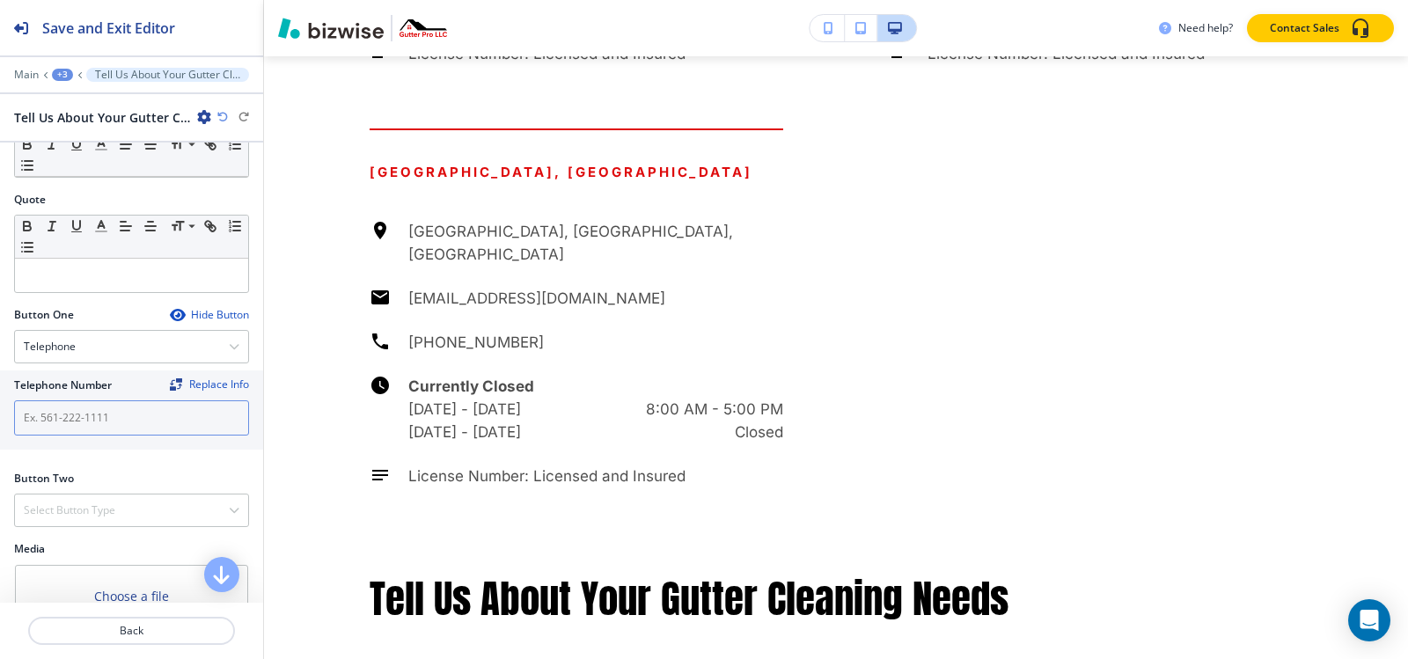
click at [81, 413] on input "text" at bounding box center [131, 417] width 235 height 35
paste input "[PHONE_NUMBER]"
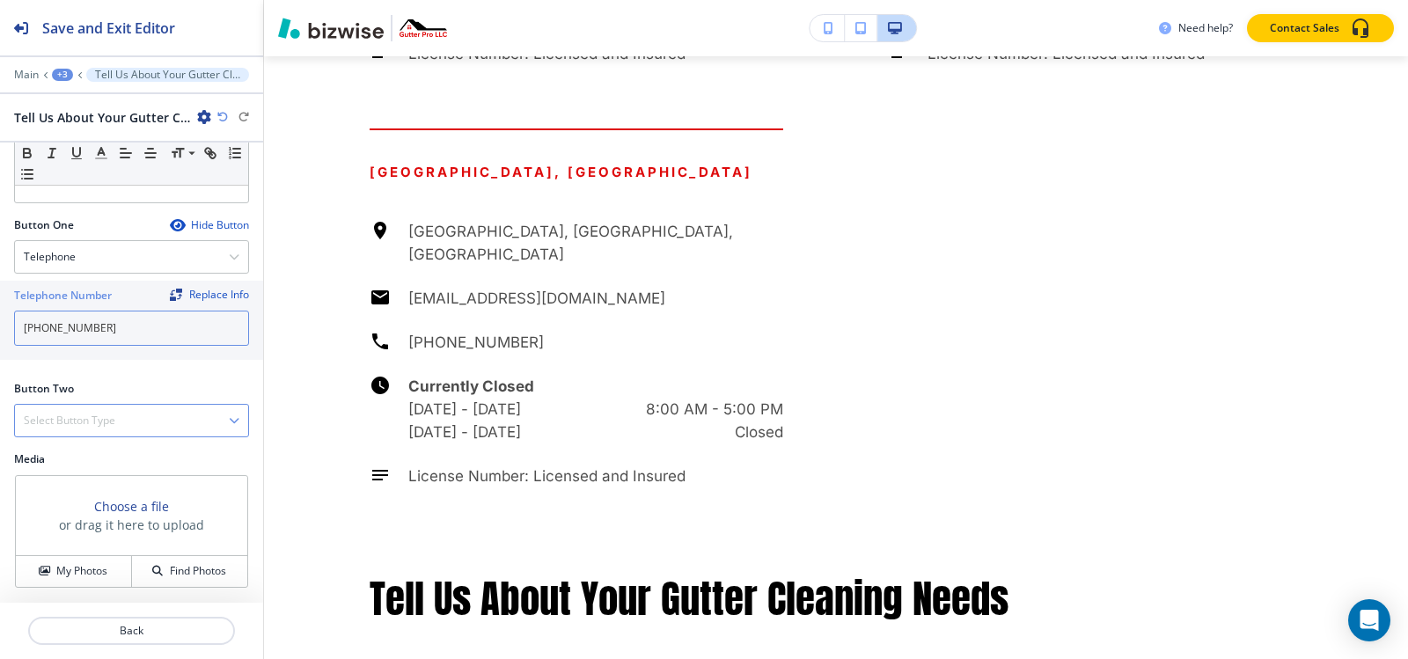
scroll to position [612, 0]
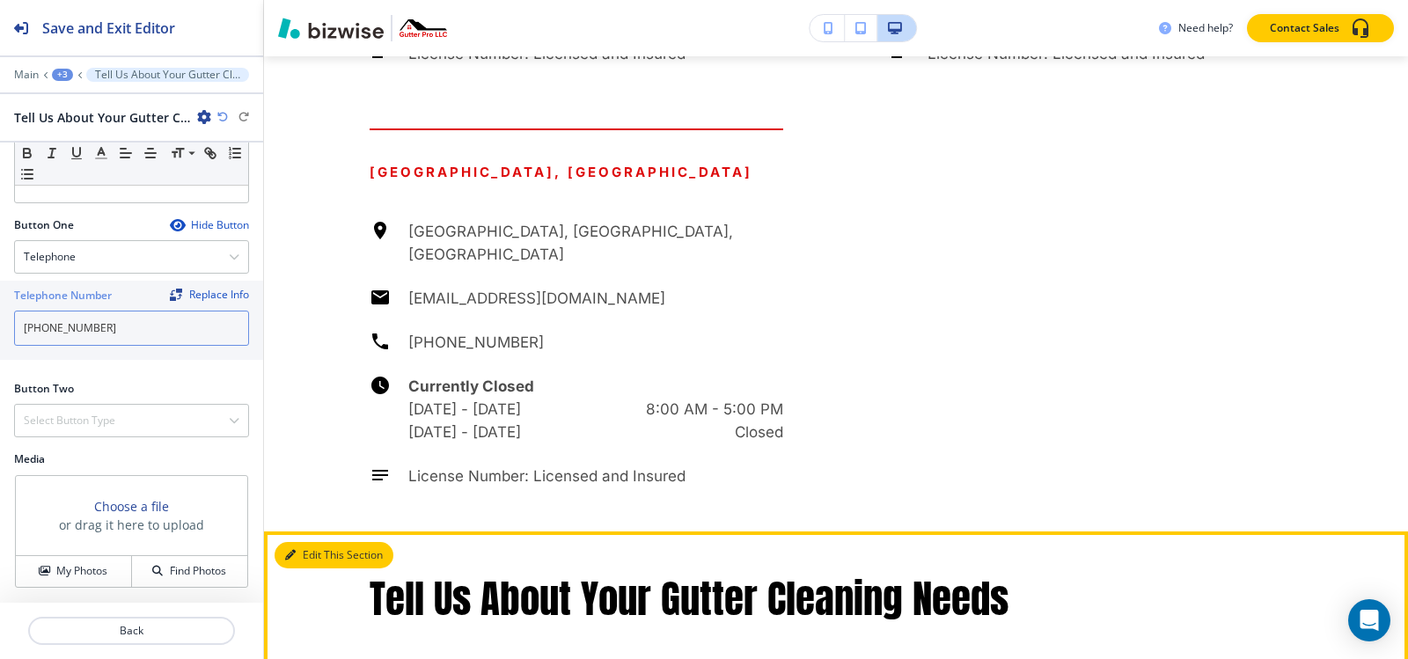
type input "[PHONE_NUMBER]"
click at [326, 542] on button "Edit This Section" at bounding box center [334, 555] width 119 height 26
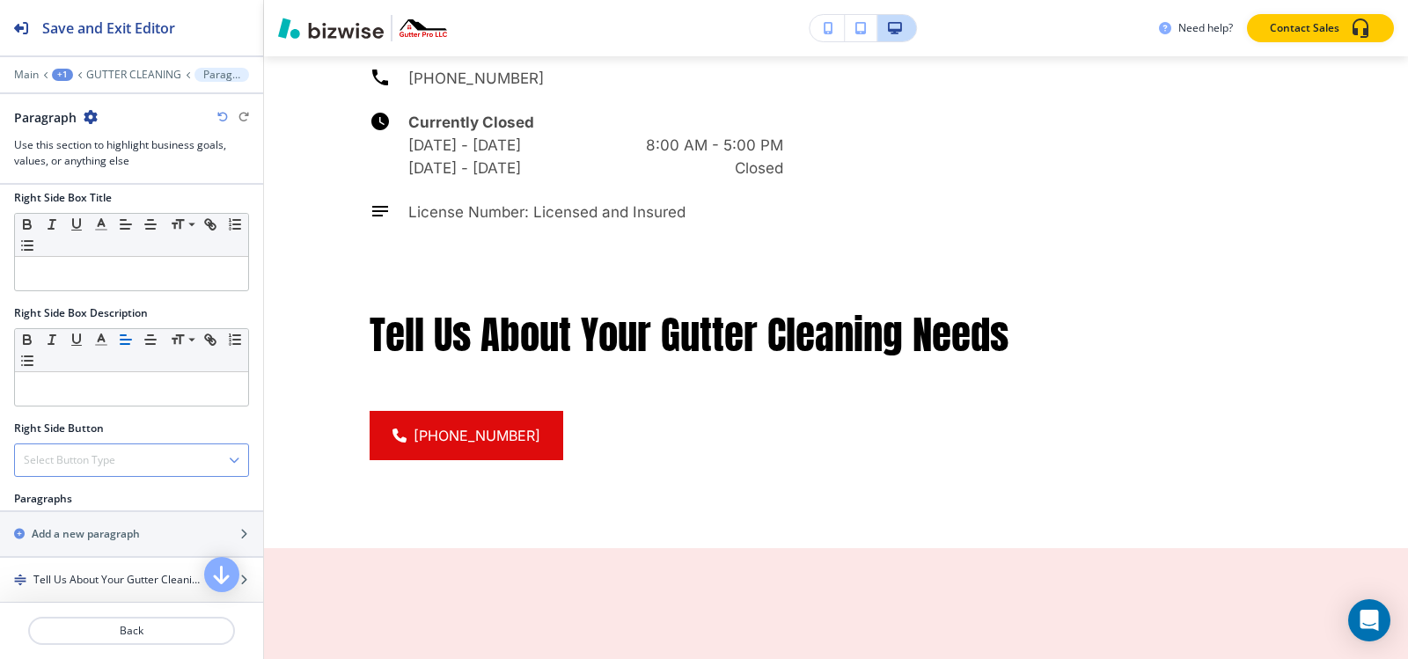
scroll to position [783, 0]
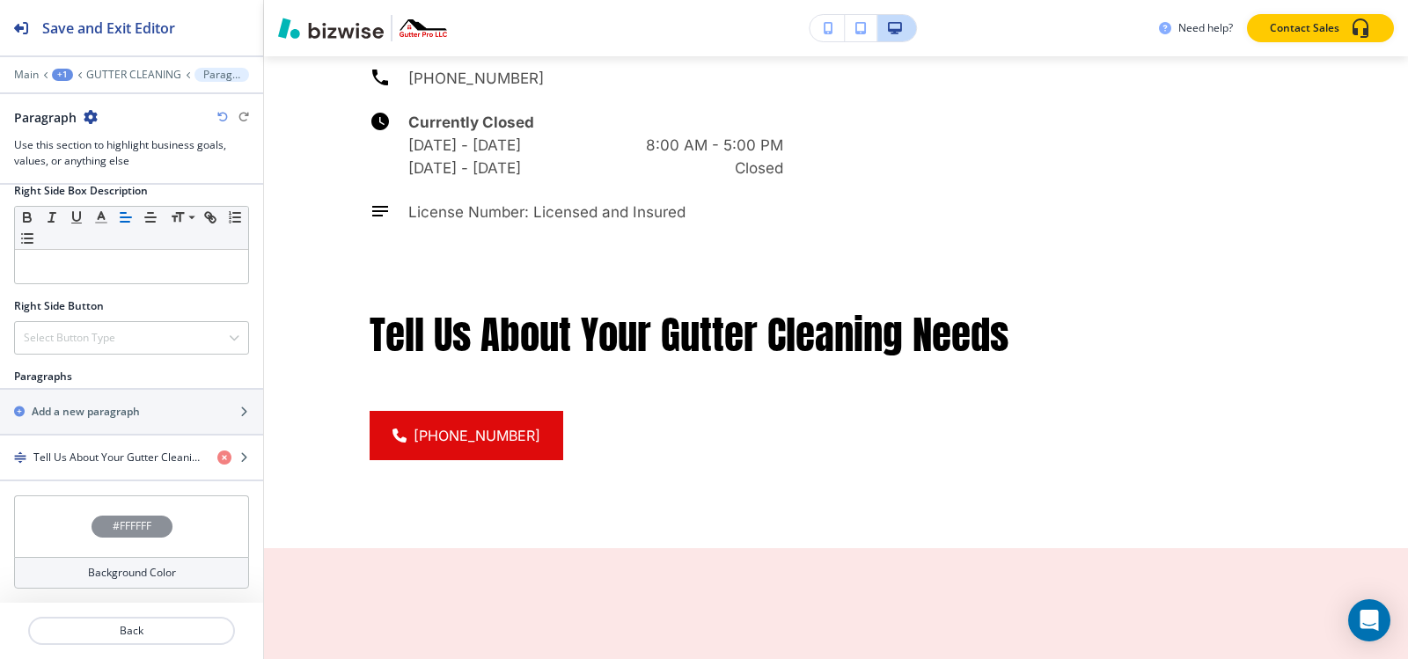
click at [121, 528] on h4 "#FFFFFF" at bounding box center [132, 526] width 39 height 16
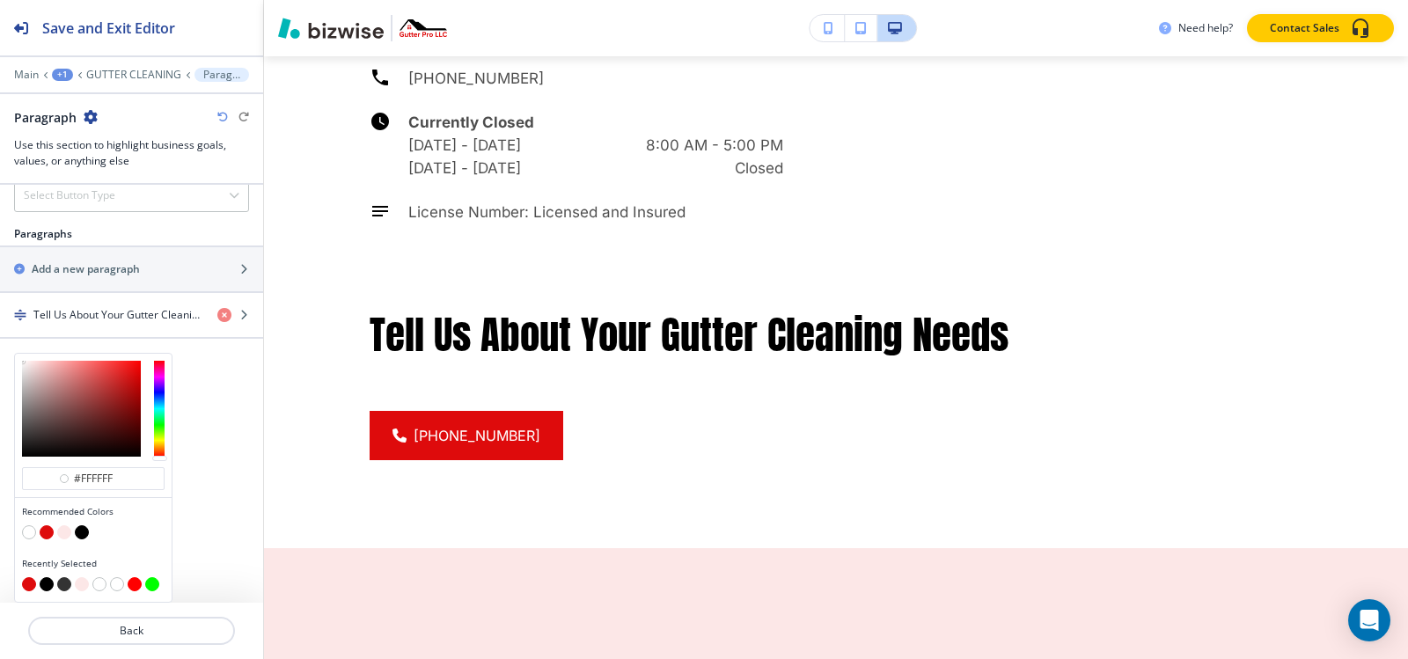
click at [68, 530] on button "button" at bounding box center [64, 532] width 14 height 14
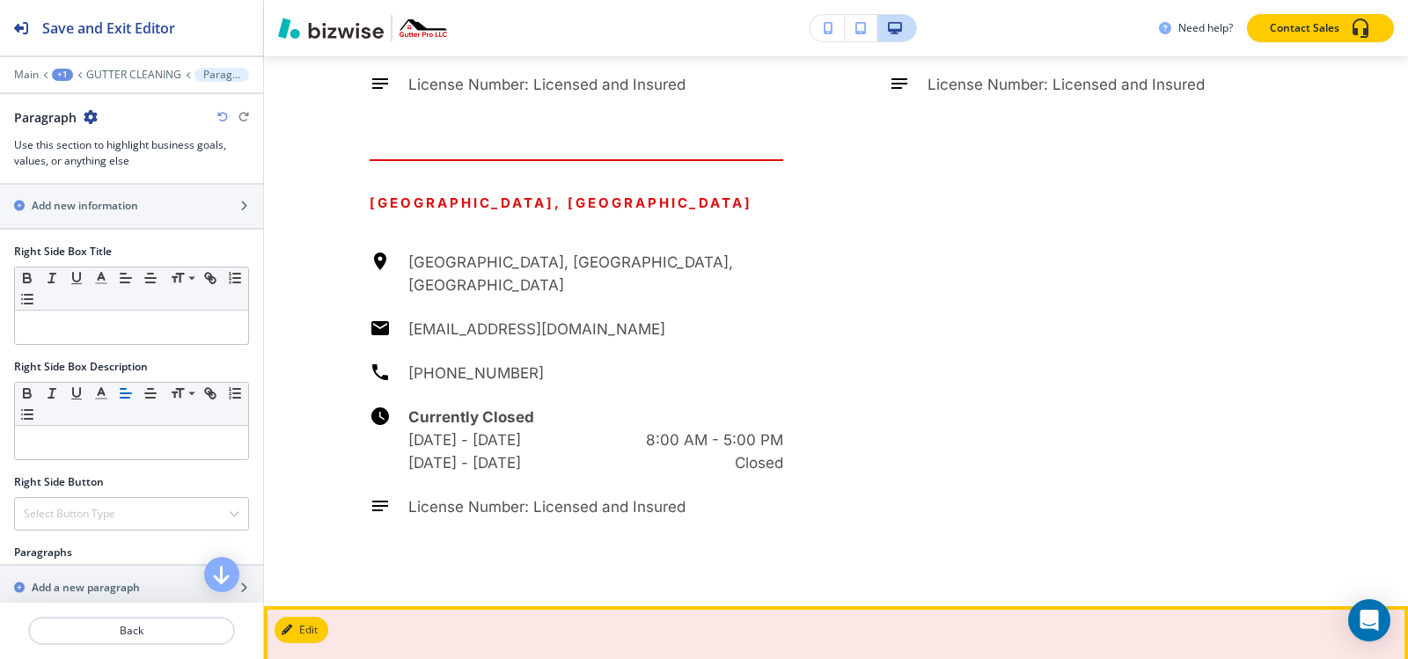
scroll to position [5019, 0]
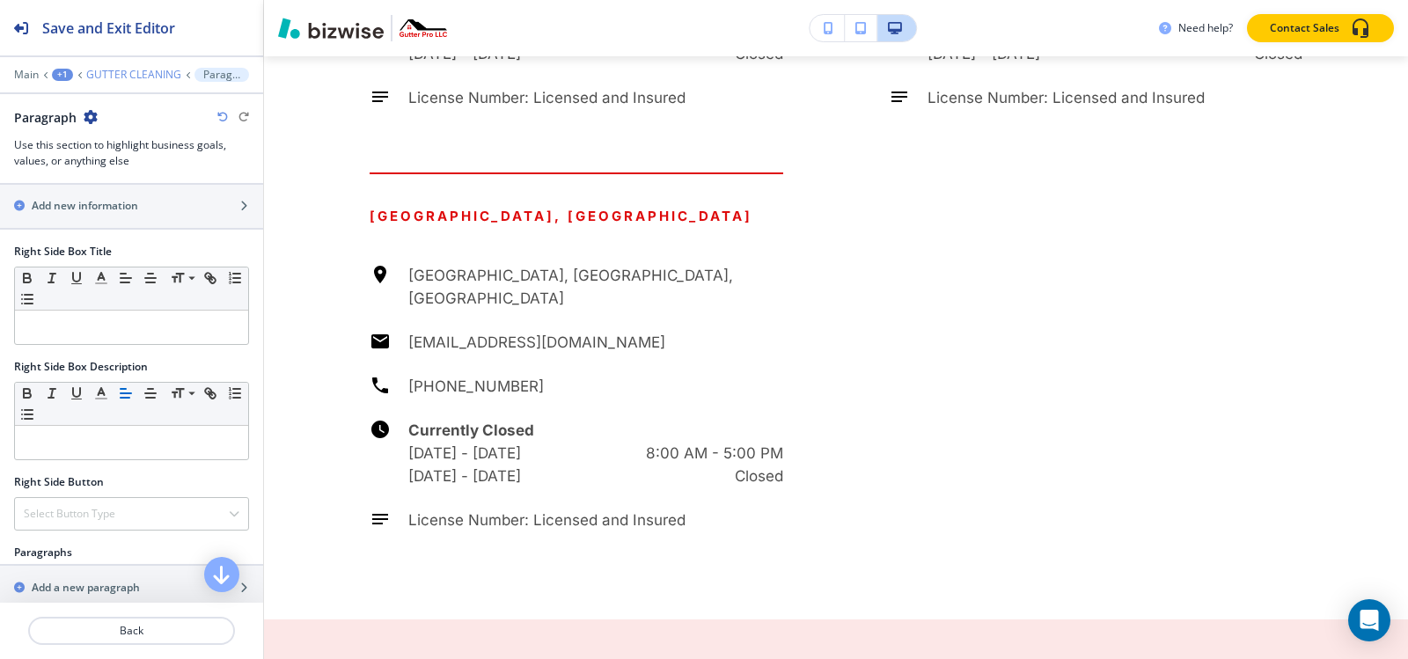
click at [101, 73] on p "GUTTER CLEANING" at bounding box center [133, 75] width 95 height 12
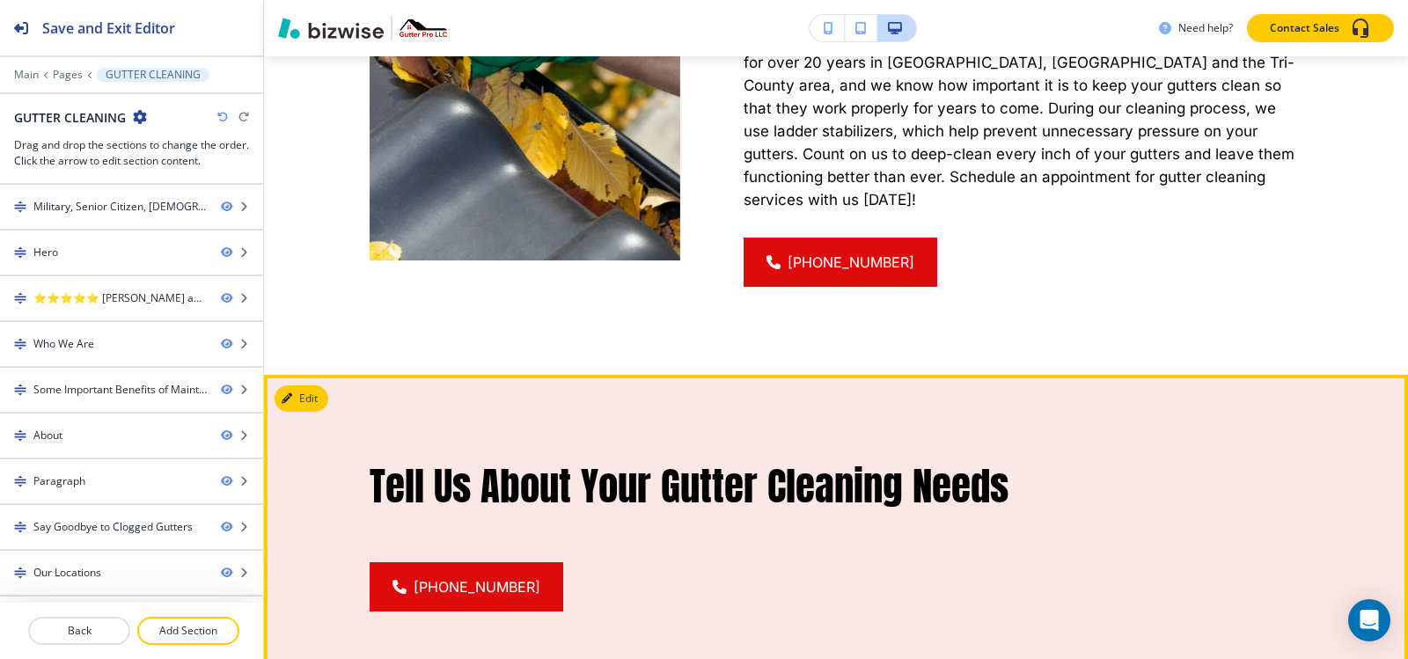
scroll to position [3379, 0]
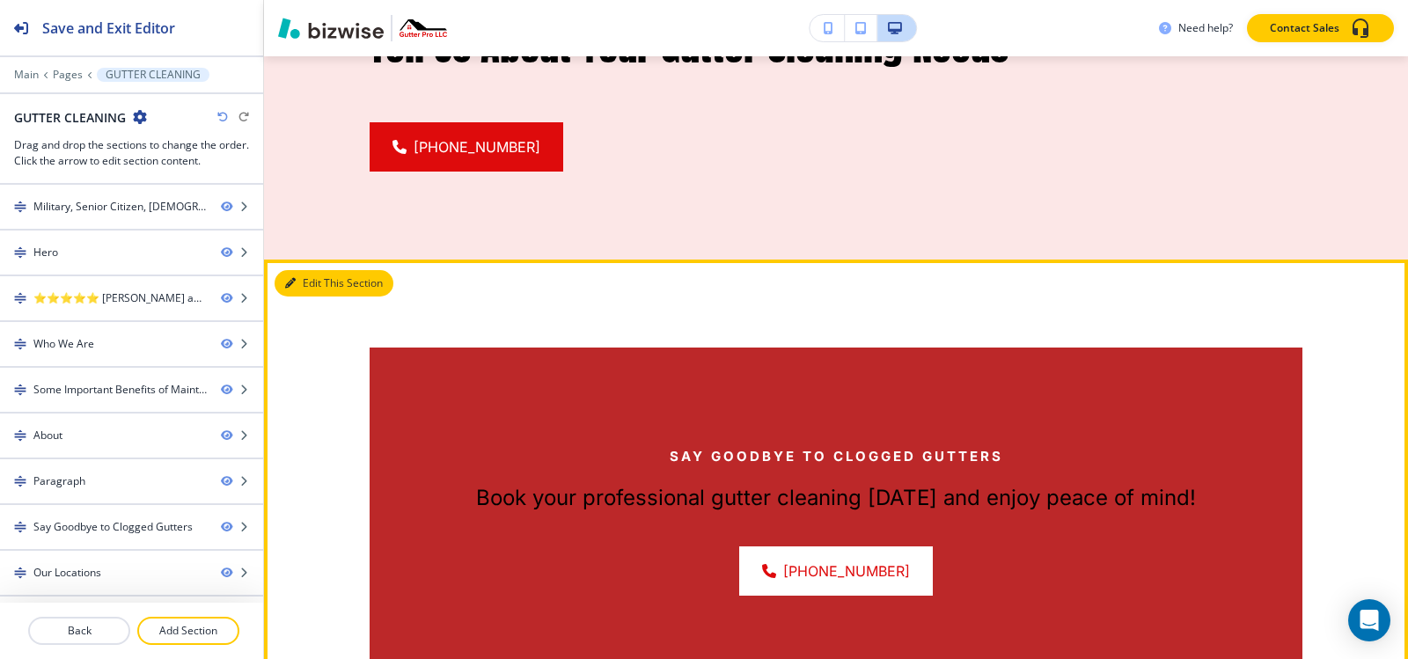
click at [298, 270] on button "Edit This Section" at bounding box center [334, 283] width 119 height 26
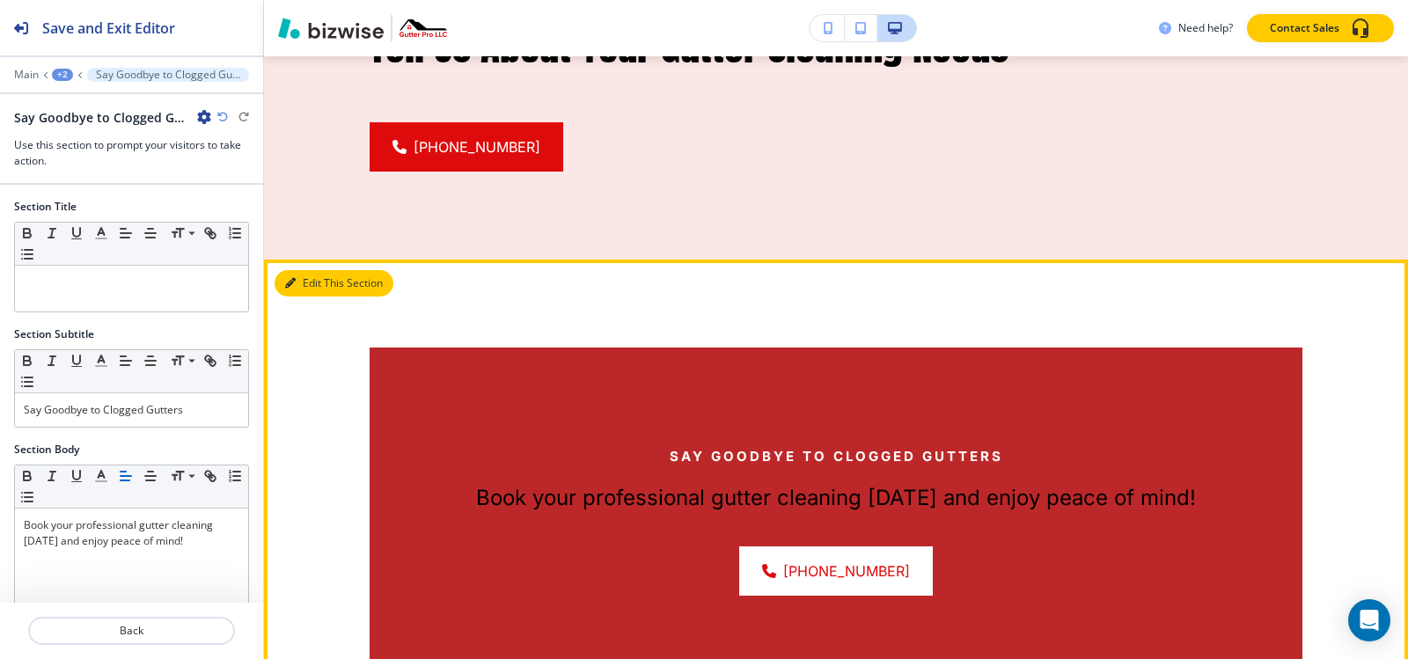
scroll to position [3440, 0]
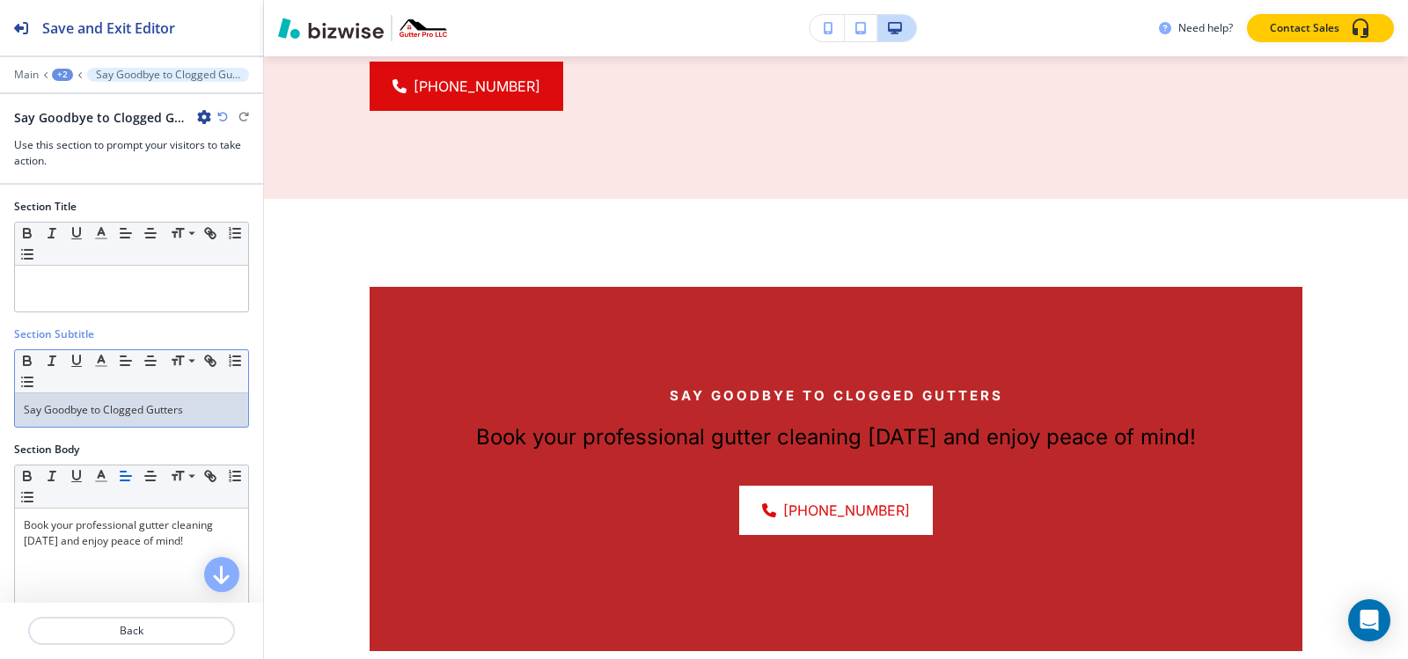
click at [58, 407] on p "Say Goodbye to Clogged Gutters" at bounding box center [132, 410] width 216 height 16
copy p "Say Goodbye to Clogged Gutters"
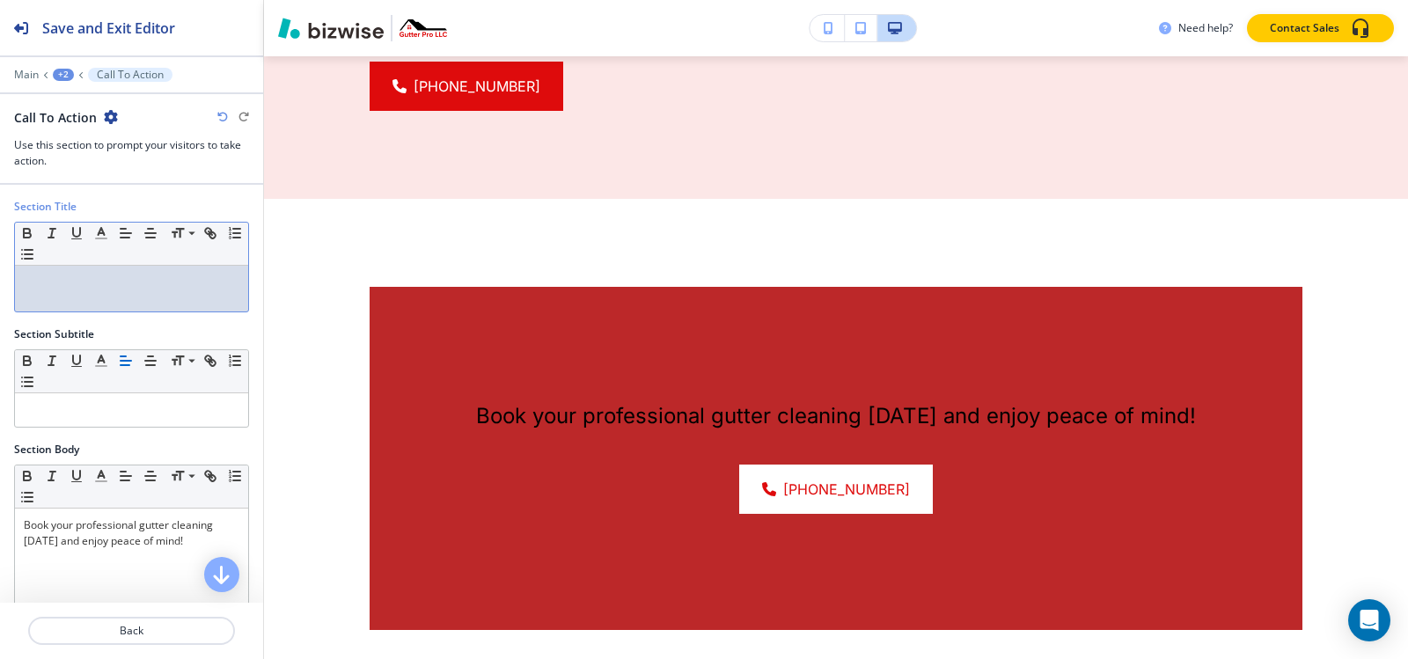
click at [92, 286] on p at bounding box center [132, 283] width 216 height 16
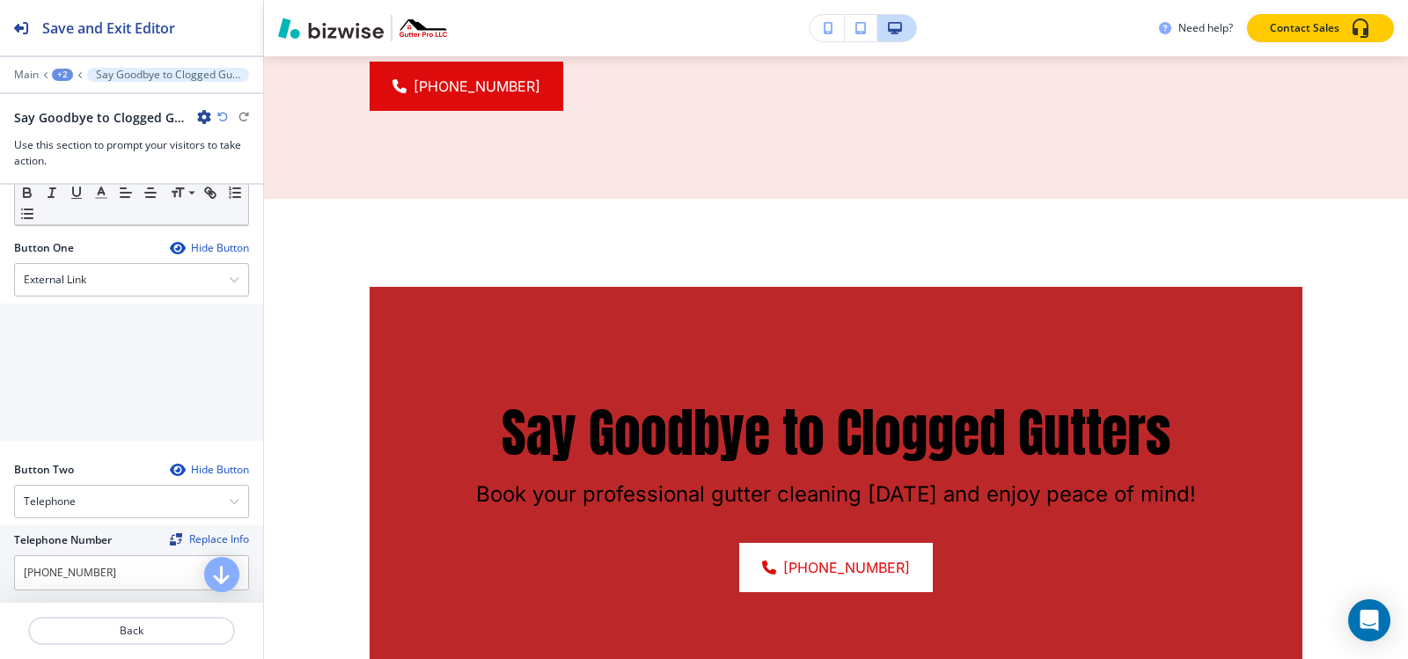
scroll to position [528, 0]
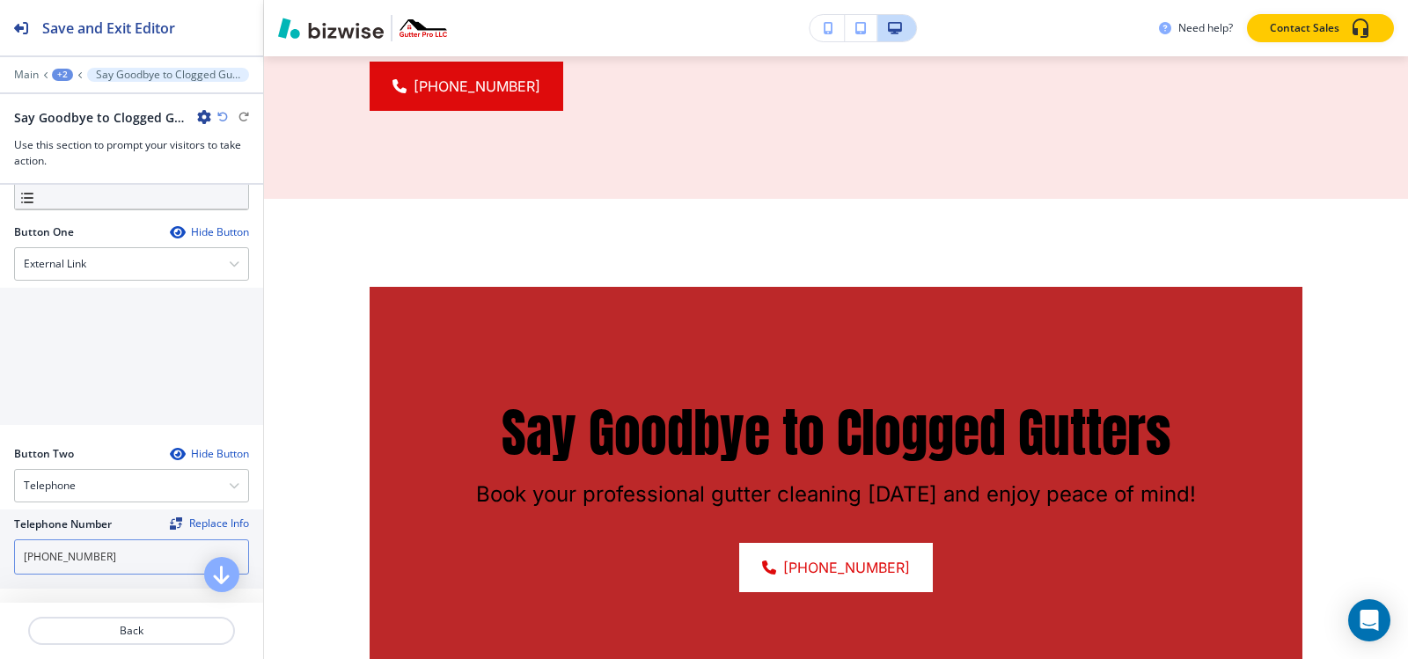
click at [121, 563] on input "[PHONE_NUMBER]" at bounding box center [131, 556] width 235 height 35
click at [113, 268] on div "External Link" at bounding box center [131, 264] width 233 height 32
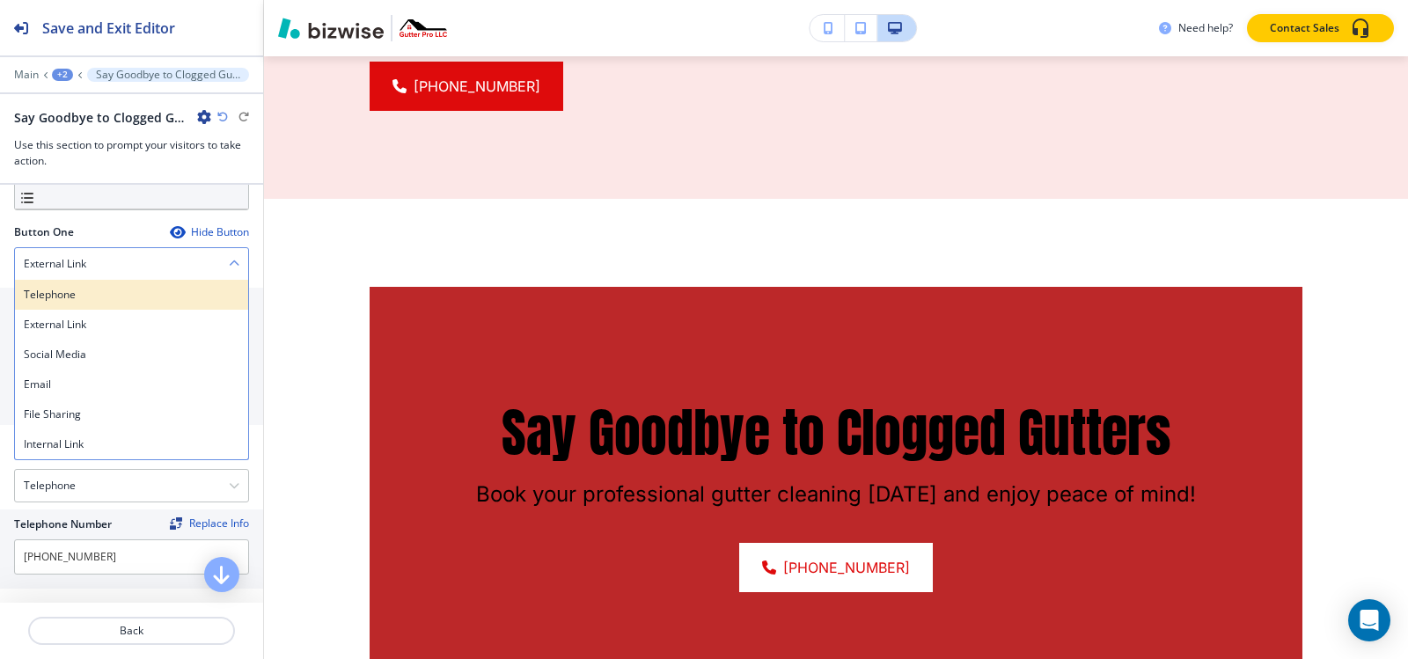
click at [102, 298] on h4 "Telephone" at bounding box center [132, 295] width 216 height 16
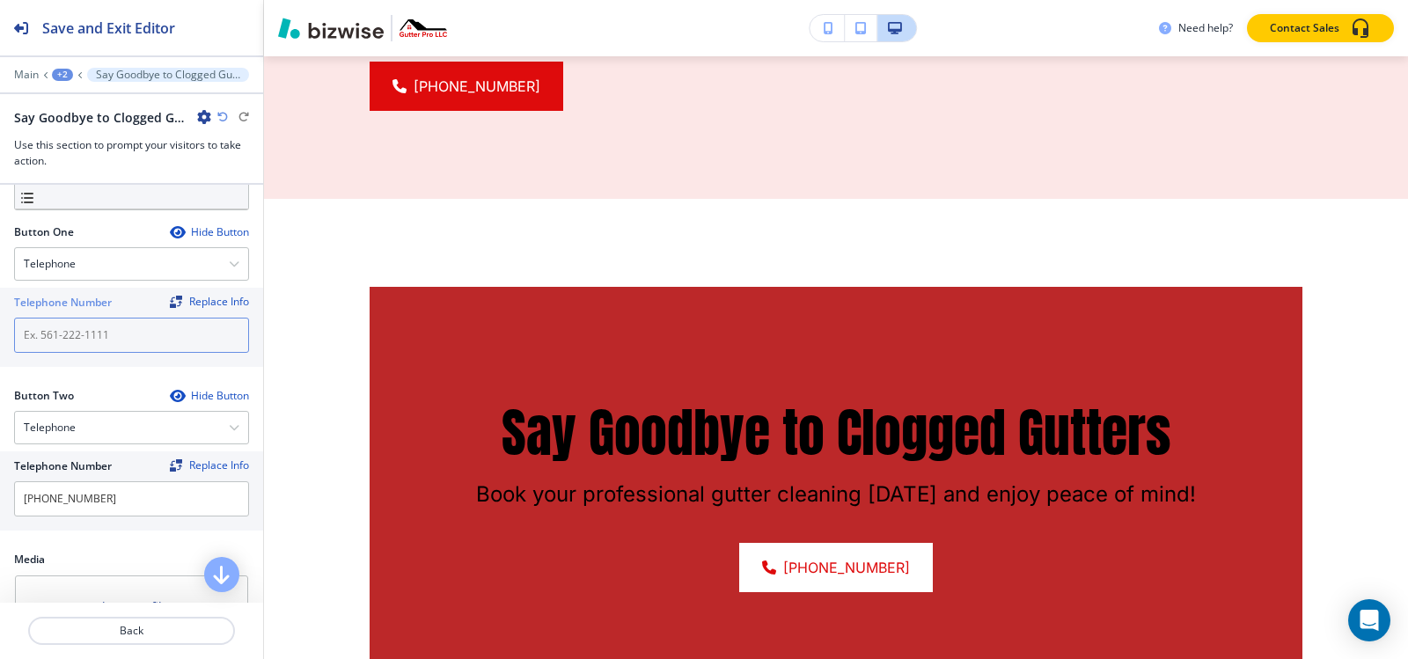
click at [90, 327] on input "text" at bounding box center [131, 335] width 235 height 35
paste input "[PHONE_NUMBER]"
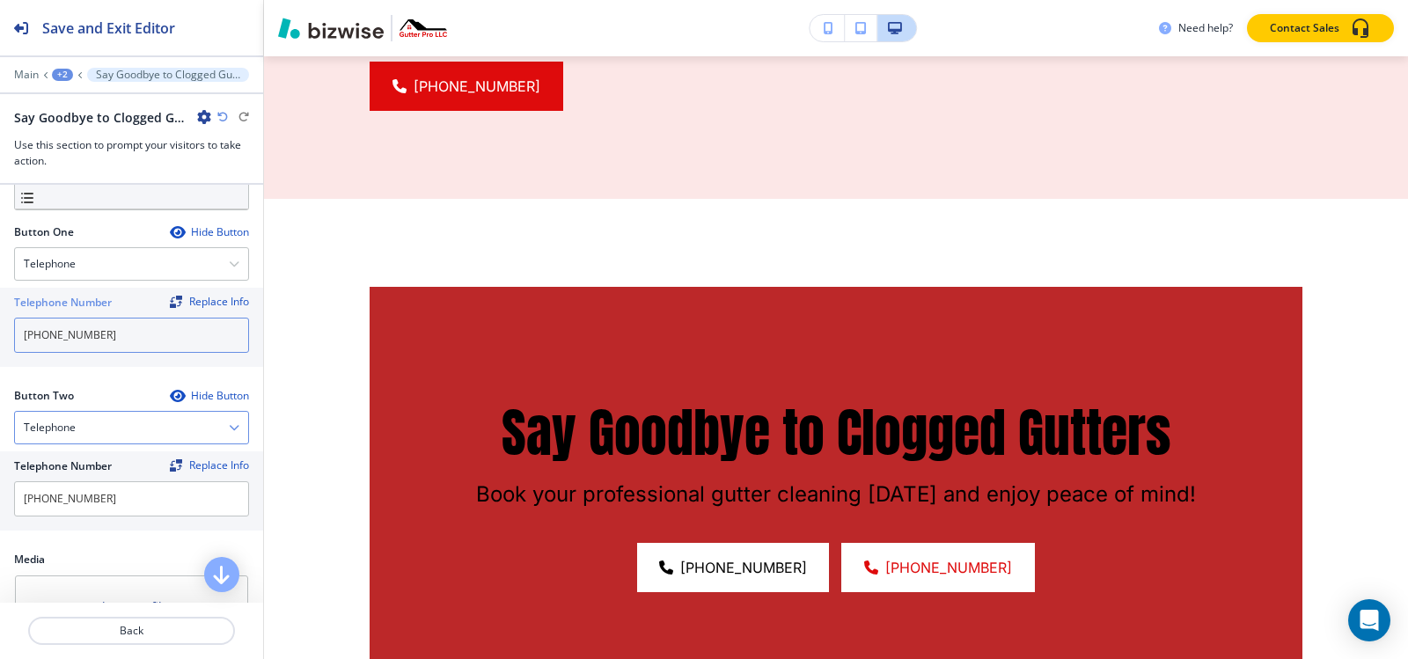
type input "[PHONE_NUMBER]"
click at [77, 433] on div "Telephone" at bounding box center [131, 428] width 233 height 32
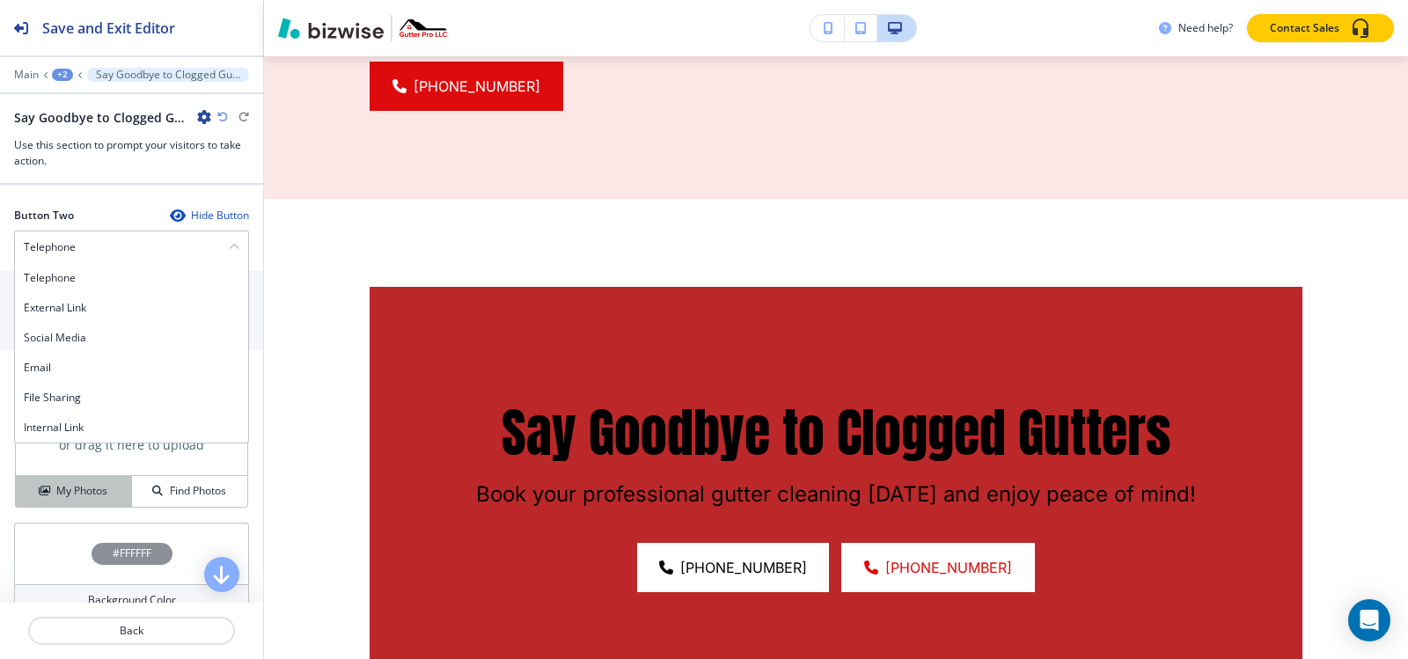
scroll to position [736, 0]
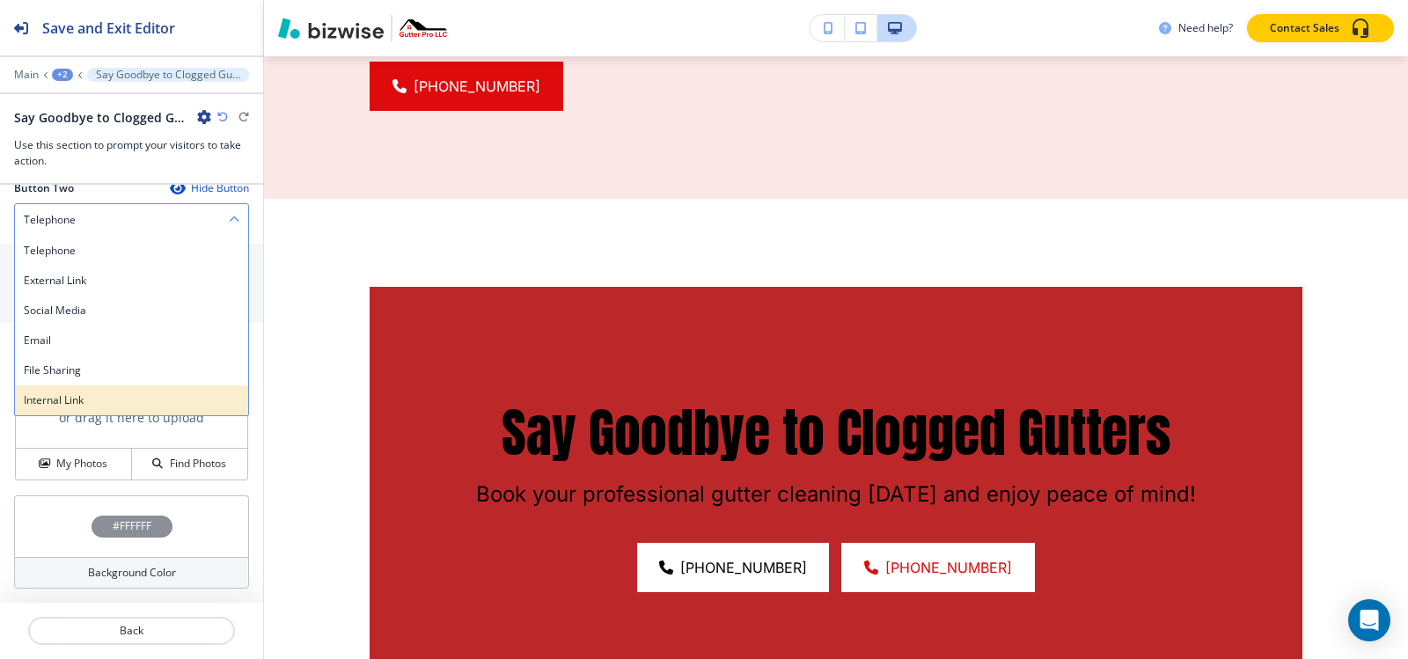
click at [74, 400] on h4 "Internal Link" at bounding box center [132, 400] width 216 height 16
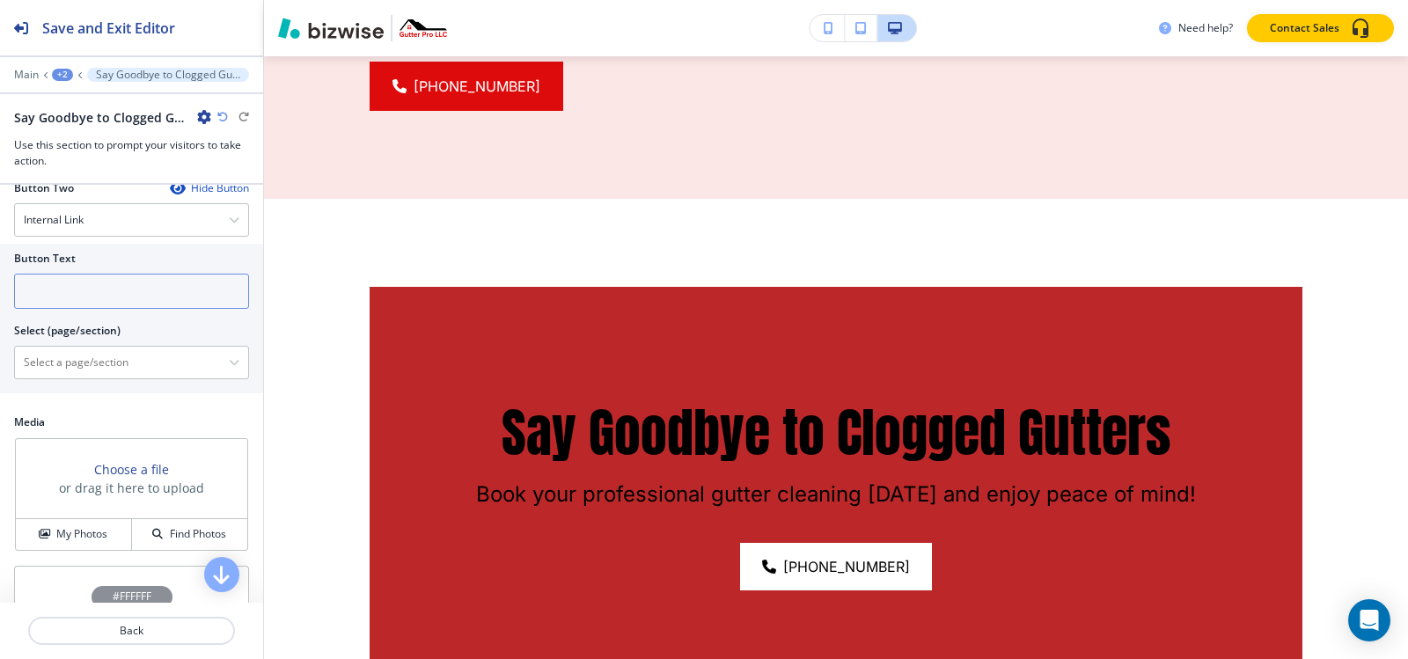
click at [100, 280] on input "text" at bounding box center [131, 291] width 235 height 35
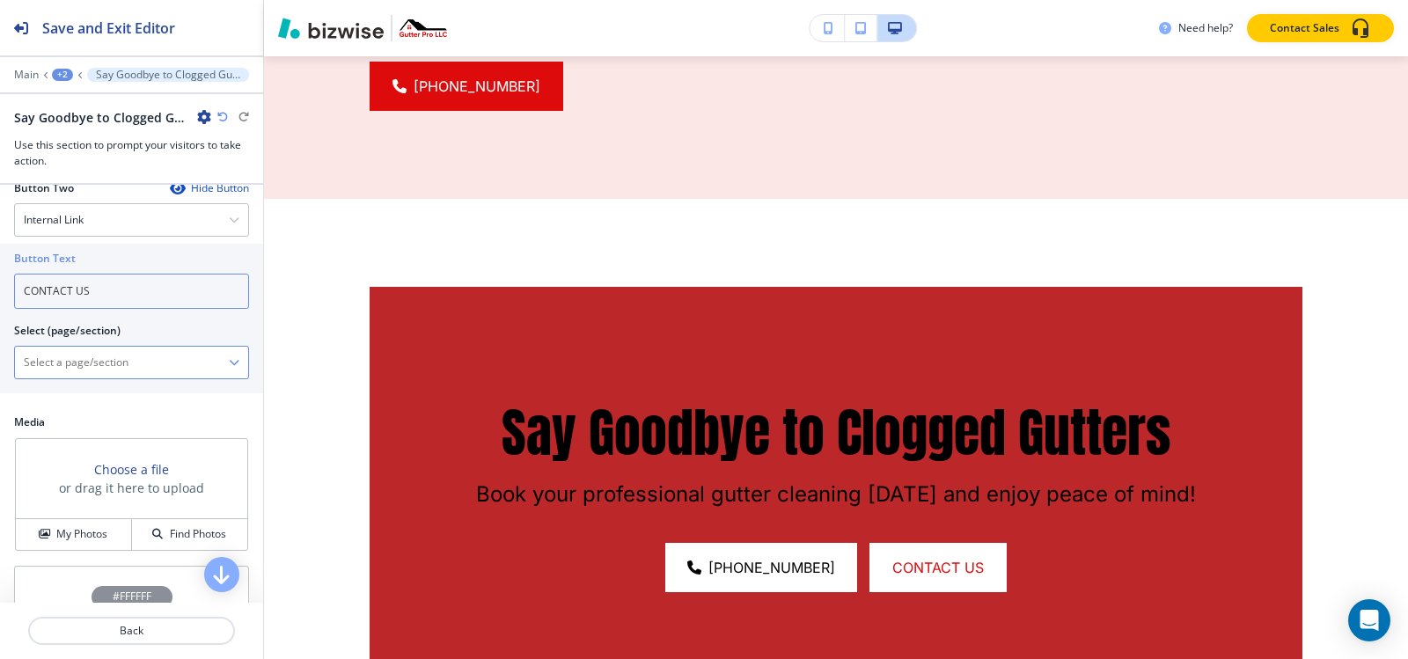
type input "CONTACT US"
click at [78, 360] on \(page\/section\) "Manual Input" at bounding box center [122, 363] width 214 height 30
paste \(page\/section\) "CONTACT US"
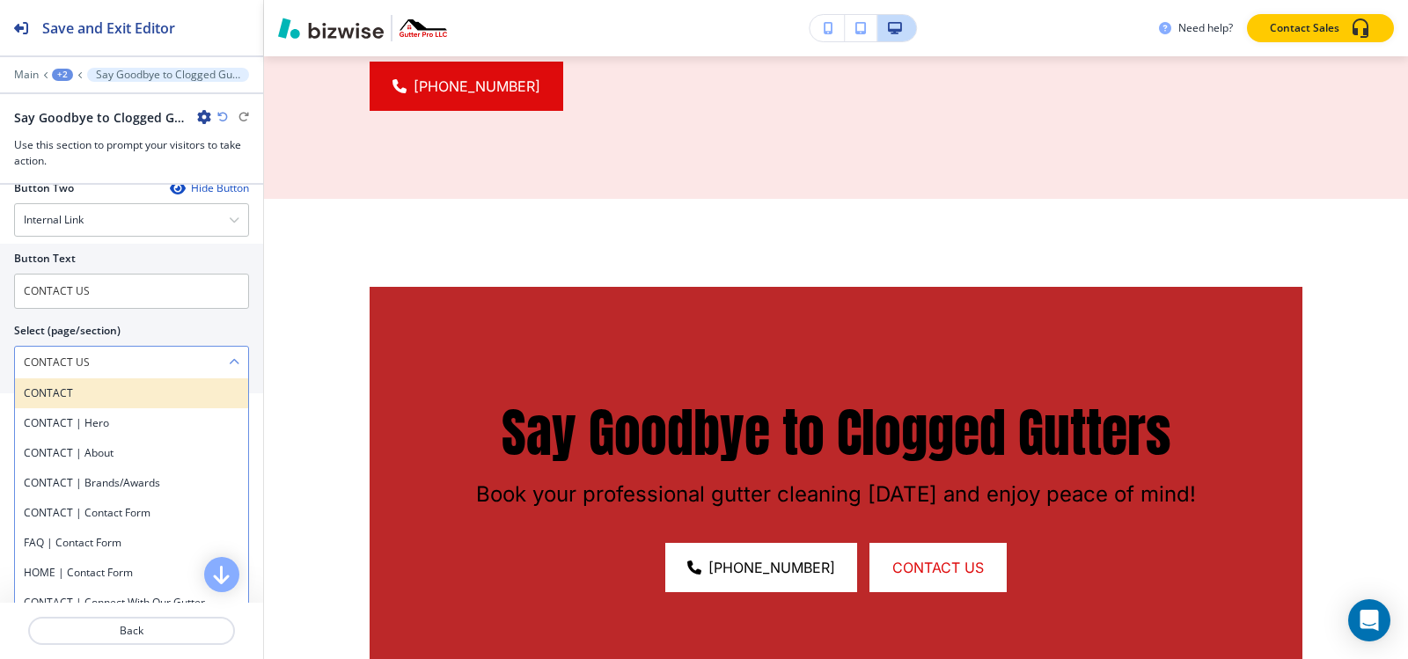
click at [71, 394] on h4 "CONTACT" at bounding box center [132, 393] width 216 height 16
type \(page\/section\) "CONTACT"
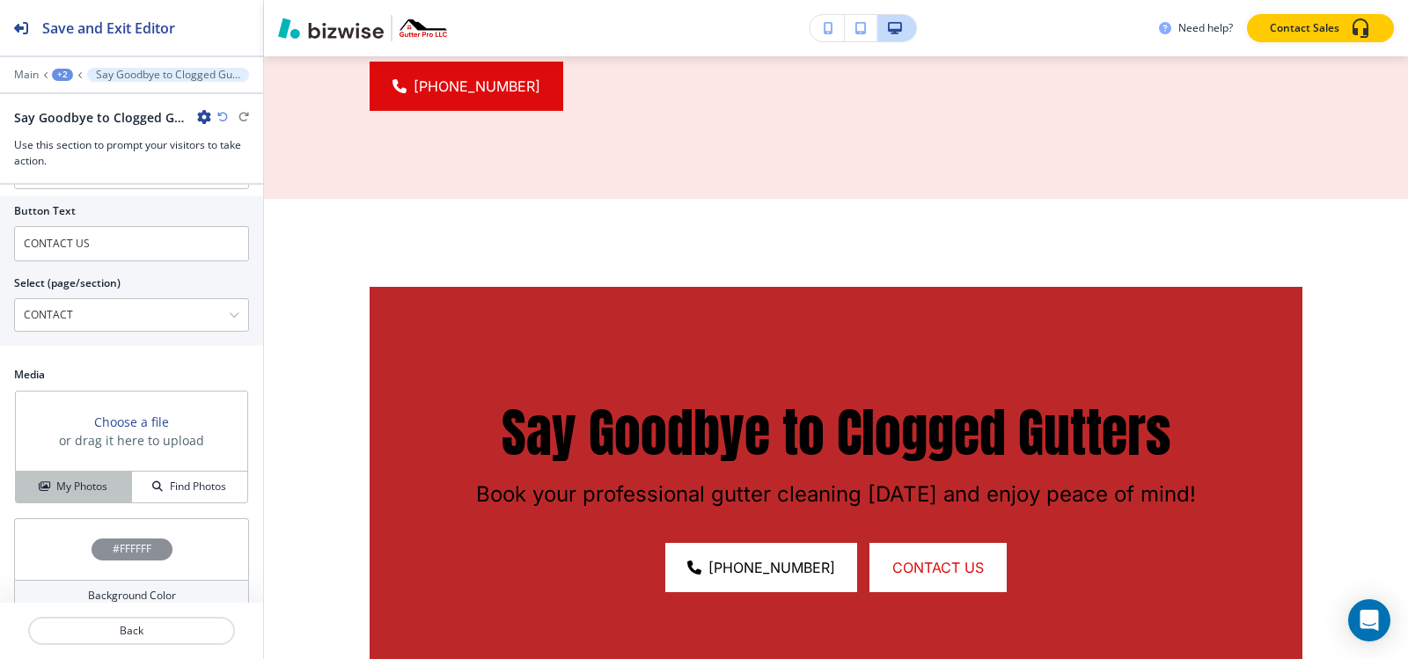
scroll to position [806, 0]
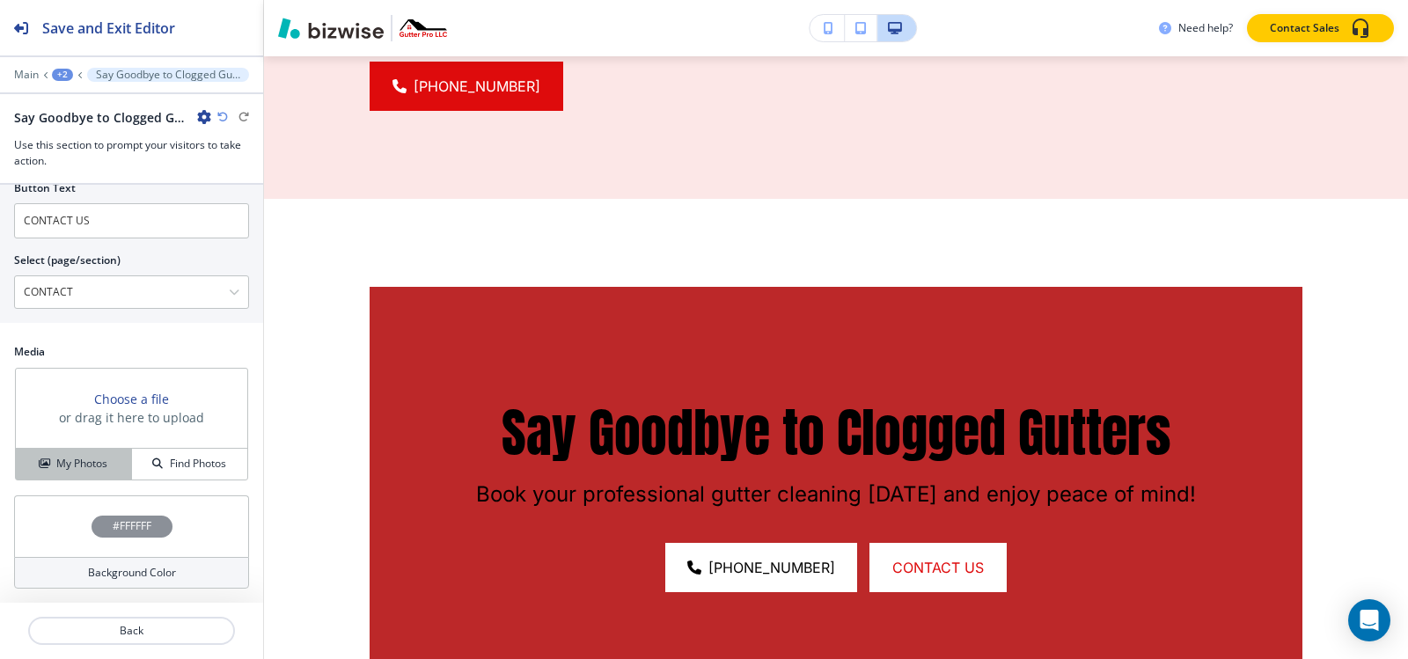
click at [72, 465] on h4 "My Photos" at bounding box center [81, 464] width 51 height 16
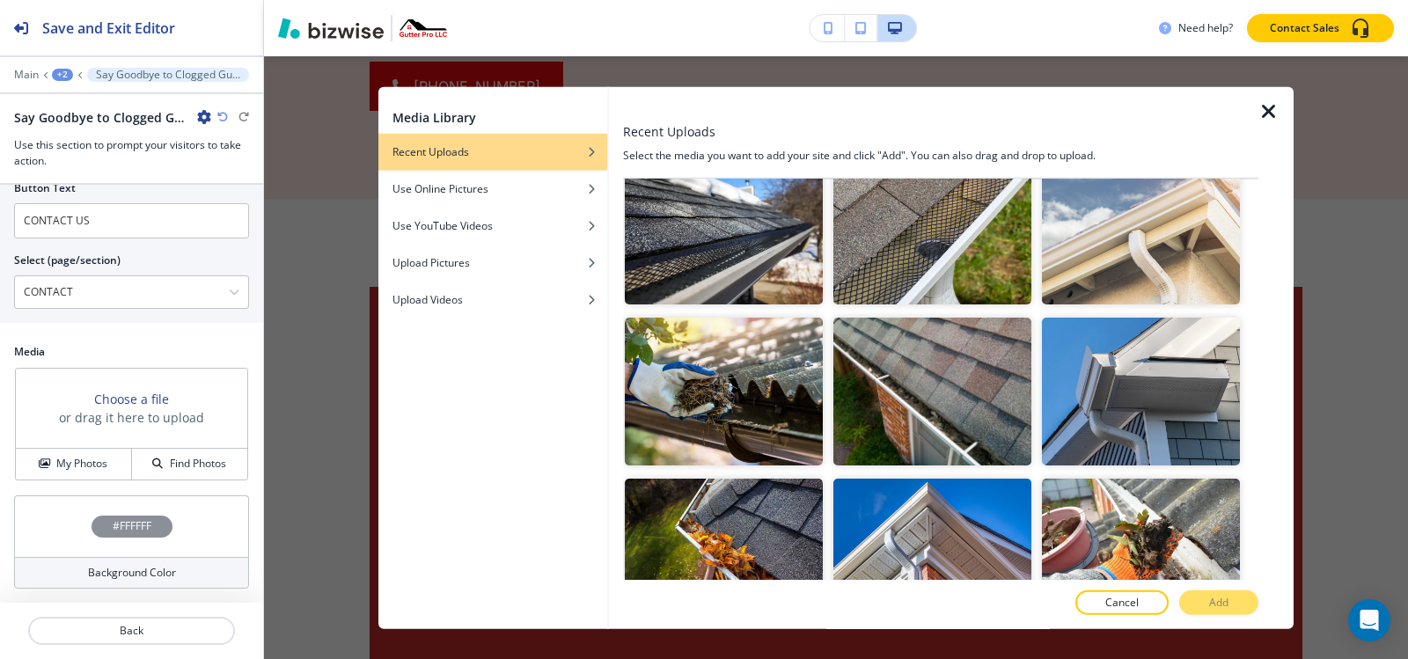
scroll to position [880, 0]
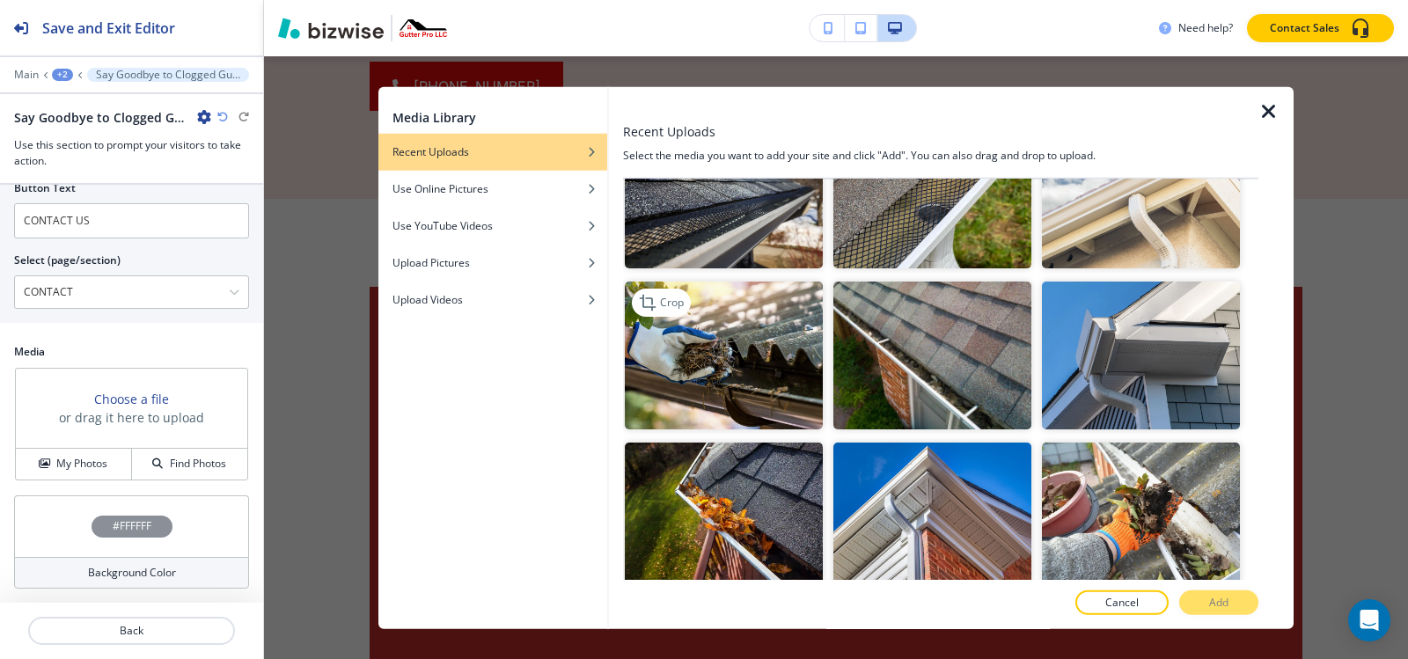
click at [714, 358] on img "button" at bounding box center [724, 355] width 198 height 149
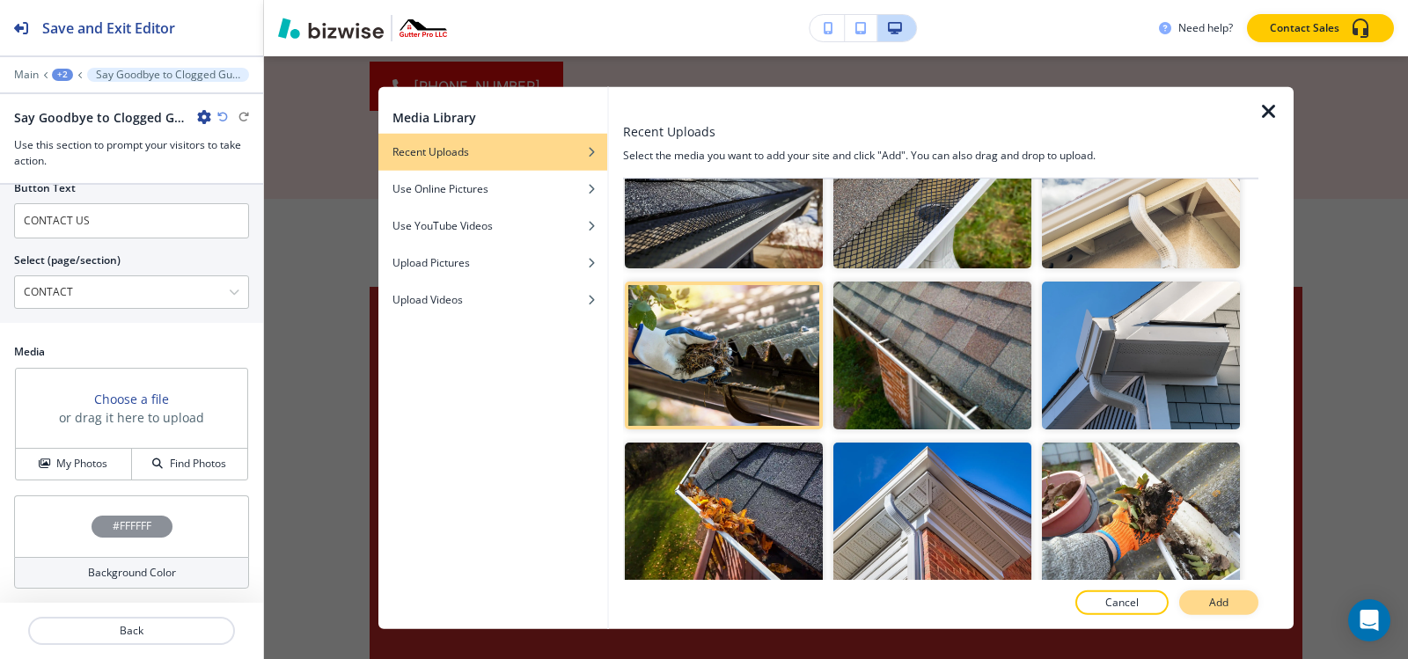
click at [1205, 597] on button "Add" at bounding box center [1218, 602] width 79 height 25
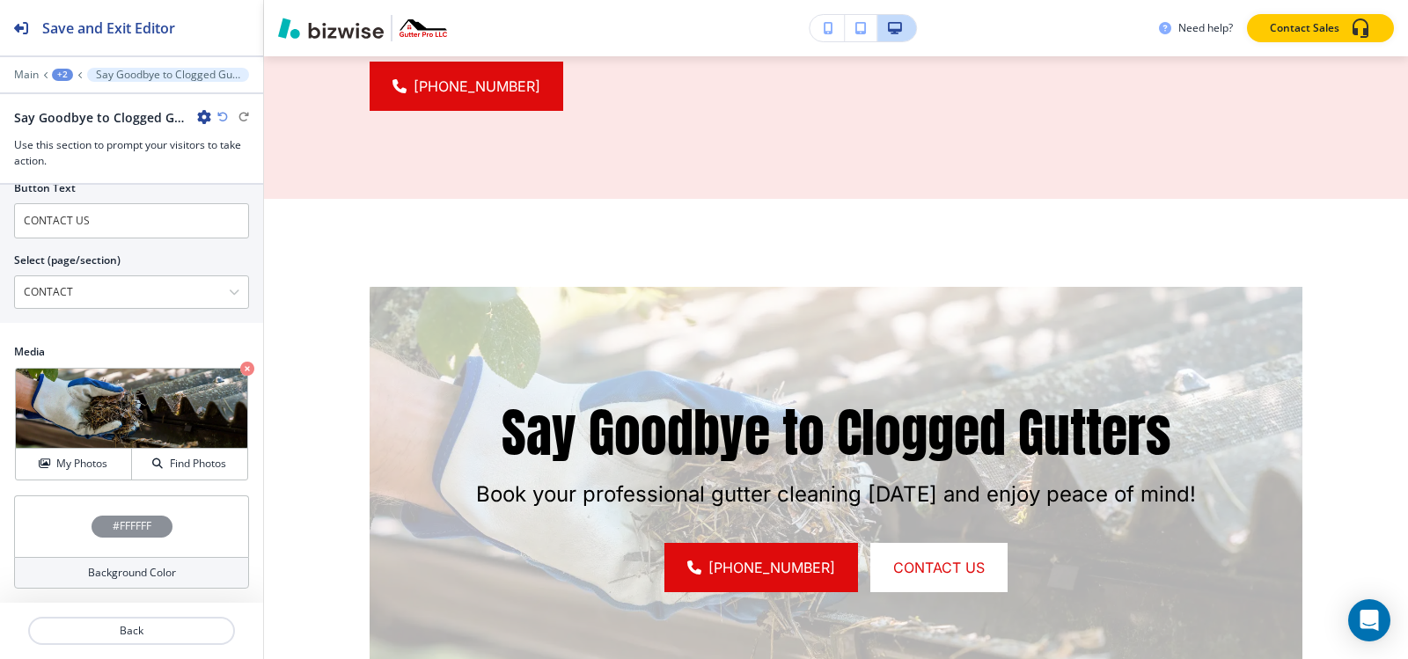
click at [124, 509] on div "#FFFFFF" at bounding box center [131, 526] width 235 height 62
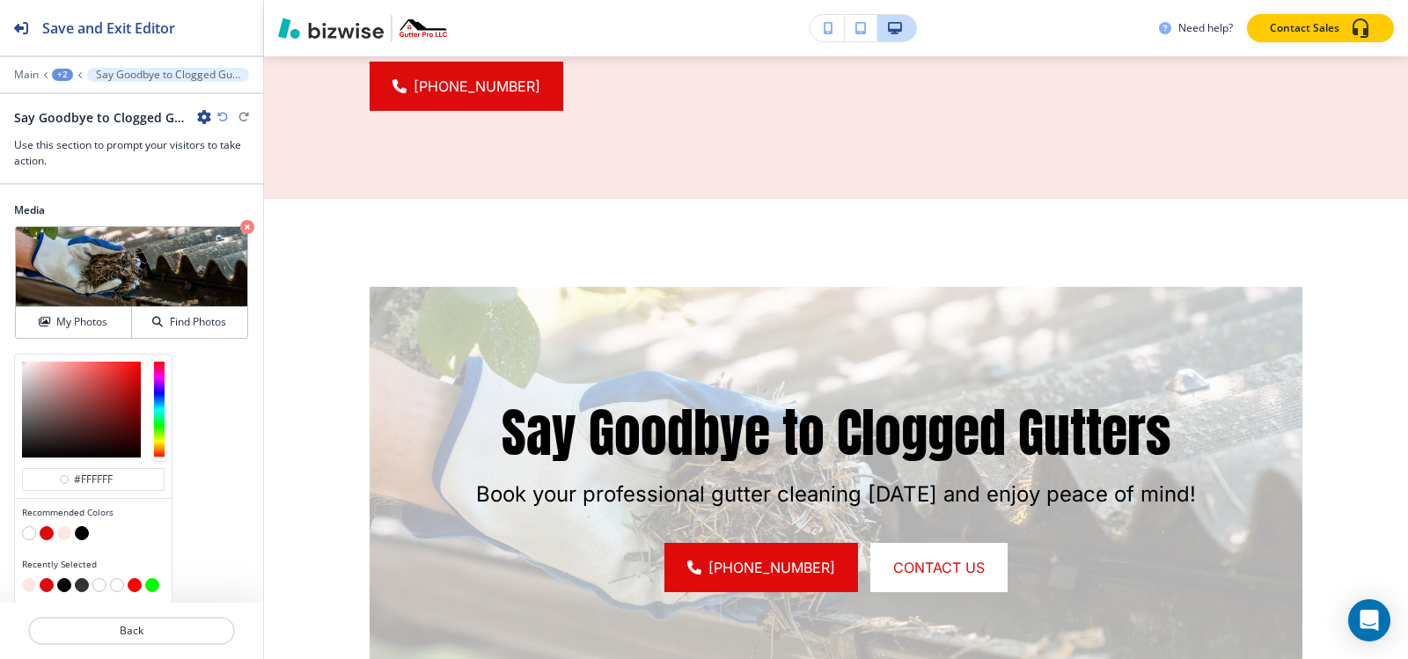
scroll to position [949, 0]
click at [79, 531] on button "button" at bounding box center [82, 532] width 14 height 14
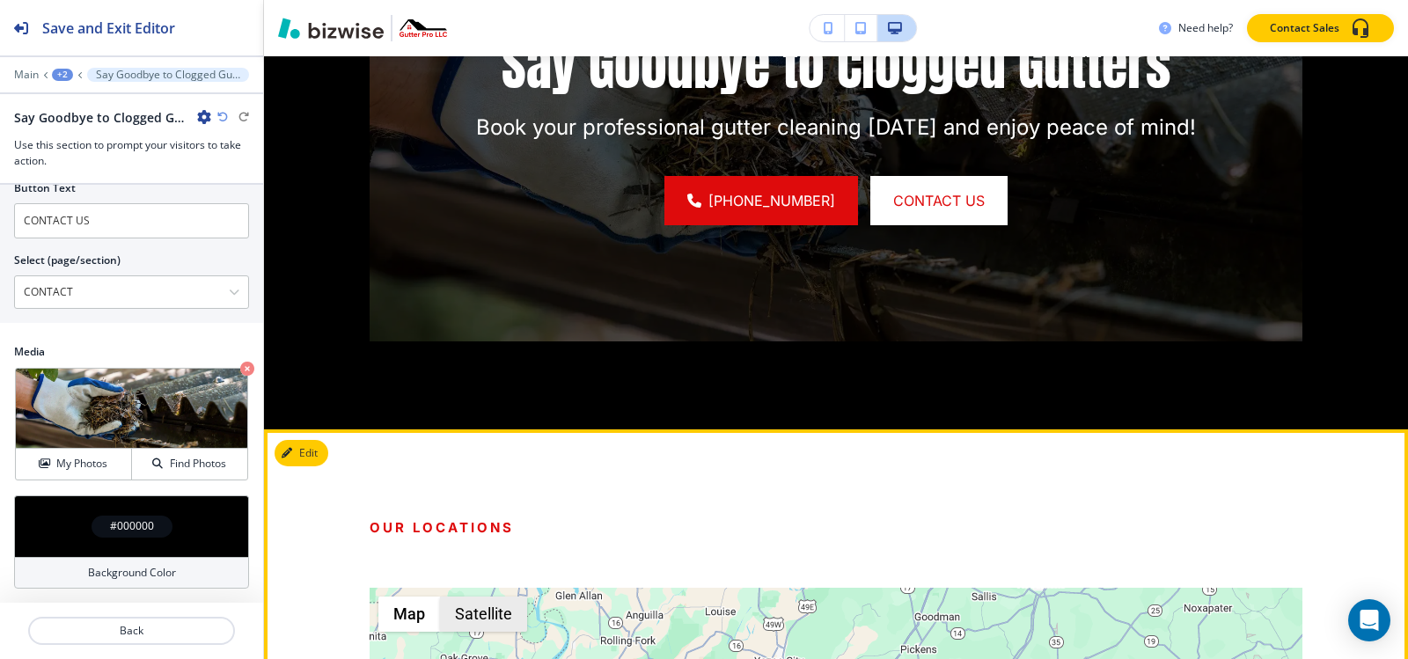
scroll to position [3968, 0]
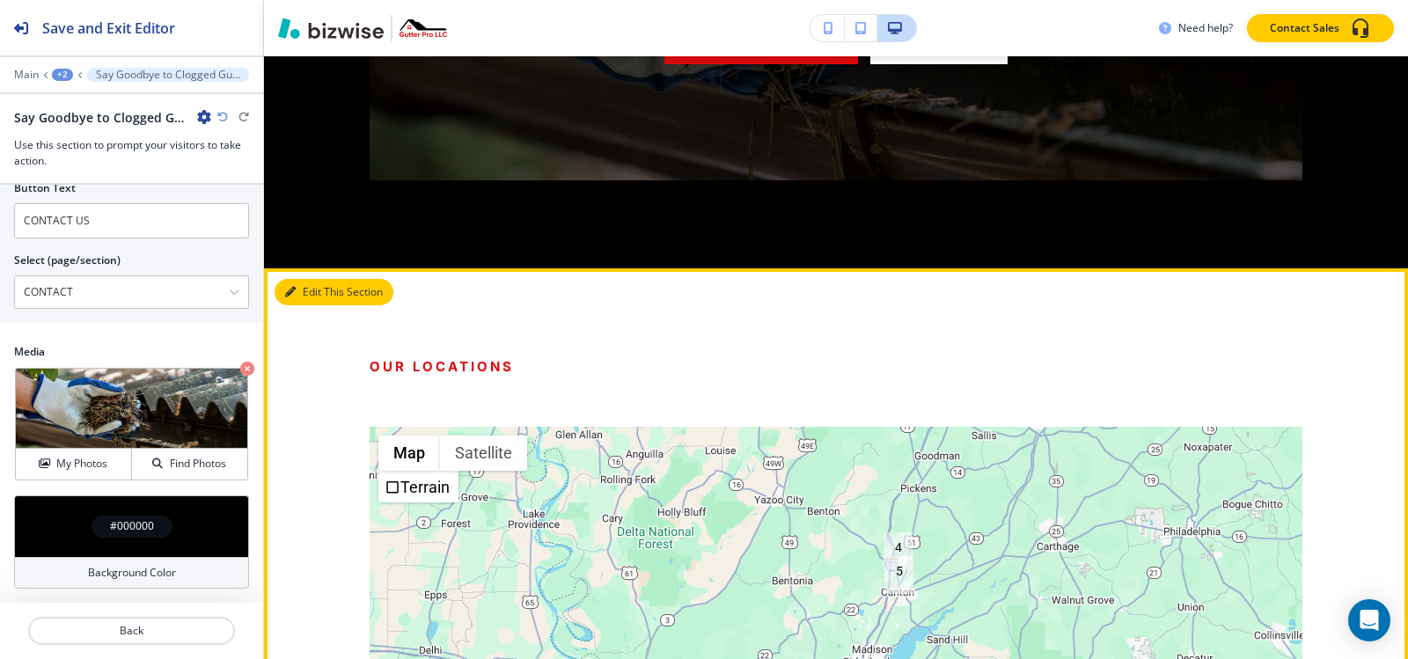
click at [312, 279] on button "Edit This Section" at bounding box center [334, 292] width 119 height 26
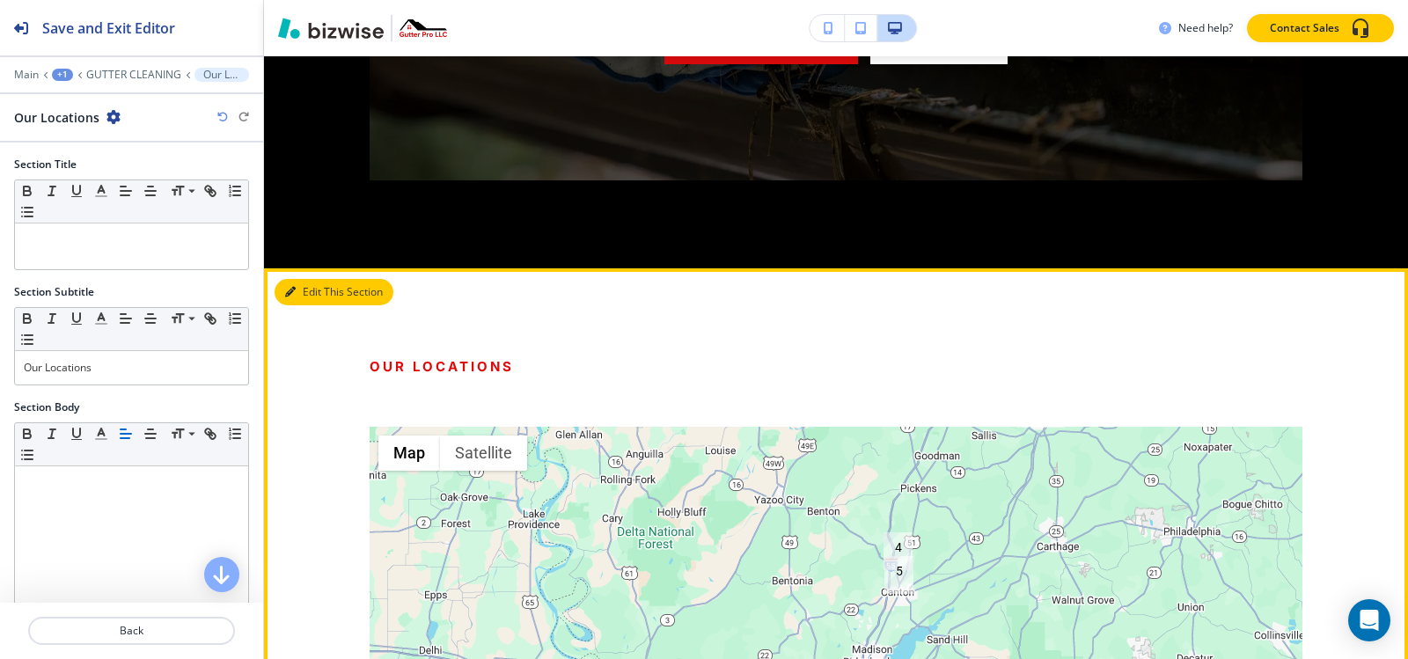
scroll to position [4037, 0]
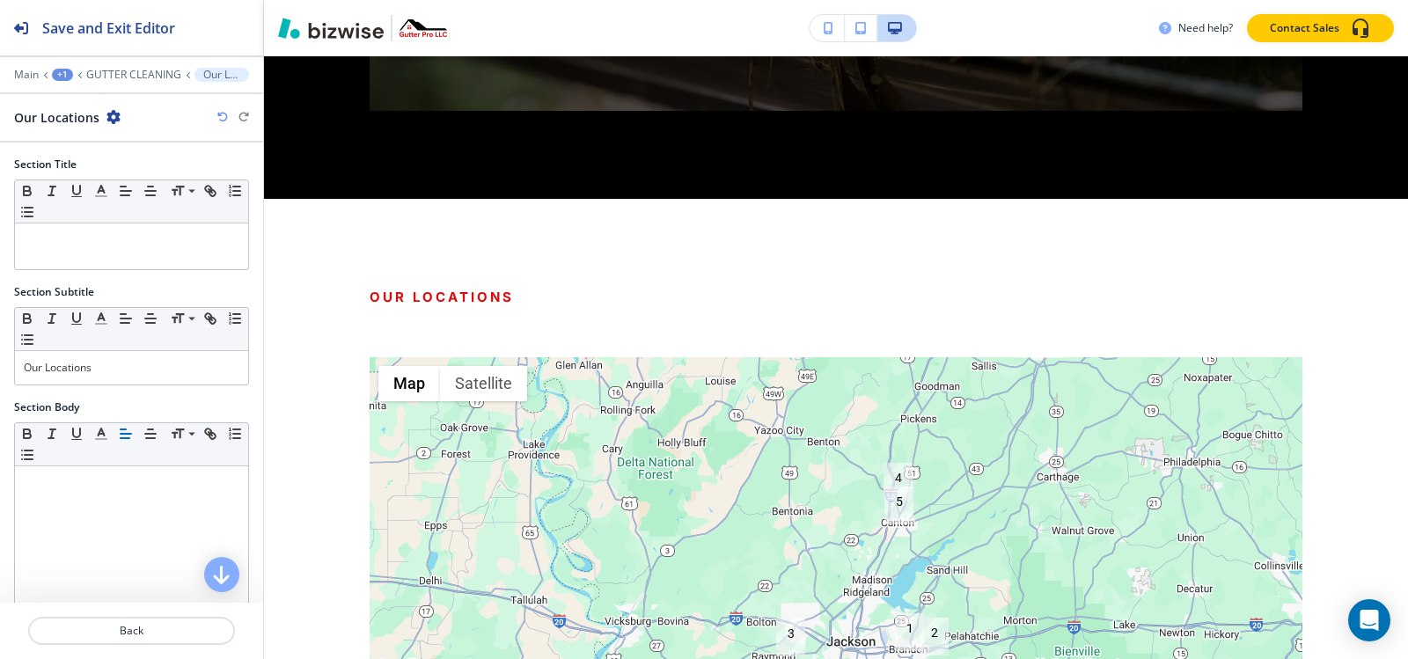
click at [109, 120] on icon "button" at bounding box center [113, 117] width 14 height 14
click at [174, 209] on p "Delete Section" at bounding box center [161, 210] width 90 height 16
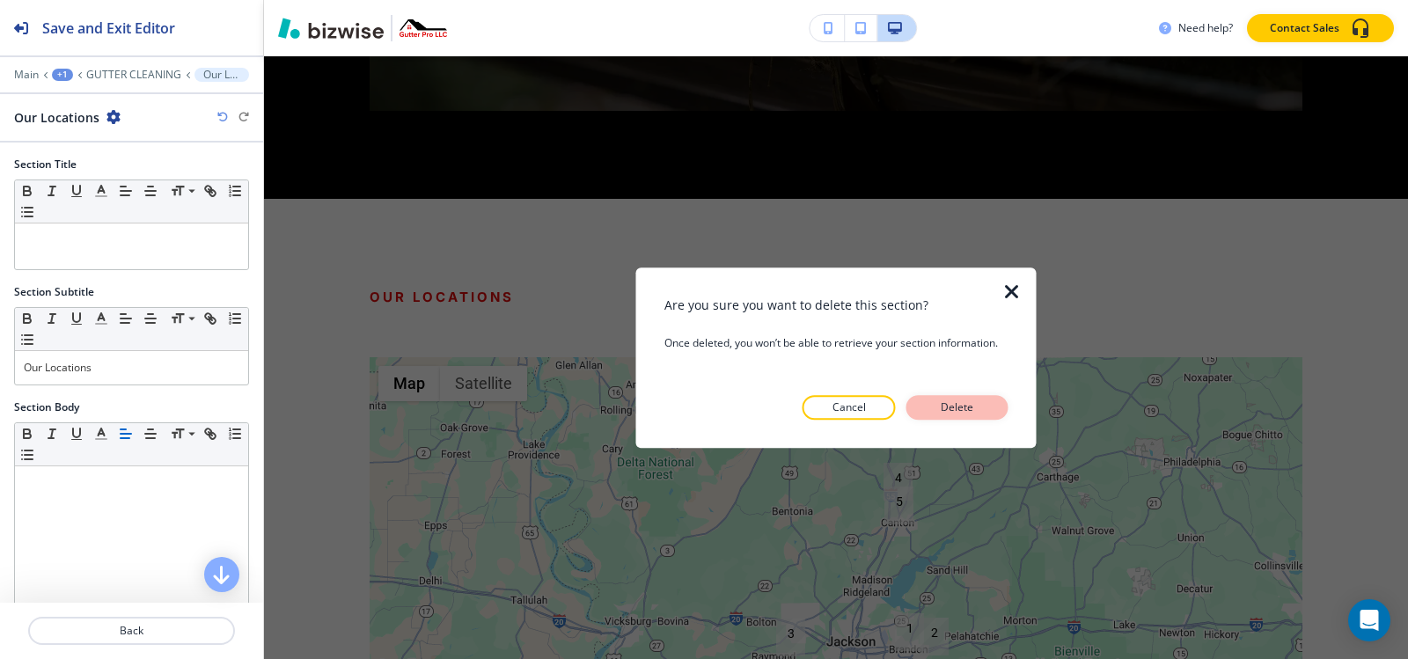
click at [960, 407] on p "Delete" at bounding box center [957, 408] width 42 height 16
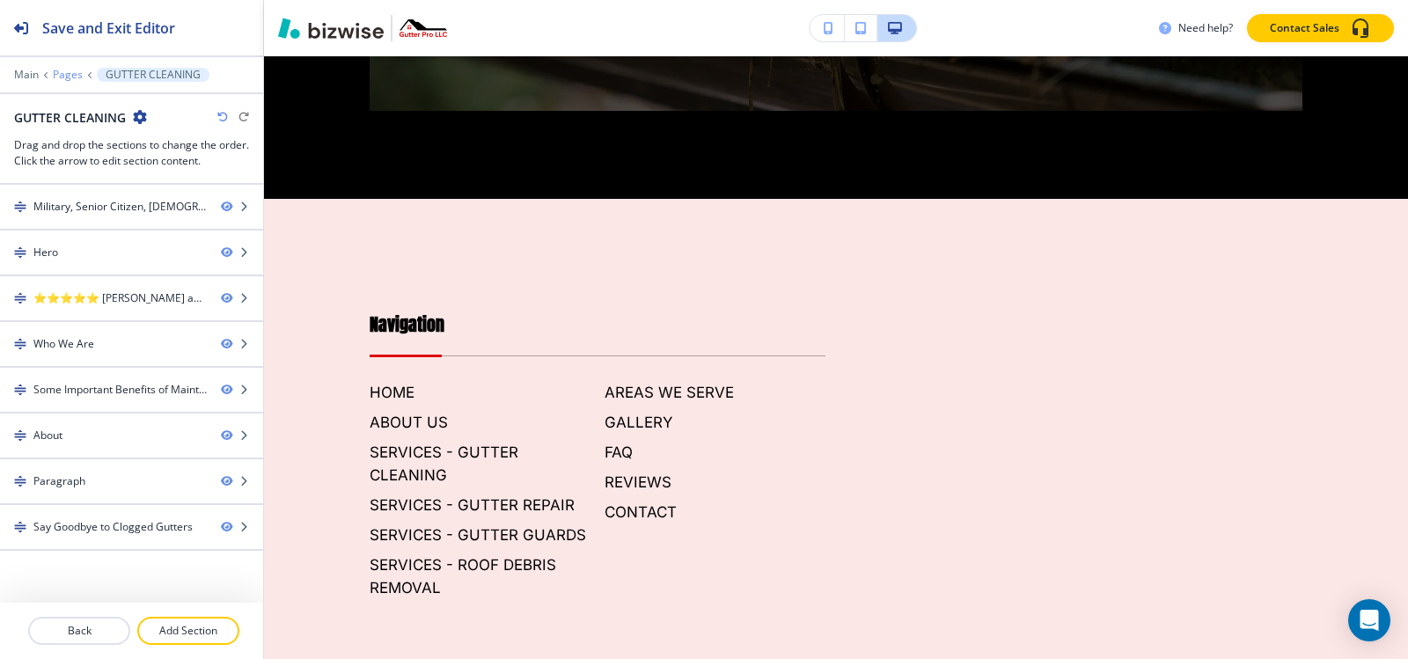
click at [71, 74] on p "Pages" at bounding box center [68, 75] width 30 height 12
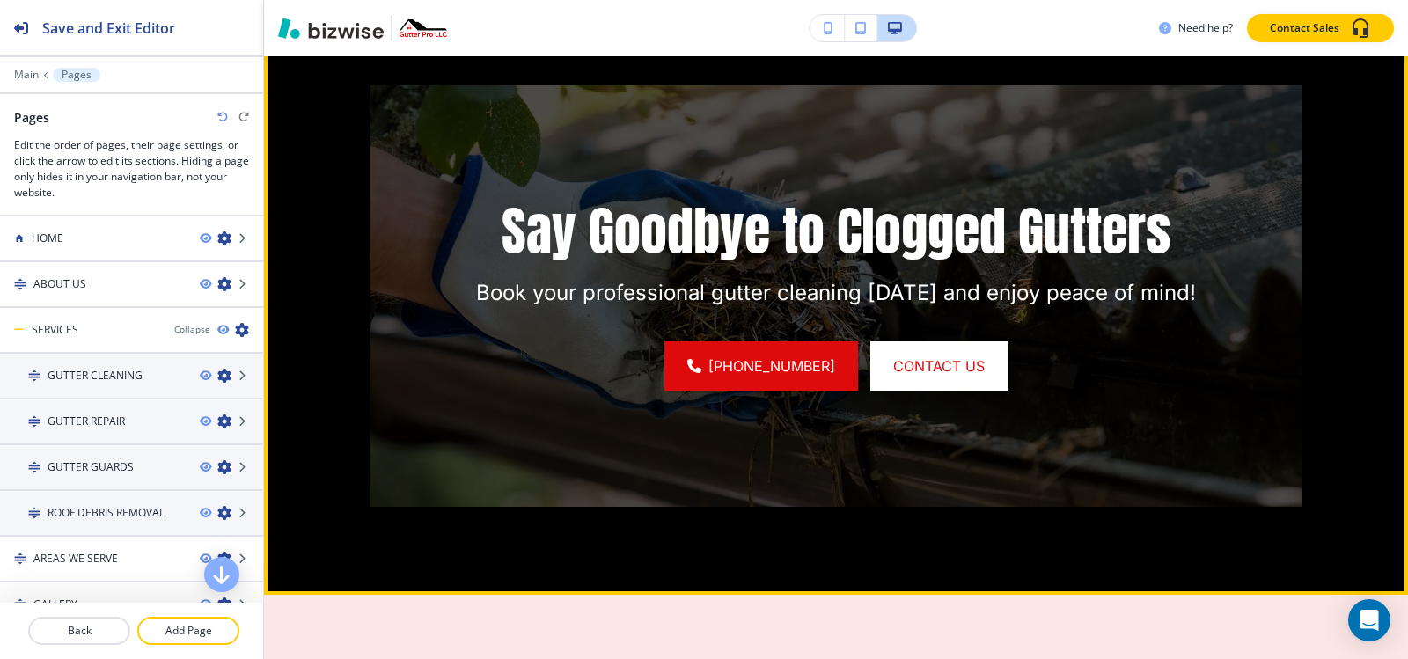
scroll to position [3597, 0]
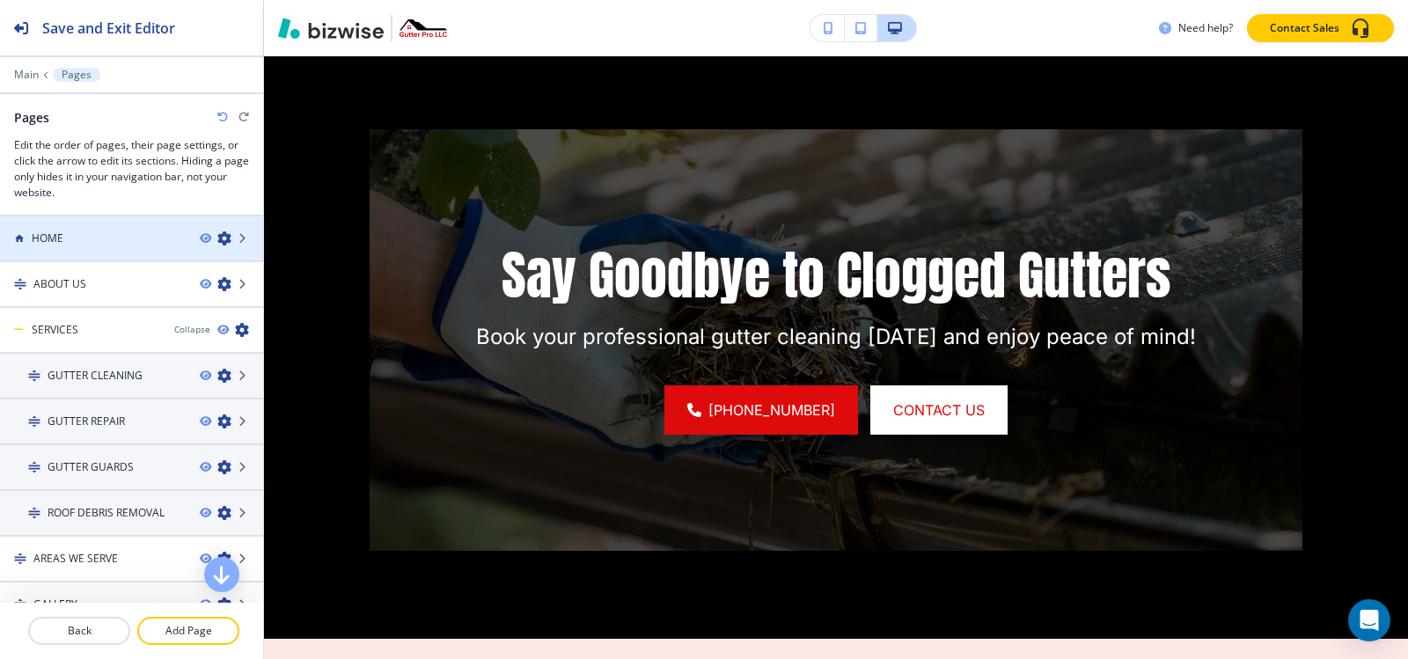
click at [71, 231] on div "HOME" at bounding box center [93, 239] width 186 height 16
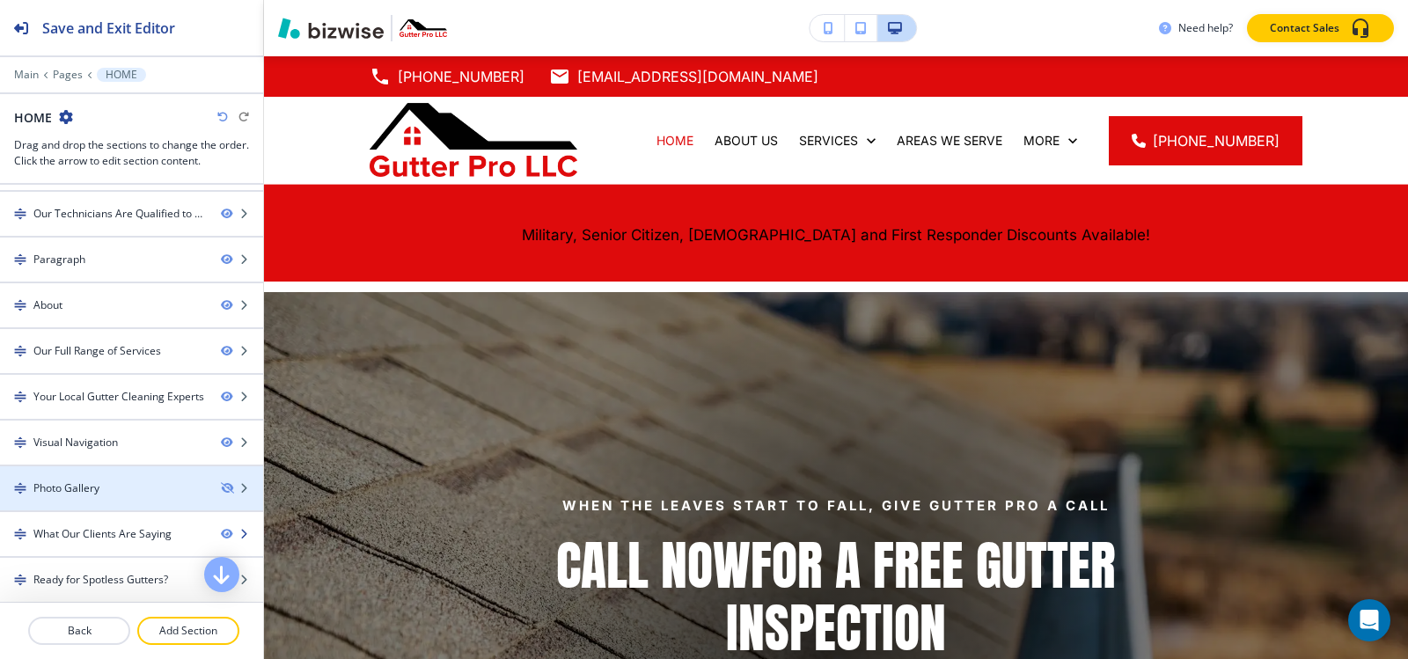
scroll to position [177, 0]
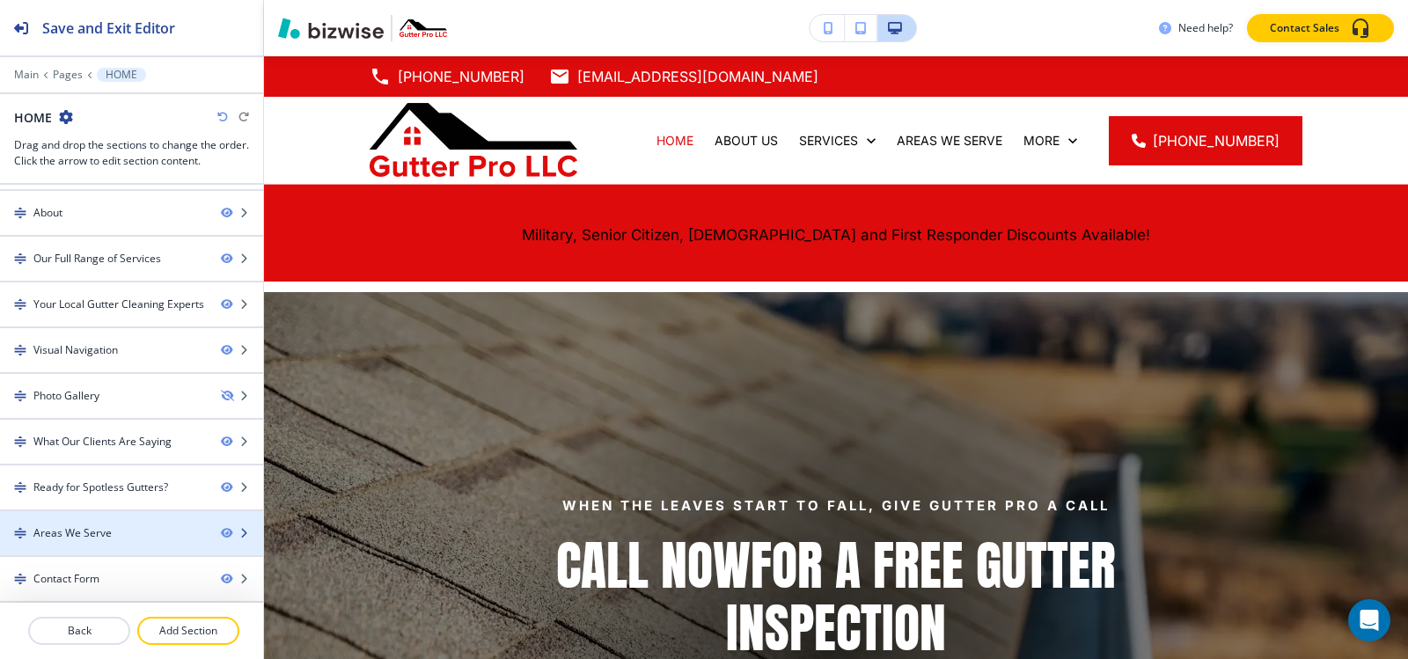
click at [60, 545] on div at bounding box center [131, 548] width 263 height 14
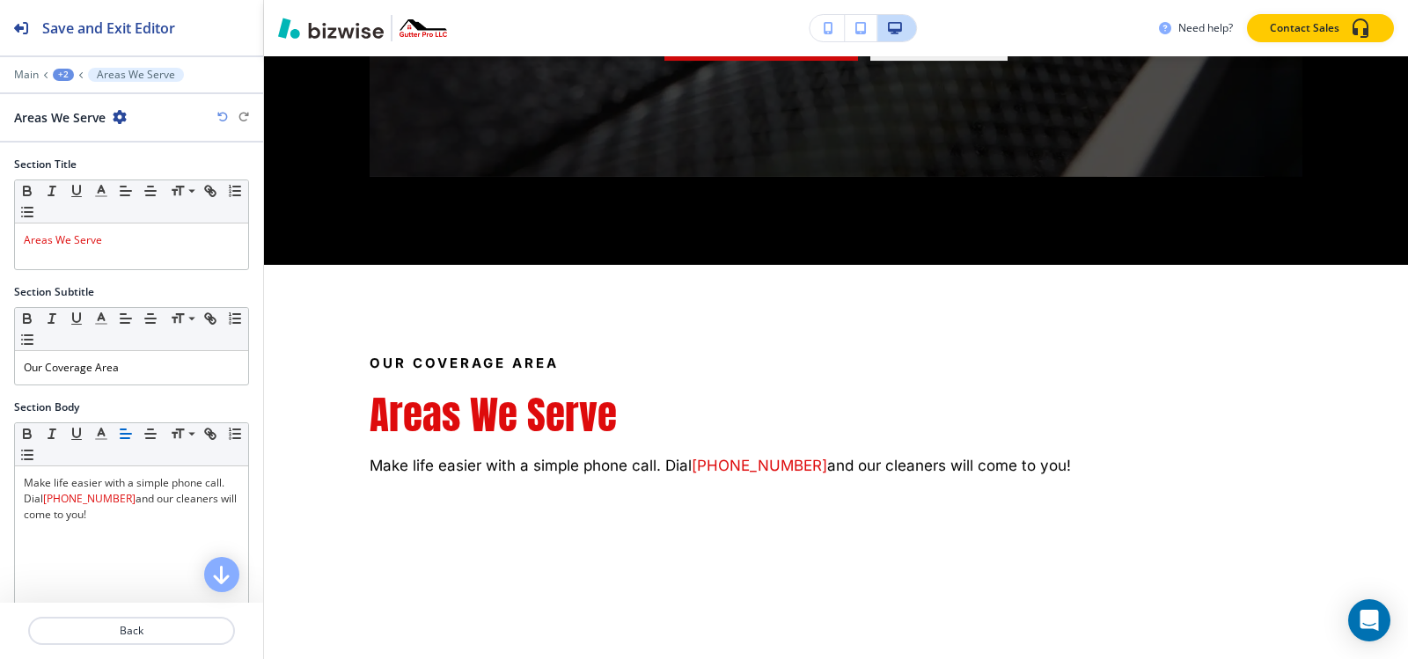
click at [117, 117] on icon "button" at bounding box center [120, 117] width 14 height 14
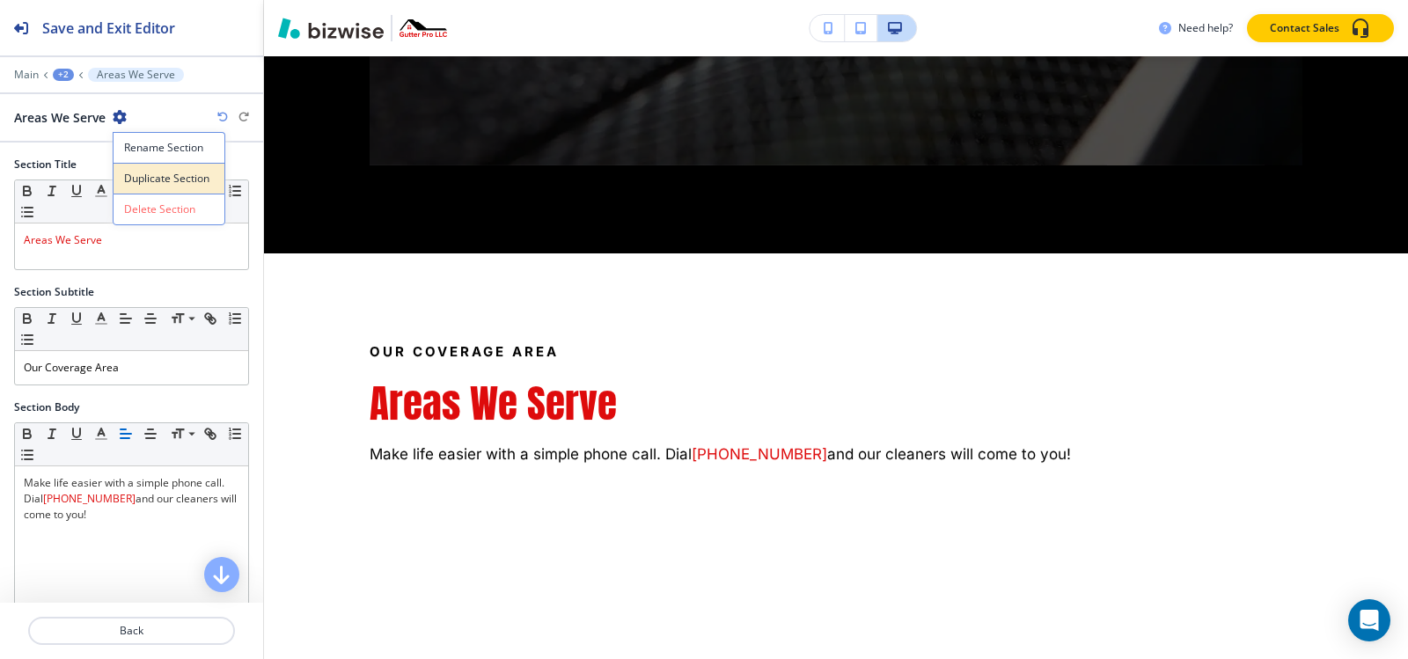
scroll to position [6727, 0]
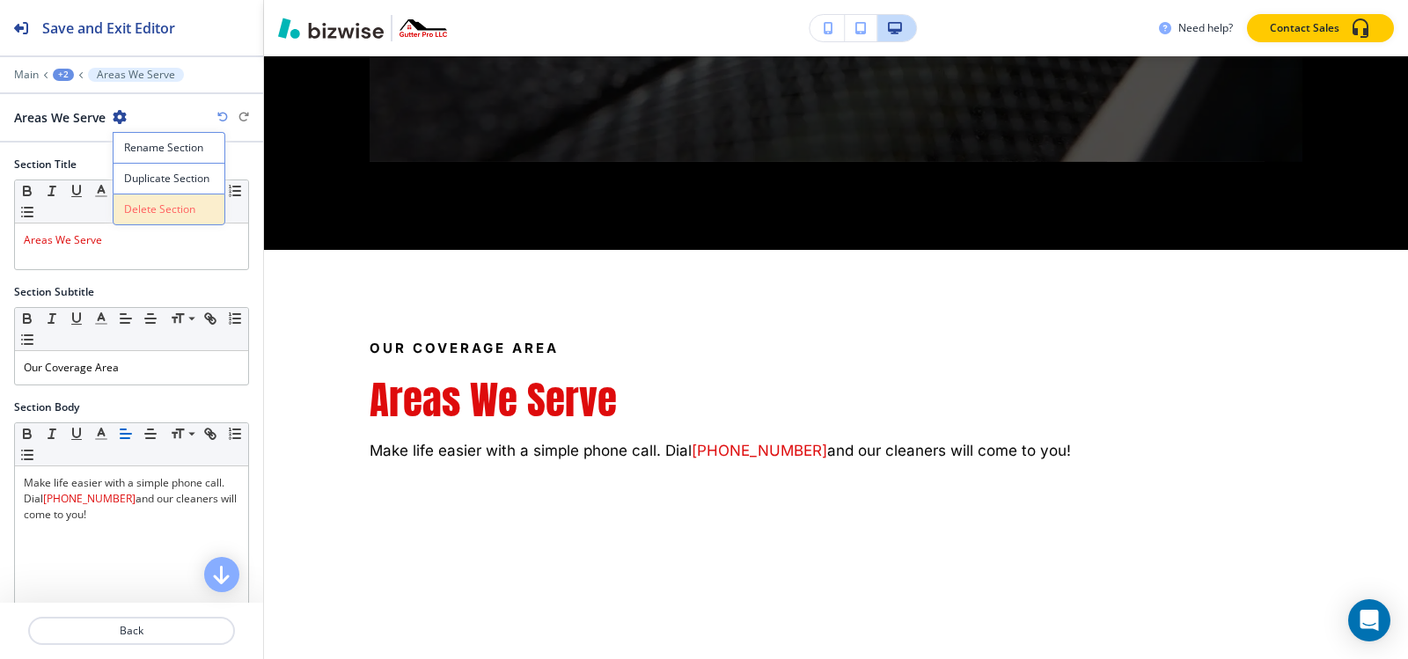
click at [144, 199] on button "Delete Section" at bounding box center [169, 210] width 113 height 32
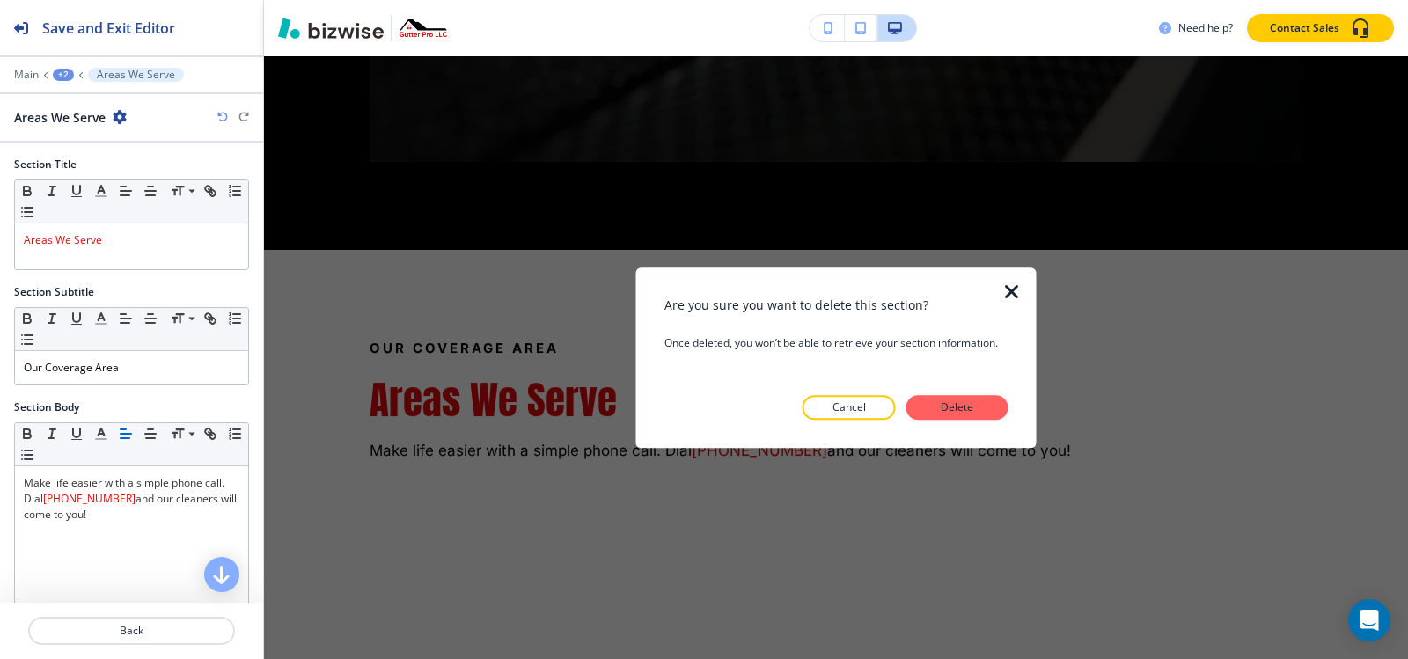
click at [1018, 293] on icon "button" at bounding box center [1011, 292] width 21 height 21
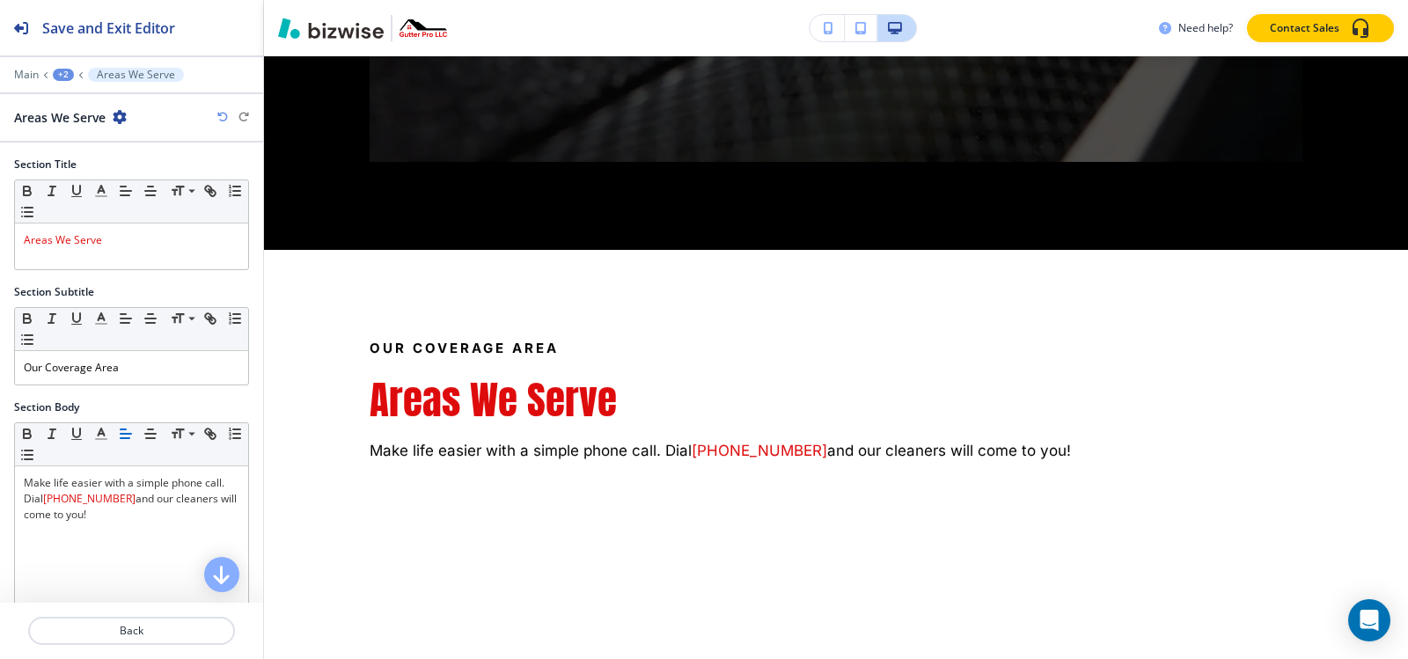
click at [122, 114] on icon "button" at bounding box center [120, 117] width 14 height 14
click at [129, 180] on p "Duplicate Section" at bounding box center [169, 179] width 90 height 16
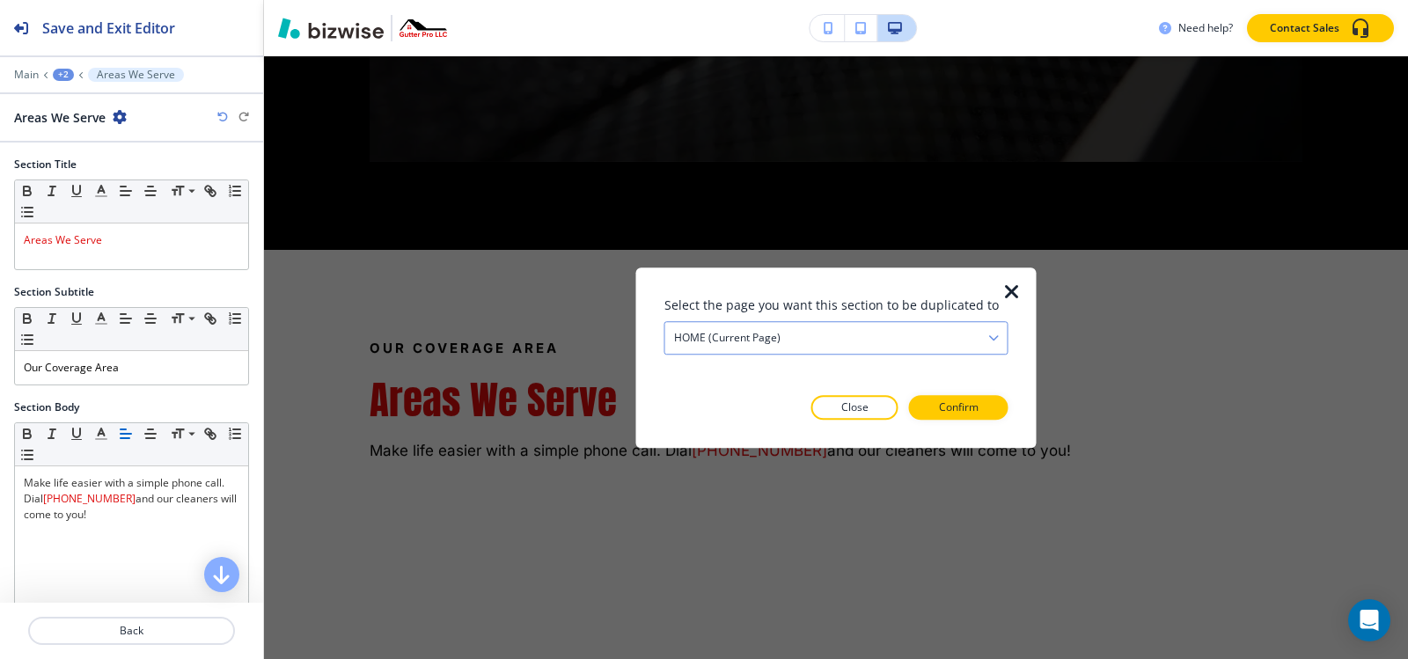
click at [772, 351] on div "HOME (current page)" at bounding box center [836, 338] width 342 height 32
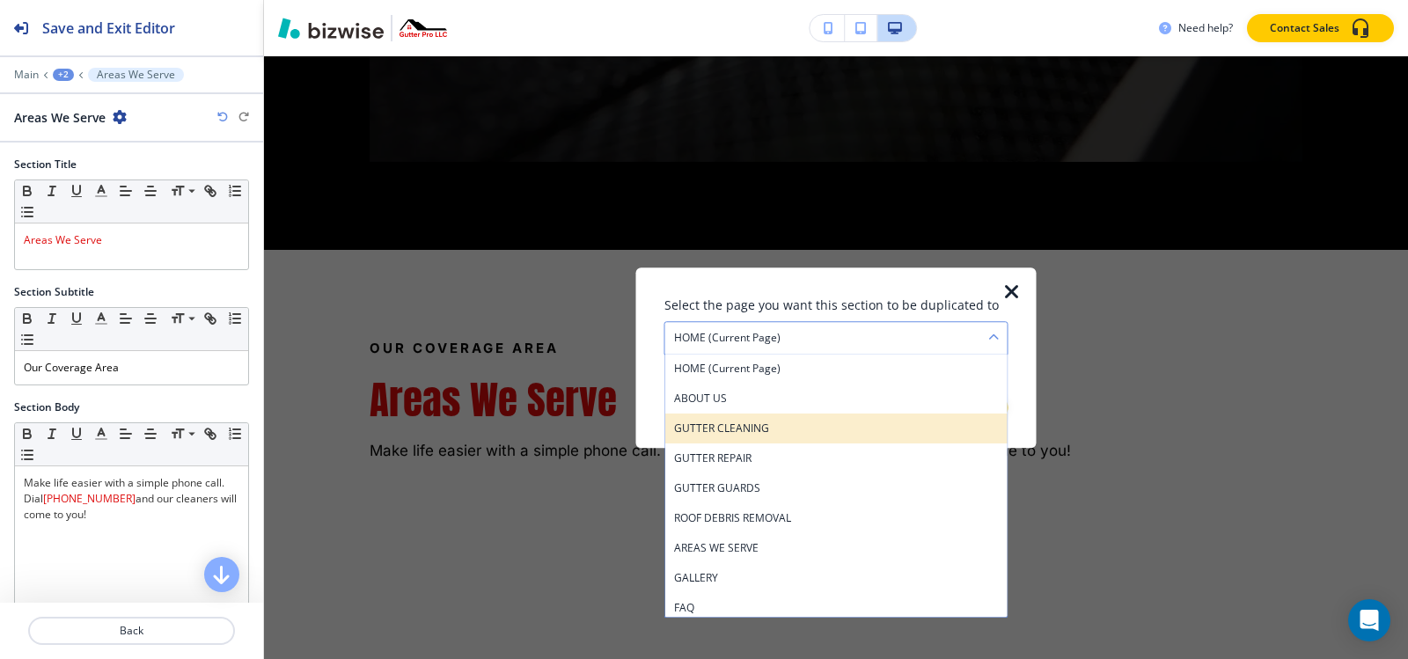
click at [773, 435] on h4 "GUTTER CLEANING" at bounding box center [836, 429] width 325 height 16
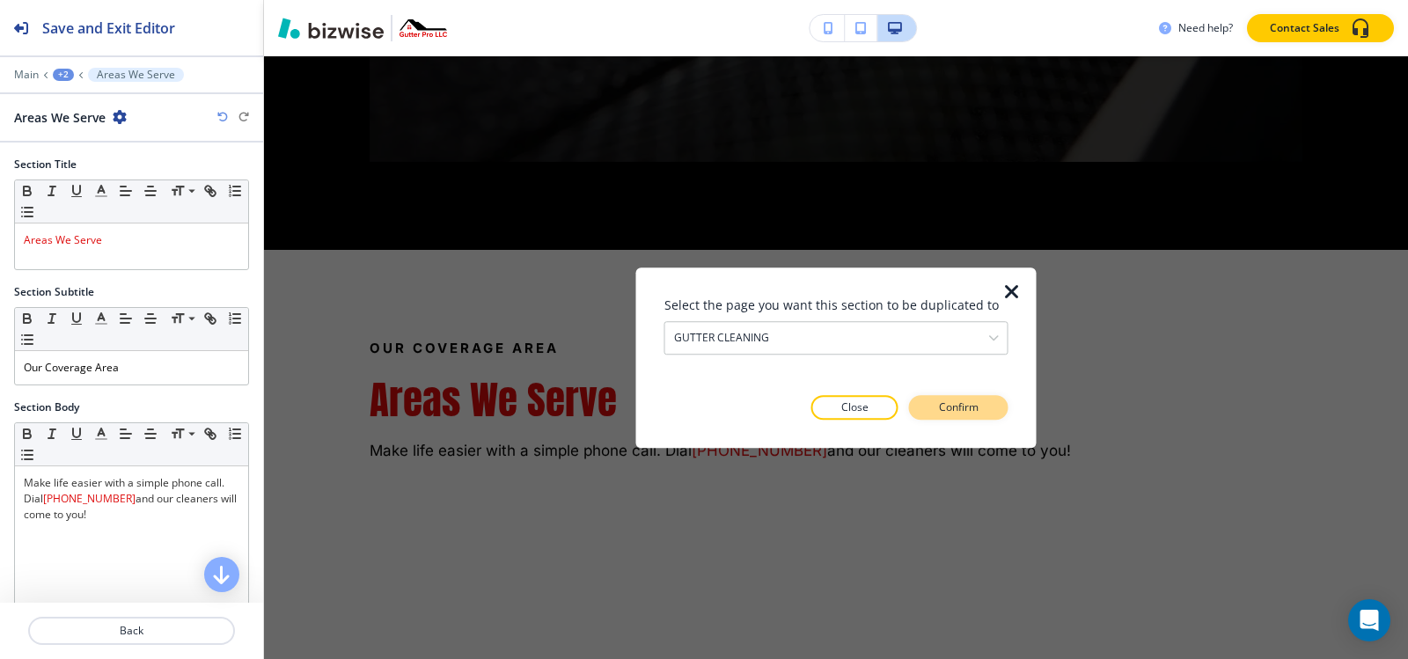
click at [986, 407] on button "Confirm" at bounding box center [958, 407] width 99 height 25
click at [986, 407] on button "Take me there" at bounding box center [942, 407] width 131 height 25
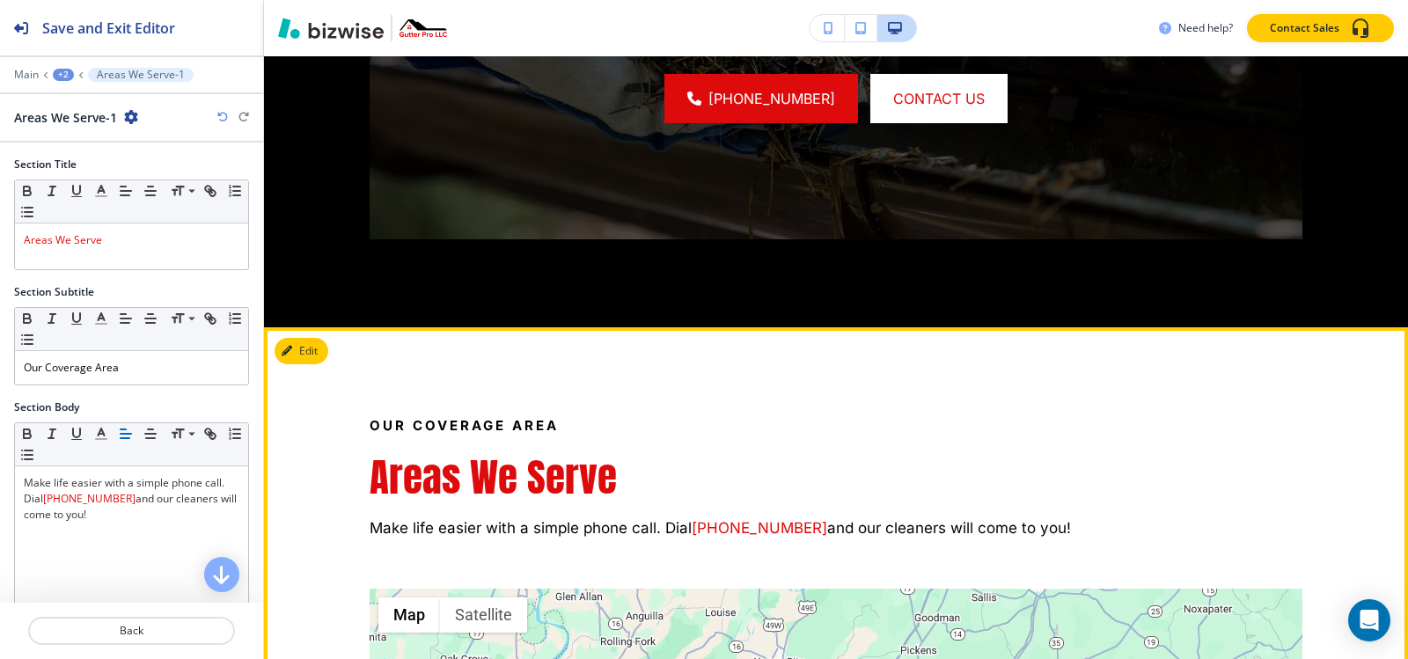
scroll to position [3685, 0]
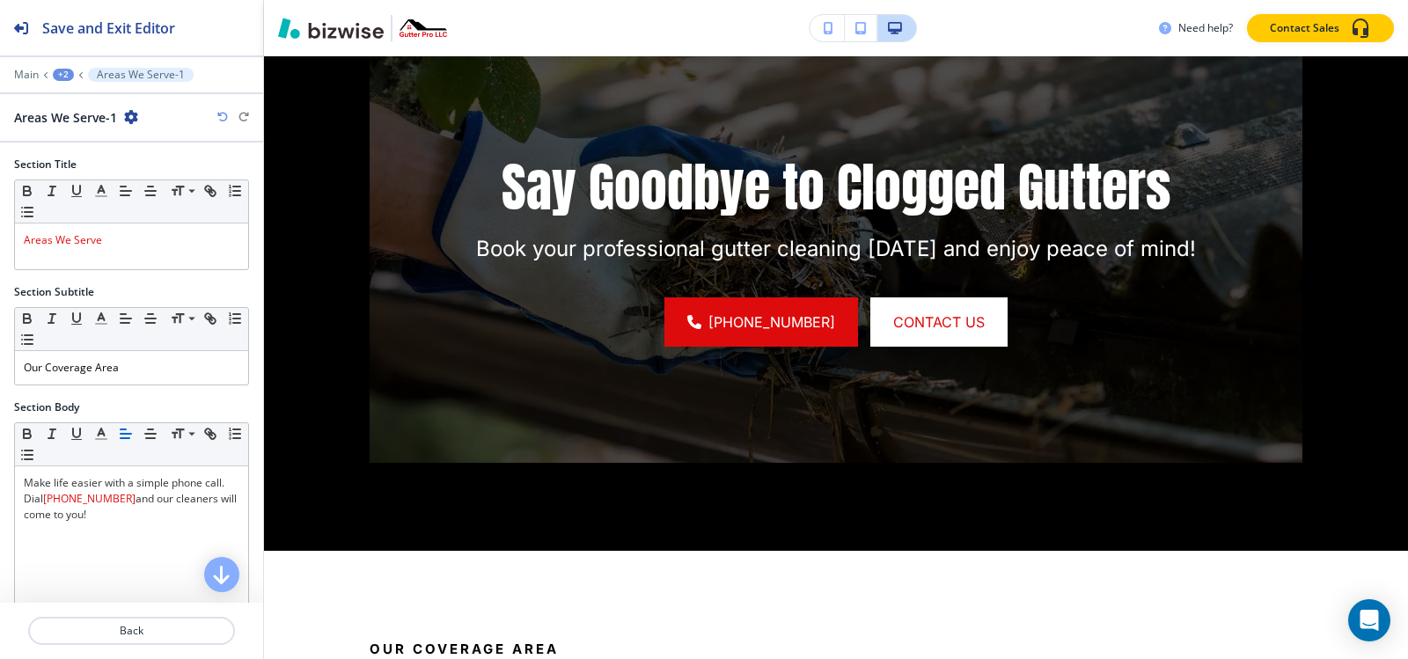
click at [129, 115] on icon "button" at bounding box center [131, 117] width 14 height 14
click at [148, 169] on button "Duplicate Section" at bounding box center [180, 178] width 113 height 31
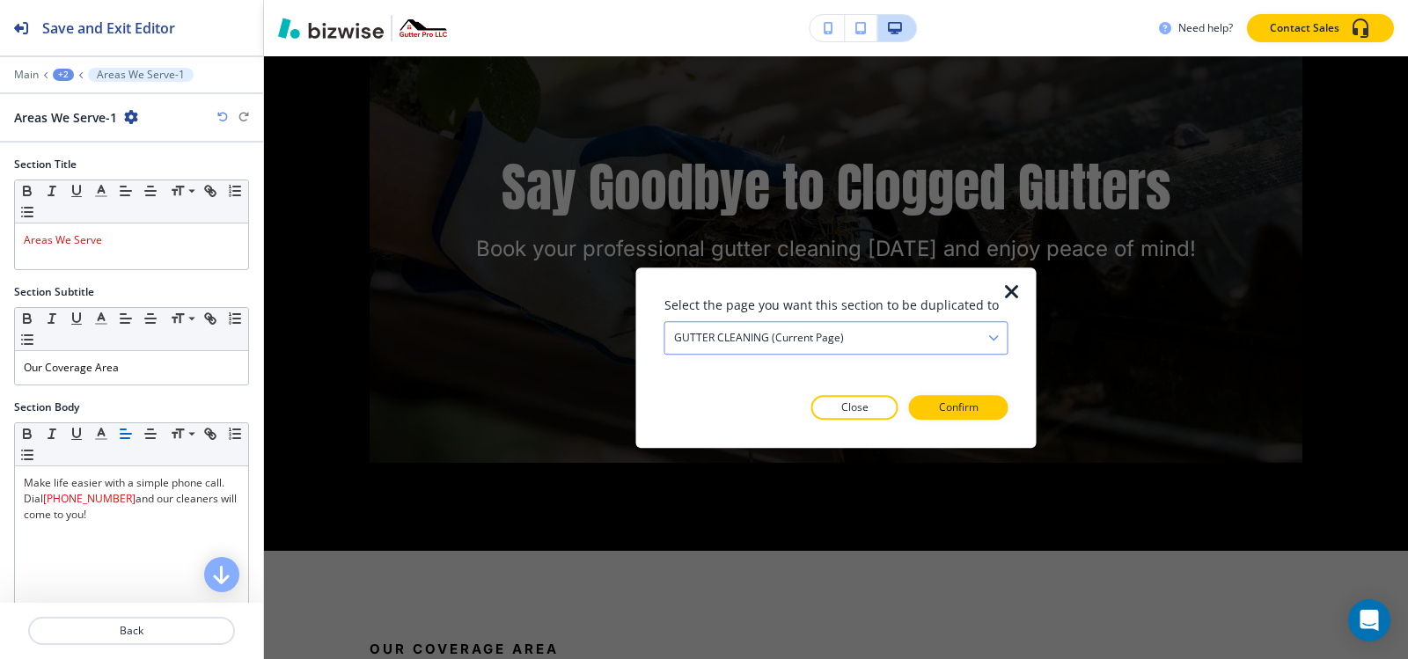
click at [854, 337] on div "GUTTER CLEANING (current page)" at bounding box center [836, 338] width 342 height 32
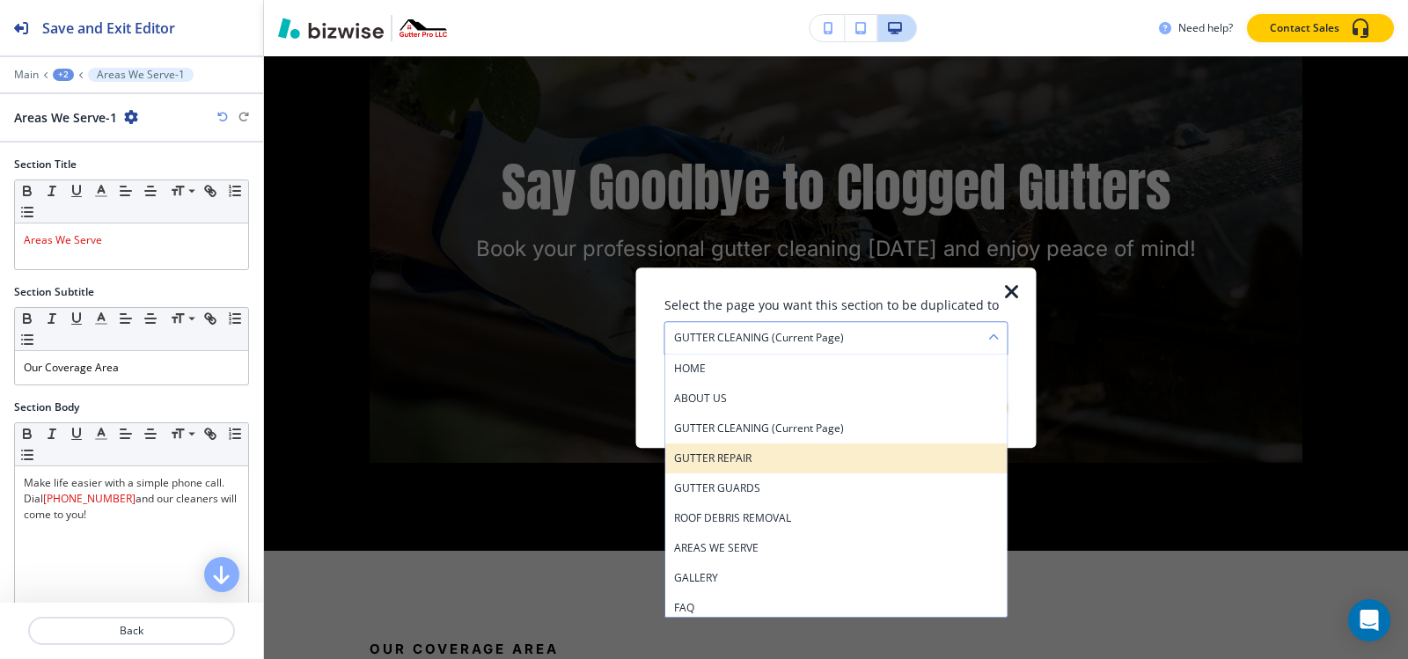
click at [798, 451] on h4 "GUTTER REPAIR" at bounding box center [836, 459] width 325 height 16
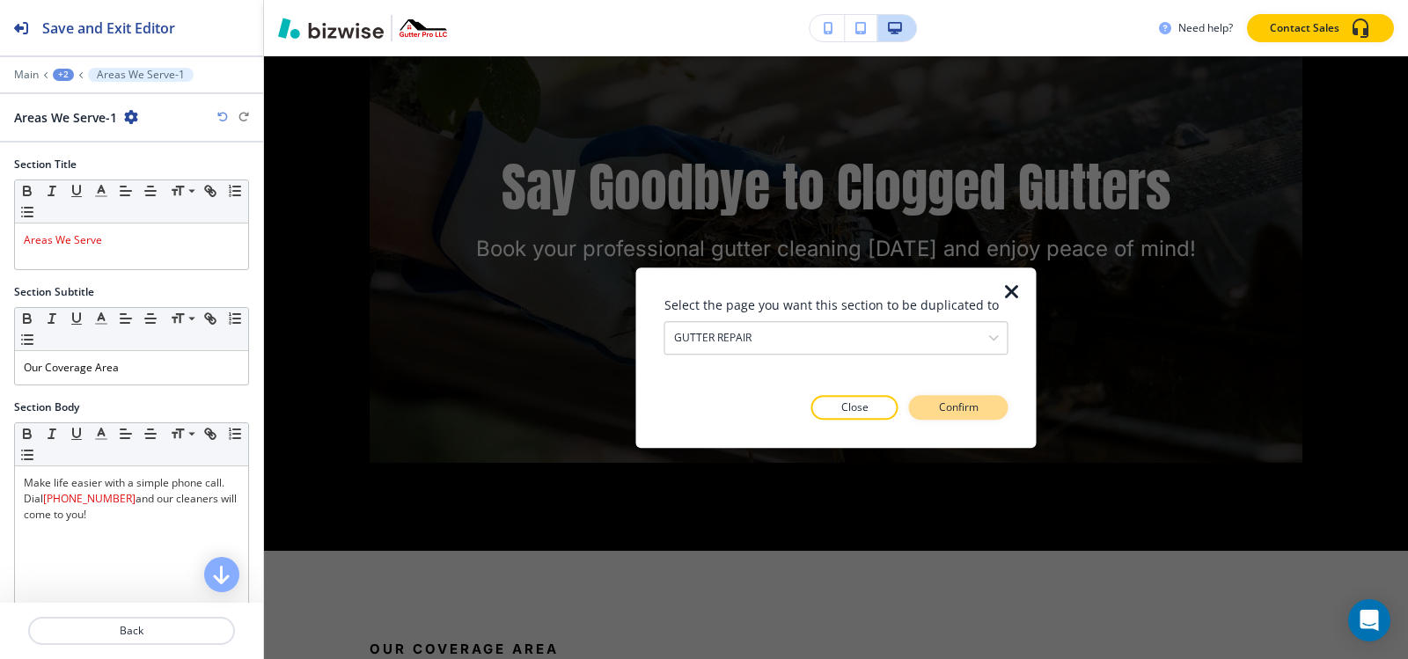
click at [1000, 397] on button "Confirm" at bounding box center [958, 407] width 99 height 25
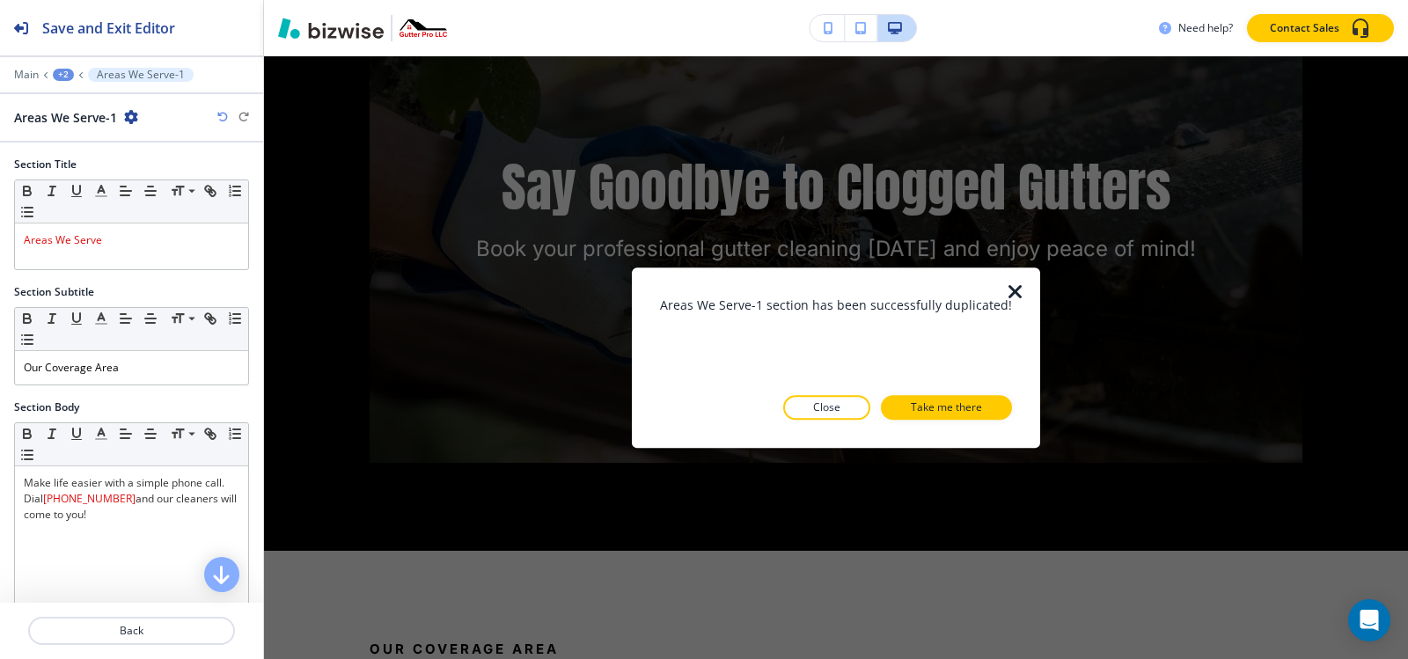
click at [1000, 397] on button "Take me there" at bounding box center [946, 407] width 131 height 25
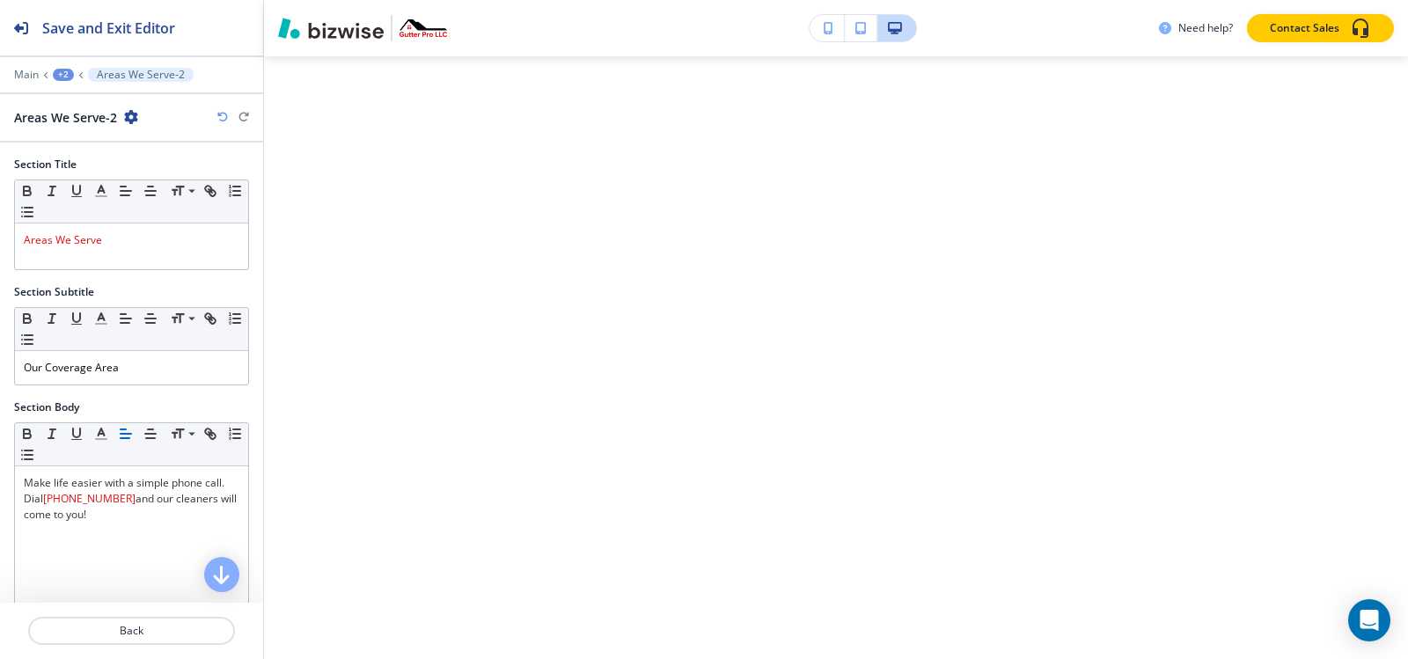
click at [64, 72] on div "+2" at bounding box center [63, 75] width 21 height 12
click at [88, 121] on button "GUTTER REPAIR" at bounding box center [109, 135] width 113 height 32
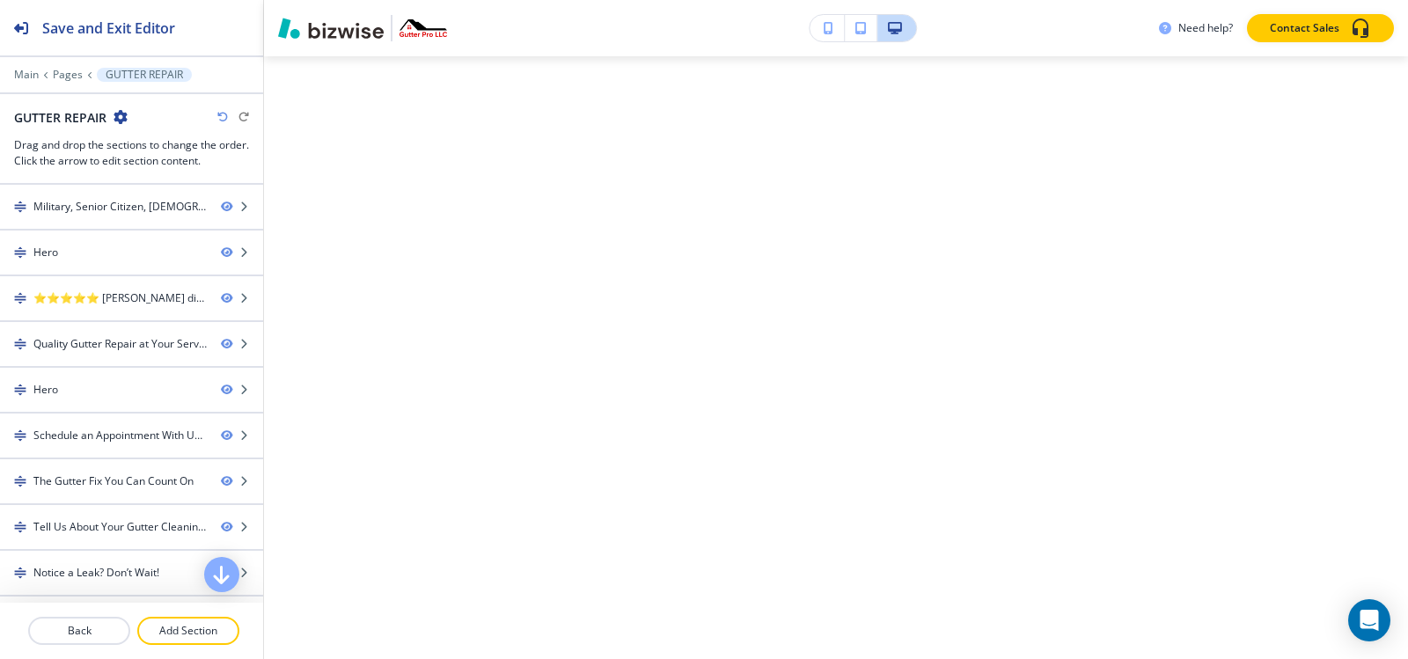
scroll to position [8344, 0]
click at [55, 75] on p "Pages" at bounding box center [68, 75] width 30 height 12
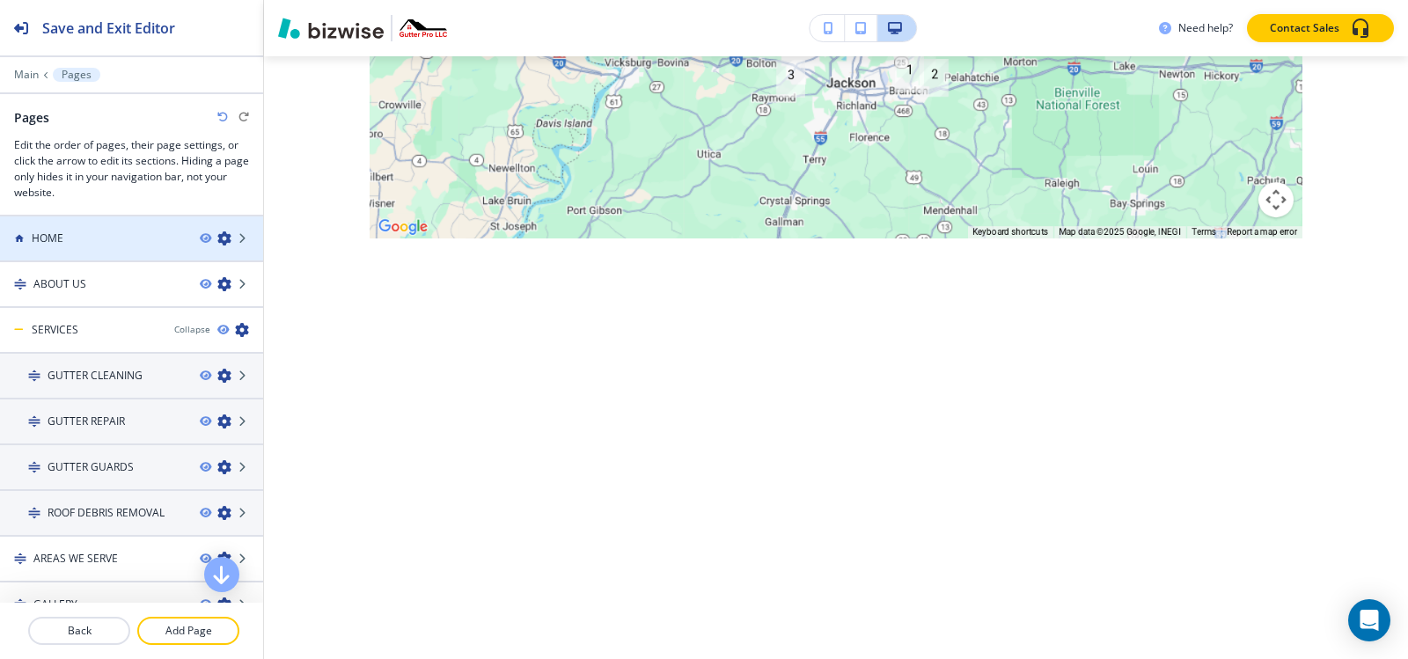
click at [77, 238] on div "HOME" at bounding box center [93, 239] width 186 height 16
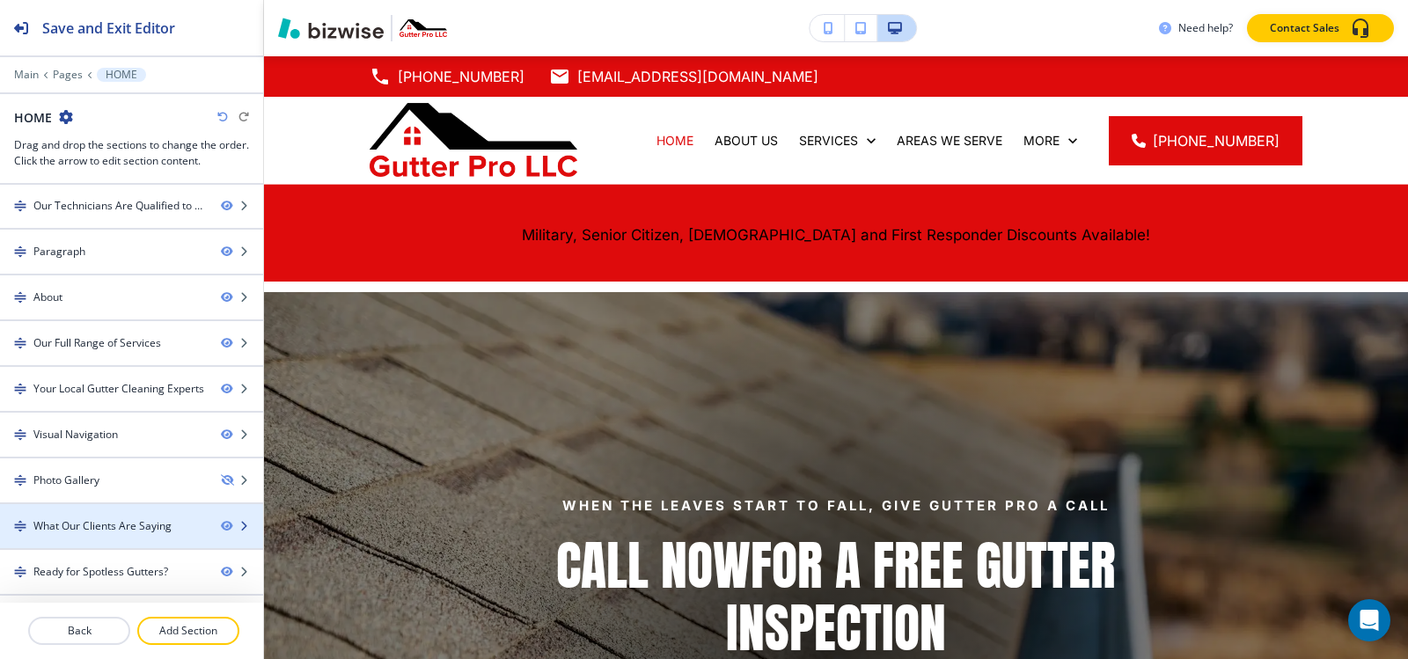
scroll to position [177, 0]
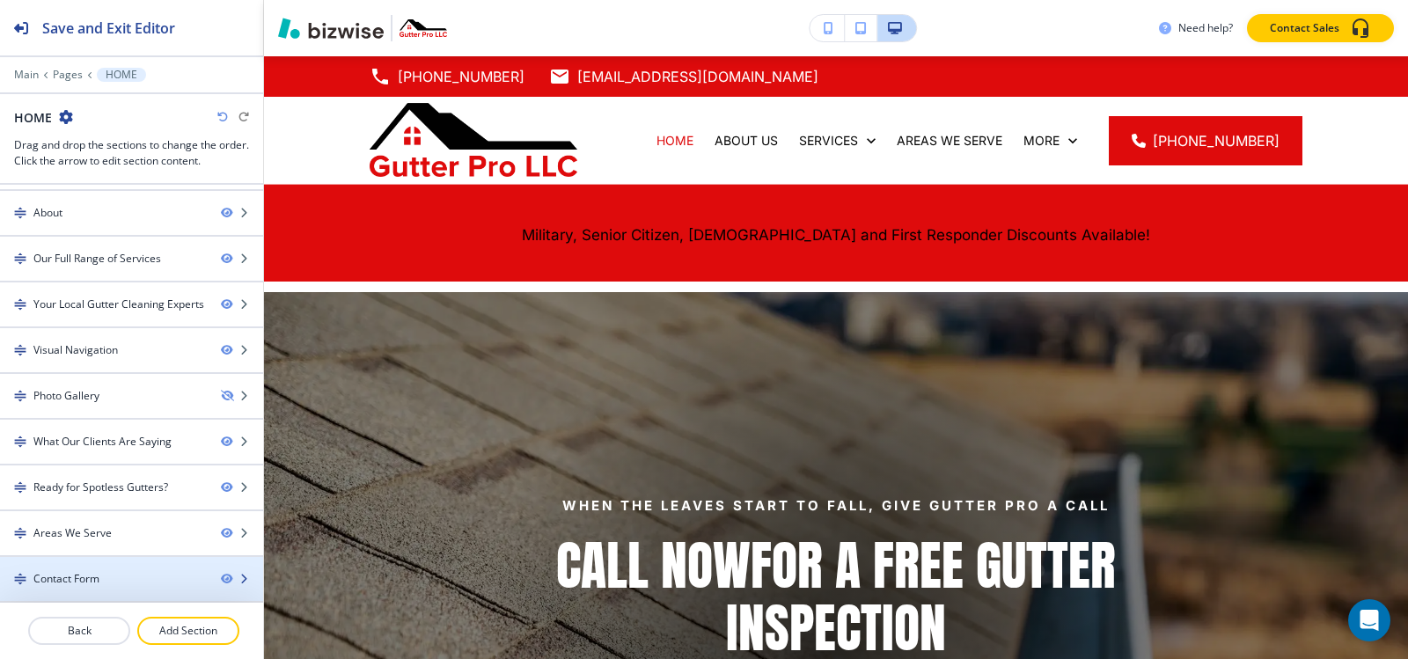
click at [72, 583] on div "Contact Form" at bounding box center [66, 579] width 66 height 16
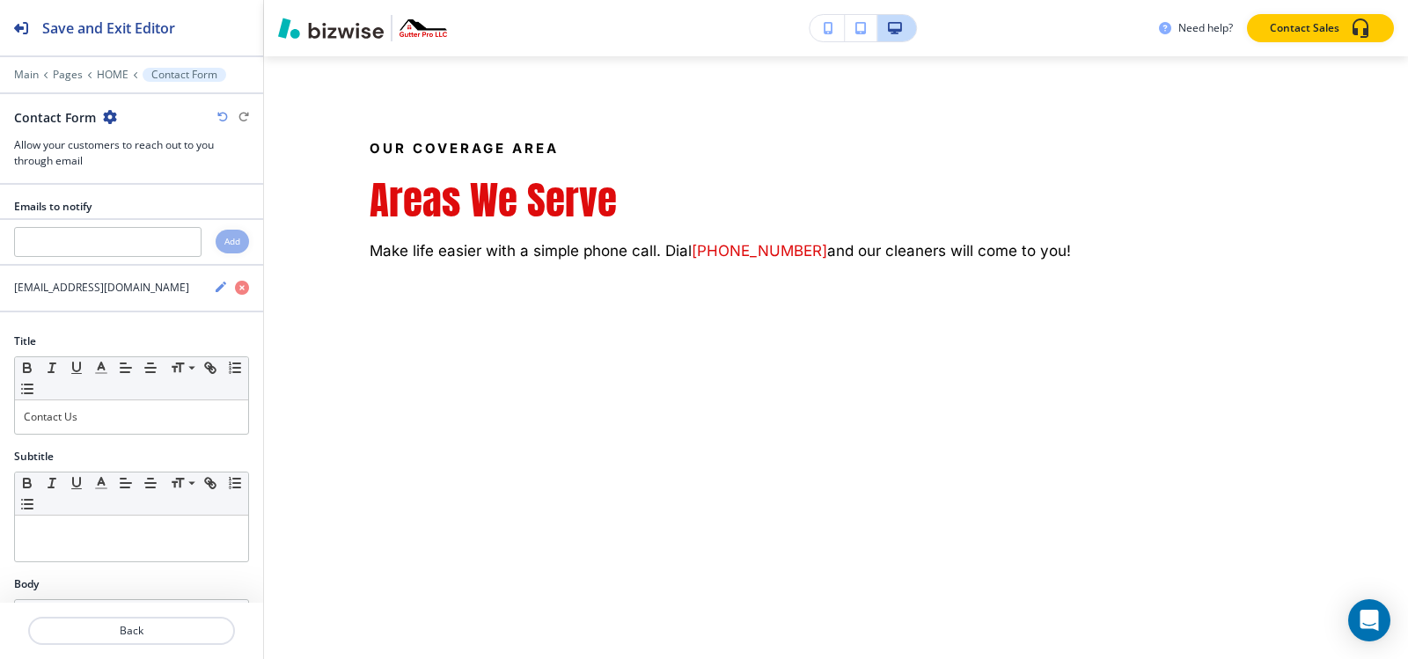
click at [100, 113] on div "Contact Form" at bounding box center [65, 117] width 103 height 18
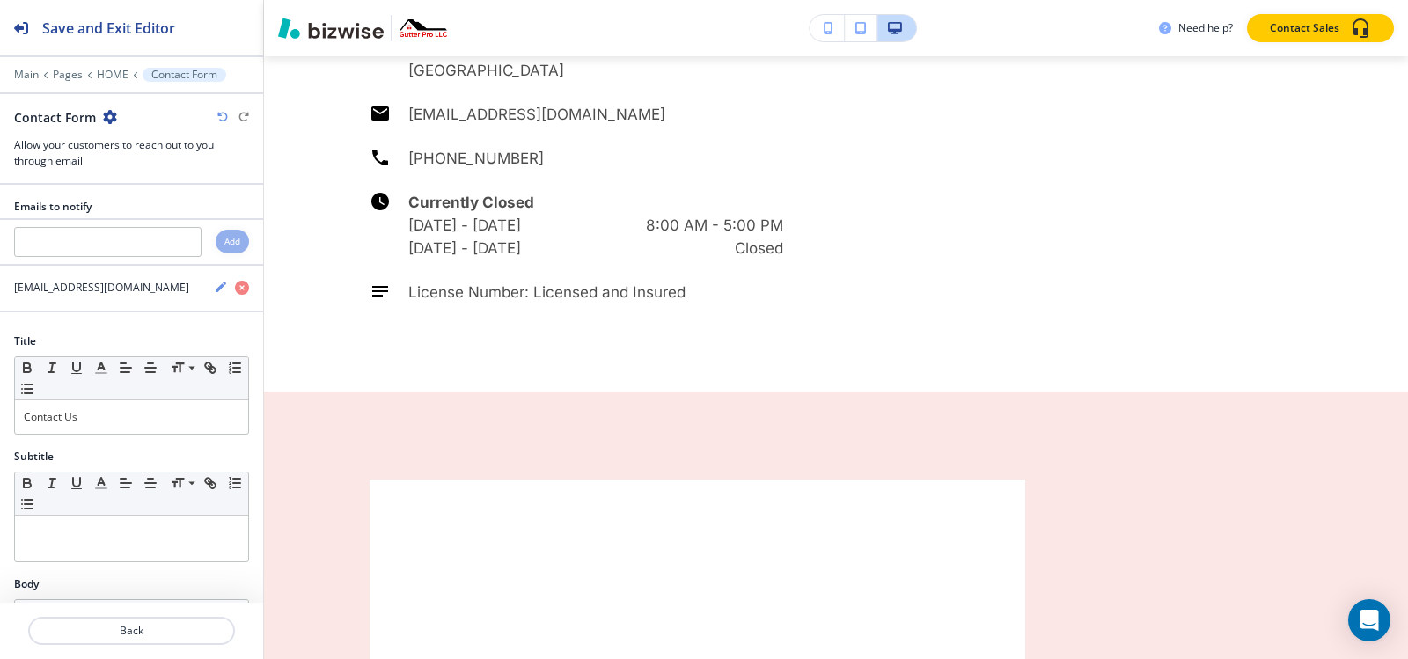
click at [108, 115] on icon "button" at bounding box center [110, 117] width 14 height 14
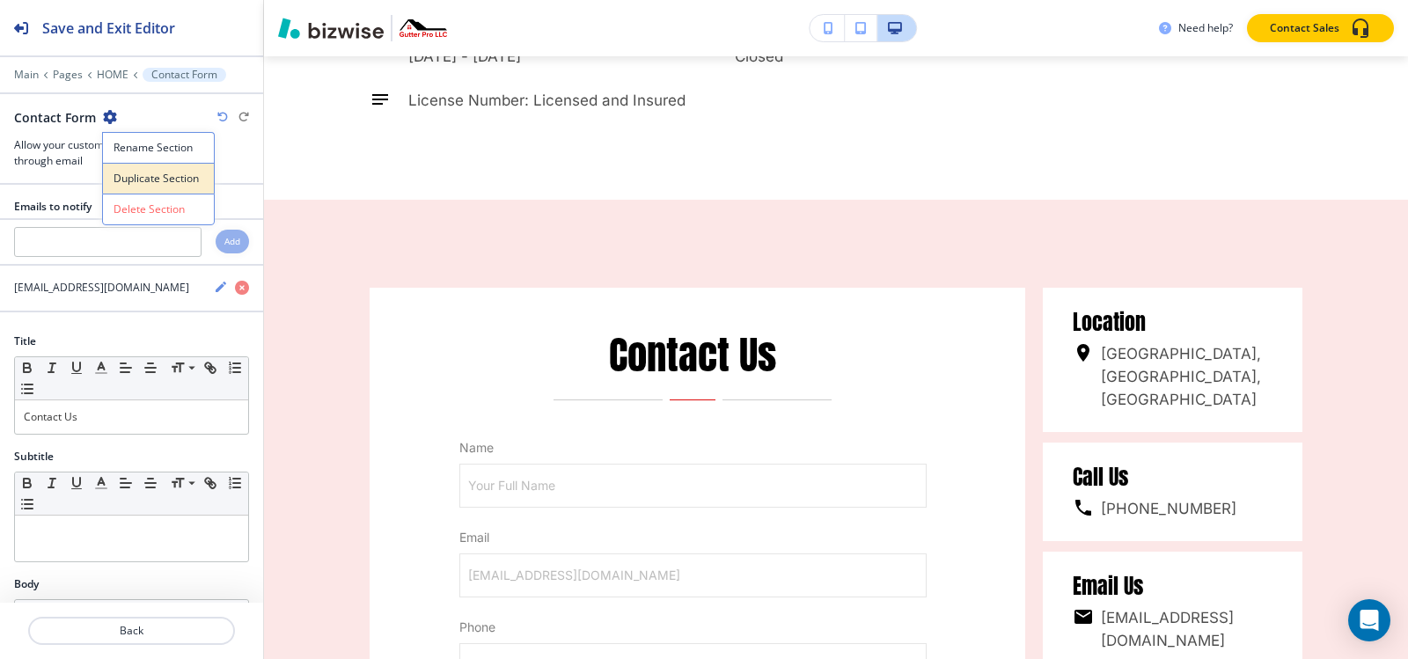
scroll to position [8934, 0]
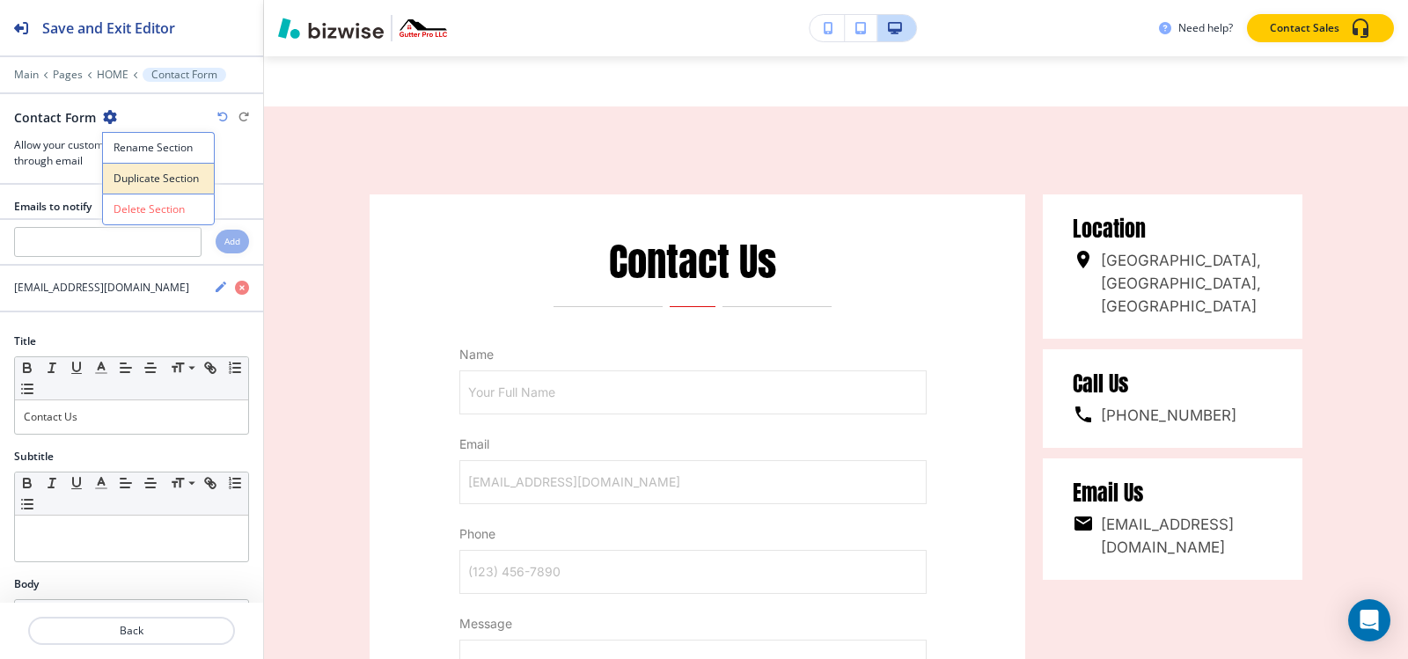
click at [128, 180] on p "Duplicate Section" at bounding box center [159, 179] width 90 height 16
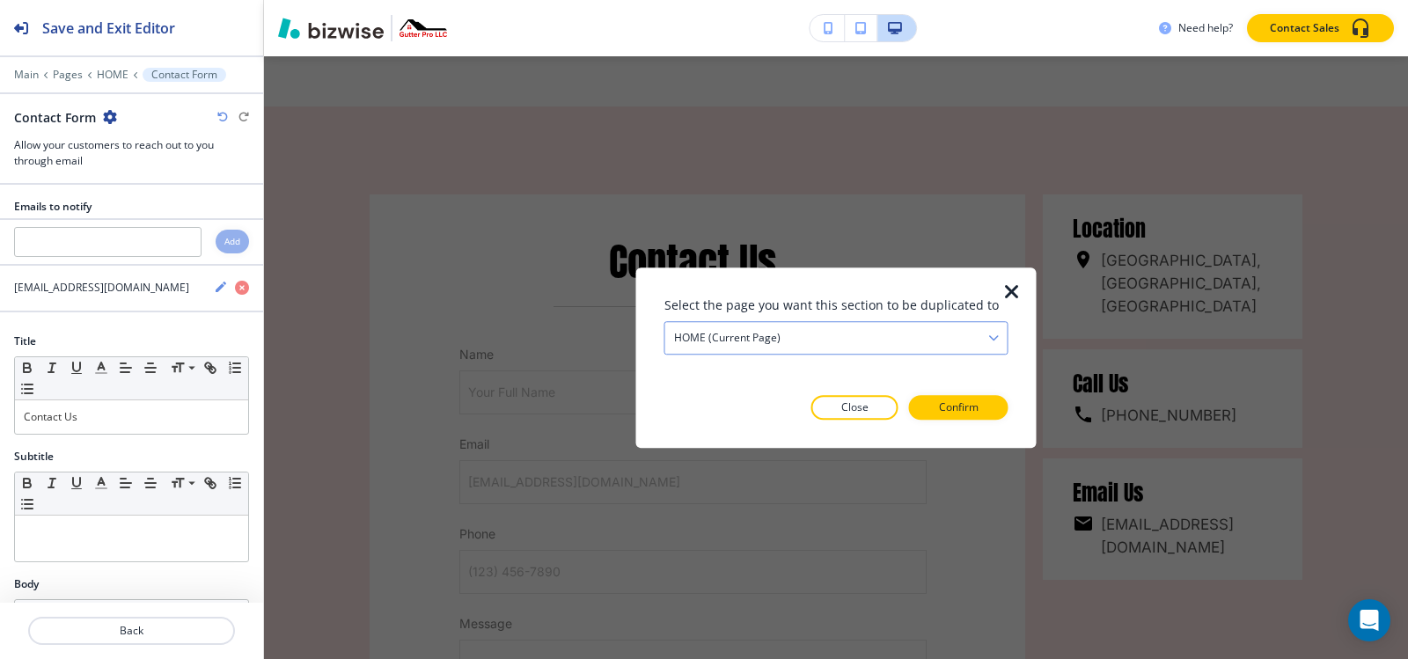
click at [775, 344] on h4 "HOME (current page)" at bounding box center [727, 338] width 106 height 16
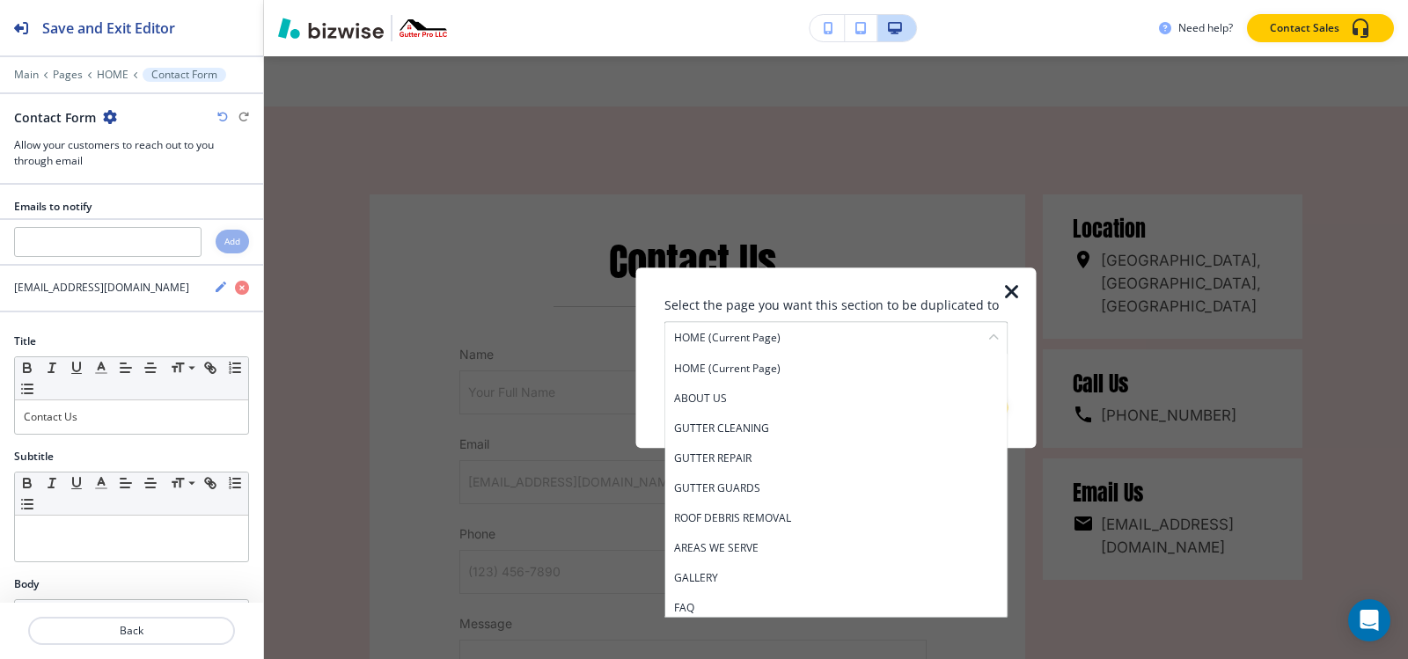
drag, startPoint x: 783, startPoint y: 428, endPoint x: 839, endPoint y: 411, distance: 57.9
click at [785, 427] on h4 "GUTTER CLEANING" at bounding box center [836, 429] width 325 height 16
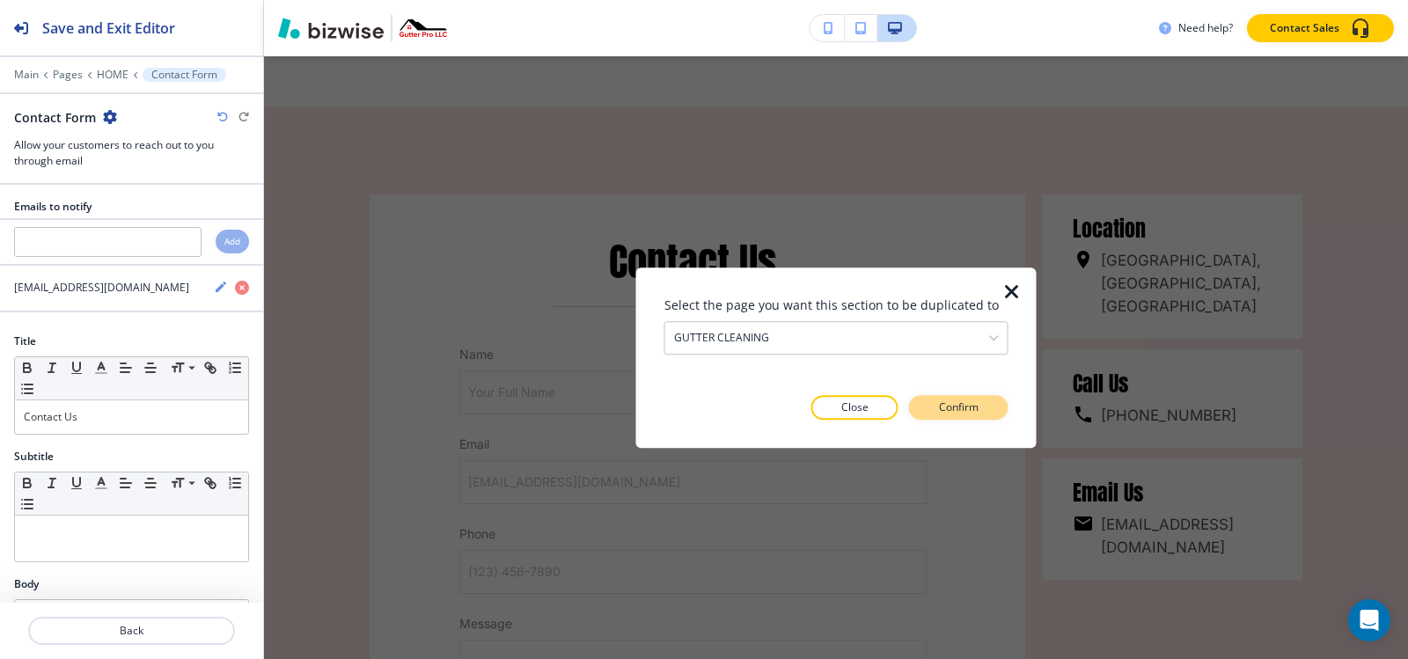
click at [975, 407] on p "Confirm" at bounding box center [959, 408] width 40 height 16
click at [977, 410] on p "Take me there" at bounding box center [942, 408] width 71 height 16
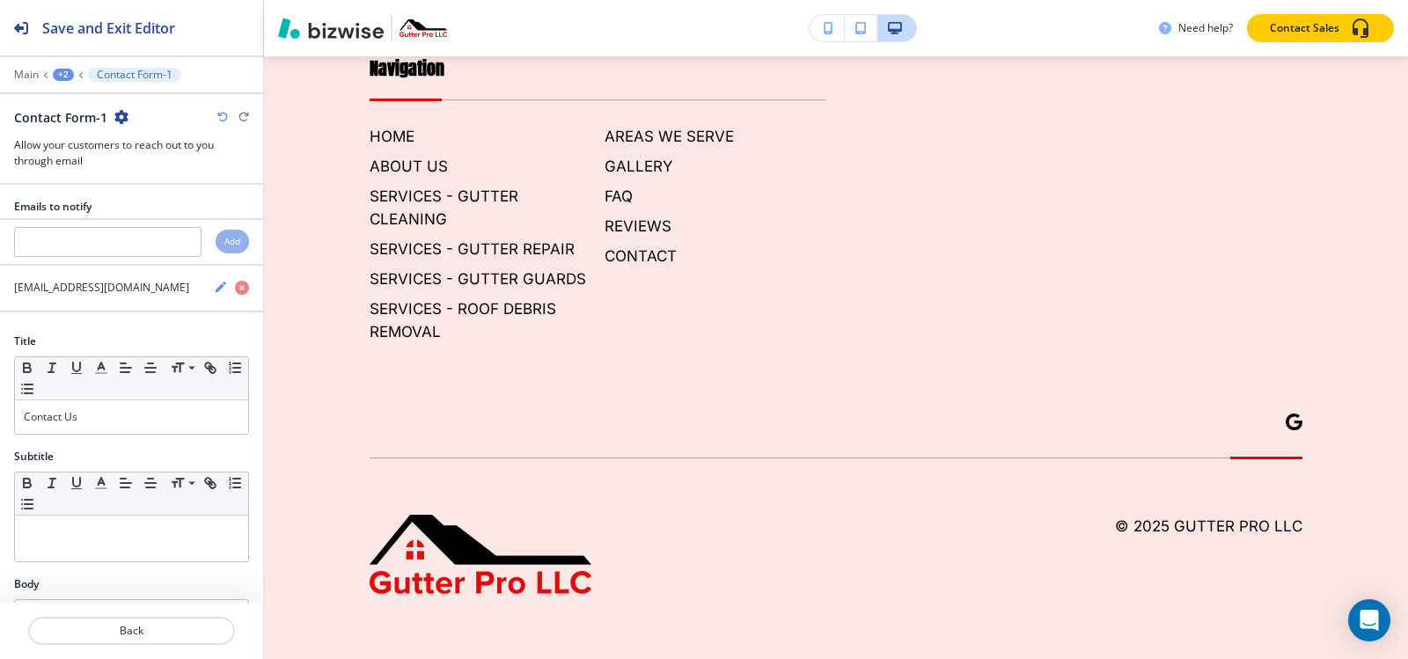
scroll to position [0, 0]
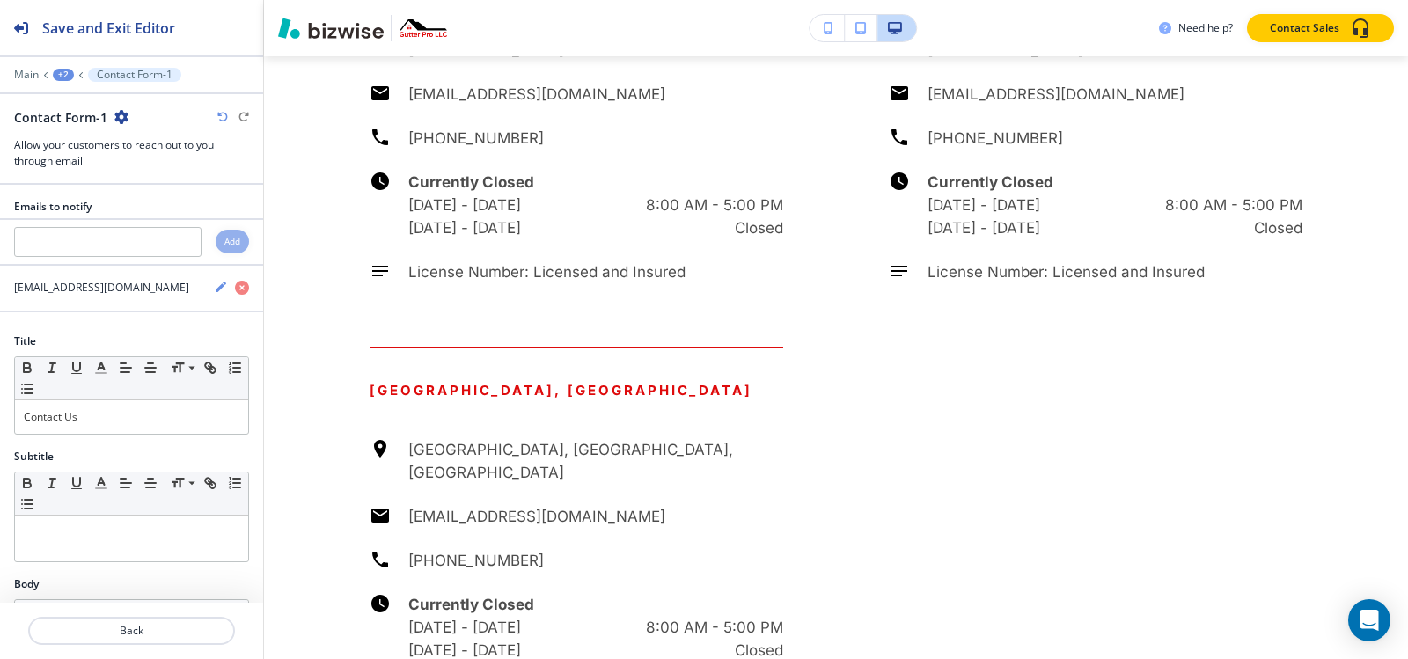
click at [125, 114] on icon "button" at bounding box center [121, 117] width 14 height 14
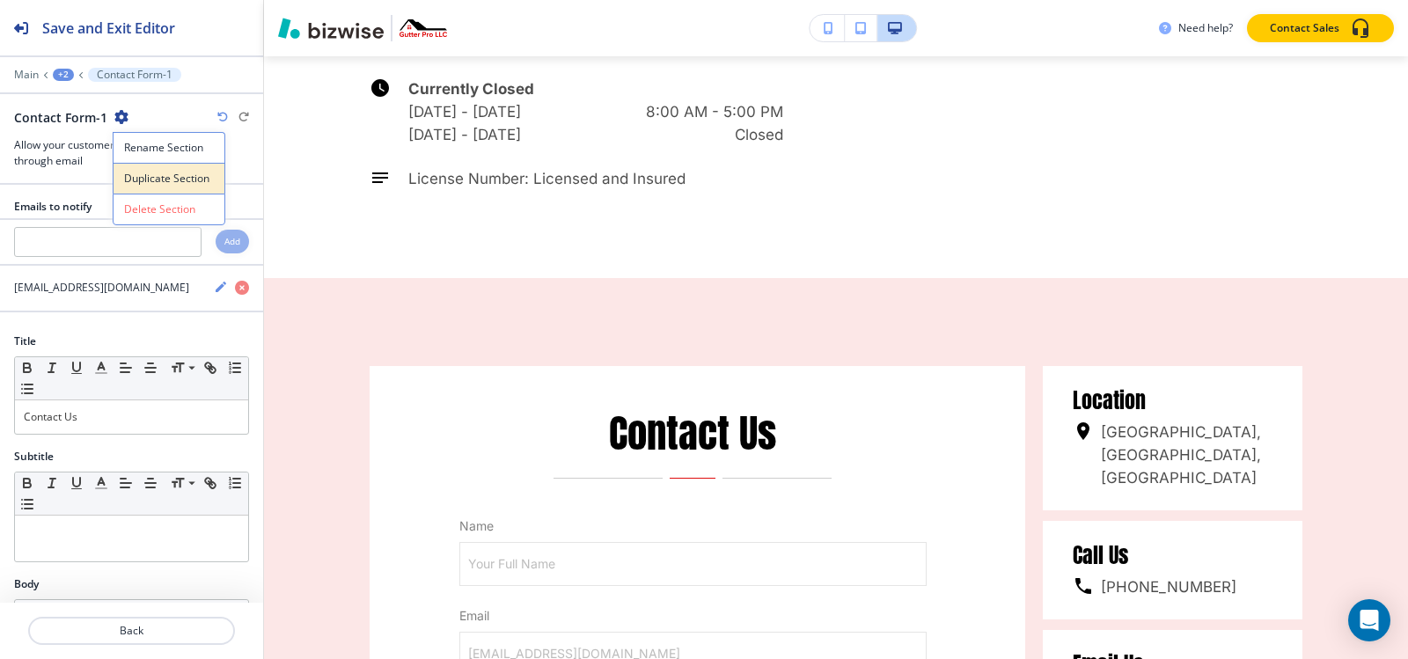
scroll to position [6032, 0]
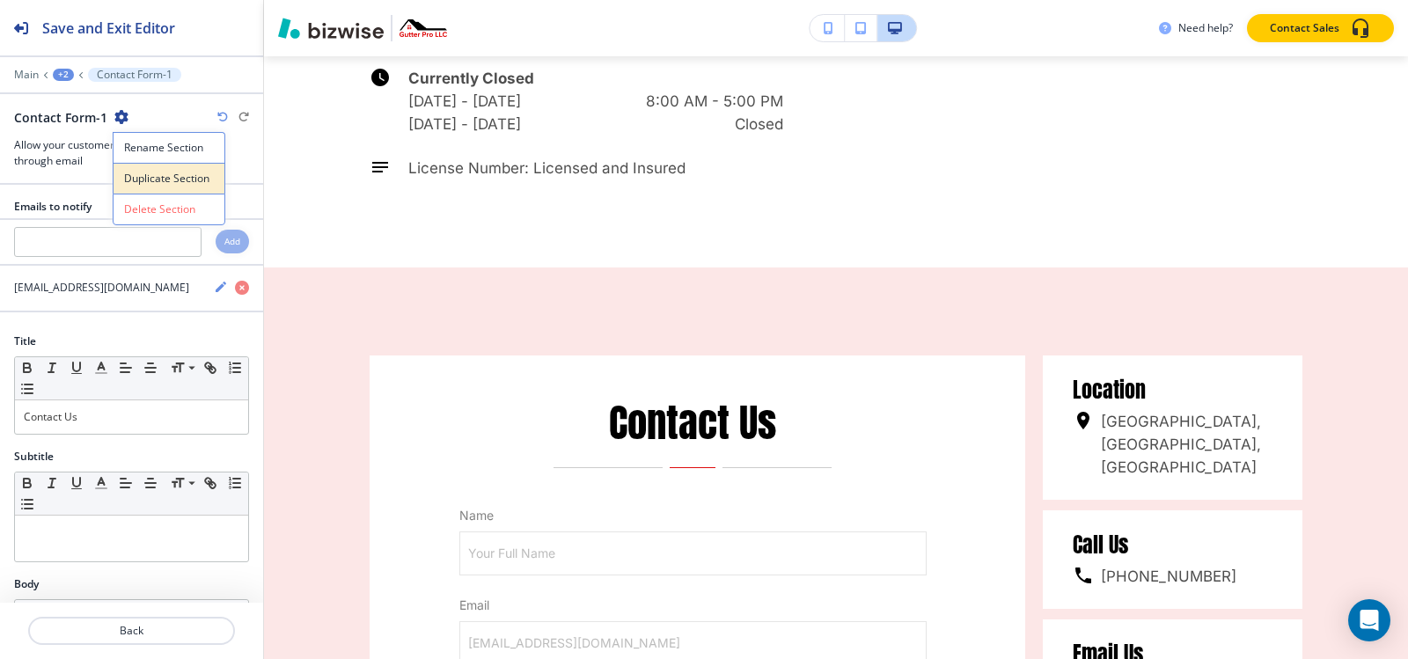
click at [166, 172] on p "Duplicate Section" at bounding box center [169, 179] width 90 height 16
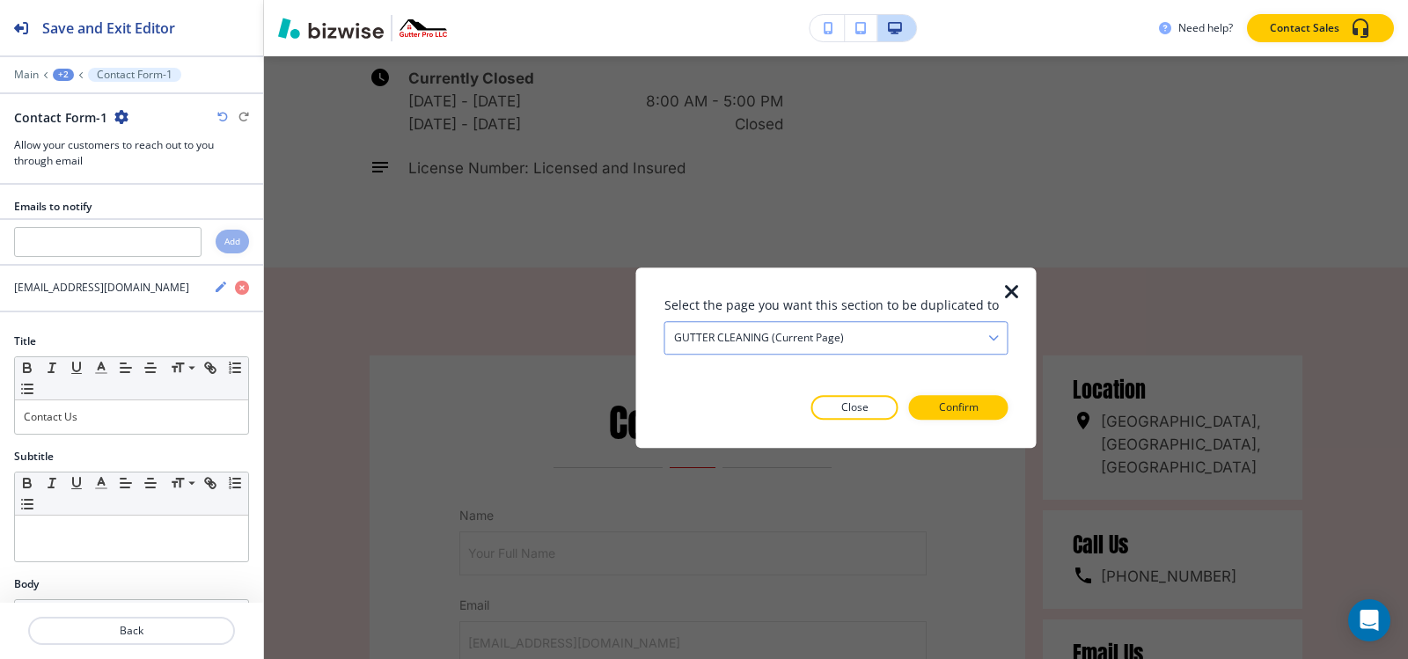
click at [796, 352] on div "GUTTER CLEANING (current page)" at bounding box center [836, 338] width 342 height 32
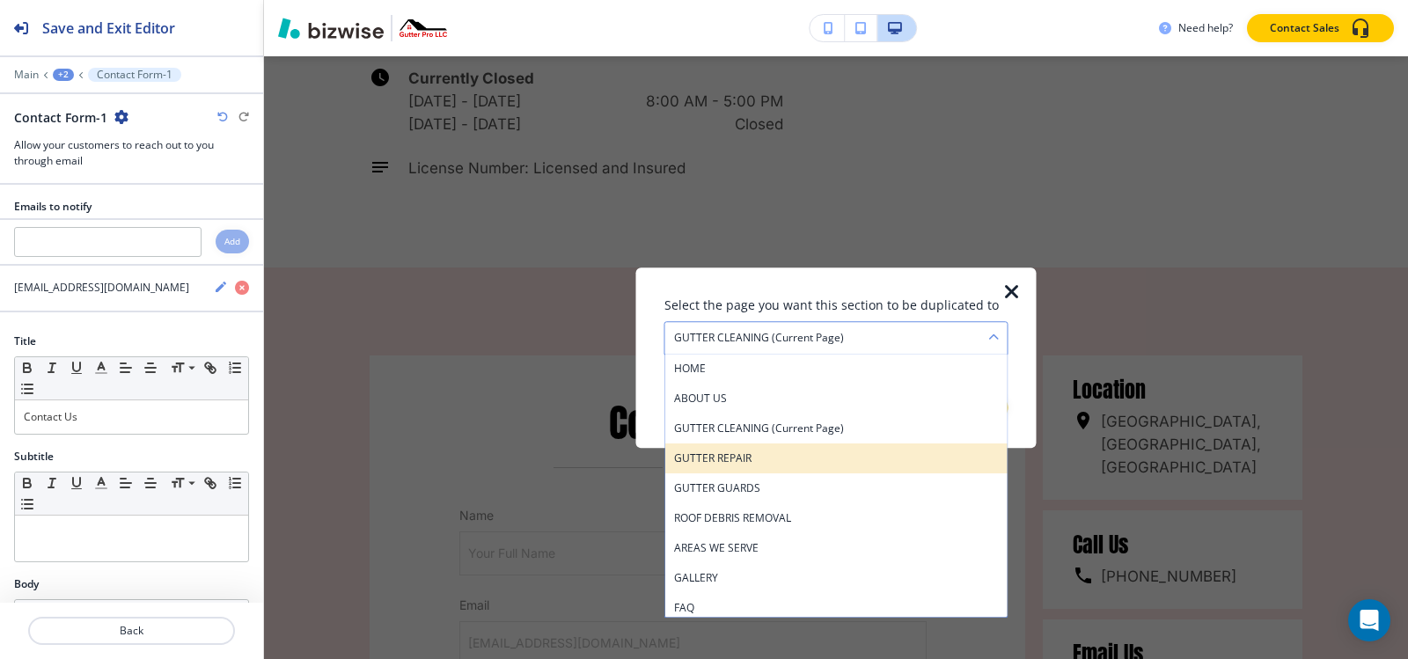
click at [791, 445] on div "GUTTER REPAIR" at bounding box center [836, 459] width 342 height 30
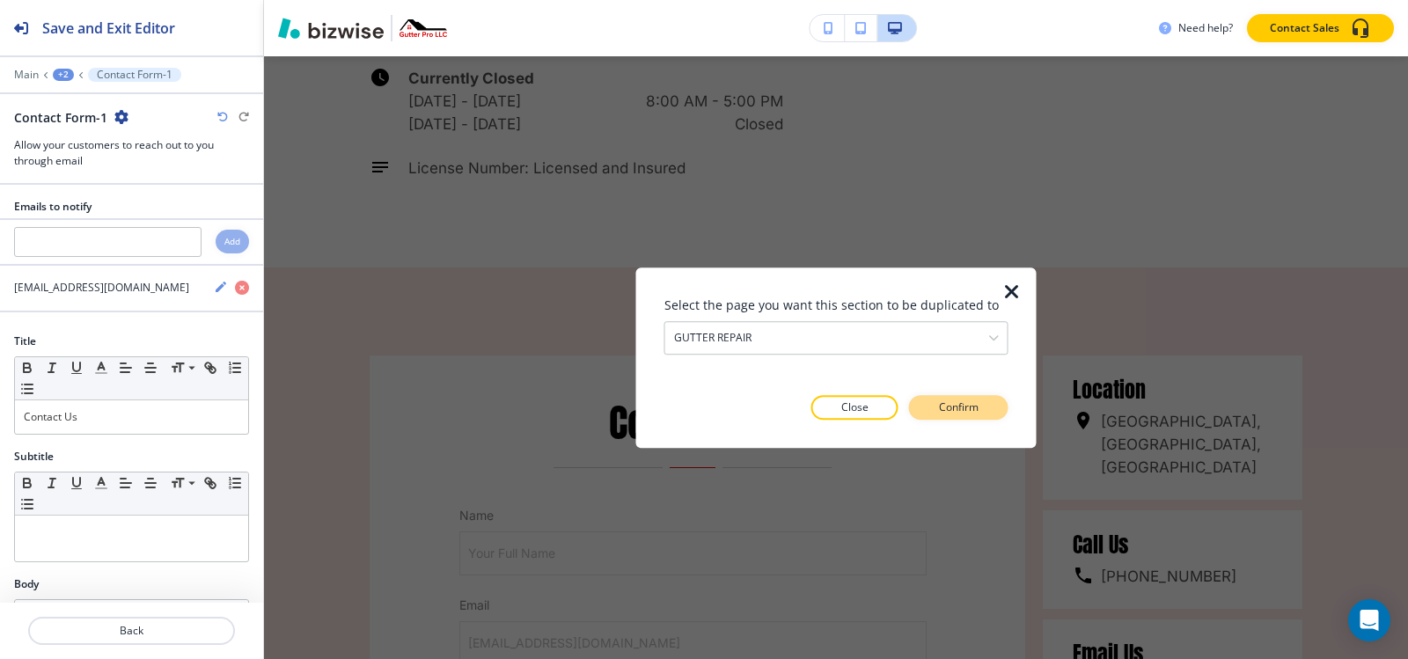
click at [975, 406] on p "Confirm" at bounding box center [959, 408] width 40 height 16
click at [975, 406] on p "Take me there" at bounding box center [942, 408] width 71 height 16
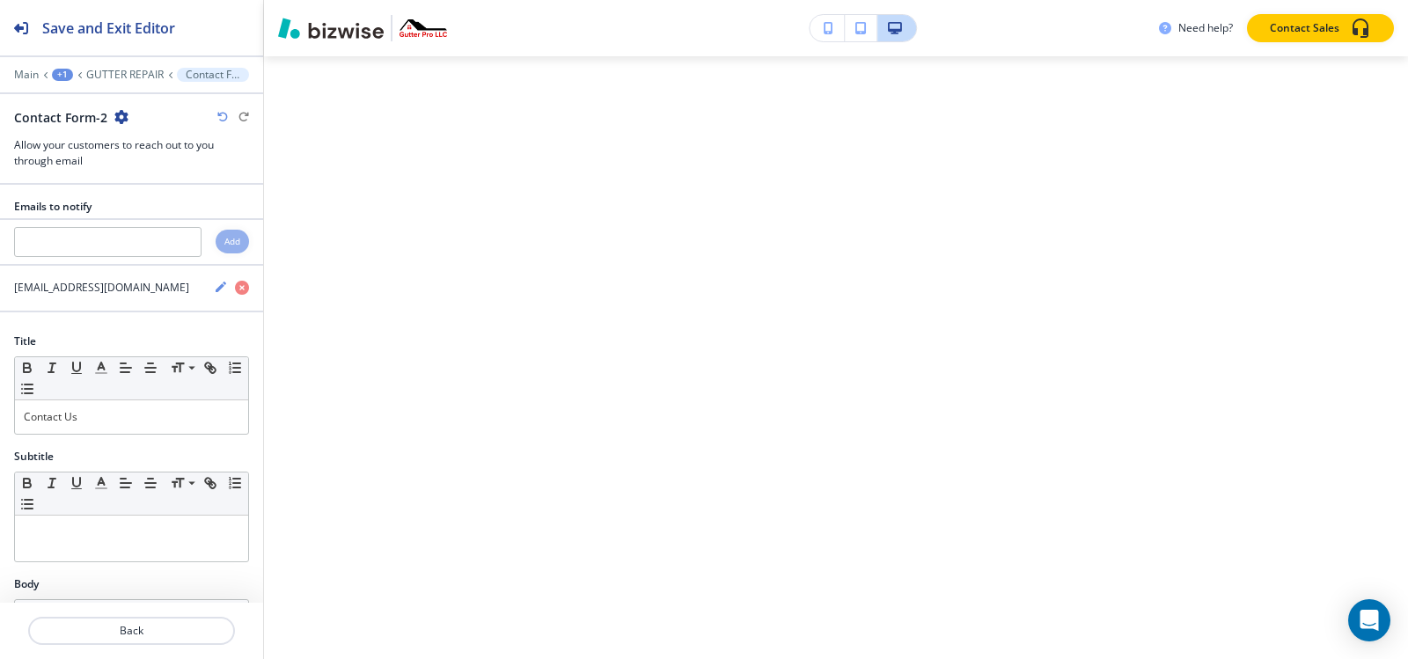
scroll to position [0, 0]
click at [116, 71] on p "GUTTER REPAIR" at bounding box center [124, 75] width 77 height 12
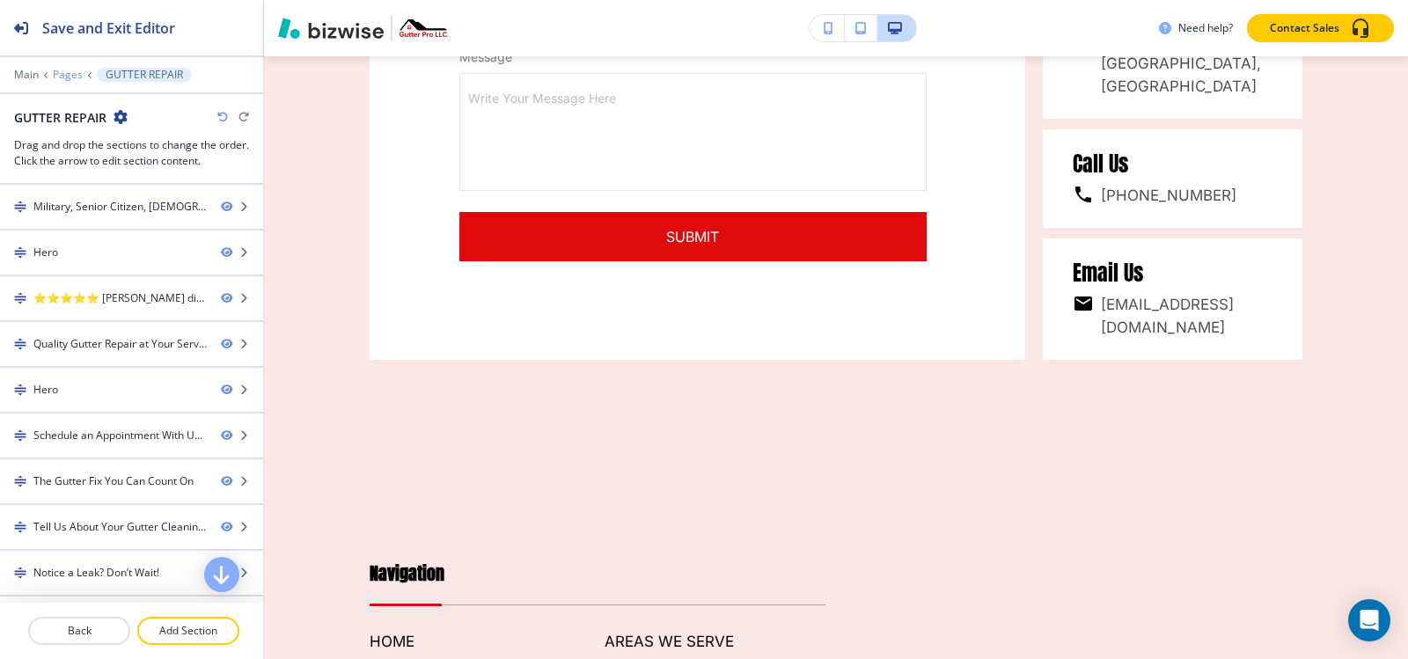
scroll to position [10451, 0]
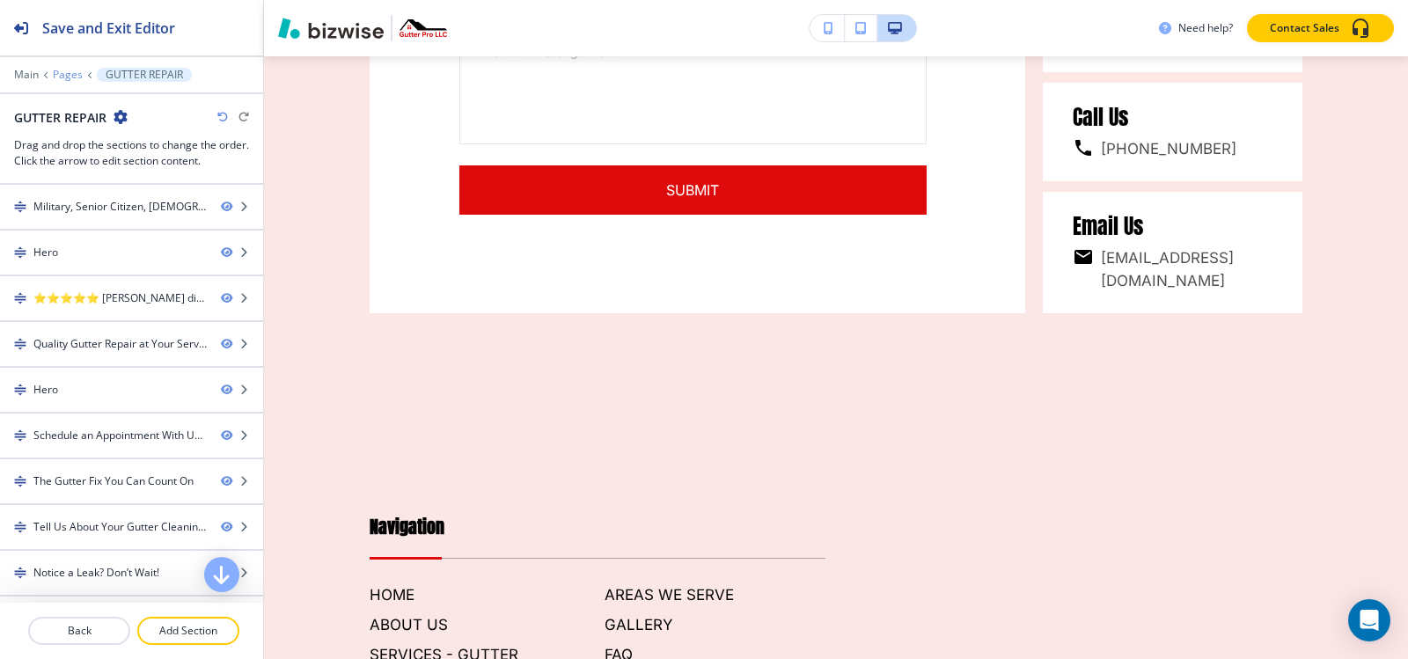
click at [71, 75] on p "Pages" at bounding box center [68, 75] width 30 height 12
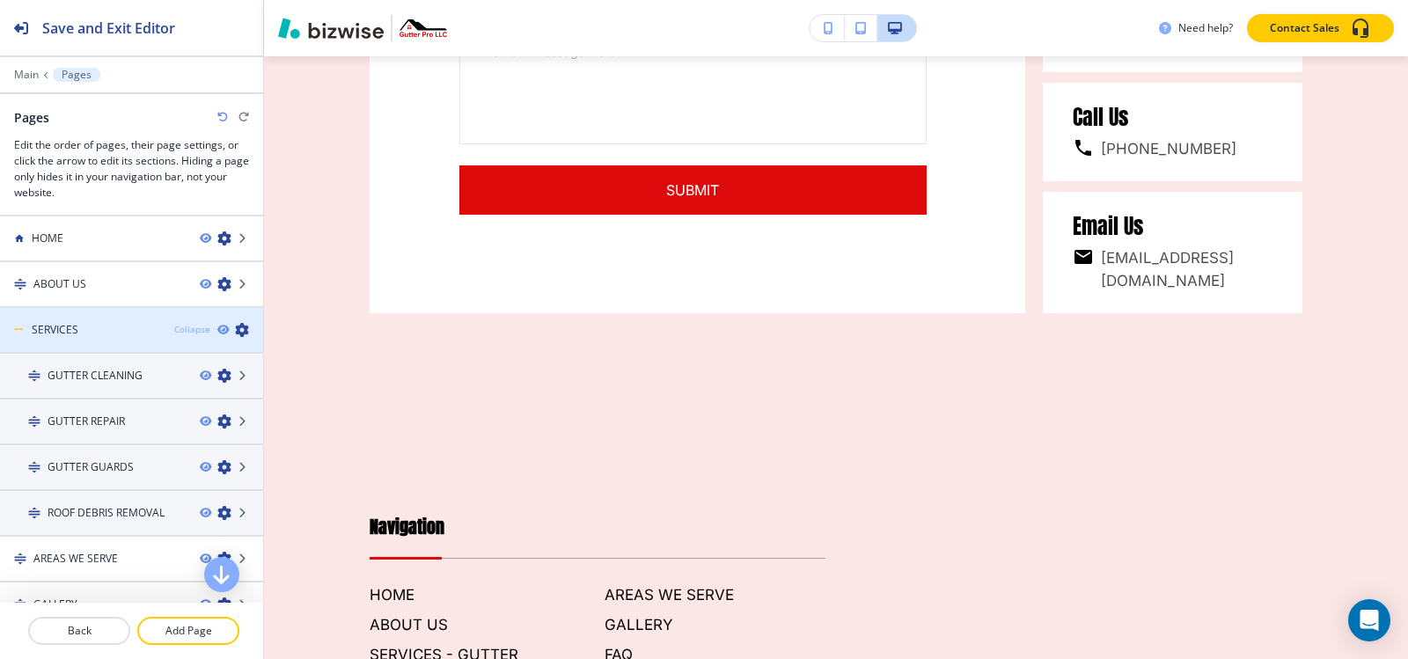
click at [182, 331] on div "Collapse" at bounding box center [192, 329] width 36 height 13
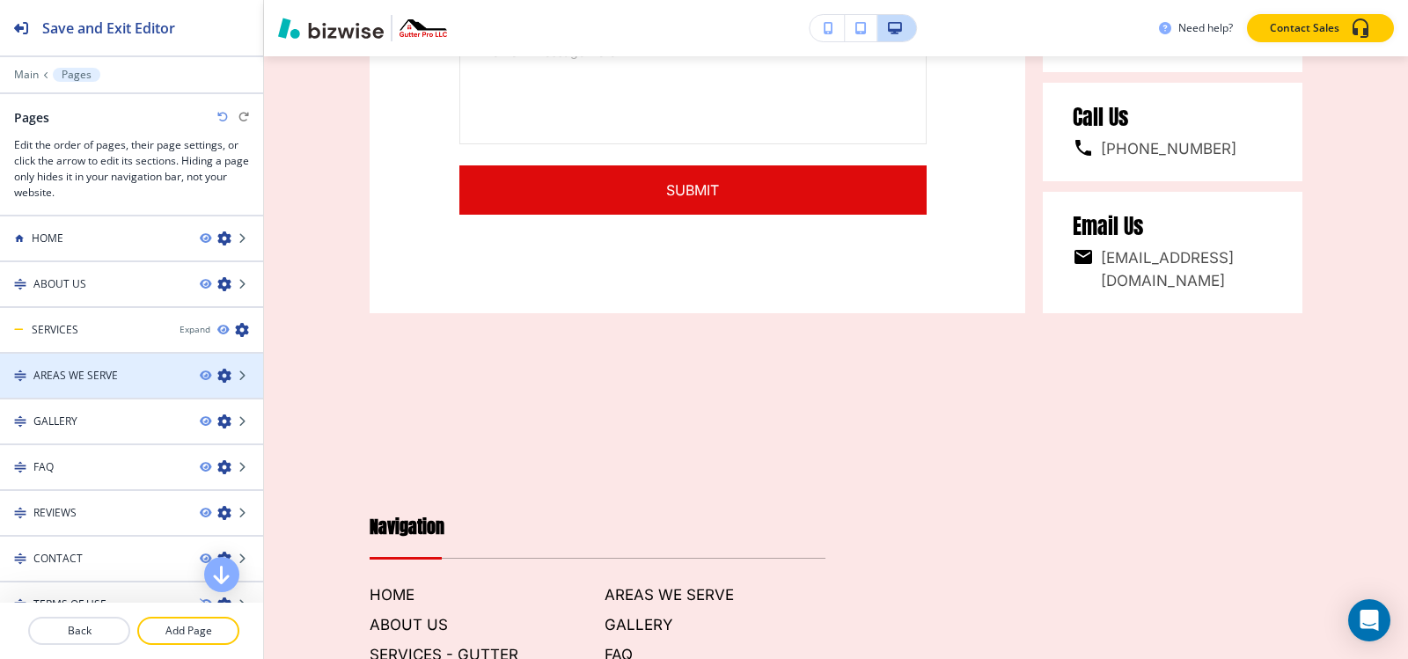
click at [110, 380] on h4 "AREAS WE SERVE" at bounding box center [75, 376] width 84 height 16
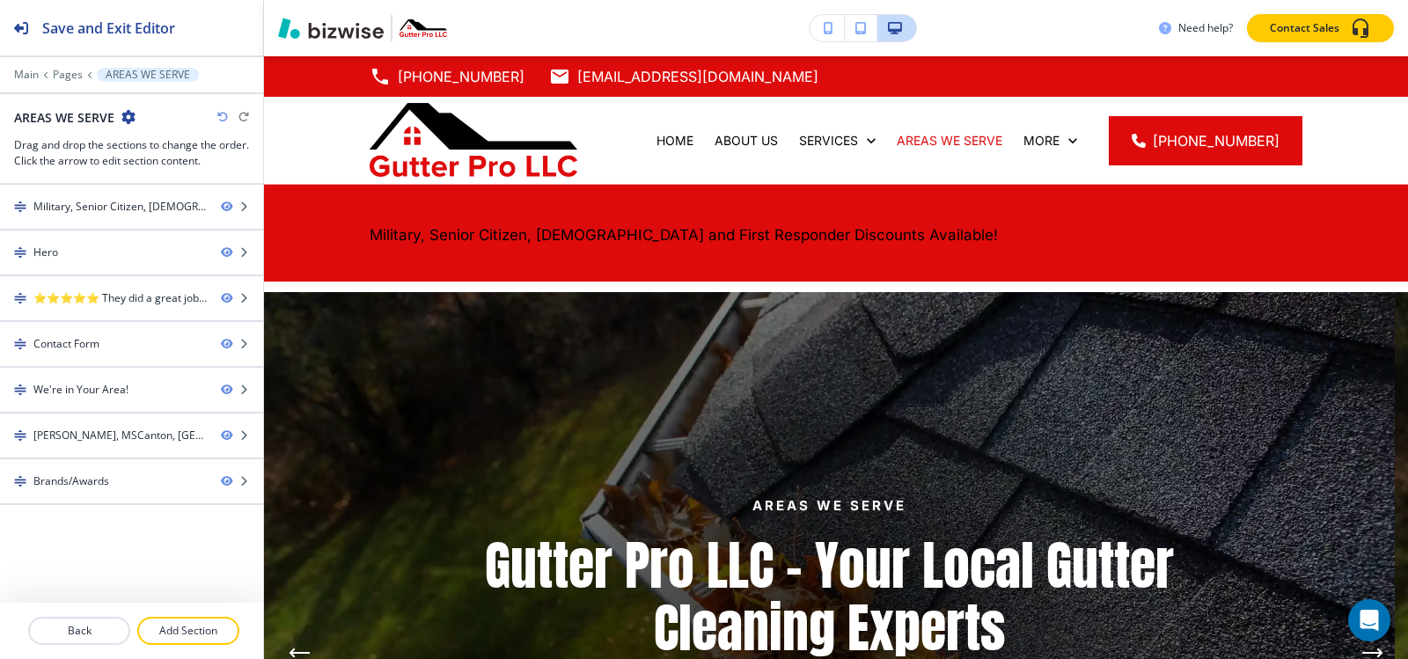
click at [63, 81] on div "Main Pages AREAS WE SERVE" at bounding box center [131, 75] width 235 height 14
click at [63, 75] on p "Pages" at bounding box center [68, 75] width 30 height 12
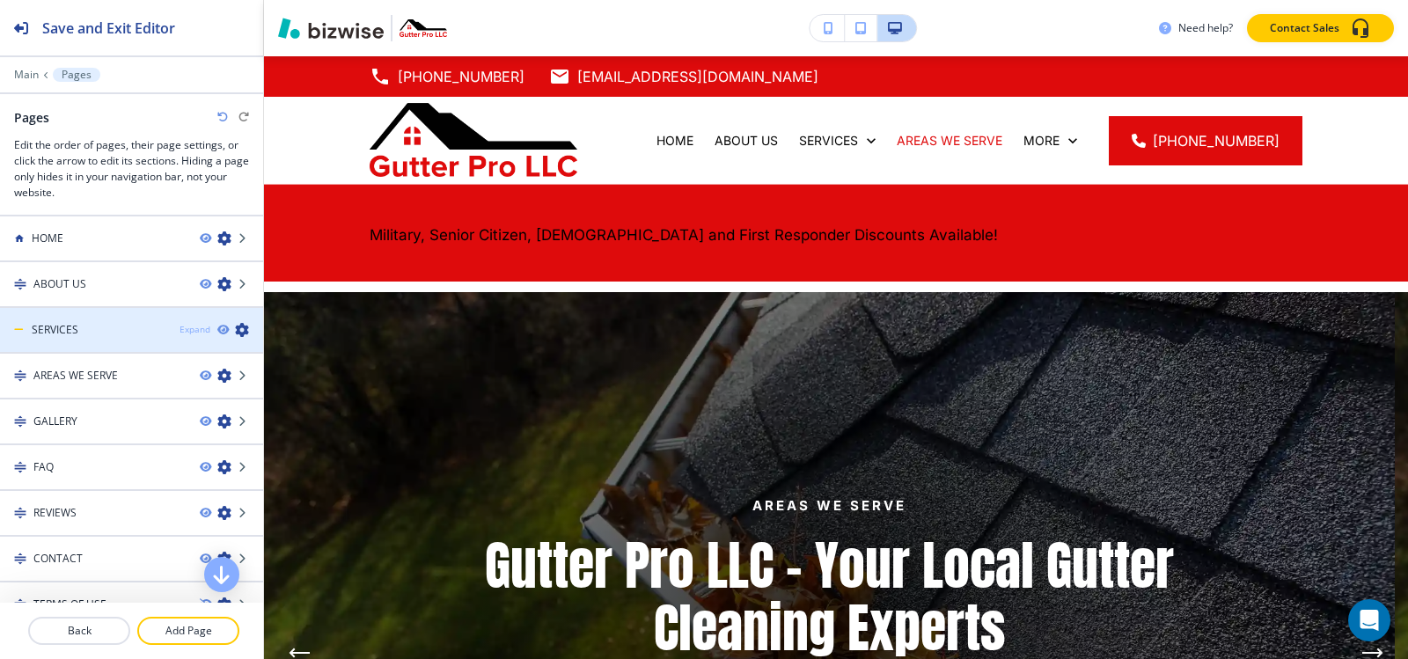
click at [180, 332] on div "Expand" at bounding box center [195, 329] width 31 height 13
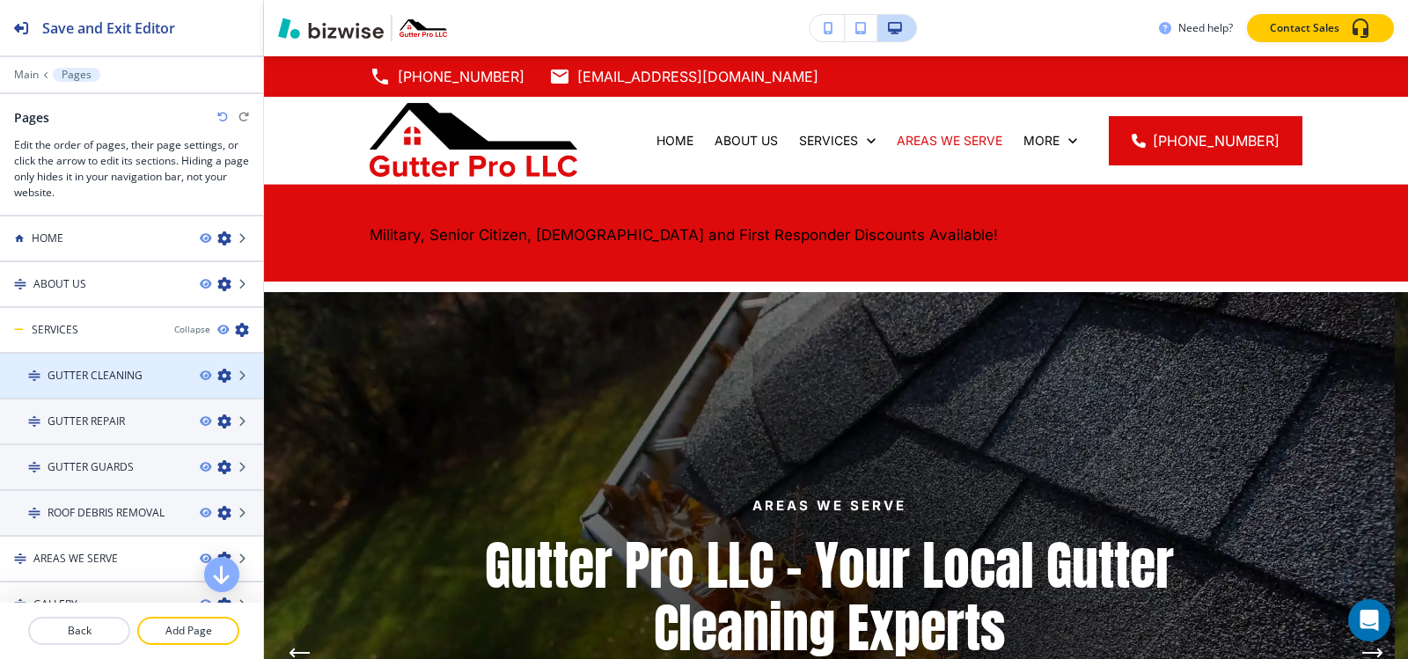
click at [128, 370] on h4 "GUTTER CLEANING" at bounding box center [95, 376] width 95 height 16
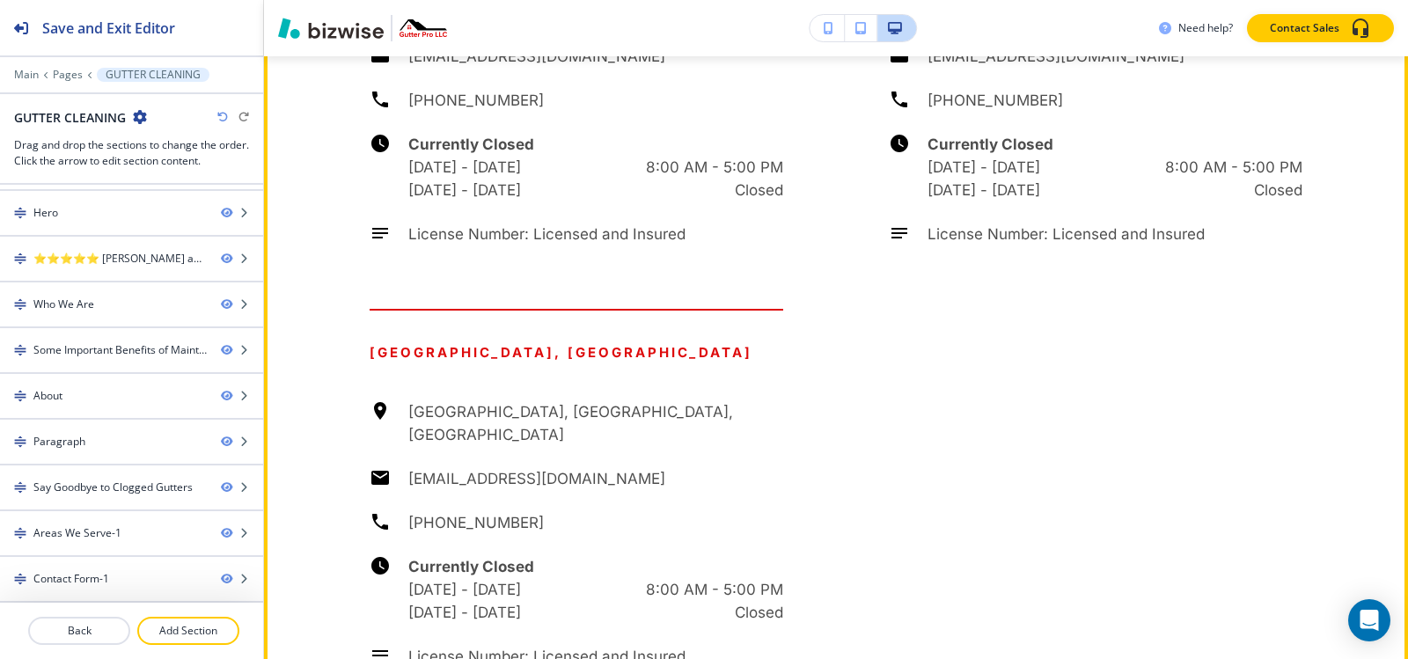
scroll to position [5104, 0]
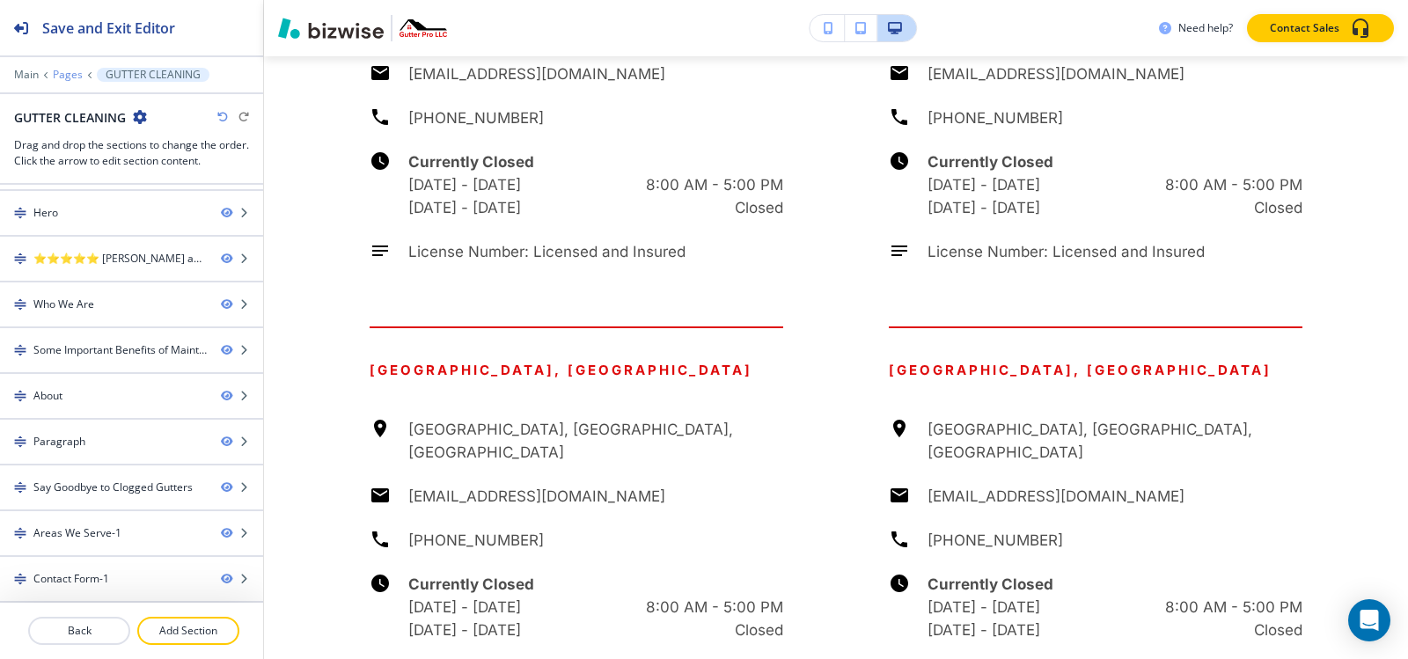
click at [74, 71] on p "Pages" at bounding box center [68, 75] width 30 height 12
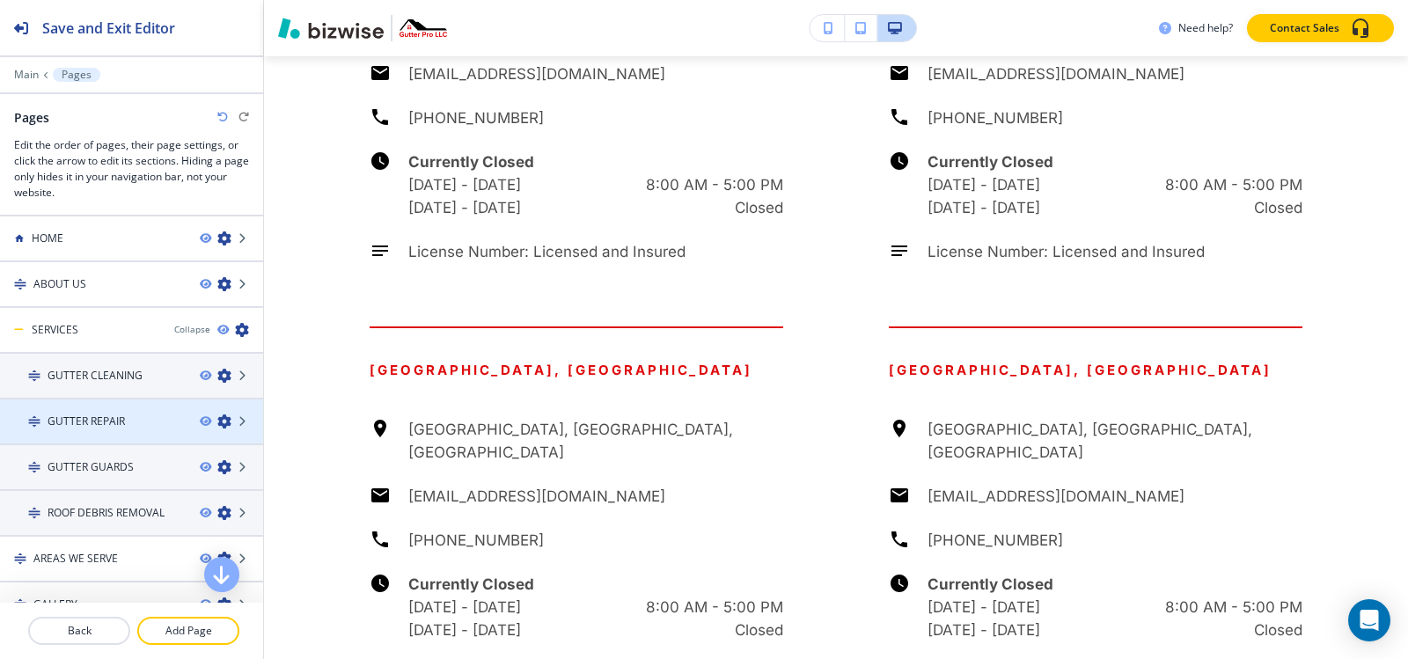
click at [138, 412] on div at bounding box center [131, 407] width 263 height 14
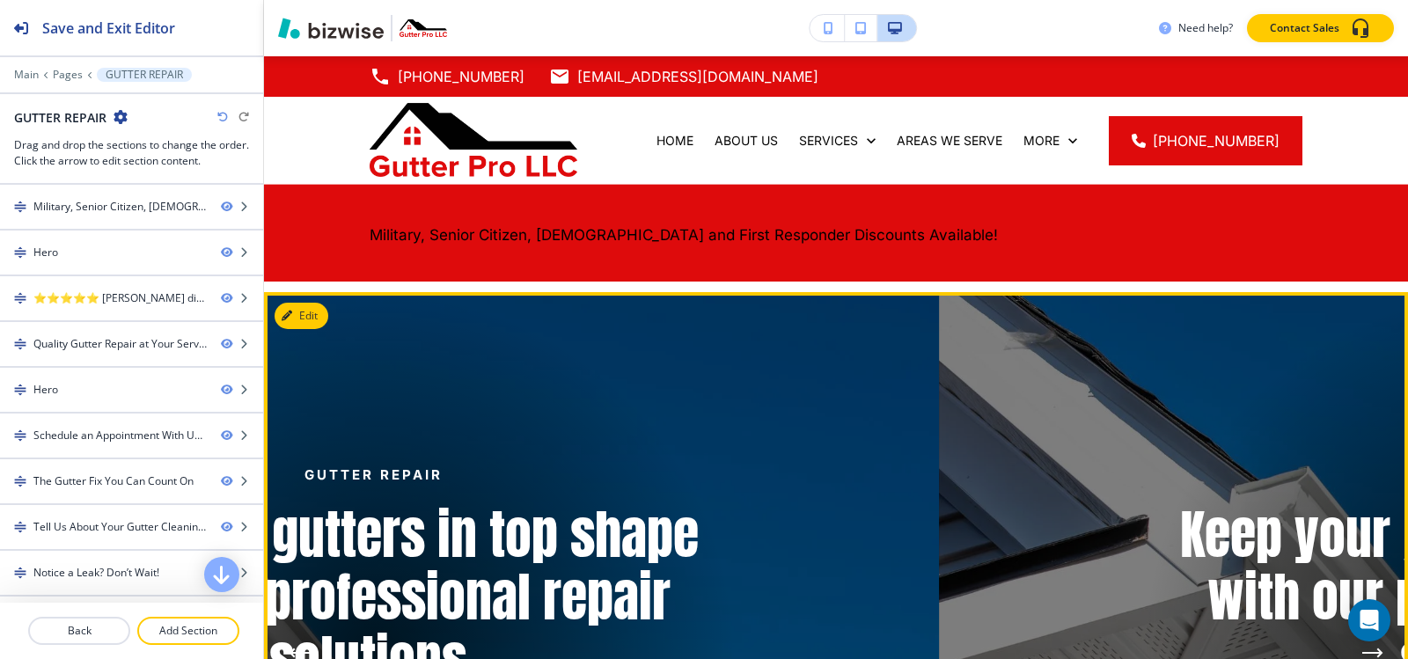
scroll to position [176, 0]
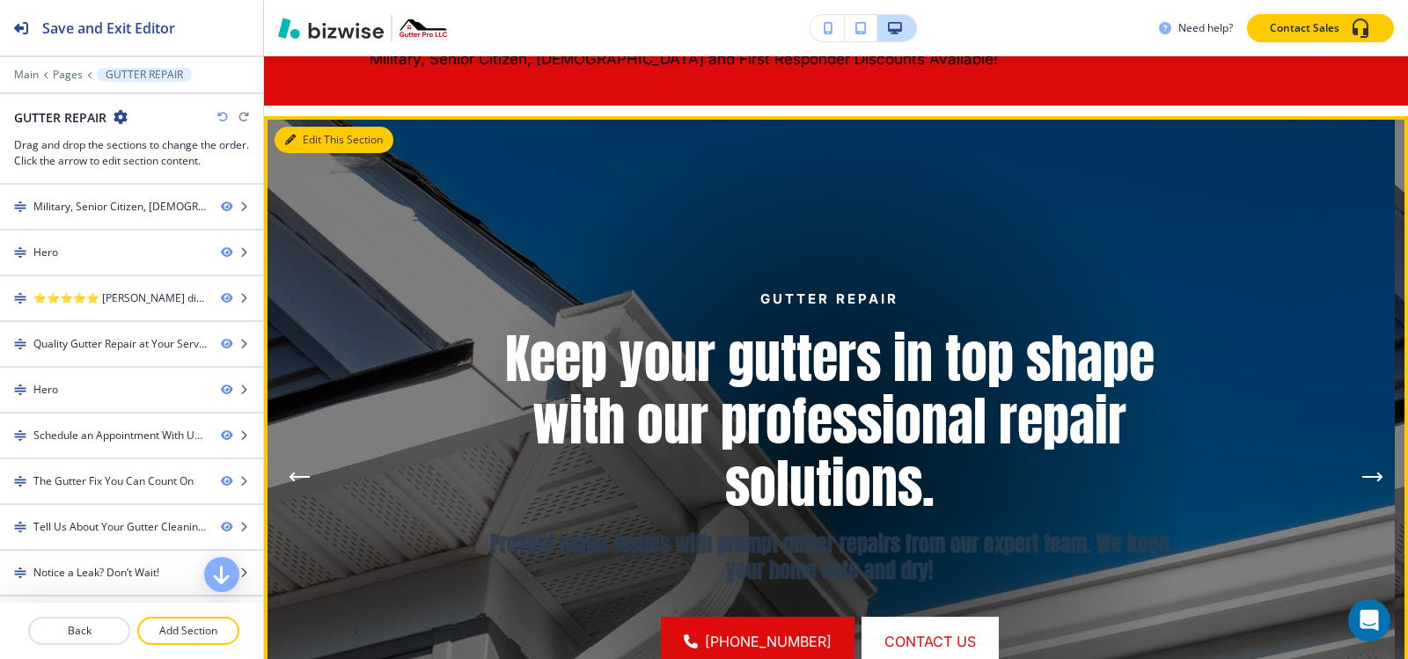
click at [309, 137] on button "Edit This Section" at bounding box center [334, 140] width 119 height 26
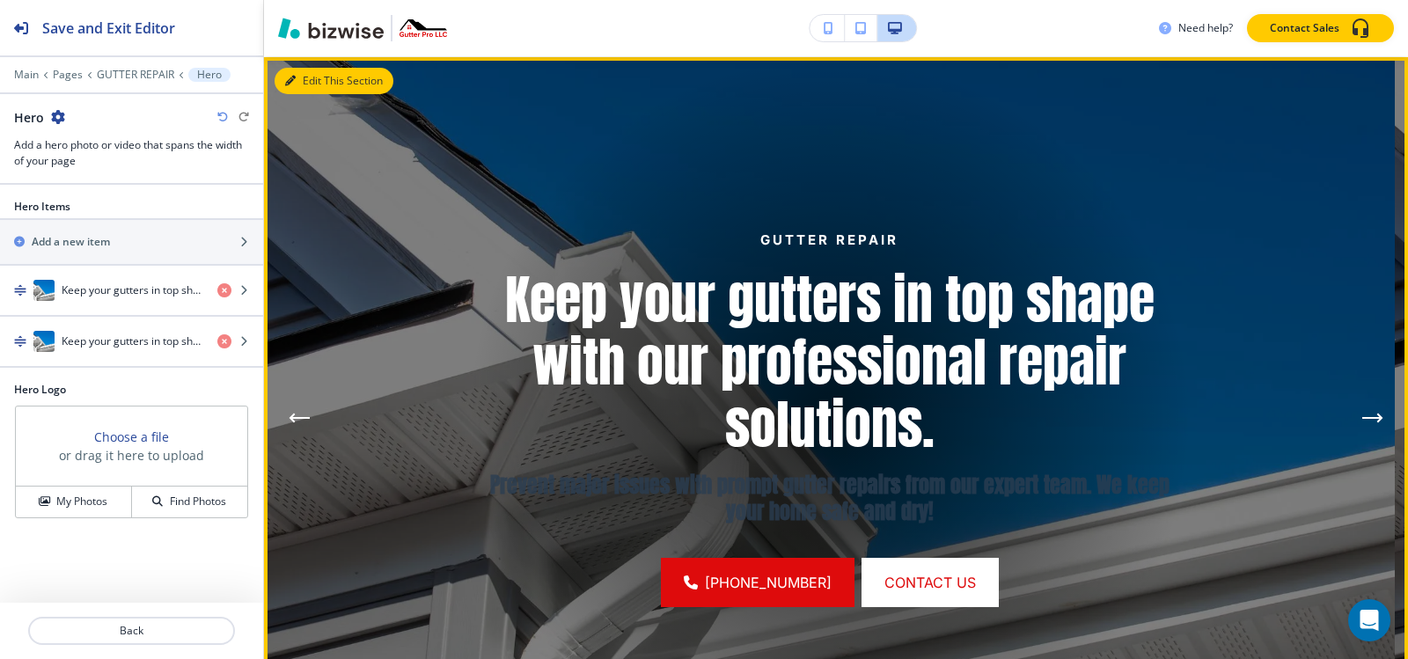
scroll to position [236, 0]
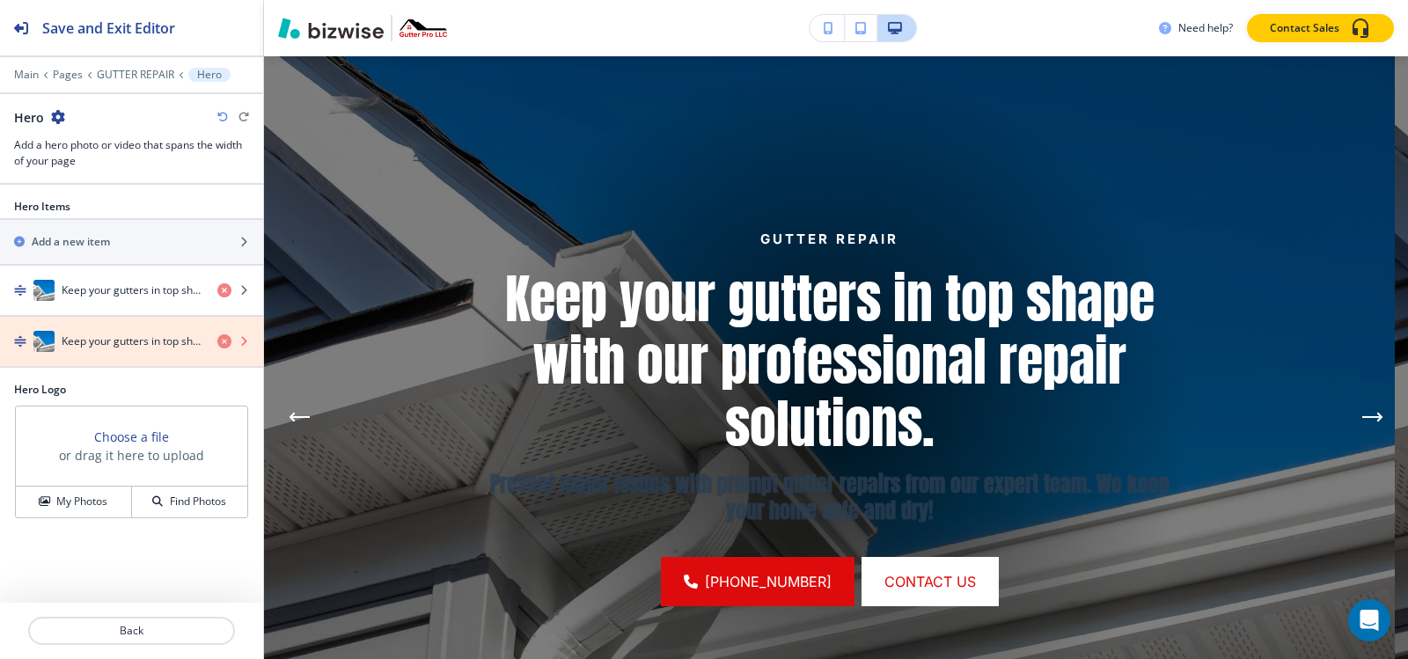
click at [222, 340] on icon "button" at bounding box center [224, 341] width 14 height 14
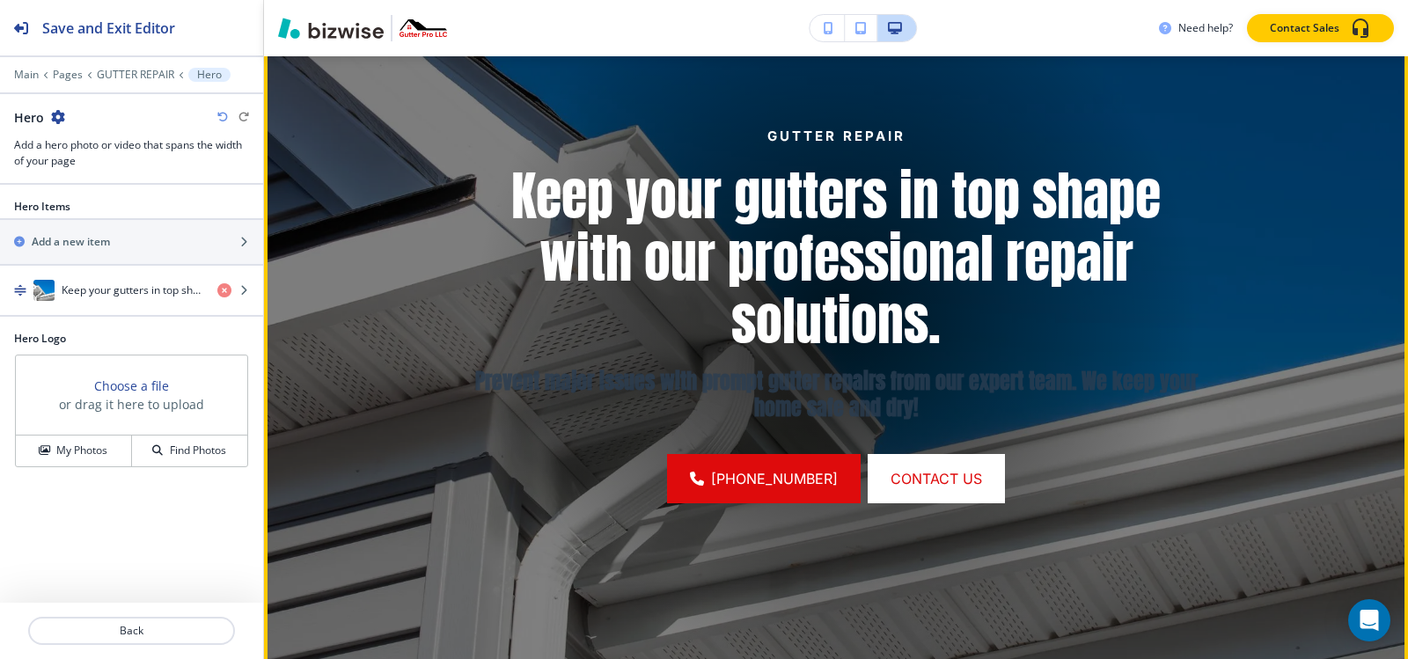
scroll to position [500, 0]
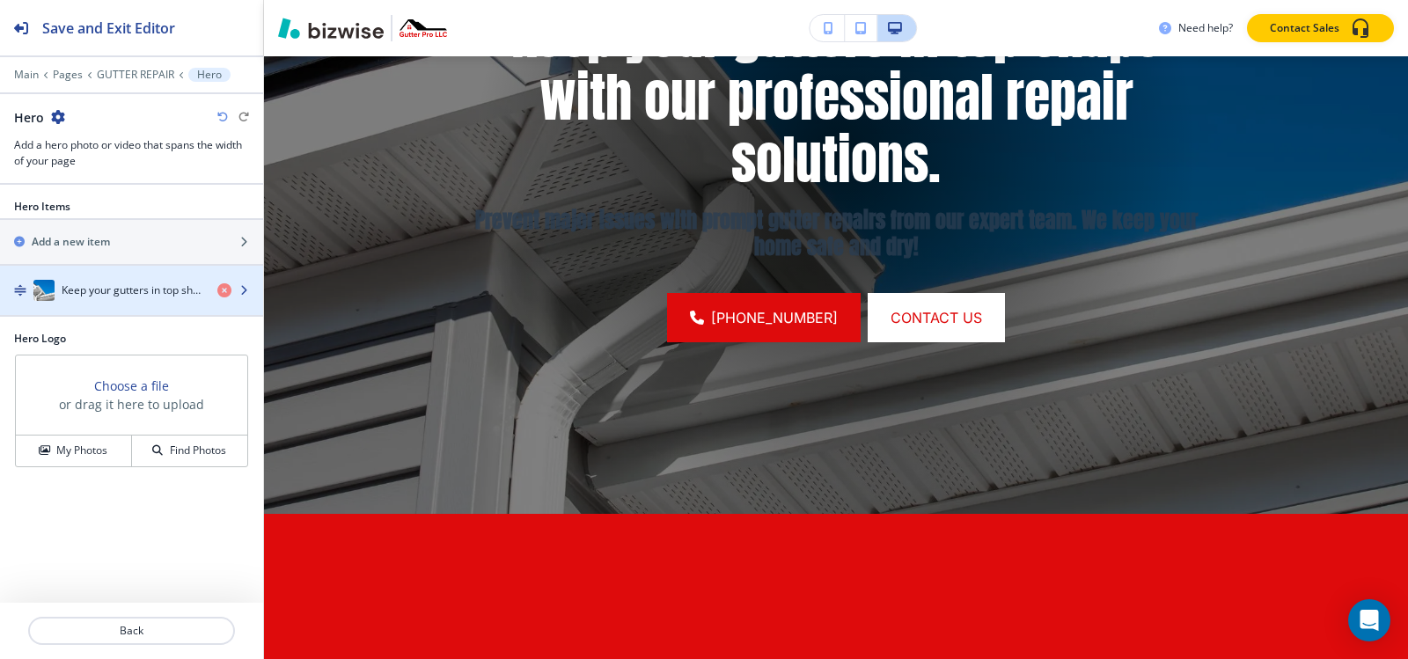
click at [159, 288] on h4 "Keep your gutters in top shape with our professional repair solutions." at bounding box center [133, 290] width 142 height 16
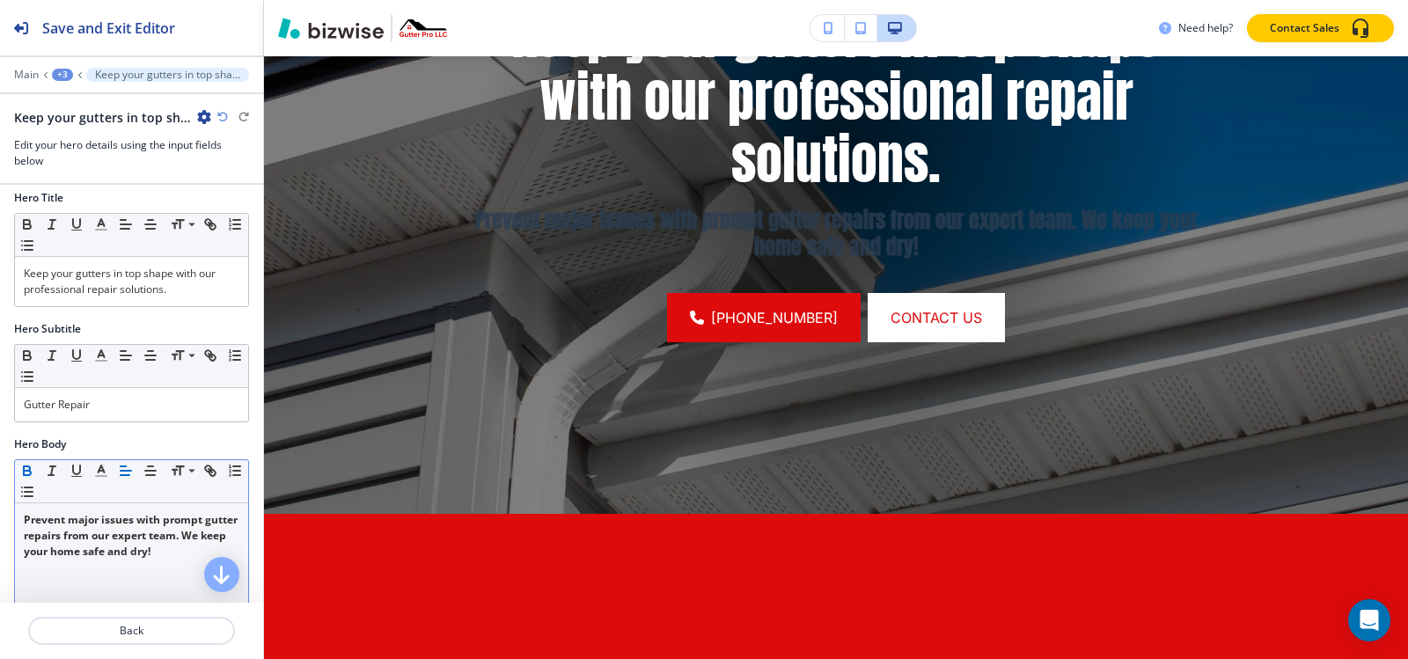
scroll to position [352, 0]
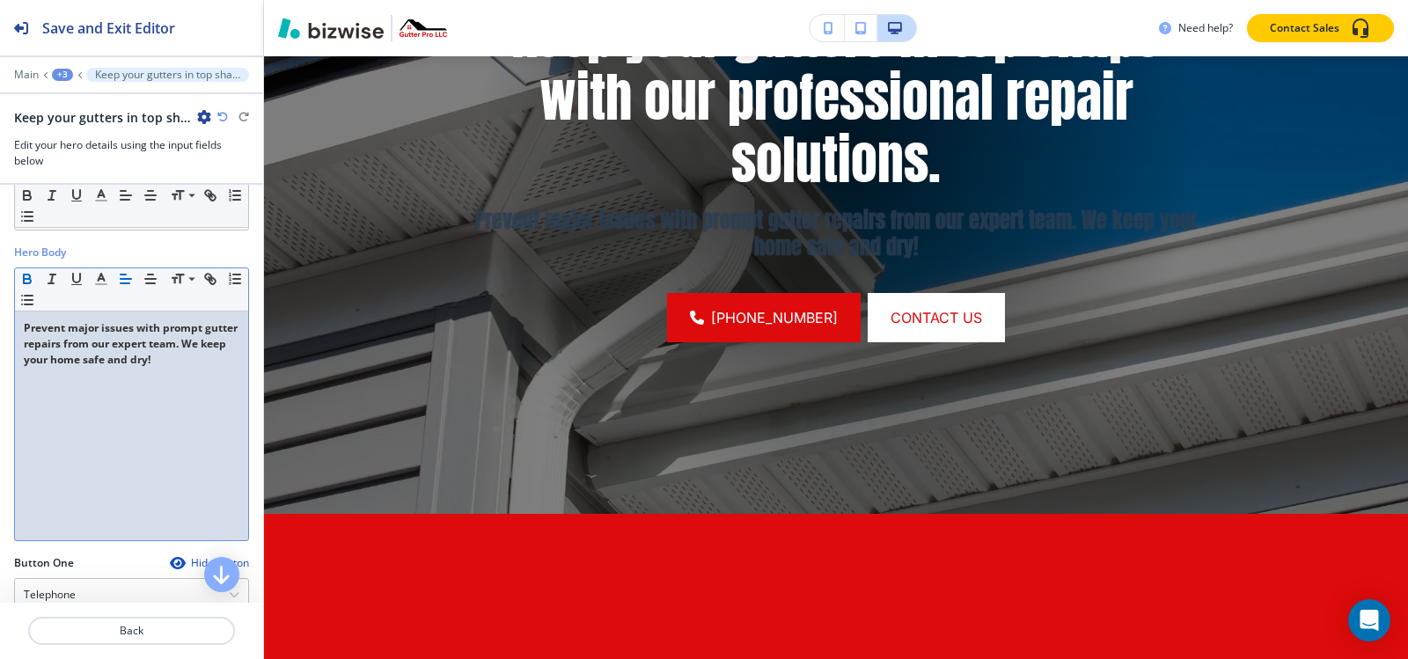
click at [127, 379] on div "Prevent major issues with prompt gutter repairs from our expert team. We keep y…" at bounding box center [131, 426] width 233 height 229
copy strong "Prevent major issues with prompt gutter repairs from our expert team. We keep y…"
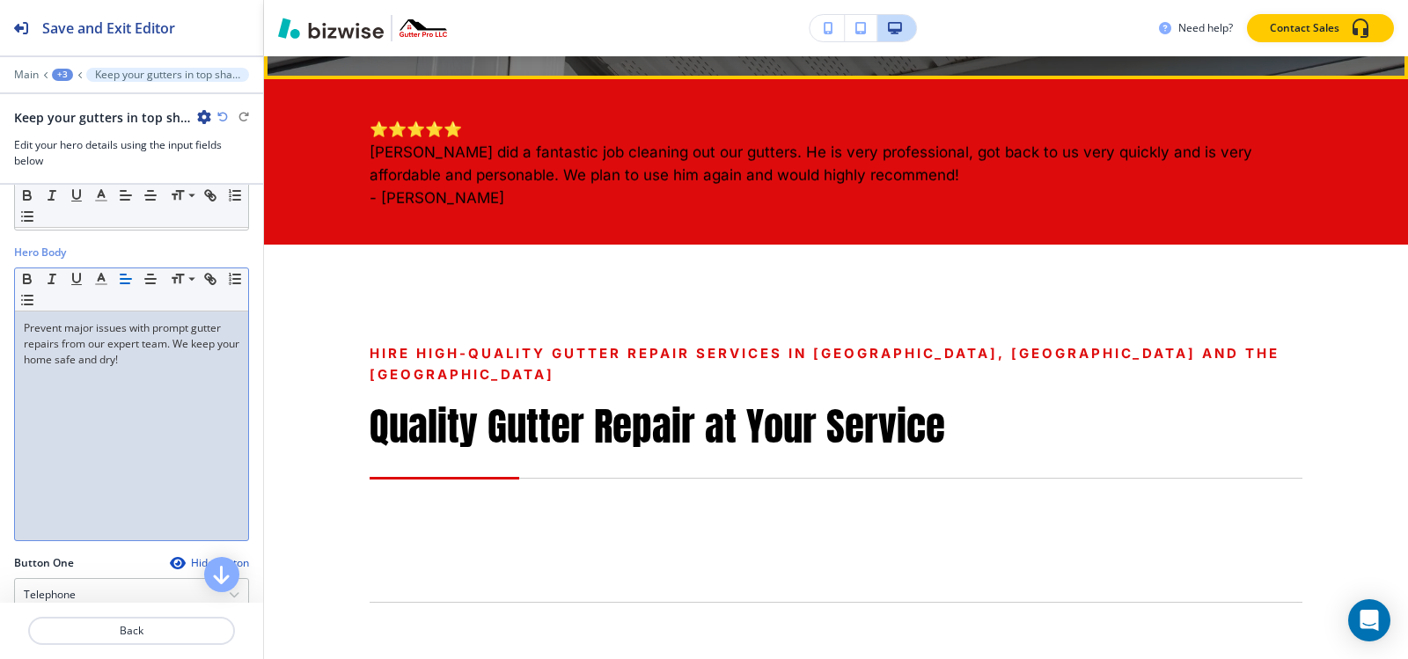
scroll to position [940, 0]
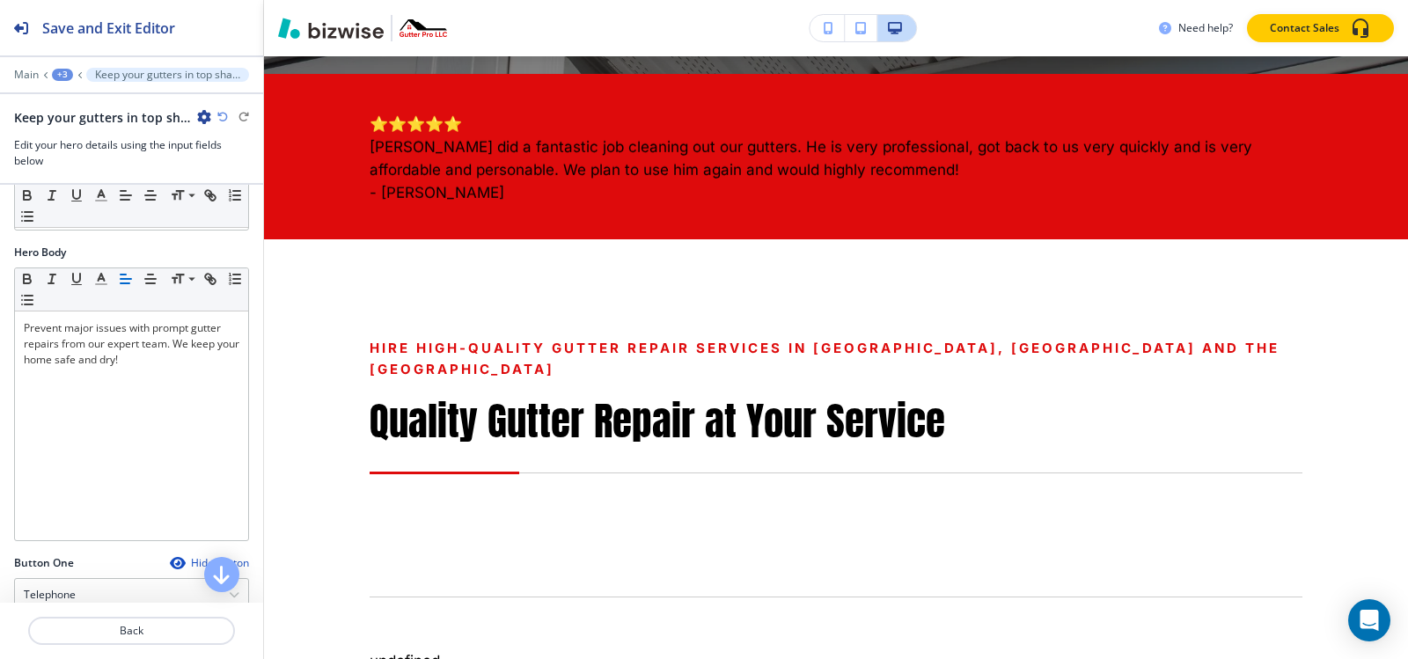
click at [62, 77] on div "+3" at bounding box center [62, 75] width 21 height 12
click at [64, 99] on p "Pages" at bounding box center [108, 104] width 90 height 16
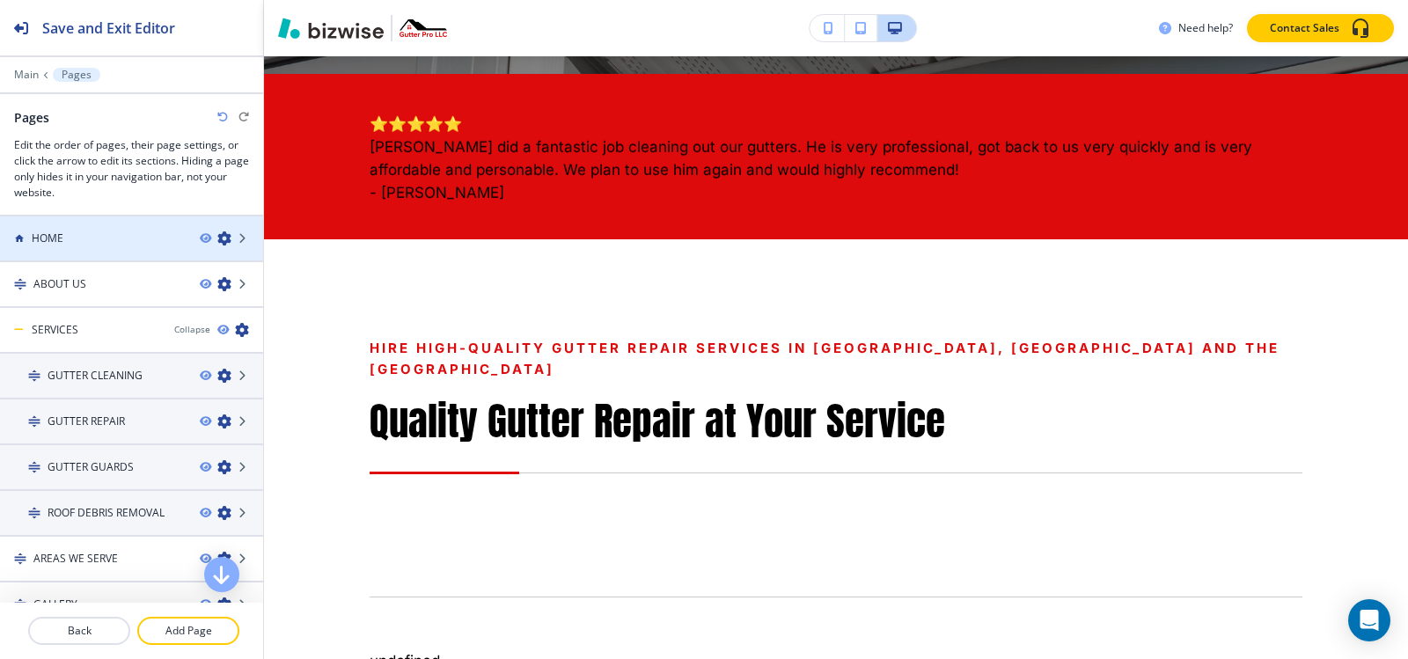
click at [83, 231] on div "HOME" at bounding box center [93, 239] width 186 height 16
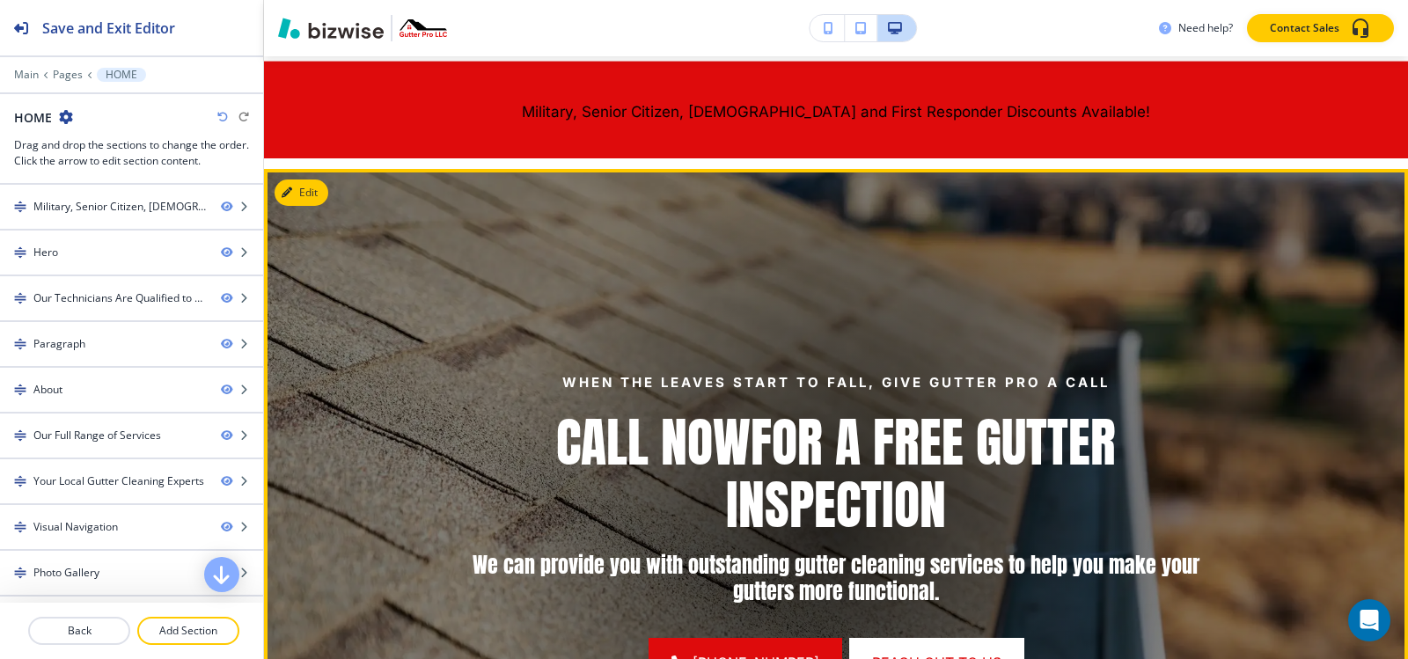
scroll to position [88, 0]
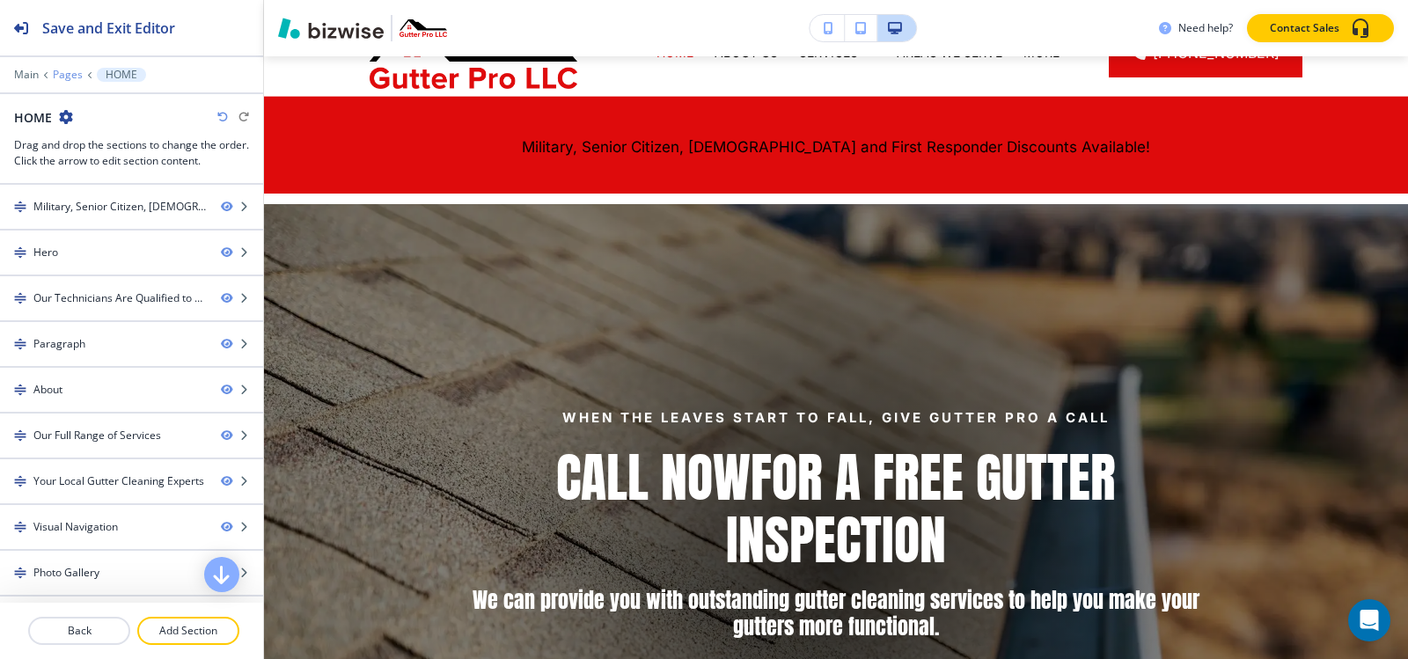
click at [62, 77] on p "Pages" at bounding box center [68, 75] width 30 height 12
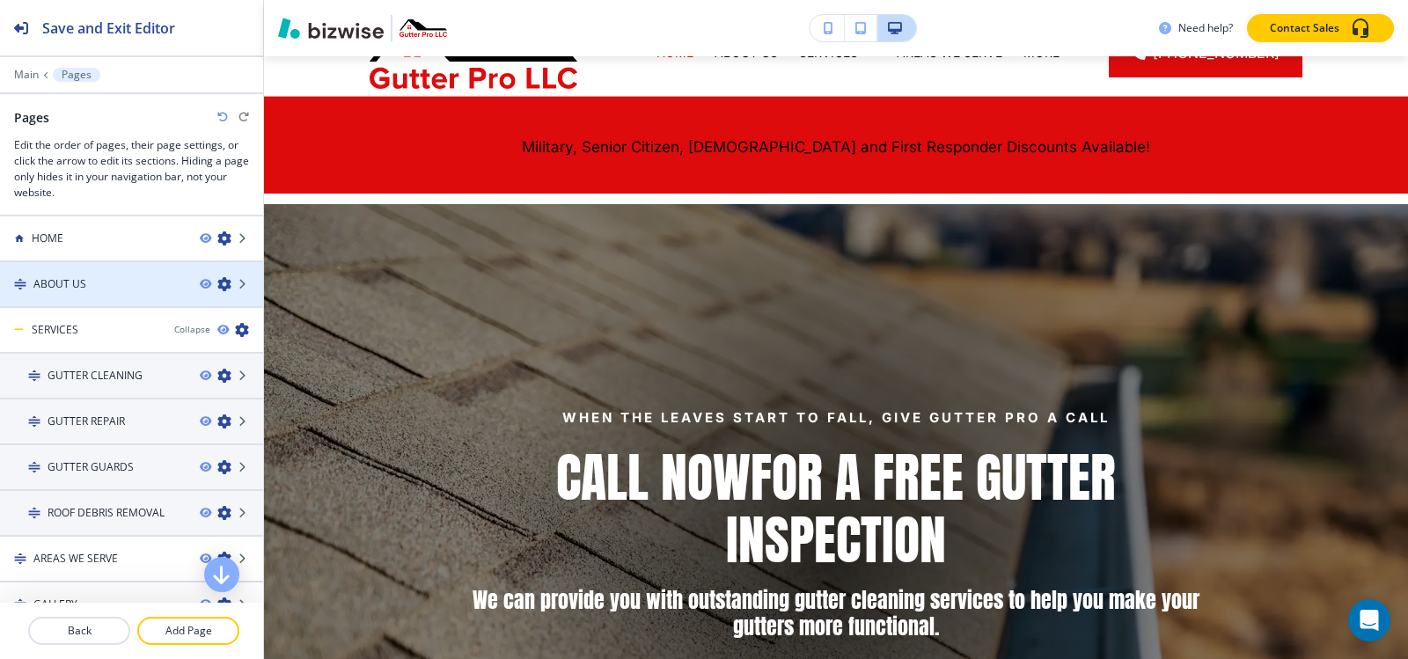
click at [55, 278] on h4 "ABOUT US" at bounding box center [59, 284] width 53 height 16
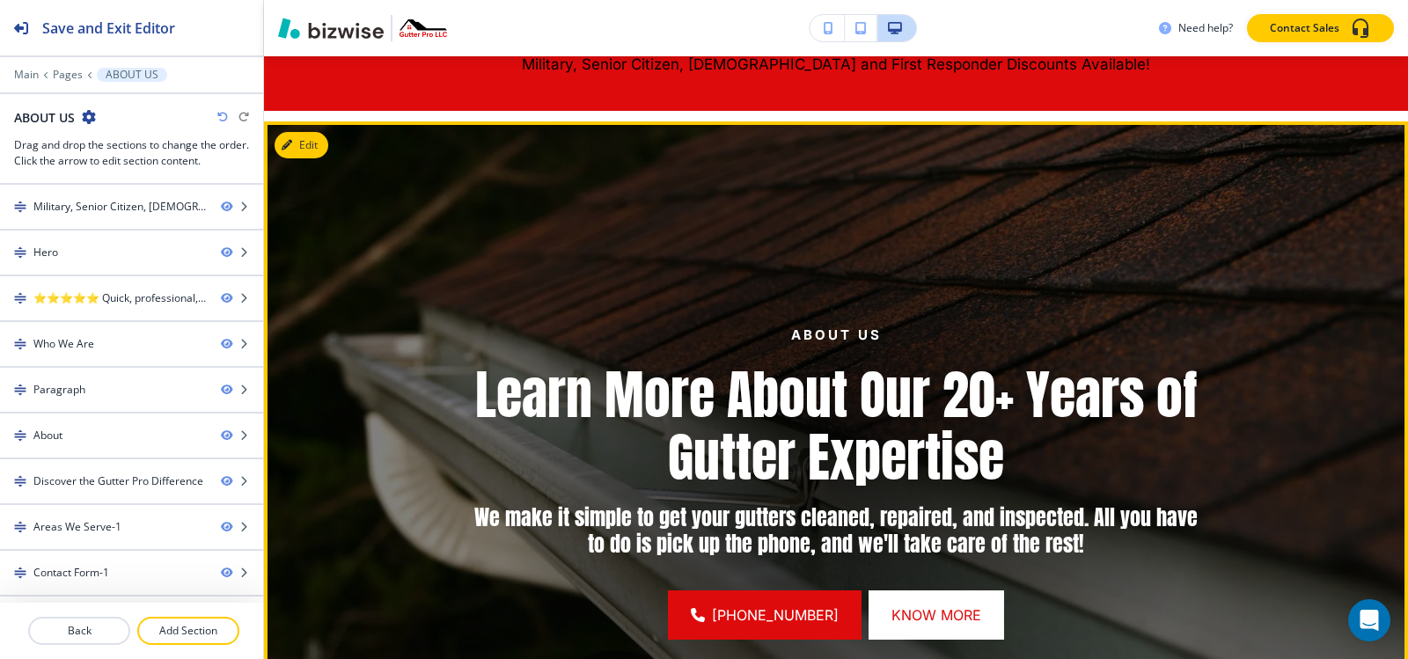
scroll to position [176, 0]
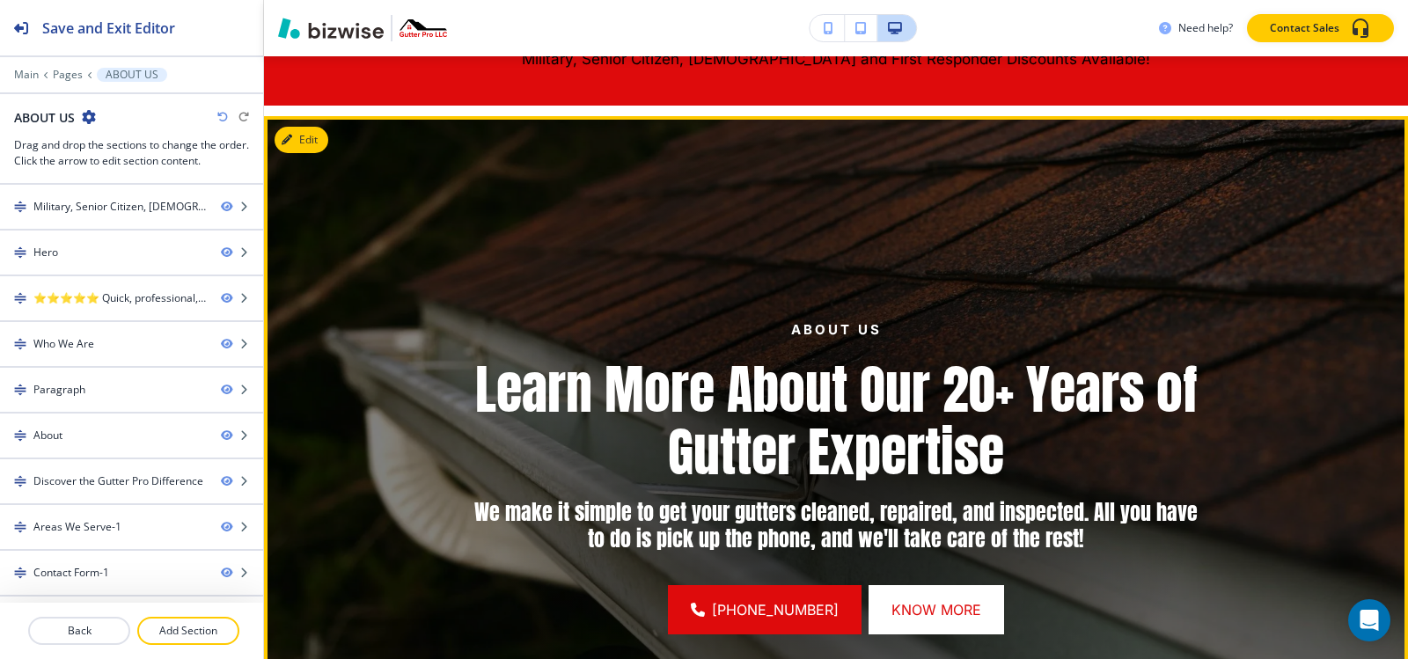
click at [308, 125] on img at bounding box center [836, 477] width 1144 height 722
click at [308, 136] on button "Edit This Section" at bounding box center [334, 140] width 119 height 26
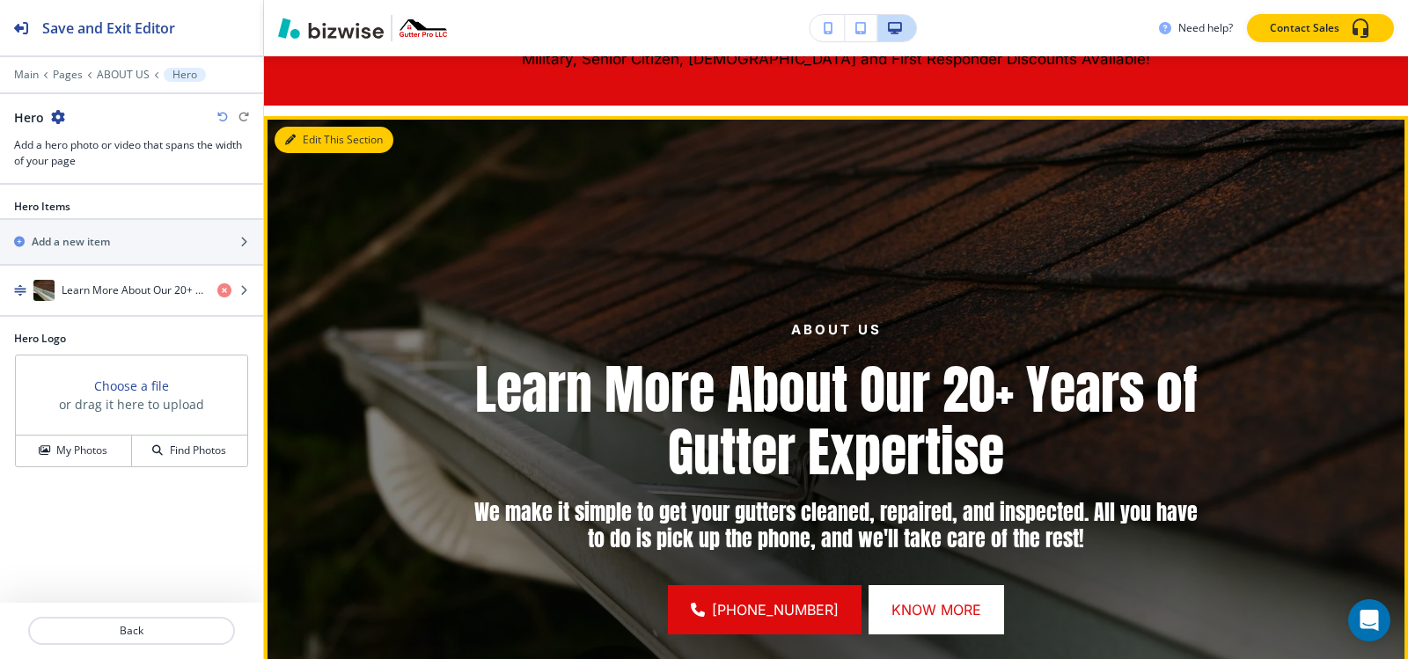
scroll to position [236, 0]
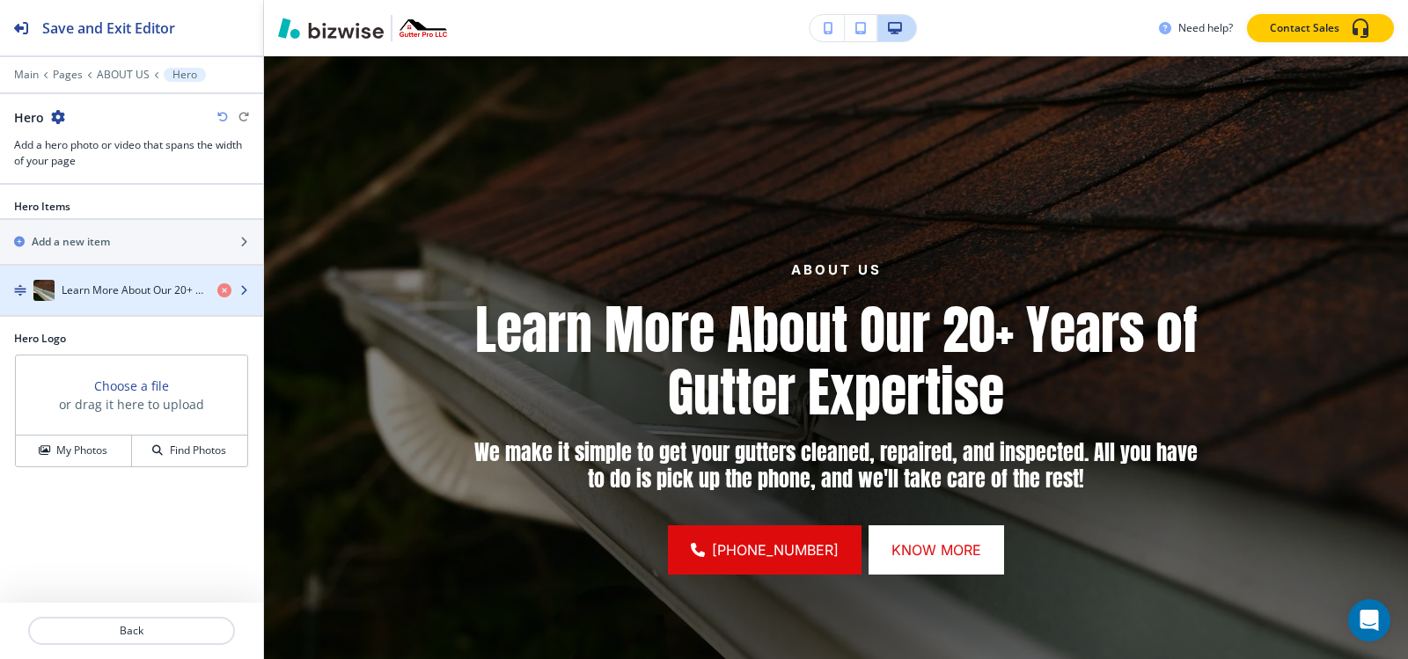
click at [121, 290] on h4 "Learn More About Our 20+ Years of Gutter Expertise" at bounding box center [133, 290] width 142 height 16
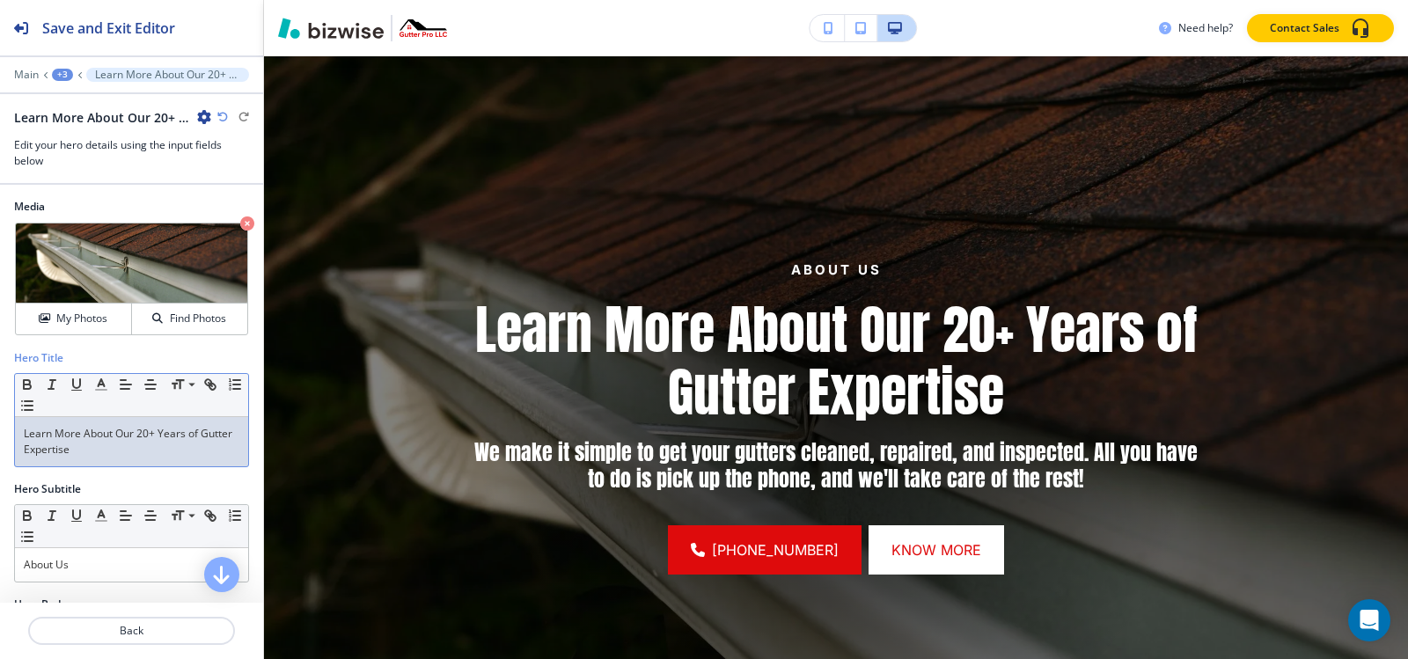
click at [128, 457] on p "Learn More About Our 20+ Years of Gutter Expertise" at bounding box center [132, 442] width 216 height 32
copy p "Learn More About Our 20+ Years of Gutter Expertise"
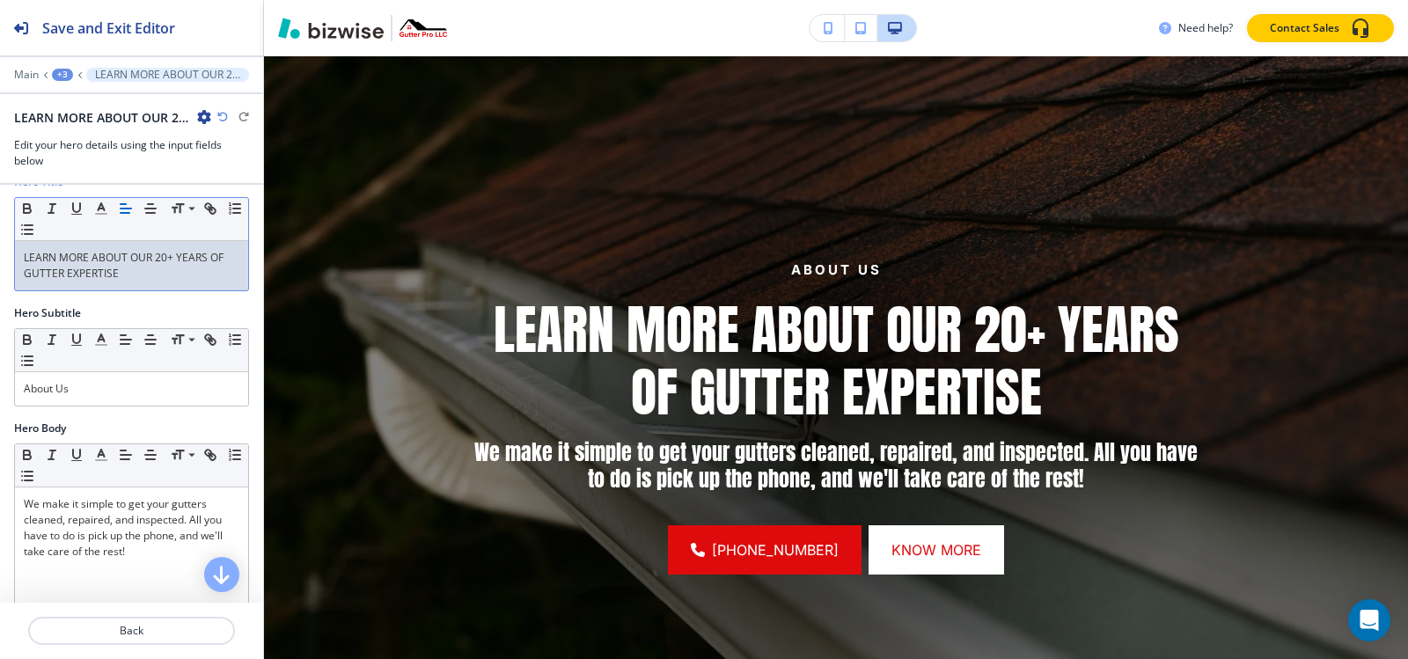
scroll to position [264, 0]
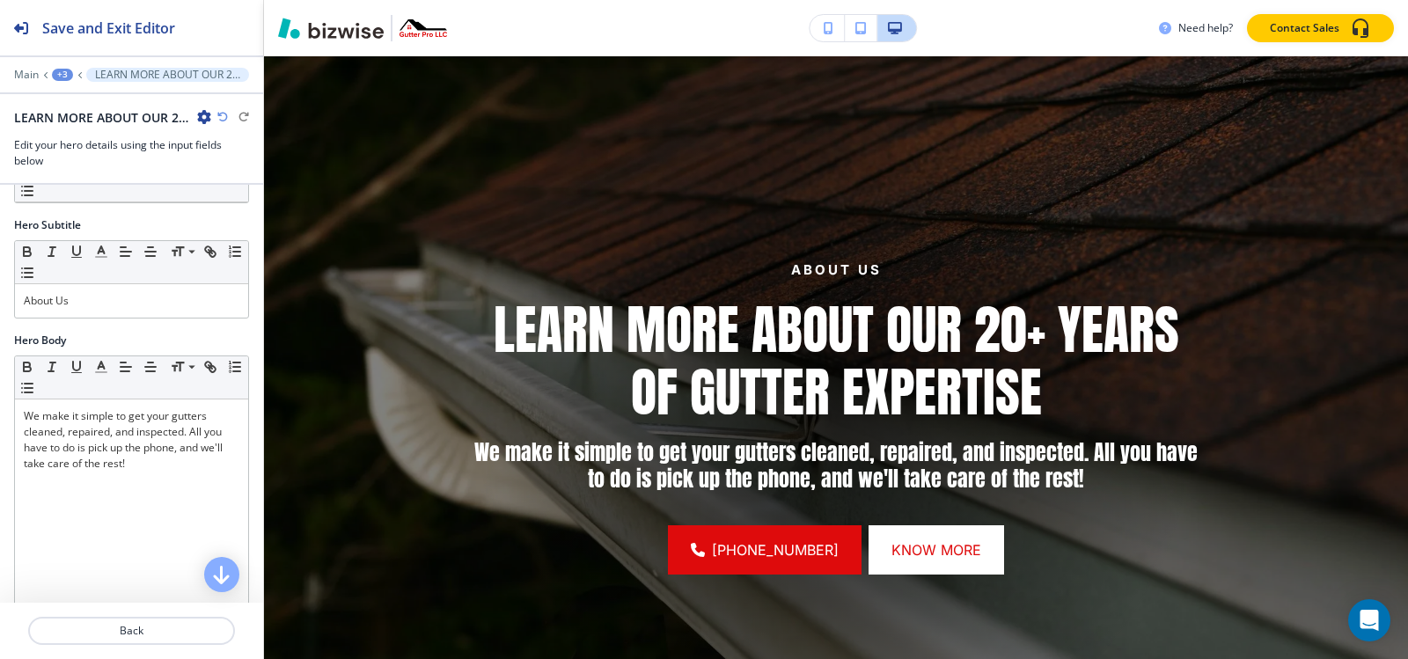
click at [60, 75] on div "+3" at bounding box center [62, 75] width 21 height 12
click at [74, 103] on p "Pages" at bounding box center [108, 104] width 90 height 16
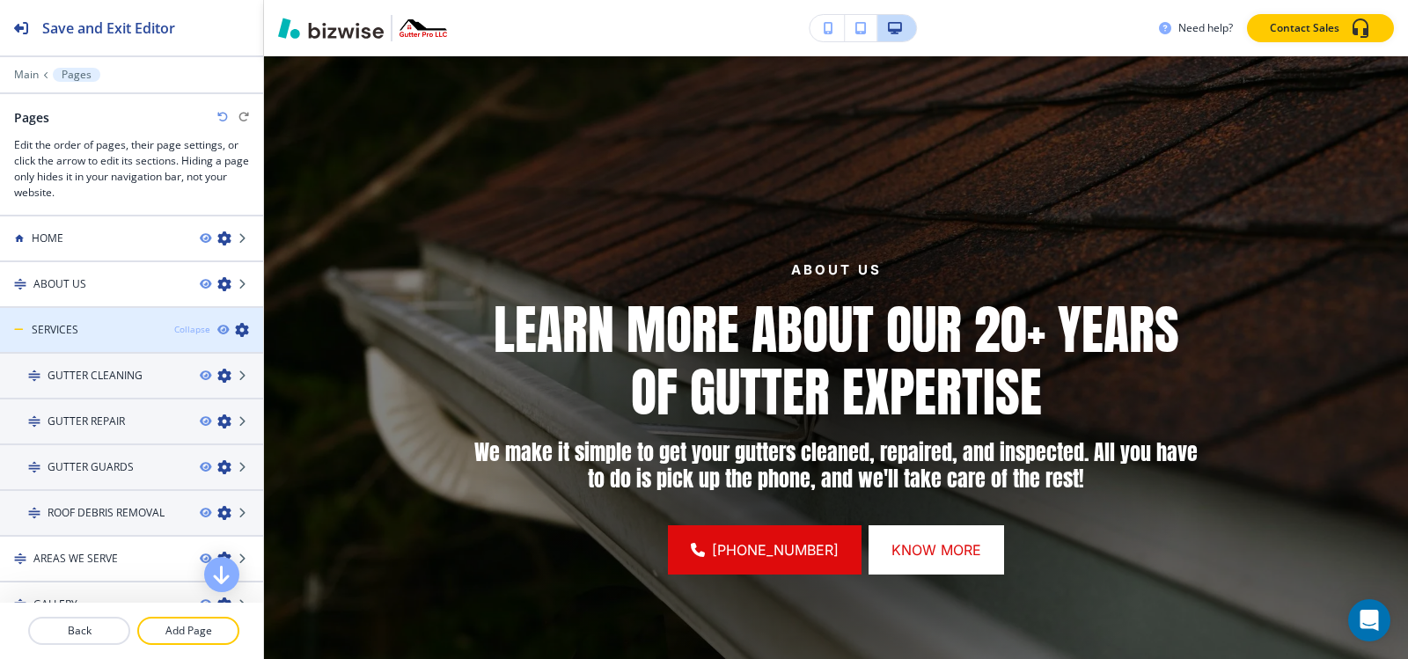
click at [177, 326] on div "Collapse" at bounding box center [192, 329] width 36 height 13
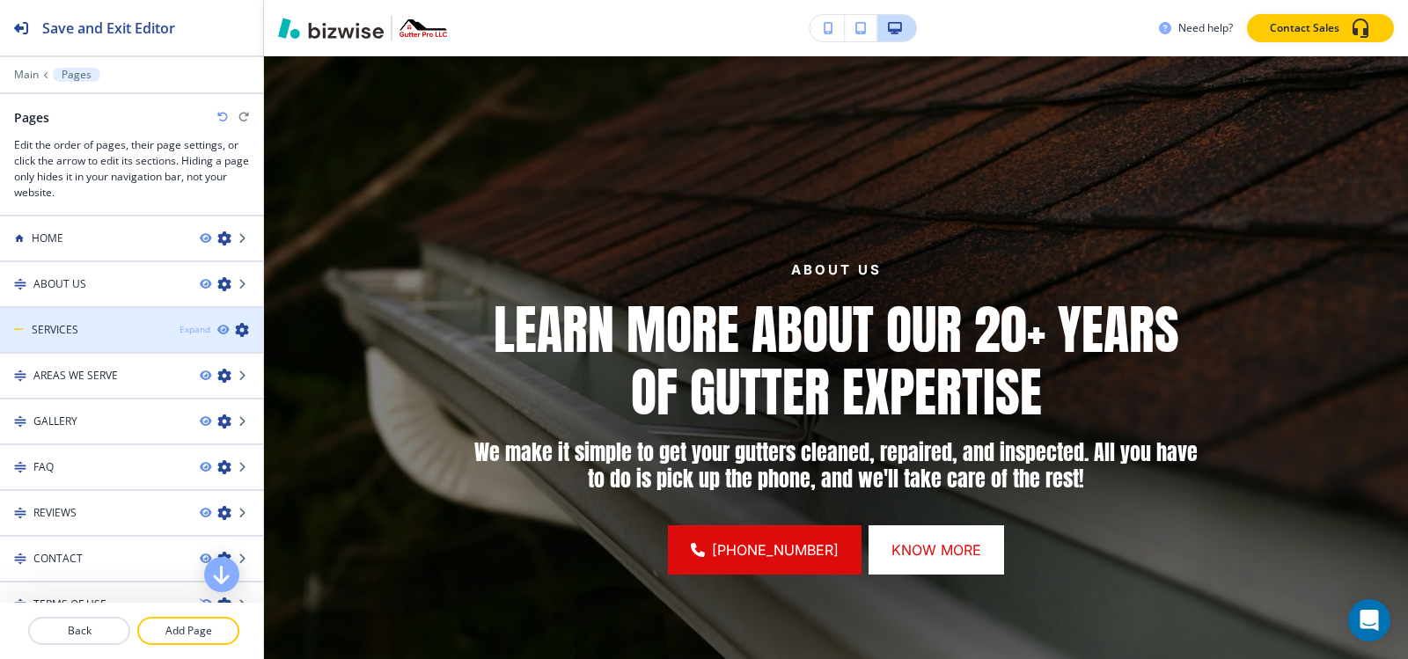
click at [180, 326] on div "Expand" at bounding box center [195, 329] width 31 height 13
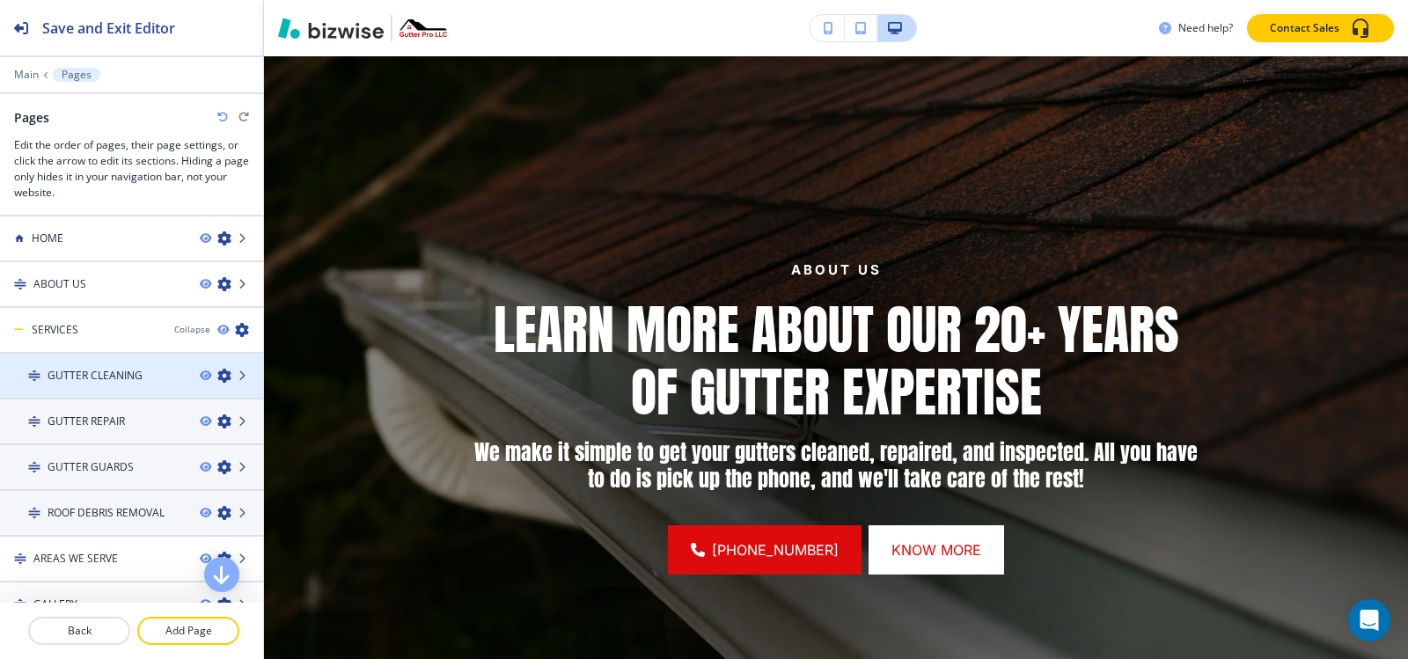
click at [110, 378] on h4 "GUTTER CLEANING" at bounding box center [95, 376] width 95 height 16
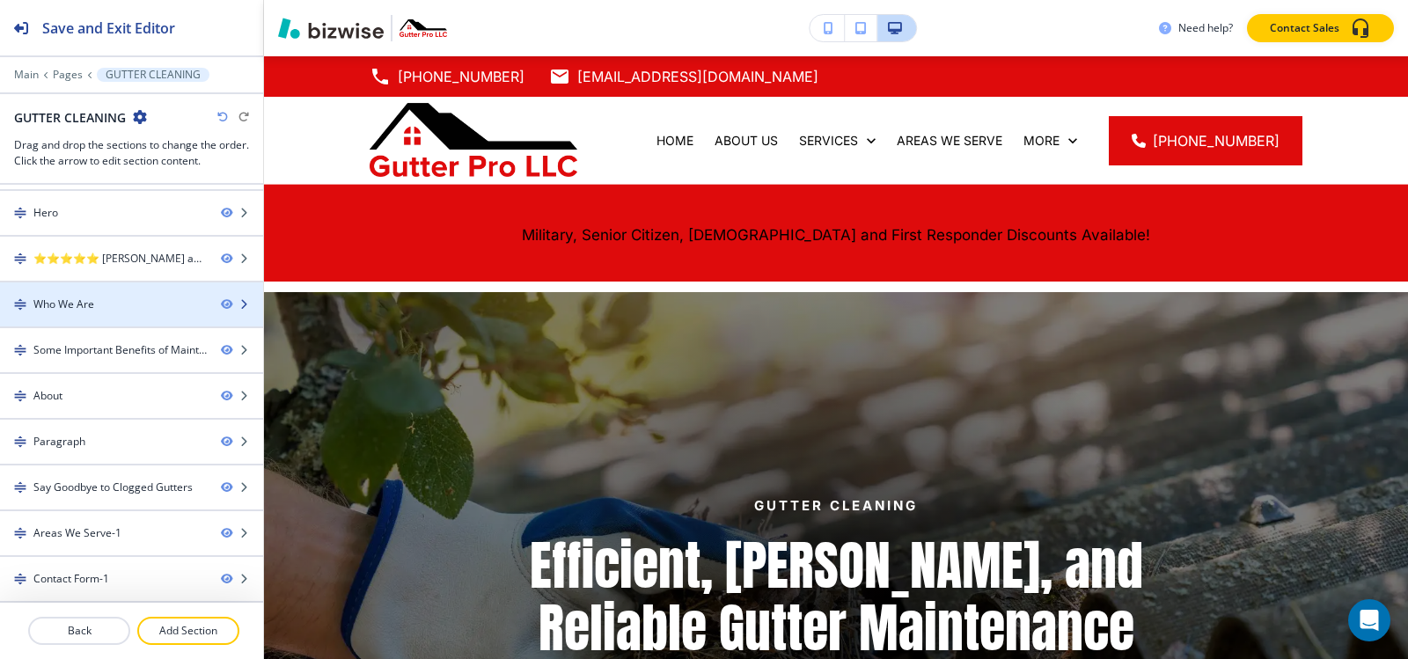
scroll to position [0, 0]
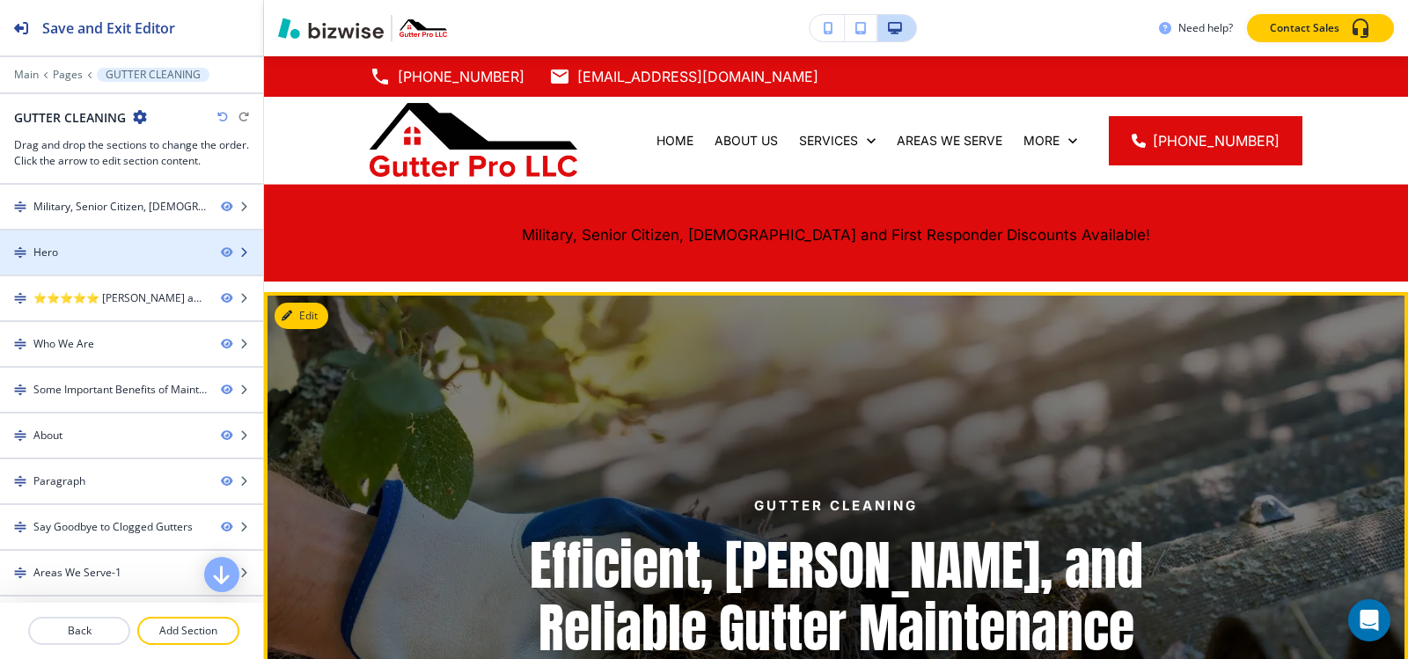
click at [94, 246] on div "Hero" at bounding box center [103, 253] width 207 height 16
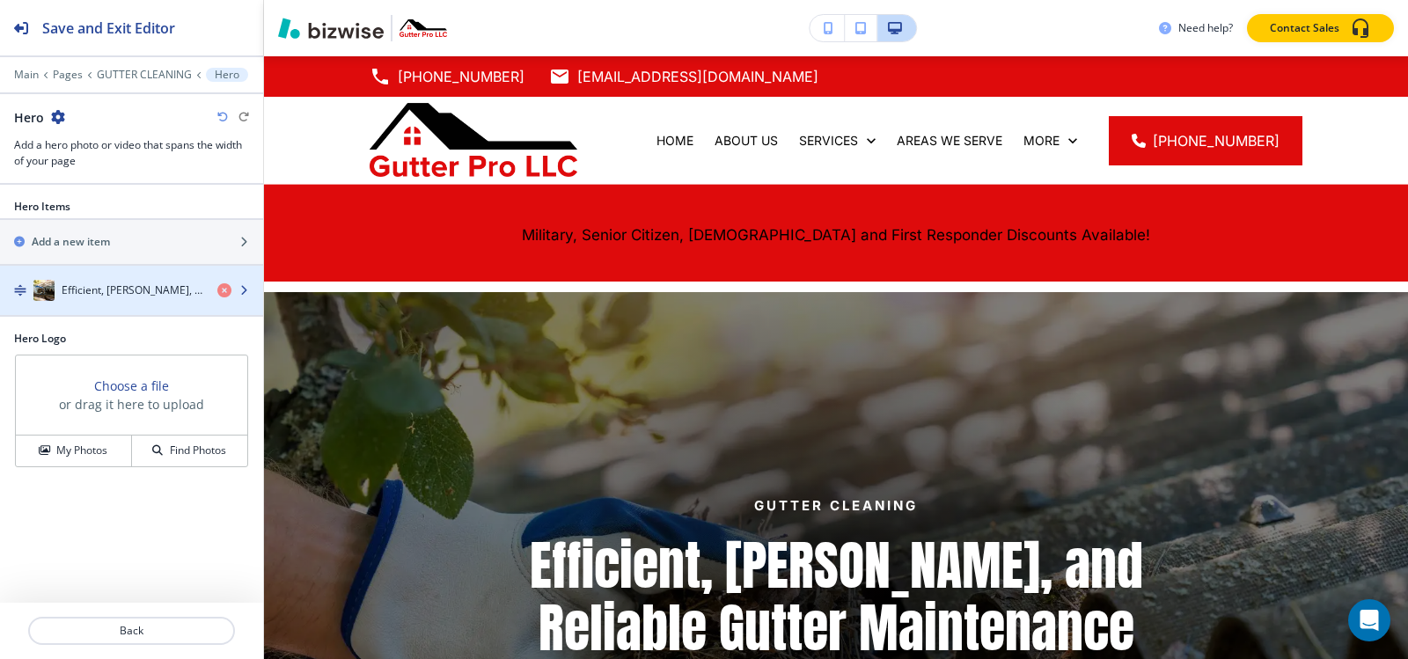
click at [132, 308] on div "button" at bounding box center [131, 308] width 263 height 14
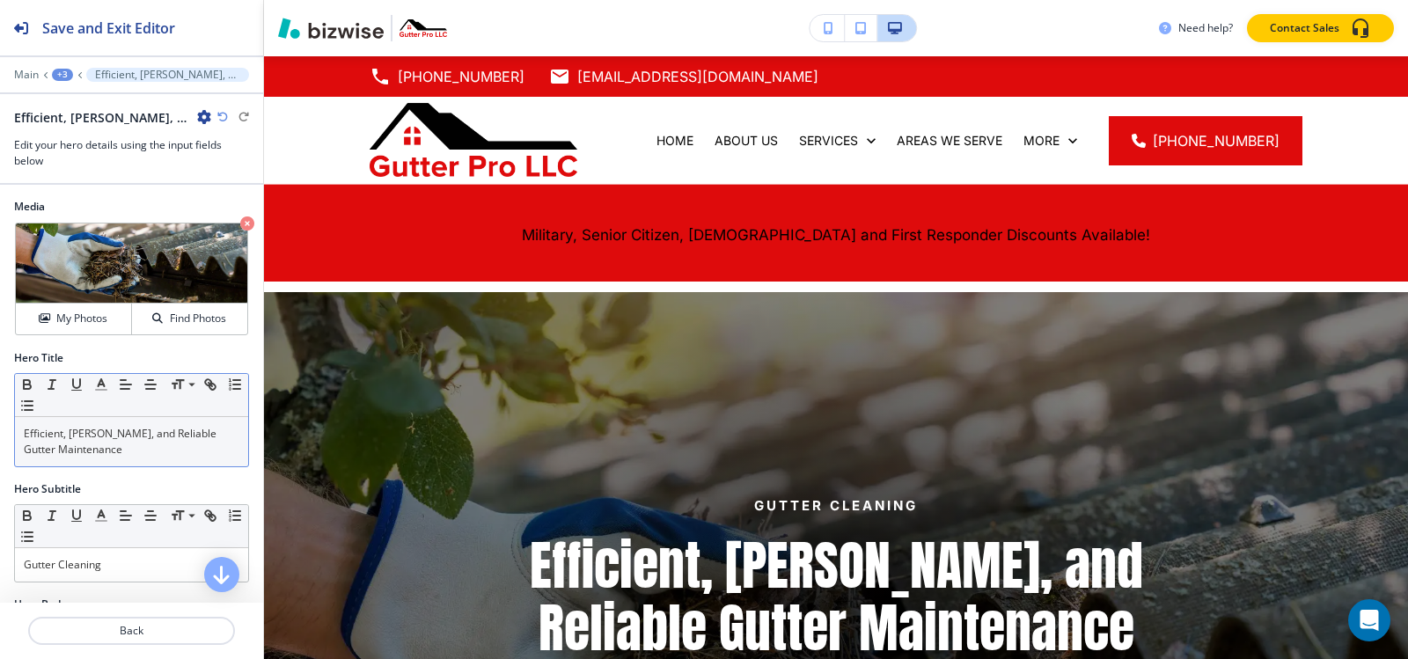
click at [112, 452] on p "Efficient, Thorough, and Reliable Gutter Maintenance" at bounding box center [132, 442] width 216 height 32
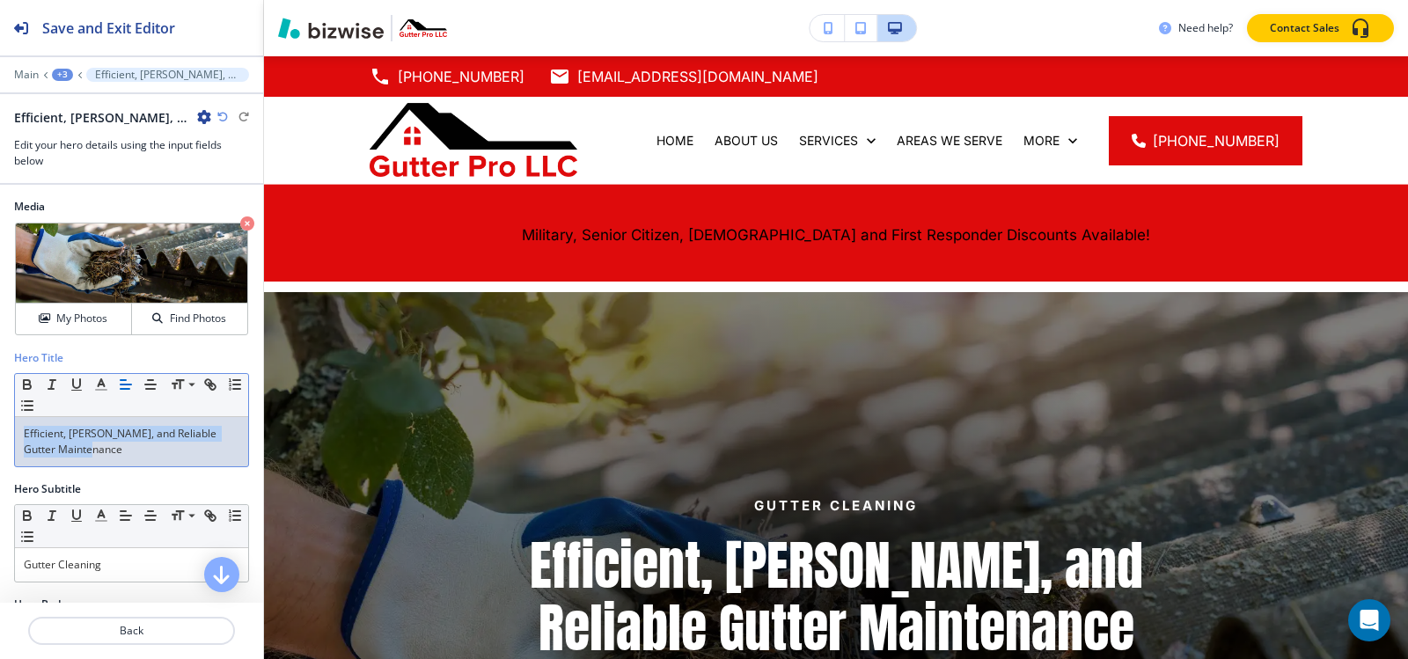
copy p "Efficient, Thorough, and Reliable Gutter Maintenance"
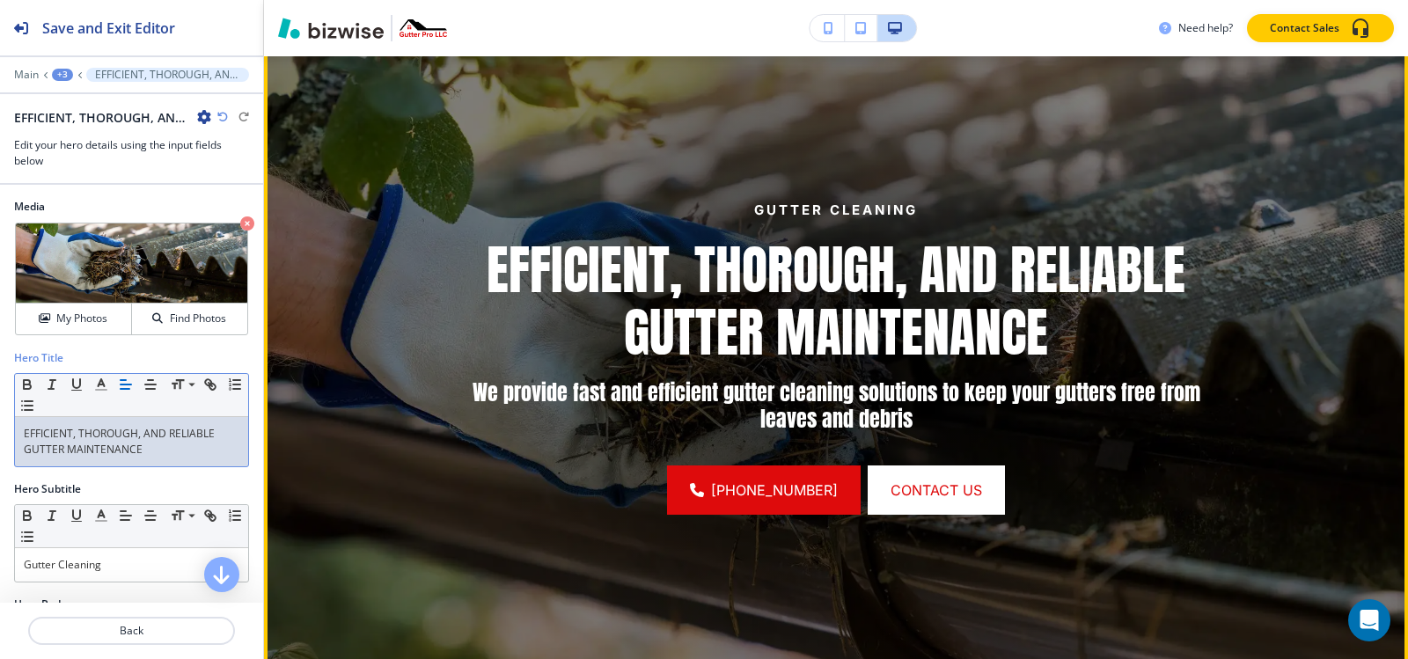
scroll to position [264, 0]
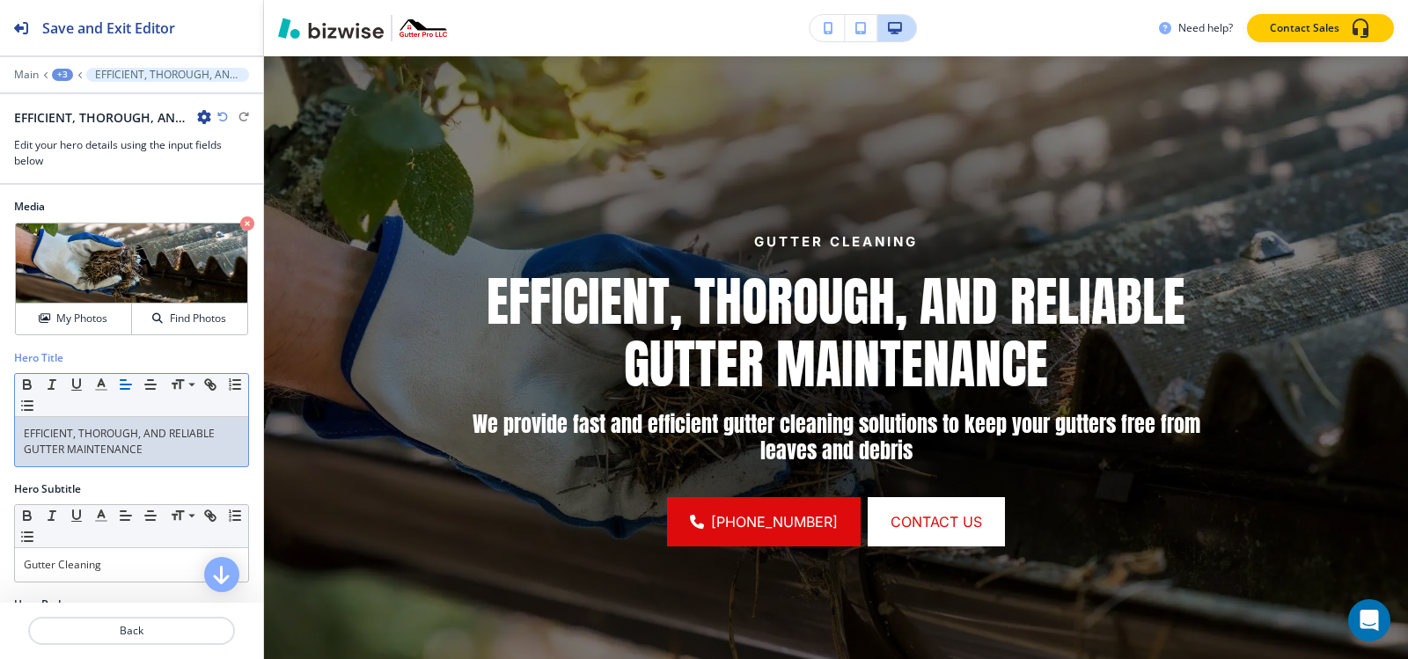
click at [55, 70] on div "+3" at bounding box center [62, 75] width 21 height 12
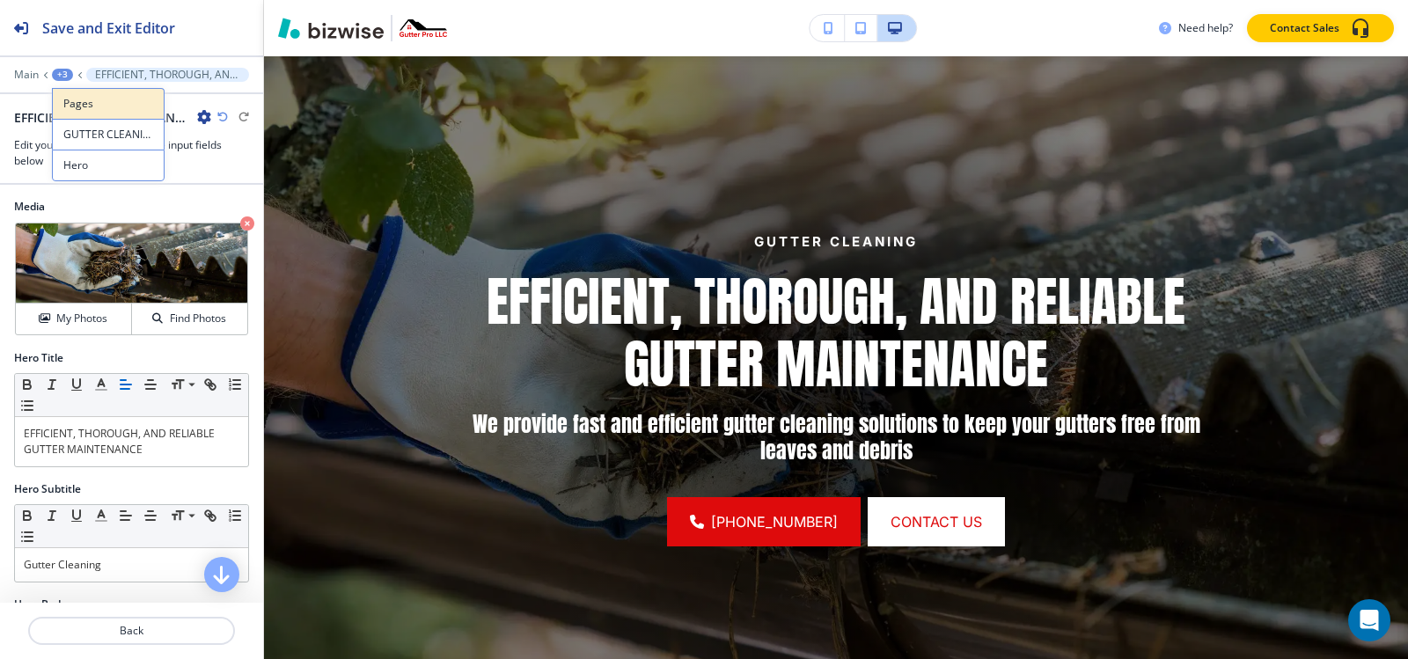
click at [74, 103] on p "Pages" at bounding box center [108, 104] width 90 height 16
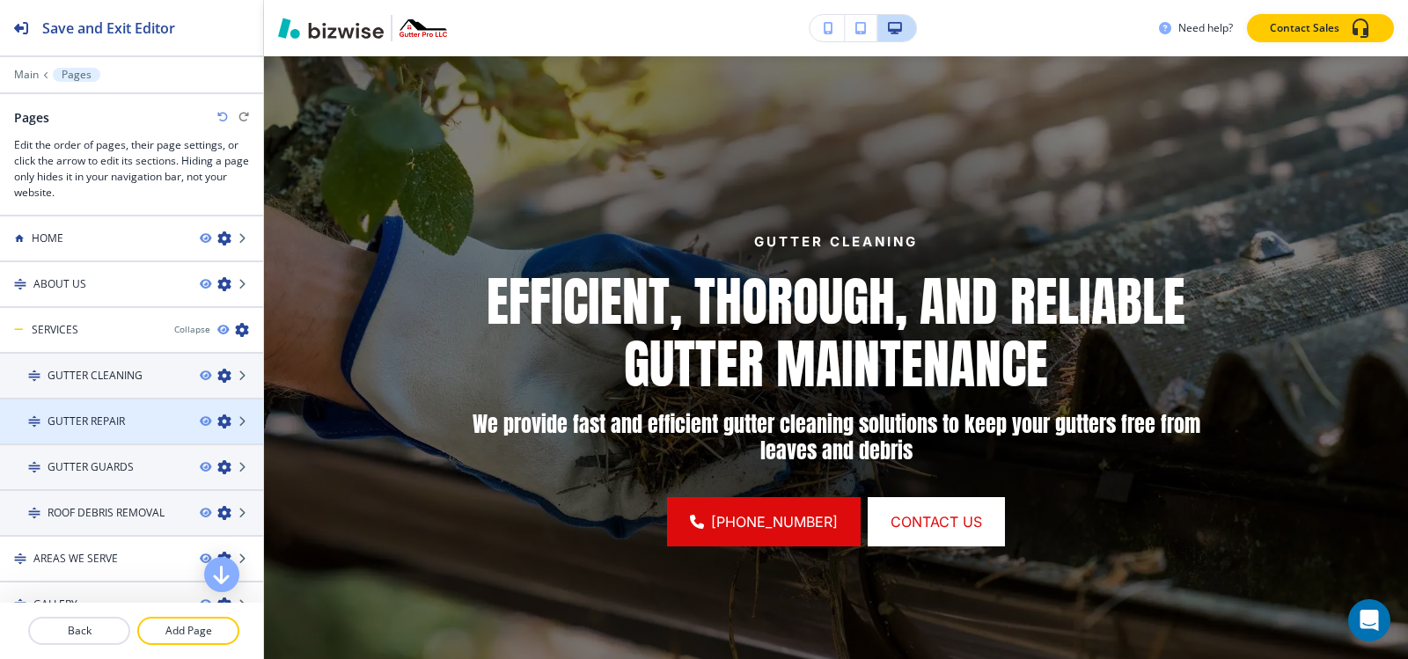
click at [124, 422] on h4 "GUTTER REPAIR" at bounding box center [86, 422] width 77 height 16
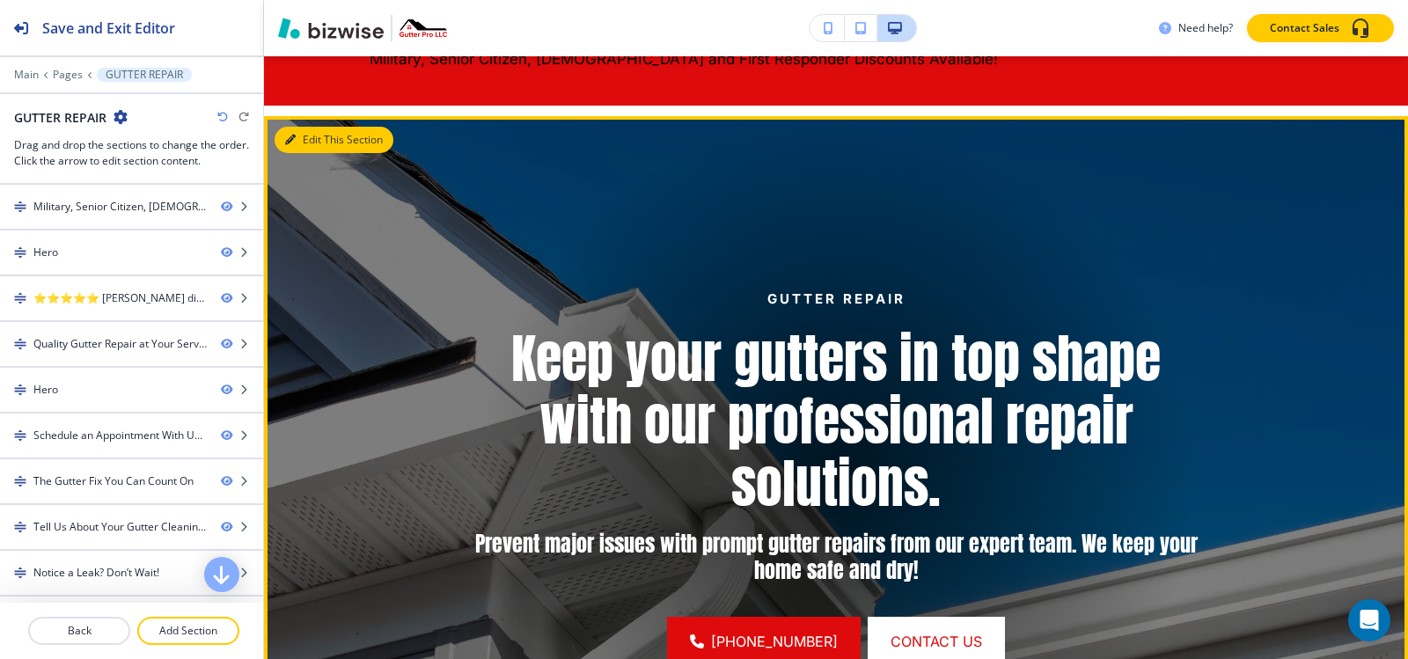
click at [308, 130] on button "Edit This Section" at bounding box center [334, 140] width 119 height 26
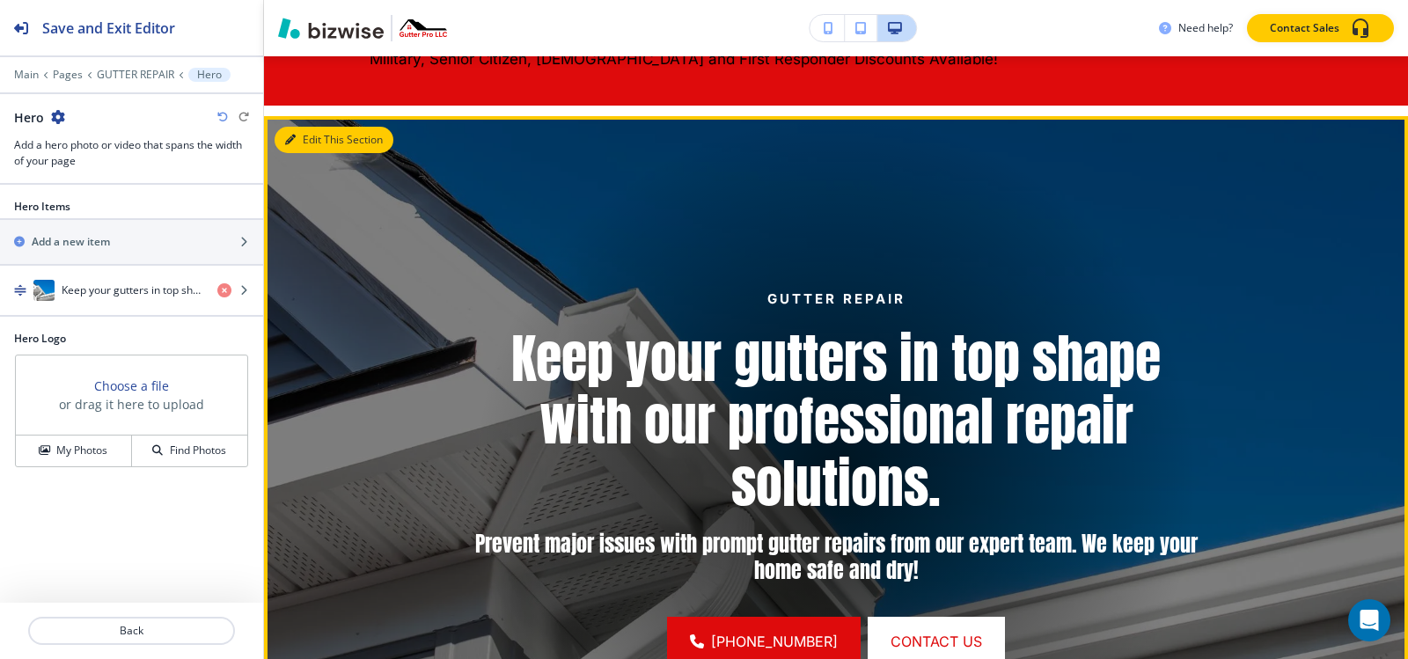
scroll to position [236, 0]
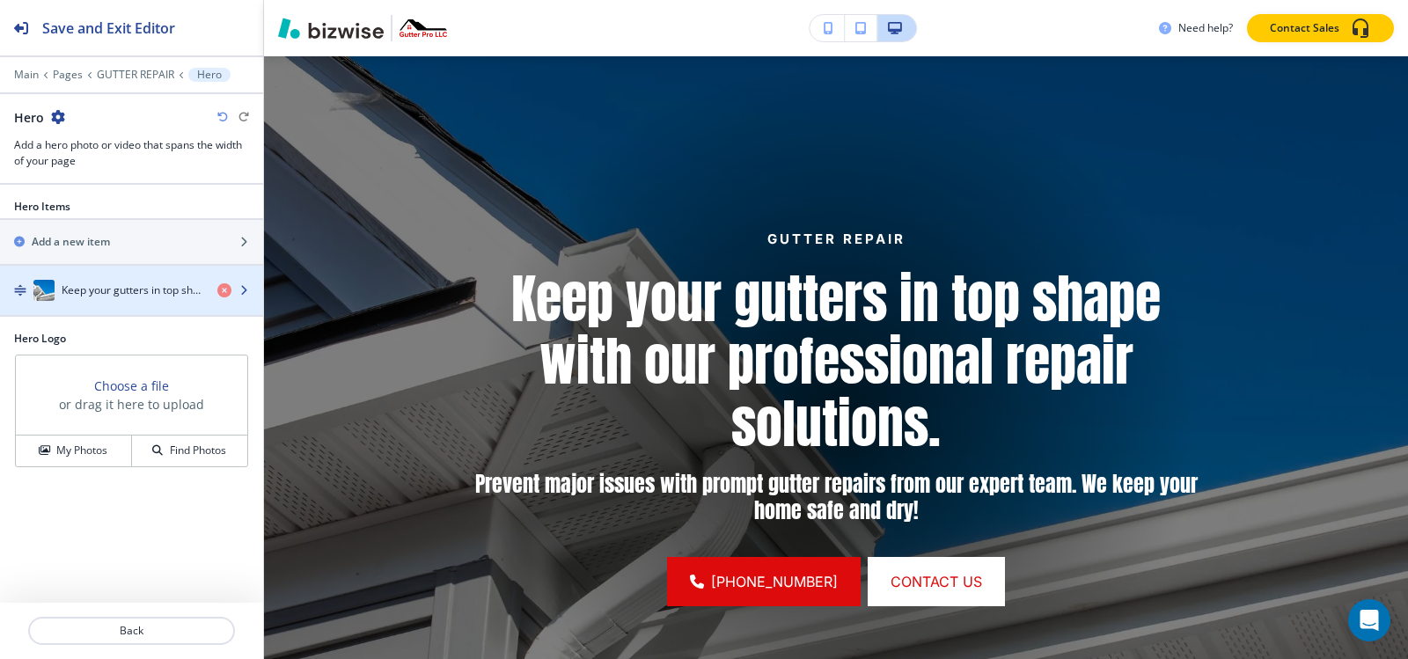
click at [149, 296] on h4 "Keep your gutters in top shape with our professional repair solutions." at bounding box center [133, 290] width 142 height 16
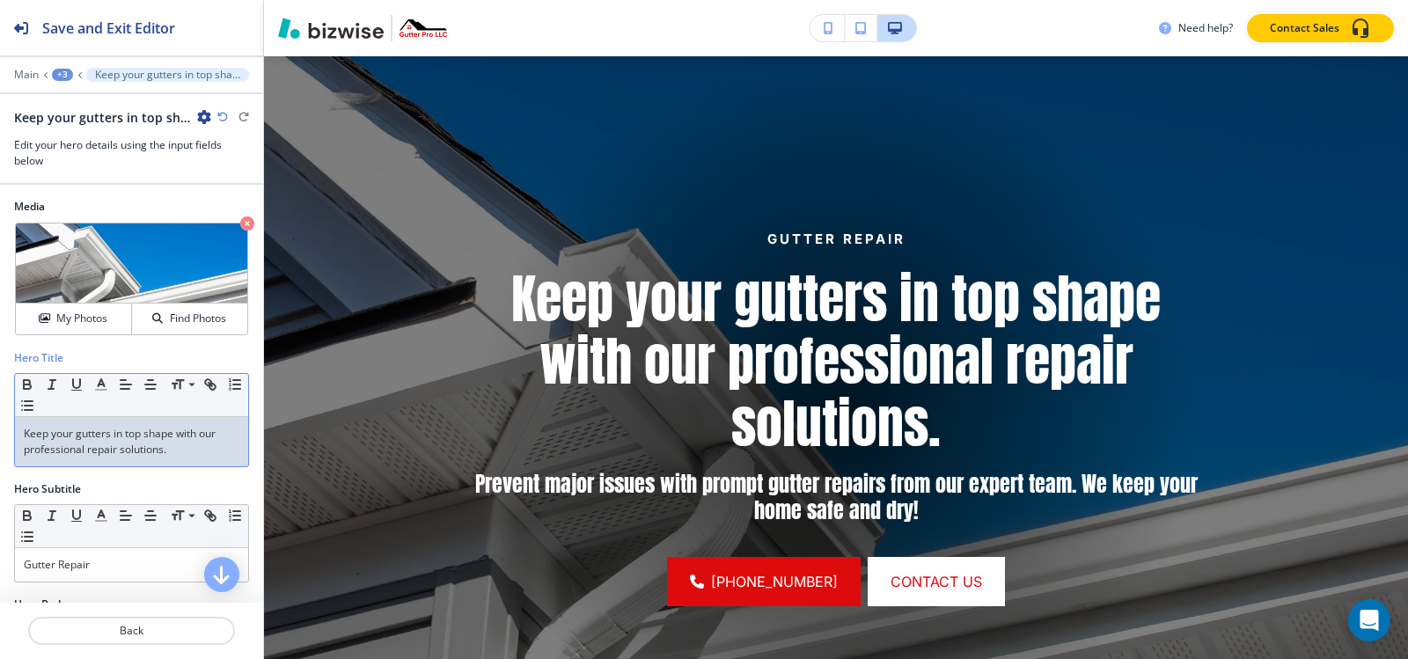
click at [136, 448] on p "Keep your gutters in top shape with our professional repair solutions." at bounding box center [132, 442] width 216 height 32
copy p "Keep your gutters in top shape with our professional repair solutions."
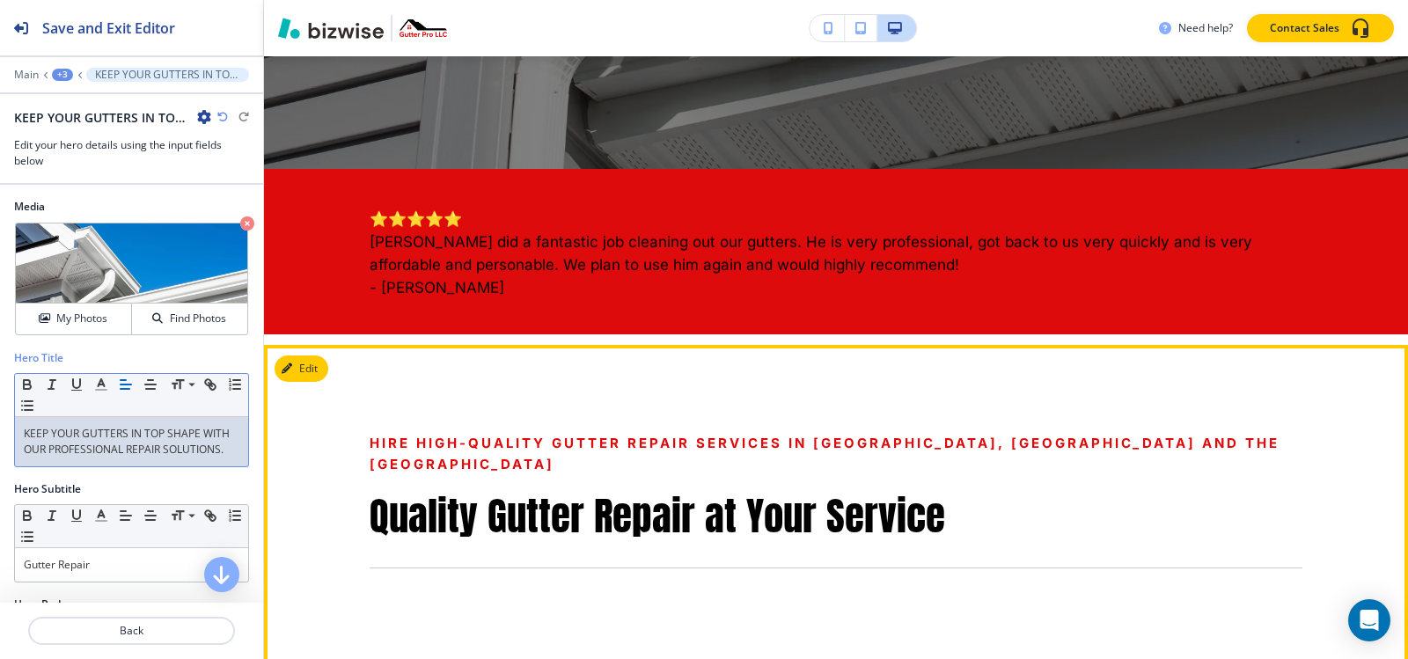
scroll to position [940, 0]
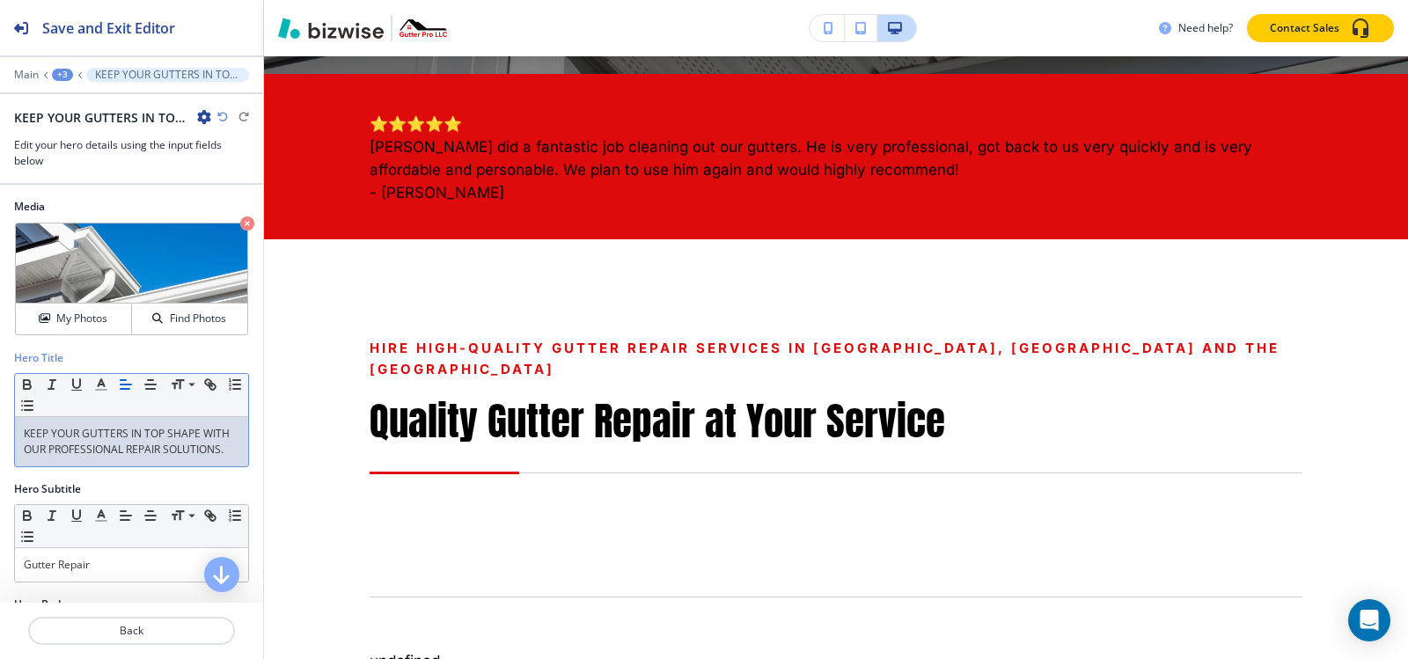
click at [67, 74] on div "+3" at bounding box center [62, 75] width 21 height 12
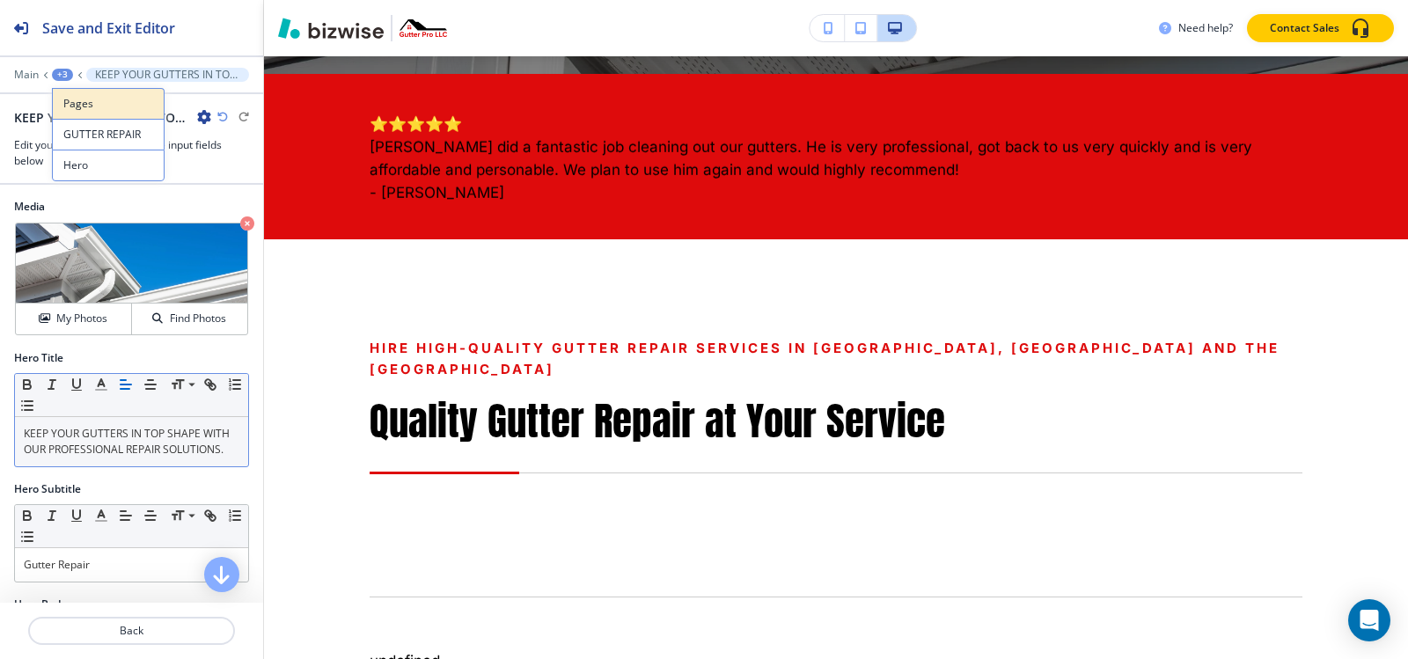
click at [98, 99] on p "Pages" at bounding box center [108, 104] width 90 height 16
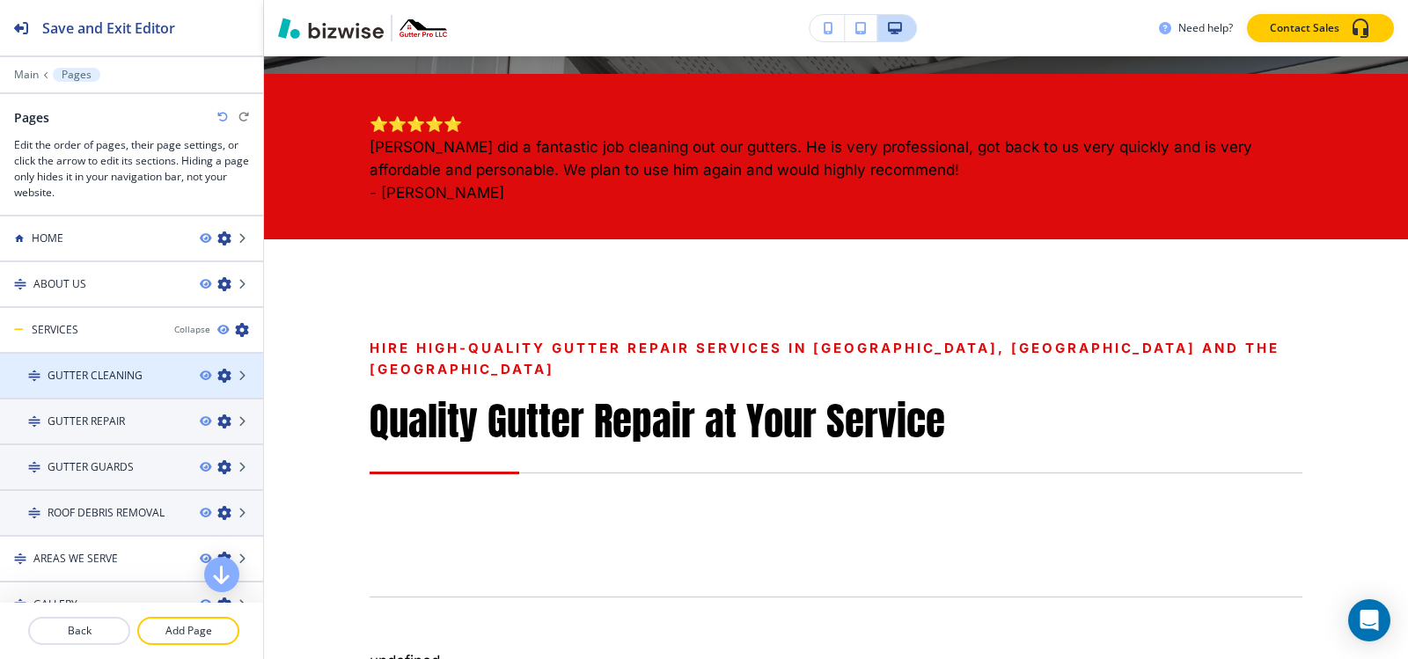
click at [89, 387] on div at bounding box center [131, 391] width 263 height 14
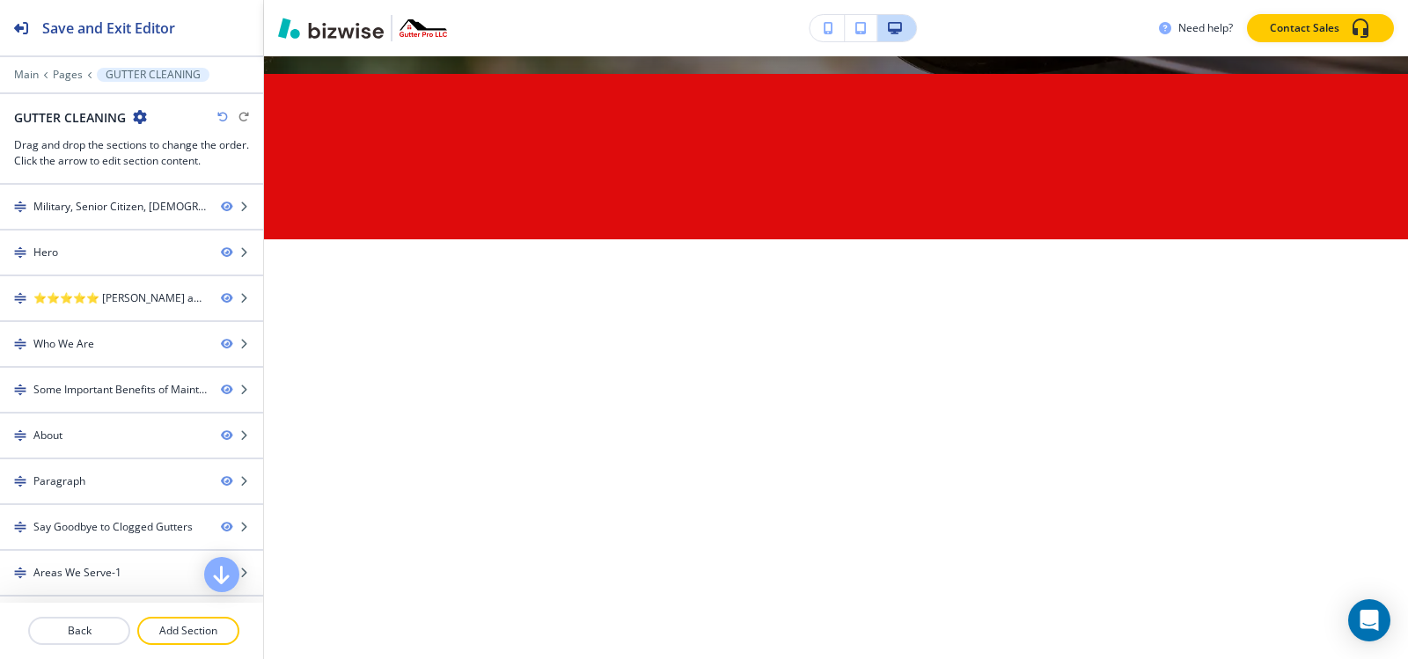
scroll to position [0, 0]
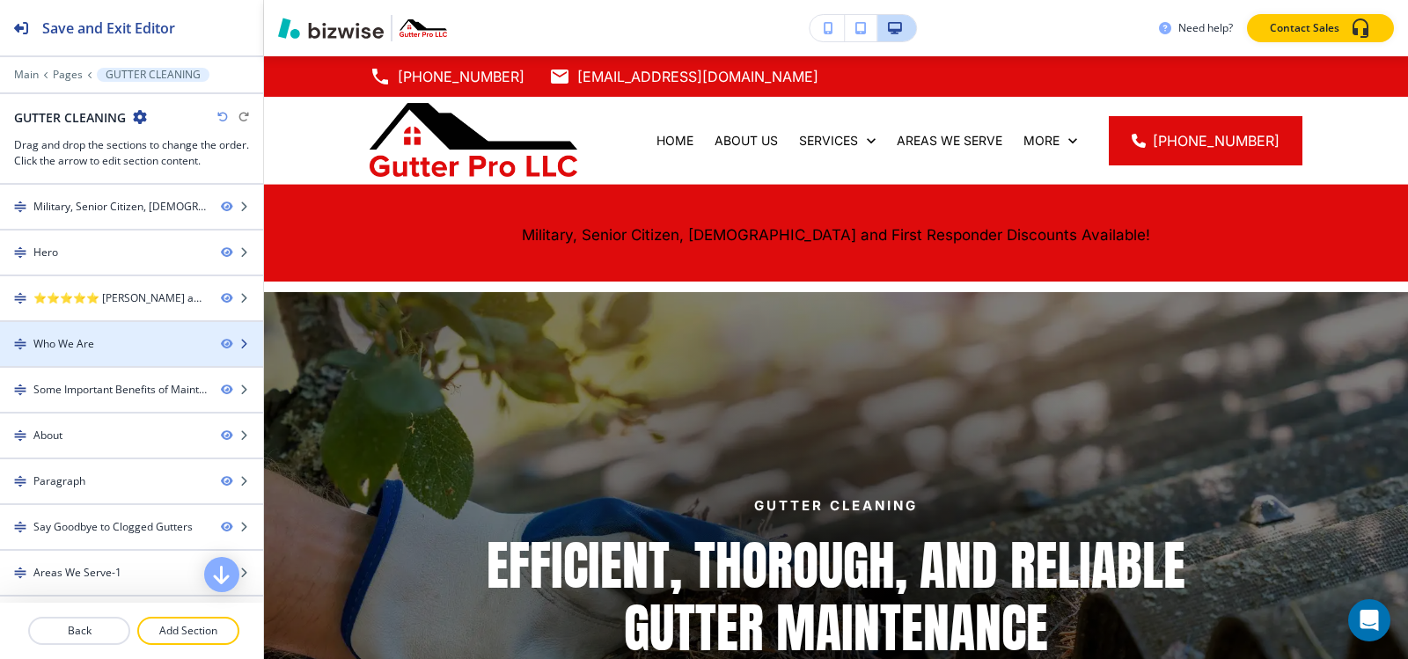
click at [68, 355] on div at bounding box center [131, 359] width 263 height 14
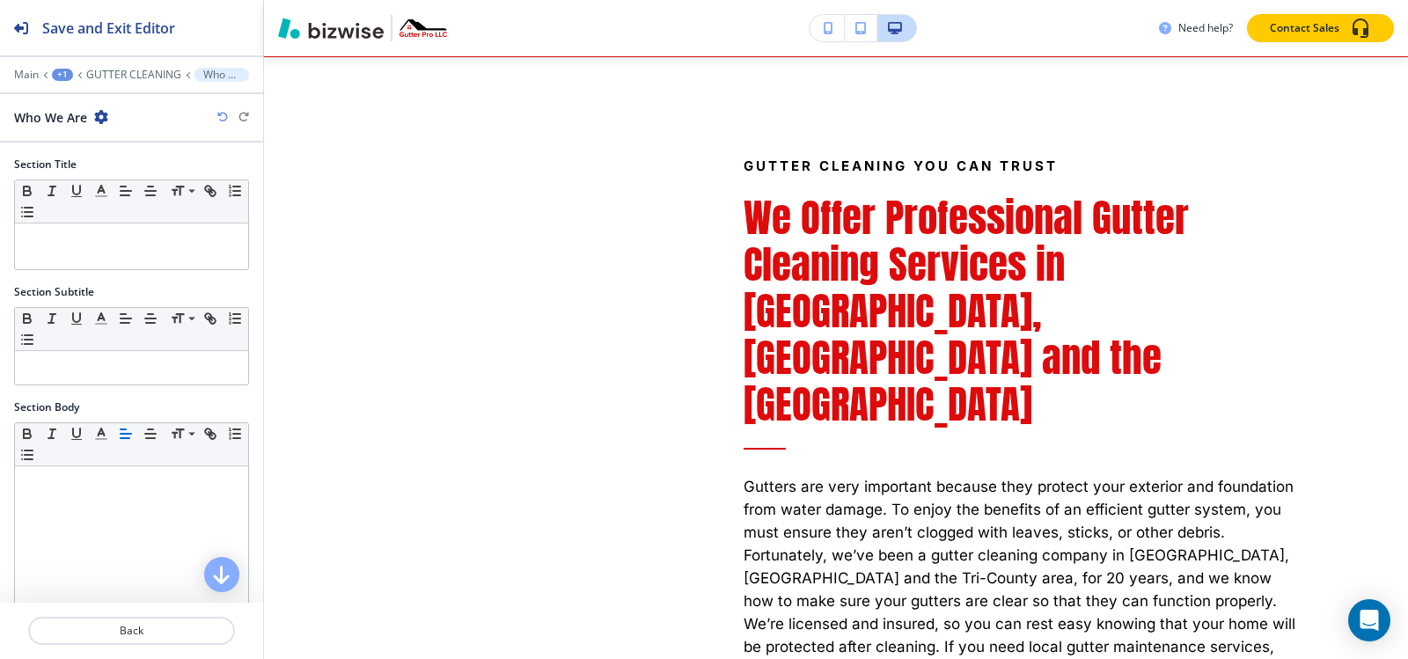
scroll to position [1133, 0]
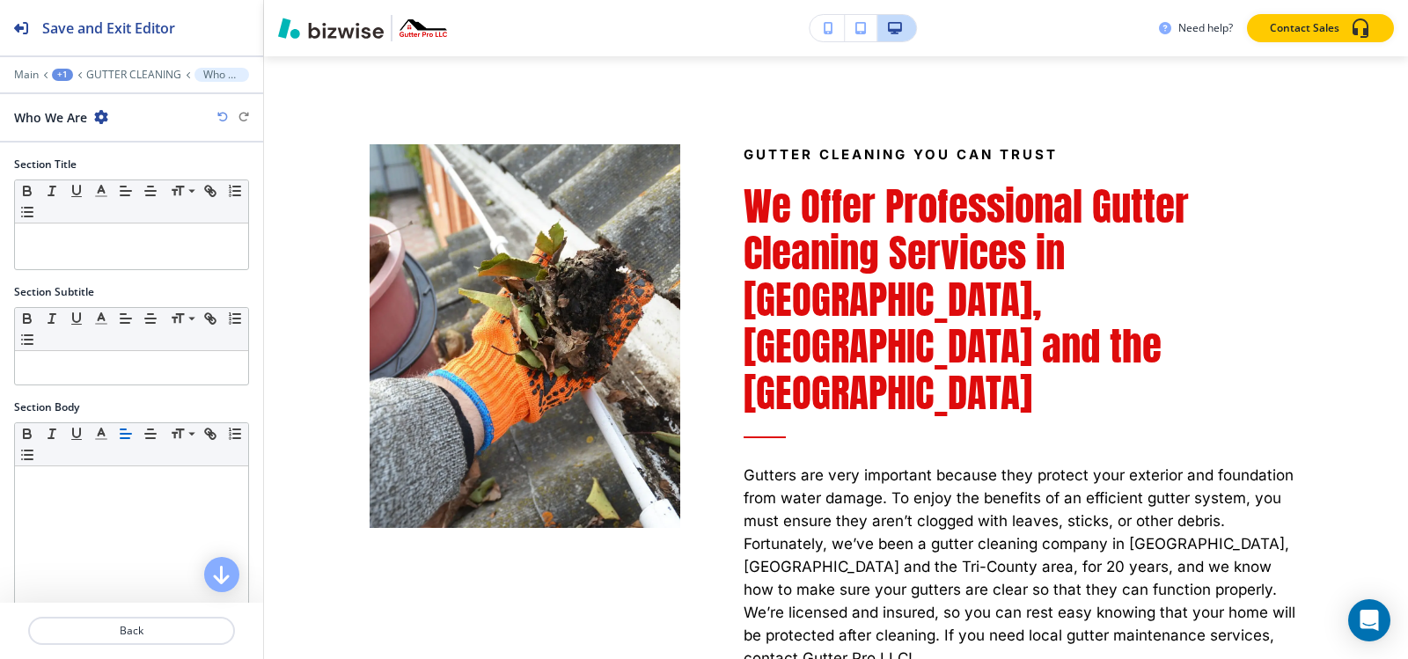
click at [99, 116] on icon "button" at bounding box center [101, 117] width 14 height 14
click at [138, 177] on p "Duplicate Section" at bounding box center [151, 179] width 90 height 16
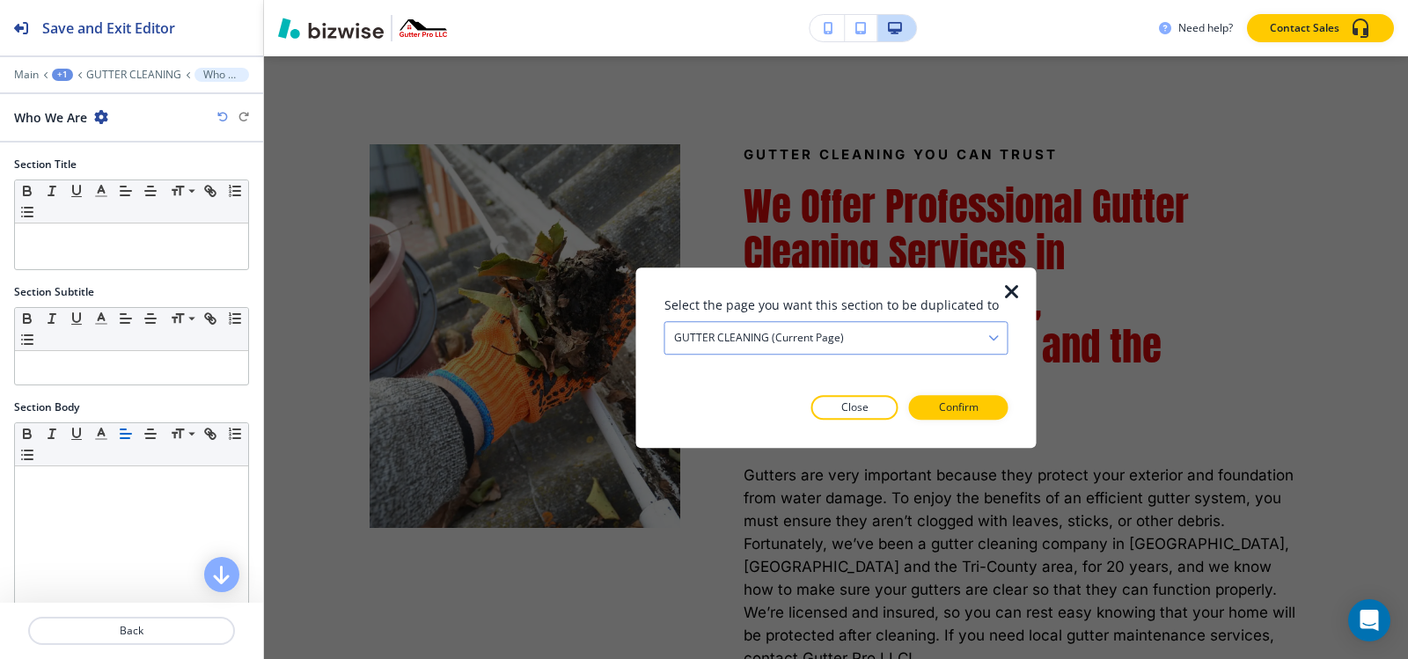
click at [702, 341] on h4 "GUTTER CLEANING (current page)" at bounding box center [759, 338] width 170 height 16
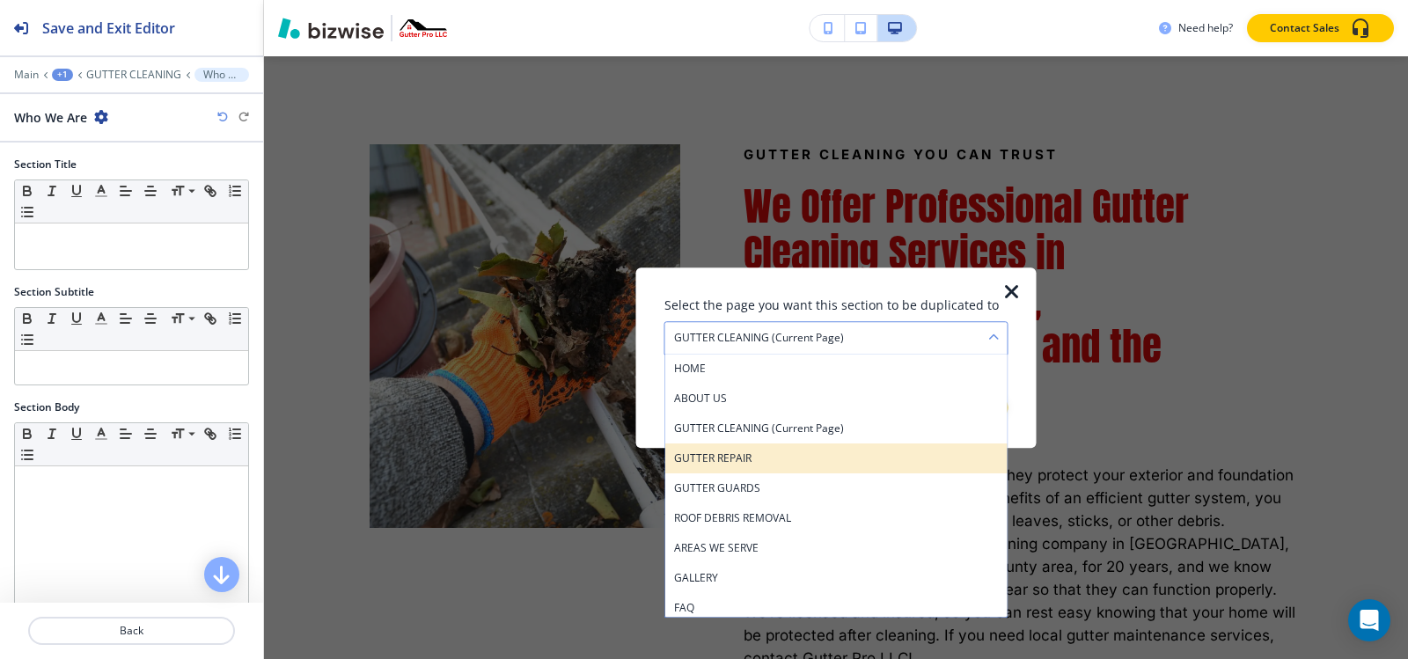
click at [742, 456] on h4 "GUTTER REPAIR" at bounding box center [836, 459] width 325 height 16
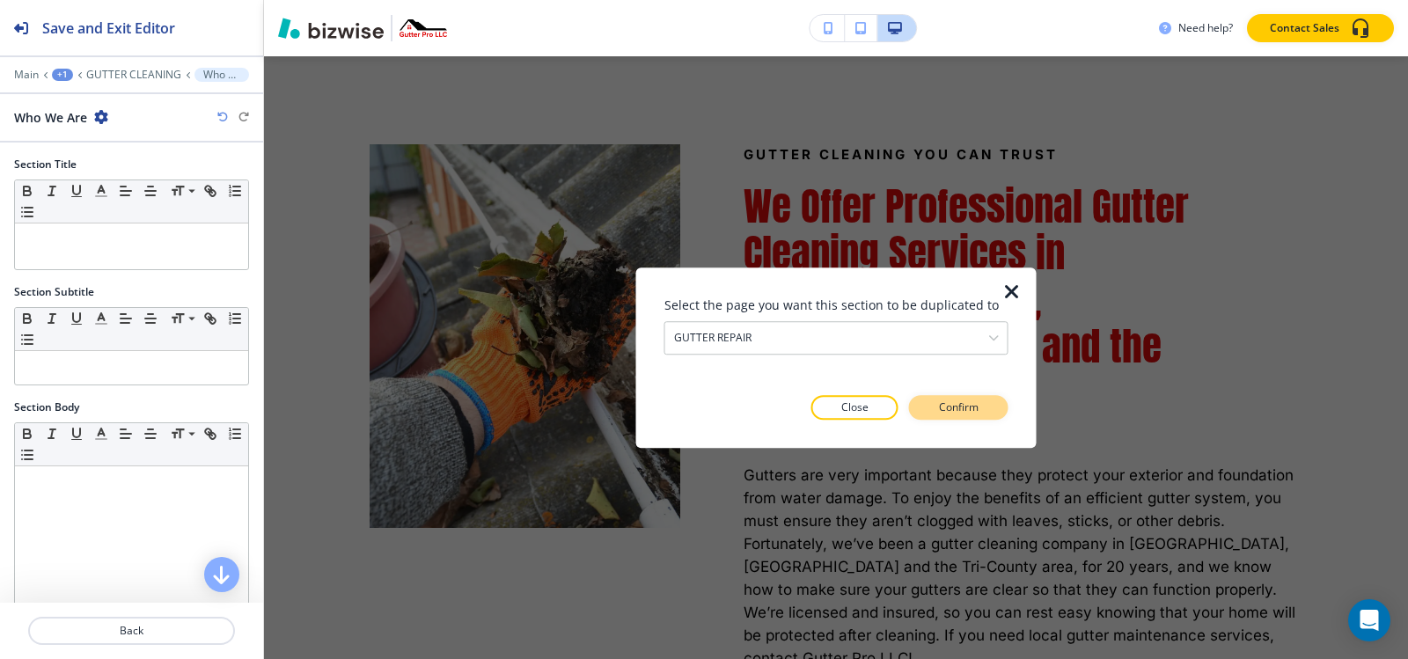
click at [942, 415] on p "Confirm" at bounding box center [959, 408] width 40 height 16
click at [944, 413] on p "Take me there" at bounding box center [942, 408] width 71 height 16
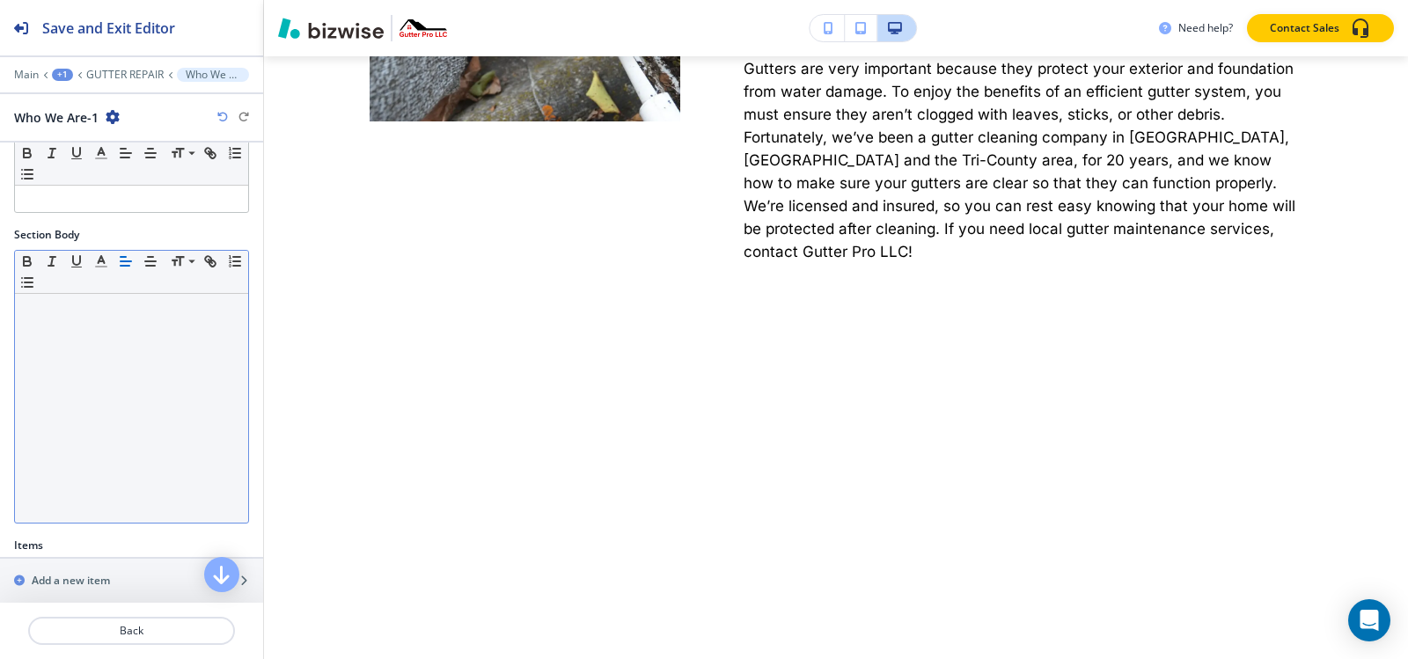
scroll to position [352, 0]
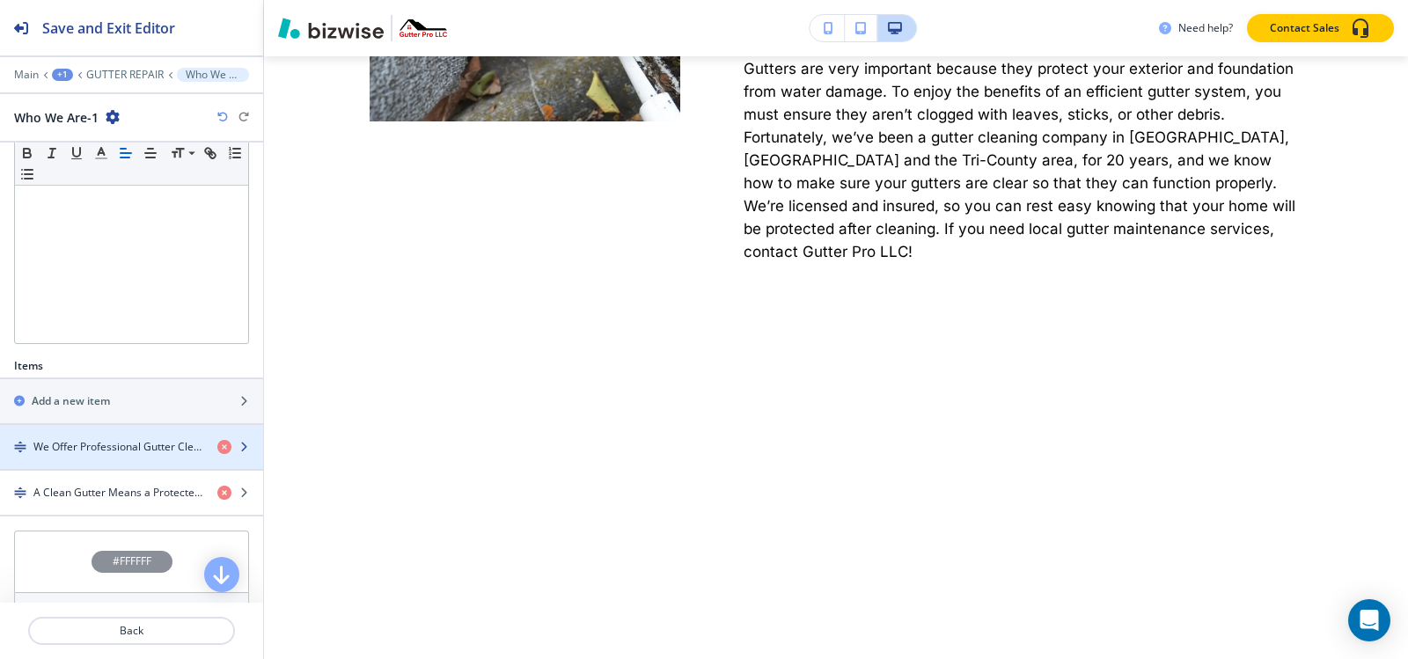
click at [83, 444] on h4 "We Offer Professional Gutter Cleaning Services in Canton, MS and the Tri-County…" at bounding box center [118, 447] width 170 height 16
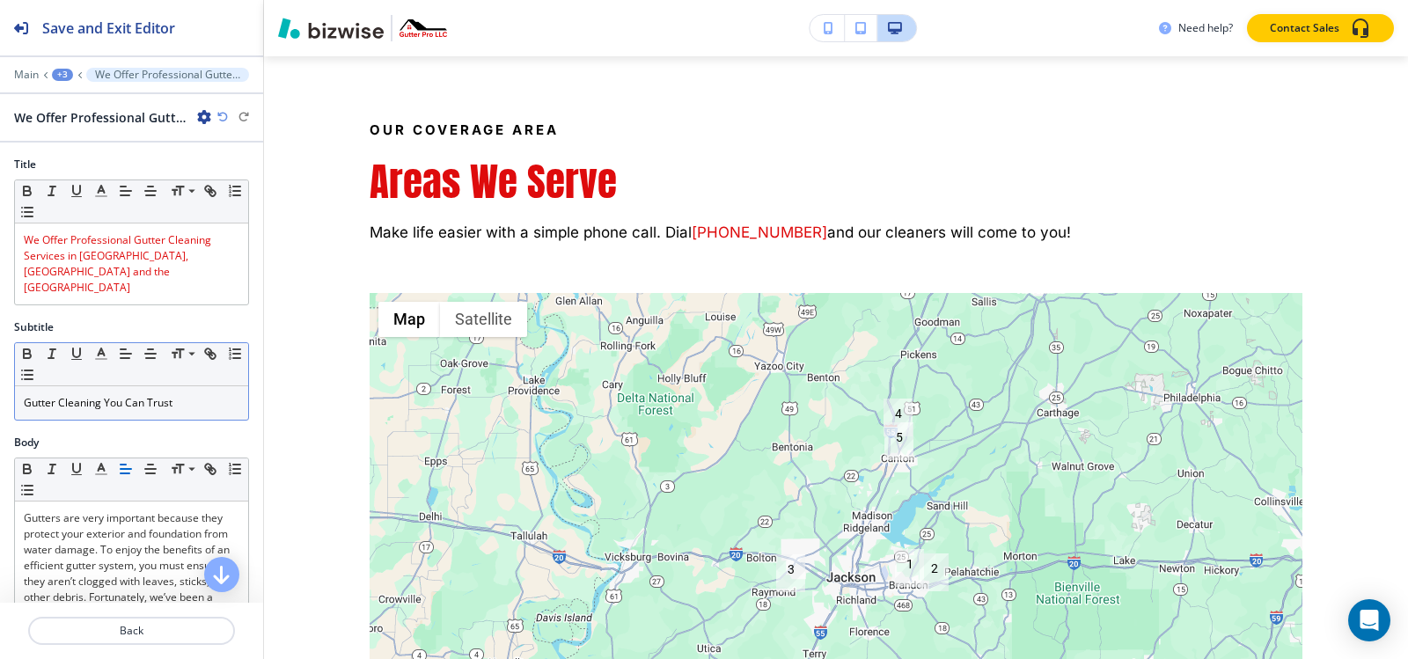
scroll to position [7839, 0]
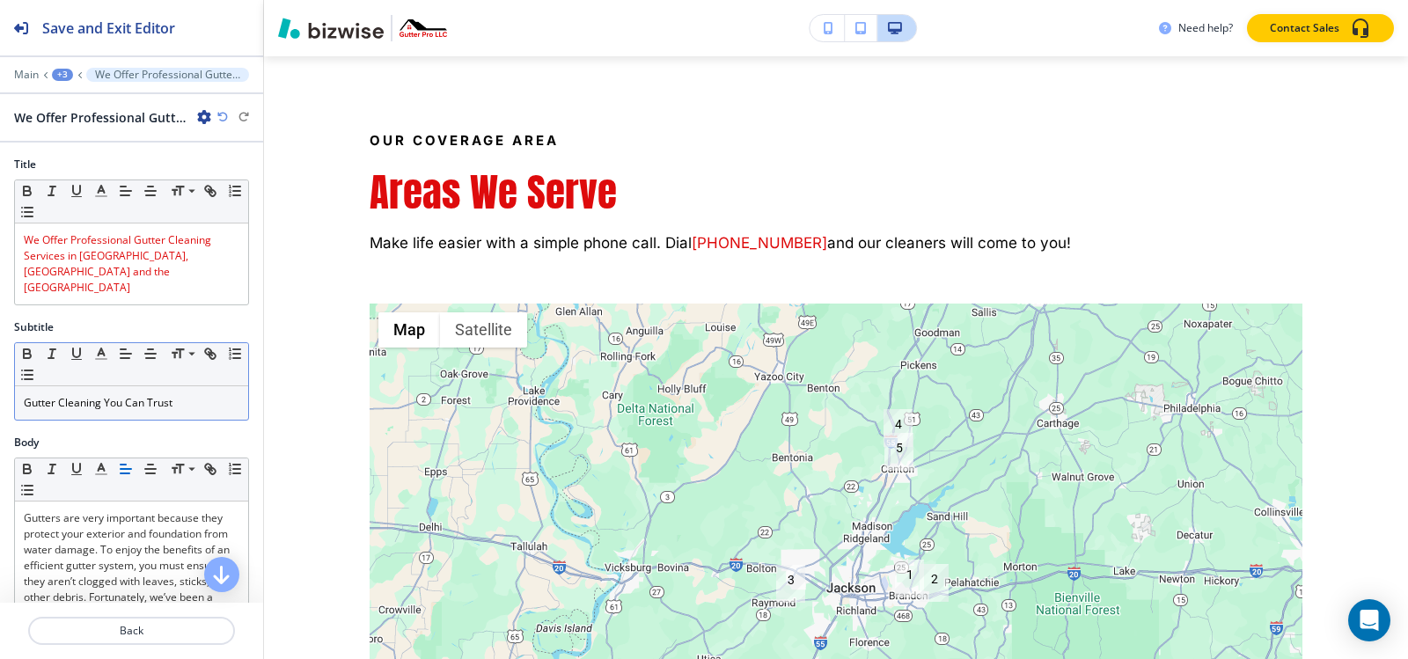
click at [122, 395] on span "Gutter Cleaning You Can Trust" at bounding box center [98, 402] width 149 height 15
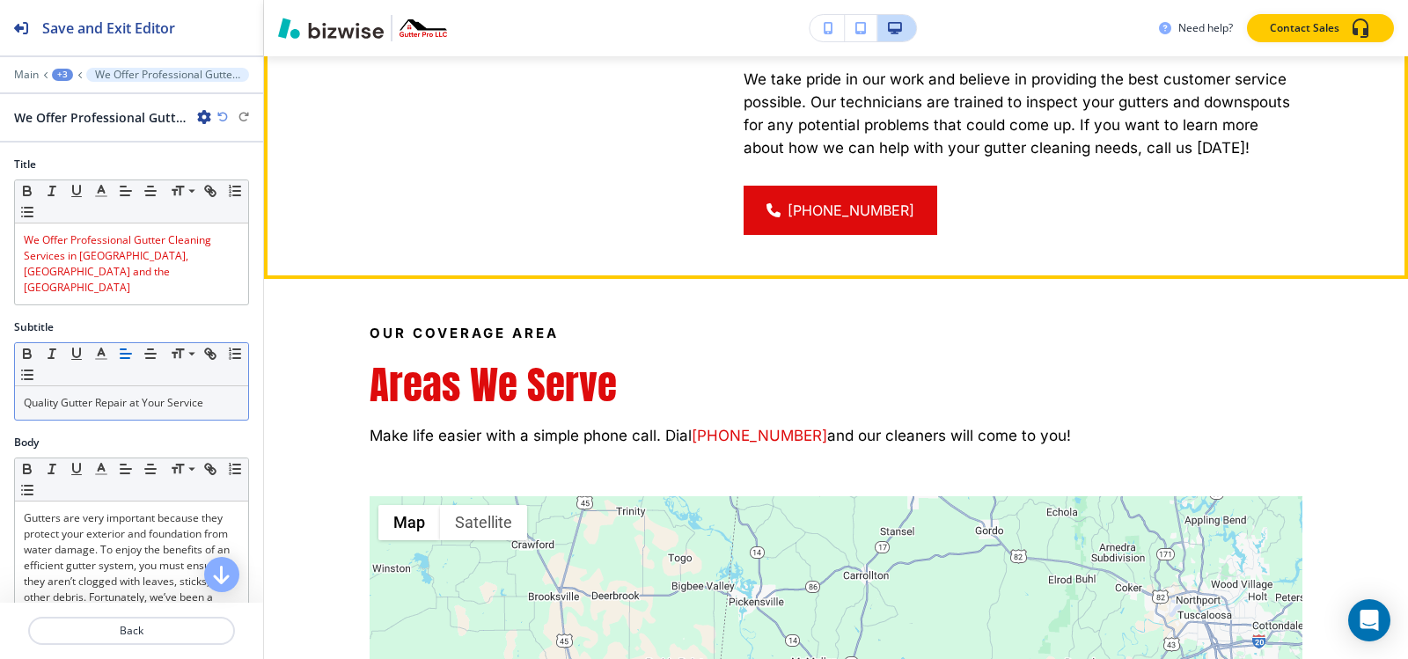
scroll to position [7751, 0]
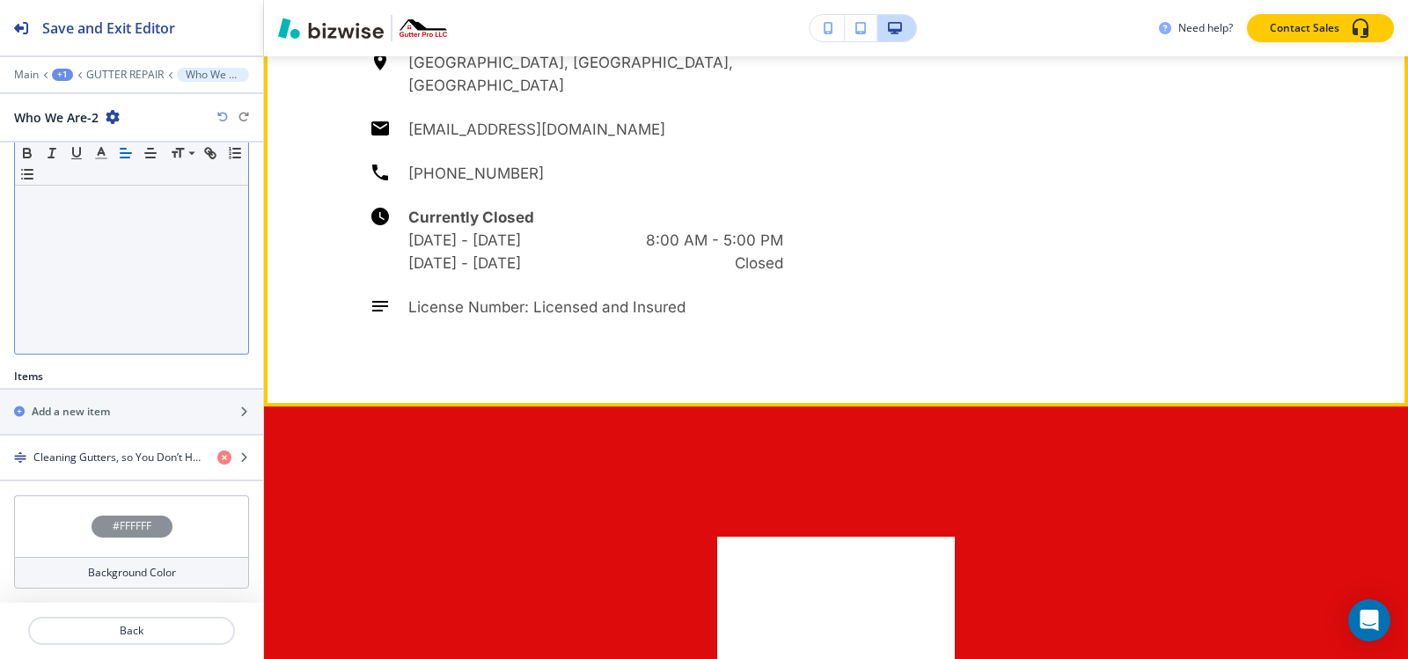
scroll to position [6255, 0]
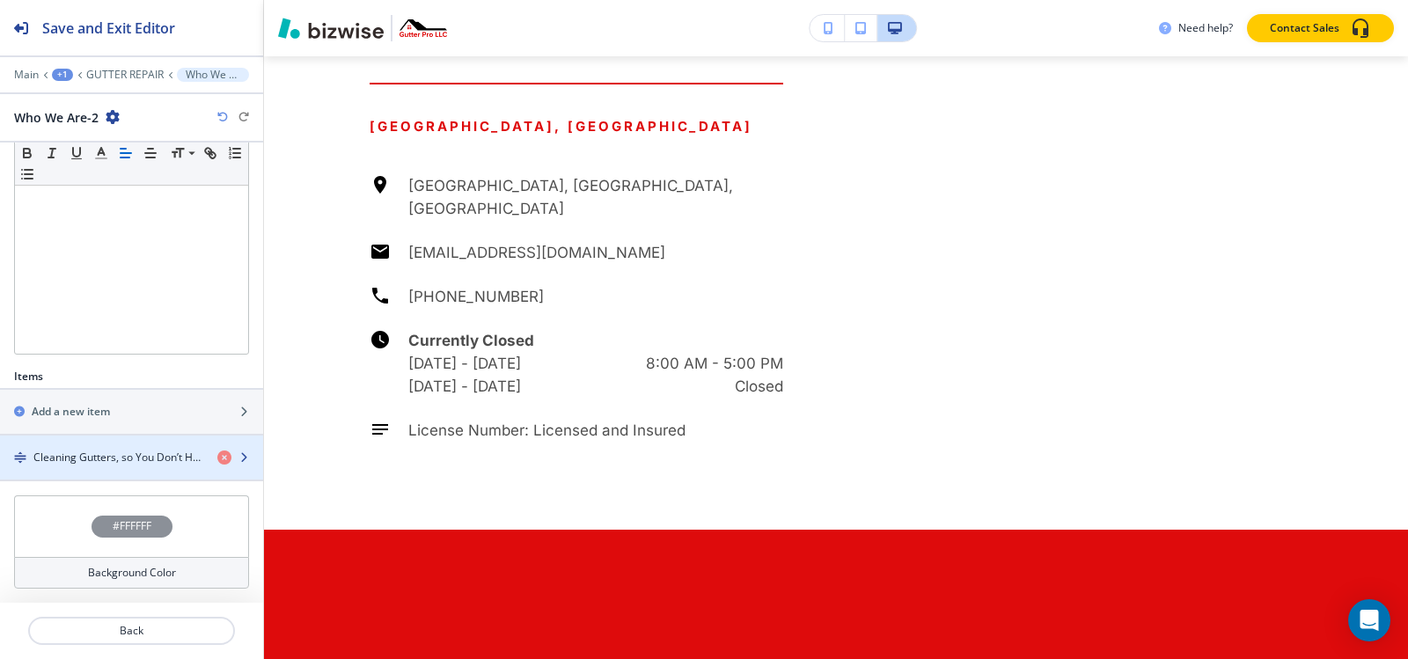
click at [88, 447] on div "button" at bounding box center [131, 443] width 263 height 14
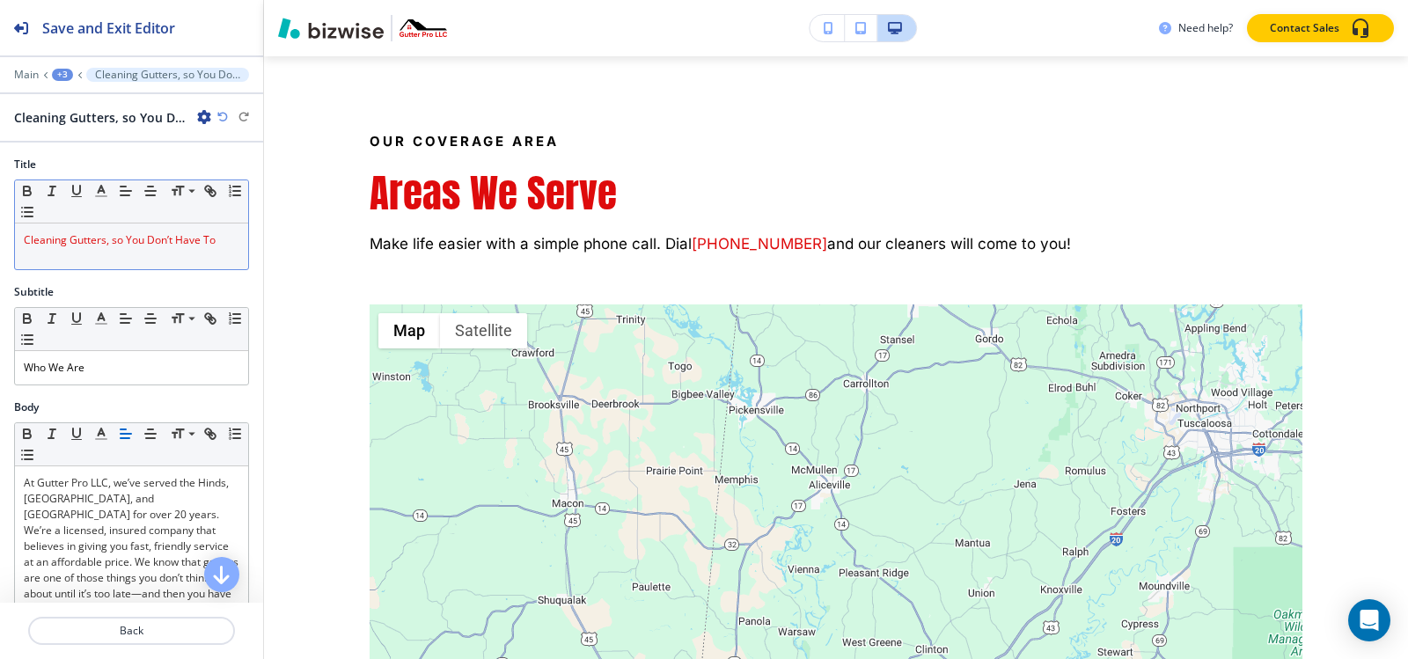
scroll to position [7839, 0]
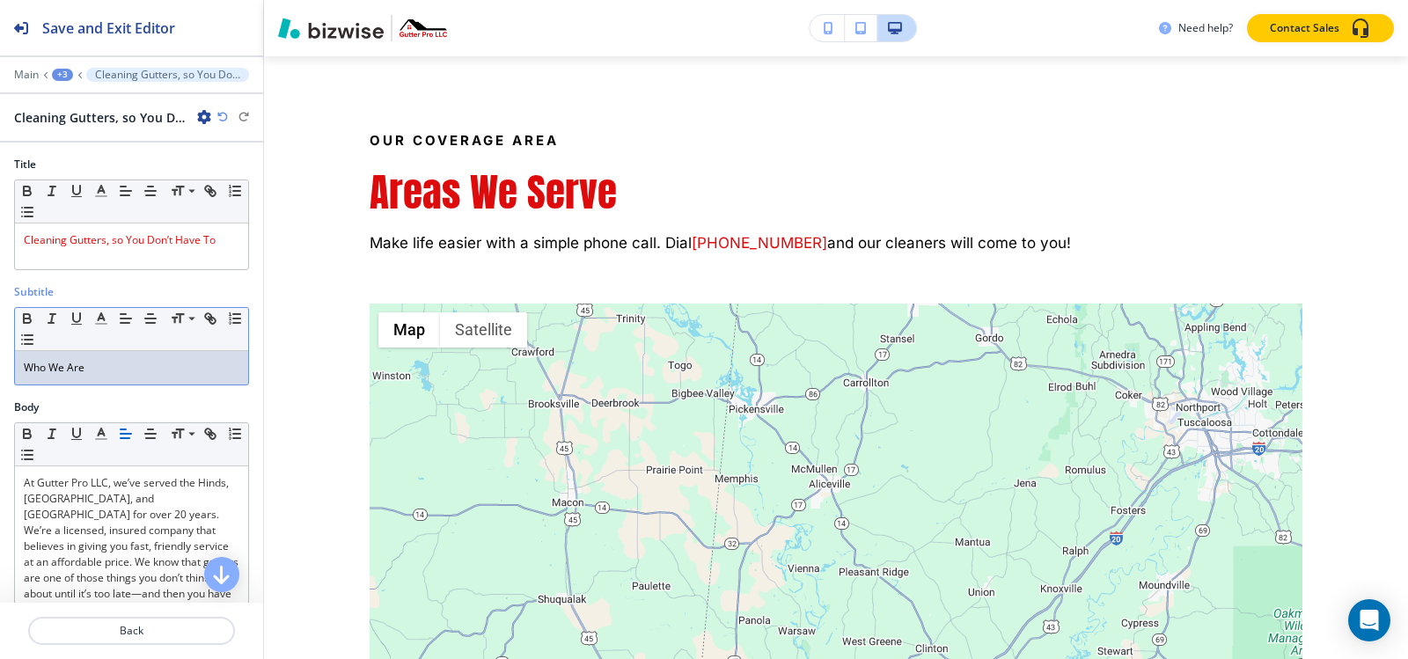
click at [108, 361] on p "Who We Are" at bounding box center [132, 368] width 216 height 16
paste div
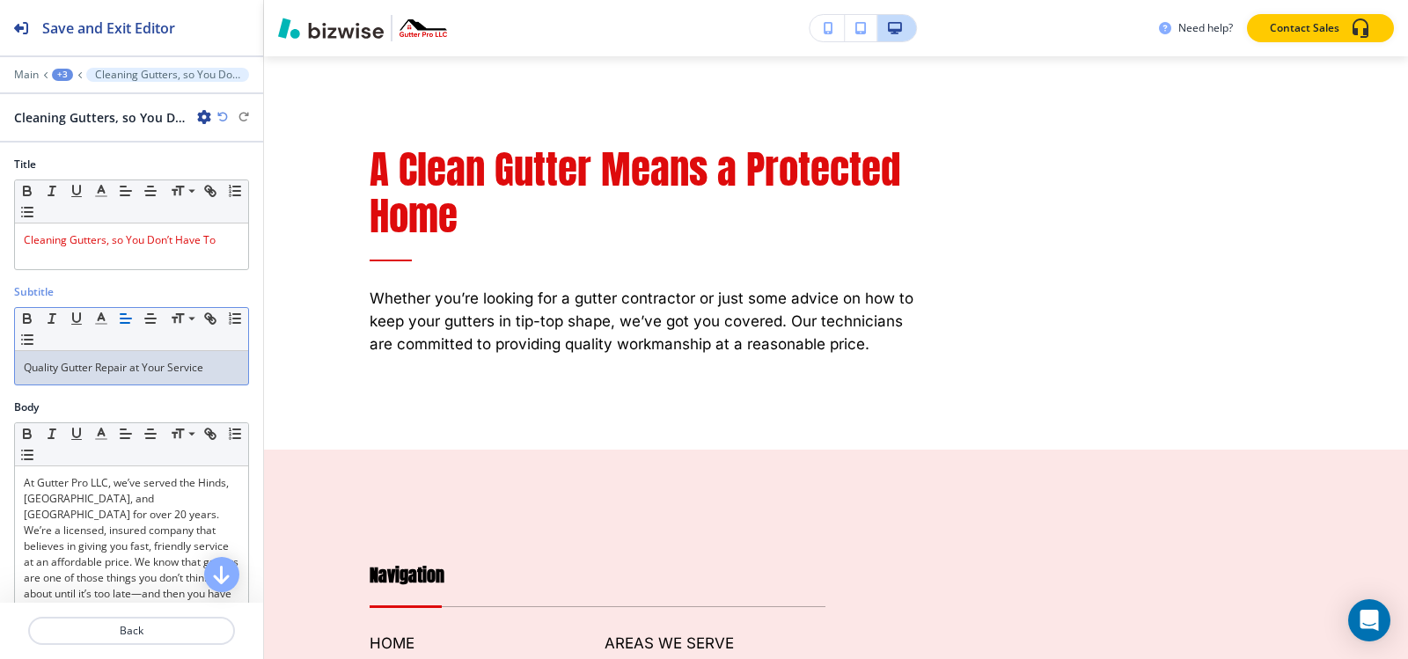
scroll to position [11183, 0]
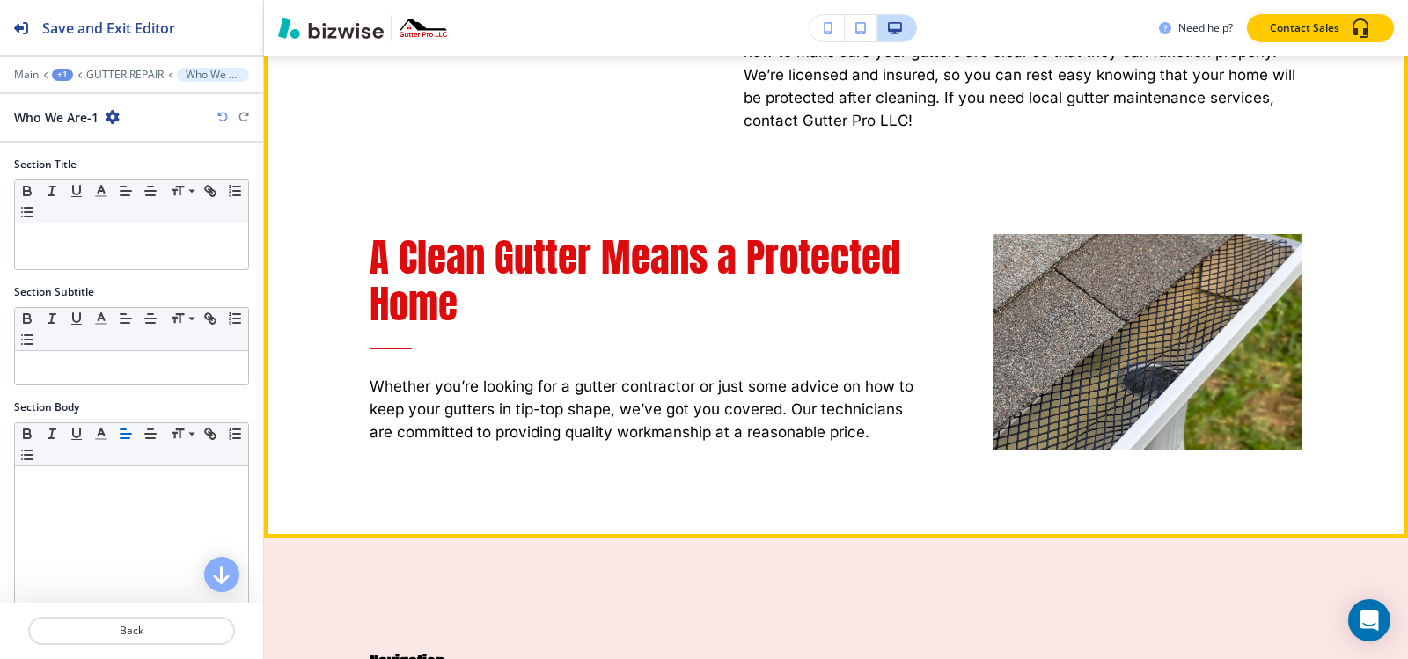
scroll to position [11360, 0]
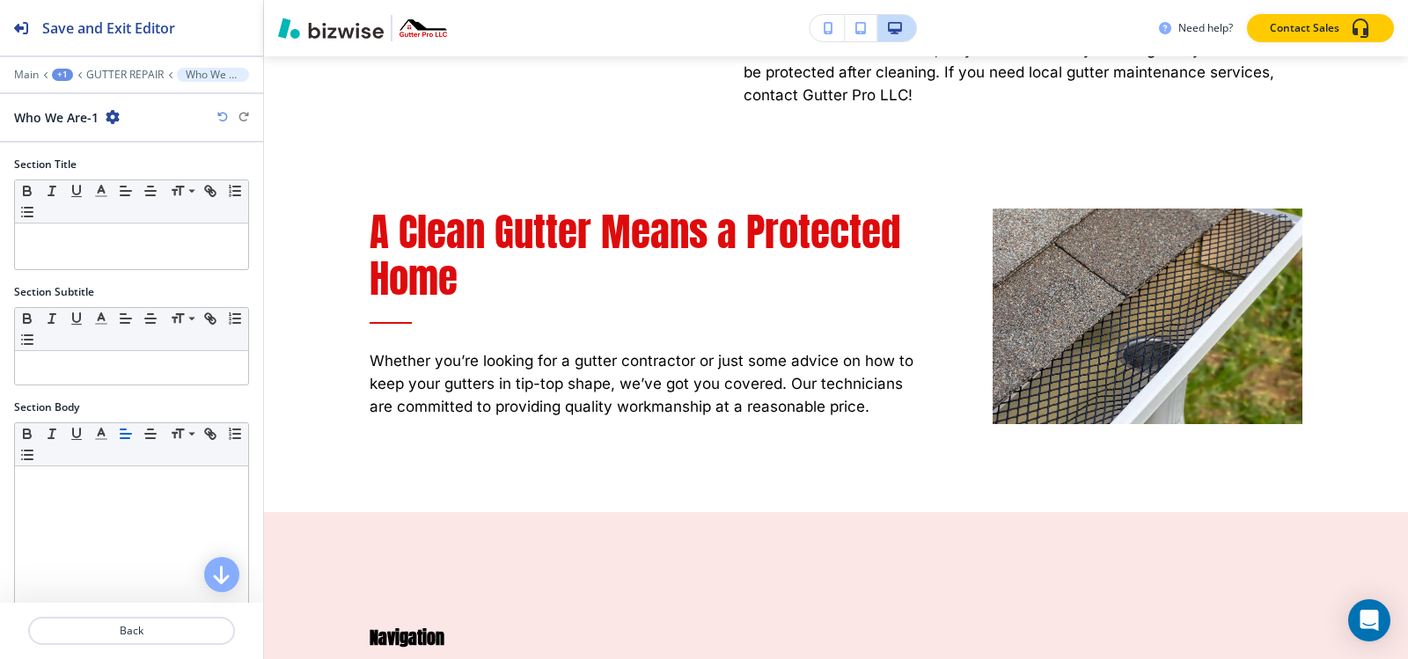
click at [227, 115] on icon "button" at bounding box center [222, 117] width 11 height 11
click at [225, 116] on icon "button" at bounding box center [222, 117] width 11 height 11
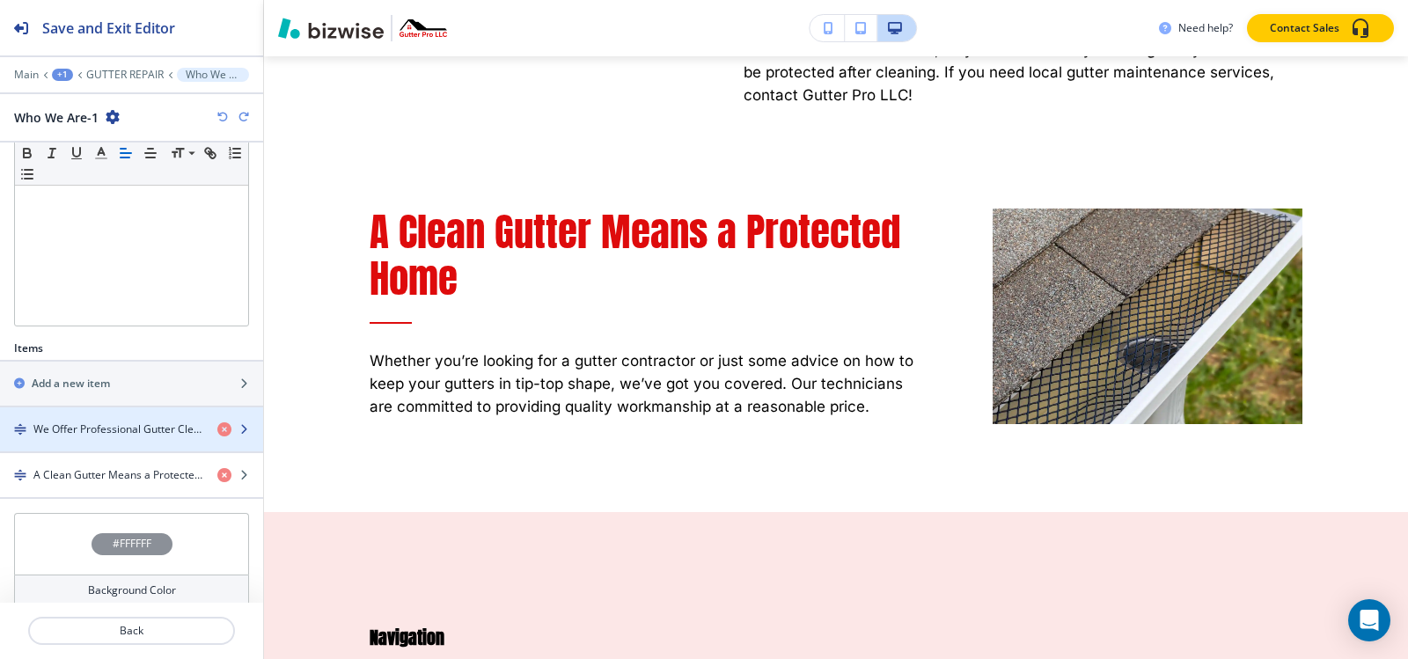
scroll to position [387, 0]
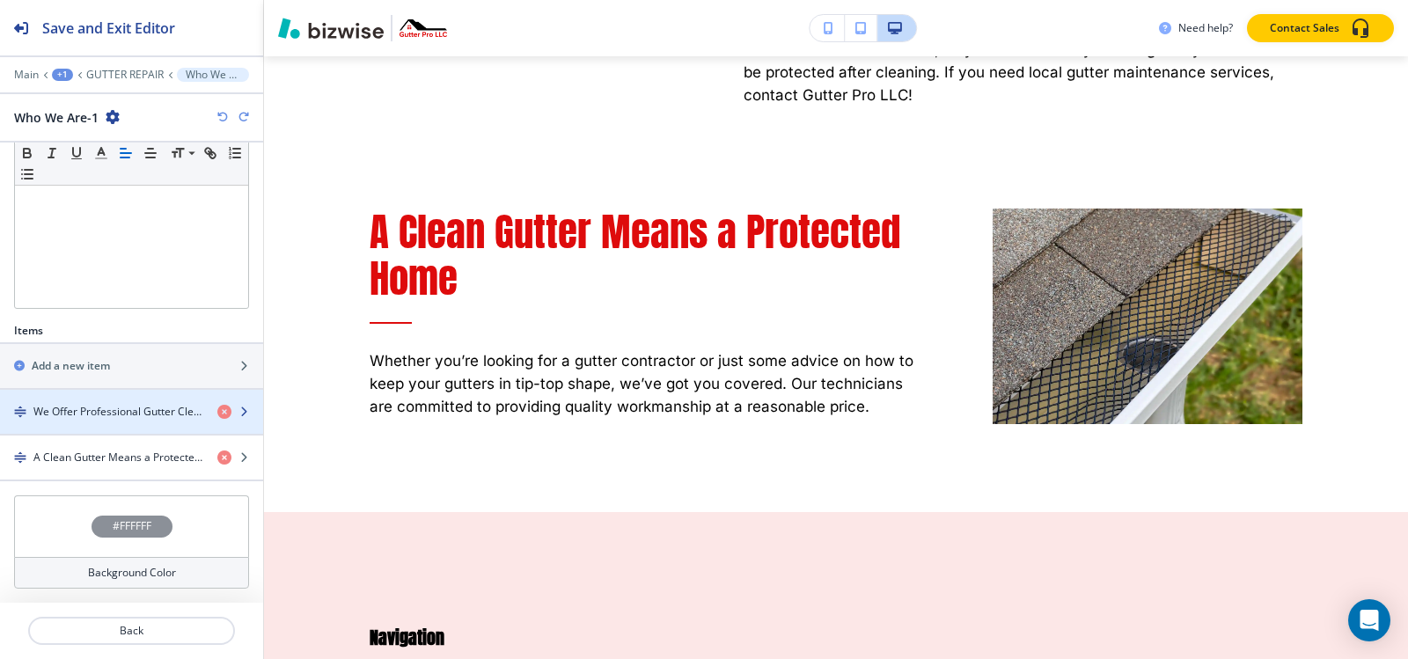
click at [111, 420] on div "button" at bounding box center [131, 427] width 263 height 14
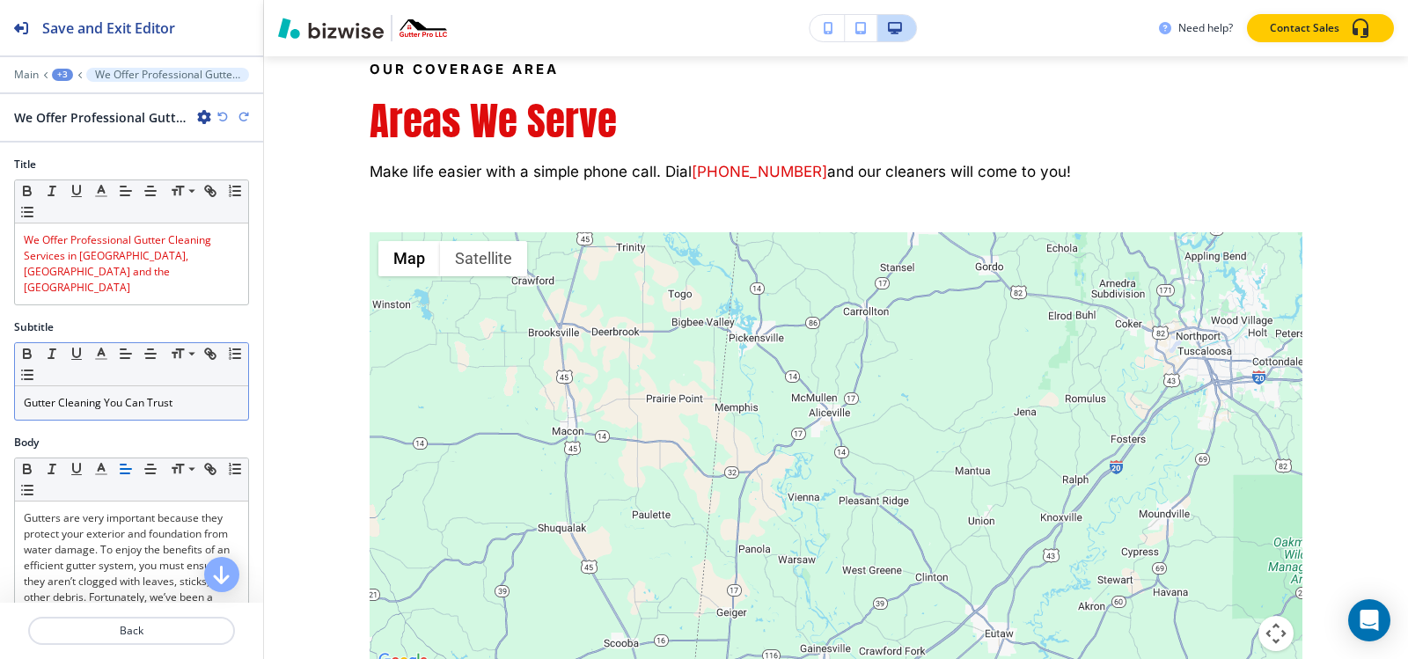
scroll to position [7839, 0]
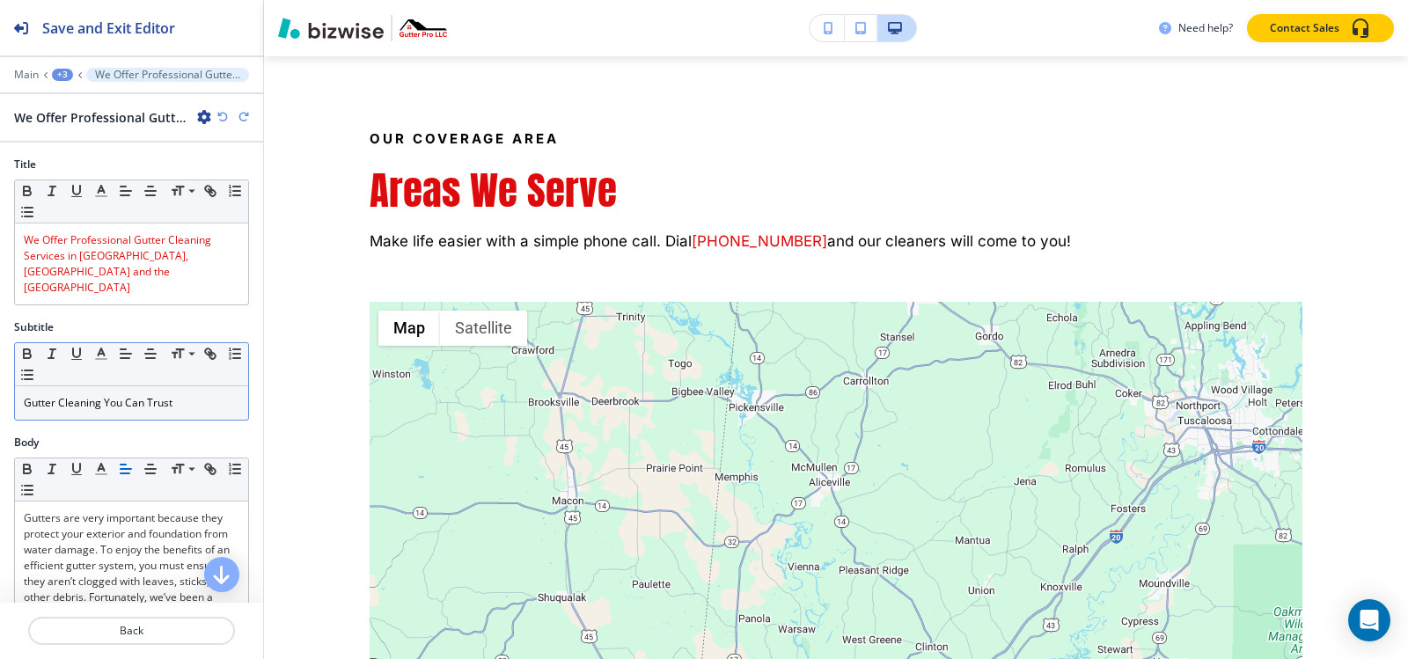
click at [147, 395] on span "Gutter Cleaning You Can Trust" at bounding box center [98, 402] width 149 height 15
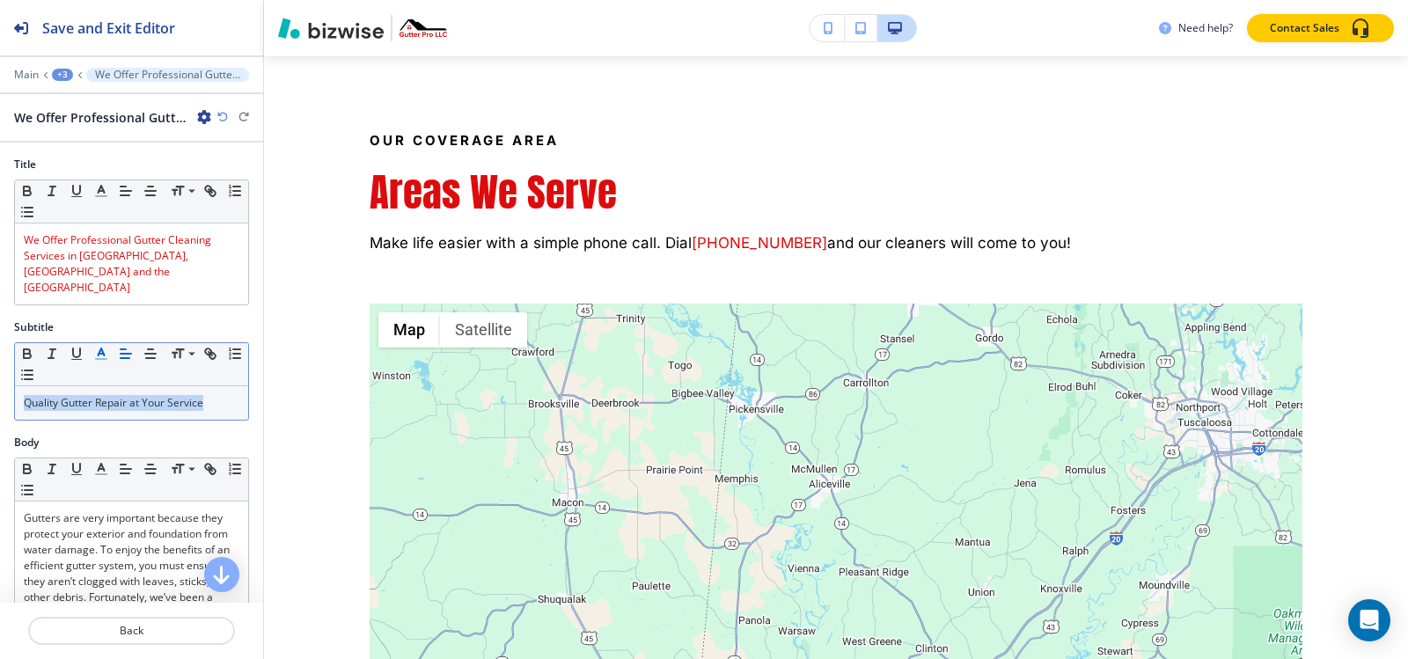
click at [95, 346] on icon "button" at bounding box center [101, 354] width 16 height 16
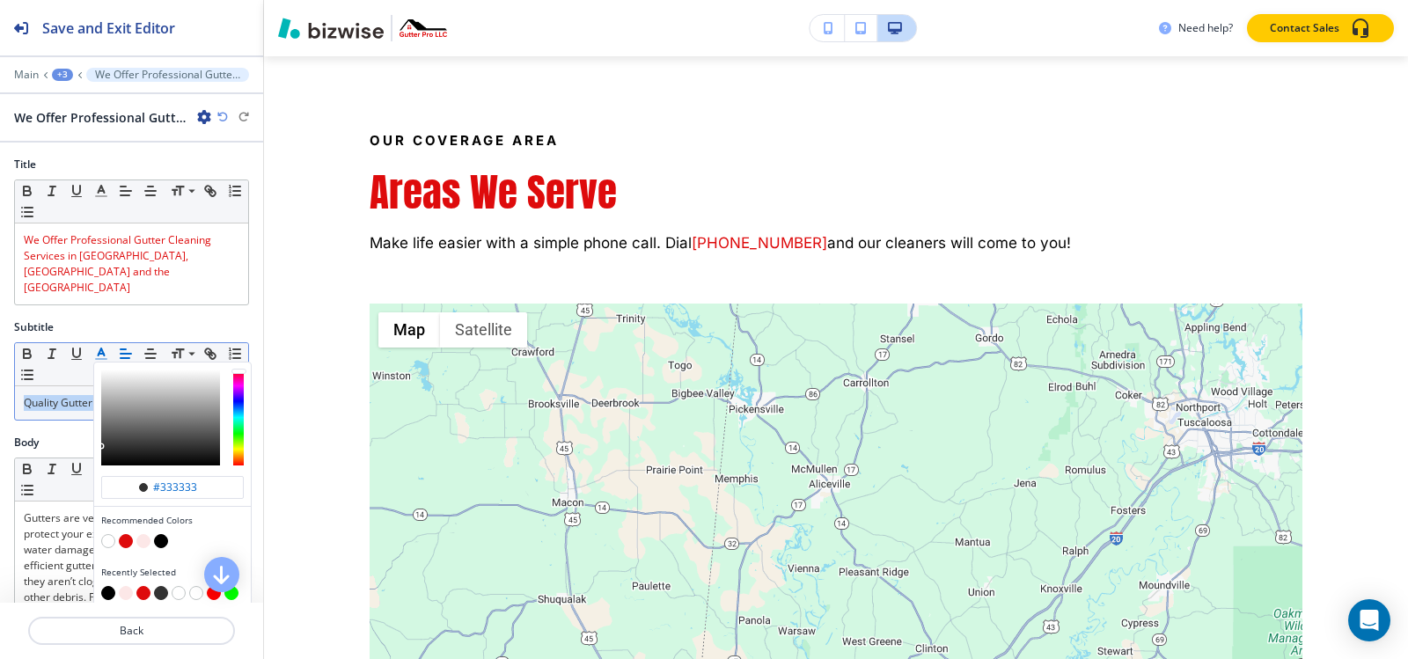
drag, startPoint x: 165, startPoint y: 523, endPoint x: 159, endPoint y: 508, distance: 15.9
click at [164, 534] on button "button" at bounding box center [161, 541] width 14 height 14
type input "#000000"
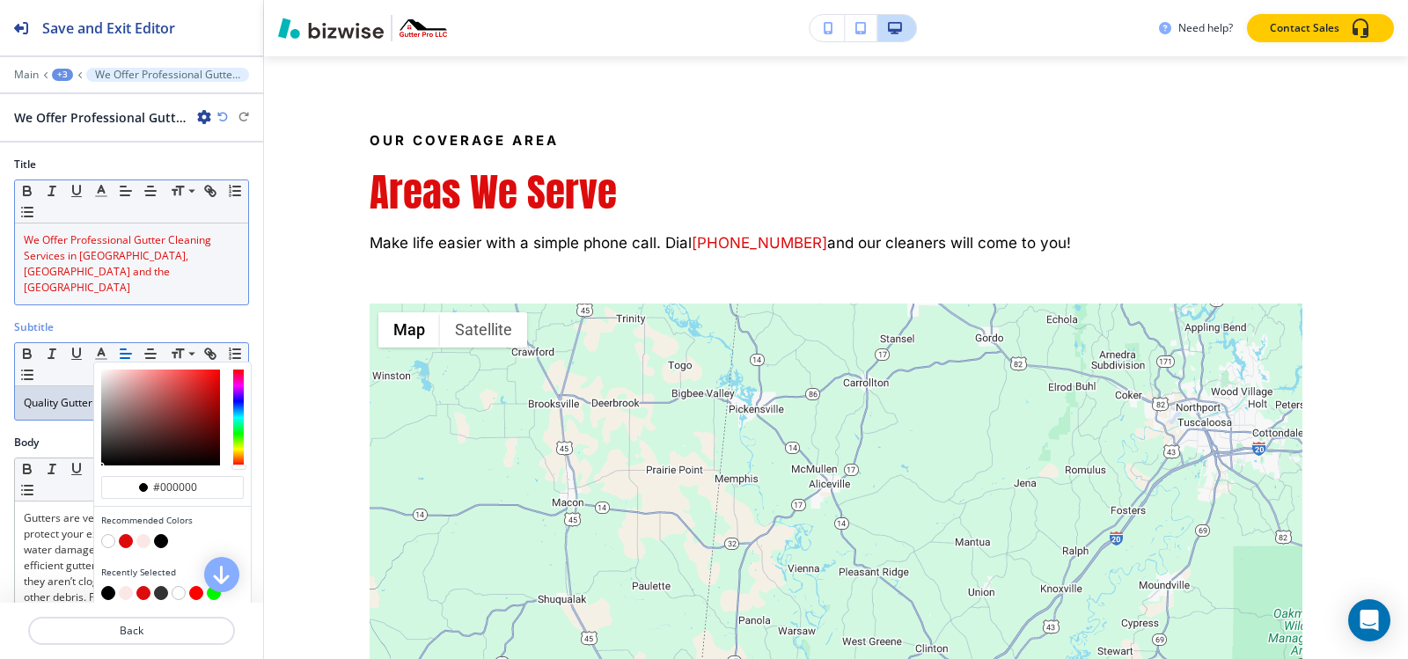
click at [150, 287] on div "We Offer Professional Gutter Cleaning Services in Canton, MS and the Tri-County…" at bounding box center [131, 264] width 233 height 81
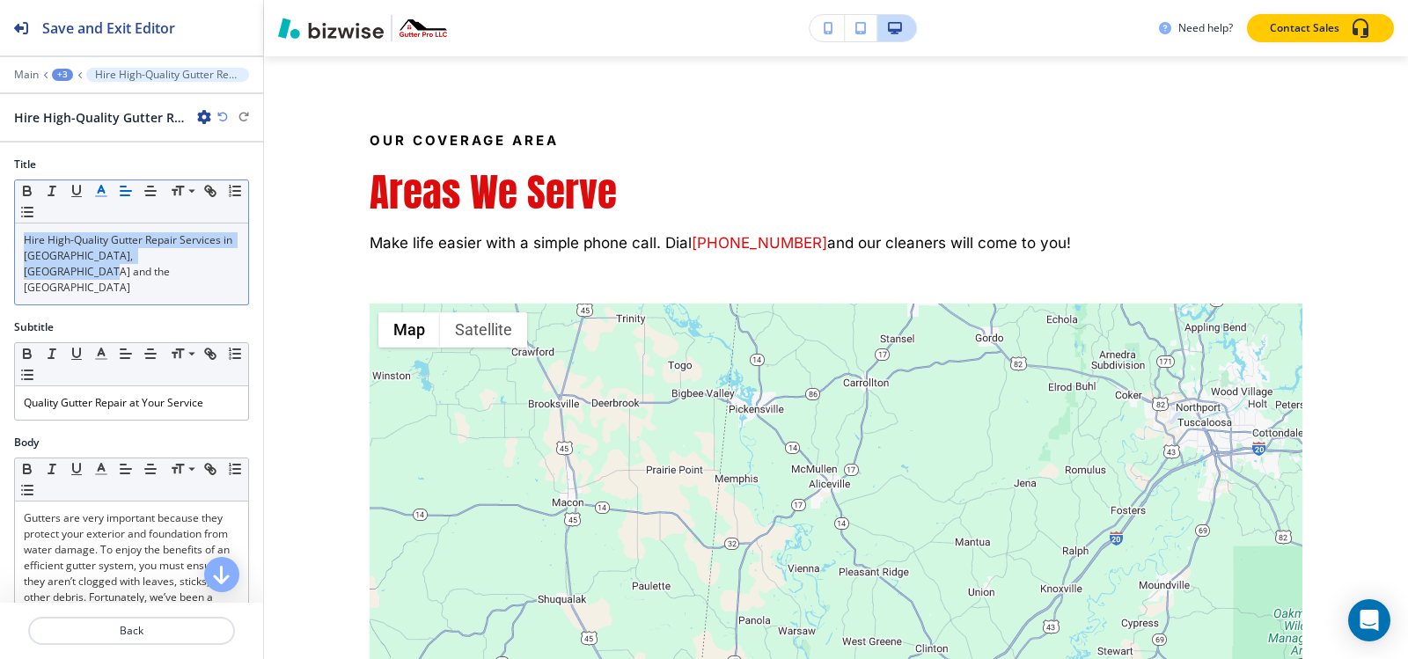
click at [106, 192] on icon "button" at bounding box center [101, 191] width 16 height 16
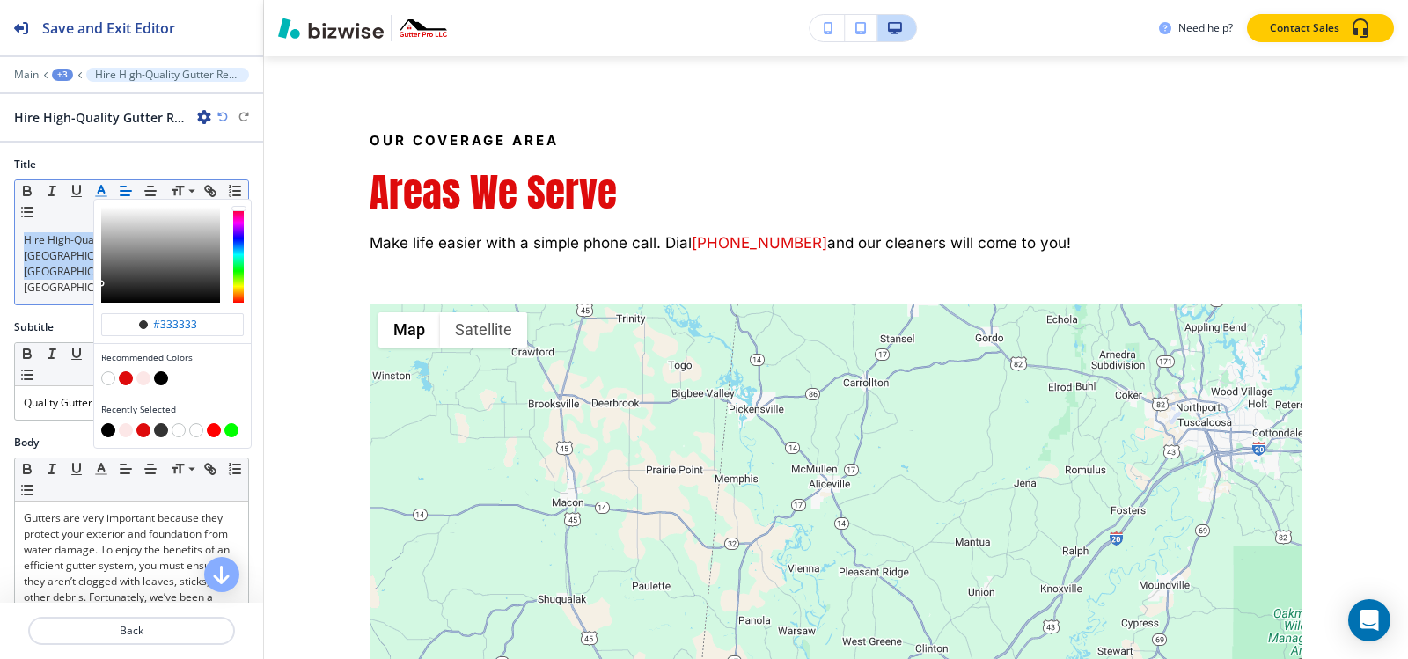
click at [125, 374] on button "button" at bounding box center [126, 378] width 14 height 14
type input "#de0b0c"
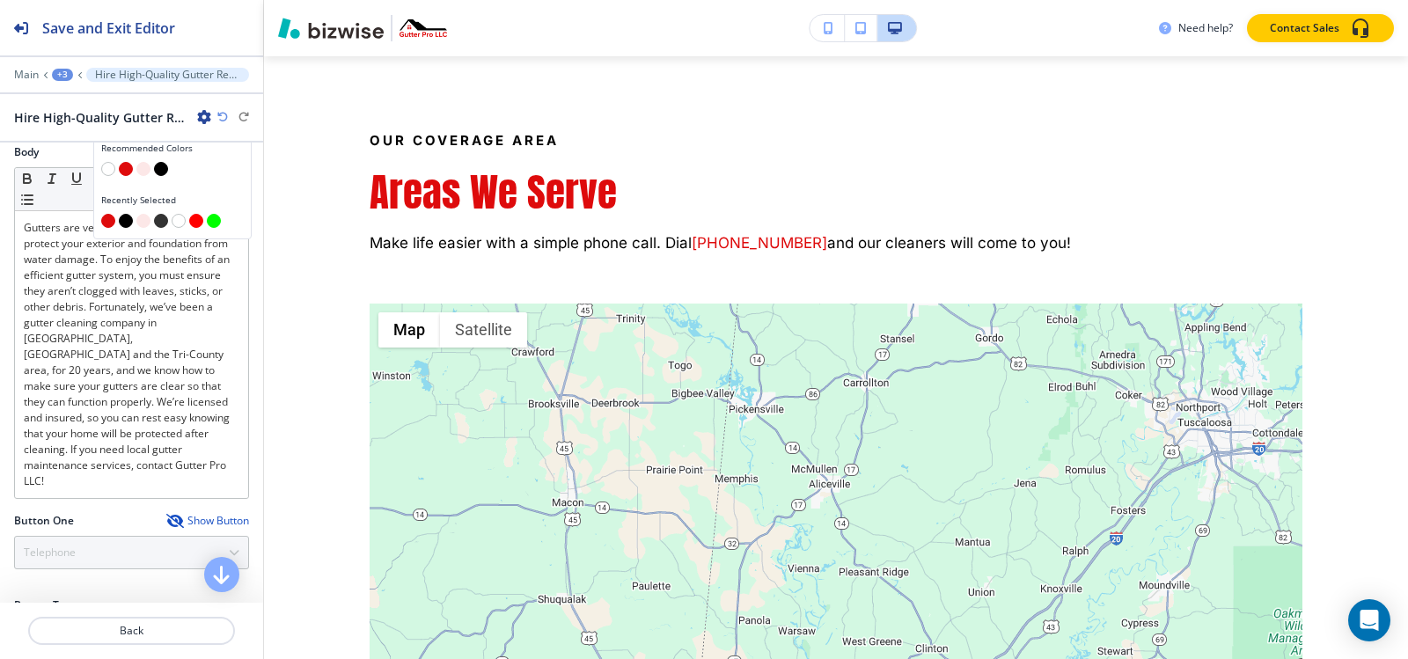
scroll to position [352, 0]
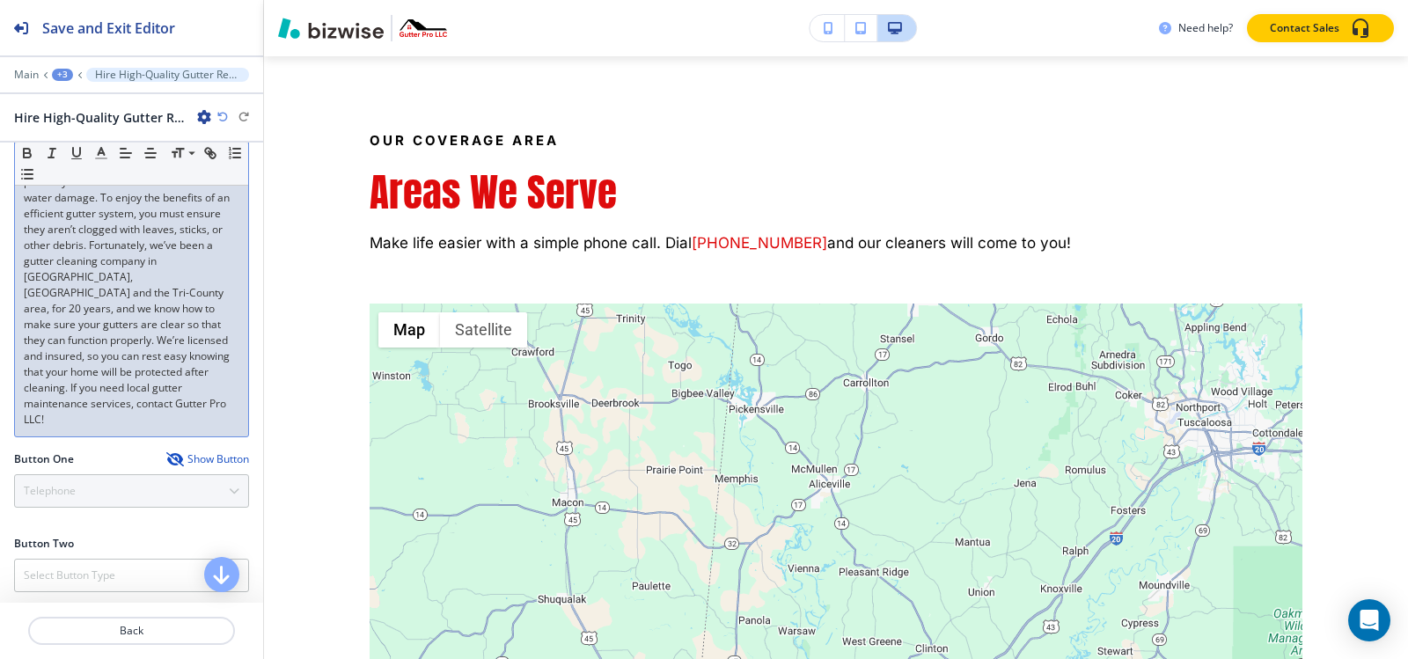
click at [89, 304] on p "Gutters are very important because they protect your exterior and foundation fr…" at bounding box center [132, 292] width 216 height 269
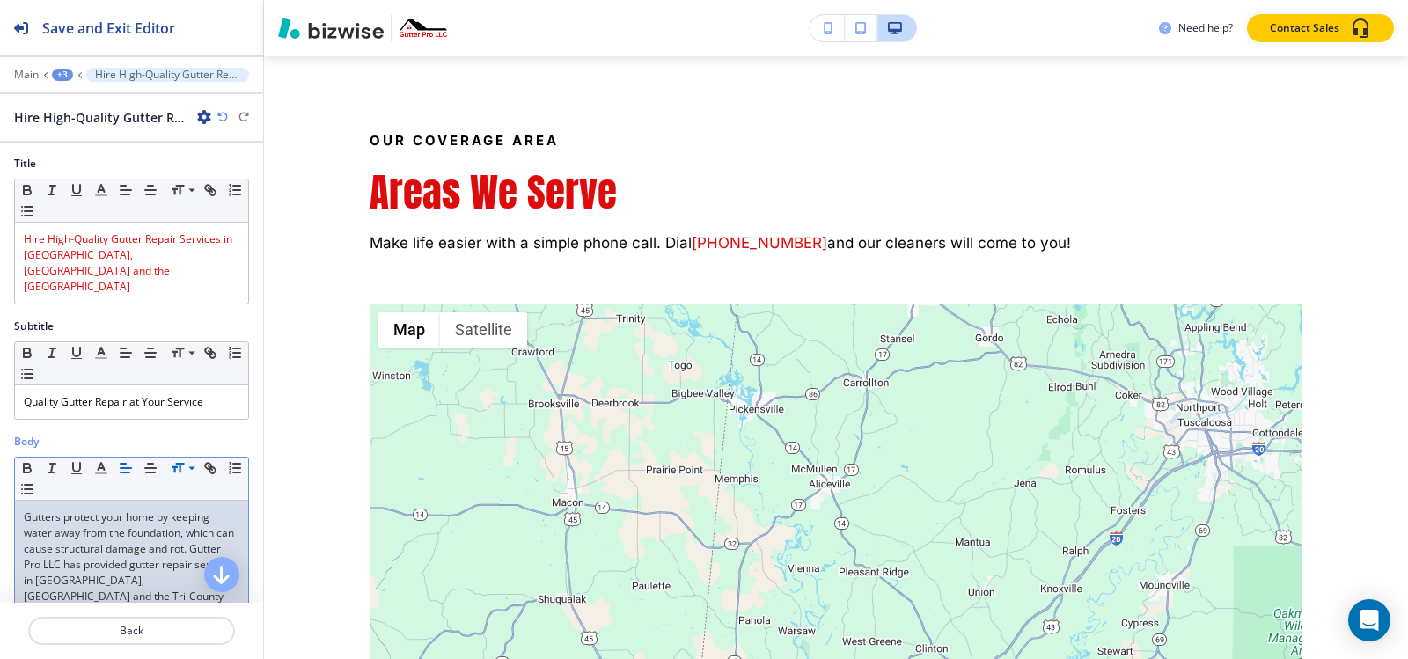
scroll to position [0, 0]
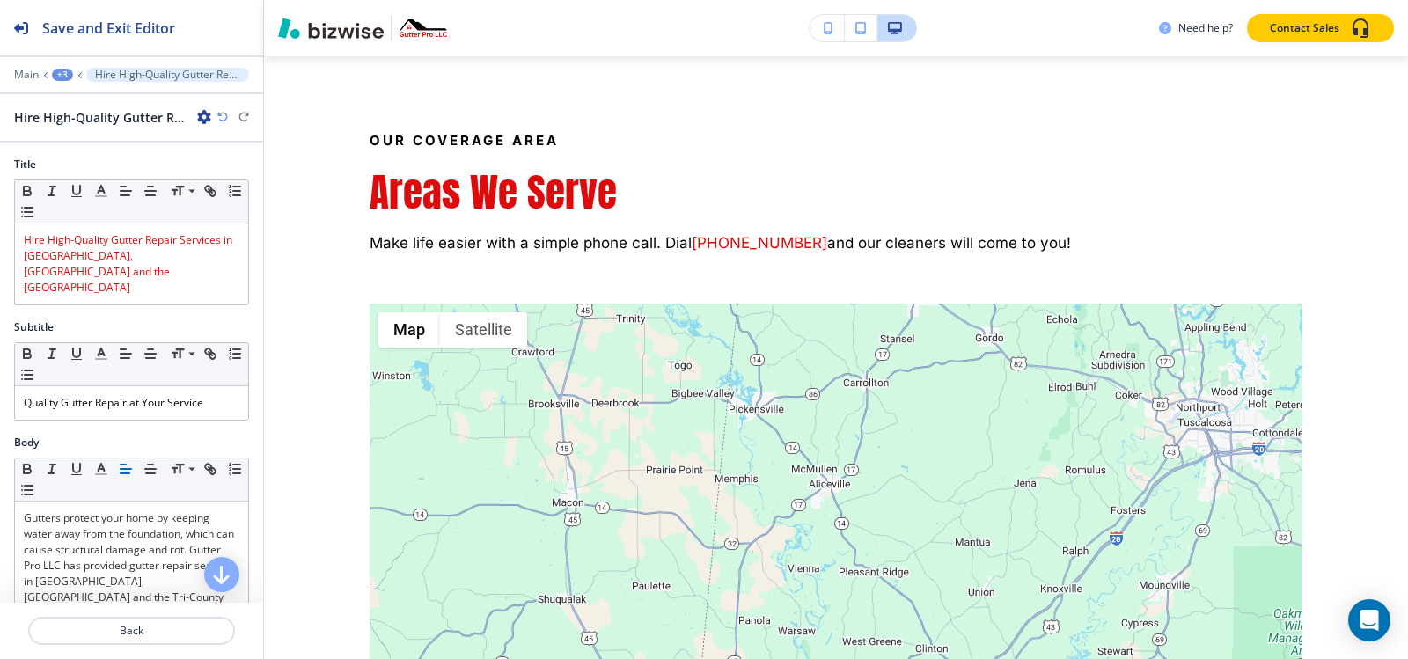
click at [62, 77] on div "+3" at bounding box center [62, 75] width 21 height 12
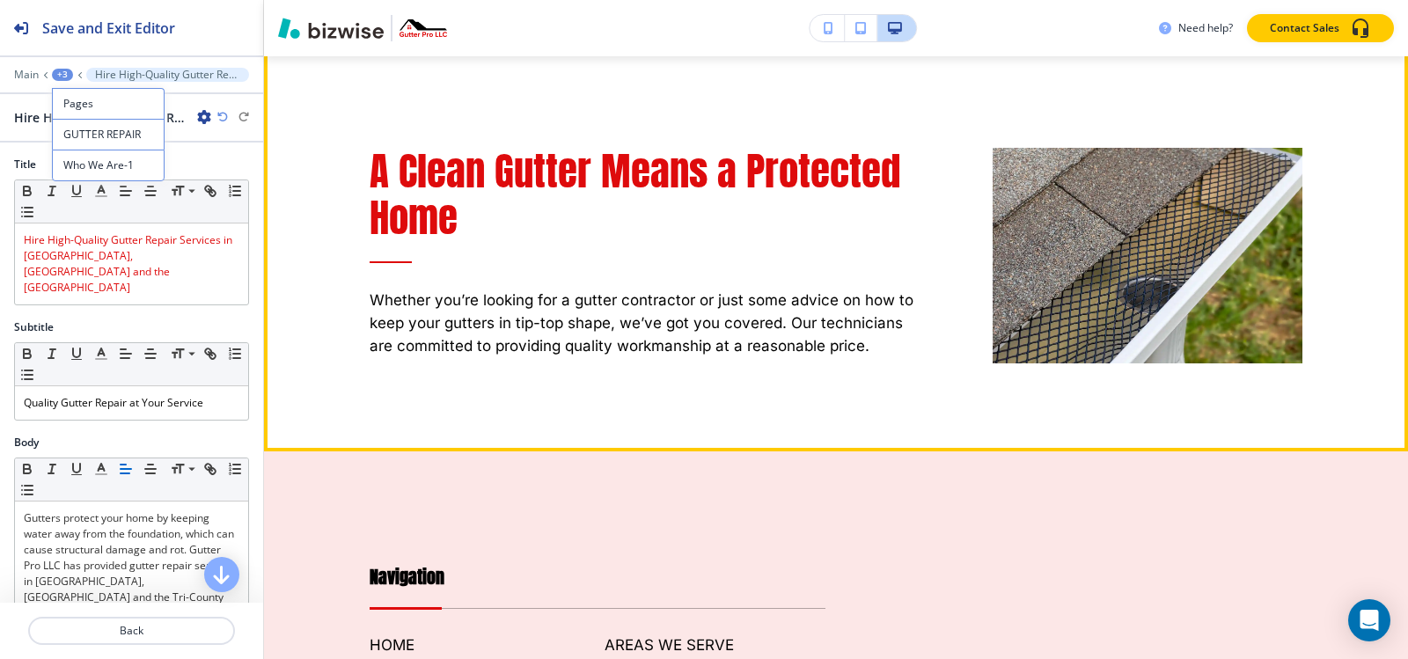
scroll to position [11359, 0]
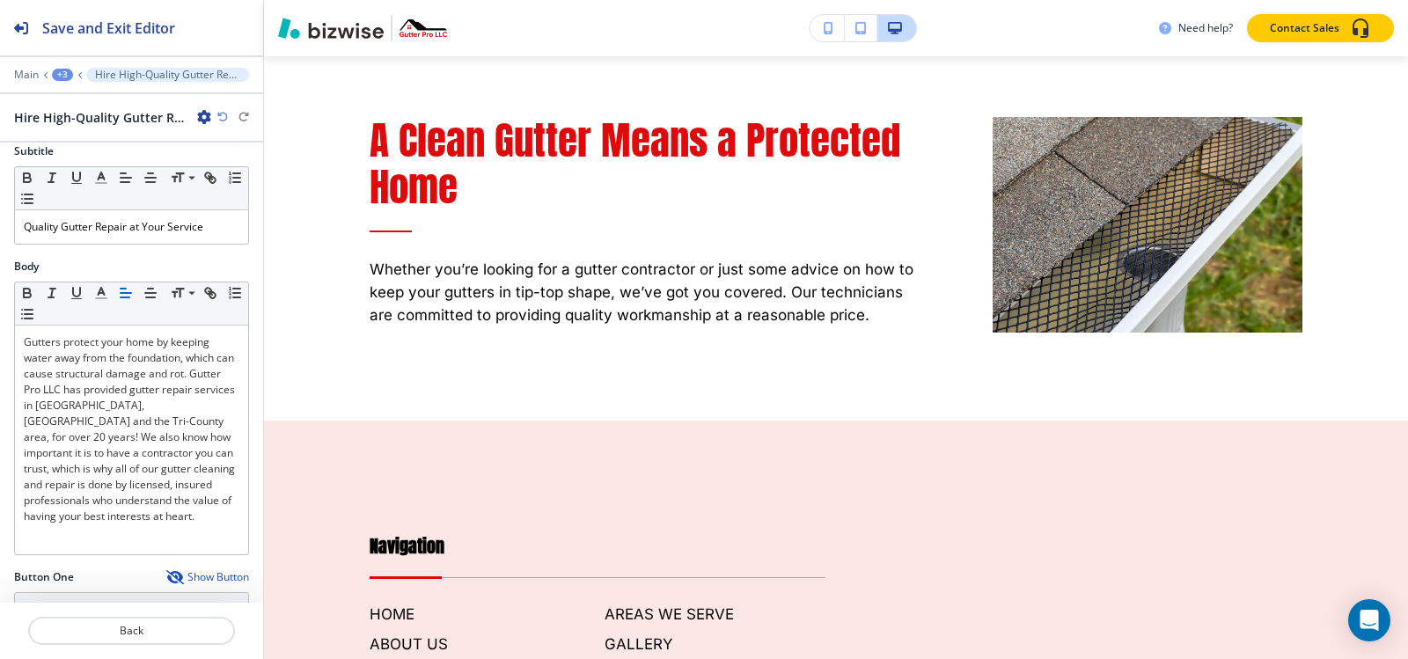
scroll to position [498, 0]
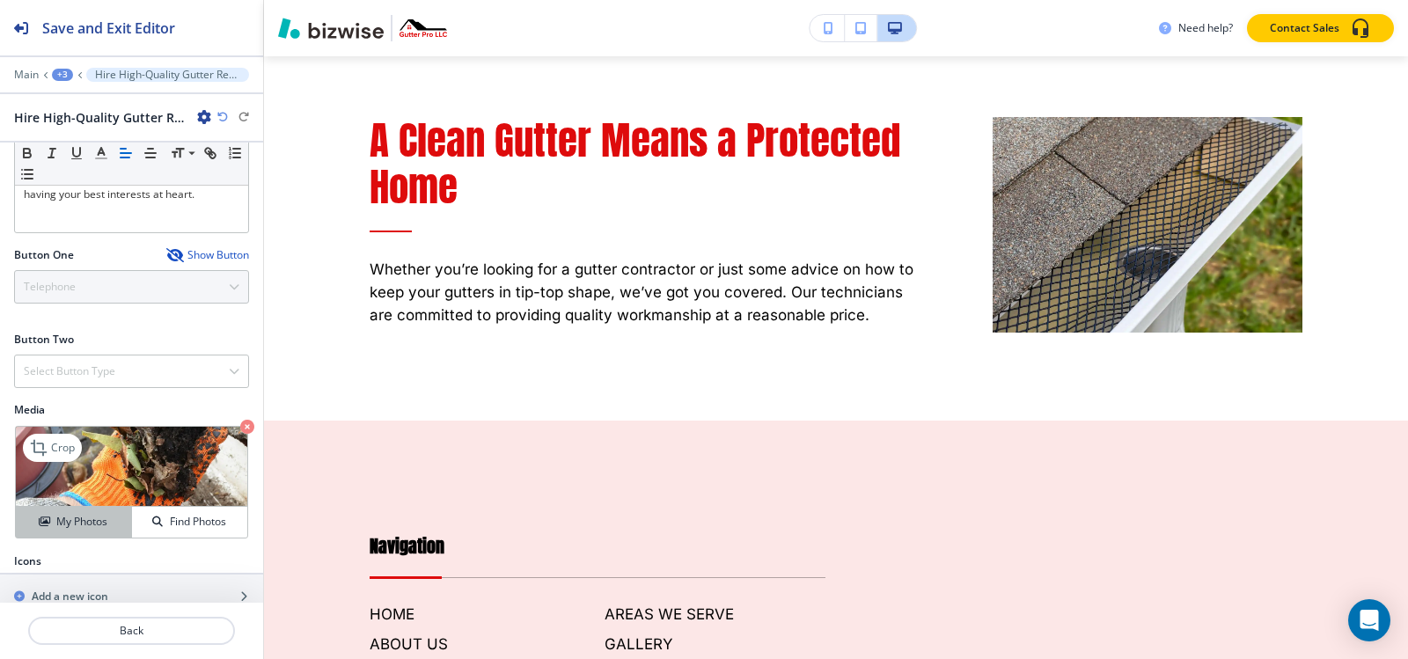
click at [50, 514] on div "My Photos" at bounding box center [73, 522] width 115 height 16
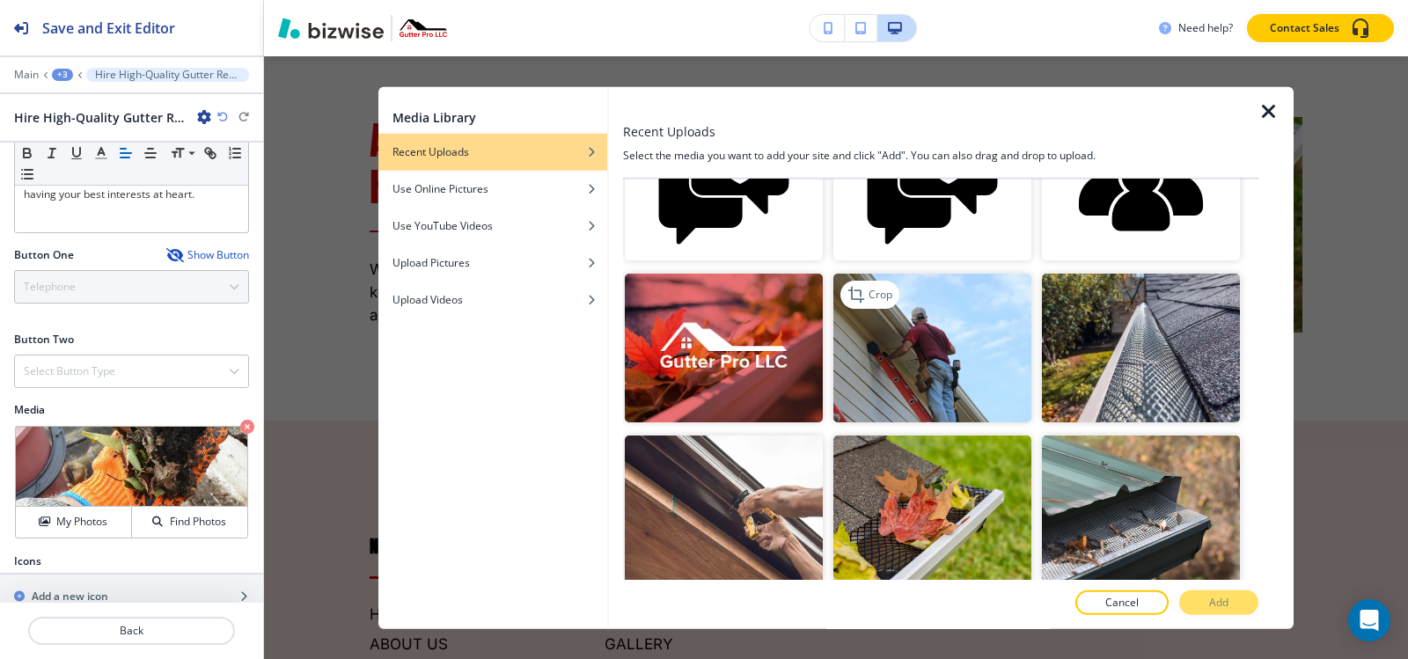
scroll to position [440, 0]
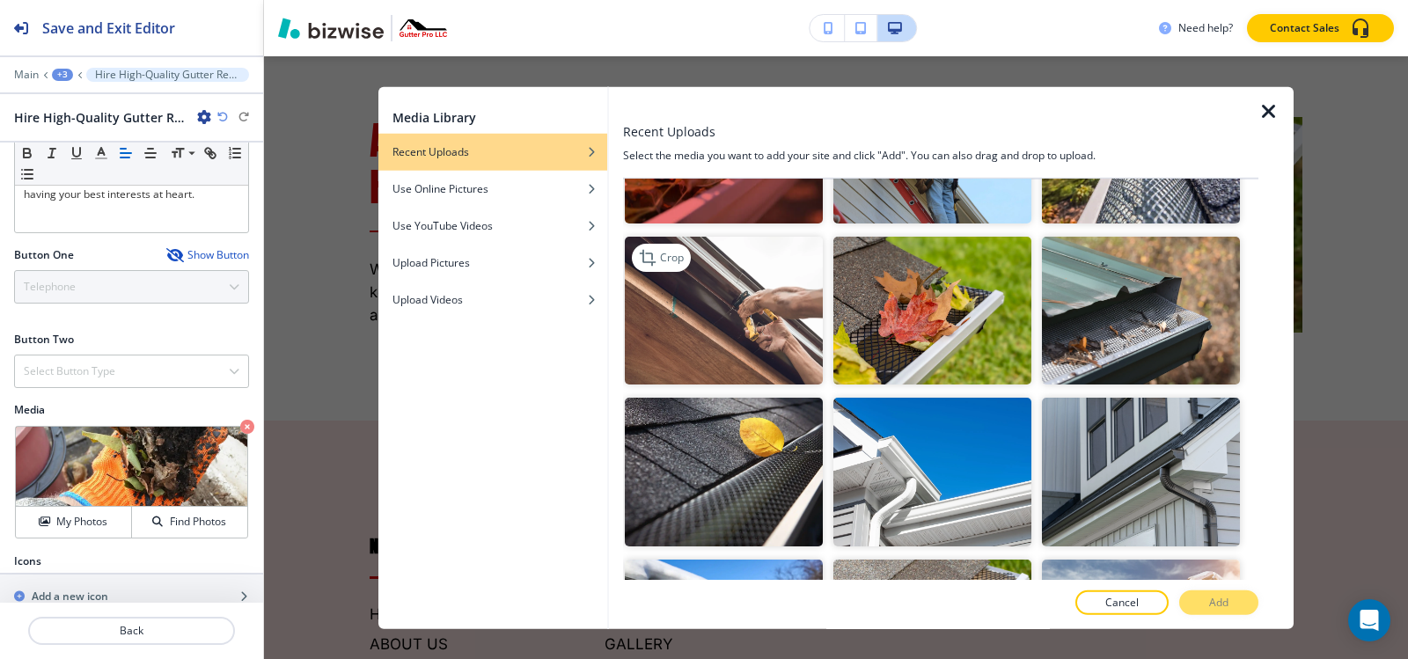
click at [738, 332] on img "button" at bounding box center [724, 310] width 198 height 149
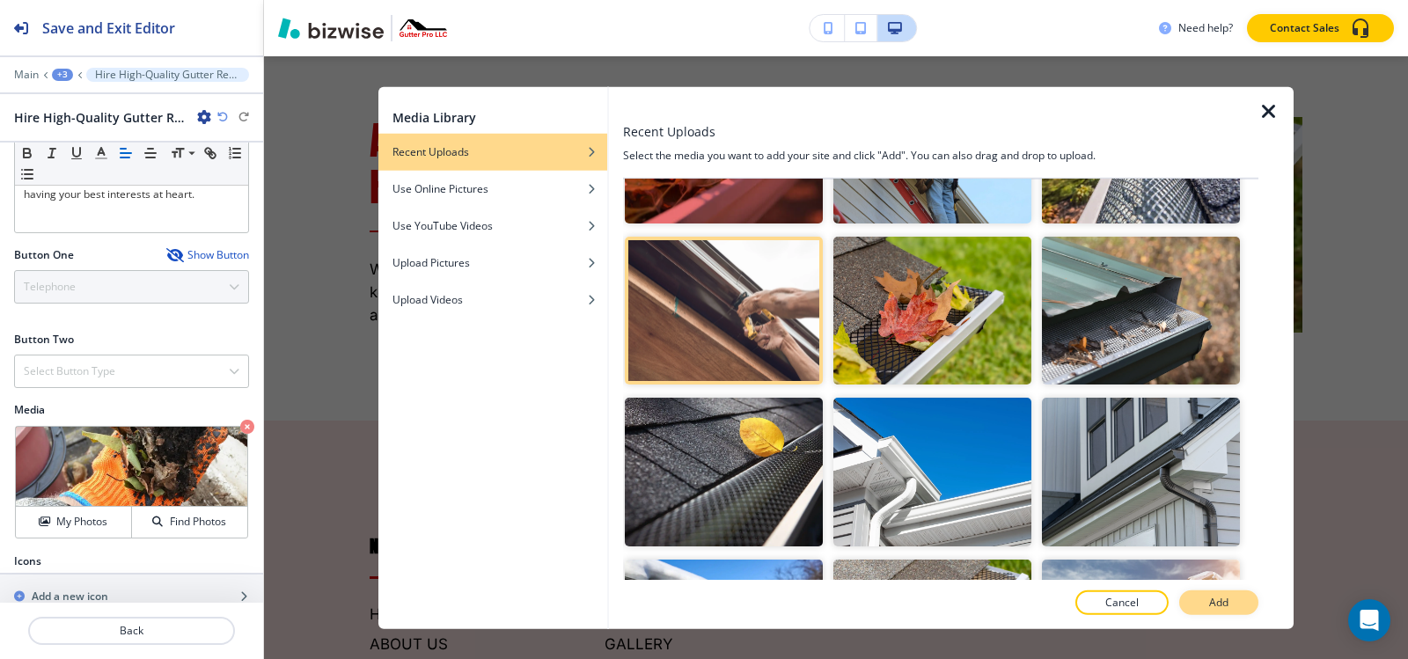
click at [1206, 604] on button "Add" at bounding box center [1218, 602] width 79 height 25
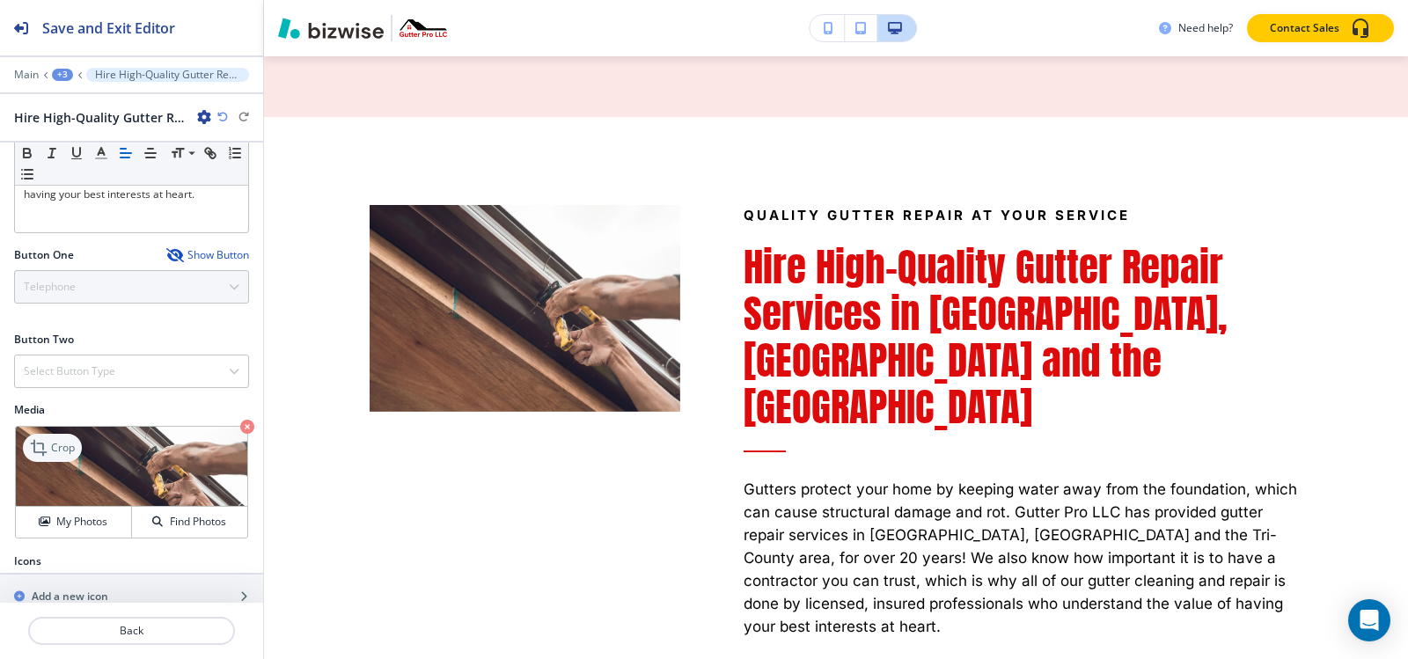
click at [51, 440] on p "Crop" at bounding box center [63, 448] width 24 height 16
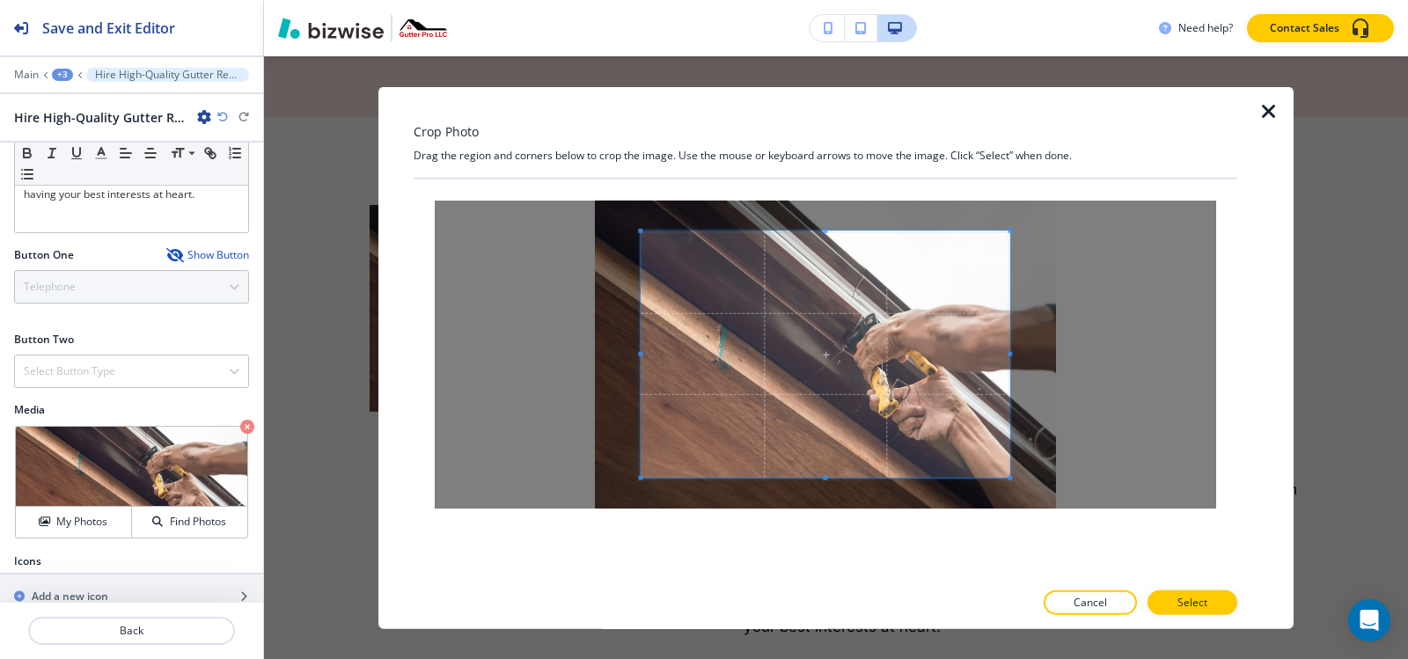
click at [825, 178] on div "Crop Photo Drag the region and corners below to crop the image. Use the mouse o…" at bounding box center [826, 357] width 824 height 543
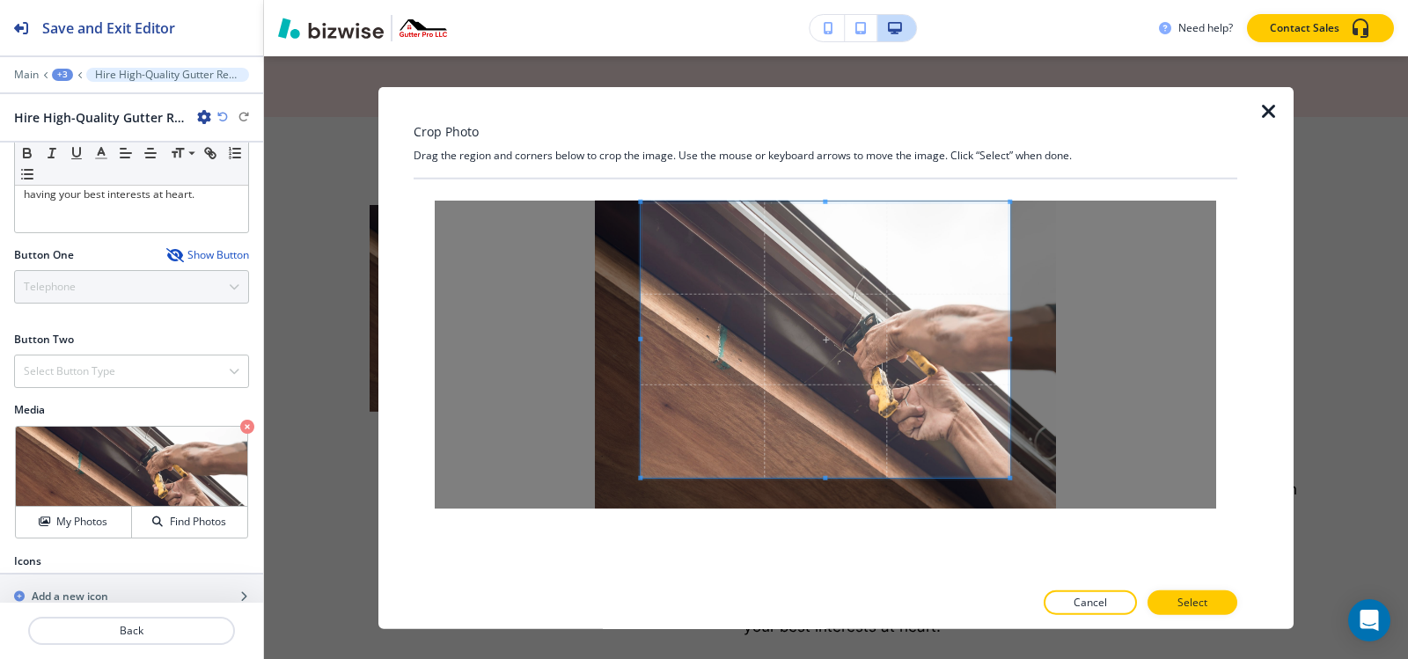
click at [812, 143] on div "Crop Photo Drag the region and corners below to crop the image. Use the mouse o…" at bounding box center [826, 357] width 824 height 543
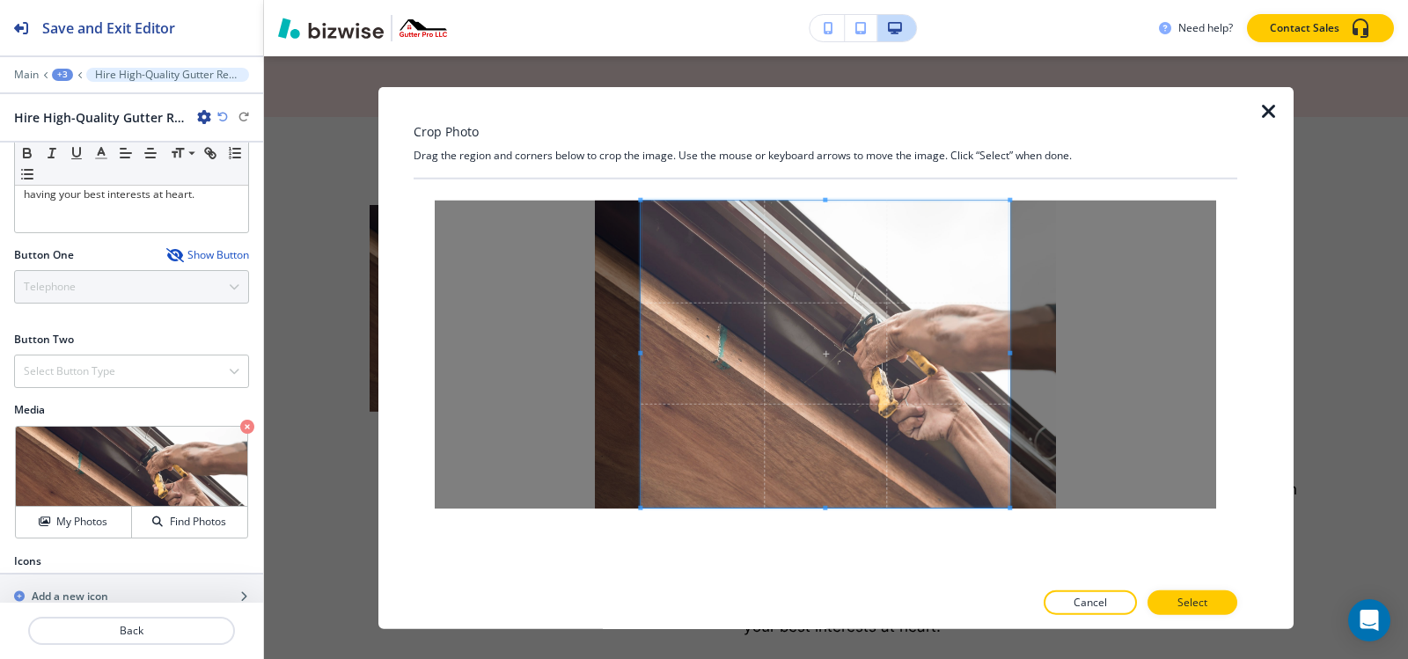
click at [830, 557] on div at bounding box center [826, 379] width 824 height 401
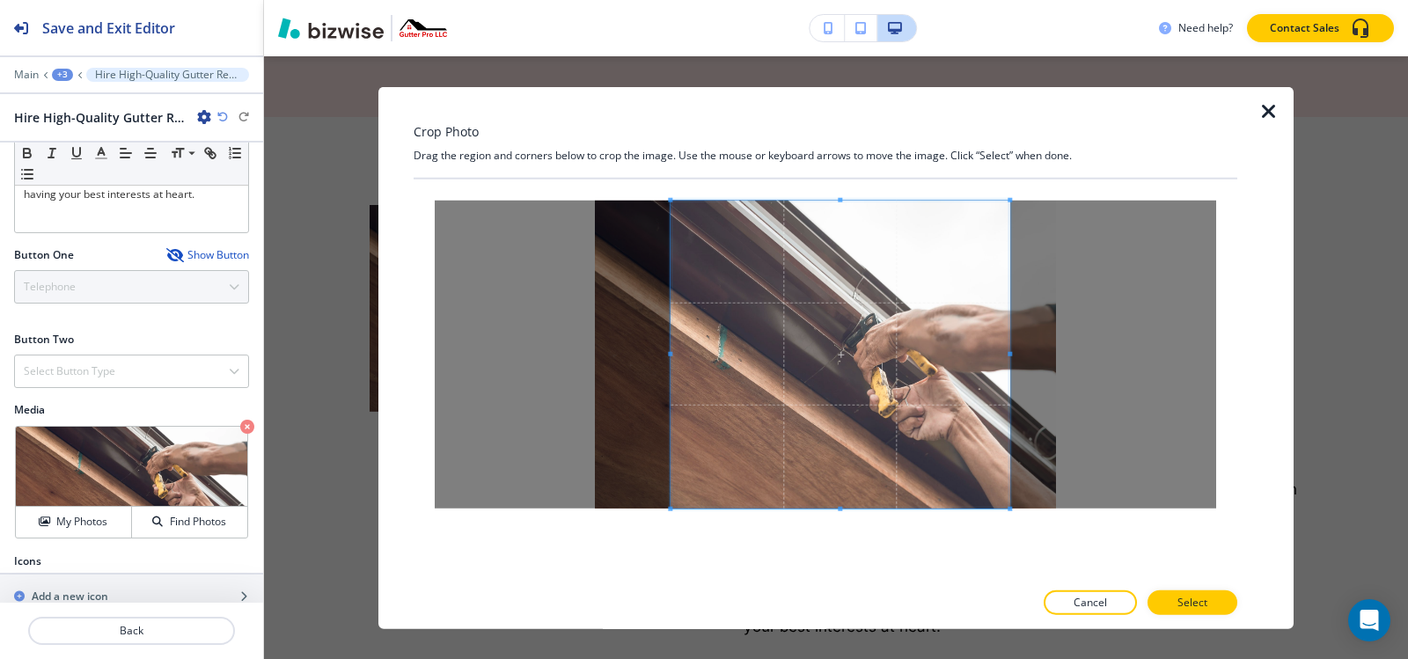
click at [675, 356] on div at bounding box center [840, 354] width 339 height 308
click at [1191, 605] on p "Select" at bounding box center [1192, 603] width 30 height 16
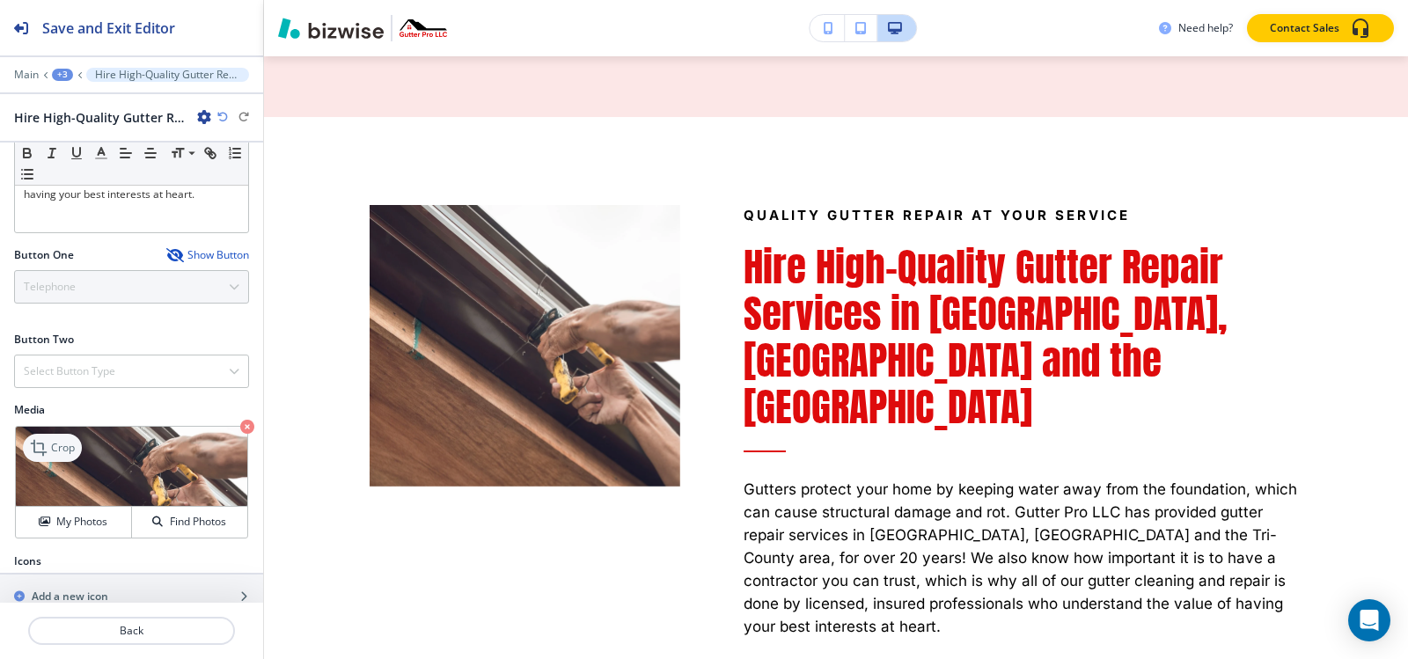
click at [46, 437] on icon at bounding box center [40, 447] width 21 height 21
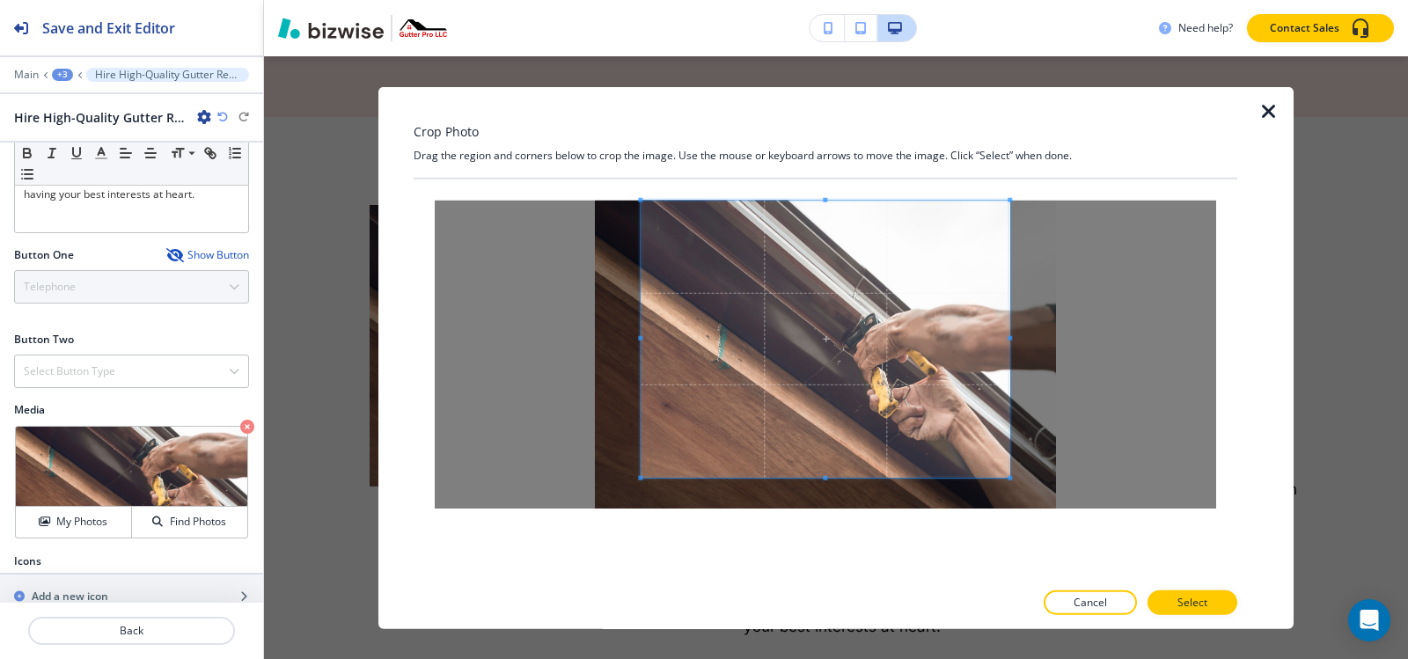
click at [832, 129] on div "Crop Photo Drag the region and corners below to crop the image. Use the mouse o…" at bounding box center [826, 357] width 824 height 543
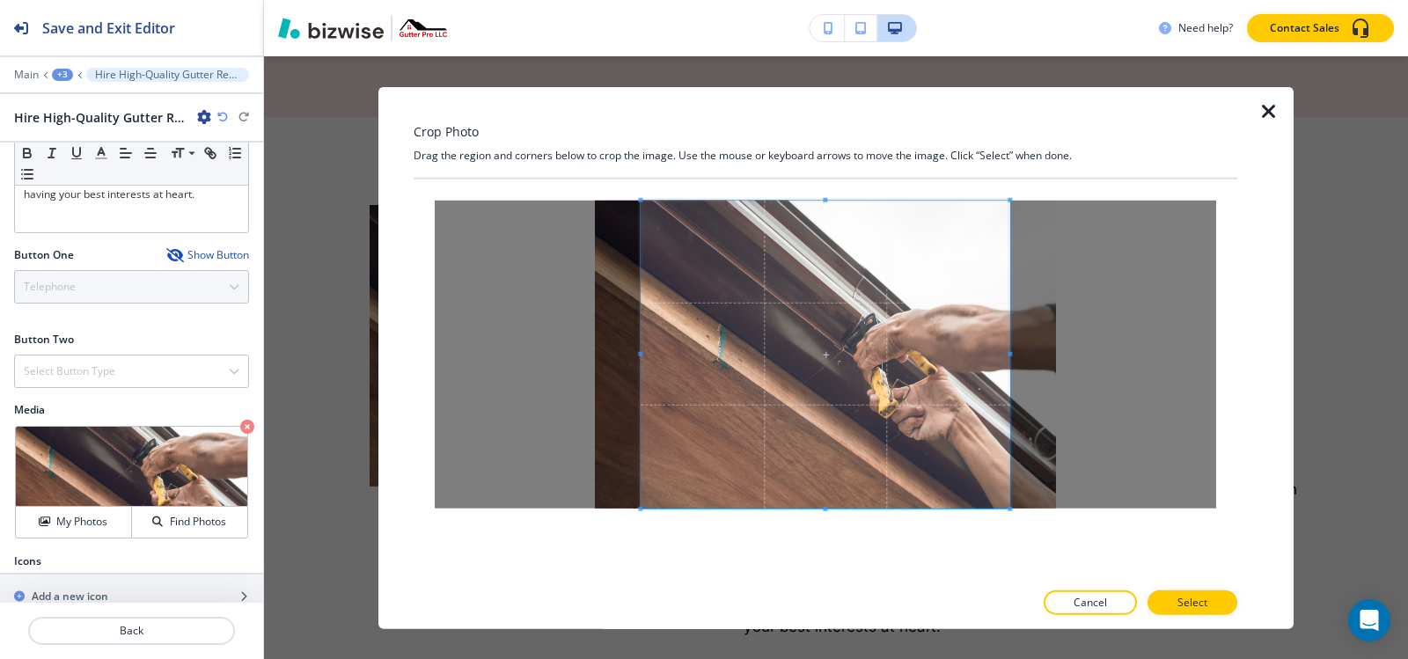
click at [822, 573] on div at bounding box center [826, 379] width 824 height 401
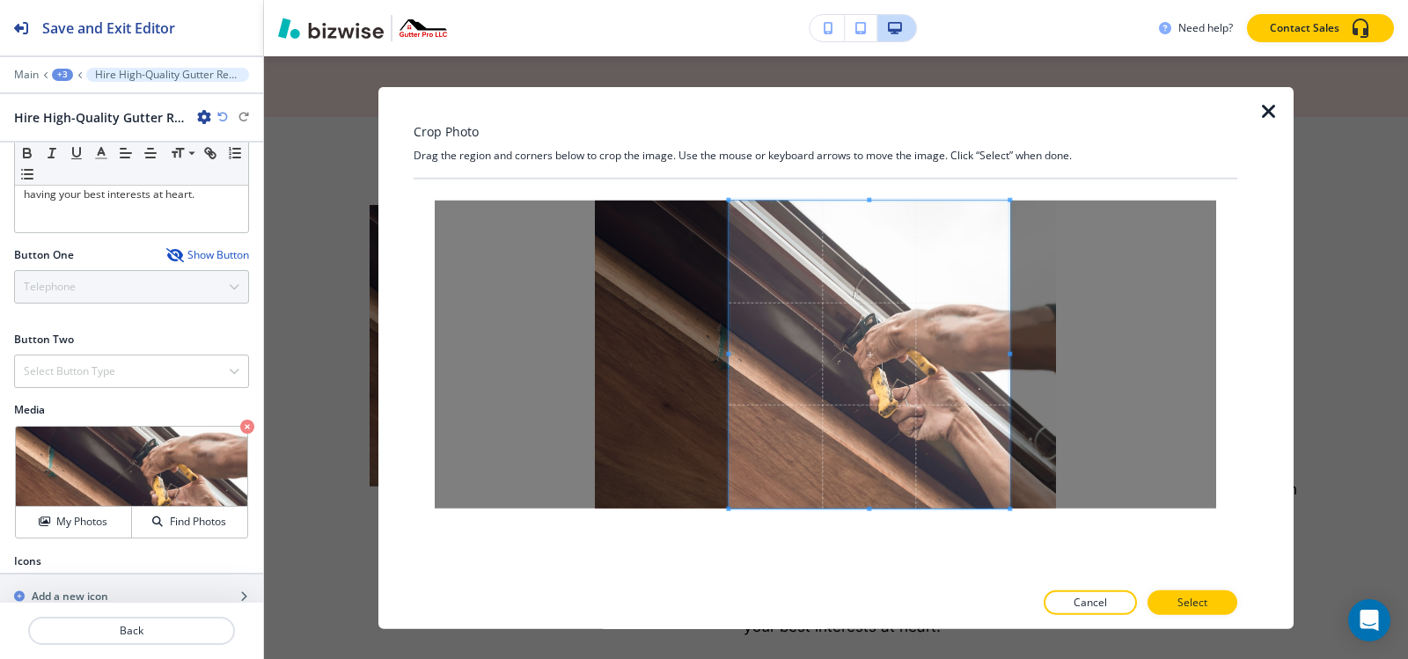
click at [731, 352] on div at bounding box center [869, 354] width 281 height 308
click at [1187, 599] on p "Select" at bounding box center [1192, 603] width 30 height 16
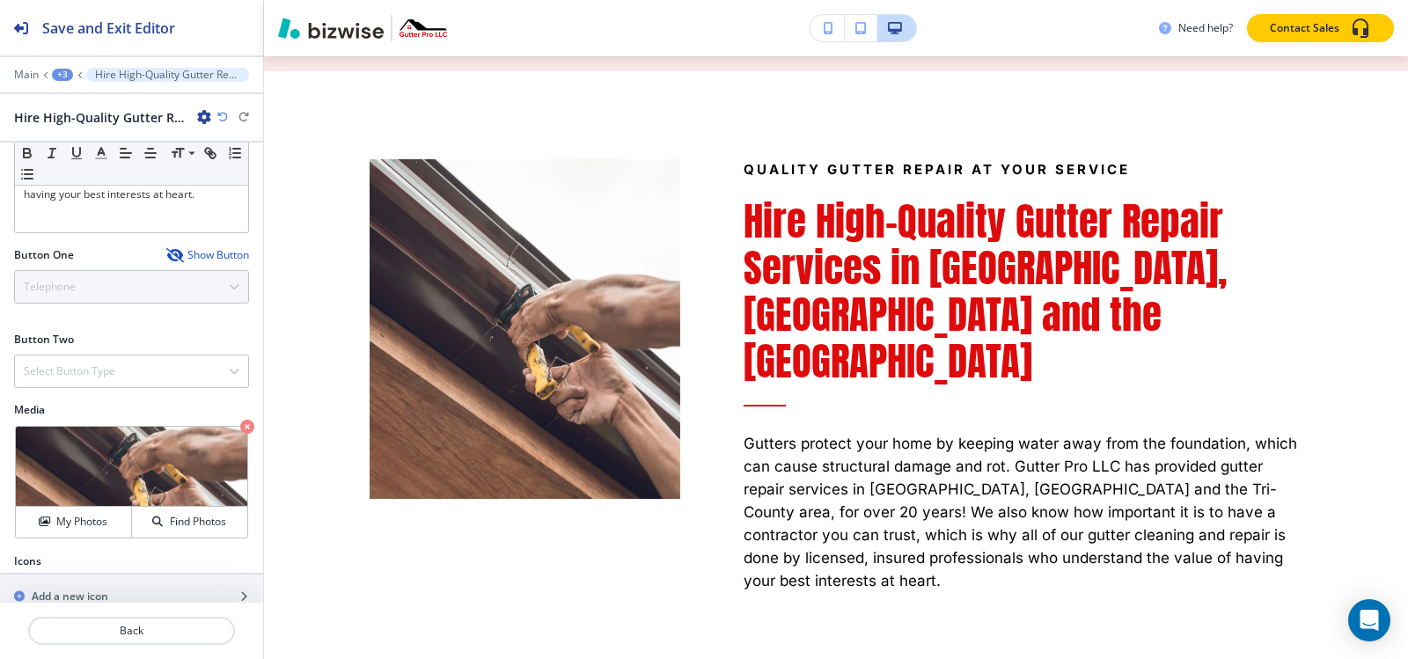
scroll to position [11447, 0]
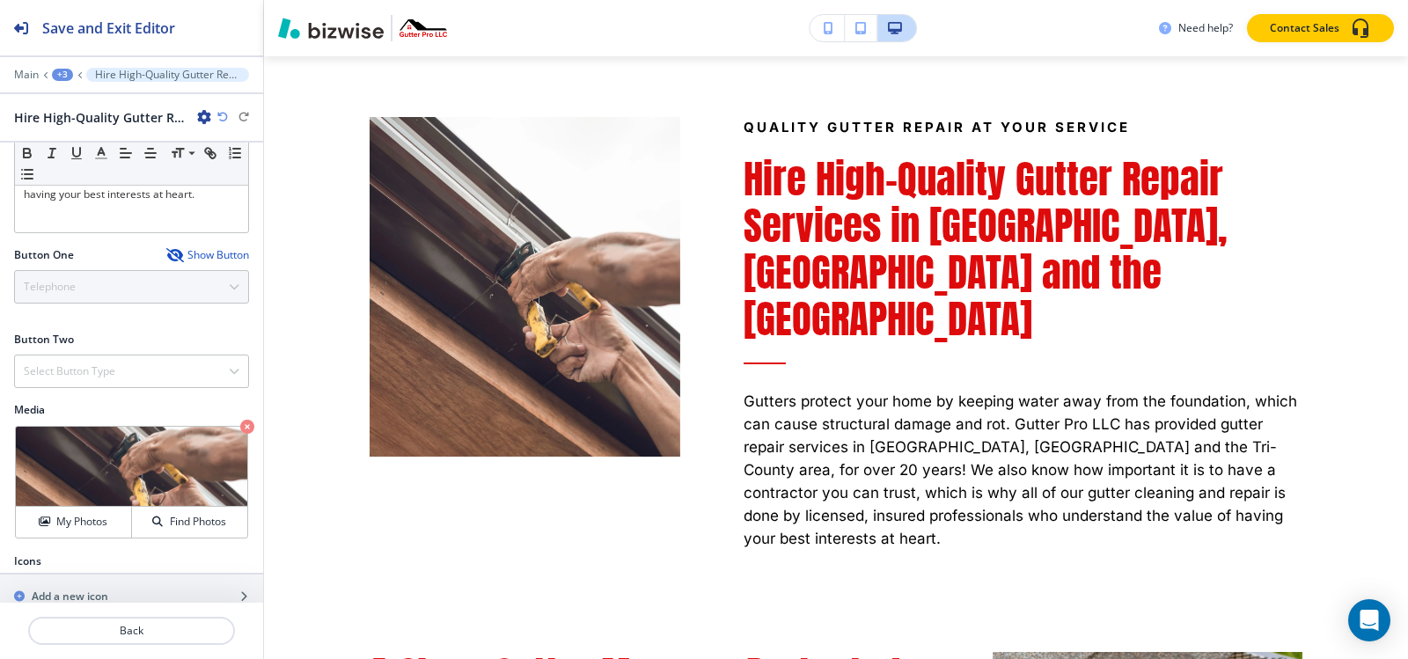
click at [62, 76] on div "+3" at bounding box center [62, 75] width 21 height 12
click at [84, 163] on p "Who We Are-1" at bounding box center [108, 166] width 90 height 16
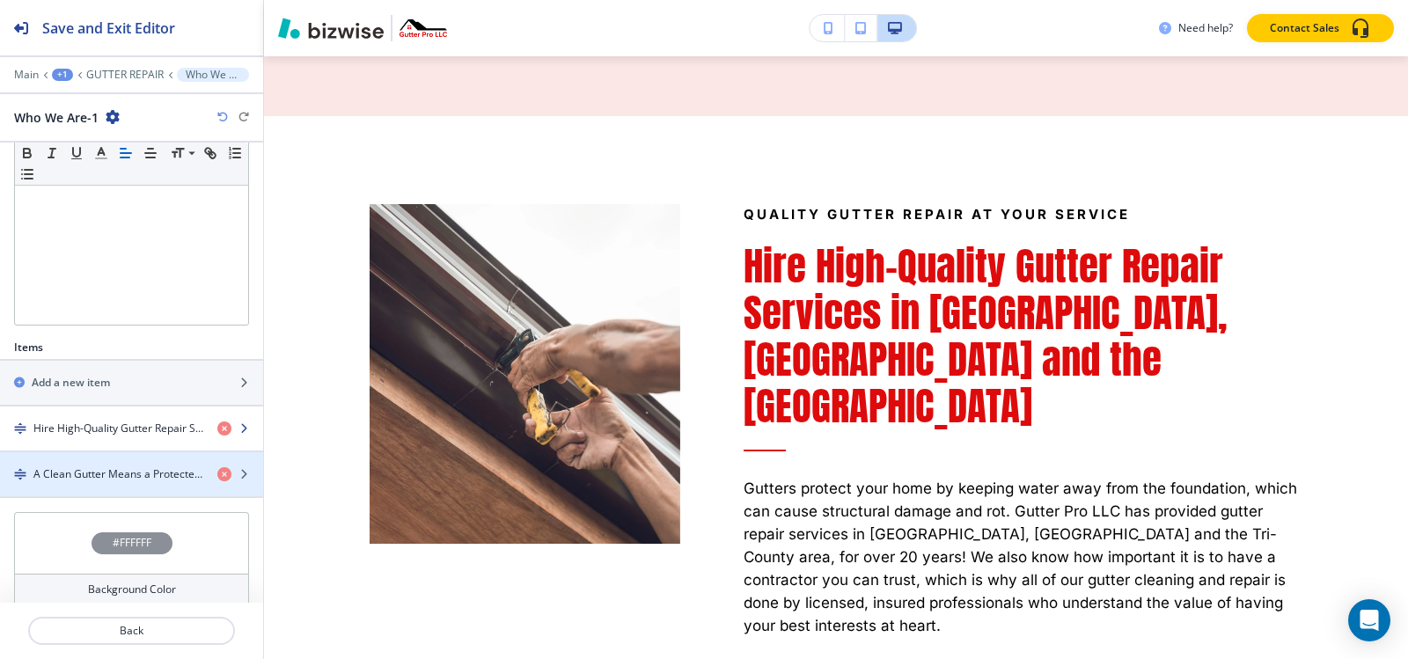
scroll to position [387, 0]
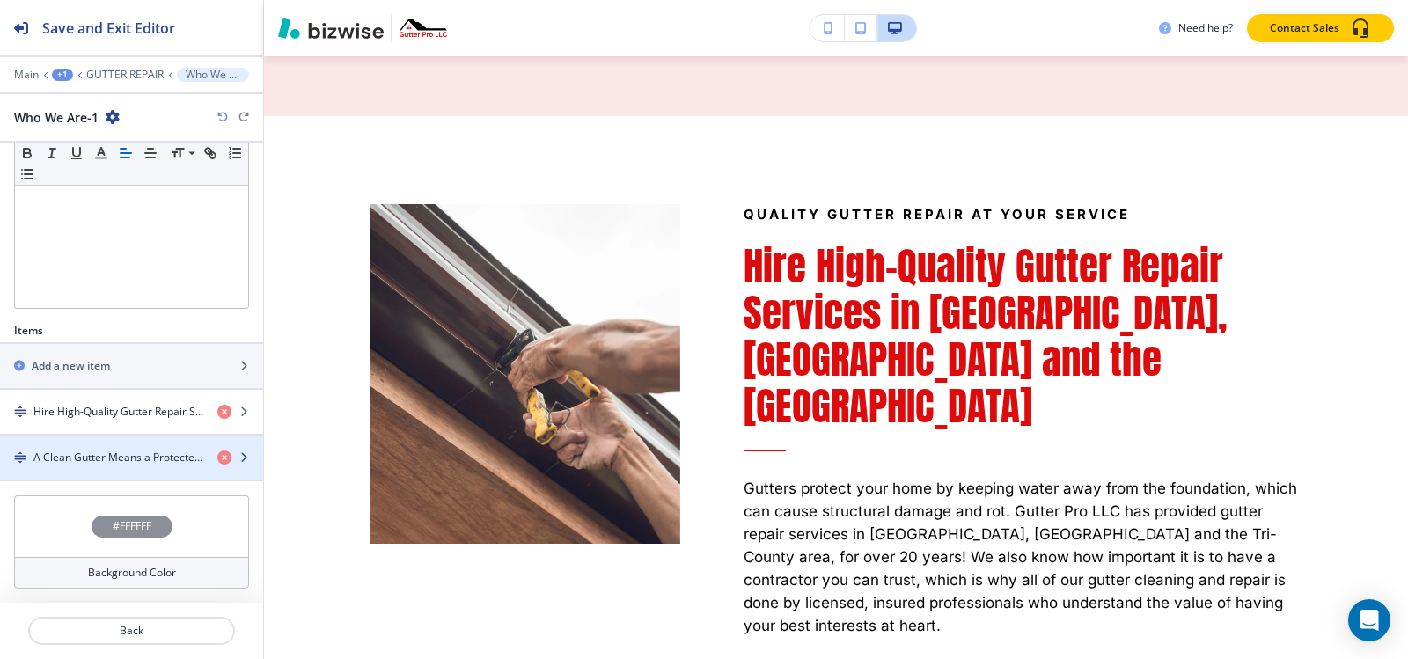
click at [90, 457] on h4 "A Clean Gutter Means a Protected Home" at bounding box center [118, 458] width 170 height 16
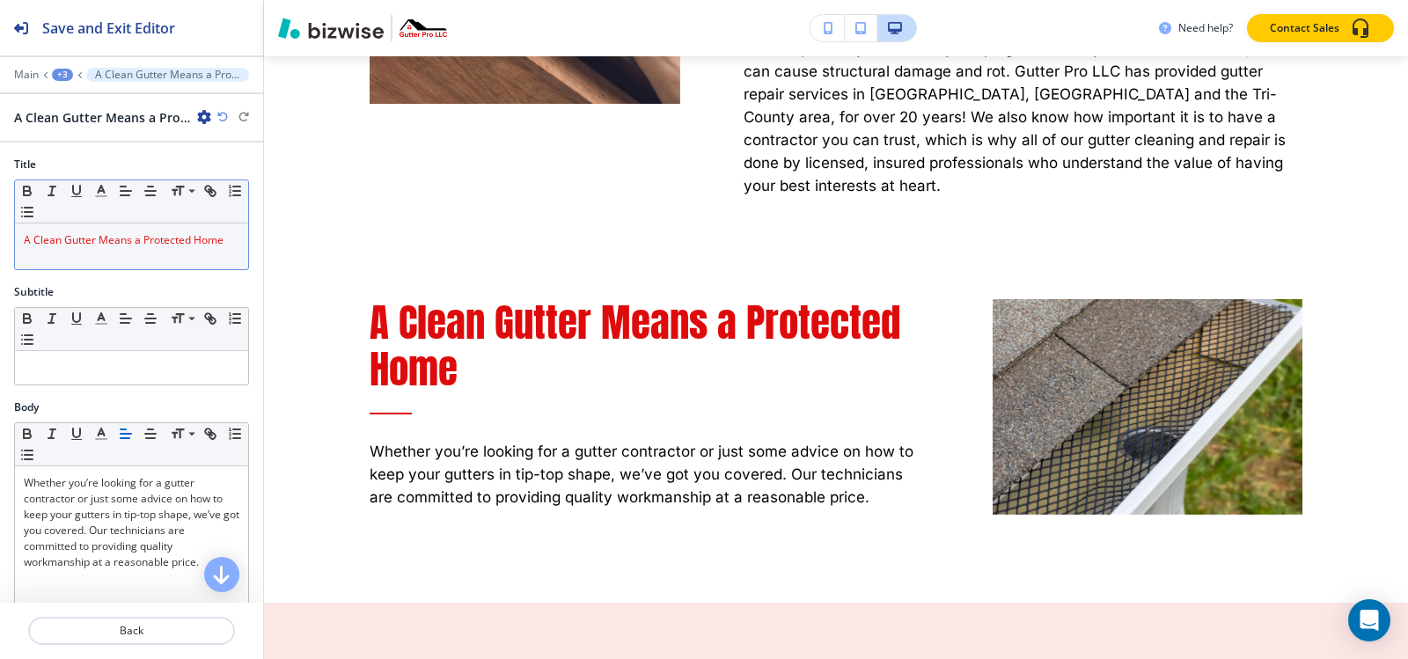
scroll to position [11825, 0]
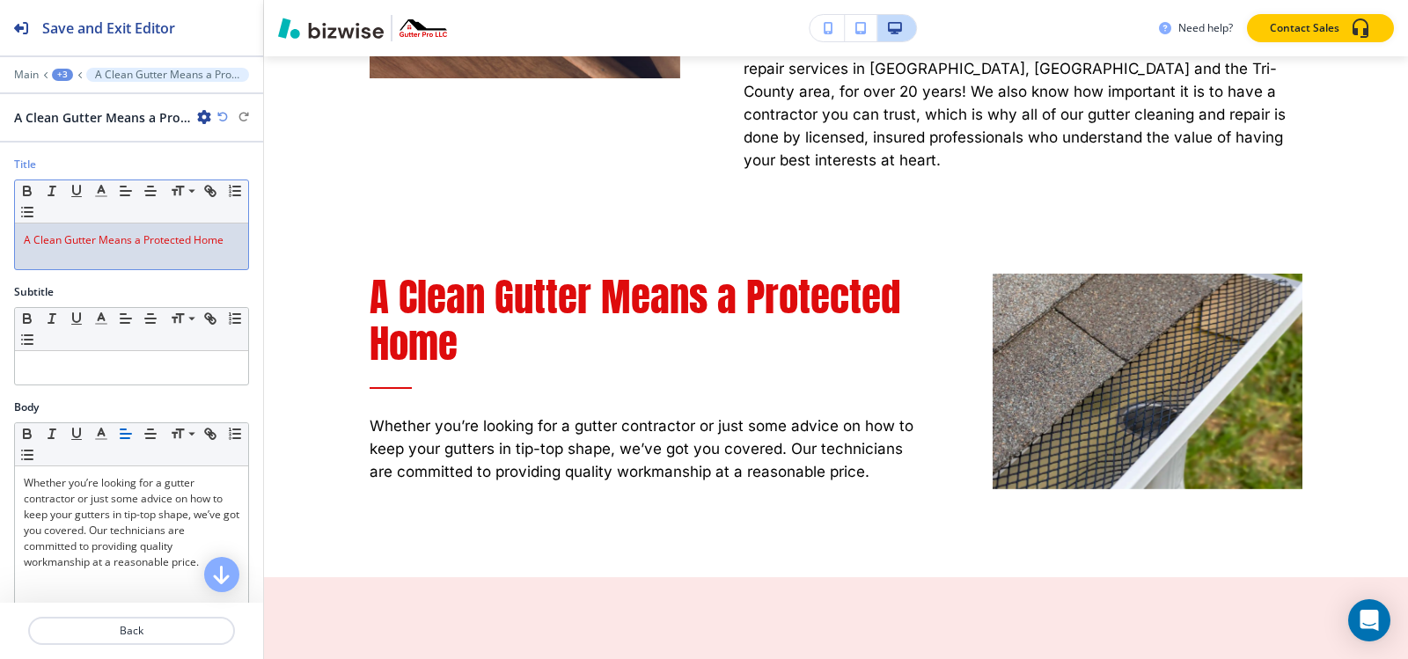
click at [116, 246] on span "A Clean Gutter Means a Protected Home" at bounding box center [124, 239] width 200 height 15
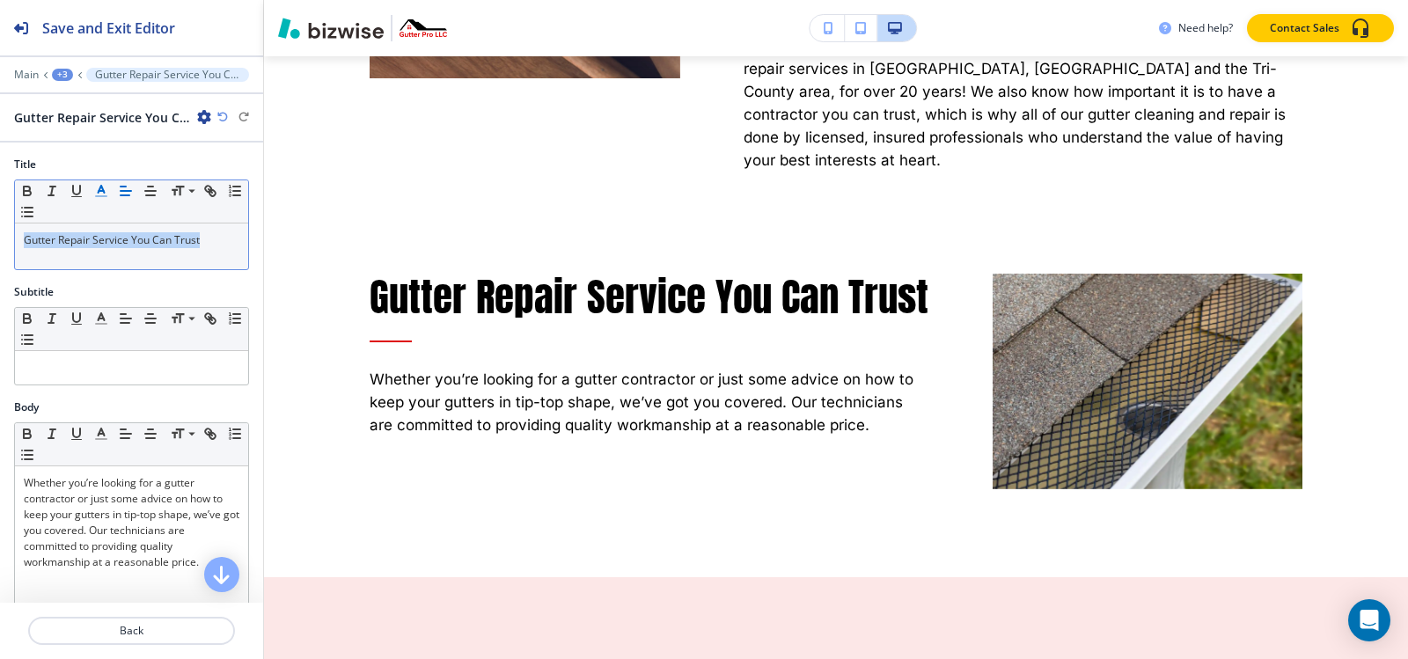
click at [97, 190] on icon "button" at bounding box center [101, 191] width 16 height 16
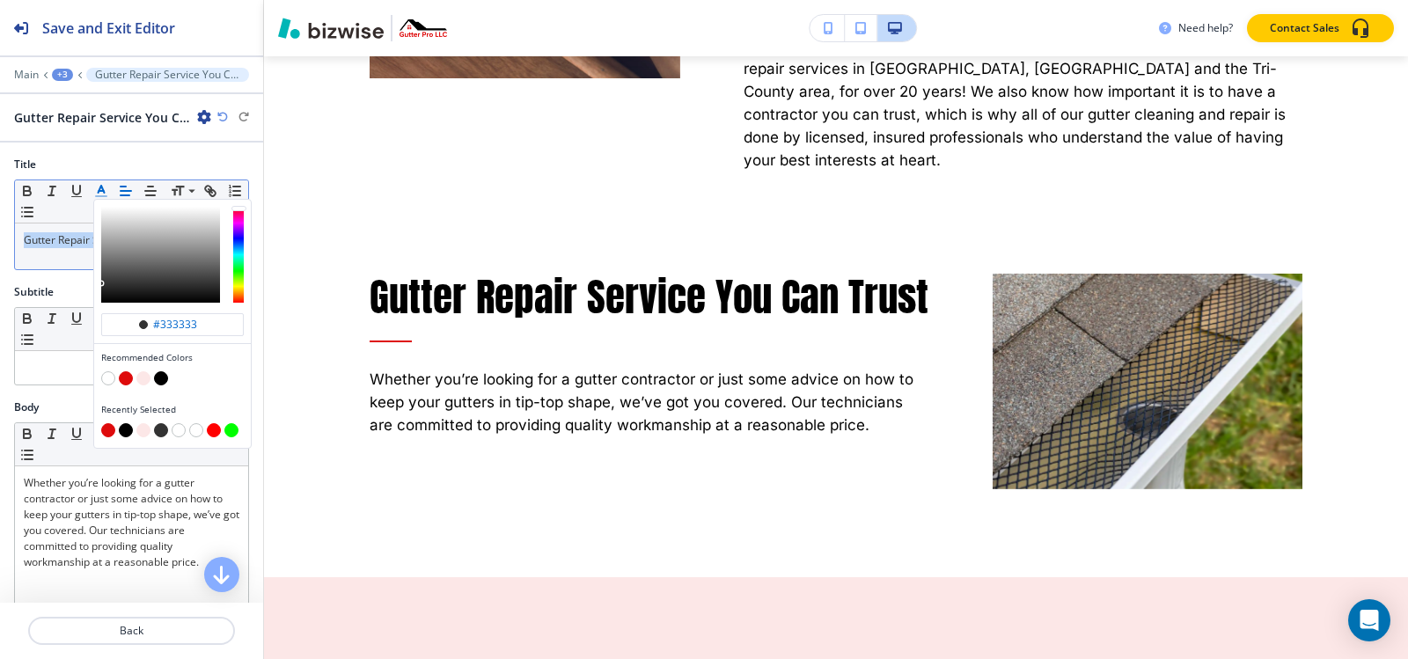
click at [125, 383] on button "button" at bounding box center [126, 378] width 14 height 14
type input "#de0b0c"
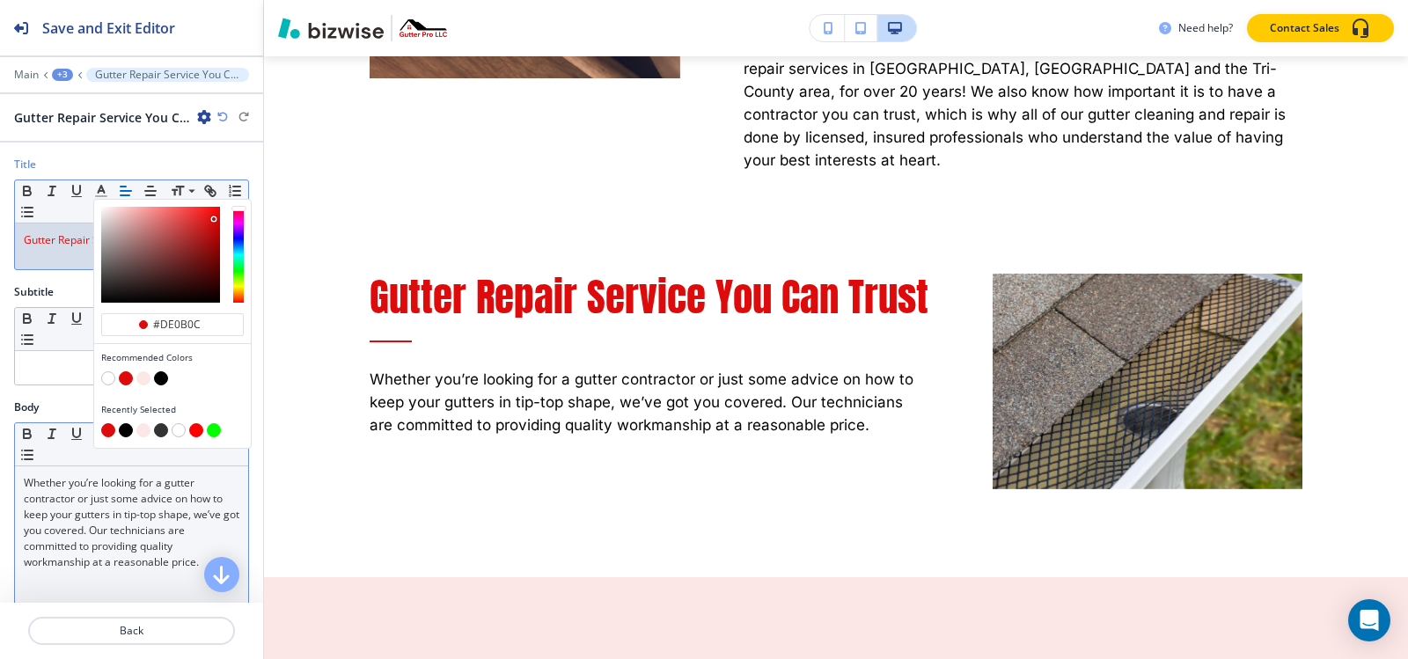
click at [114, 513] on p "Whether you’re looking for a gutter contractor or just some advice on how to ke…" at bounding box center [132, 522] width 216 height 95
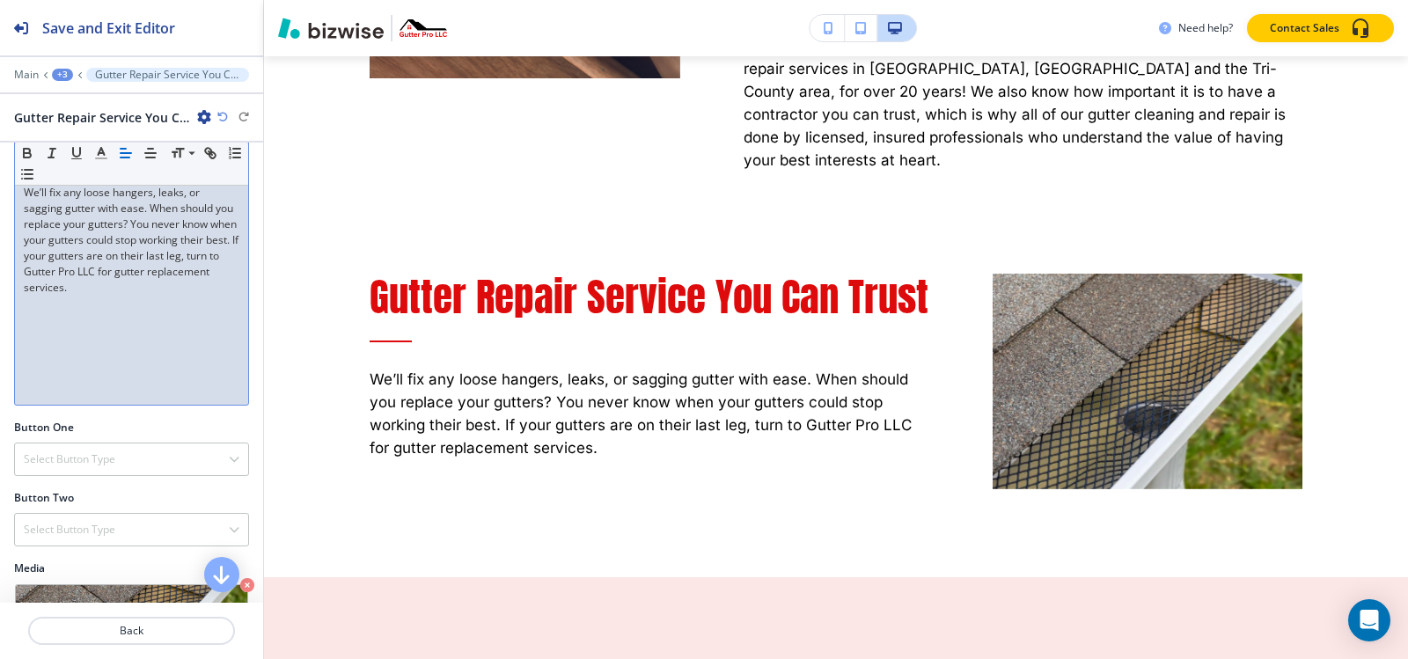
scroll to position [440, 0]
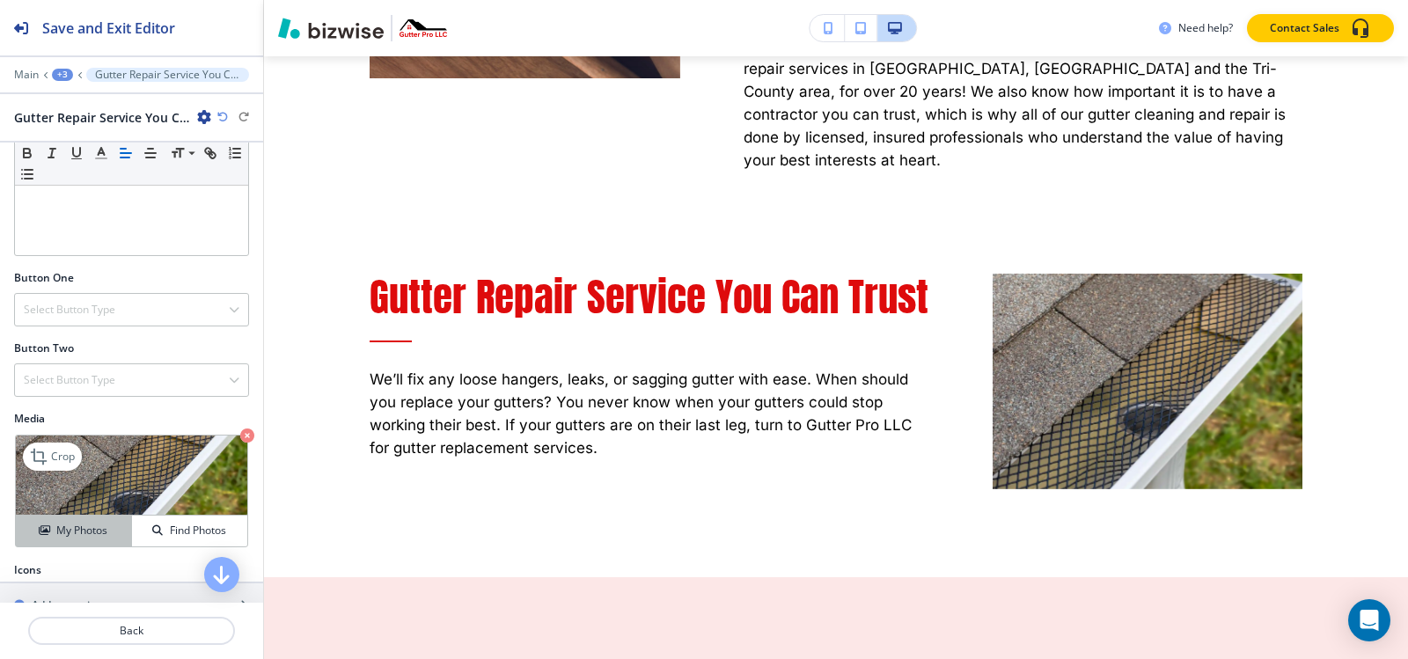
drag, startPoint x: 63, startPoint y: 524, endPoint x: 84, endPoint y: 517, distance: 21.4
click at [63, 525] on h4 "My Photos" at bounding box center [81, 531] width 51 height 16
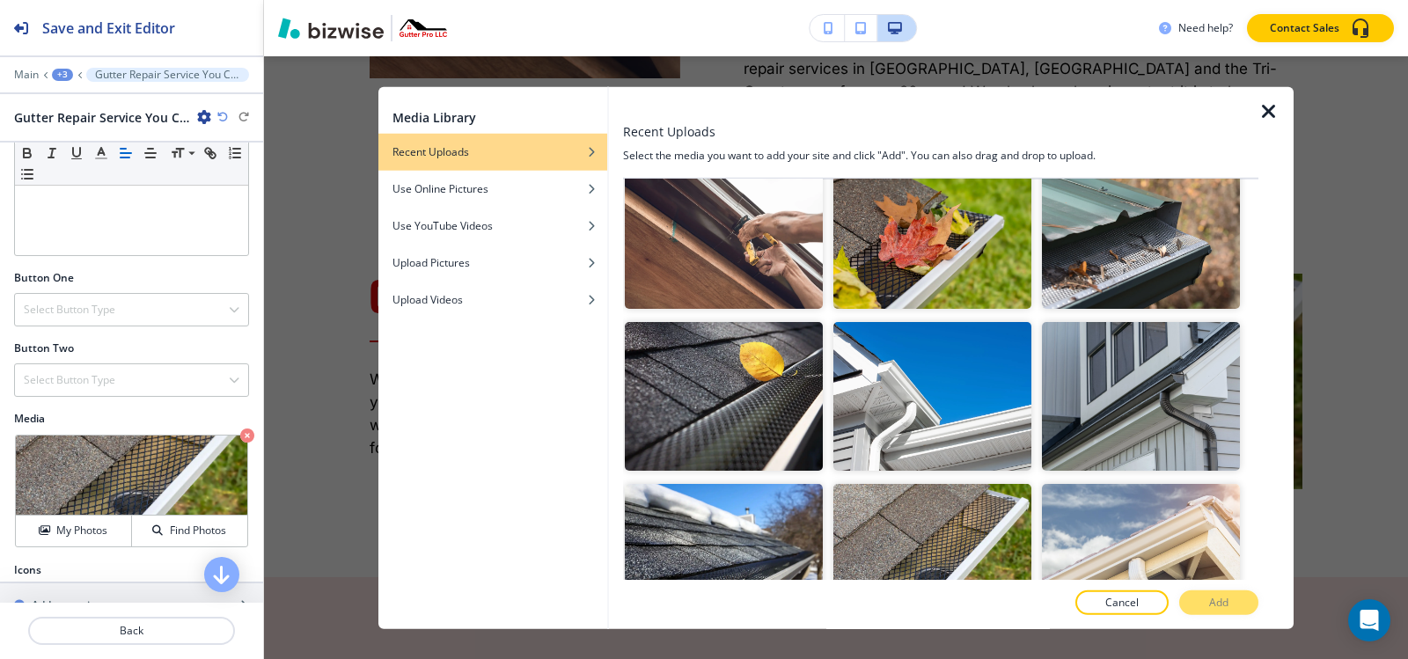
scroll to position [528, 0]
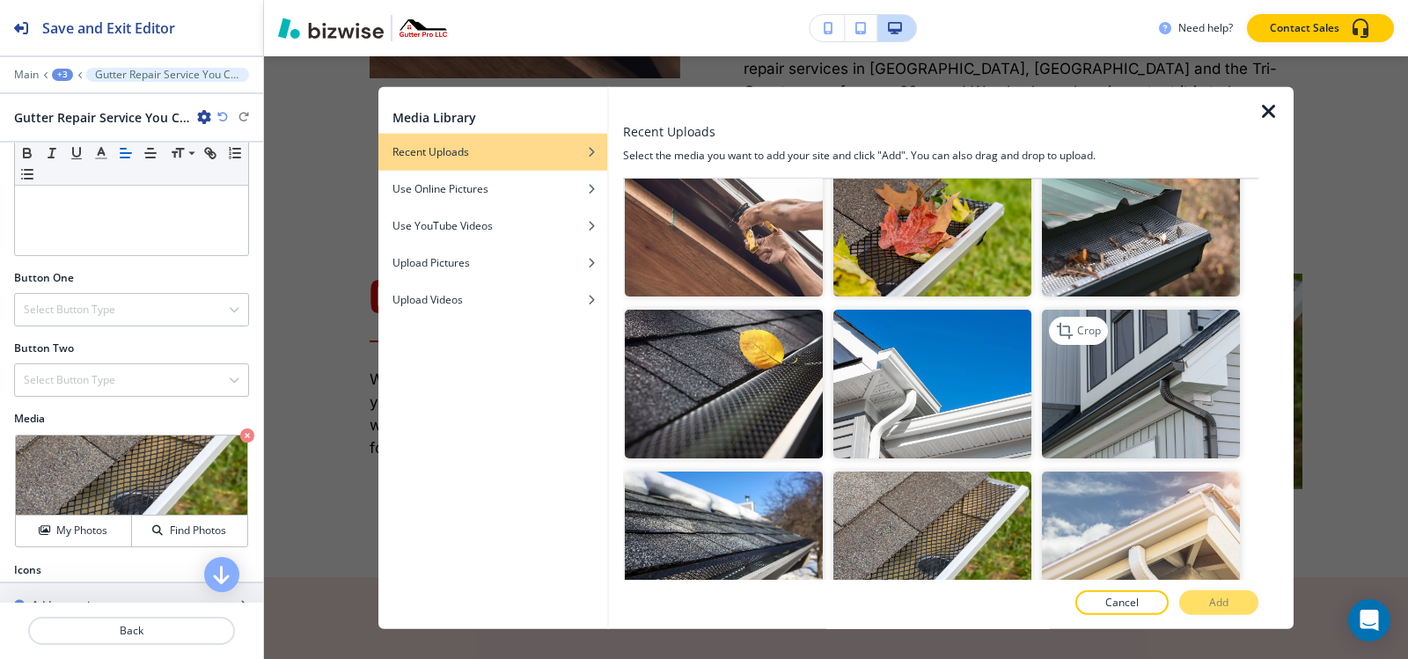
click at [1143, 367] on img "button" at bounding box center [1141, 384] width 198 height 149
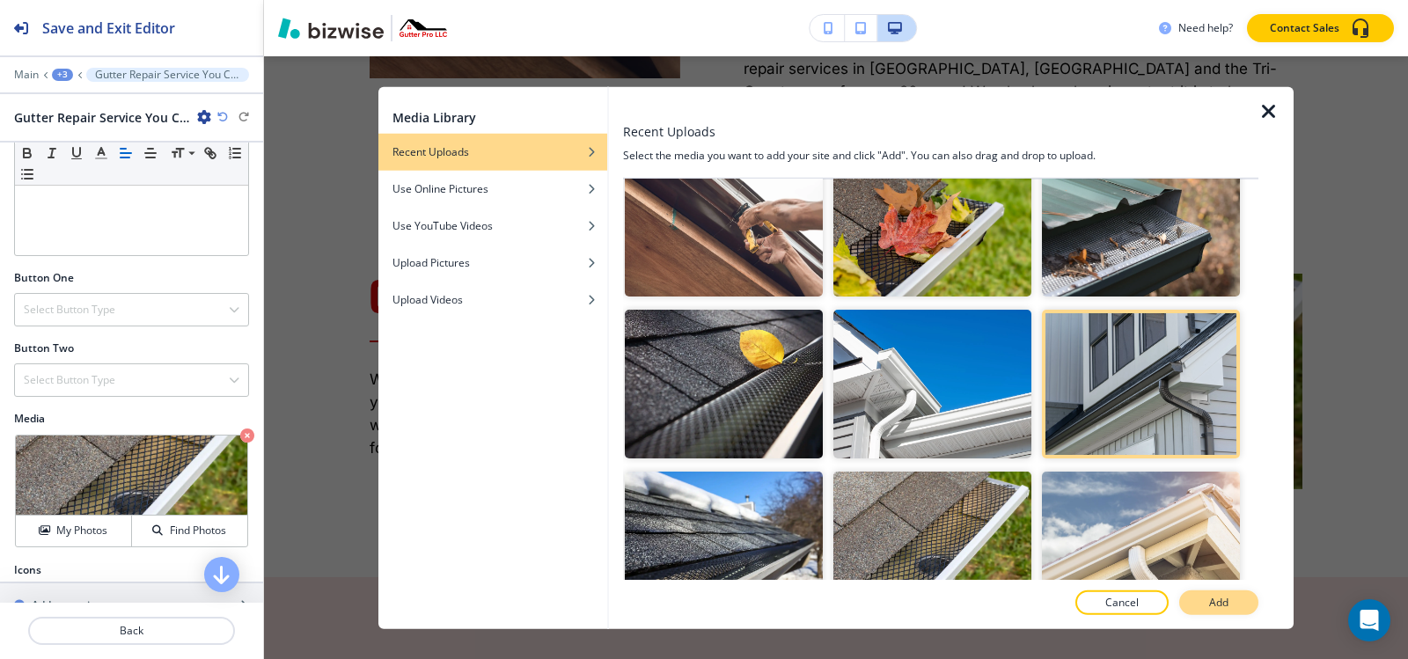
click at [1210, 599] on p "Add" at bounding box center [1218, 603] width 19 height 16
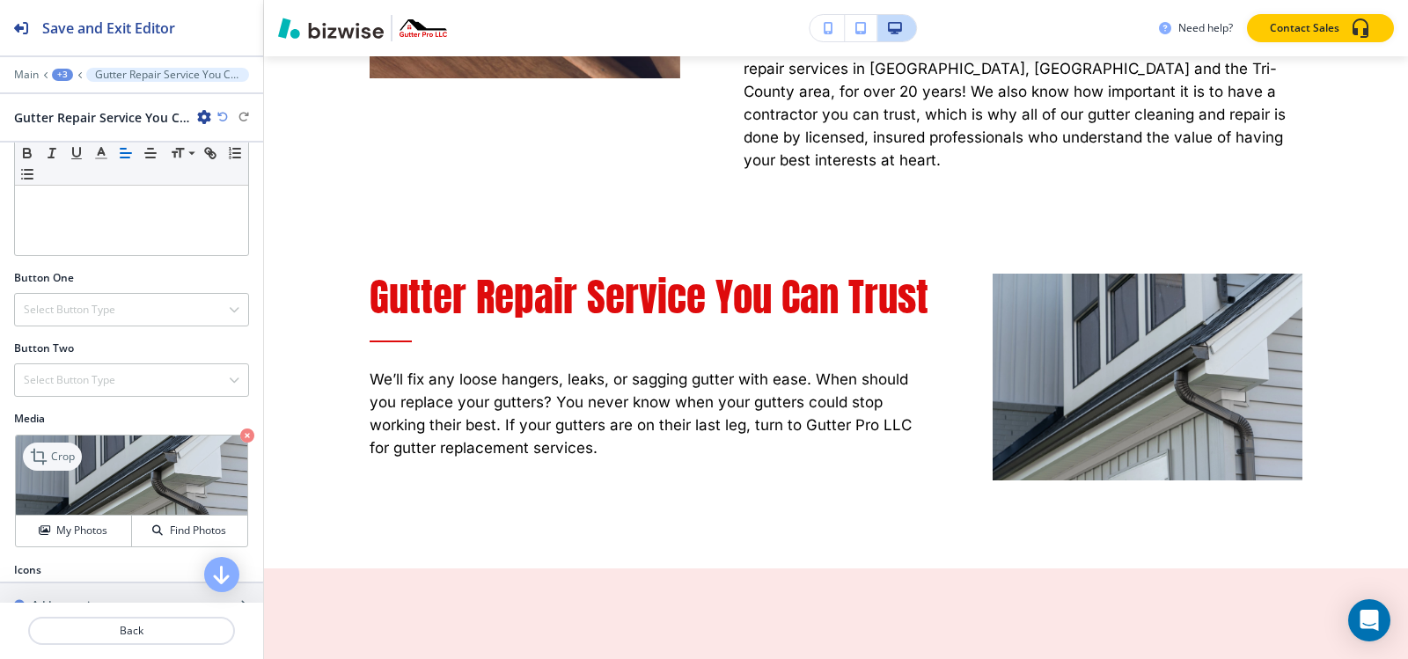
click at [53, 455] on p "Crop" at bounding box center [63, 457] width 24 height 16
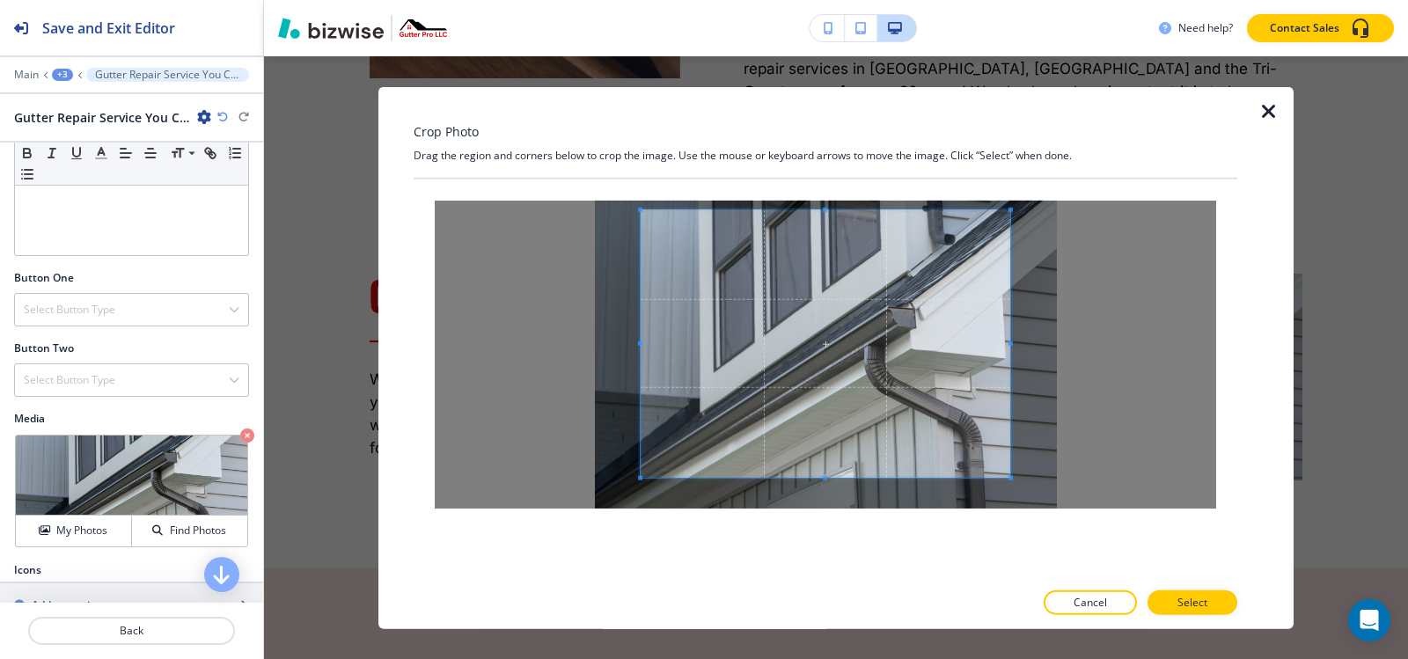
click at [825, 208] on span at bounding box center [825, 209] width 4 height 4
click at [825, 475] on span at bounding box center [826, 344] width 370 height 268
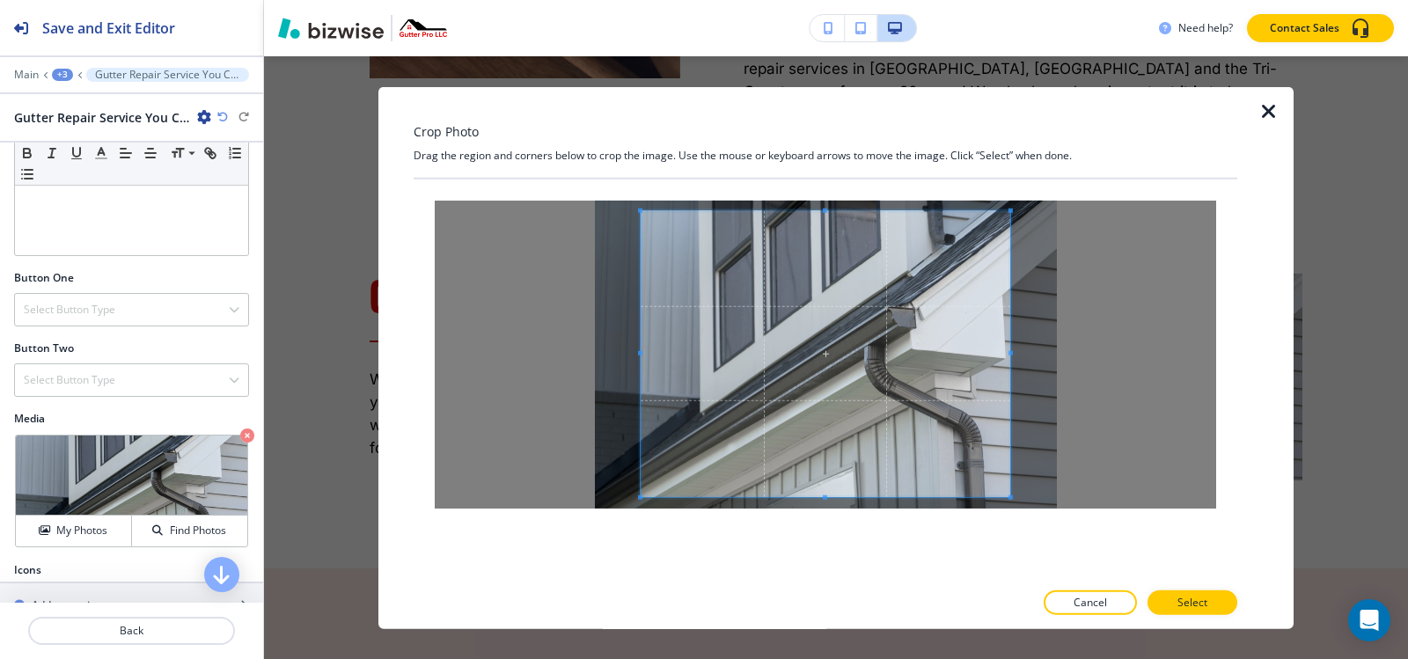
click at [825, 497] on span at bounding box center [825, 497] width 4 height 4
click at [1222, 610] on button "Select" at bounding box center [1192, 602] width 90 height 25
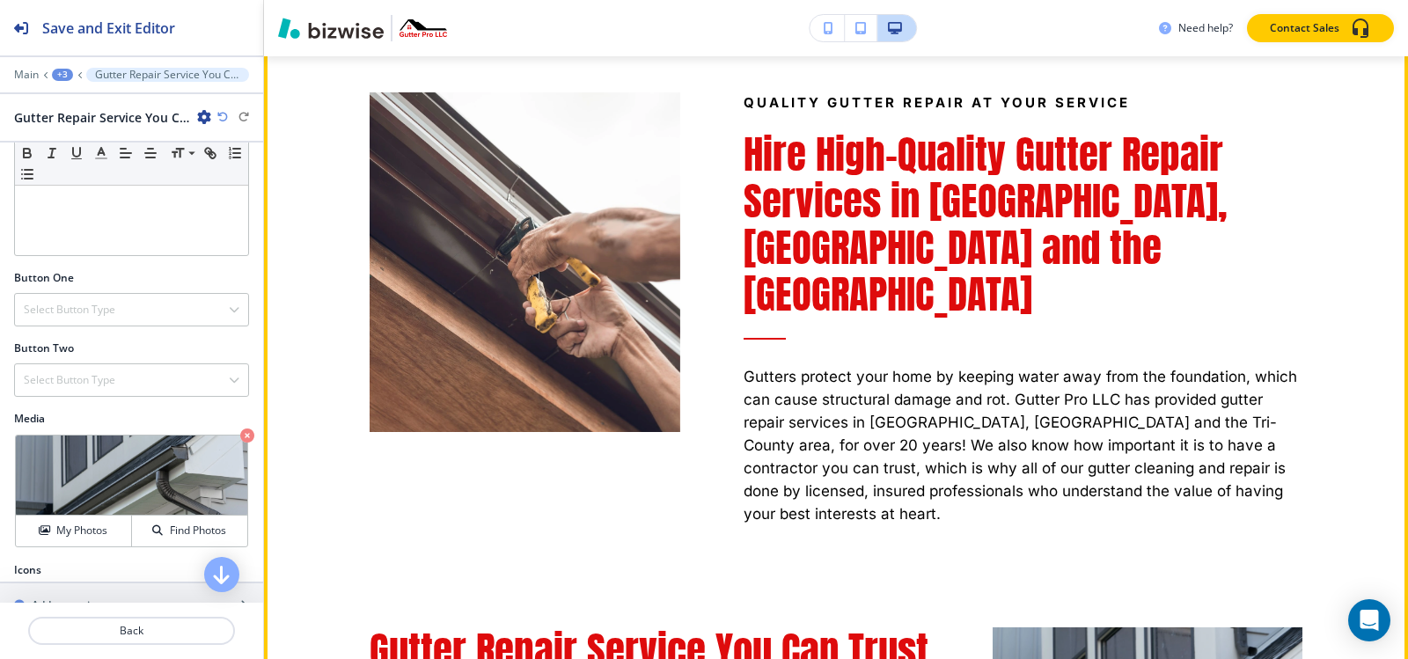
scroll to position [11385, 0]
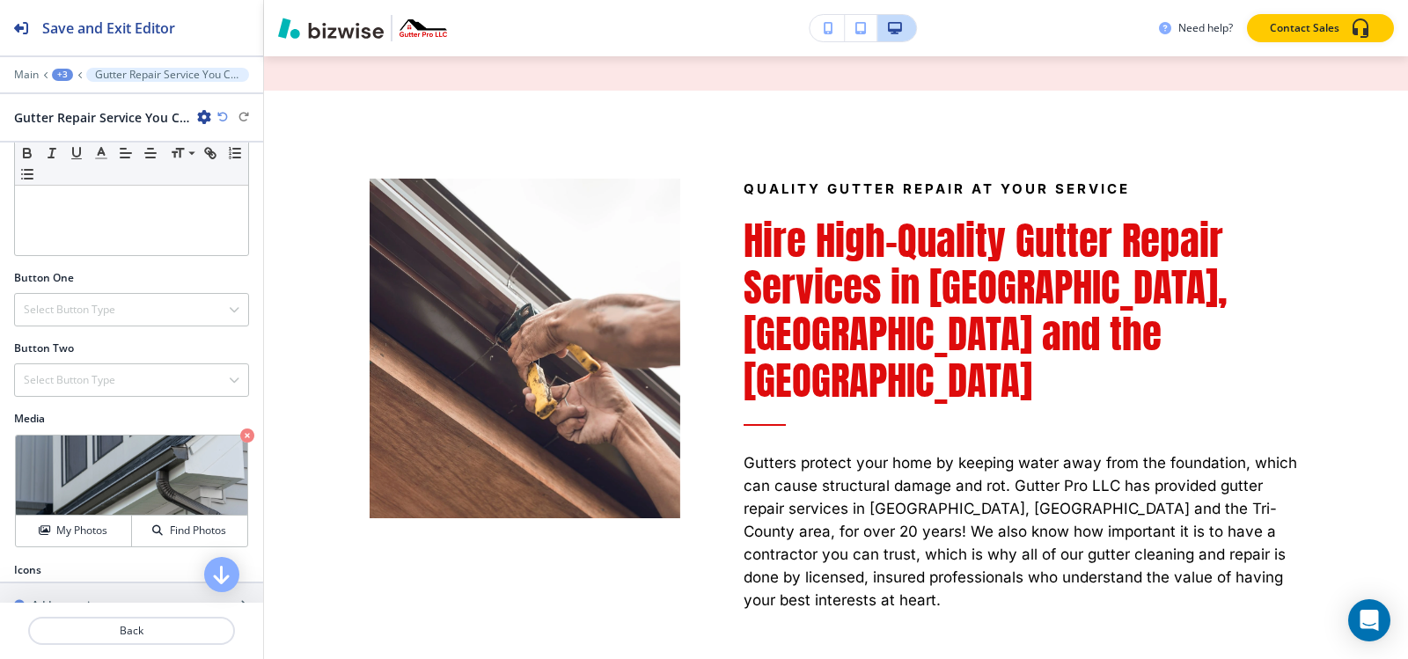
click at [64, 75] on div "+3" at bounding box center [62, 75] width 21 height 12
click at [103, 135] on p "GUTTER REPAIR" at bounding box center [108, 135] width 90 height 16
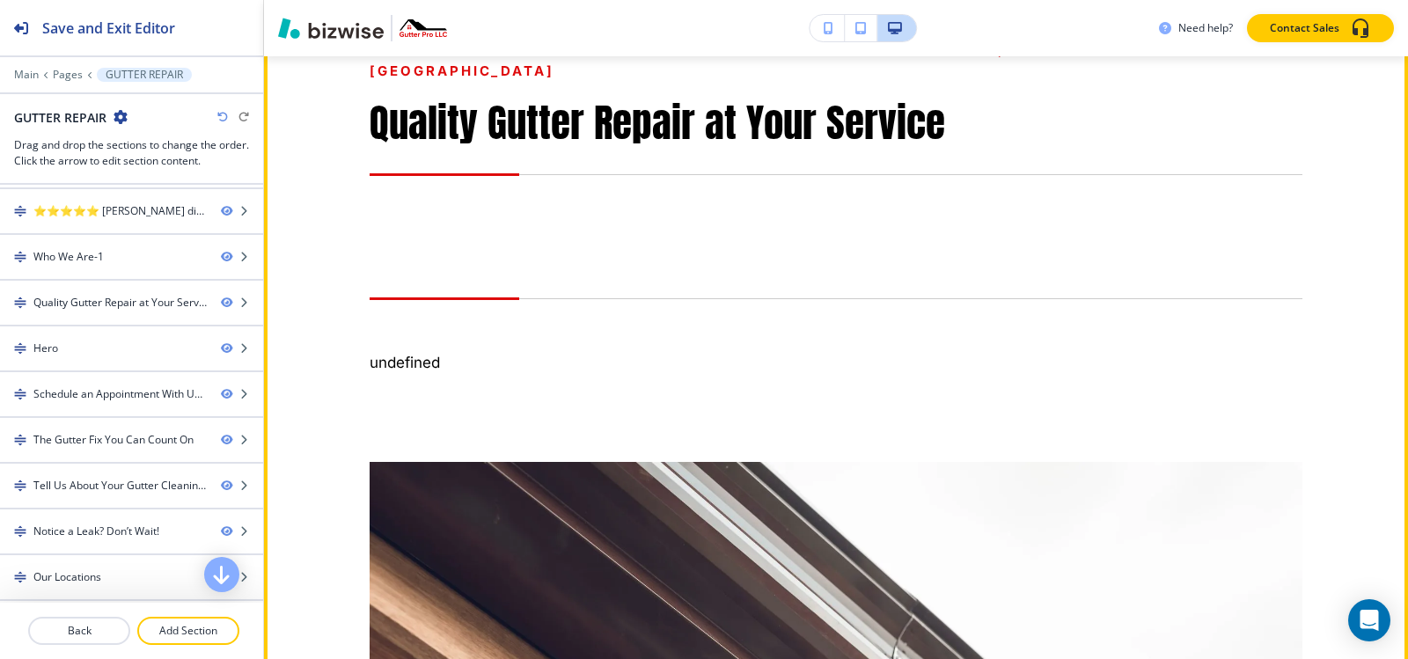
scroll to position [1749, 0]
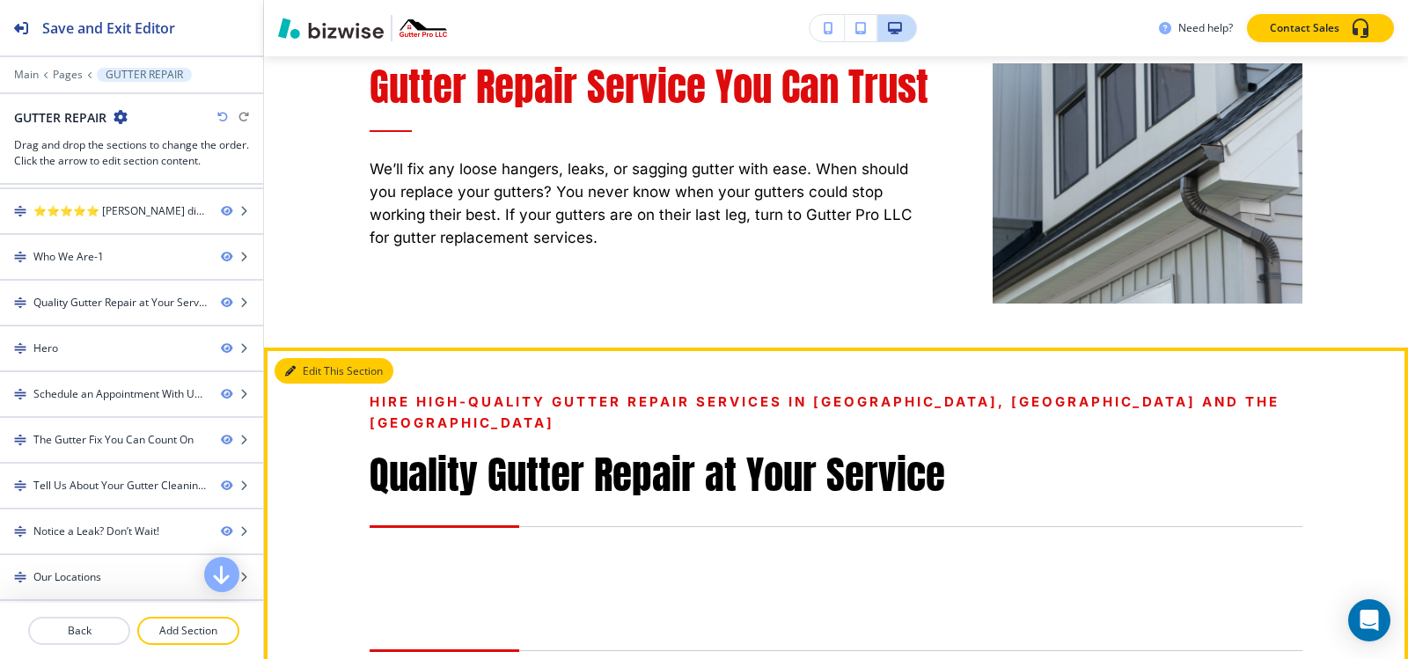
click at [302, 358] on button "Edit This Section" at bounding box center [334, 371] width 119 height 26
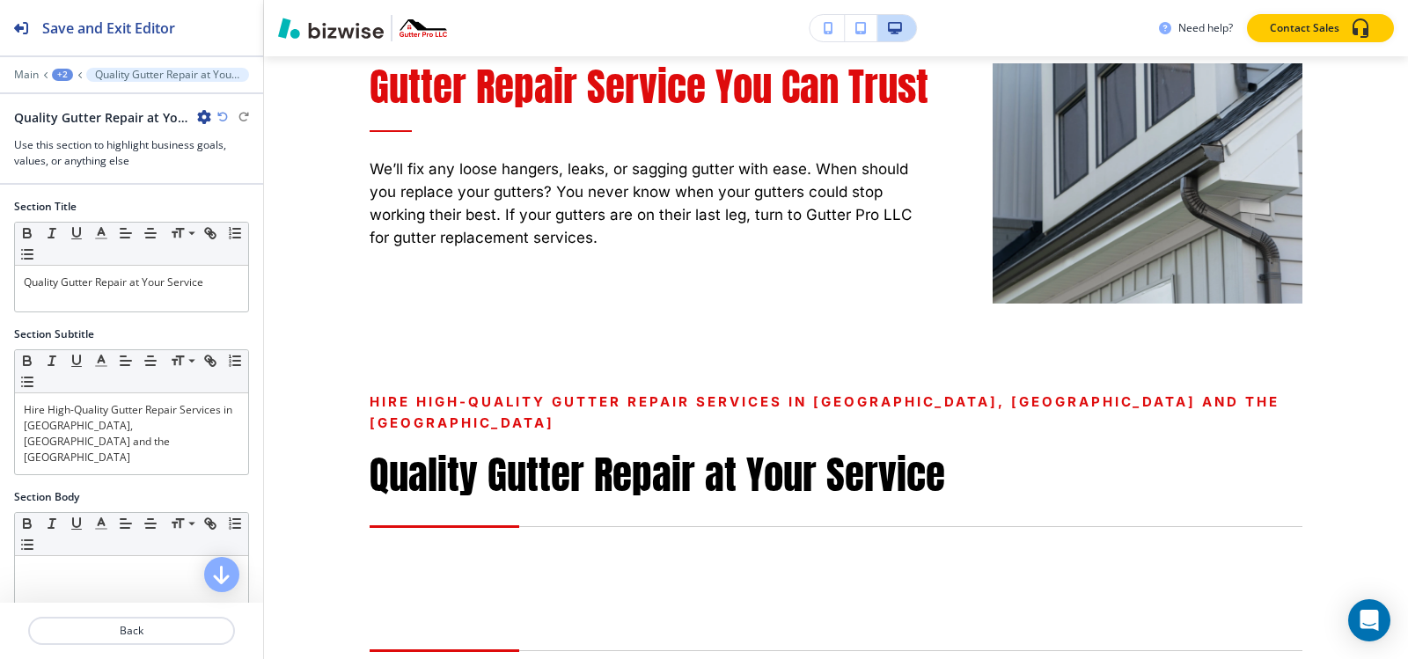
scroll to position [1967, 0]
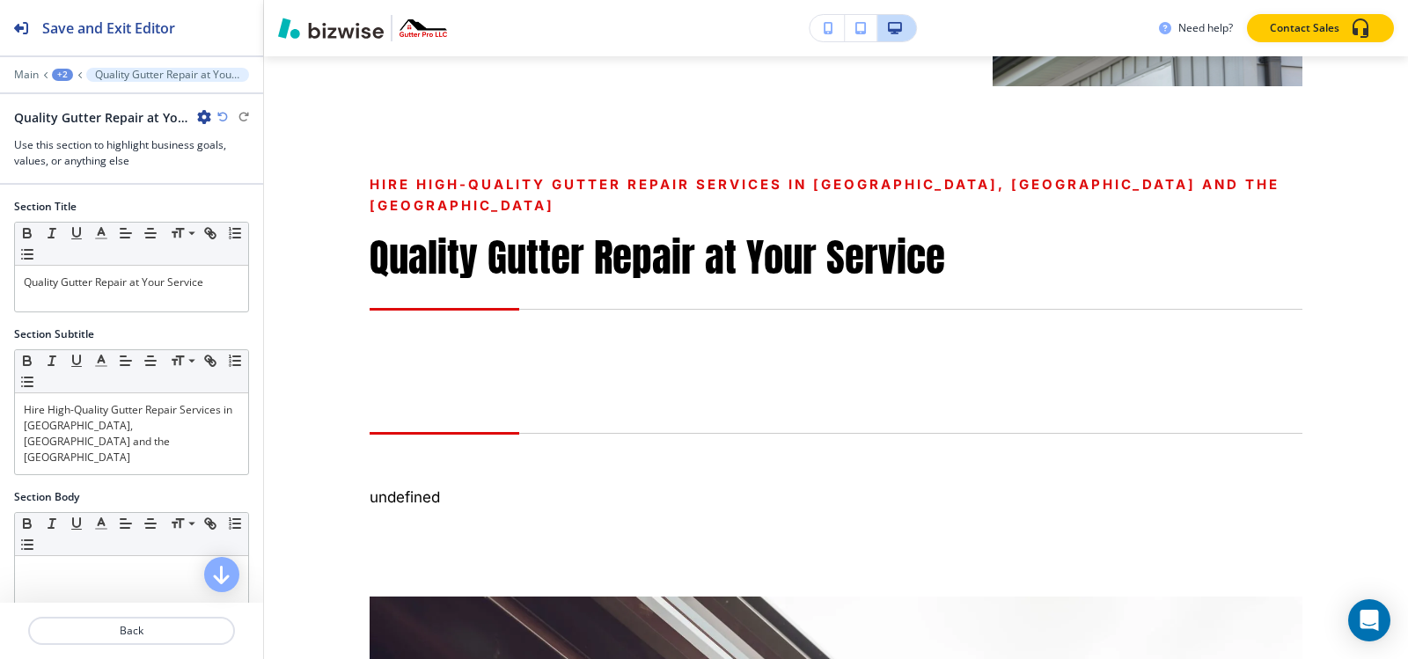
click at [202, 124] on button "button" at bounding box center [204, 117] width 14 height 15
click at [232, 208] on p "Delete Section" at bounding box center [254, 210] width 90 height 16
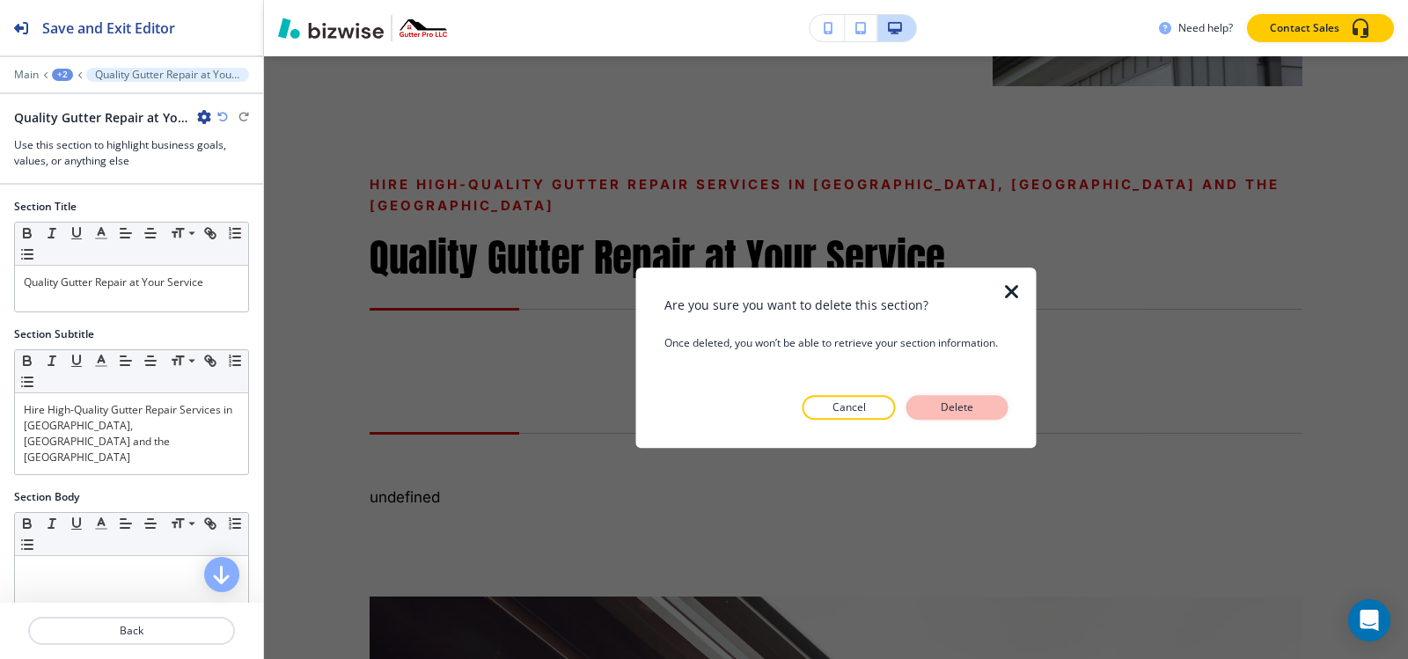
click at [921, 410] on button "Delete" at bounding box center [957, 407] width 102 height 25
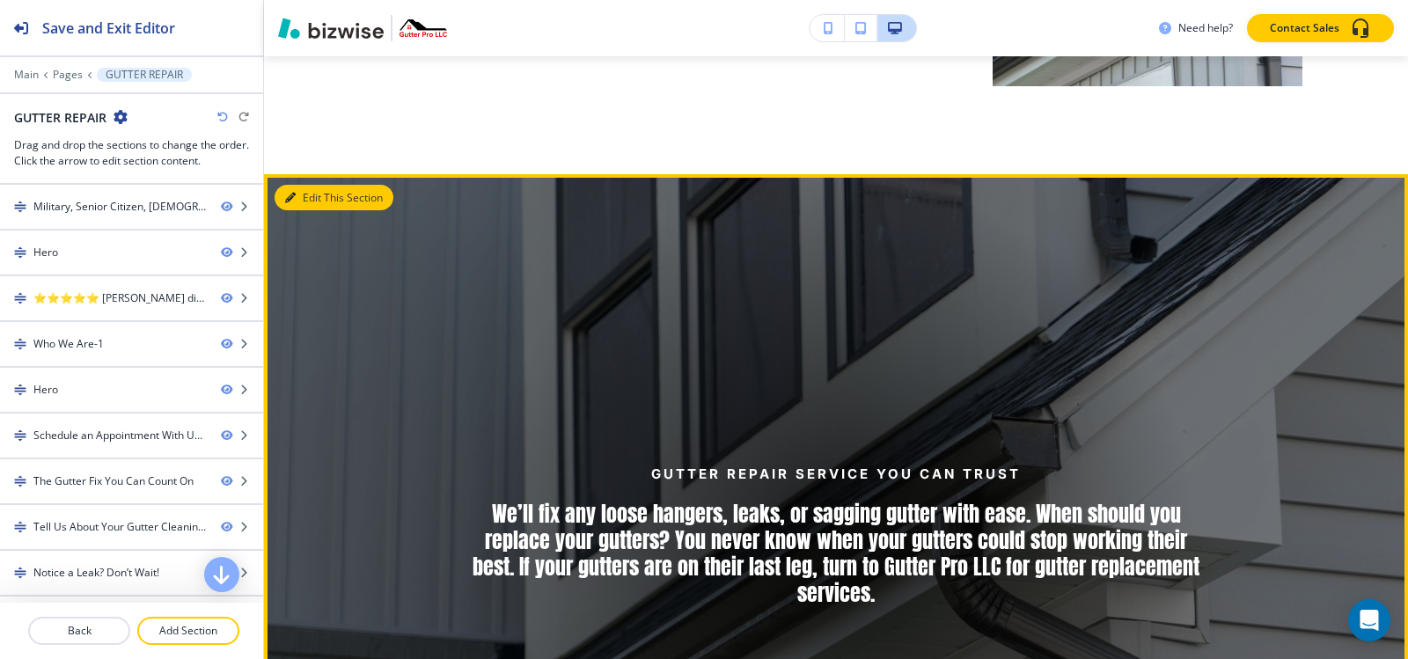
click at [316, 185] on button "Edit This Section" at bounding box center [334, 198] width 119 height 26
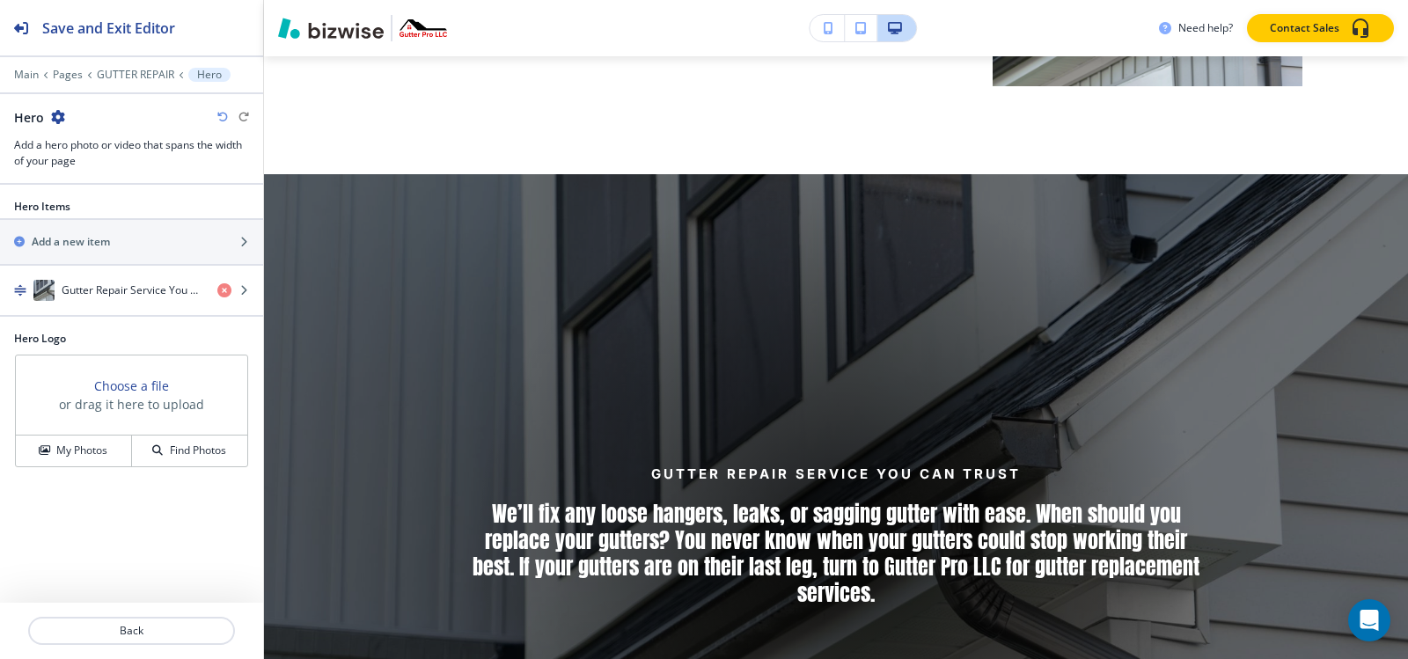
scroll to position [2011, 0]
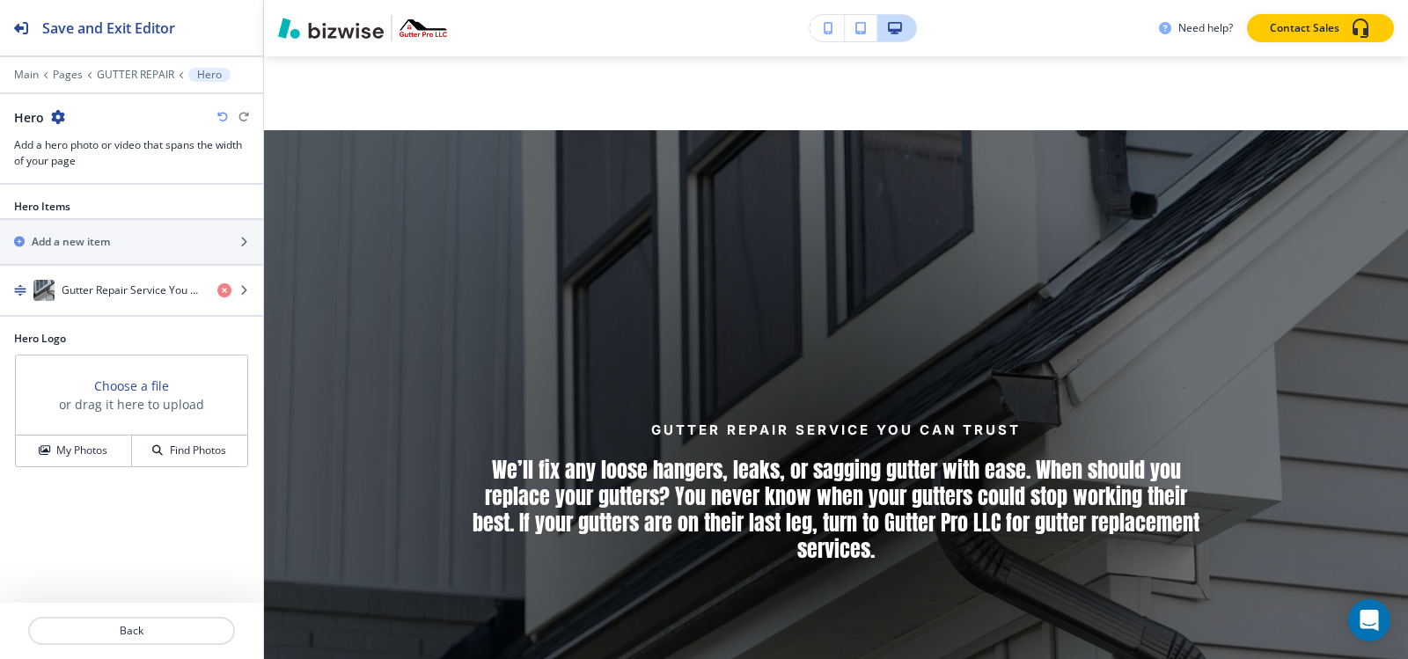
click at [54, 118] on icon "button" at bounding box center [58, 117] width 14 height 14
click at [98, 199] on button "Delete Section" at bounding box center [106, 210] width 113 height 32
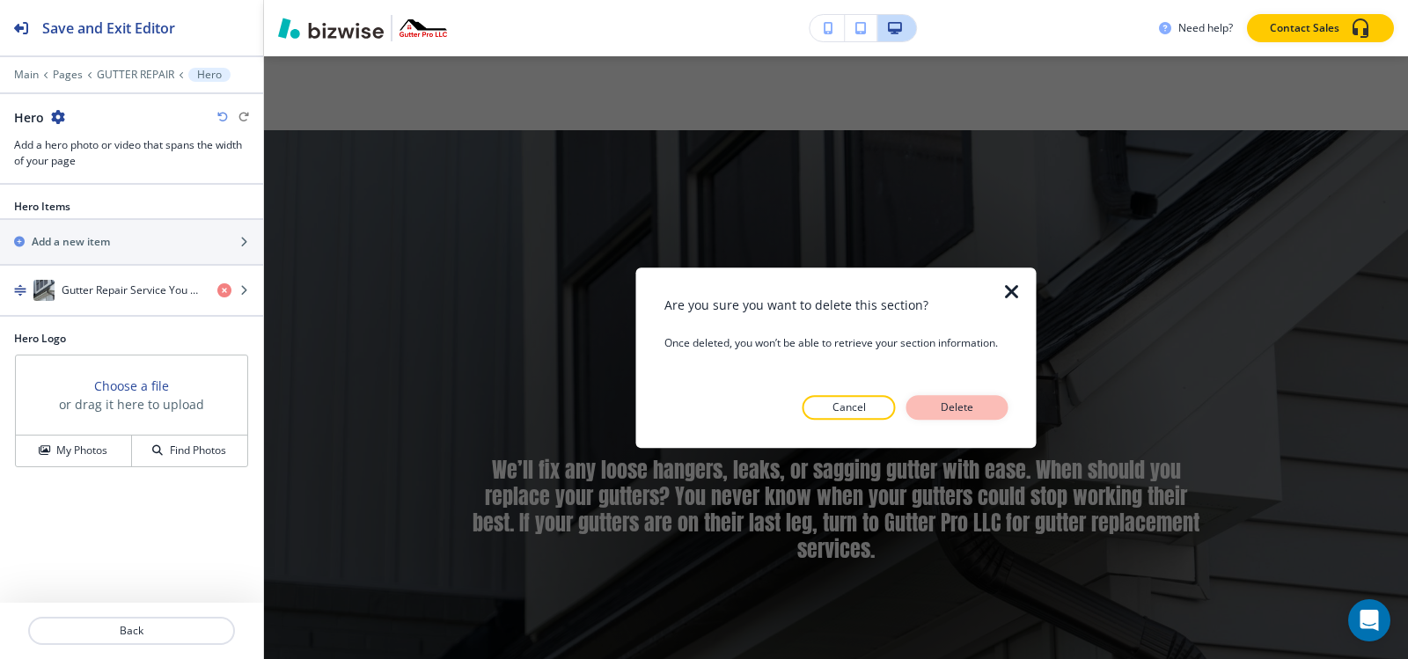
click at [950, 402] on p "Delete" at bounding box center [957, 408] width 42 height 16
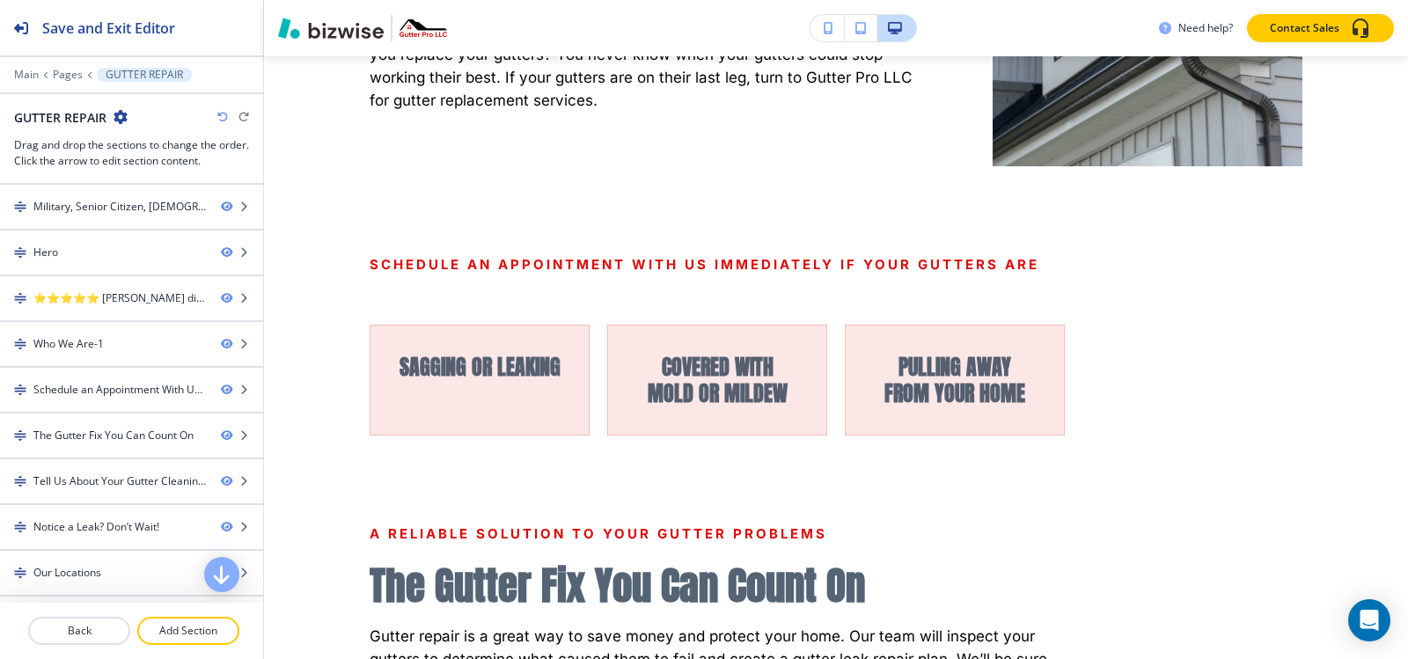
scroll to position [1659, 0]
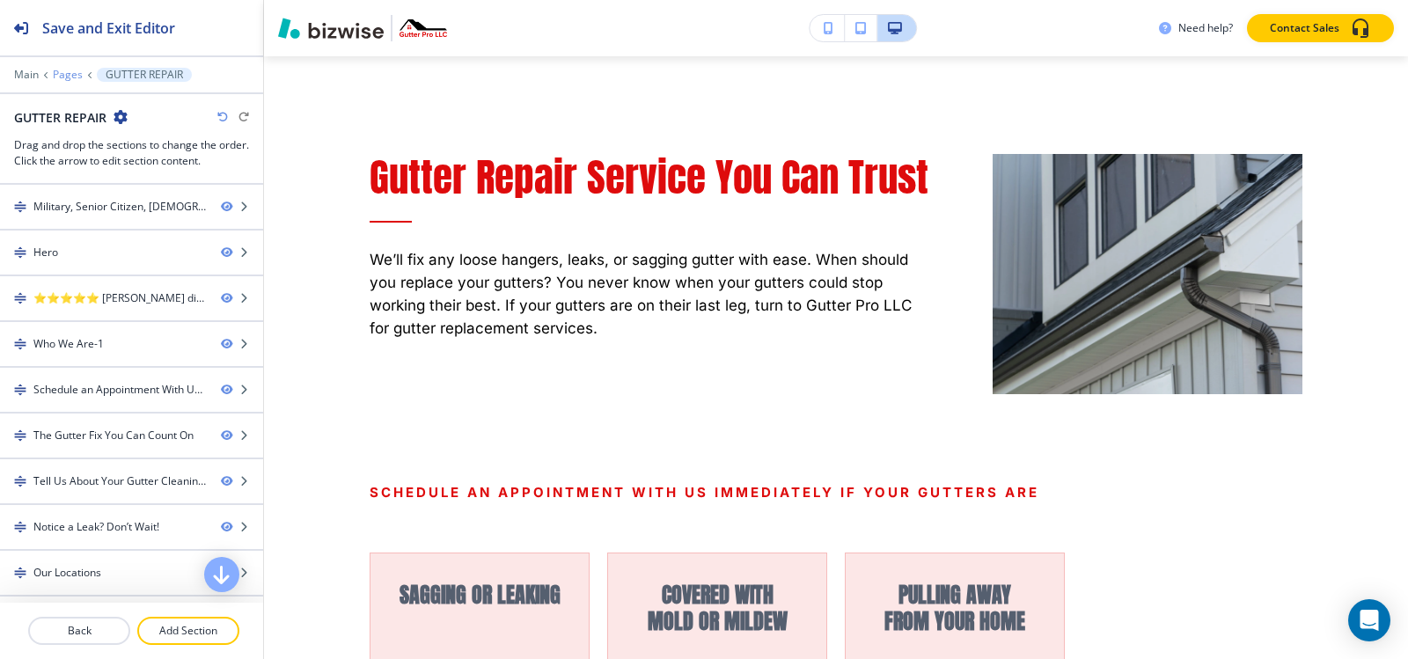
click at [58, 70] on p "Pages" at bounding box center [68, 75] width 30 height 12
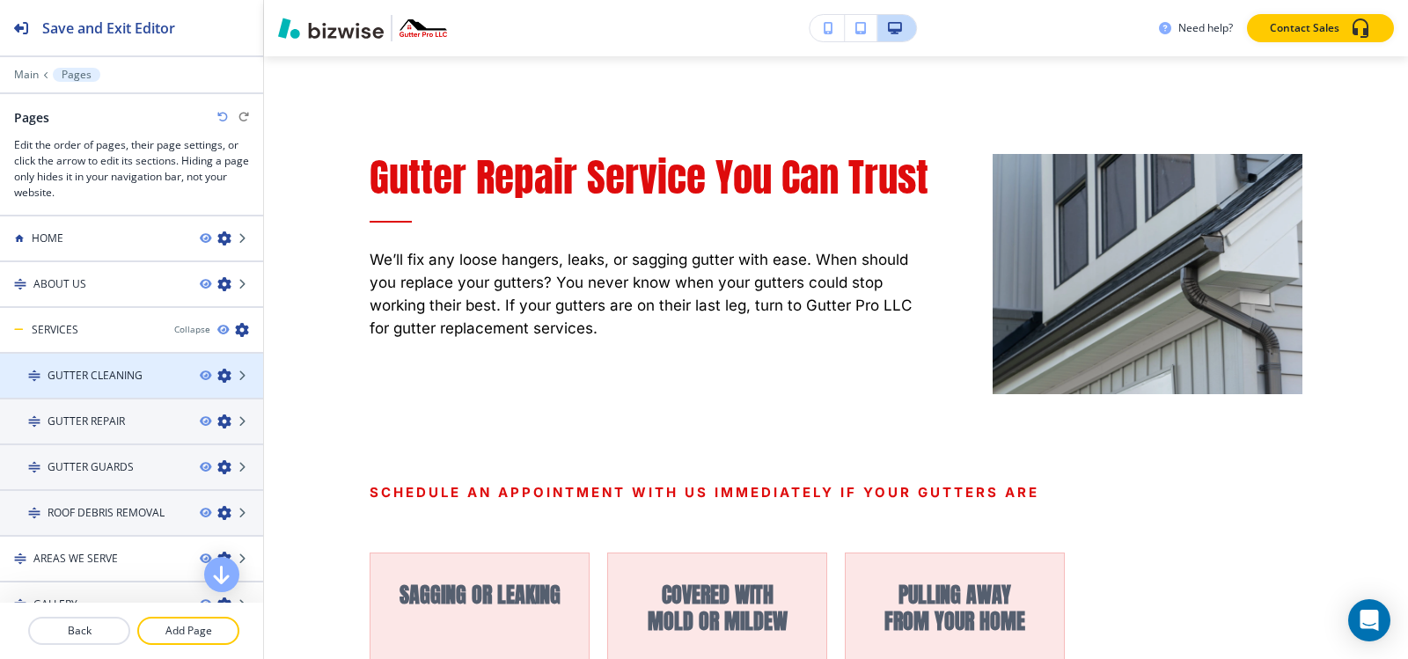
click at [121, 381] on h4 "GUTTER CLEANING" at bounding box center [95, 376] width 95 height 16
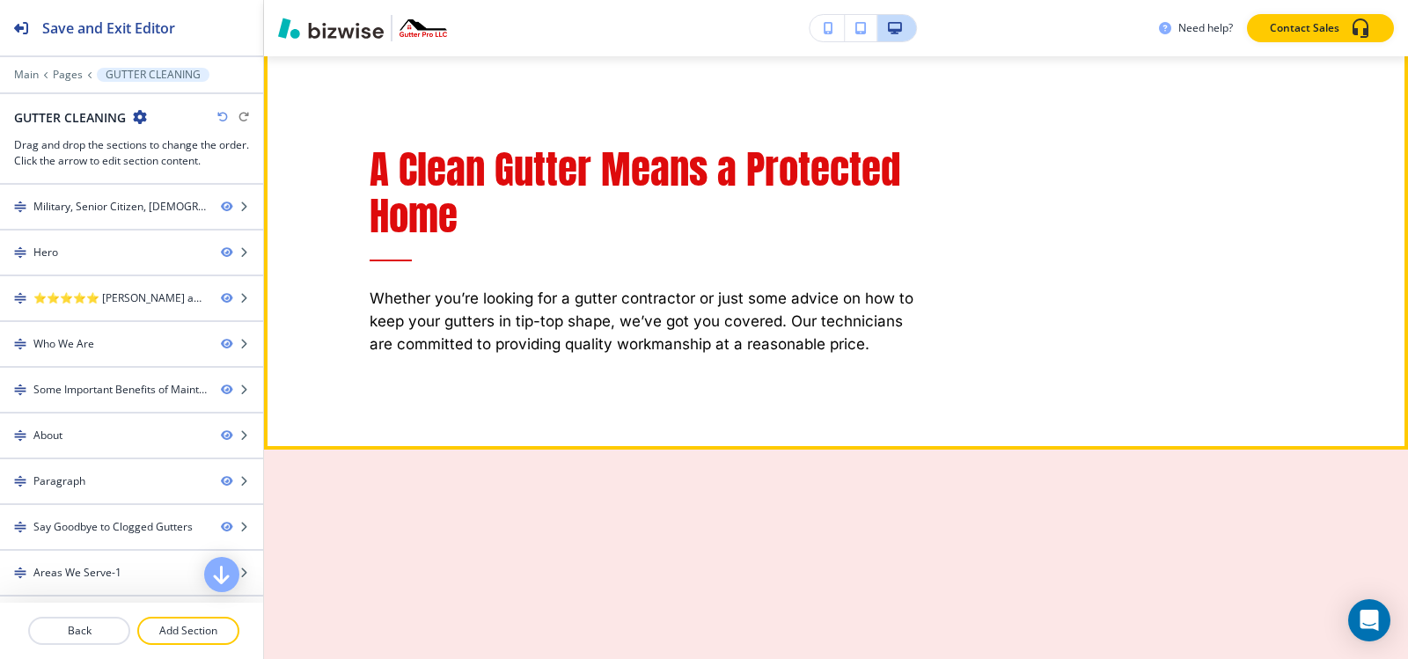
scroll to position [2024, 0]
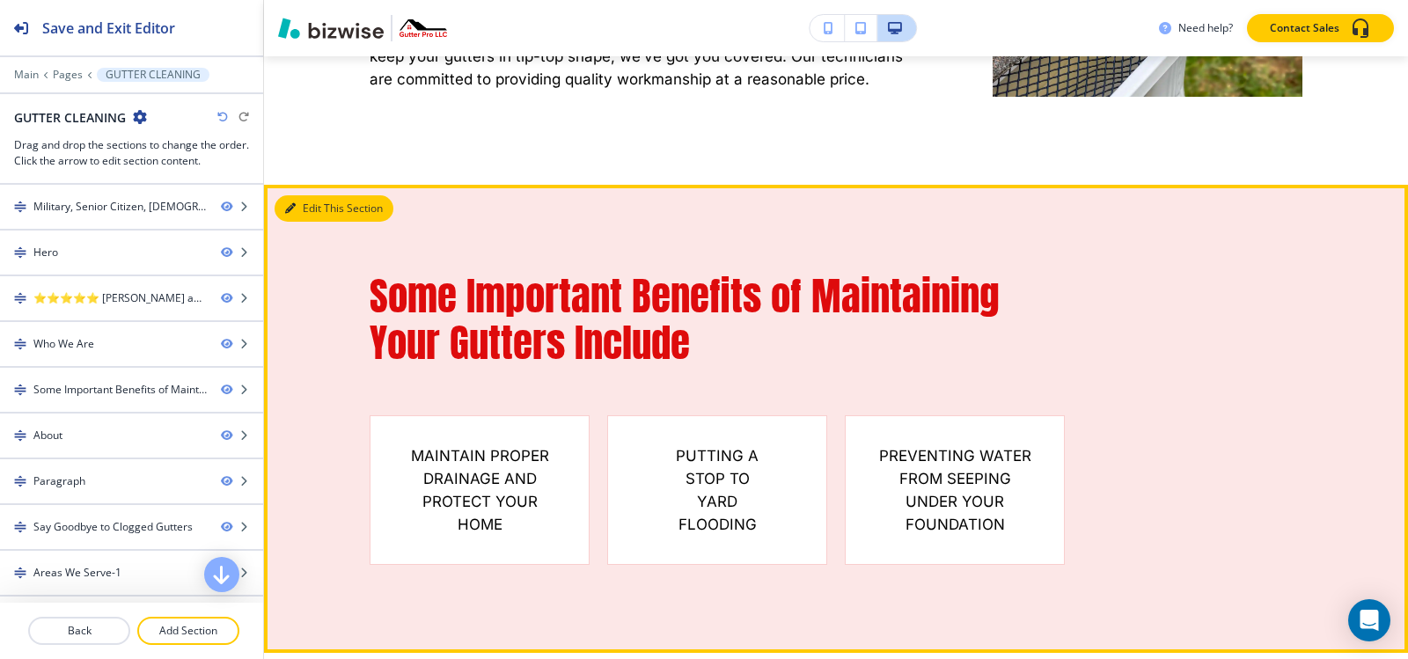
click at [303, 195] on button "Edit This Section" at bounding box center [334, 208] width 119 height 26
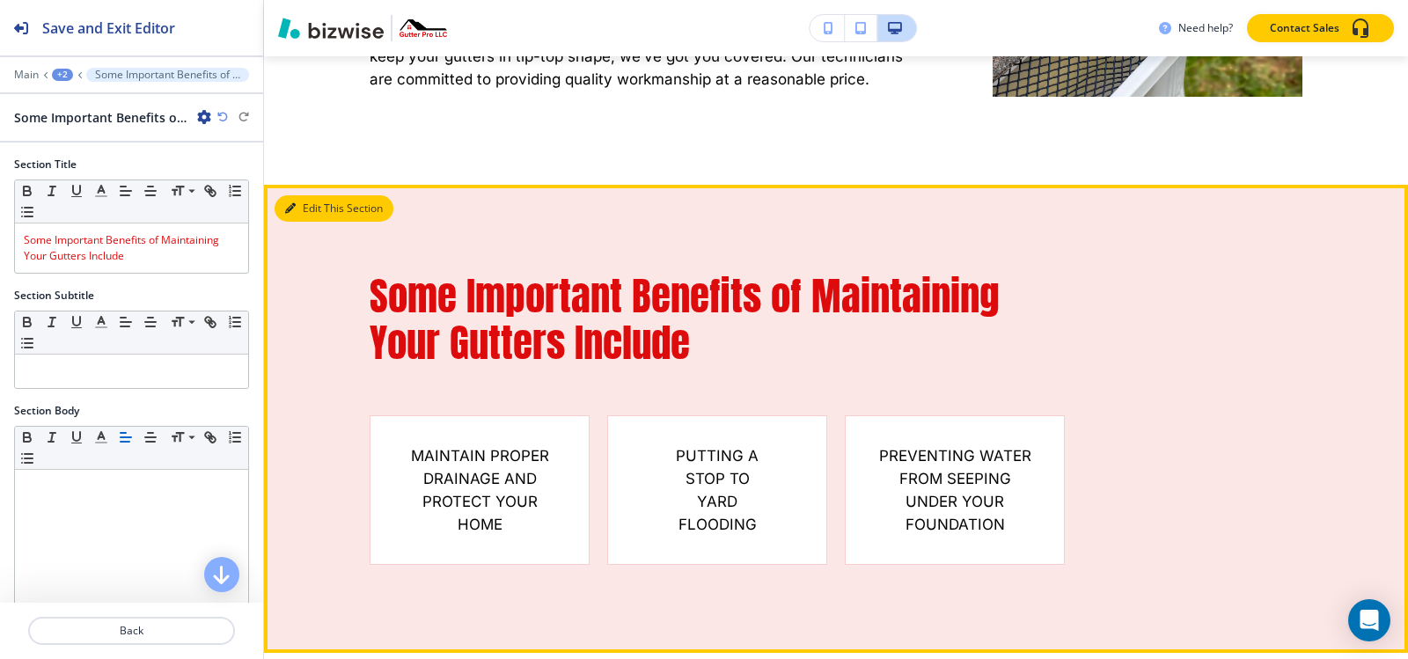
scroll to position [2033, 0]
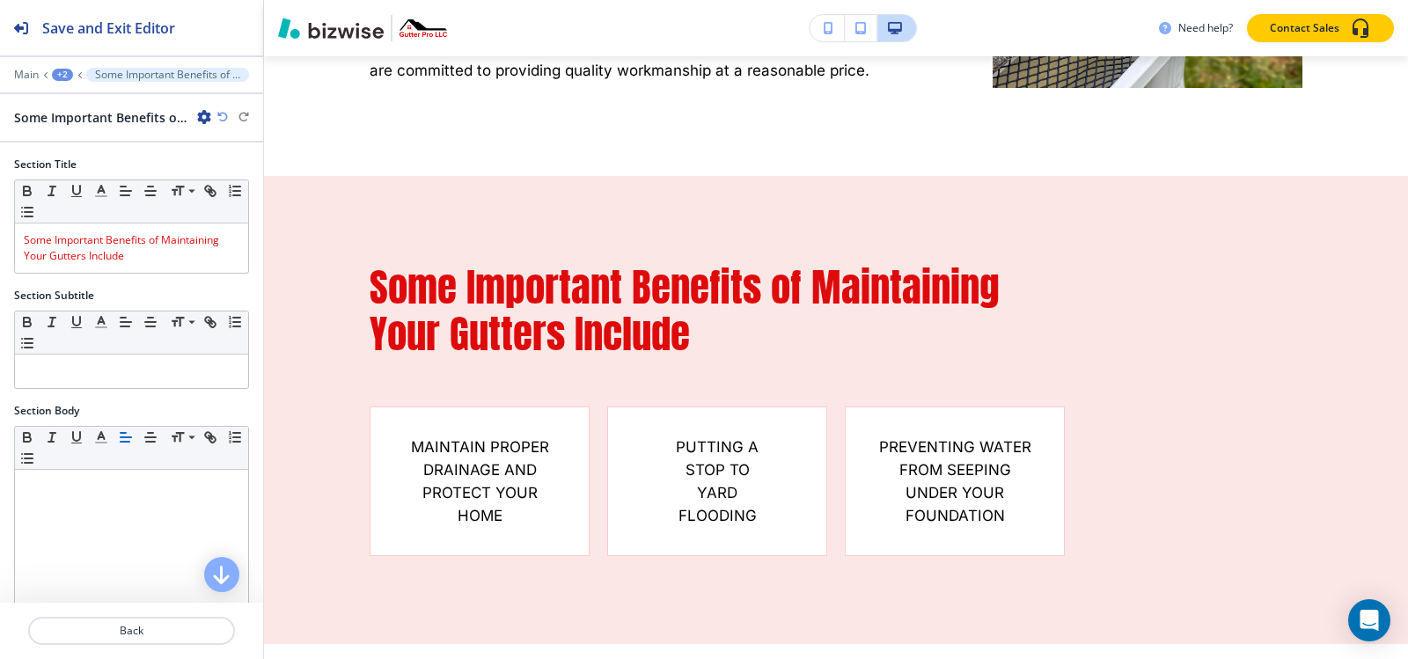
click at [202, 121] on icon "button" at bounding box center [204, 117] width 14 height 14
click at [233, 174] on p "Duplicate Section" at bounding box center [254, 179] width 90 height 16
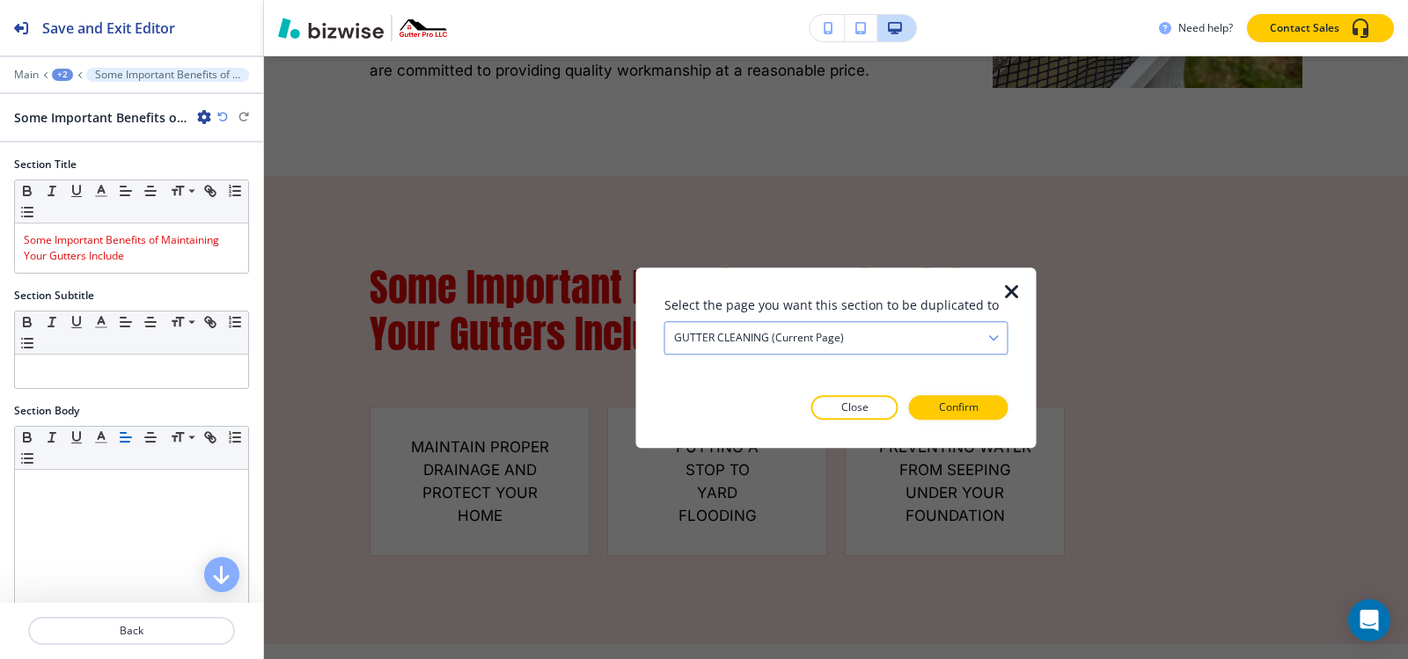
click at [830, 339] on h4 "GUTTER CLEANING (current page)" at bounding box center [759, 338] width 170 height 16
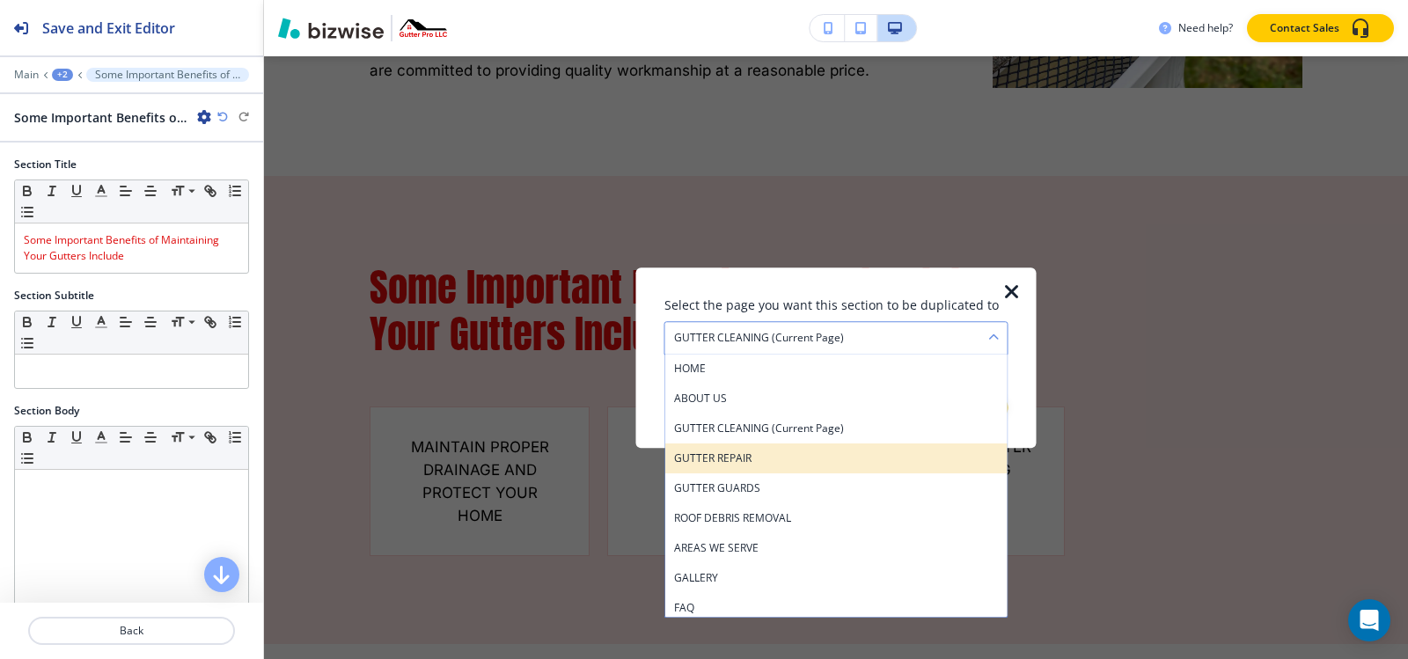
click at [804, 460] on h4 "GUTTER REPAIR" at bounding box center [836, 459] width 325 height 16
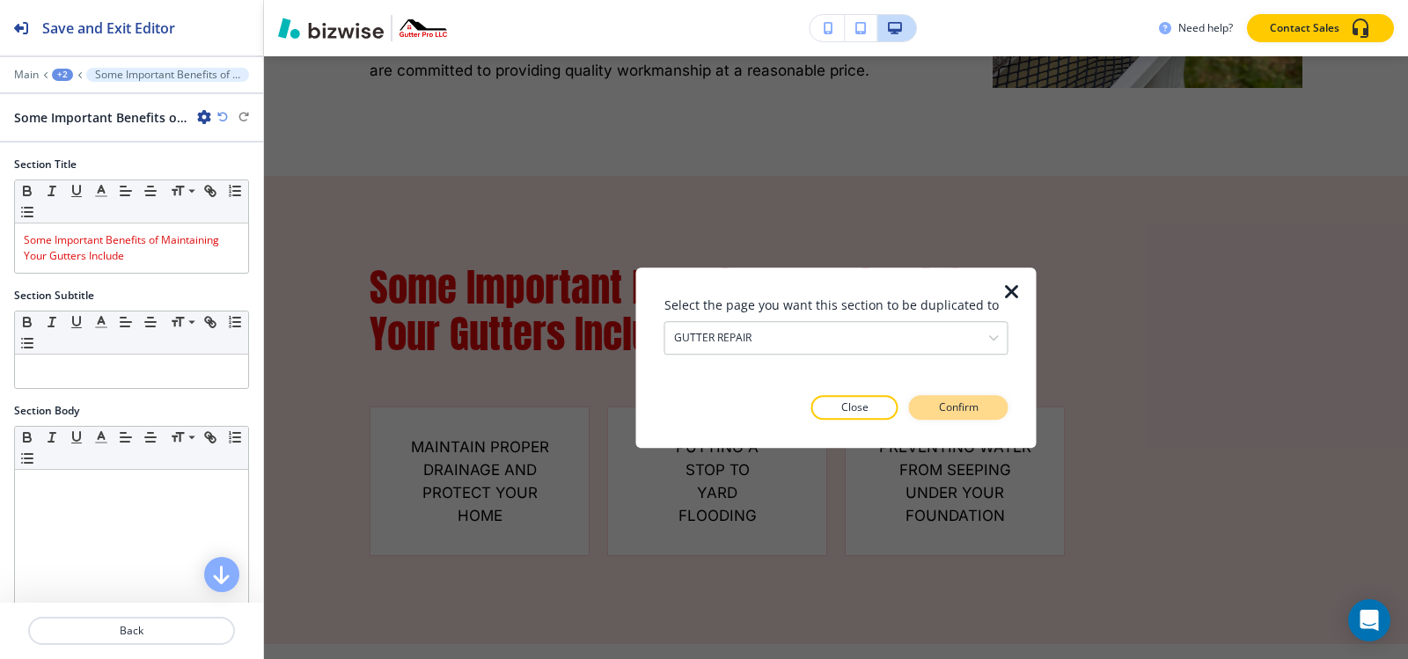
click at [985, 409] on button "Confirm" at bounding box center [958, 407] width 99 height 25
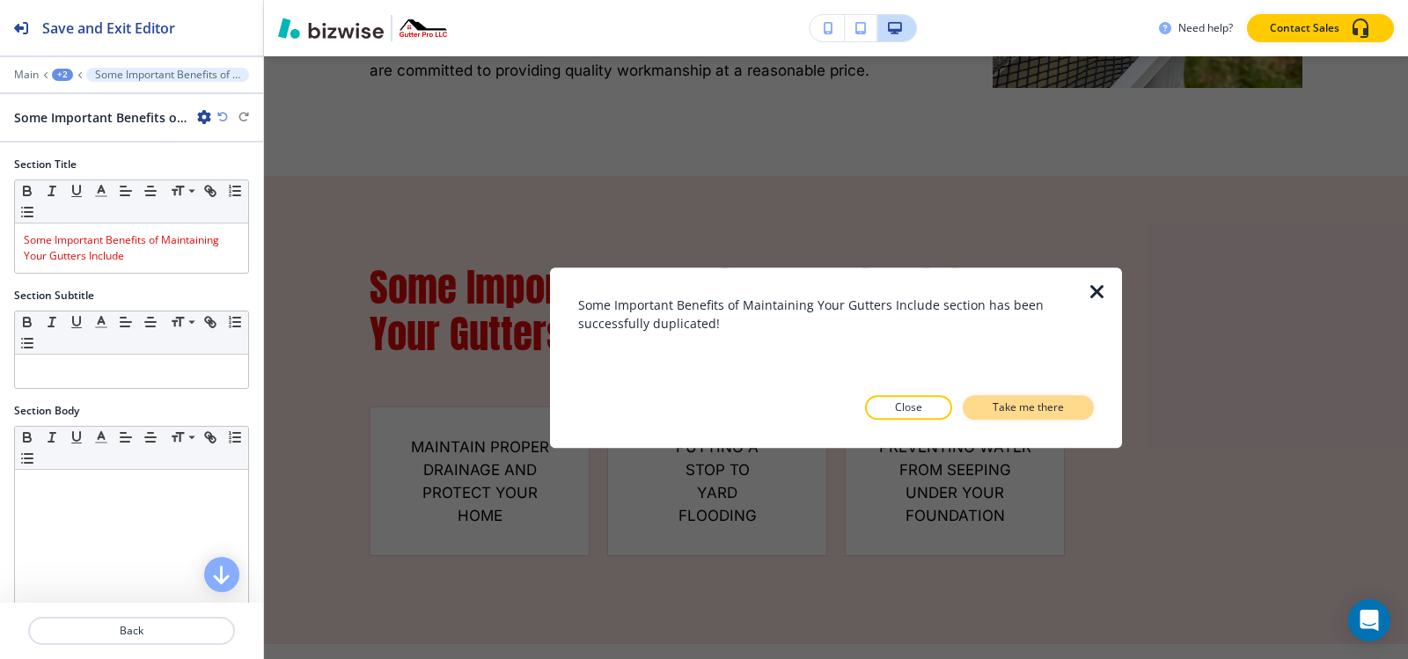
click at [996, 404] on p "Take me there" at bounding box center [1028, 408] width 71 height 16
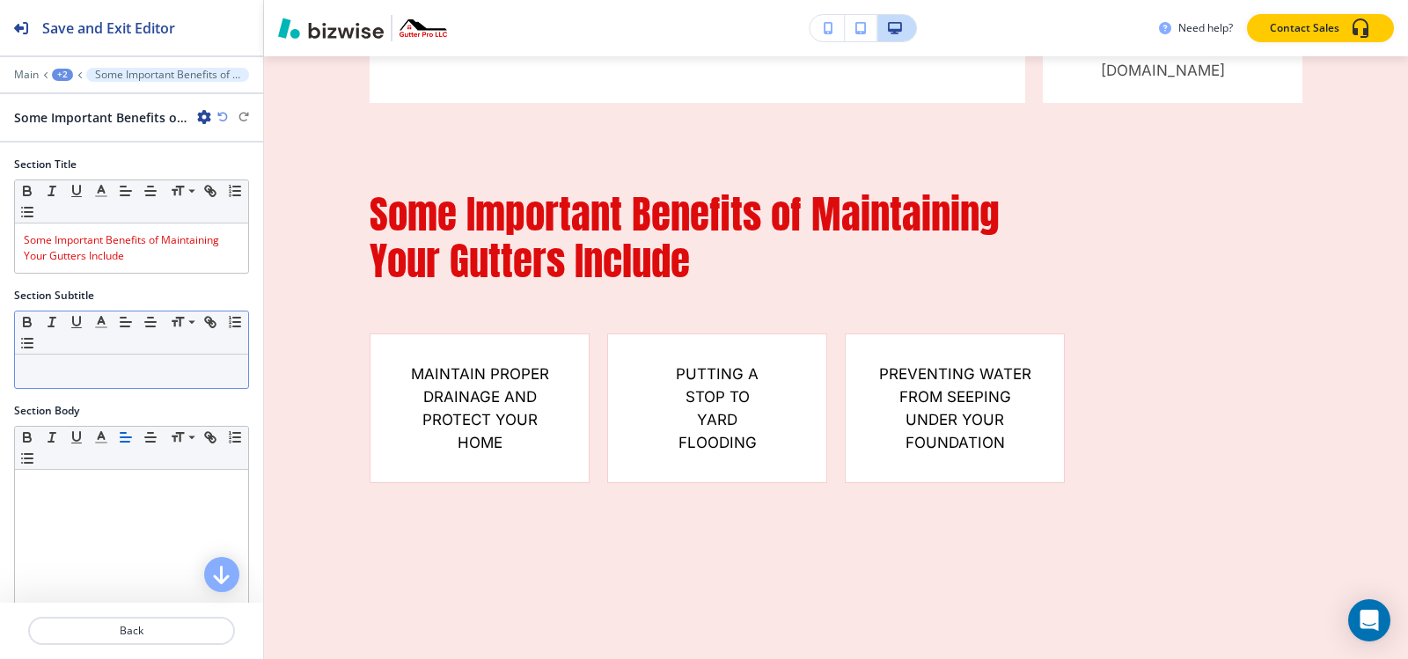
scroll to position [9863, 0]
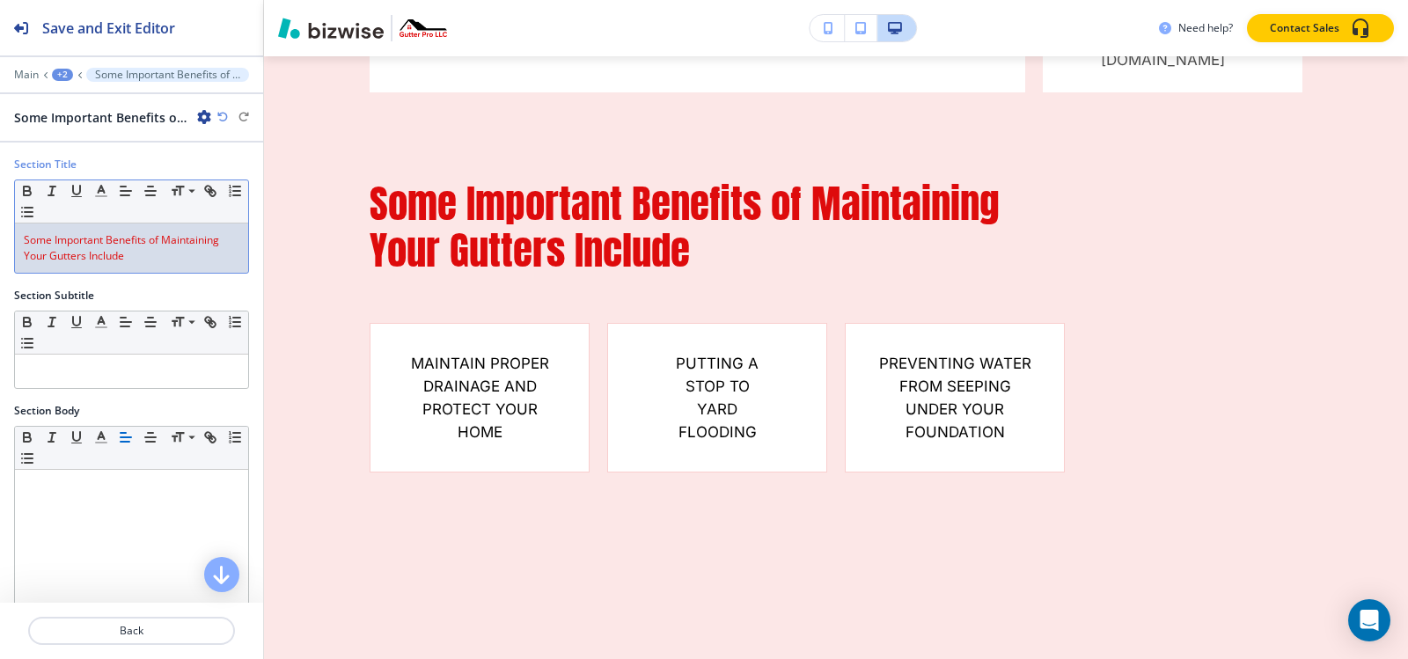
click at [146, 260] on p "Some Important Benefits of Maintaining Your Gutters Include" at bounding box center [132, 248] width 216 height 32
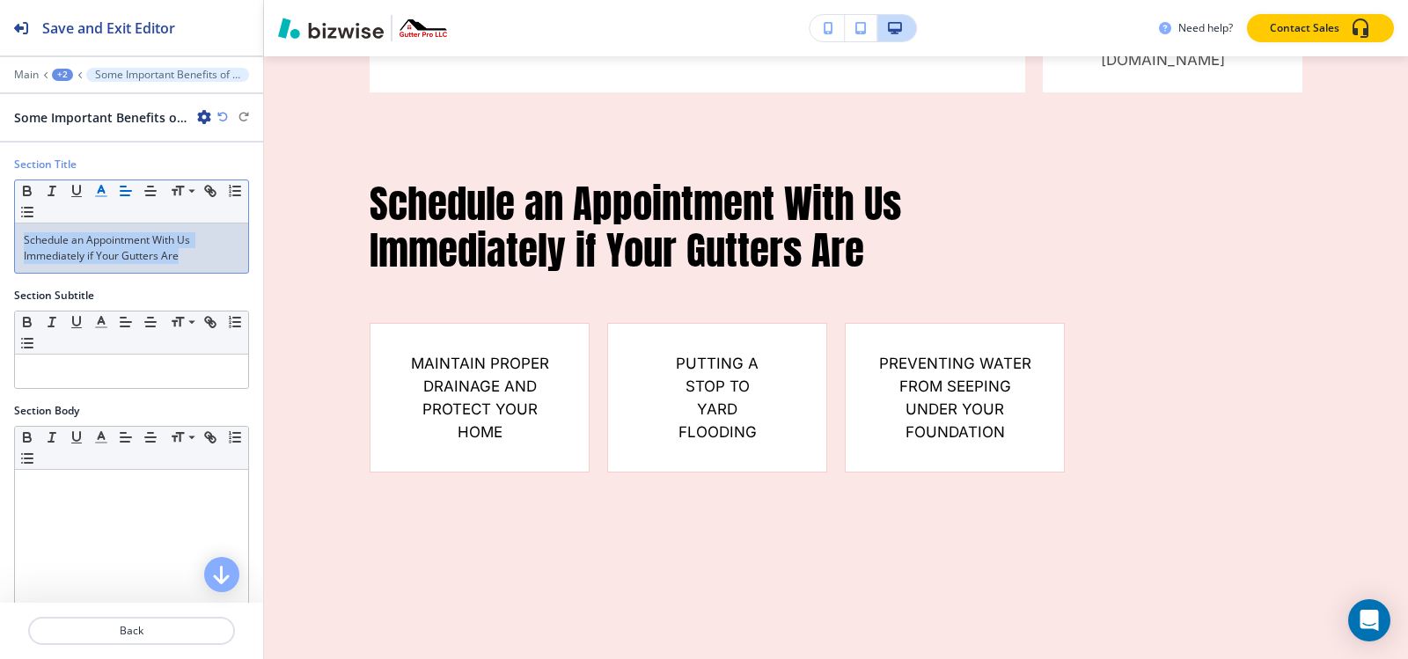
click at [104, 201] on button "button" at bounding box center [101, 190] width 25 height 21
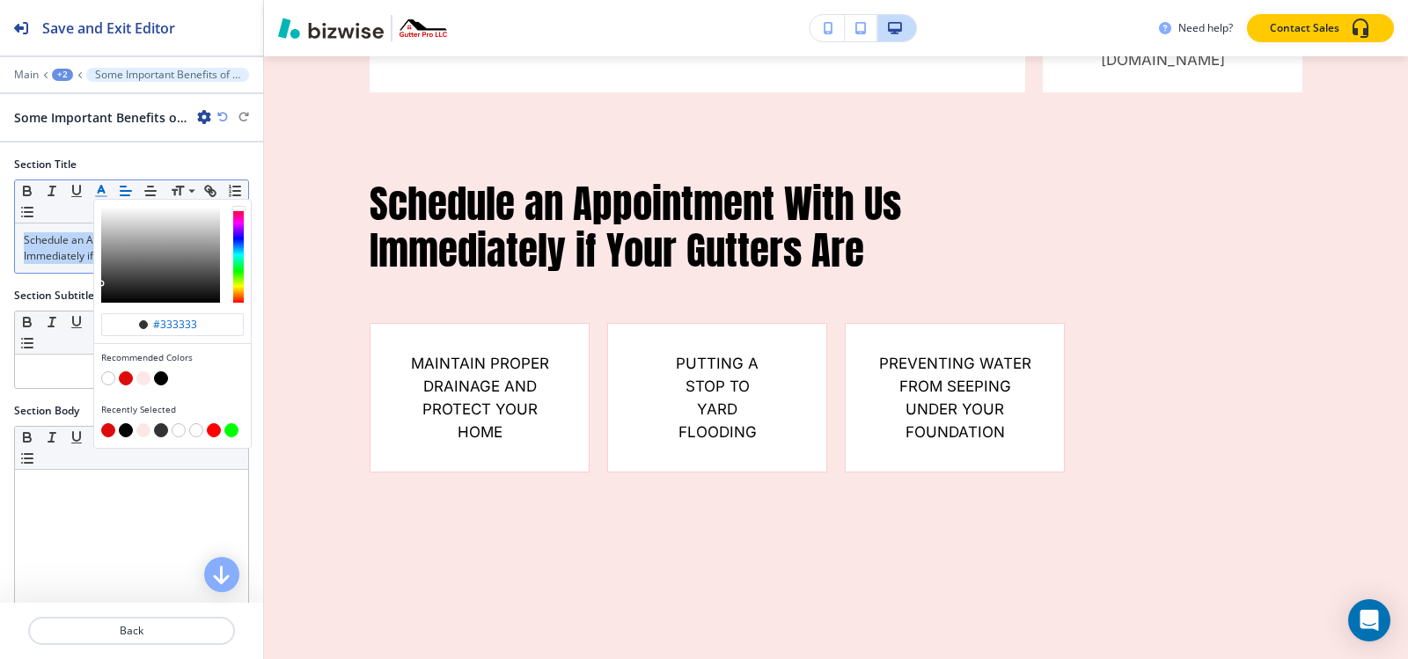
click at [121, 379] on button "button" at bounding box center [126, 378] width 14 height 14
type input "#de0b0c"
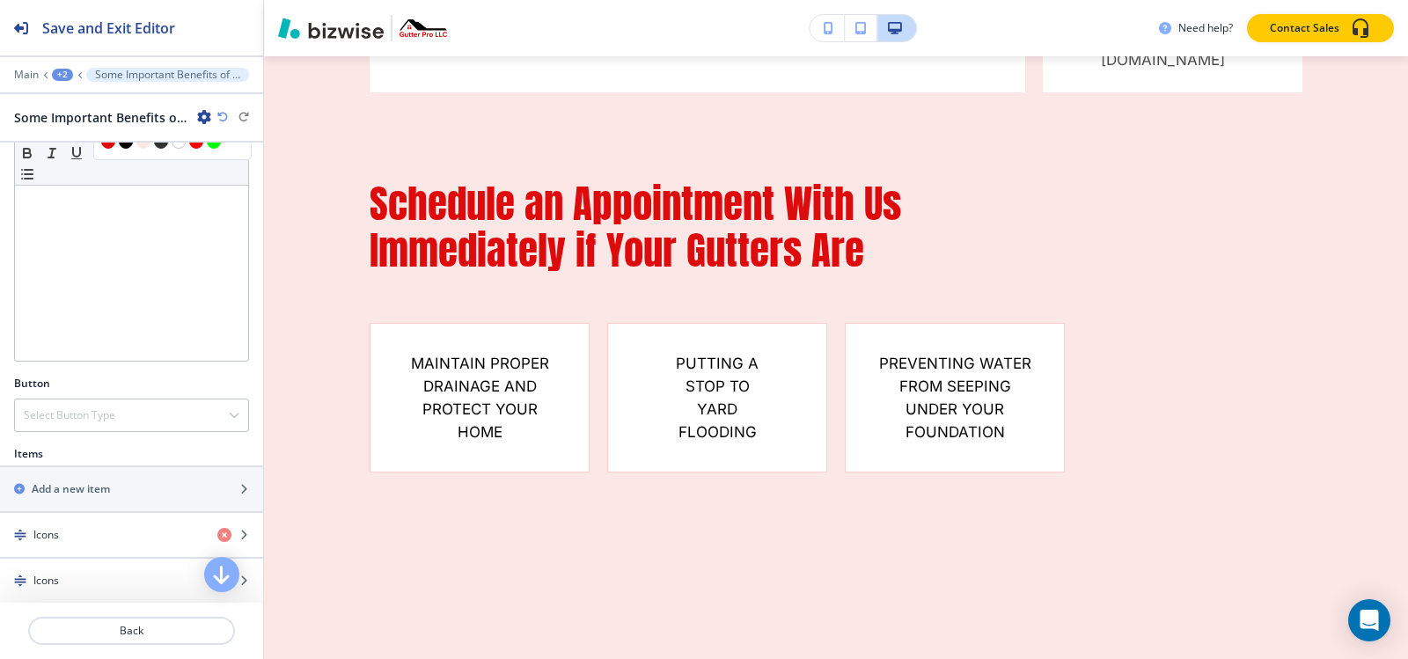
scroll to position [352, 0]
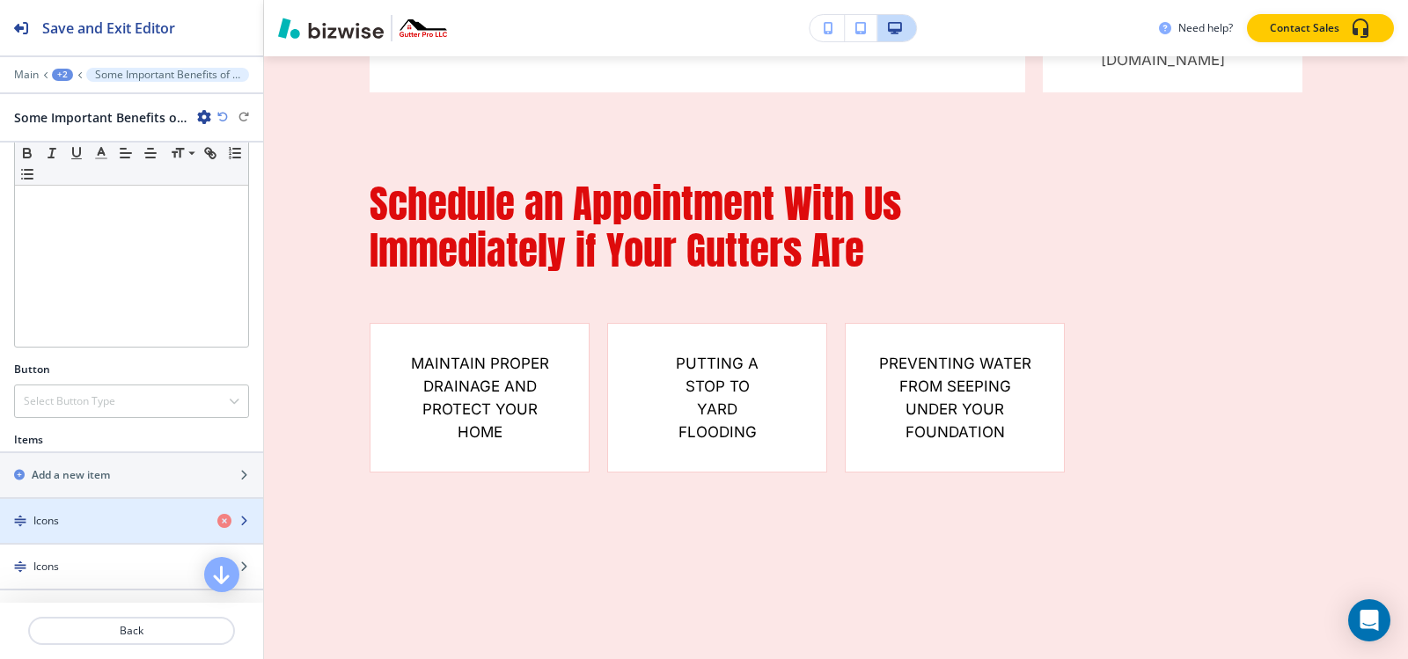
click at [63, 519] on div "Icons" at bounding box center [101, 521] width 203 height 16
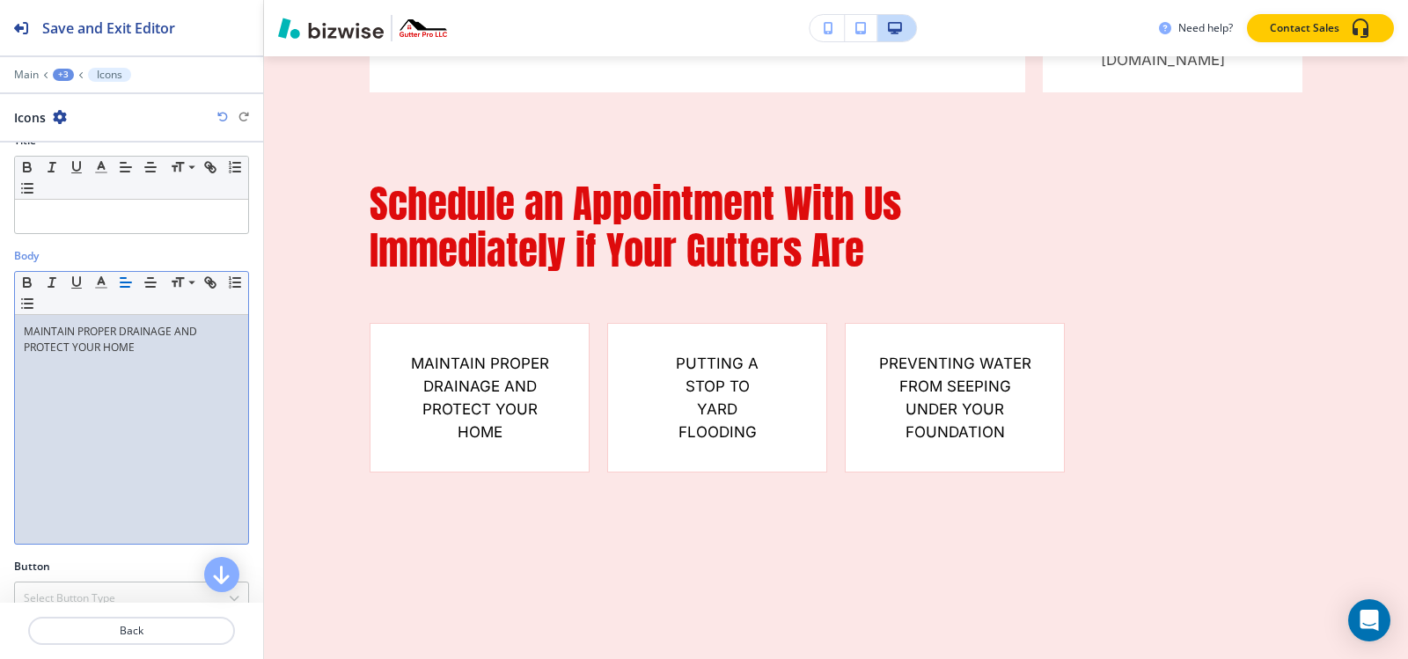
click at [113, 356] on div "MAINTAIN PROPER DRAINAGE AND PROTECT YOUR HOME" at bounding box center [131, 429] width 233 height 229
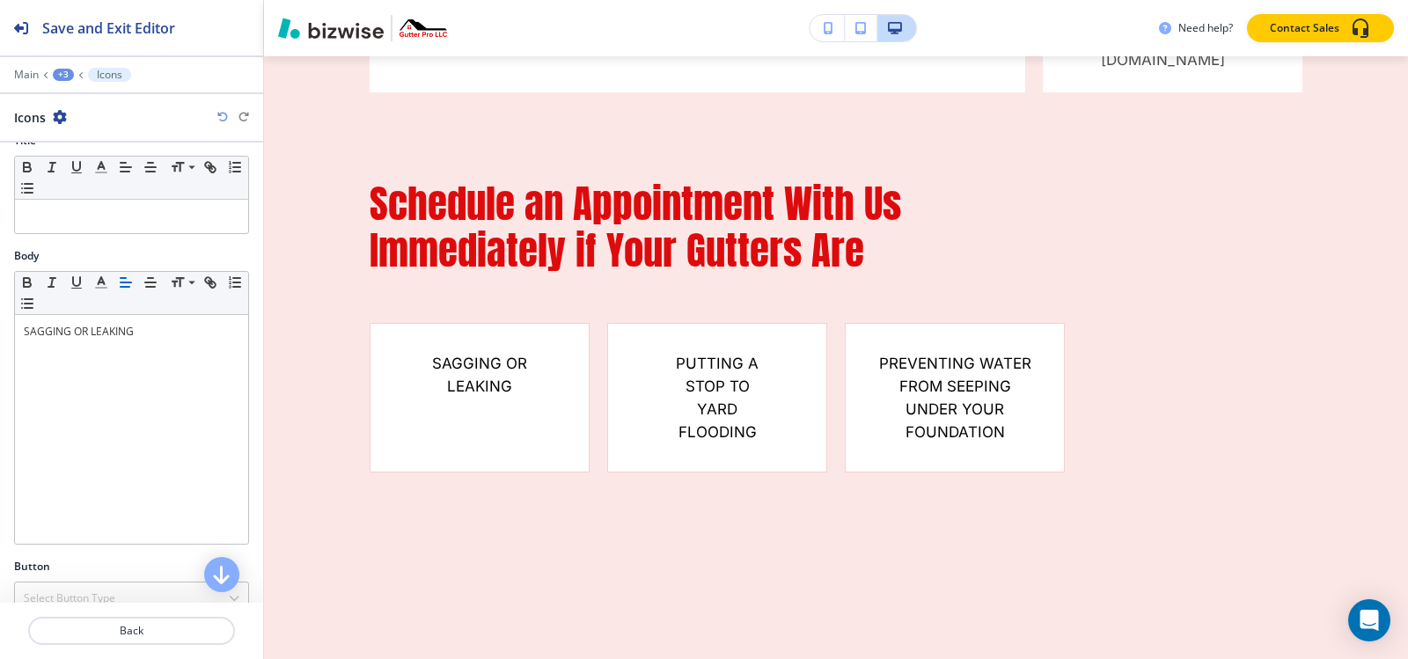
click at [54, 76] on div "+3" at bounding box center [63, 75] width 21 height 12
click at [90, 160] on p "Some Important Benefits of Maintaining Your Gutters Include-1" at bounding box center [109, 166] width 90 height 16
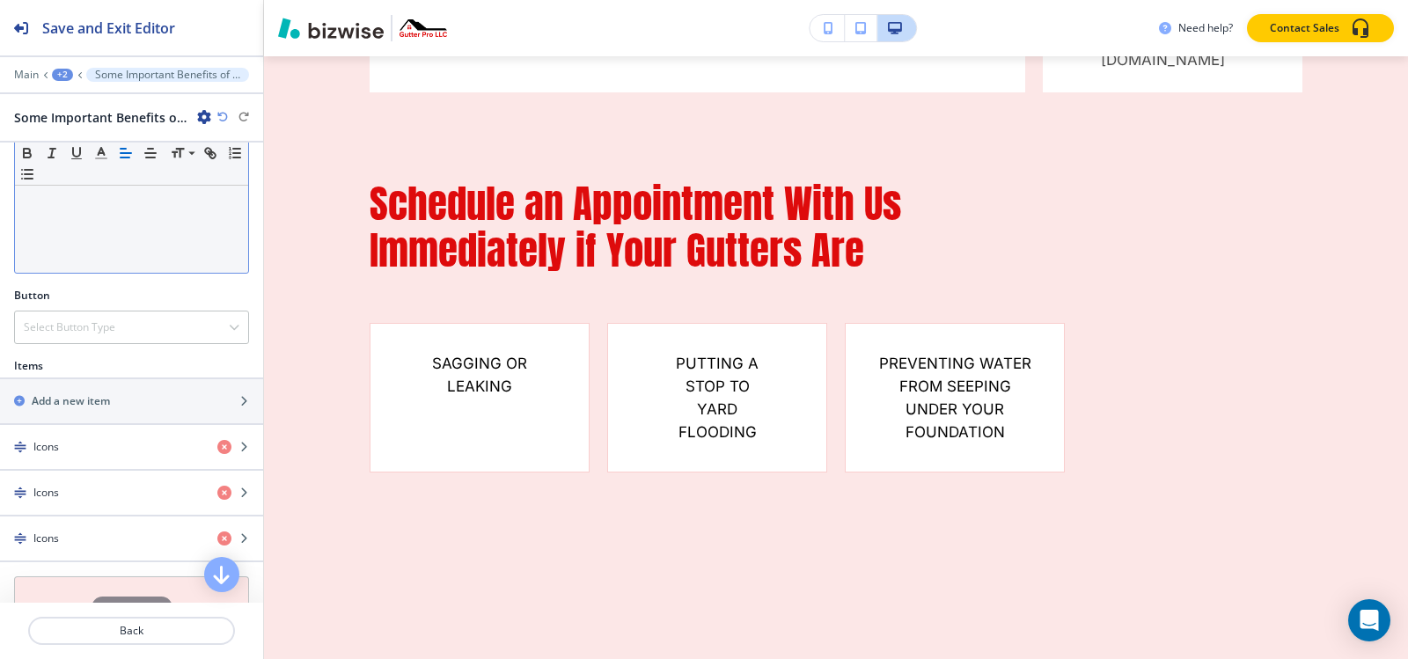
scroll to position [440, 0]
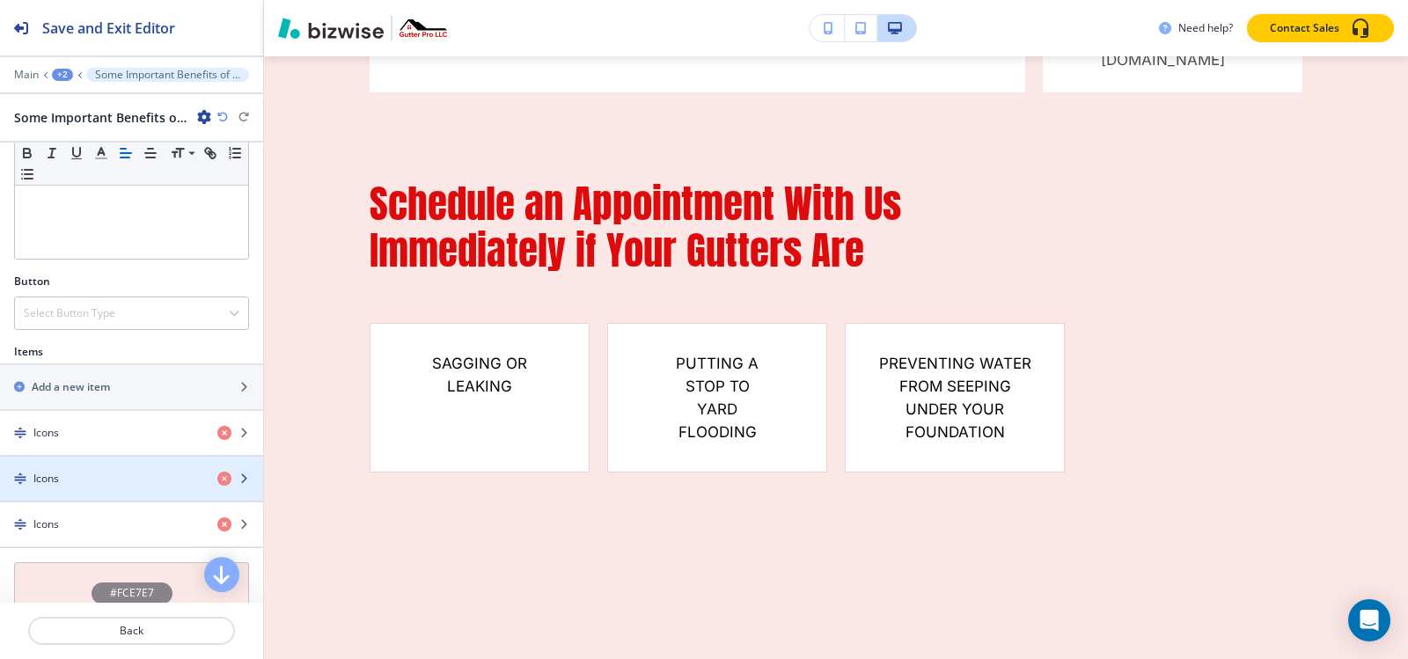
click at [112, 471] on div "Icons" at bounding box center [101, 479] width 203 height 16
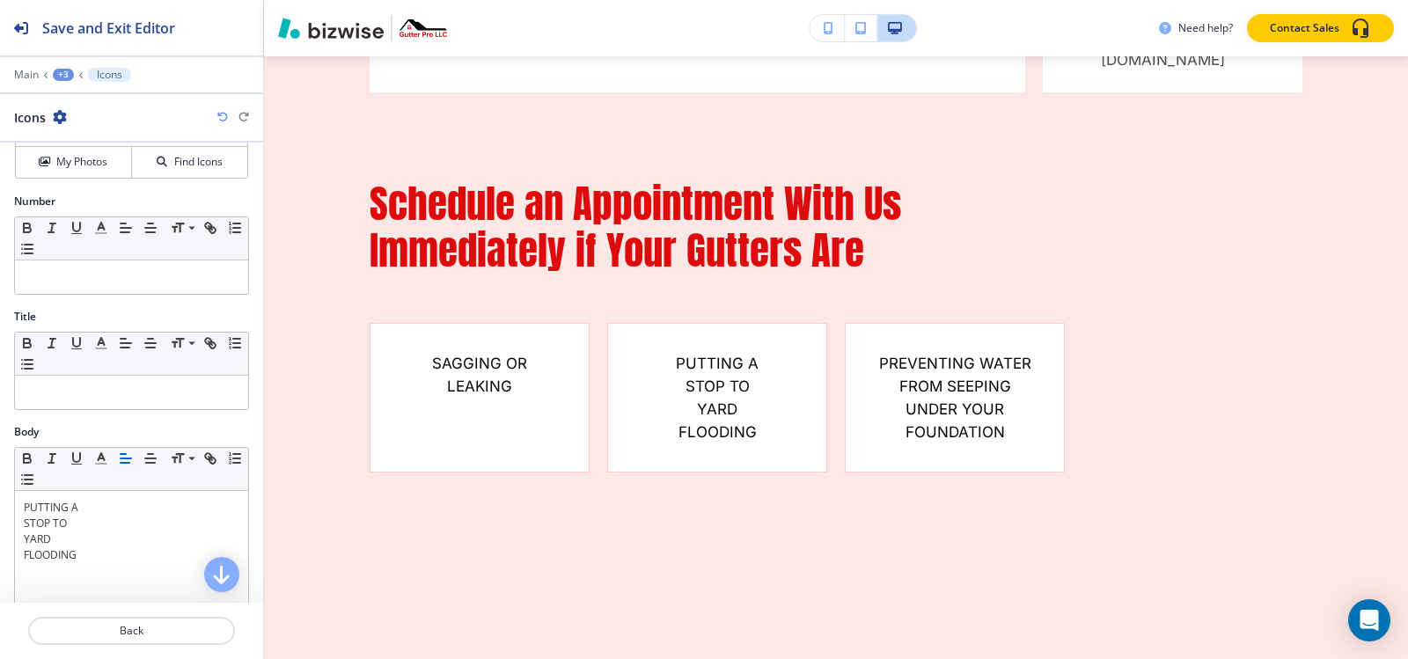
scroll to position [264, 0]
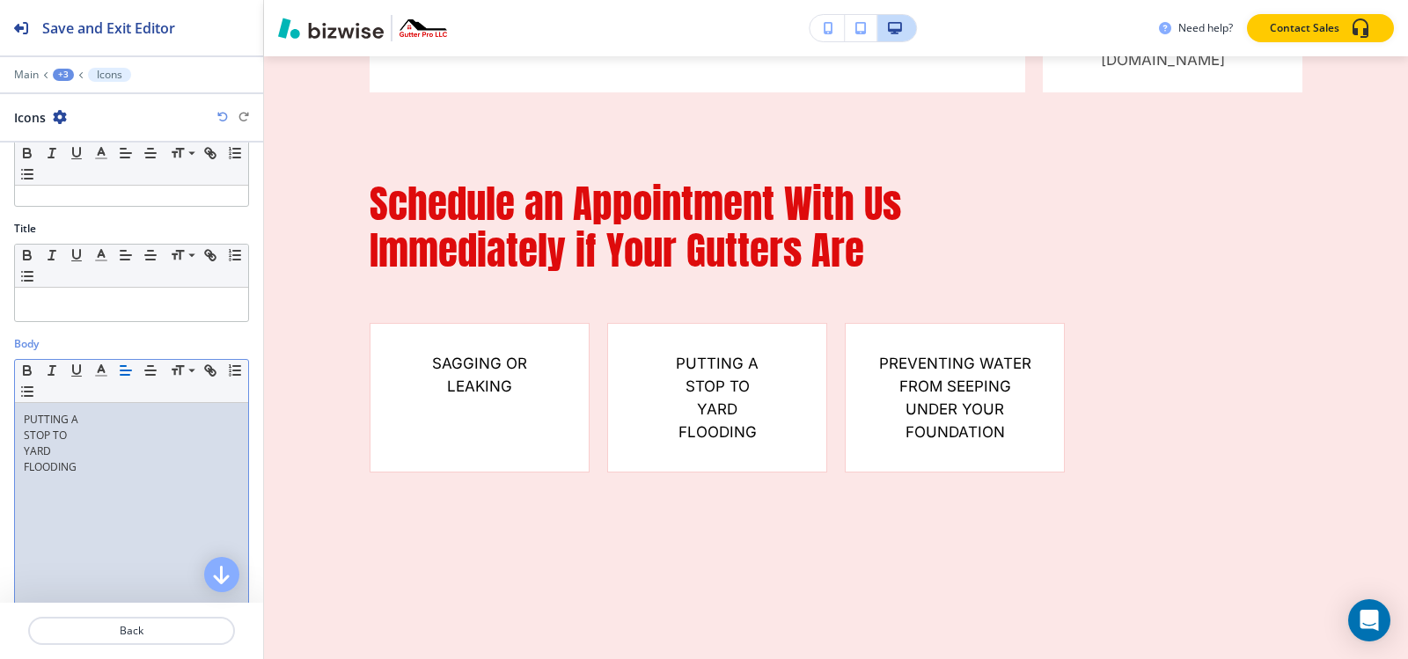
click at [81, 436] on p "STOP TO" at bounding box center [132, 436] width 216 height 16
paste div
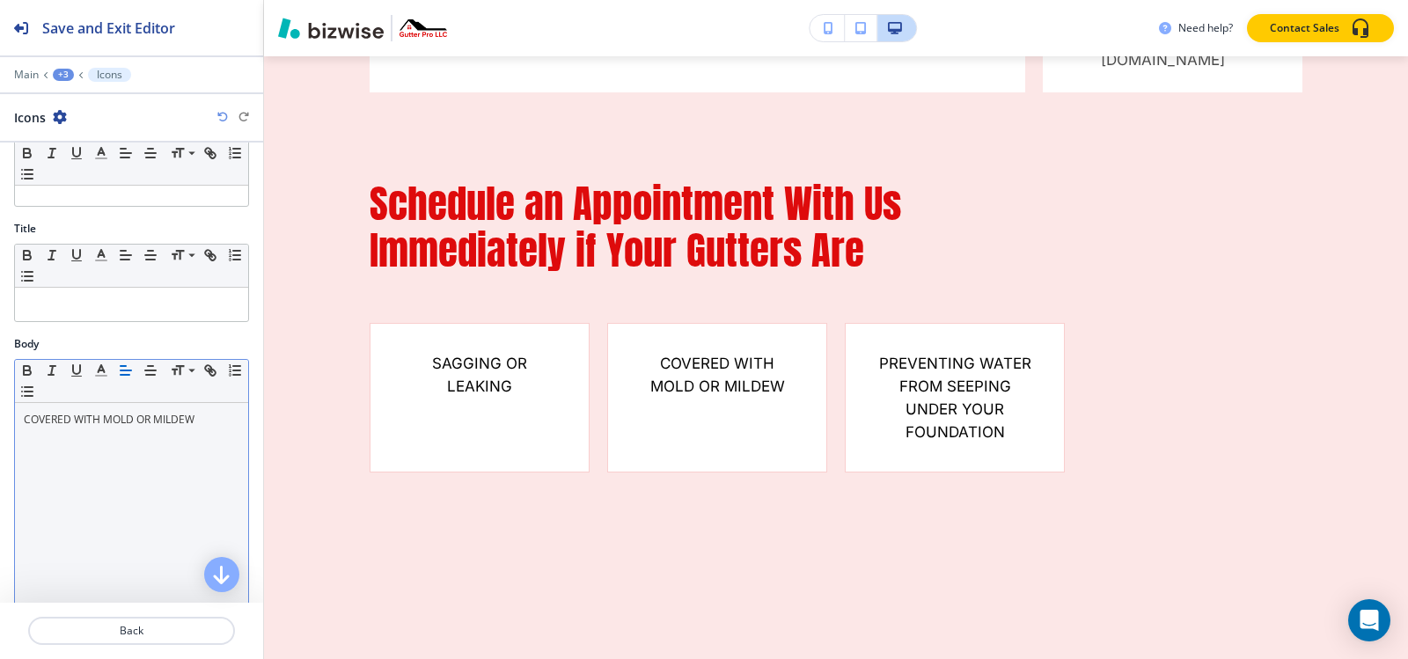
click at [67, 73] on div "+3" at bounding box center [63, 75] width 21 height 12
click at [93, 169] on p "Some Important Benefits of Maintaining Your Gutters Include-1" at bounding box center [109, 166] width 90 height 16
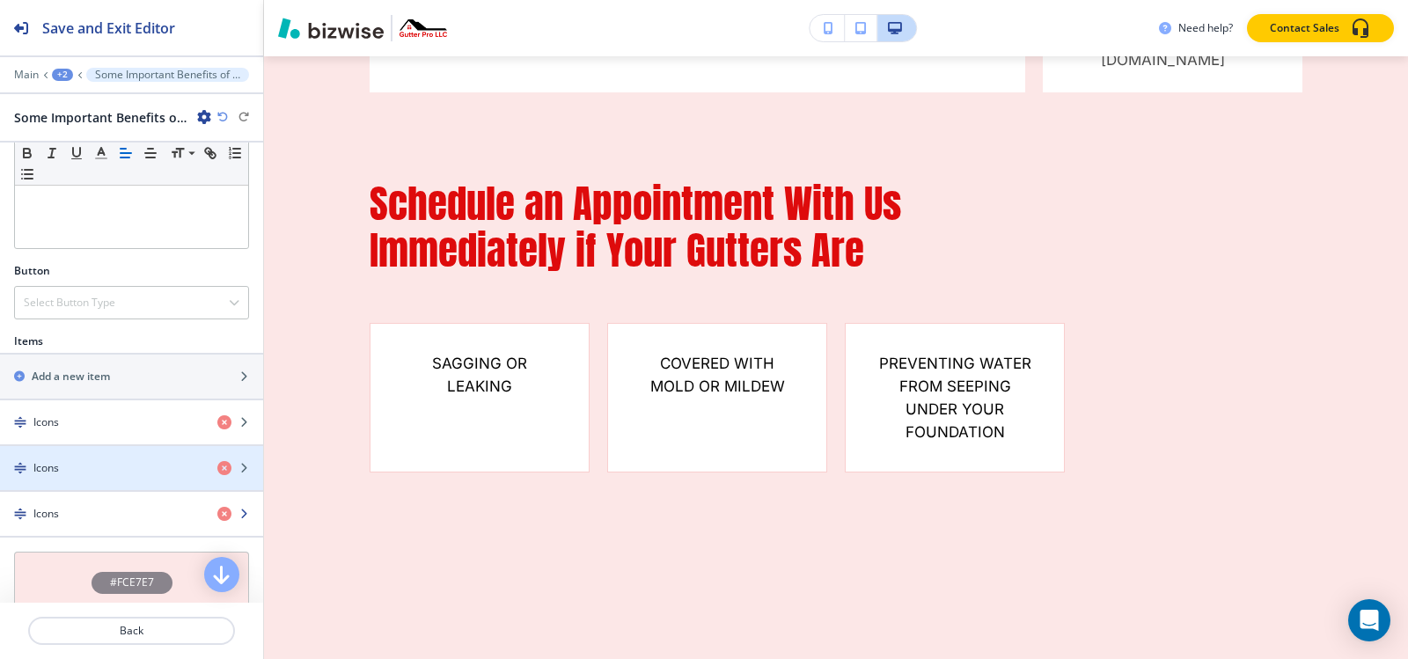
scroll to position [507, 0]
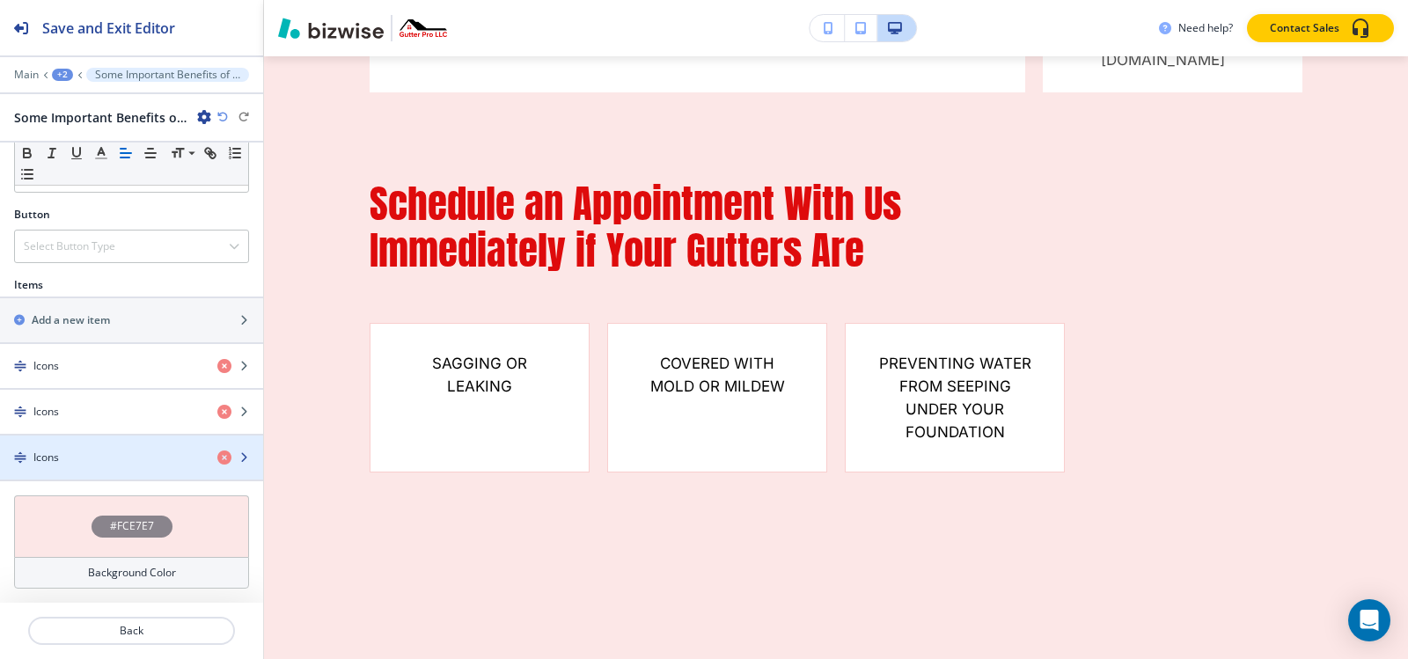
click at [72, 466] on div "button" at bounding box center [131, 473] width 263 height 14
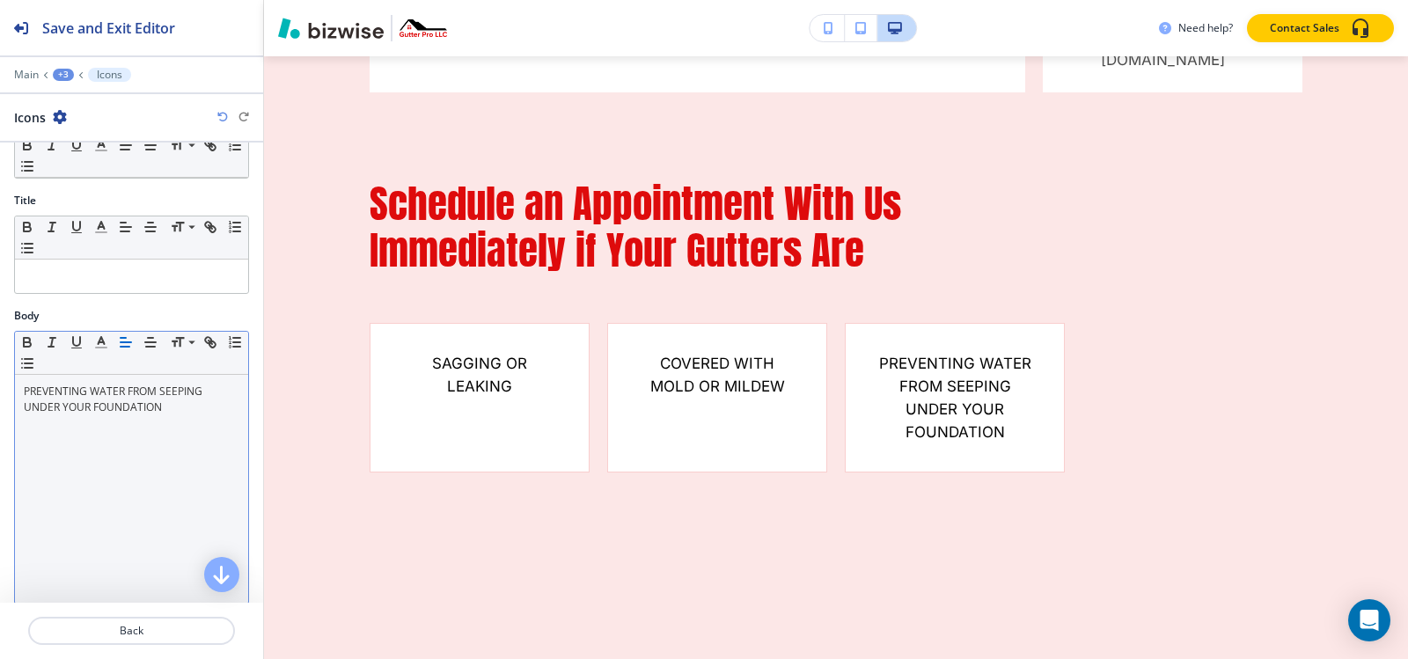
scroll to position [352, 0]
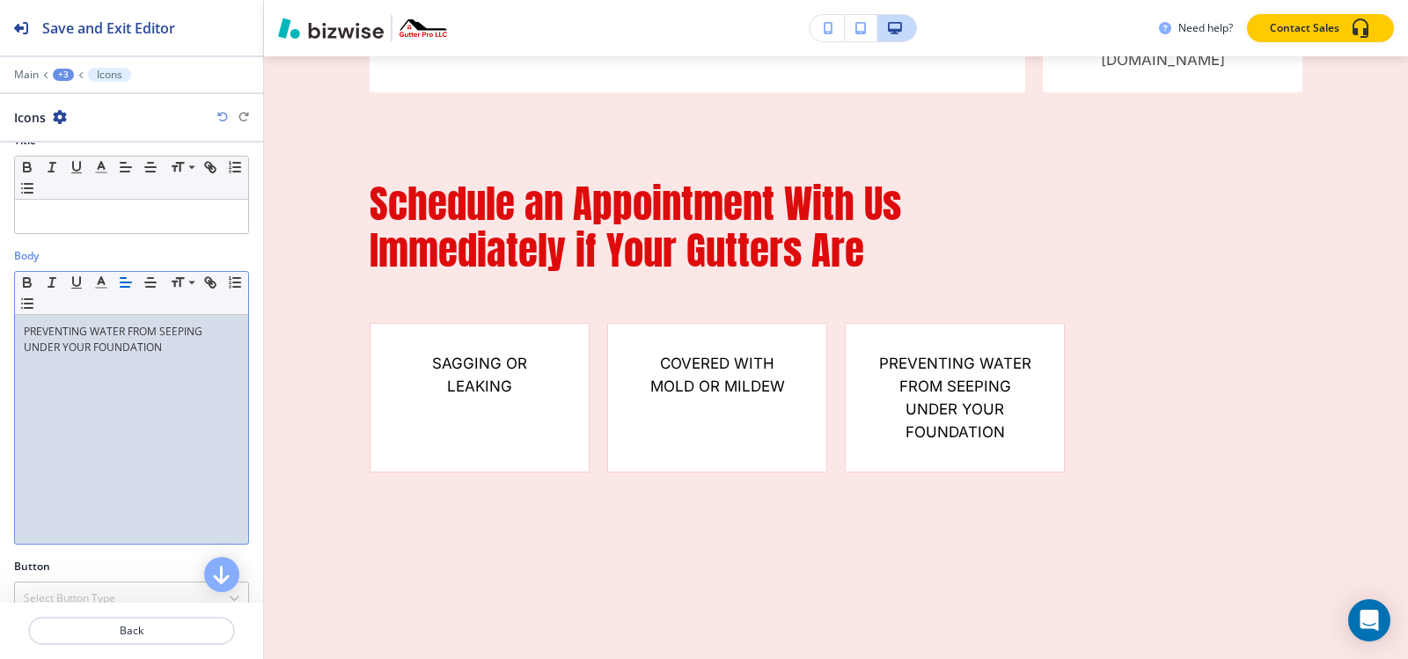
click at [114, 377] on div "PREVENTING WATER FROM SEEPING UNDER YOUR FOUNDATION" at bounding box center [131, 429] width 233 height 229
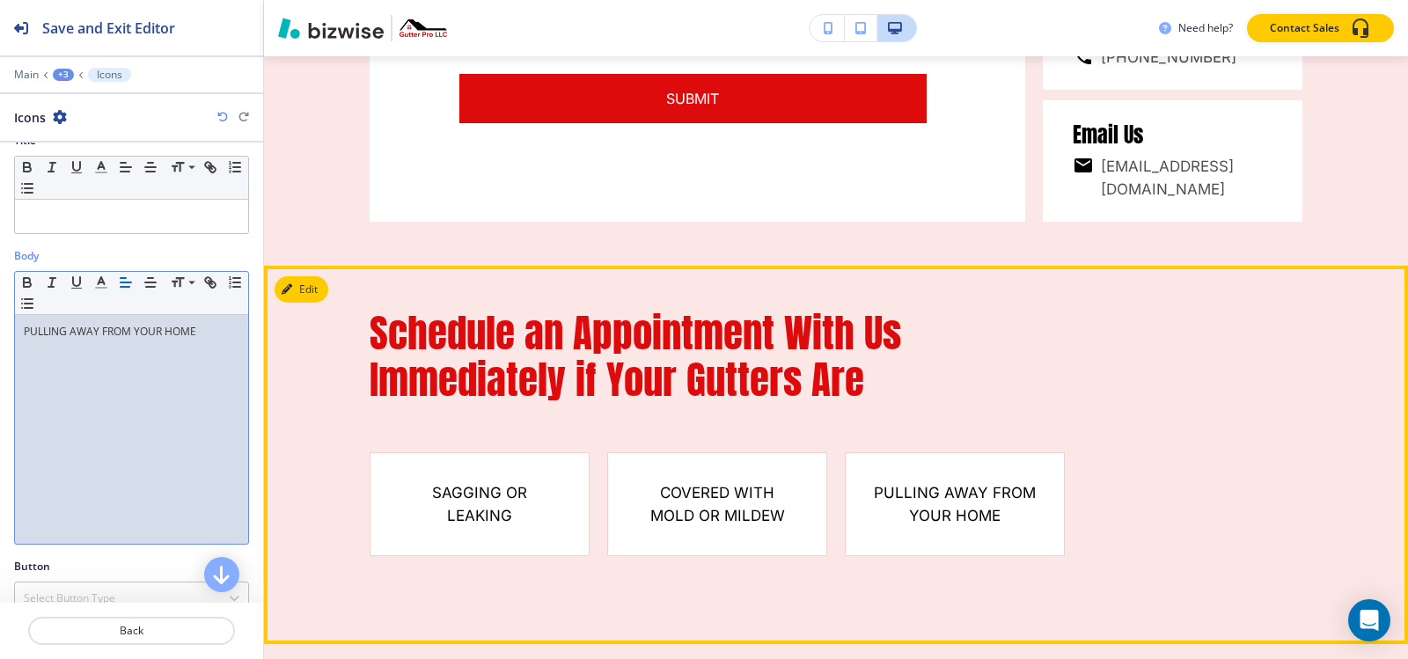
scroll to position [9511, 0]
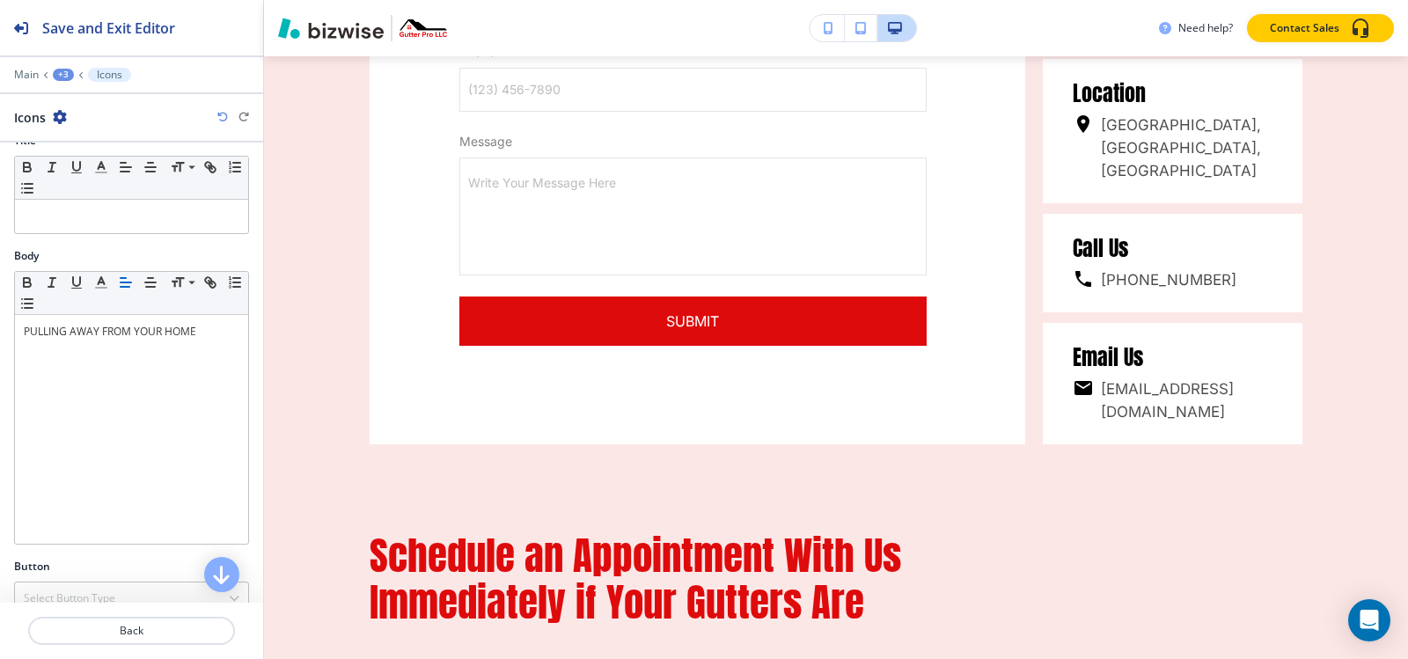
click at [66, 74] on div "+3" at bounding box center [63, 75] width 21 height 12
click at [85, 132] on p "GUTTER REPAIR" at bounding box center [109, 135] width 90 height 16
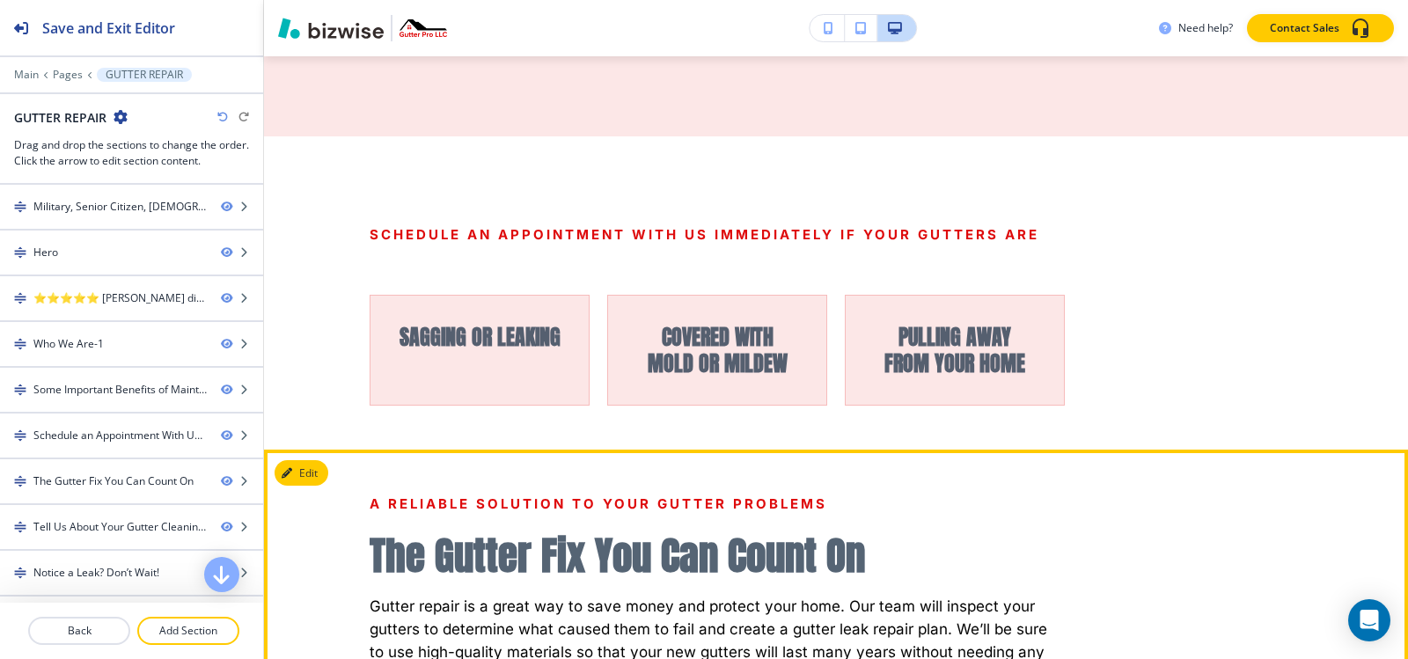
scroll to position [2363, 0]
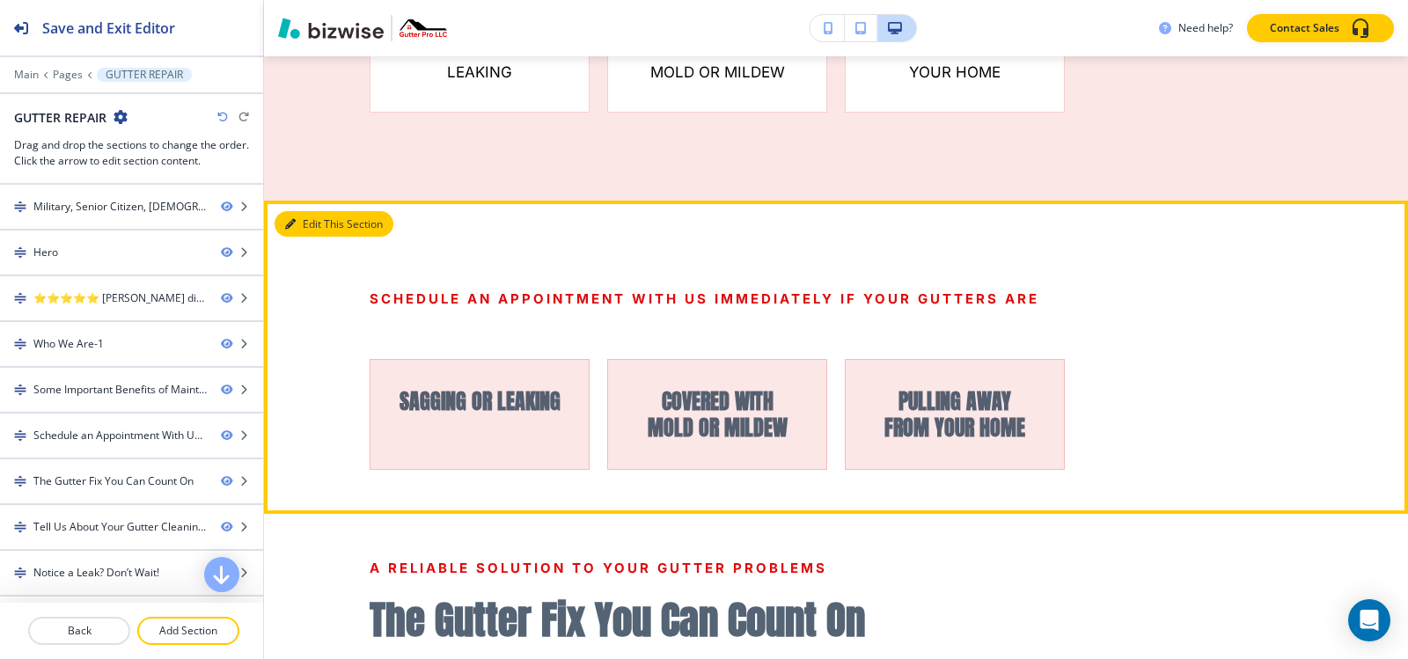
click at [322, 211] on button "Edit This Section" at bounding box center [334, 224] width 119 height 26
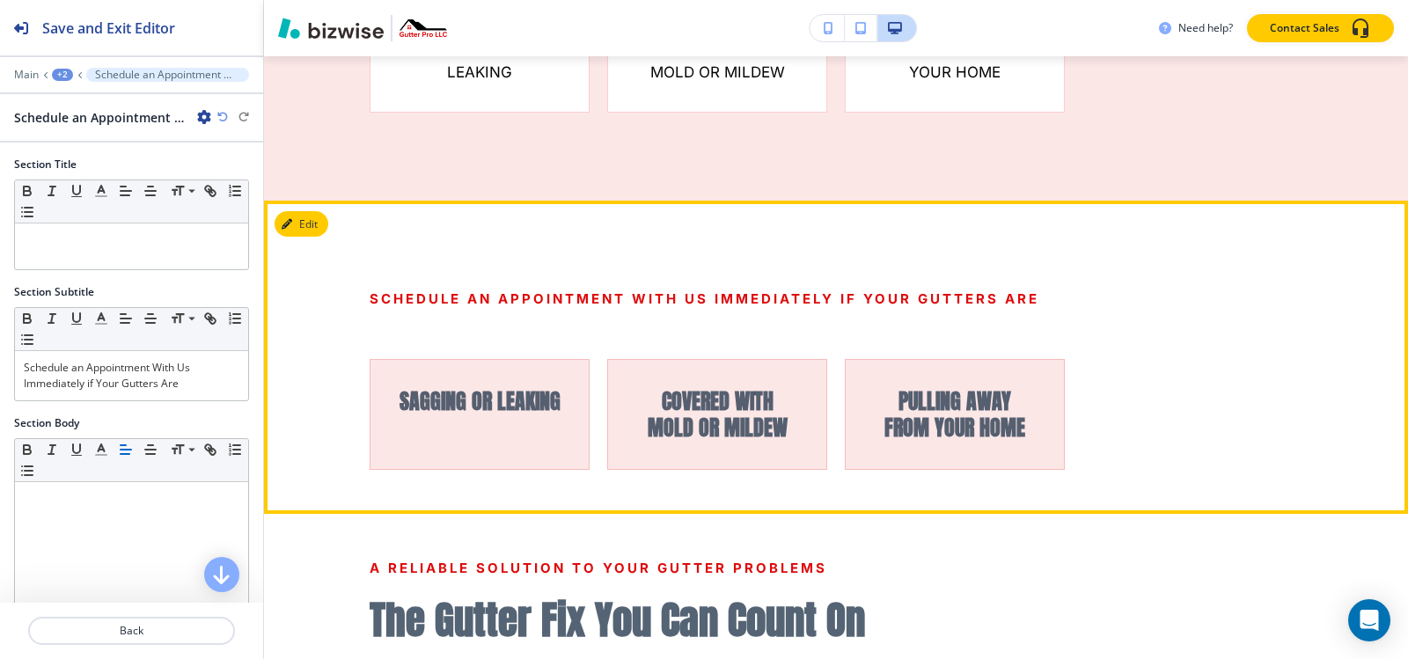
scroll to position [2433, 0]
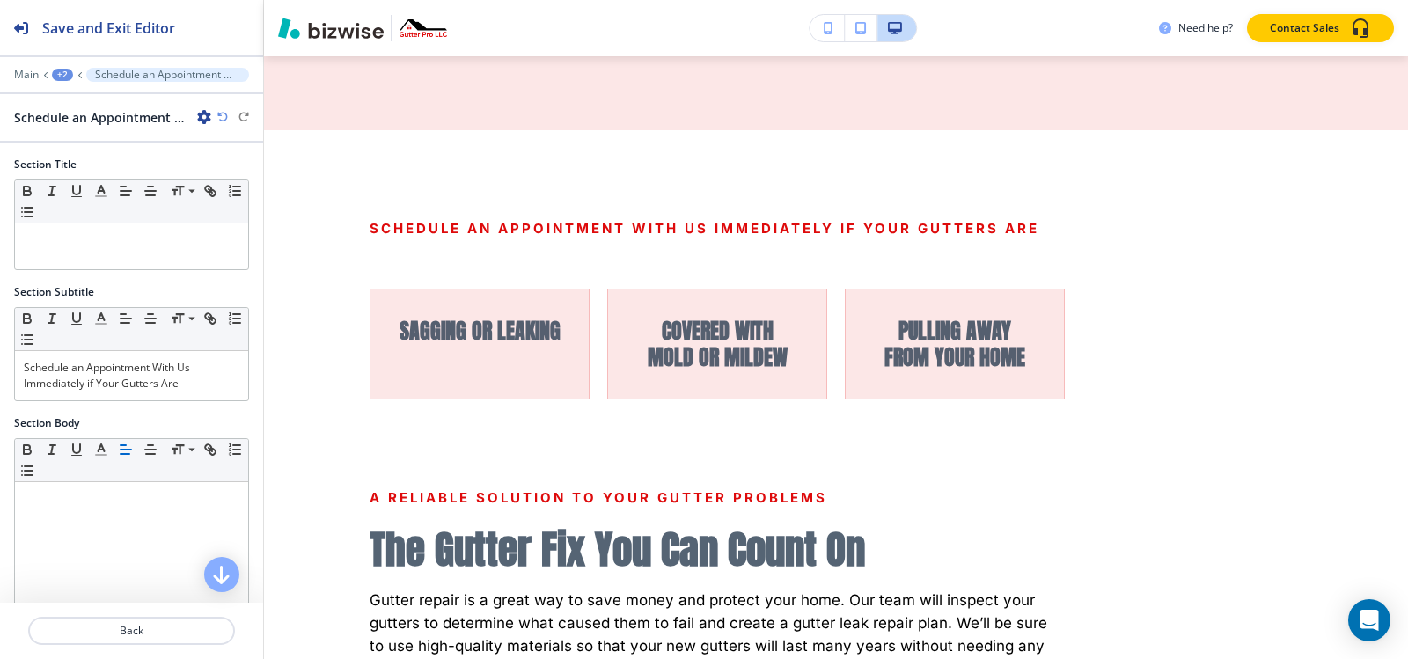
click at [201, 122] on icon "button" at bounding box center [204, 117] width 14 height 14
click at [272, 220] on button "Delete Section" at bounding box center [253, 210] width 113 height 32
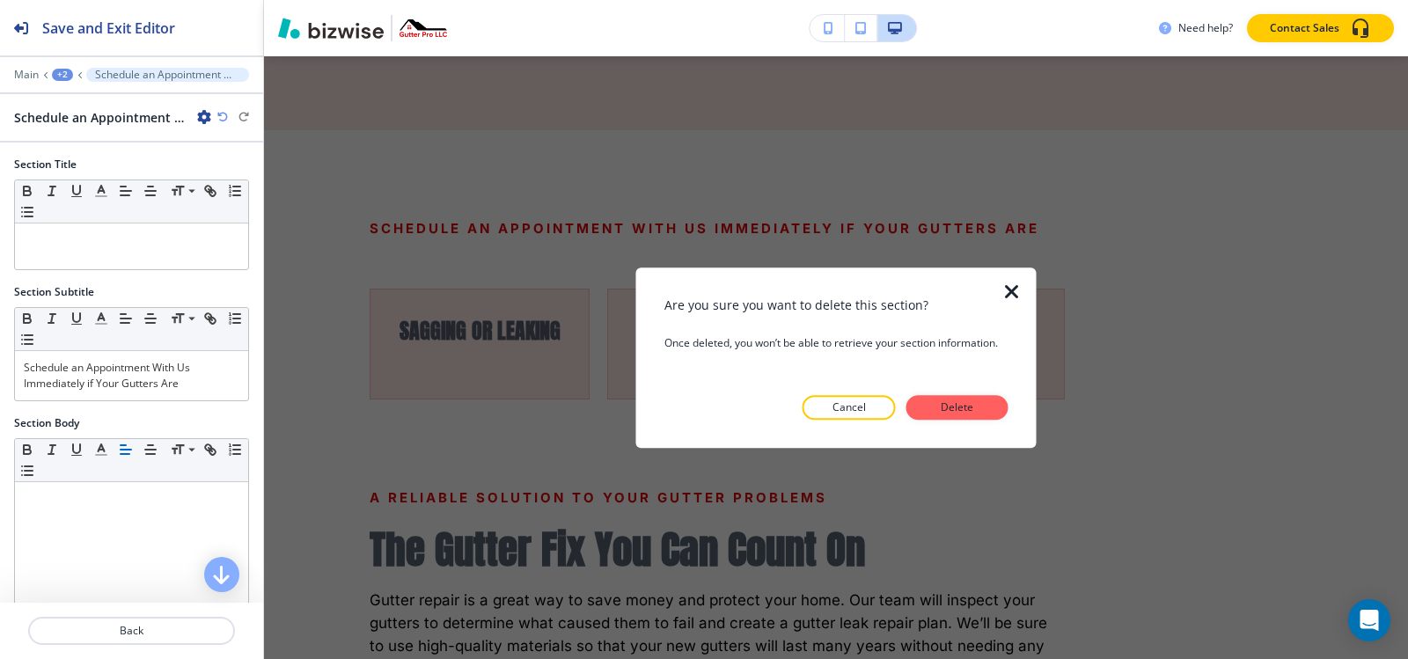
click at [959, 402] on p "Delete" at bounding box center [957, 408] width 42 height 16
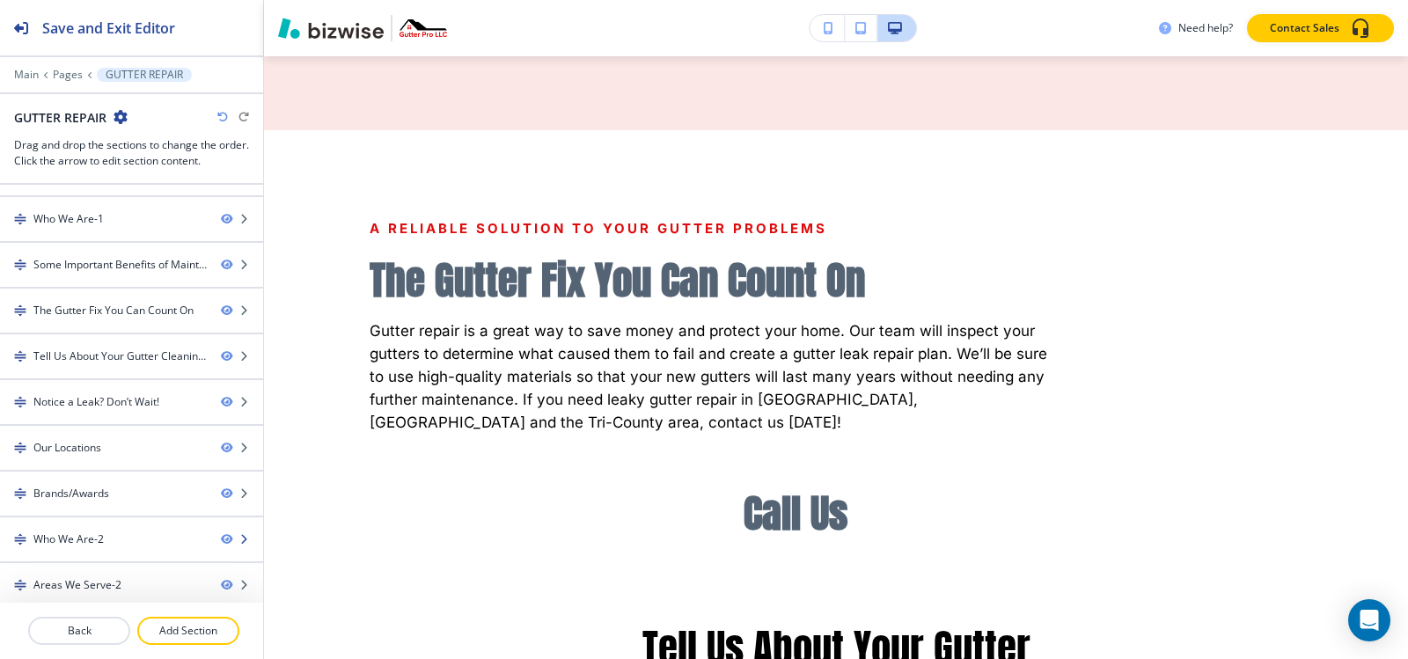
scroll to position [177, 0]
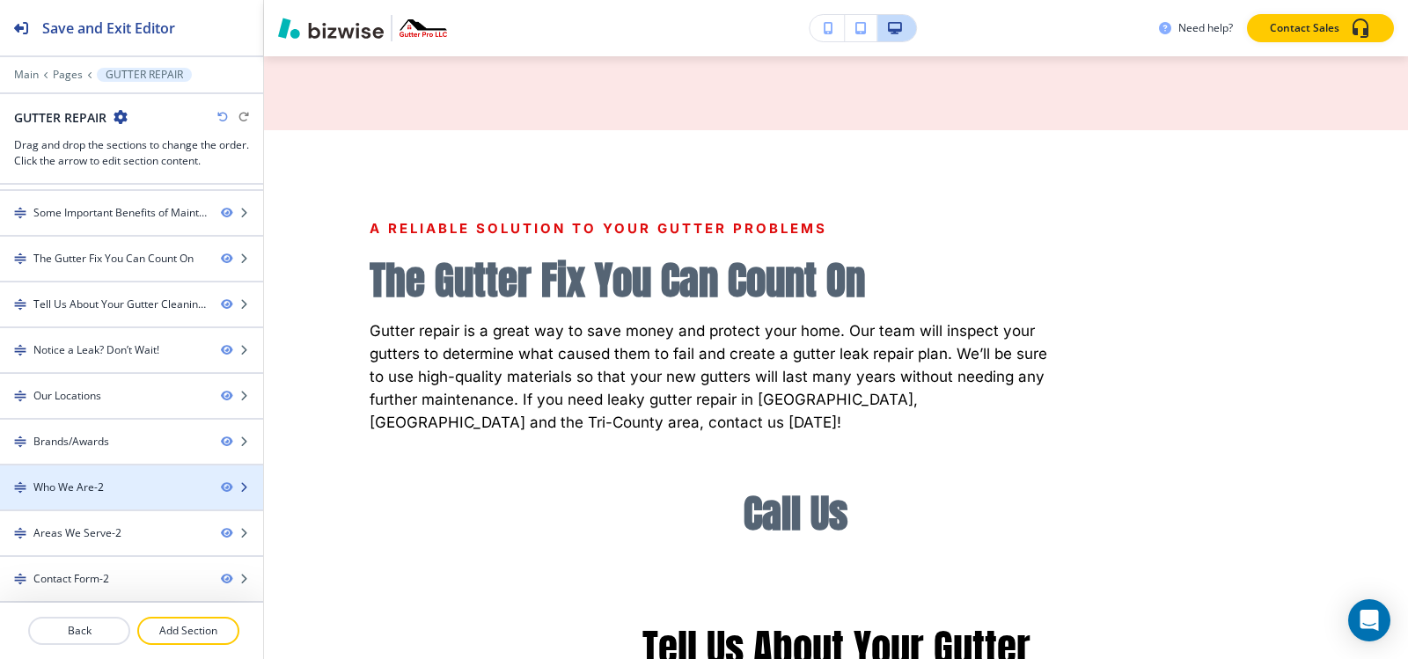
click at [63, 486] on div "Who We Are-2" at bounding box center [68, 488] width 70 height 16
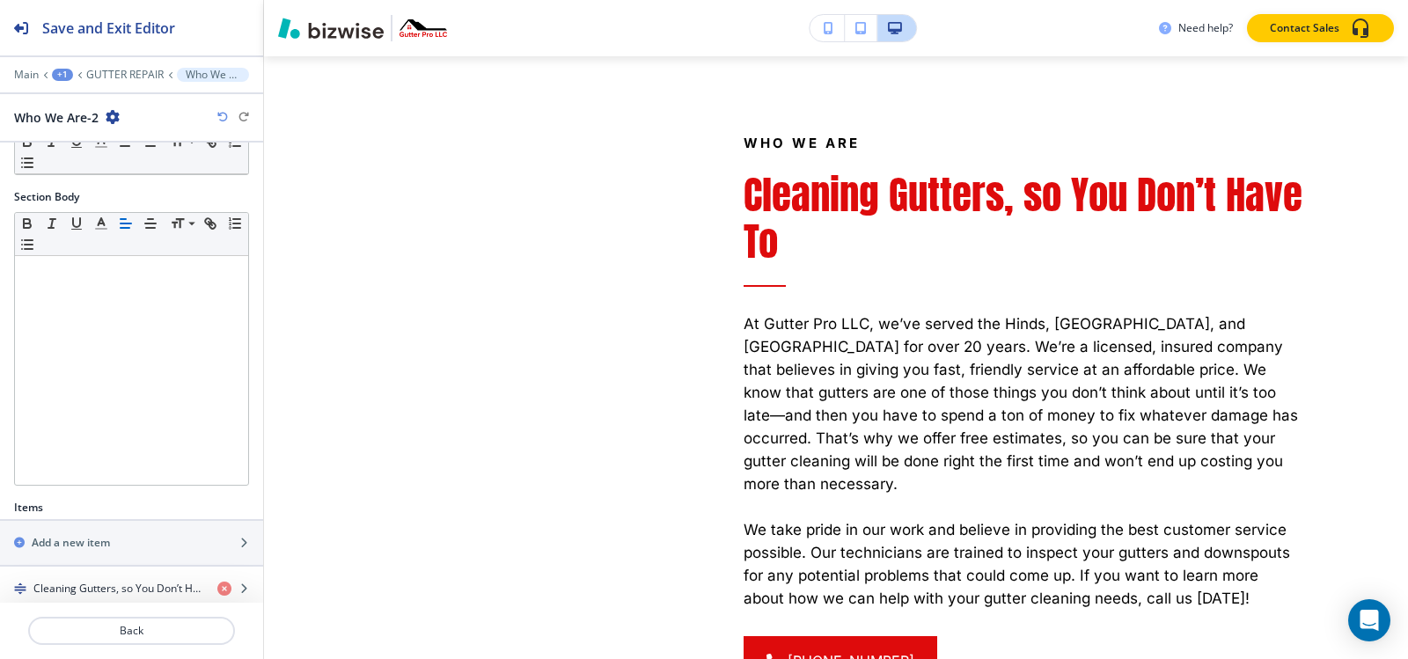
scroll to position [341, 0]
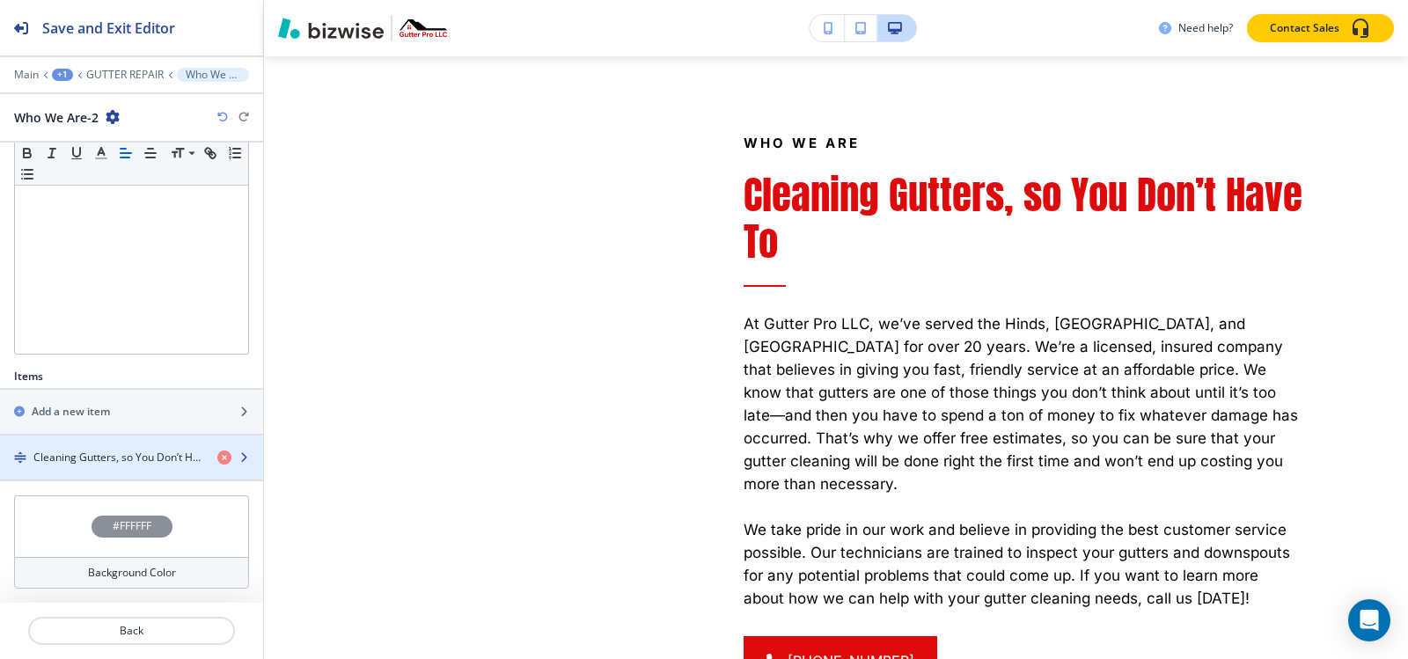
click at [85, 476] on div "button" at bounding box center [131, 473] width 263 height 14
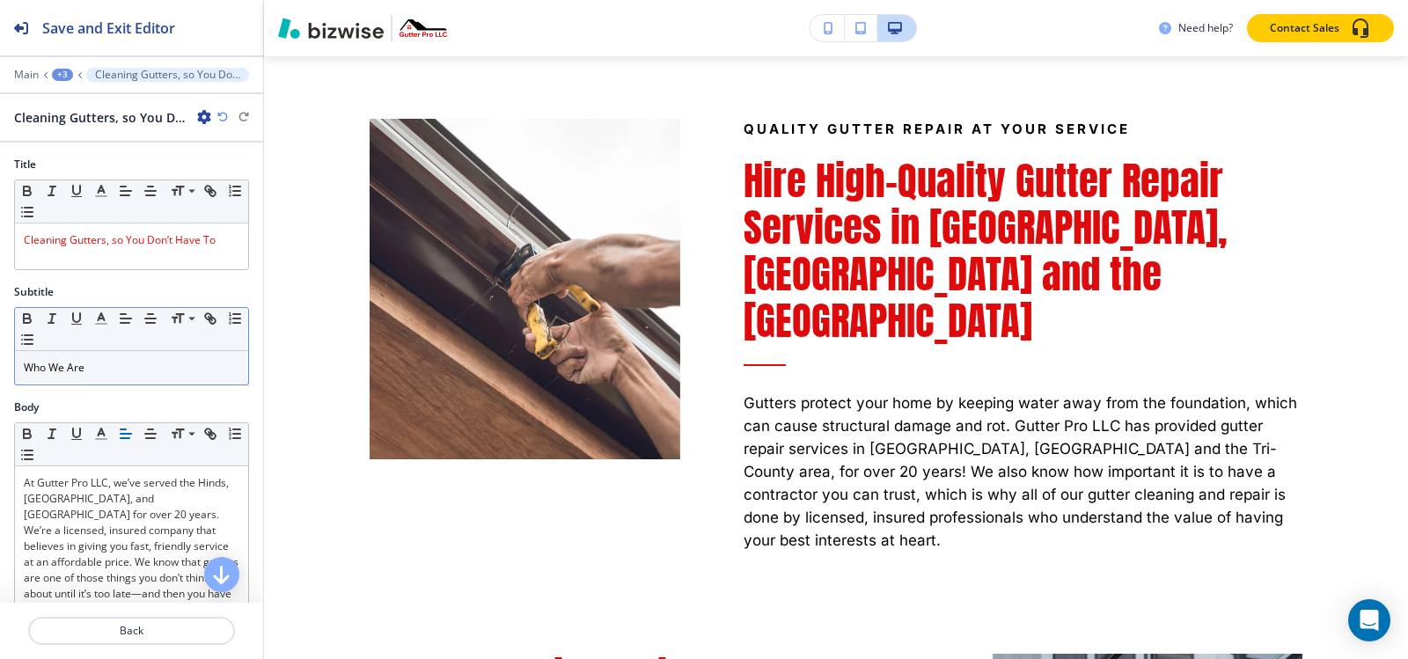
scroll to position [1133, 0]
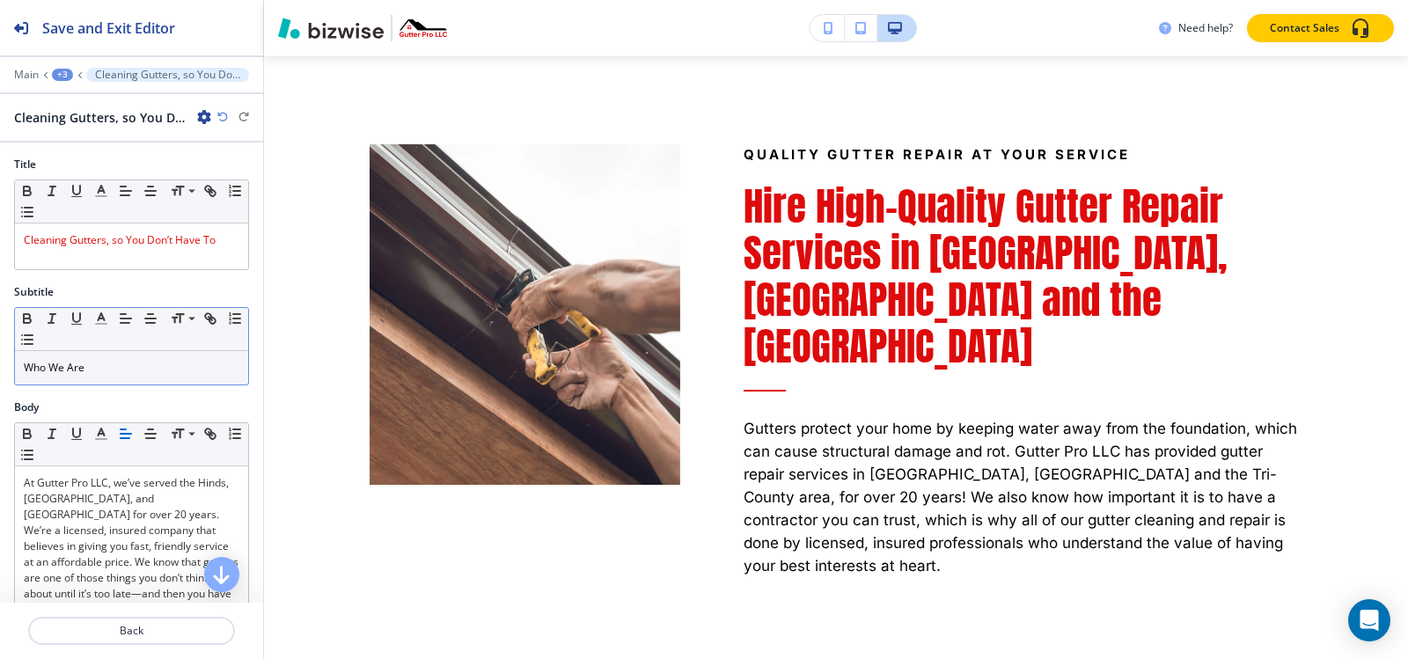
click at [114, 368] on p "Who We Are" at bounding box center [132, 368] width 216 height 16
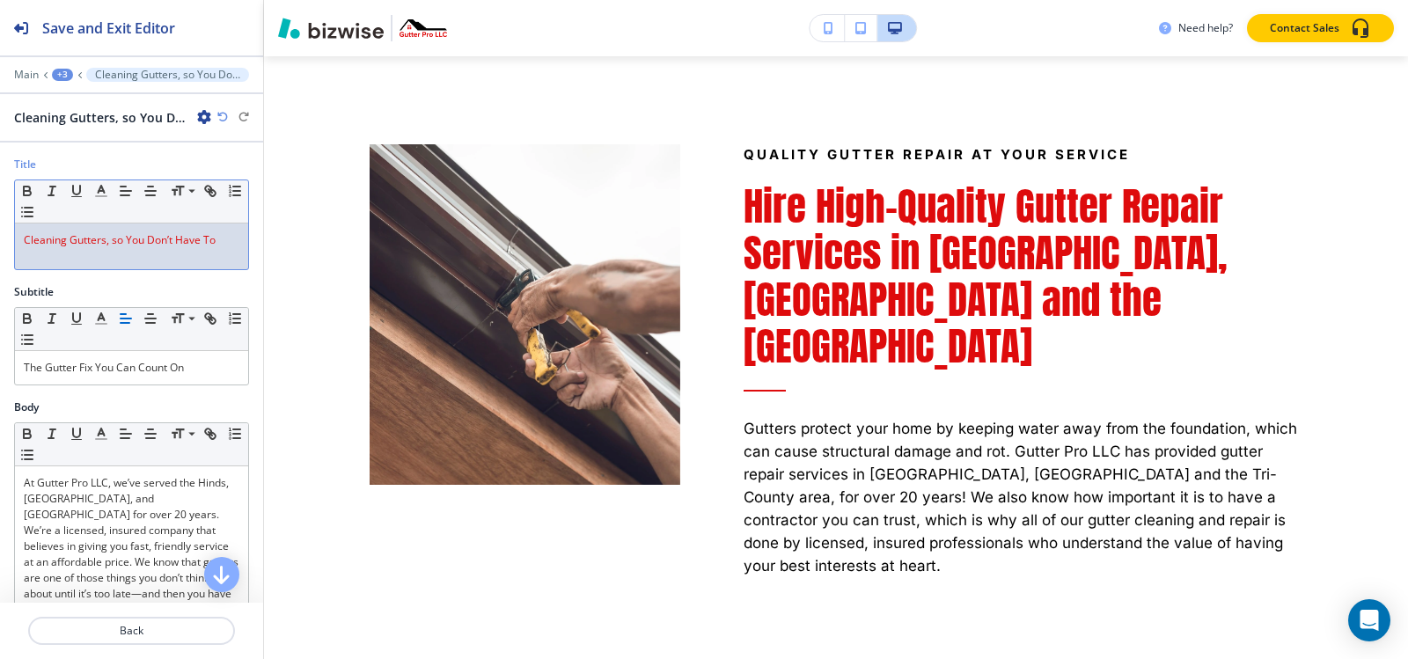
click at [148, 260] on div "Cleaning Gutters, so You Don’t Have To" at bounding box center [131, 247] width 233 height 46
click at [105, 188] on icon "button" at bounding box center [101, 191] width 16 height 16
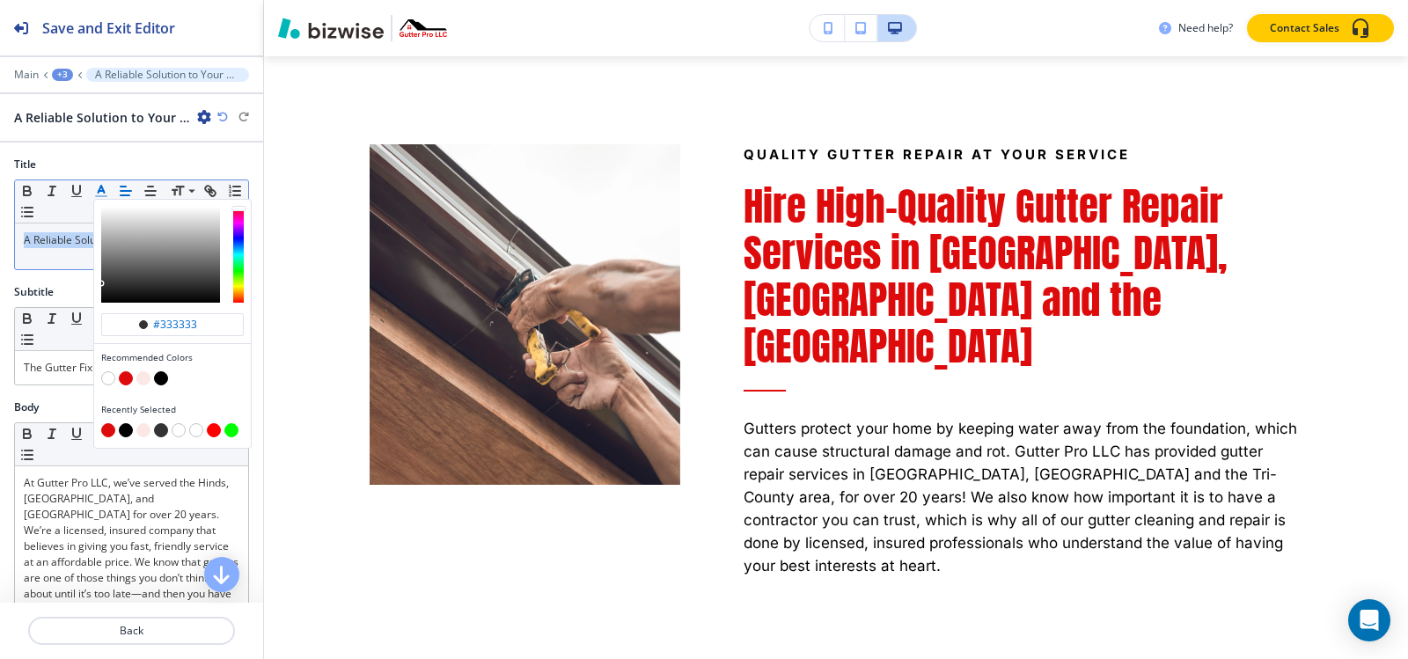
click at [128, 381] on button "button" at bounding box center [126, 378] width 14 height 14
type input "#de0b0c"
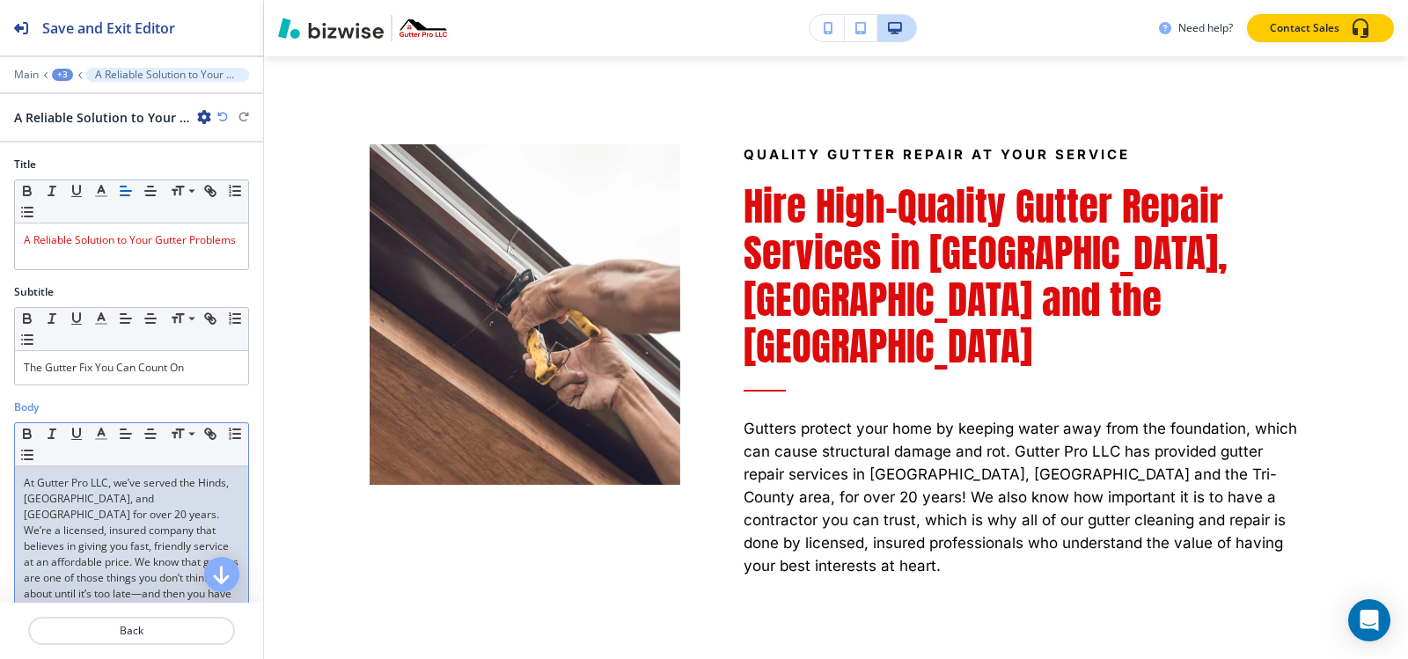
click at [149, 568] on p "At Gutter Pro LLC, we’ve served the Hinds, [GEOGRAPHIC_DATA], and [GEOGRAPHIC_D…" at bounding box center [132, 586] width 216 height 222
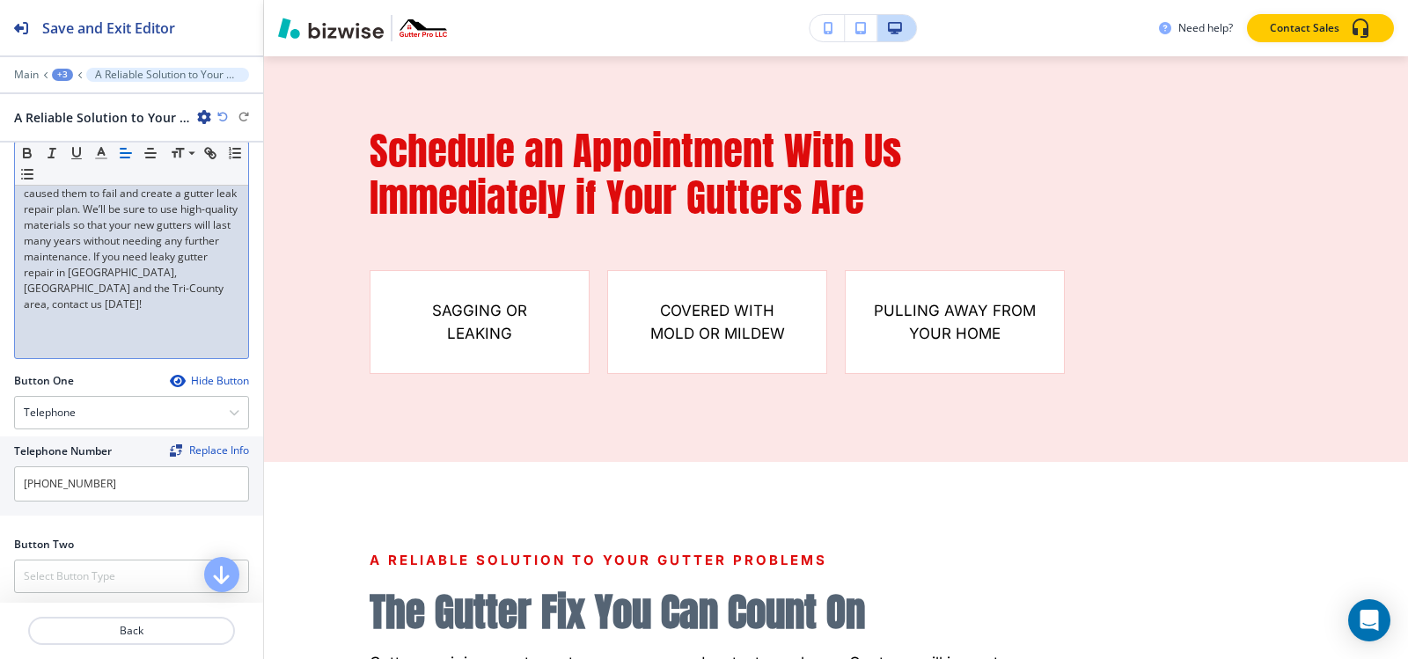
scroll to position [377, 0]
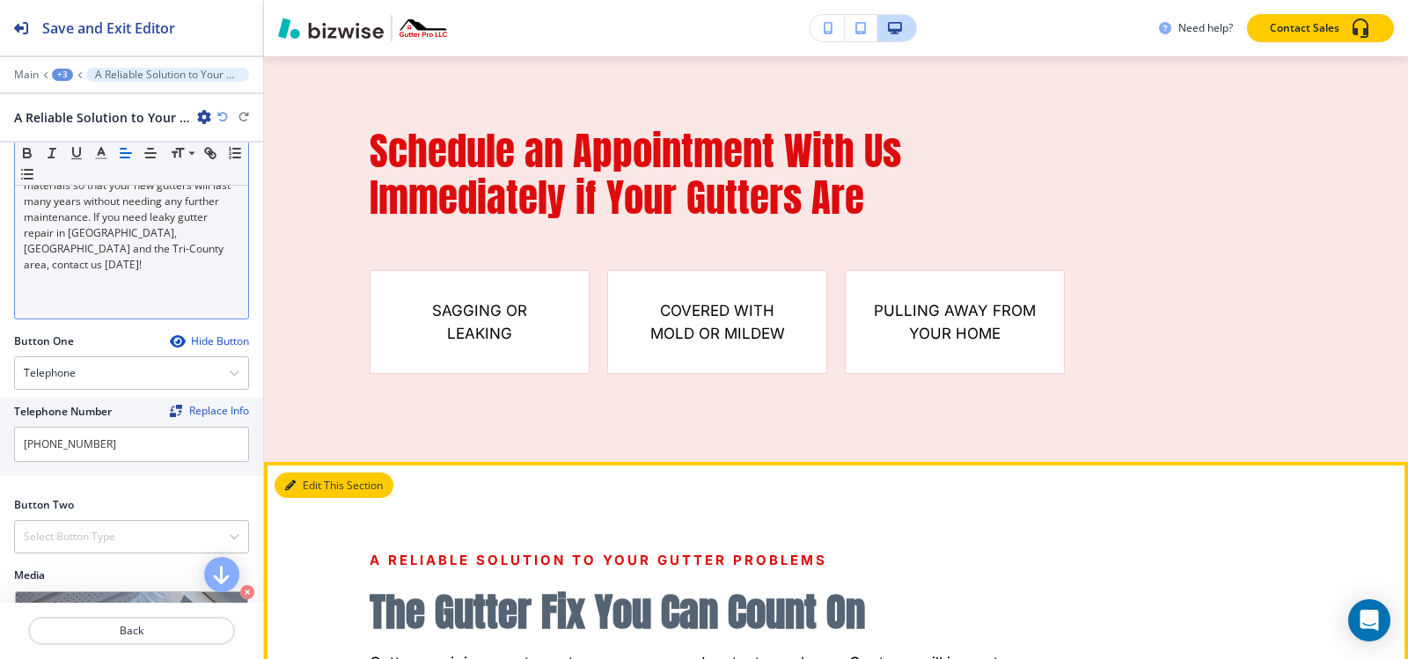
click at [304, 473] on button "Edit This Section" at bounding box center [334, 486] width 119 height 26
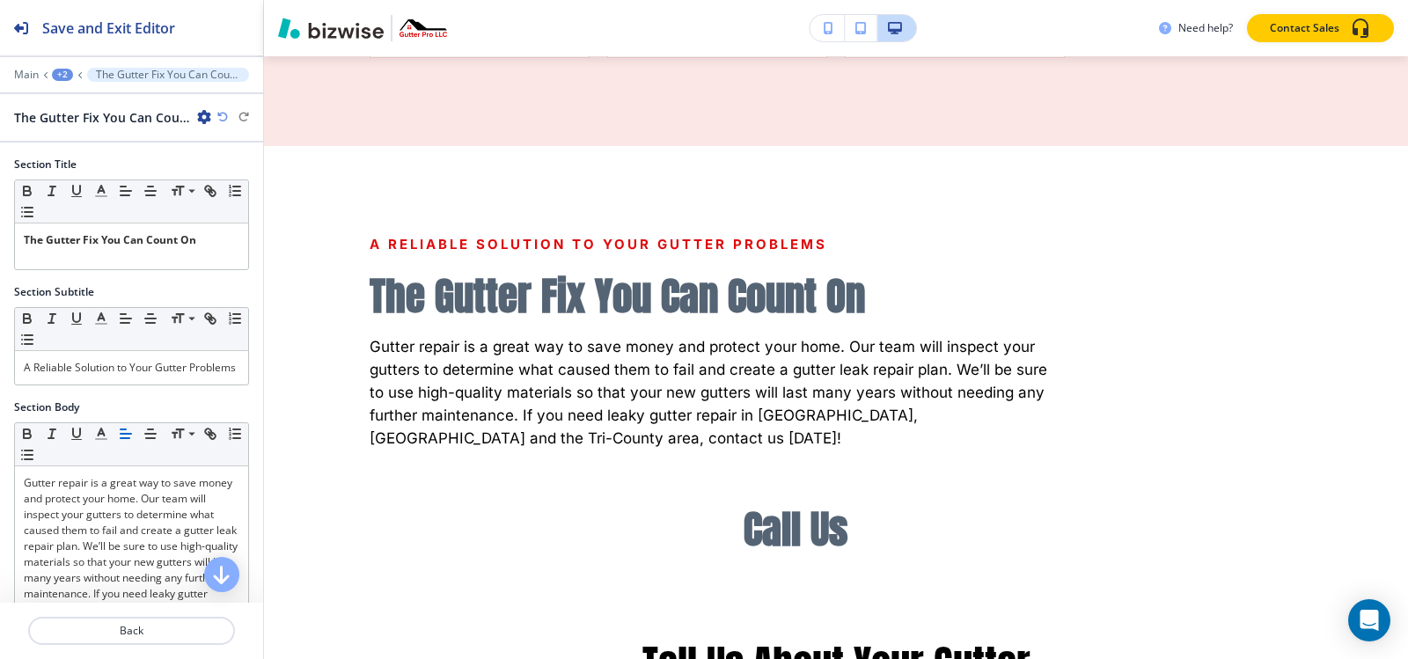
scroll to position [2433, 0]
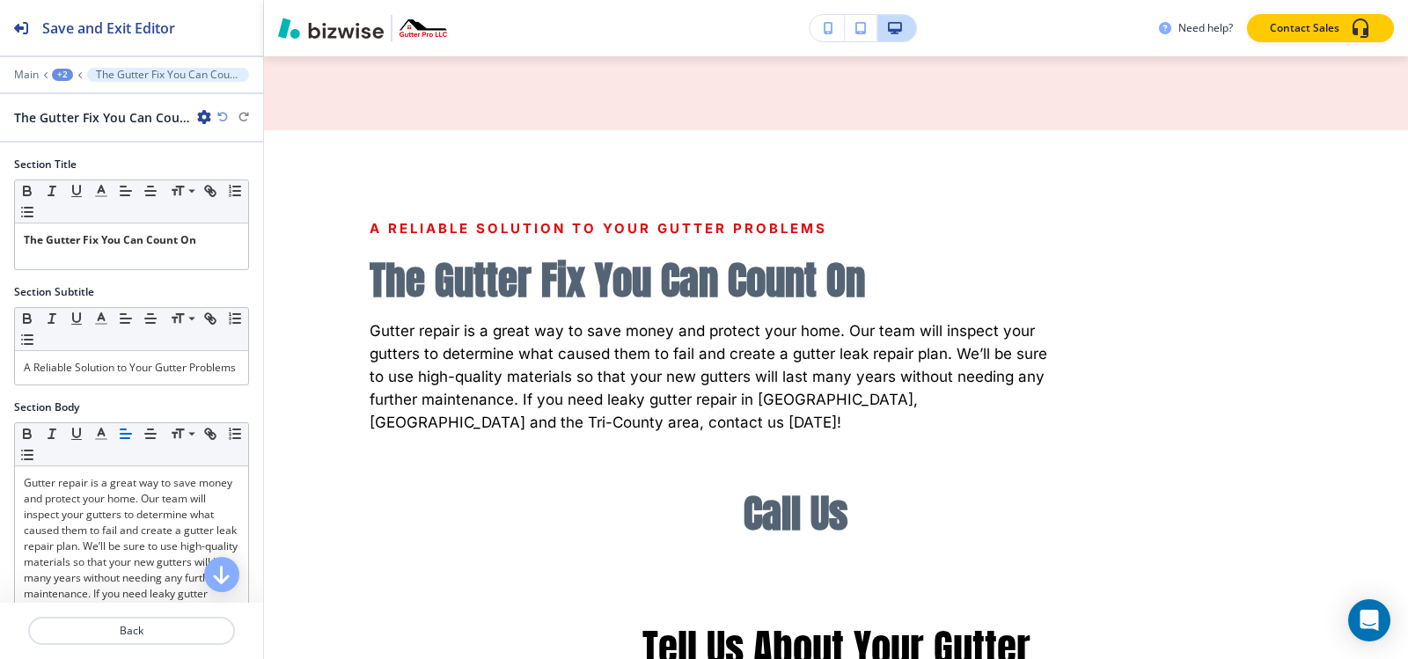
click at [207, 114] on div "The Gutter Fix You Can Count On" at bounding box center [131, 117] width 235 height 18
click at [205, 115] on icon "button" at bounding box center [204, 117] width 14 height 14
click at [260, 209] on p "Delete Section" at bounding box center [254, 210] width 90 height 16
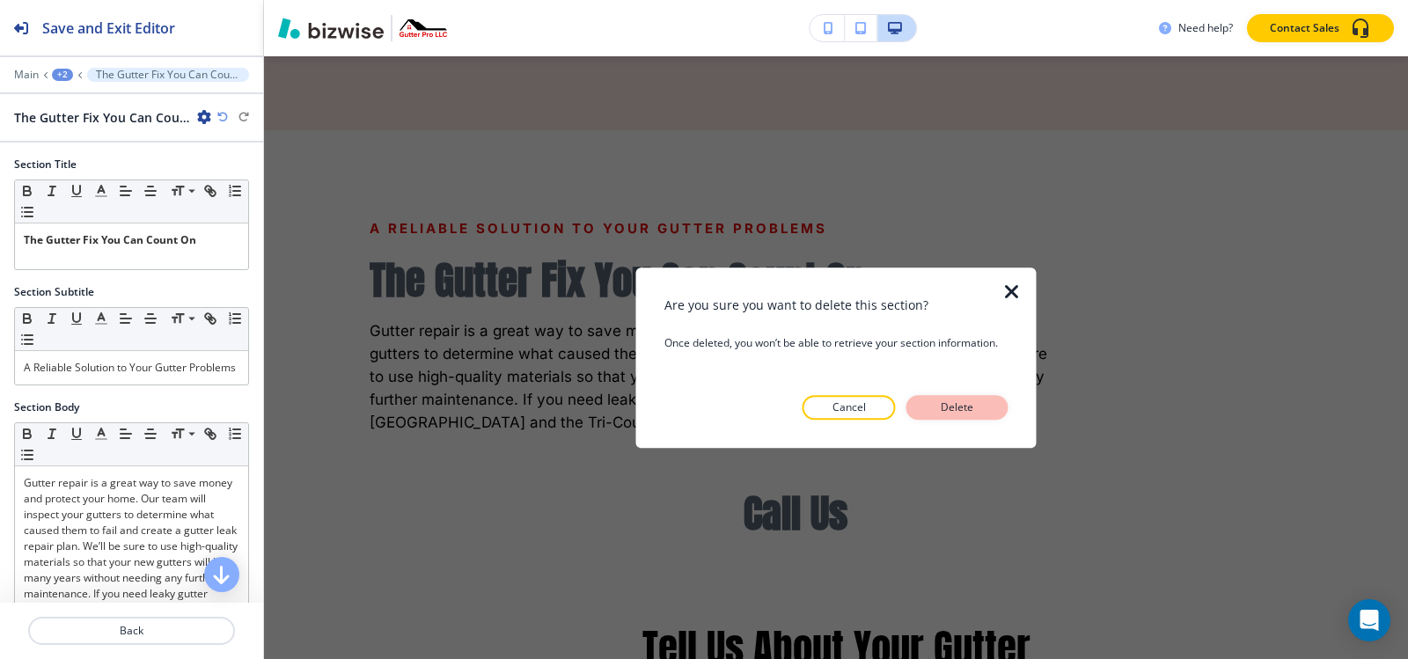
click at [919, 400] on button "Delete" at bounding box center [957, 407] width 102 height 25
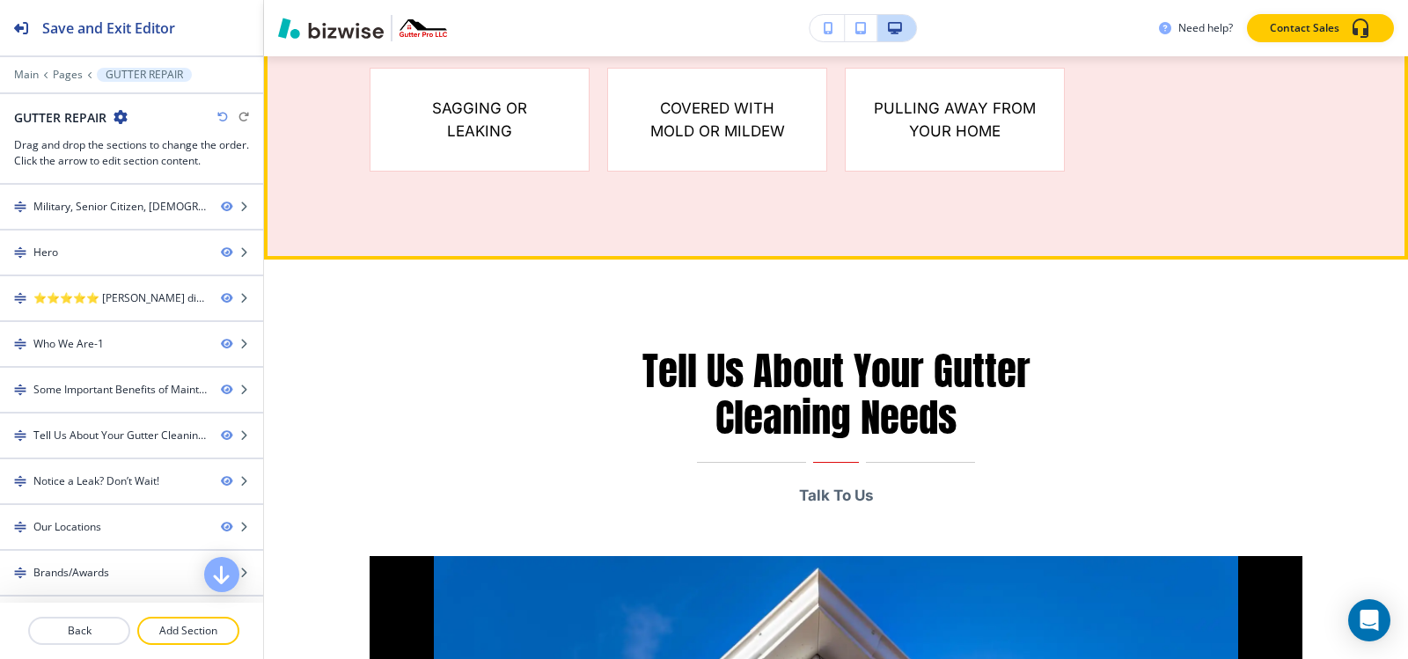
scroll to position [2169, 0]
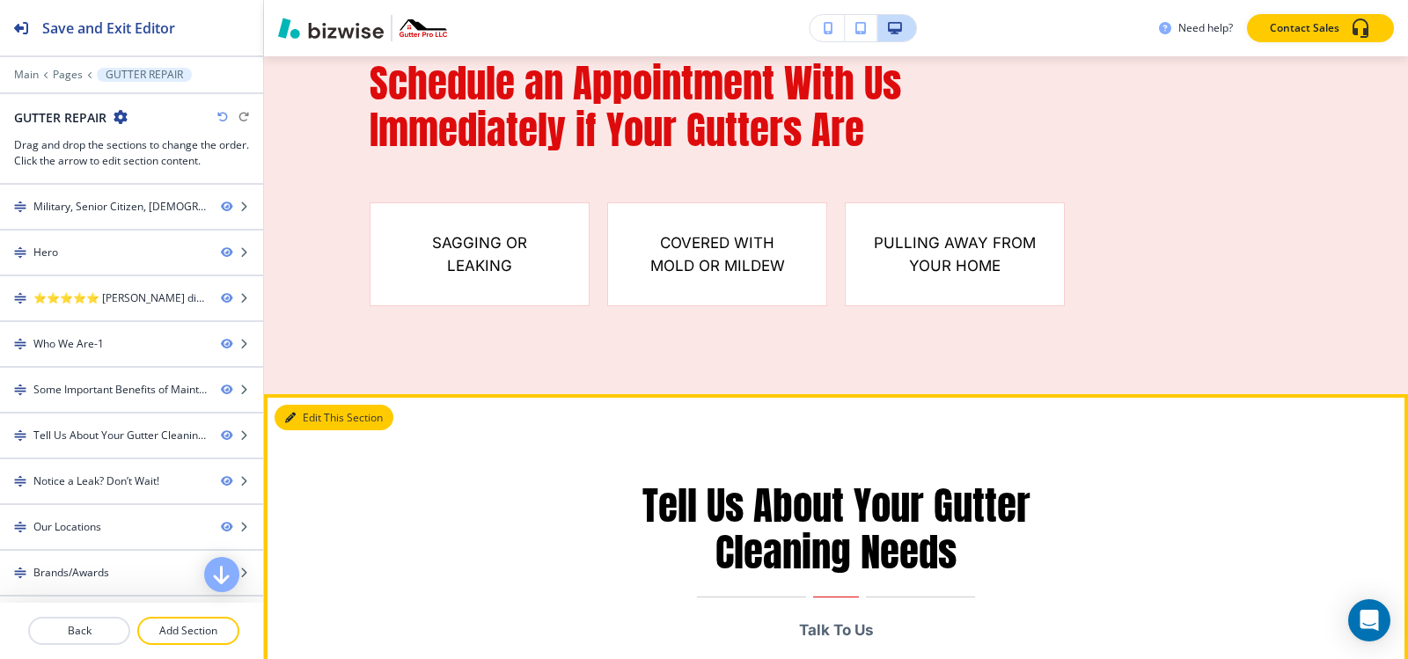
click at [300, 405] on button "Edit This Section" at bounding box center [334, 418] width 119 height 26
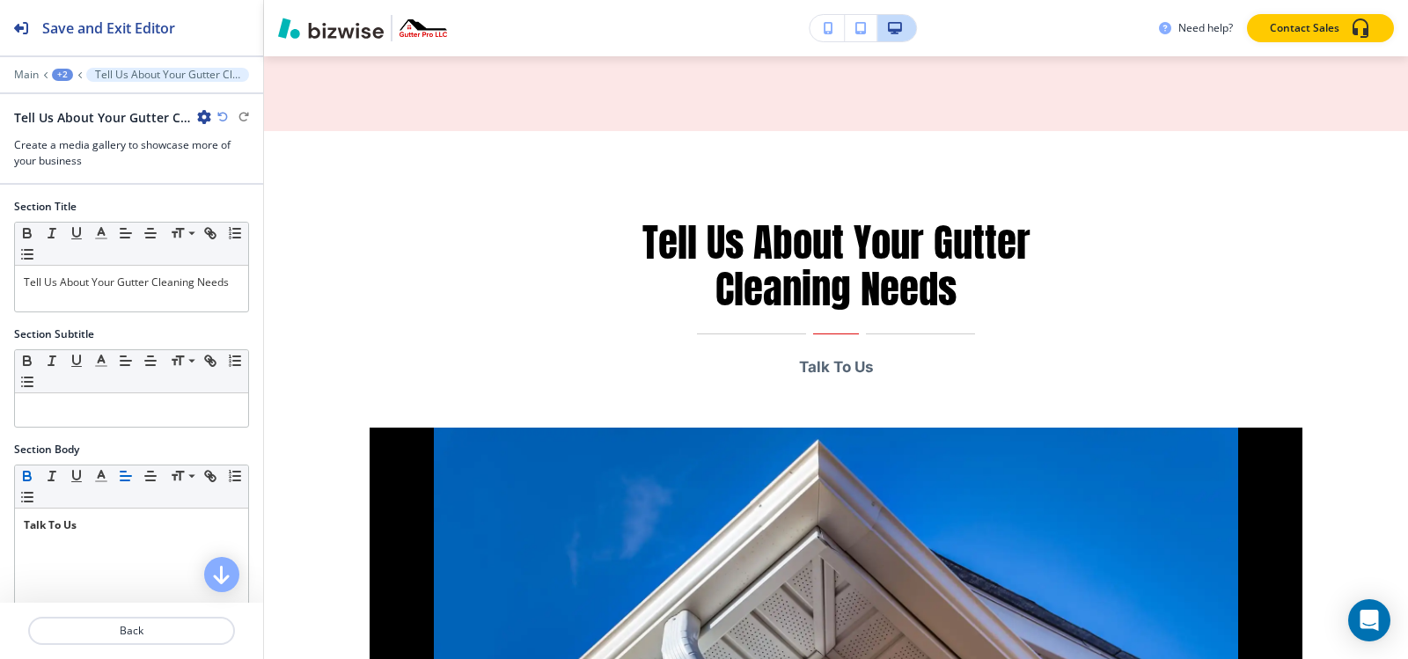
scroll to position [2433, 0]
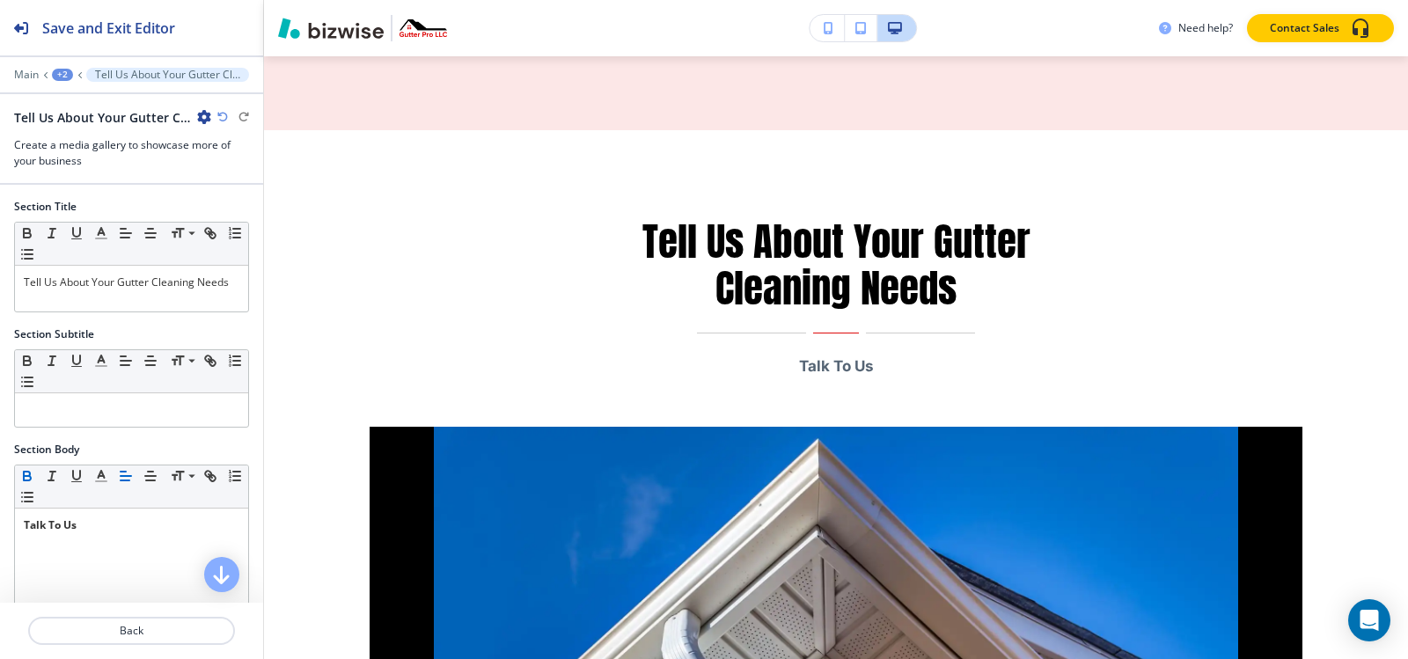
click at [197, 121] on icon "button" at bounding box center [204, 117] width 14 height 14
click at [259, 209] on p "Delete Section" at bounding box center [254, 210] width 90 height 16
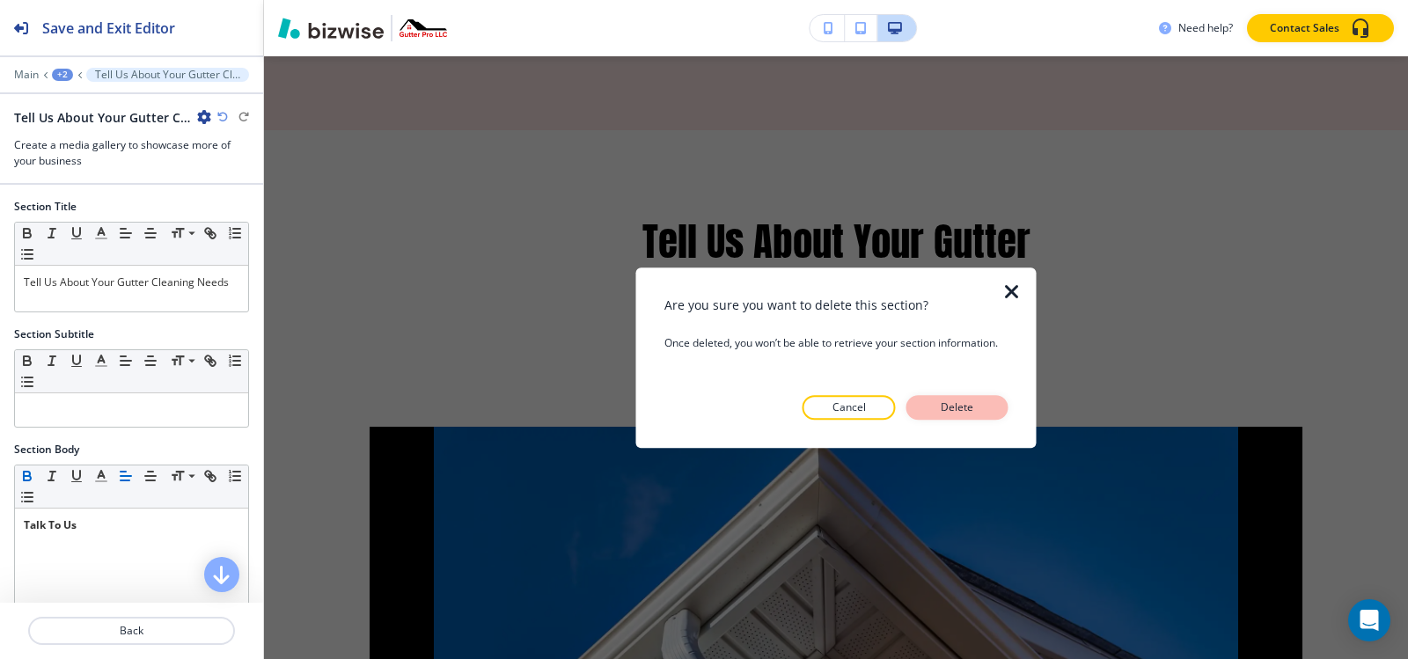
click at [999, 396] on div "Cancel Delete" at bounding box center [836, 407] width 344 height 25
click at [986, 415] on button "Delete" at bounding box center [957, 407] width 102 height 25
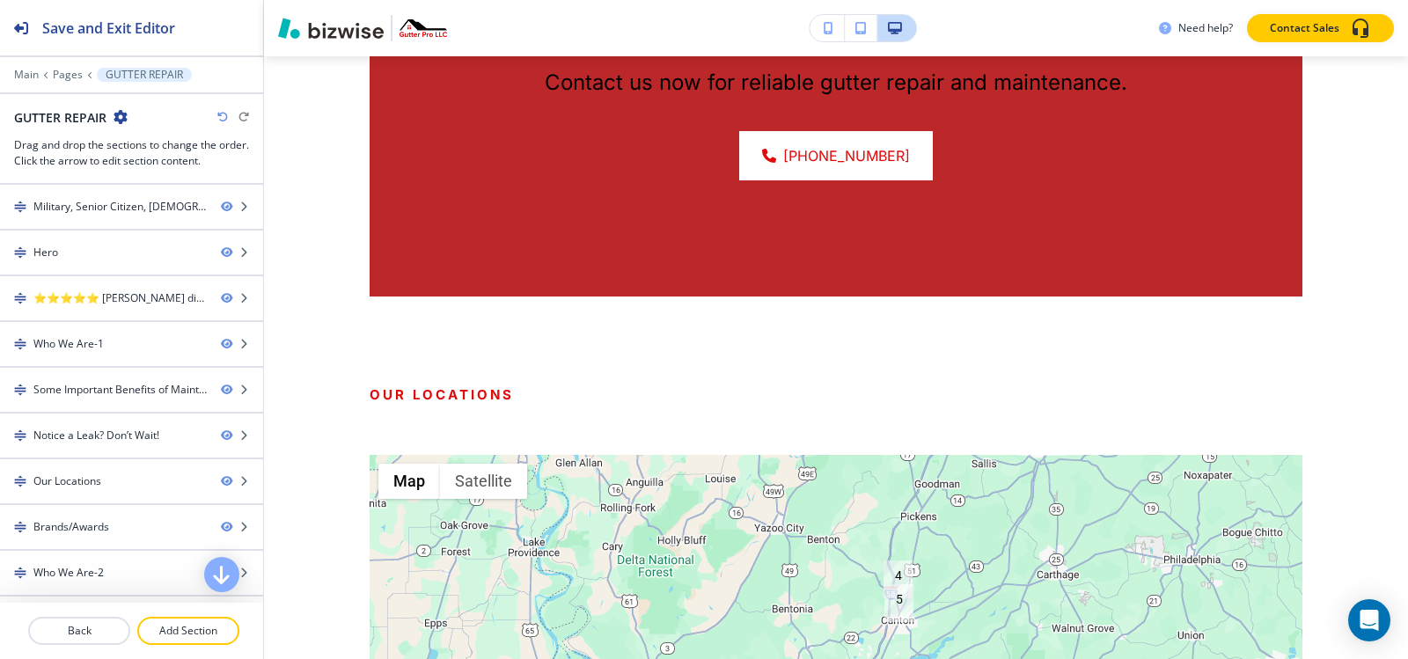
scroll to position [2873, 0]
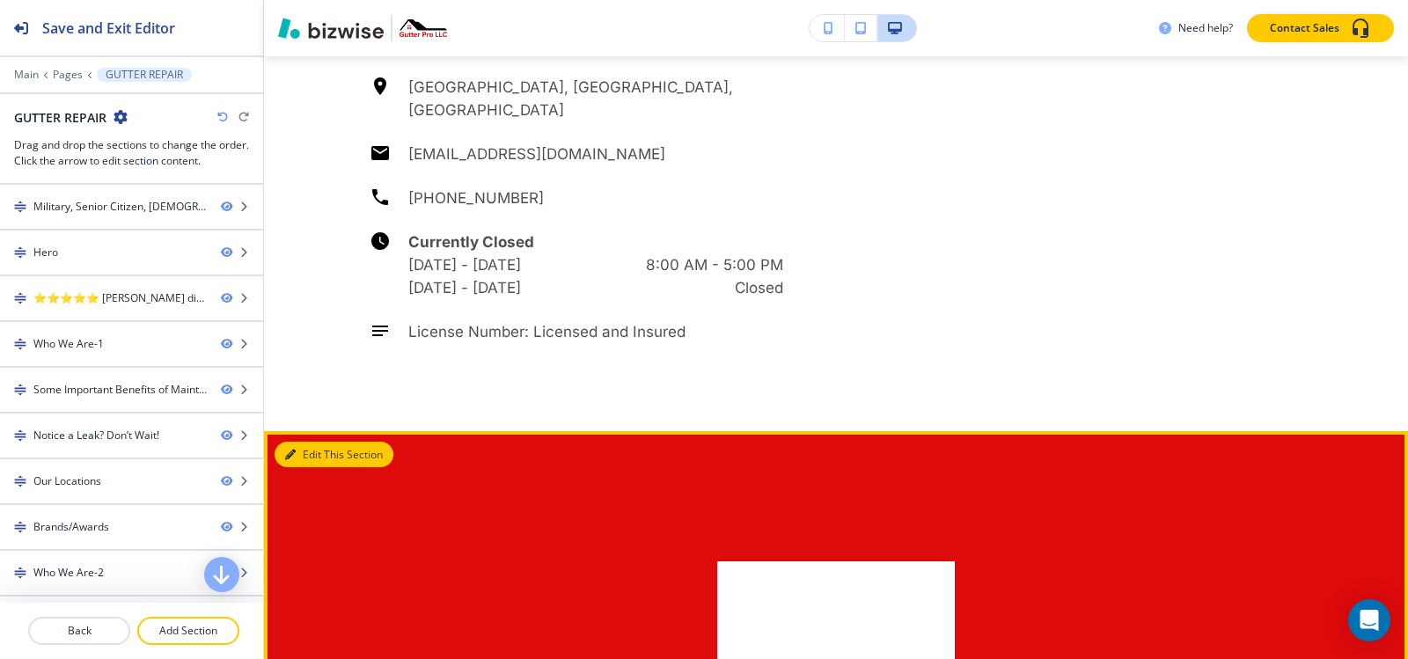
click at [299, 442] on button "Edit This Section" at bounding box center [334, 455] width 119 height 26
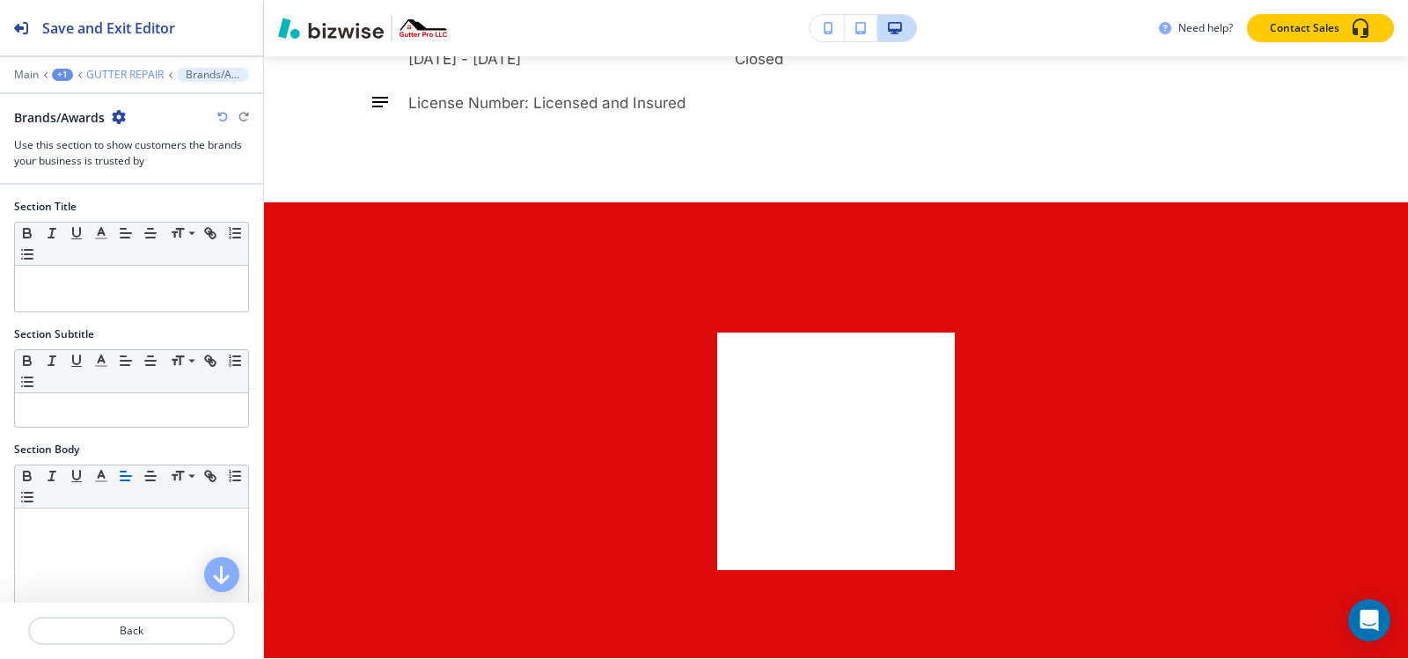
scroll to position [4777, 0]
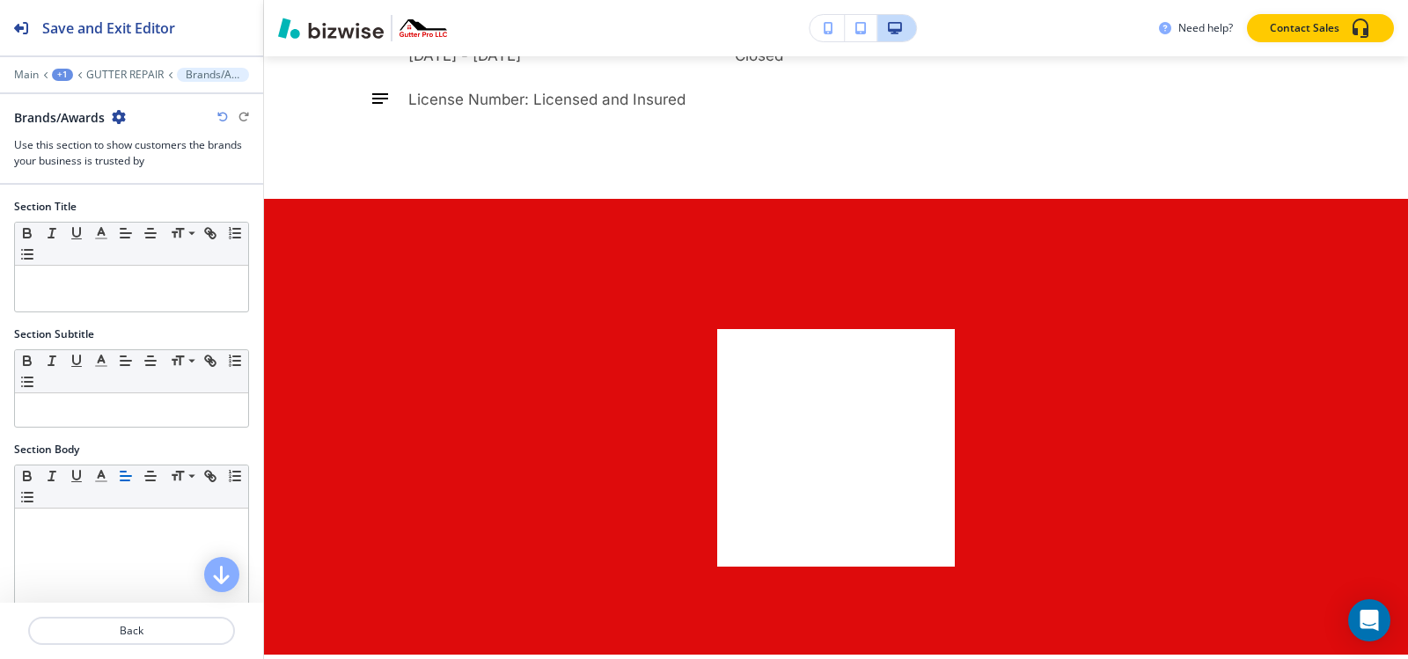
click at [120, 120] on icon "button" at bounding box center [119, 117] width 14 height 14
click at [165, 209] on p "Delete Section" at bounding box center [169, 210] width 90 height 16
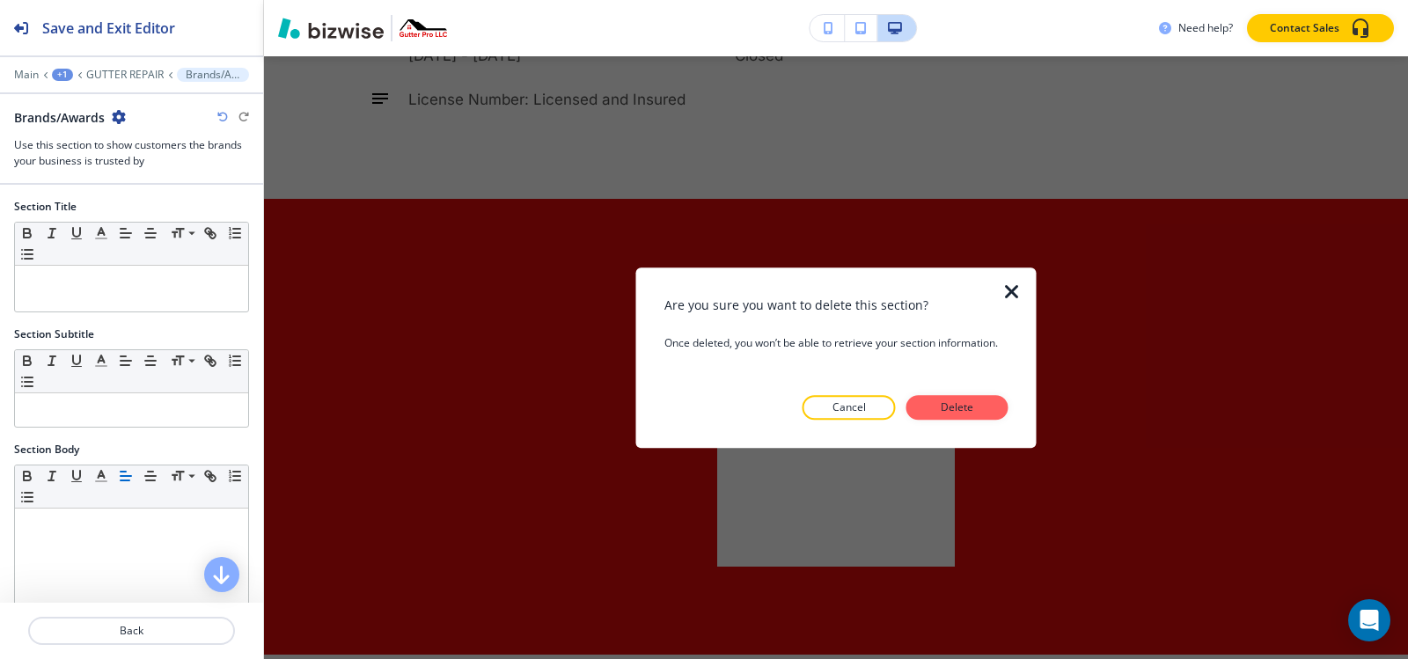
click at [946, 418] on button "Delete" at bounding box center [957, 407] width 102 height 25
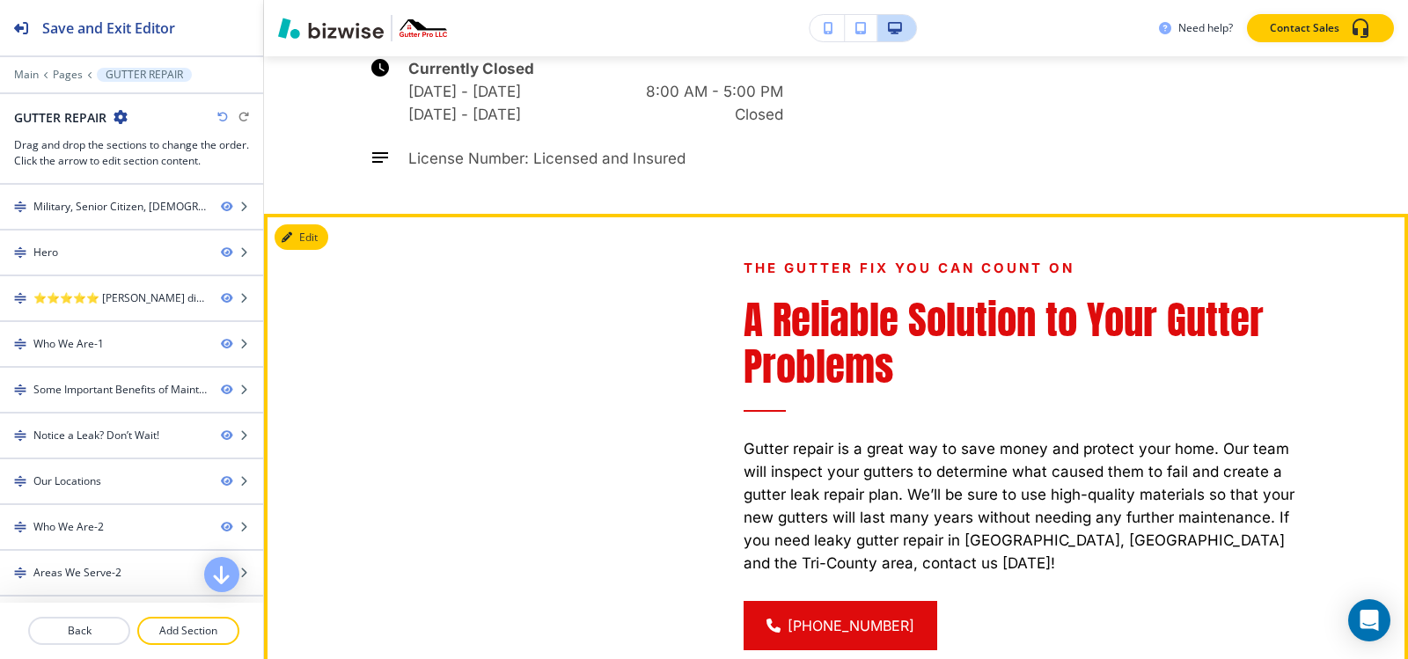
scroll to position [4689, 0]
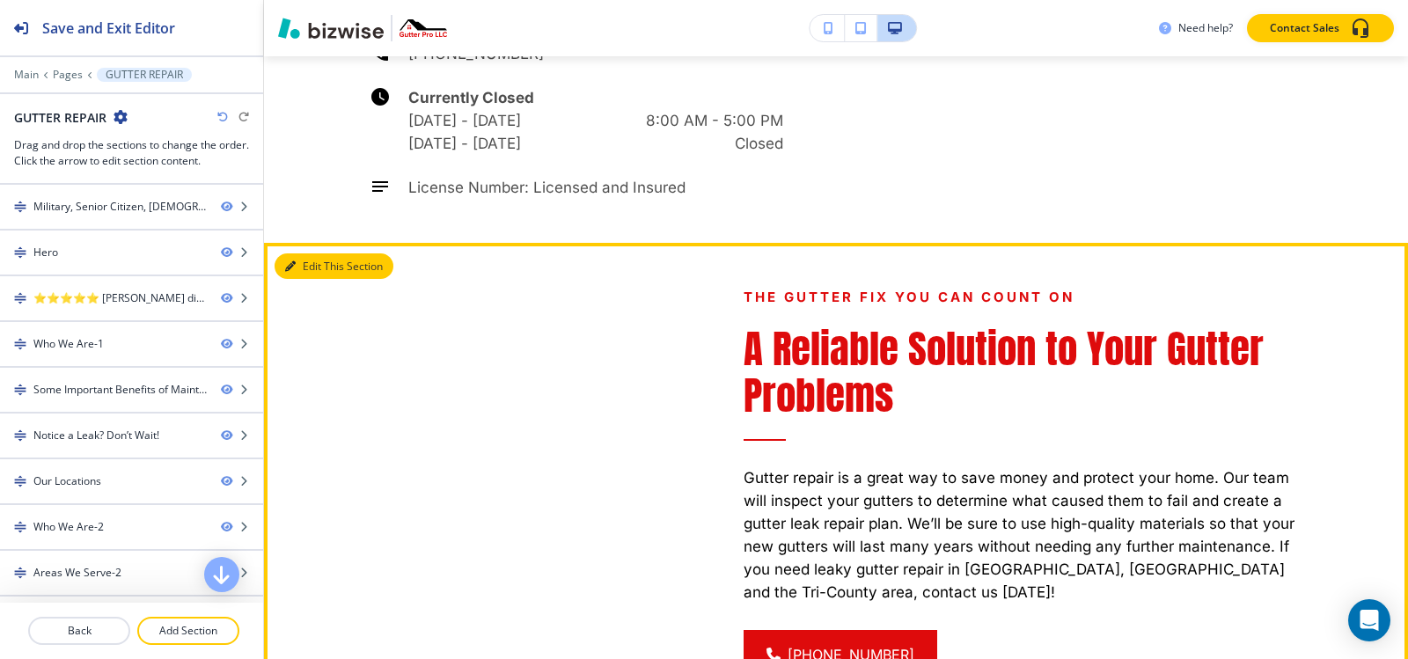
click at [306, 253] on button "Edit This Section" at bounding box center [334, 266] width 119 height 26
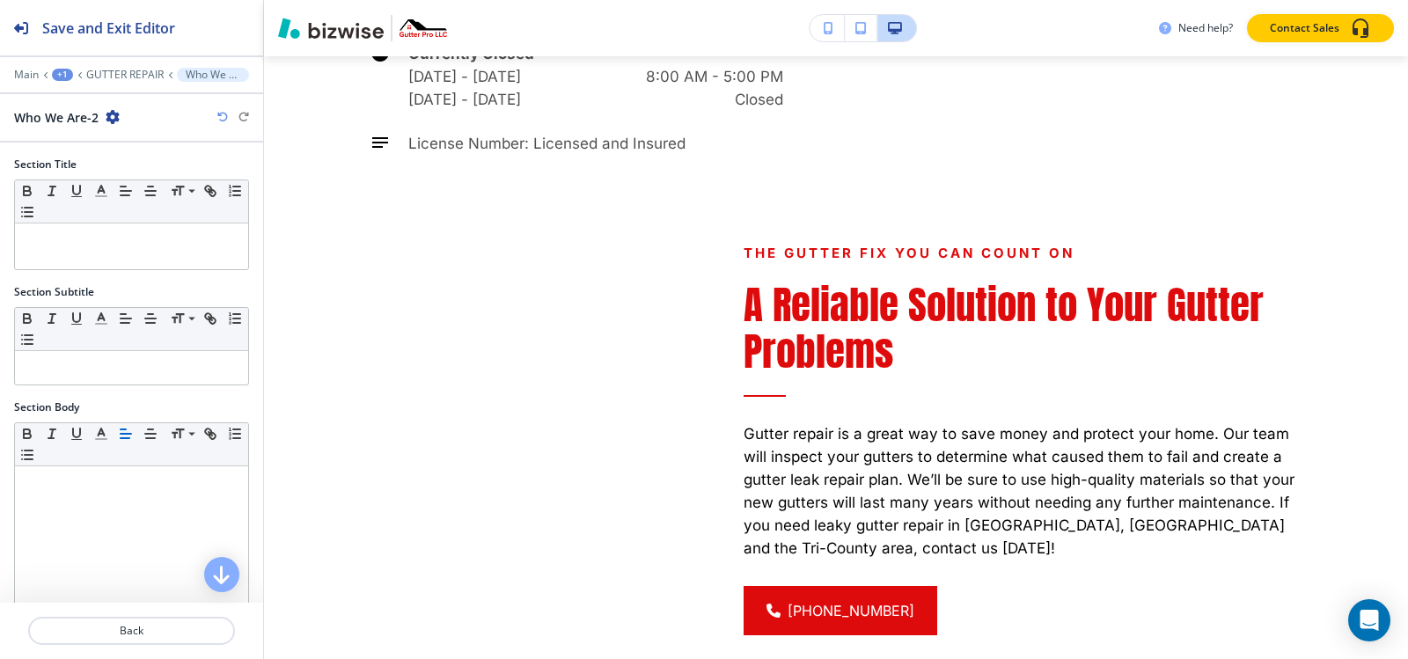
scroll to position [341, 0]
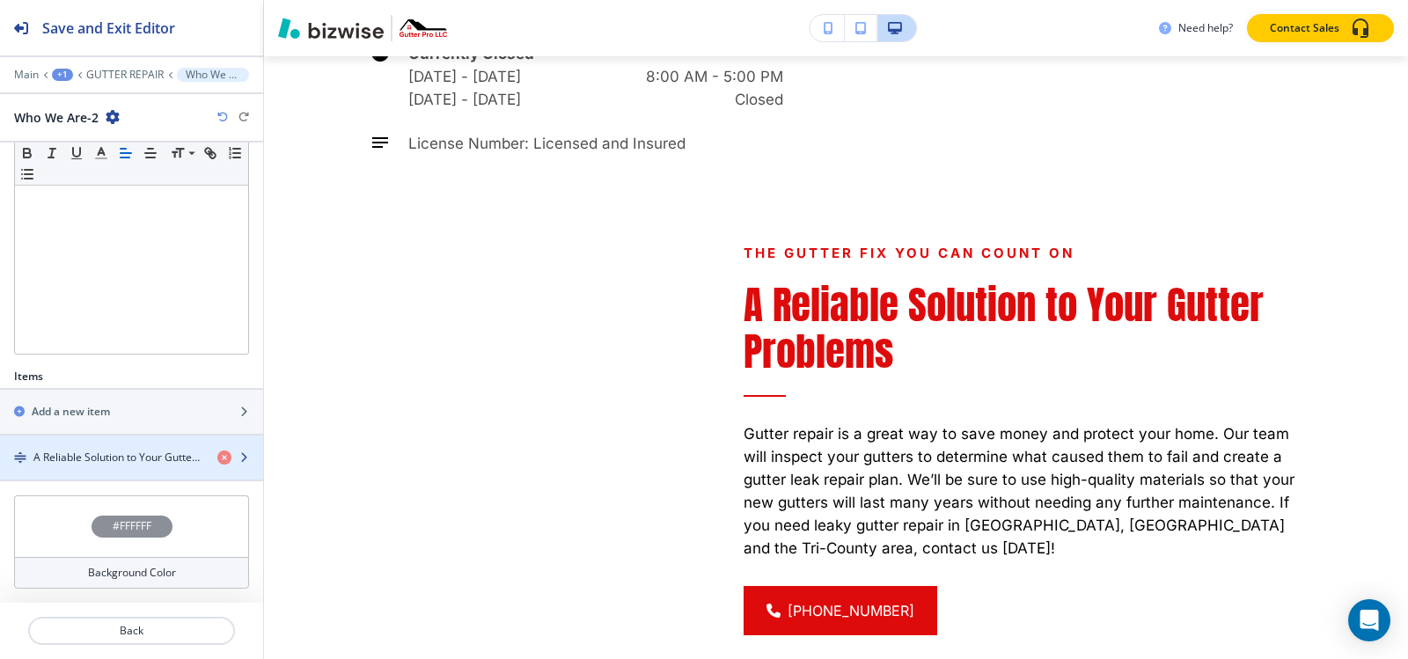
click at [91, 459] on h4 "A Reliable Solution to Your Gutter Problems" at bounding box center [118, 458] width 170 height 16
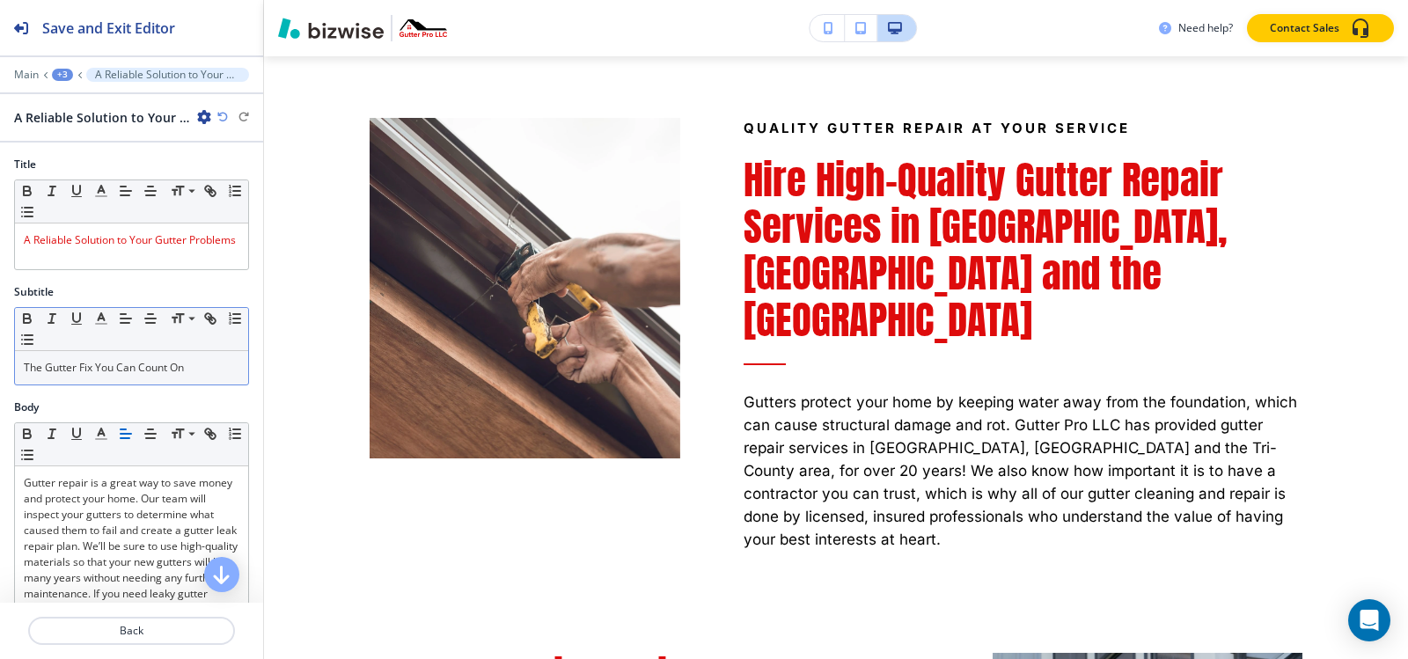
scroll to position [1133, 0]
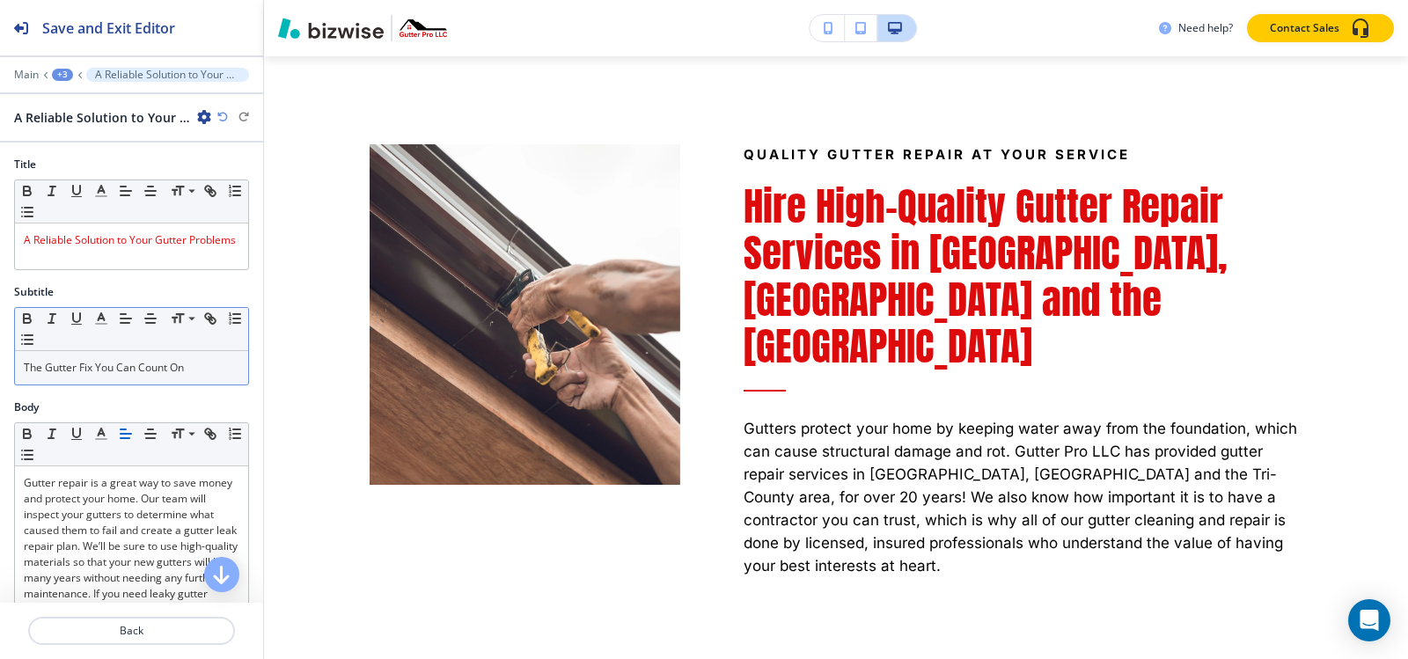
click at [150, 365] on p "The Gutter Fix You Can Count On" at bounding box center [132, 368] width 216 height 16
click at [99, 320] on polyline "button" at bounding box center [102, 316] width 6 height 7
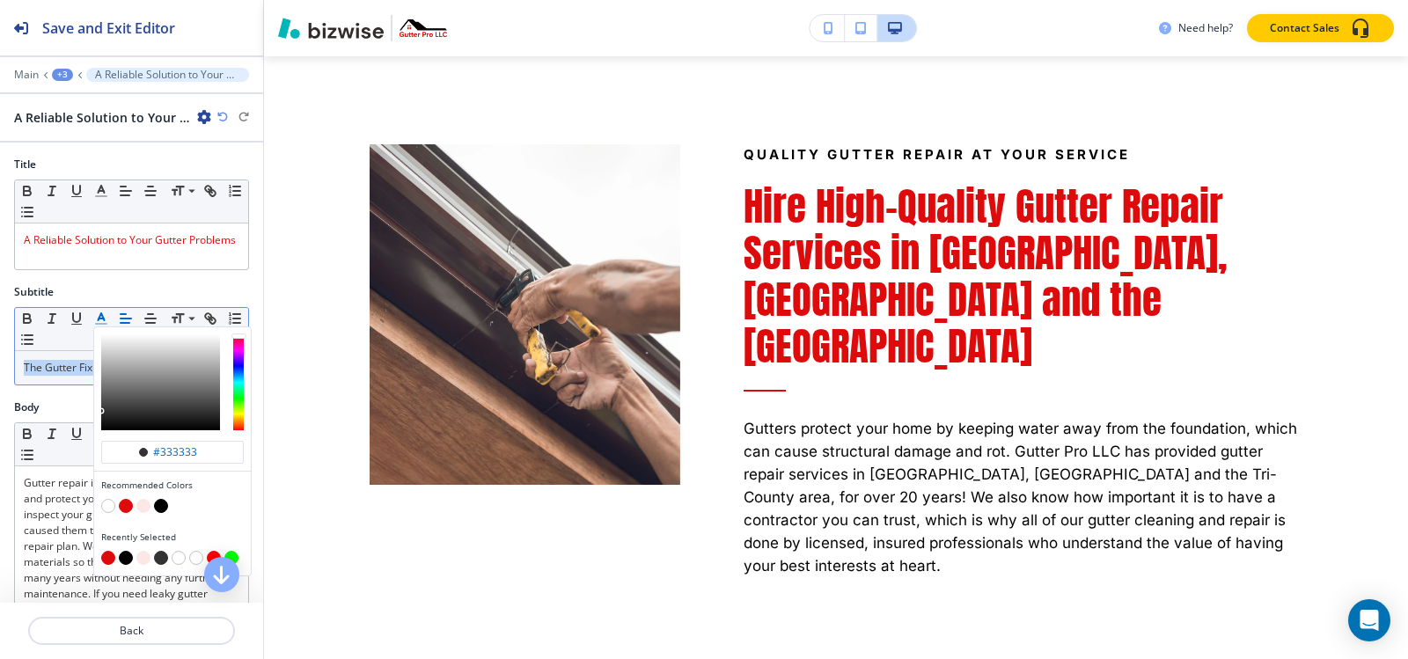
click at [167, 509] on div "button" at bounding box center [172, 508] width 143 height 18
click at [163, 510] on button "button" at bounding box center [161, 506] width 14 height 14
type input "#000000"
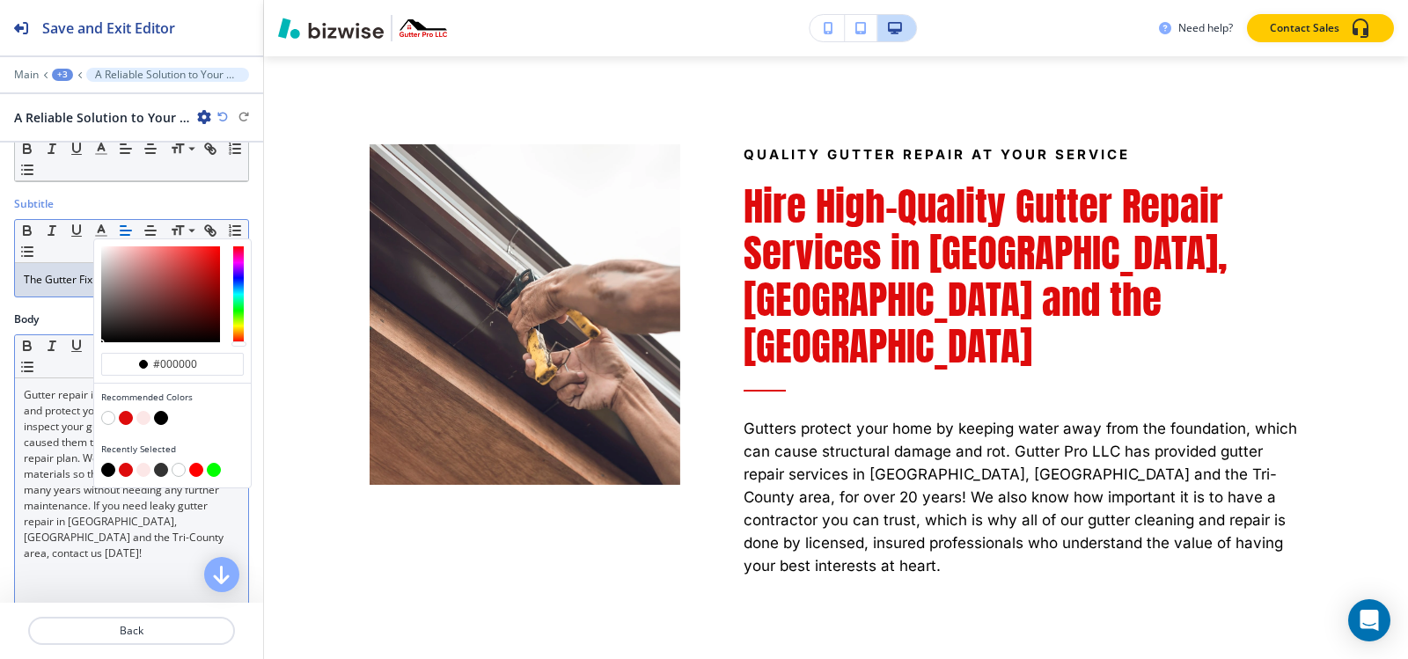
click at [38, 542] on p "Gutter repair is a great way to save money and protect your home. Our team will…" at bounding box center [132, 474] width 216 height 174
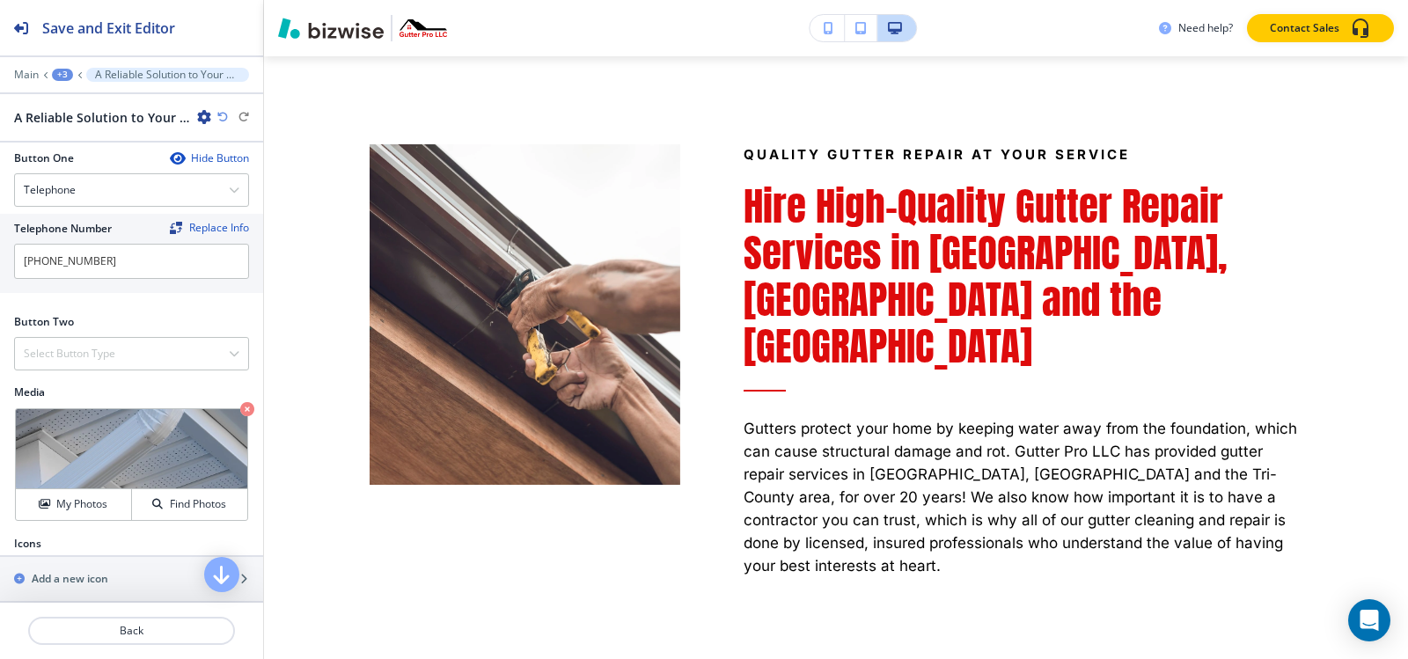
scroll to position [577, 0]
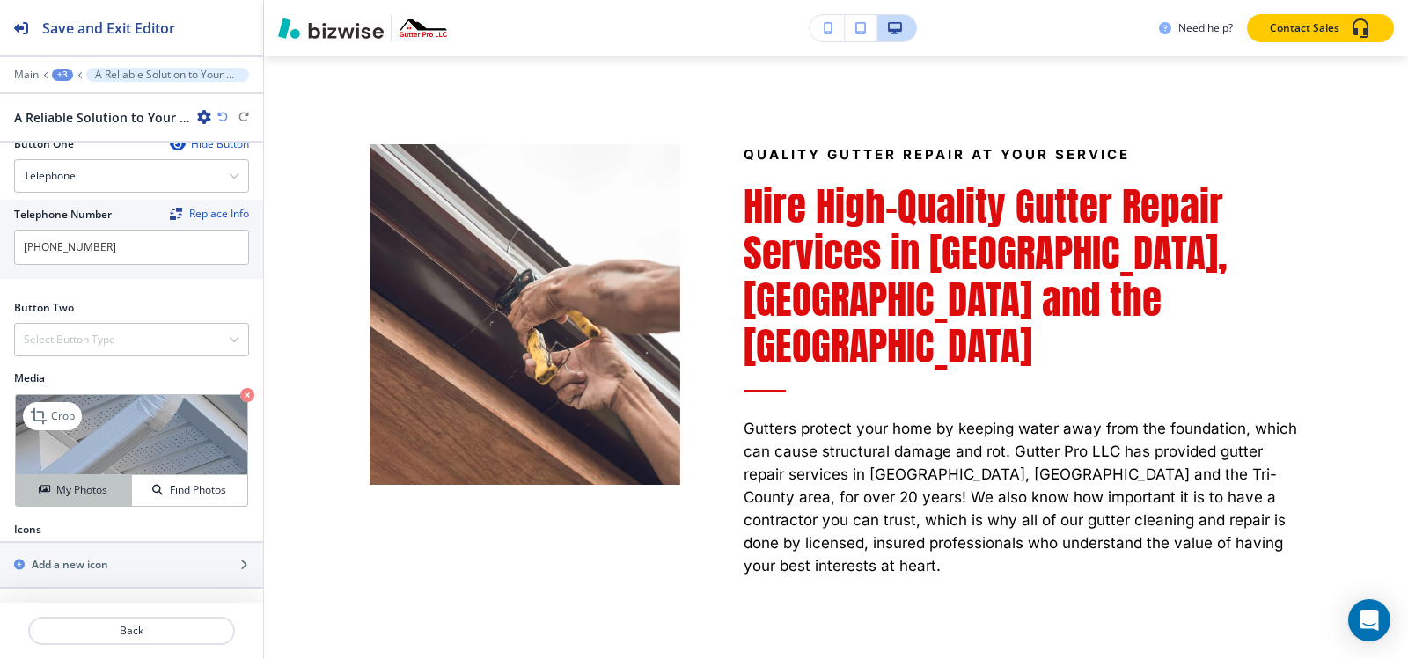
click at [67, 497] on h4 "My Photos" at bounding box center [81, 490] width 51 height 16
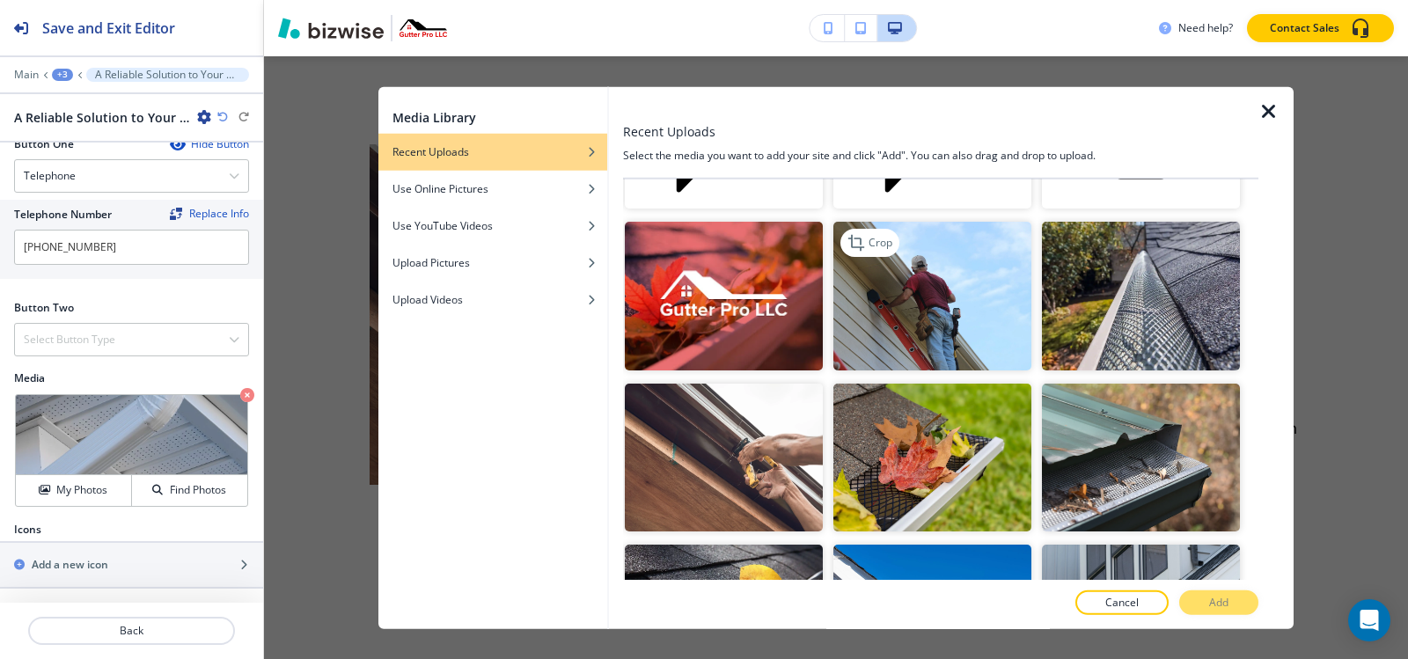
scroll to position [264, 0]
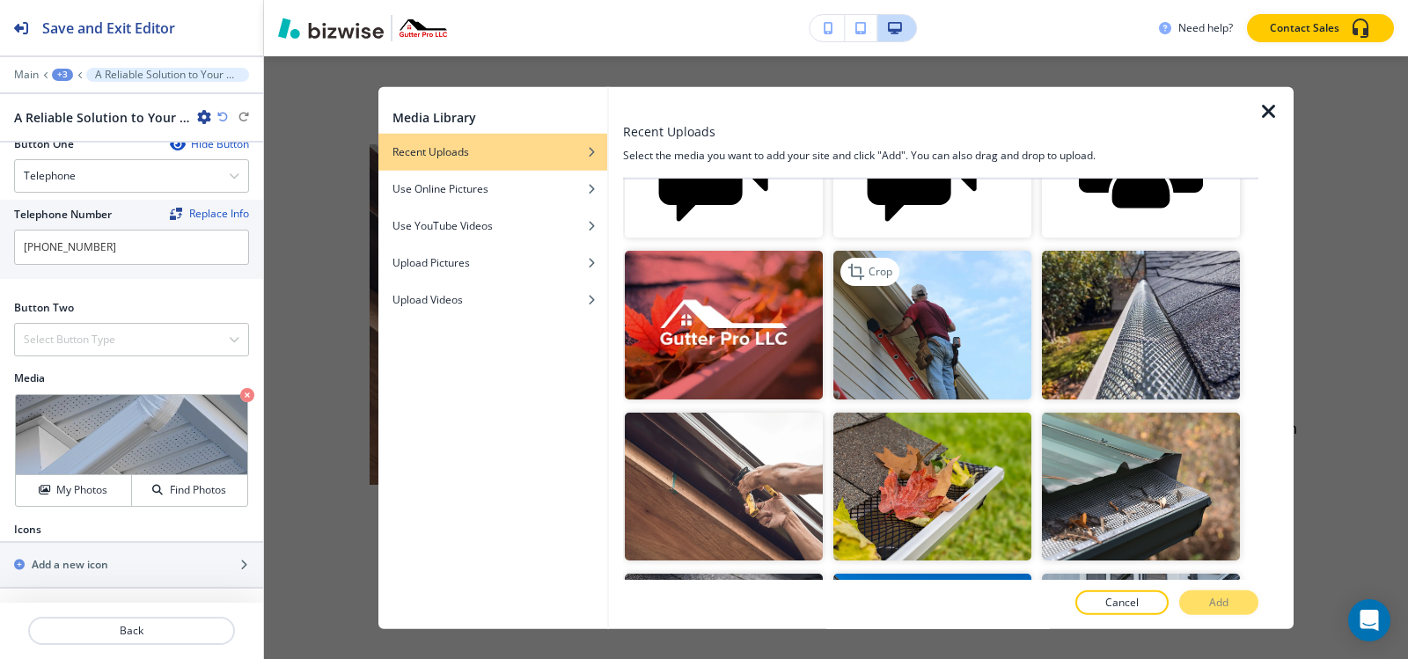
click at [940, 312] on img "button" at bounding box center [932, 325] width 198 height 149
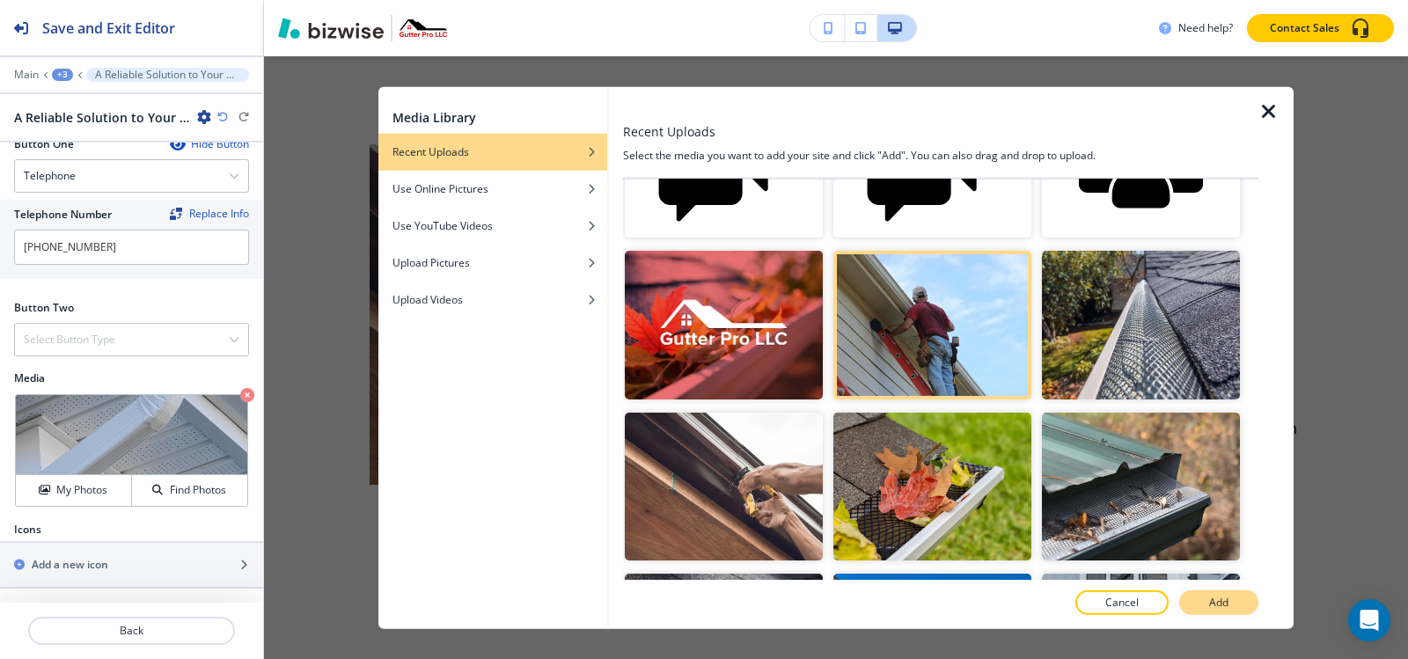
click at [1199, 599] on button "Add" at bounding box center [1218, 602] width 79 height 25
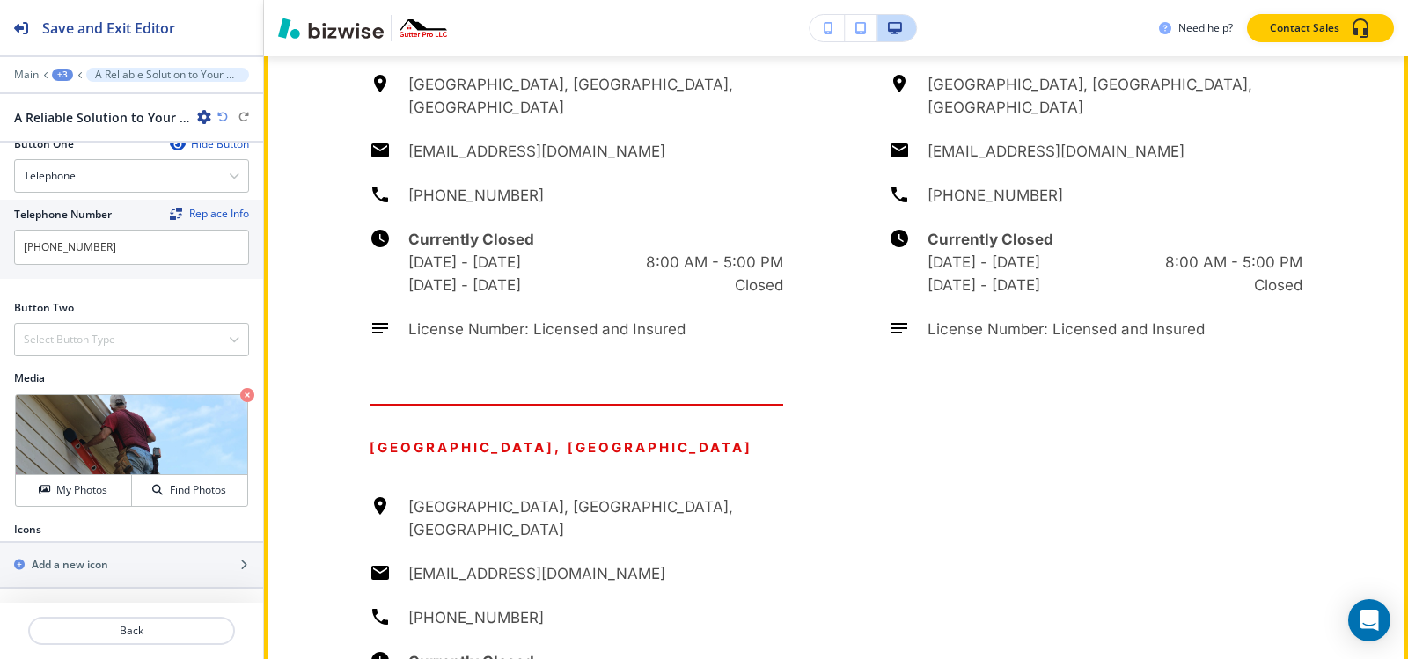
scroll to position [4258, 0]
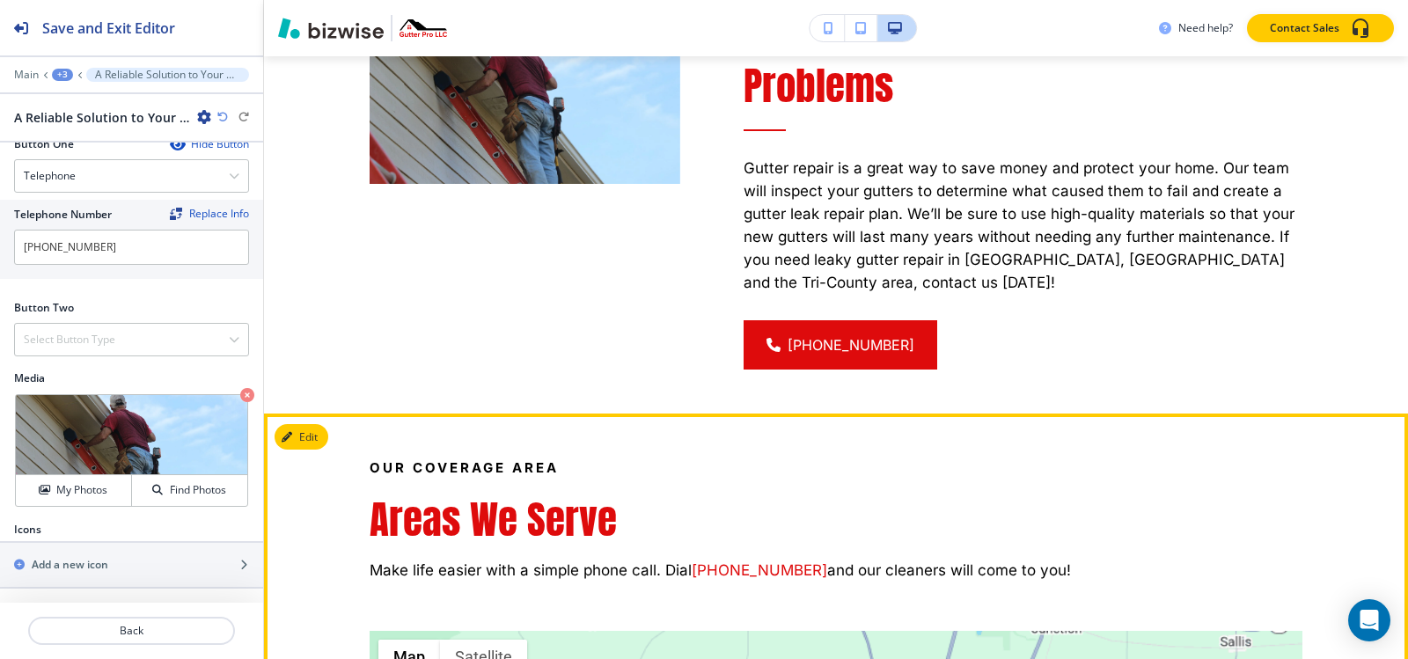
scroll to position [4741, 0]
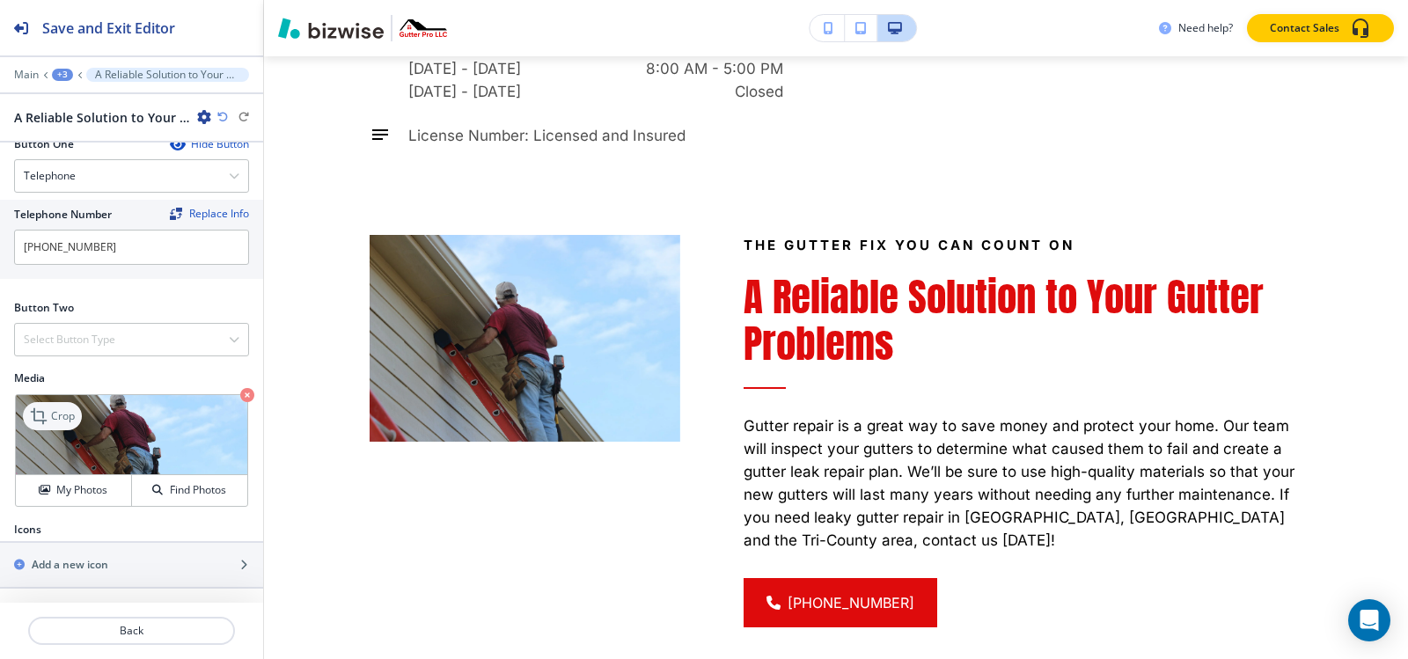
click at [79, 418] on div "Crop" at bounding box center [52, 416] width 59 height 28
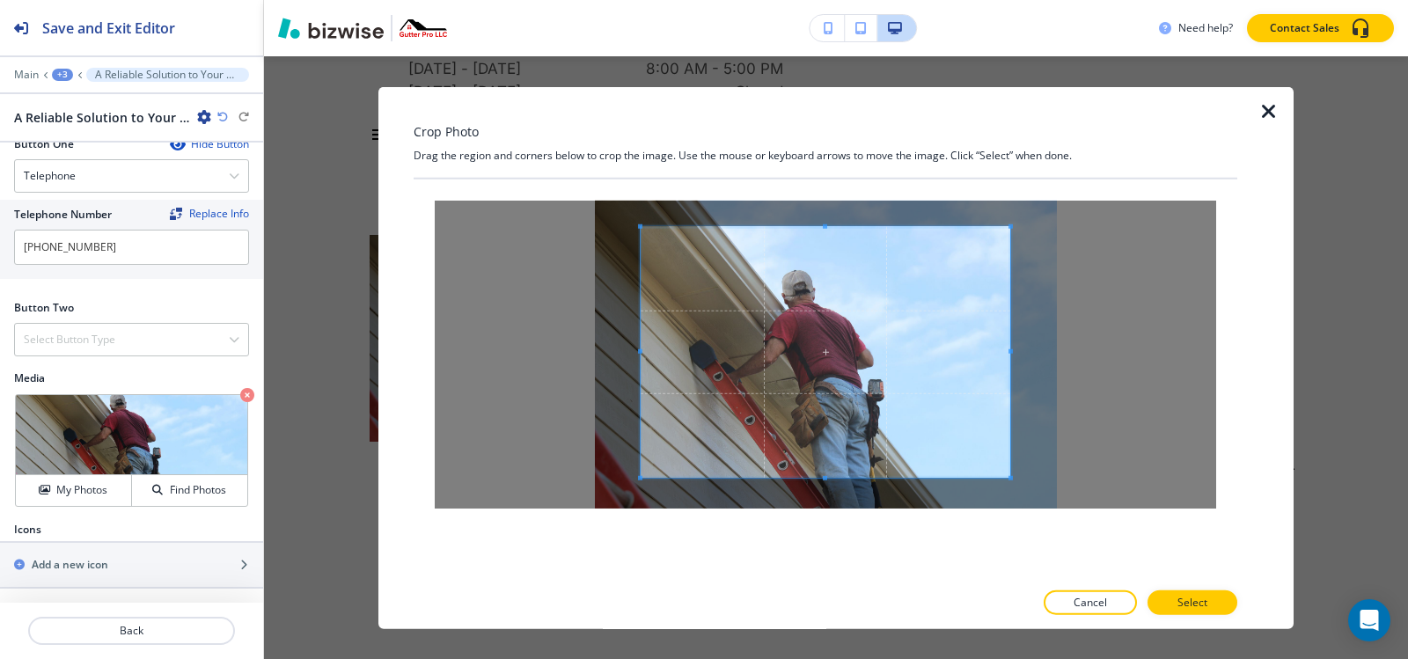
click at [826, 171] on div "Crop Photo Drag the region and corners below to crop the image. Use the mouse o…" at bounding box center [826, 357] width 824 height 543
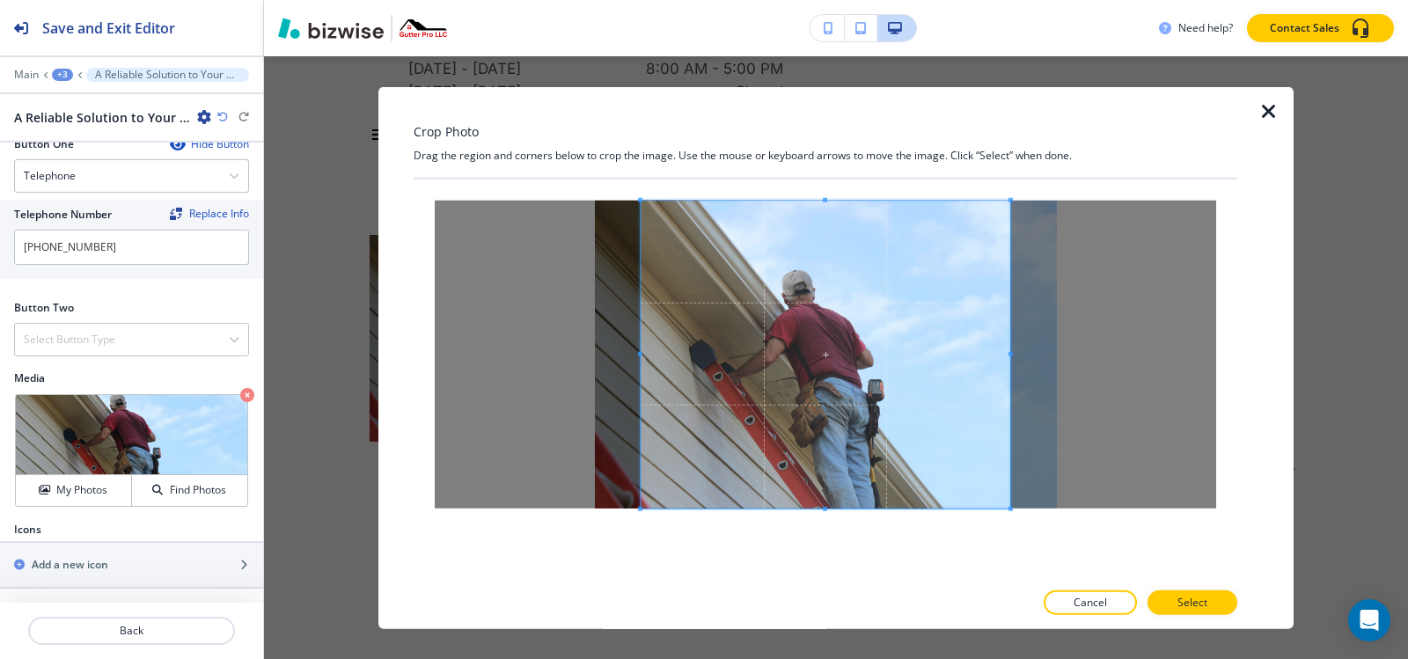
click at [841, 539] on div at bounding box center [826, 379] width 824 height 401
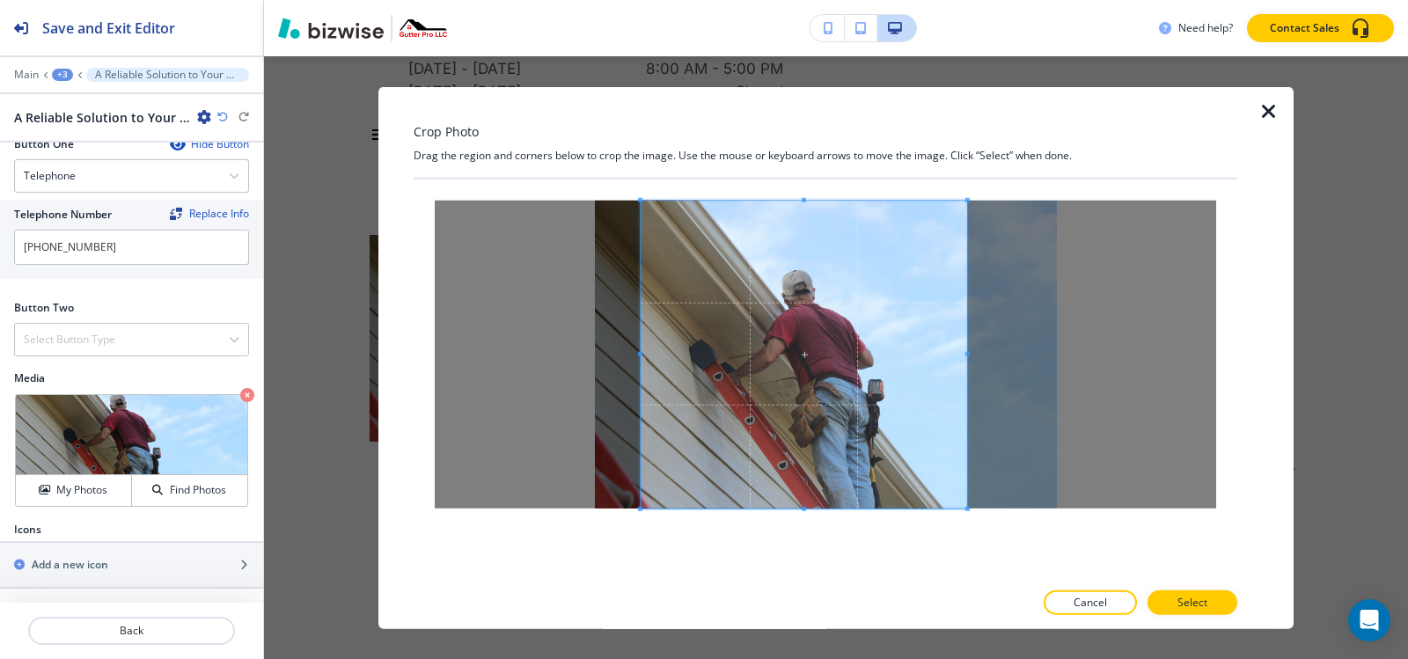
click at [965, 355] on span at bounding box center [967, 353] width 4 height 4
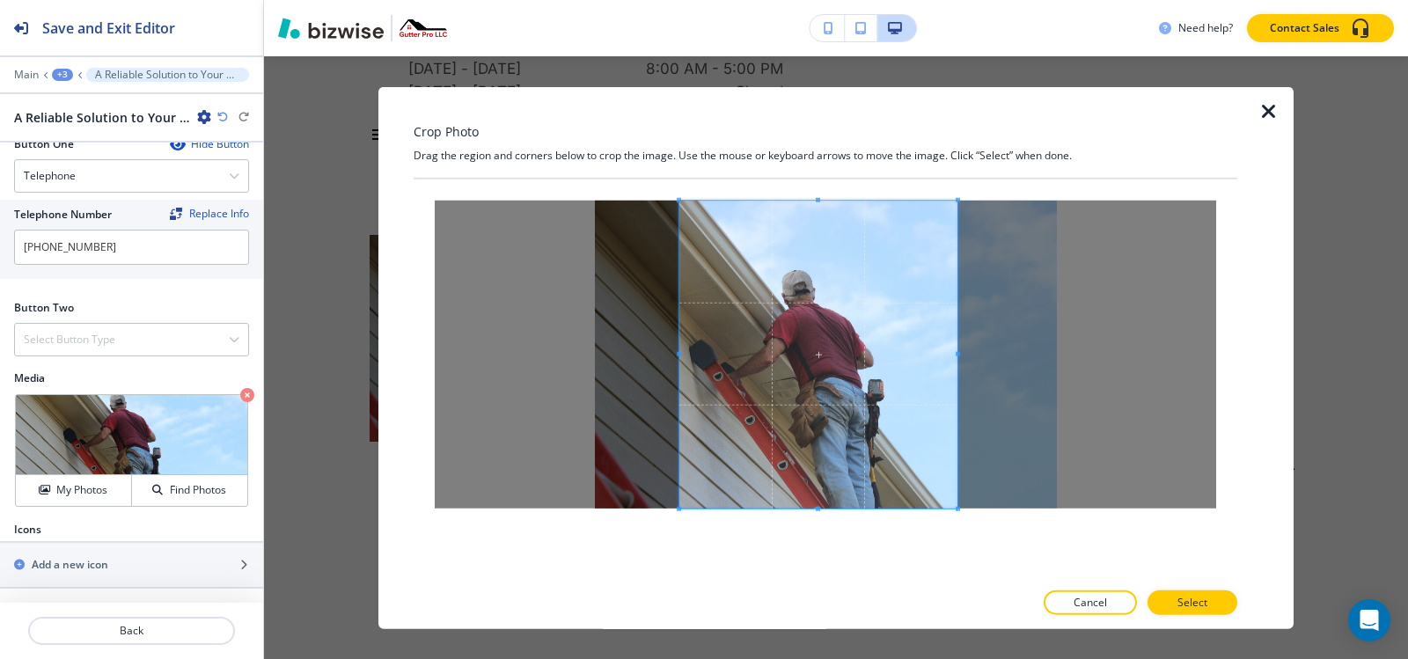
click at [678, 356] on span at bounding box center [679, 353] width 4 height 4
click at [1190, 603] on p "Select" at bounding box center [1192, 603] width 30 height 16
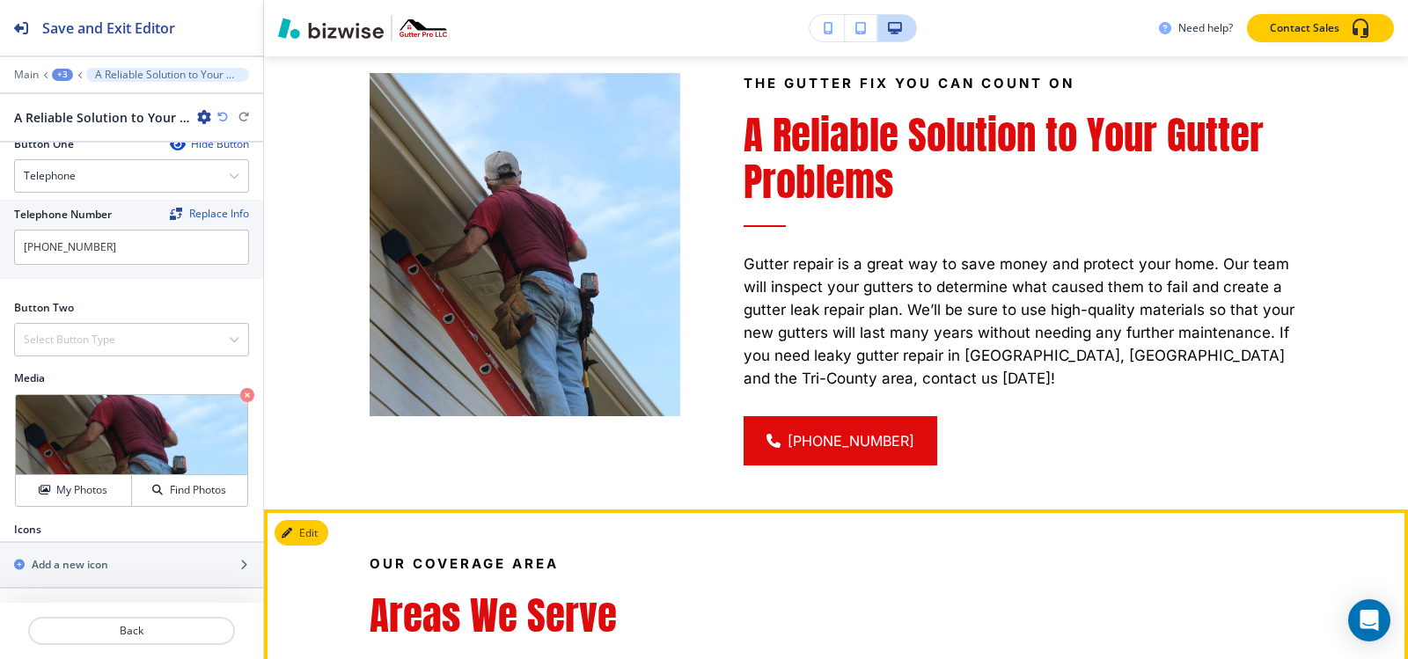
scroll to position [5005, 0]
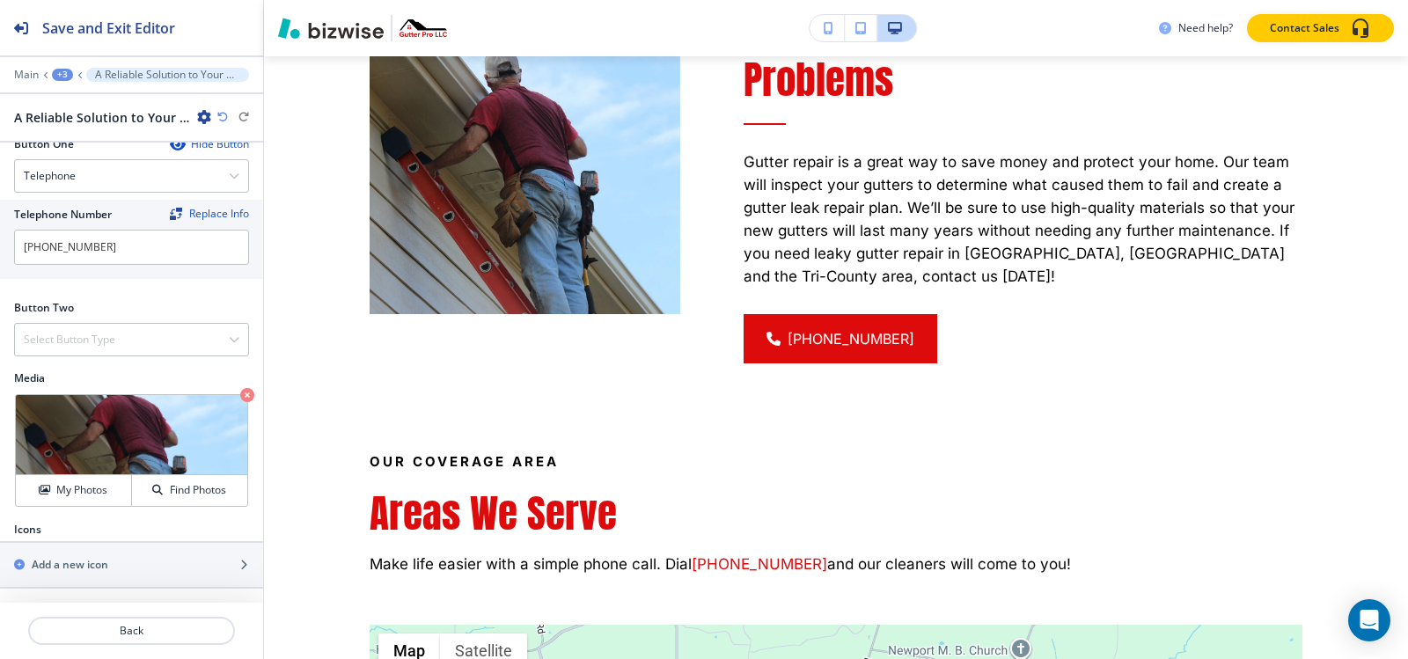
click at [60, 79] on div "+3" at bounding box center [62, 75] width 21 height 12
click at [84, 128] on p "GUTTER REPAIR" at bounding box center [108, 135] width 90 height 16
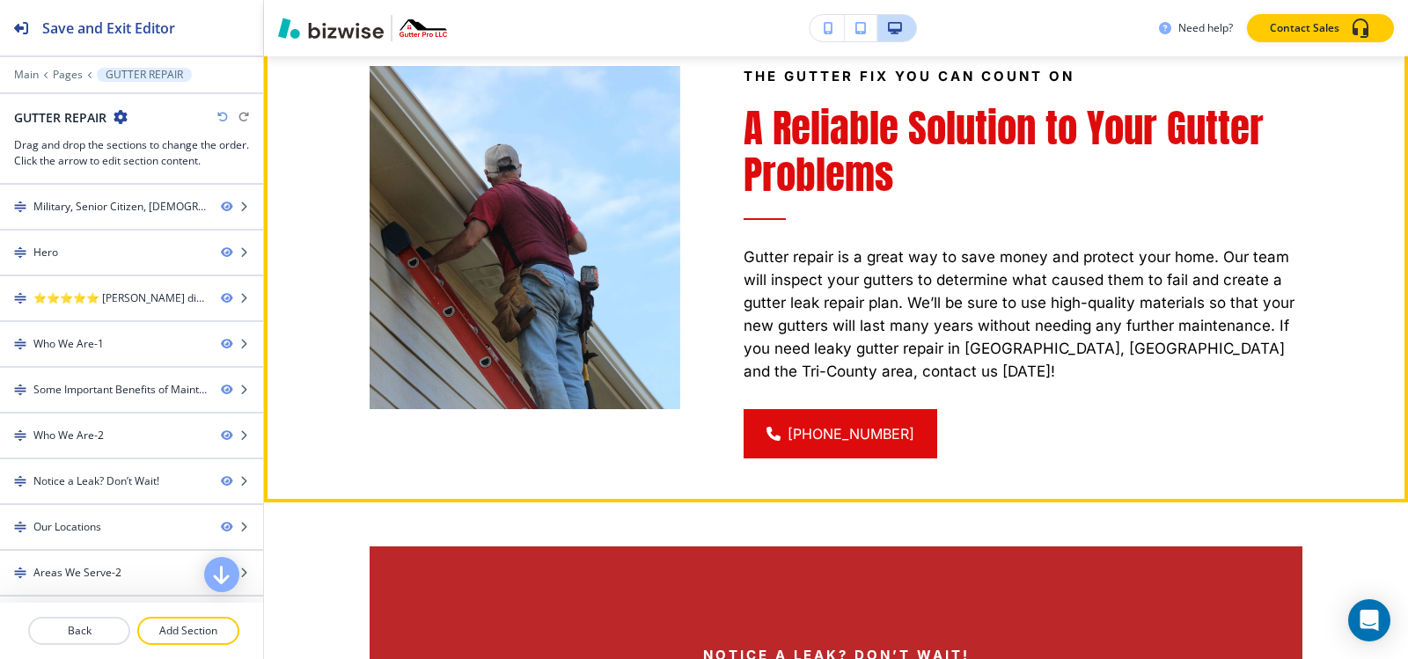
scroll to position [2609, 0]
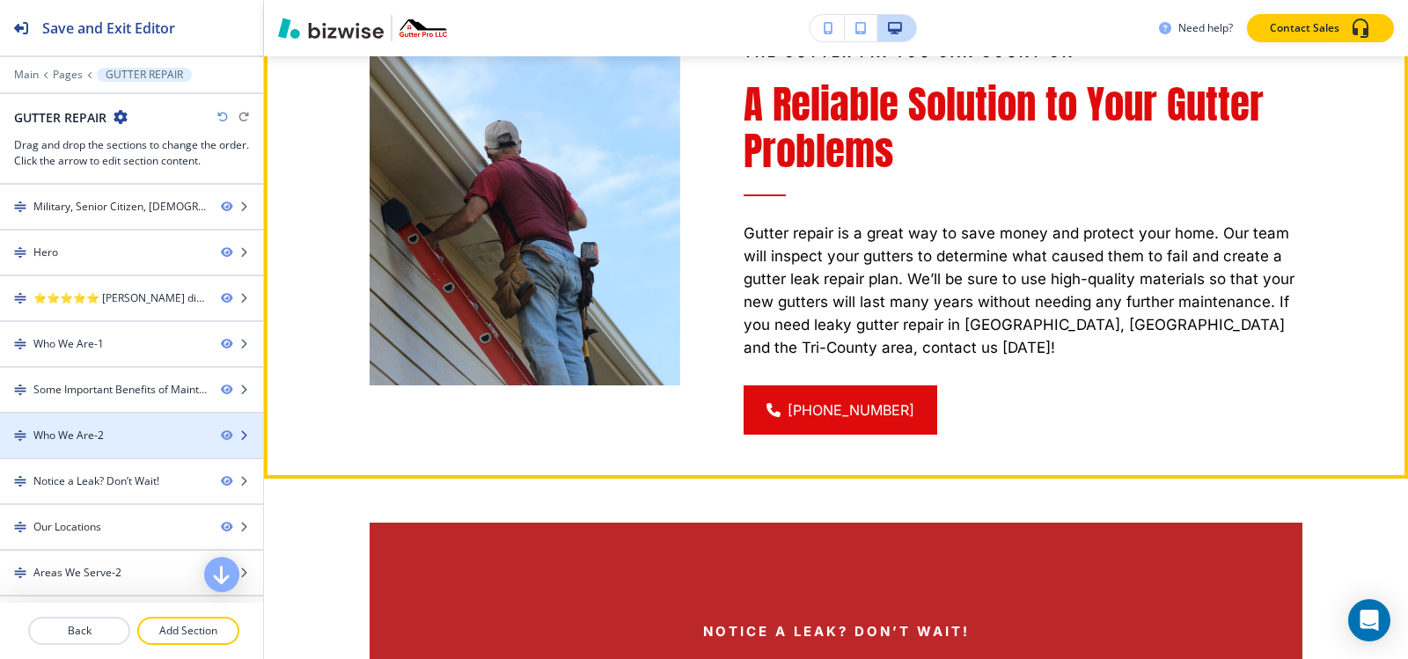
click at [50, 444] on div at bounding box center [131, 451] width 263 height 14
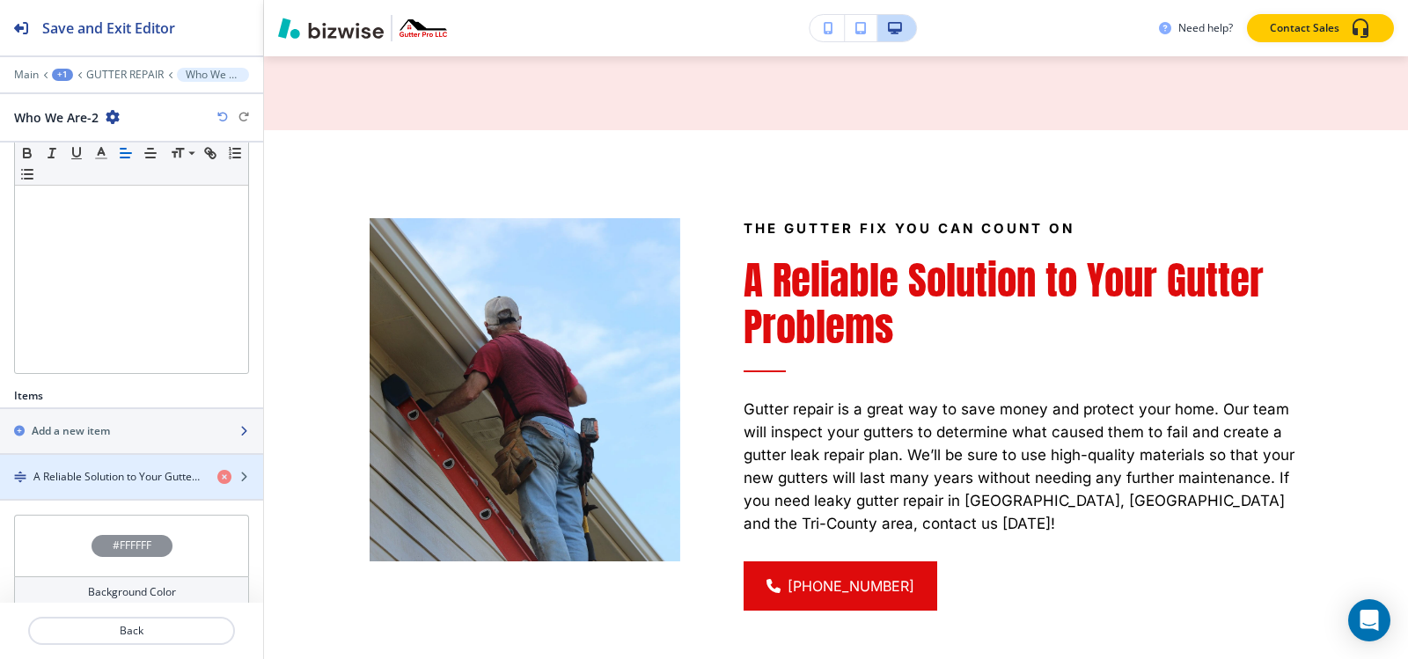
scroll to position [341, 0]
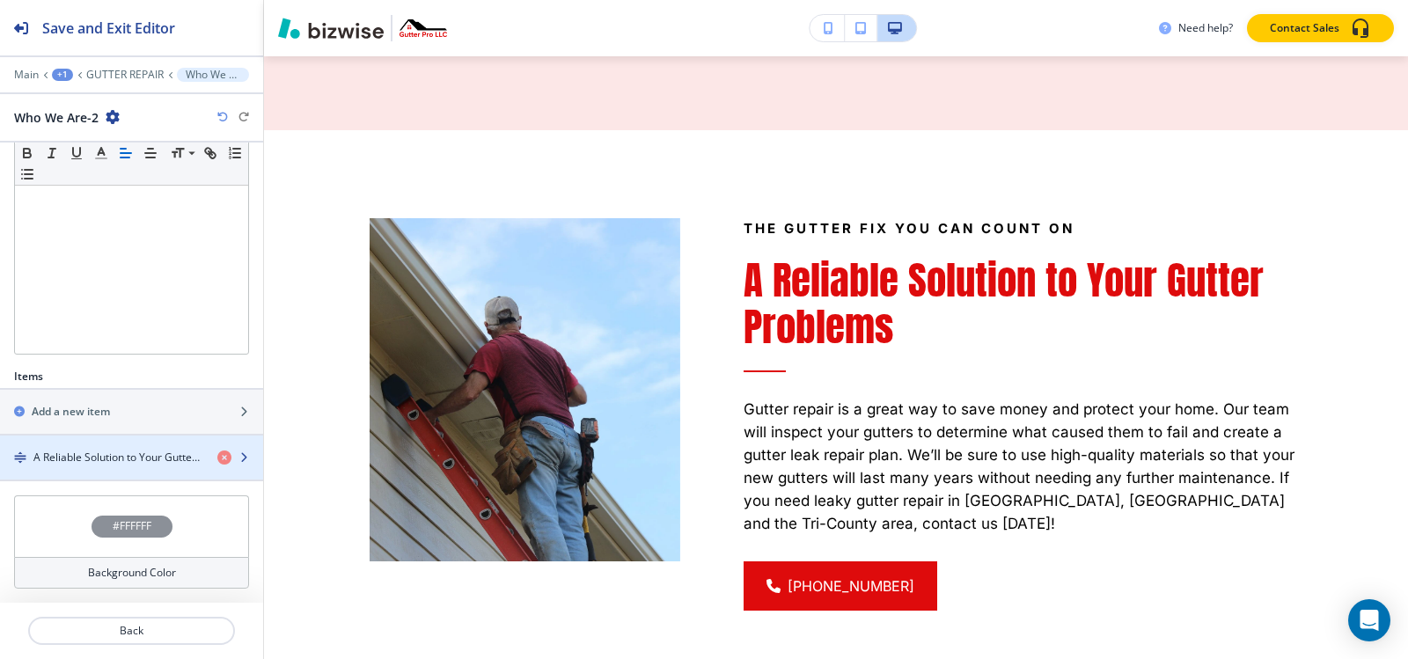
click at [38, 458] on h4 "A Reliable Solution to Your Gutter Problems" at bounding box center [118, 458] width 170 height 16
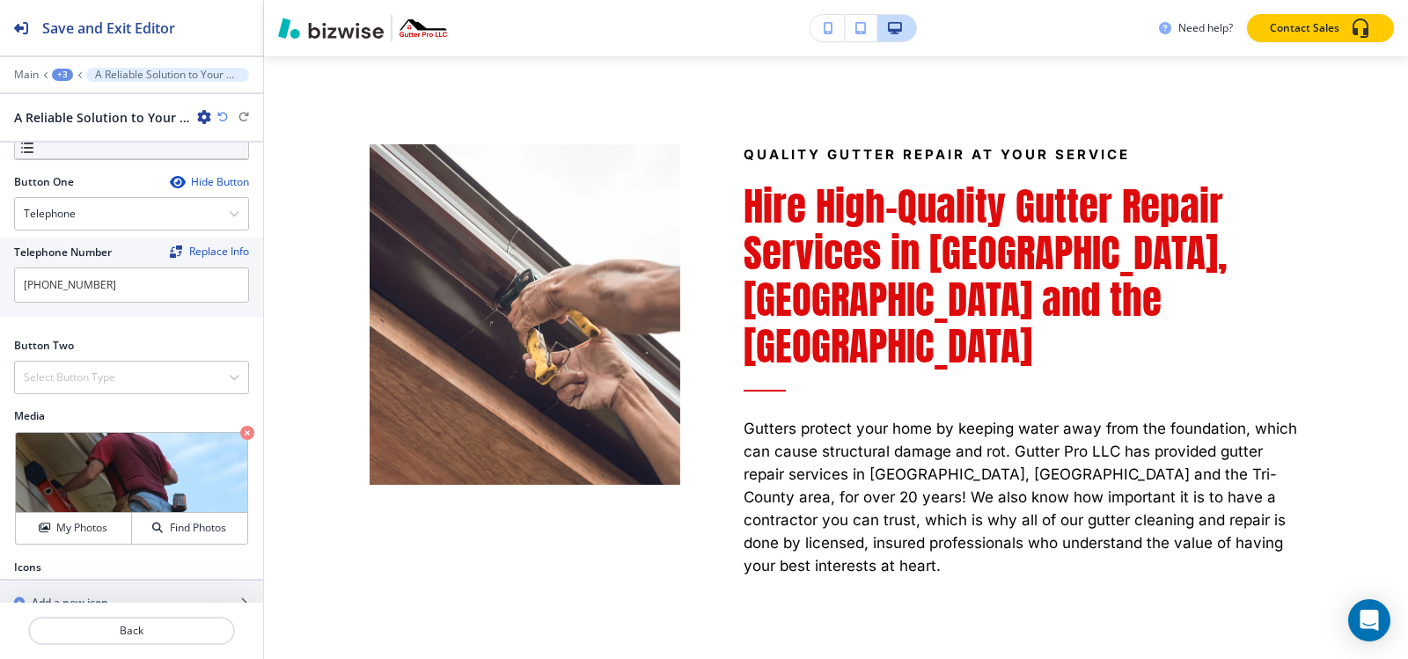
scroll to position [577, 0]
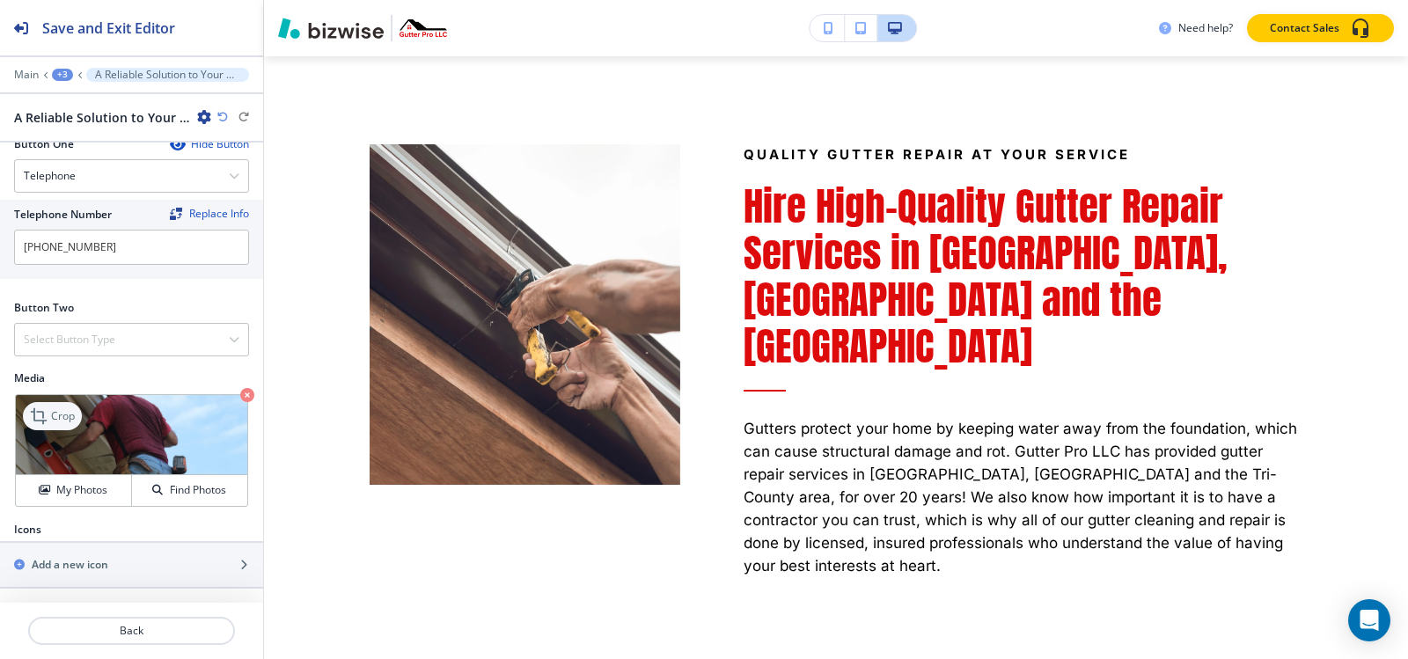
click at [59, 417] on p "Crop" at bounding box center [63, 416] width 24 height 16
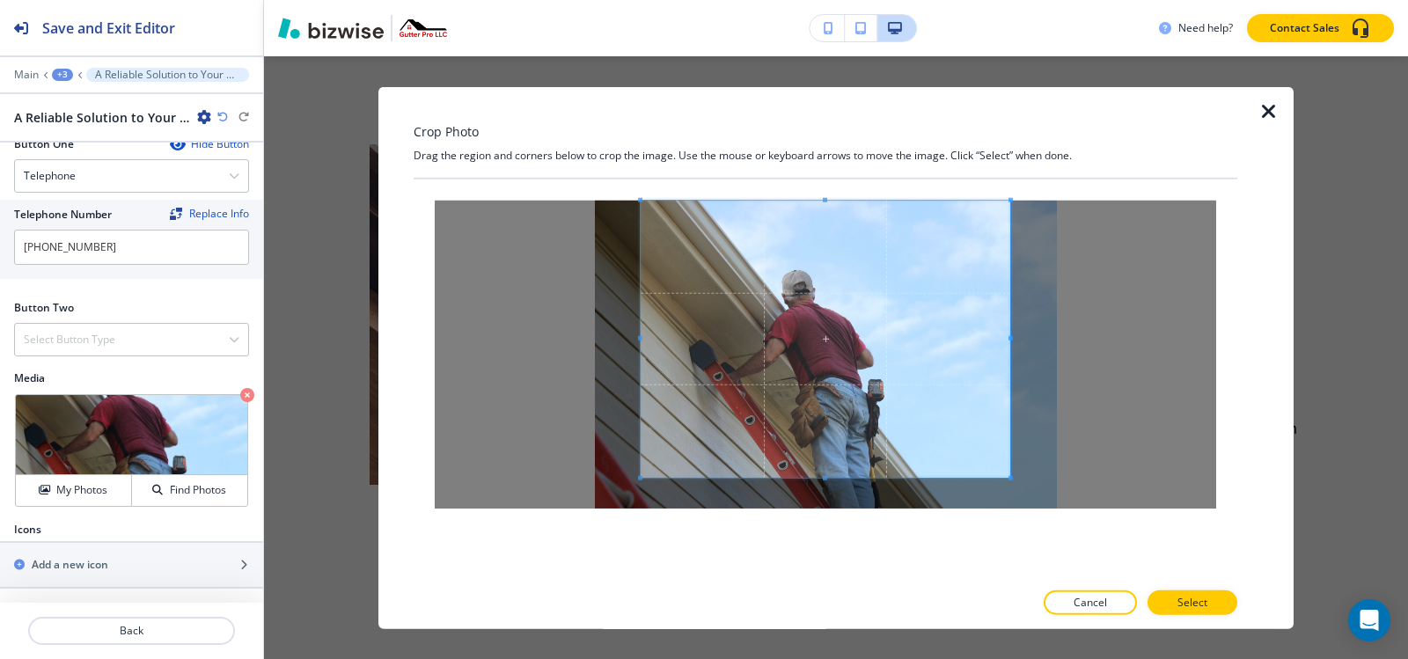
click at [825, 181] on div at bounding box center [826, 354] width 824 height 350
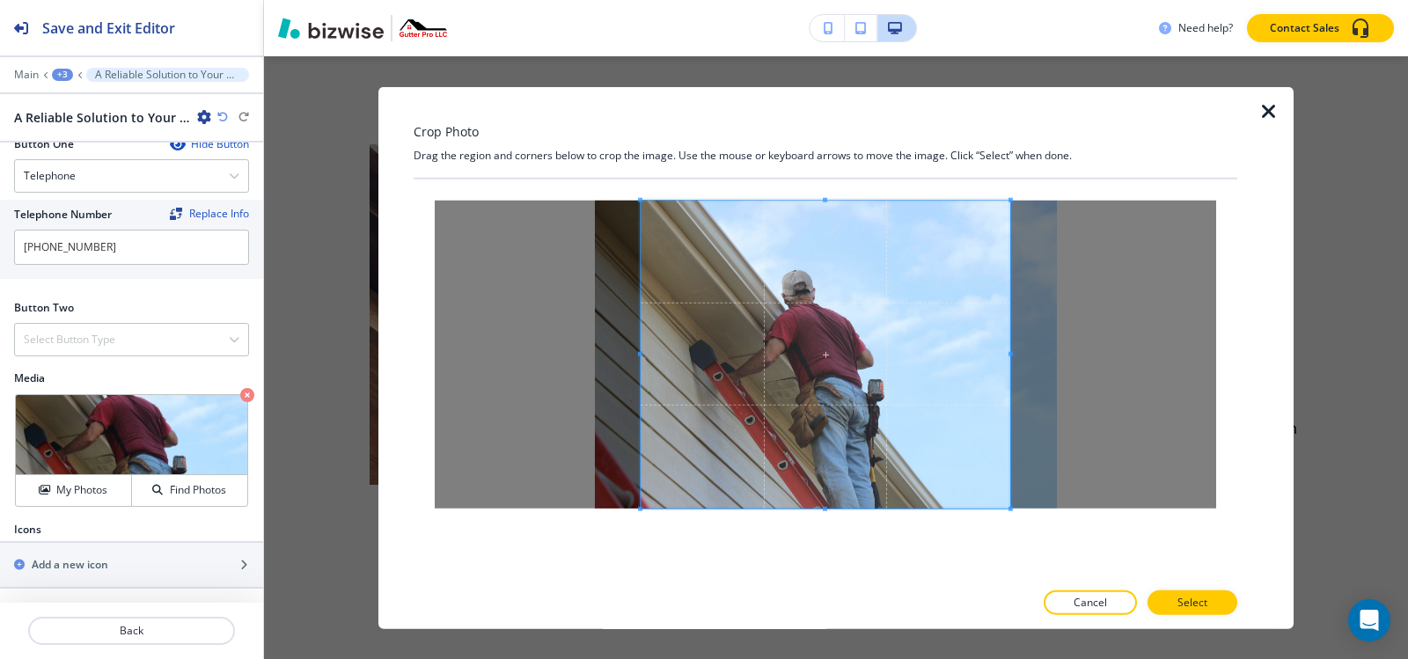
click at [829, 601] on div "Crop Photo Drag the region and corners below to crop the image. Use the mouse o…" at bounding box center [826, 357] width 824 height 543
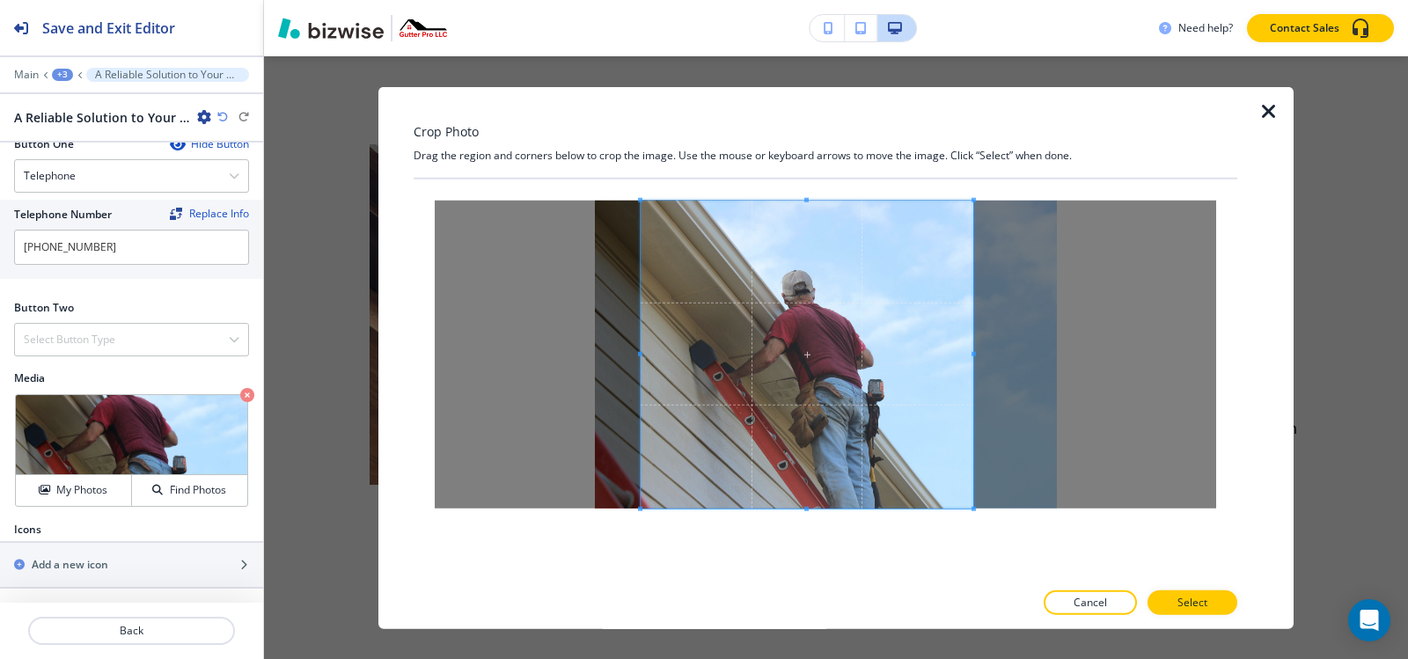
click at [973, 356] on div at bounding box center [807, 354] width 333 height 308
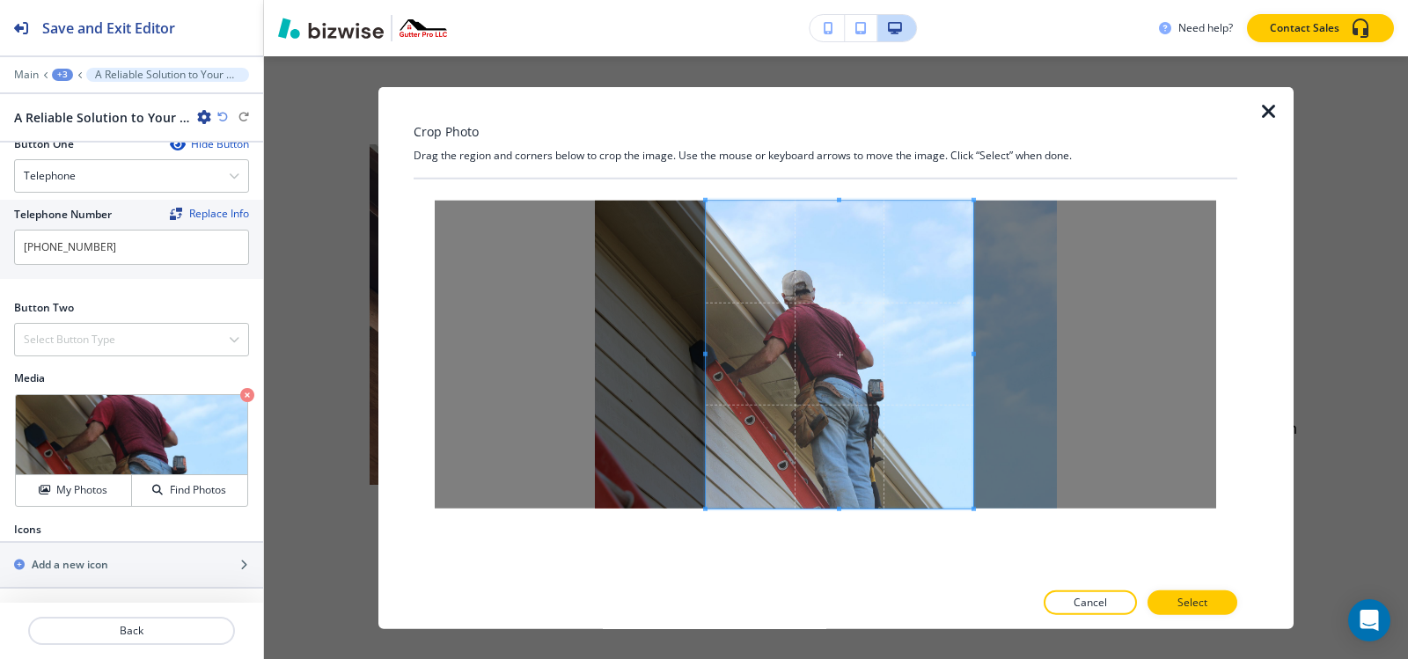
click at [706, 351] on span at bounding box center [705, 353] width 4 height 4
click at [1196, 600] on p "Select" at bounding box center [1192, 603] width 30 height 16
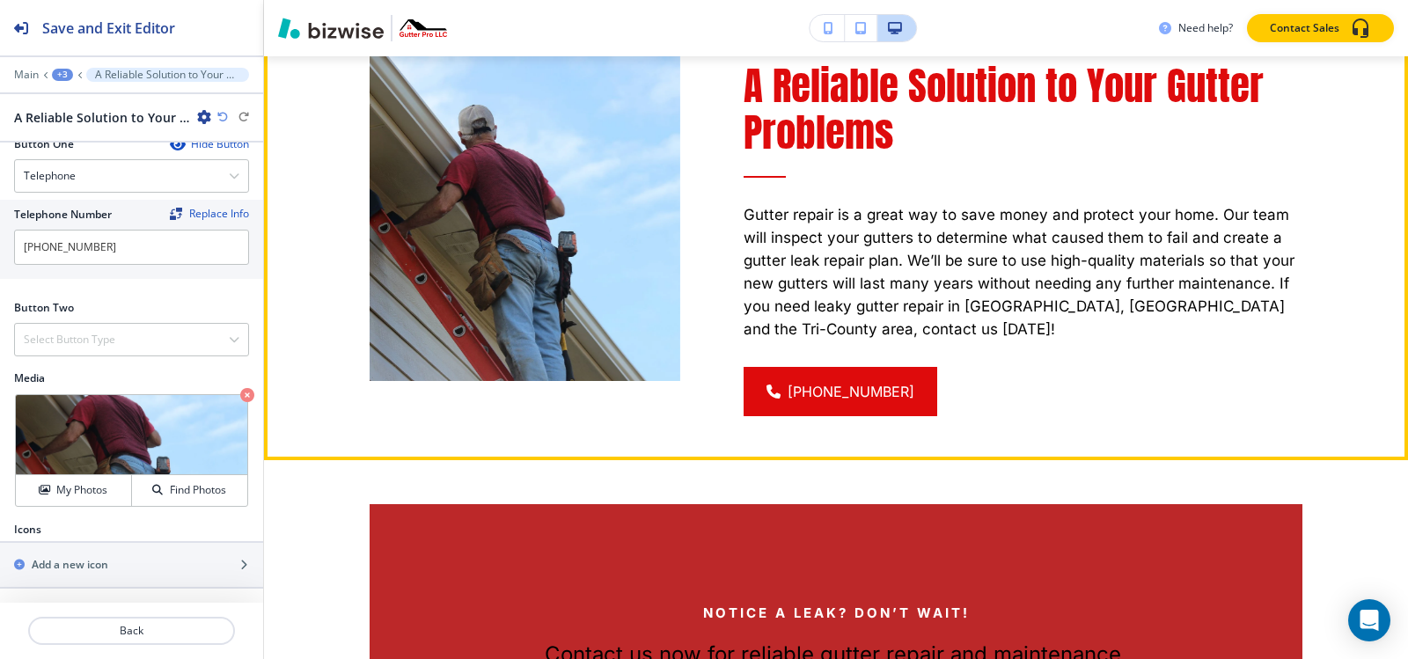
scroll to position [2629, 0]
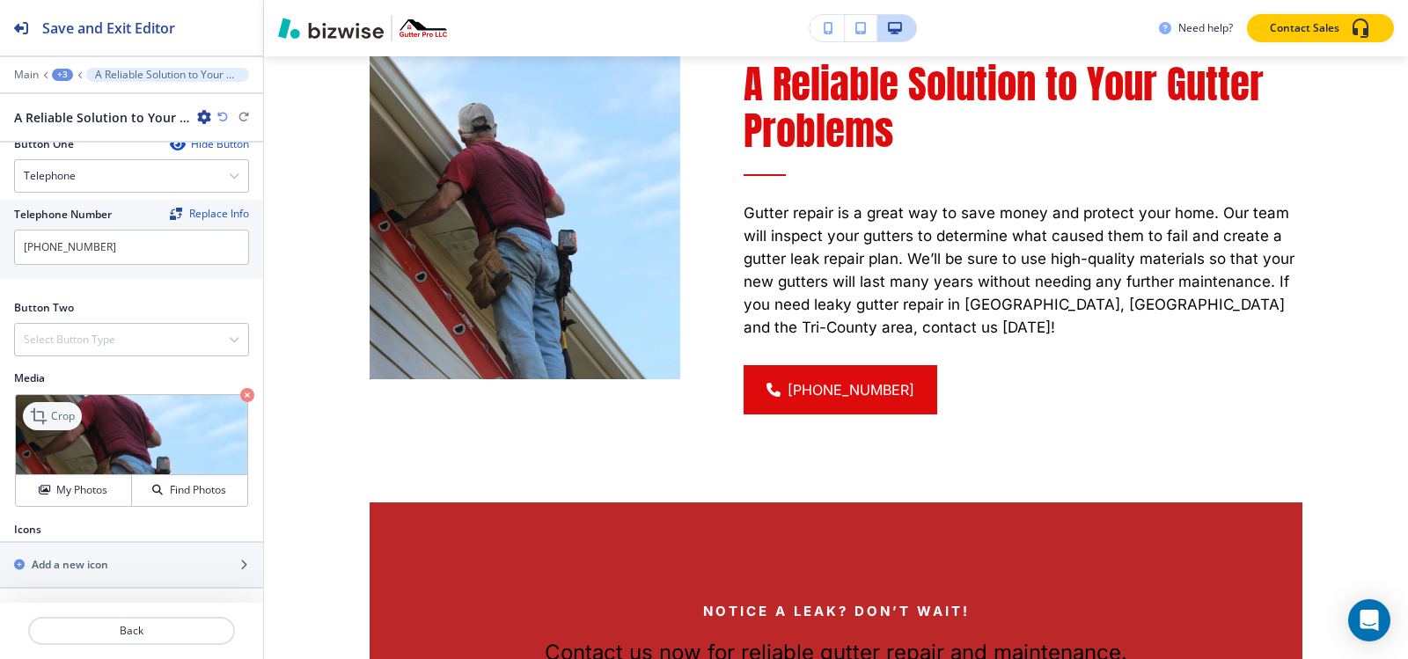
click at [66, 415] on p "Crop" at bounding box center [63, 416] width 24 height 16
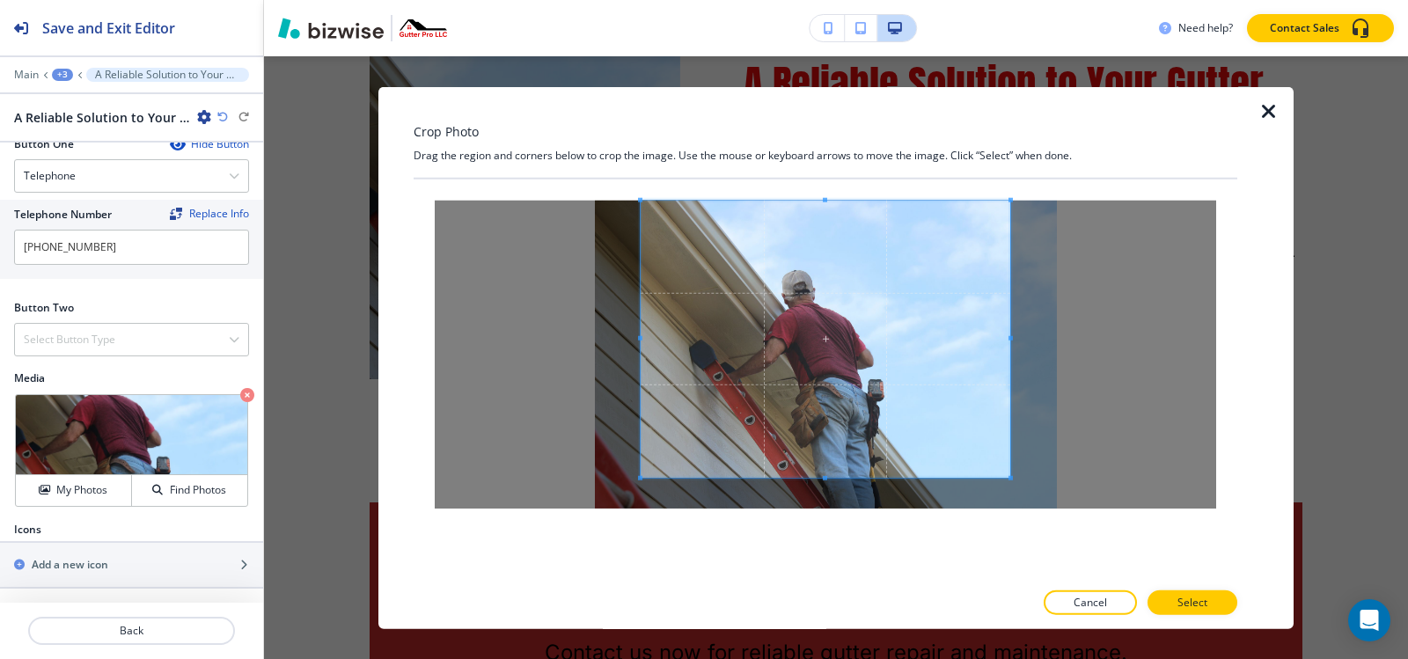
click at [812, 143] on div "Crop Photo Drag the region and corners below to crop the image. Use the mouse o…" at bounding box center [826, 357] width 824 height 543
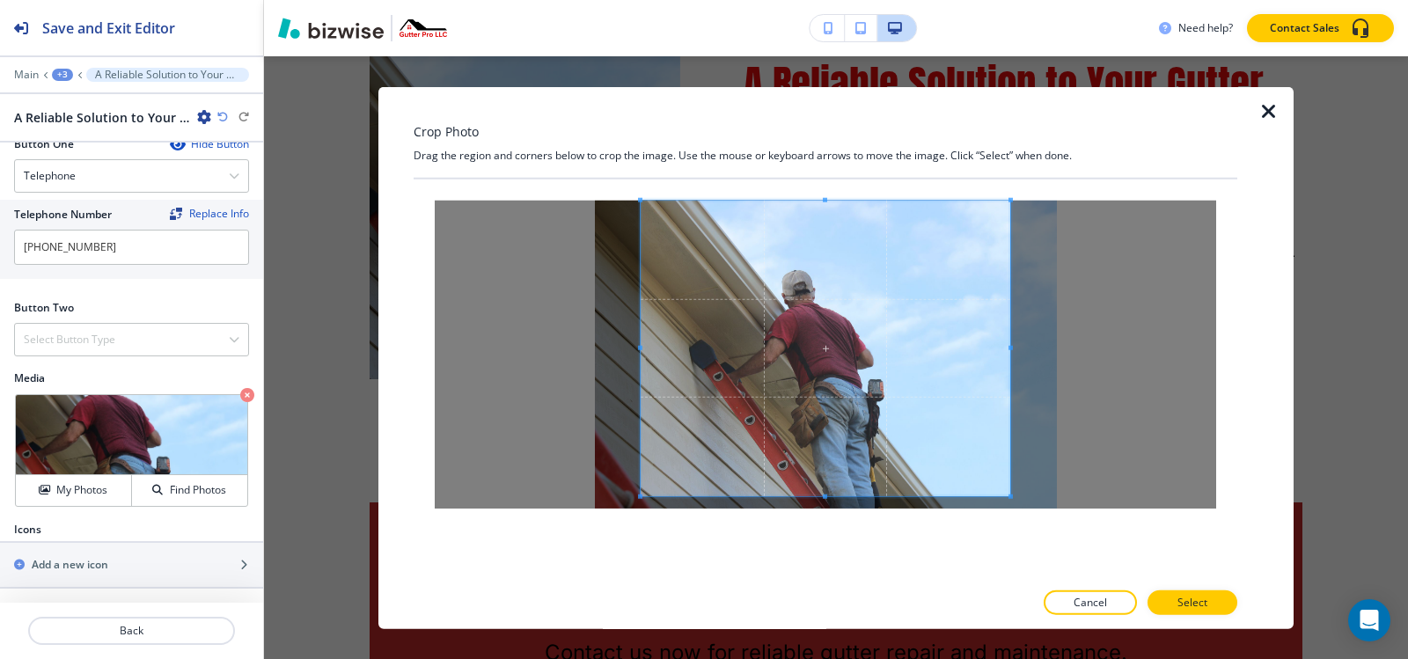
click at [839, 574] on div at bounding box center [826, 379] width 824 height 401
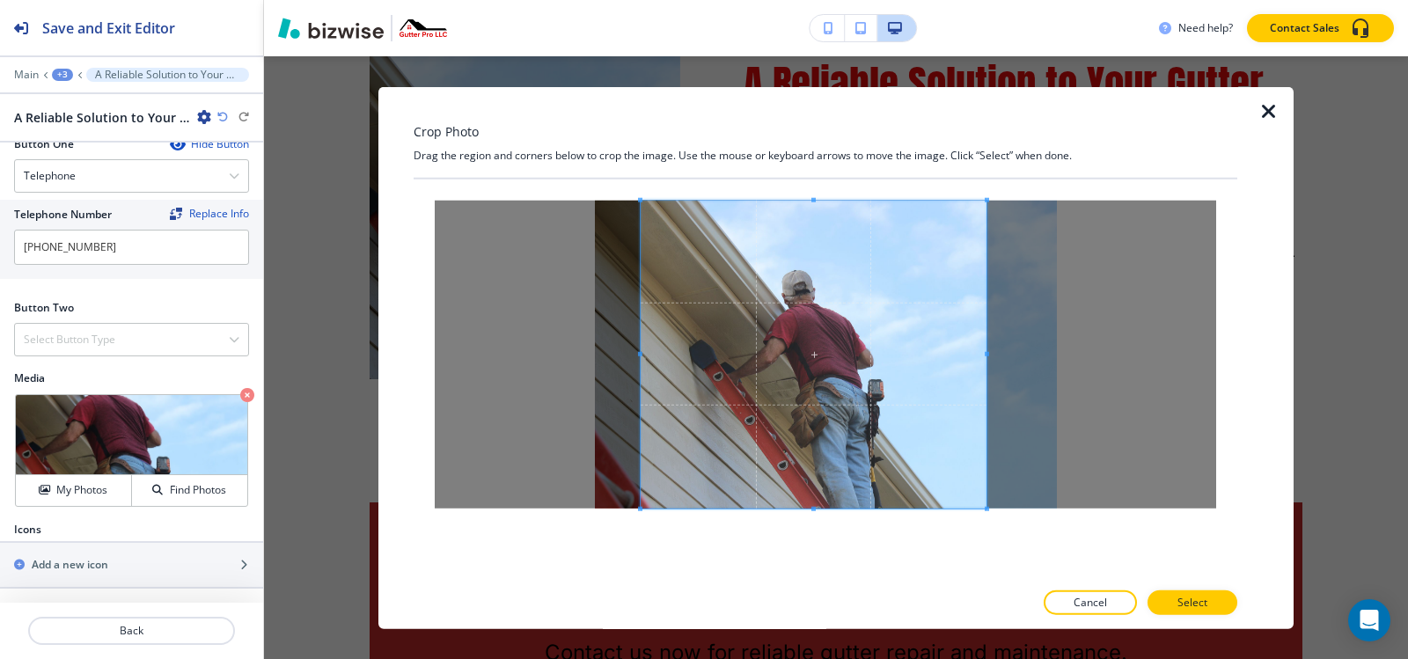
click at [985, 352] on span at bounding box center [987, 353] width 4 height 4
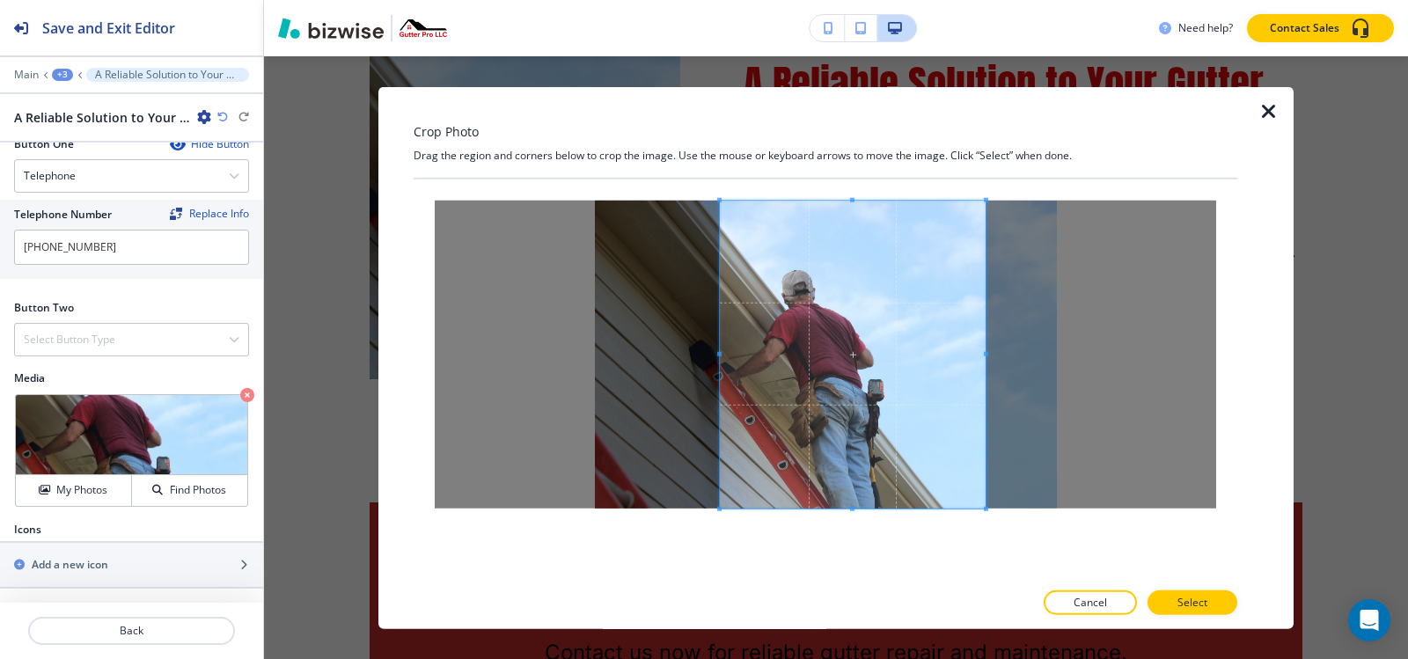
click at [721, 355] on span at bounding box center [719, 353] width 4 height 4
click at [722, 352] on span at bounding box center [854, 354] width 266 height 308
click at [729, 354] on span at bounding box center [727, 353] width 4 height 4
click at [1203, 611] on button "Select" at bounding box center [1192, 602] width 90 height 25
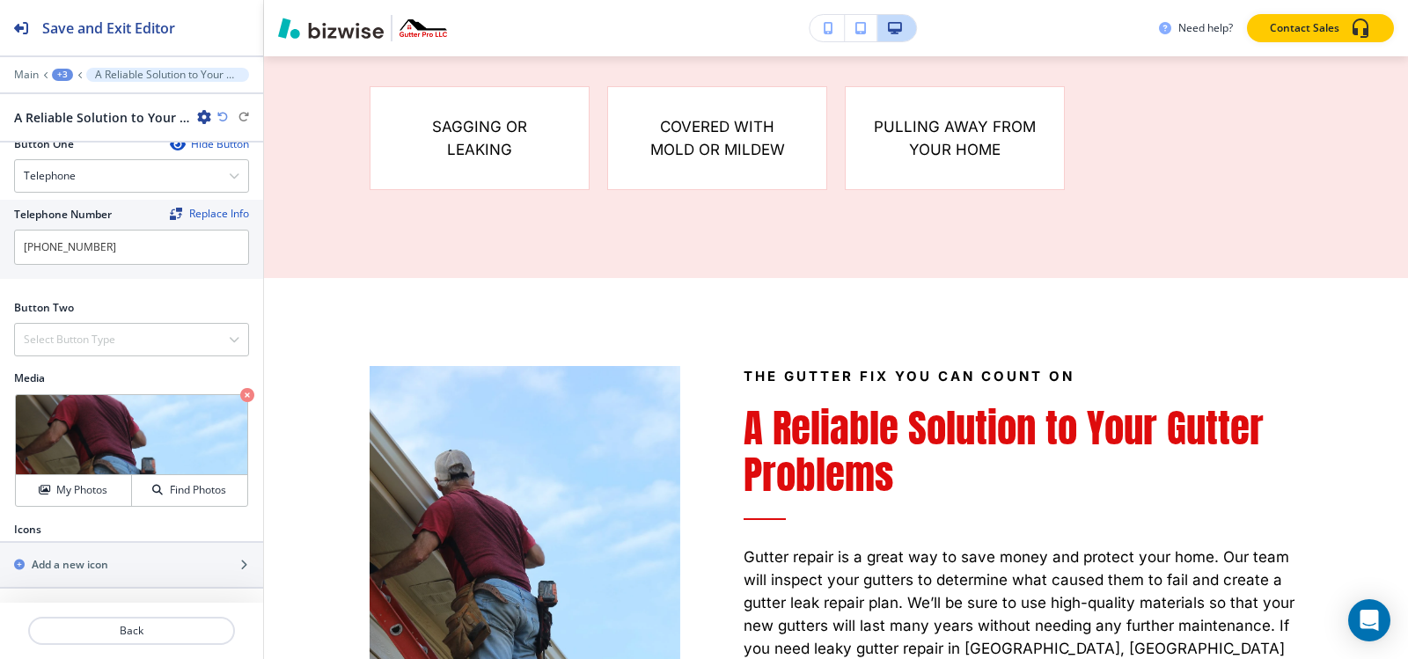
scroll to position [2277, 0]
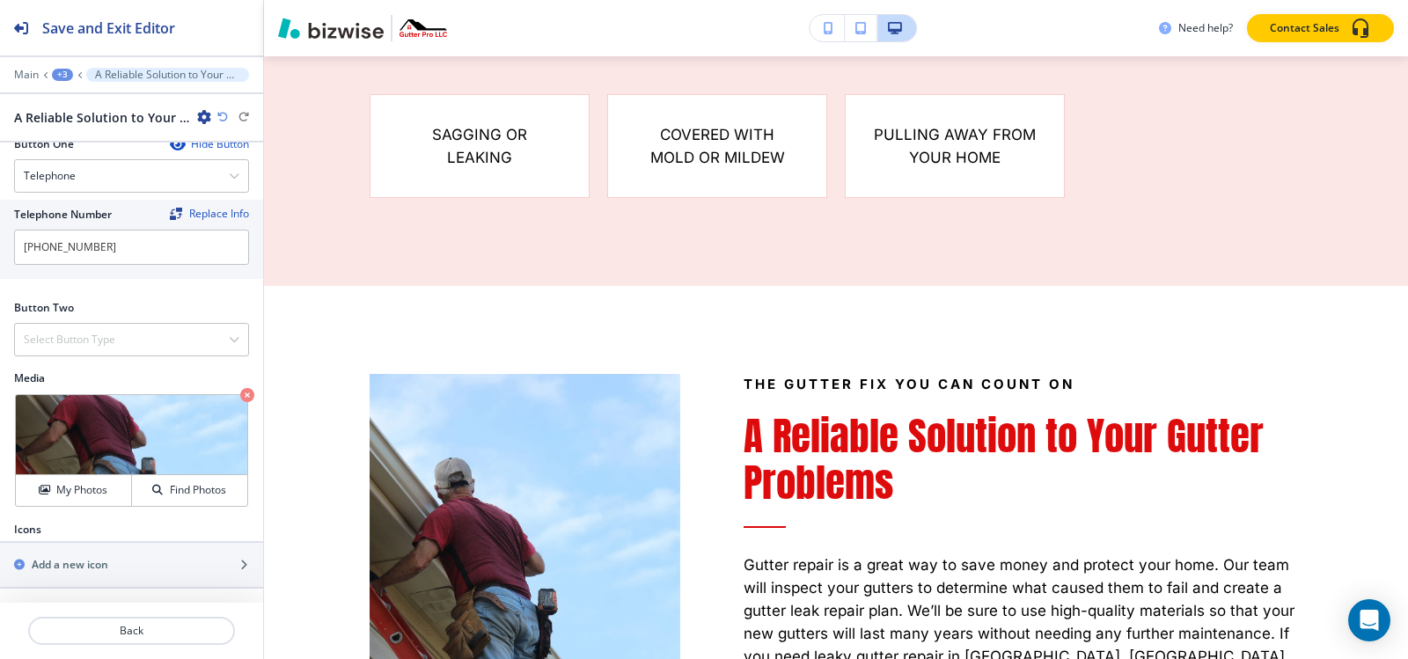
click at [63, 71] on div "+3" at bounding box center [62, 75] width 21 height 12
click at [105, 156] on button "Who We Are-2" at bounding box center [108, 166] width 113 height 32
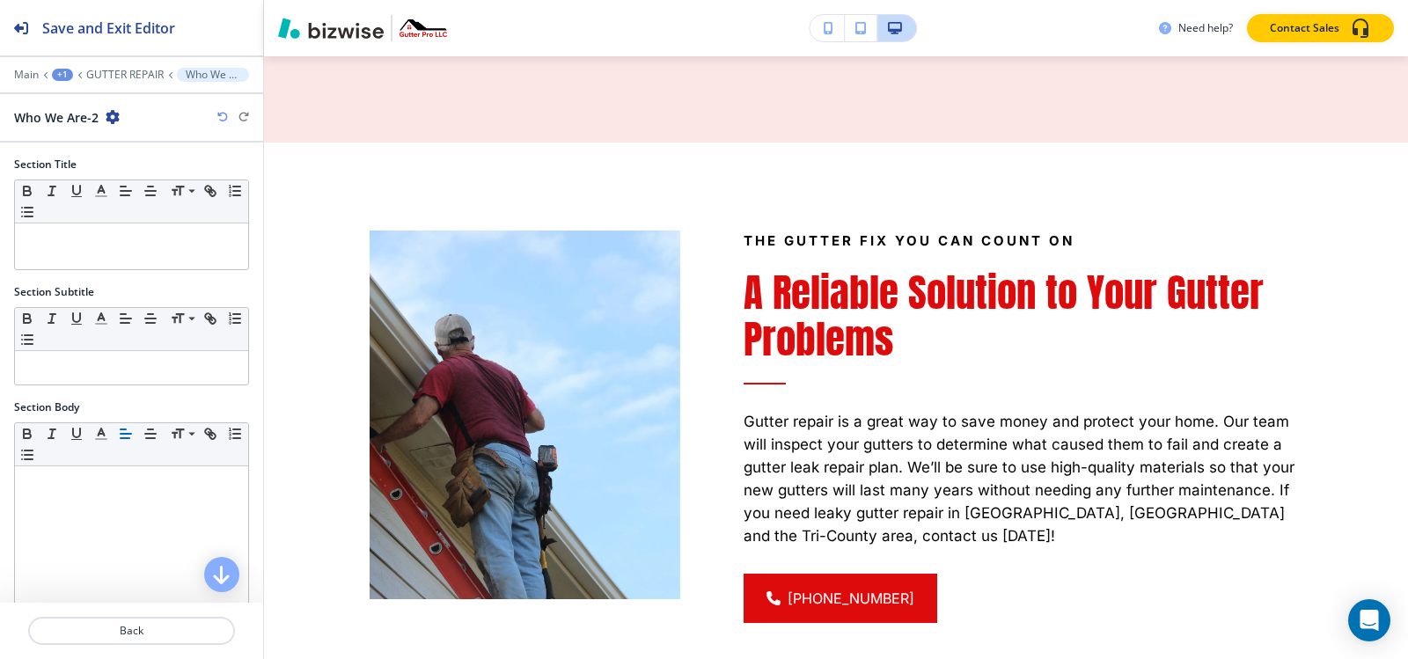
scroll to position [2433, 0]
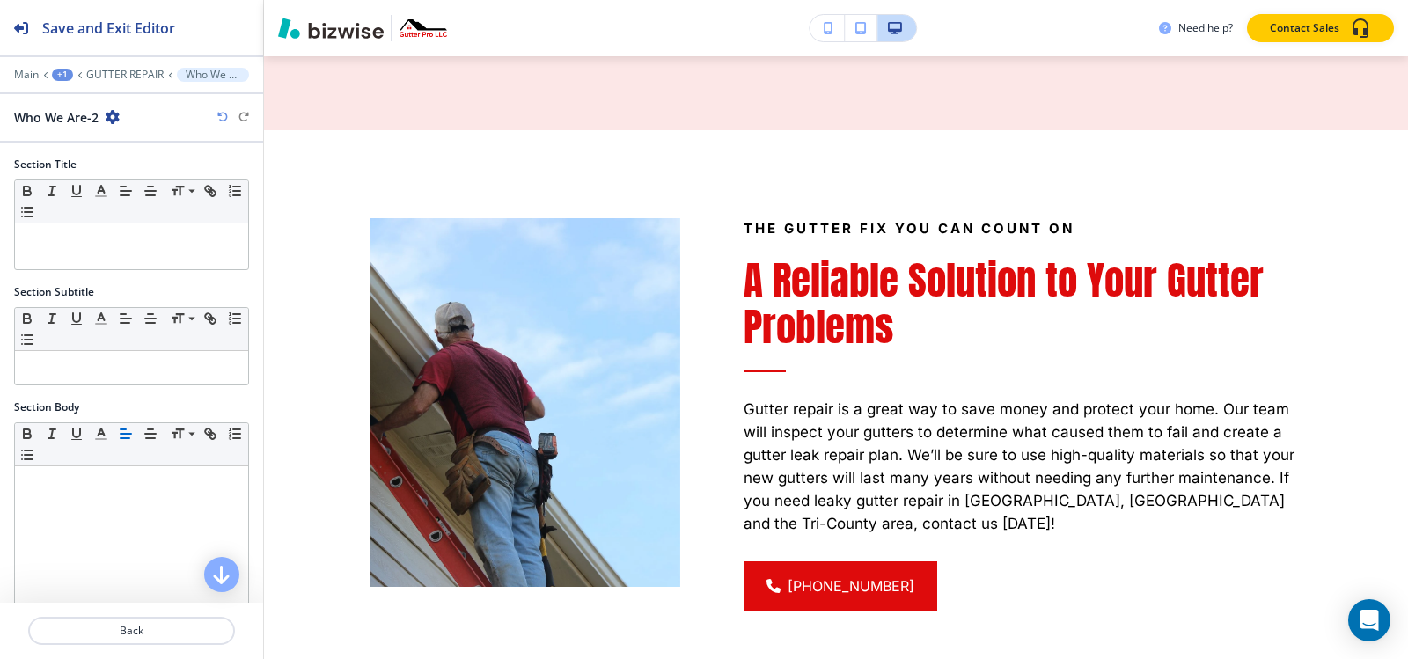
click at [115, 68] on div "Main +1 GUTTER REPAIR Who We Are-2" at bounding box center [131, 75] width 235 height 14
click at [119, 75] on p "GUTTER REPAIR" at bounding box center [124, 75] width 77 height 12
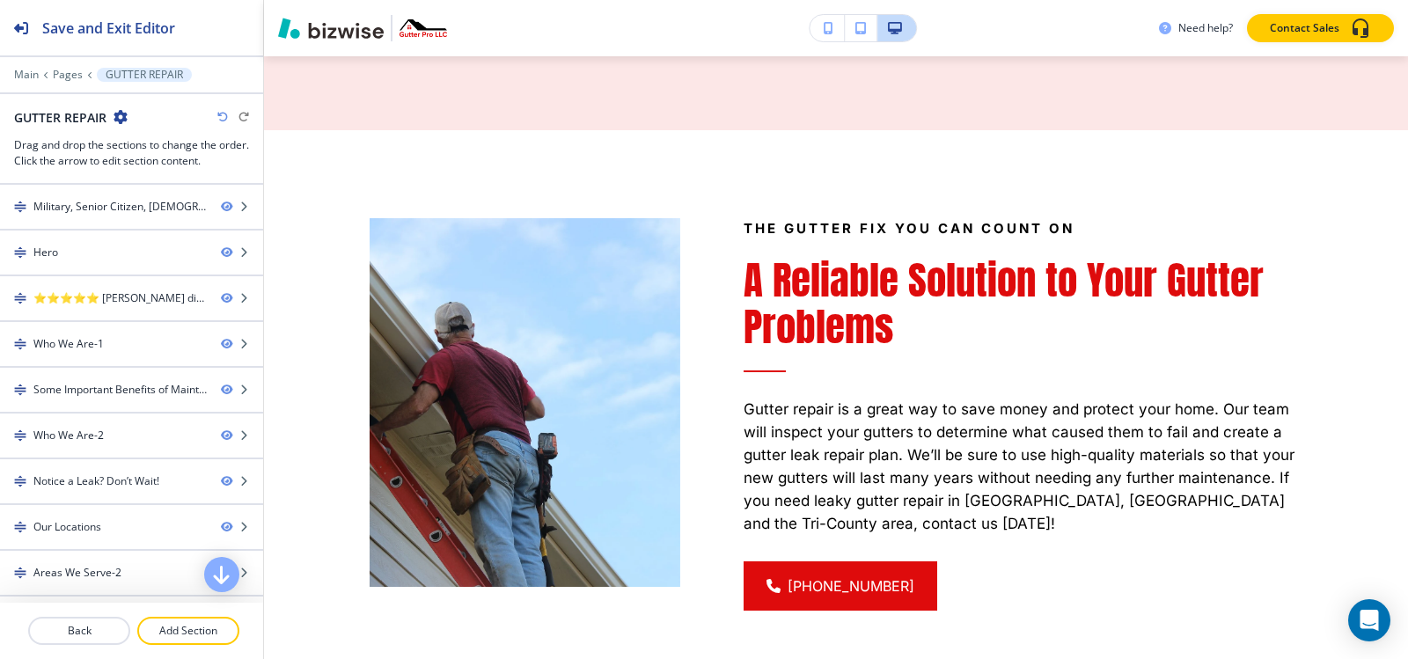
drag, startPoint x: 186, startPoint y: 623, endPoint x: 202, endPoint y: 611, distance: 20.1
click at [187, 621] on button "Add Section" at bounding box center [188, 631] width 102 height 28
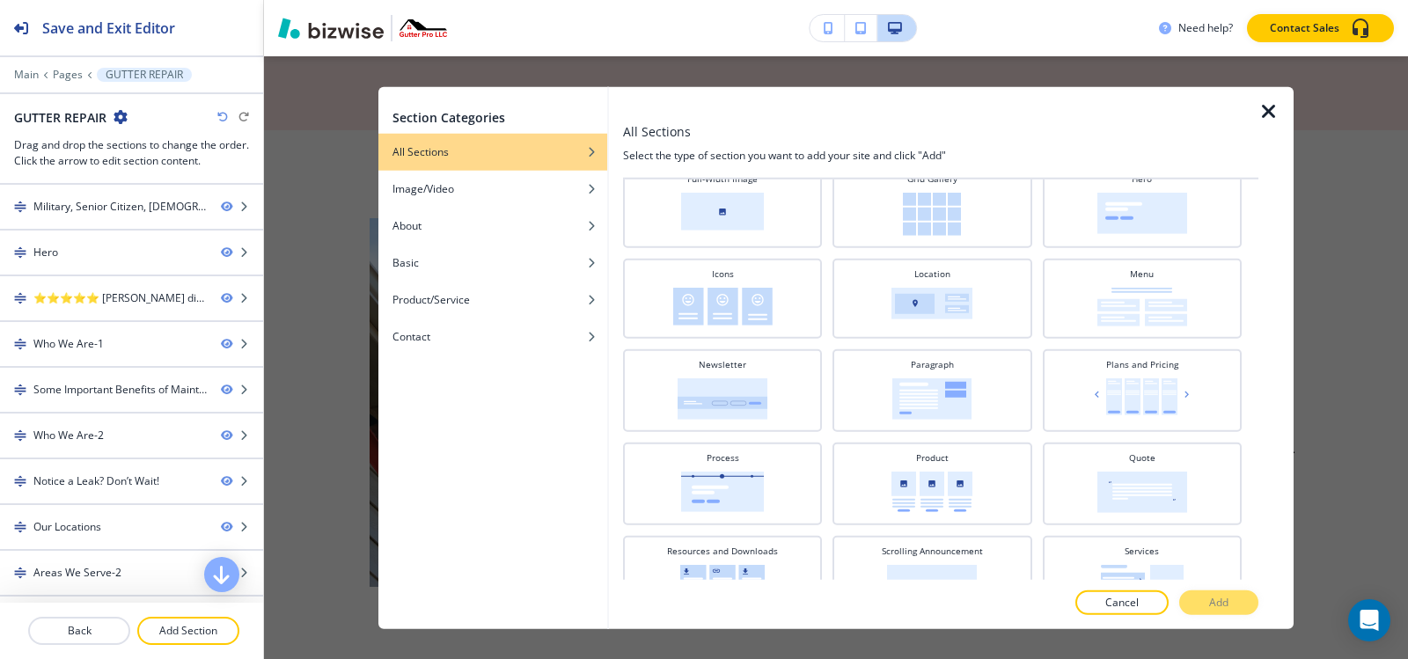
scroll to position [440, 0]
click at [953, 366] on div "Paragraph" at bounding box center [931, 387] width 181 height 62
click at [1213, 606] on p "Add" at bounding box center [1218, 603] width 19 height 16
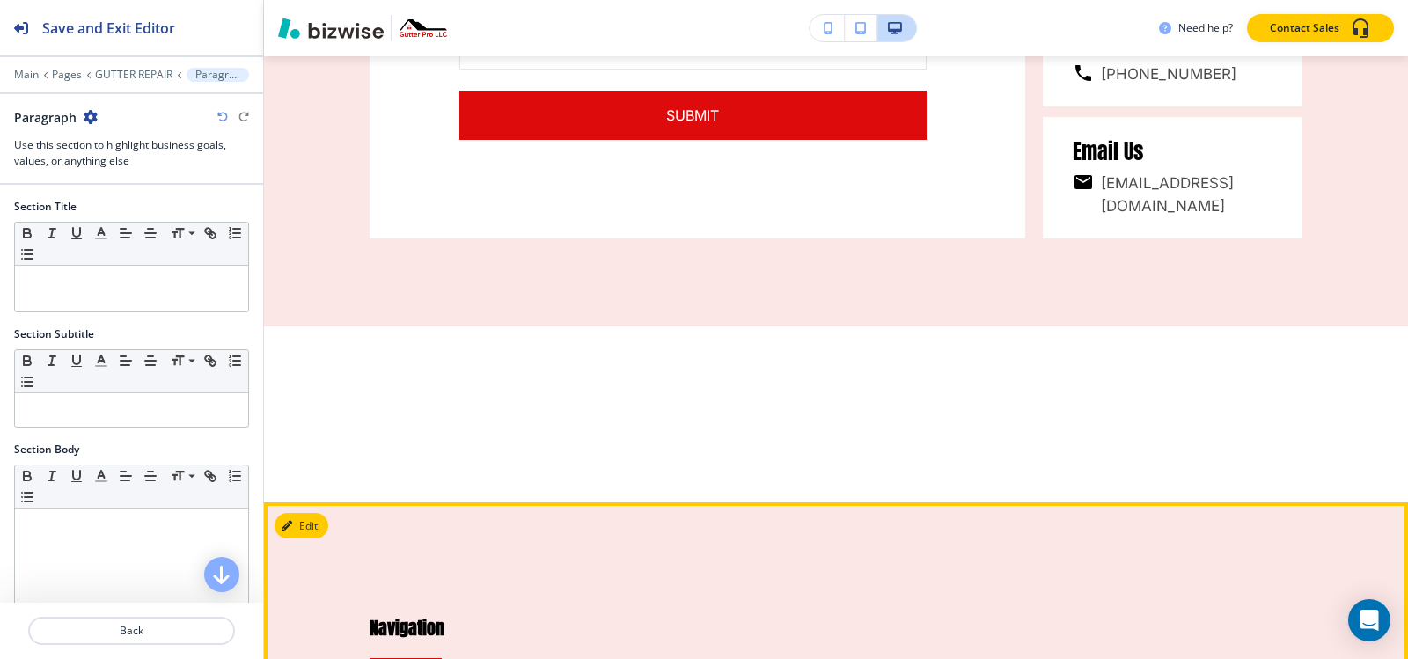
scroll to position [7897, 0]
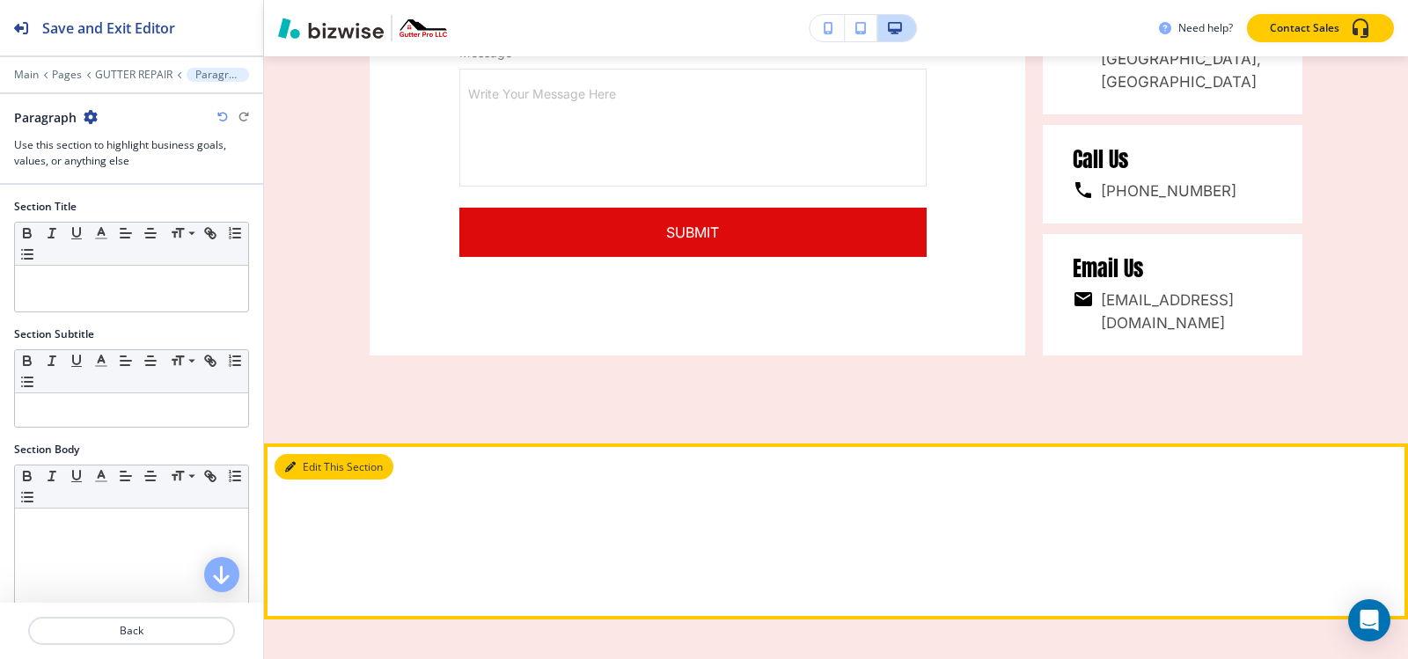
click at [315, 454] on button "Edit This Section" at bounding box center [334, 467] width 119 height 26
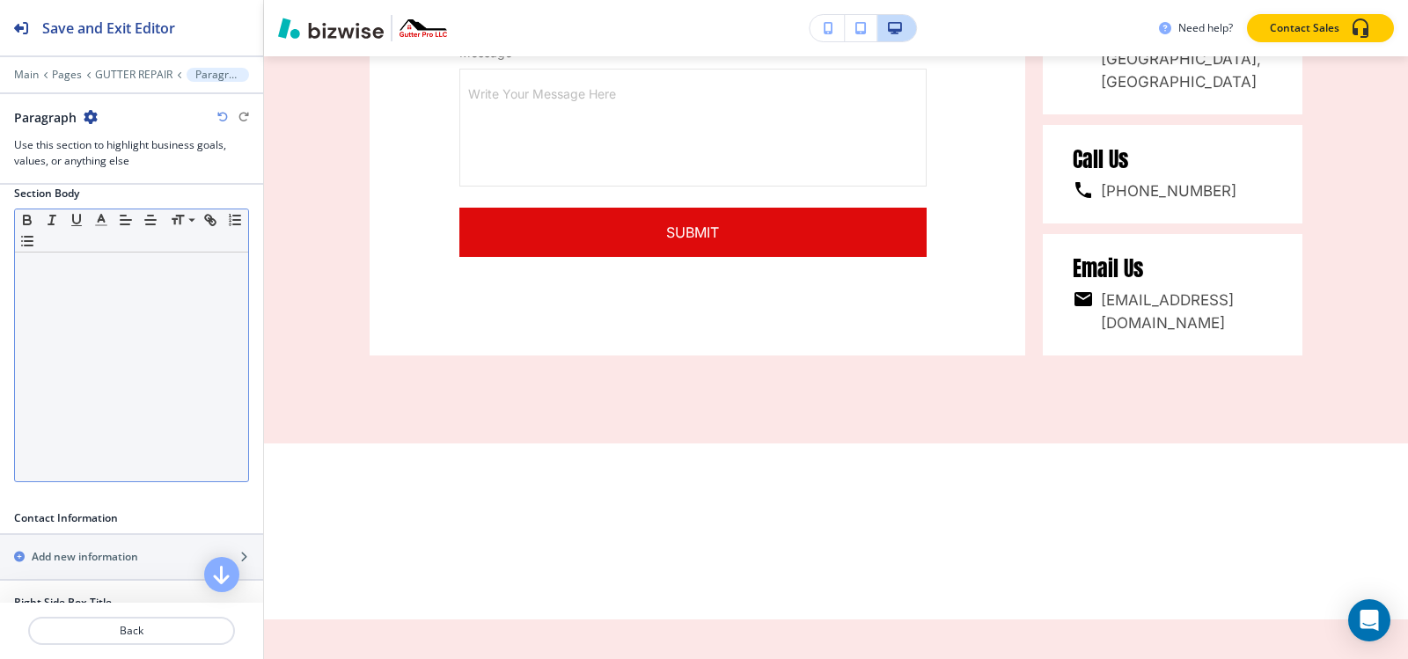
scroll to position [352, 0]
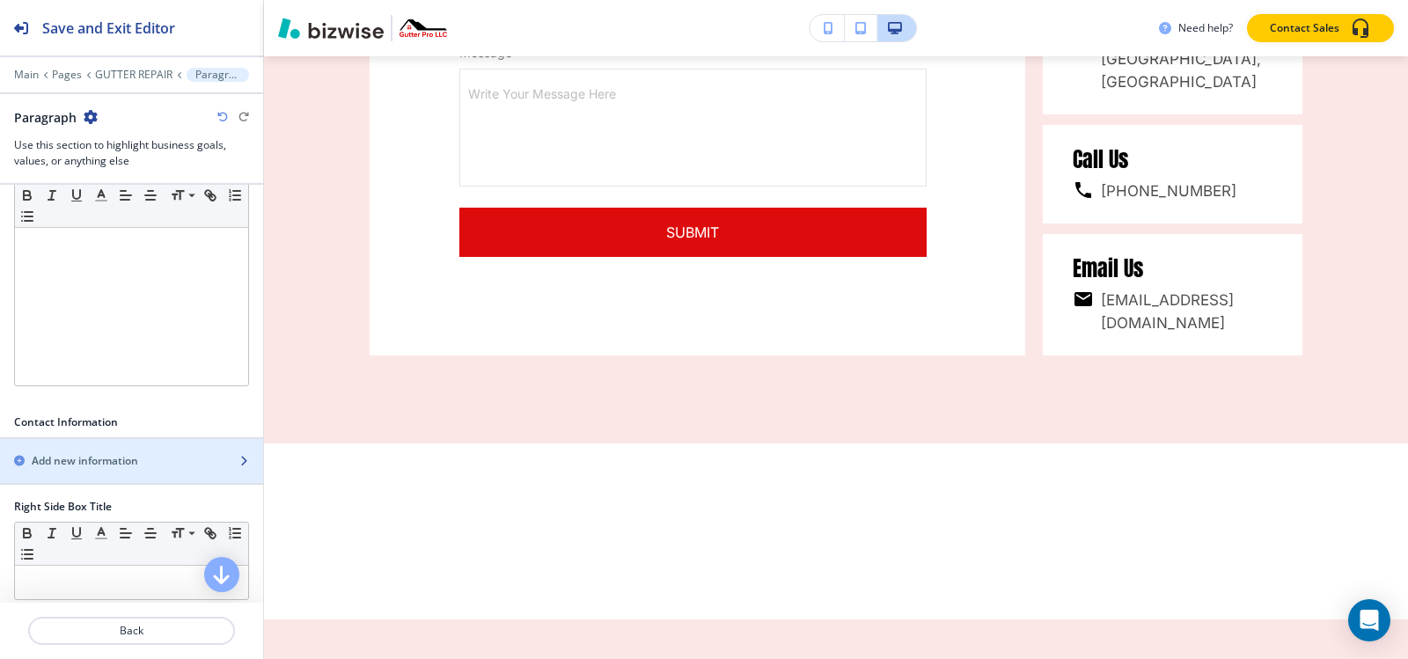
click at [89, 472] on div "button" at bounding box center [131, 476] width 263 height 14
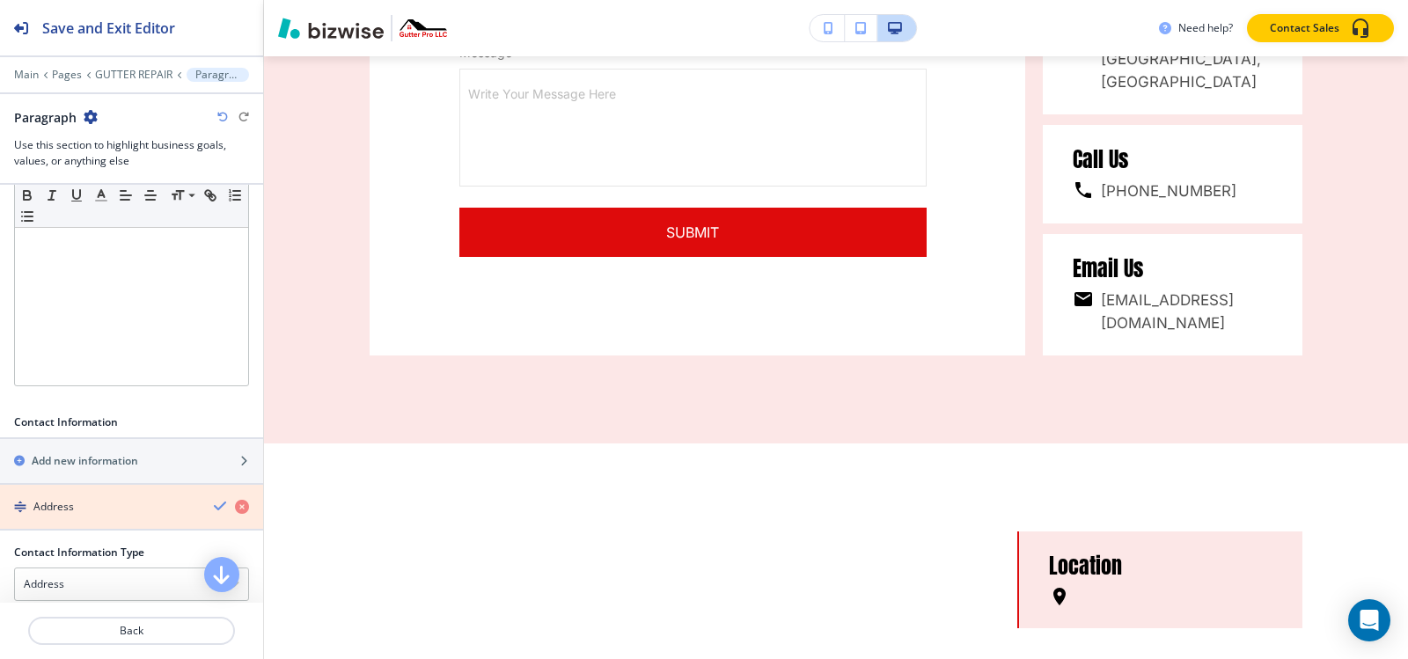
click at [235, 510] on icon "button" at bounding box center [242, 507] width 14 height 14
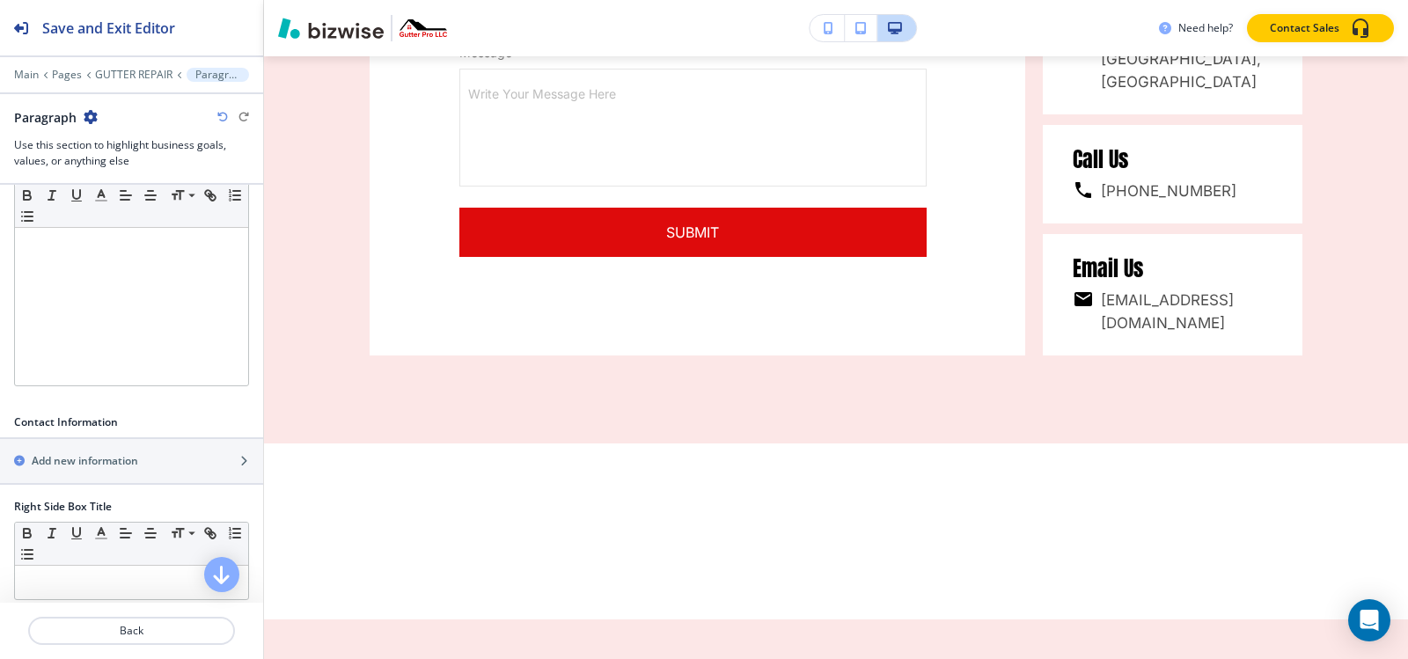
scroll to position [704, 0]
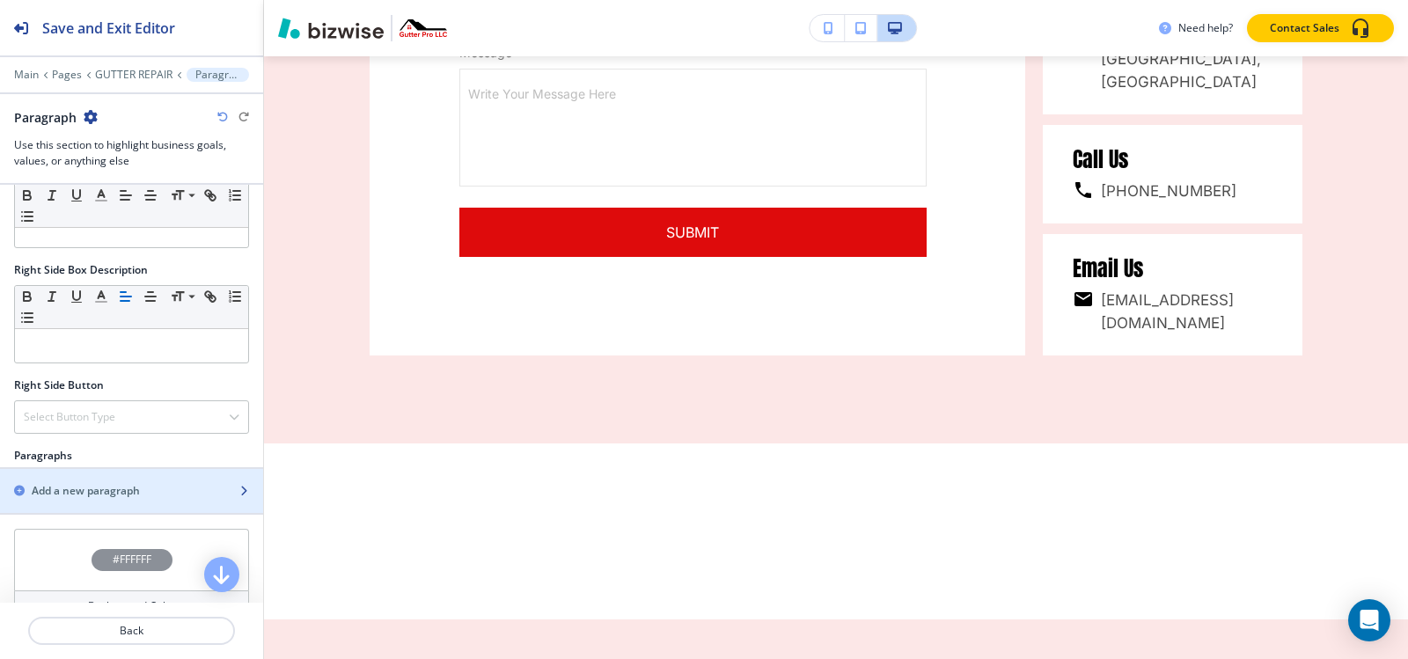
click at [131, 484] on h2 "Add a new paragraph" at bounding box center [86, 491] width 108 height 16
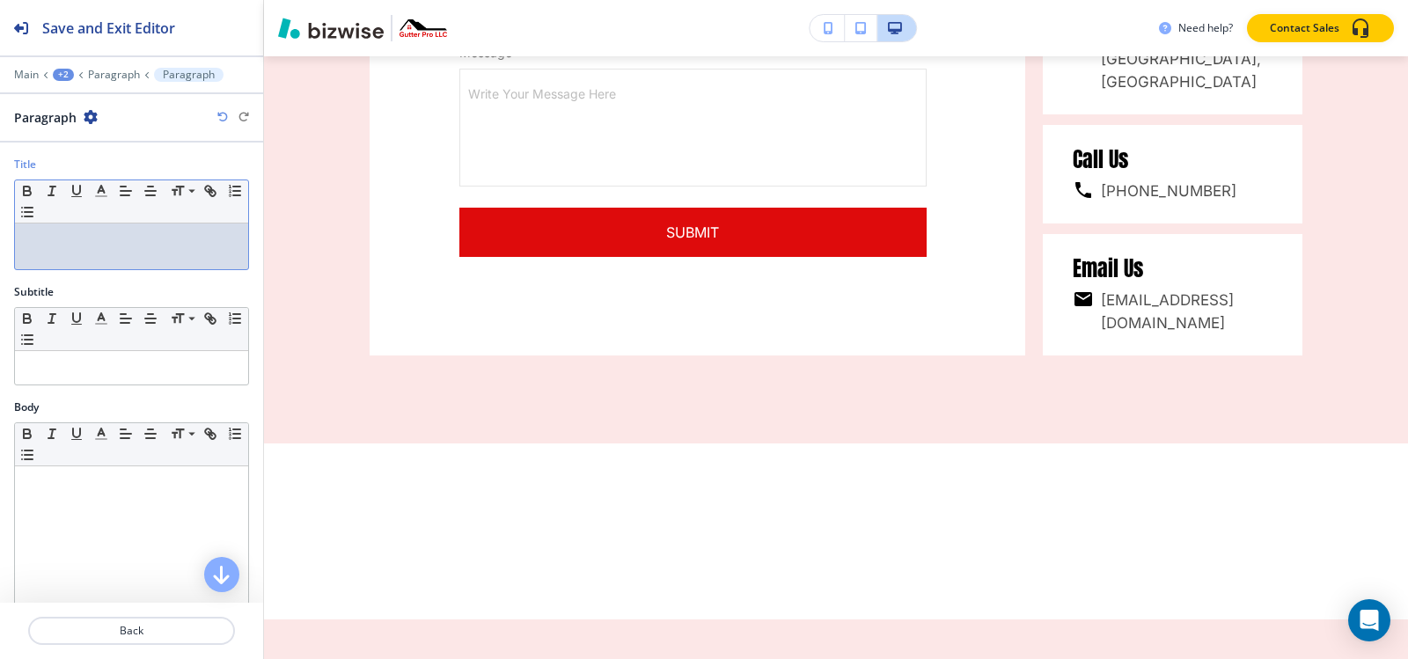
click at [124, 236] on p at bounding box center [132, 240] width 216 height 16
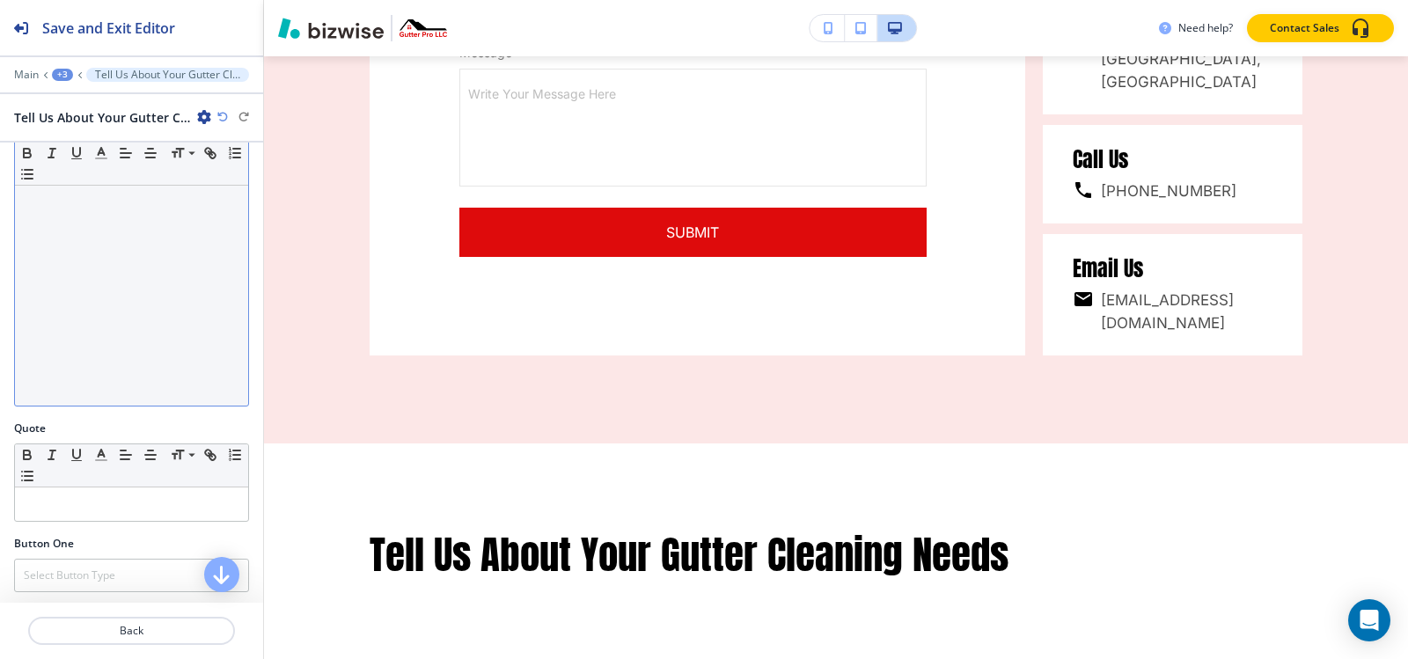
scroll to position [440, 0]
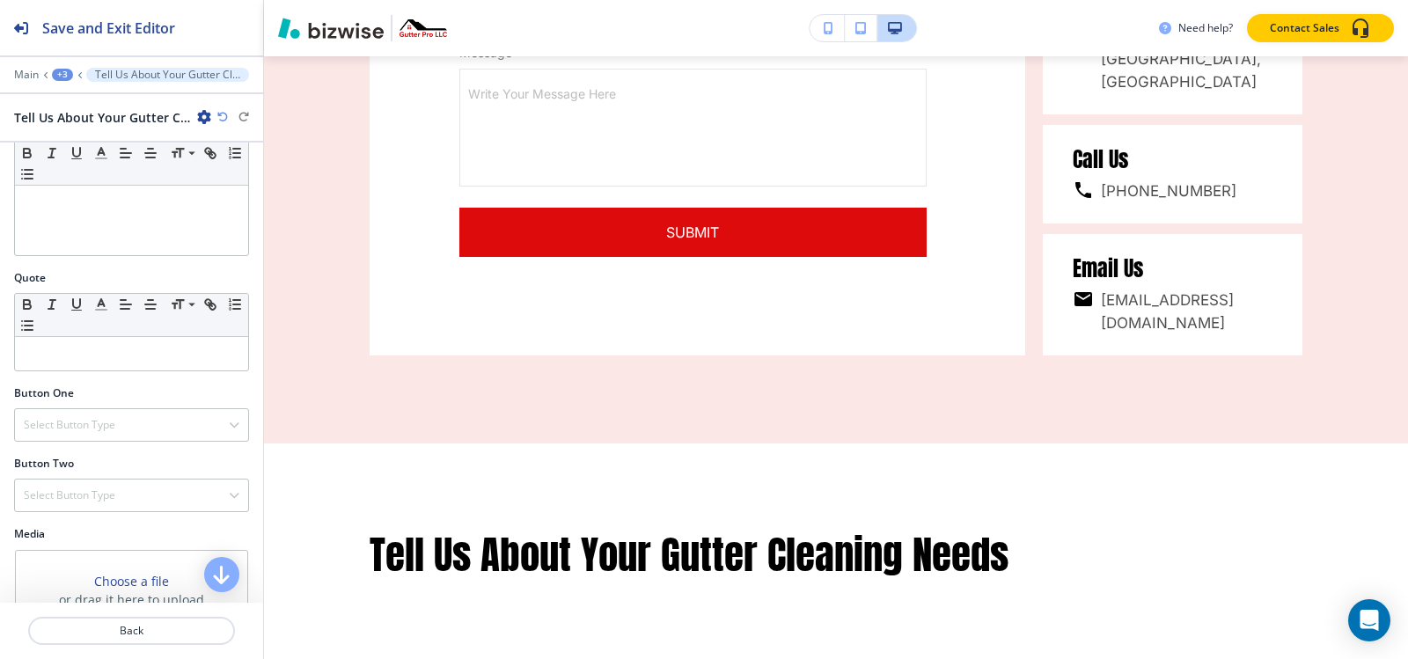
click at [113, 448] on div "Button One Select Button Type Telephone External Link Social Media Email File S…" at bounding box center [131, 420] width 263 height 70
click at [113, 433] on h4 "Select Button Type" at bounding box center [70, 425] width 92 height 16
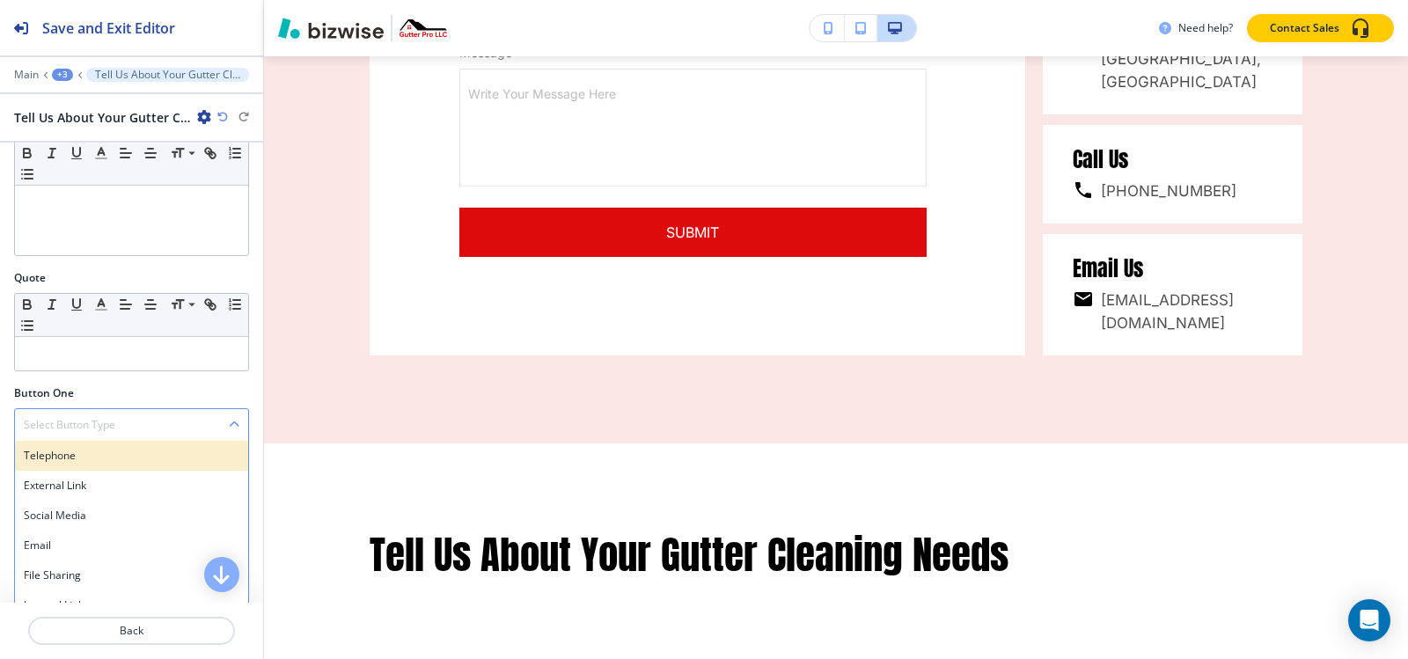
click at [106, 458] on h4 "Telephone" at bounding box center [132, 456] width 216 height 16
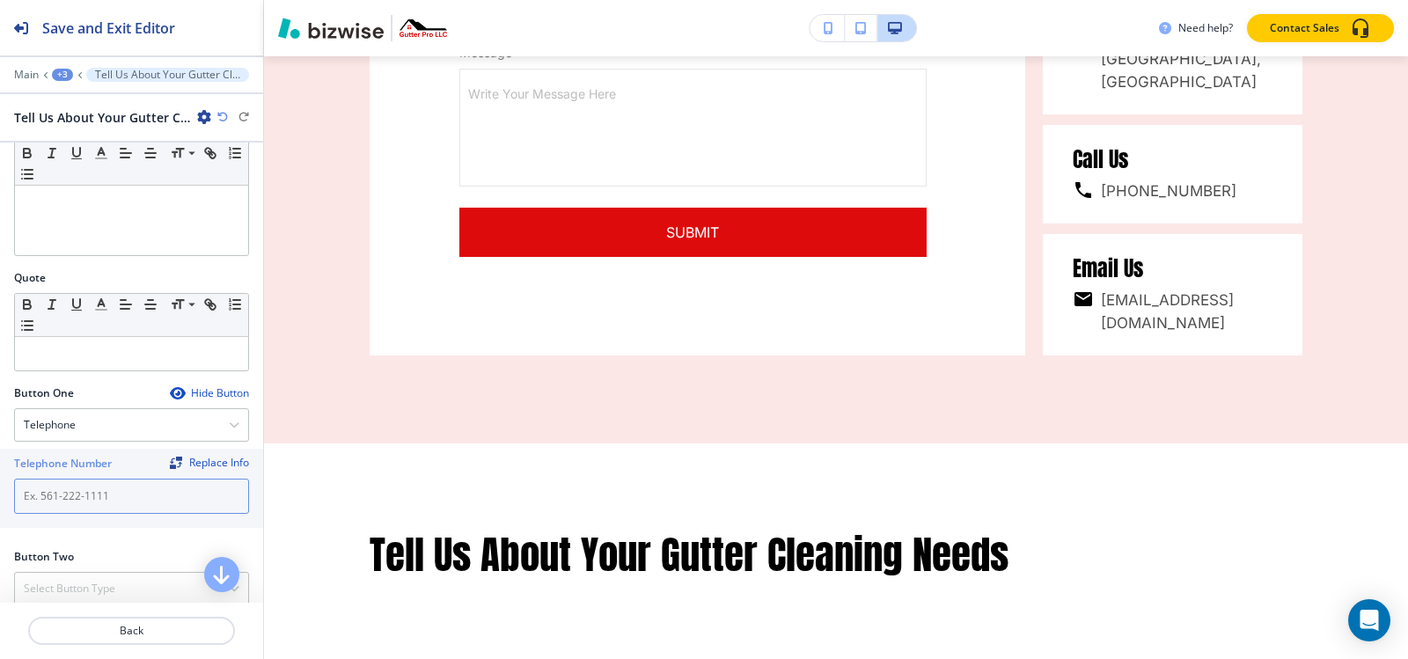
click at [138, 489] on input "text" at bounding box center [131, 496] width 235 height 35
paste input "[PHONE_NUMBER]"
type input "[PHONE_NUMBER]"
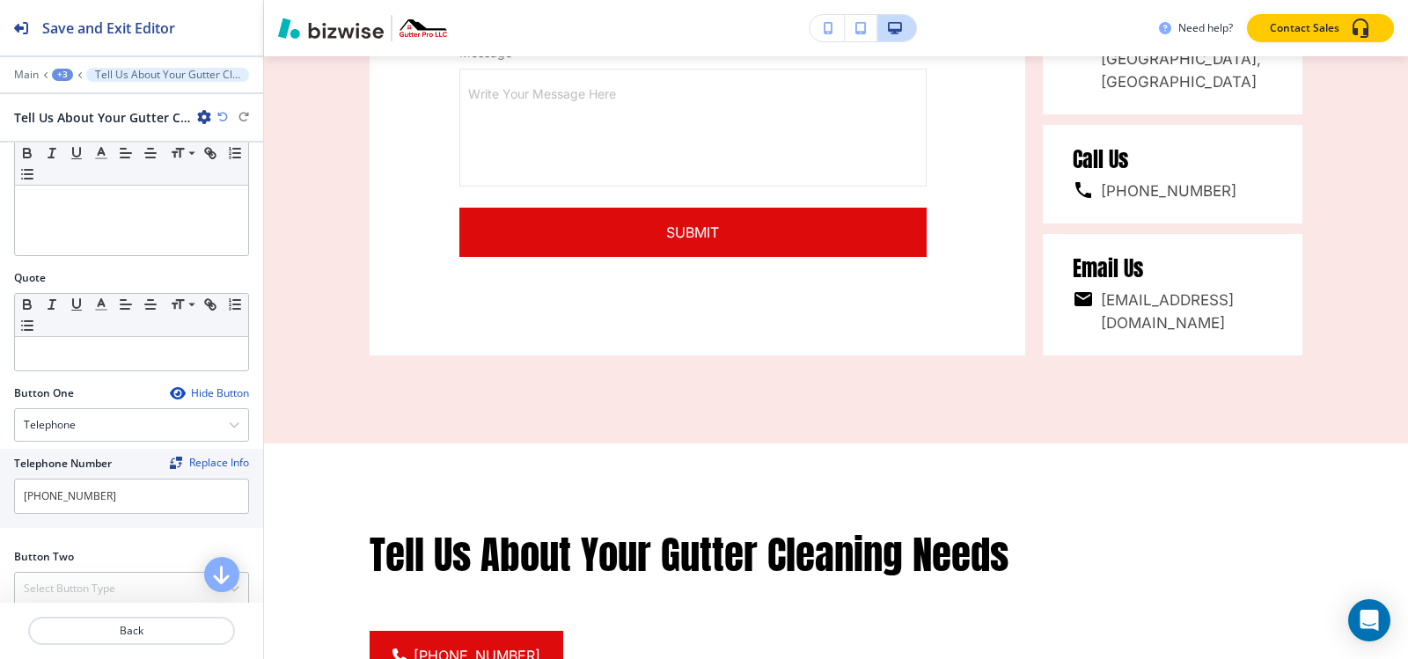
click at [59, 75] on div "+3" at bounding box center [62, 75] width 21 height 12
click at [99, 145] on button "GUTTER REPAIR" at bounding box center [108, 134] width 113 height 31
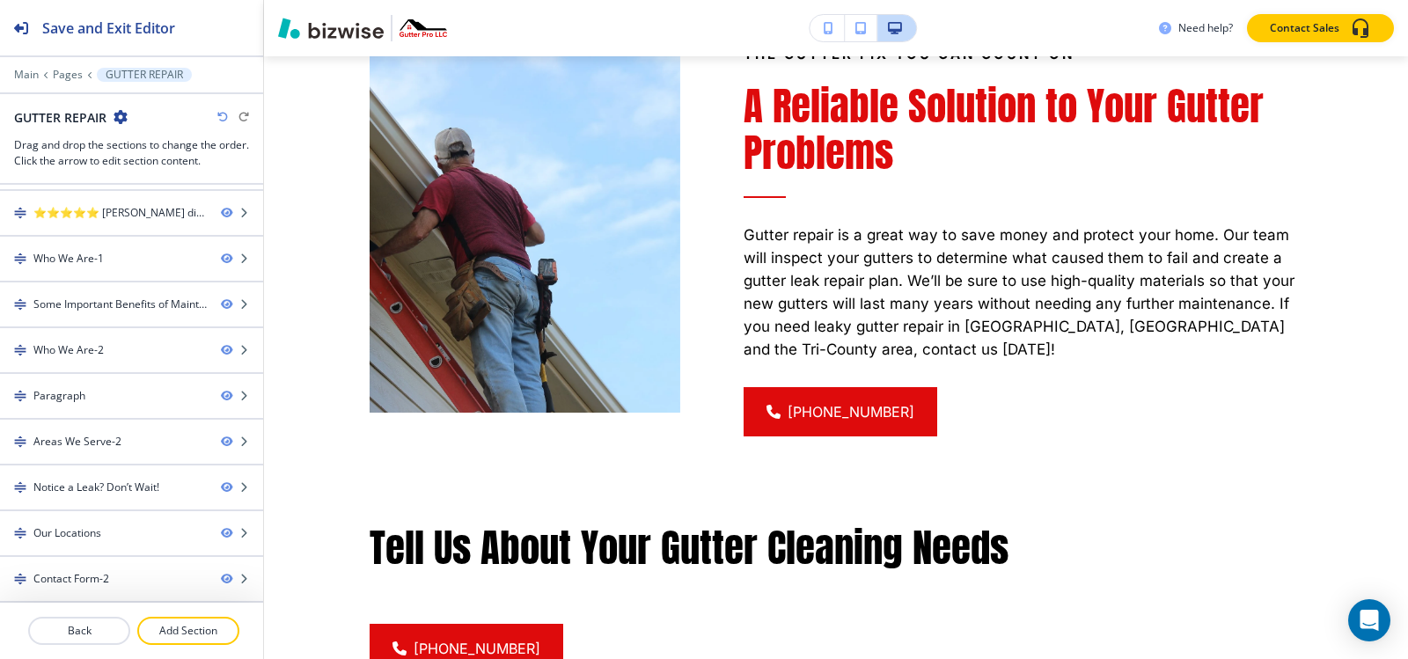
scroll to position [2606, 0]
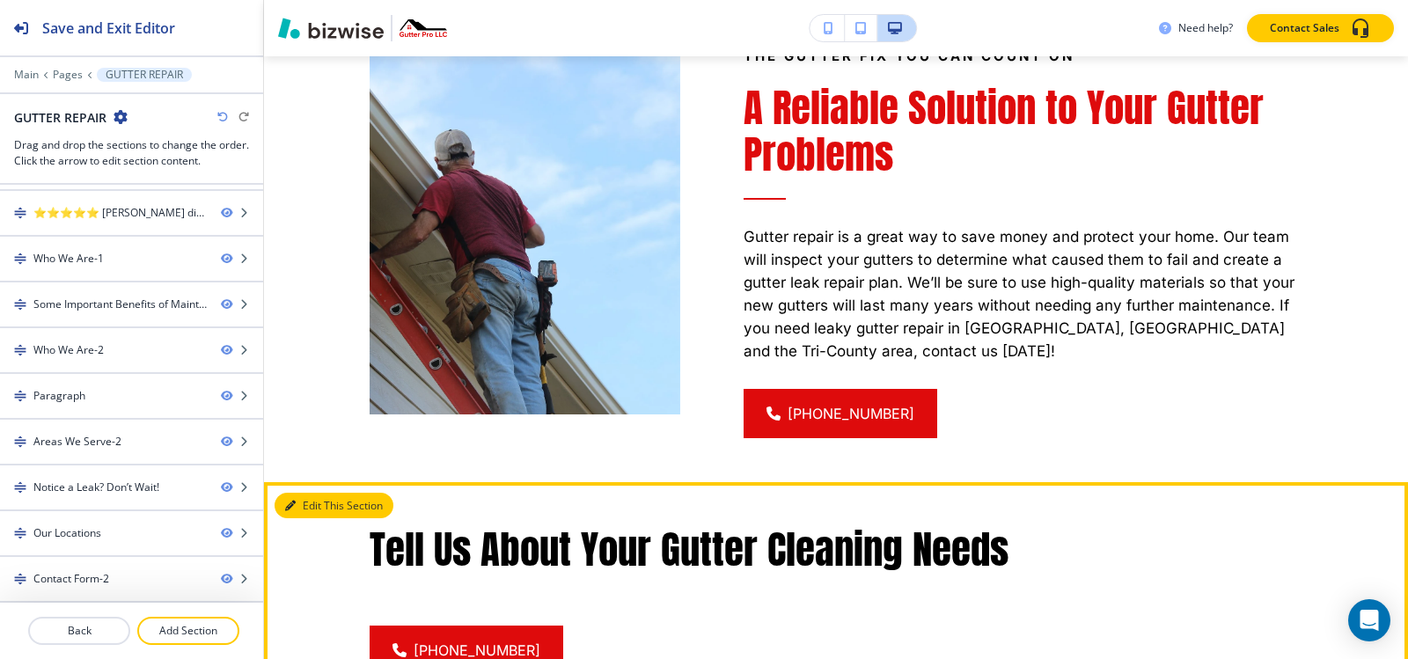
click at [312, 493] on button "Edit This Section" at bounding box center [334, 506] width 119 height 26
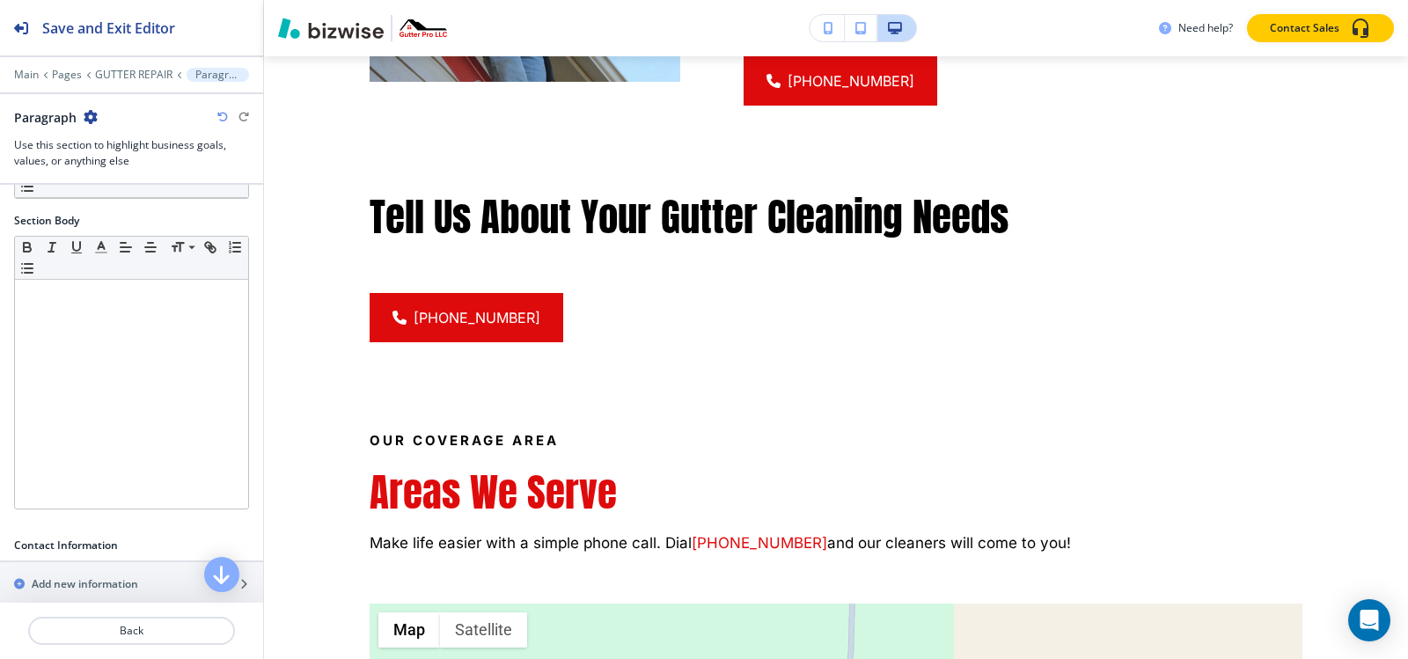
scroll to position [2958, 0]
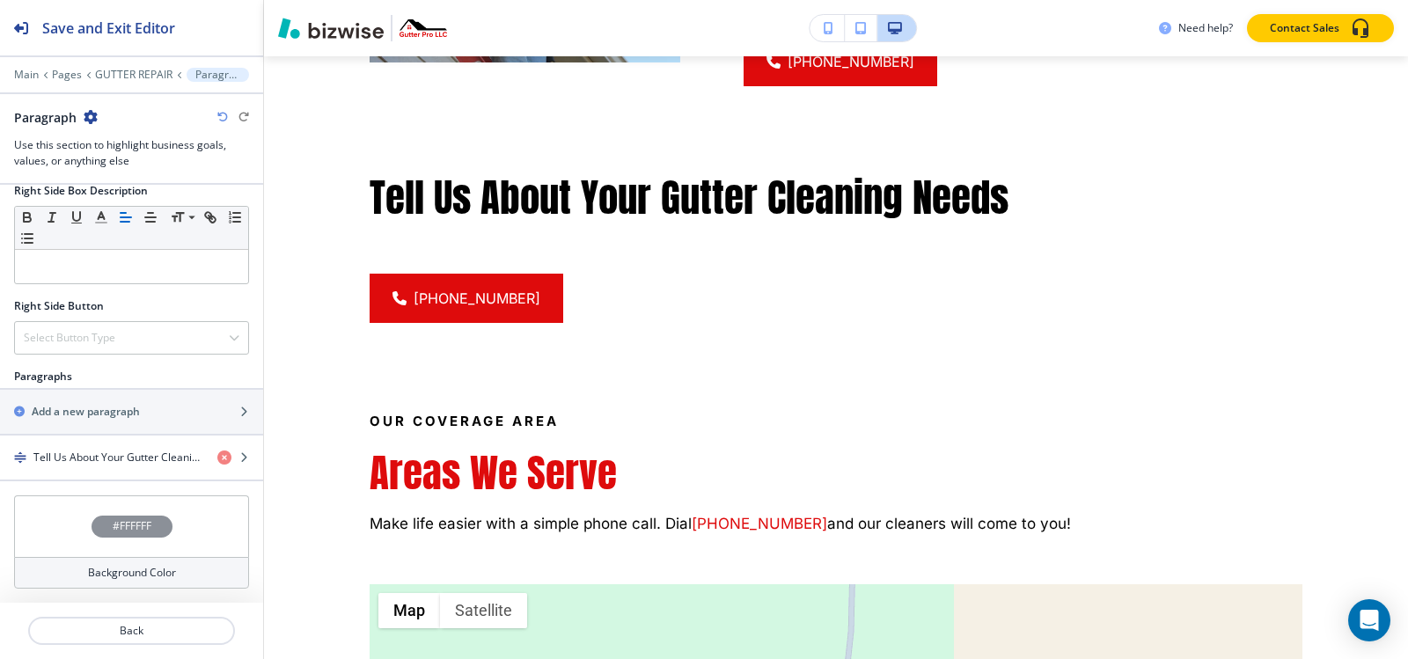
click at [136, 532] on h4 "#FFFFFF" at bounding box center [132, 526] width 39 height 16
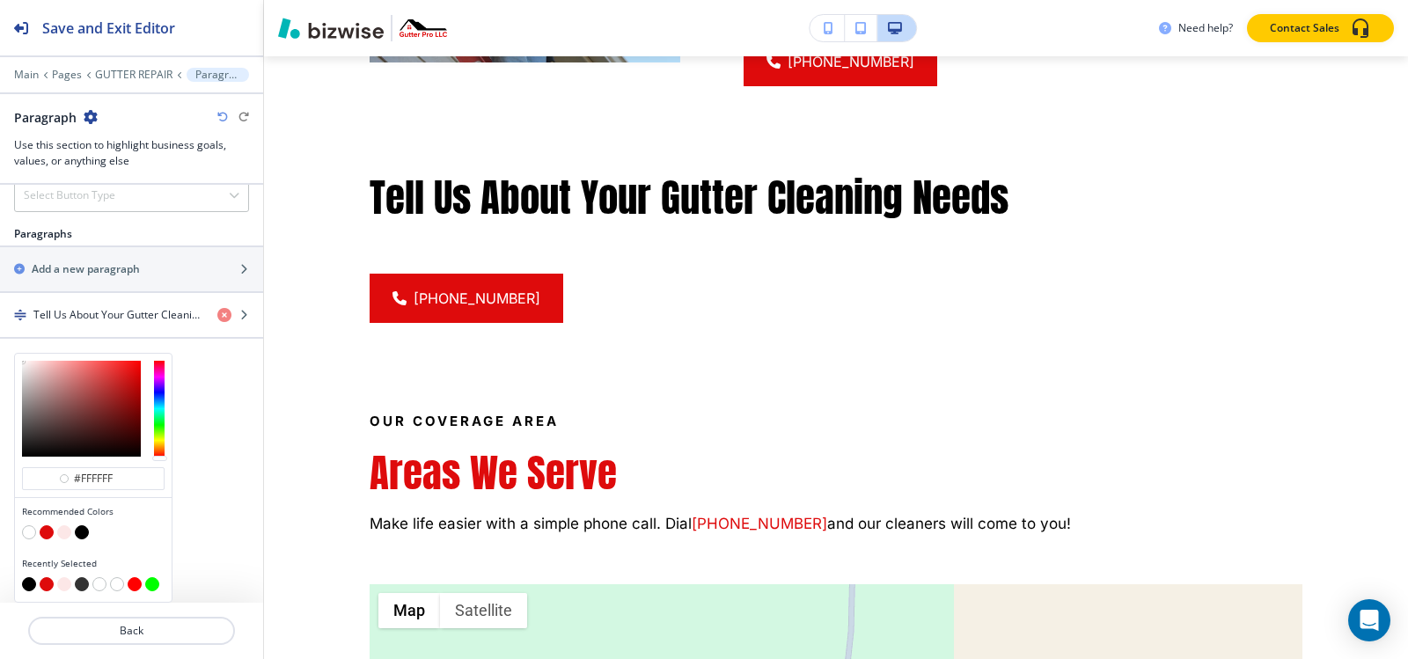
click at [62, 536] on button "button" at bounding box center [64, 532] width 14 height 14
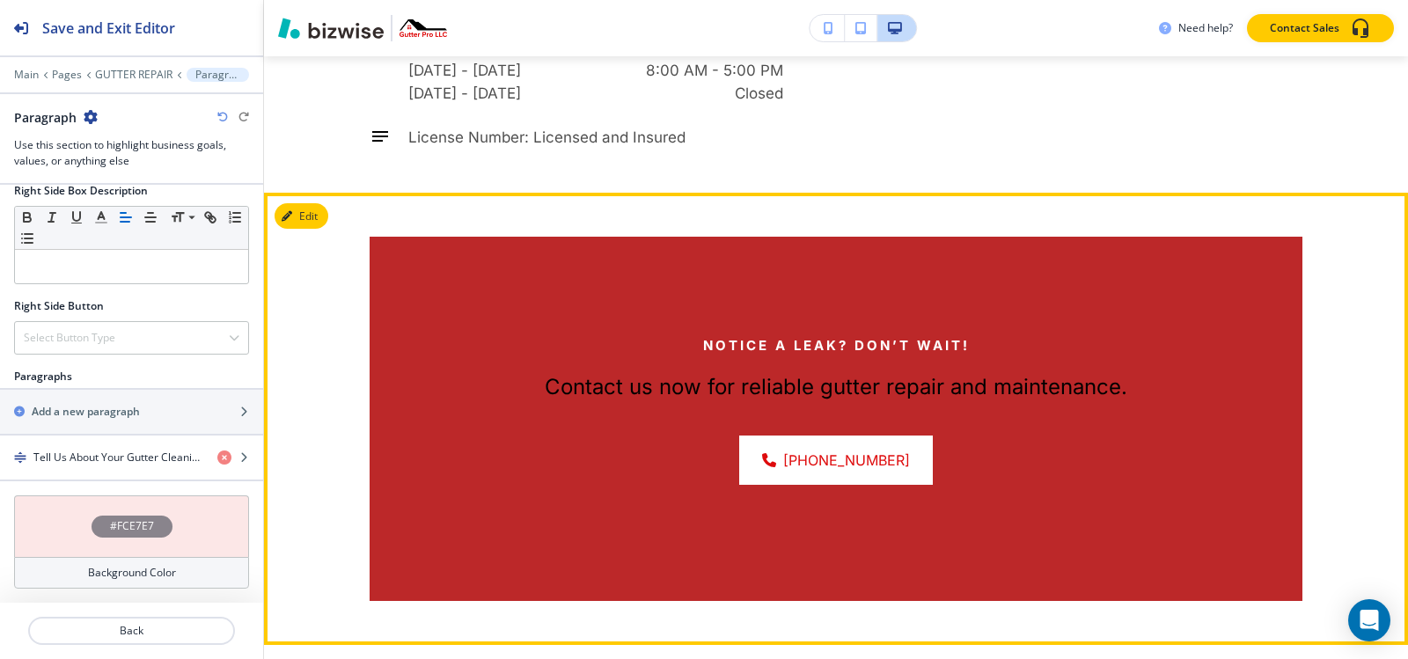
scroll to position [5070, 0]
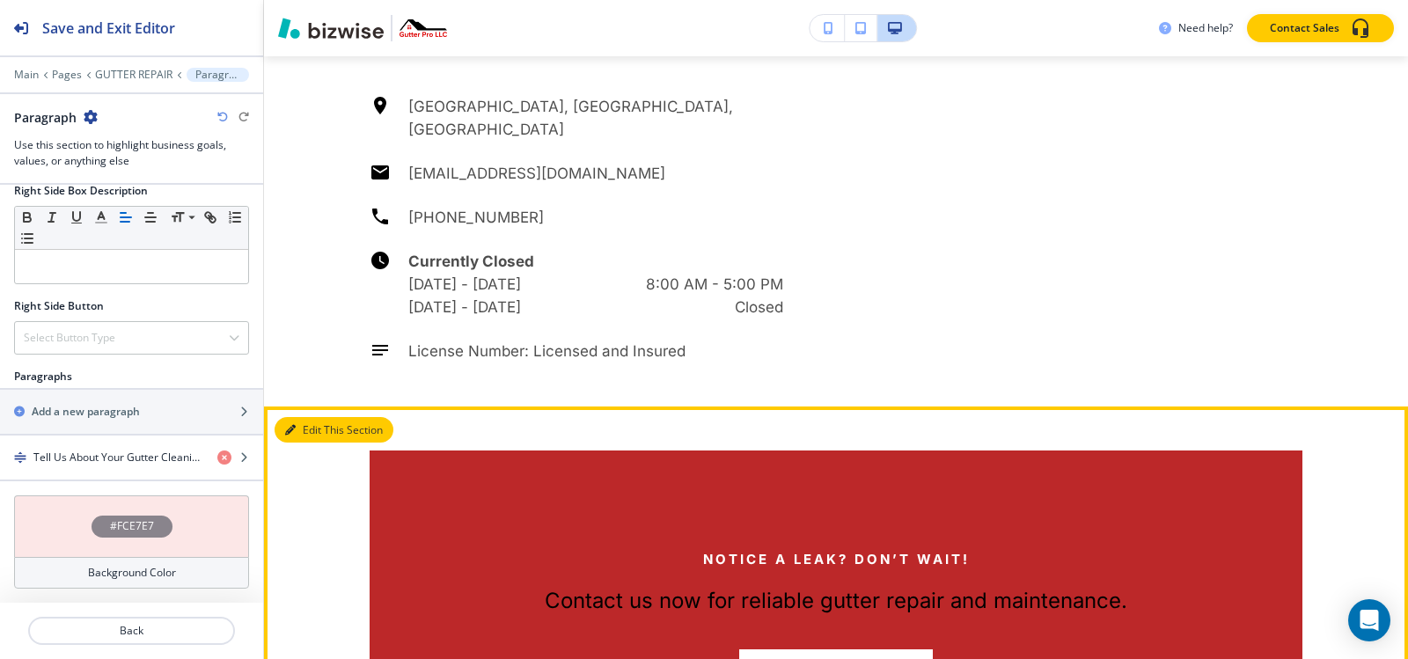
click at [312, 417] on button "Edit This Section" at bounding box center [334, 430] width 119 height 26
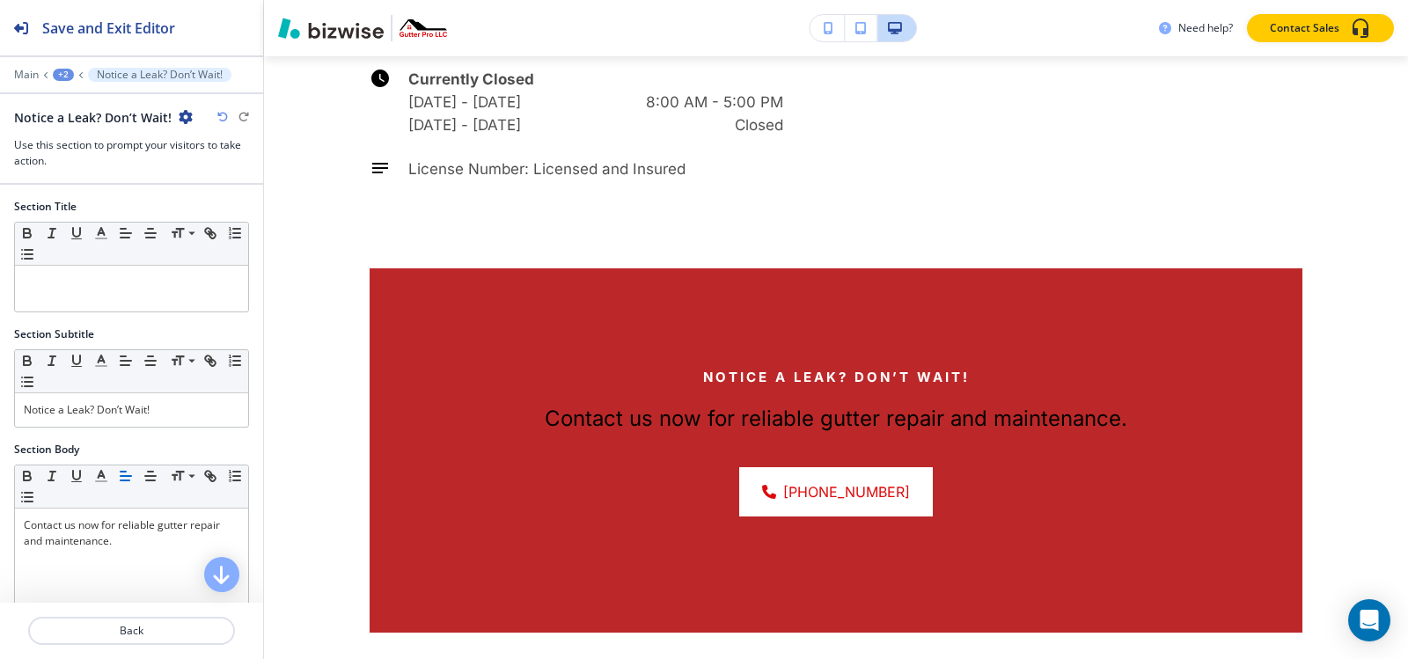
scroll to position [5277, 0]
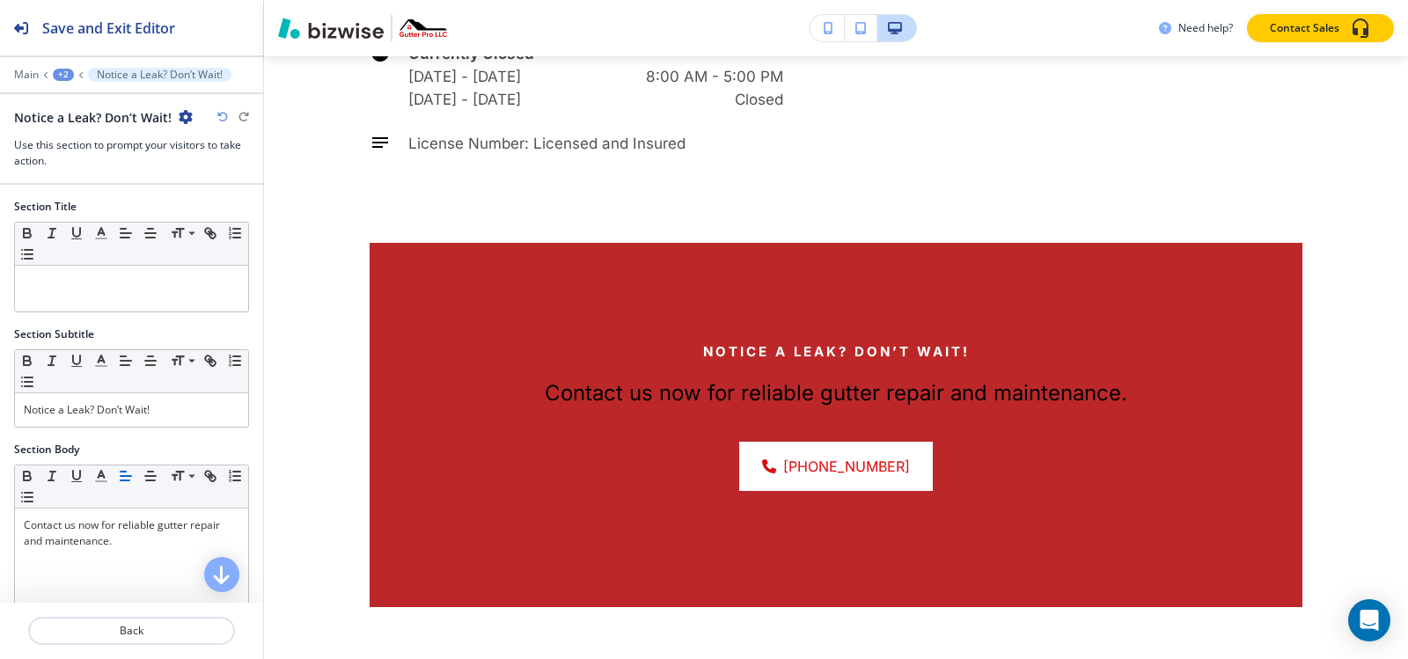
click at [61, 81] on div "Main +2 Notice a Leak? Don’t Wait!" at bounding box center [131, 75] width 235 height 14
click at [60, 77] on div "+2" at bounding box center [63, 75] width 21 height 12
click at [91, 138] on p "GUTTER REPAIR" at bounding box center [109, 135] width 90 height 16
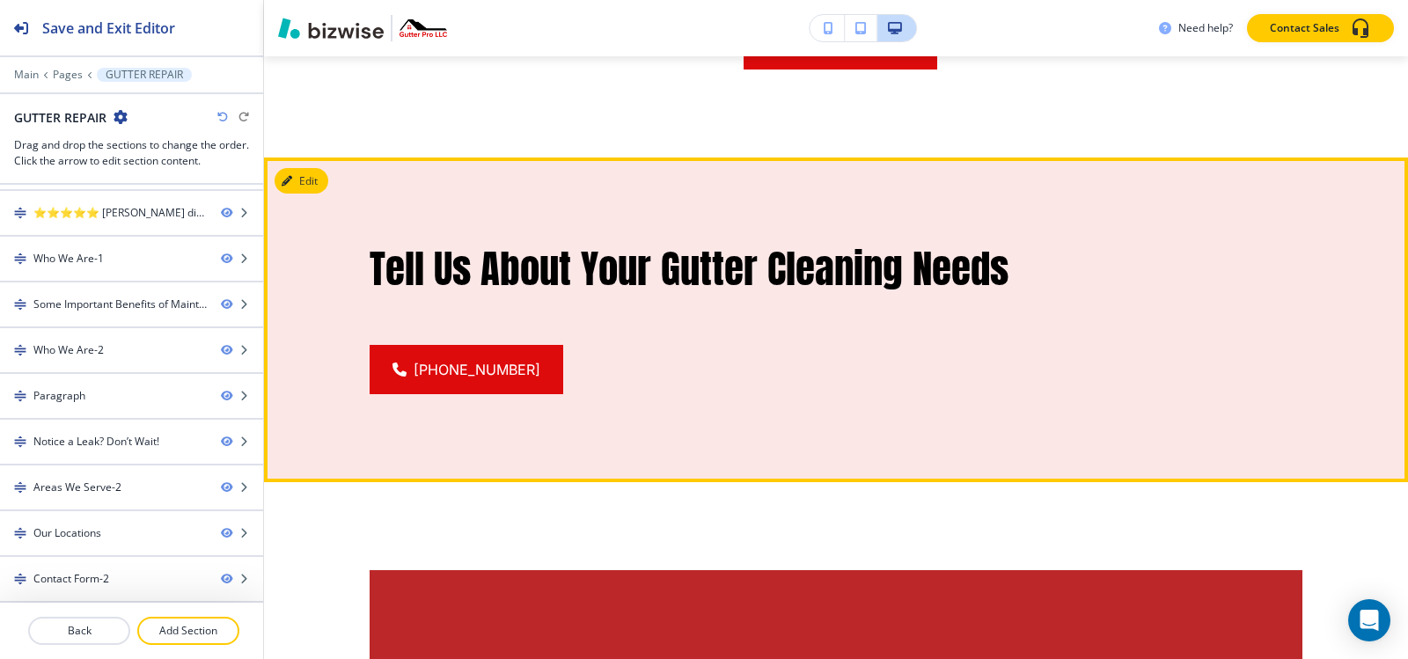
scroll to position [3150, 0]
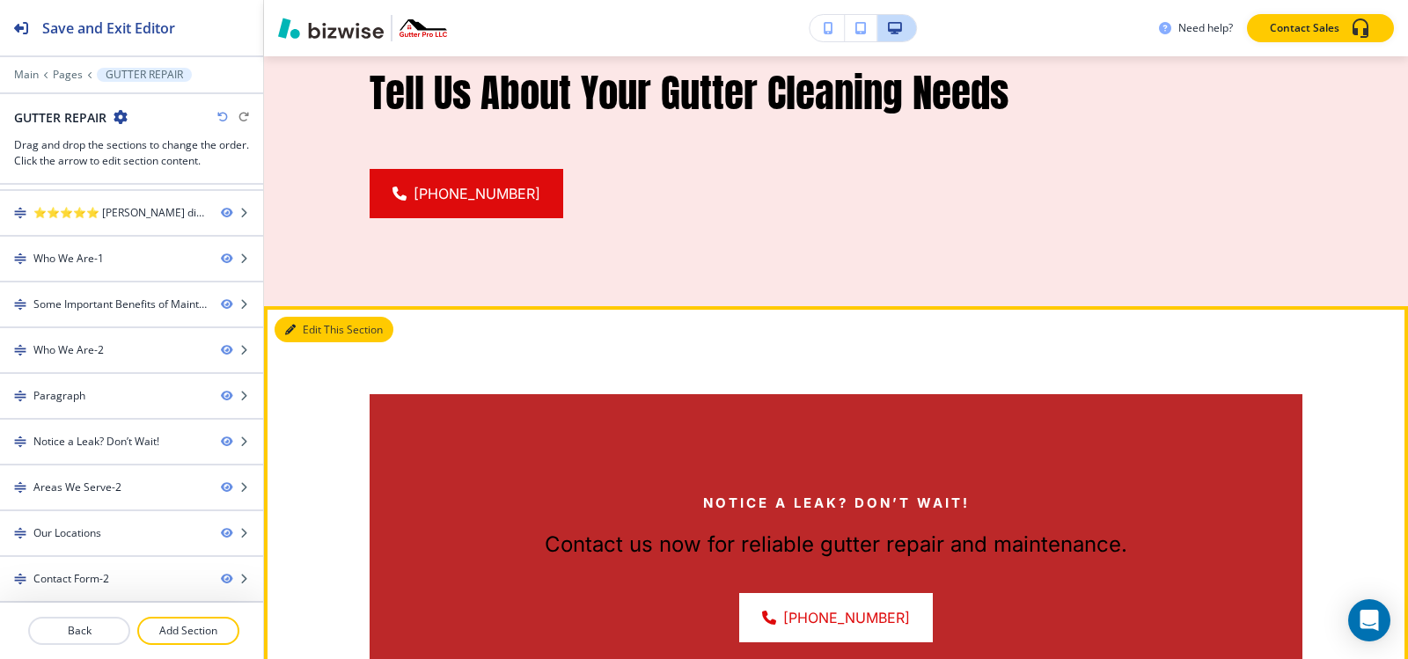
click at [297, 317] on button "Edit This Section" at bounding box center [334, 330] width 119 height 26
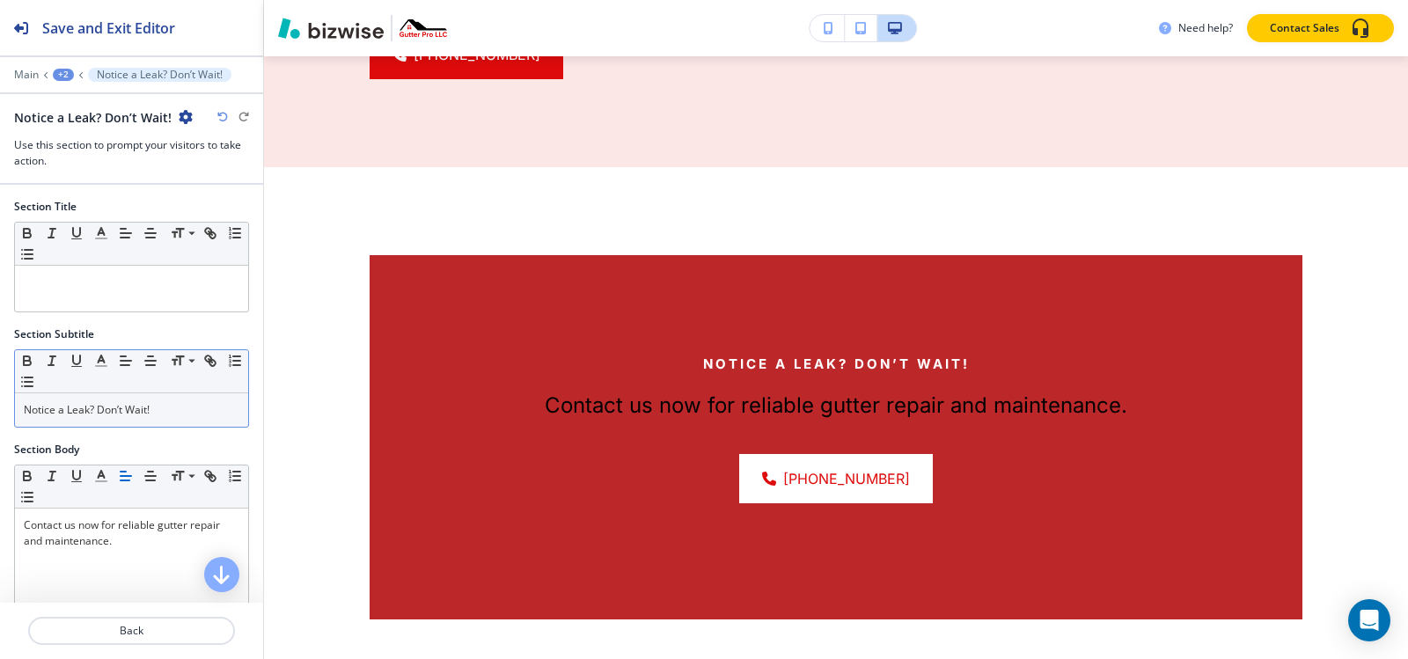
scroll to position [3326, 0]
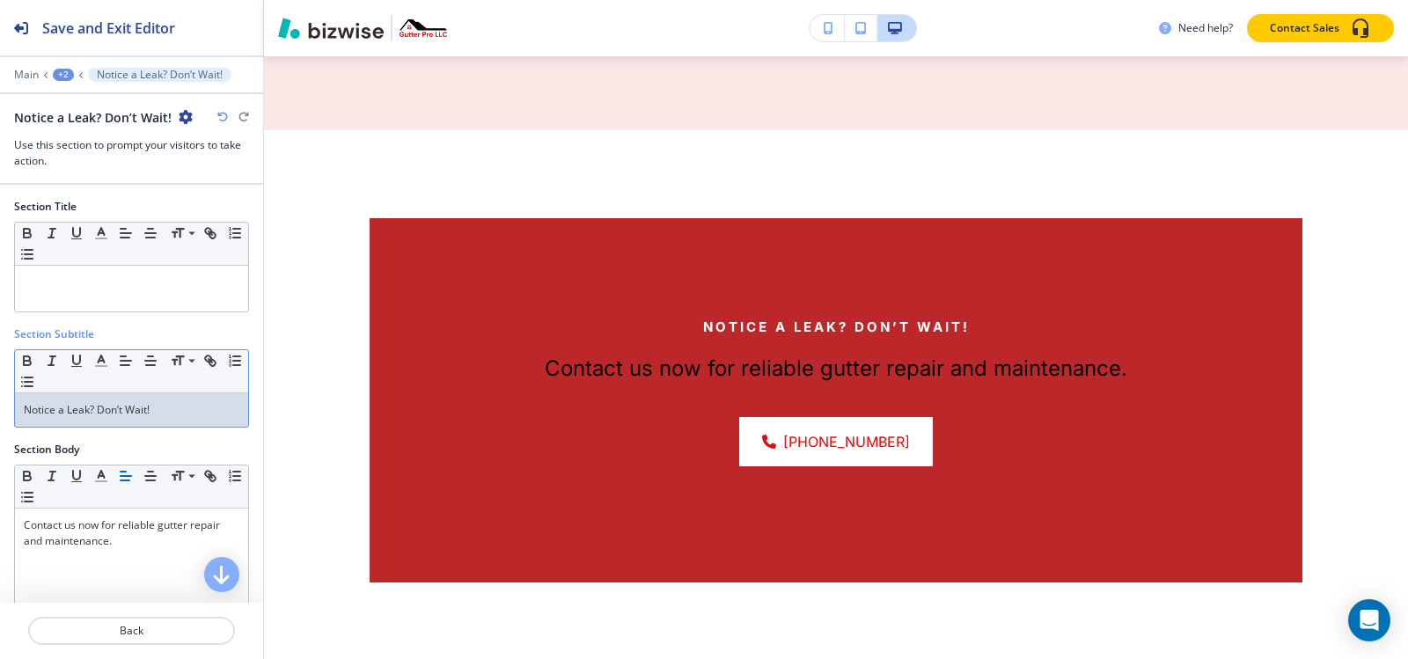
click at [147, 411] on p "Notice a Leak? Don’t Wait!" at bounding box center [132, 410] width 216 height 16
copy p "Notice a Leak? Don’t Wait!"
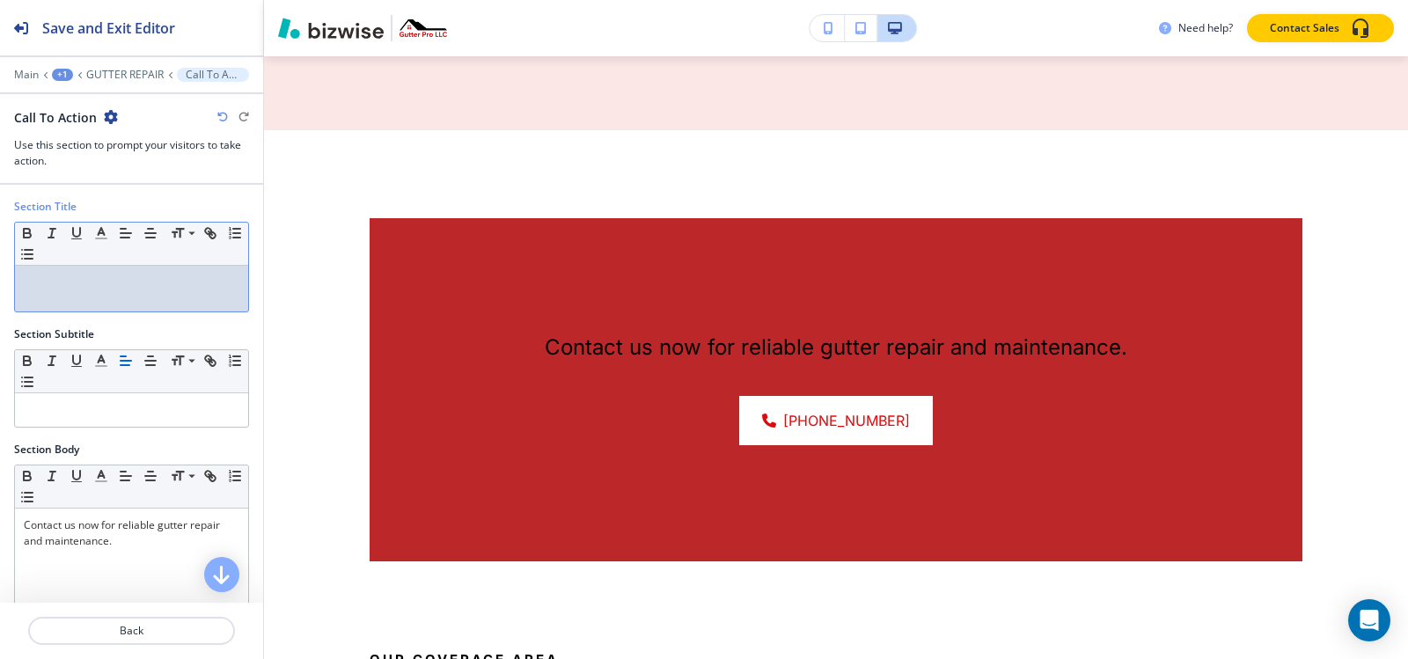
click at [120, 304] on div at bounding box center [131, 289] width 233 height 46
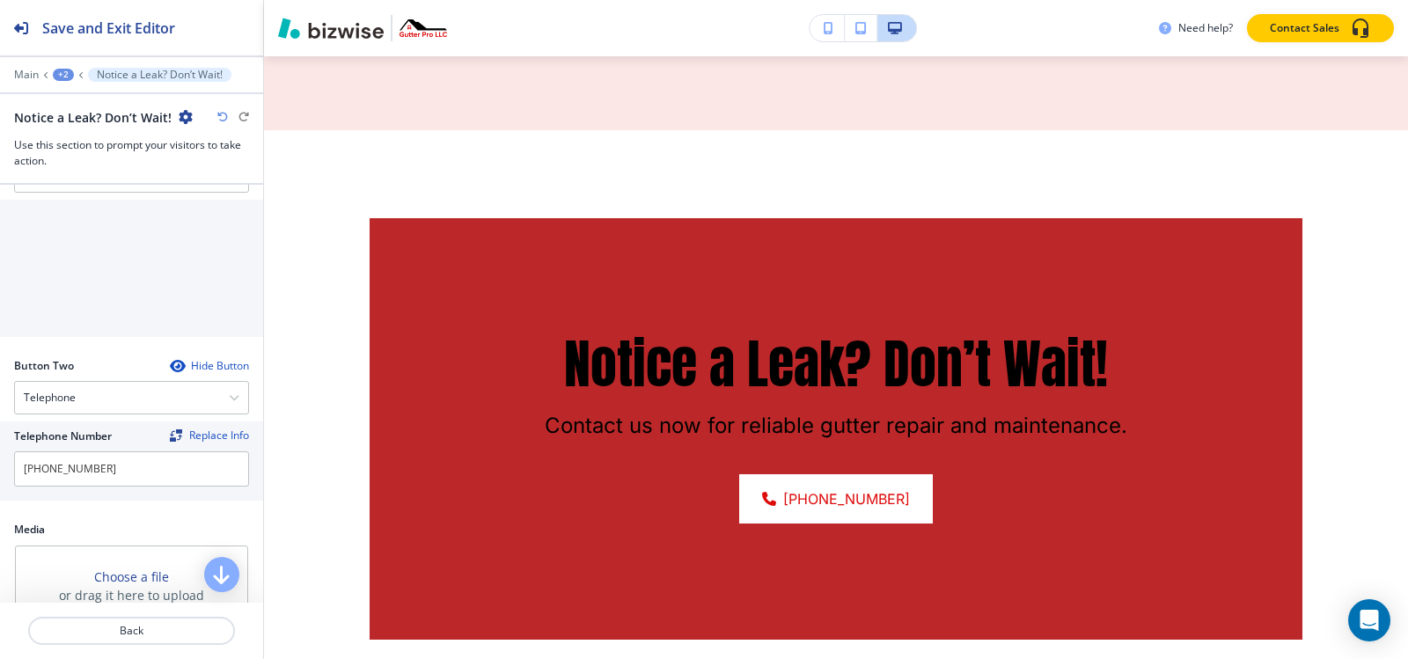
scroll to position [528, 0]
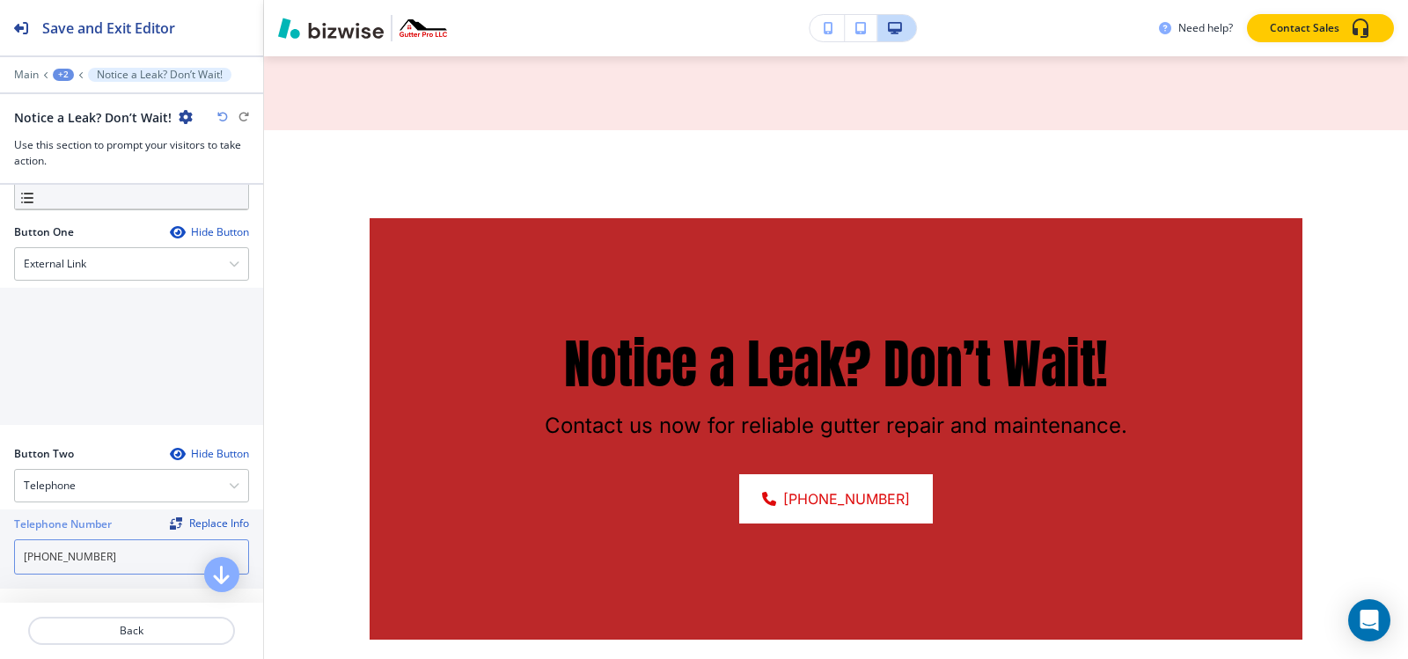
click at [114, 546] on input "[PHONE_NUMBER]" at bounding box center [131, 556] width 235 height 35
click at [114, 265] on div "External Link" at bounding box center [131, 264] width 233 height 32
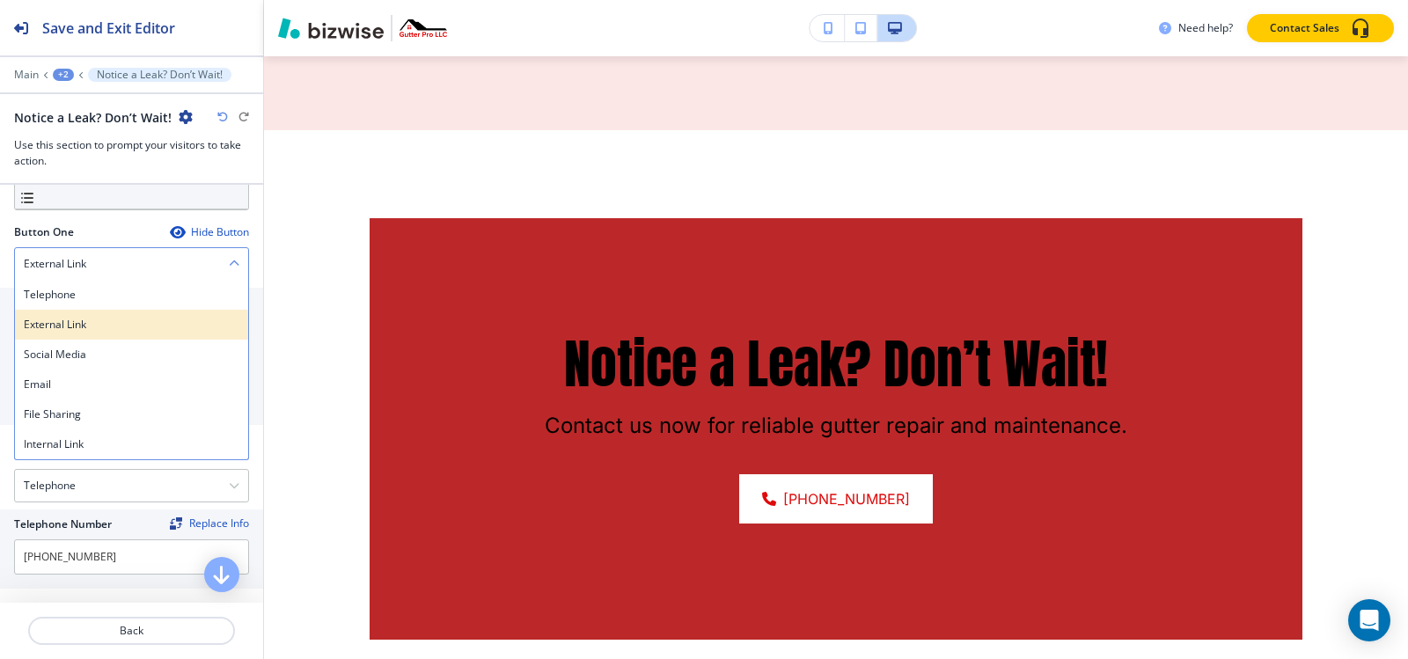
click at [114, 314] on div "External Link" at bounding box center [131, 325] width 233 height 30
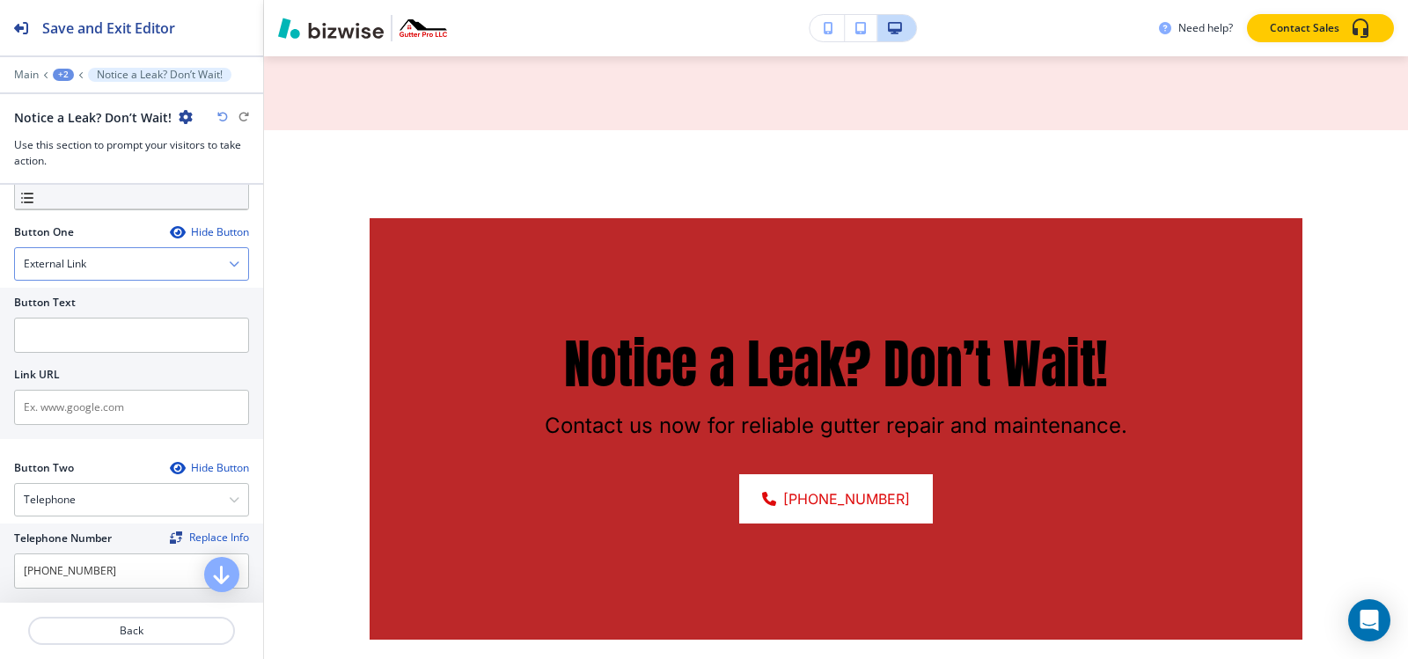
click at [114, 270] on div "External Link" at bounding box center [131, 264] width 233 height 32
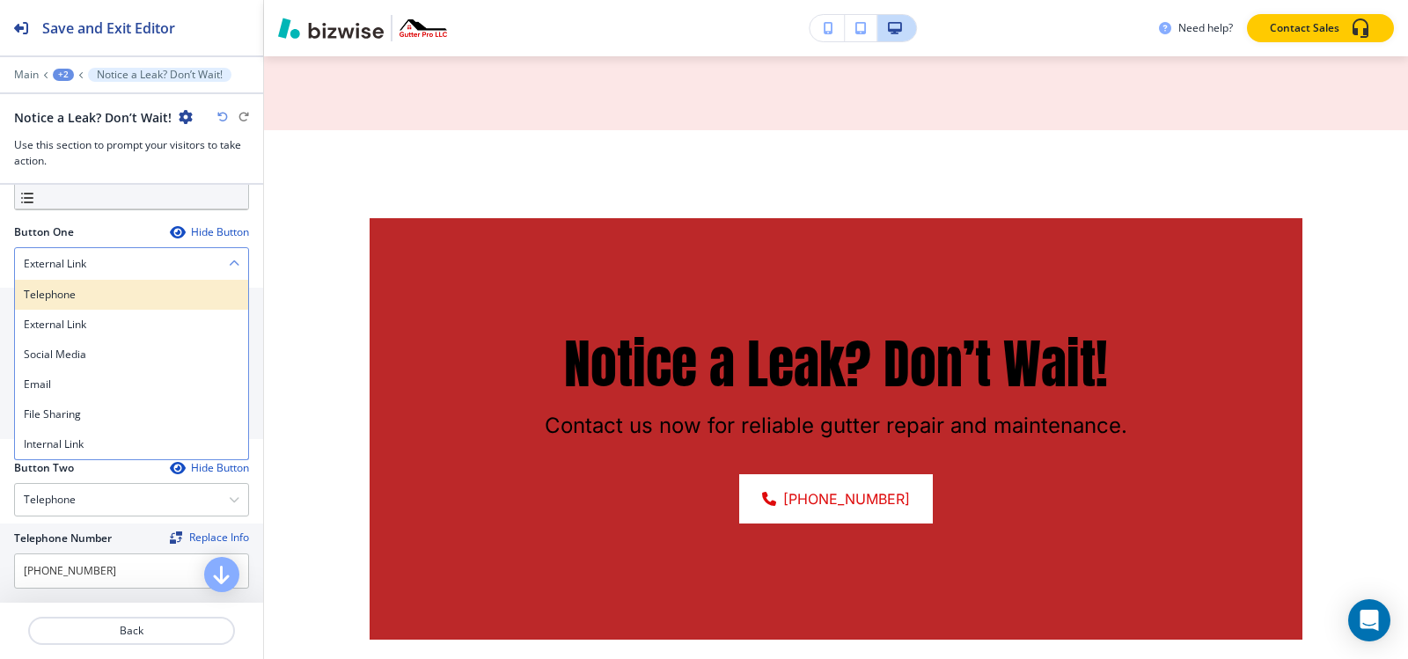
click at [107, 304] on div "Telephone" at bounding box center [131, 295] width 233 height 30
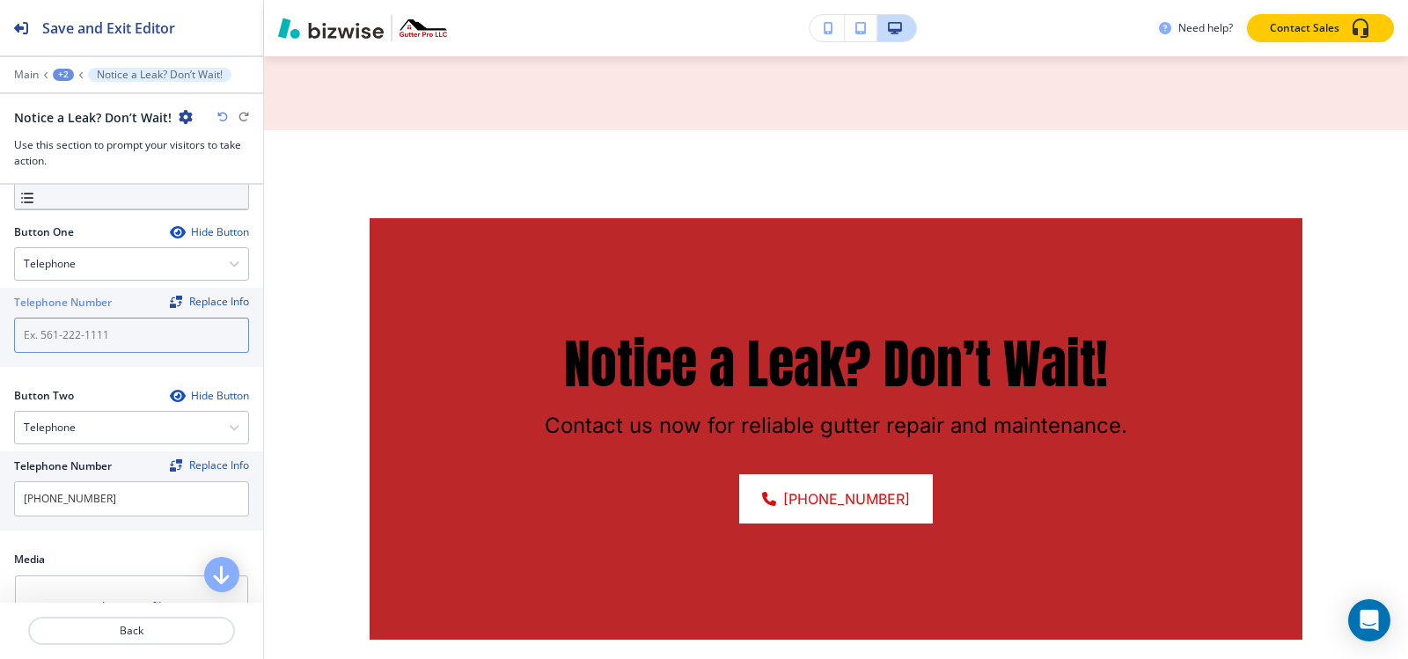
click at [106, 339] on input "text" at bounding box center [131, 335] width 235 height 35
paste input "[PHONE_NUMBER]"
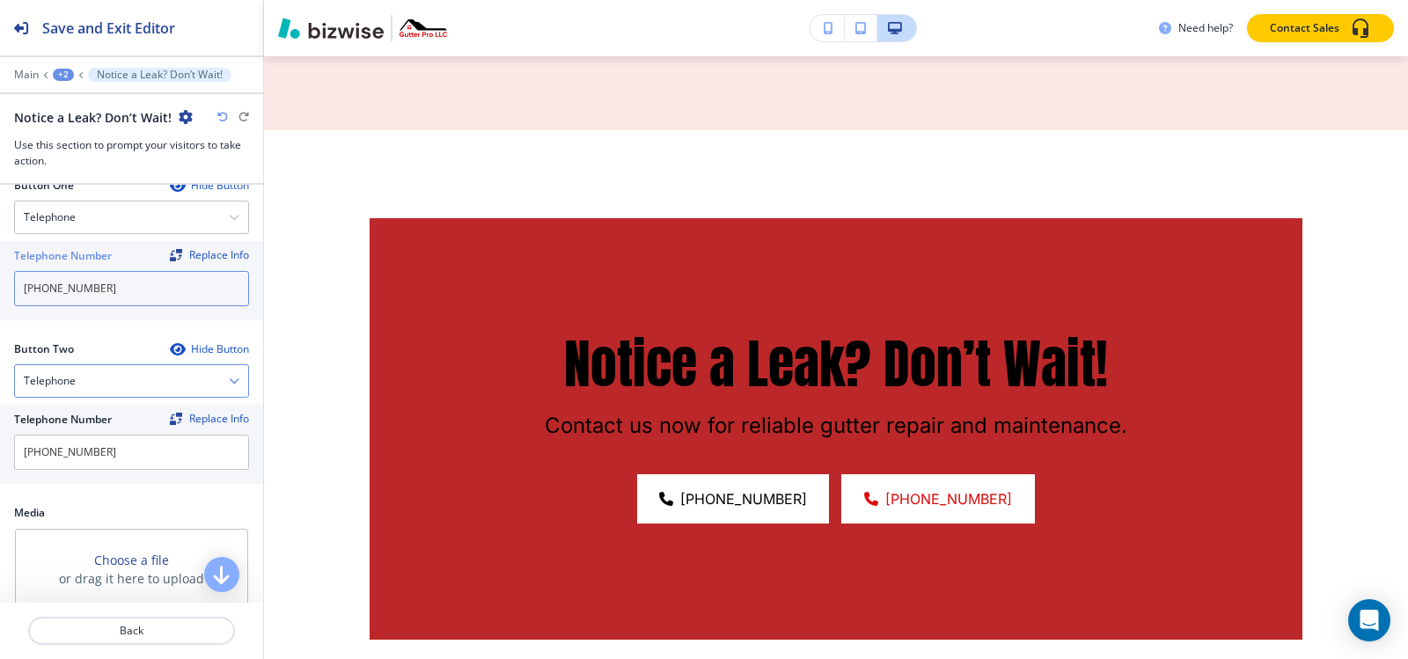
scroll to position [616, 0]
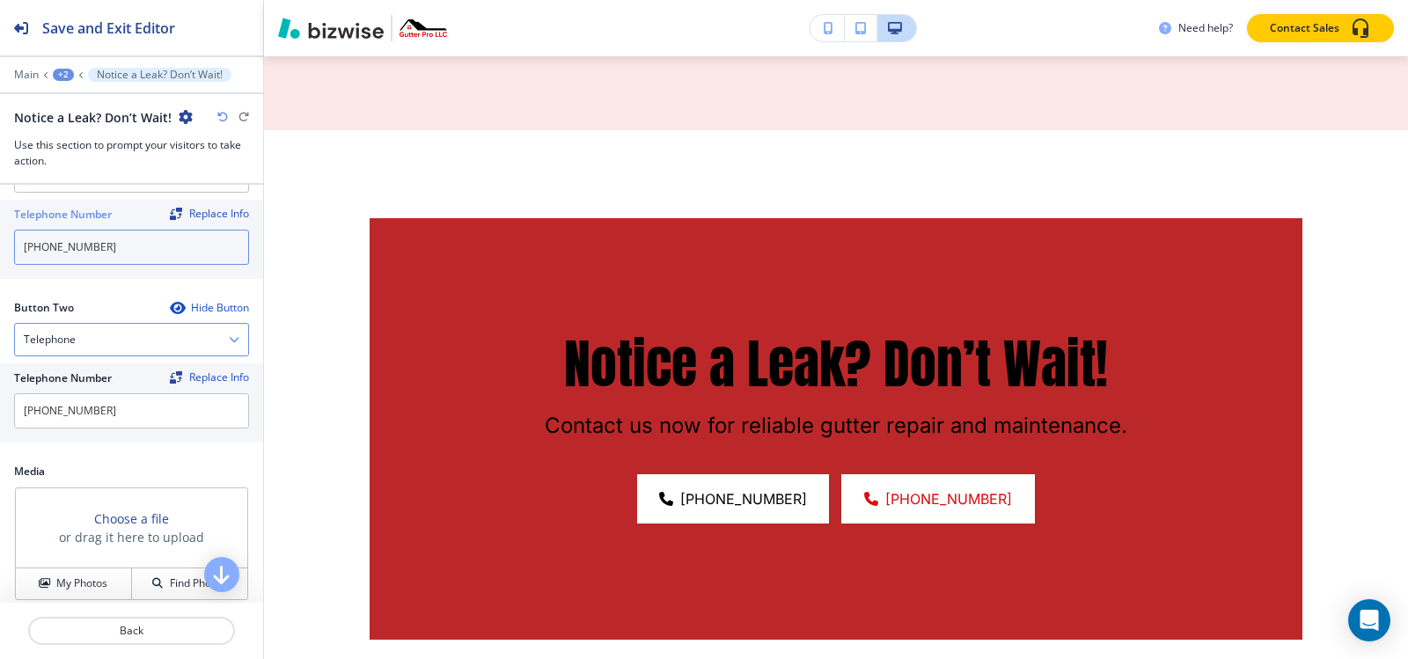
type input "[PHONE_NUMBER]"
click at [99, 339] on div "Telephone" at bounding box center [131, 340] width 233 height 32
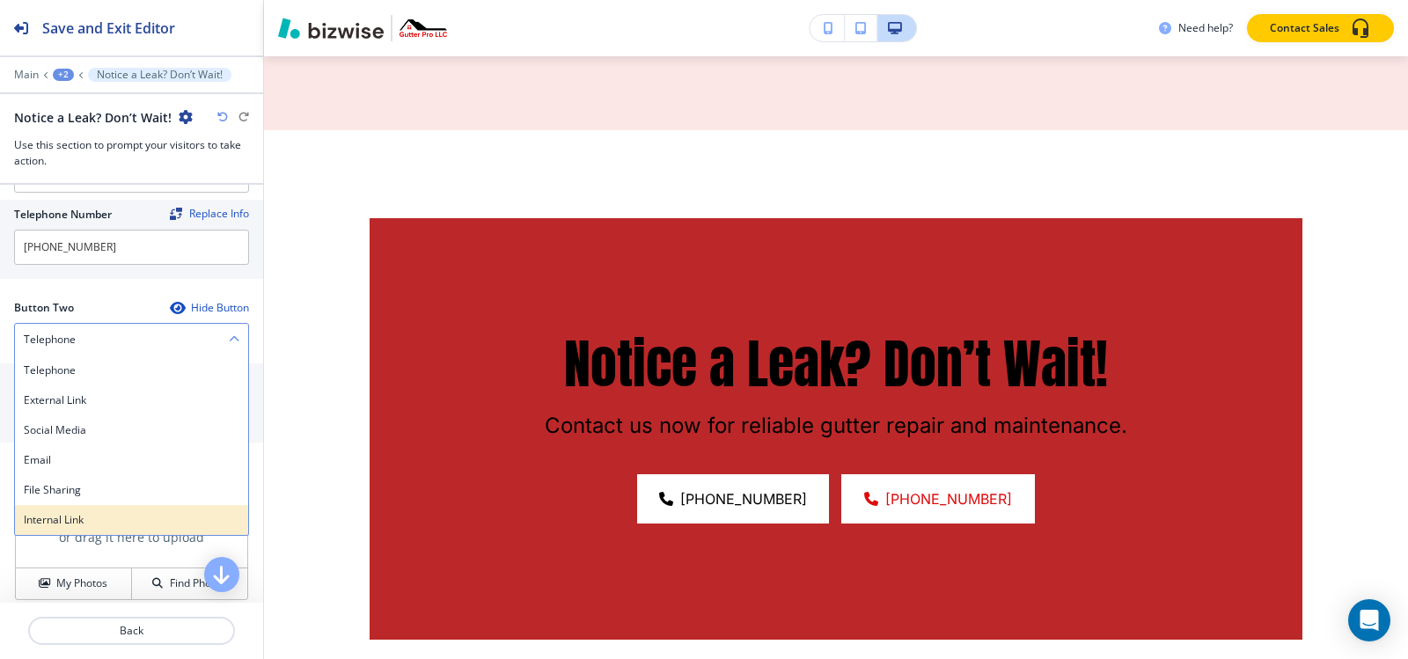
click at [89, 522] on h4 "Internal Link" at bounding box center [132, 520] width 216 height 16
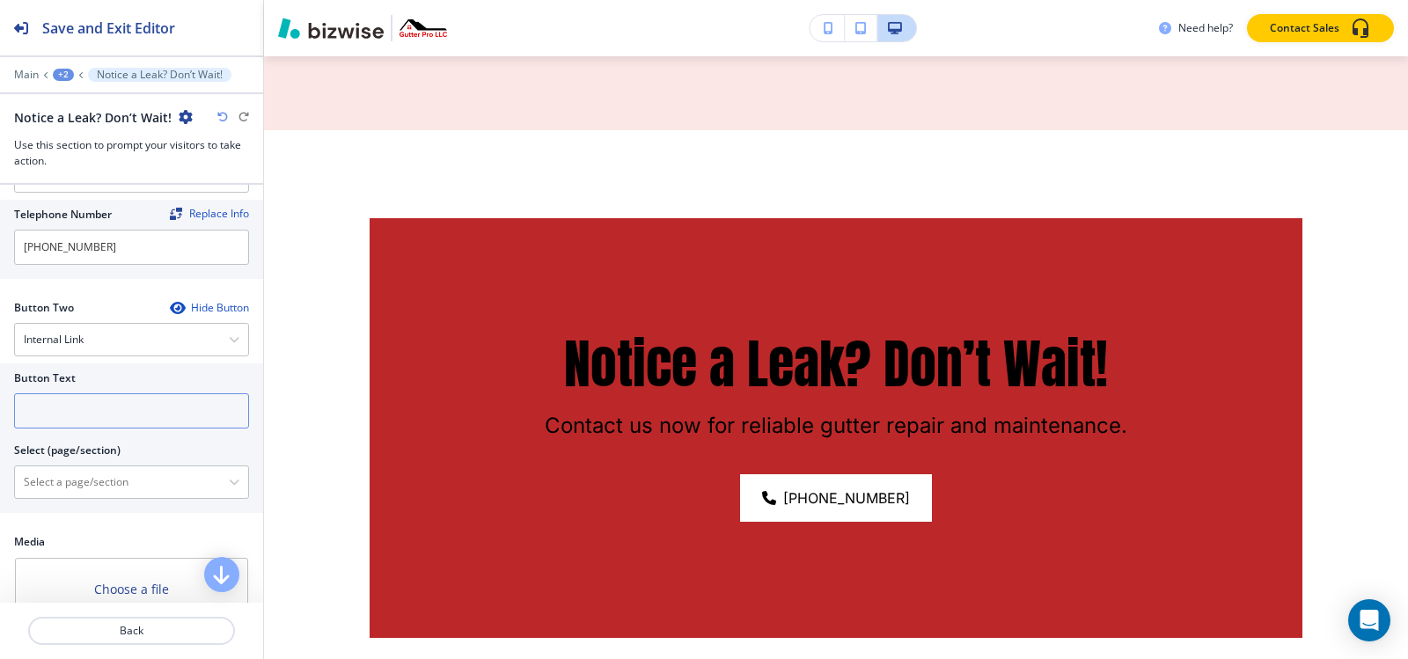
drag, startPoint x: 102, startPoint y: 415, endPoint x: 90, endPoint y: 424, distance: 15.1
click at [102, 414] on input "text" at bounding box center [131, 410] width 235 height 35
type input "c"
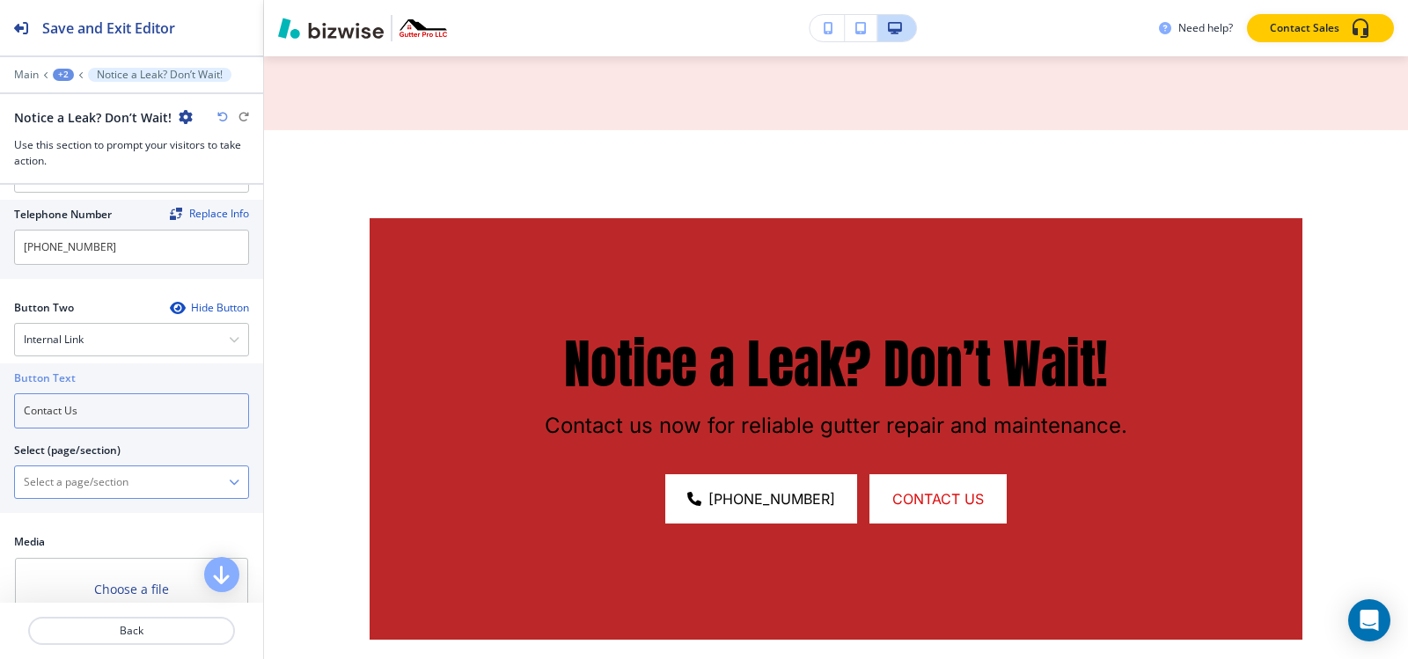
type input "Contact Us"
click at [165, 483] on \(page\/section\) "Manual Input" at bounding box center [122, 482] width 214 height 30
paste \(page\/section\) "Contact Us"
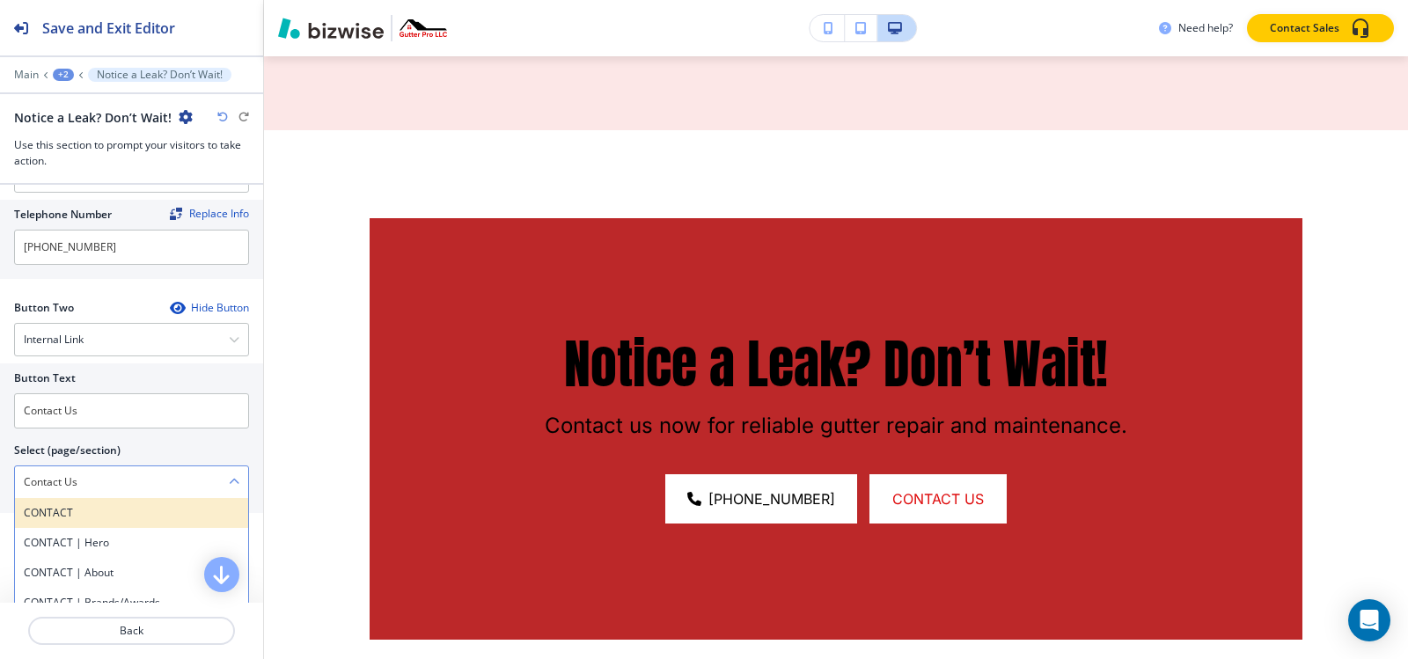
click at [70, 508] on h4 "CONTACT" at bounding box center [132, 513] width 216 height 16
type \(page\/section\) "CONTACT"
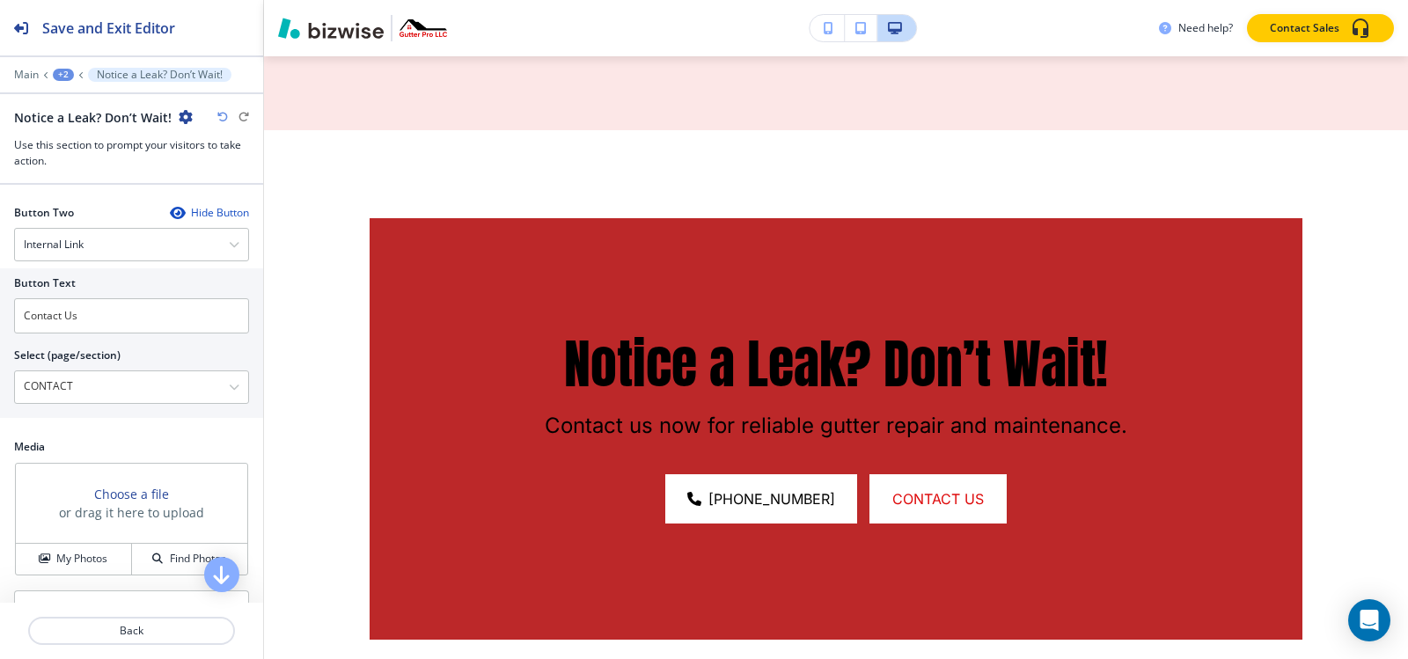
scroll to position [806, 0]
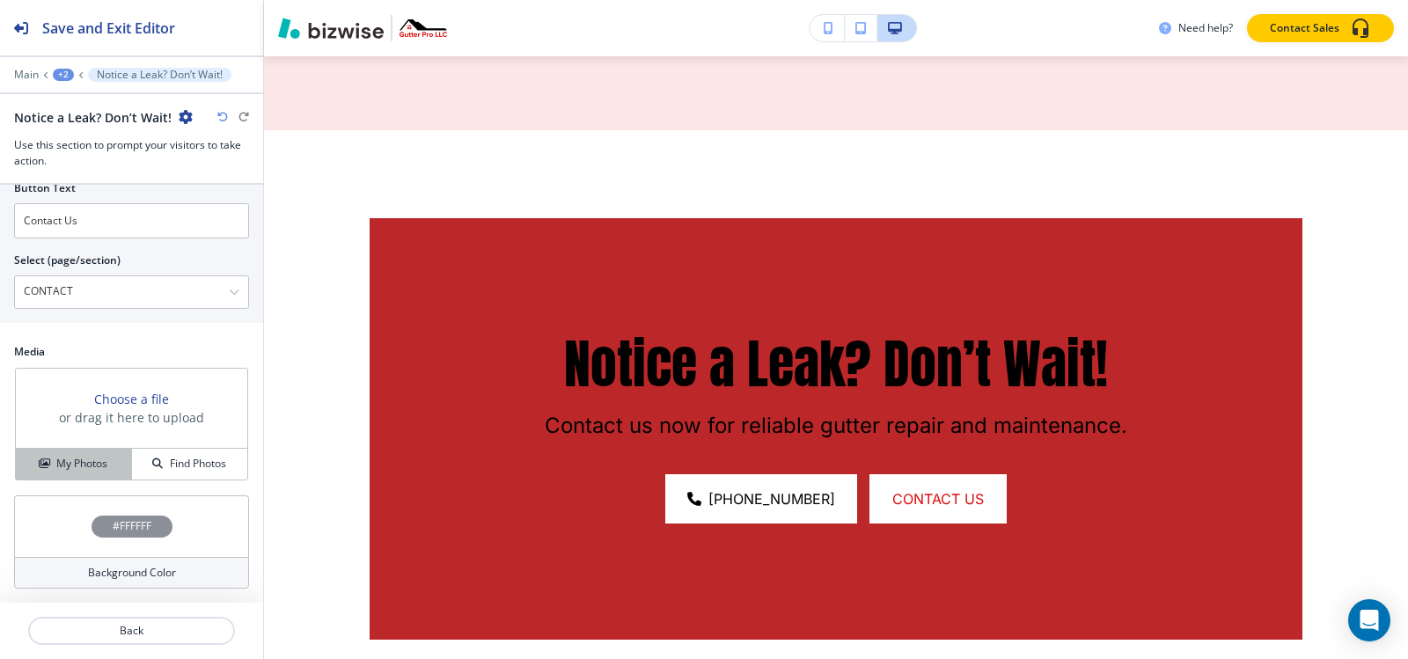
click at [85, 476] on button "My Photos" at bounding box center [74, 464] width 116 height 31
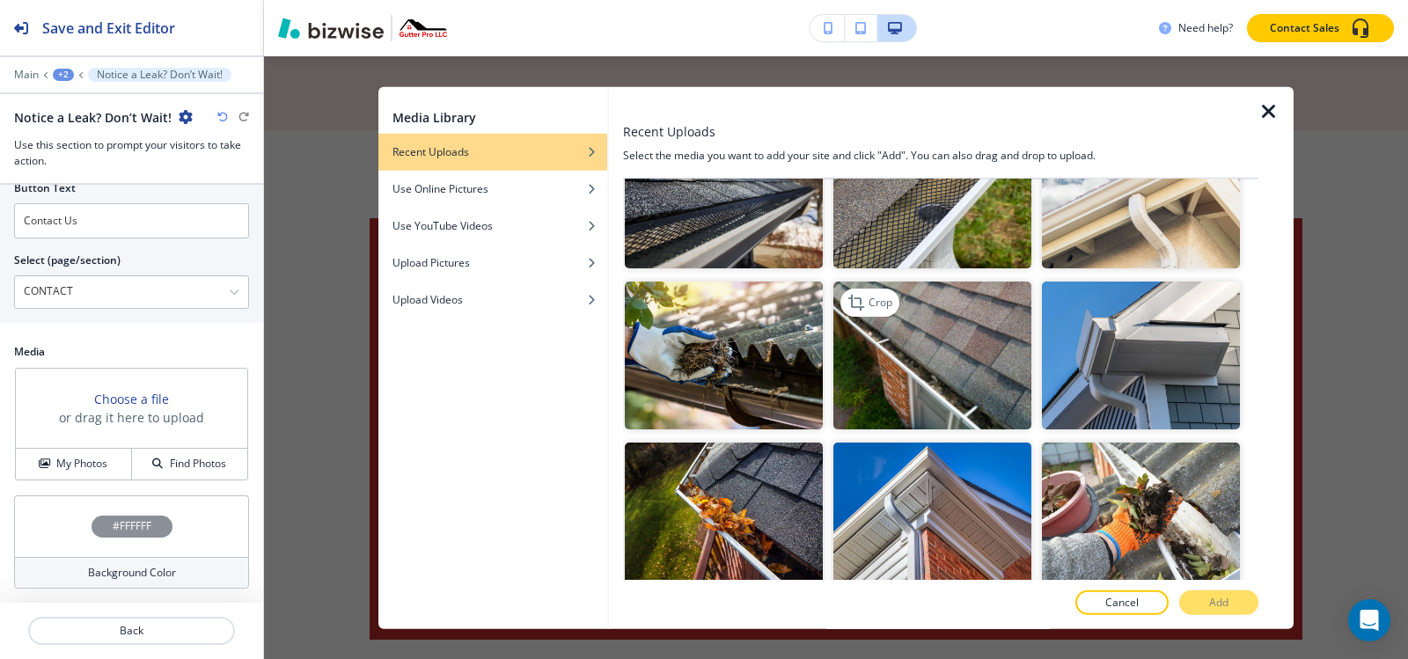
scroll to position [1232, 0]
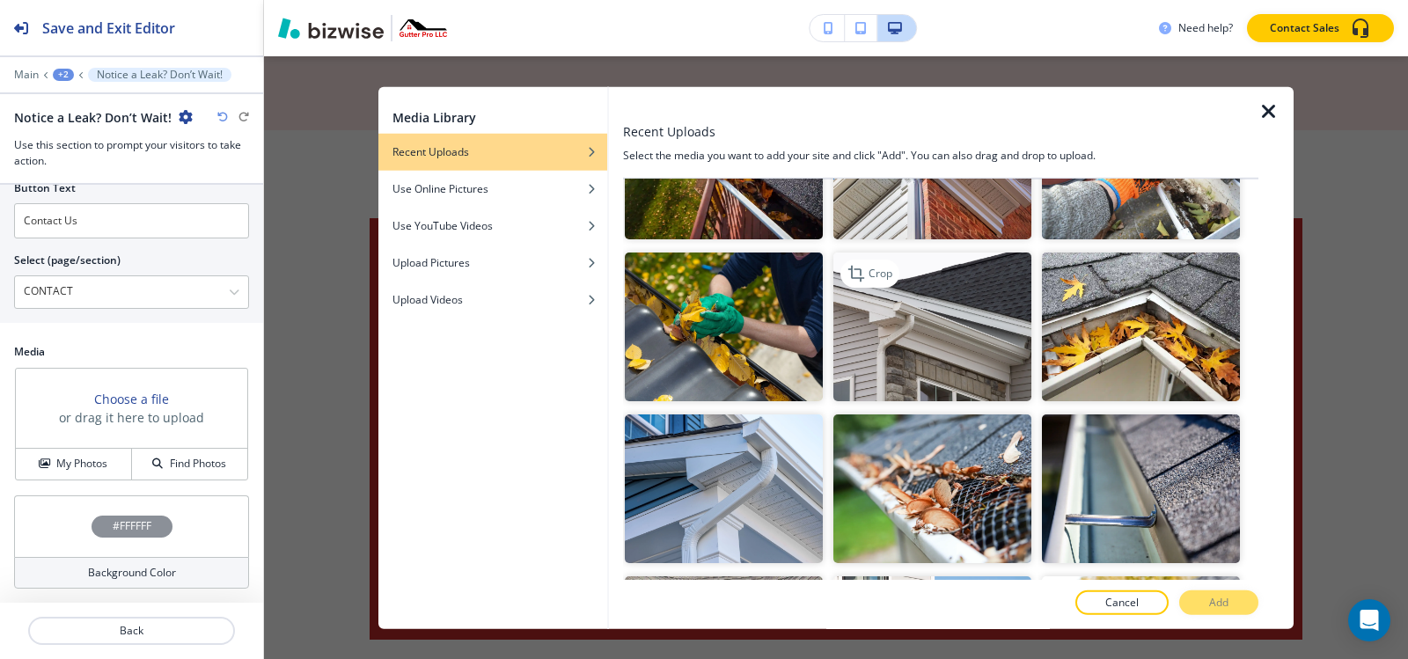
click at [929, 323] on img "button" at bounding box center [932, 327] width 198 height 149
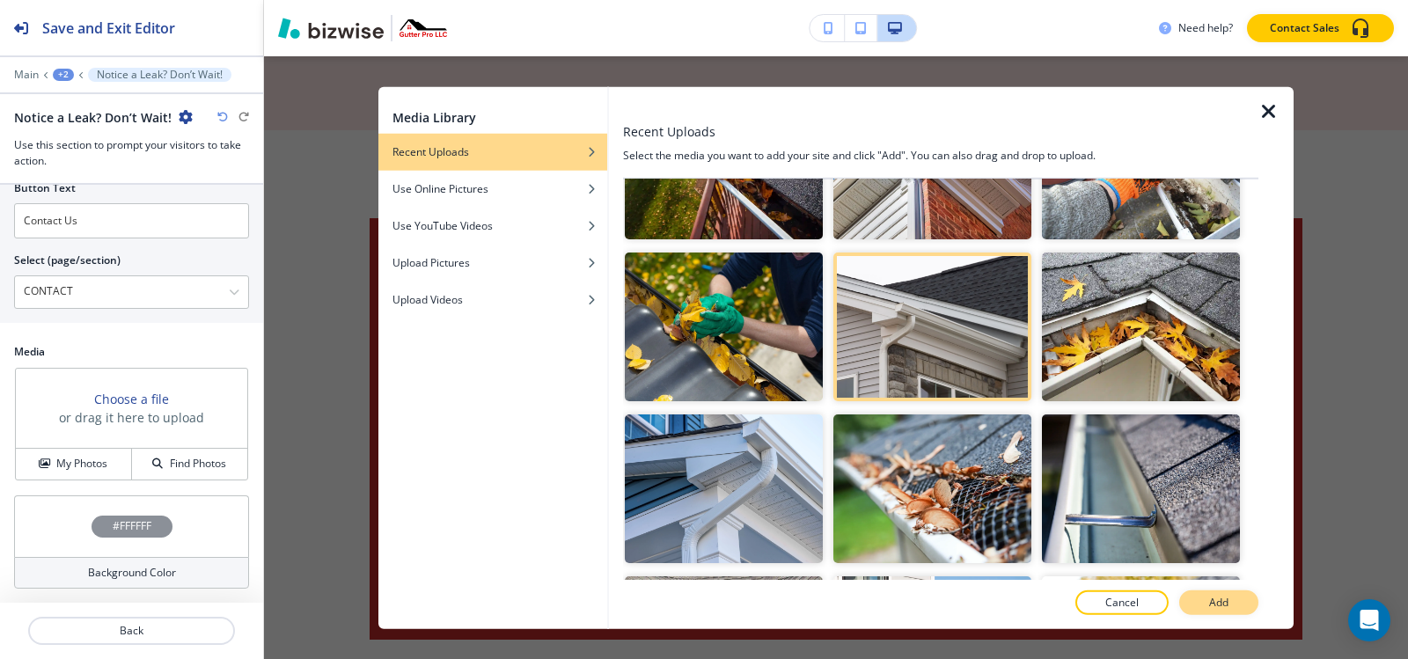
drag, startPoint x: 1235, startPoint y: 612, endPoint x: 1210, endPoint y: 607, distance: 25.0
click at [1234, 612] on button "Add" at bounding box center [1218, 602] width 79 height 25
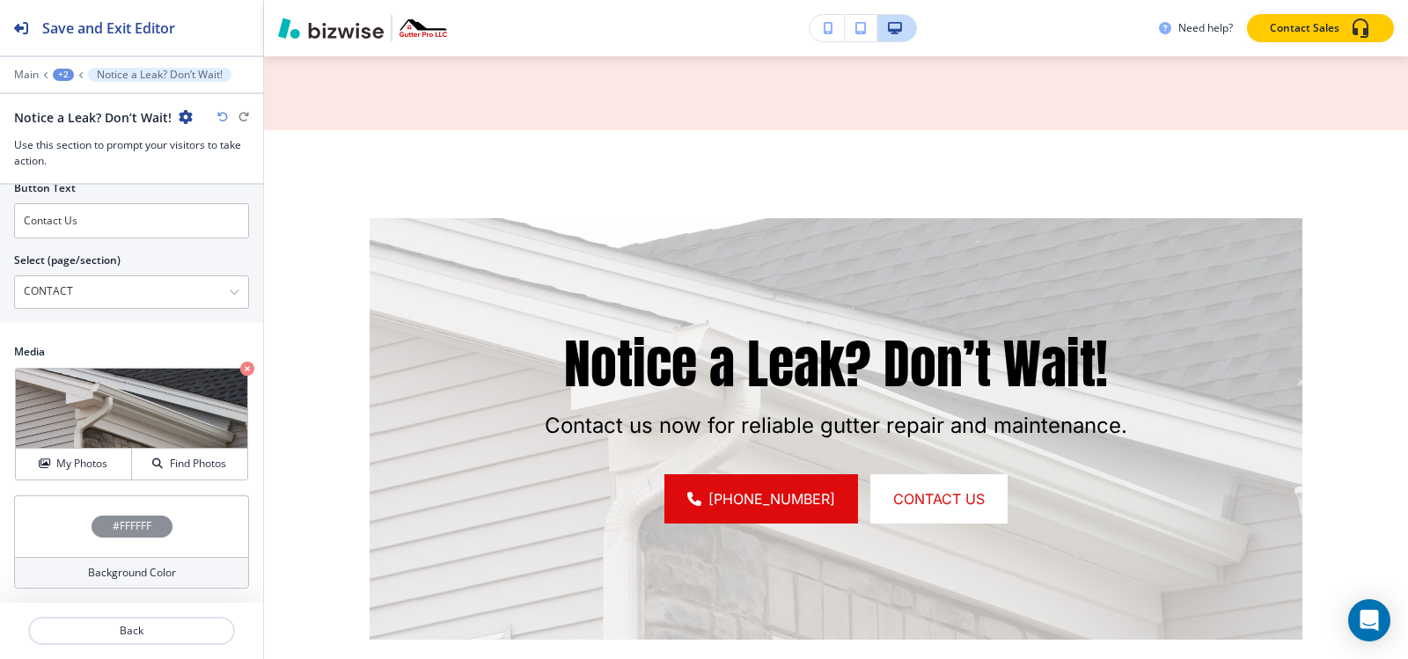
click at [148, 533] on div "#FFFFFF" at bounding box center [132, 527] width 81 height 22
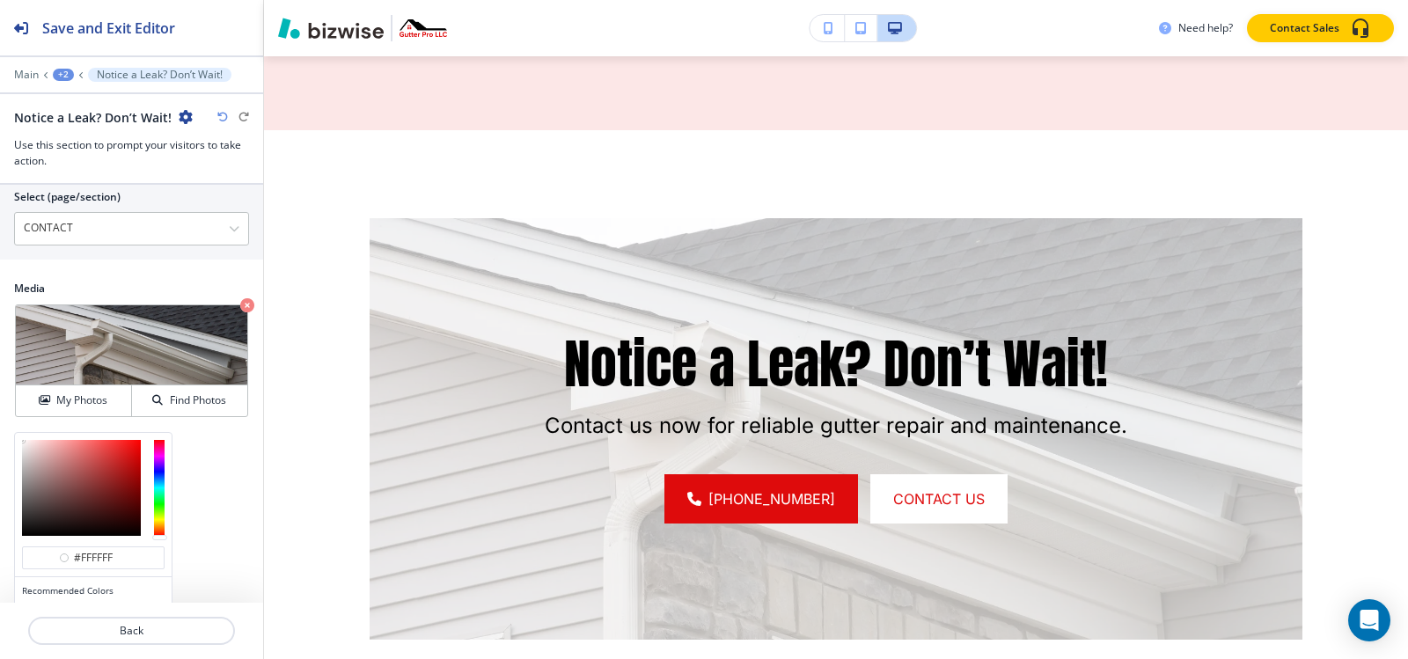
scroll to position [949, 0]
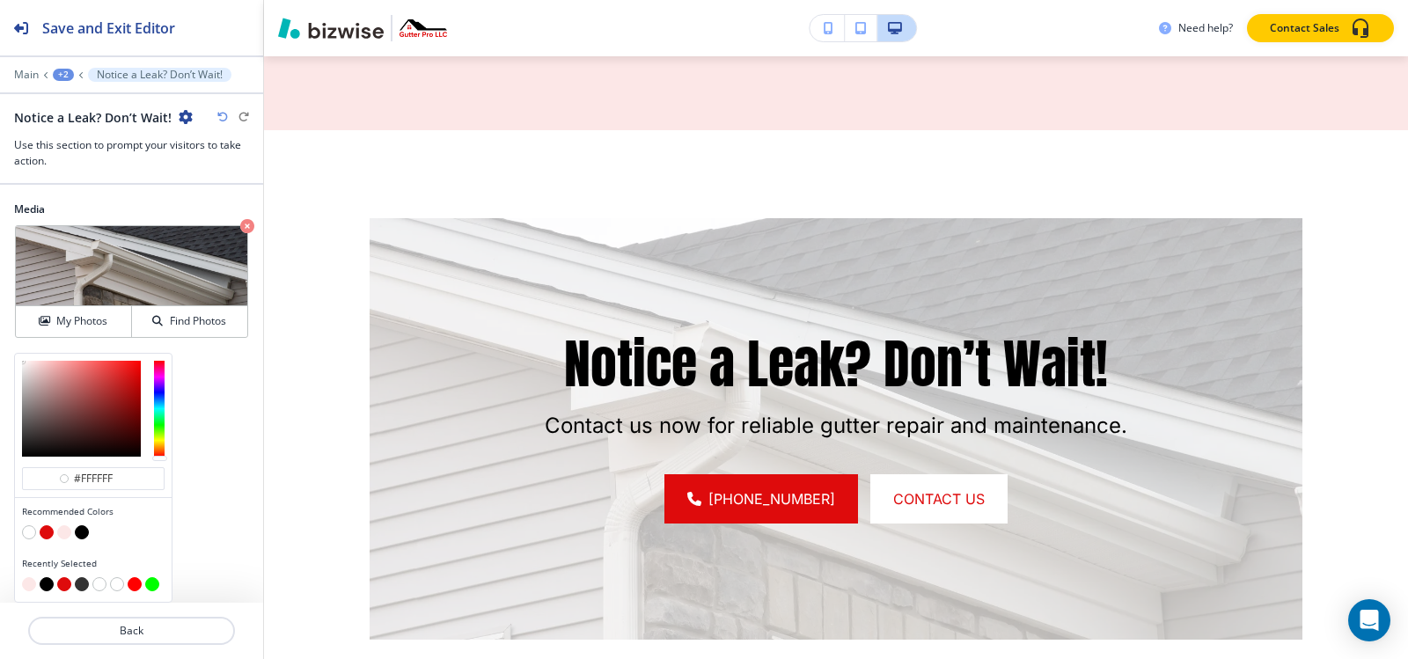
click at [82, 539] on div at bounding box center [93, 534] width 143 height 18
click at [83, 532] on button "button" at bounding box center [82, 532] width 14 height 14
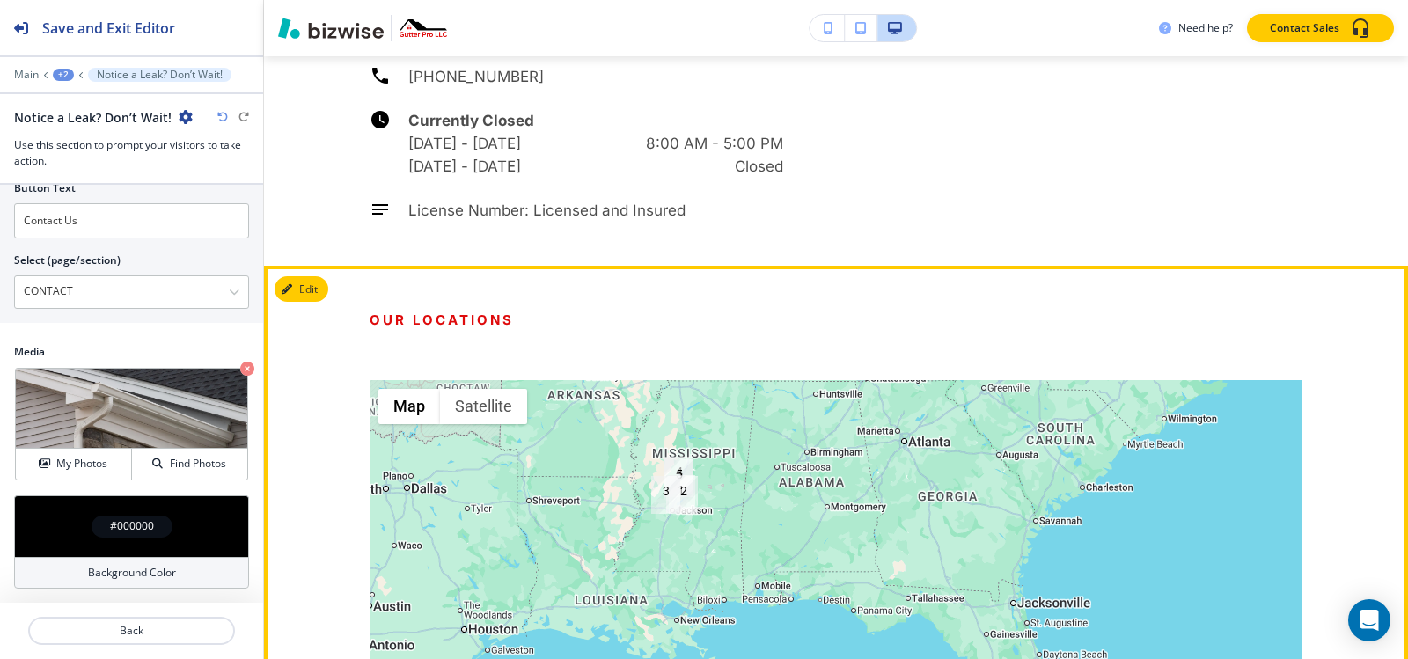
scroll to position [5878, 0]
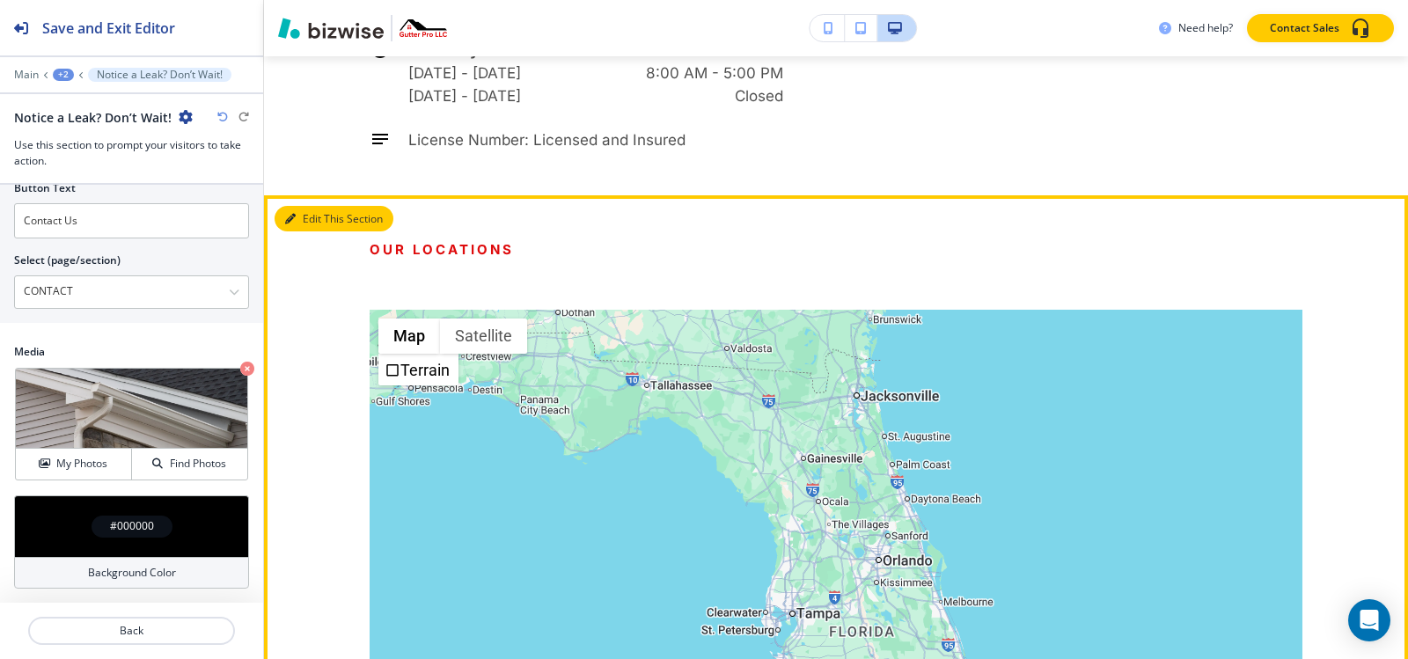
click at [309, 206] on button "Edit This Section" at bounding box center [334, 219] width 119 height 26
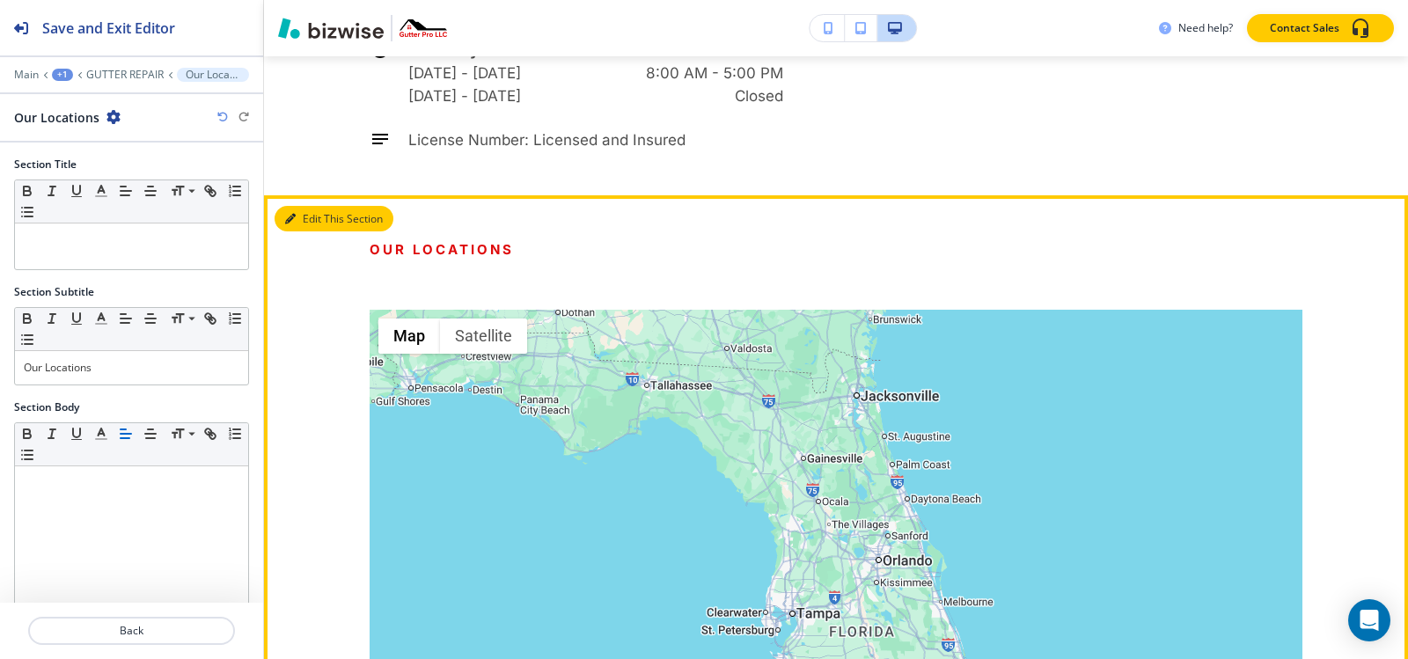
scroll to position [5875, 0]
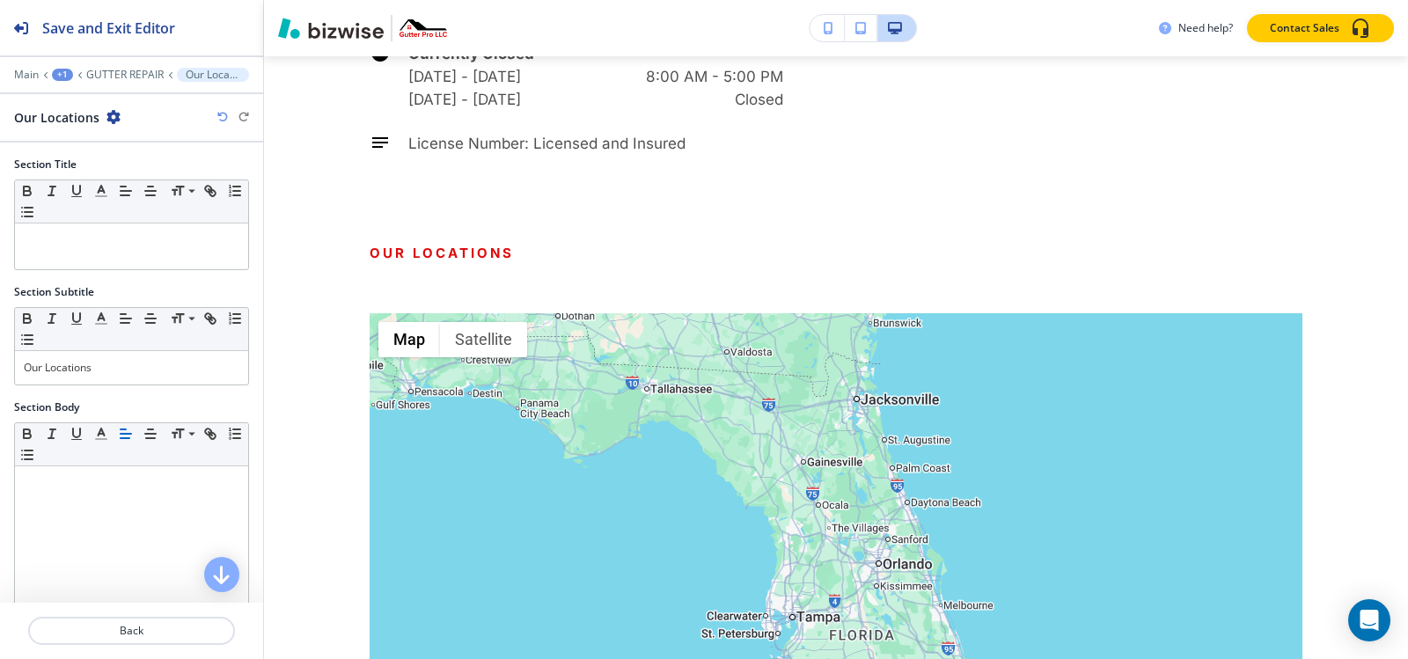
click at [115, 117] on icon "button" at bounding box center [113, 117] width 14 height 14
click at [155, 207] on p "Delete Section" at bounding box center [161, 210] width 90 height 16
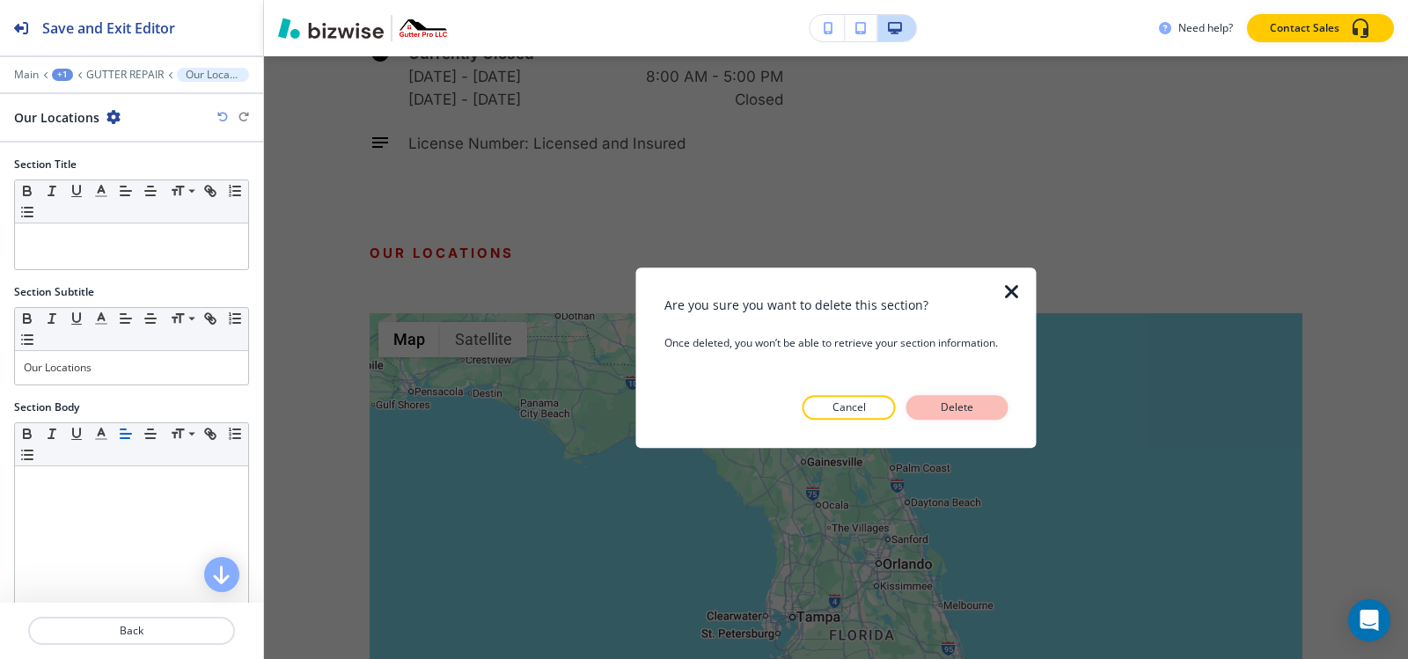
click at [931, 407] on button "Delete" at bounding box center [957, 407] width 102 height 25
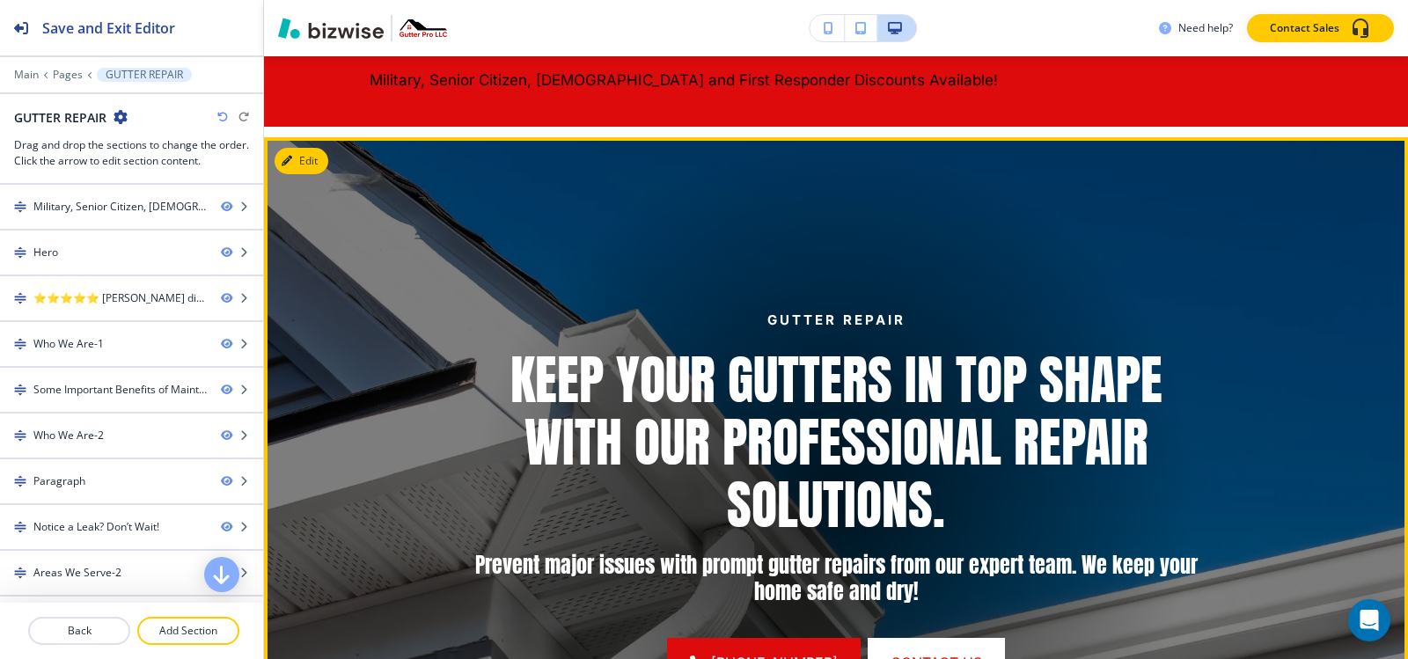
scroll to position [0, 0]
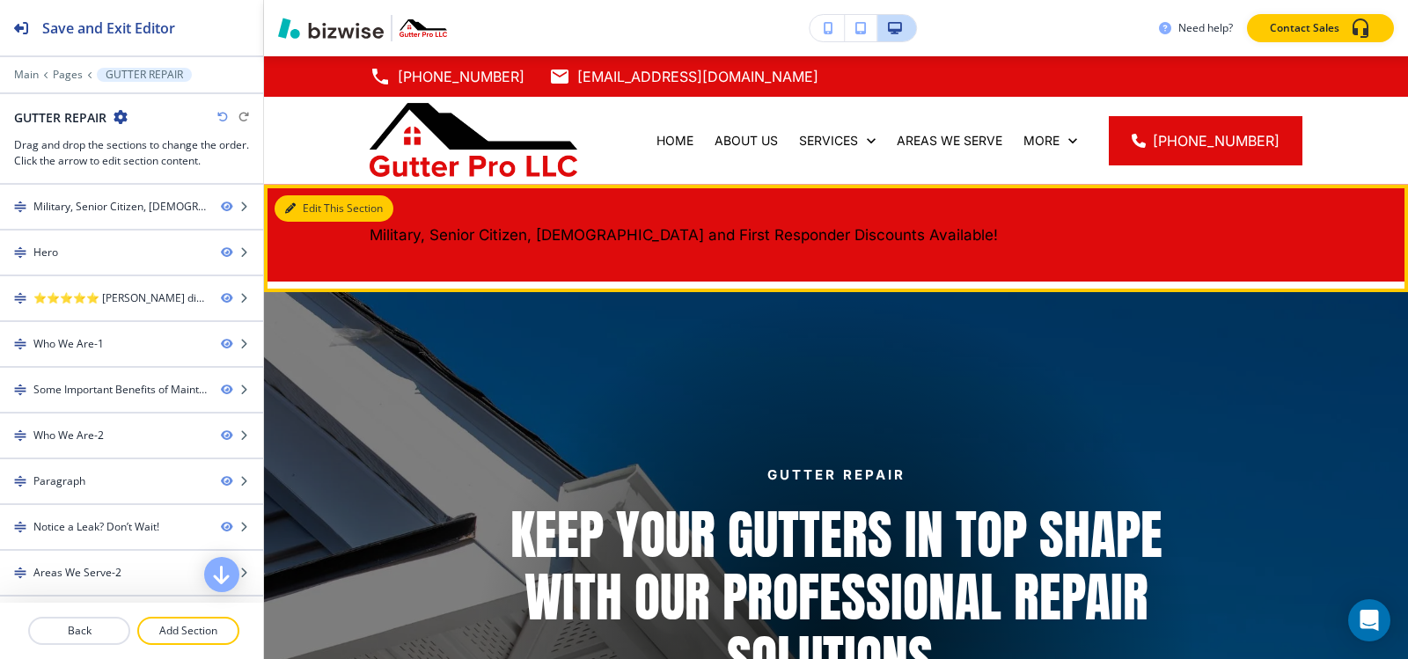
click at [299, 210] on button "Edit This Section" at bounding box center [334, 208] width 119 height 26
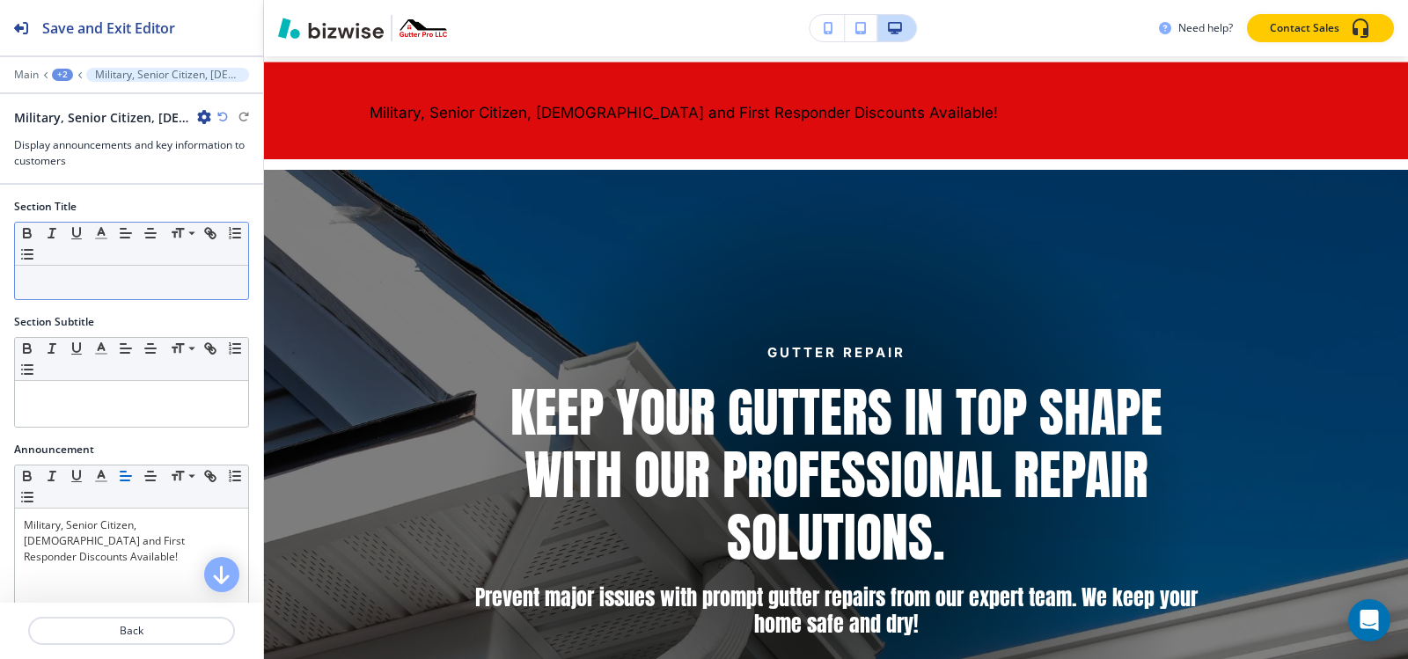
scroll to position [128, 0]
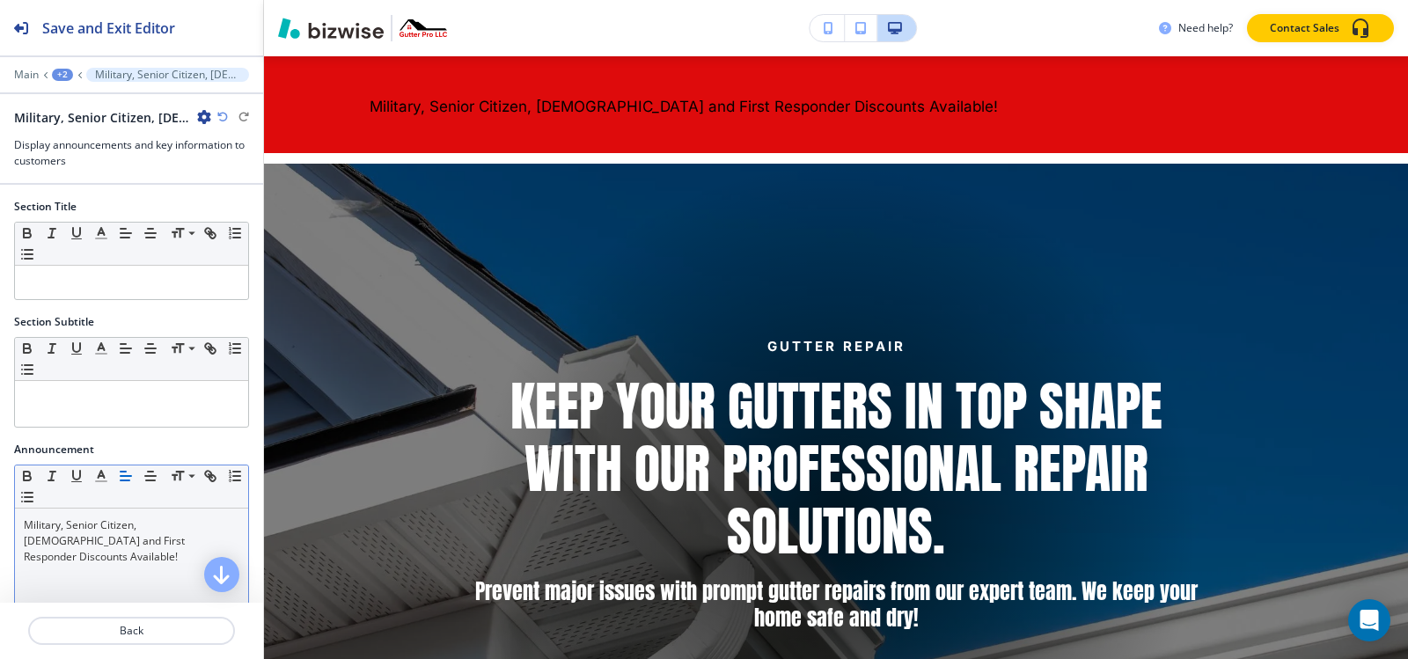
click at [80, 534] on p "Military, Senior Citizen, [DEMOGRAPHIC_DATA] and First Responder Discounts Avai…" at bounding box center [132, 541] width 216 height 48
click at [151, 476] on line "button" at bounding box center [150, 476] width 11 height 0
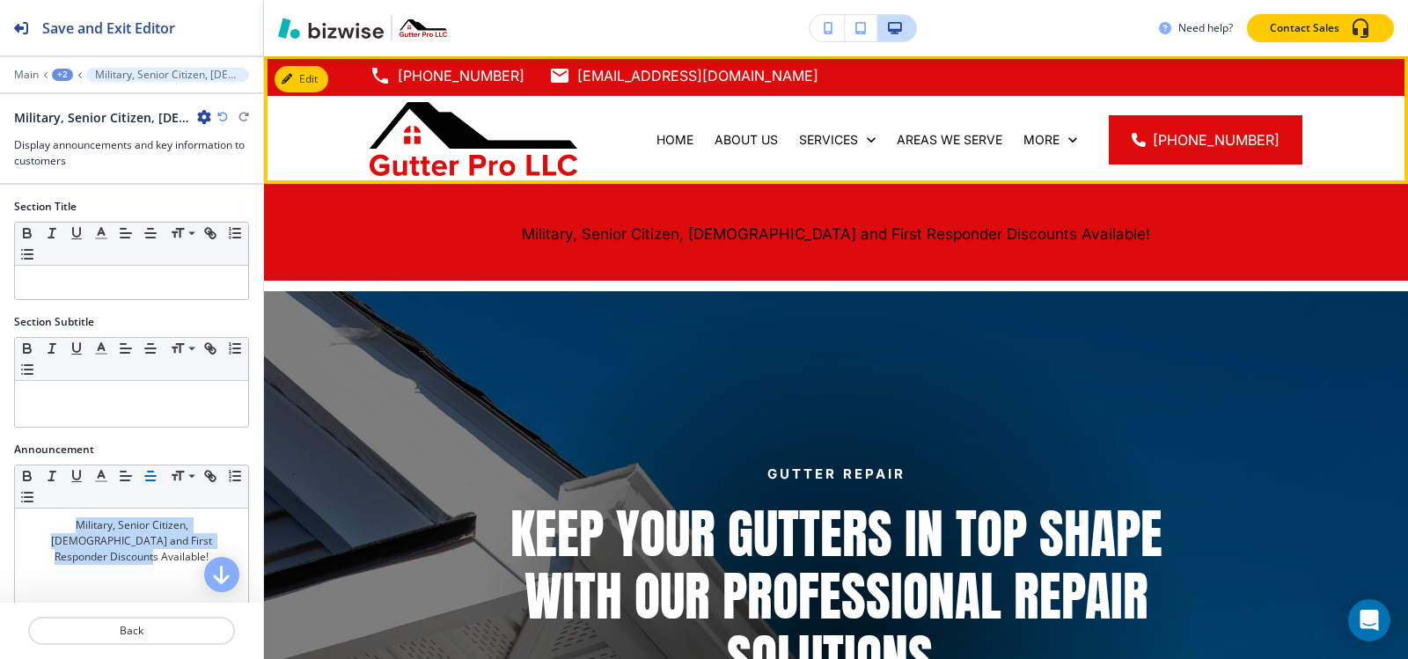
scroll to position [0, 0]
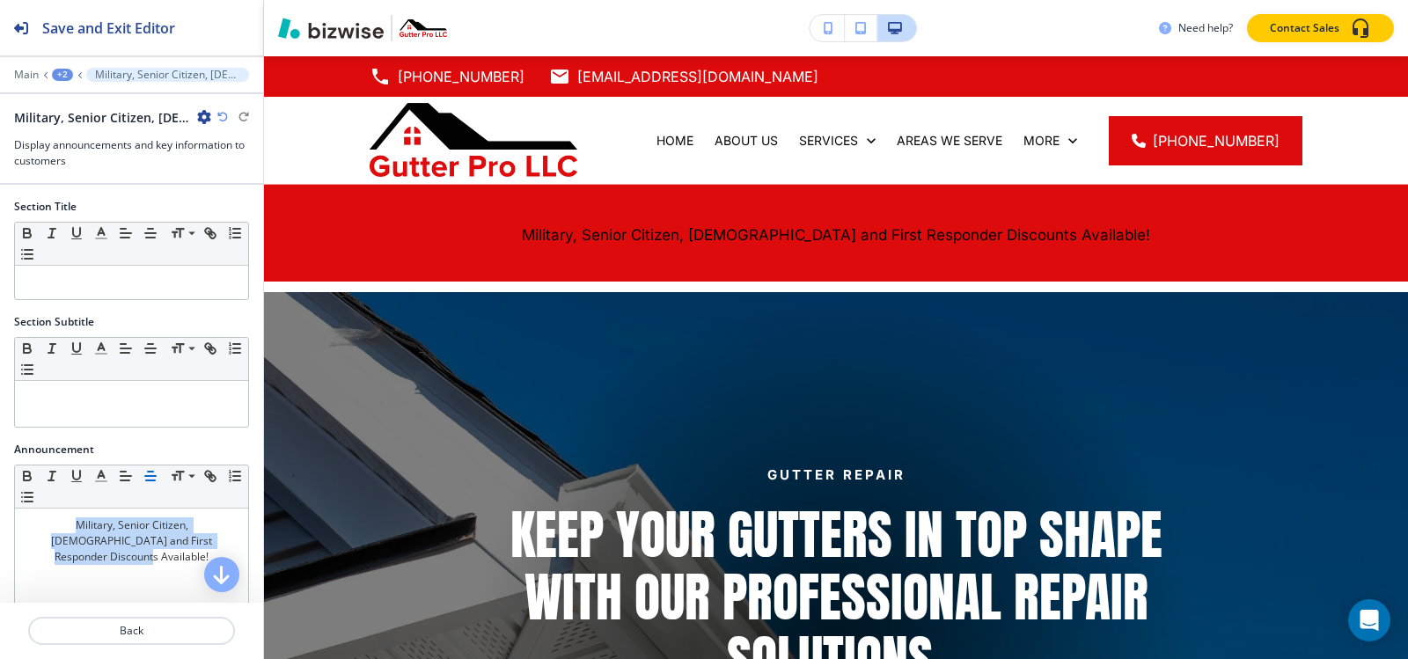
click at [59, 70] on div "+2" at bounding box center [62, 75] width 21 height 12
click at [73, 86] on div at bounding box center [108, 84] width 113 height 7
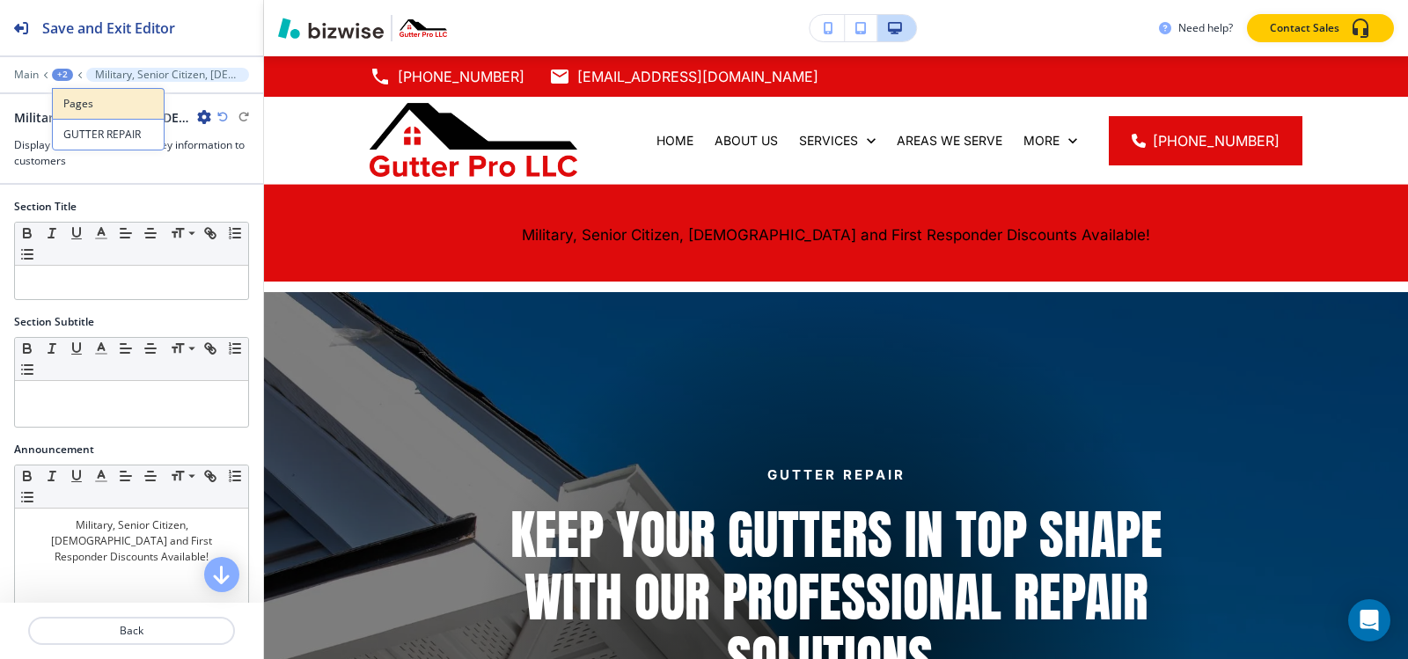
click at [75, 95] on button "Pages" at bounding box center [108, 103] width 113 height 31
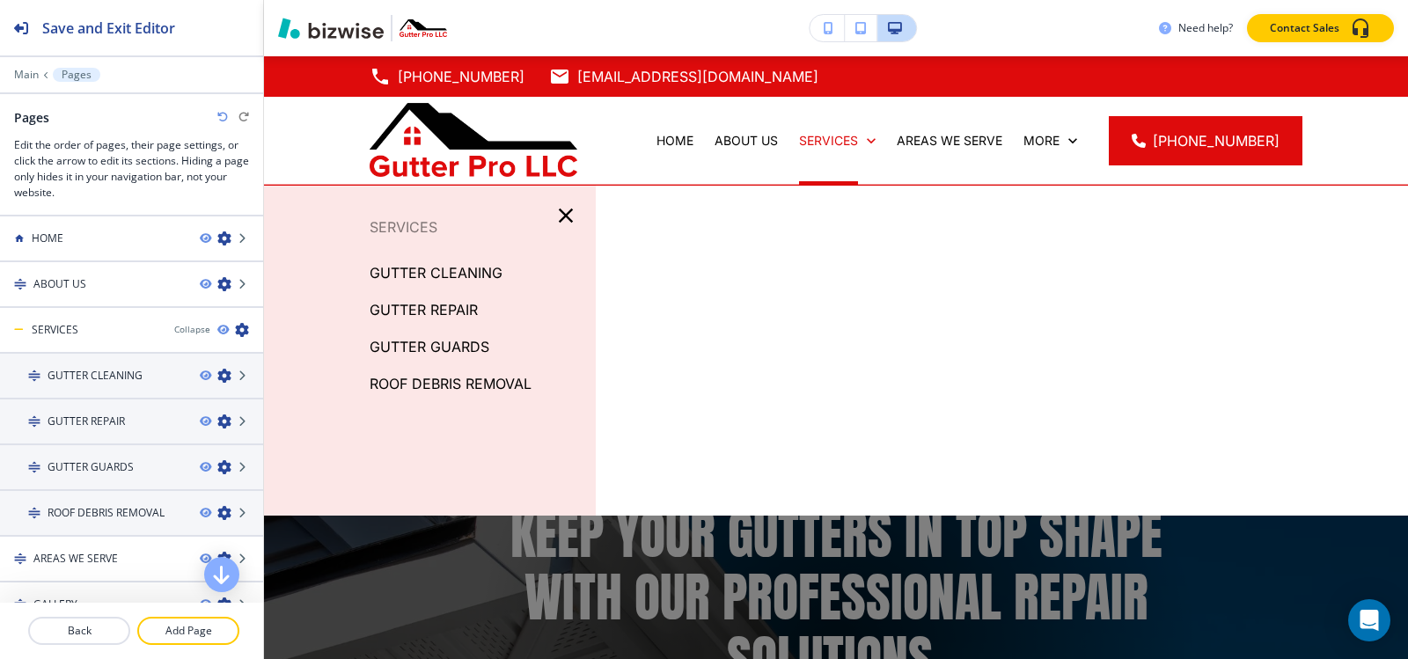
click at [404, 341] on p "GUTTER GUARDS" at bounding box center [430, 347] width 120 height 26
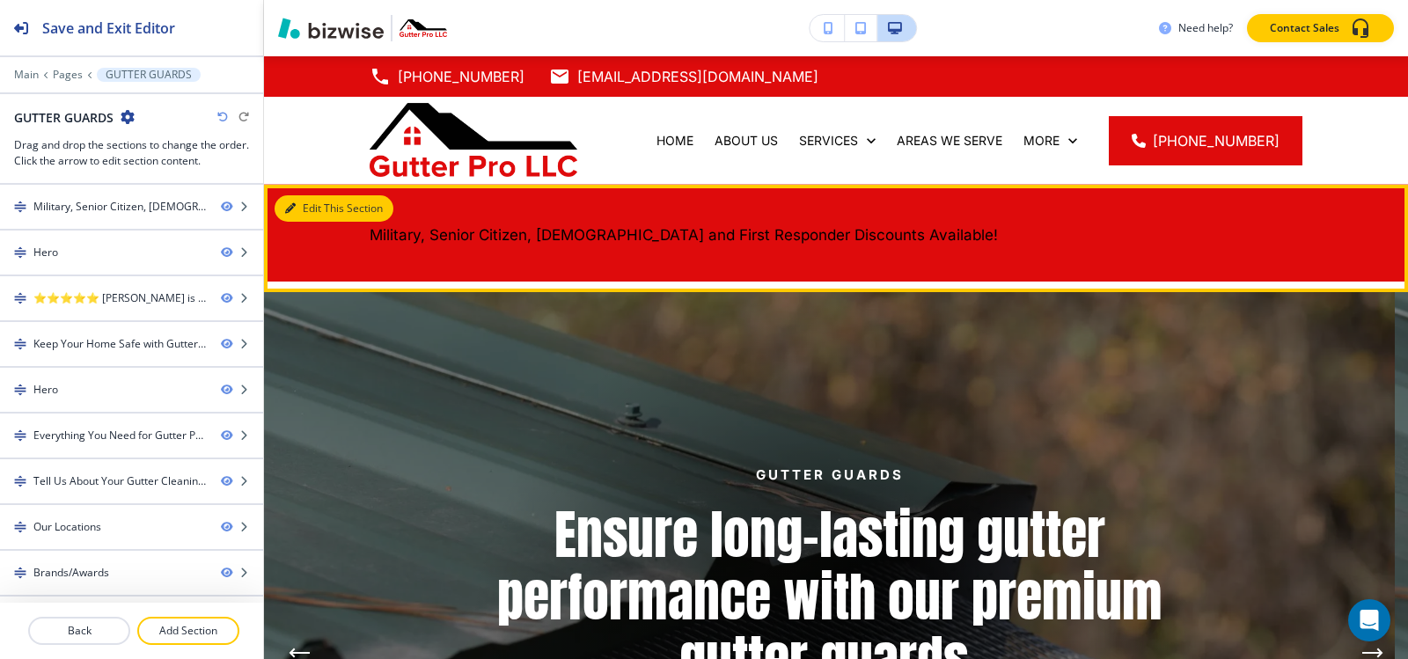
click at [288, 204] on icon "button" at bounding box center [290, 208] width 11 height 11
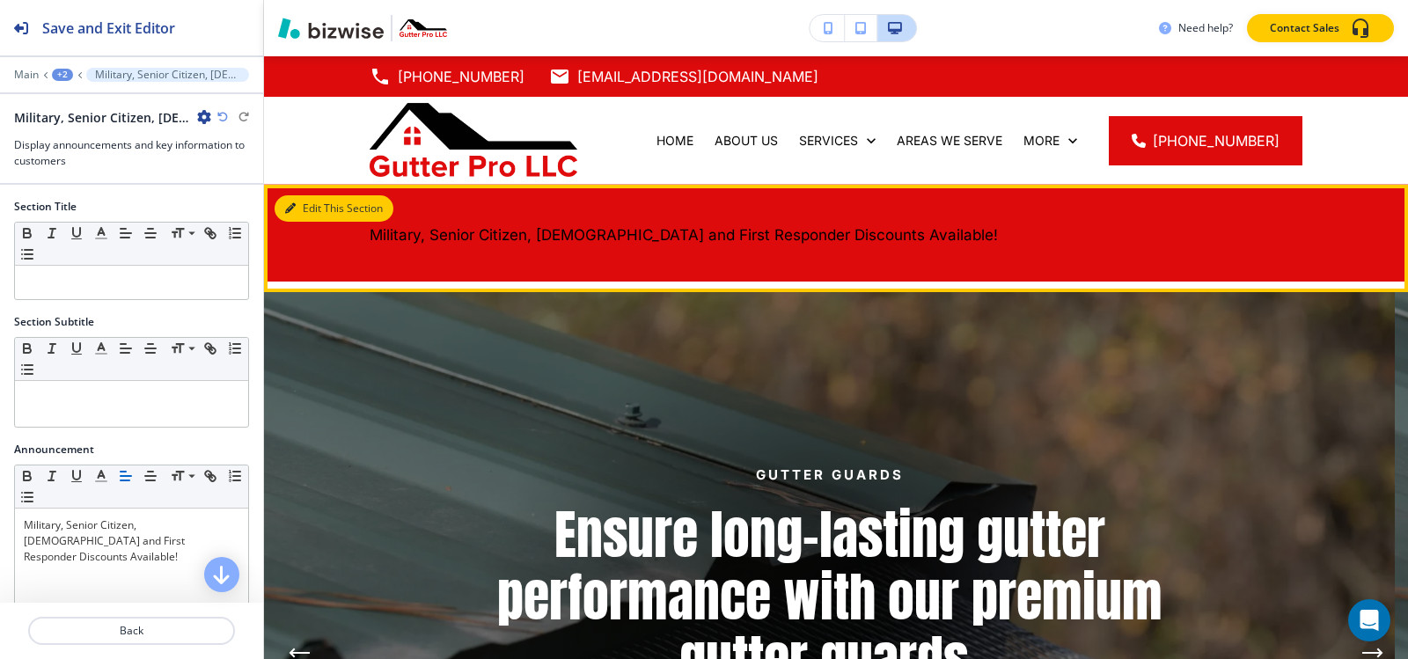
scroll to position [128, 0]
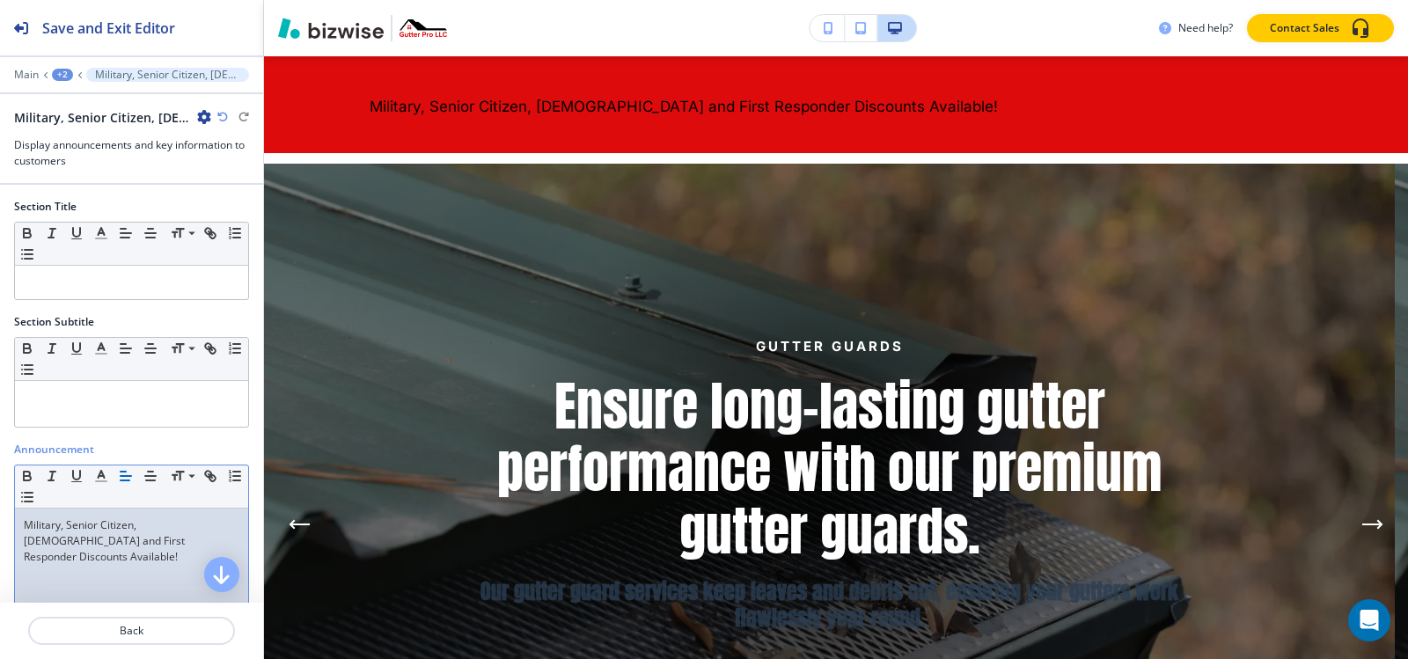
click at [91, 551] on div "Military, Senior Citizen, [DEMOGRAPHIC_DATA] and First Responder Discounts Avai…" at bounding box center [131, 623] width 233 height 229
click at [149, 478] on icon "button" at bounding box center [151, 476] width 16 height 16
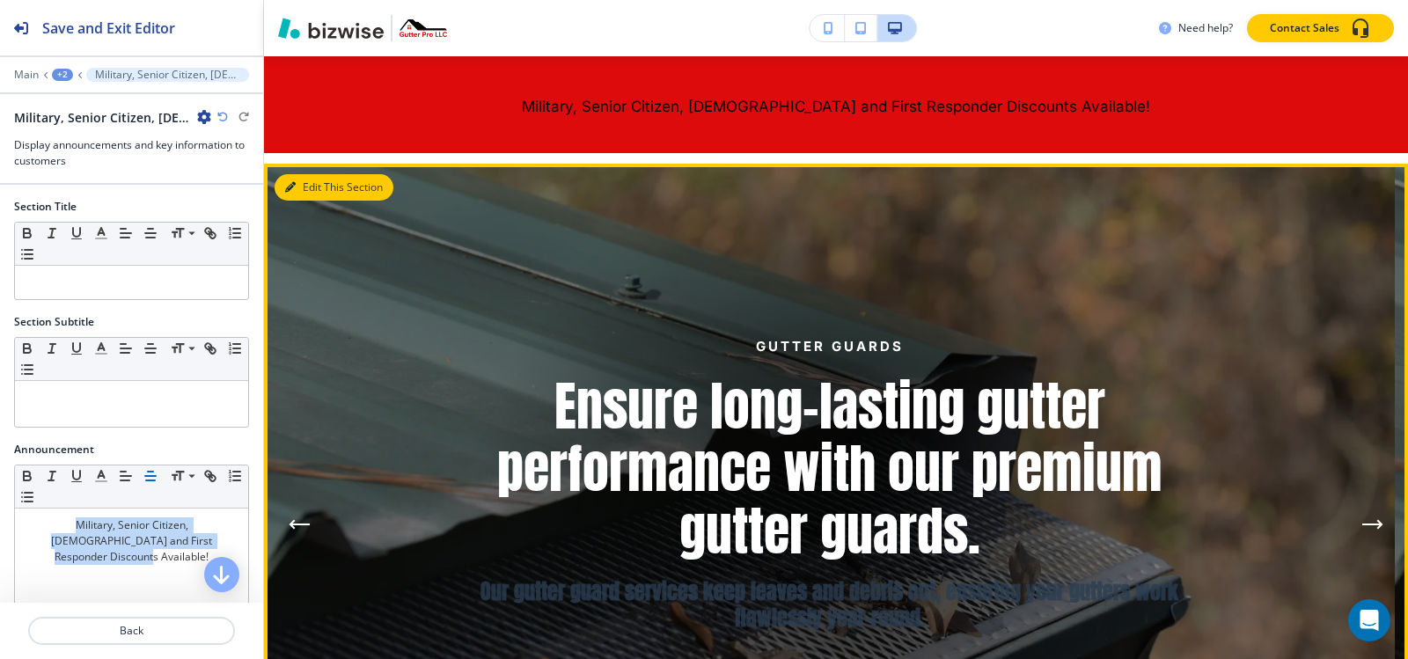
click at [324, 184] on button "Edit This Section" at bounding box center [334, 187] width 119 height 26
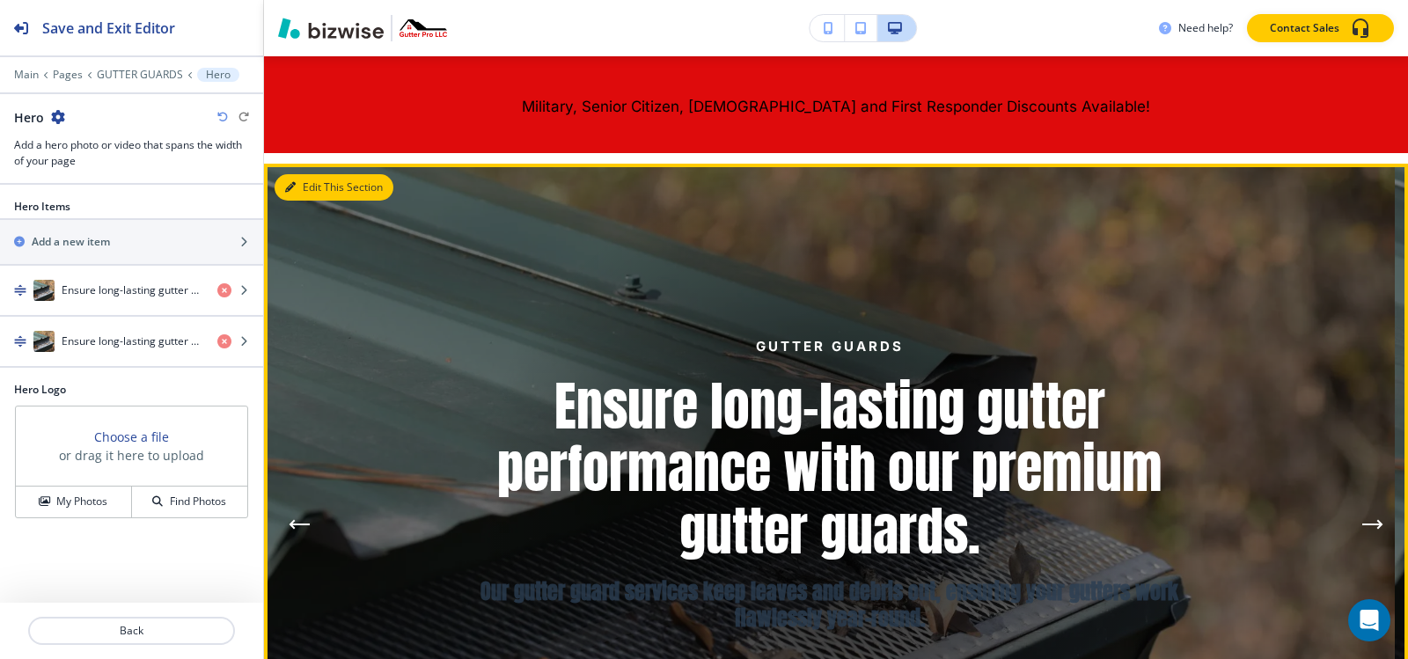
scroll to position [236, 0]
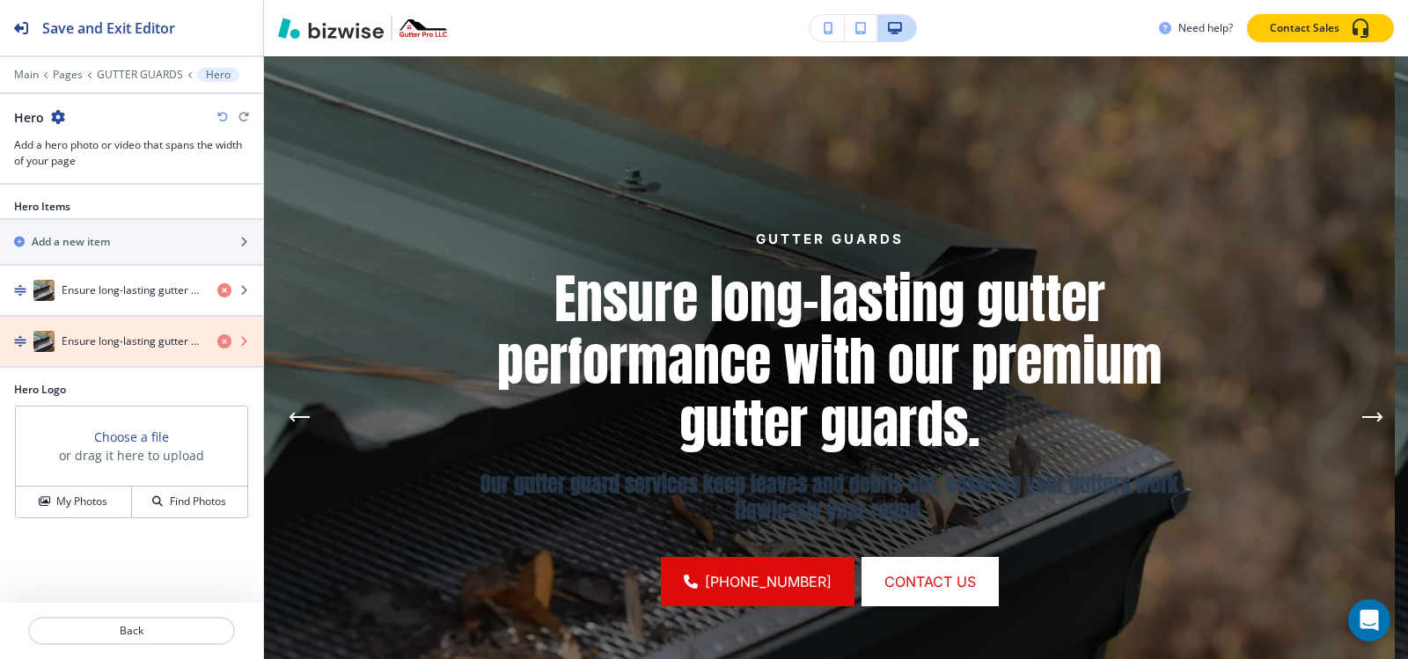
click at [224, 342] on icon "button" at bounding box center [224, 341] width 14 height 14
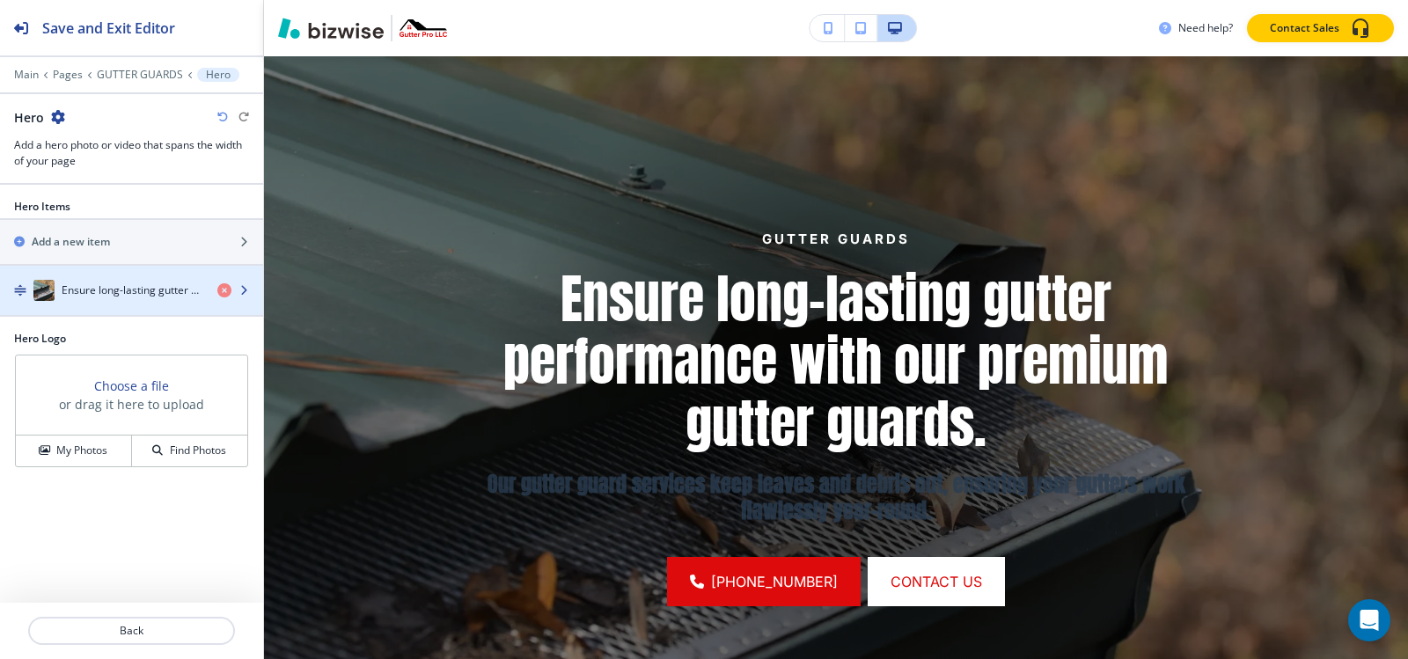
click at [167, 299] on div "Ensure long-lasting gutter performance with our premium gutter guards." at bounding box center [101, 290] width 203 height 21
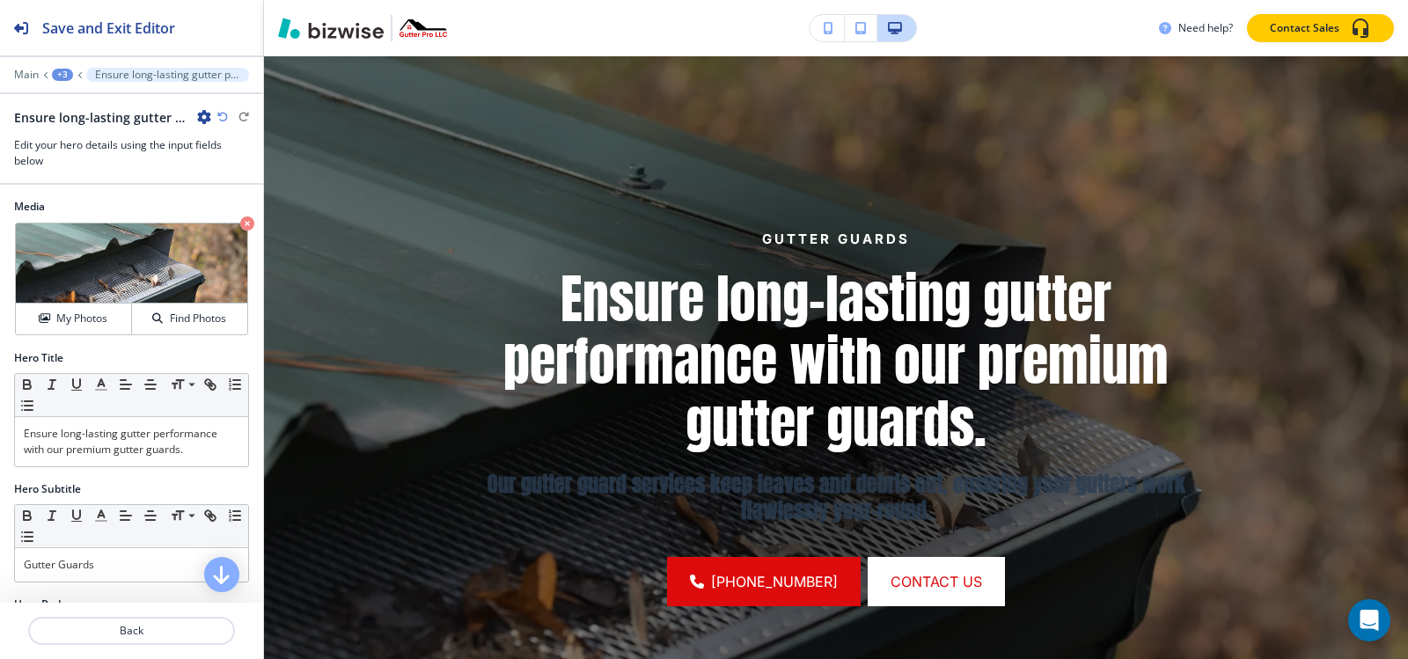
click at [223, 120] on icon "button" at bounding box center [222, 117] width 11 height 11
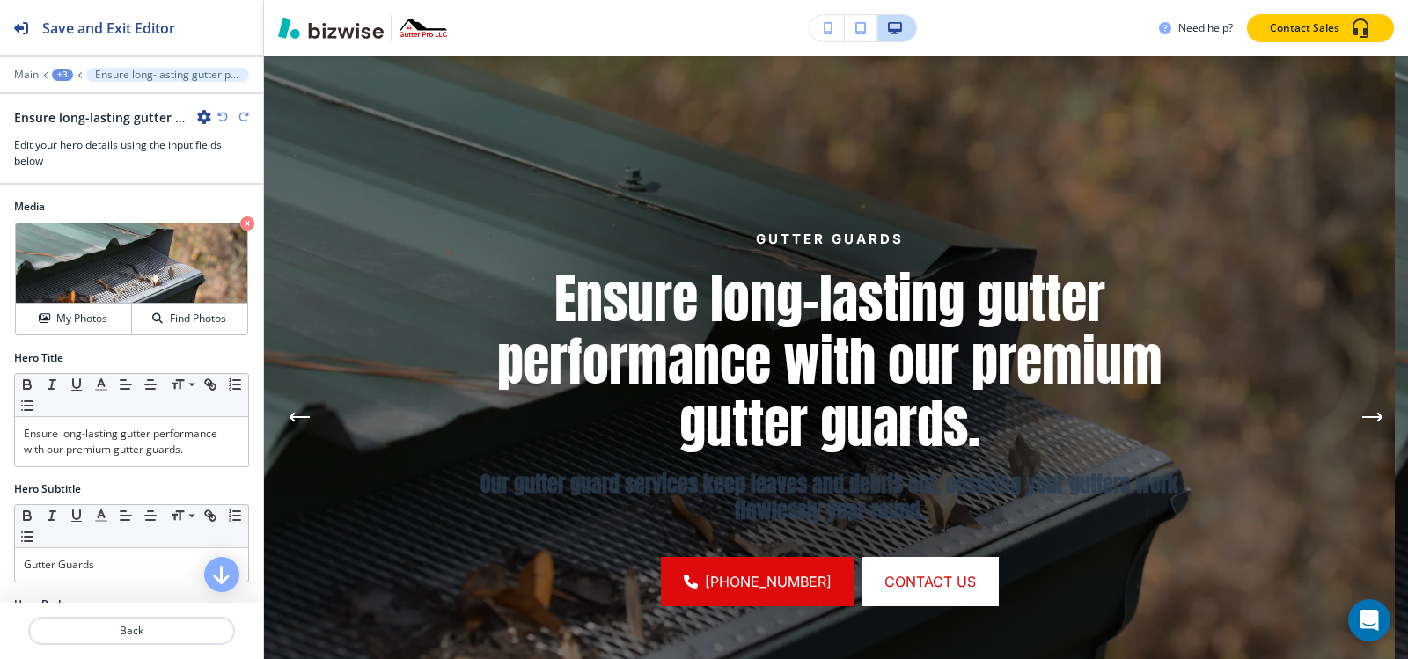
click at [55, 77] on div "+3" at bounding box center [62, 75] width 21 height 12
click at [92, 153] on button "Hero" at bounding box center [108, 166] width 113 height 32
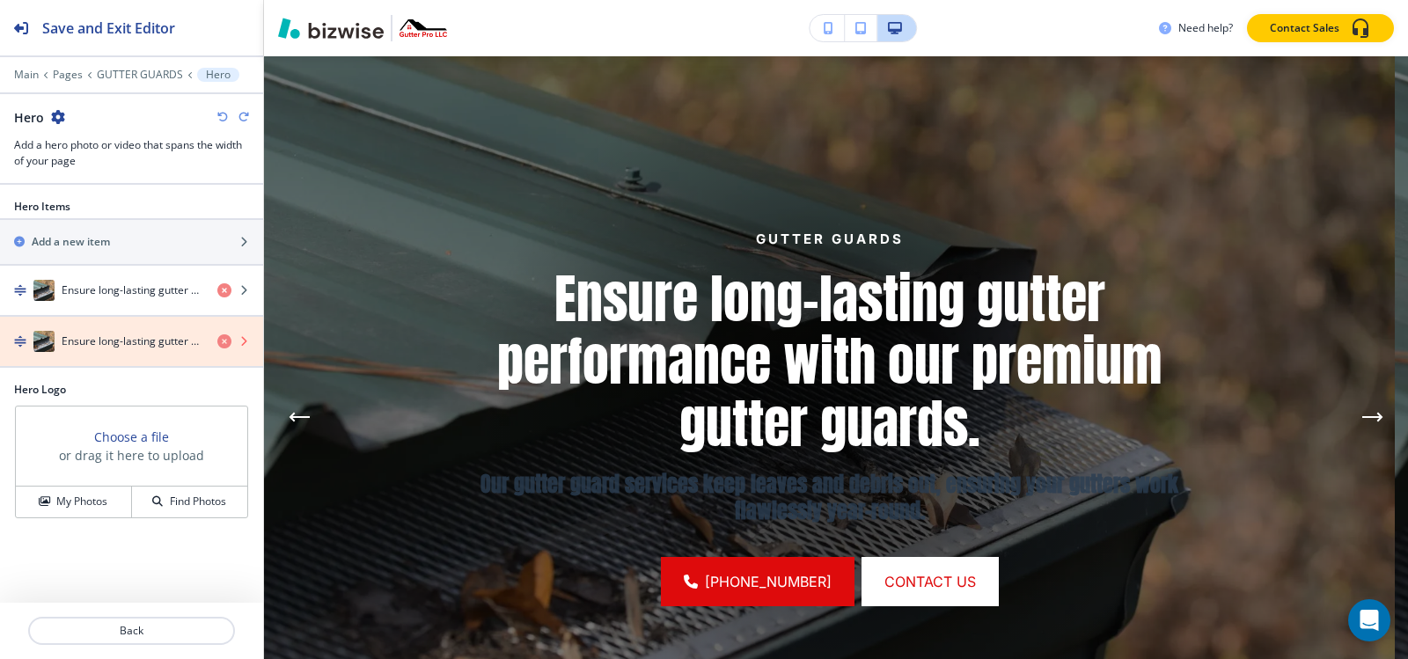
click at [223, 341] on icon "button" at bounding box center [224, 341] width 14 height 14
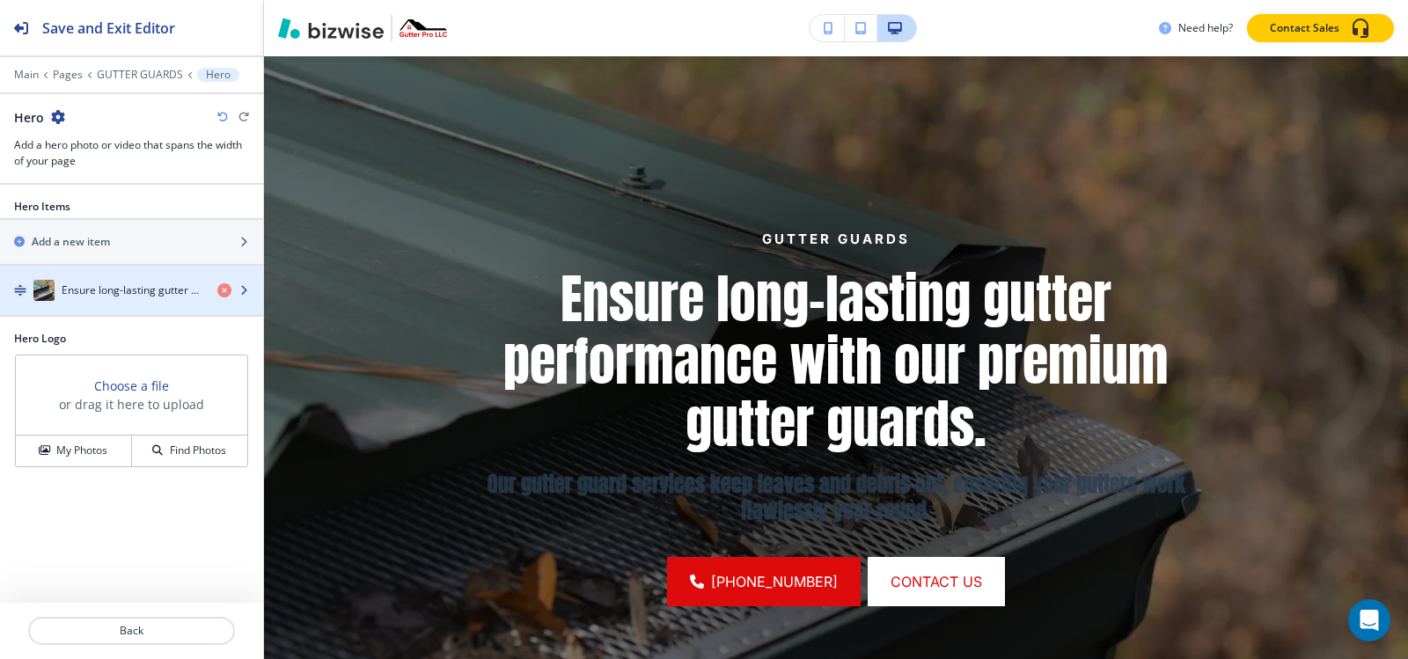
click at [125, 281] on div "Ensure long-lasting gutter performance with our premium gutter guards." at bounding box center [101, 290] width 203 height 21
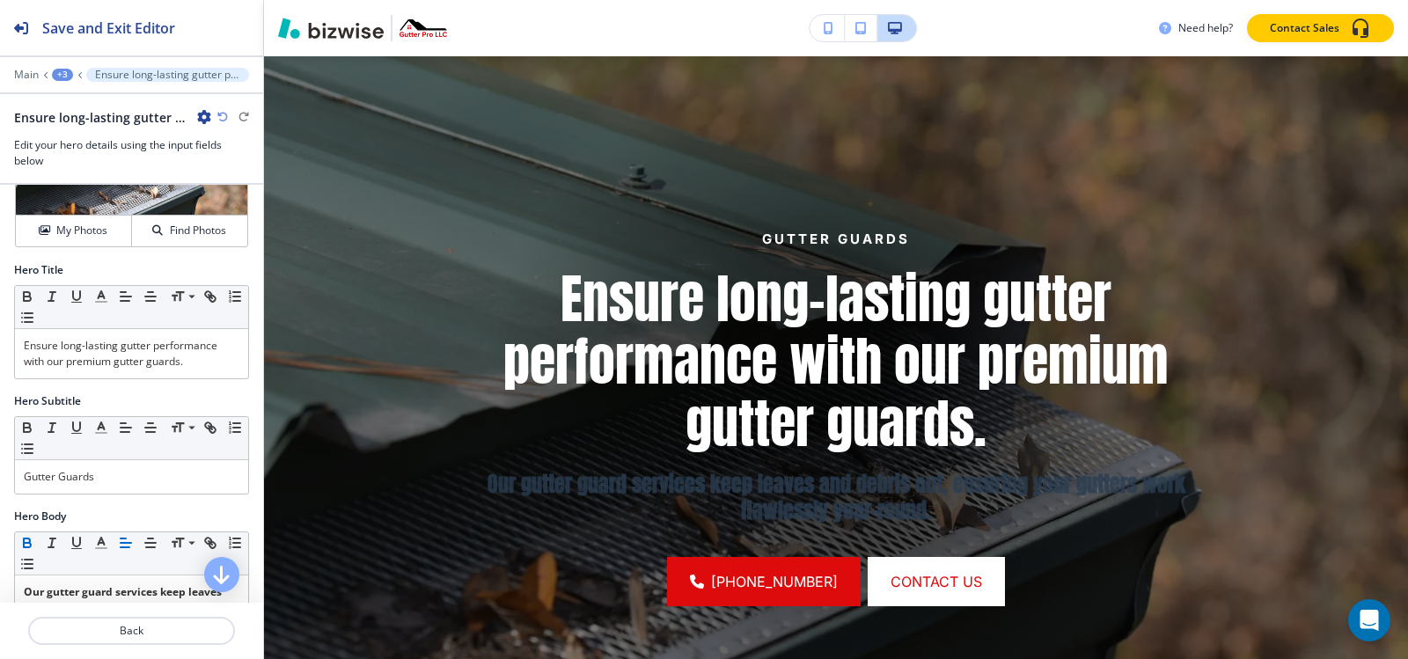
scroll to position [0, 0]
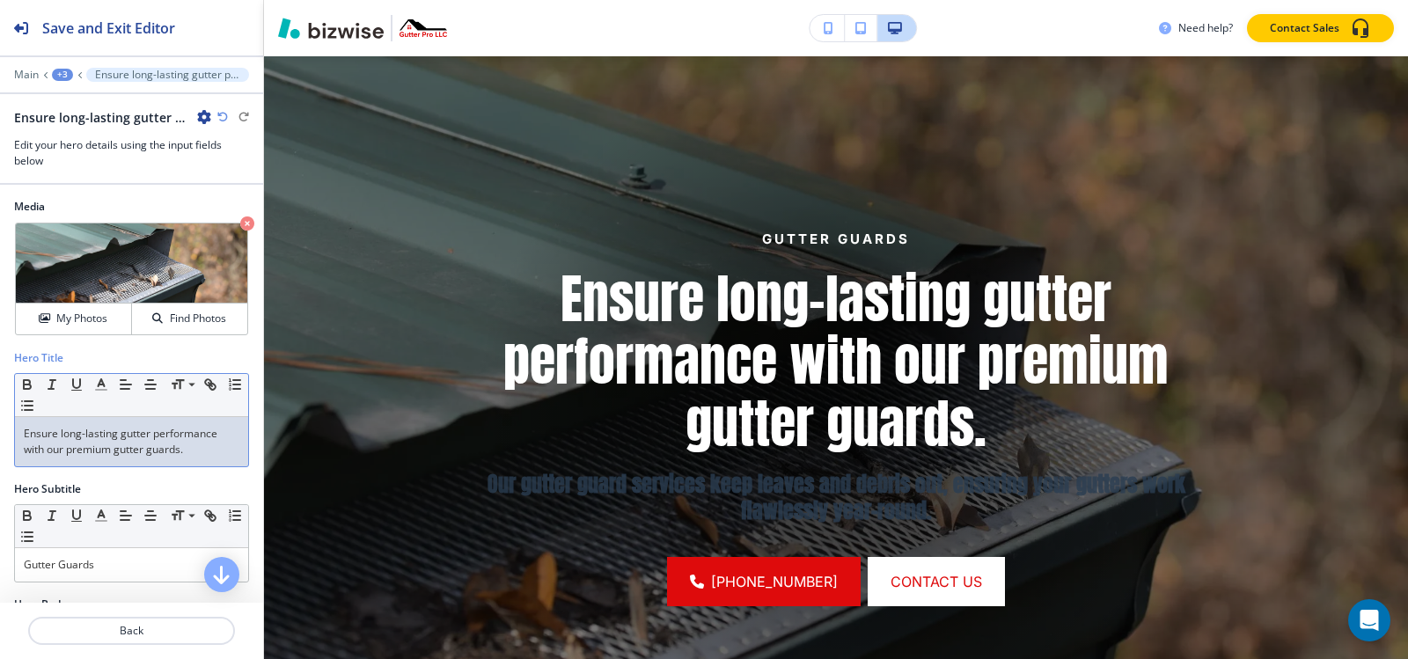
click at [103, 435] on p "Ensure long-lasting gutter performance with our premium gutter guards." at bounding box center [132, 442] width 216 height 32
copy p "Ensure long-lasting gutter performance with our premium gutter guards."
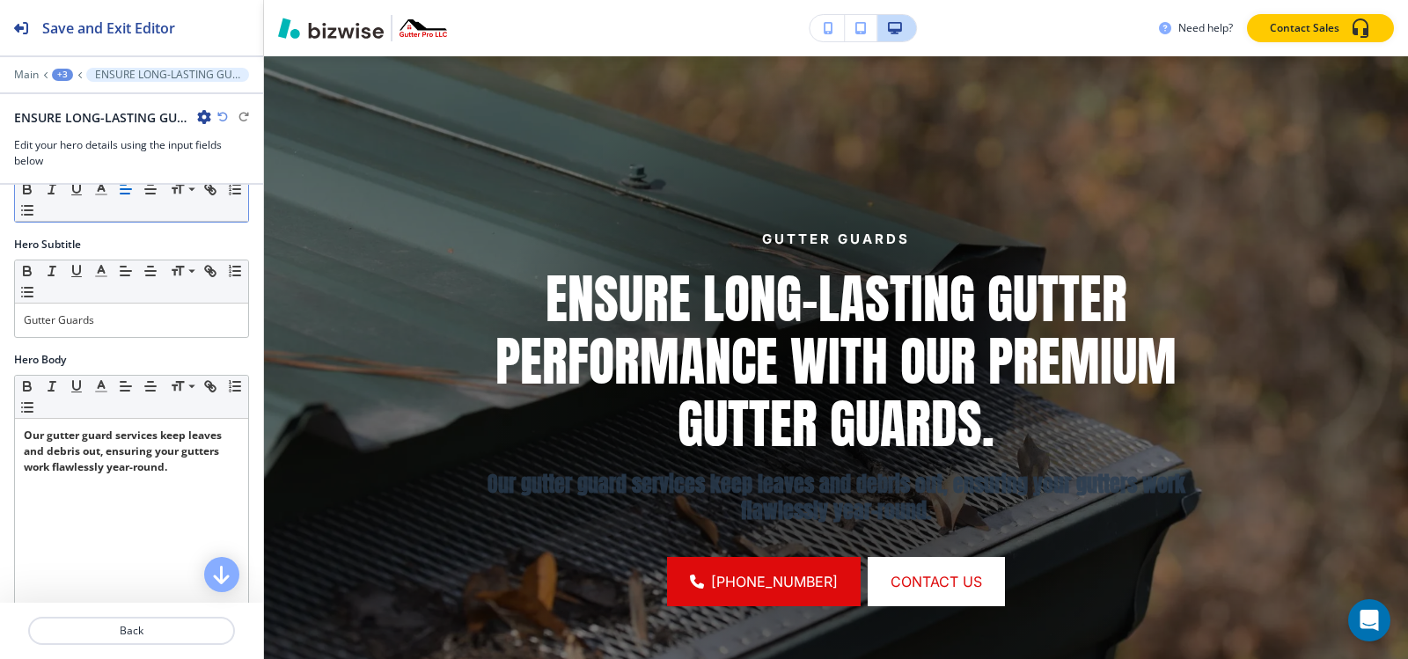
scroll to position [264, 0]
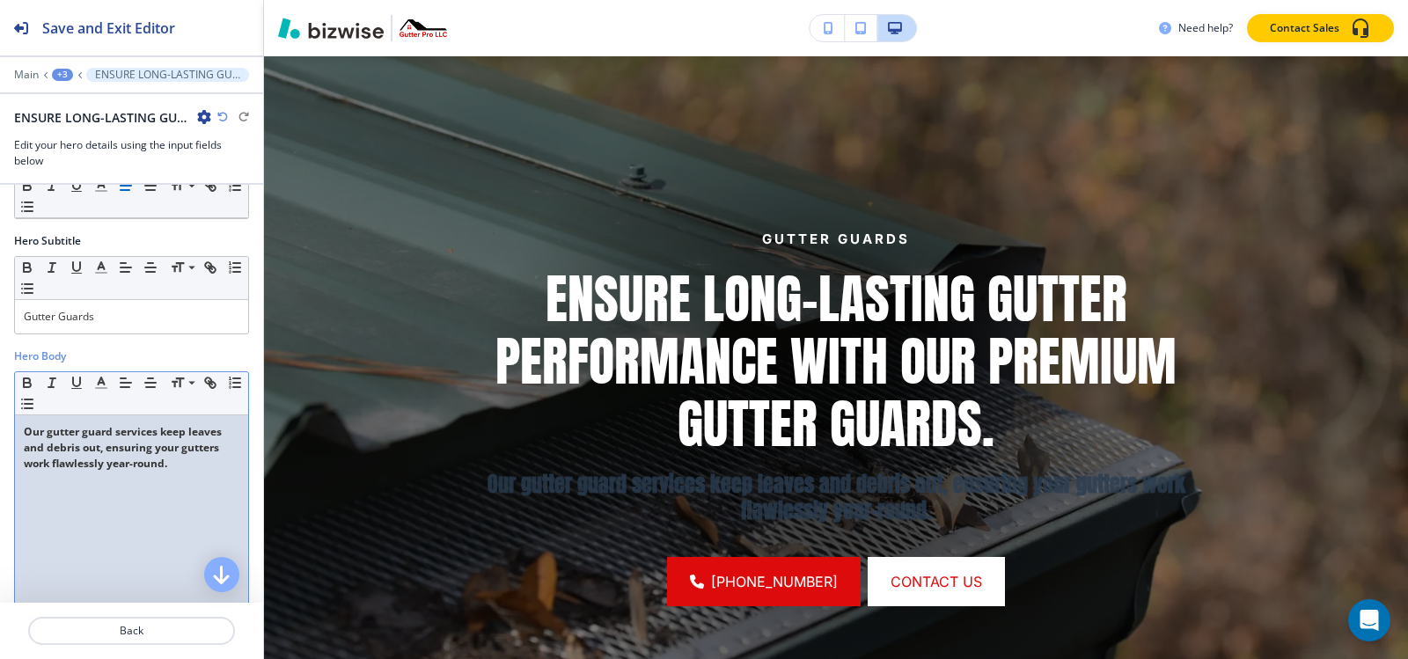
click at [99, 456] on strong "Our gutter guard services keep leaves and debris out, ensuring your gutters wor…" at bounding box center [124, 447] width 201 height 47
click at [95, 502] on div "Our gutter guard services keep leaves and debris out, ensuring your gutters wor…" at bounding box center [131, 529] width 233 height 229
copy strong "Our gutter guard services keep leaves and debris out, ensuring your gutters wor…"
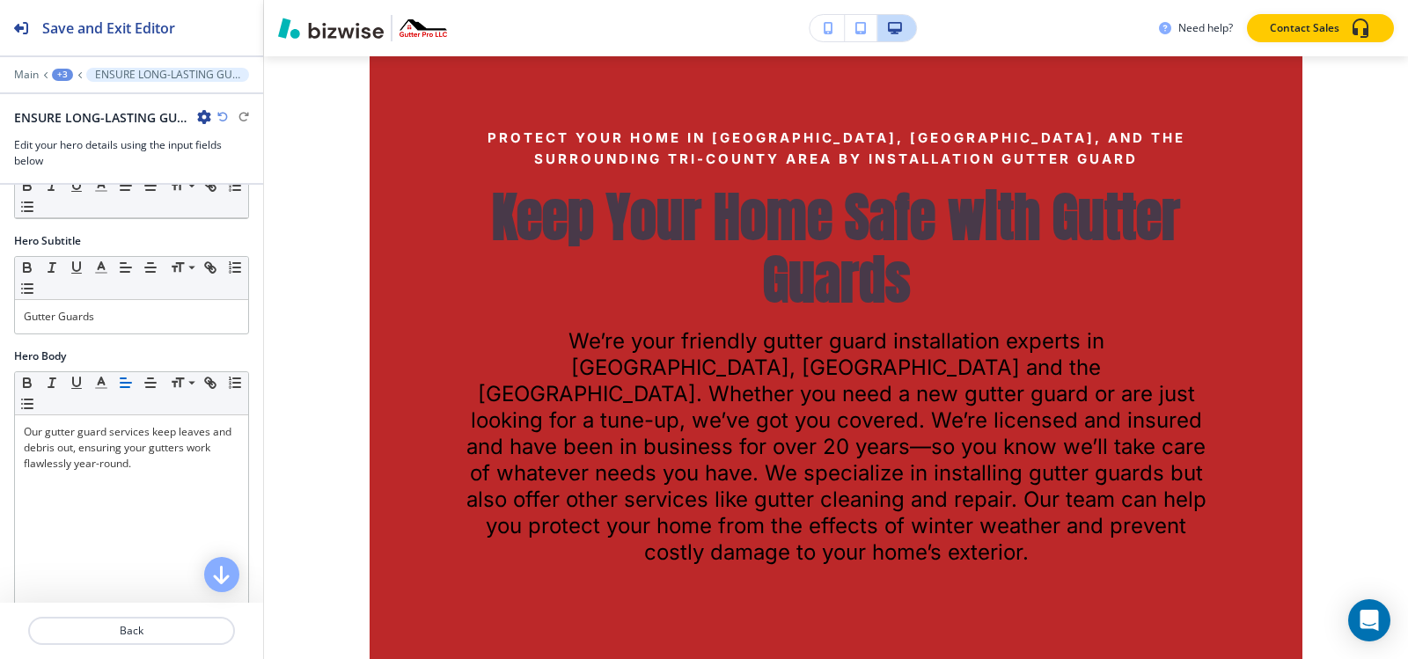
scroll to position [1292, 0]
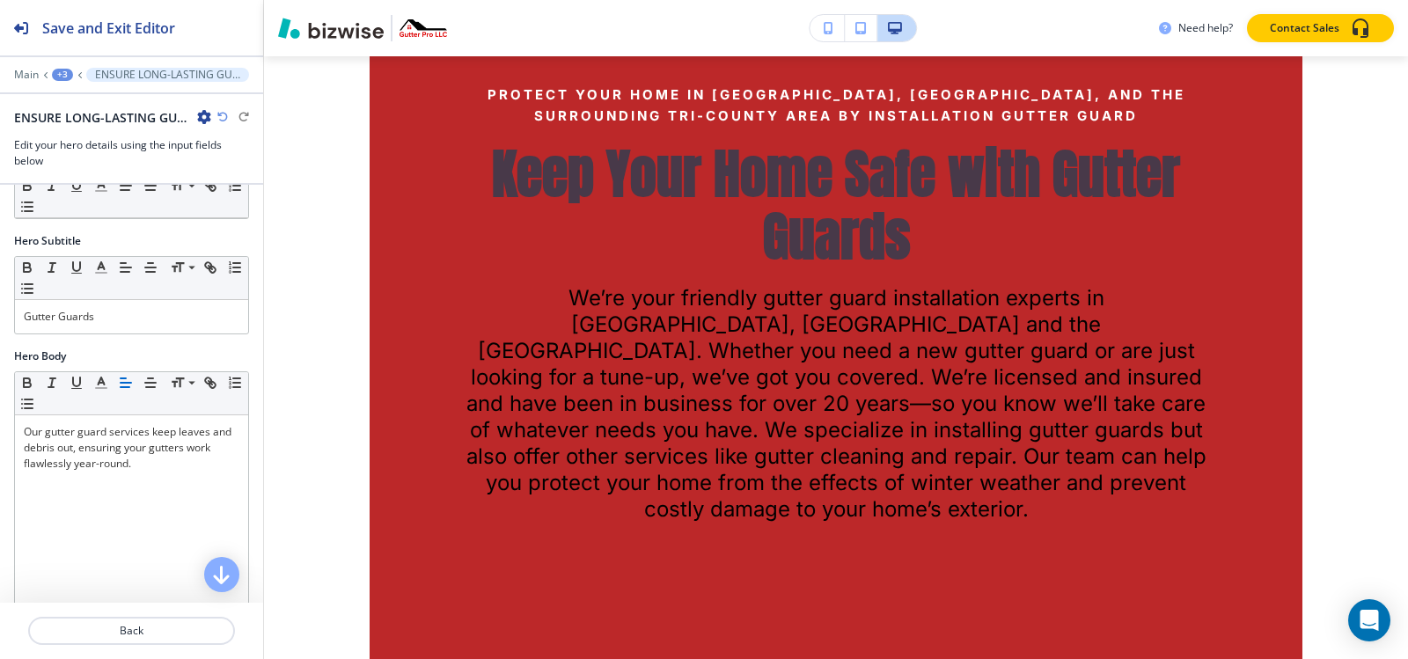
click at [61, 72] on div "+3" at bounding box center [62, 75] width 21 height 12
click at [60, 73] on div "+3" at bounding box center [62, 75] width 21 height 12
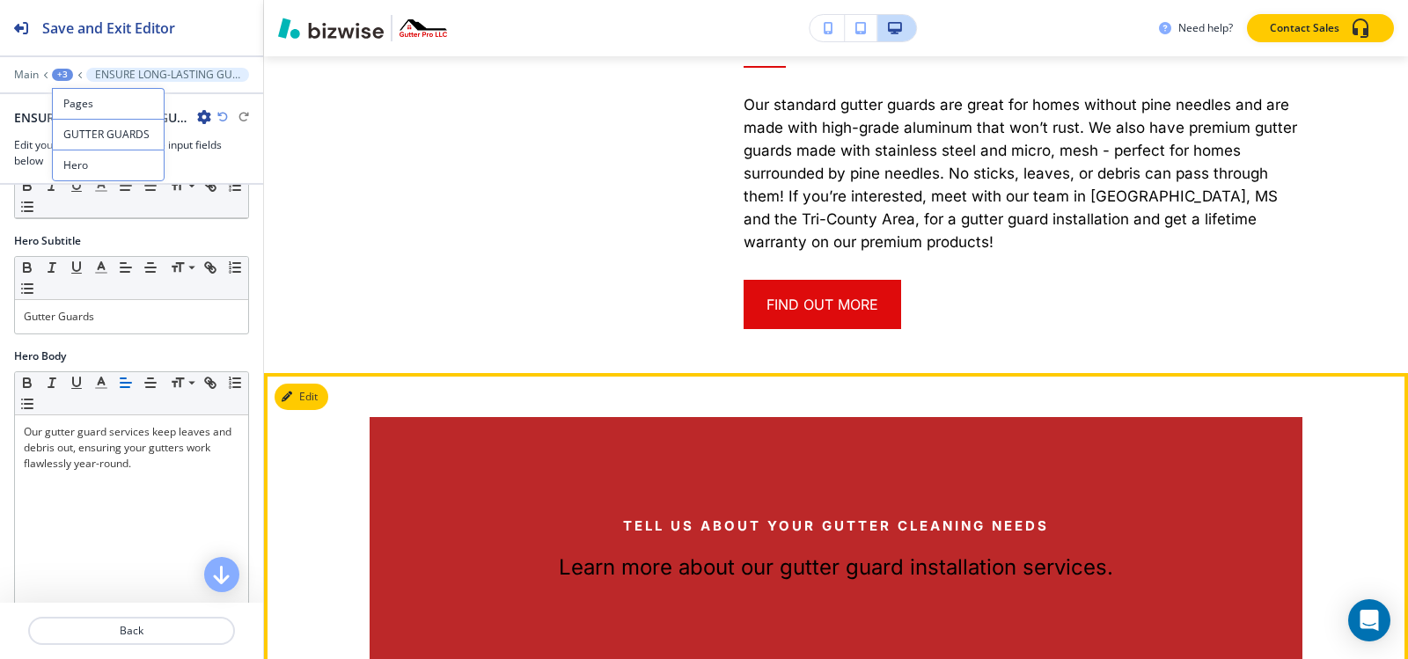
scroll to position [3052, 0]
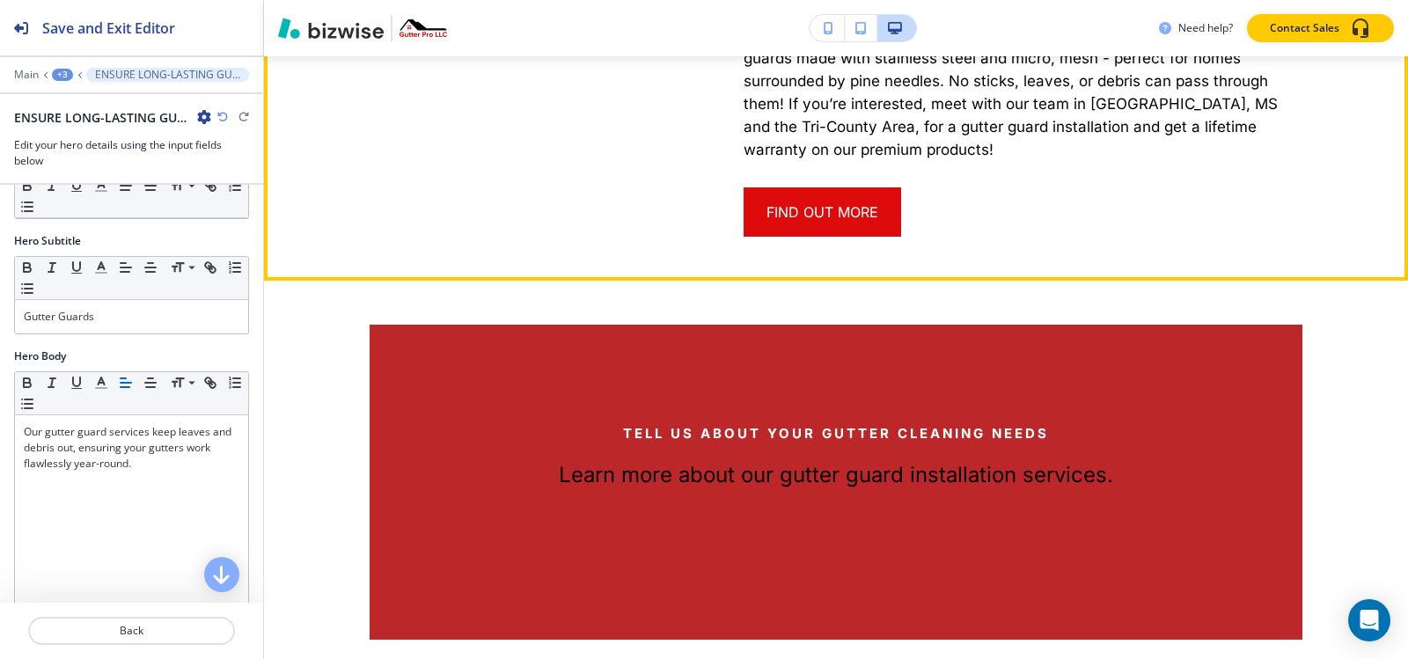
click at [325, 189] on div at bounding box center [493, 50] width 374 height 371
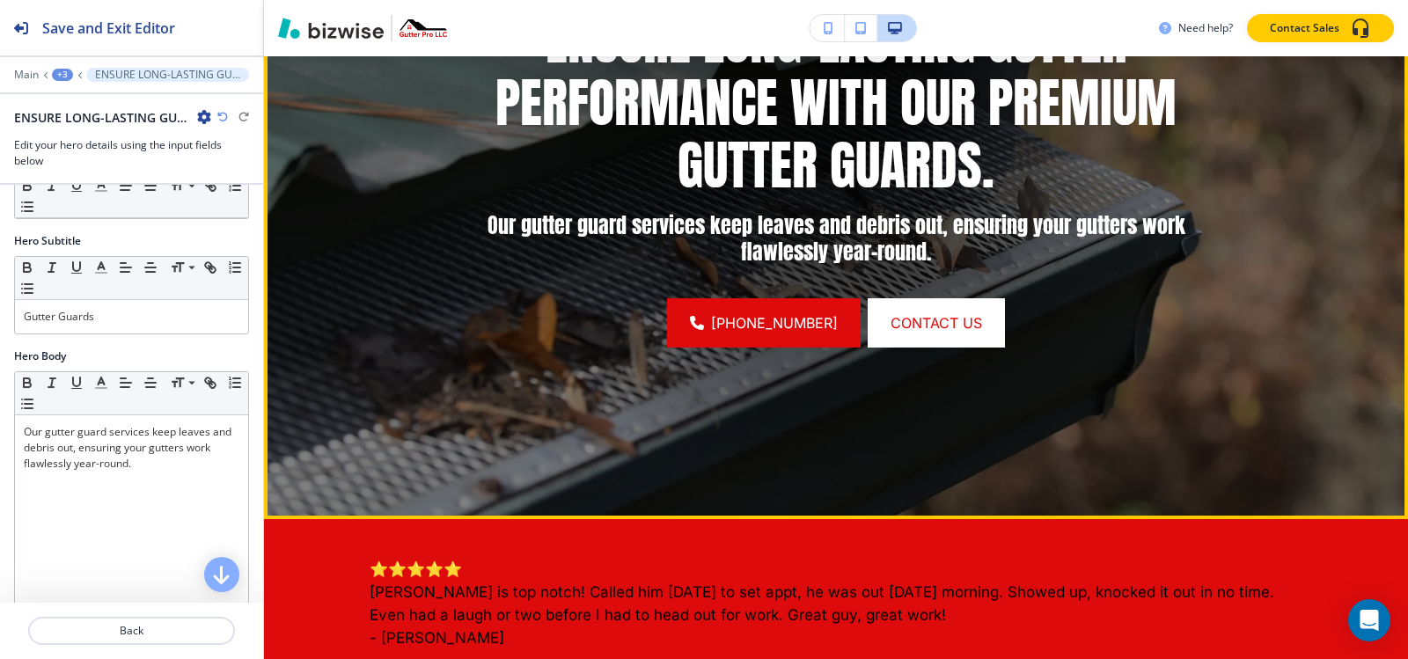
scroll to position [412, 0]
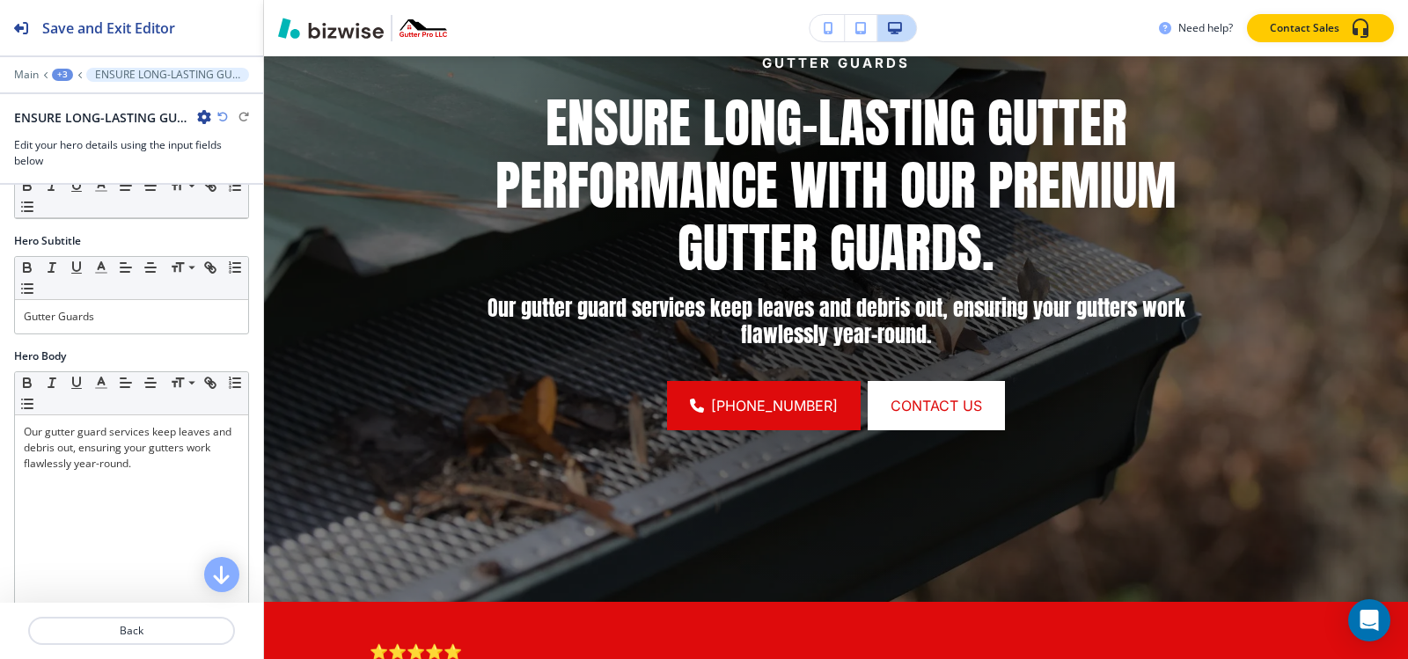
click at [60, 69] on div "+3" at bounding box center [62, 75] width 21 height 12
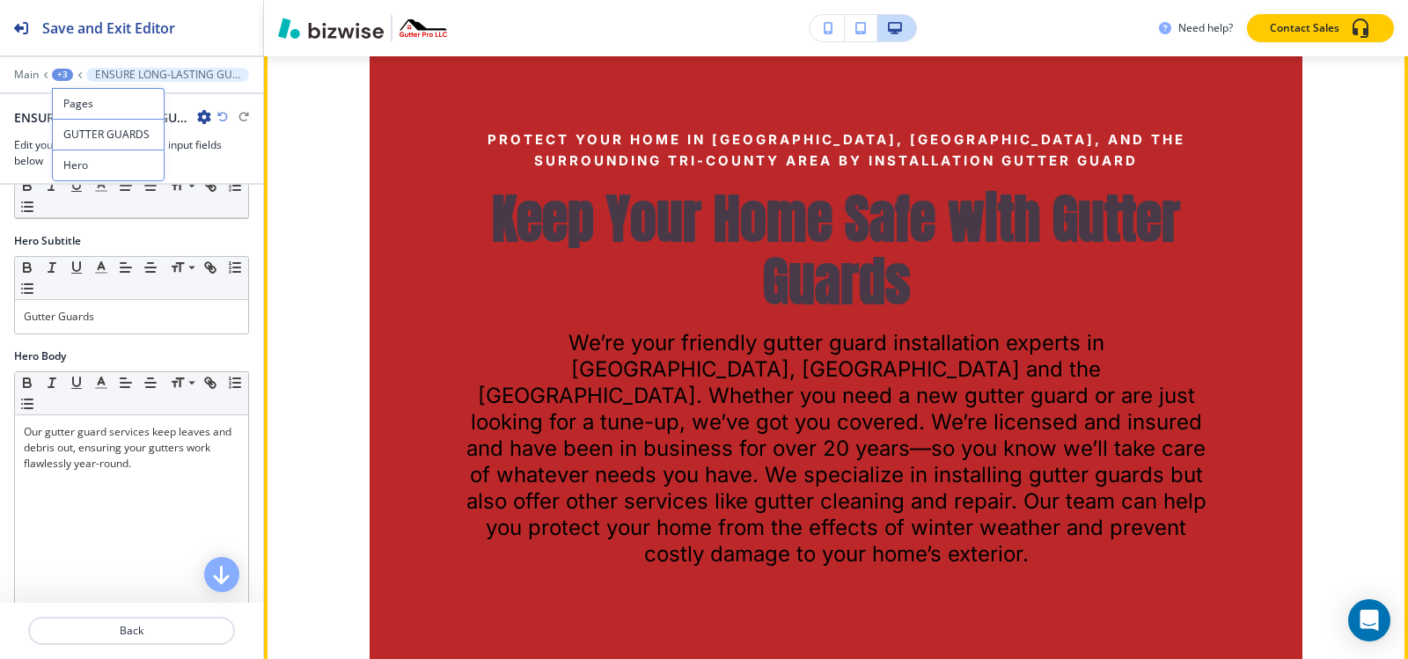
scroll to position [1028, 0]
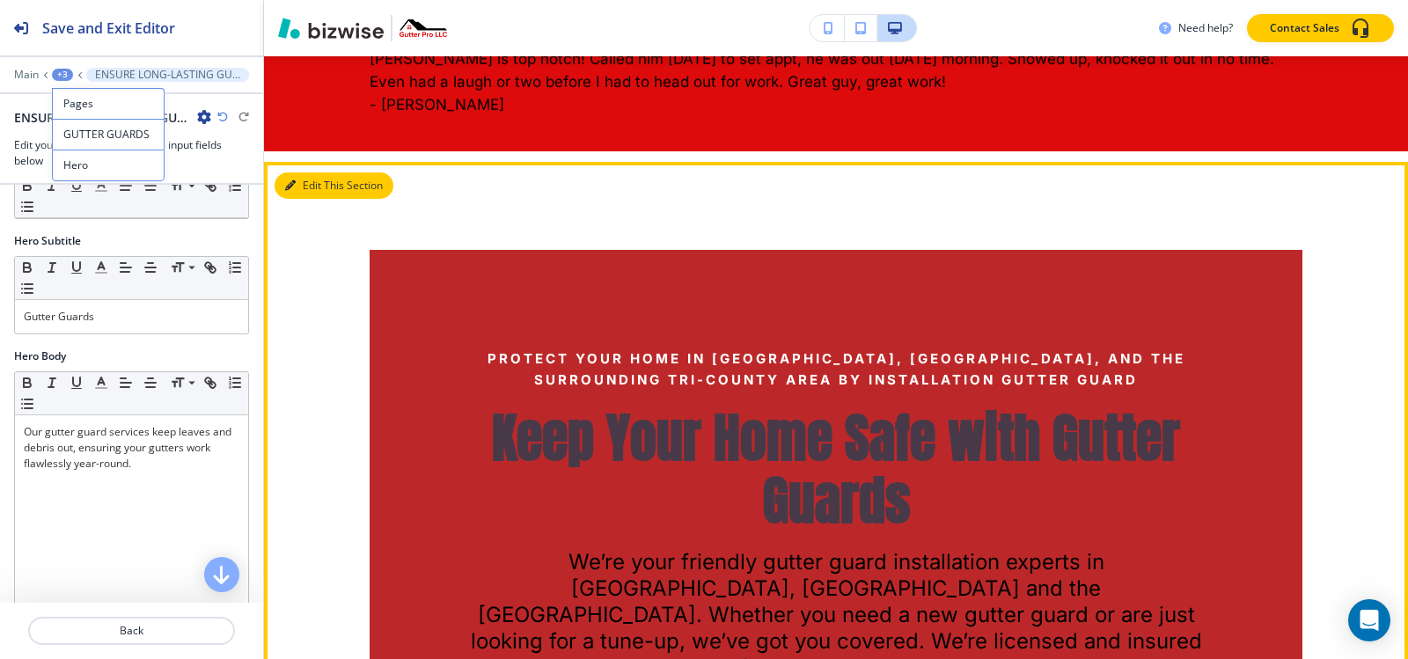
click at [299, 185] on button "Edit This Section" at bounding box center [334, 185] width 119 height 26
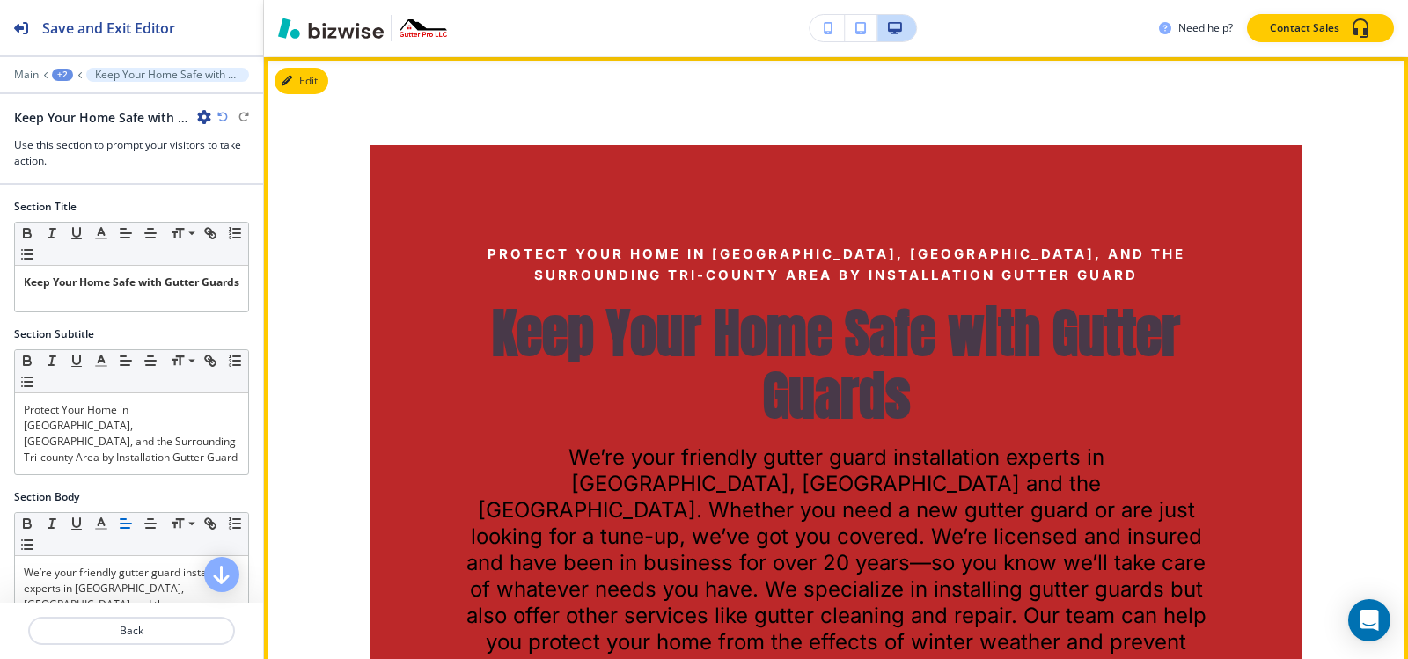
scroll to position [1133, 0]
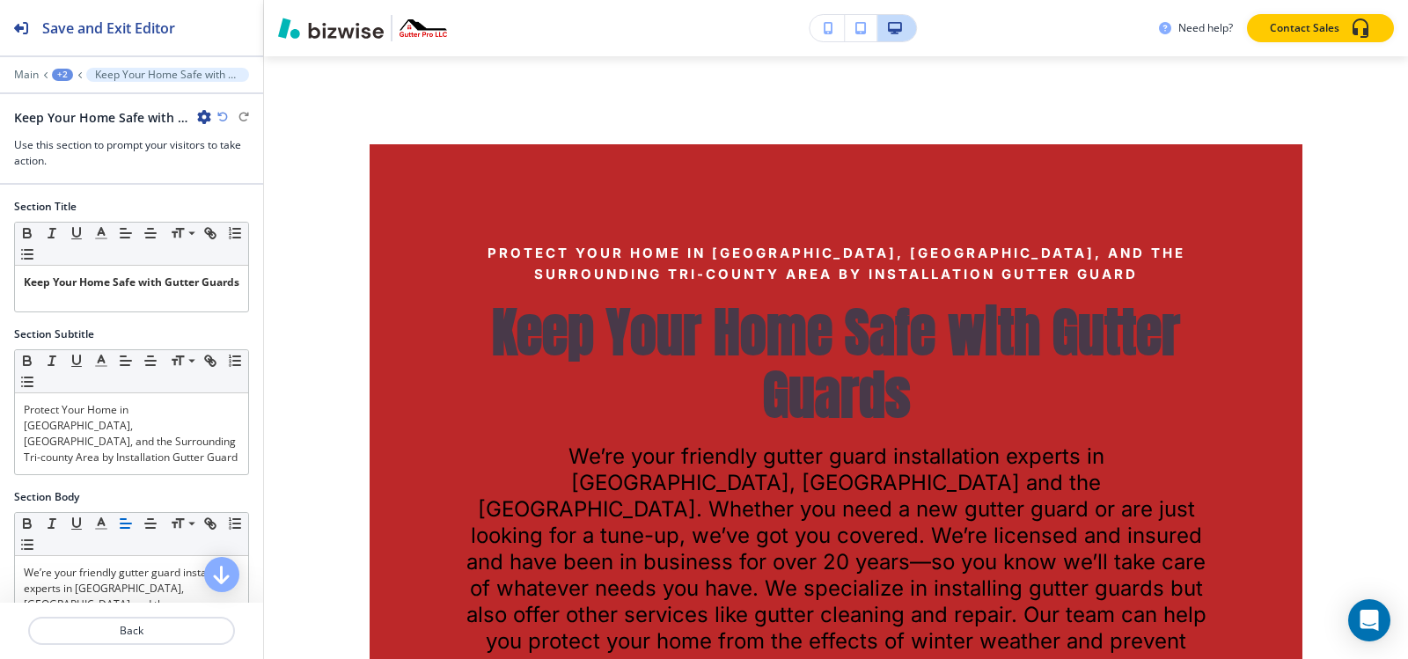
click at [203, 119] on icon "button" at bounding box center [204, 117] width 14 height 14
click at [251, 224] on button "Delete Section" at bounding box center [253, 210] width 113 height 32
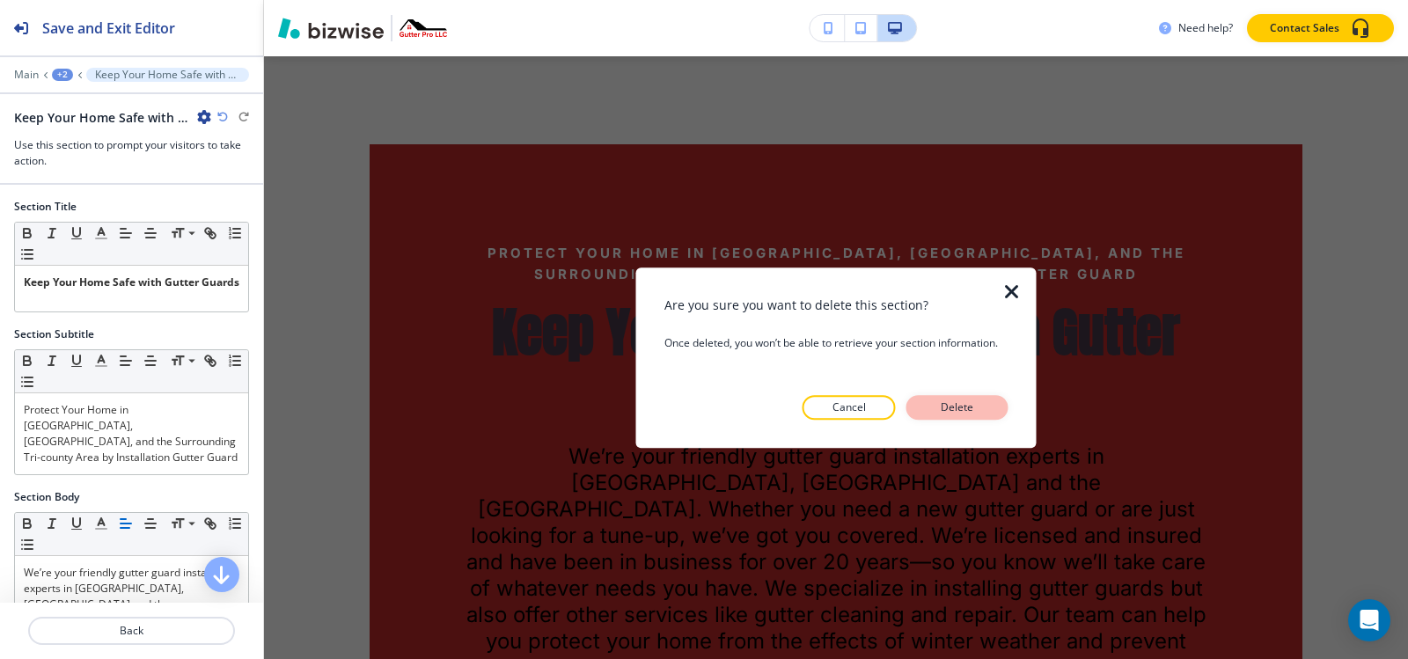
click at [968, 407] on p "Delete" at bounding box center [957, 408] width 42 height 16
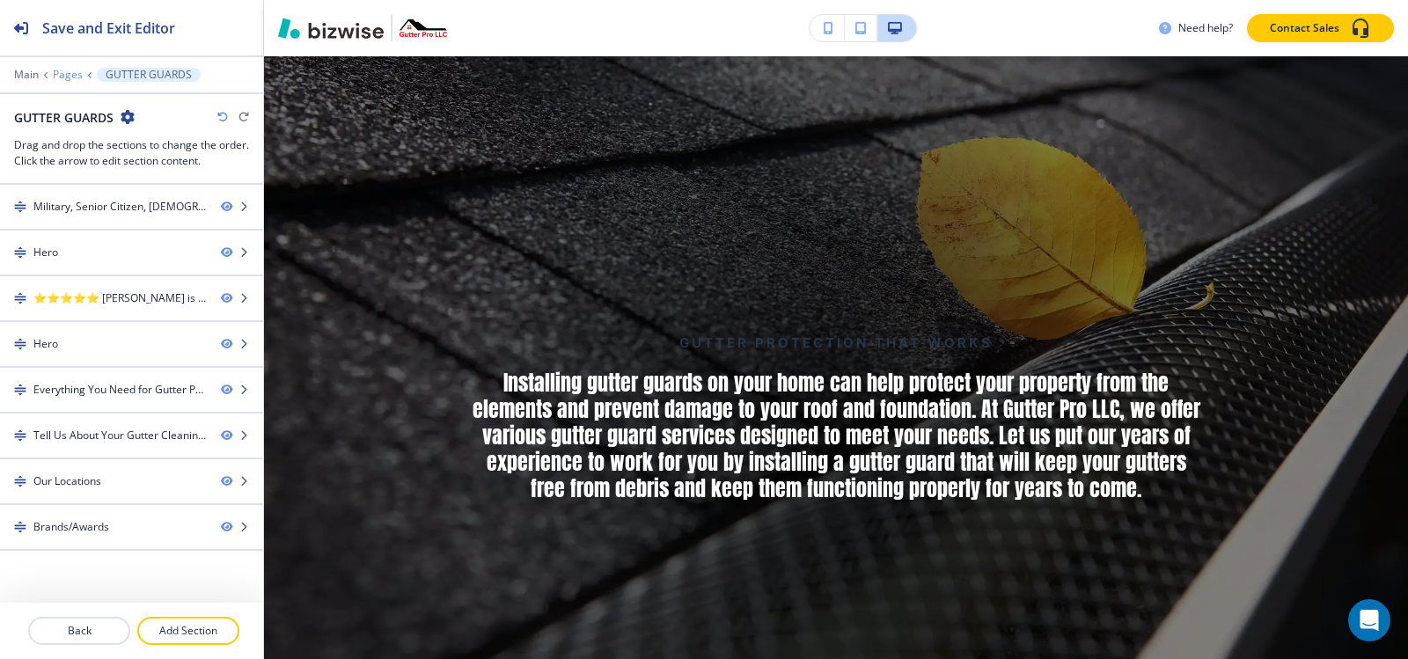
click at [59, 70] on p "Pages" at bounding box center [68, 75] width 30 height 12
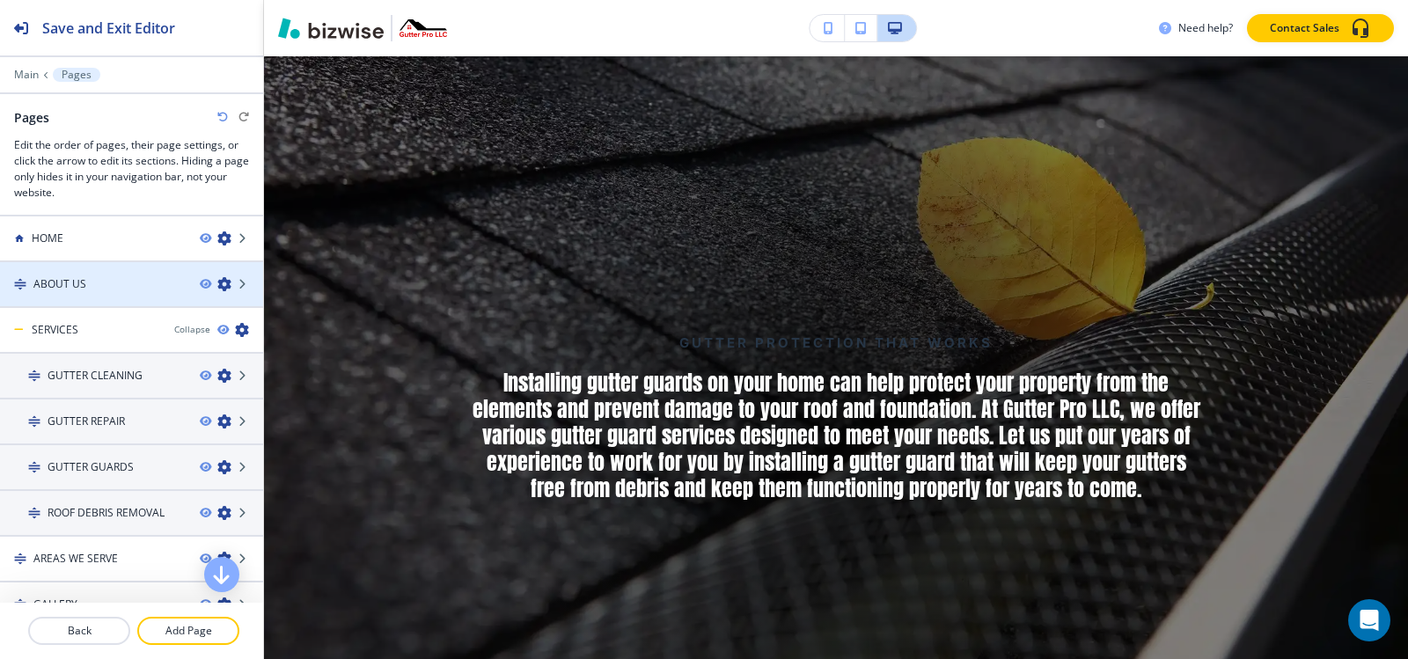
click at [71, 280] on h4 "ABOUT US" at bounding box center [59, 284] width 53 height 16
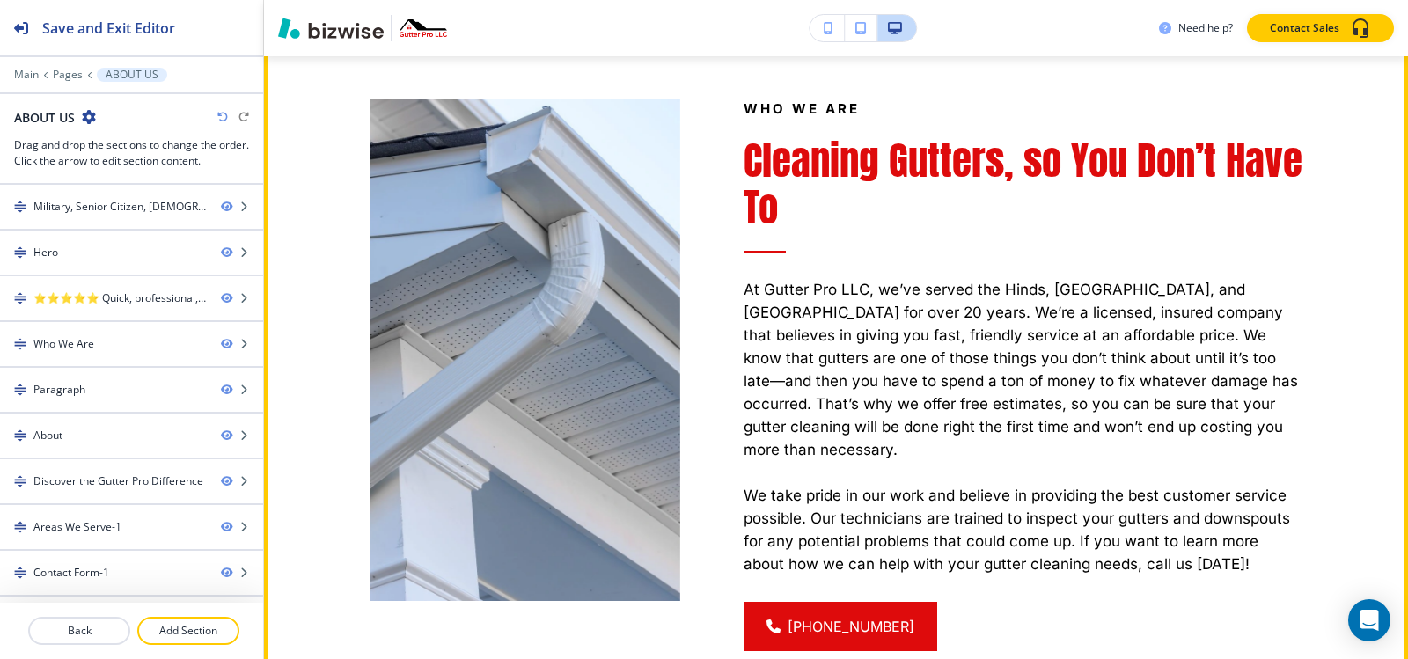
scroll to position [1056, 0]
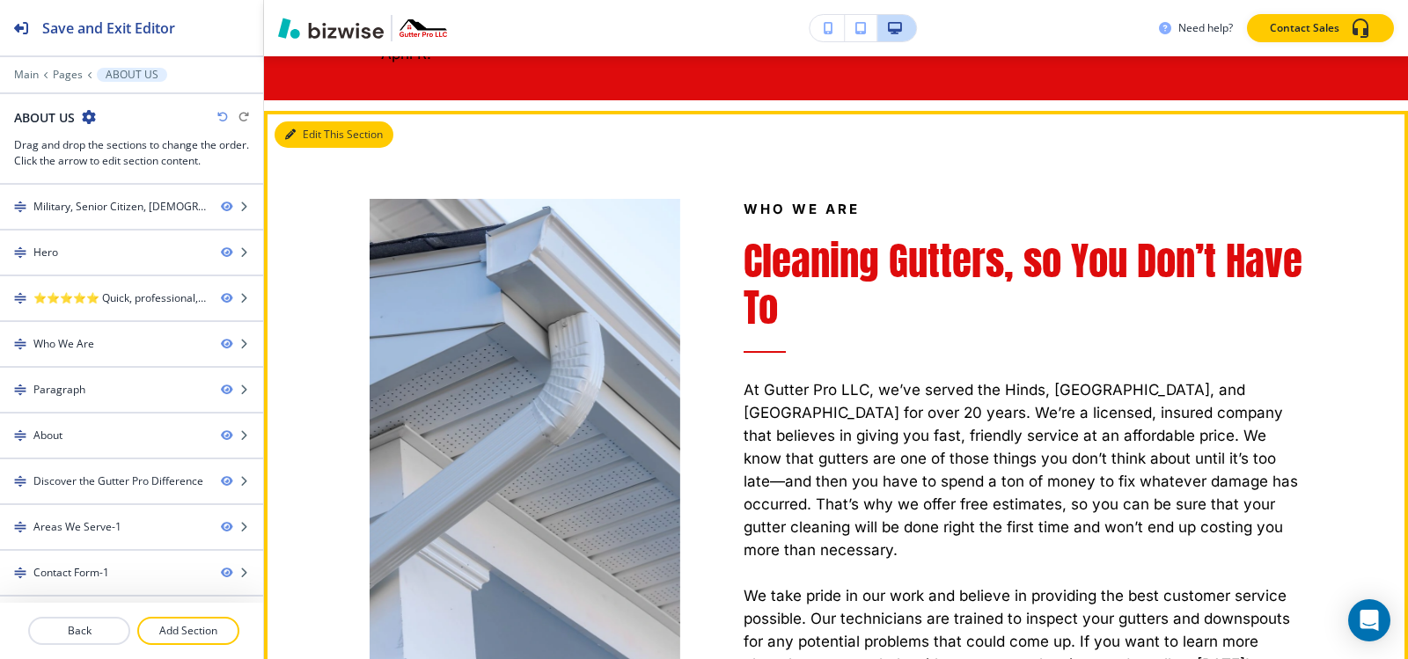
click at [316, 141] on button "Edit This Section" at bounding box center [334, 134] width 119 height 26
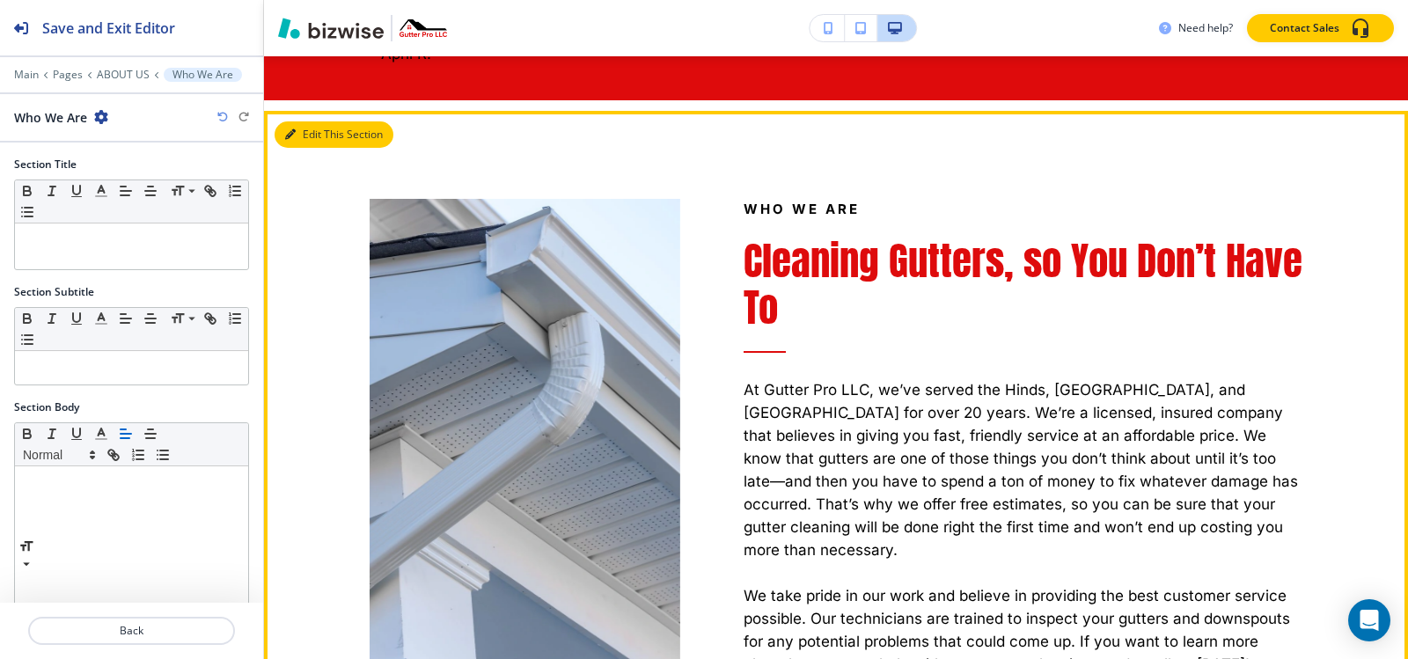
scroll to position [1111, 0]
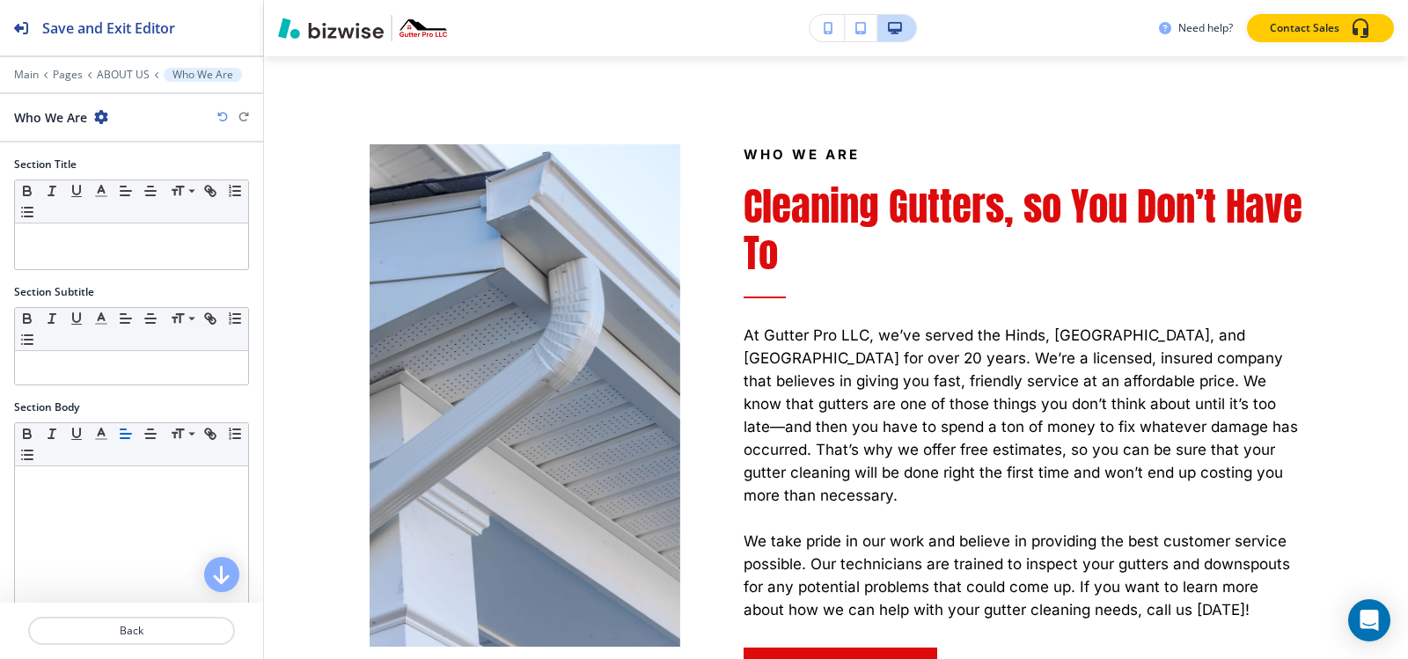
click at [103, 121] on icon "button" at bounding box center [101, 117] width 14 height 14
click at [122, 171] on p "Duplicate Section" at bounding box center [151, 179] width 90 height 16
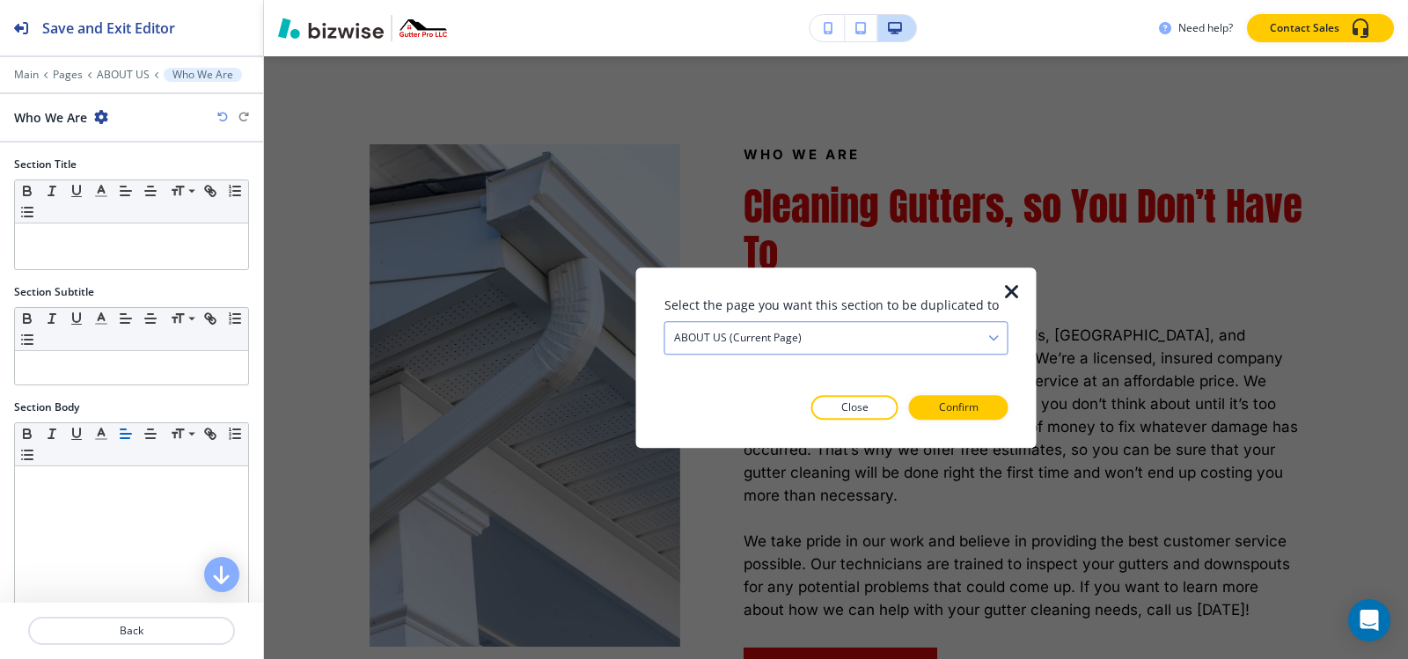
click at [785, 326] on div "ABOUT US (current page)" at bounding box center [836, 338] width 342 height 32
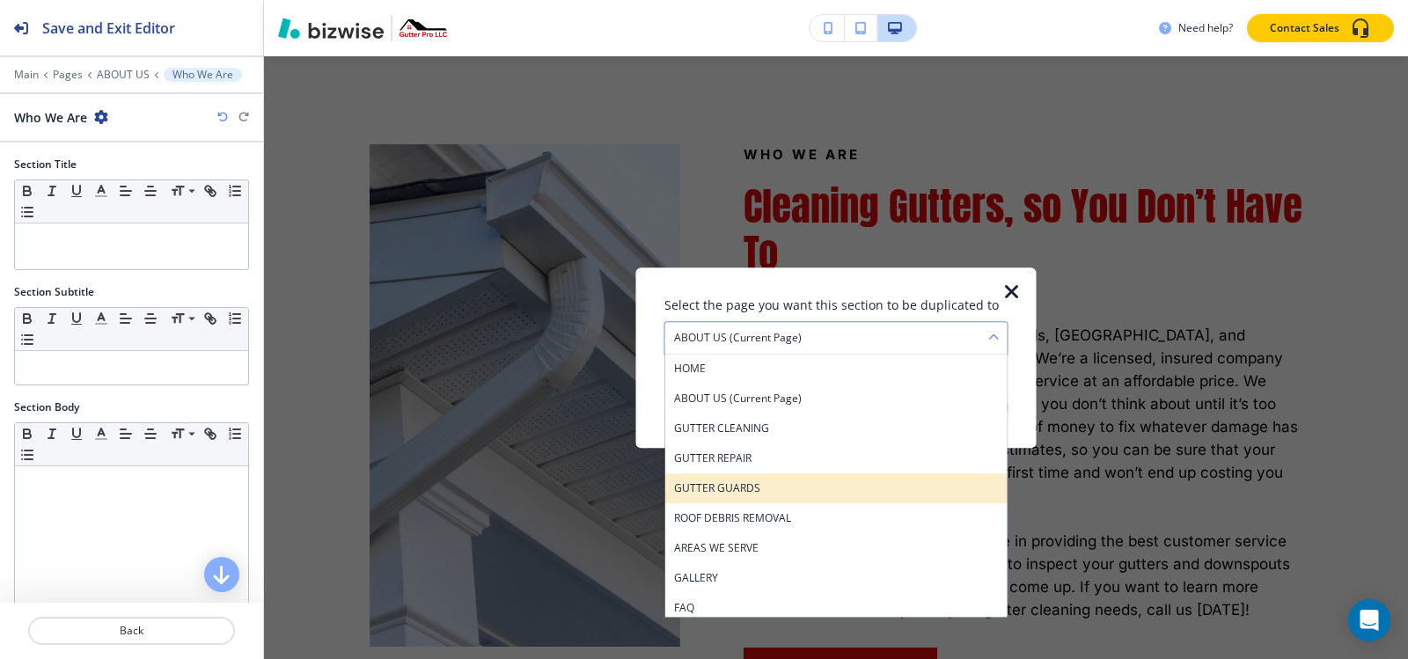
click at [805, 484] on h4 "GUTTER GUARDS" at bounding box center [836, 488] width 325 height 16
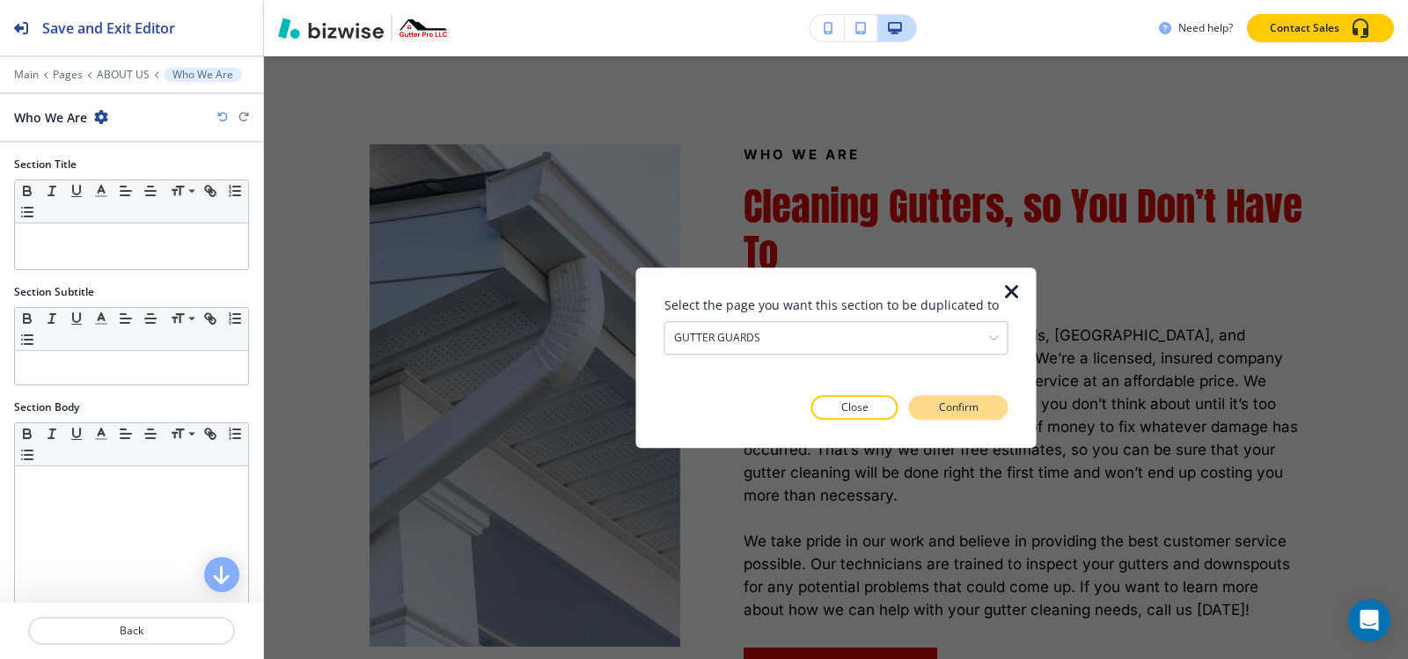
click at [934, 416] on button "Confirm" at bounding box center [958, 407] width 99 height 25
click at [934, 415] on p "Take me there" at bounding box center [942, 408] width 71 height 16
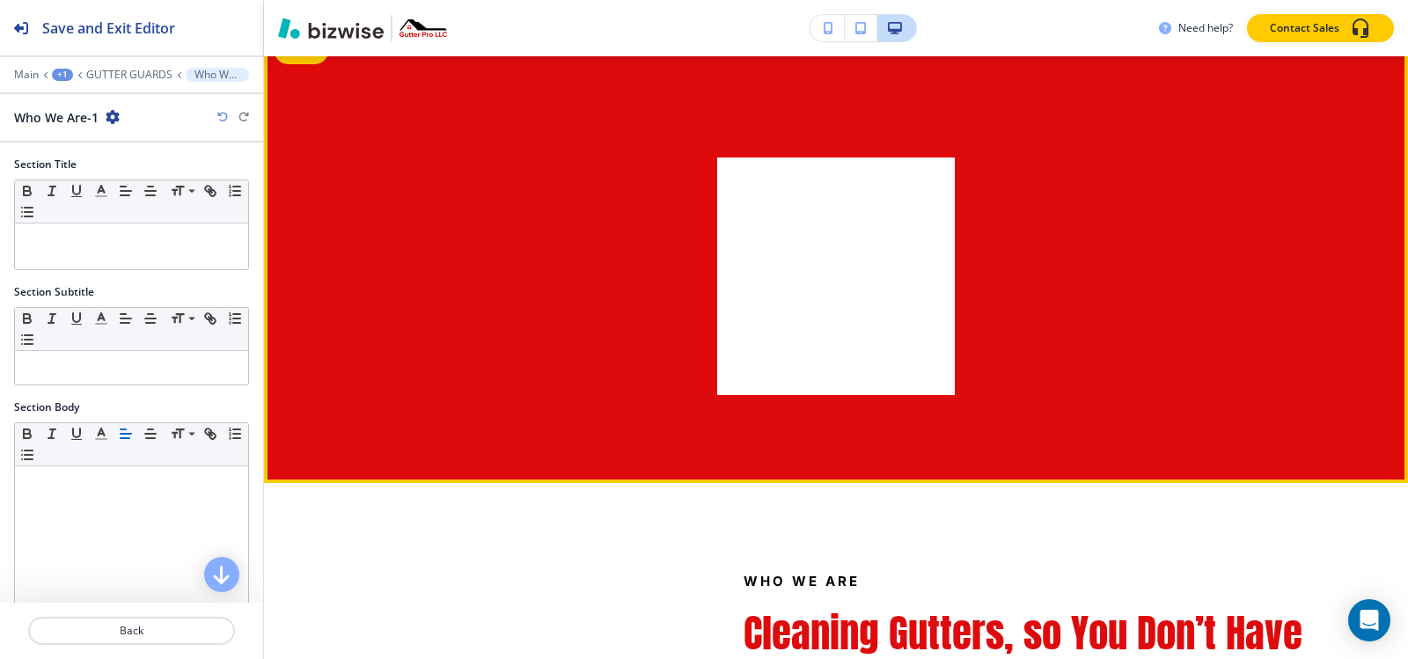
scroll to position [4967, 0]
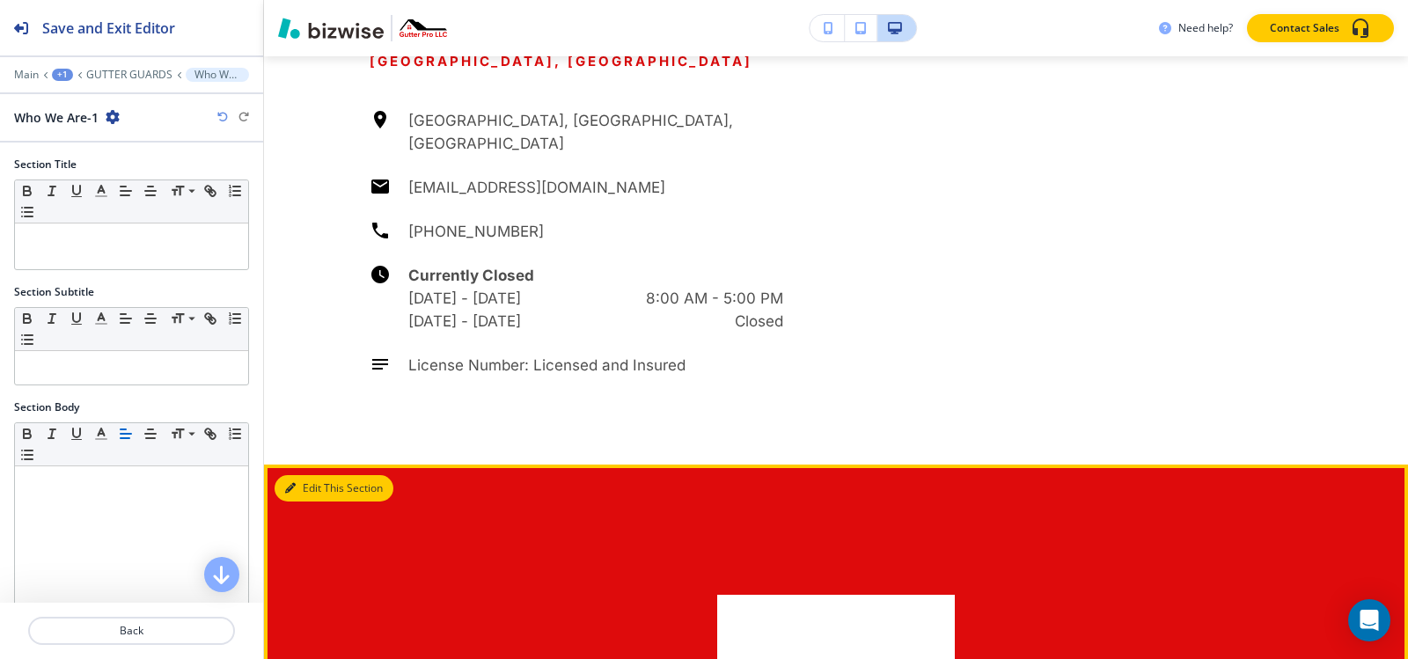
click at [318, 475] on button "Edit This Section" at bounding box center [334, 488] width 119 height 26
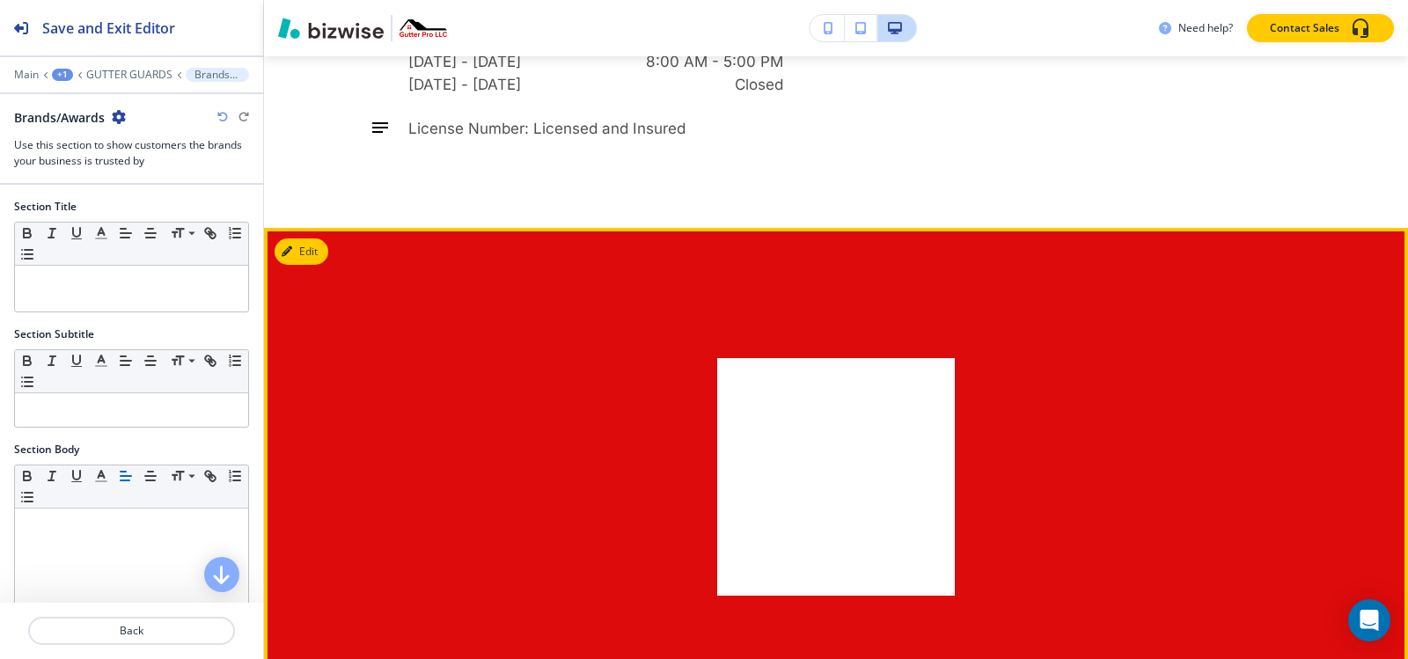
scroll to position [4663, 0]
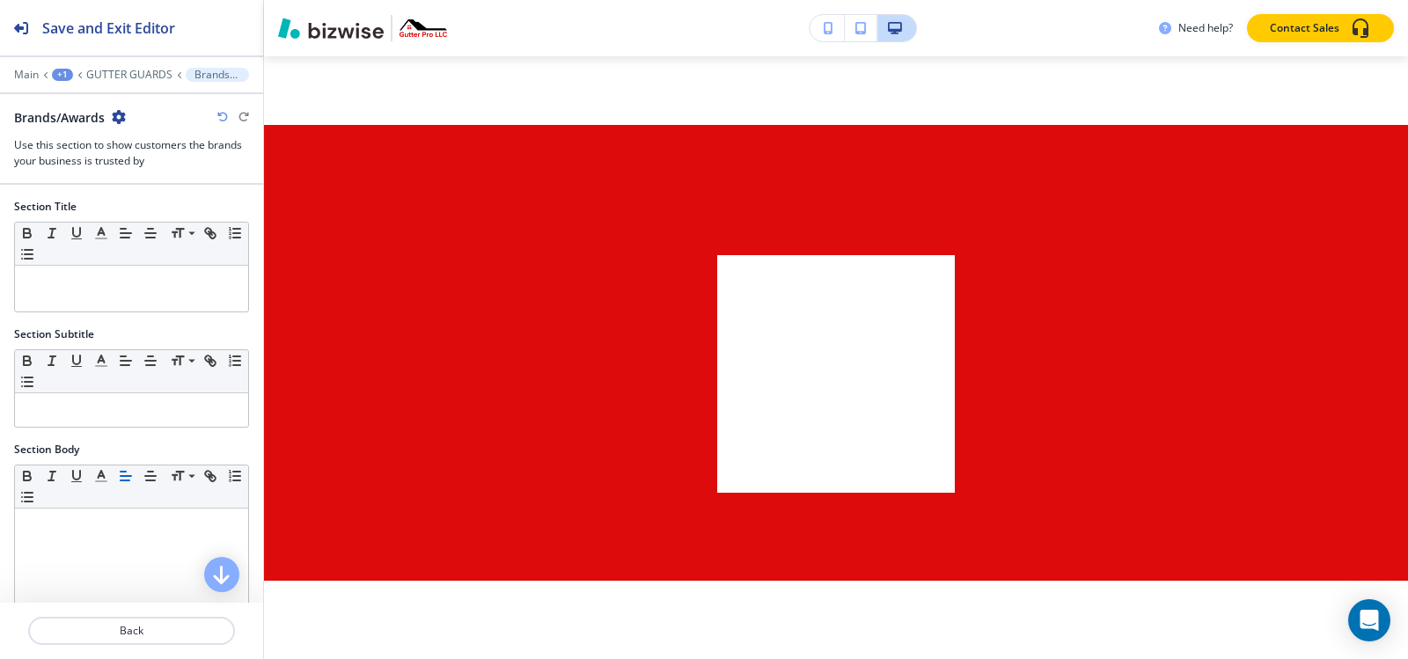
click at [120, 118] on icon "button" at bounding box center [119, 117] width 14 height 14
click at [172, 202] on p "Delete Section" at bounding box center [169, 210] width 90 height 16
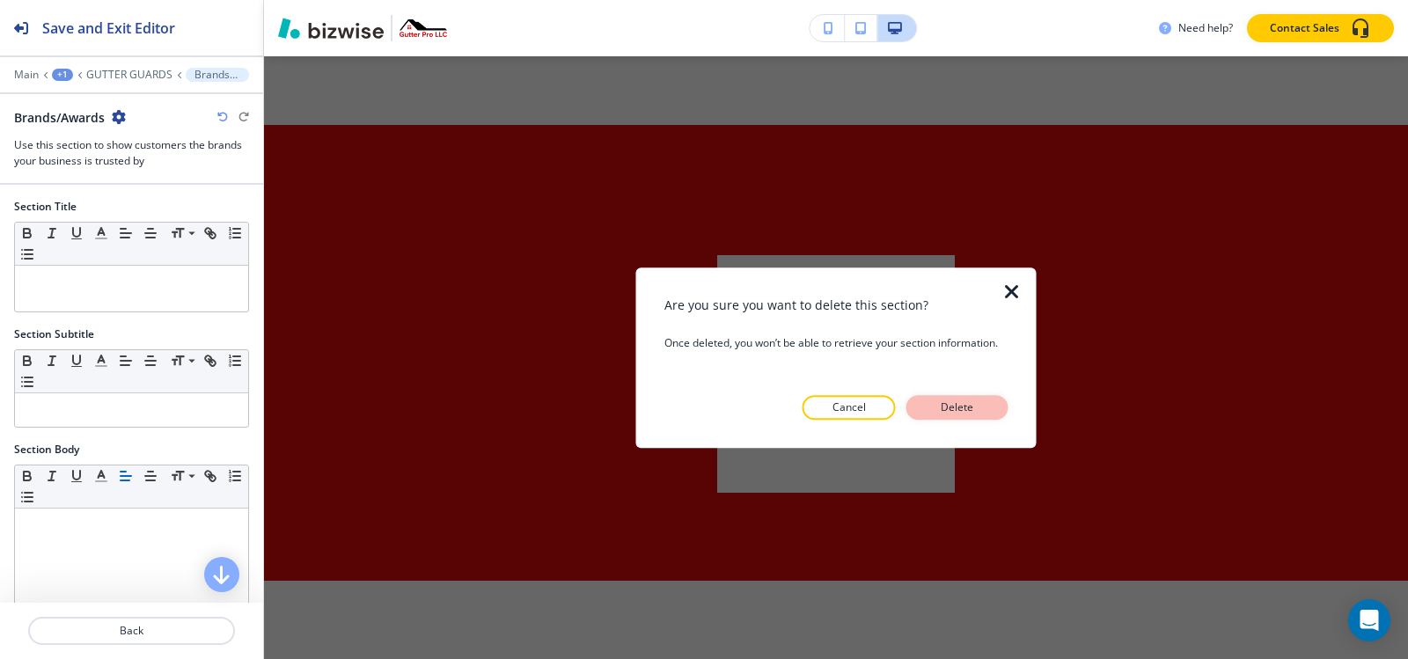
click at [976, 413] on p "Delete" at bounding box center [957, 408] width 42 height 16
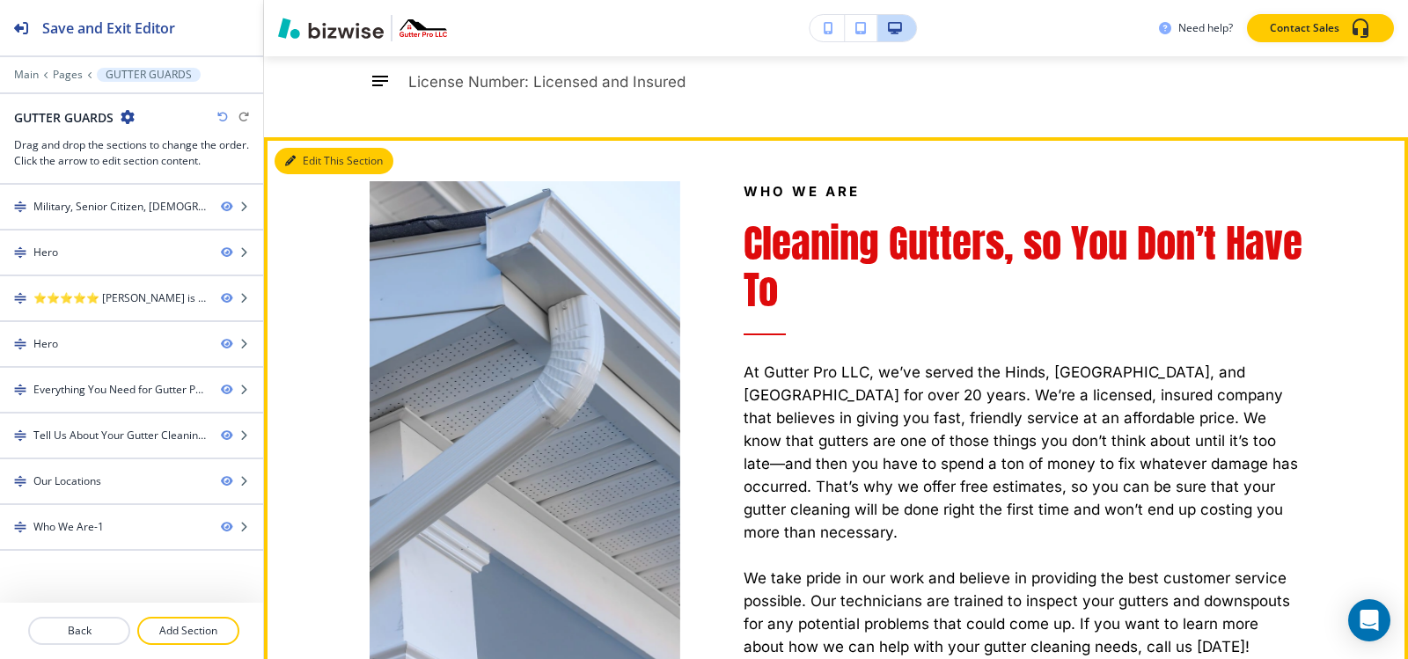
click at [295, 148] on button "Edit This Section" at bounding box center [334, 161] width 119 height 26
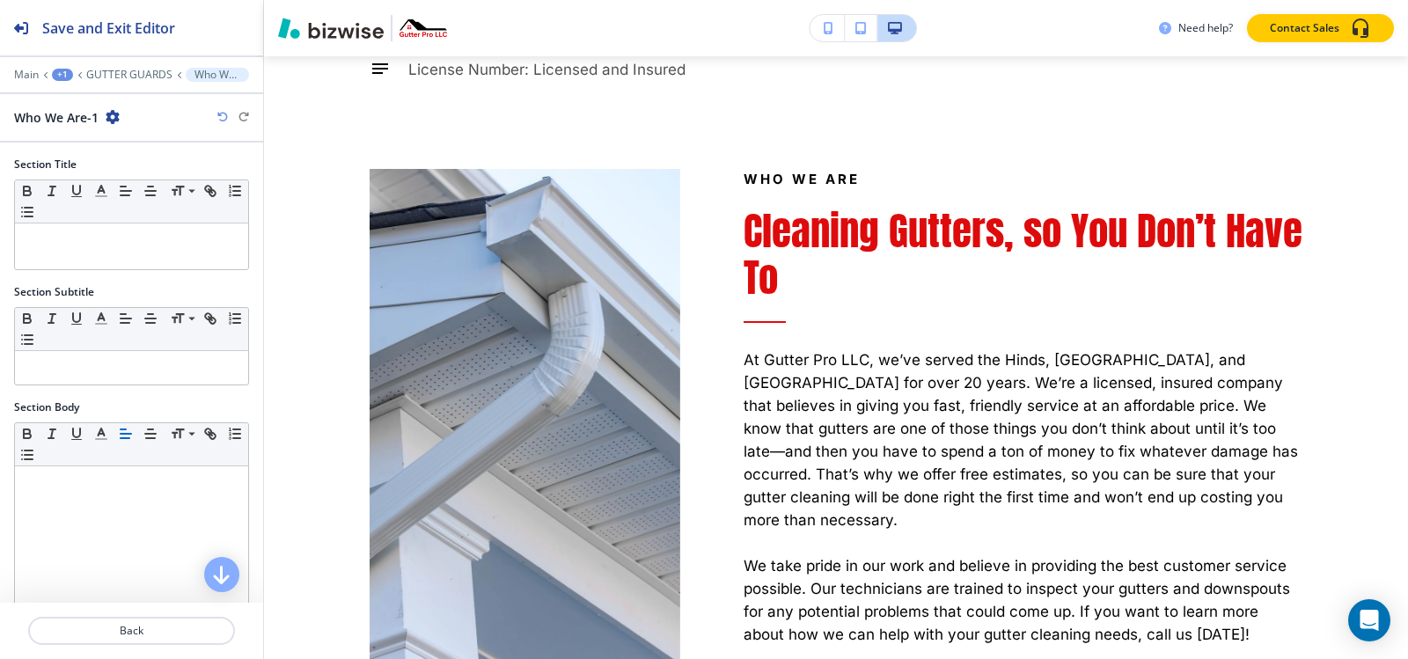
scroll to position [341, 0]
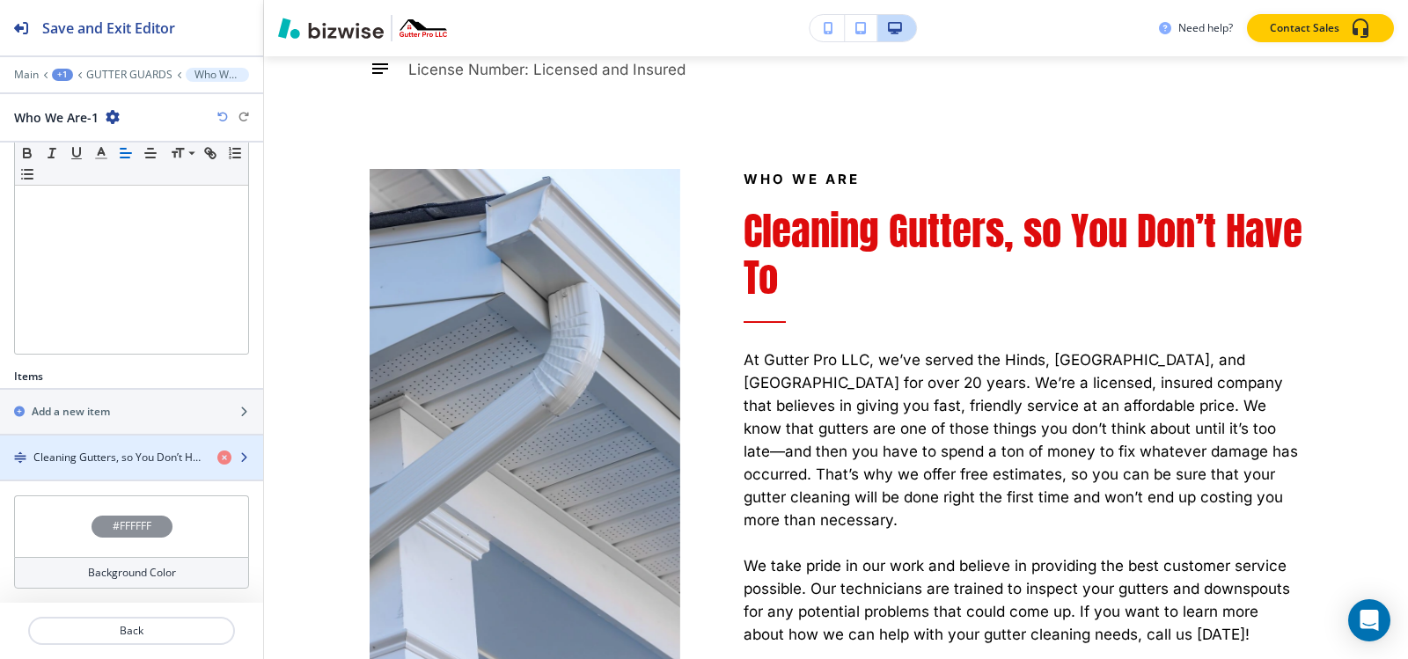
click at [92, 448] on div "button" at bounding box center [131, 443] width 263 height 14
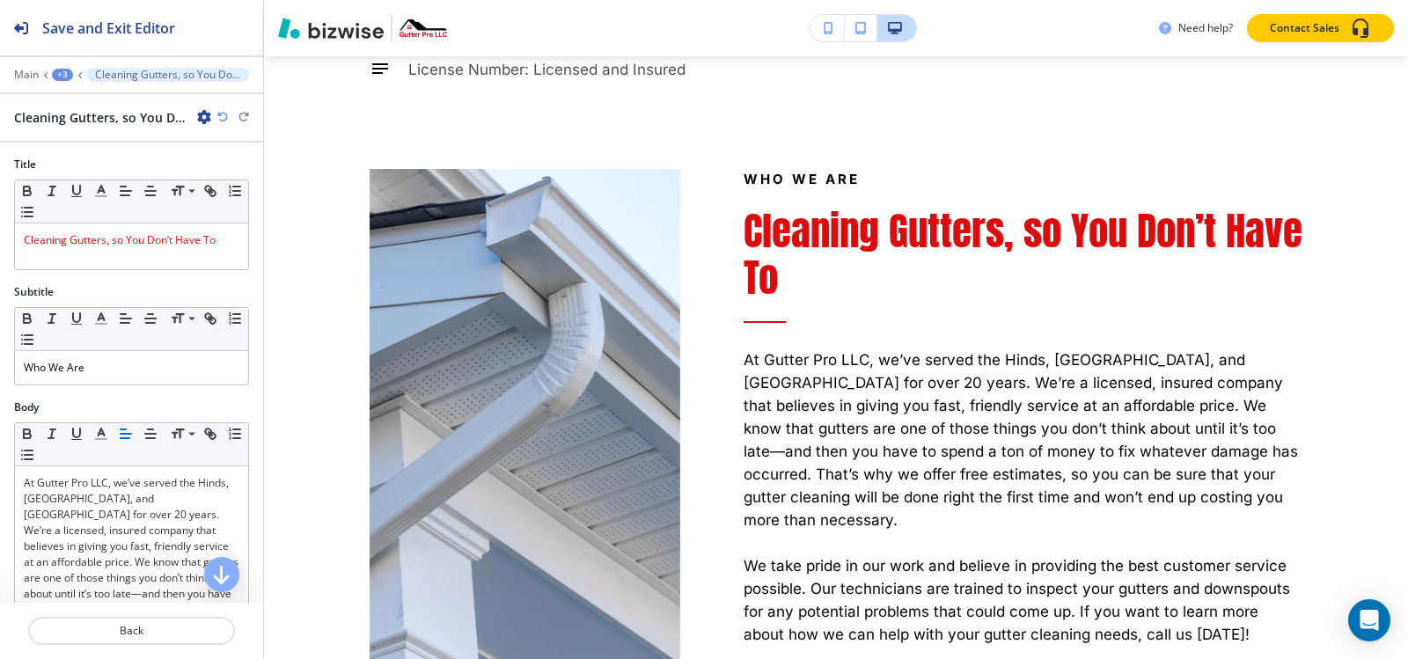
scroll to position [4575, 0]
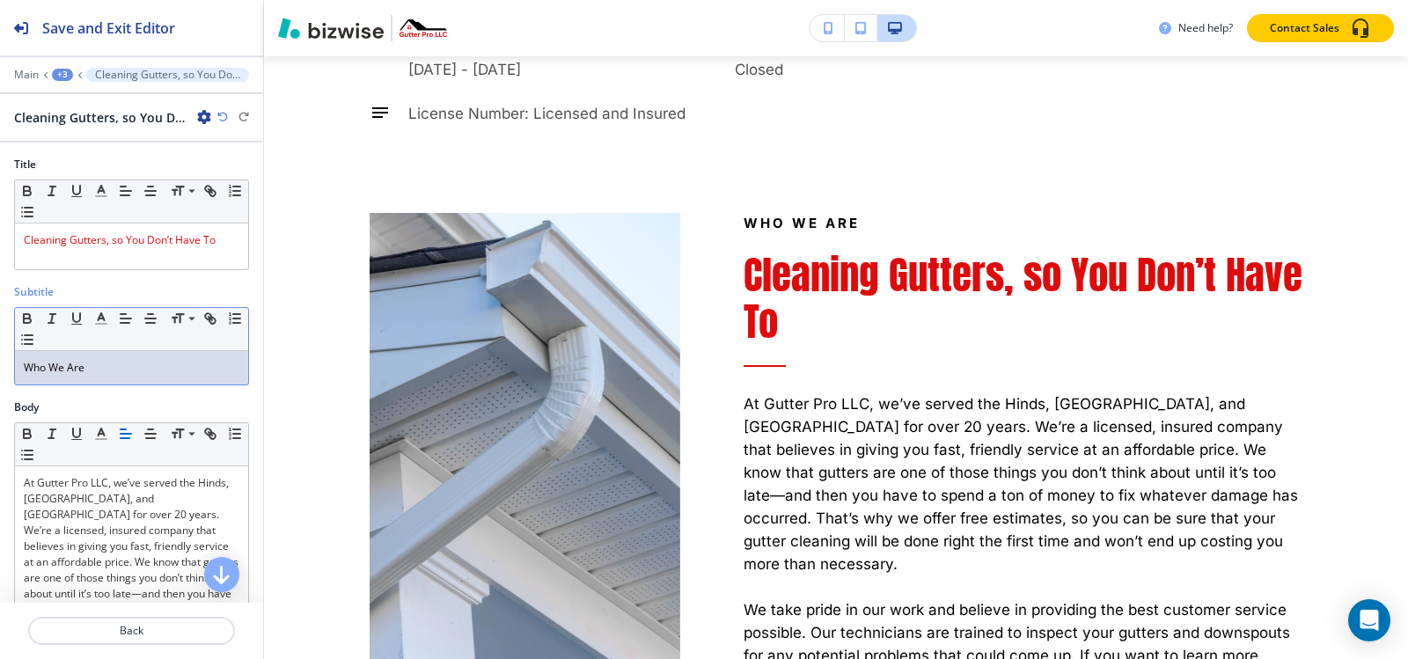
click at [138, 360] on p "Who We Are" at bounding box center [132, 368] width 216 height 16
paste div
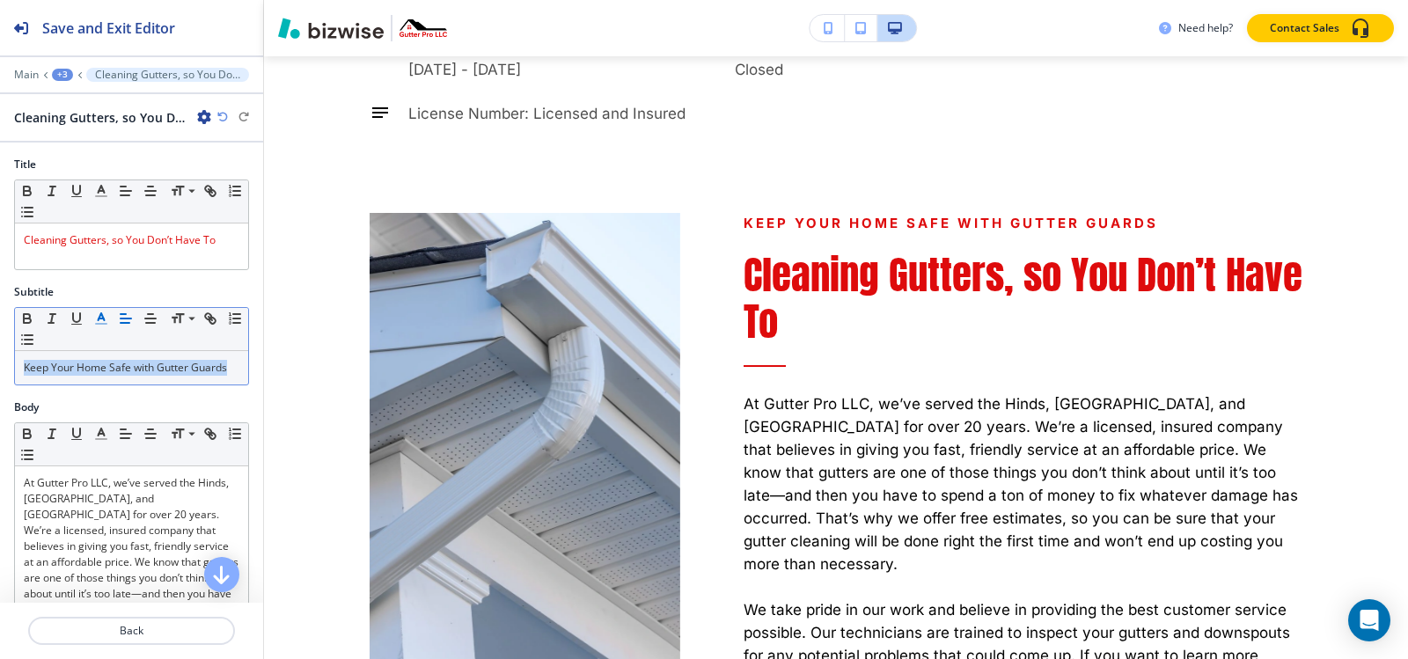
click at [103, 319] on line "button" at bounding box center [101, 319] width 4 height 0
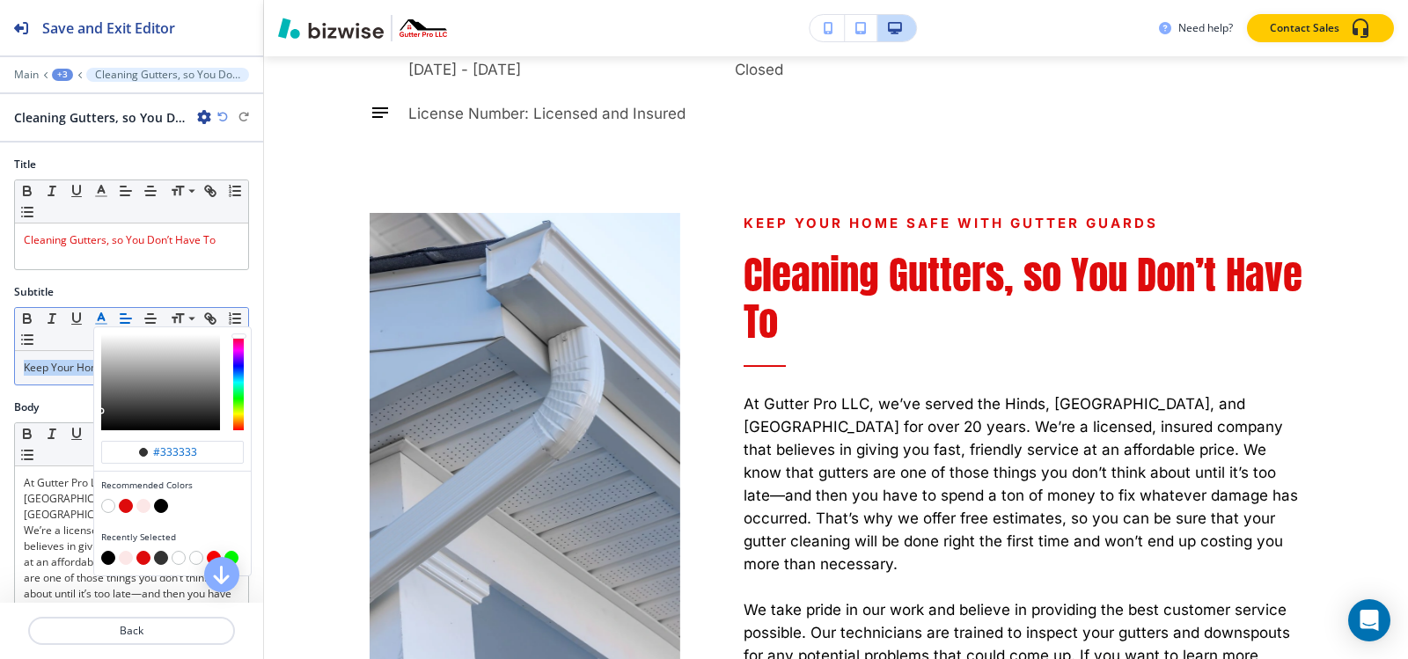
click at [157, 505] on button "button" at bounding box center [161, 506] width 14 height 14
type input "#000000"
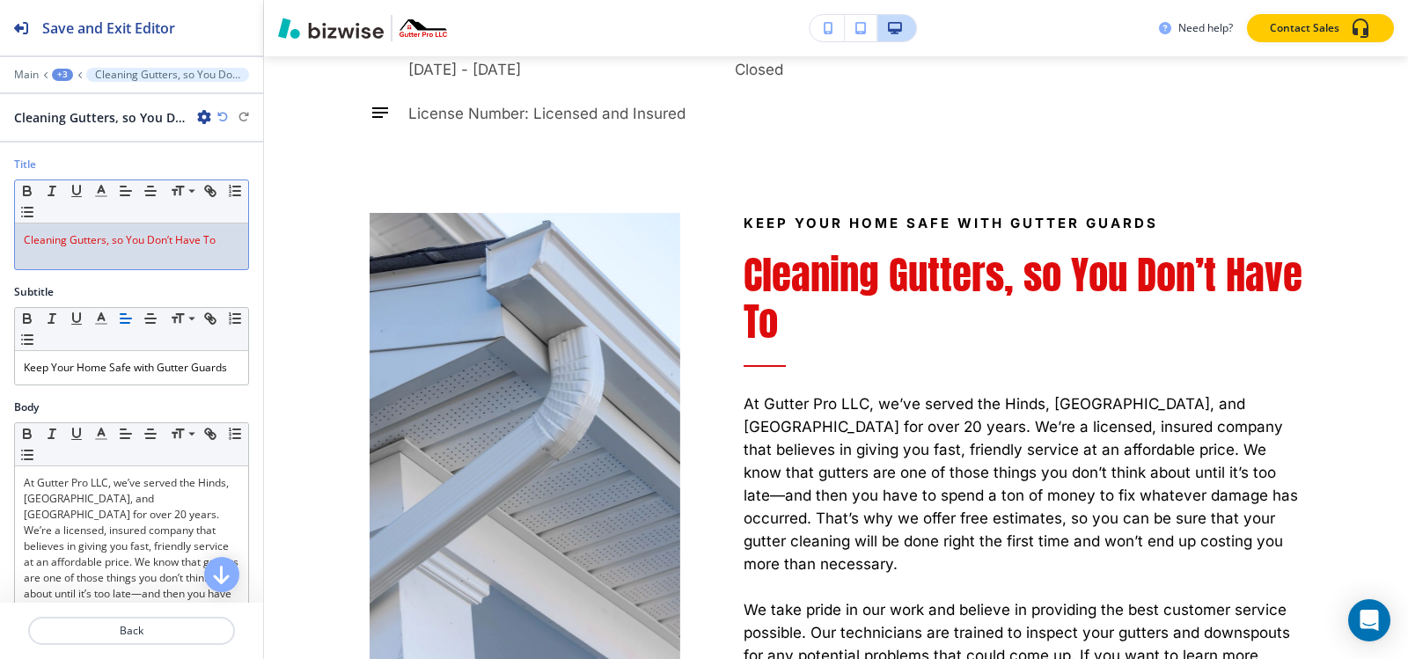
click at [179, 257] on div "Cleaning Gutters, so You Don’t Have To" at bounding box center [131, 247] width 233 height 46
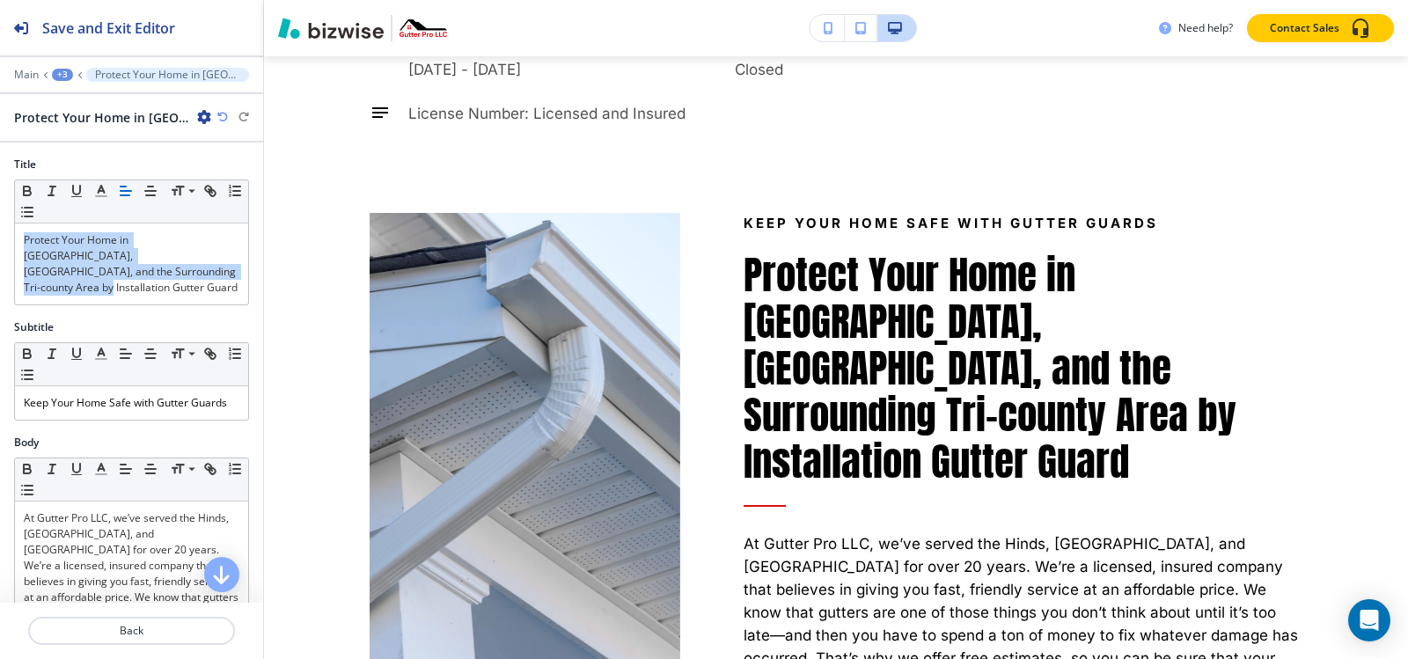
click at [180, 193] on icon at bounding box center [178, 191] width 12 height 10
click at [106, 192] on icon "button" at bounding box center [101, 191] width 16 height 16
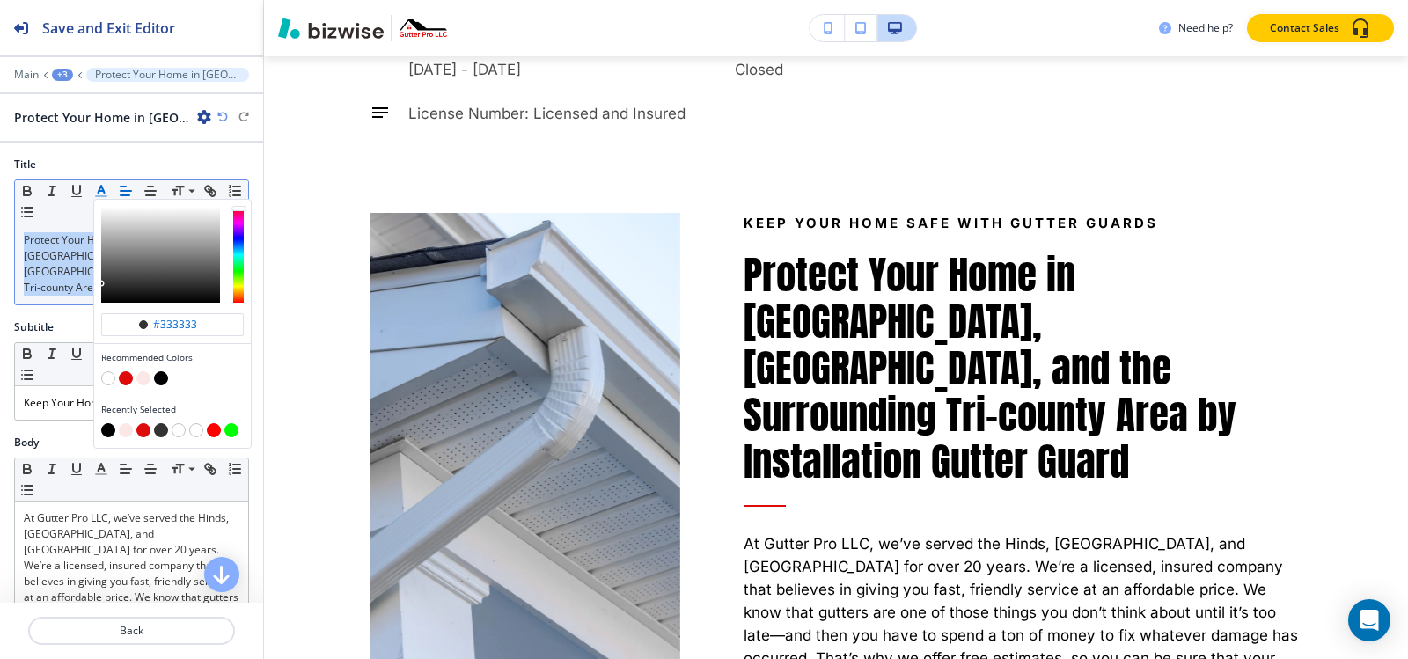
click at [121, 382] on button "button" at bounding box center [126, 378] width 14 height 14
type input "#de0b0c"
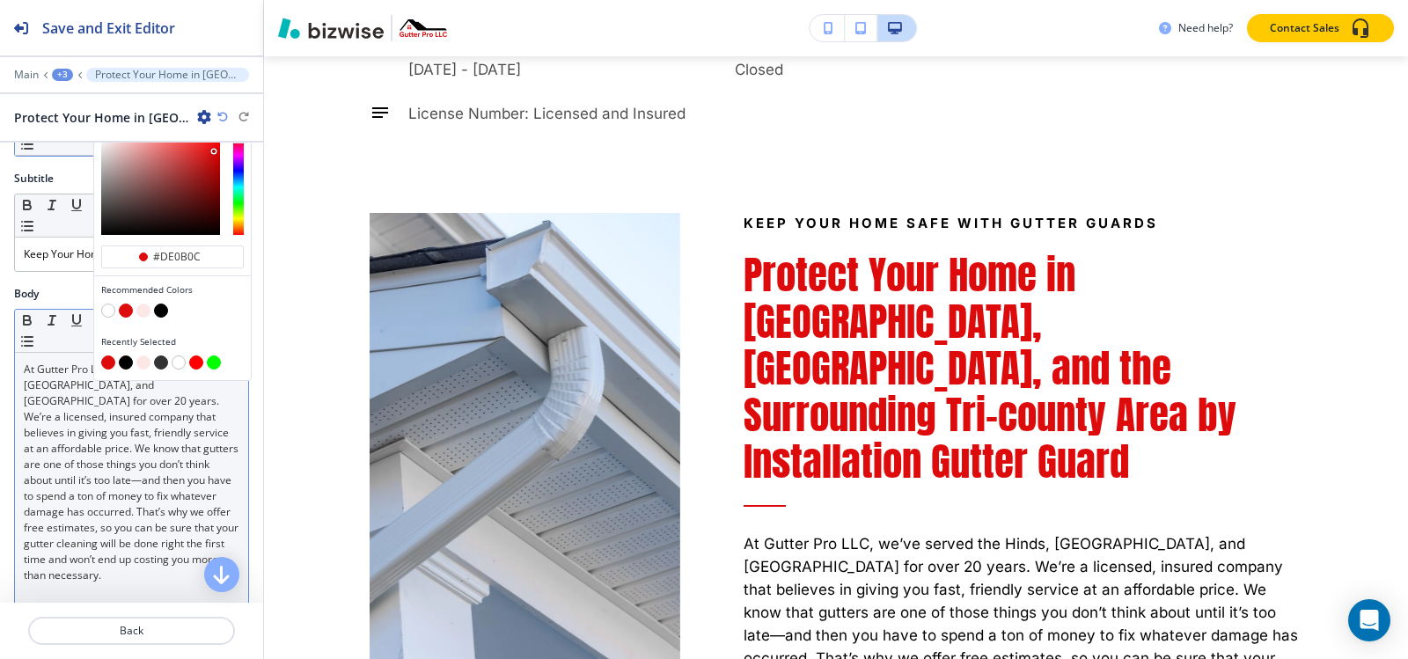
scroll to position [176, 0]
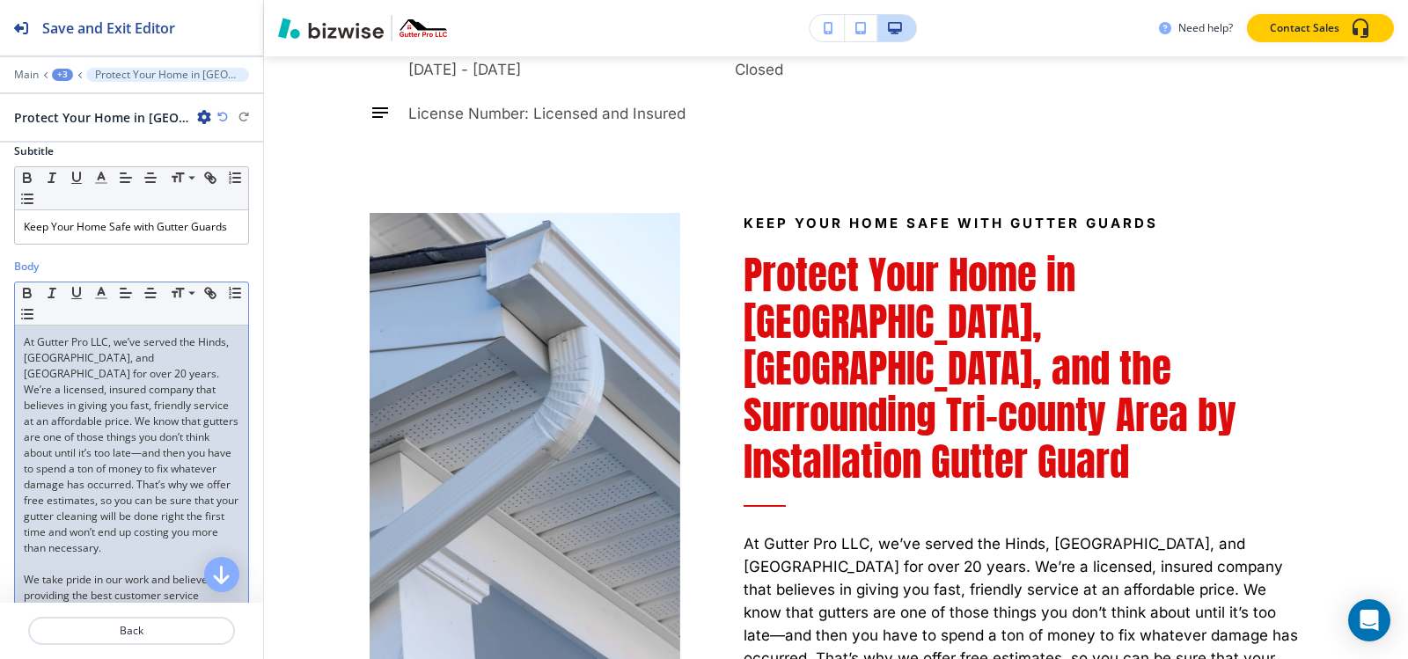
click at [145, 418] on p "At Gutter Pro LLC, we’ve served the Hinds, [GEOGRAPHIC_DATA], and [GEOGRAPHIC_D…" at bounding box center [132, 445] width 216 height 222
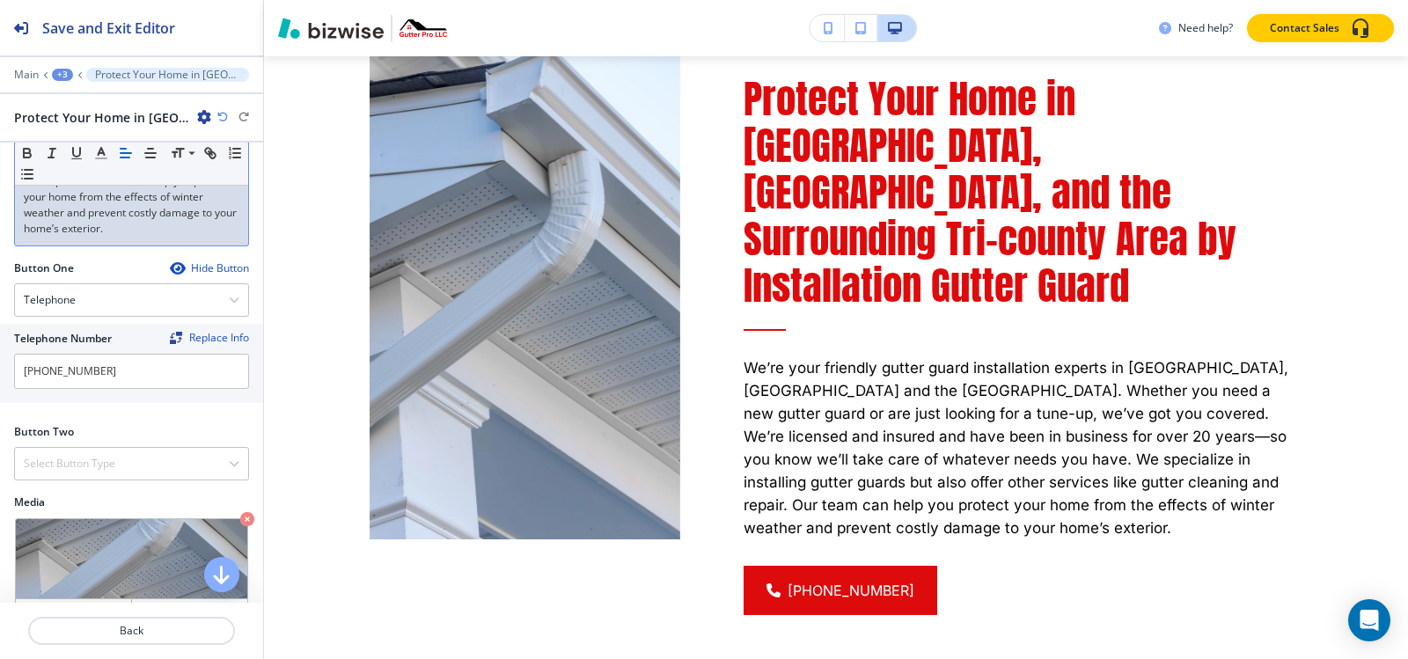
scroll to position [356, 0]
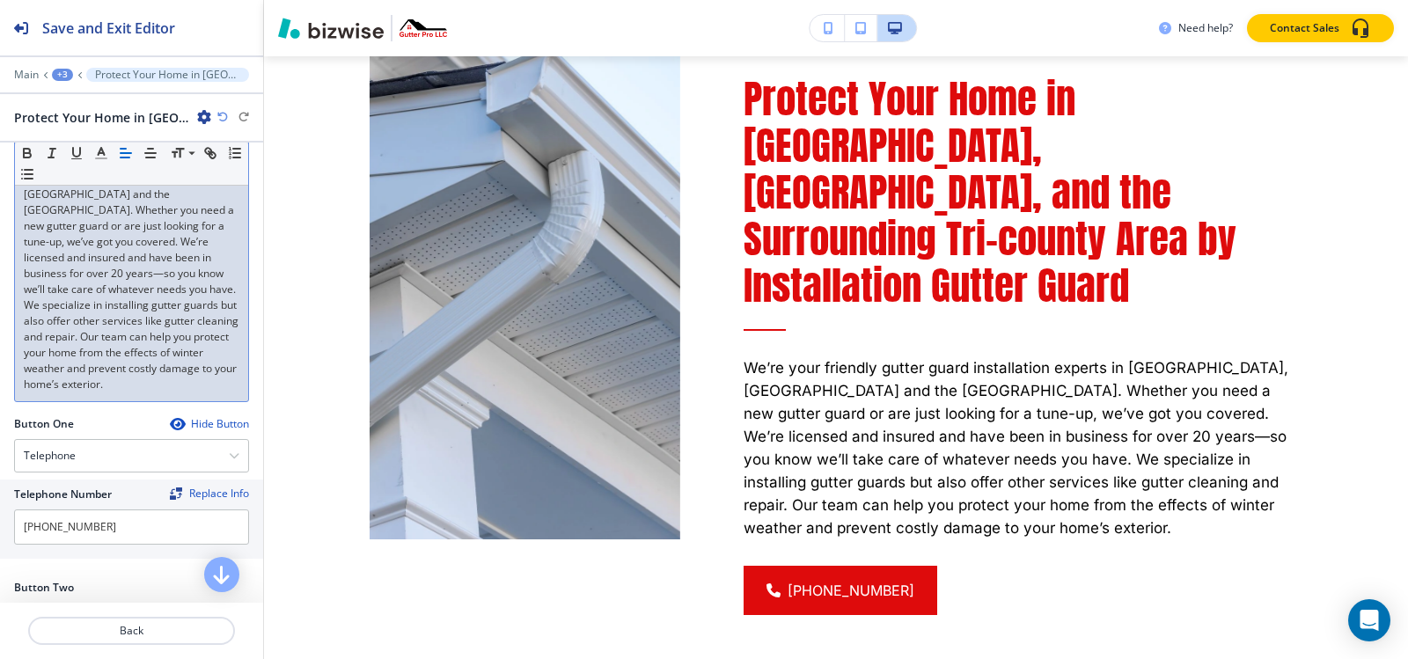
click at [170, 417] on icon "button" at bounding box center [177, 424] width 14 height 14
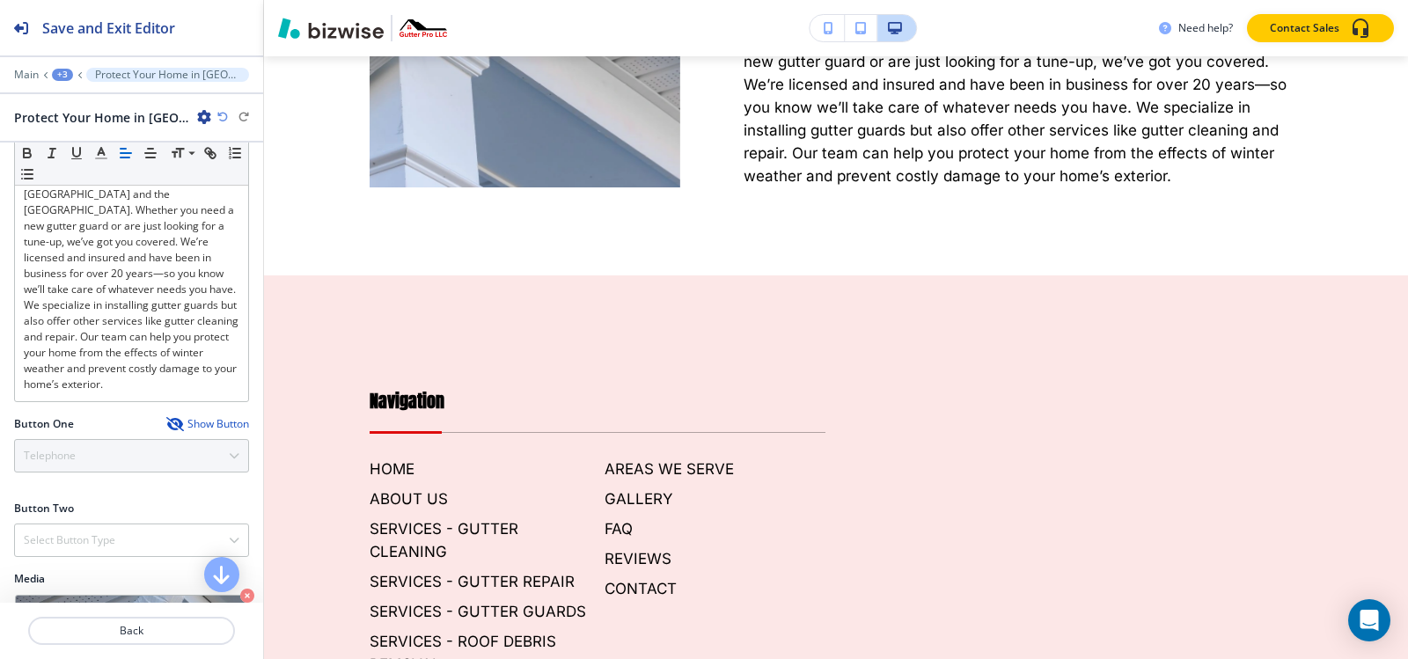
scroll to position [540, 0]
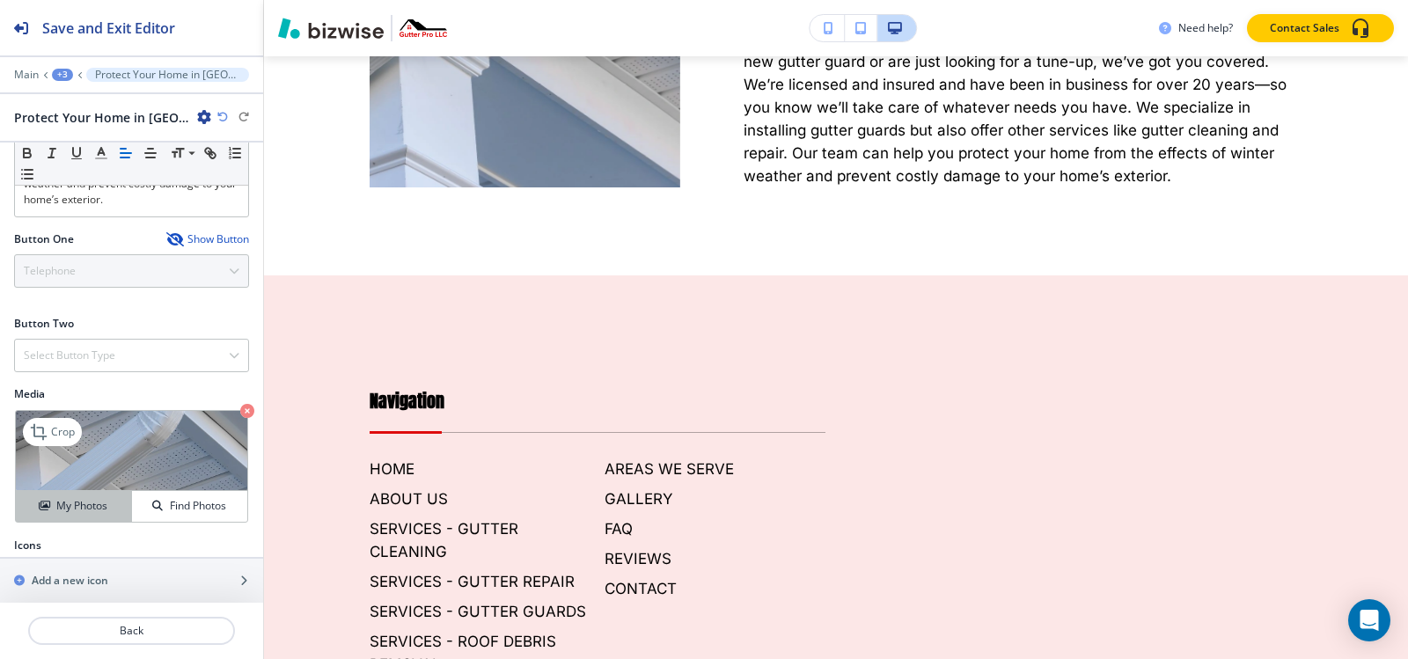
click at [117, 498] on div "My Photos" at bounding box center [73, 506] width 115 height 16
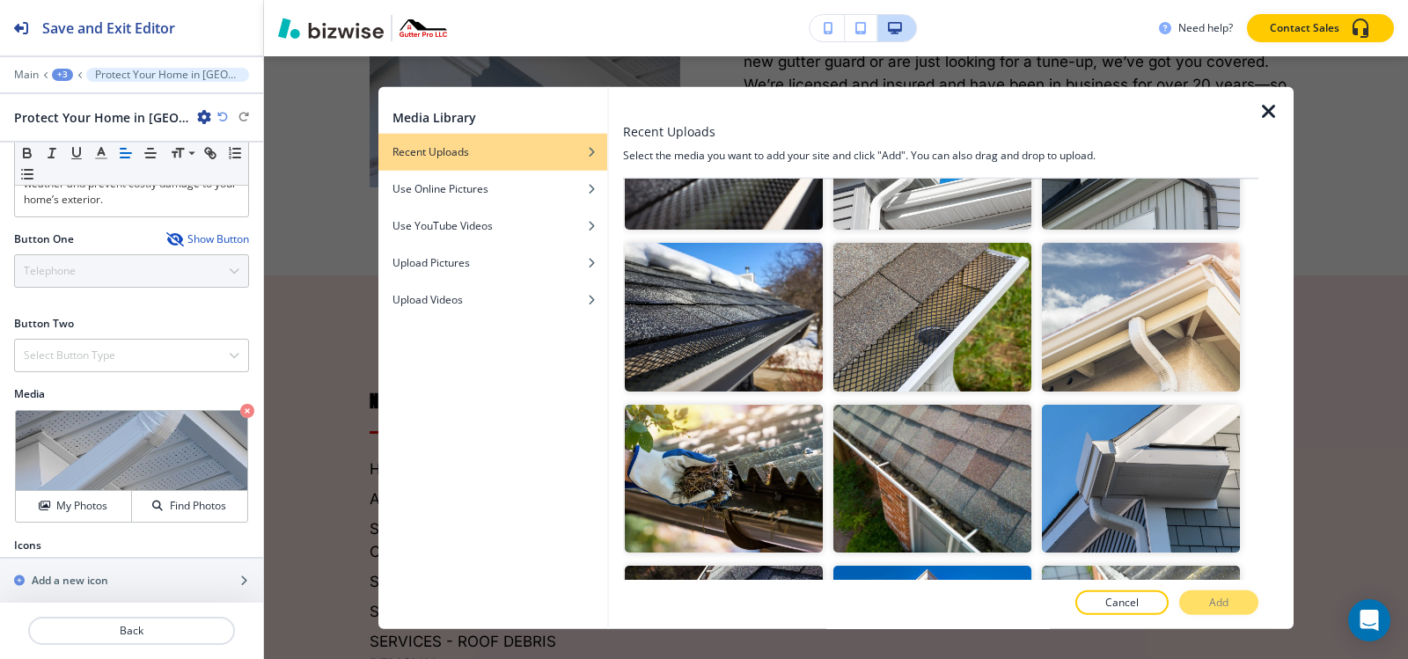
scroll to position [493, 0]
